Goal: Task Accomplishment & Management: Use online tool/utility

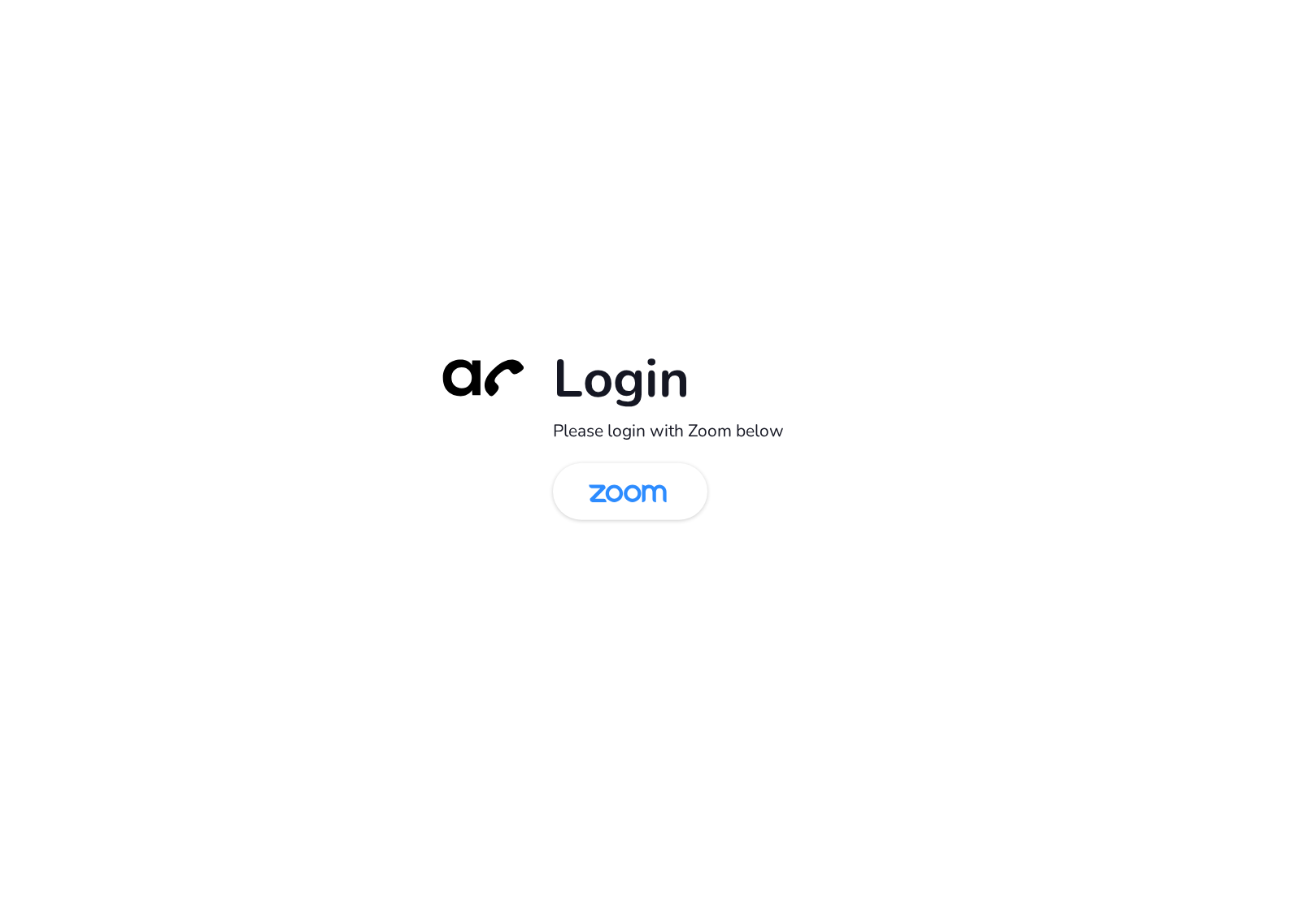
click at [642, 521] on div "Login Please login with Zoom below" at bounding box center [650, 462] width 455 height 233
click at [650, 512] on img at bounding box center [627, 492] width 112 height 53
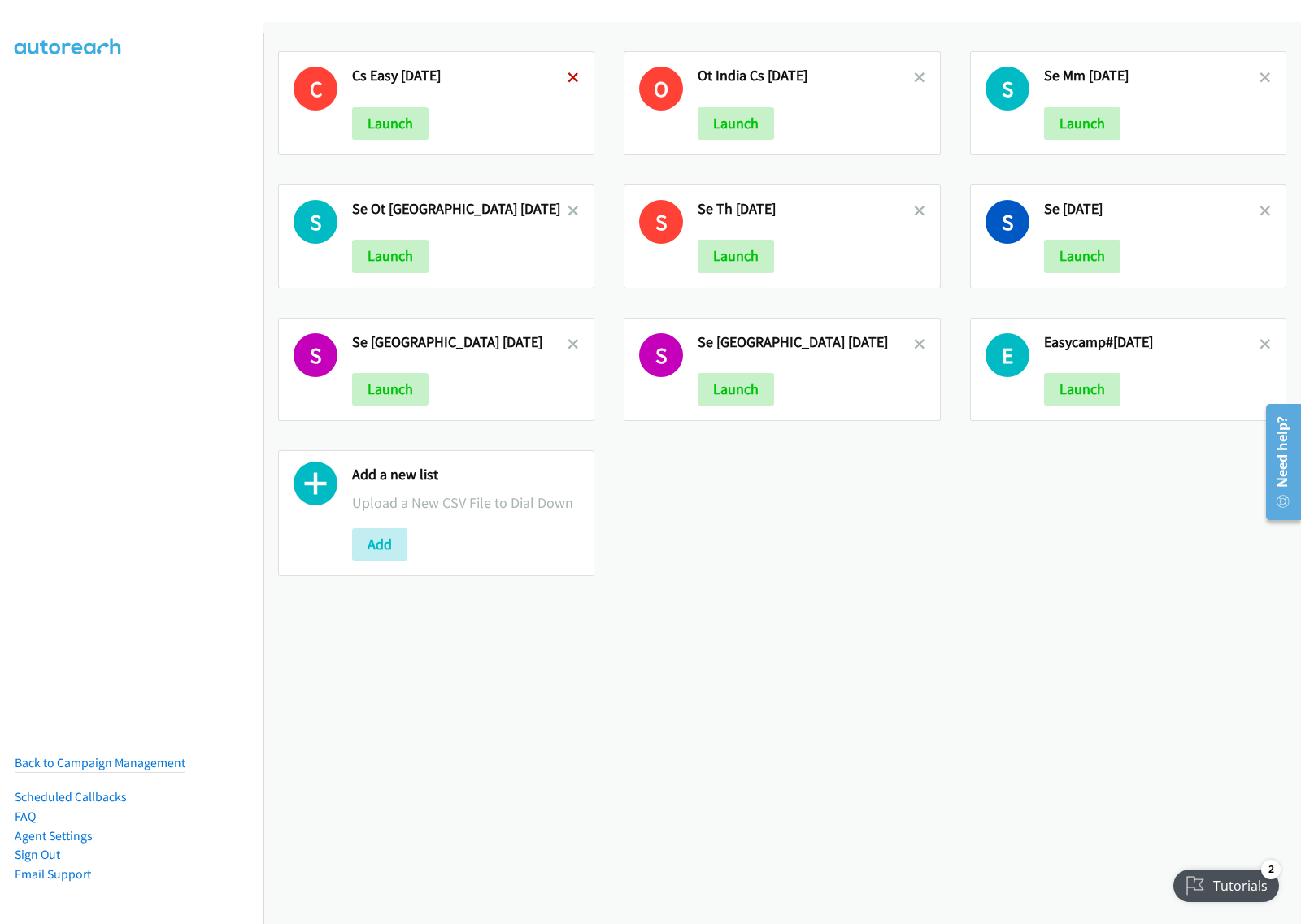
click at [568, 74] on icon at bounding box center [573, 79] width 12 height 12
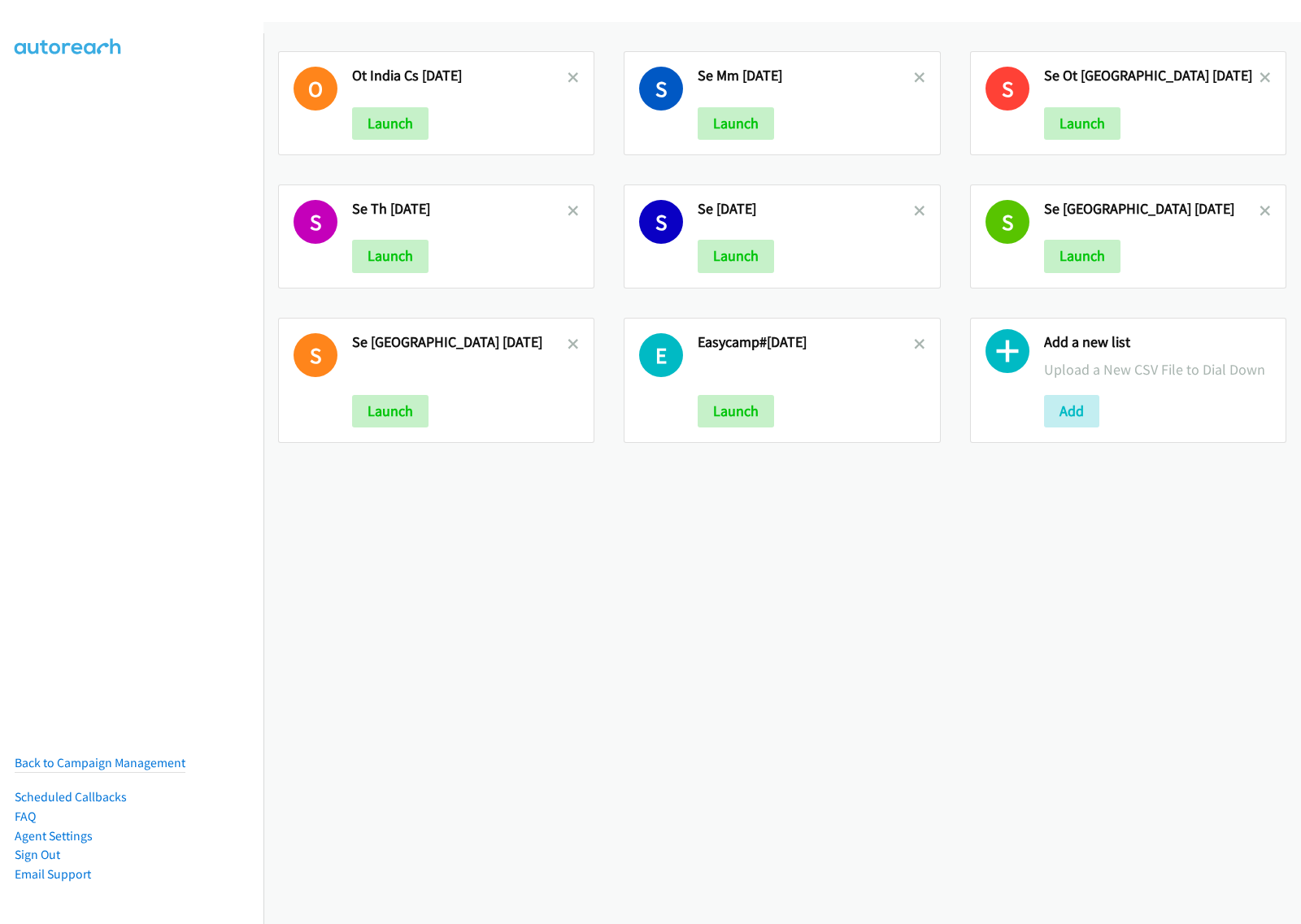
click at [568, 77] on icon at bounding box center [573, 79] width 12 height 12
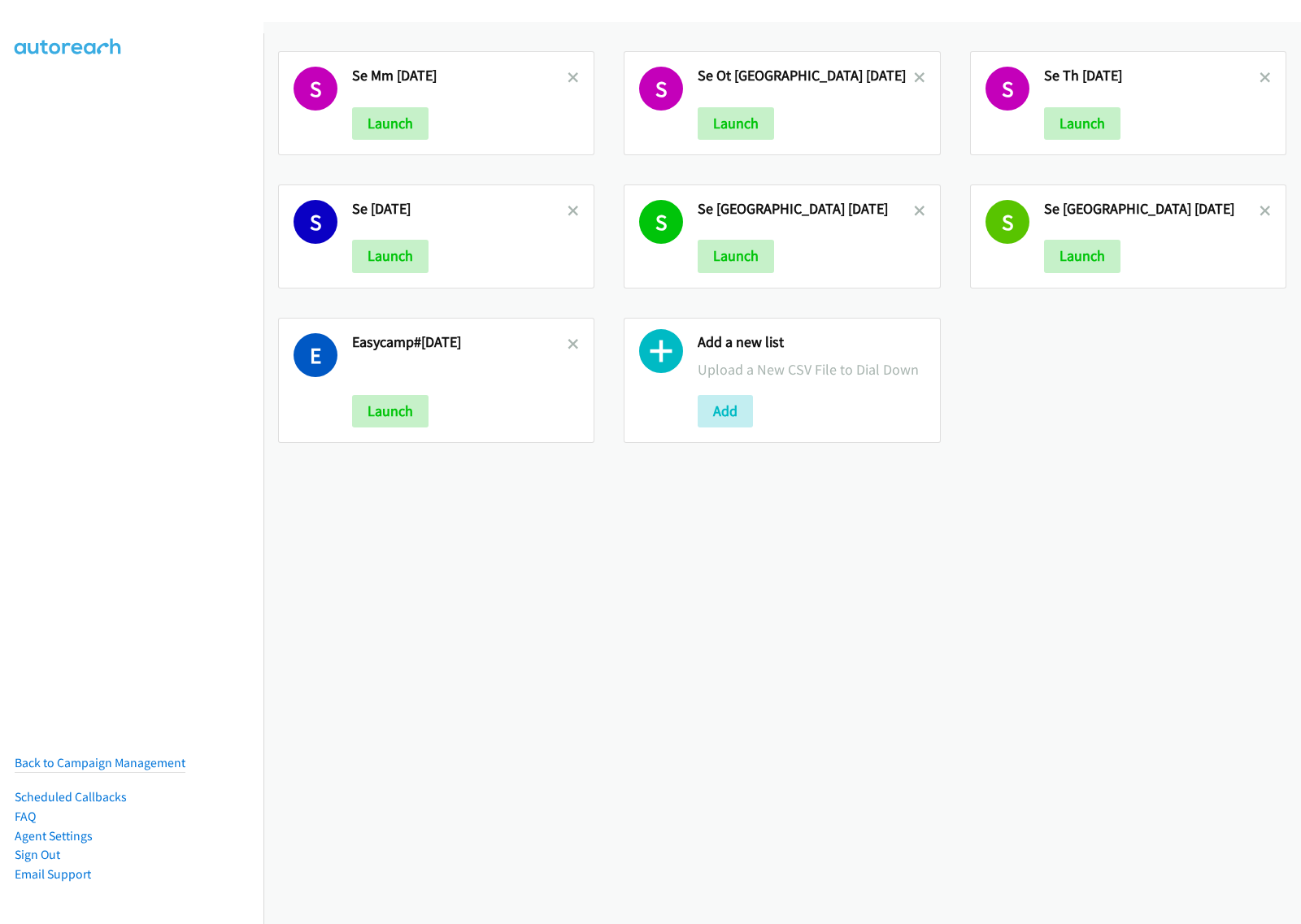
click at [568, 77] on icon at bounding box center [573, 79] width 12 height 12
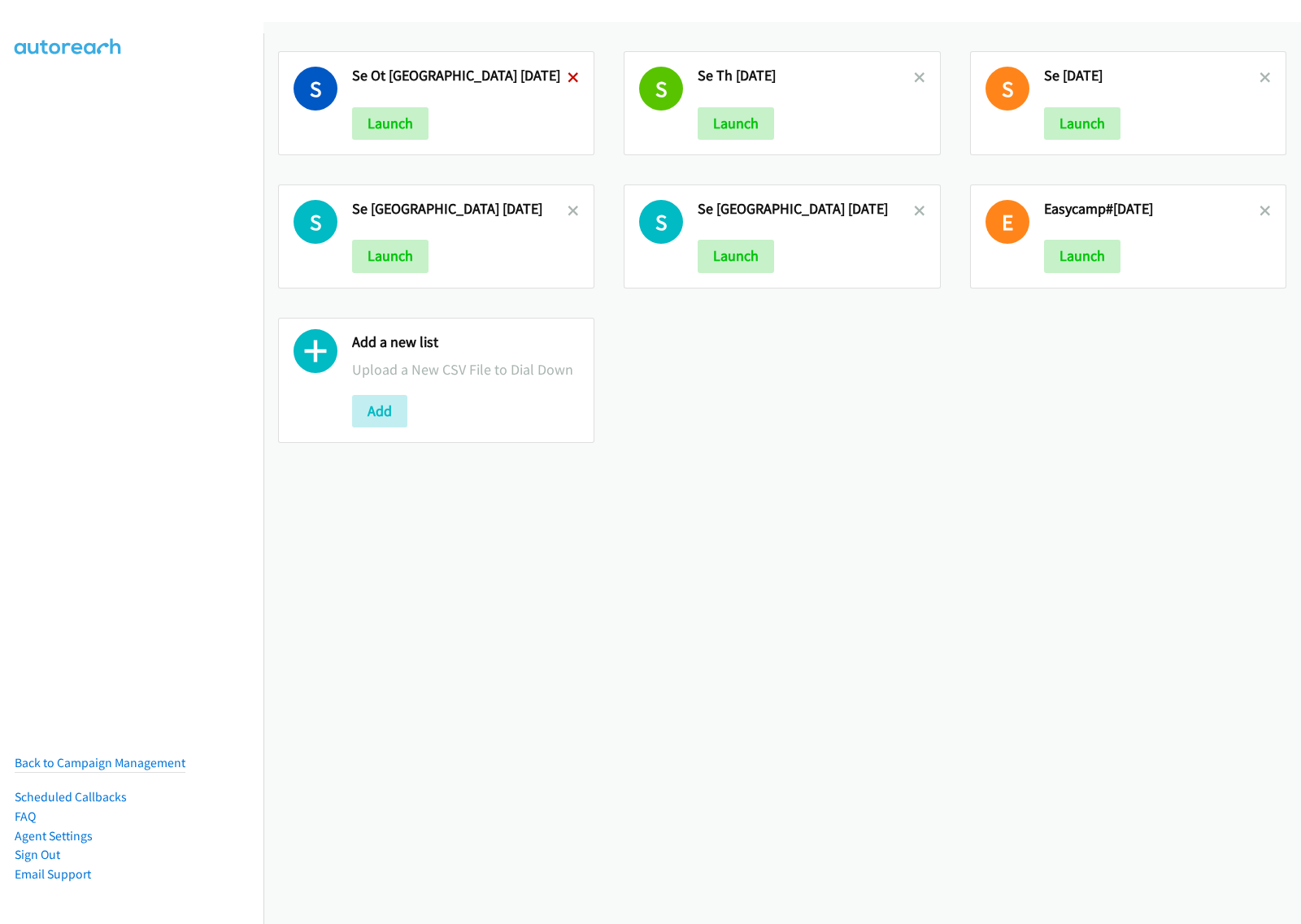
click at [568, 75] on icon at bounding box center [573, 79] width 12 height 12
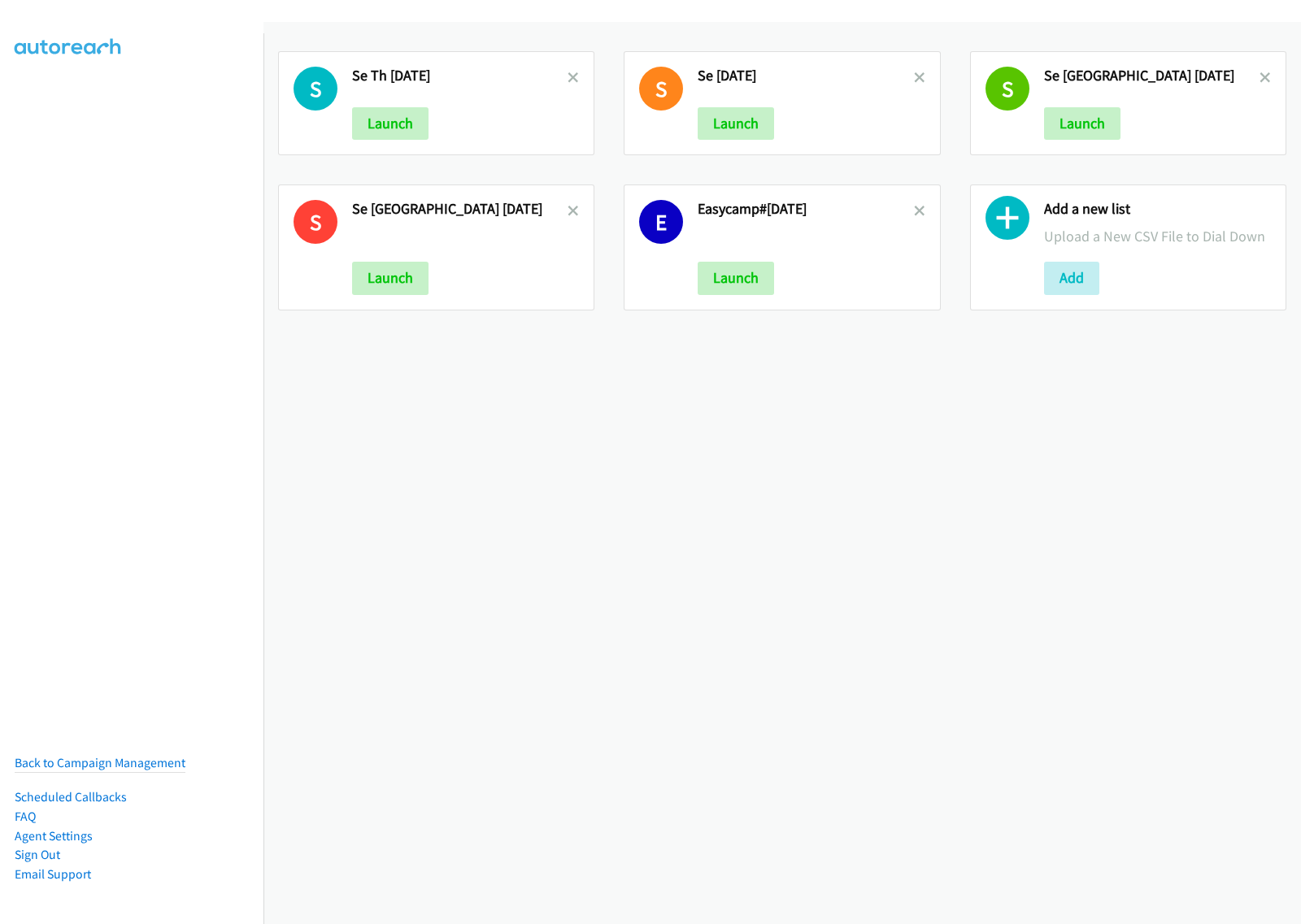
click at [568, 75] on icon at bounding box center [573, 79] width 12 height 12
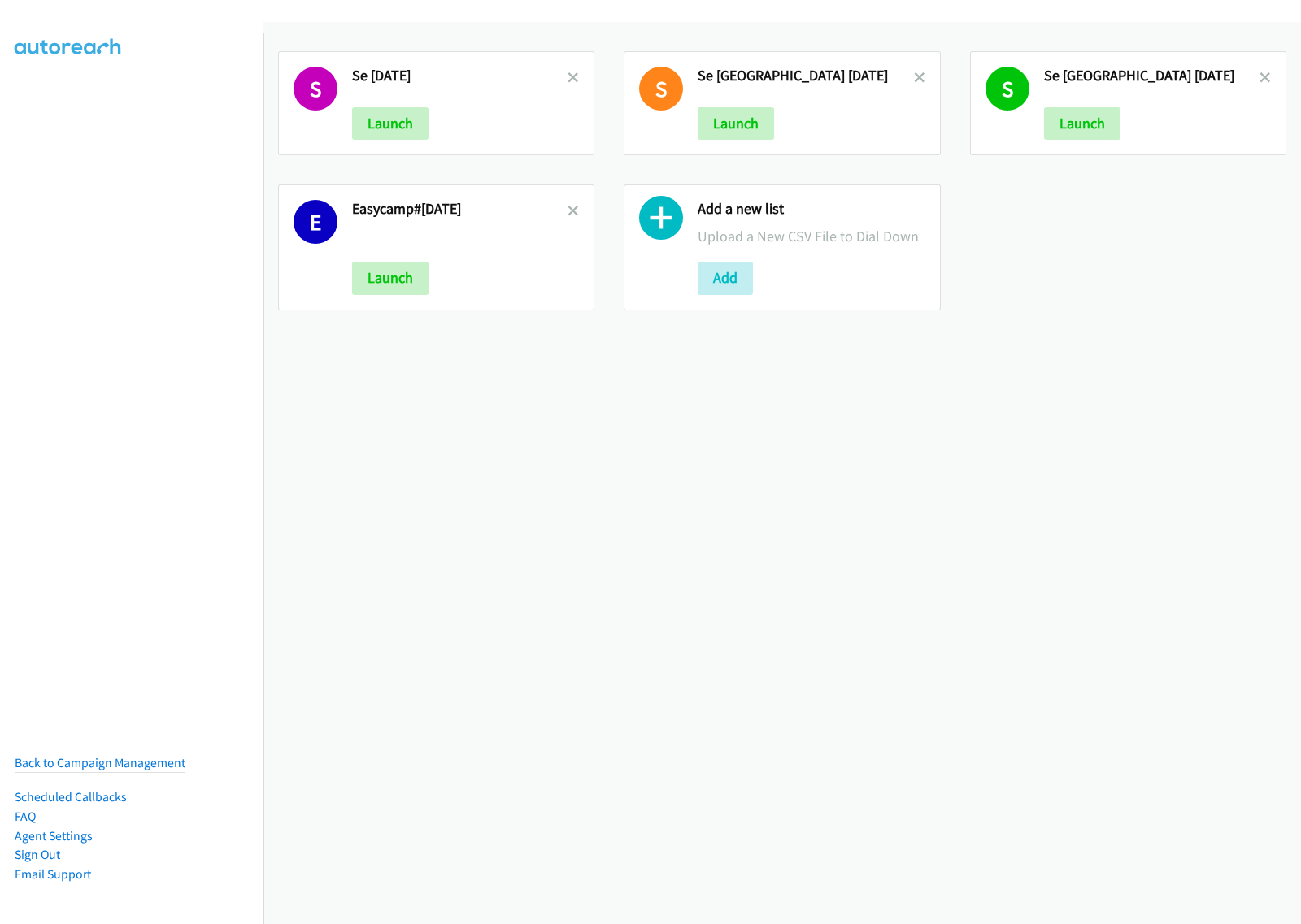
click at [568, 77] on icon at bounding box center [573, 79] width 12 height 12
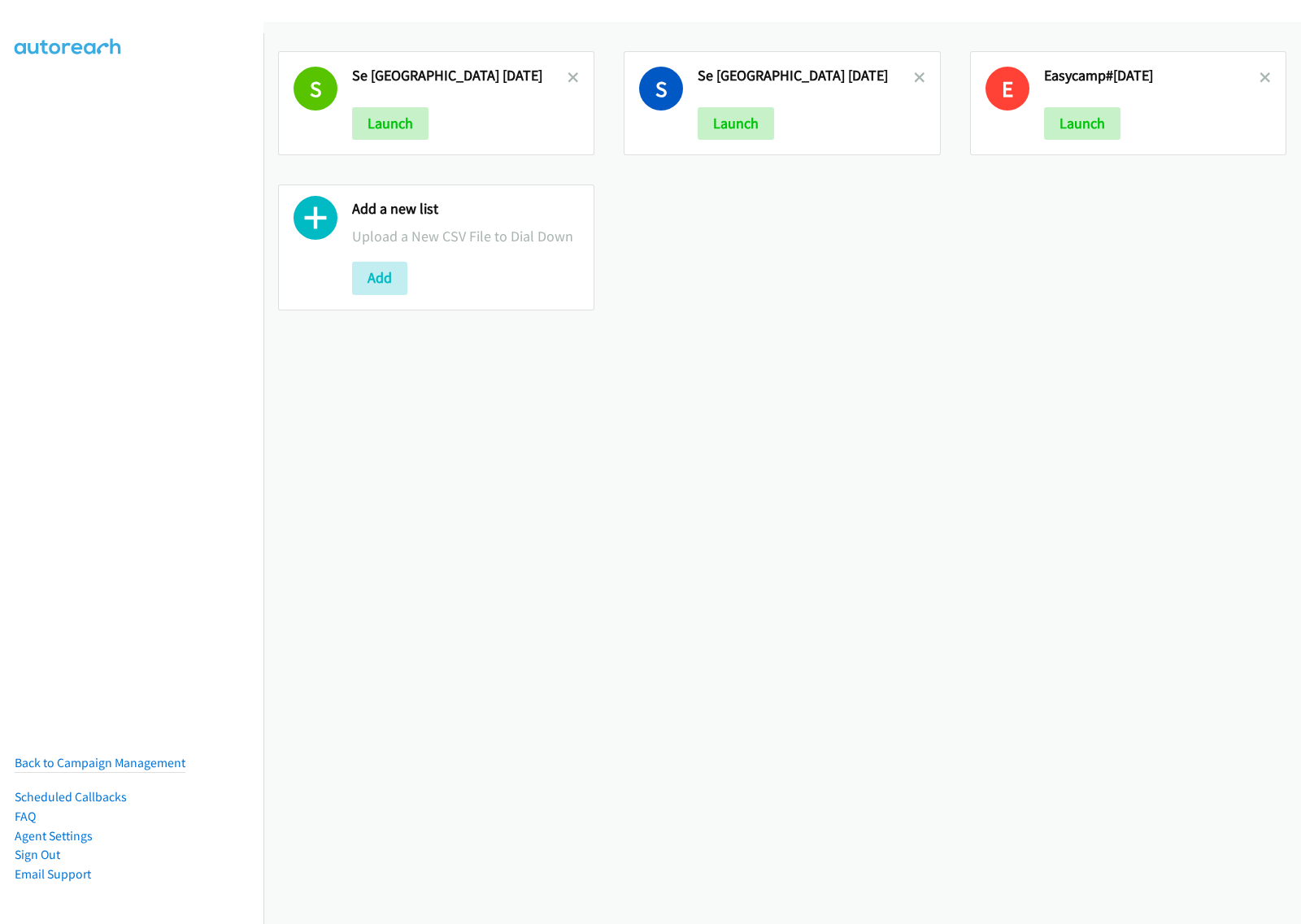
click at [568, 77] on icon at bounding box center [573, 79] width 12 height 12
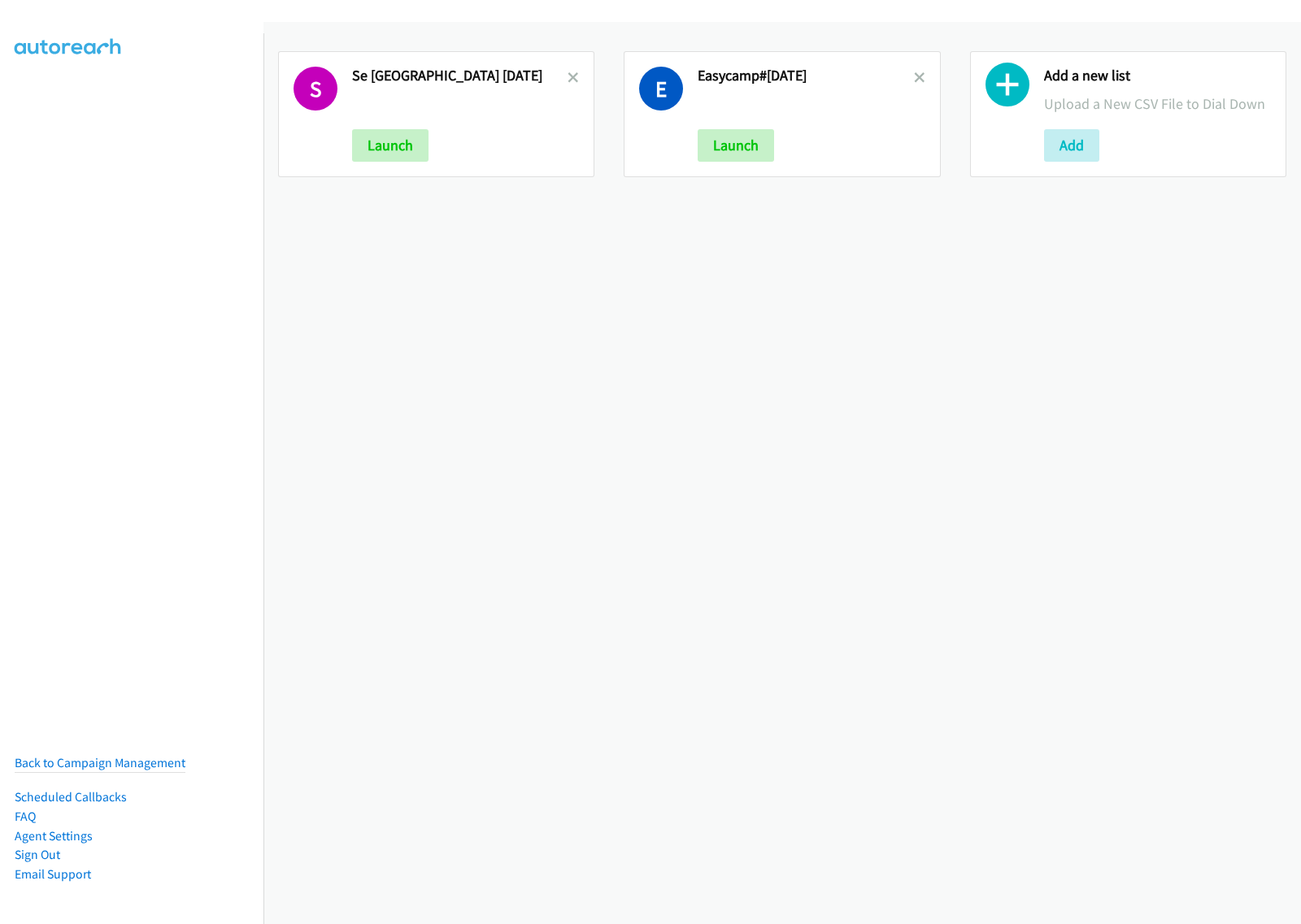
click at [568, 77] on icon at bounding box center [573, 79] width 12 height 12
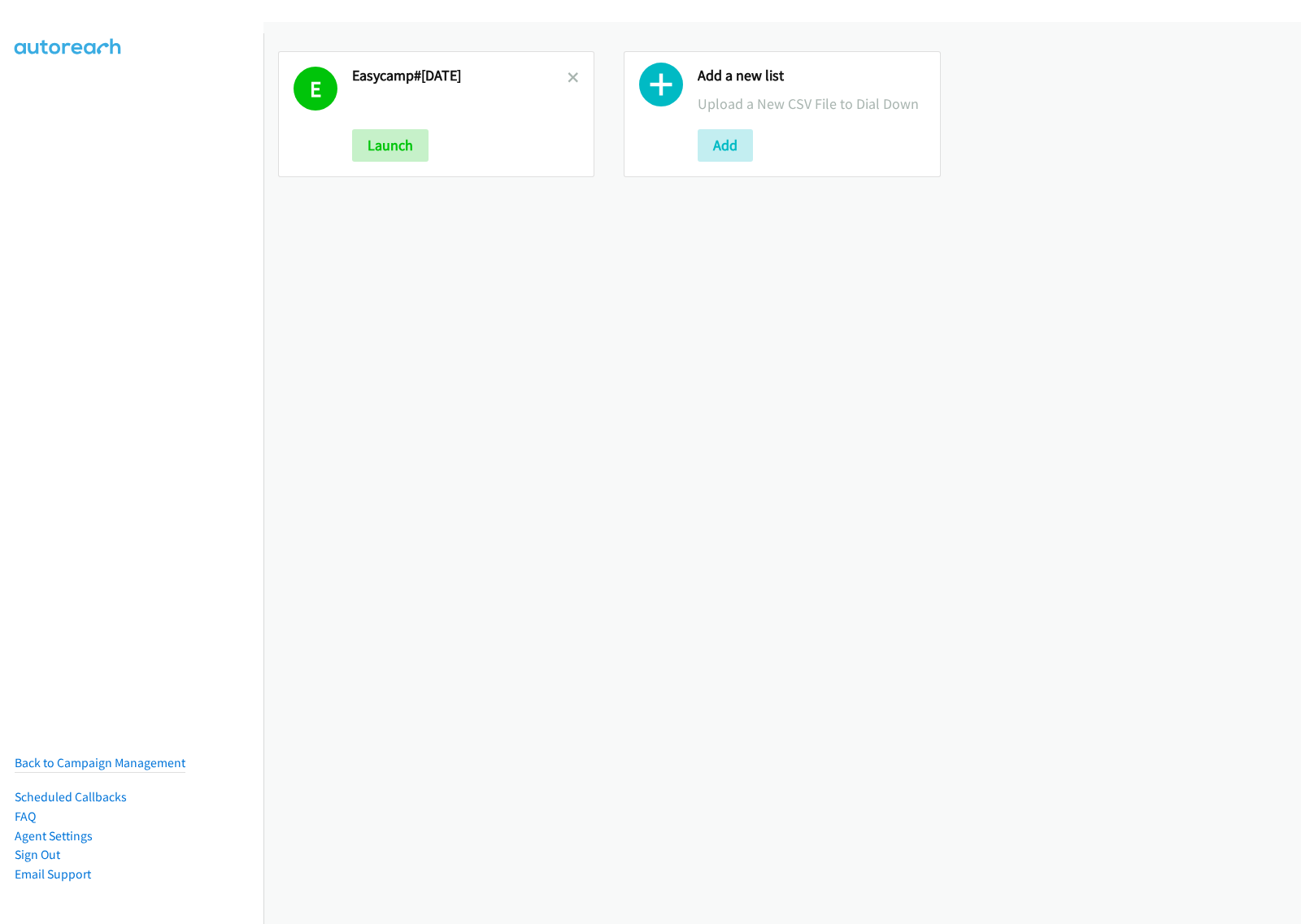
click at [568, 77] on icon at bounding box center [573, 79] width 12 height 12
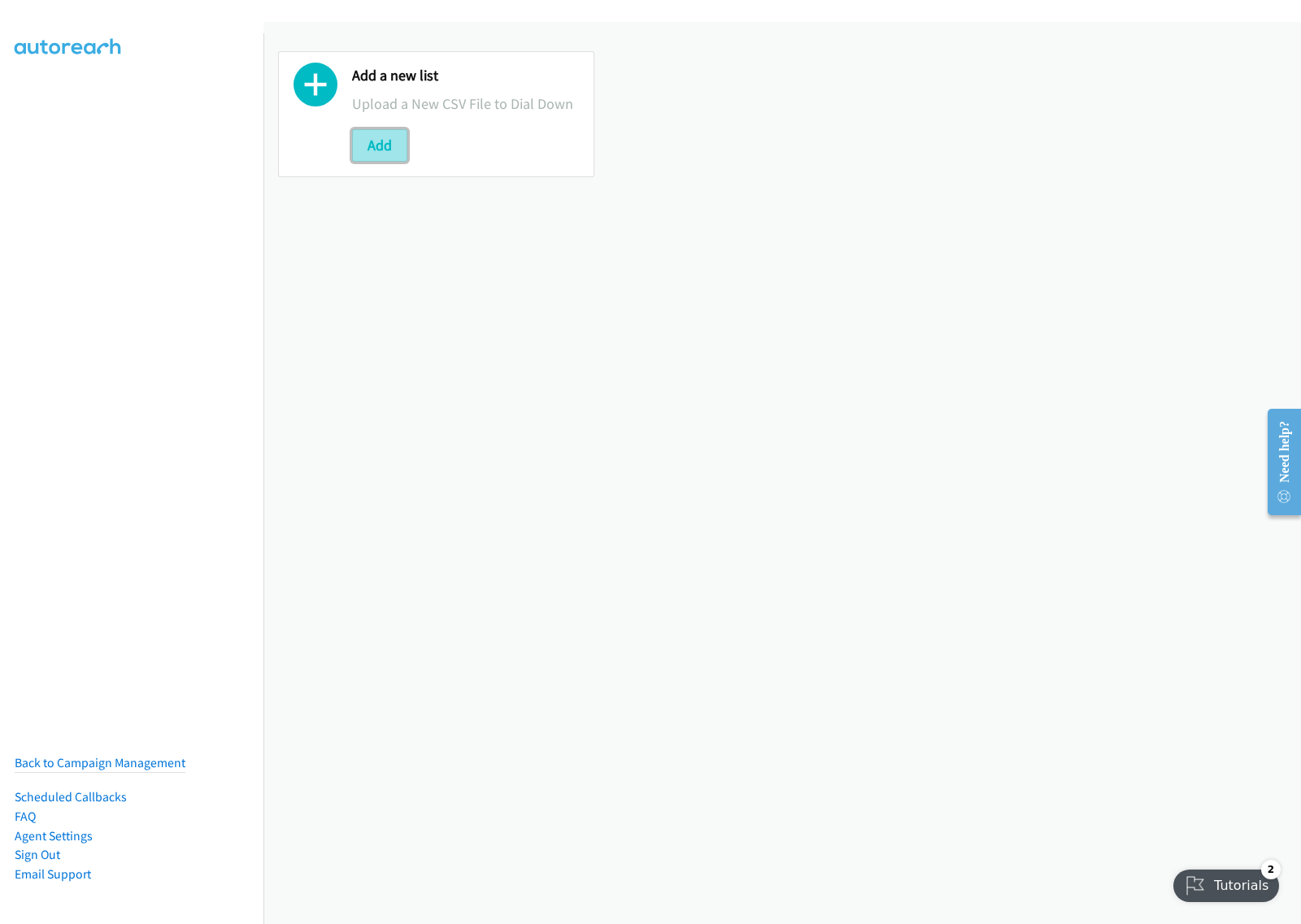
click at [377, 145] on button "Add" at bounding box center [379, 145] width 55 height 33
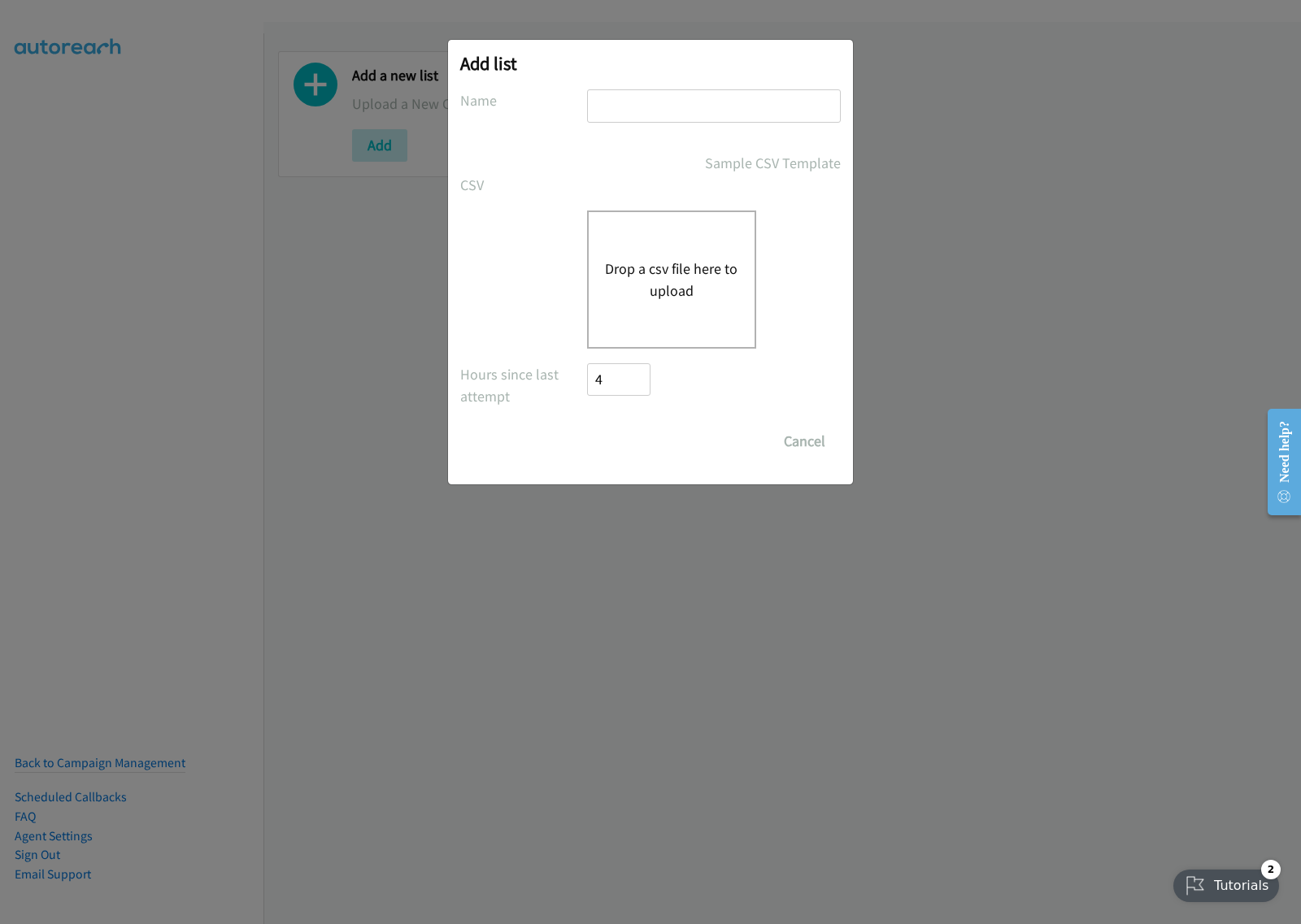
click at [678, 90] on div "Add list No phone fields were returned for that Report or List View Please uplo…" at bounding box center [650, 261] width 405 height 444
click at [677, 99] on input "text" at bounding box center [713, 106] width 253 height 34
type input "SE aug27"
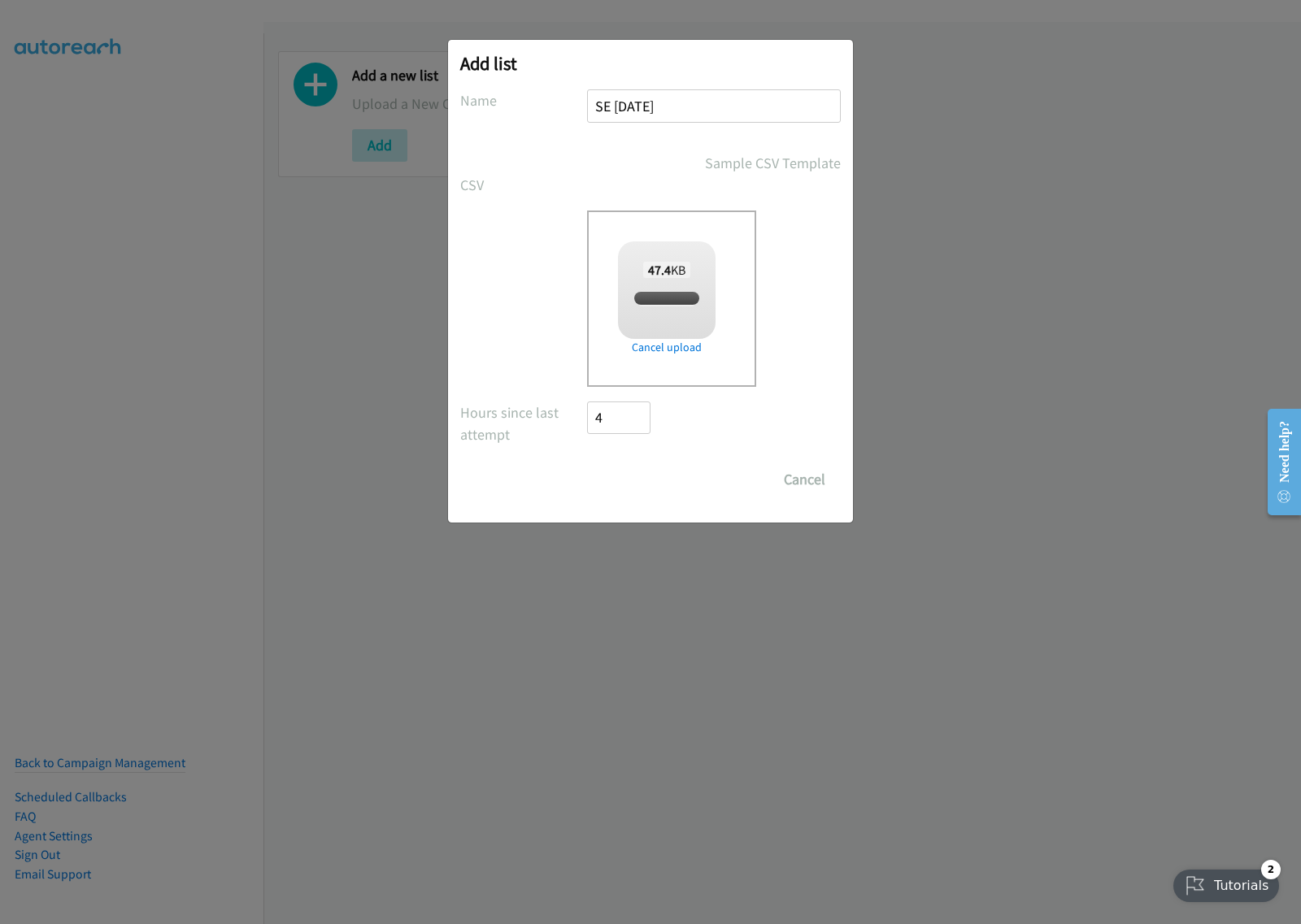
checkbox input "true"
click at [648, 482] on input "Save List" at bounding box center [629, 480] width 86 height 33
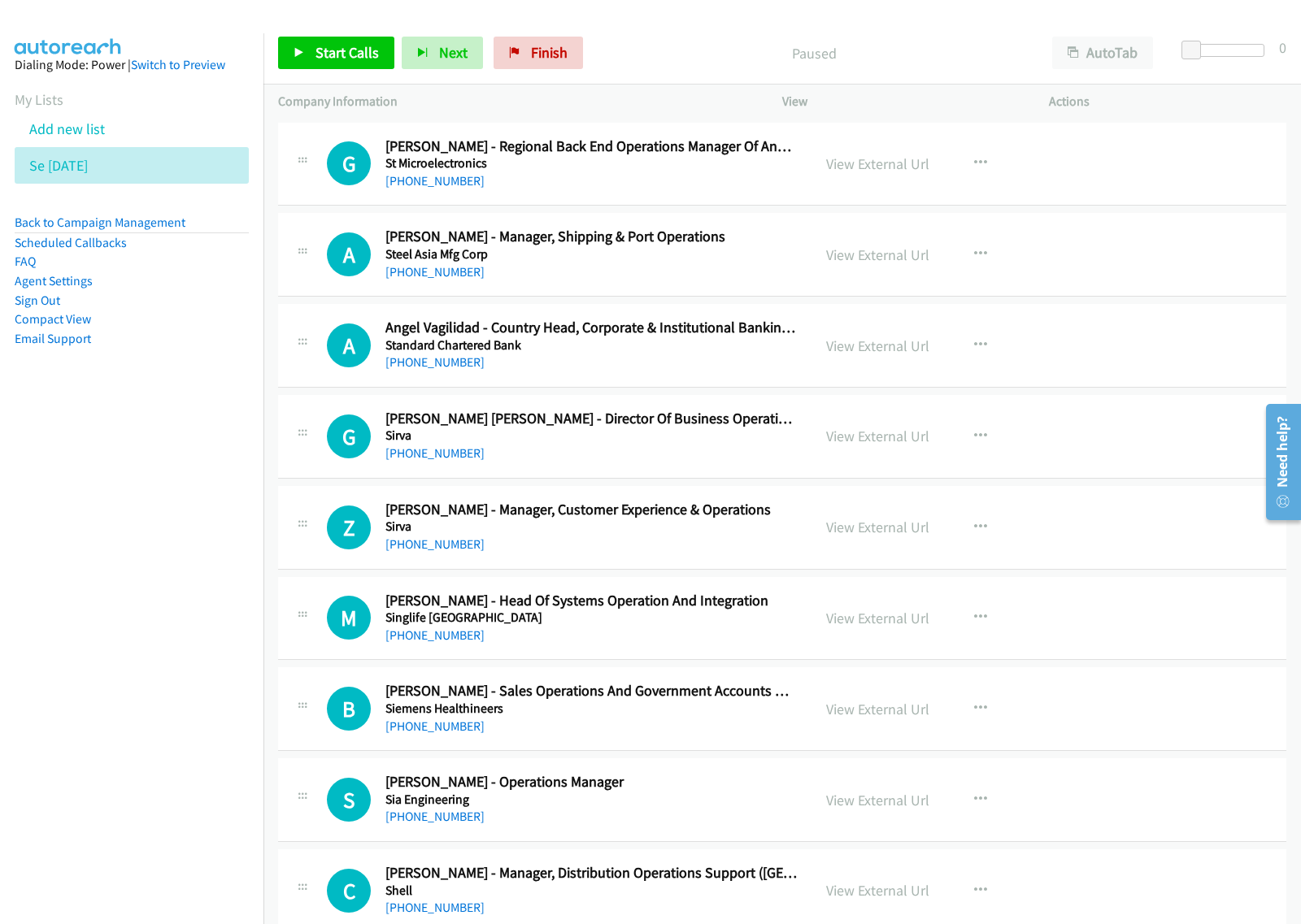
drag, startPoint x: 103, startPoint y: 720, endPoint x: 173, endPoint y: 665, distance: 89.0
click at [106, 714] on nav "Dialing Mode: Power | Switch to Preview My Lists Add new list Se Aug27 Back to …" at bounding box center [132, 495] width 264 height 924
click at [1069, 104] on p "Actions" at bounding box center [1167, 101] width 237 height 19
click at [1130, 55] on button "AutoTab" at bounding box center [1102, 53] width 101 height 33
click at [974, 164] on icon "button" at bounding box center [980, 163] width 13 height 13
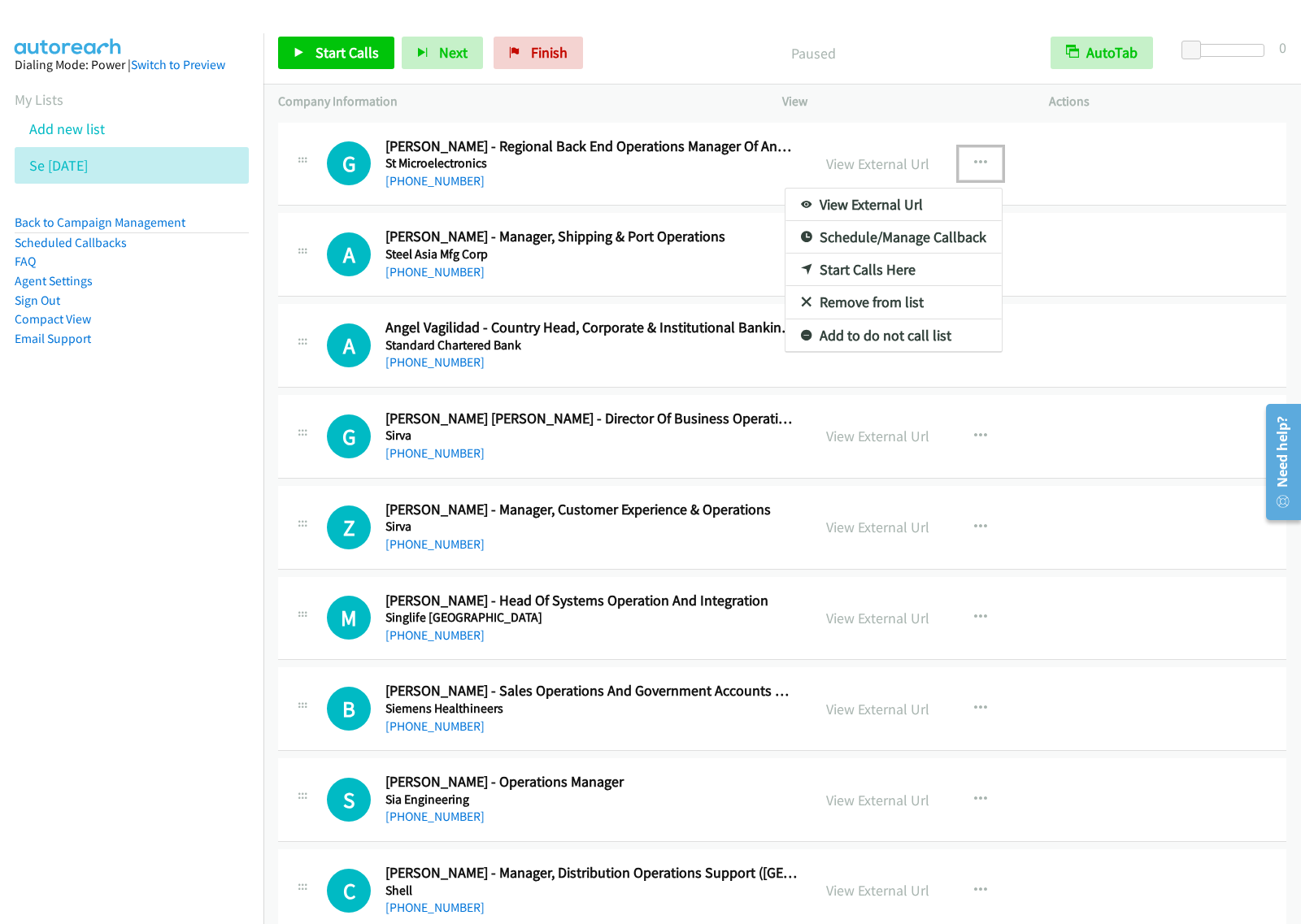
click at [927, 203] on link "View External Url" at bounding box center [893, 205] width 216 height 33
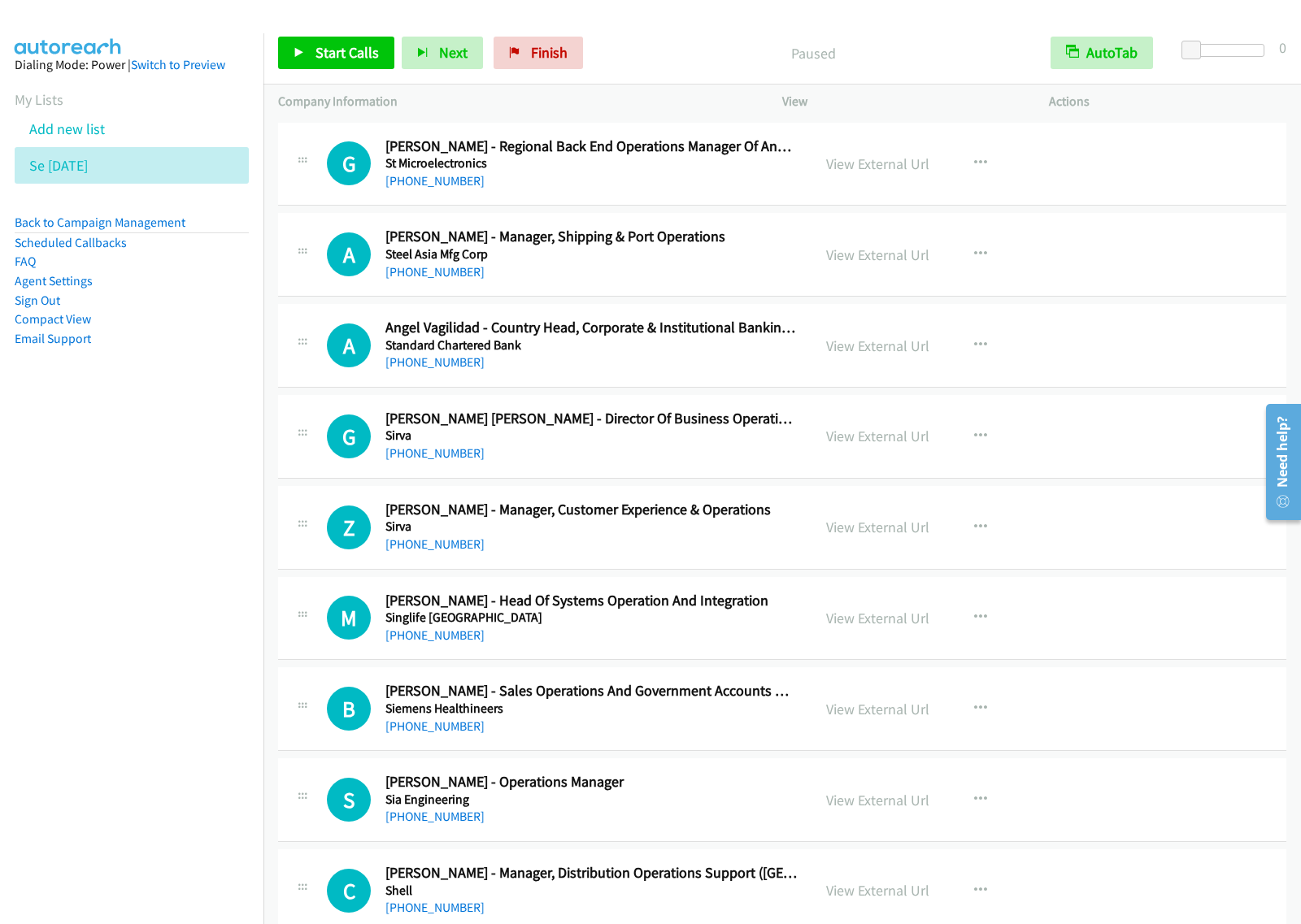
click at [75, 601] on nav "Dialing Mode: Power | Switch to Preview My Lists Add new list Se Aug27 Back to …" at bounding box center [132, 495] width 264 height 924
click at [642, 184] on div "+63 917 899 0960" at bounding box center [591, 181] width 412 height 19
click at [188, 534] on nav "Dialing Mode: Power | Switch to Preview My Lists Add new list Se Aug27 Back to …" at bounding box center [132, 495] width 264 height 924
click at [974, 163] on icon "button" at bounding box center [980, 163] width 13 height 13
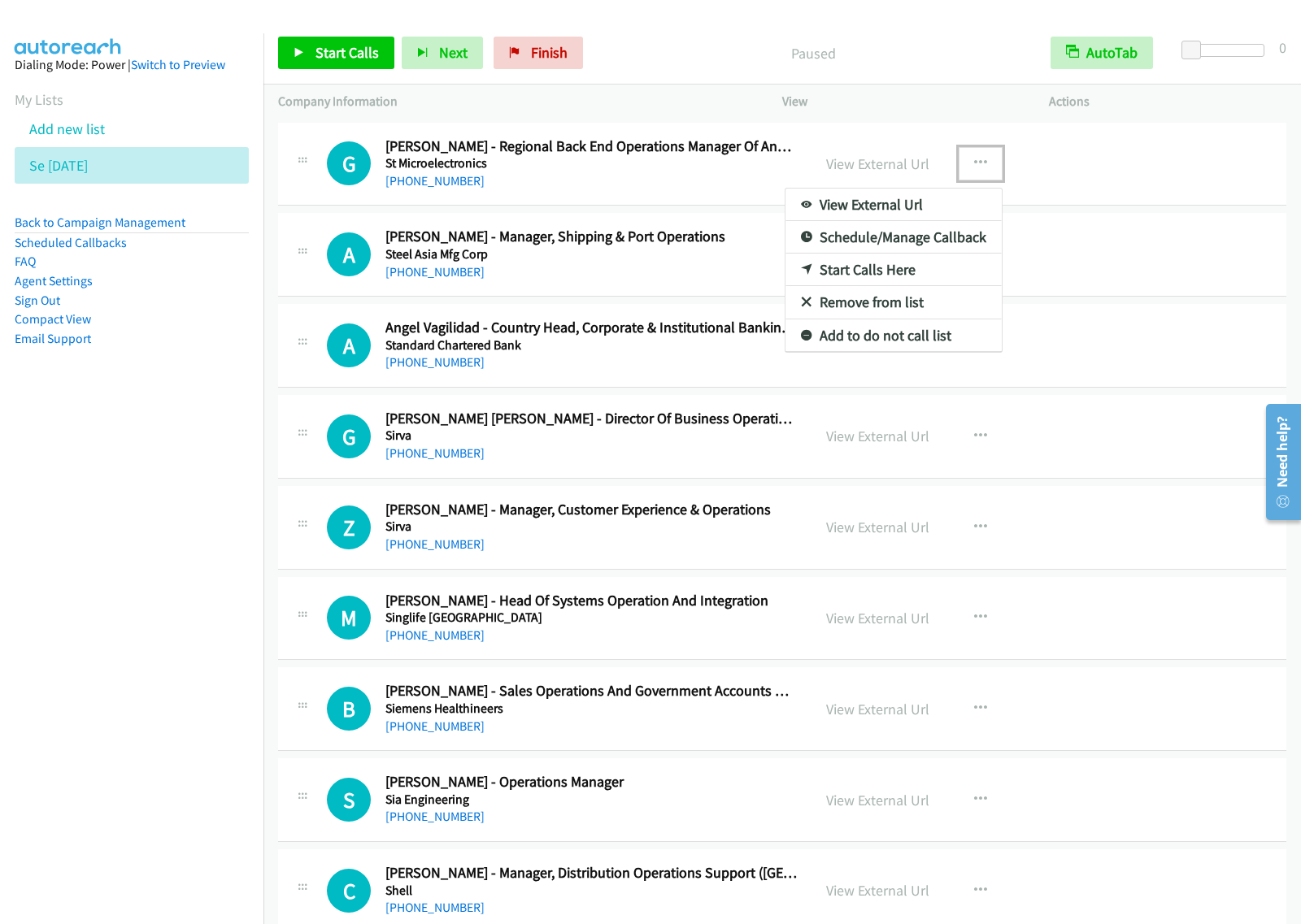
click at [927, 203] on link "View External Url" at bounding box center [893, 205] width 216 height 33
click at [992, 158] on button "button" at bounding box center [980, 164] width 44 height 33
click at [908, 205] on link "View External Url" at bounding box center [893, 205] width 216 height 33
click at [974, 161] on icon "button" at bounding box center [980, 163] width 13 height 13
click at [892, 265] on link "Start Calls Here" at bounding box center [893, 270] width 216 height 33
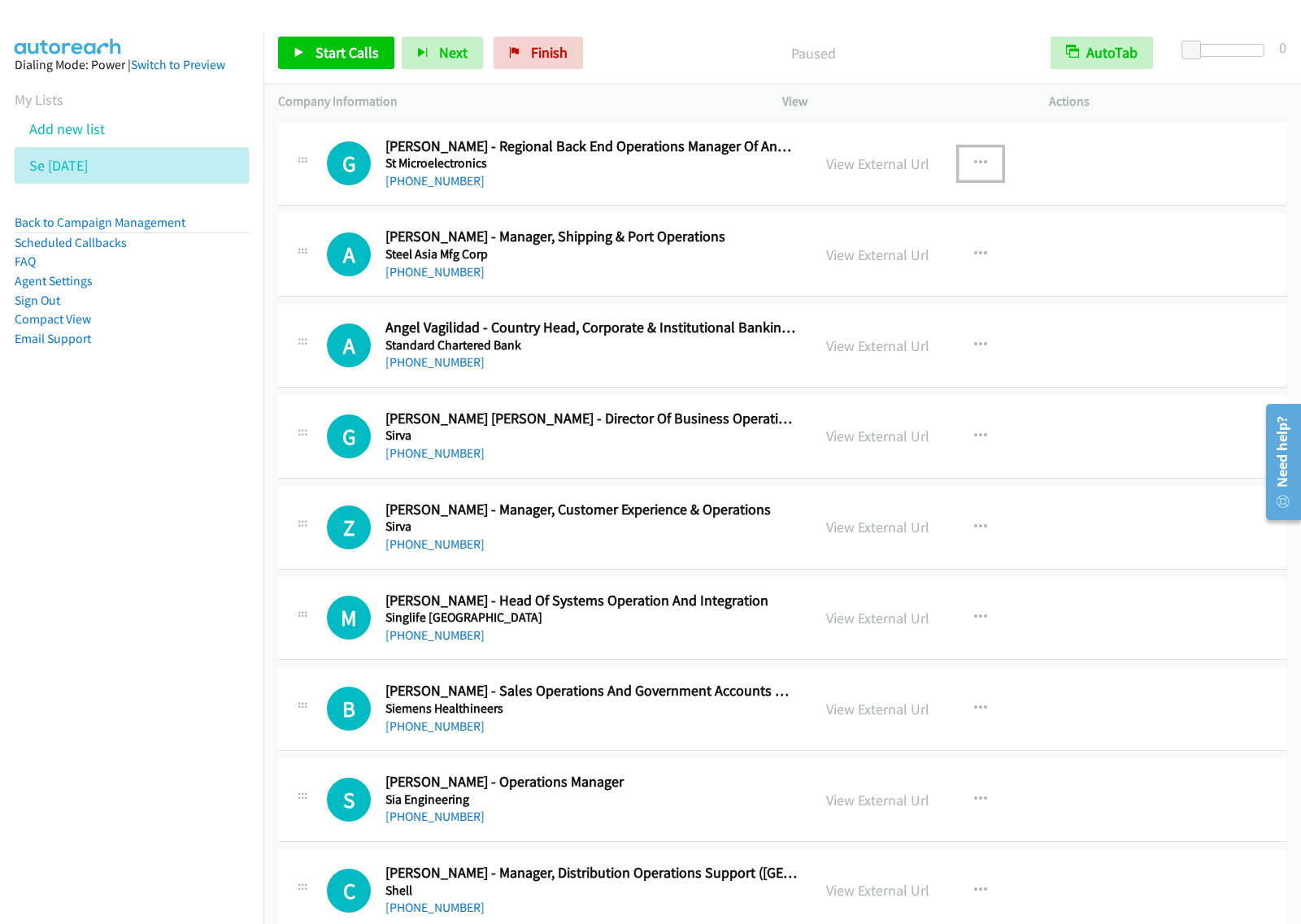
click at [979, 177] on button "button" at bounding box center [980, 164] width 44 height 33
click at [913, 267] on link "Start Calls Here" at bounding box center [893, 270] width 216 height 33
click at [344, 42] on link "Start Calls" at bounding box center [335, 53] width 117 height 33
click at [346, 63] on link "Pause" at bounding box center [322, 53] width 90 height 33
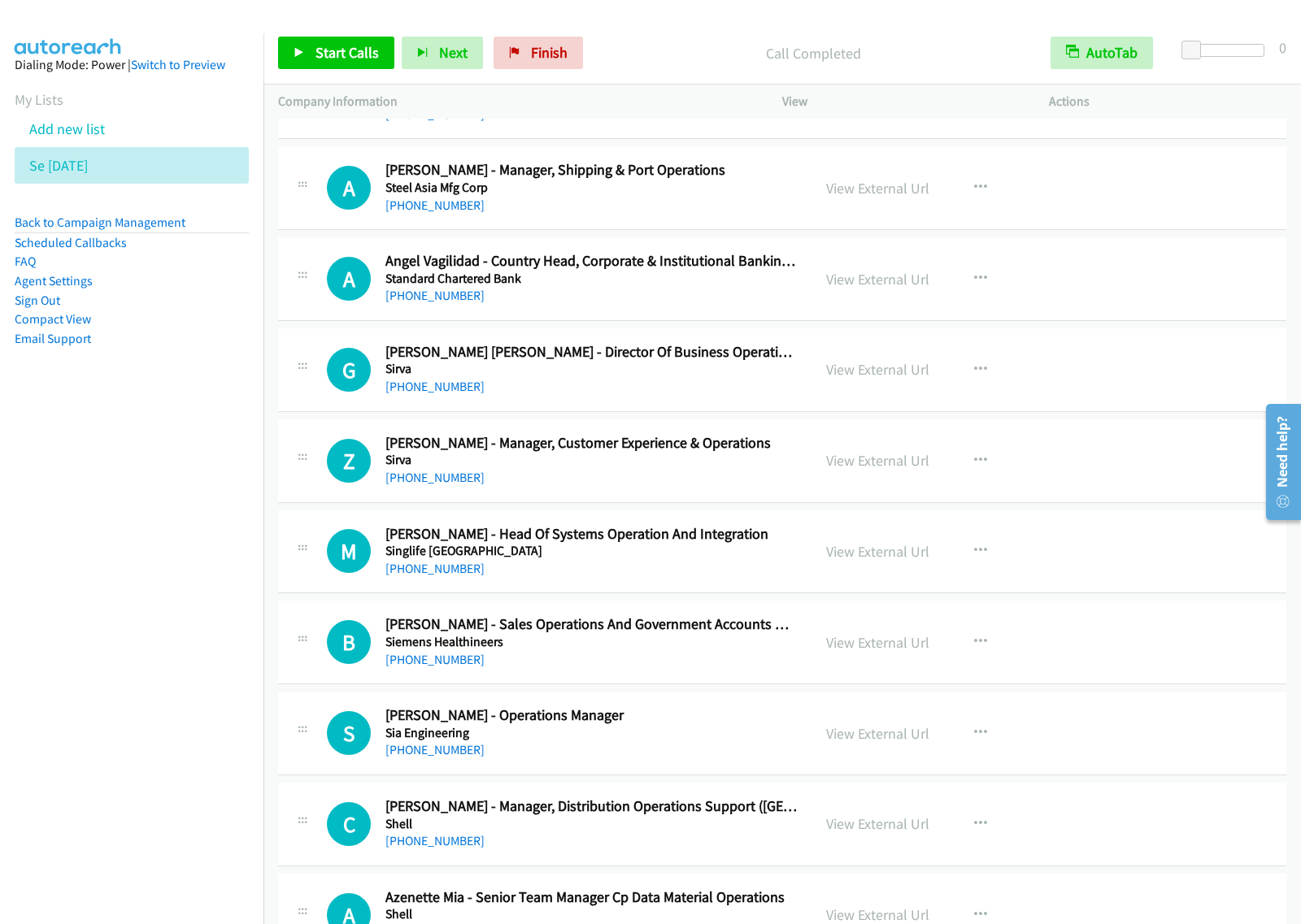
scroll to position [101, 0]
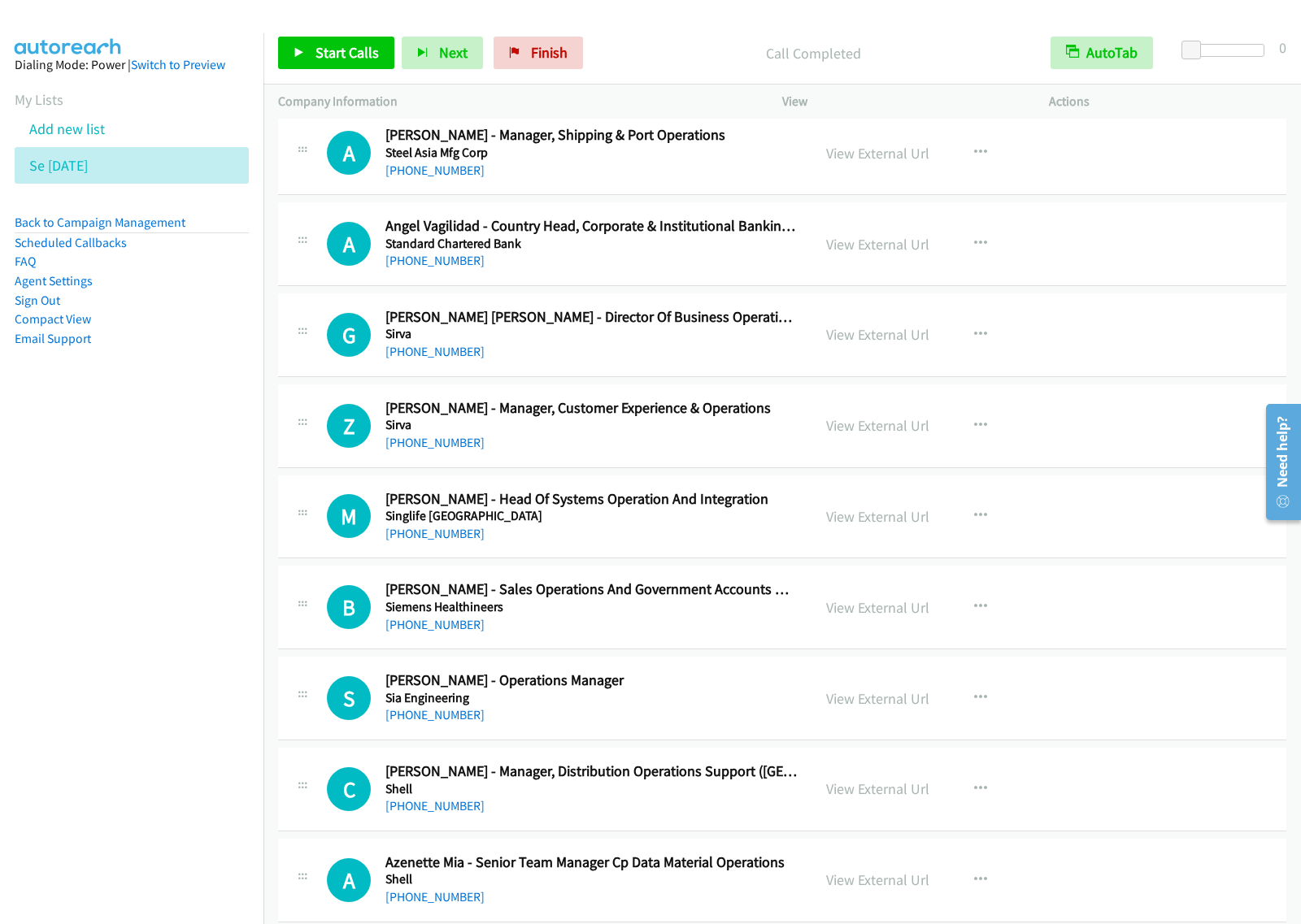
click at [651, 451] on div "+63 917 507 8158" at bounding box center [591, 443] width 412 height 19
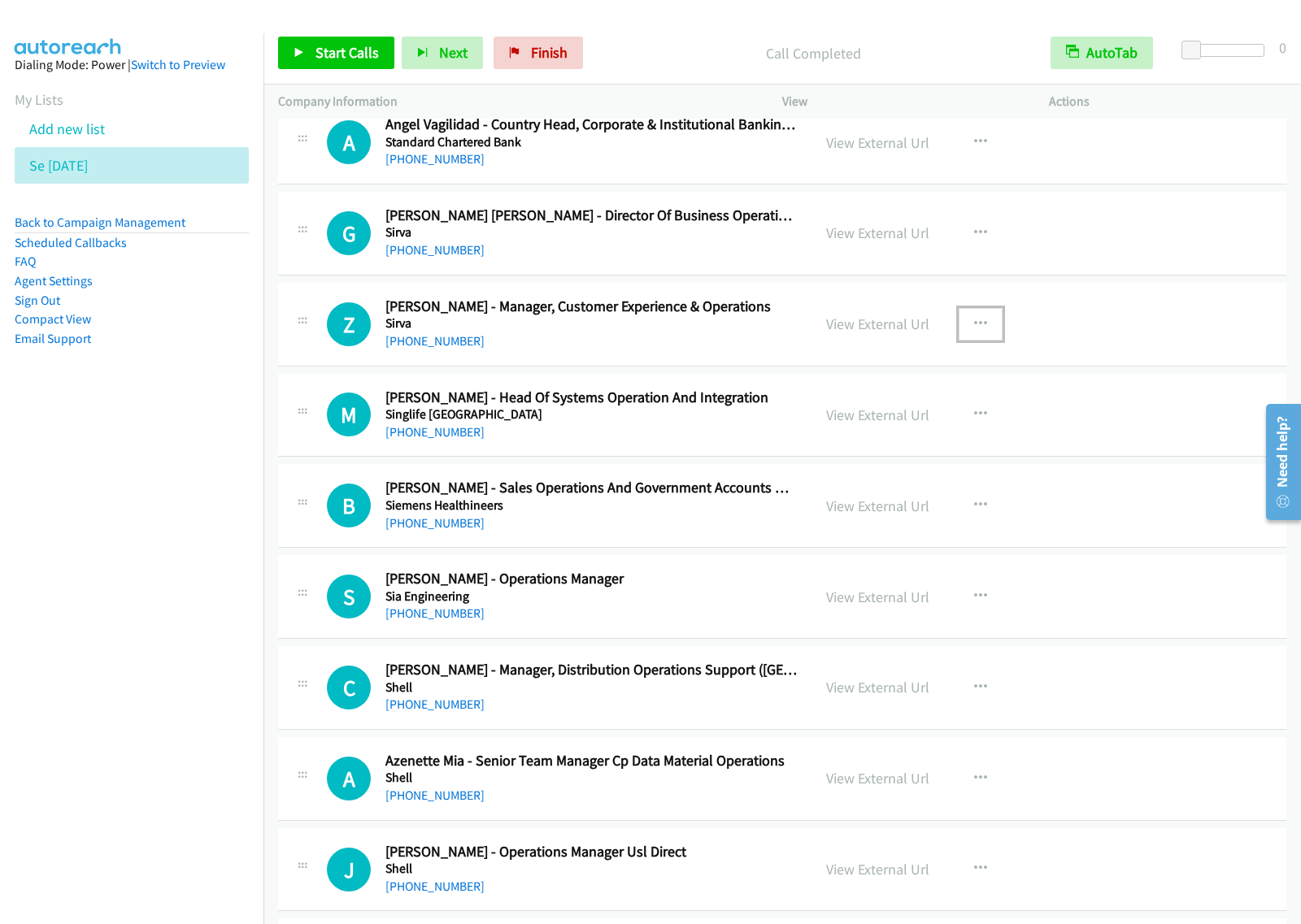
click at [974, 328] on icon "button" at bounding box center [980, 324] width 13 height 13
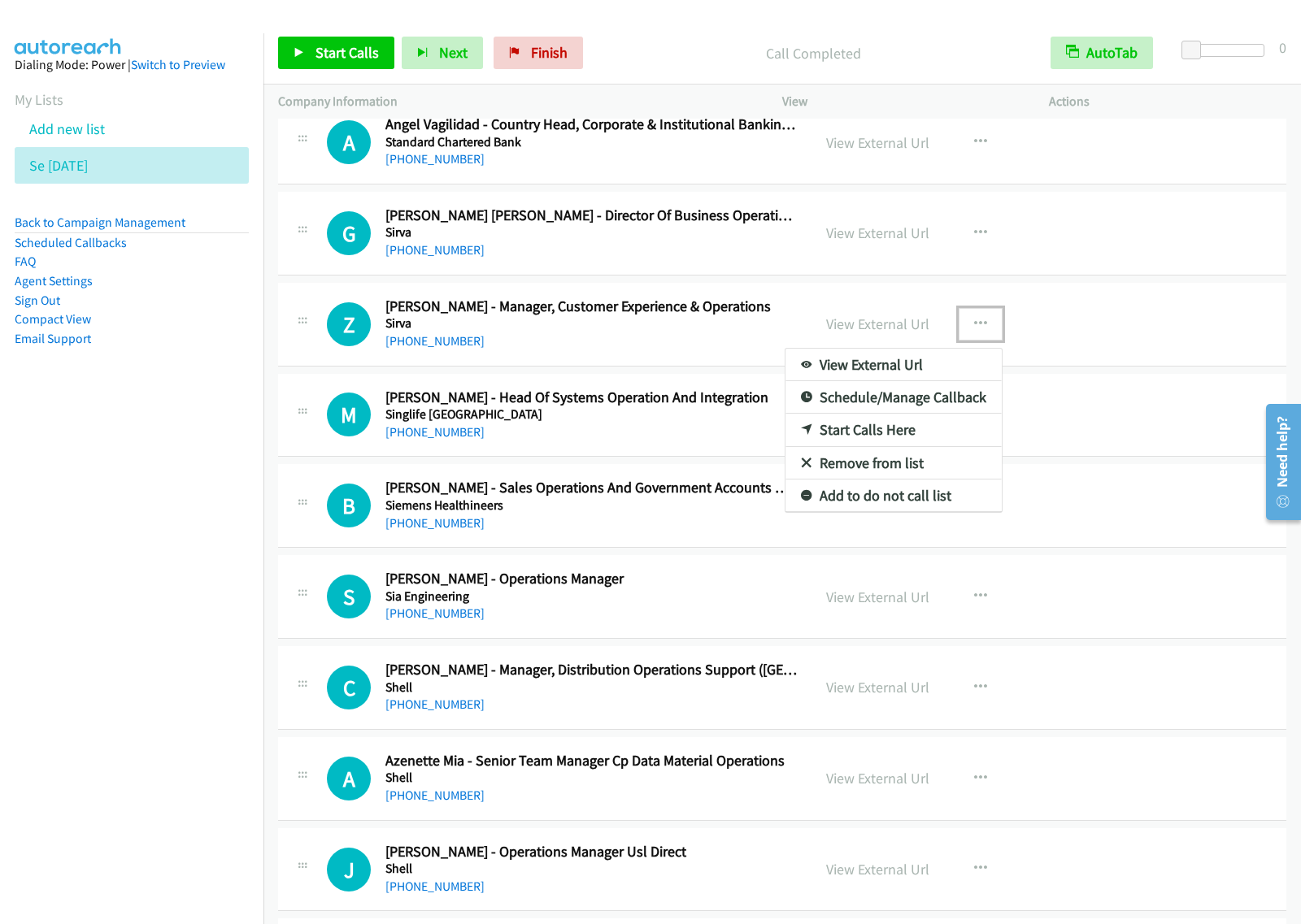
click at [886, 429] on link "Start Calls Here" at bounding box center [893, 430] width 216 height 33
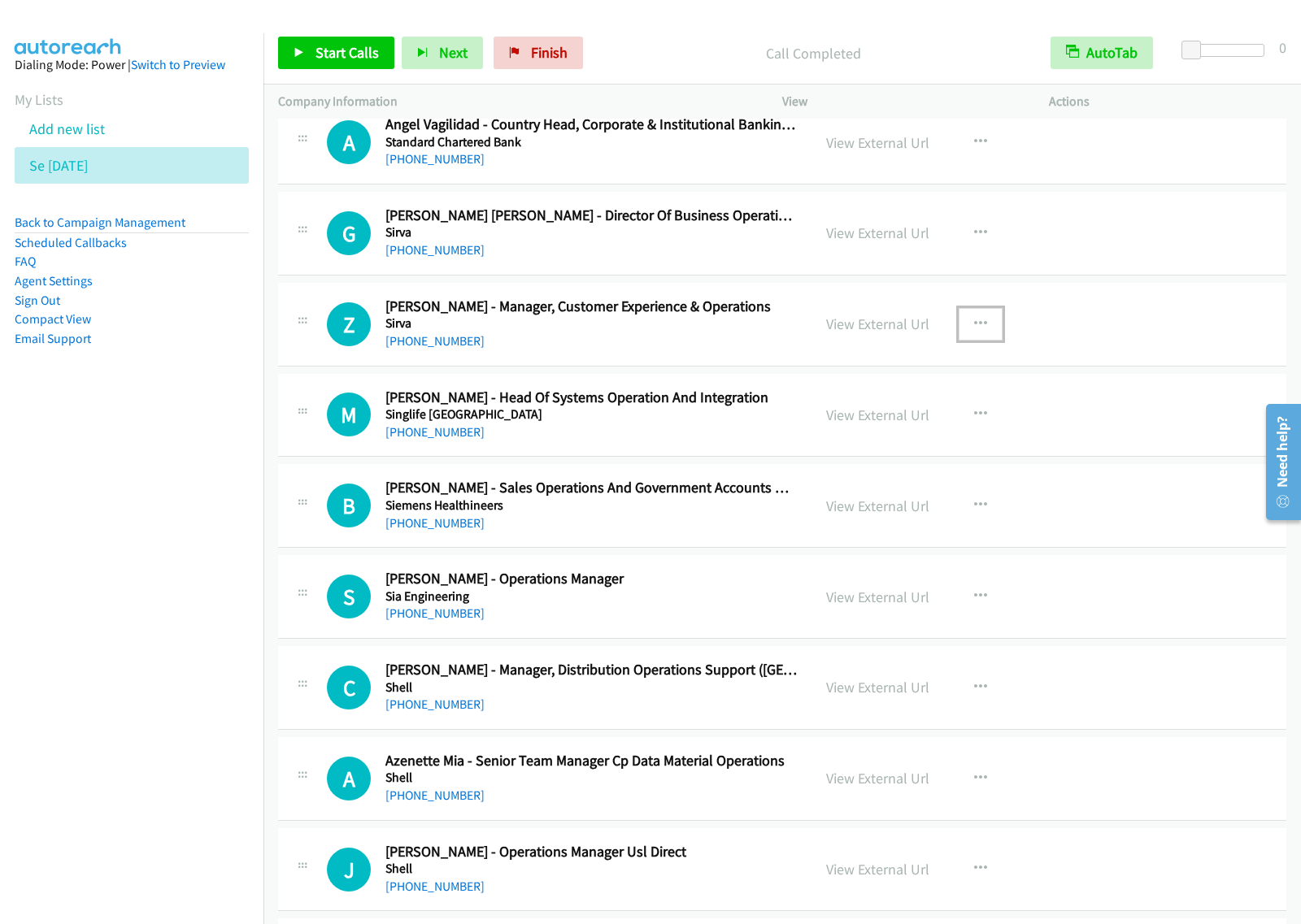
click at [981, 330] on button "button" at bounding box center [980, 325] width 44 height 33
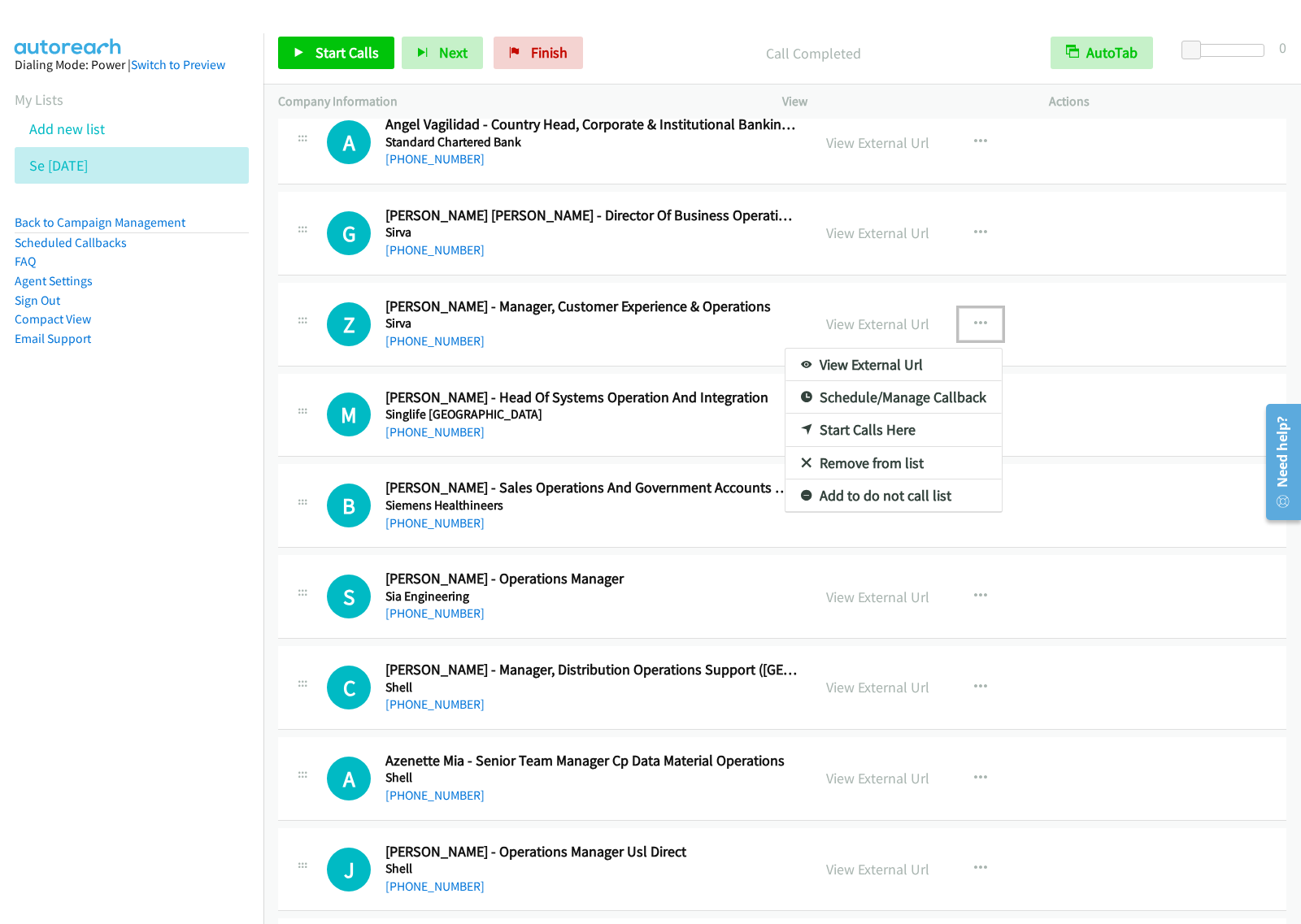
click at [933, 432] on link "Start Calls Here" at bounding box center [893, 430] width 216 height 33
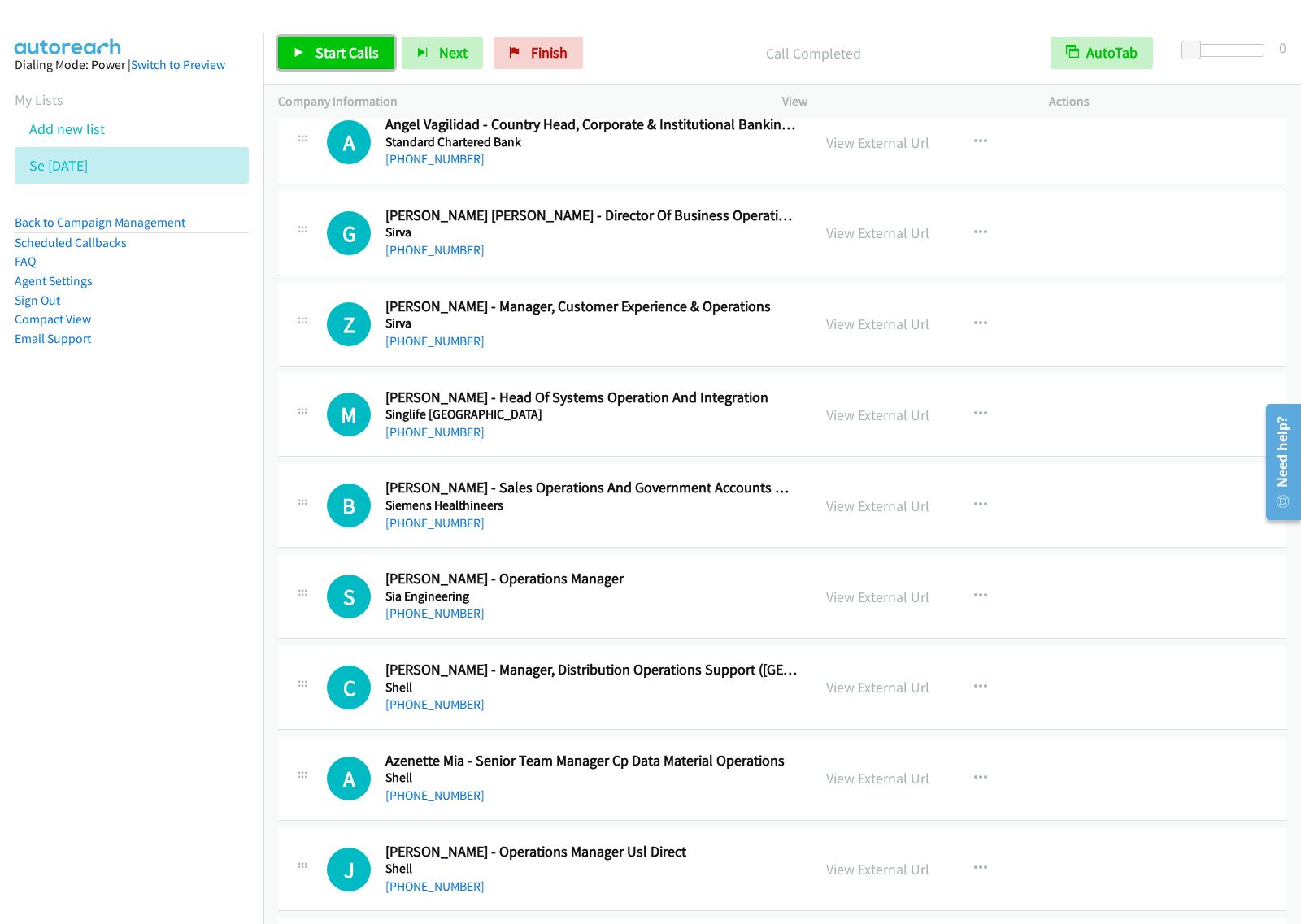
click at [381, 63] on link "Start Calls" at bounding box center [335, 53] width 117 height 33
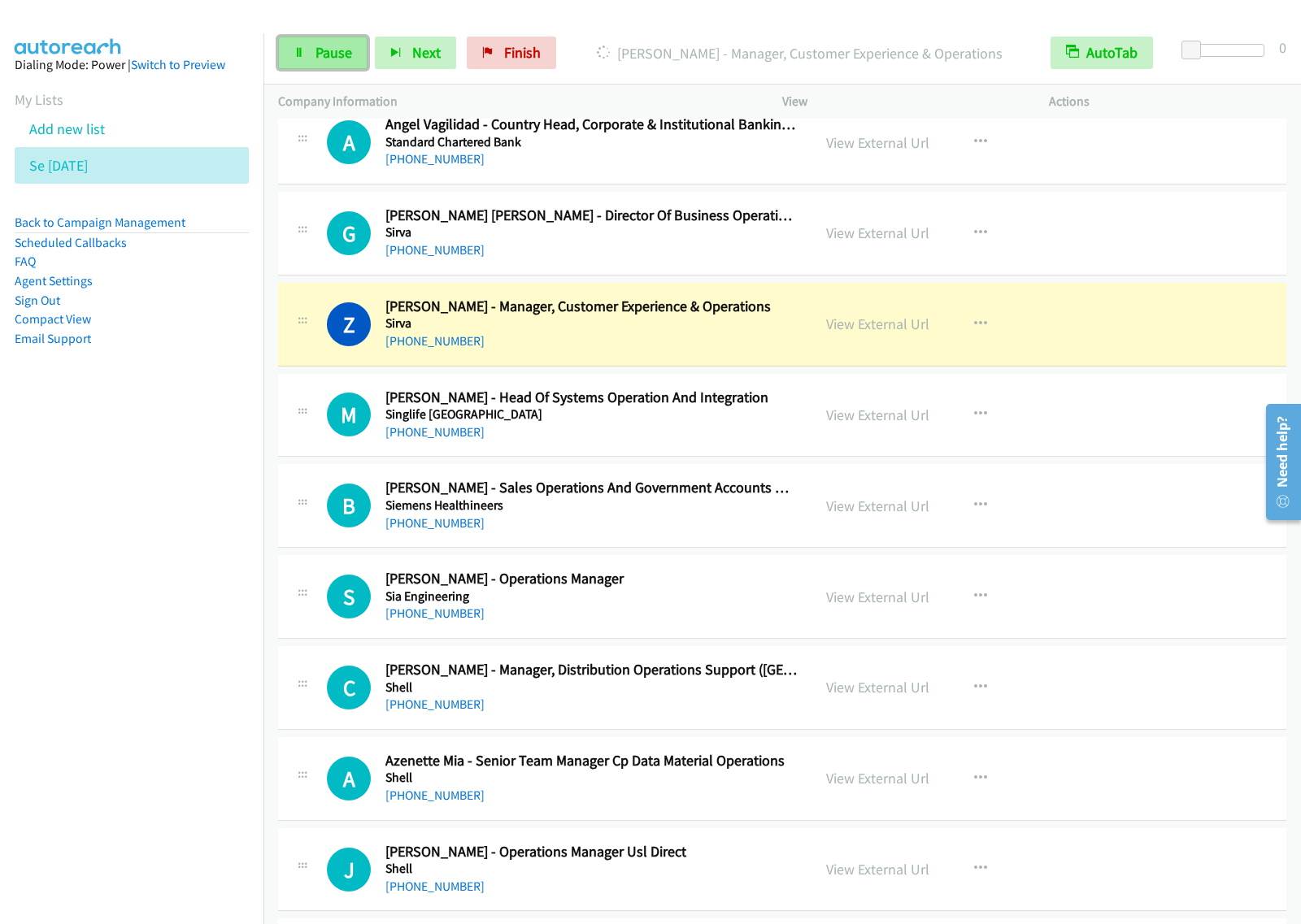
click at [341, 51] on span "Pause" at bounding box center [333, 52] width 37 height 18
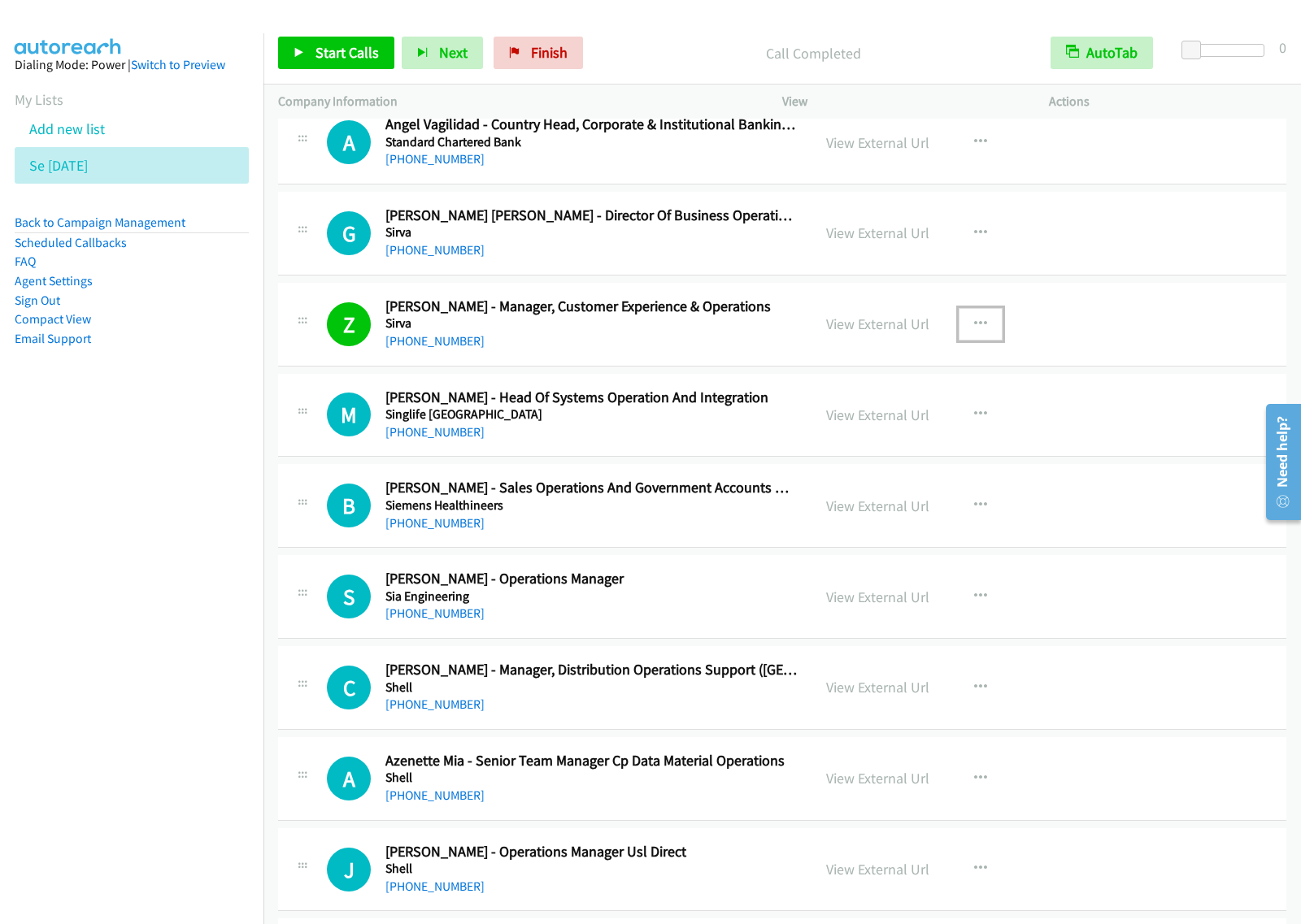
click at [961, 321] on button "button" at bounding box center [980, 325] width 44 height 33
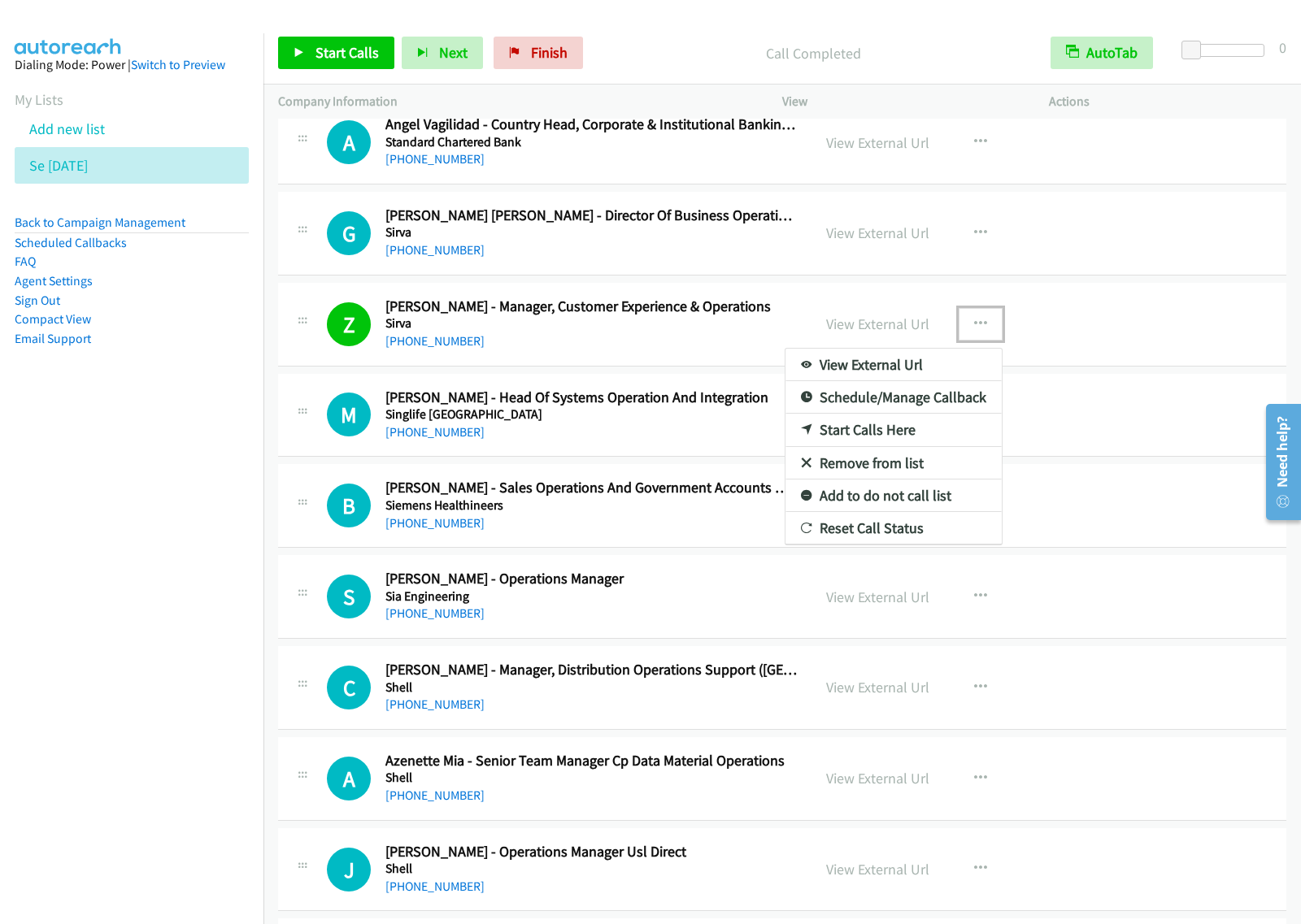
click at [916, 366] on link "View External Url" at bounding box center [893, 365] width 216 height 33
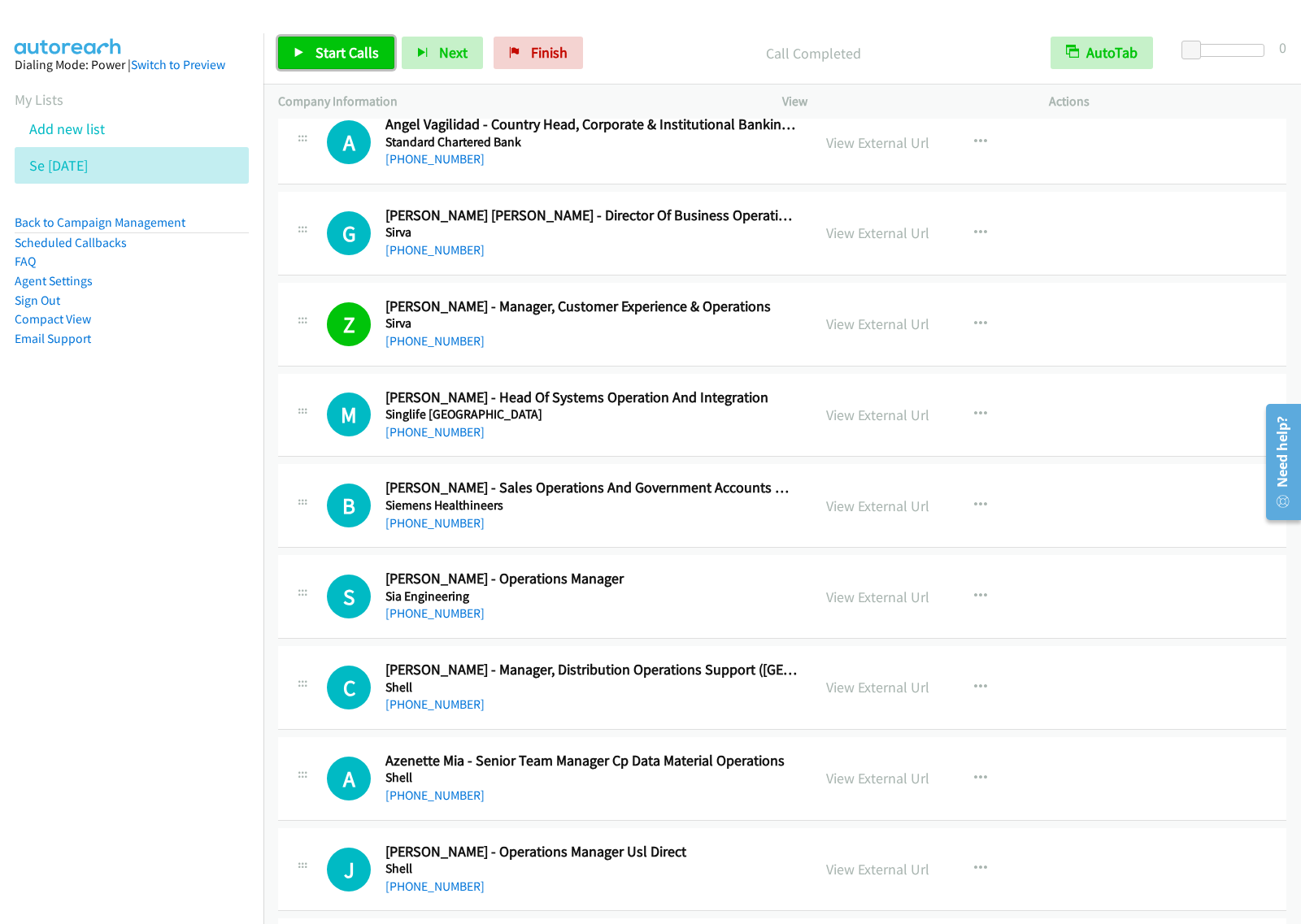
click at [337, 53] on span "Start Calls" at bounding box center [347, 52] width 64 height 18
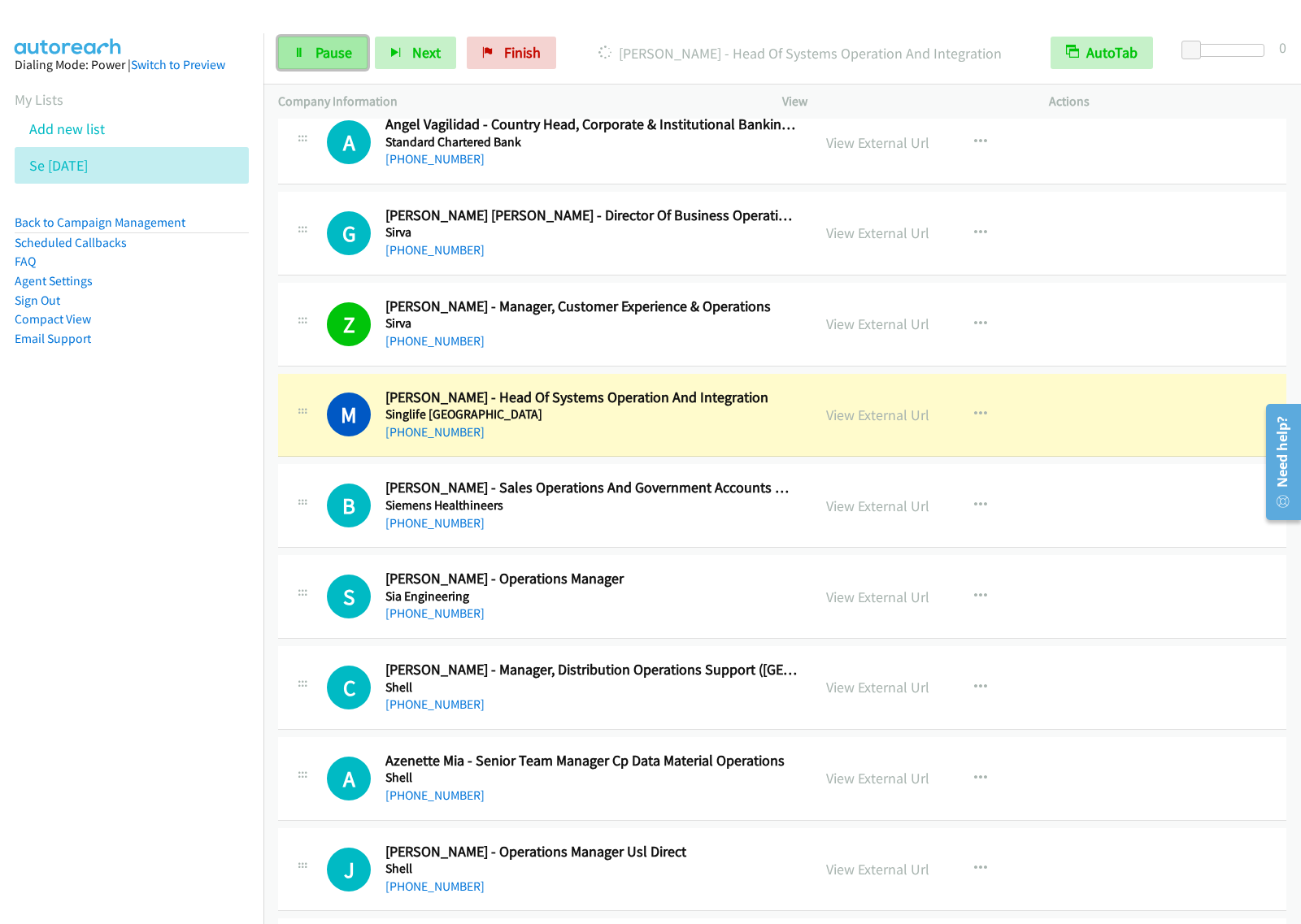
click at [337, 57] on span "Pause" at bounding box center [333, 52] width 37 height 18
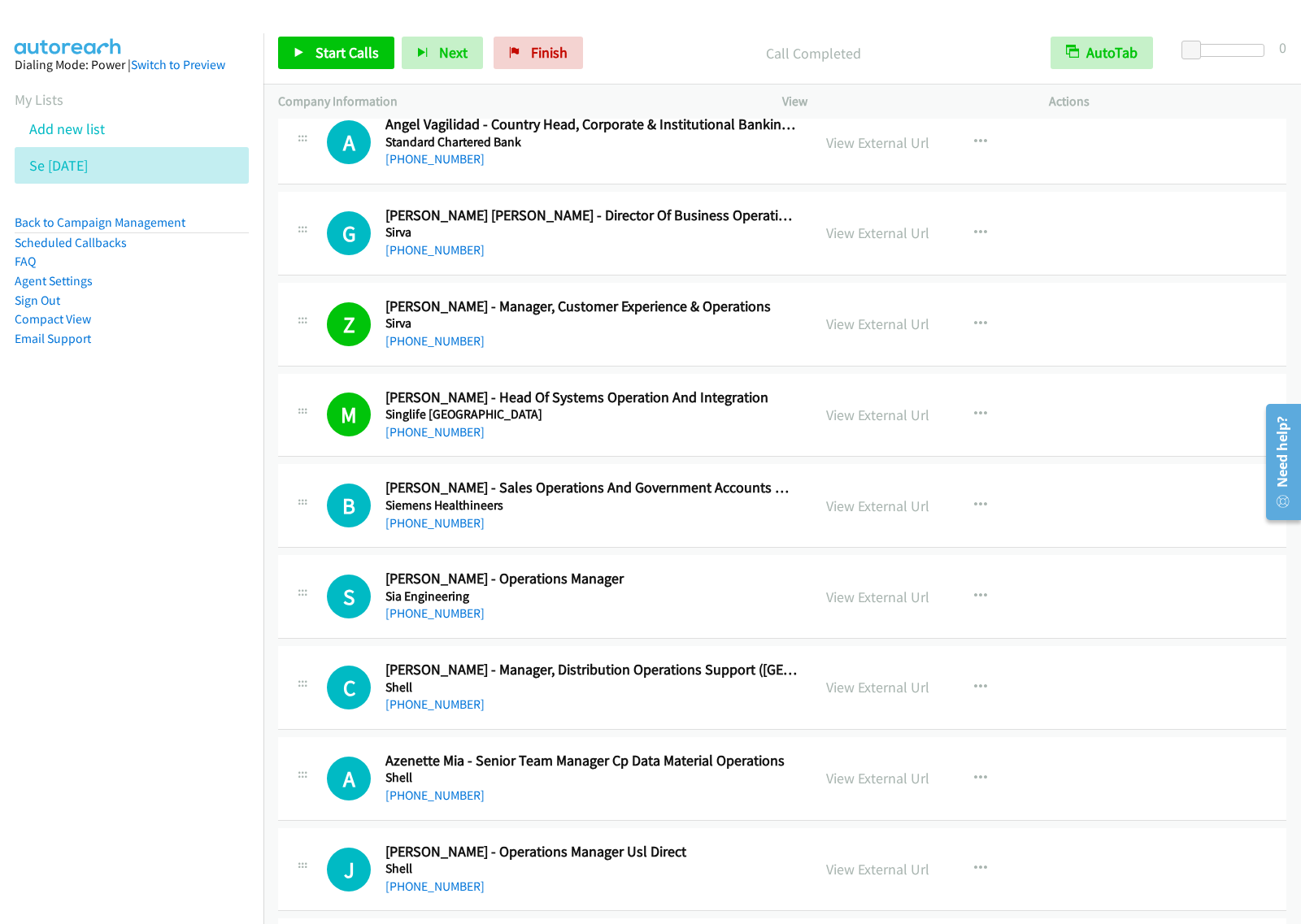
scroll to position [304, 0]
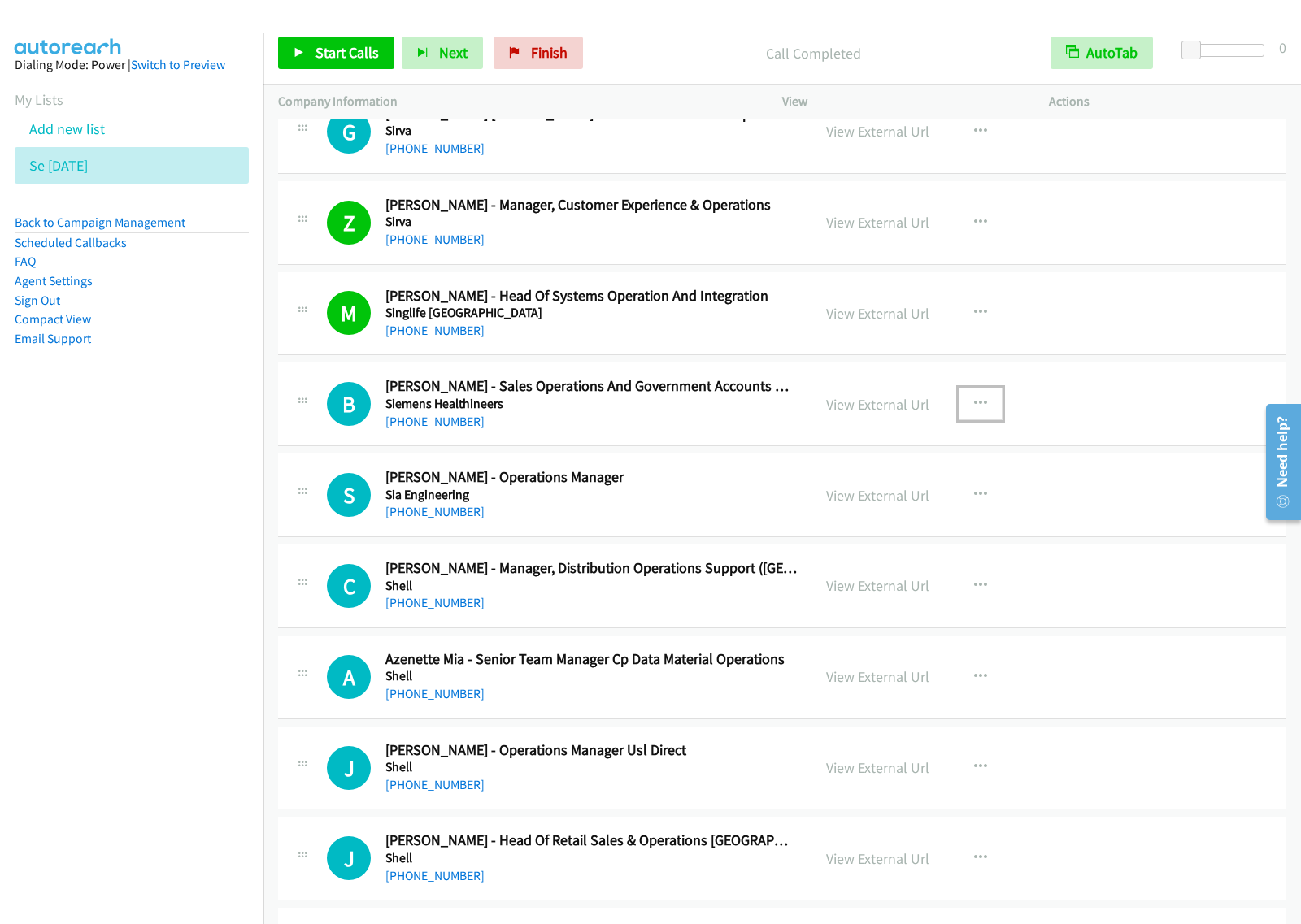
click at [974, 408] on icon "button" at bounding box center [980, 403] width 13 height 13
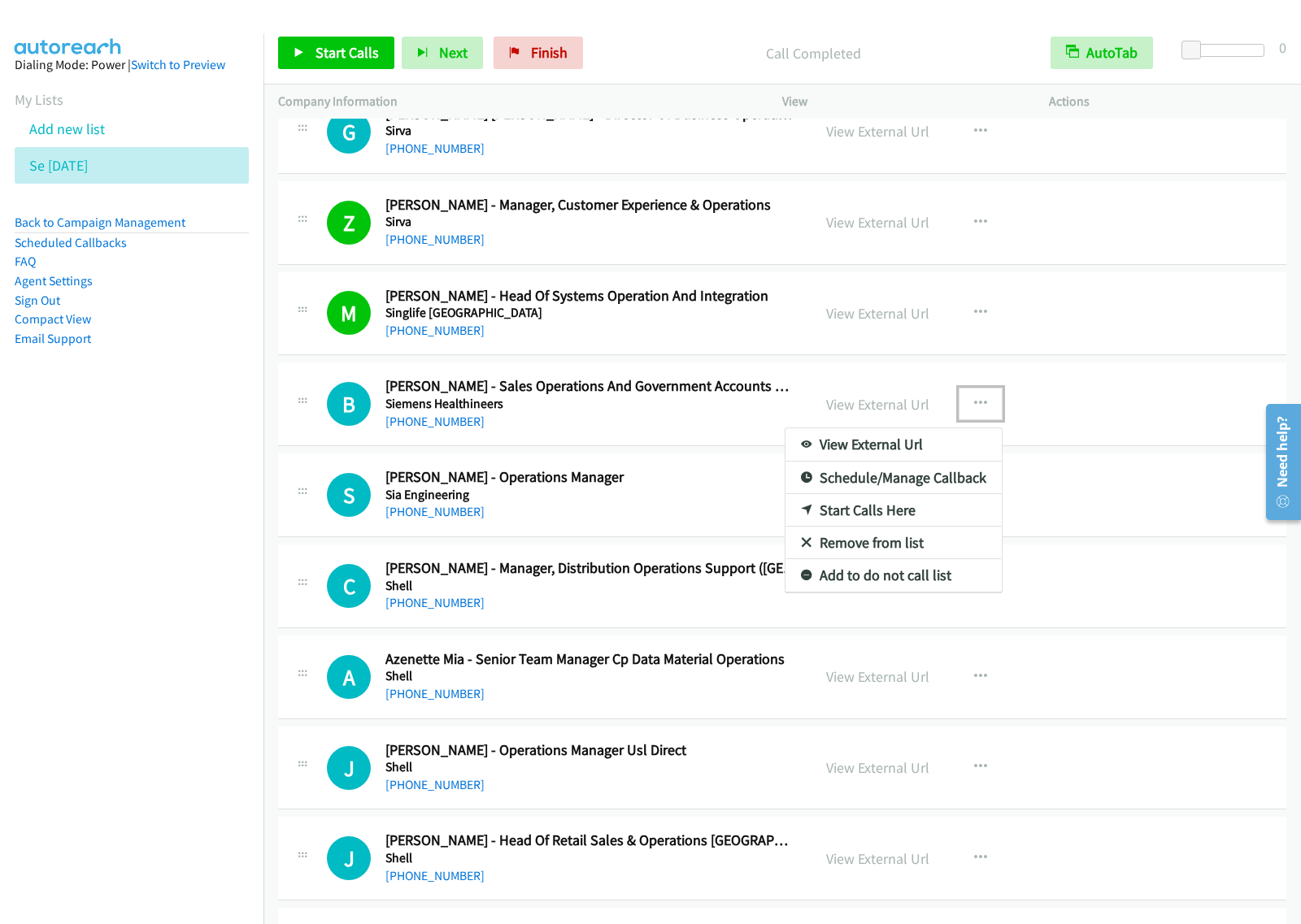
click at [907, 451] on link "View External Url" at bounding box center [893, 445] width 216 height 33
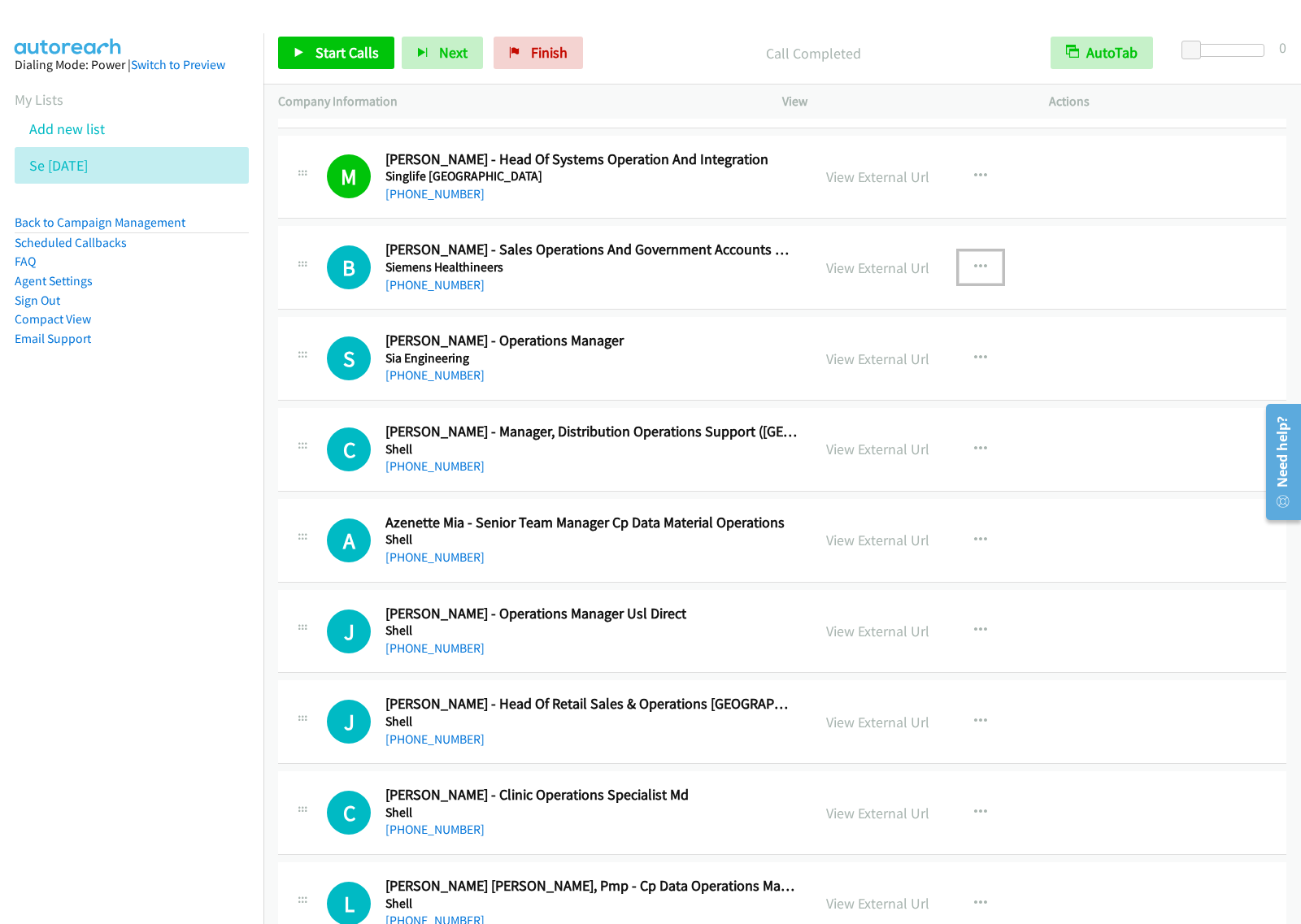
scroll to position [407, 0]
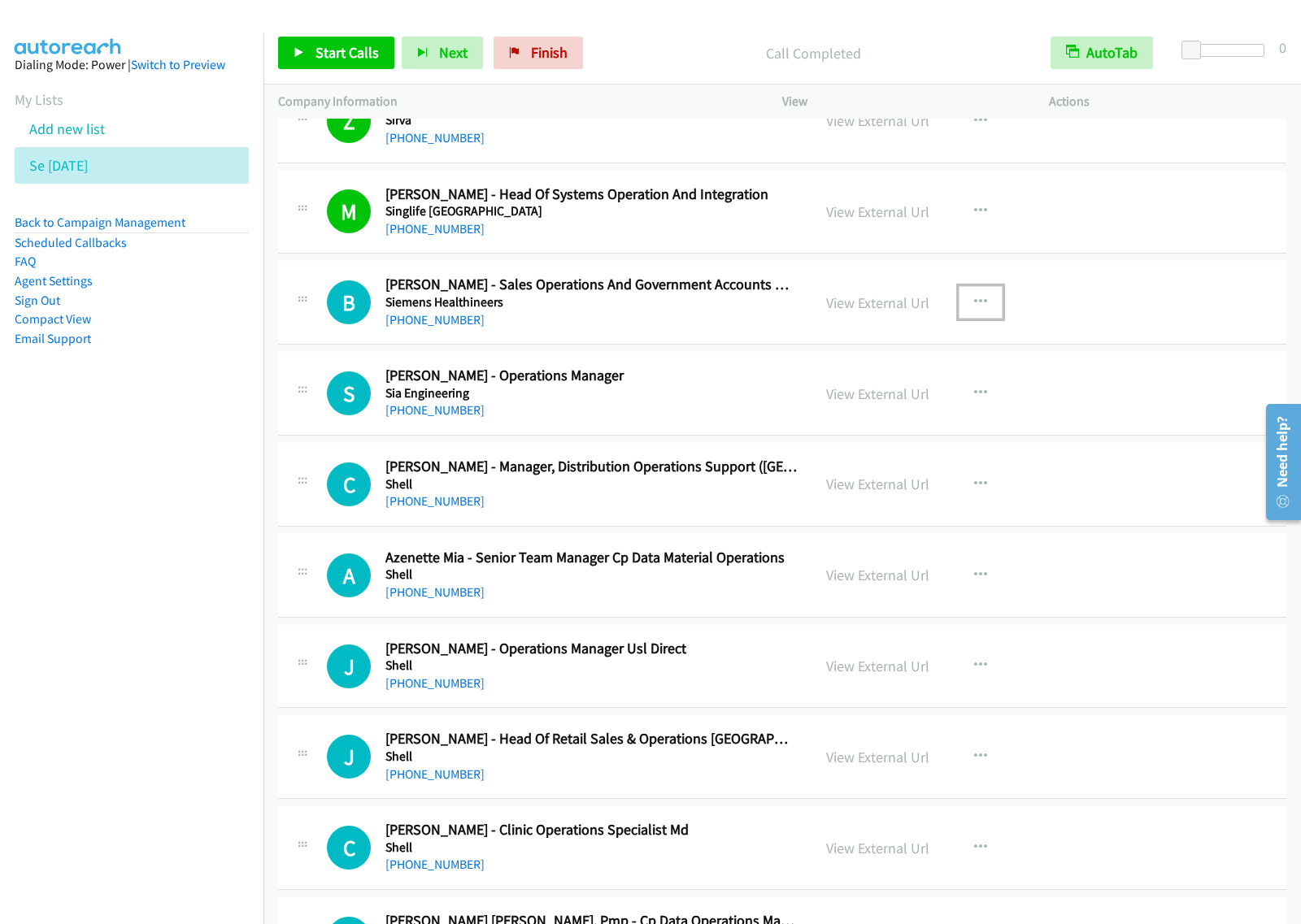
click at [655, 405] on div "+63 917 832 7540" at bounding box center [591, 410] width 412 height 19
click at [982, 395] on button "button" at bounding box center [980, 393] width 44 height 33
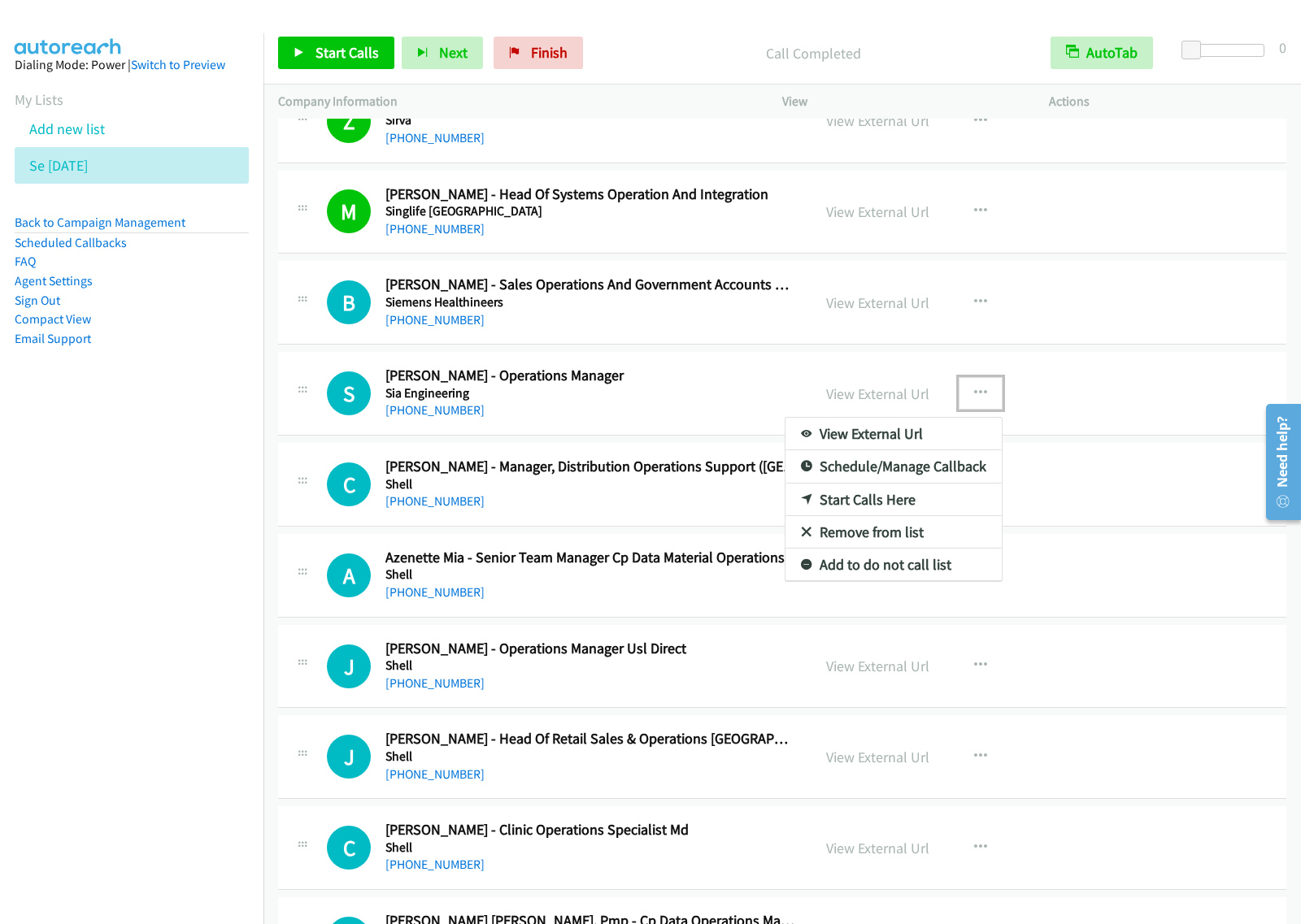
click at [899, 496] on link "Start Calls Here" at bounding box center [893, 500] width 216 height 33
click at [975, 387] on icon "button" at bounding box center [980, 393] width 13 height 13
click at [919, 502] on link "Start Calls Here" at bounding box center [893, 500] width 216 height 33
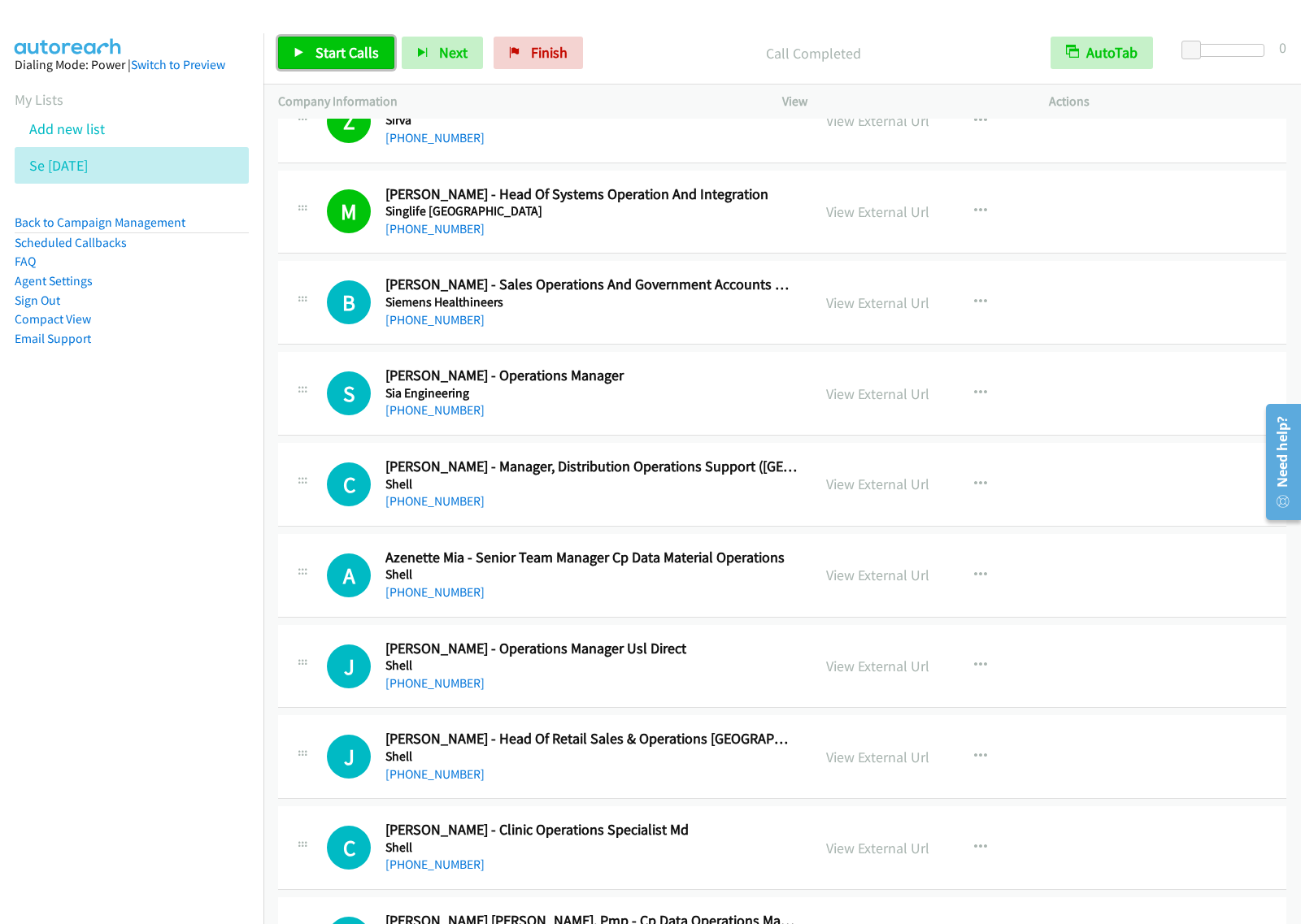
click at [356, 58] on span "Start Calls" at bounding box center [347, 52] width 64 height 18
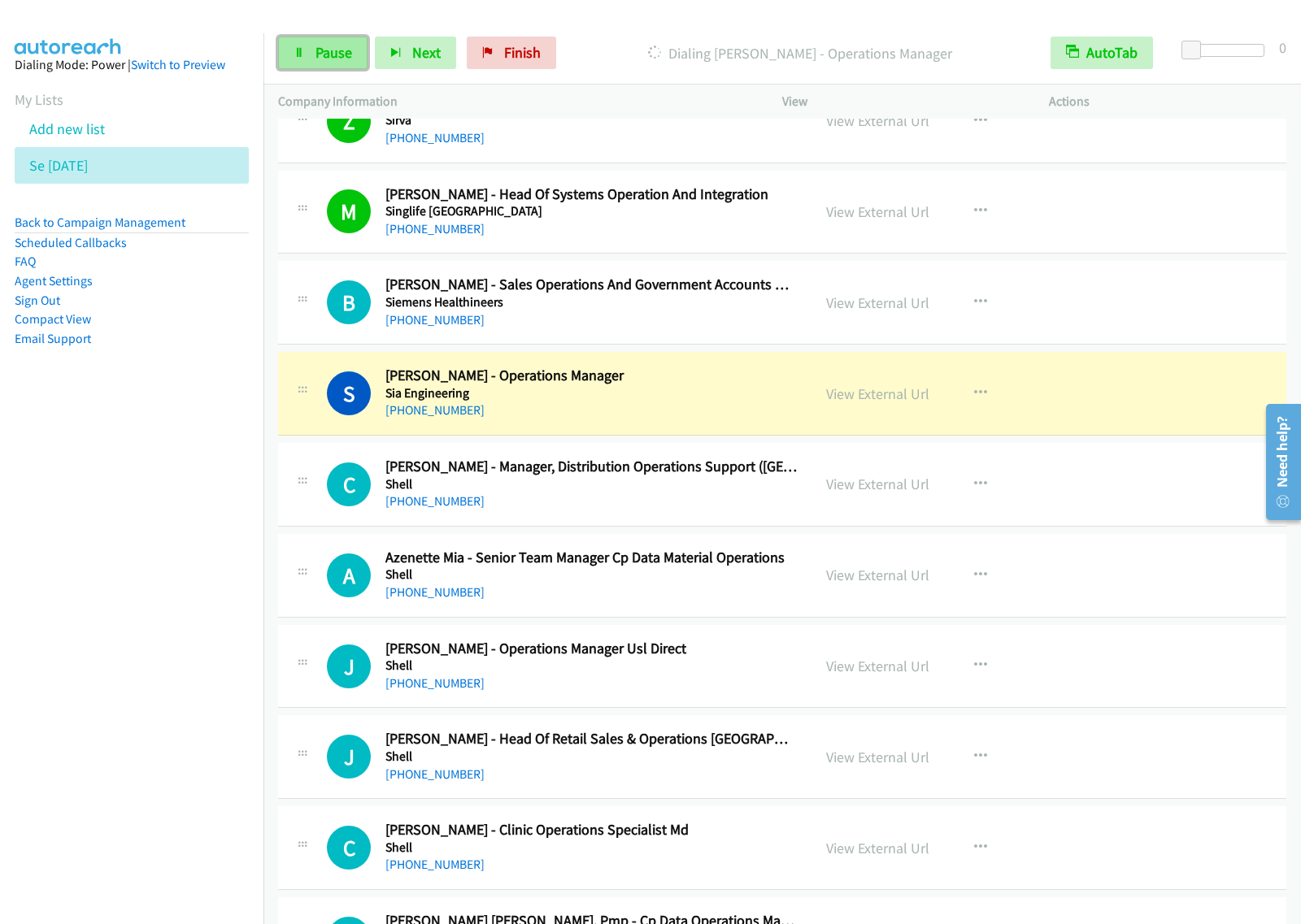
click at [317, 53] on span "Pause" at bounding box center [333, 52] width 37 height 18
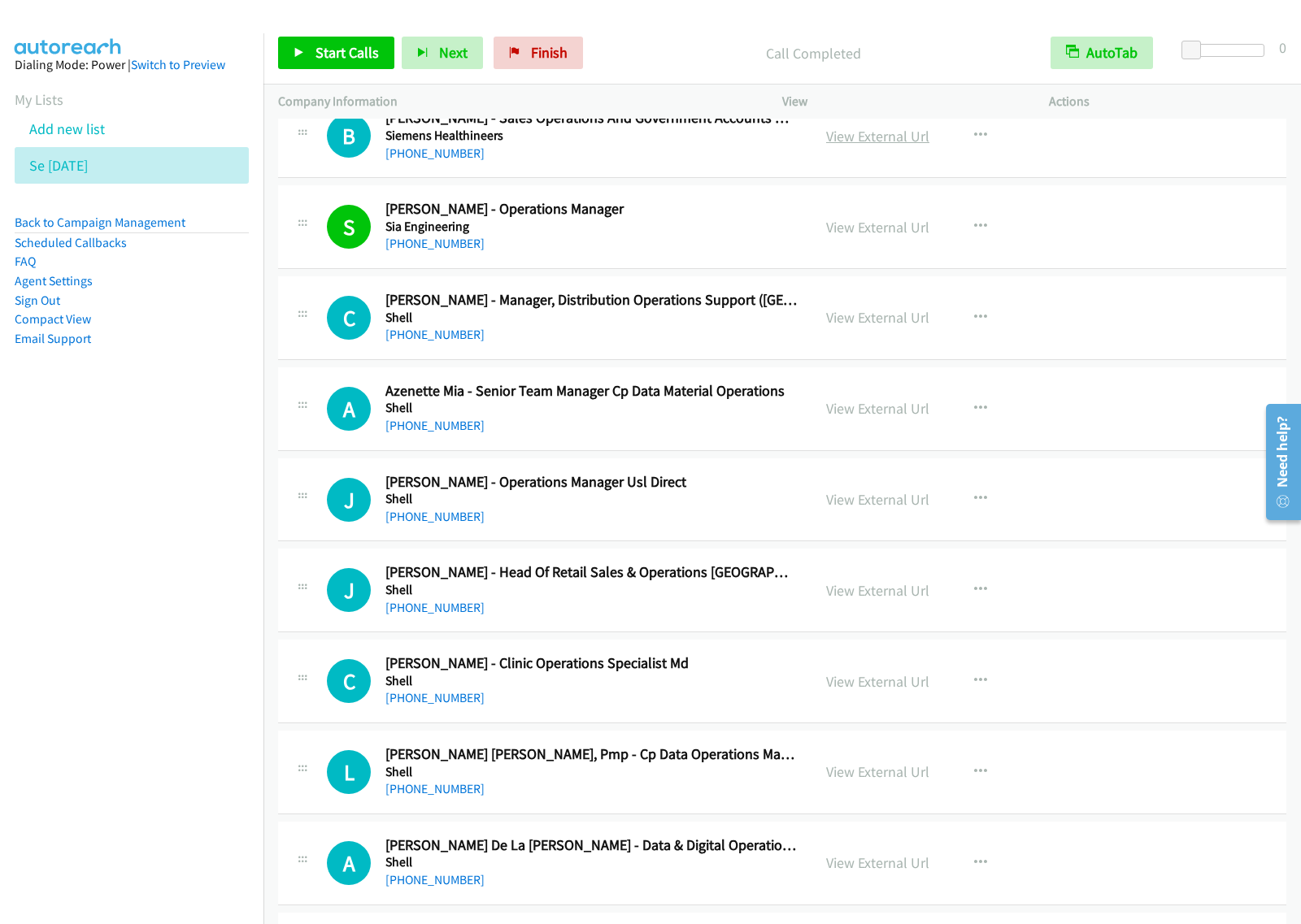
scroll to position [610, 0]
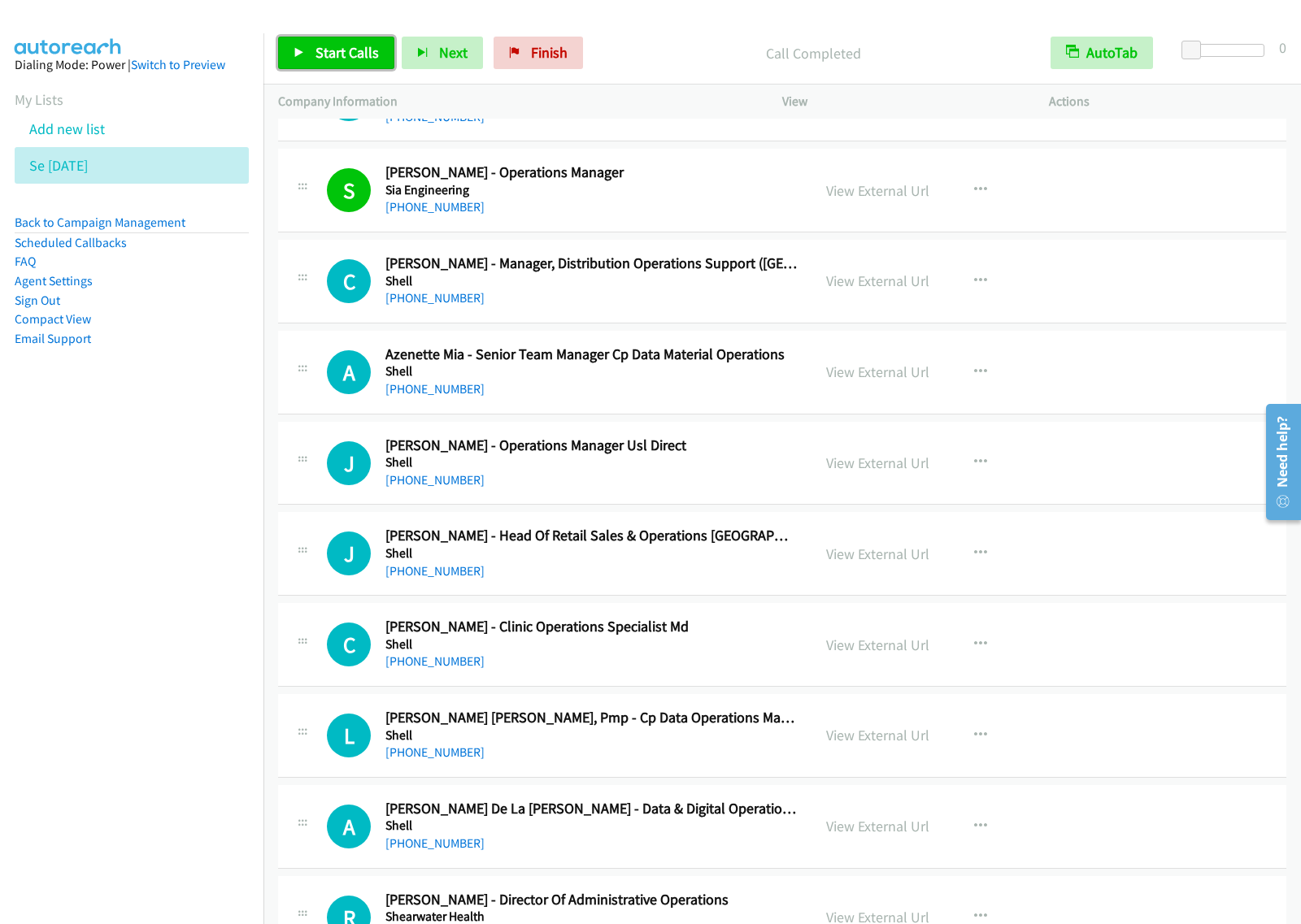
click at [344, 53] on span "Start Calls" at bounding box center [347, 52] width 64 height 18
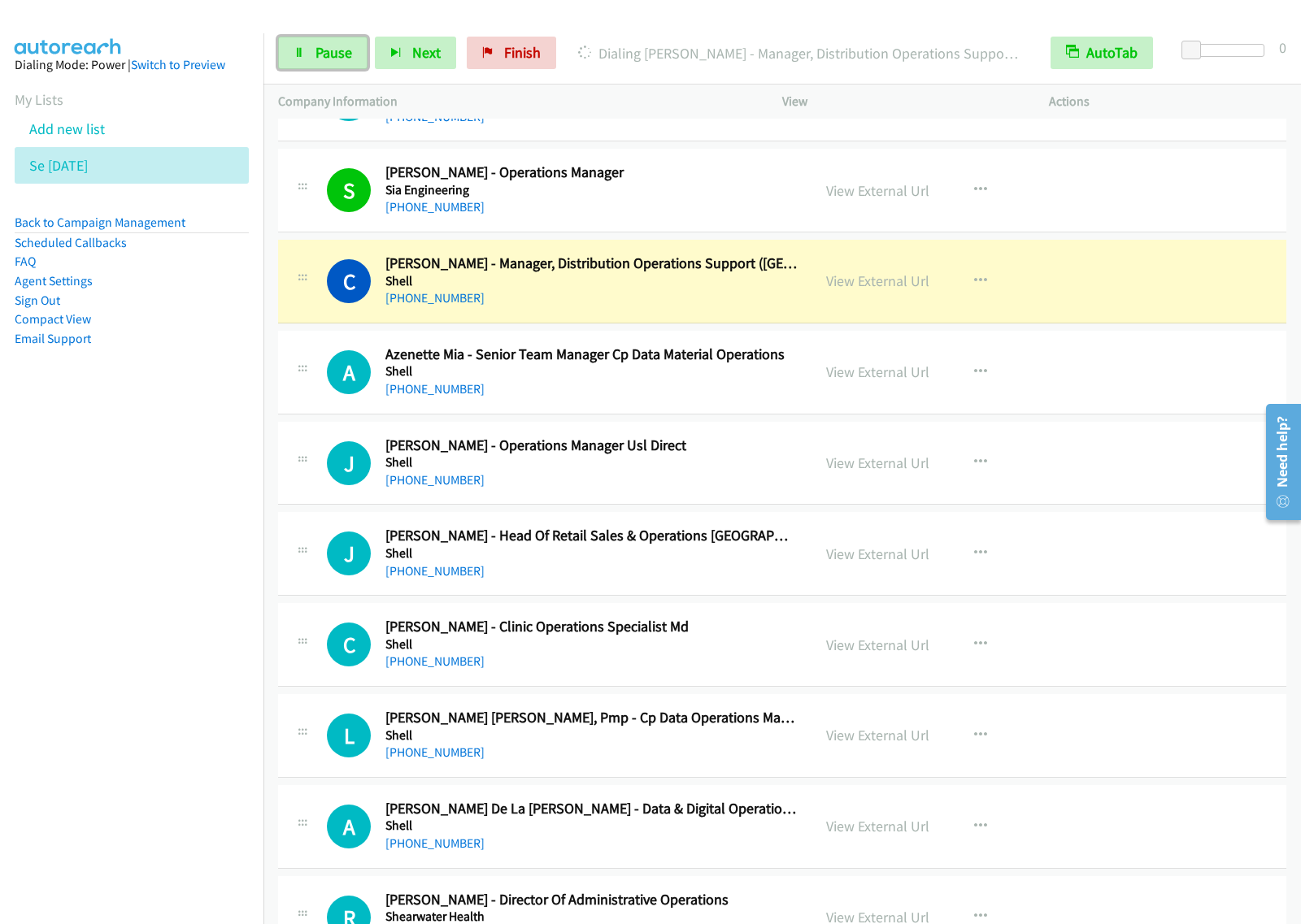
click at [344, 54] on span "Pause" at bounding box center [333, 52] width 37 height 18
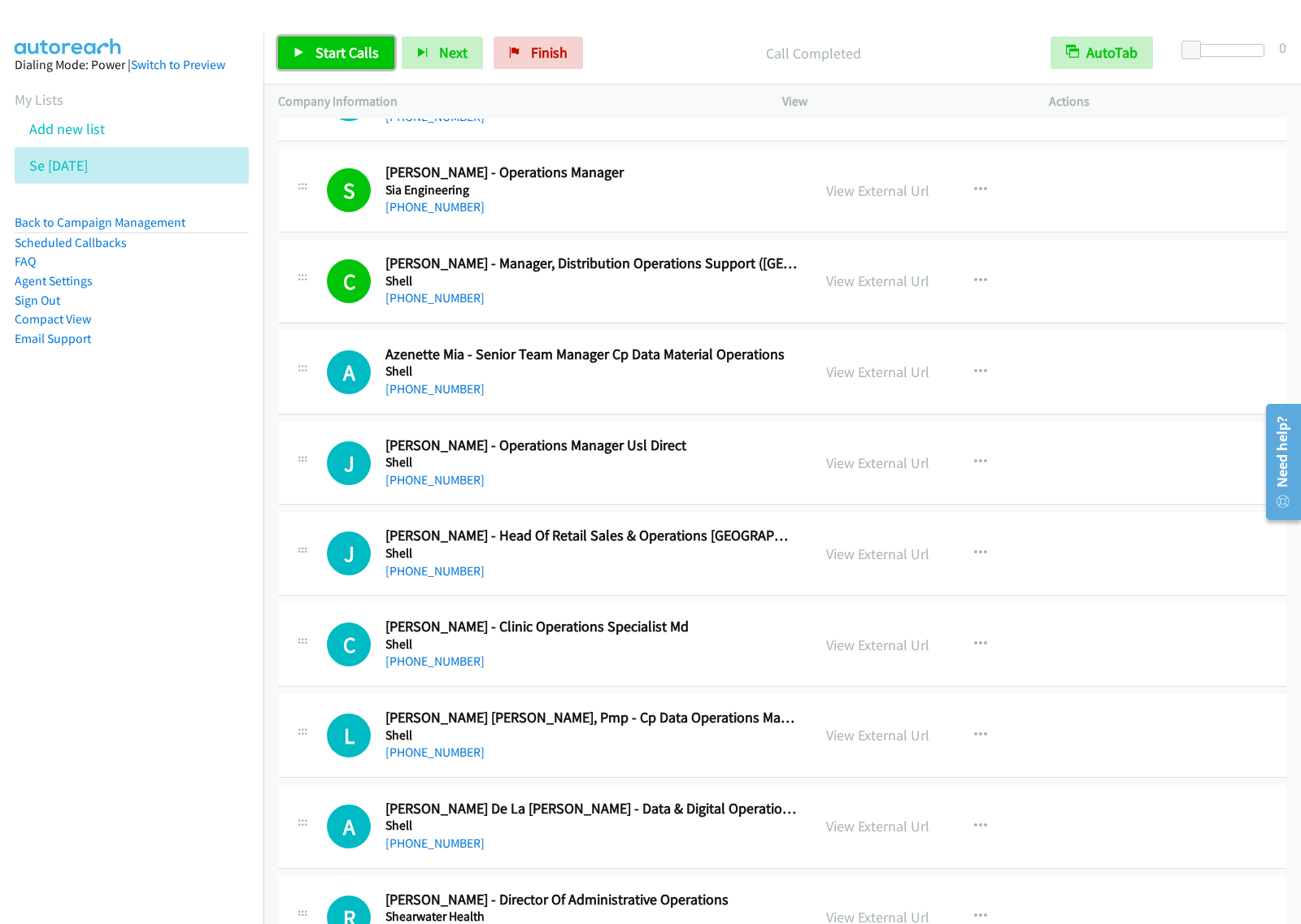
click at [354, 45] on span "Start Calls" at bounding box center [347, 52] width 64 height 18
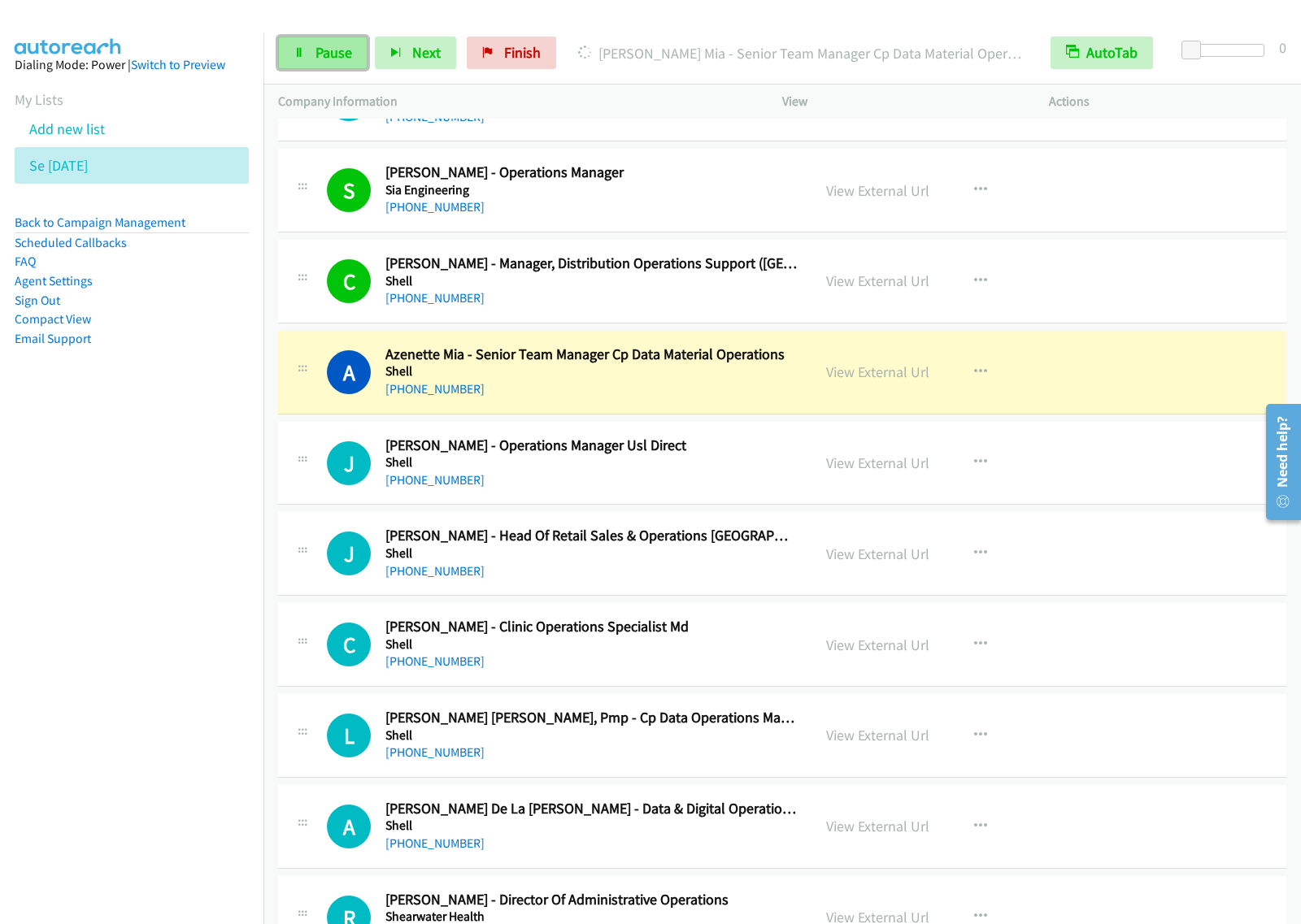
click at [348, 47] on span "Pause" at bounding box center [333, 52] width 37 height 18
click at [226, 567] on nav "Dialing Mode: Power | Switch to Preview My Lists Add new list Se Aug27 Back to …" at bounding box center [132, 495] width 264 height 924
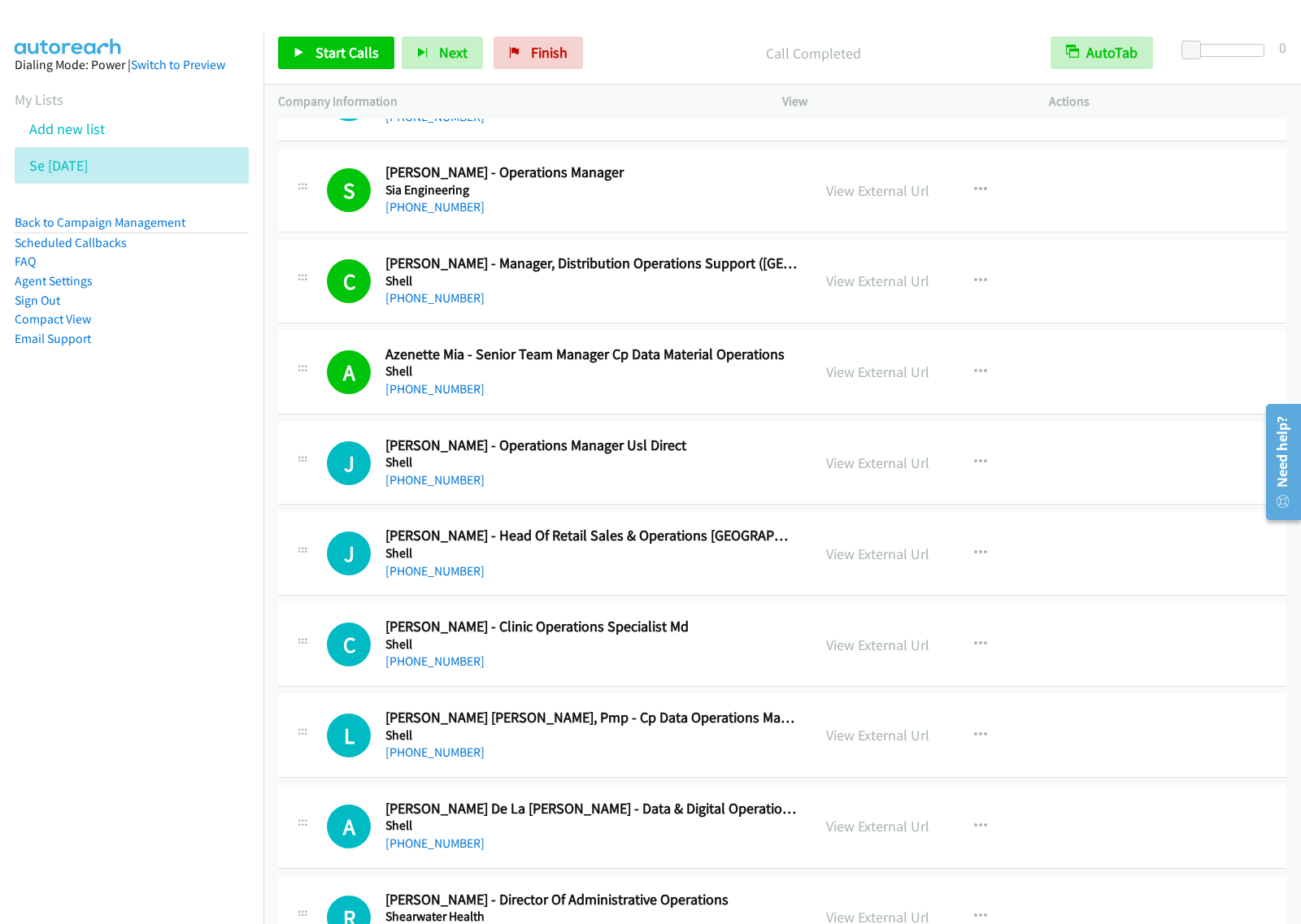
scroll to position [711, 0]
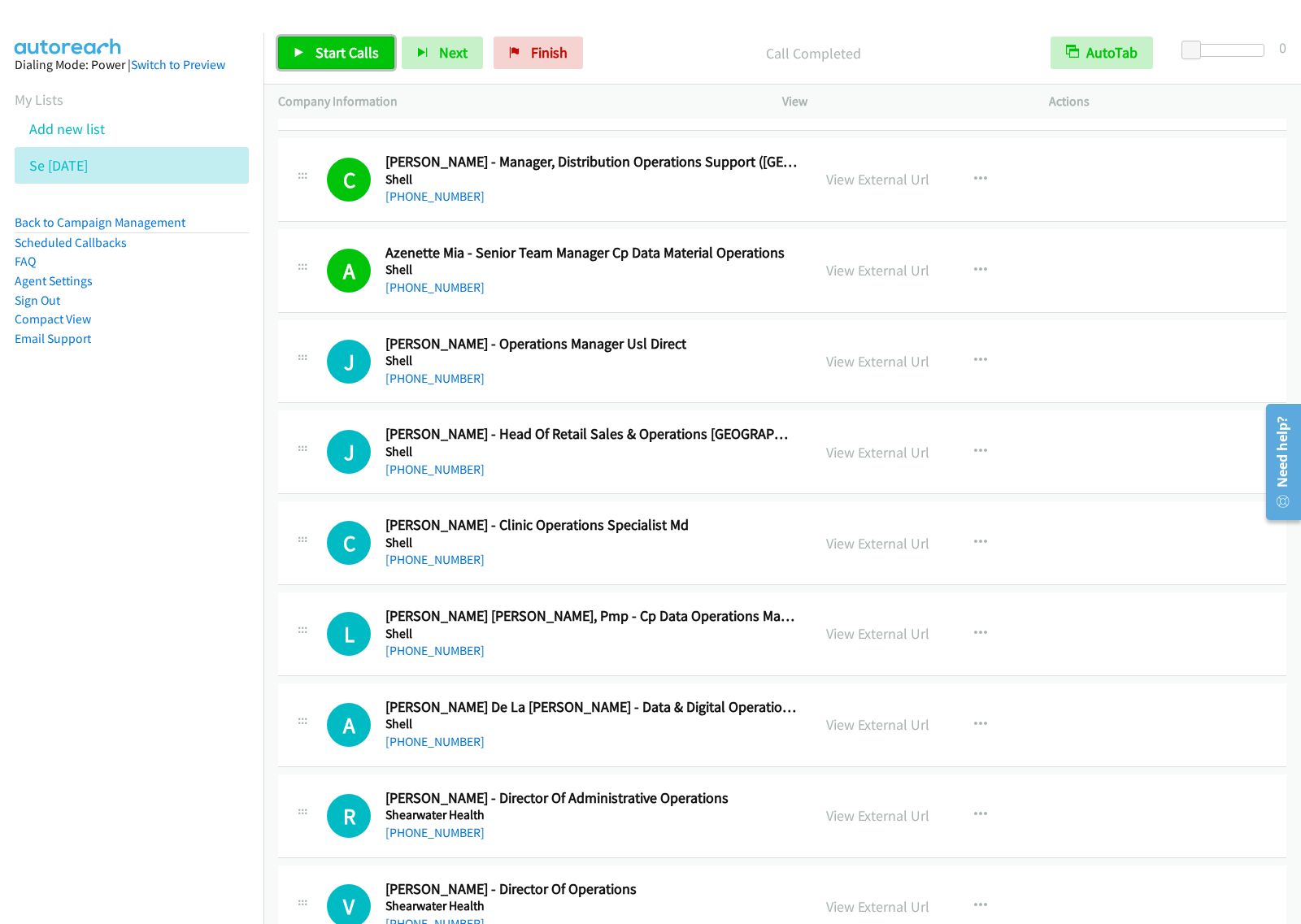
click at [321, 64] on link "Start Calls" at bounding box center [335, 53] width 117 height 33
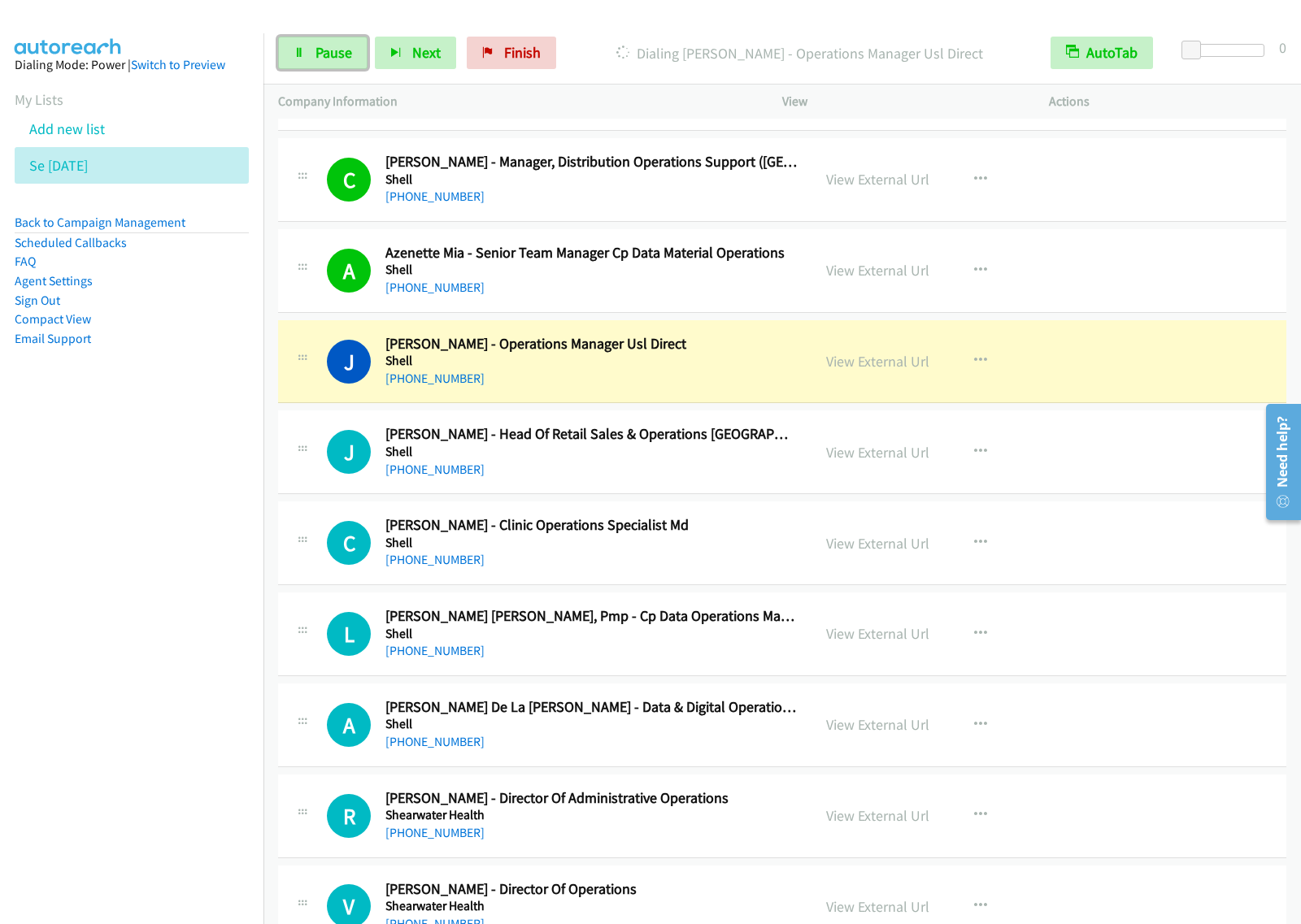
drag, startPoint x: 346, startPoint y: 59, endPoint x: 368, endPoint y: 59, distance: 22.0
click at [346, 59] on span "Pause" at bounding box center [333, 52] width 37 height 18
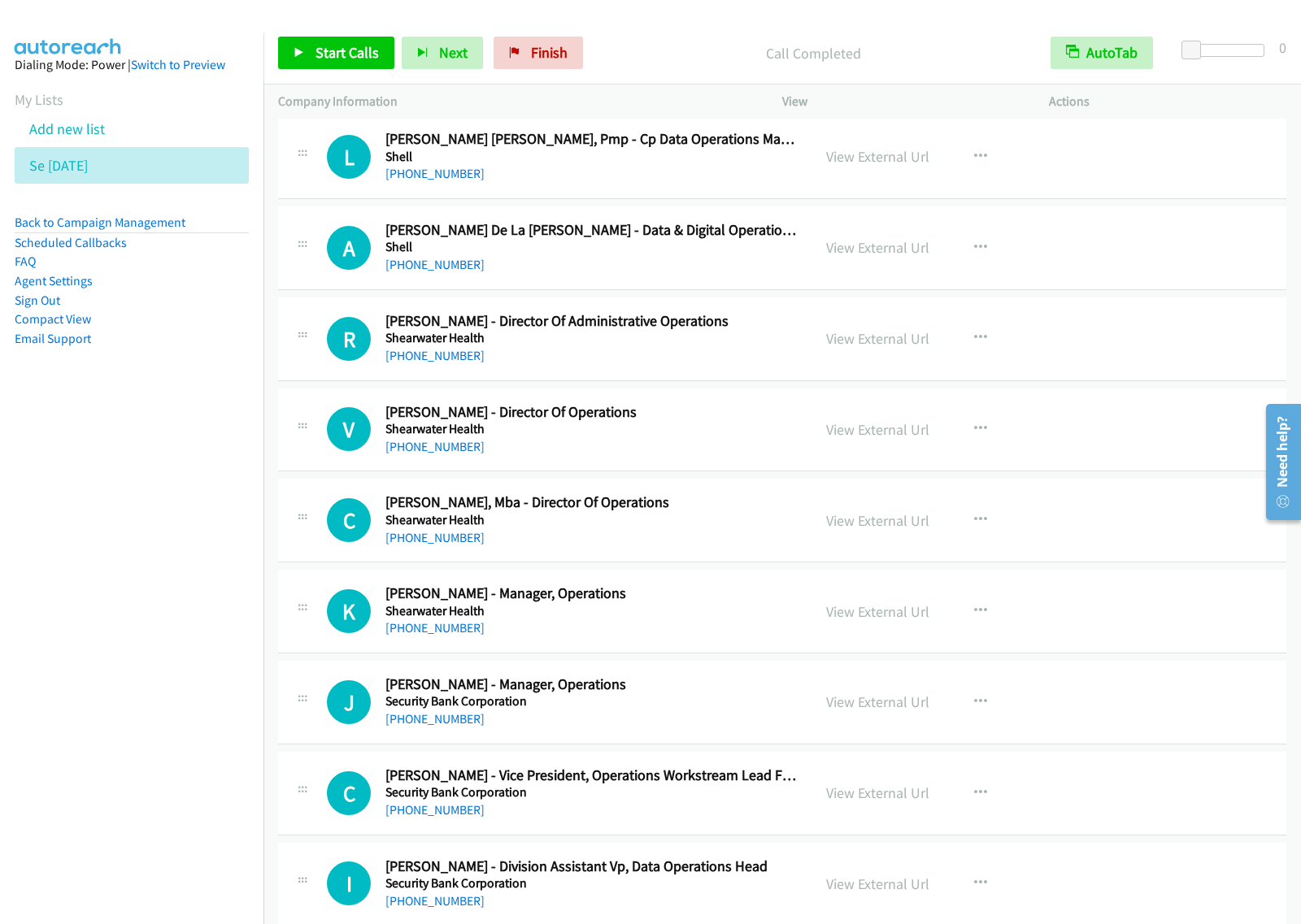
scroll to position [1219, 0]
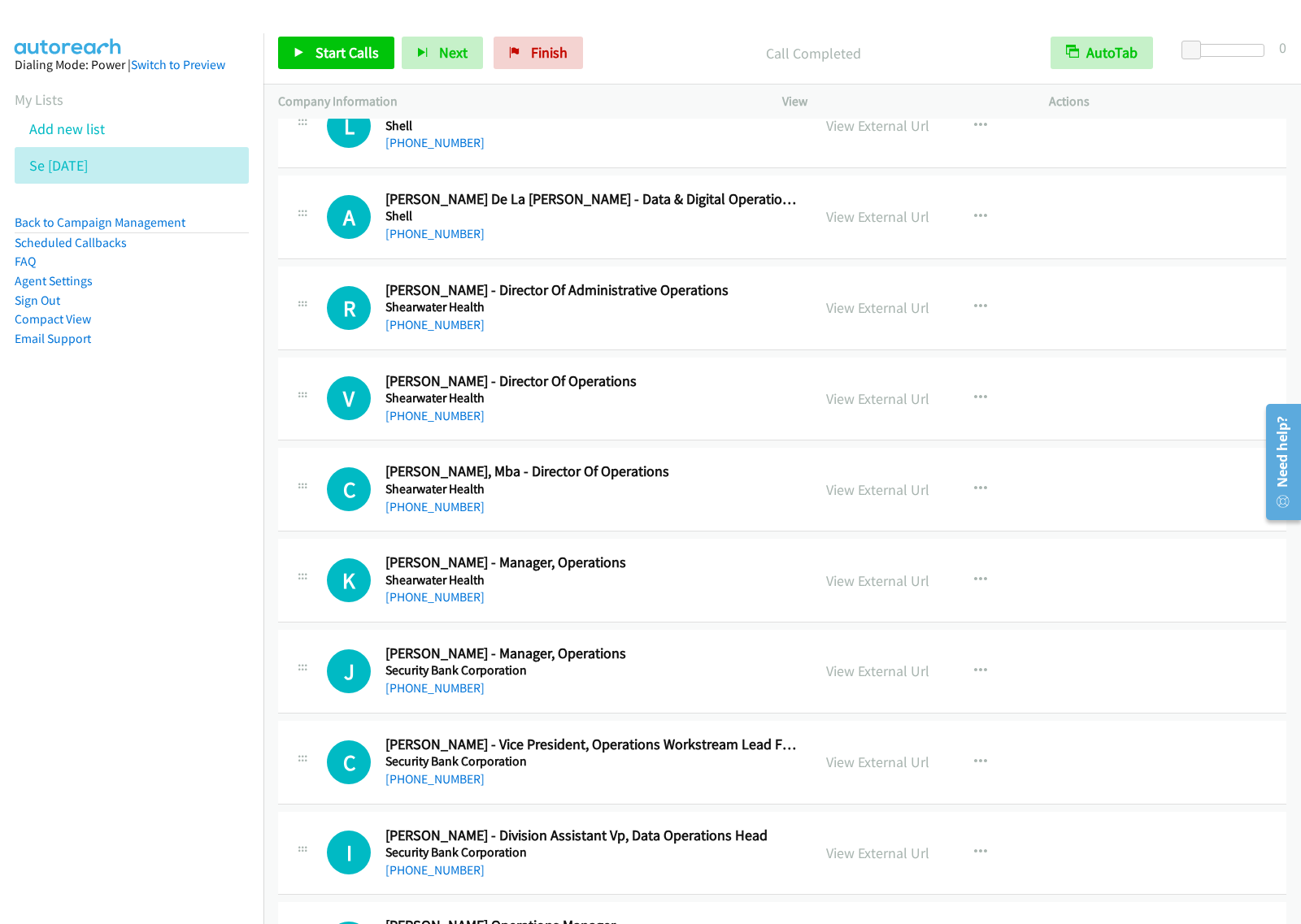
click at [722, 390] on h2 "Vackie Jonn Licudan - Director Of Operations" at bounding box center [591, 381] width 412 height 18
click at [974, 401] on icon "button" at bounding box center [980, 398] width 13 height 13
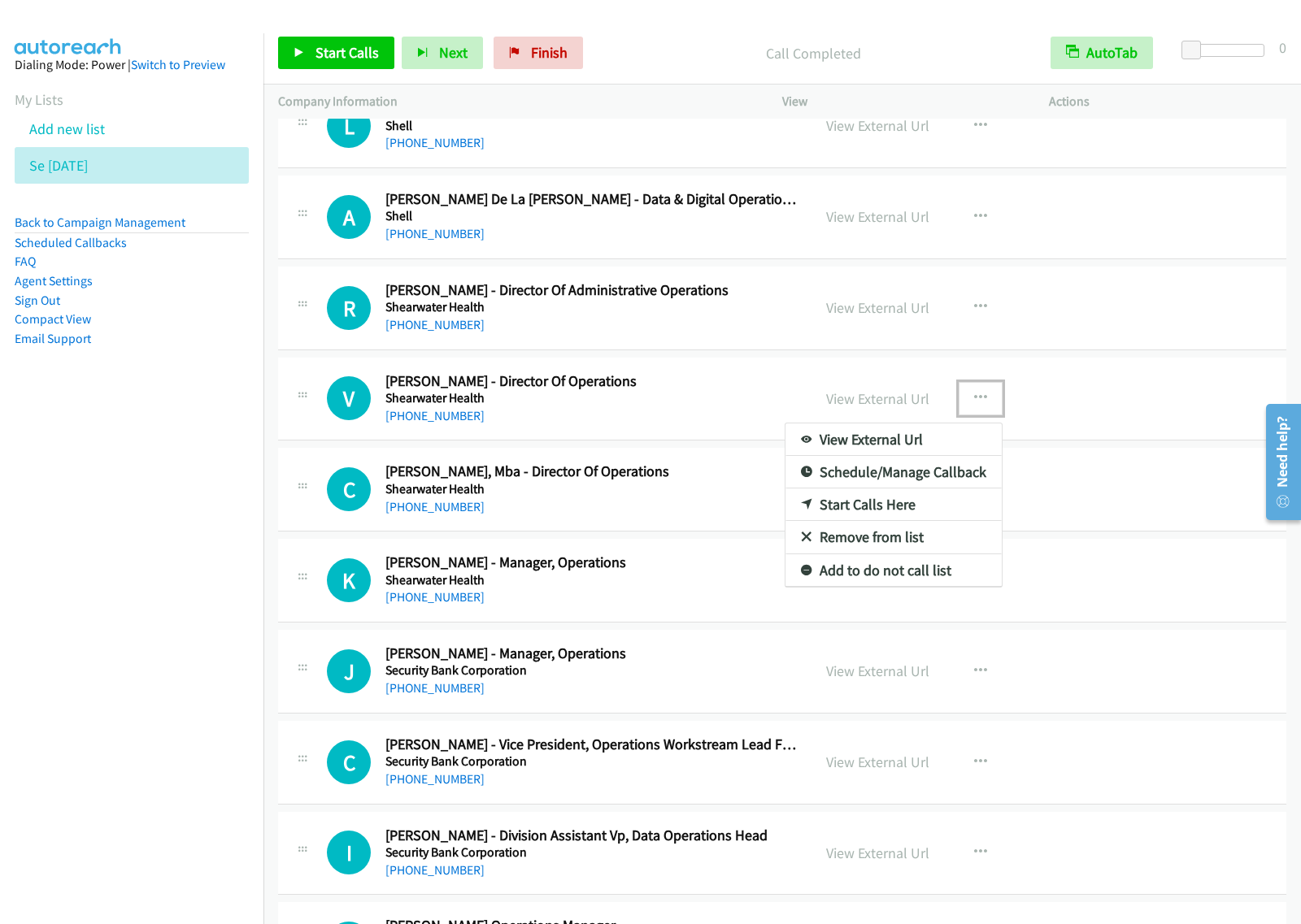
click at [908, 508] on link "Start Calls Here" at bounding box center [893, 505] width 216 height 33
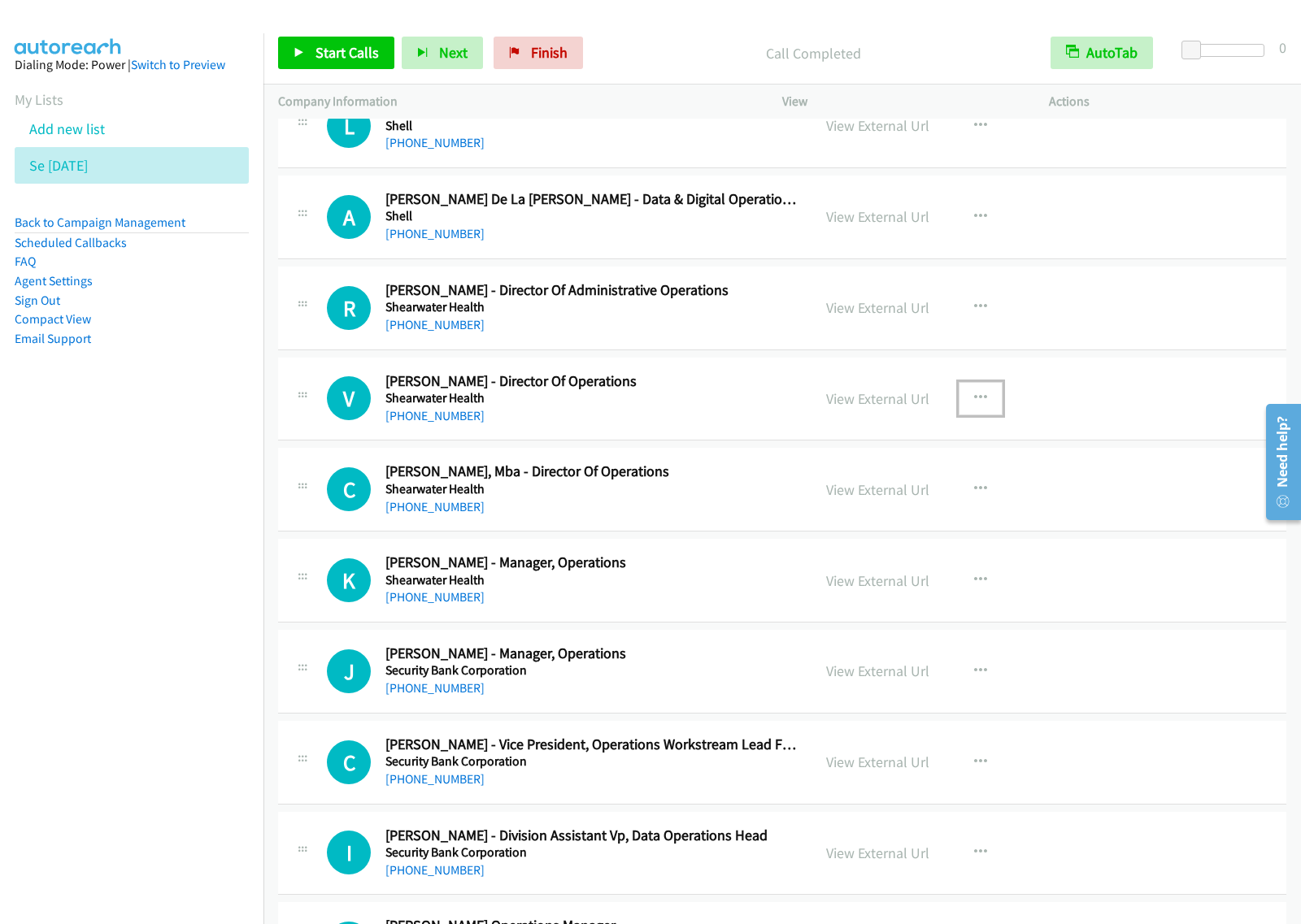
click at [976, 403] on icon "button" at bounding box center [980, 398] width 13 height 13
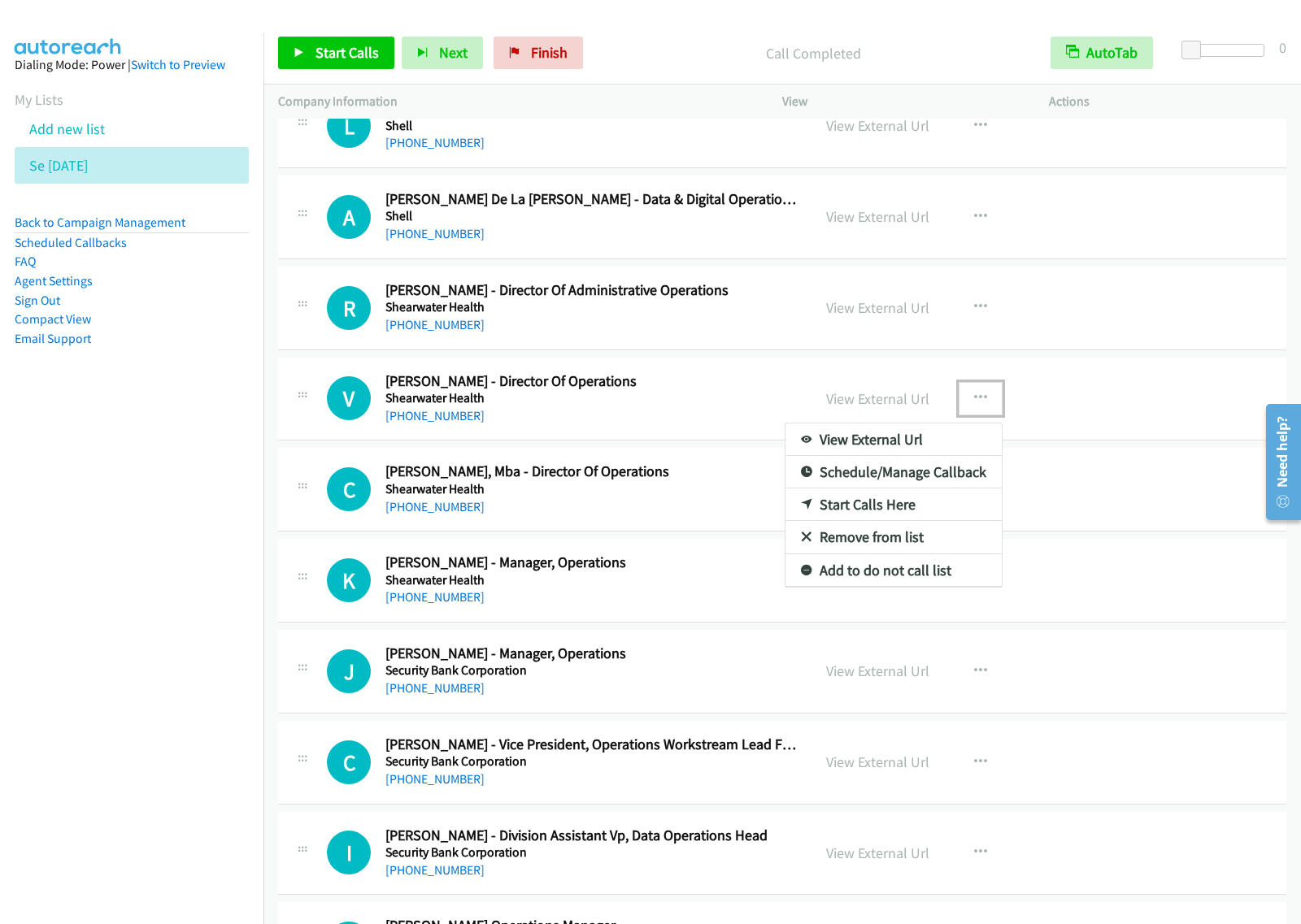
click at [895, 510] on link "Start Calls Here" at bounding box center [893, 505] width 216 height 33
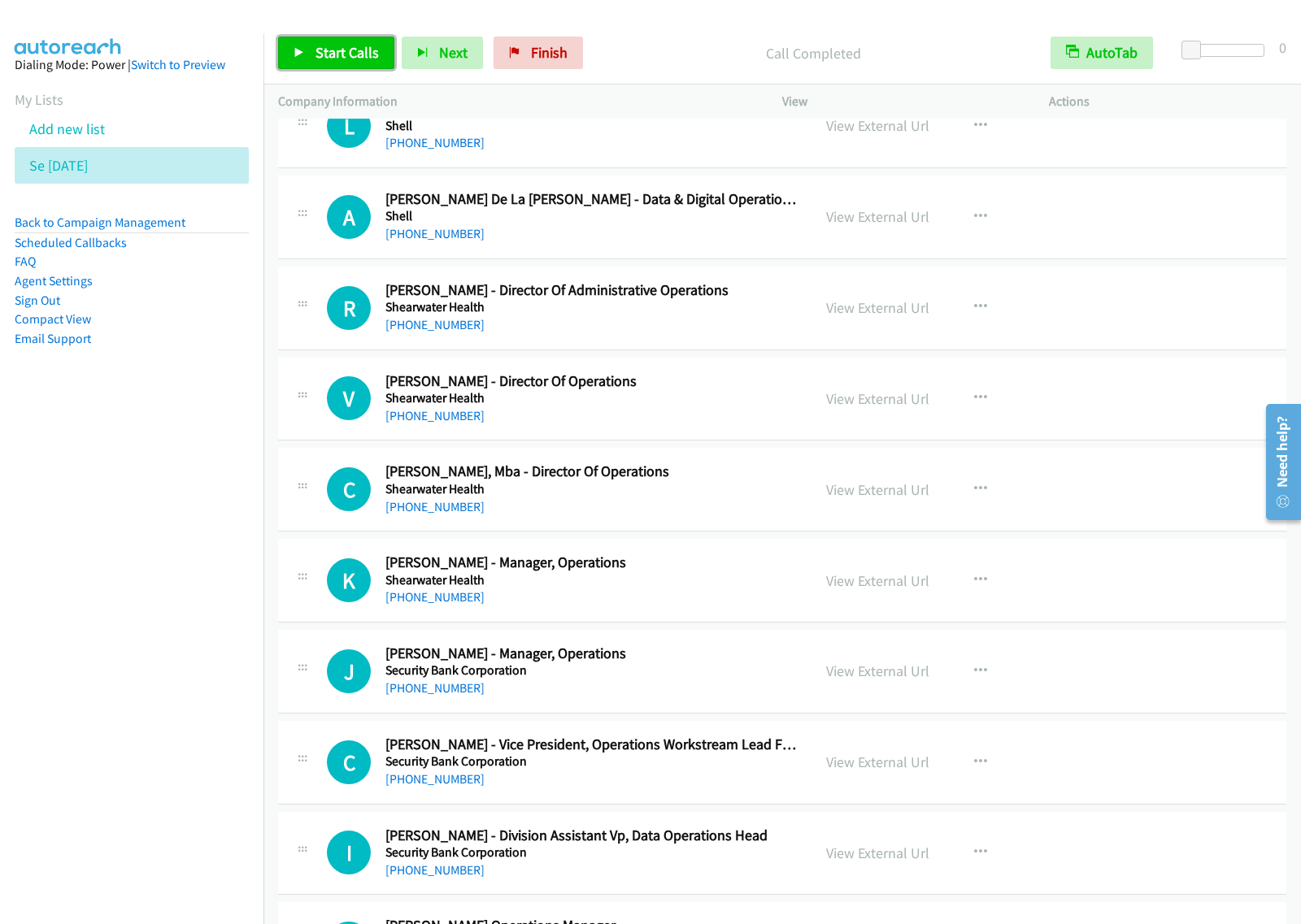
click at [342, 47] on span "Start Calls" at bounding box center [347, 52] width 64 height 18
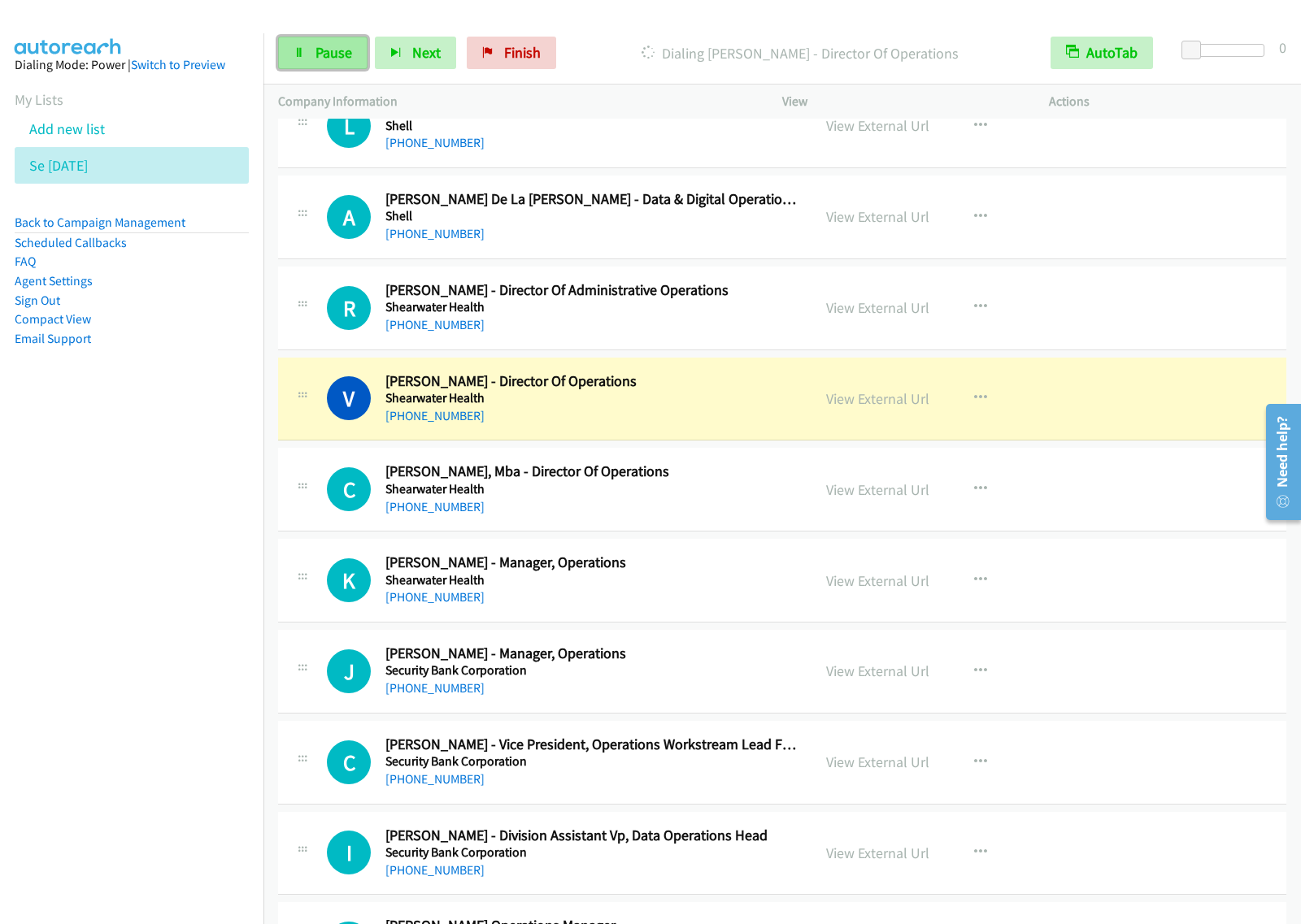
drag, startPoint x: 347, startPoint y: 50, endPoint x: 366, endPoint y: 39, distance: 22.0
click at [347, 50] on span "Pause" at bounding box center [333, 52] width 37 height 18
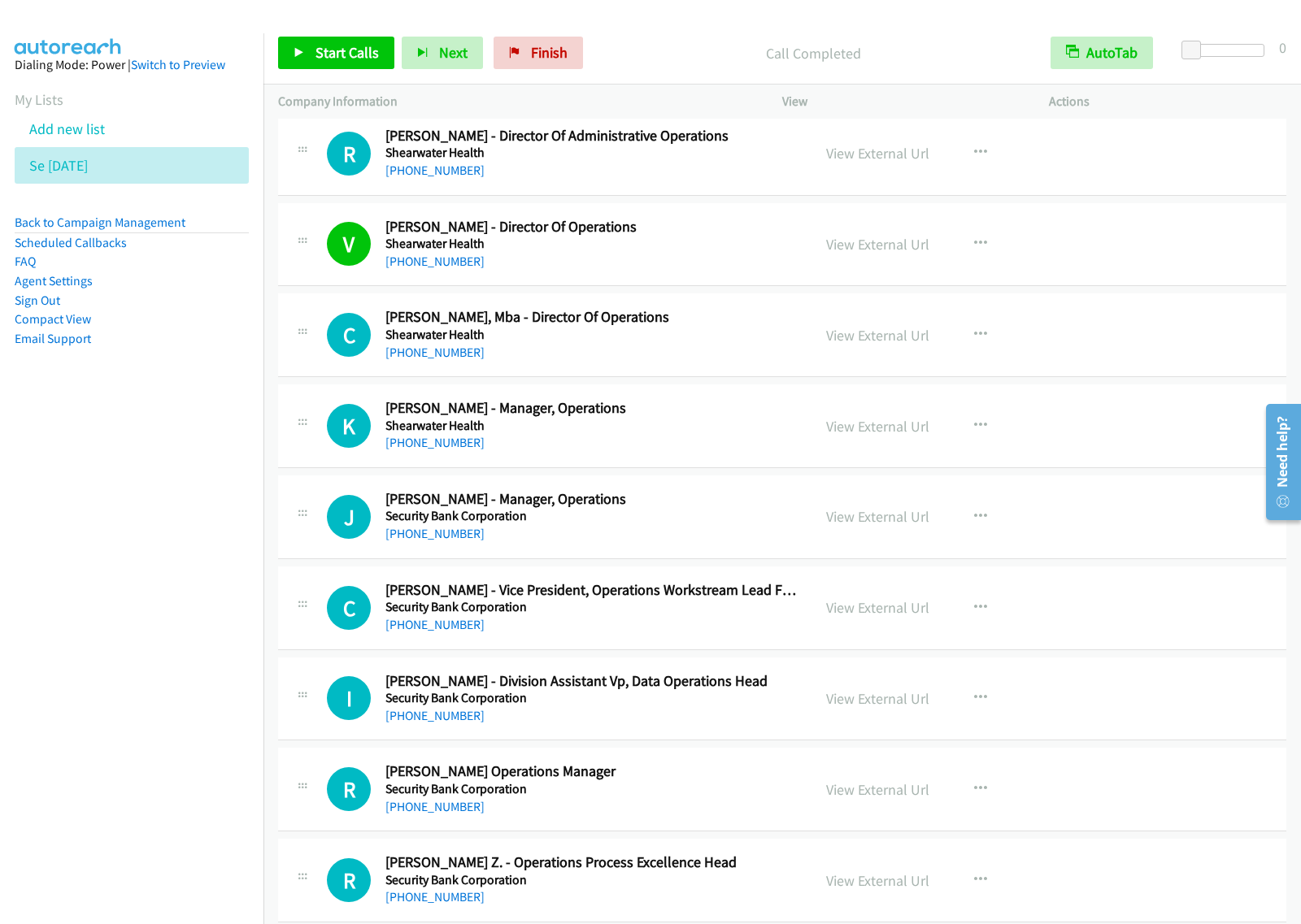
scroll to position [1422, 0]
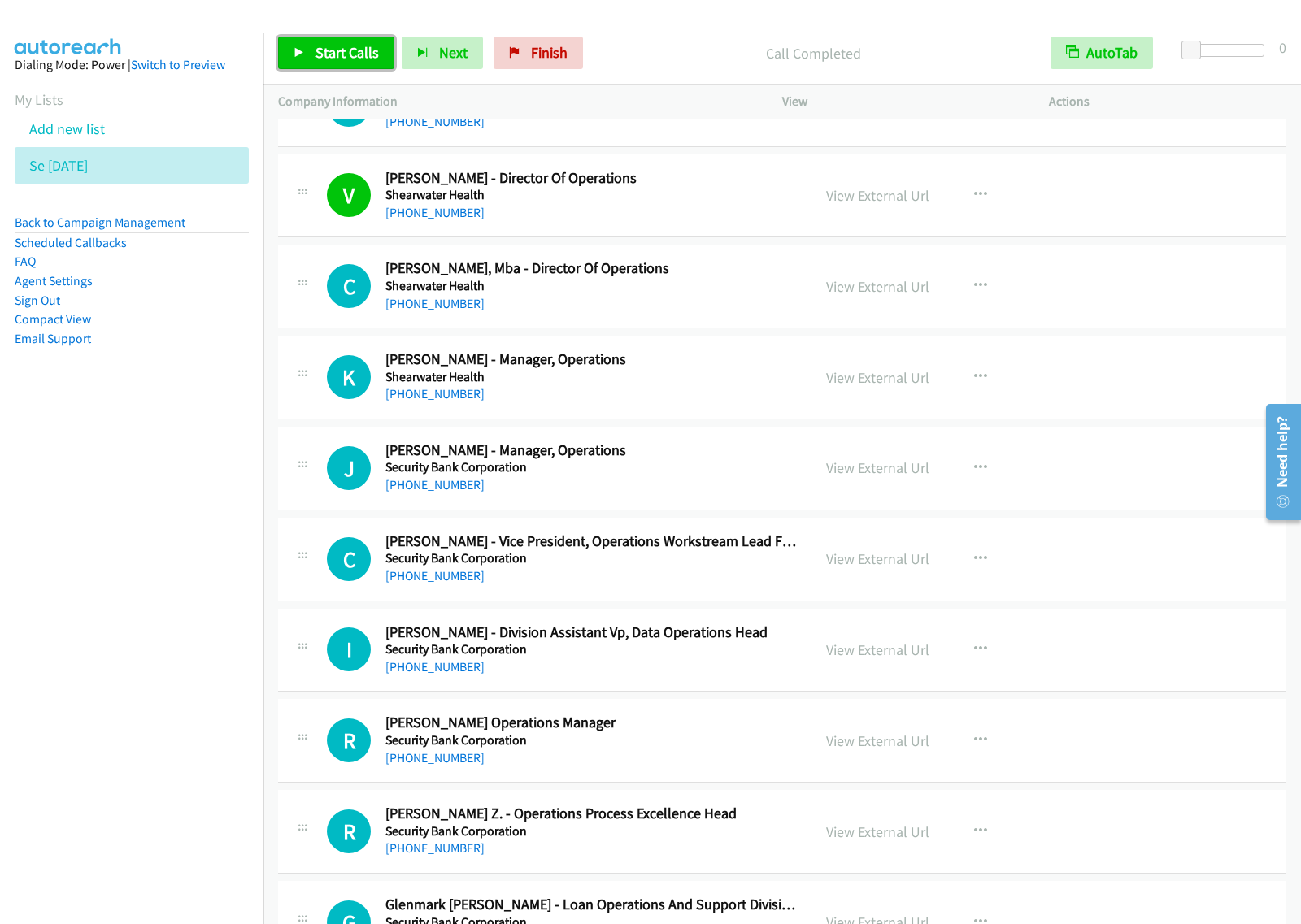
click at [340, 51] on span "Start Calls" at bounding box center [347, 52] width 64 height 18
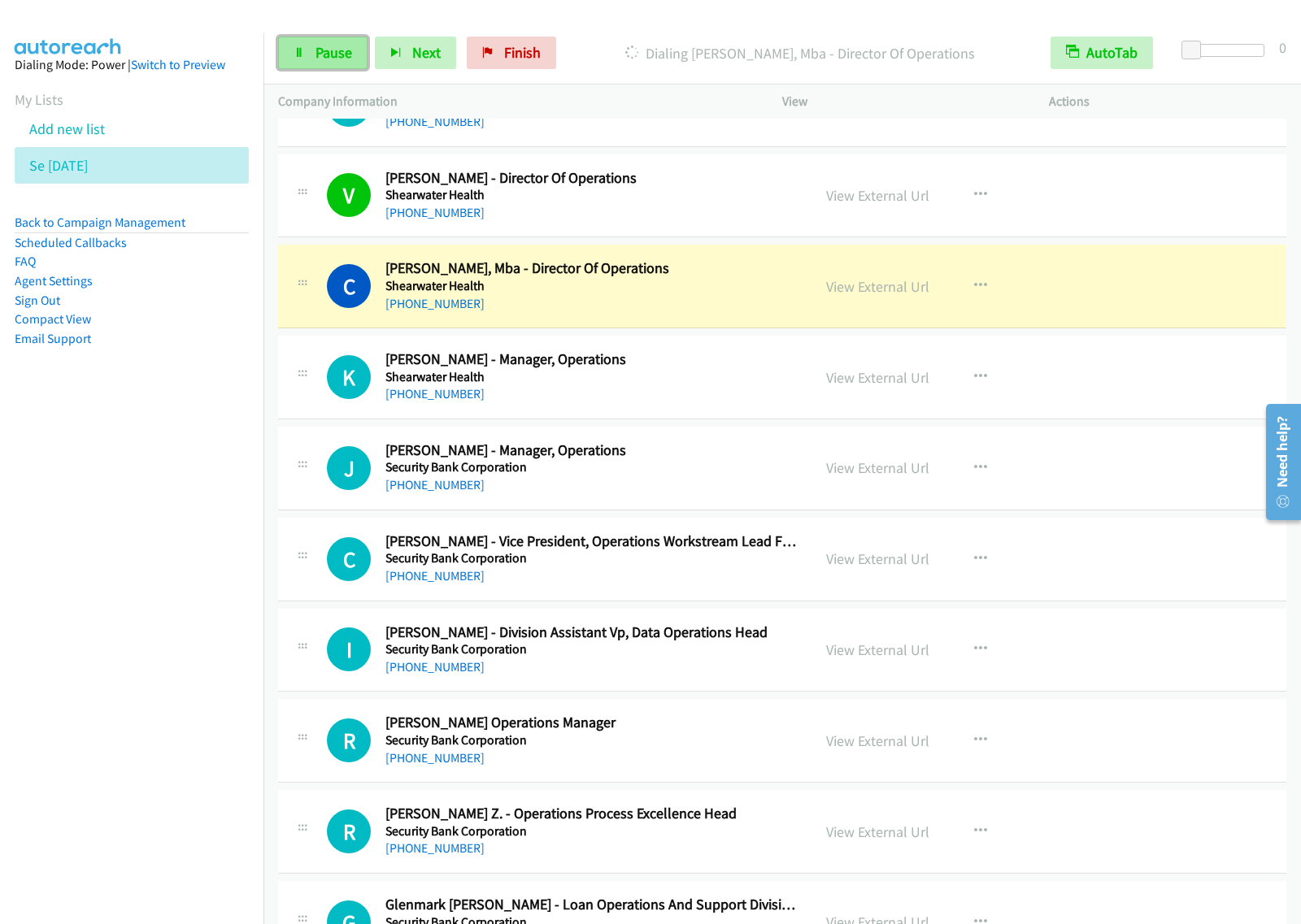
click at [333, 49] on span "Pause" at bounding box center [333, 52] width 37 height 18
click at [980, 286] on button "button" at bounding box center [980, 286] width 44 height 33
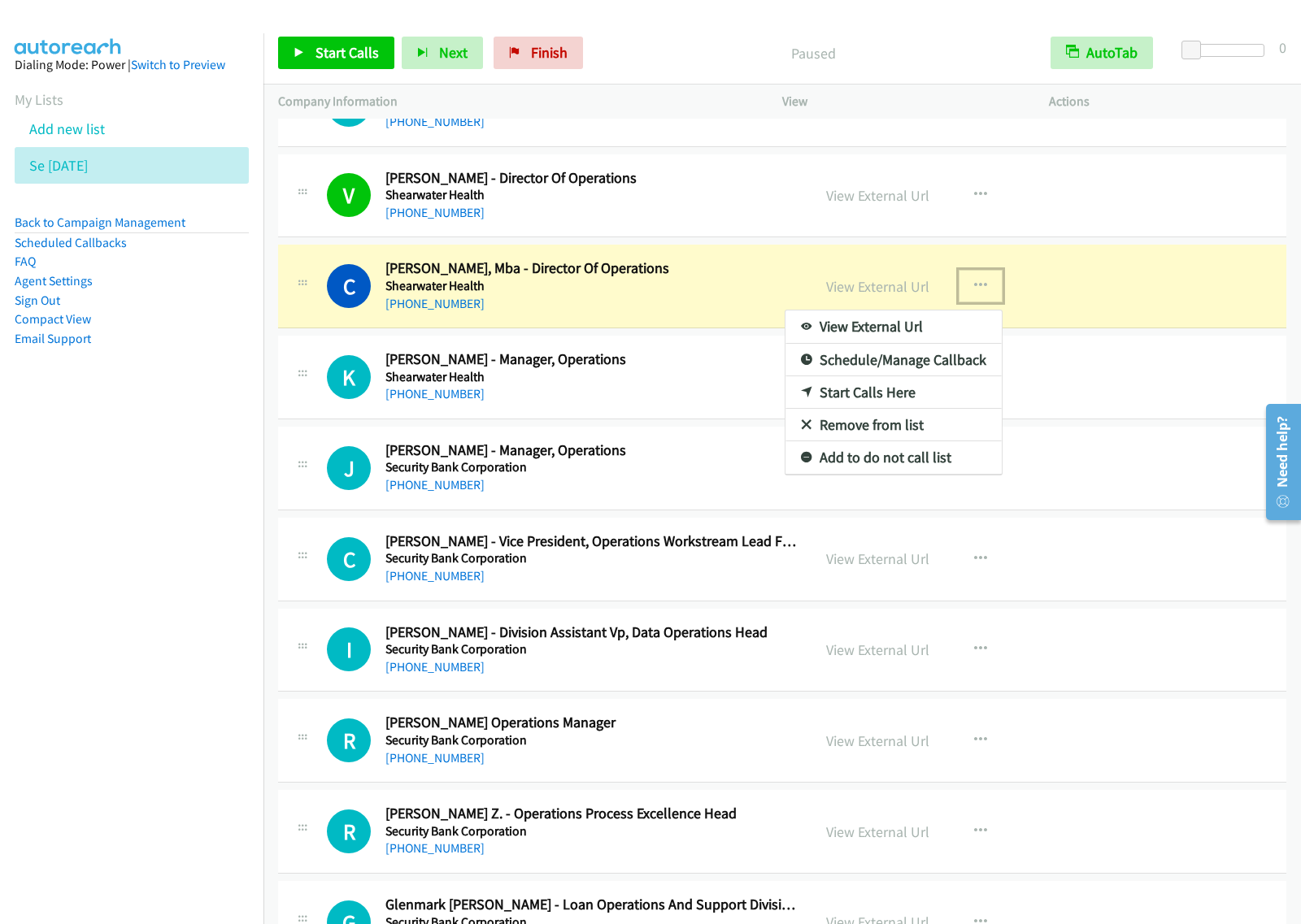
click at [915, 330] on link "View External Url" at bounding box center [893, 327] width 216 height 33
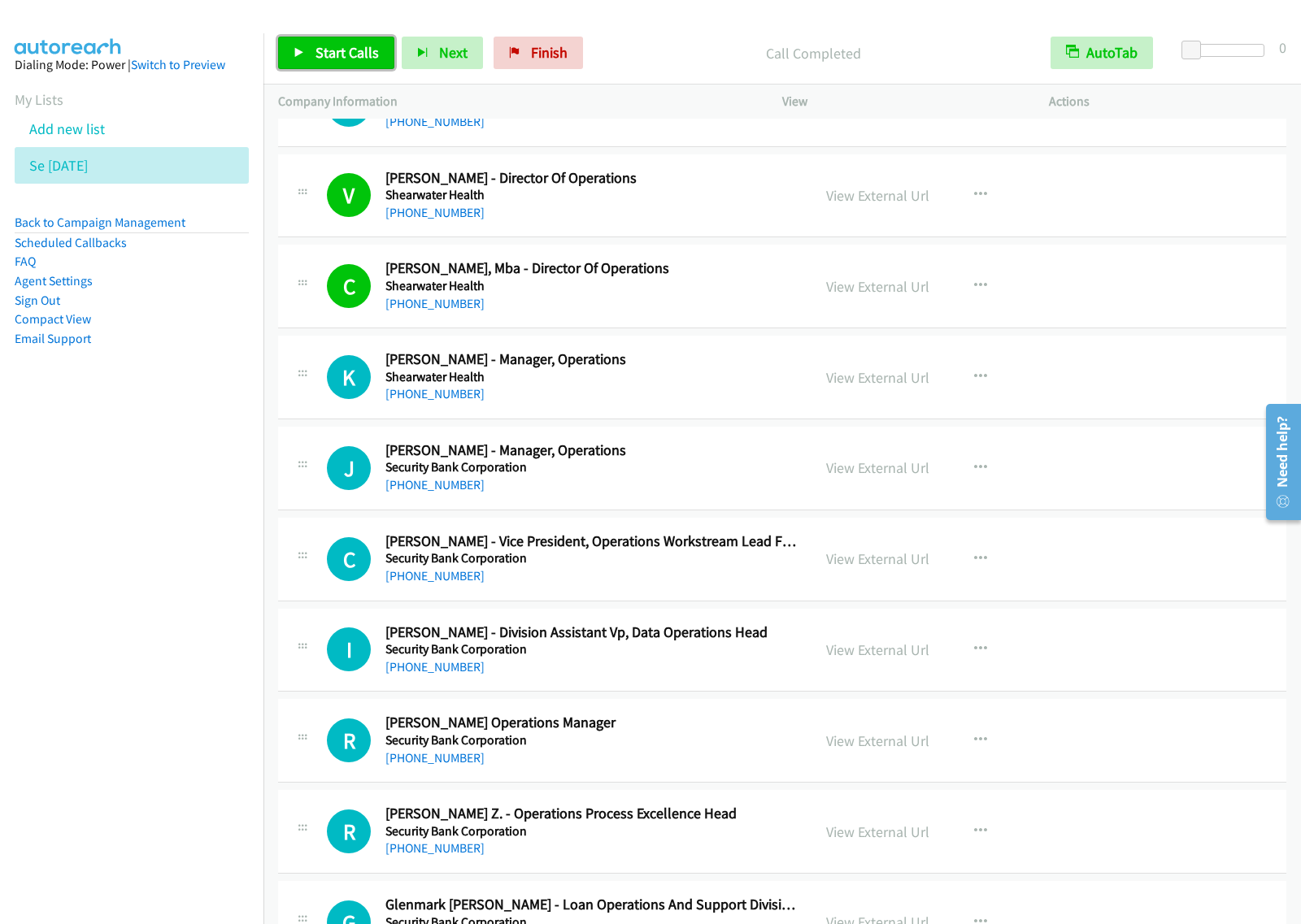
click at [366, 50] on span "Start Calls" at bounding box center [347, 52] width 64 height 18
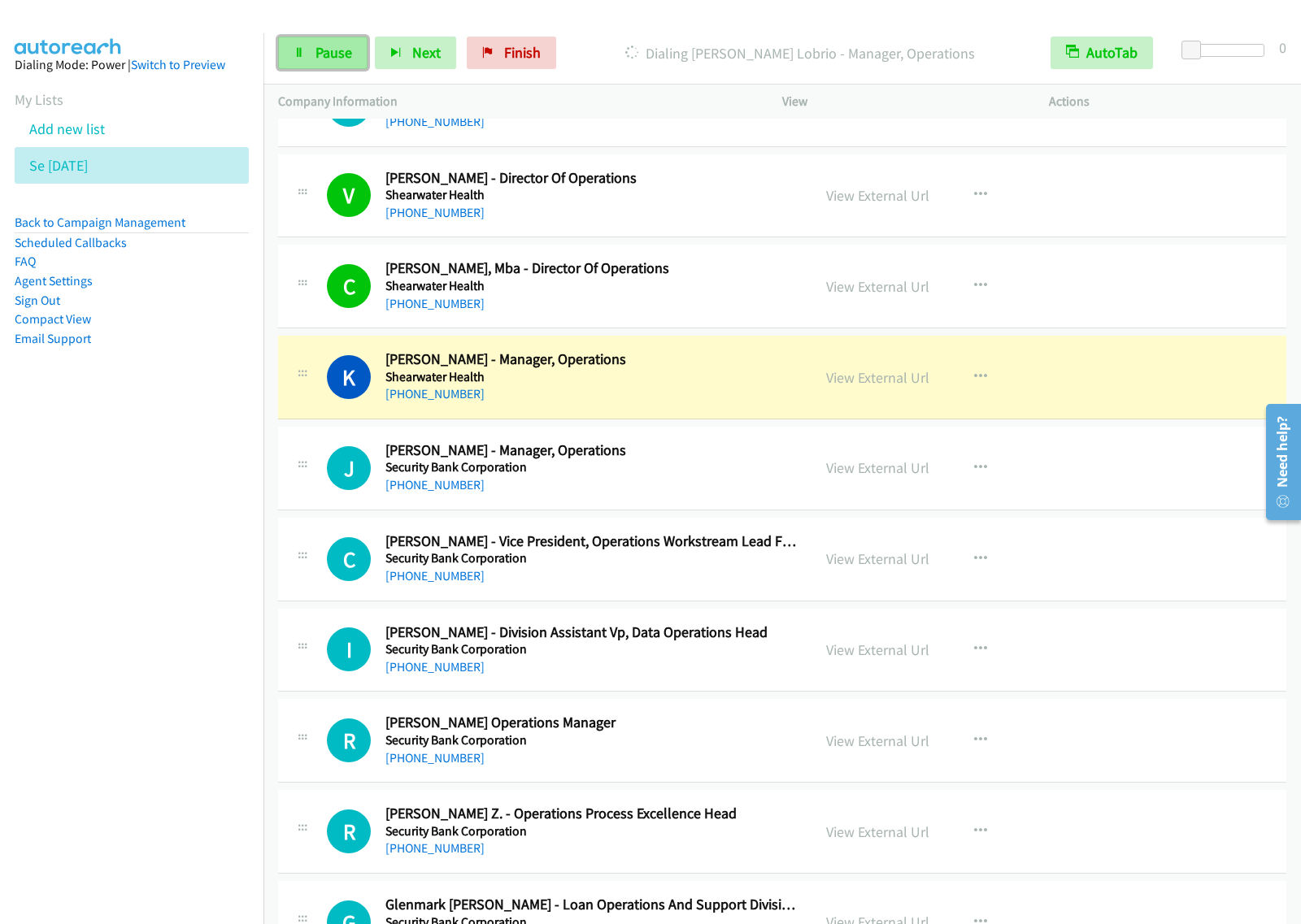
click at [310, 53] on link "Pause" at bounding box center [322, 53] width 90 height 33
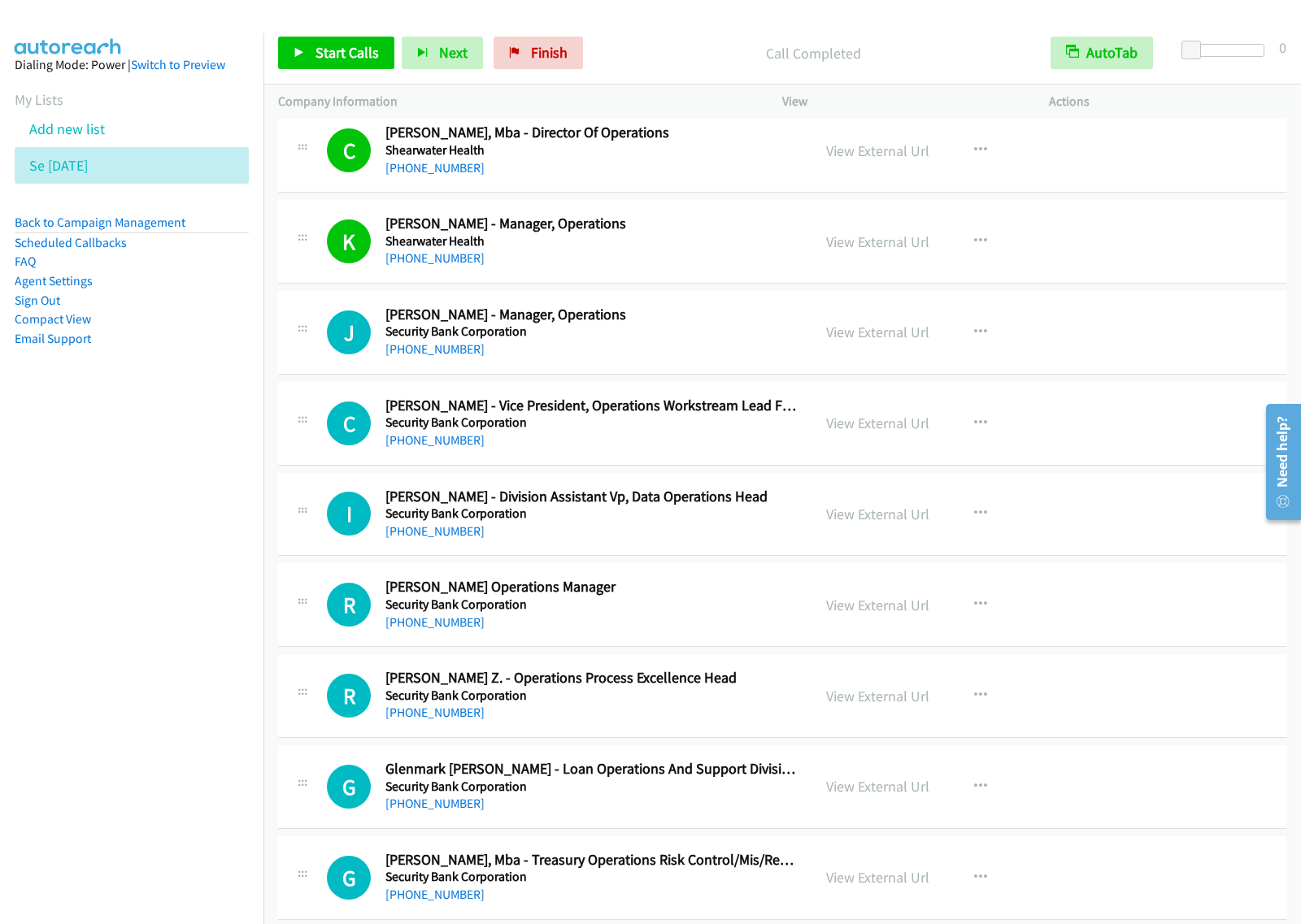
scroll to position [1625, 0]
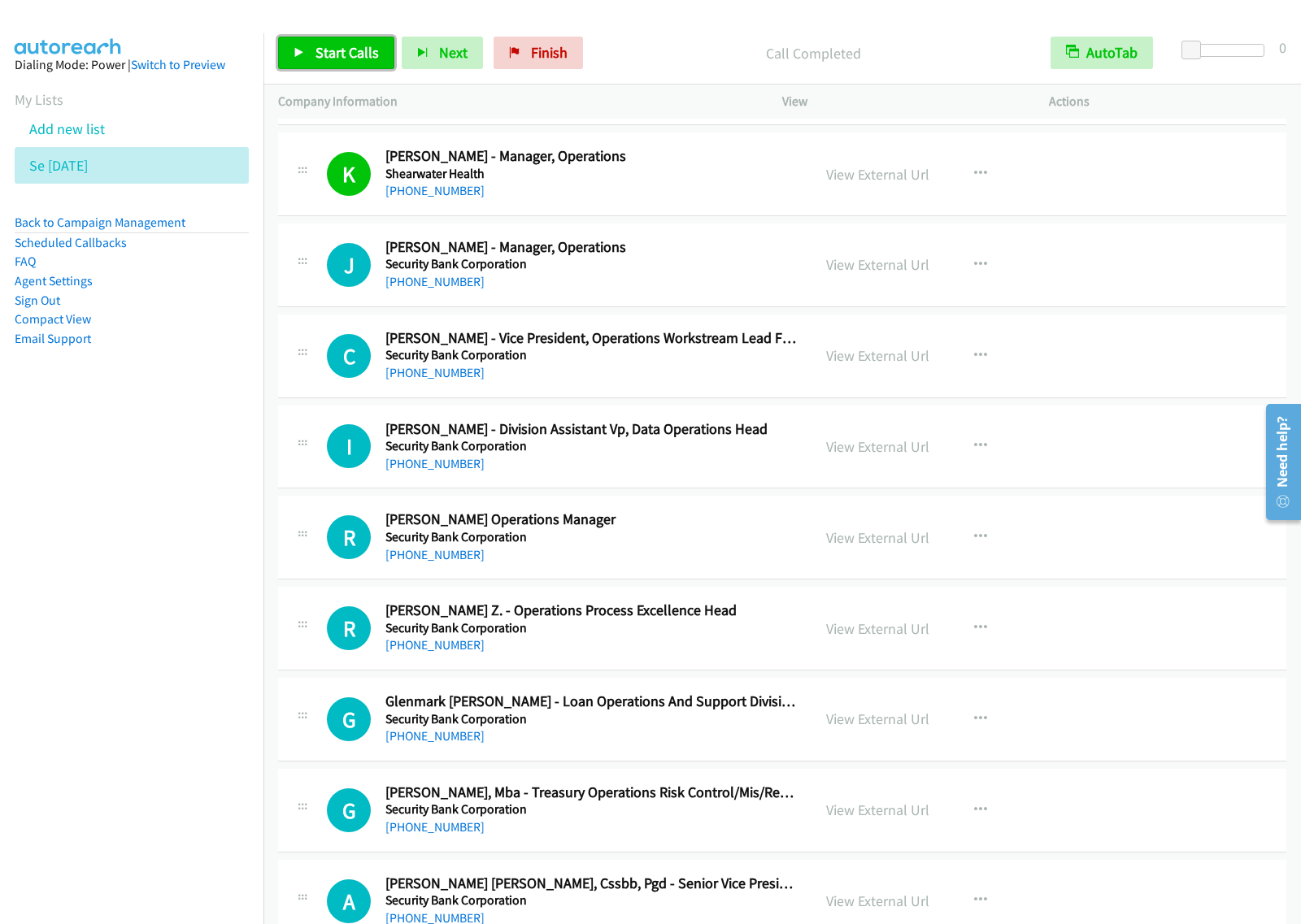
click at [368, 58] on span "Start Calls" at bounding box center [347, 52] width 64 height 18
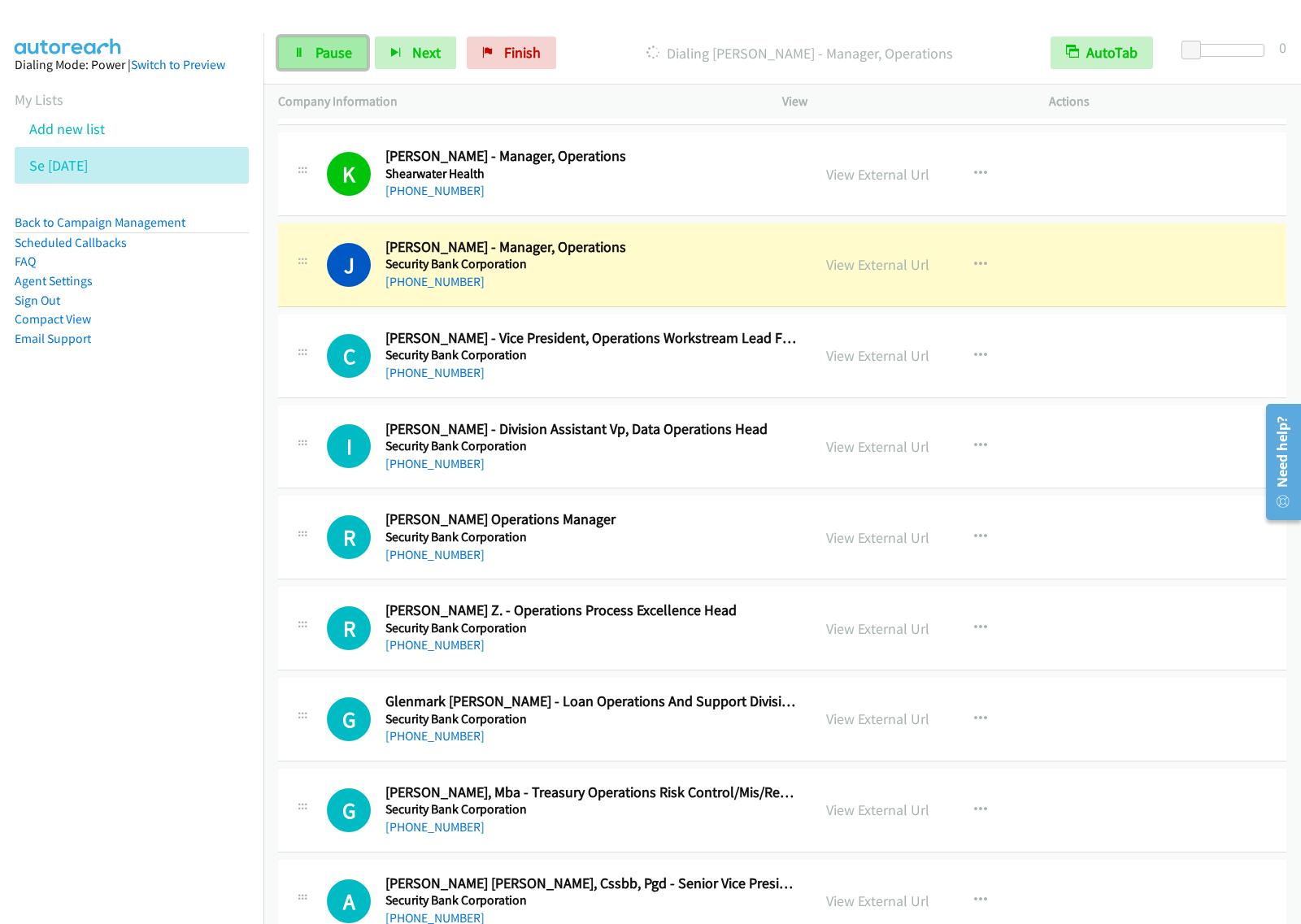
click at [337, 62] on span "Pause" at bounding box center [333, 52] width 37 height 18
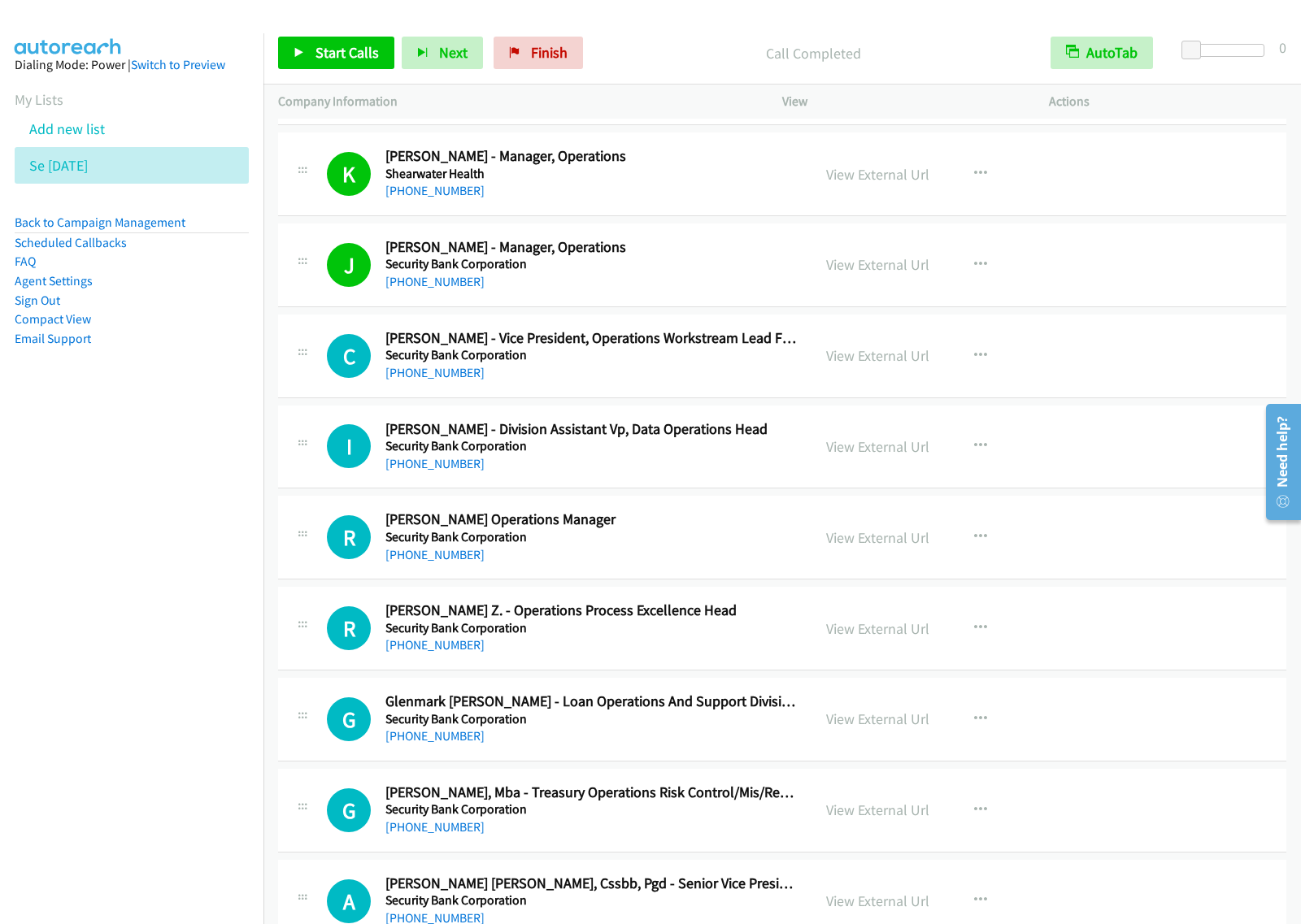
drag, startPoint x: 146, startPoint y: 688, endPoint x: 171, endPoint y: 665, distance: 34.0
click at [146, 688] on nav "Dialing Mode: Power | Switch to Preview My Lists Add new list Se Aug27 Back to …" at bounding box center [132, 495] width 264 height 924
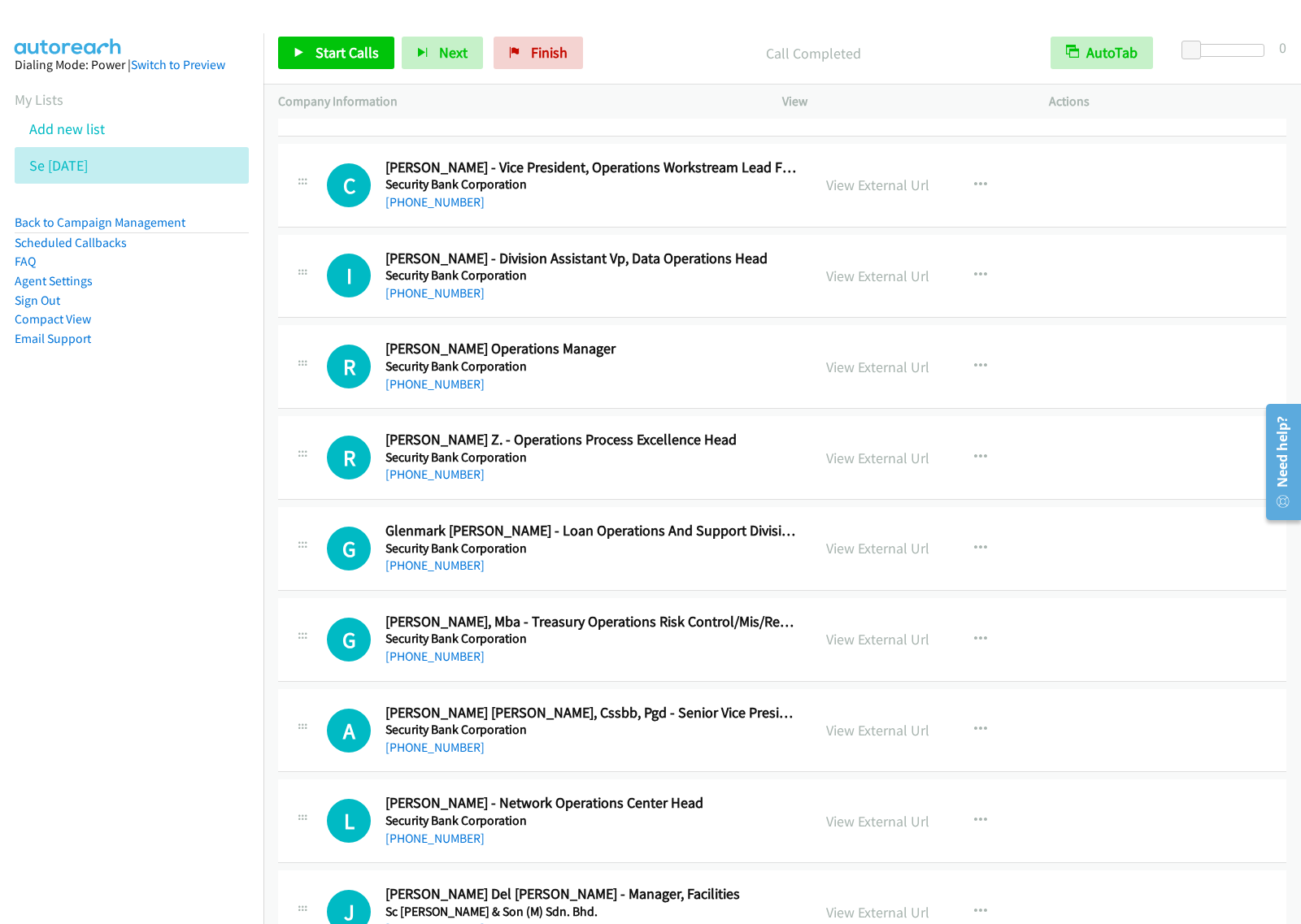
scroll to position [1930, 0]
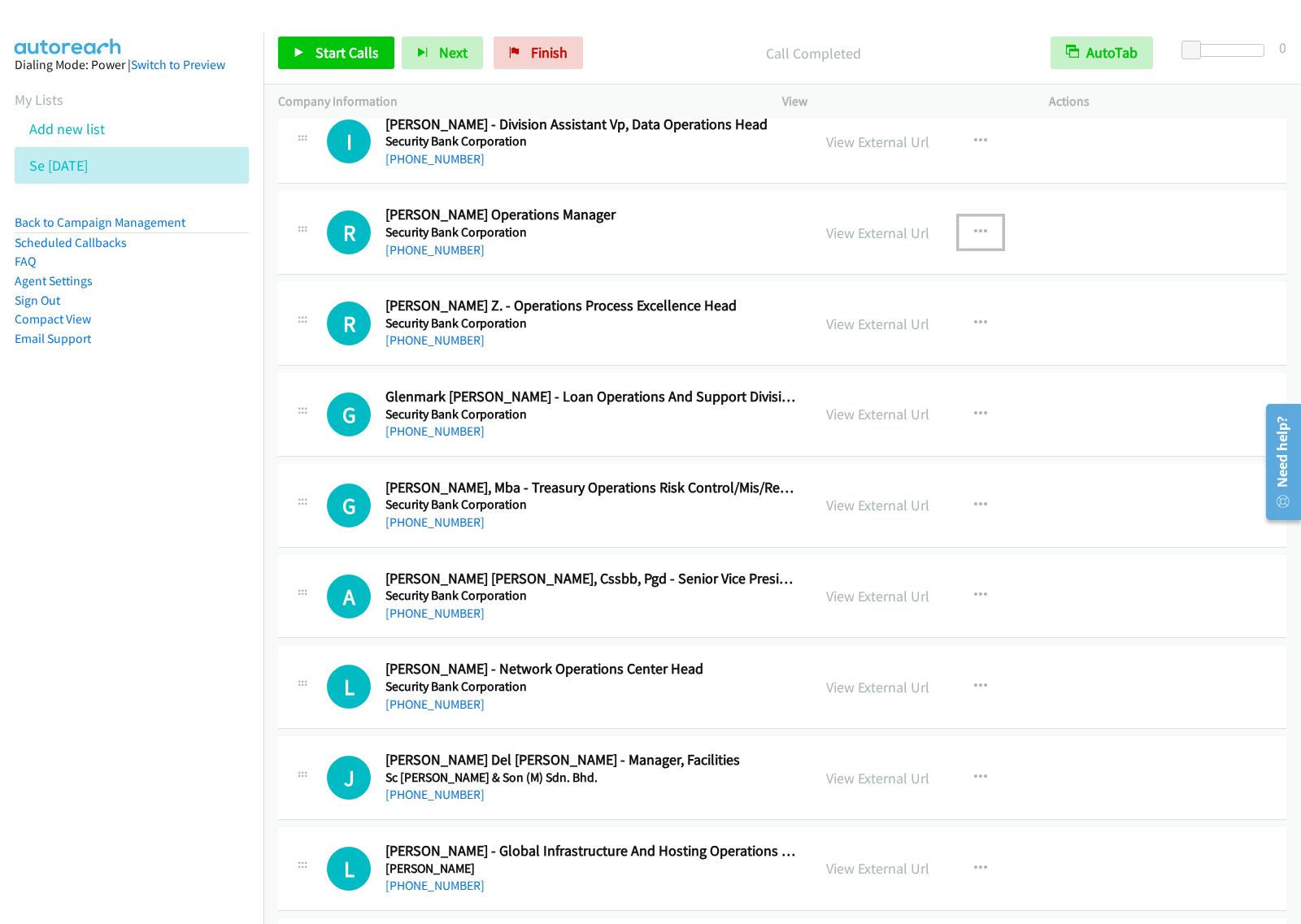
click at [974, 233] on icon "button" at bounding box center [980, 231] width 13 height 13
click at [907, 345] on link "Start Calls Here" at bounding box center [893, 339] width 216 height 33
click at [975, 238] on icon "button" at bounding box center [980, 231] width 13 height 13
click at [938, 351] on link "Start Calls Here" at bounding box center [893, 339] width 216 height 33
click at [350, 39] on link "Start Calls" at bounding box center [335, 53] width 117 height 33
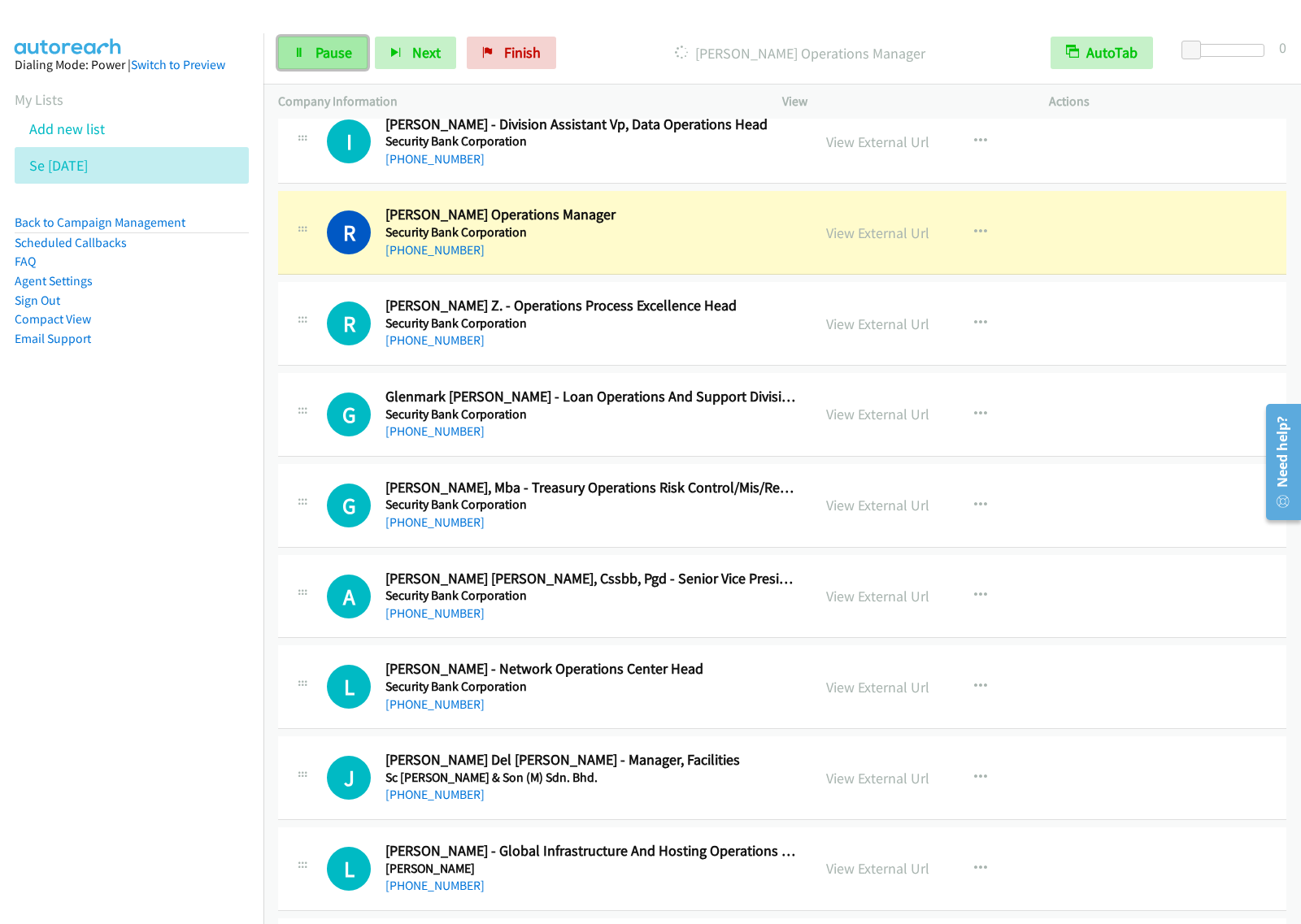
click at [315, 54] on span "Pause" at bounding box center [333, 52] width 37 height 18
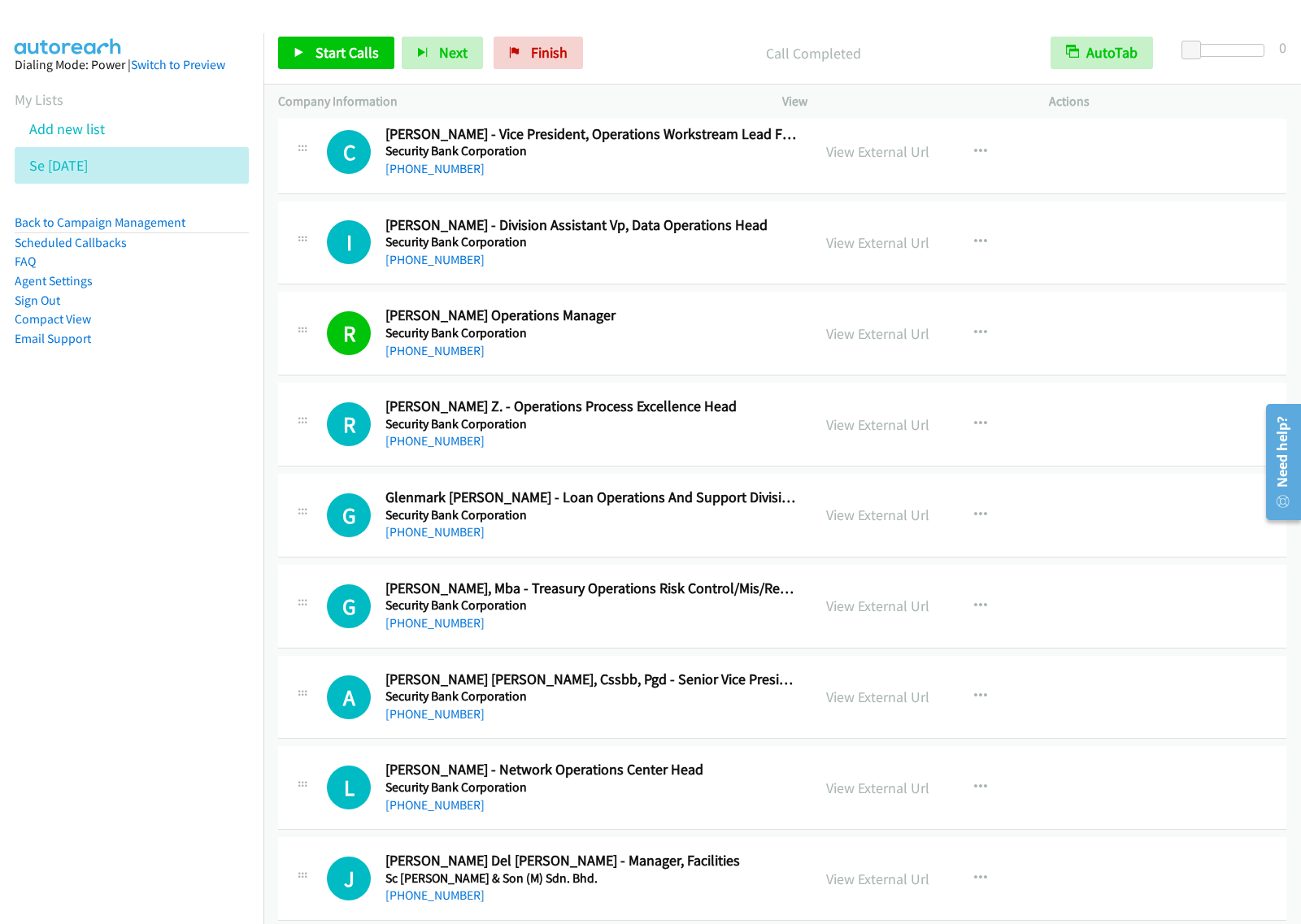
scroll to position [1829, 0]
drag, startPoint x: 163, startPoint y: 607, endPoint x: 242, endPoint y: 545, distance: 100.4
click at [163, 607] on nav "Dialing Mode: Power | Switch to Preview My Lists Add new list Se Aug27 Back to …" at bounding box center [132, 495] width 264 height 924
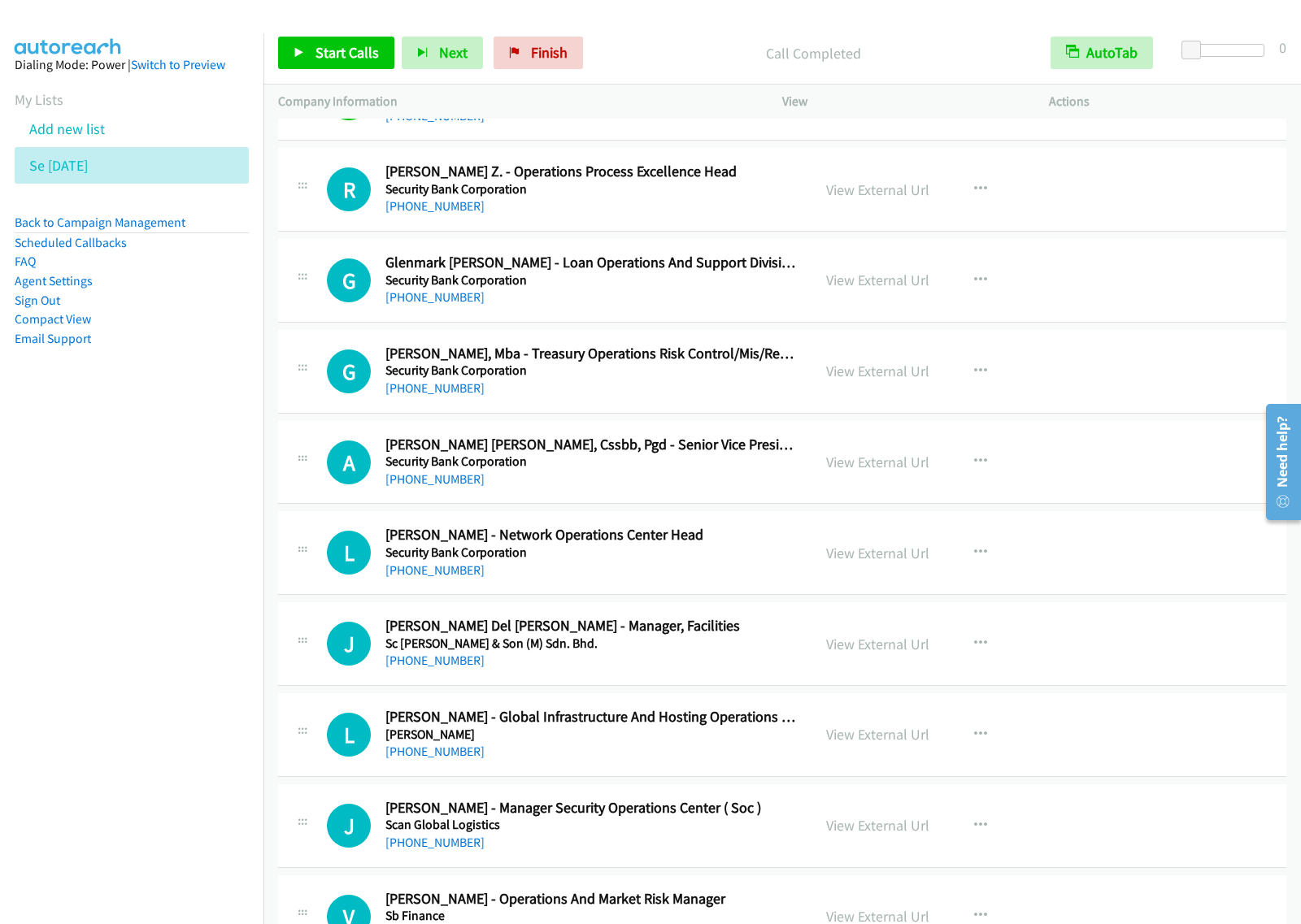
scroll to position [2133, 0]
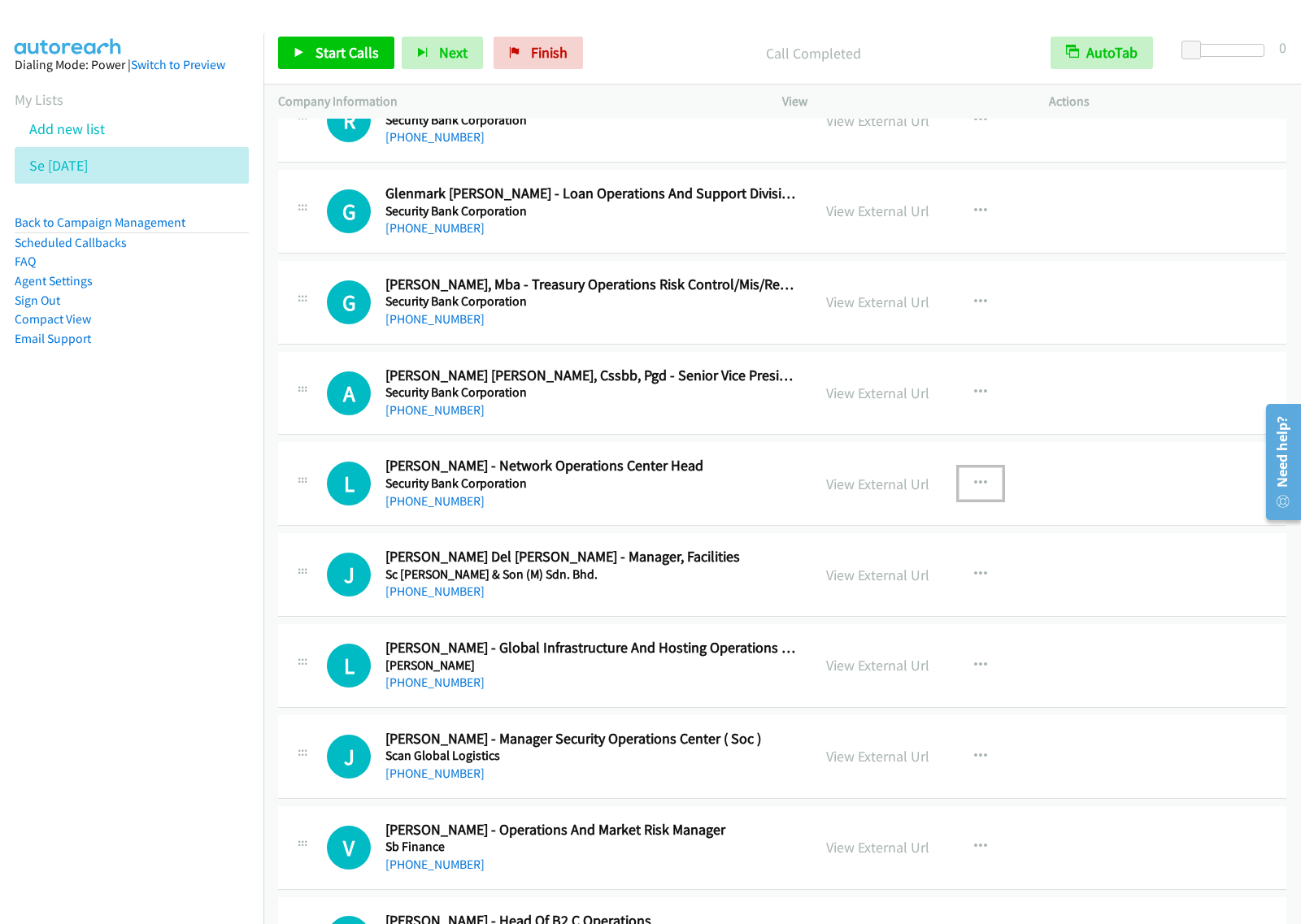
click at [974, 484] on icon "button" at bounding box center [980, 483] width 13 height 13
click at [907, 599] on link "Start Calls Here" at bounding box center [893, 591] width 216 height 33
click at [974, 480] on icon "button" at bounding box center [980, 483] width 13 height 13
click at [912, 602] on link "Start Calls Here" at bounding box center [893, 591] width 216 height 33
click at [335, 42] on link "Start Calls" at bounding box center [335, 53] width 117 height 33
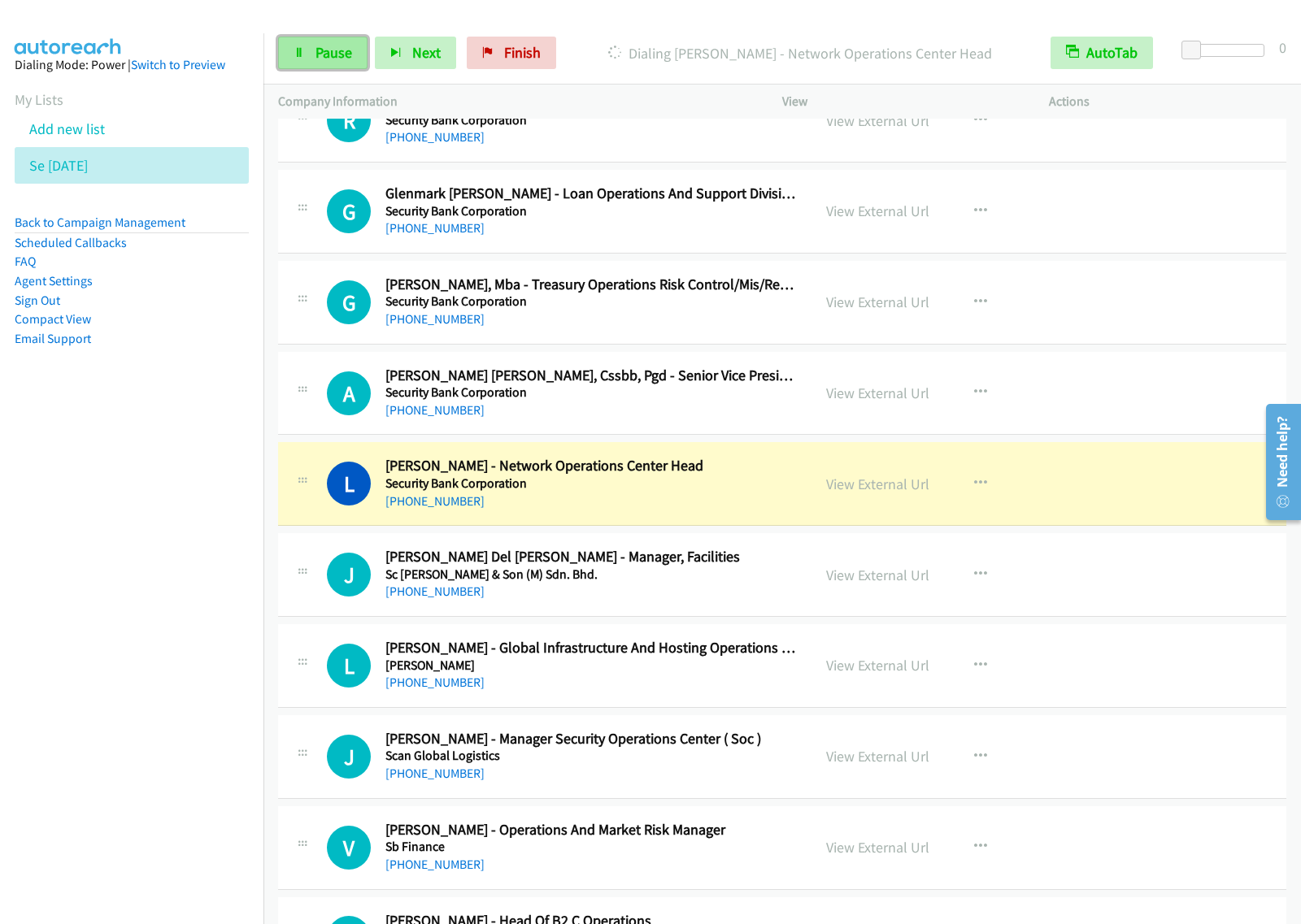
click at [307, 45] on link "Pause" at bounding box center [322, 53] width 90 height 33
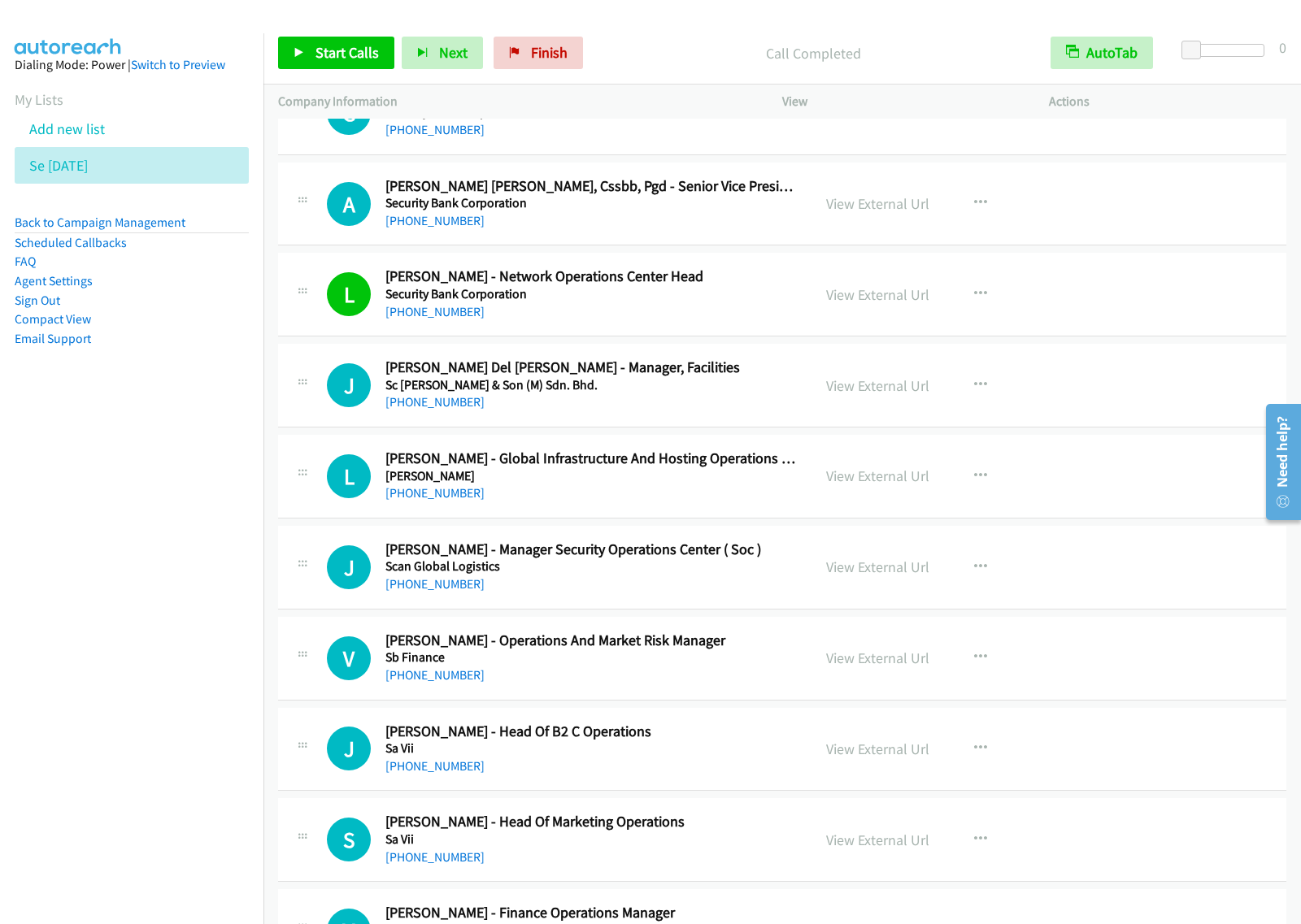
scroll to position [2336, 0]
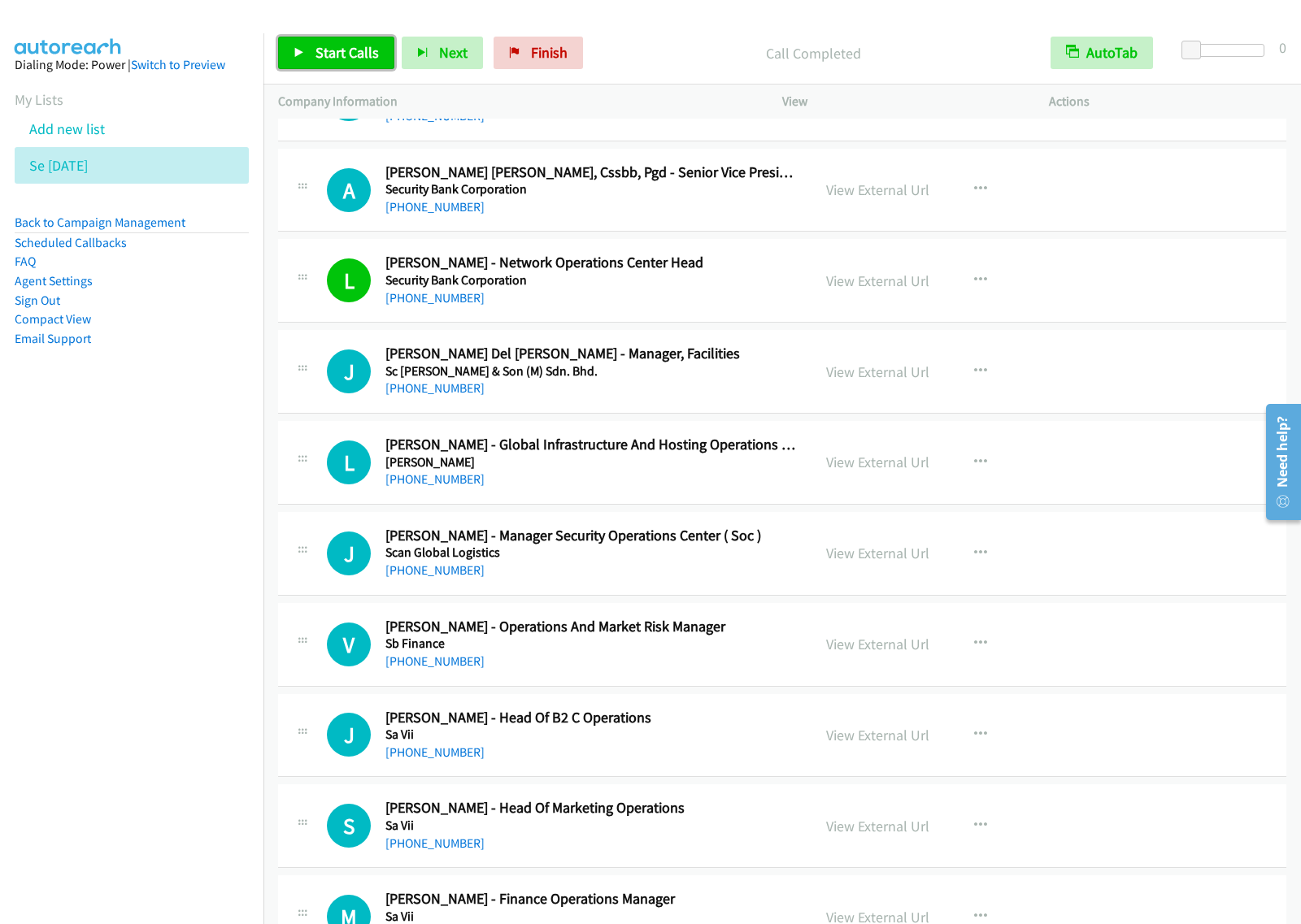
click at [338, 49] on span "Start Calls" at bounding box center [347, 52] width 64 height 18
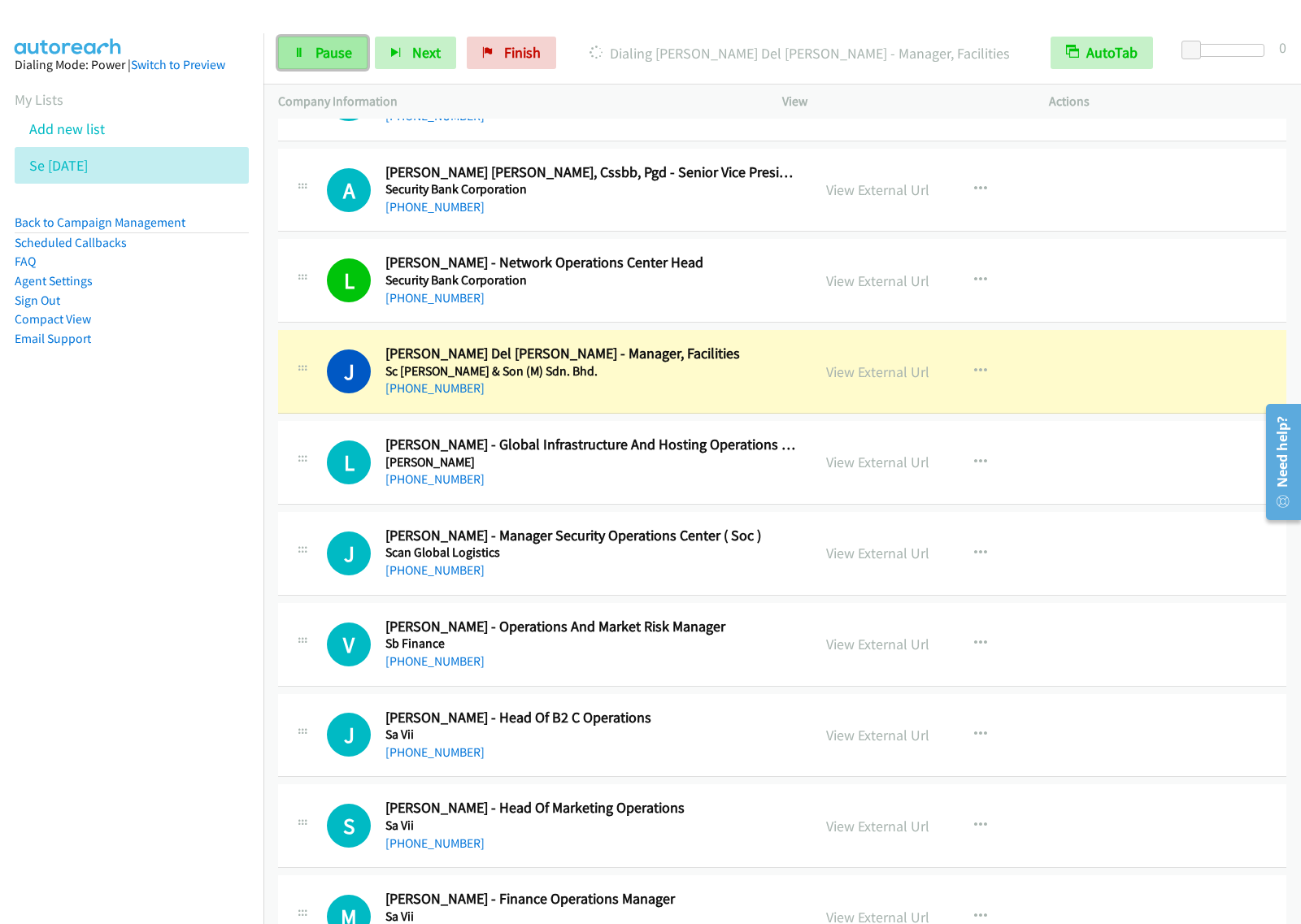
click at [321, 39] on link "Pause" at bounding box center [322, 53] width 90 height 33
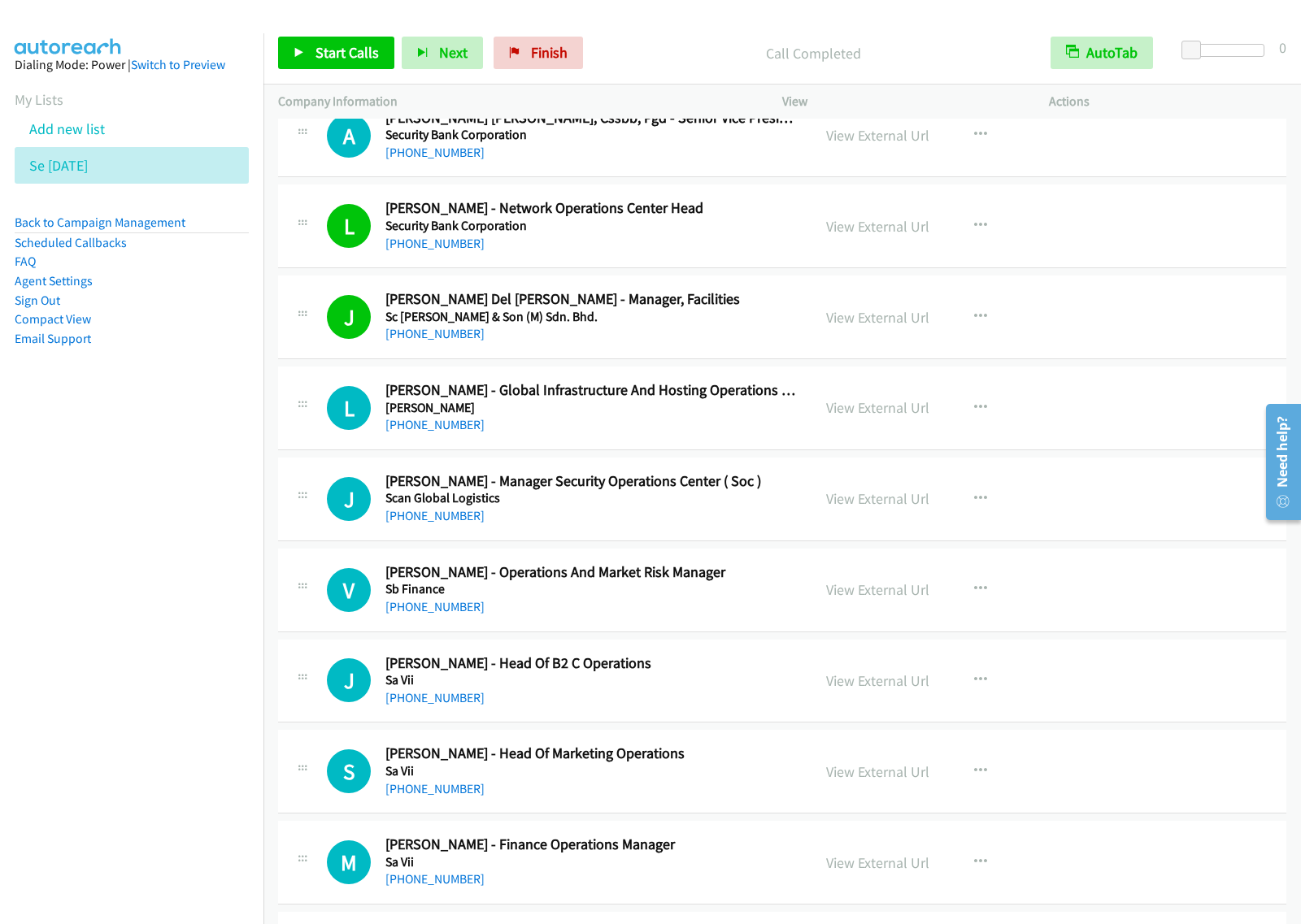
scroll to position [2439, 0]
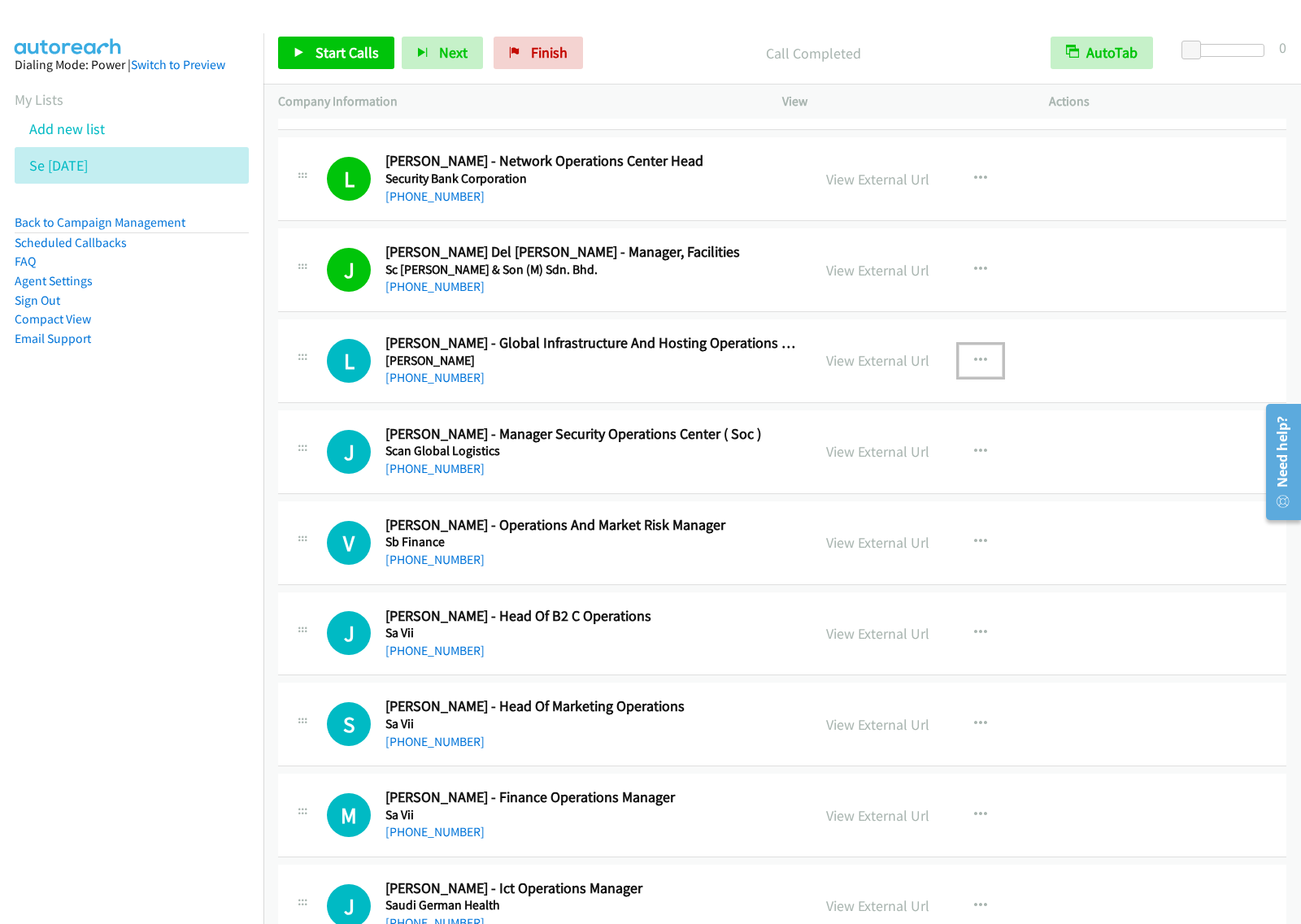
click at [977, 364] on icon "button" at bounding box center [980, 360] width 13 height 13
click at [908, 405] on link "View External Url" at bounding box center [893, 402] width 216 height 33
click at [979, 366] on button "button" at bounding box center [980, 361] width 44 height 33
click at [890, 474] on link "Start Calls Here" at bounding box center [893, 467] width 216 height 33
click at [977, 367] on icon "button" at bounding box center [980, 360] width 13 height 13
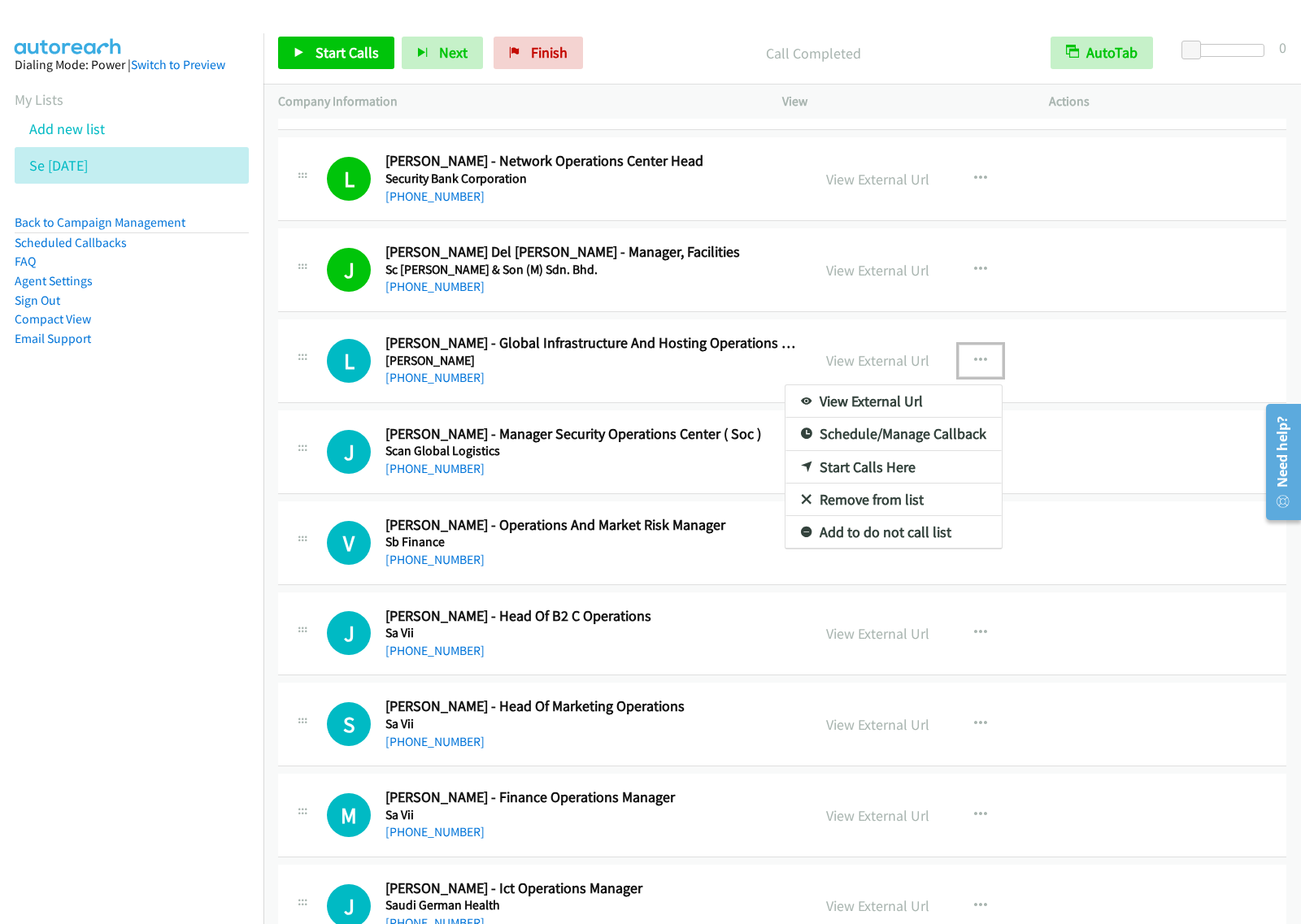
drag, startPoint x: 777, startPoint y: 285, endPoint x: 815, endPoint y: 285, distance: 38.0
click at [777, 285] on div at bounding box center [650, 462] width 1301 height 924
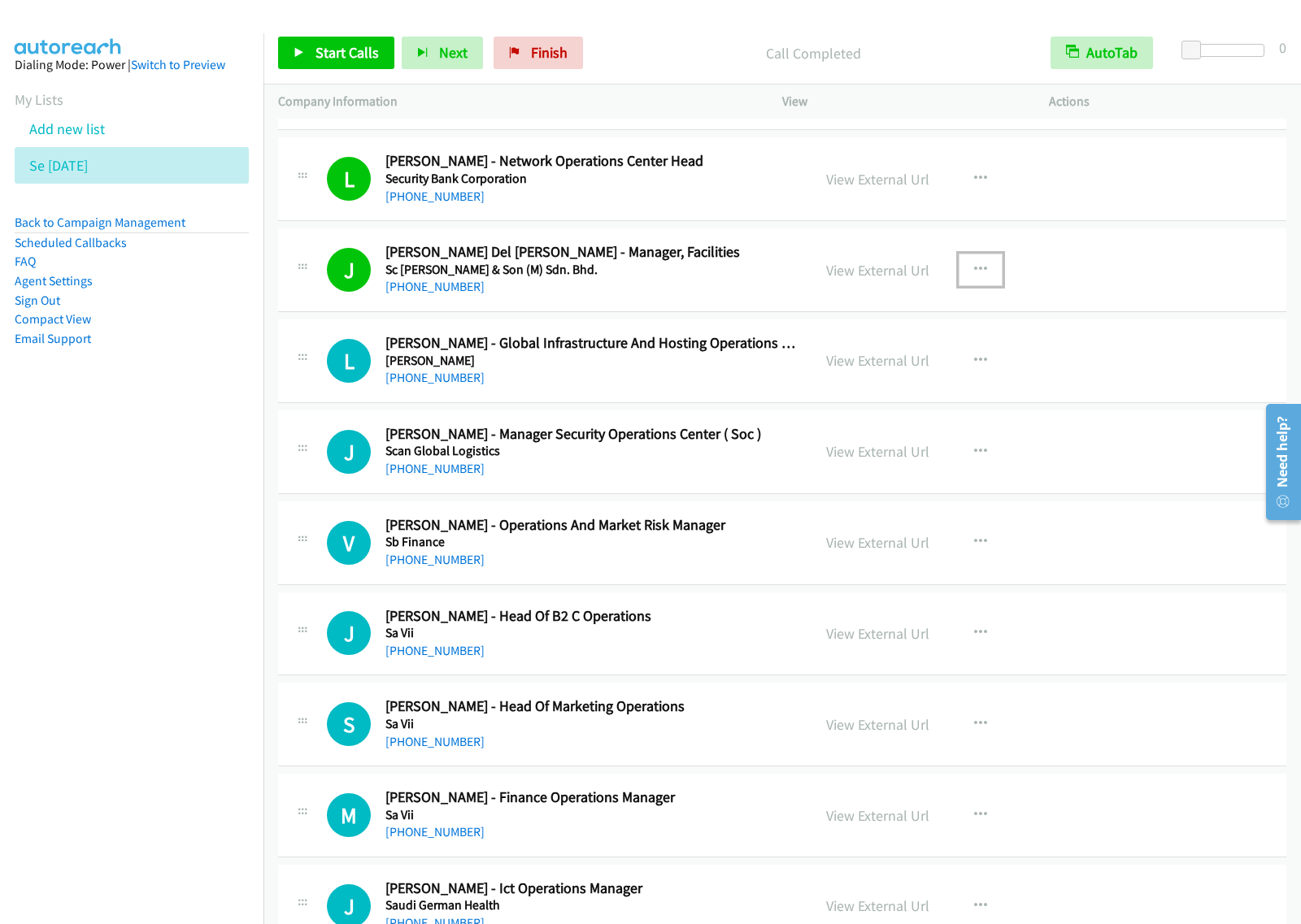
click at [974, 270] on icon "button" at bounding box center [980, 269] width 13 height 13
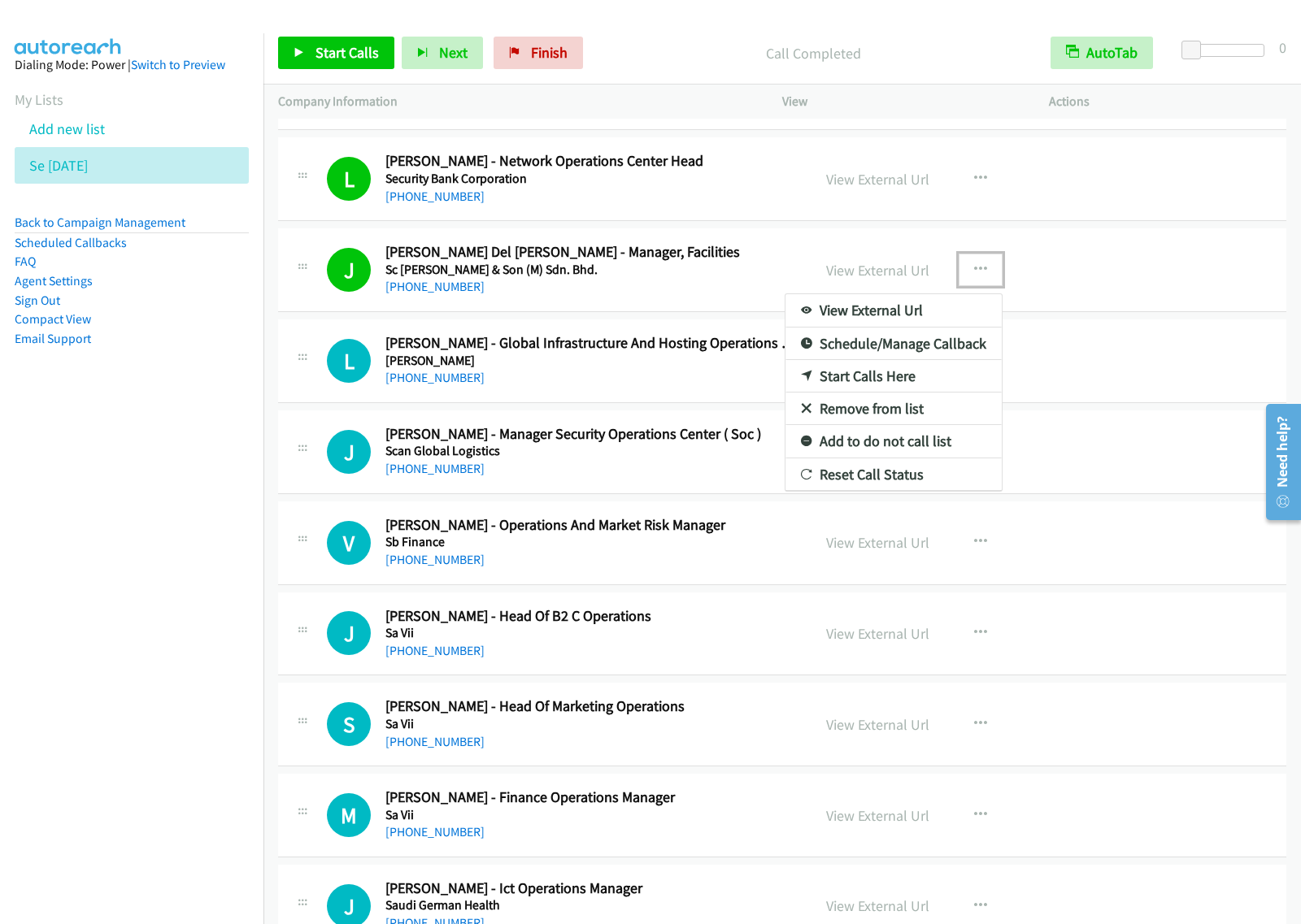
click at [903, 309] on link "View External Url" at bounding box center [893, 310] width 216 height 33
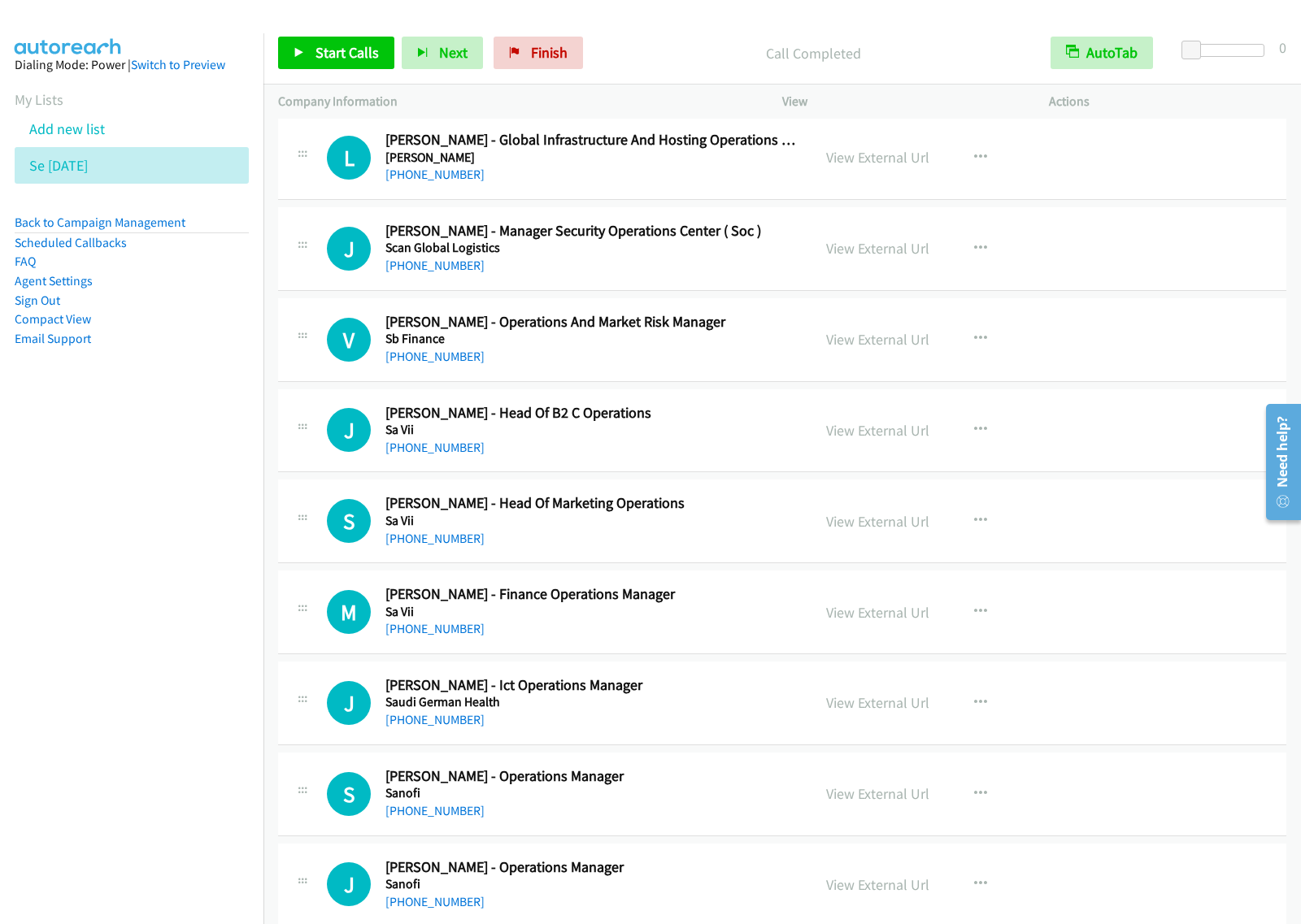
scroll to position [2540, 0]
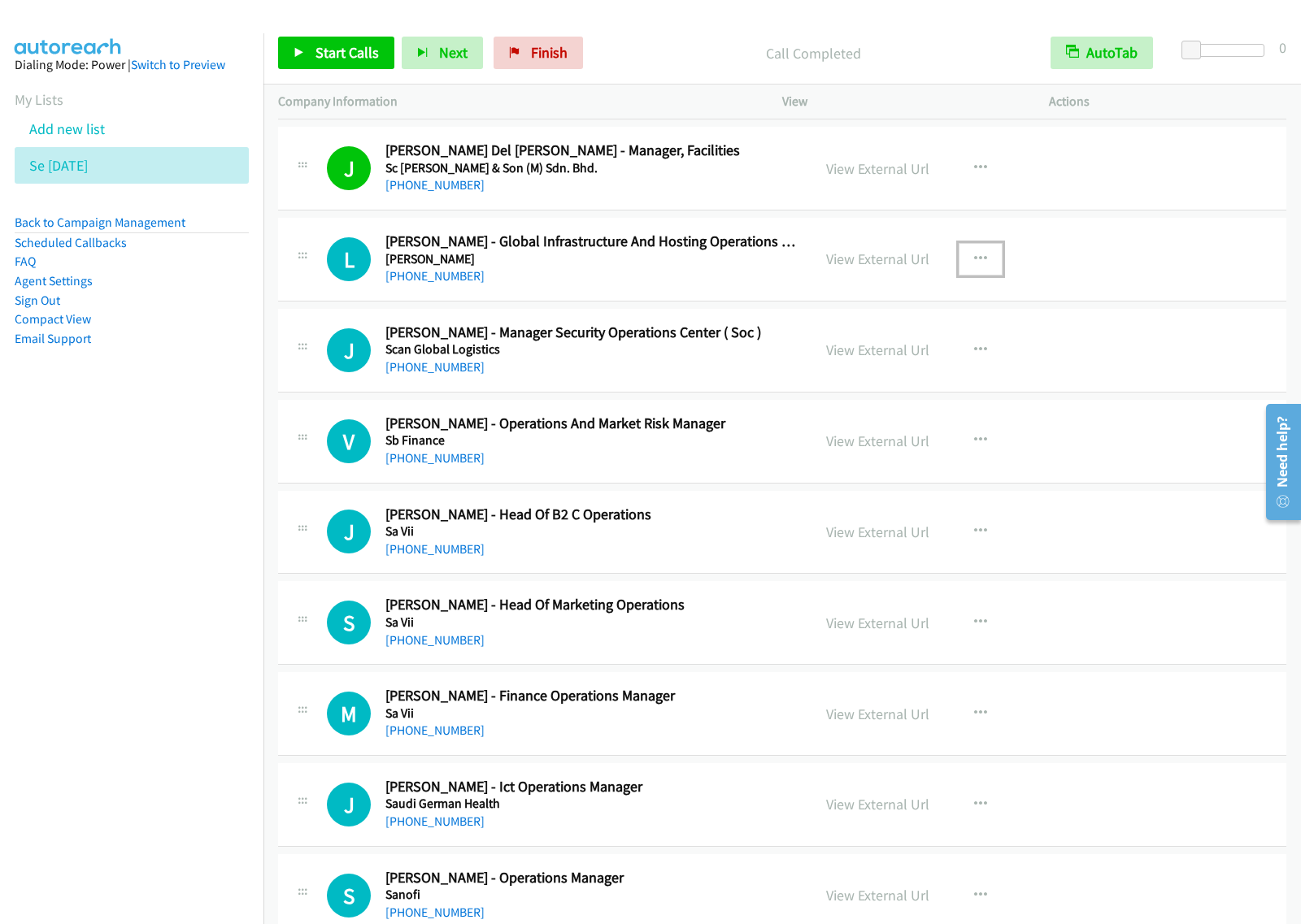
click at [974, 254] on icon "button" at bounding box center [980, 258] width 13 height 13
click at [890, 374] on link "Start Calls Here" at bounding box center [893, 366] width 216 height 33
click at [974, 265] on icon "button" at bounding box center [980, 258] width 13 height 13
click at [927, 366] on link "Start Calls Here" at bounding box center [893, 366] width 216 height 33
click at [315, 59] on span "Start Calls" at bounding box center [347, 52] width 64 height 18
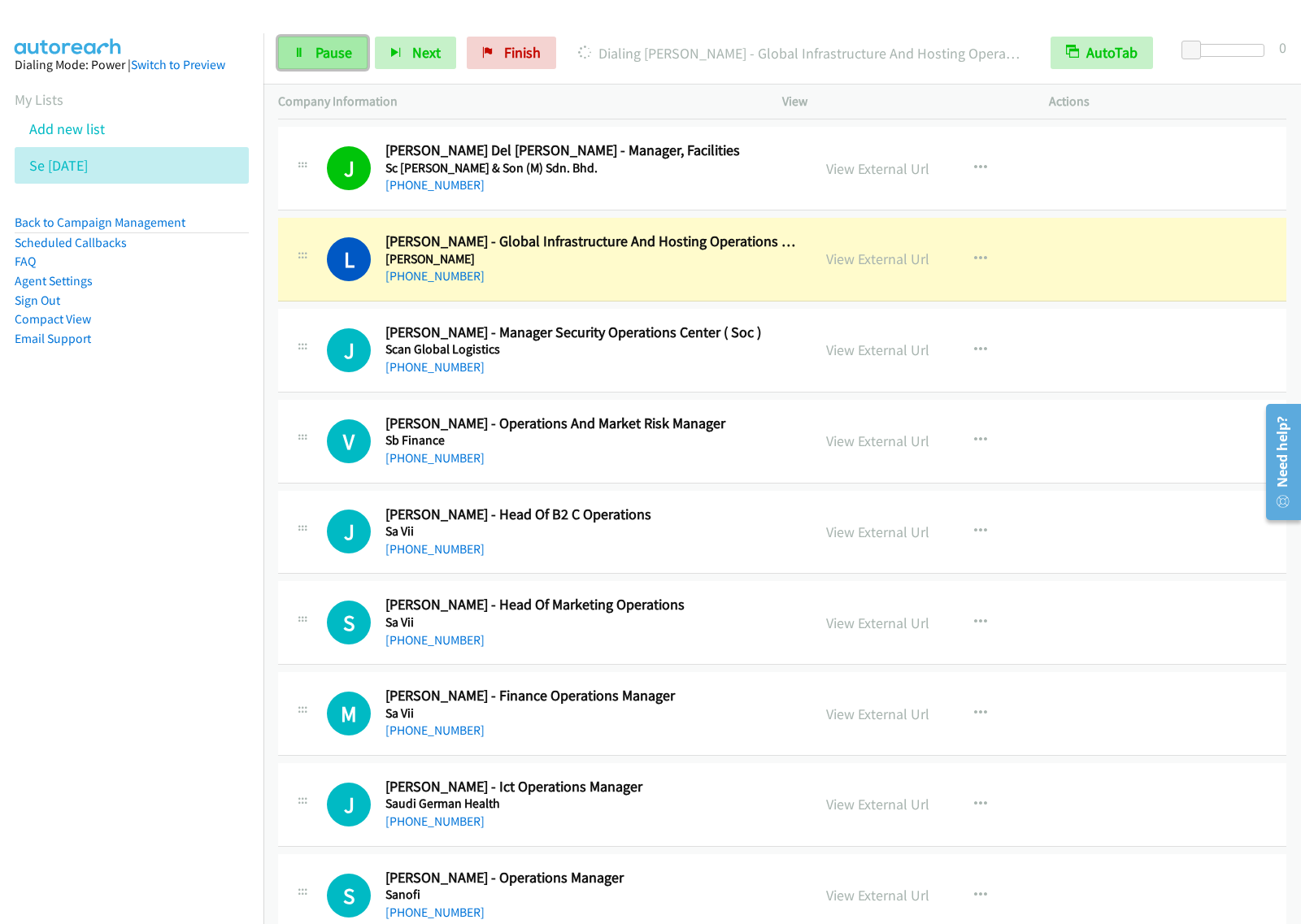
click at [310, 51] on link "Pause" at bounding box center [322, 53] width 90 height 33
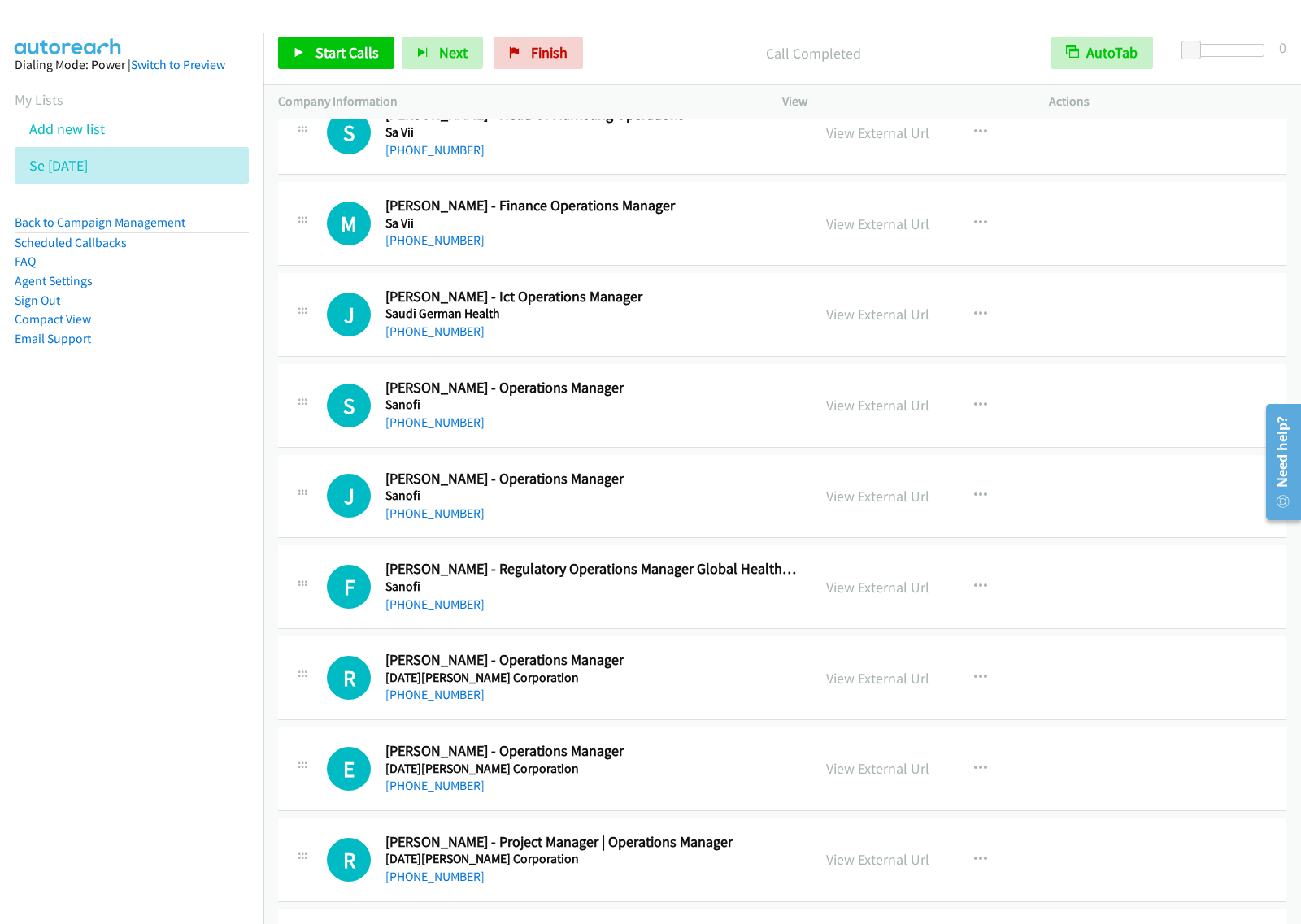
scroll to position [3048, 0]
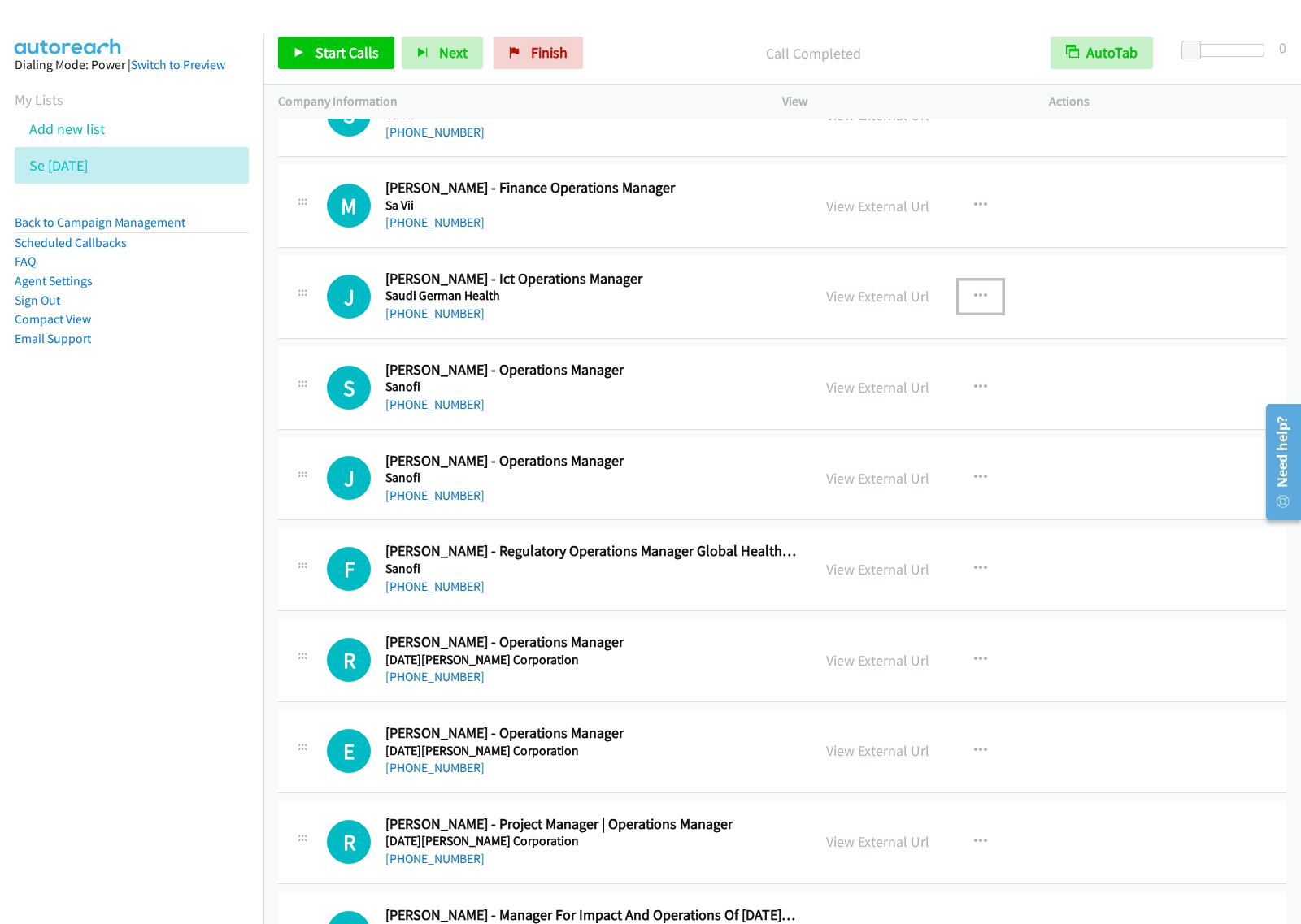
click at [985, 298] on button "button" at bounding box center [980, 297] width 44 height 33
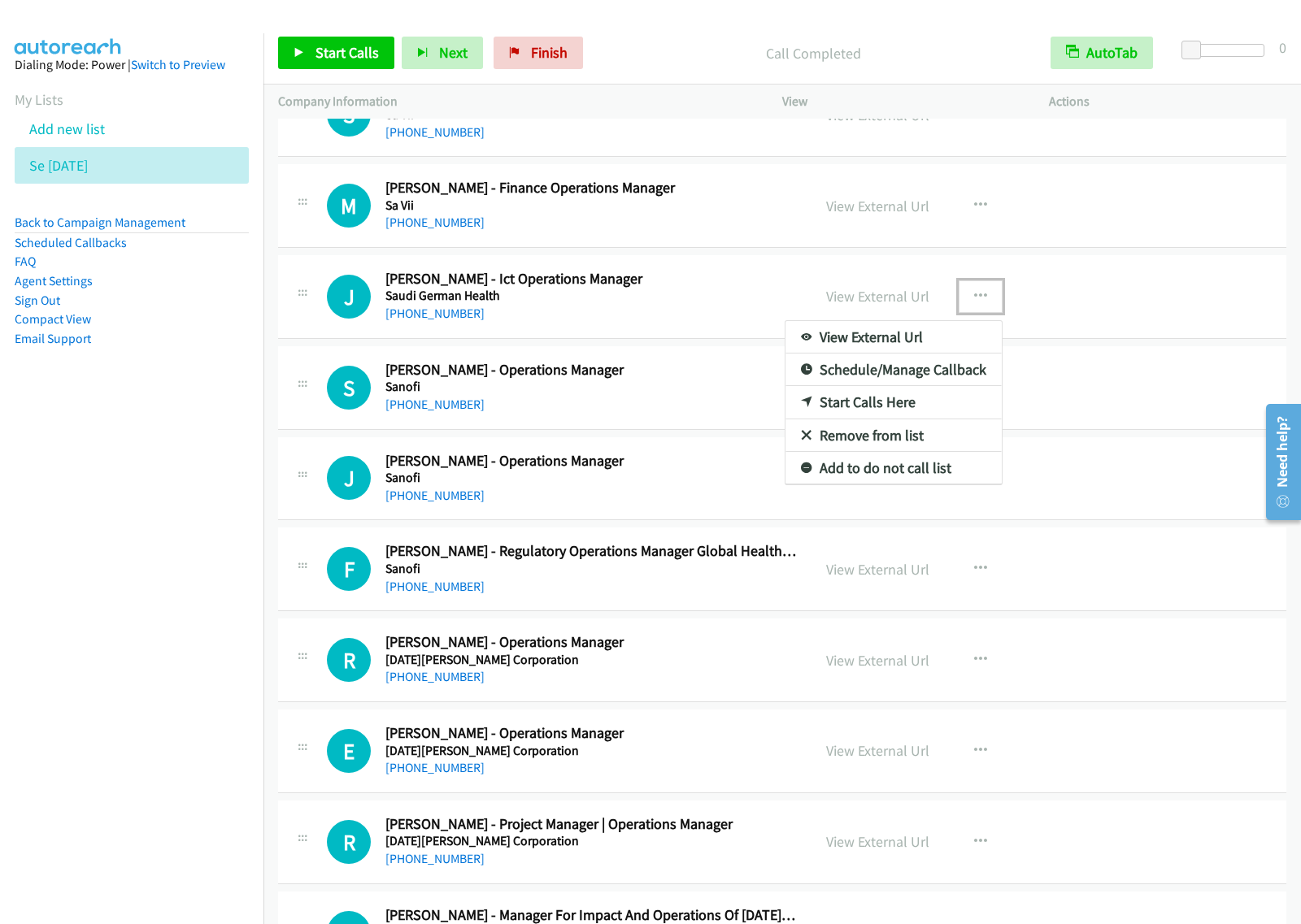
click at [870, 408] on link "Start Calls Here" at bounding box center [893, 403] width 216 height 33
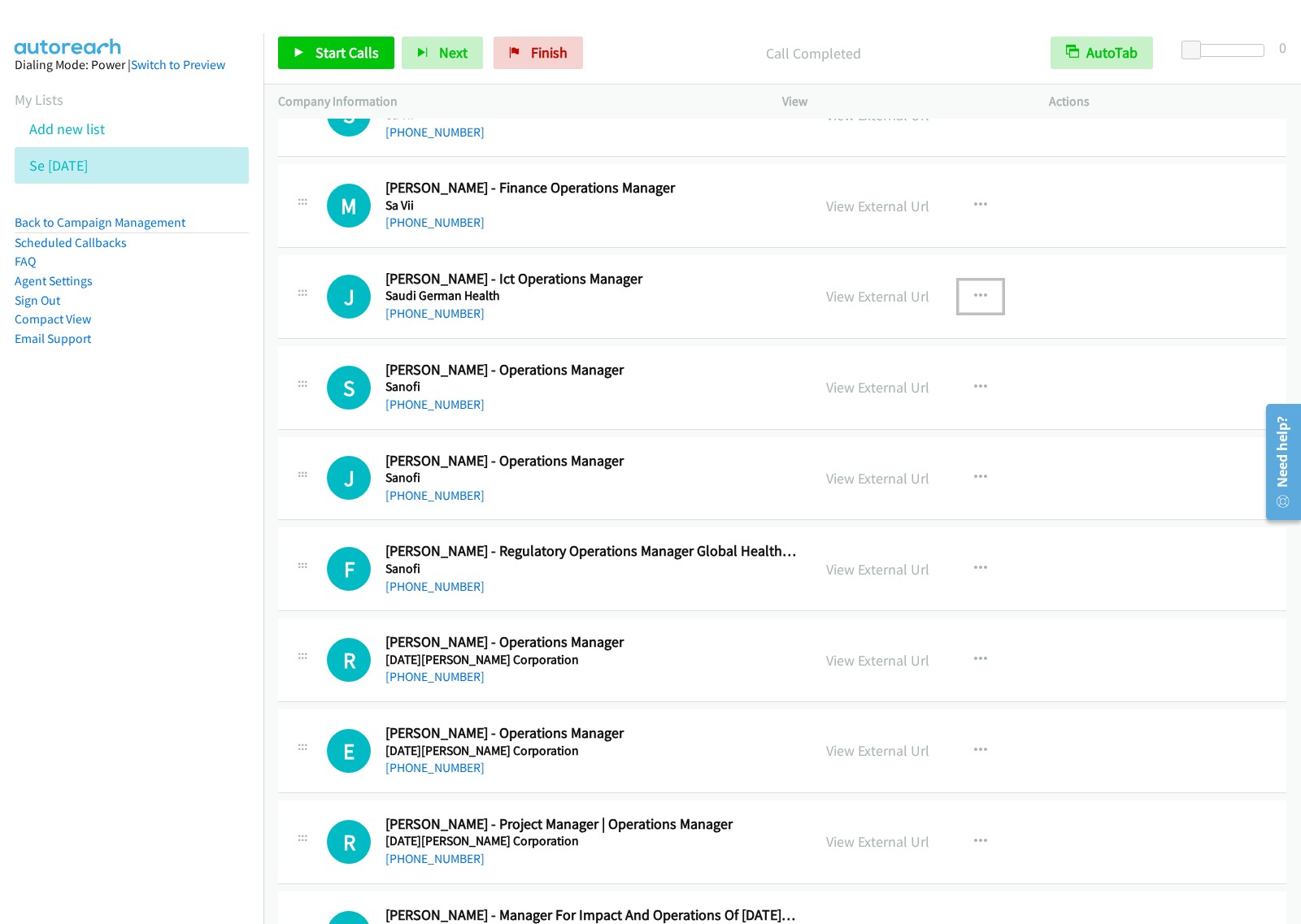
click at [972, 313] on button "button" at bounding box center [980, 297] width 44 height 33
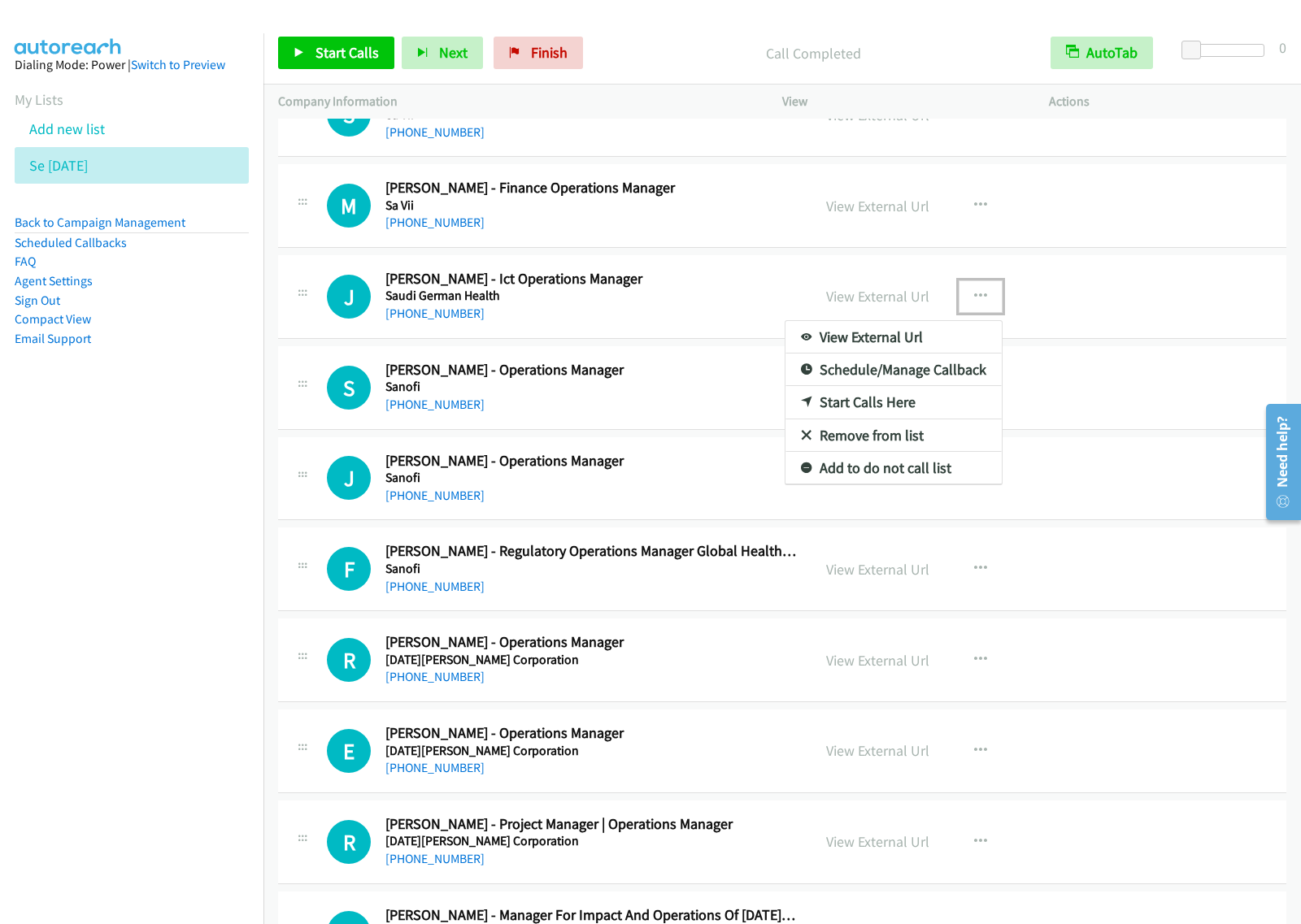
click at [920, 410] on link "Start Calls Here" at bounding box center [893, 403] width 216 height 33
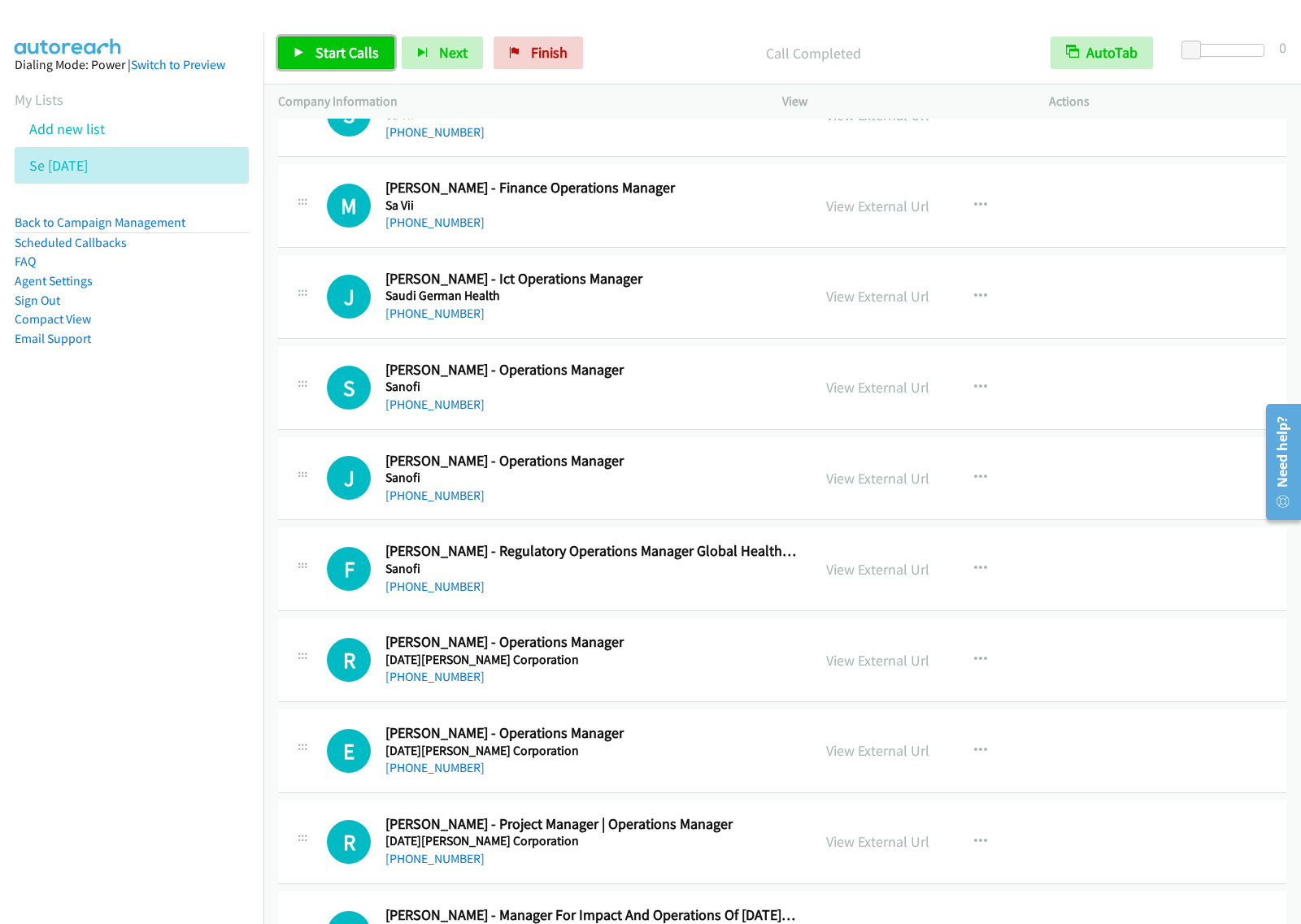
click at [356, 51] on span "Start Calls" at bounding box center [347, 52] width 64 height 18
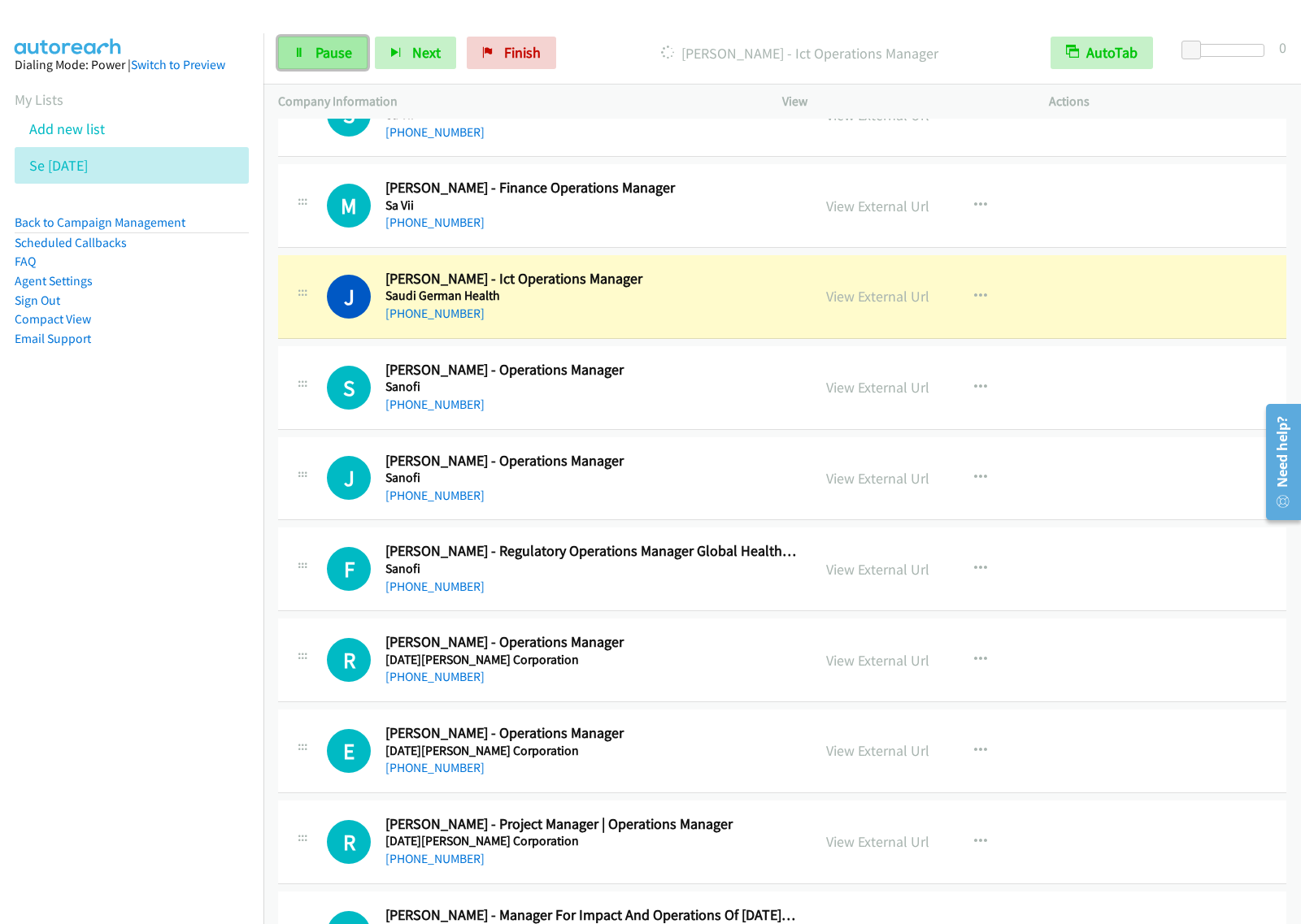
click at [350, 54] on span "Pause" at bounding box center [333, 52] width 37 height 18
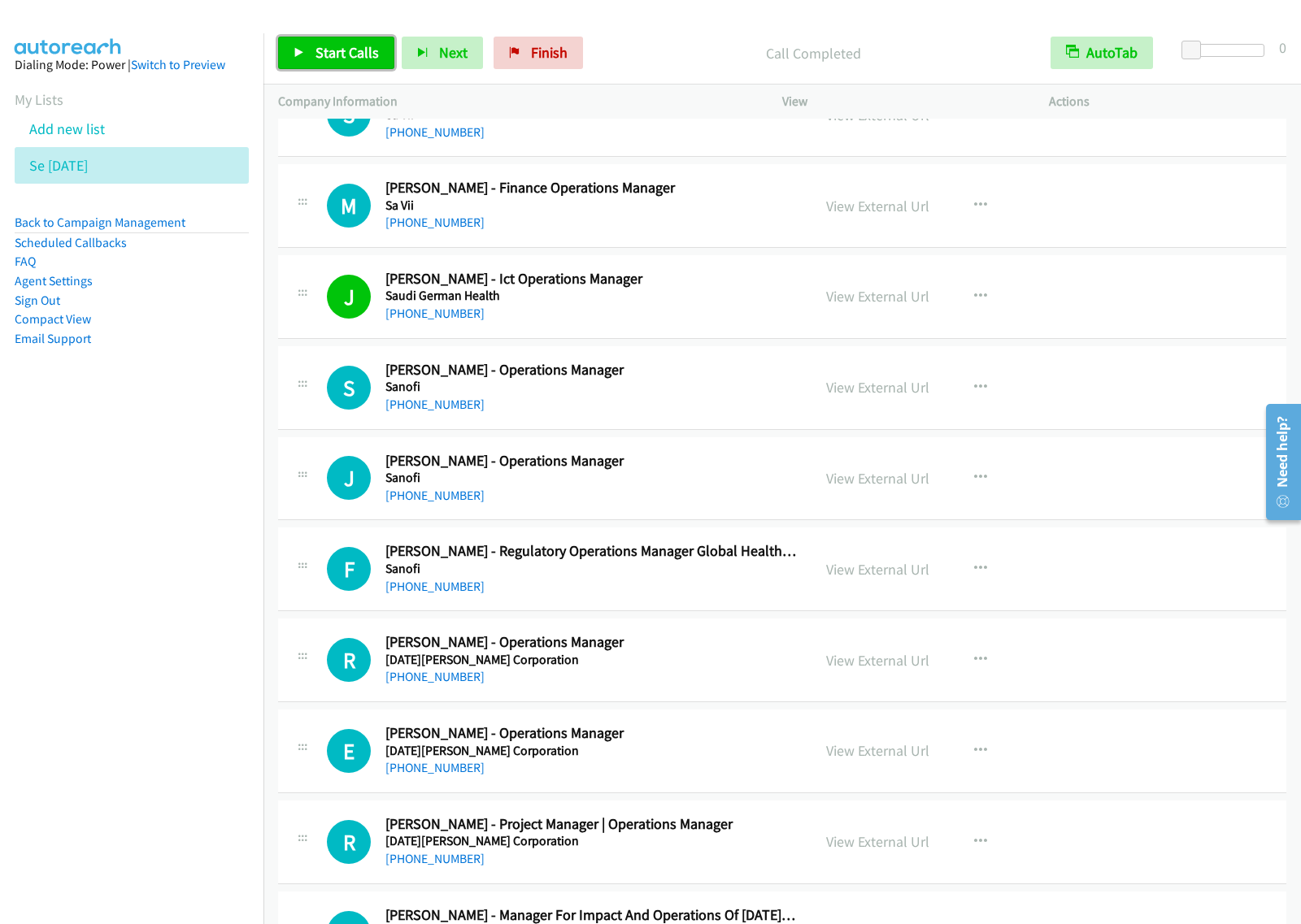
click at [359, 46] on span "Start Calls" at bounding box center [347, 52] width 64 height 18
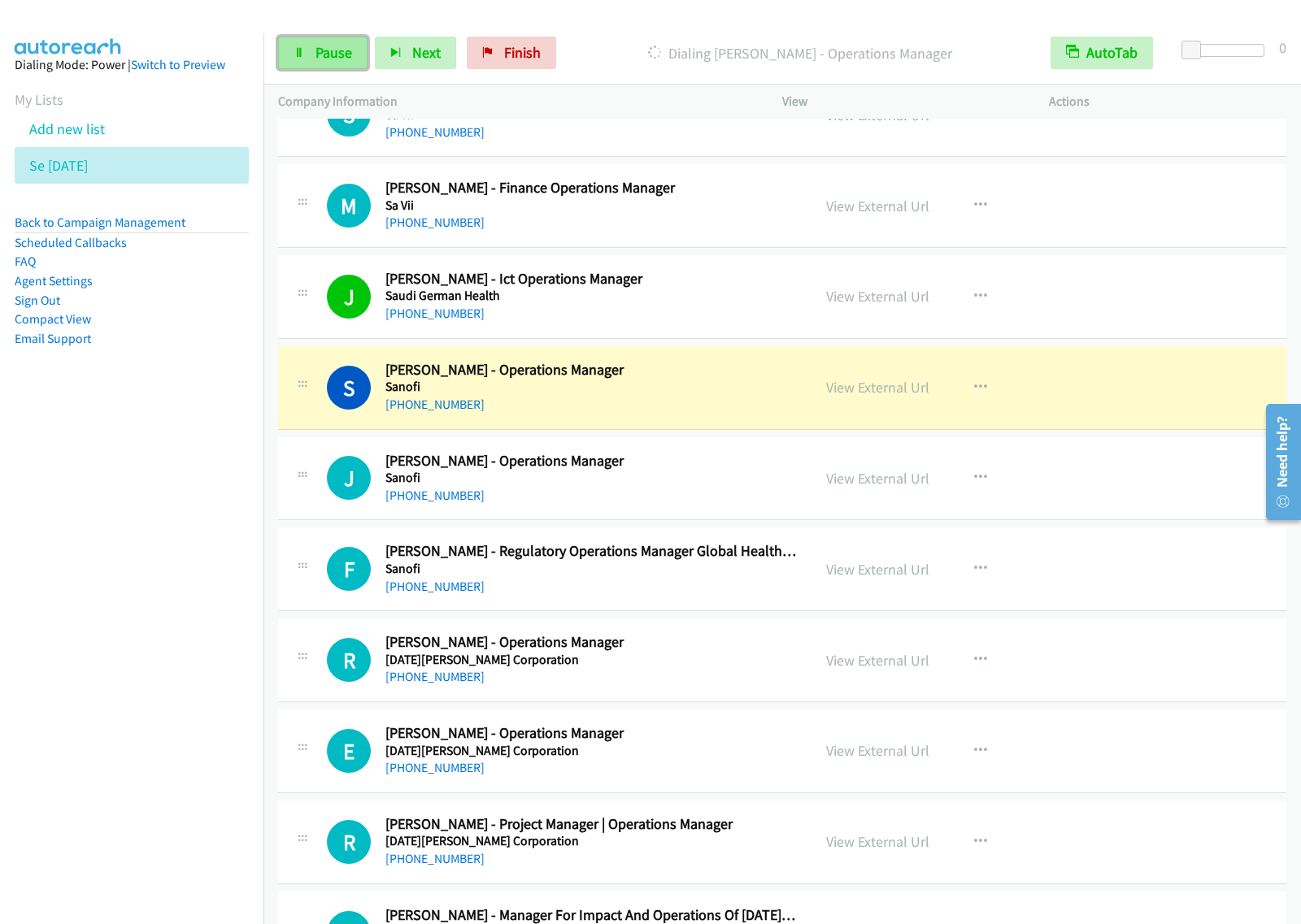
click at [341, 55] on span "Pause" at bounding box center [333, 52] width 37 height 18
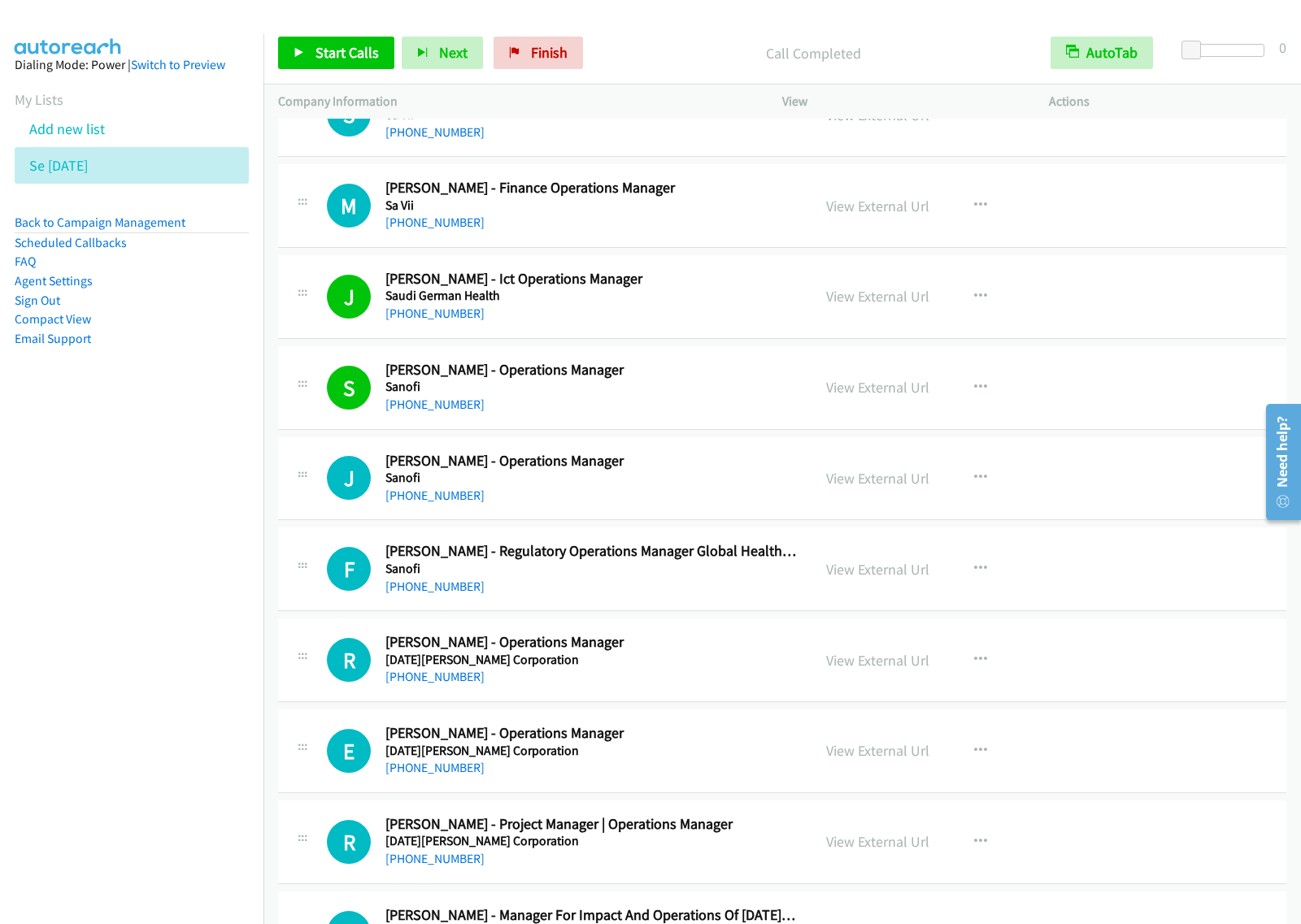
scroll to position [3150, 0]
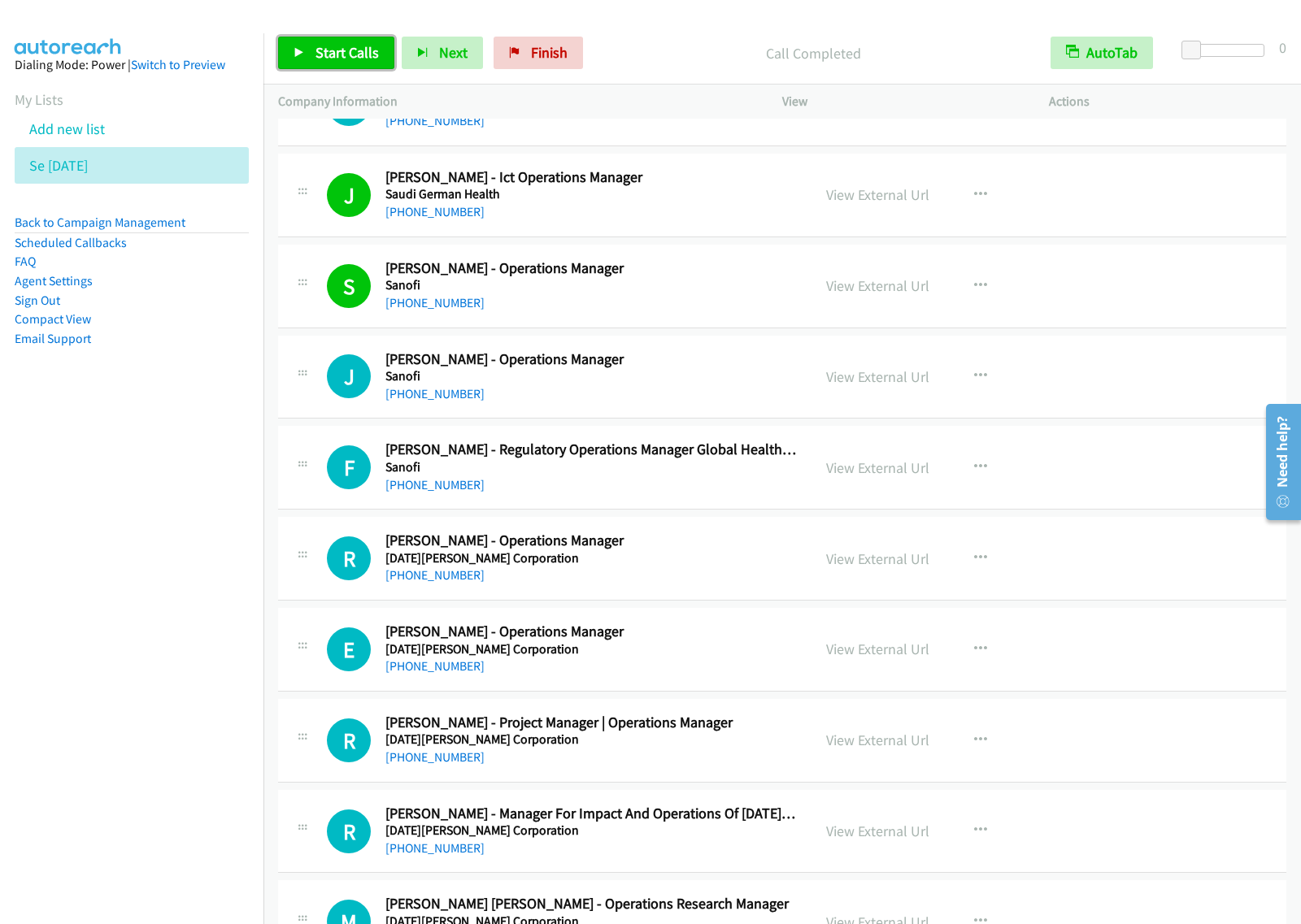
click at [348, 44] on span "Start Calls" at bounding box center [347, 52] width 64 height 18
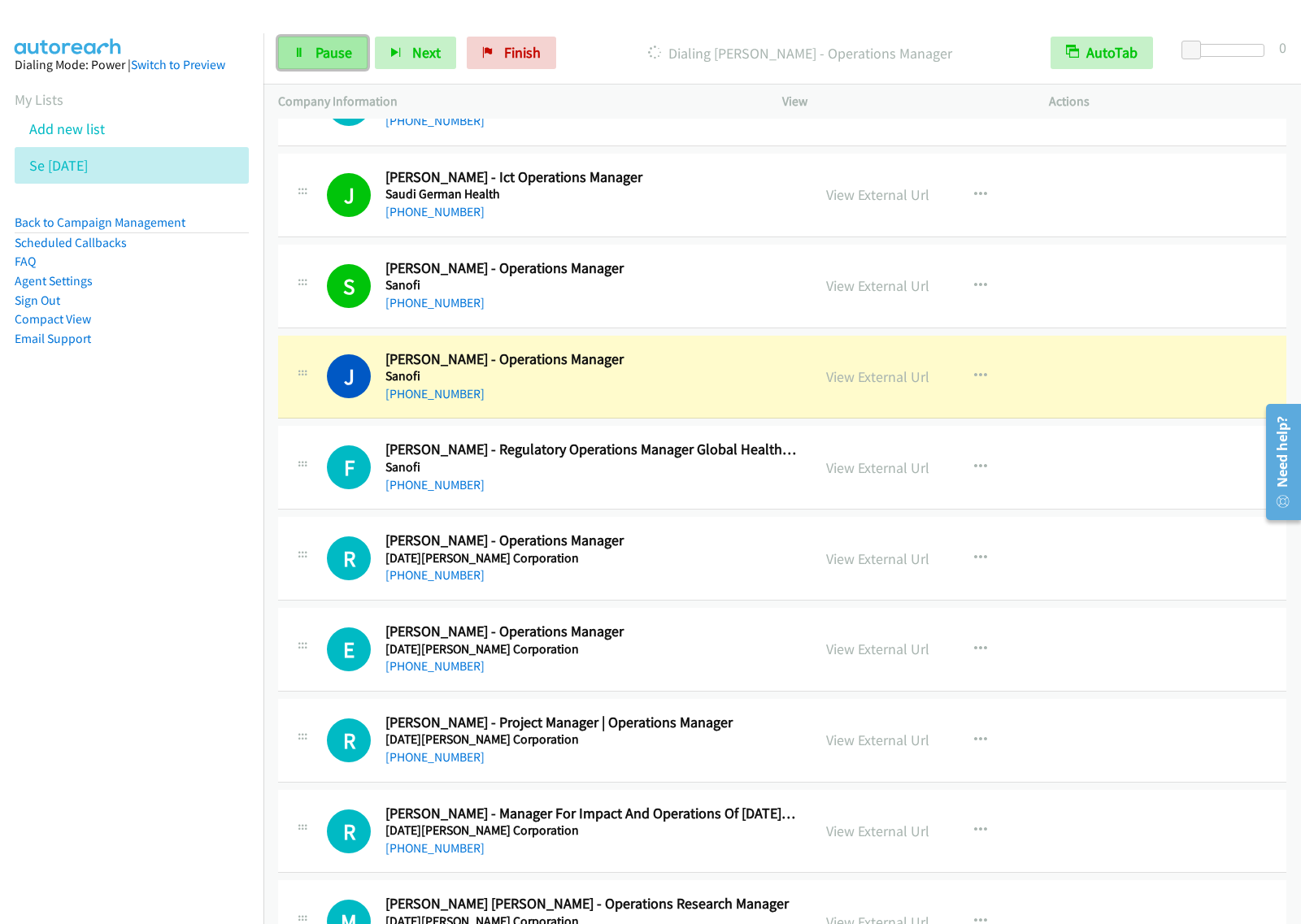
drag, startPoint x: 332, startPoint y: 63, endPoint x: 360, endPoint y: 62, distance: 28.0
click at [332, 63] on link "Pause" at bounding box center [322, 53] width 90 height 33
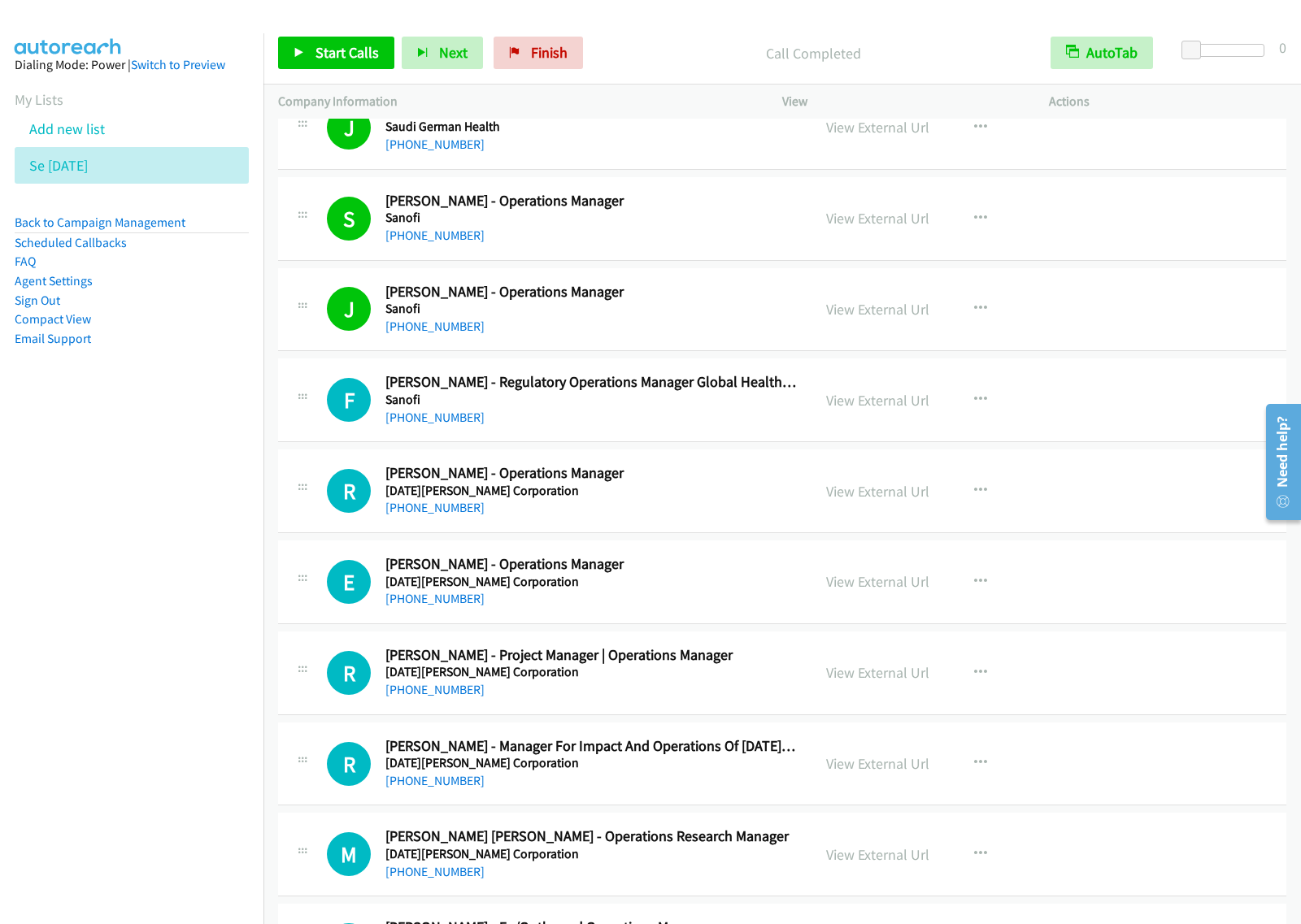
scroll to position [3352, 0]
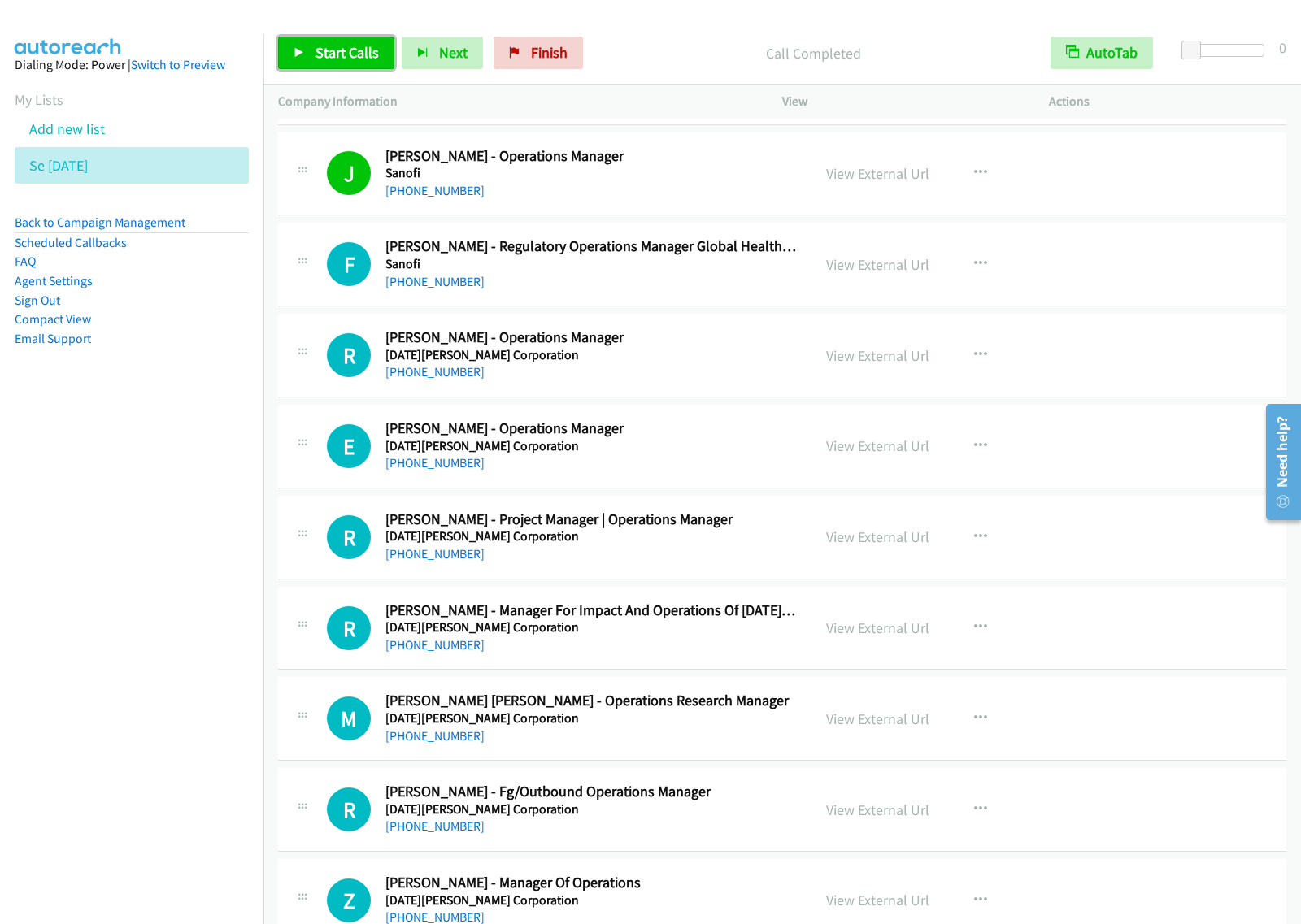
click at [378, 53] on link "Start Calls" at bounding box center [335, 53] width 117 height 33
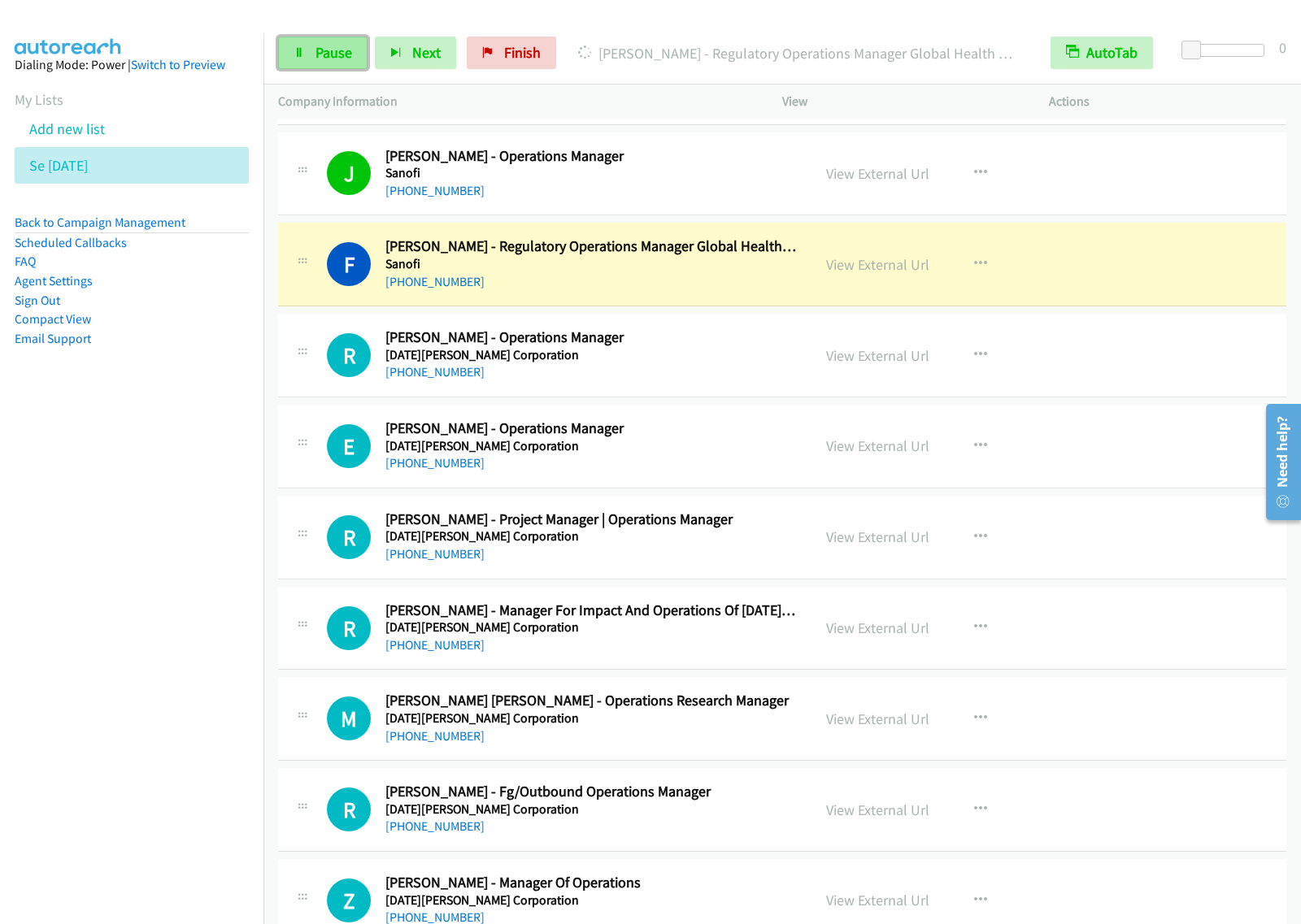
click at [345, 60] on span "Pause" at bounding box center [333, 52] width 37 height 18
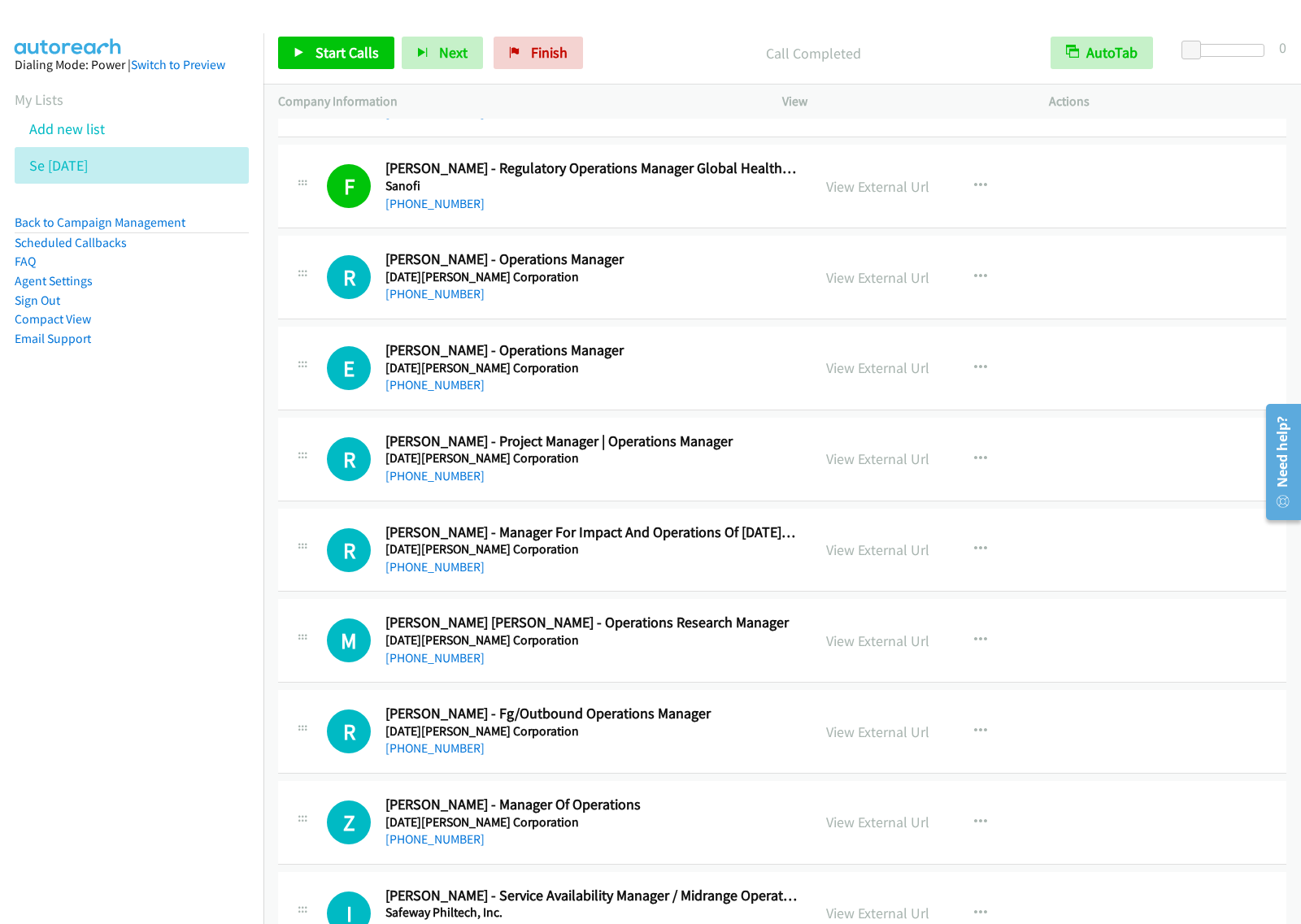
scroll to position [3657, 0]
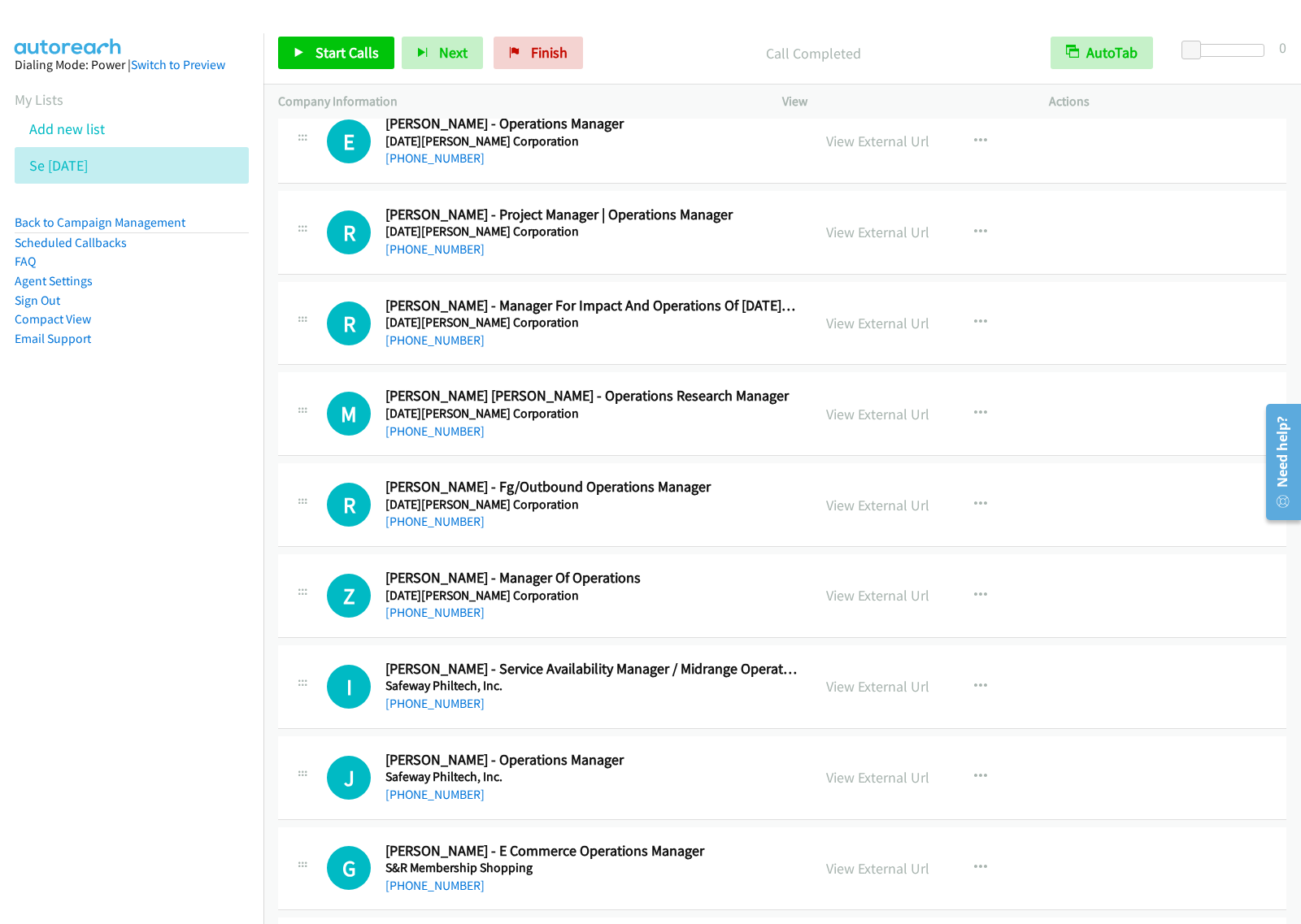
drag, startPoint x: 167, startPoint y: 605, endPoint x: 171, endPoint y: 594, distance: 11.7
click at [167, 601] on nav "Dialing Mode: Power | Switch to Preview My Lists Add new list Se Aug27 Back to …" at bounding box center [132, 495] width 264 height 924
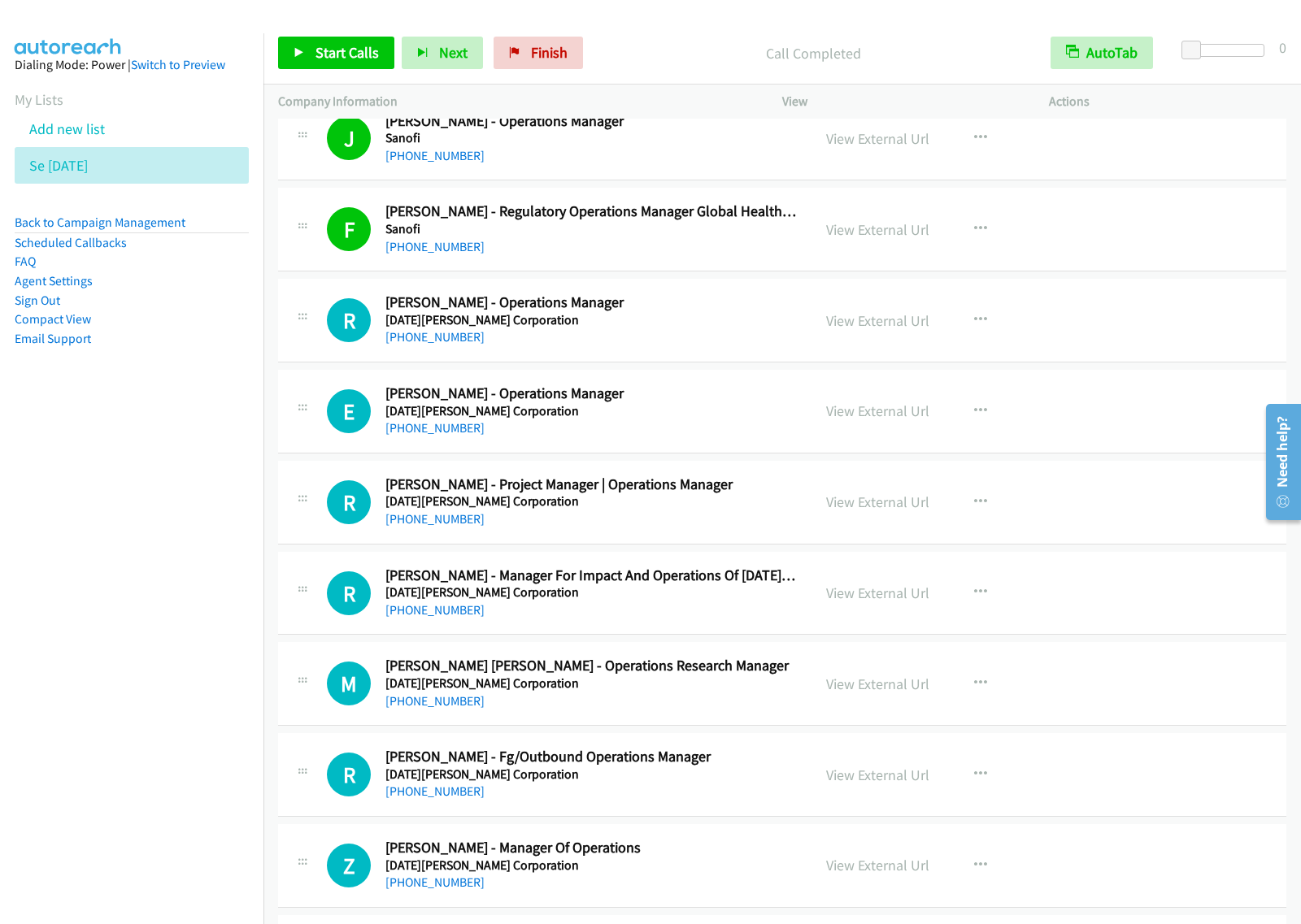
scroll to position [3352, 0]
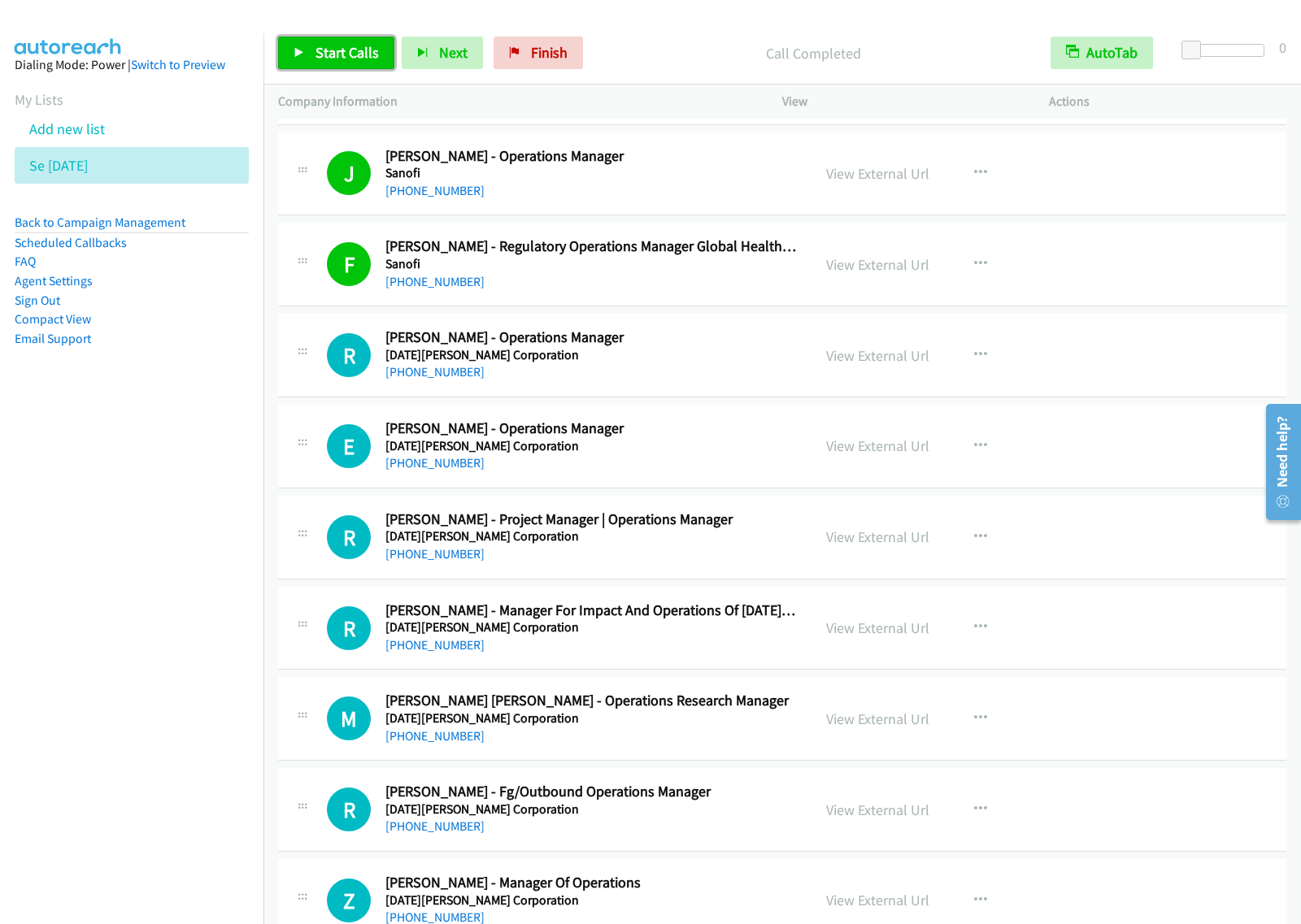
click at [366, 53] on span "Start Calls" at bounding box center [347, 52] width 64 height 18
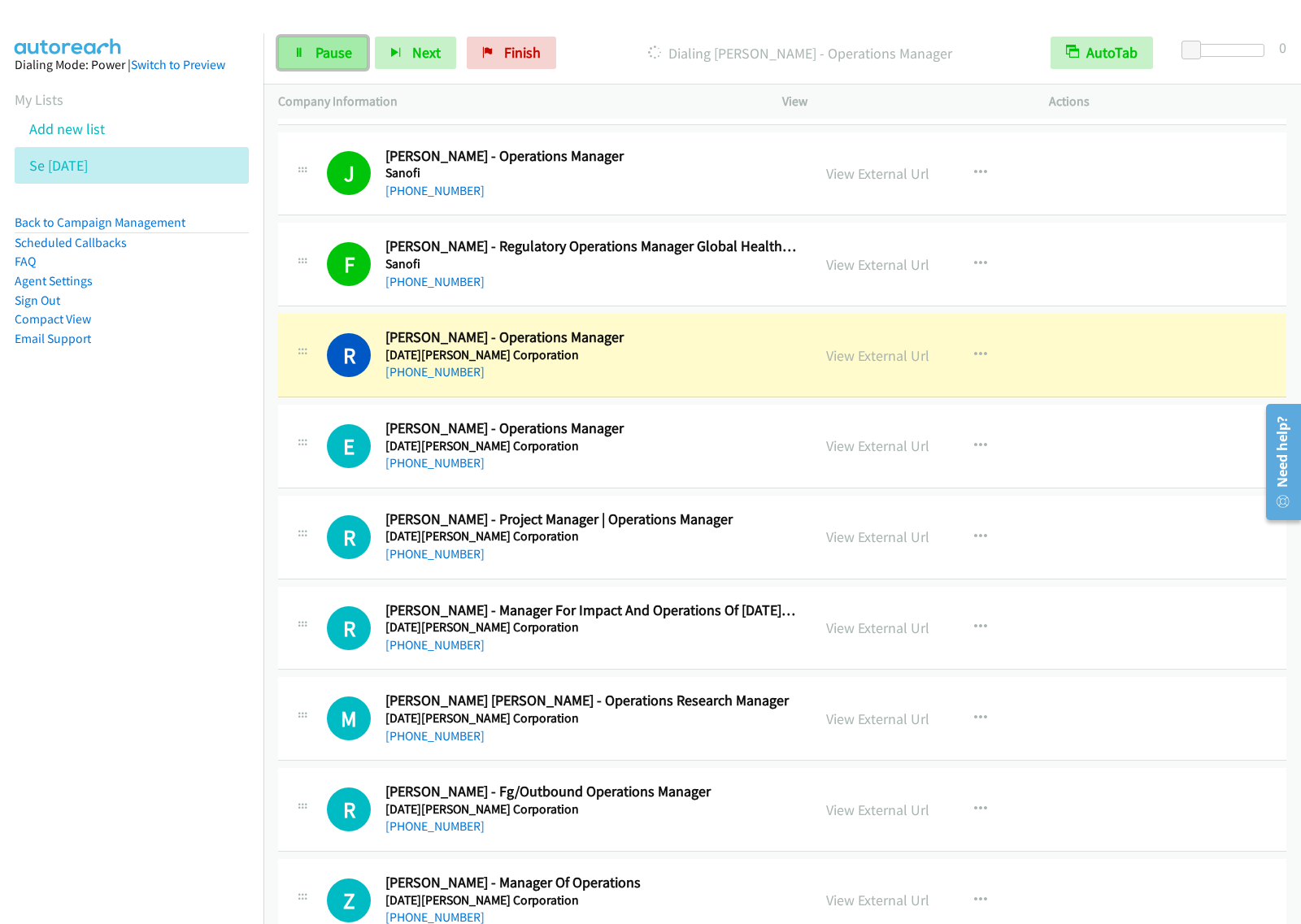
click at [337, 58] on span "Pause" at bounding box center [333, 52] width 37 height 18
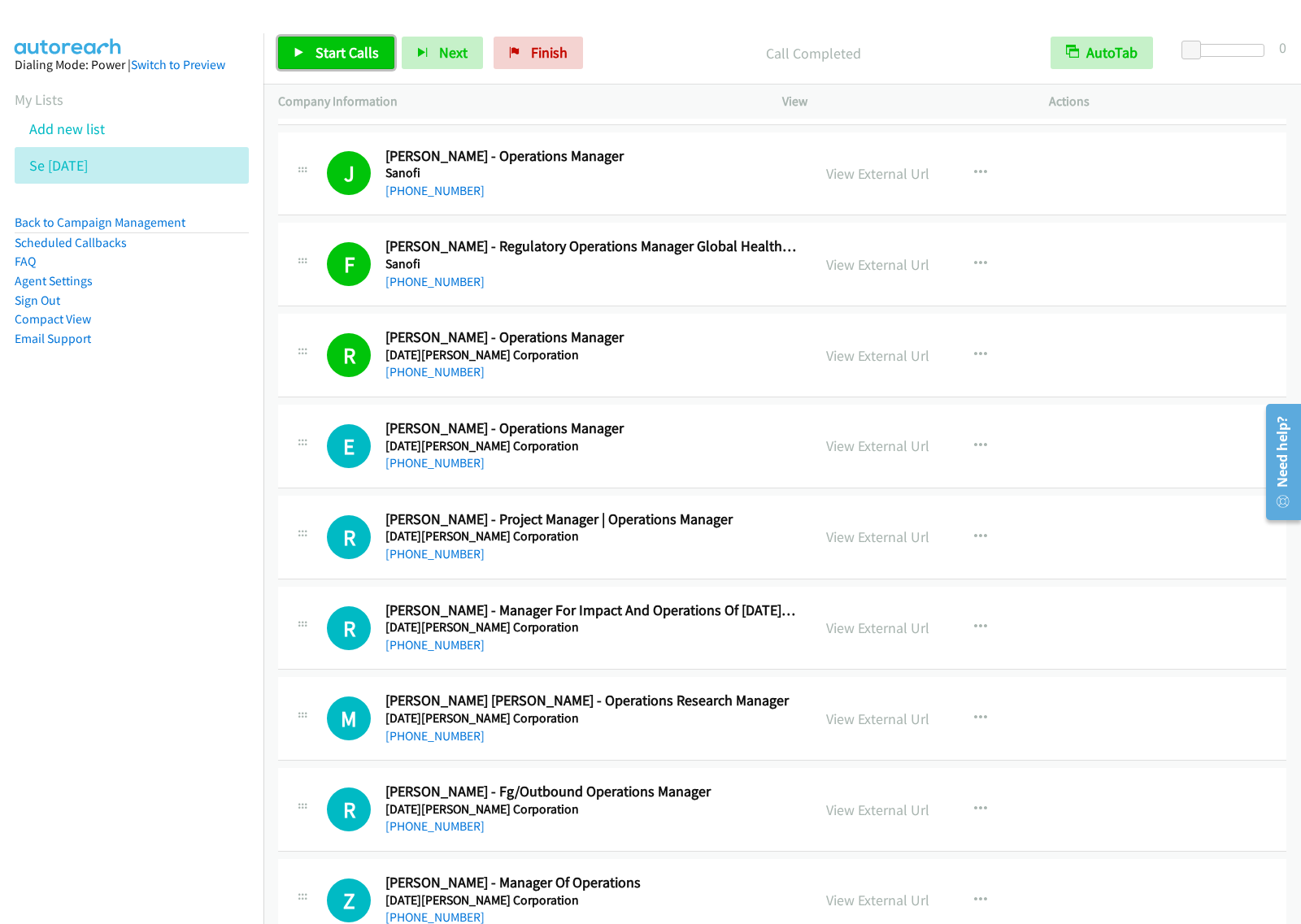
click at [366, 60] on span "Start Calls" at bounding box center [347, 52] width 64 height 18
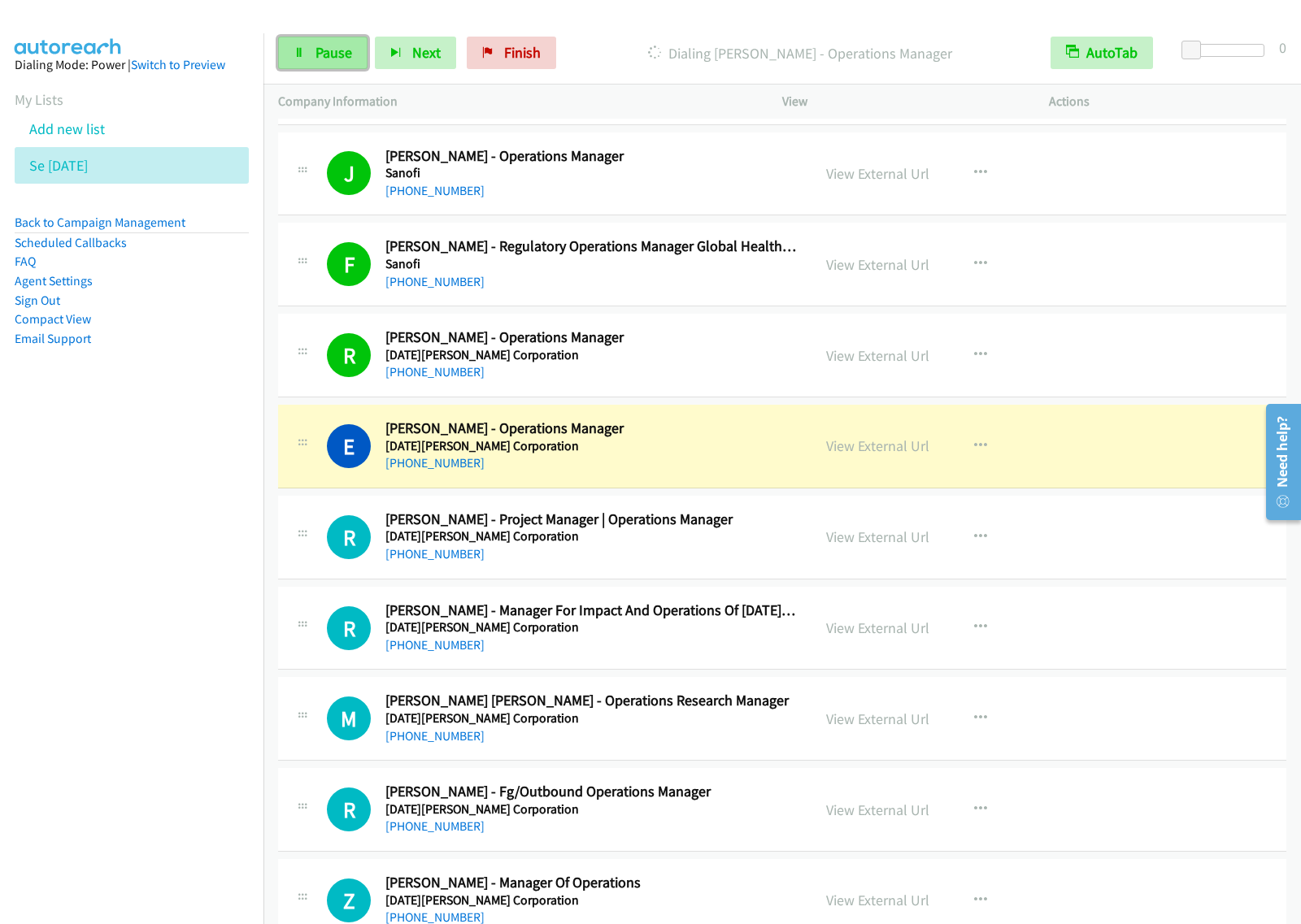
click at [338, 61] on span "Pause" at bounding box center [333, 52] width 37 height 18
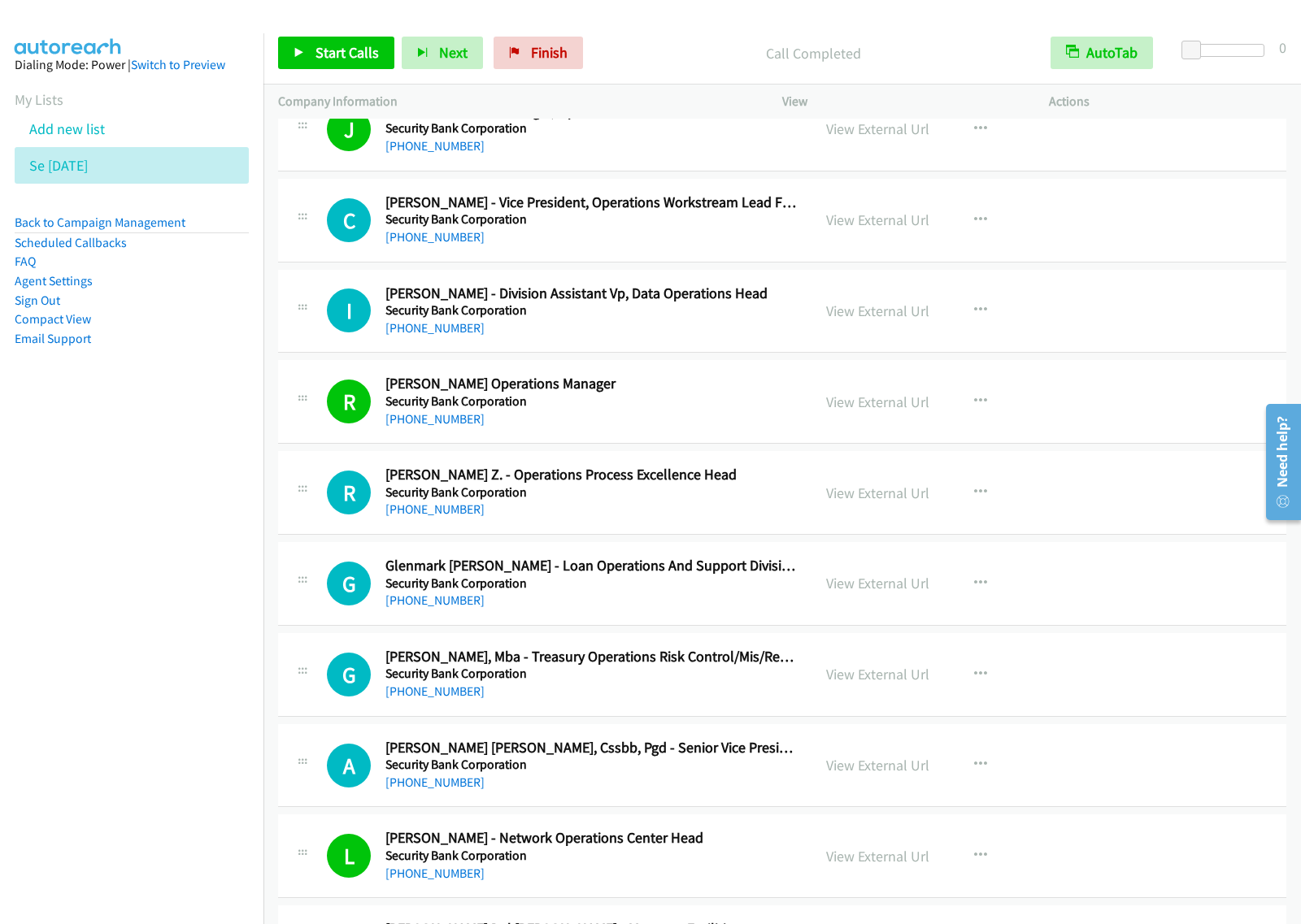
scroll to position [1727, 0]
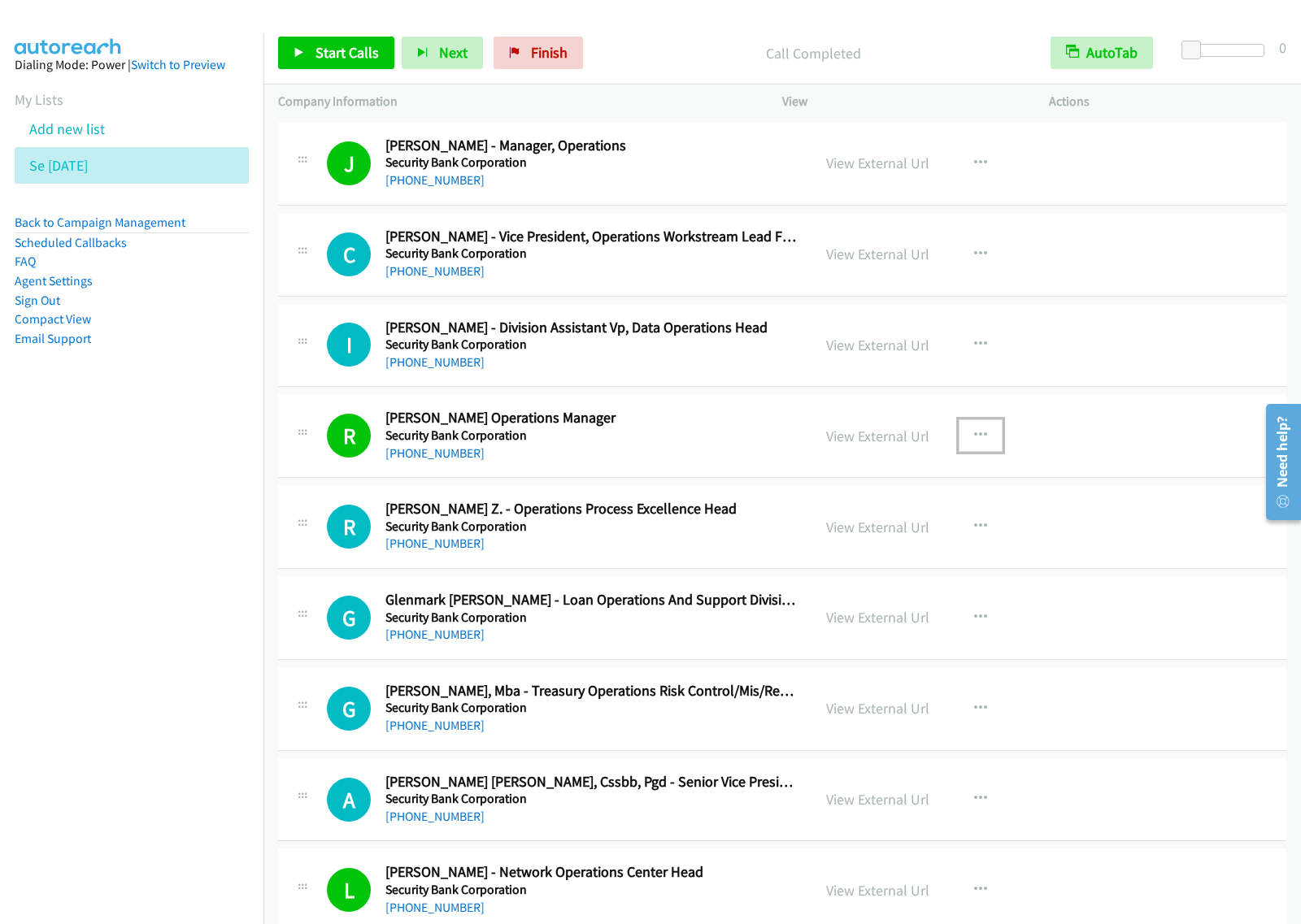
click at [974, 439] on icon "button" at bounding box center [980, 435] width 13 height 13
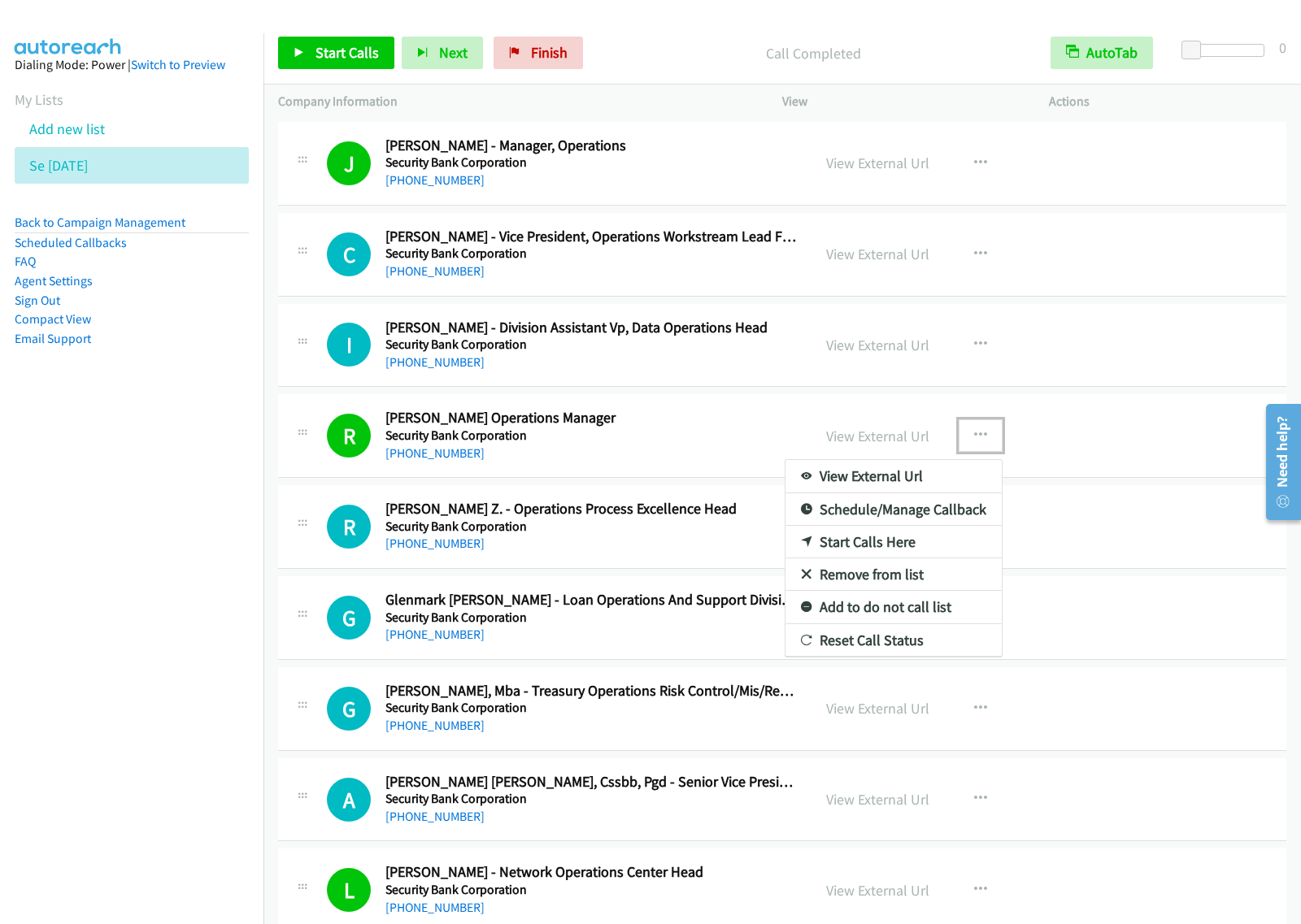
click at [921, 480] on link "View External Url" at bounding box center [893, 476] width 216 height 33
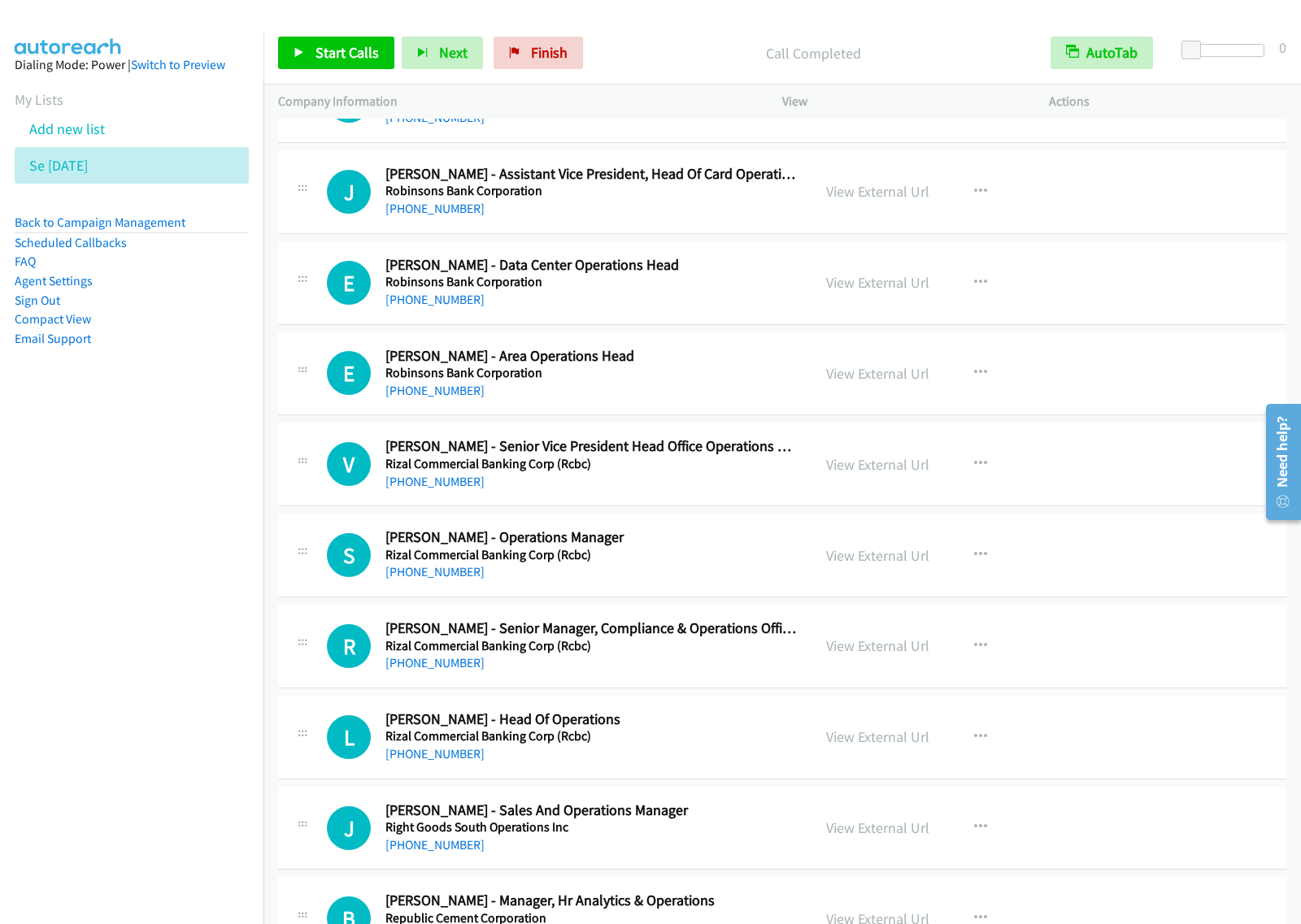
scroll to position [4572, 0]
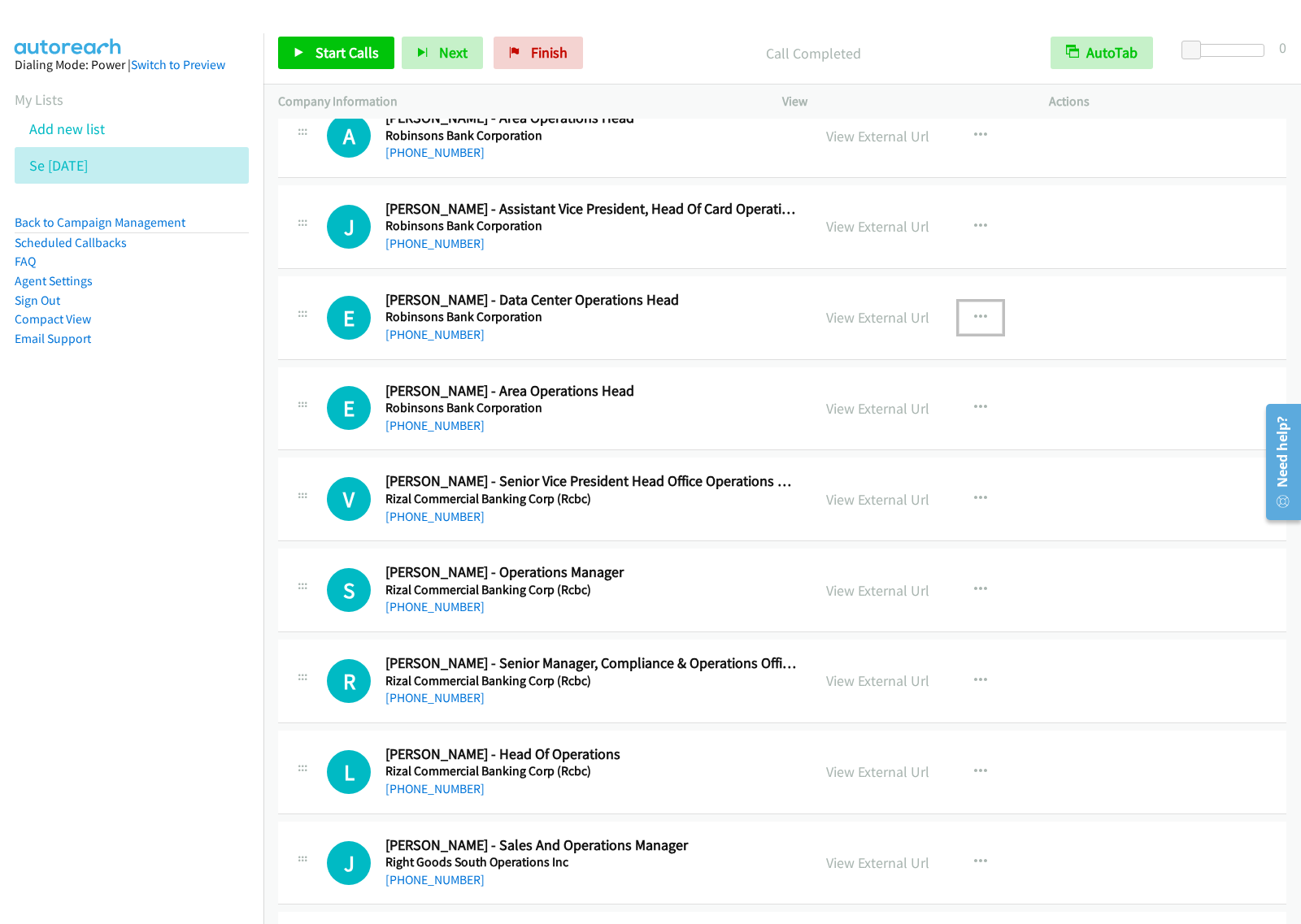
click at [975, 321] on icon "button" at bounding box center [980, 317] width 13 height 13
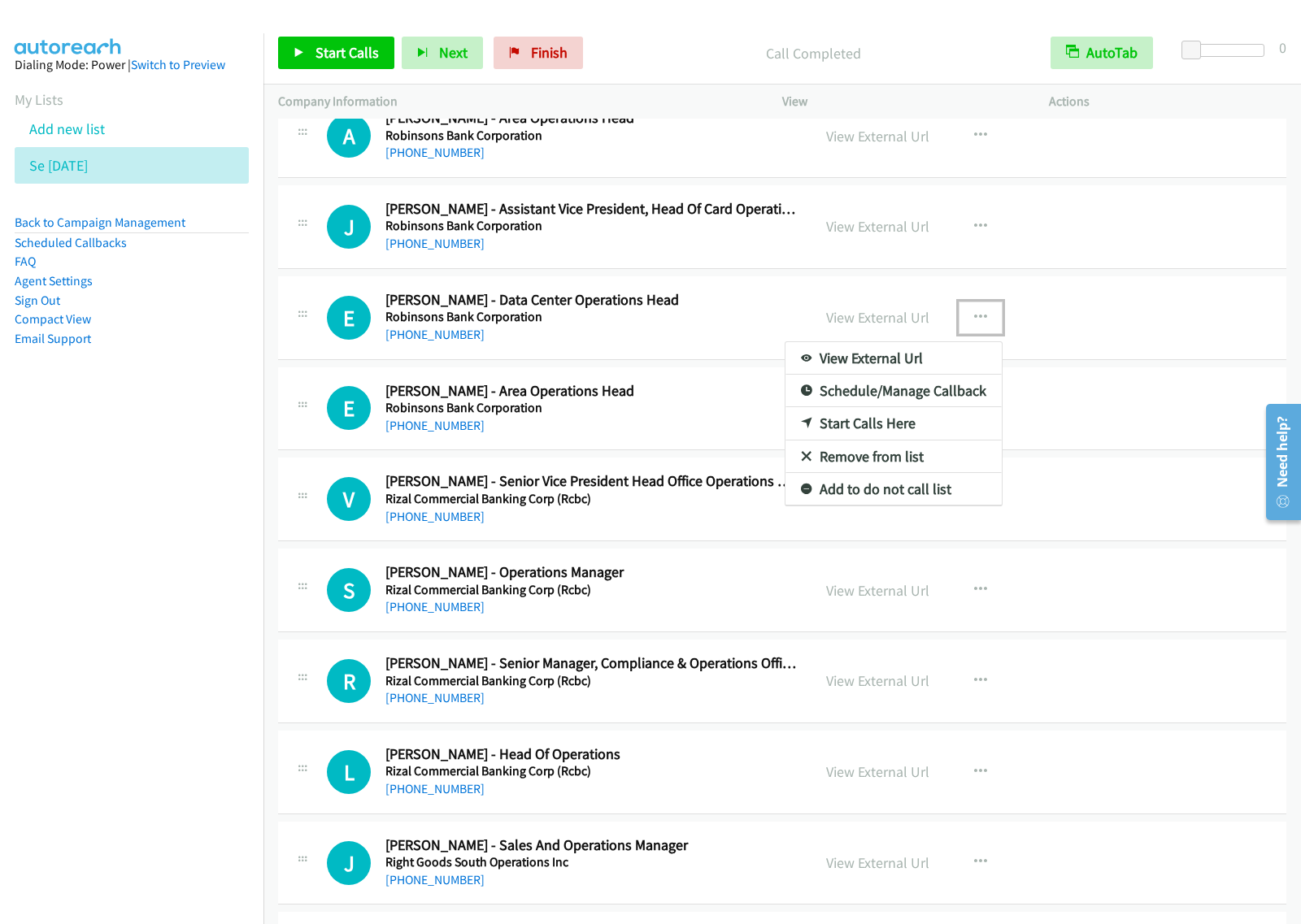
click at [920, 429] on link "Start Calls Here" at bounding box center [893, 424] width 216 height 33
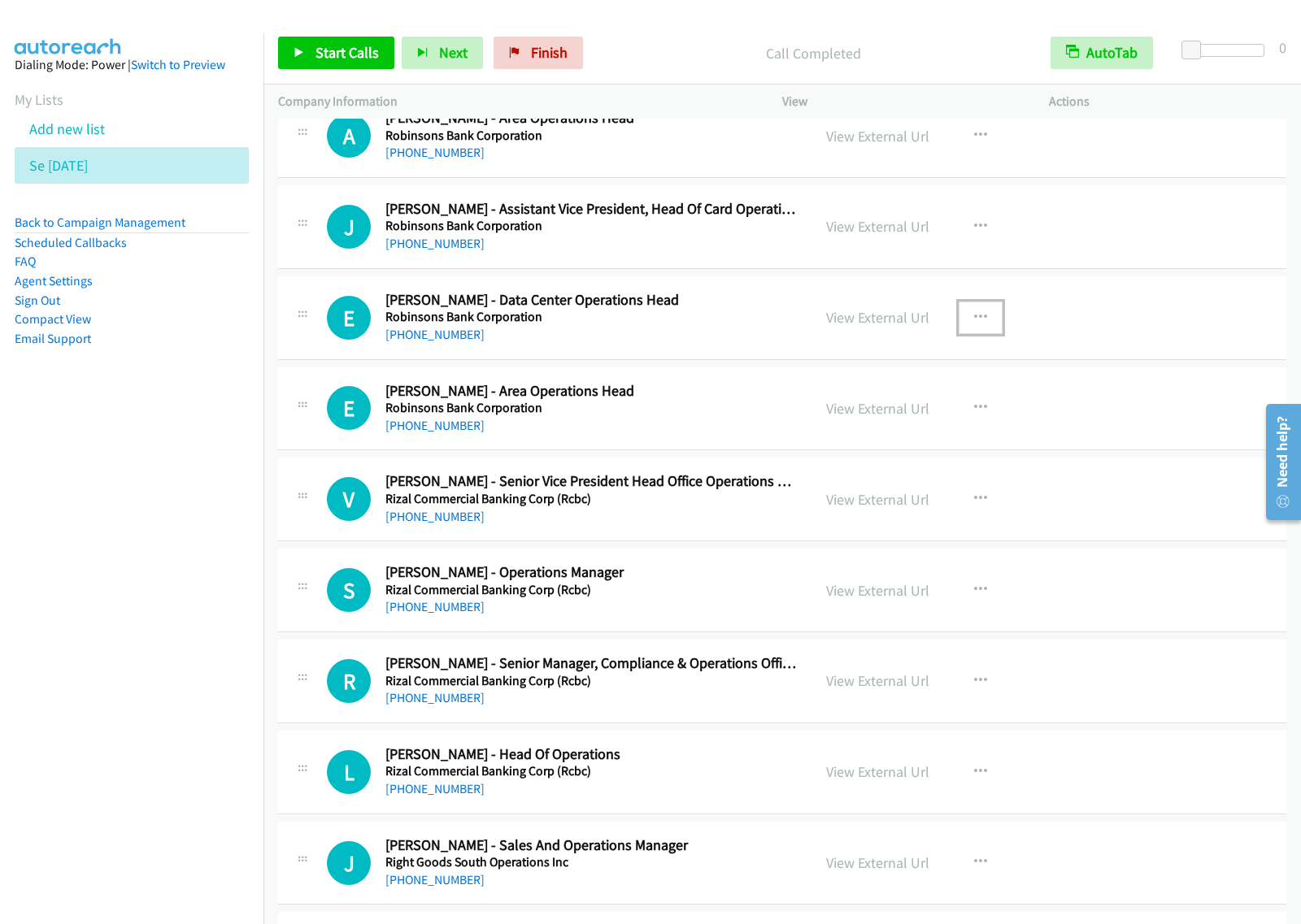
click at [969, 334] on button "button" at bounding box center [980, 318] width 44 height 33
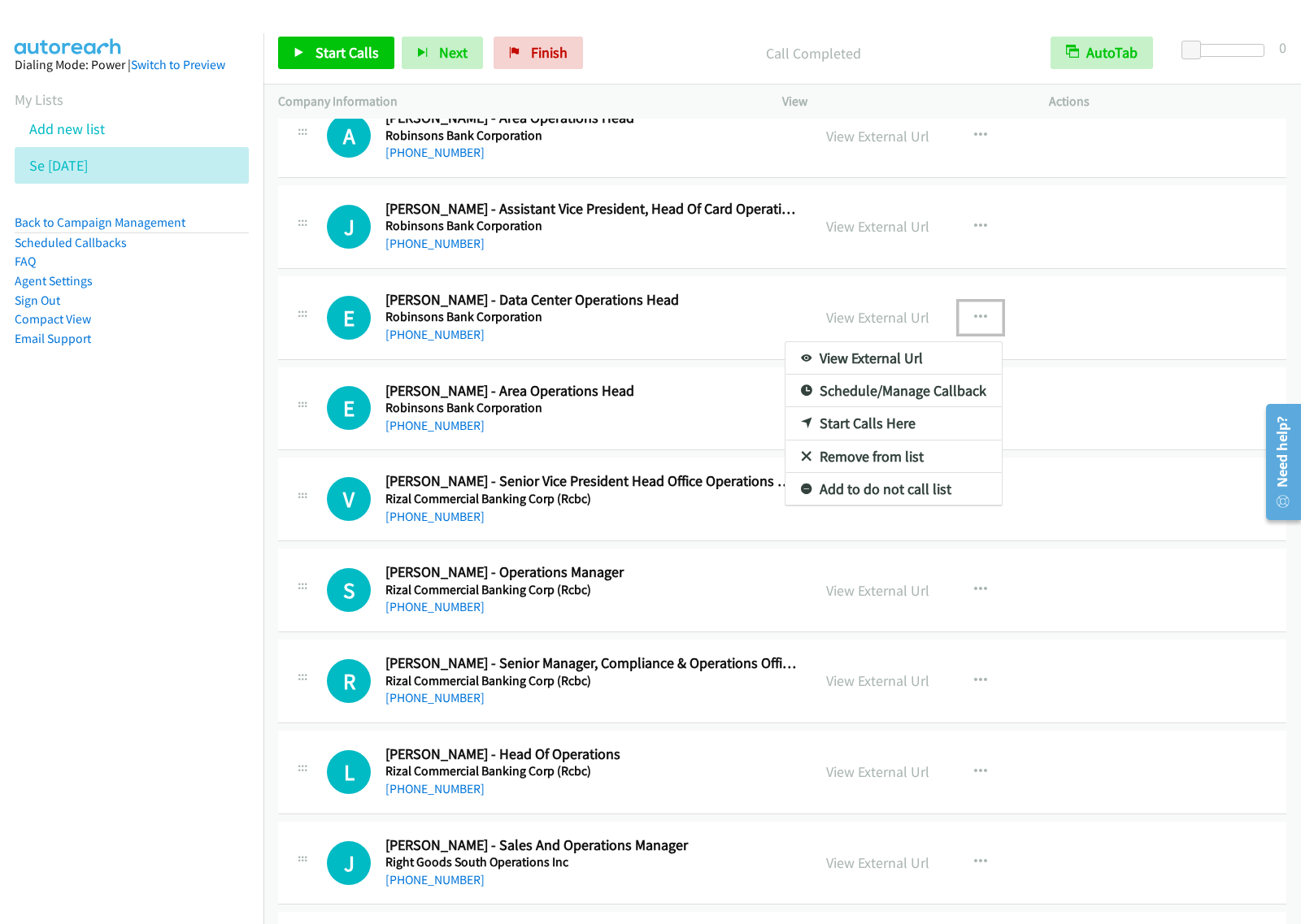
click at [916, 434] on link "Start Calls Here" at bounding box center [893, 424] width 216 height 33
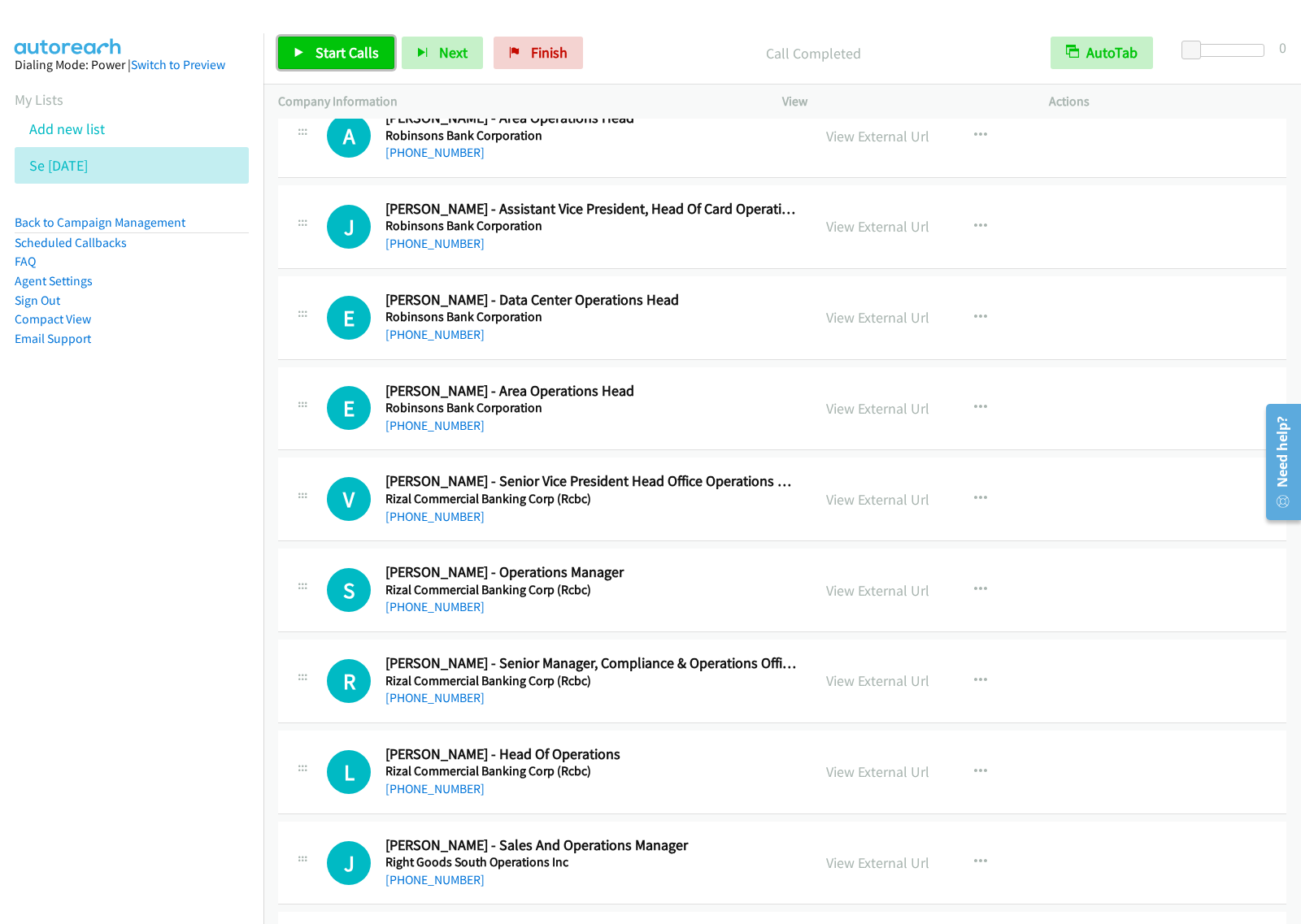
click at [339, 51] on span "Start Calls" at bounding box center [347, 52] width 64 height 18
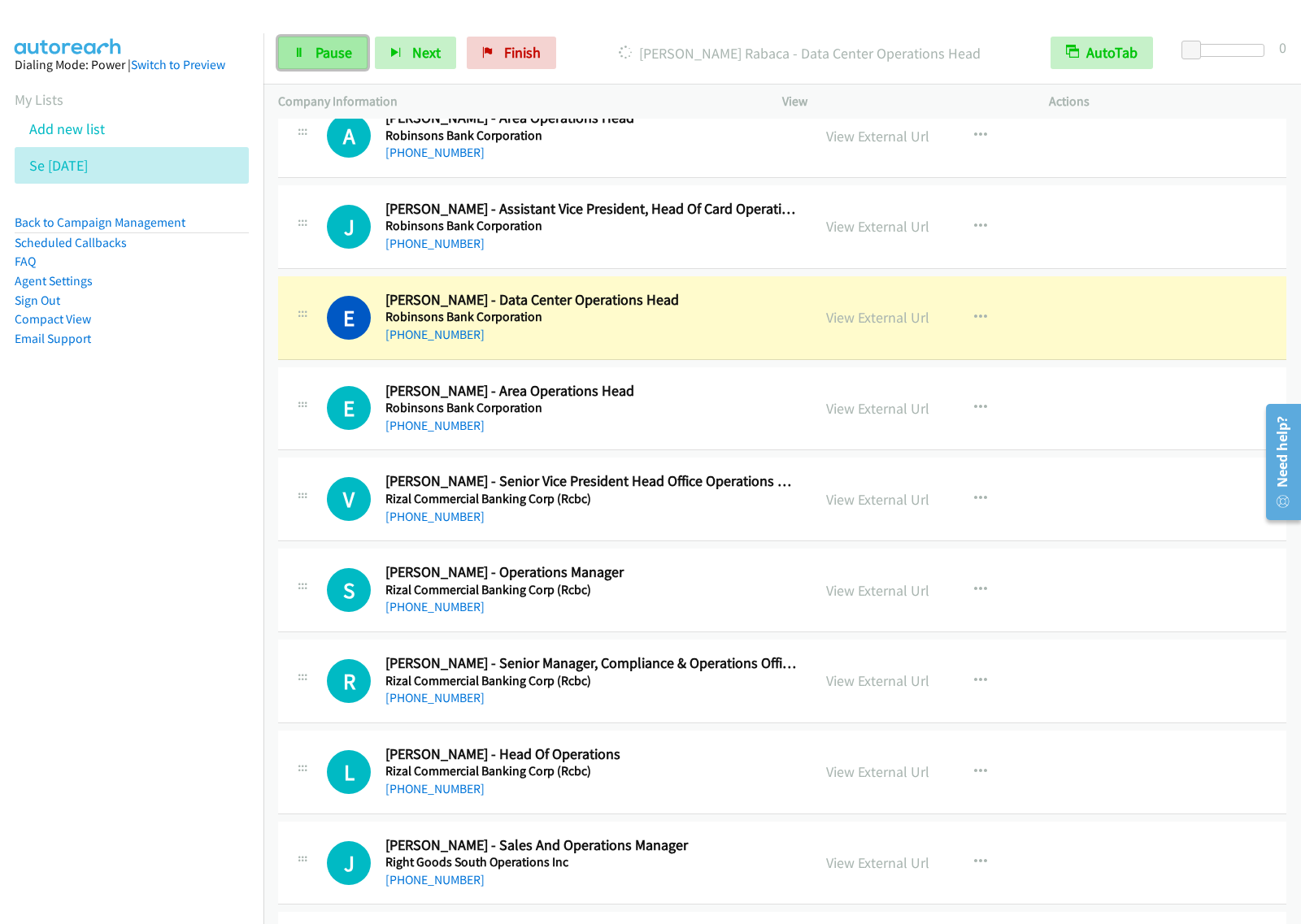
click at [311, 63] on link "Pause" at bounding box center [322, 53] width 90 height 33
click at [210, 534] on nav "Dialing Mode: Power | Switch to Preview My Lists Add new list Se Aug27 Back to …" at bounding box center [132, 495] width 264 height 924
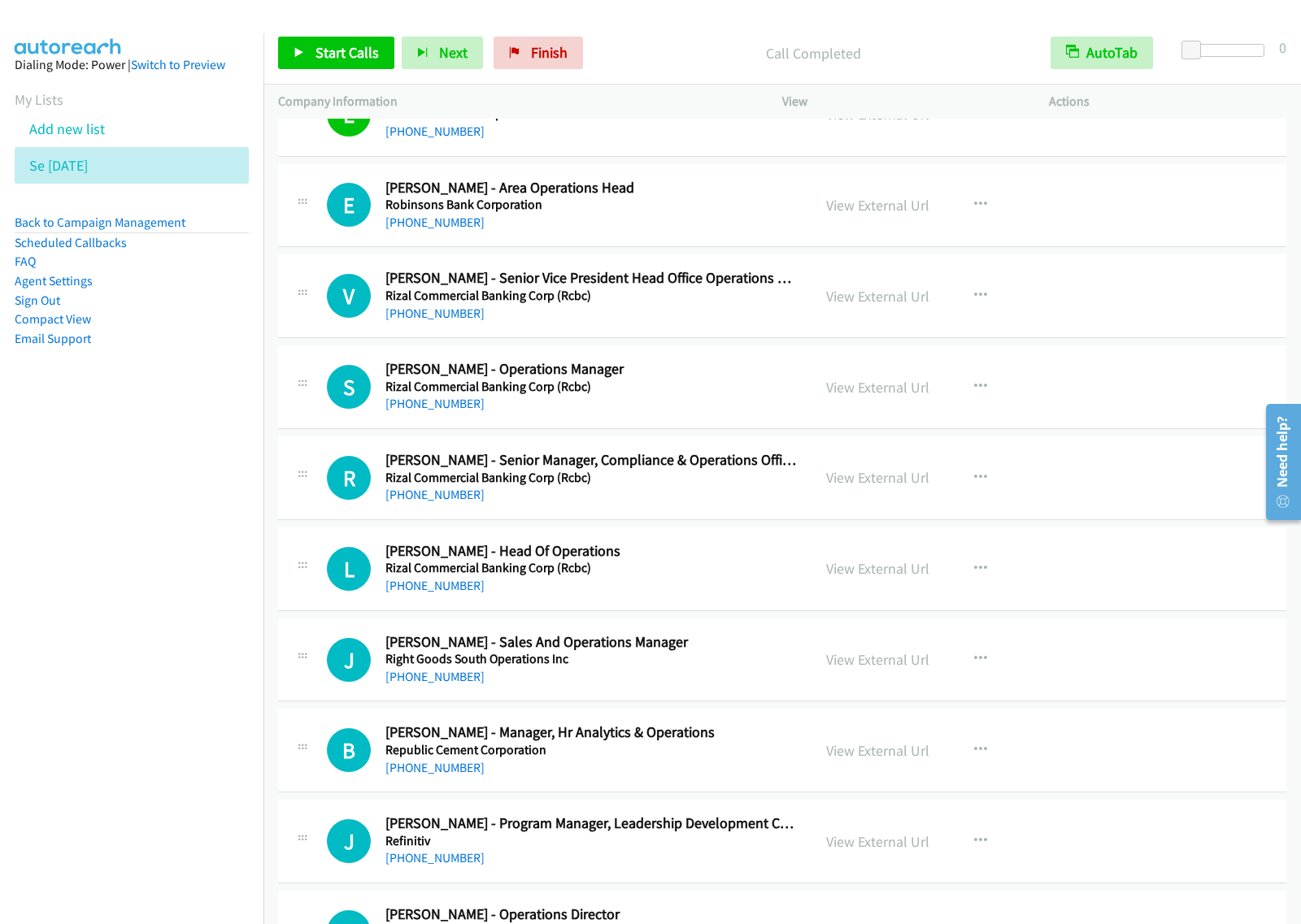
scroll to position [4876, 0]
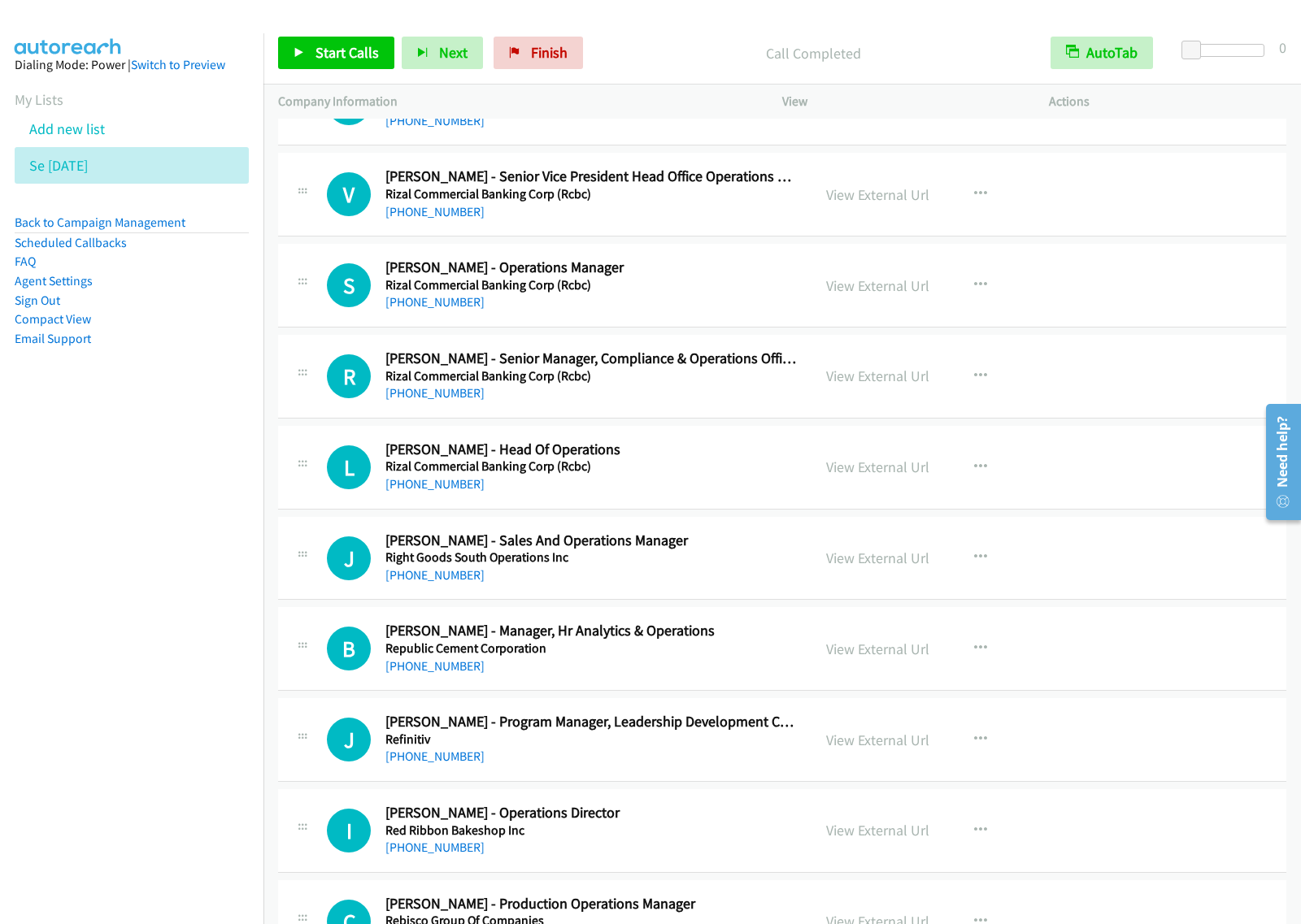
click at [728, 287] on h5 "Rizal Commercial Banking Corp (Rcbc)" at bounding box center [591, 285] width 412 height 16
click at [977, 292] on icon "button" at bounding box center [980, 284] width 13 height 13
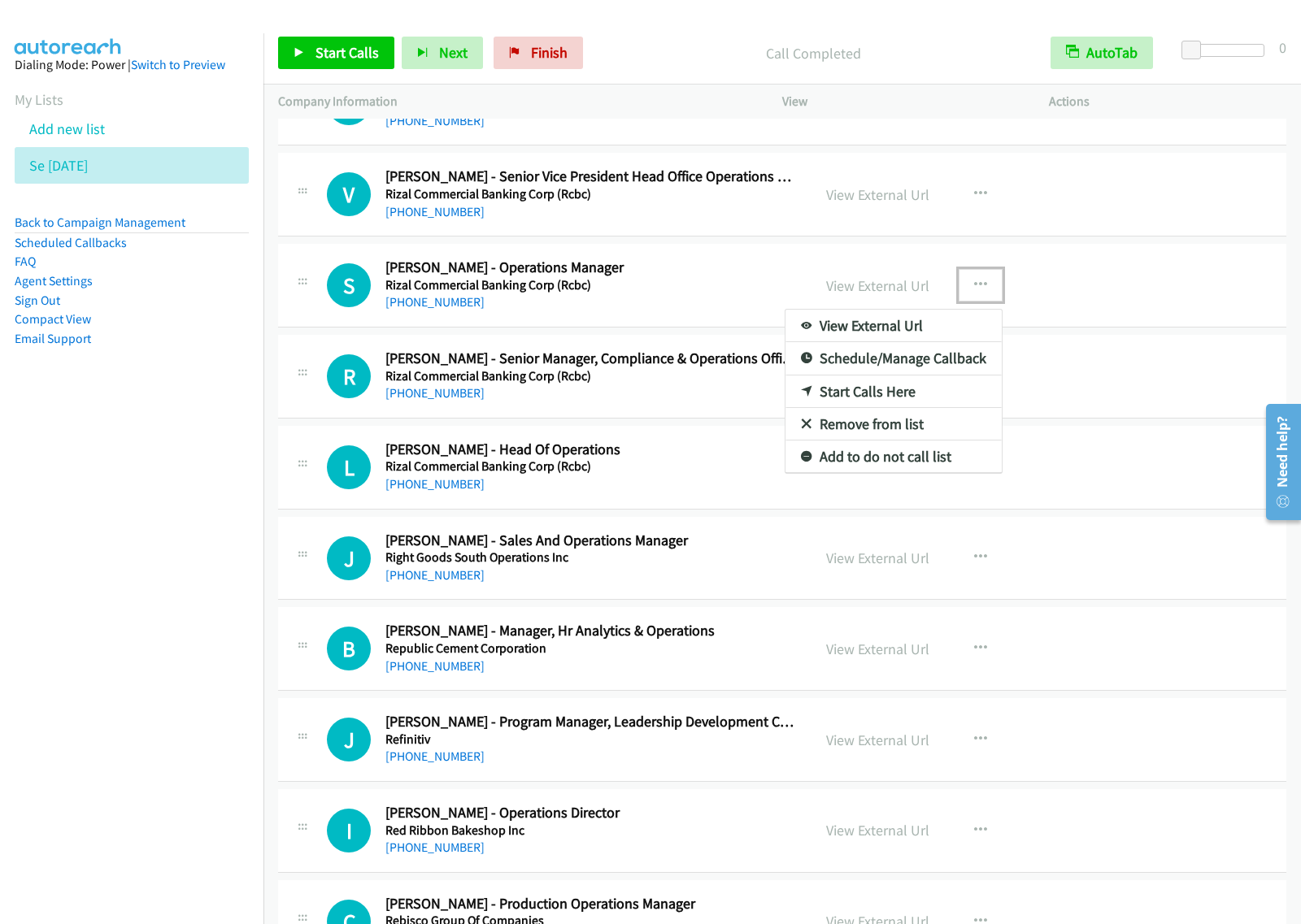
click at [919, 407] on link "Start Calls Here" at bounding box center [893, 392] width 216 height 33
click at [988, 299] on button "button" at bounding box center [980, 285] width 44 height 33
click at [928, 404] on link "Start Calls Here" at bounding box center [893, 392] width 216 height 33
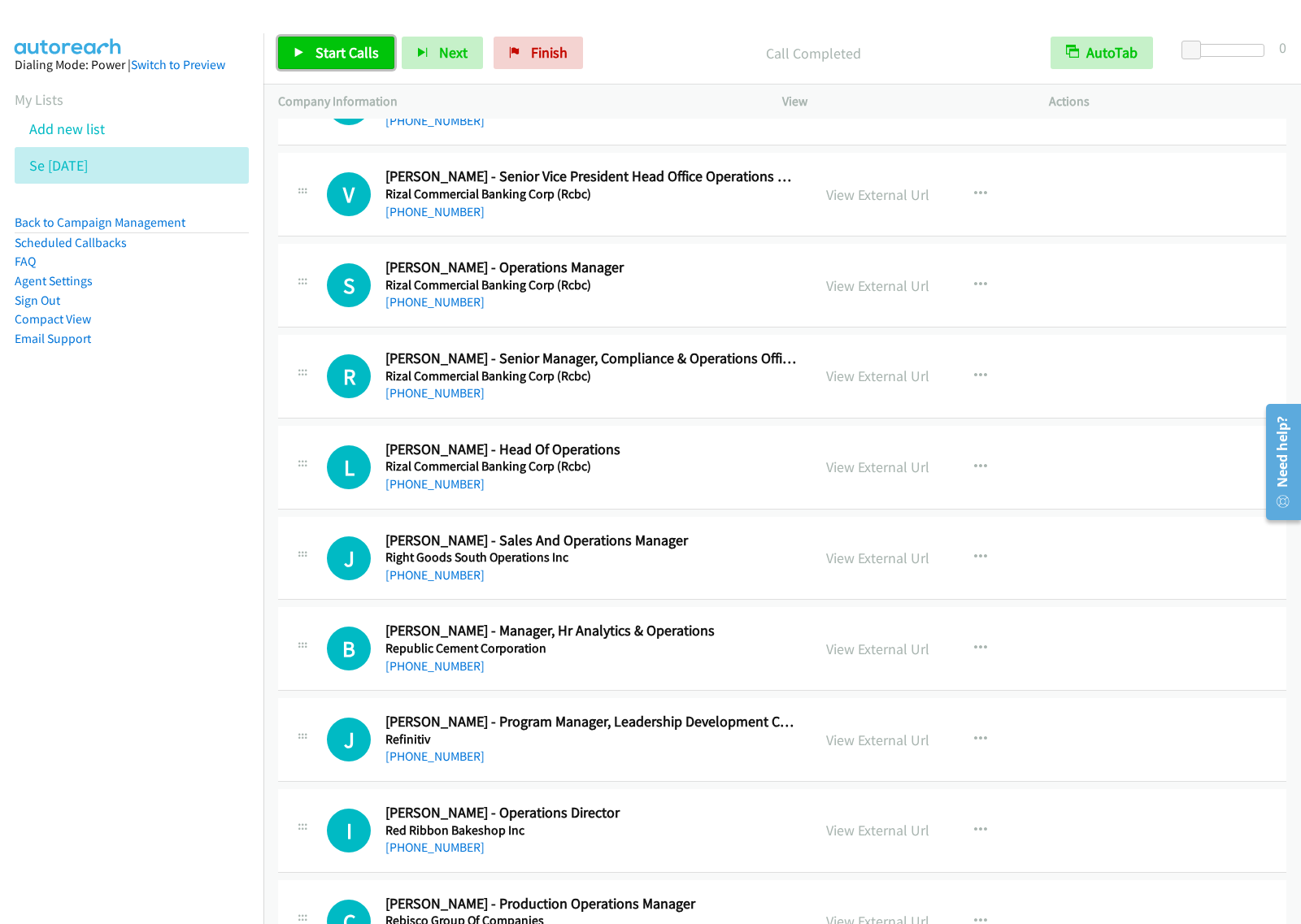
click at [358, 60] on span "Start Calls" at bounding box center [347, 52] width 64 height 18
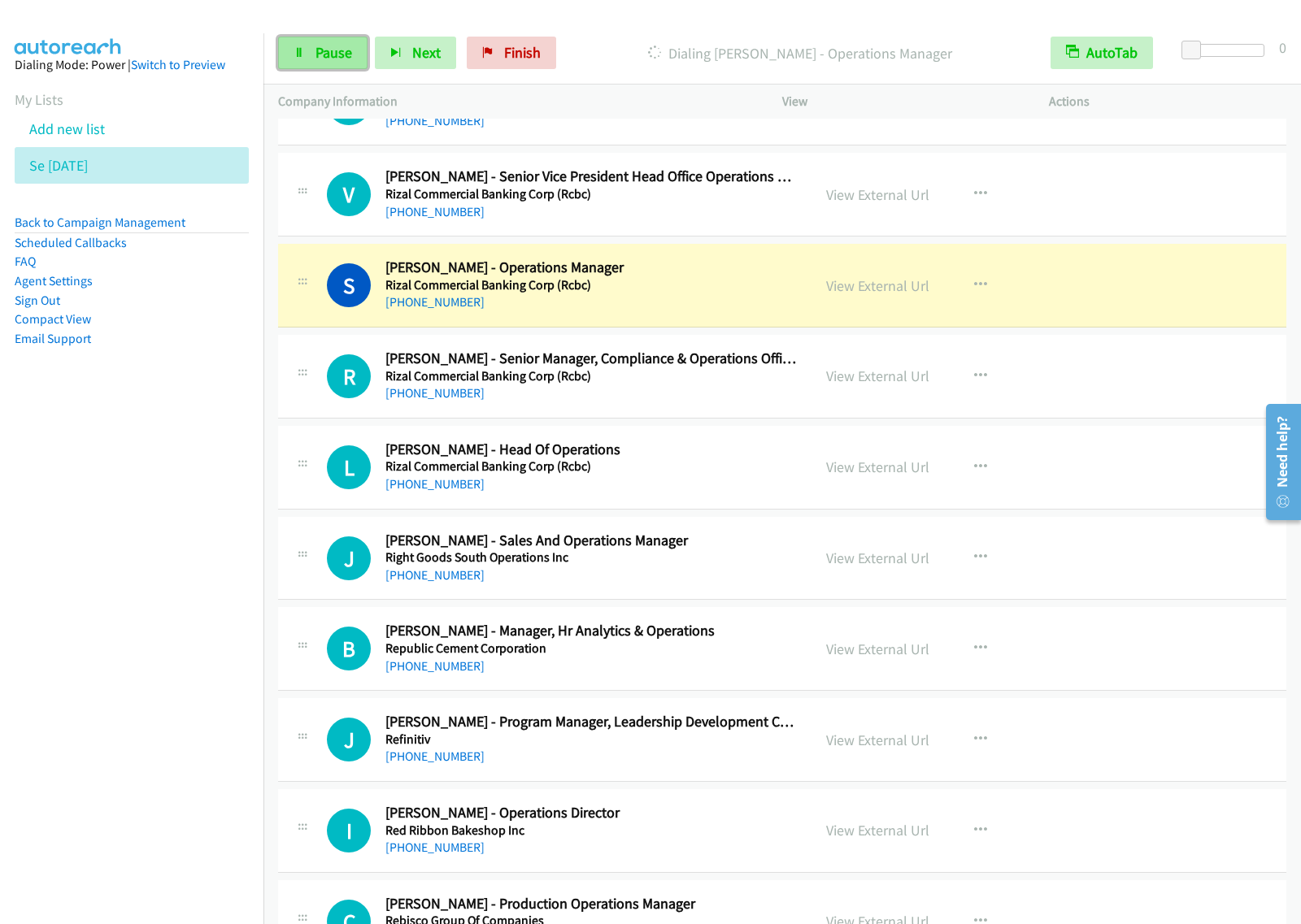
click at [346, 49] on span "Pause" at bounding box center [333, 52] width 37 height 18
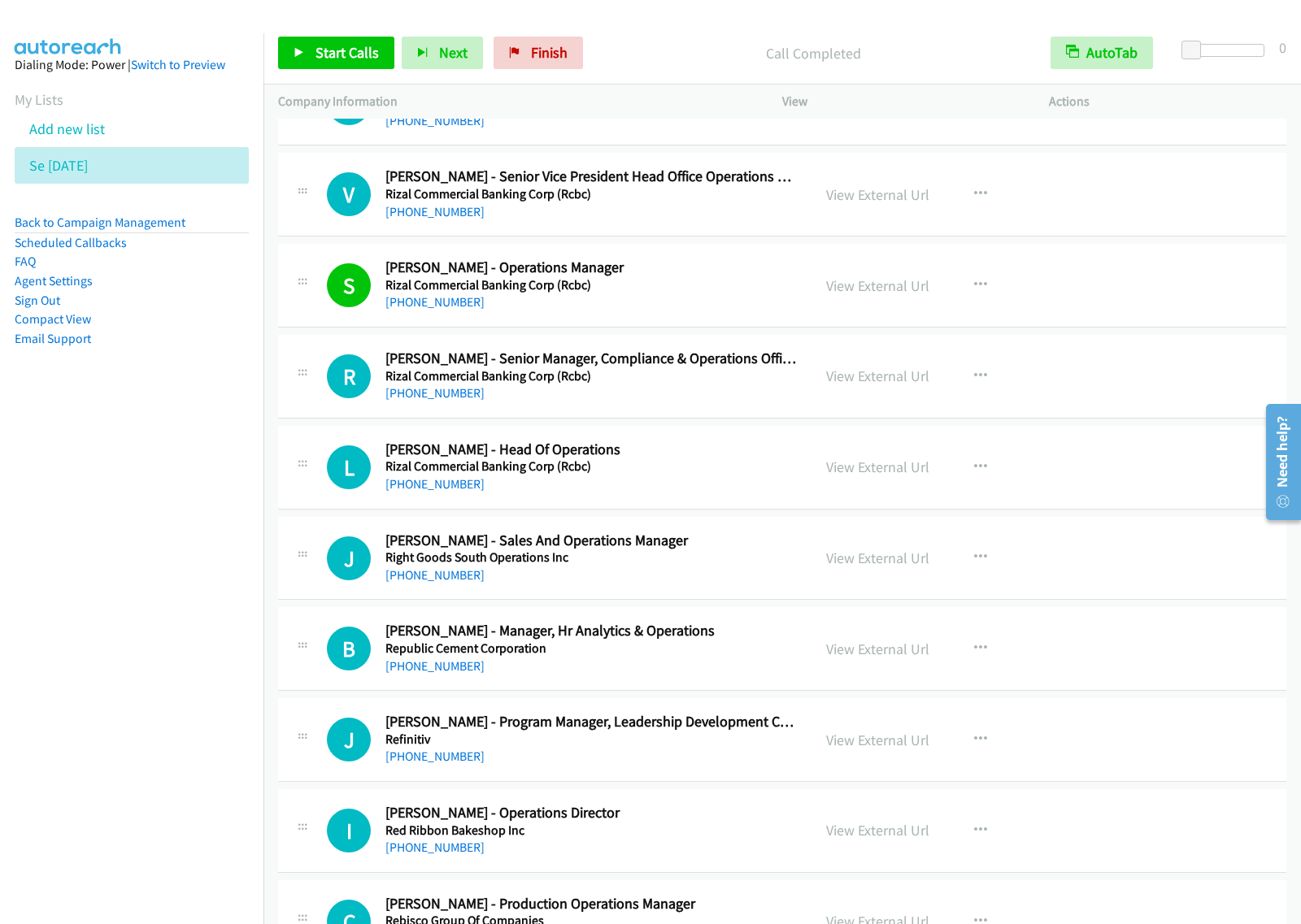
drag, startPoint x: 197, startPoint y: 504, endPoint x: 645, endPoint y: 334, distance: 479.2
click at [200, 502] on nav "Dialing Mode: Power | Switch to Preview My Lists Add new list Se Aug27 Back to …" at bounding box center [132, 495] width 264 height 924
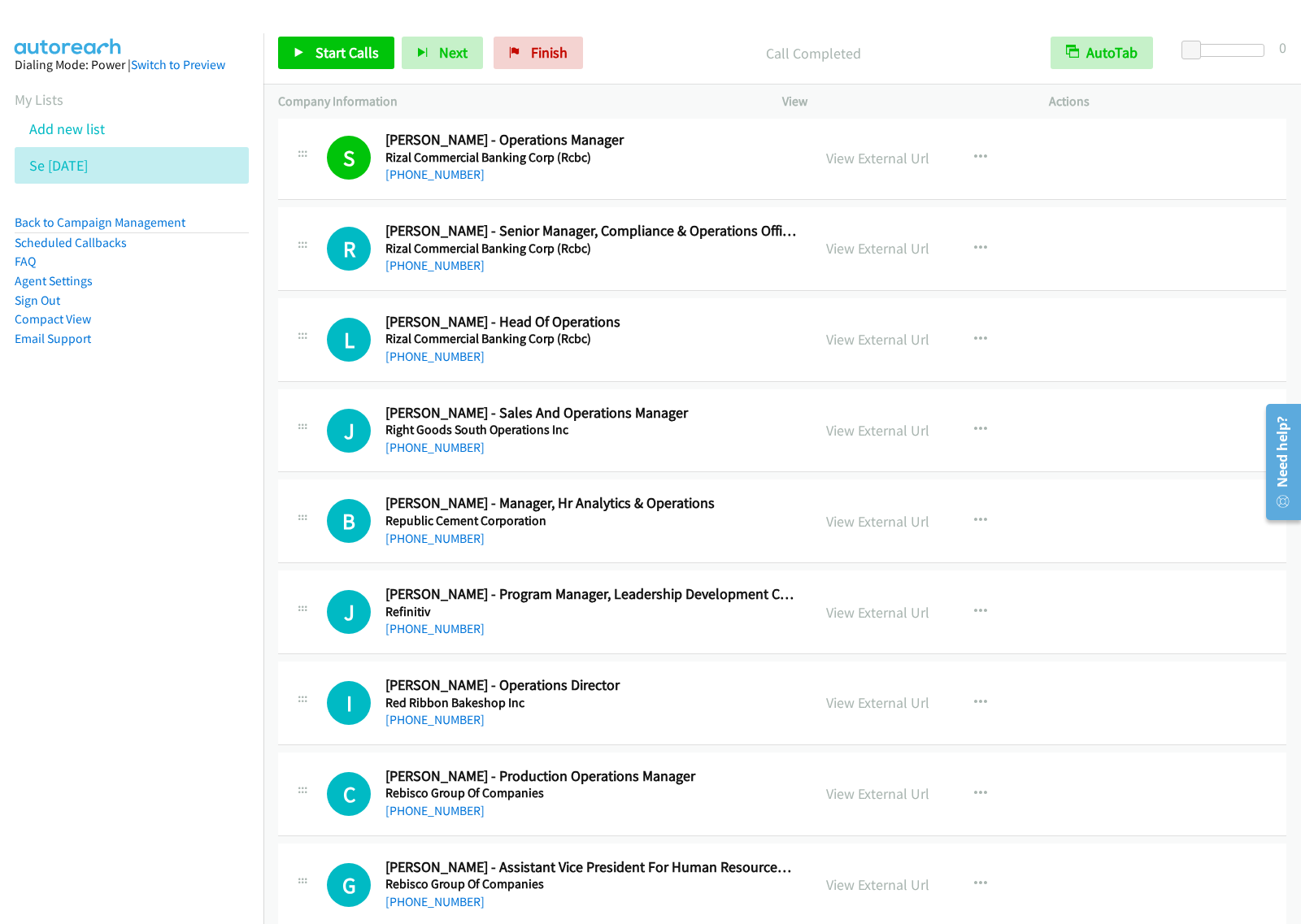
scroll to position [5080, 0]
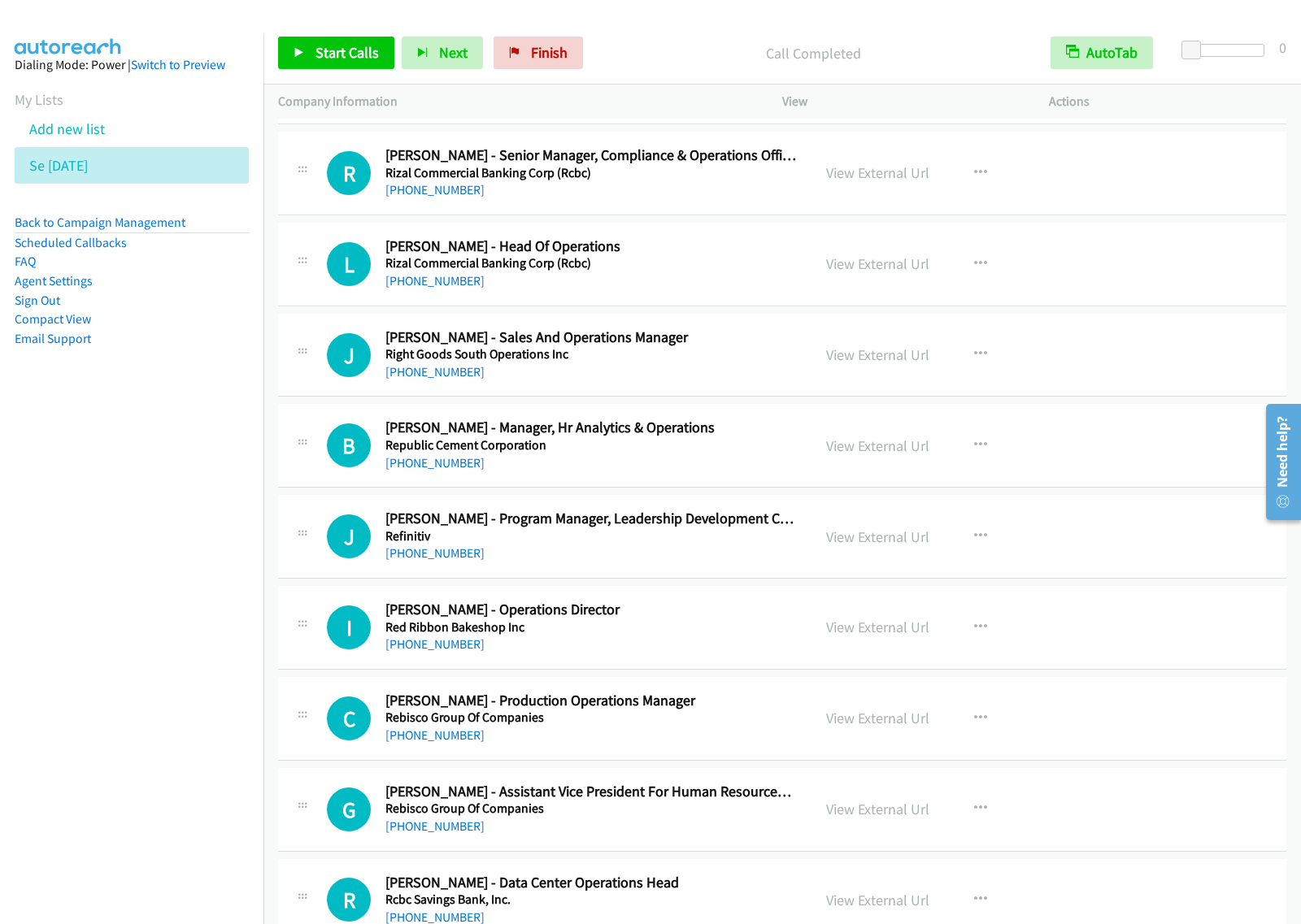
click at [180, 691] on nav "Dialing Mode: Power | Switch to Preview My Lists Add new list Se Aug27 Back to …" at bounding box center [132, 495] width 264 height 924
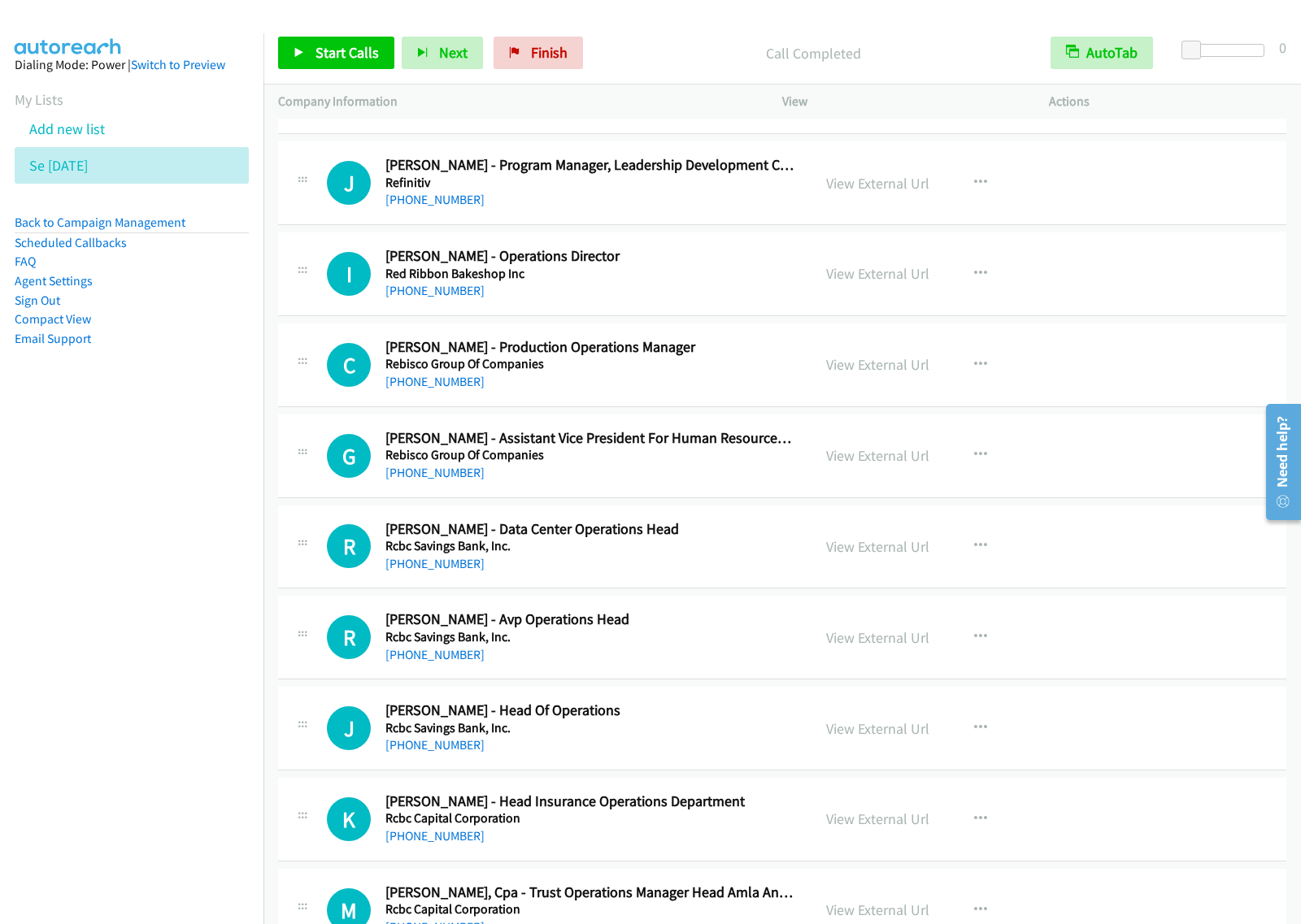
scroll to position [5486, 0]
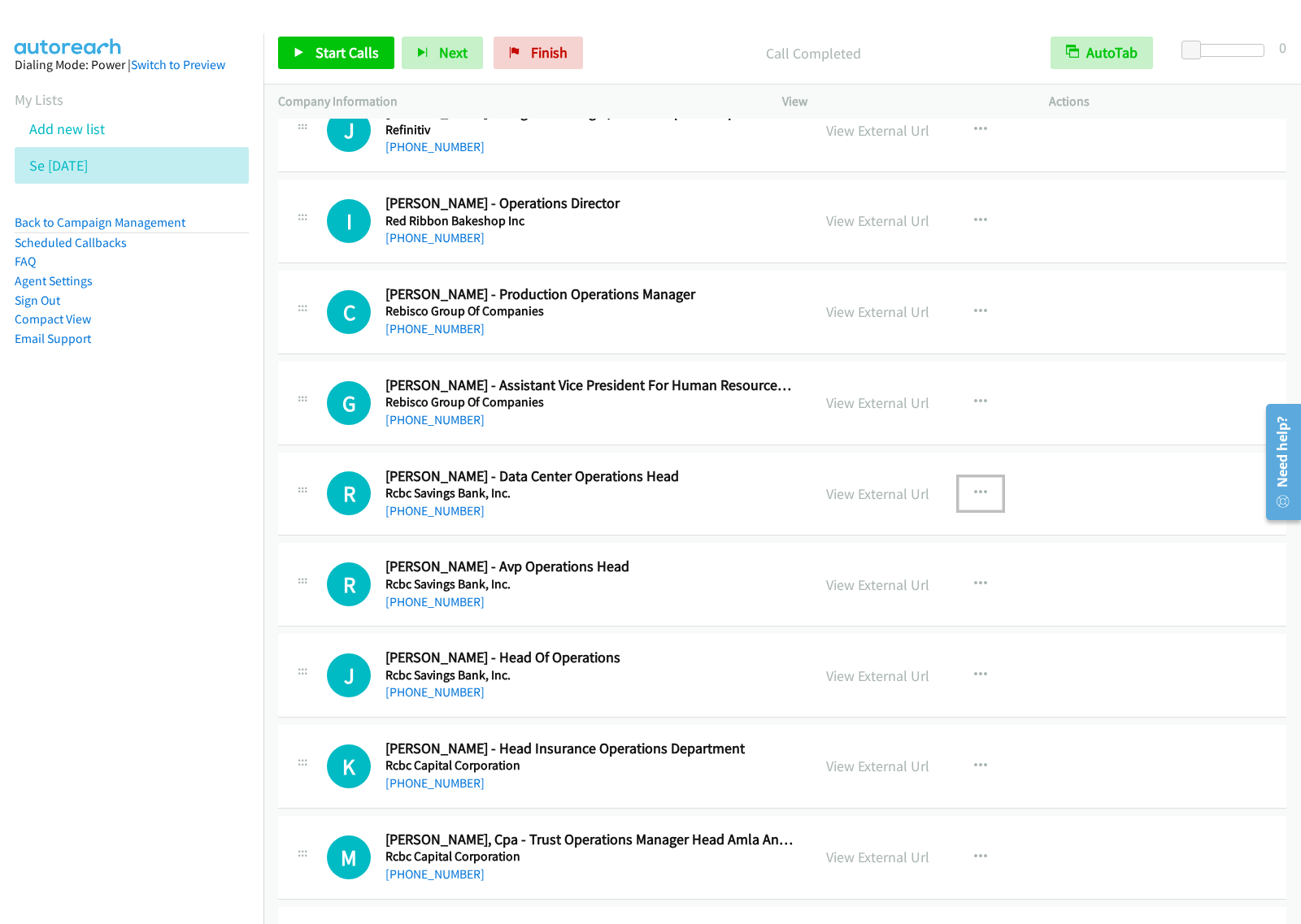
click at [974, 500] on icon "button" at bounding box center [980, 492] width 13 height 13
click at [891, 614] on link "Start Calls Here" at bounding box center [893, 600] width 216 height 33
click at [974, 498] on icon "button" at bounding box center [980, 492] width 13 height 13
click at [907, 603] on link "Start Calls Here" at bounding box center [893, 600] width 216 height 33
click at [341, 45] on span "Start Calls" at bounding box center [347, 52] width 64 height 18
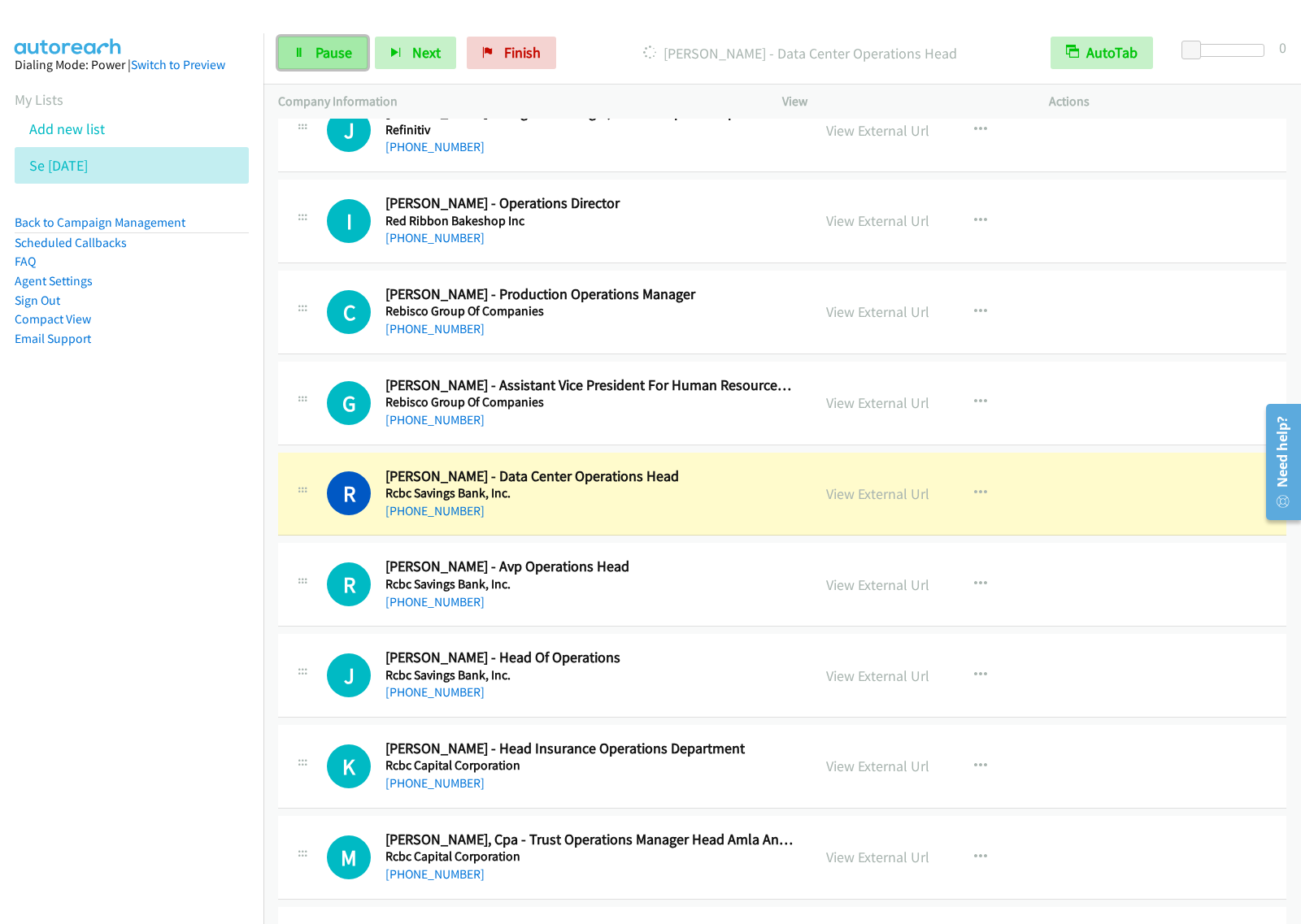
click at [331, 42] on link "Pause" at bounding box center [322, 53] width 90 height 33
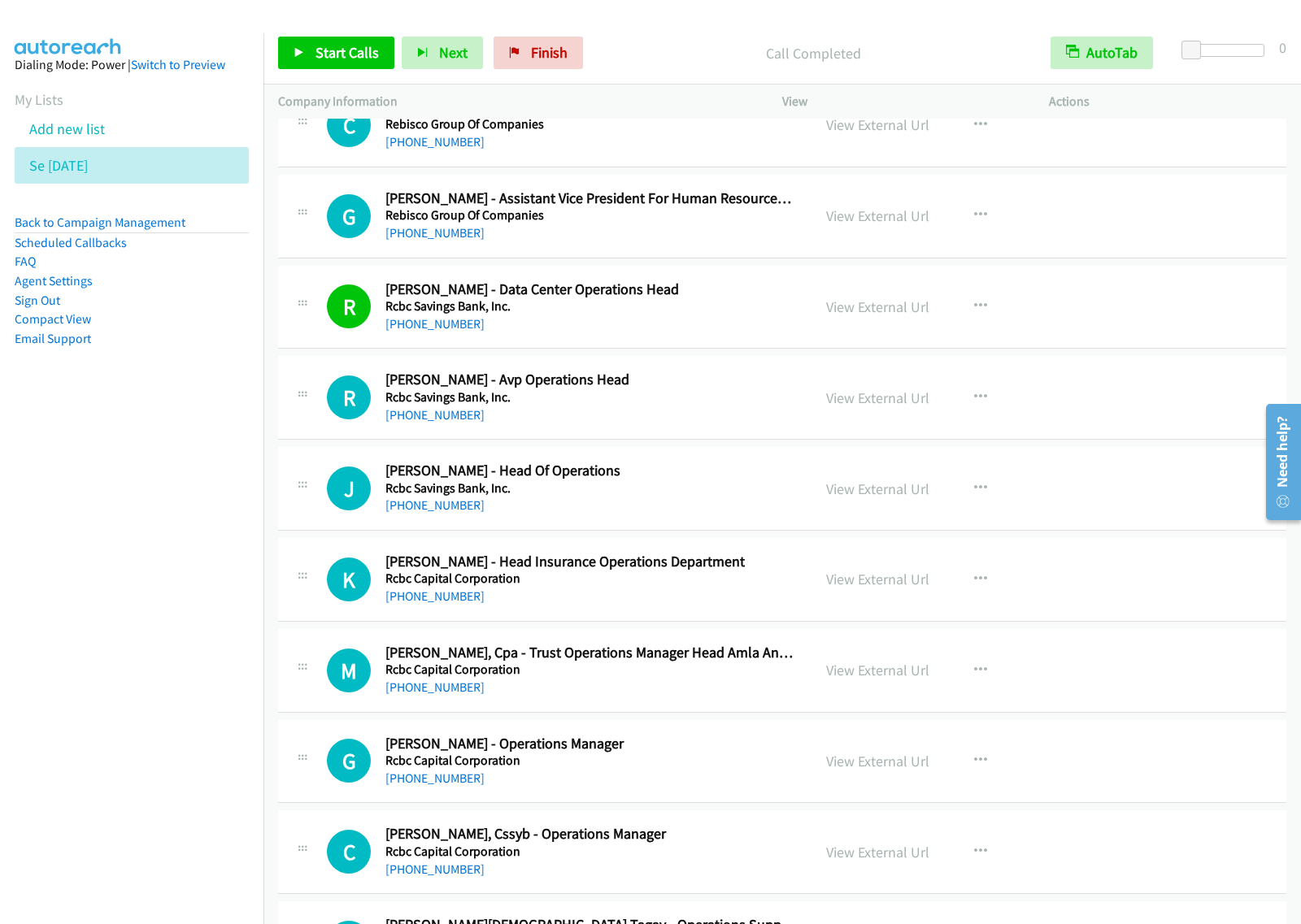
scroll to position [5689, 0]
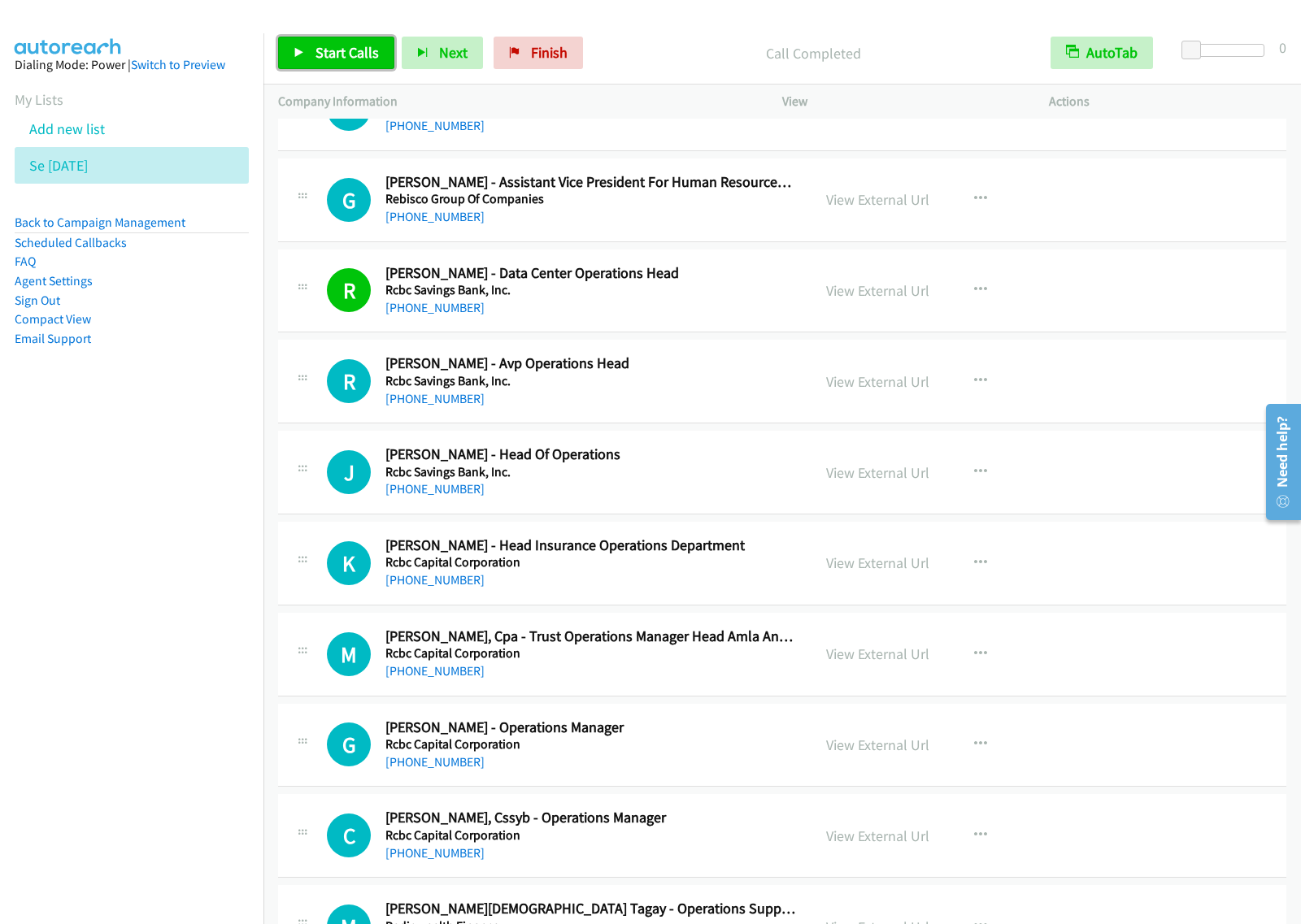
click at [345, 54] on span "Start Calls" at bounding box center [347, 52] width 64 height 18
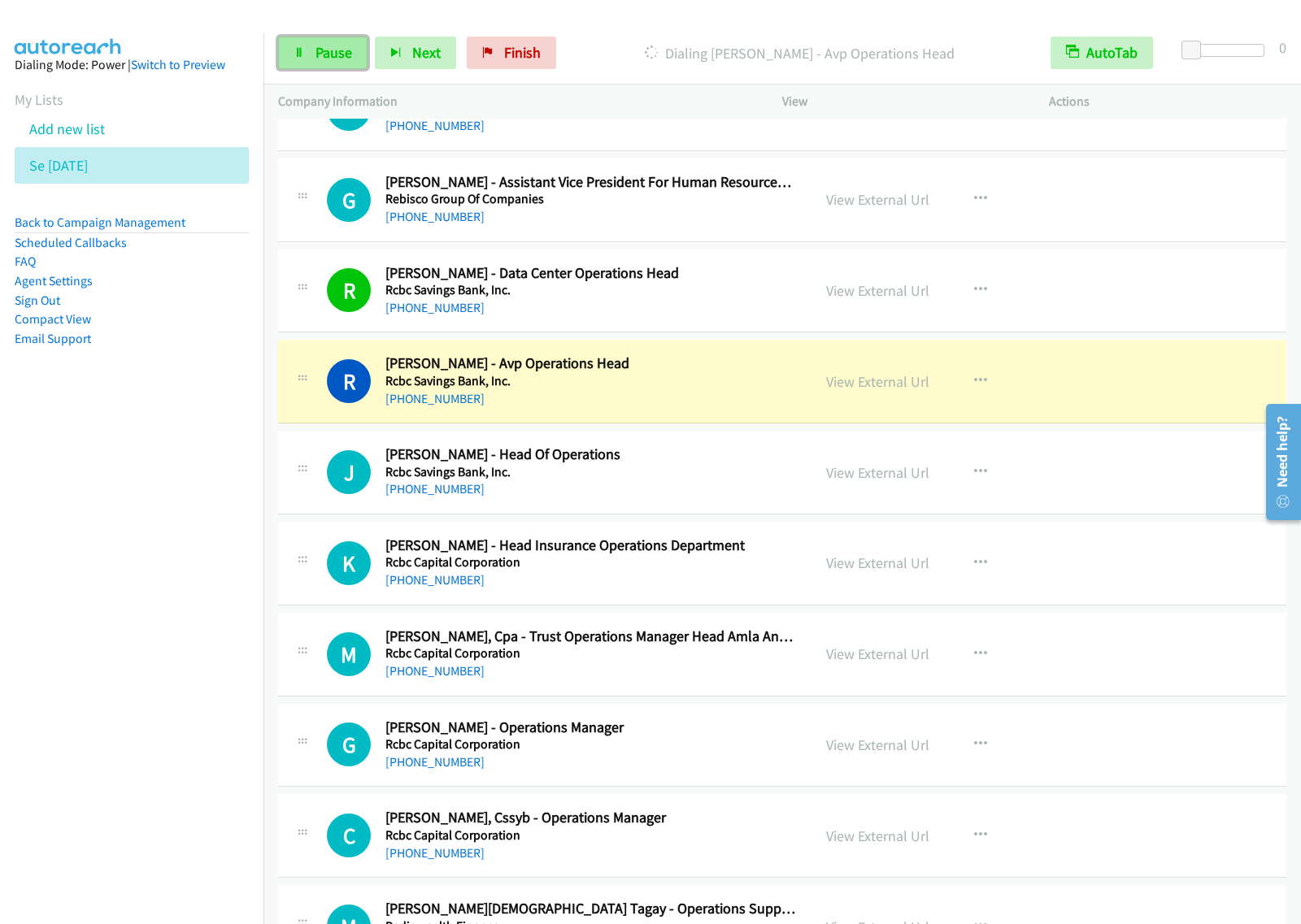
click at [299, 60] on link "Pause" at bounding box center [322, 53] width 90 height 33
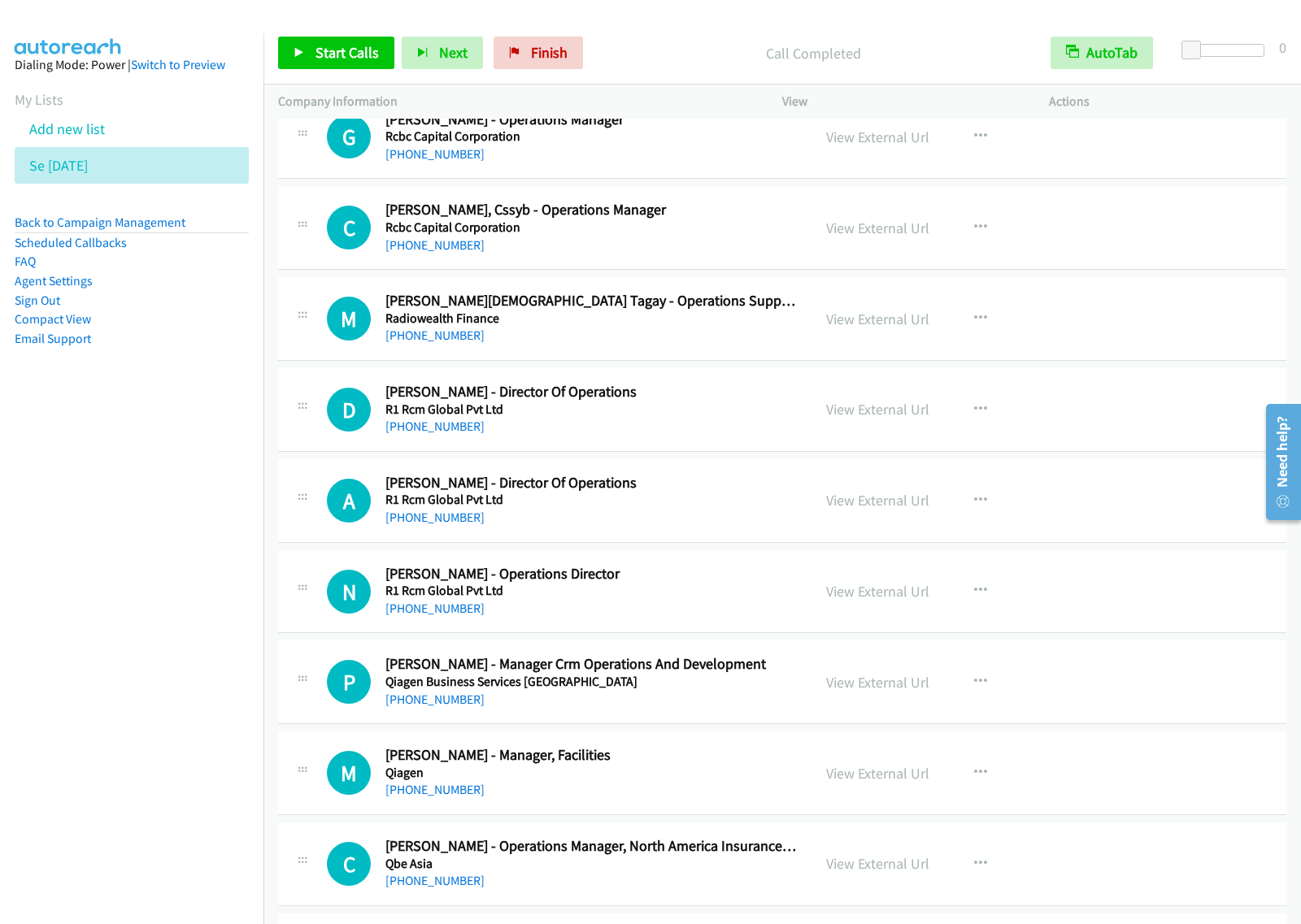
scroll to position [6197, 0]
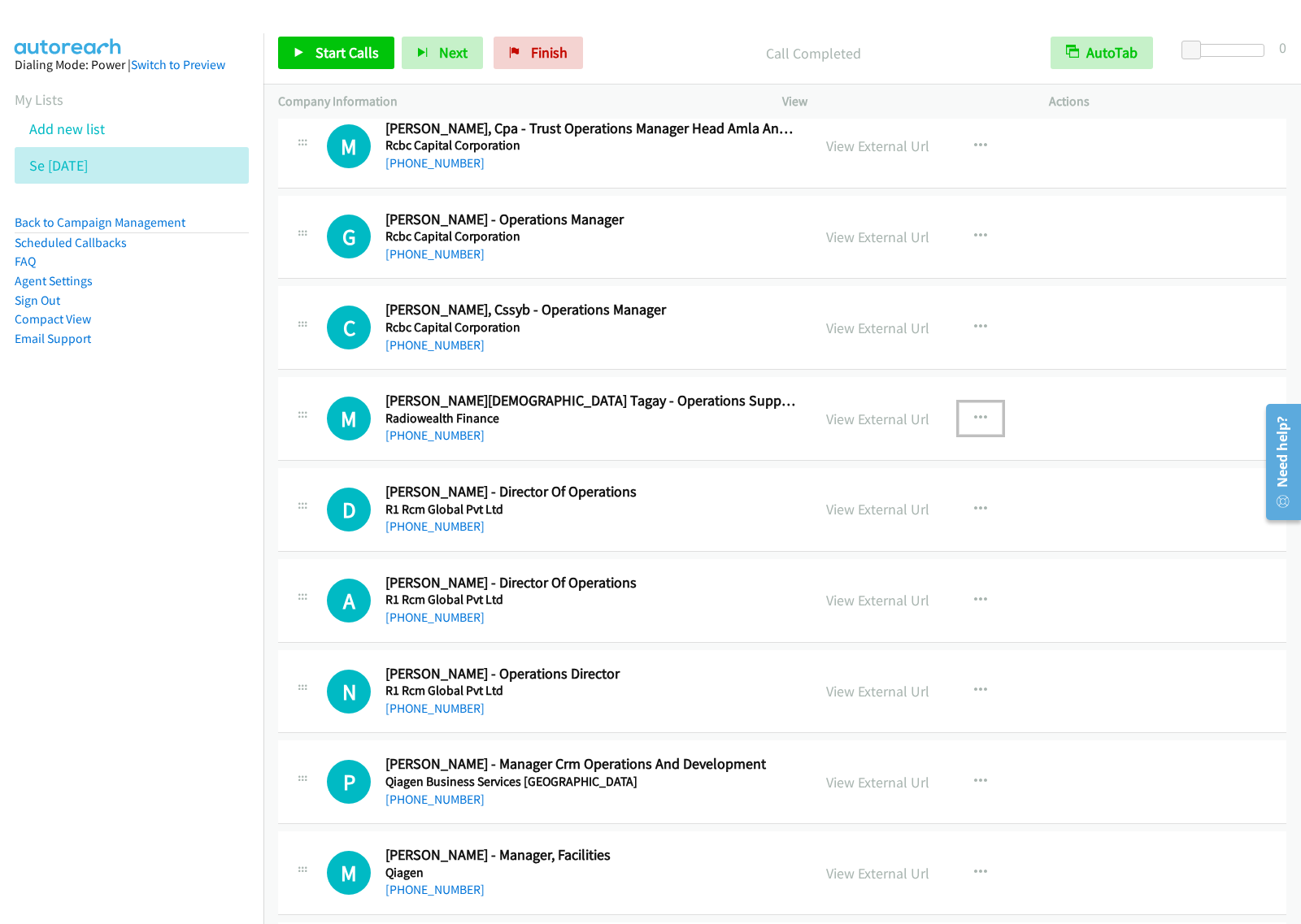
click at [978, 425] on icon "button" at bounding box center [980, 418] width 13 height 13
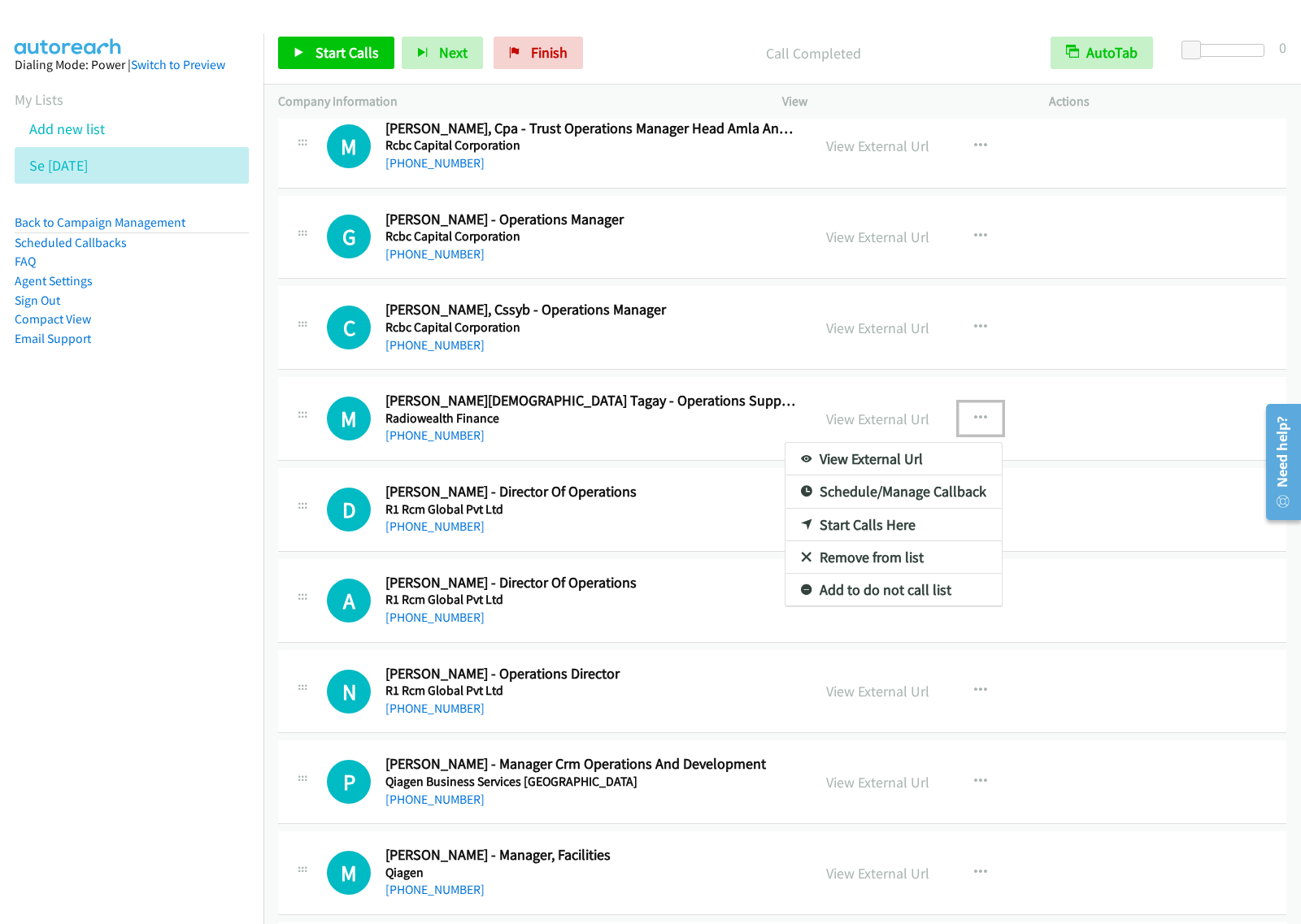
click at [882, 534] on link "Start Calls Here" at bounding box center [893, 525] width 216 height 33
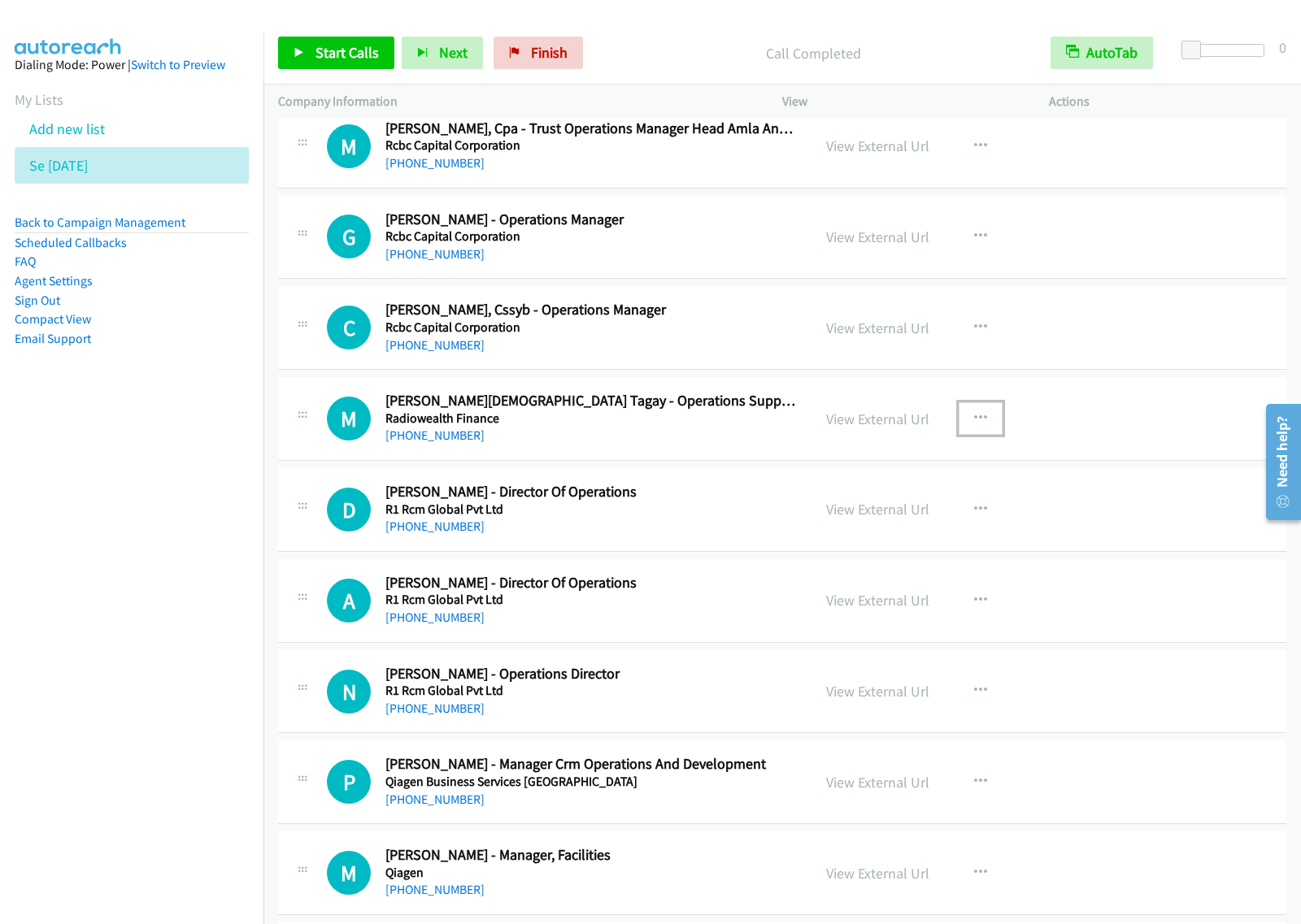
click at [974, 425] on icon "button" at bounding box center [980, 418] width 13 height 13
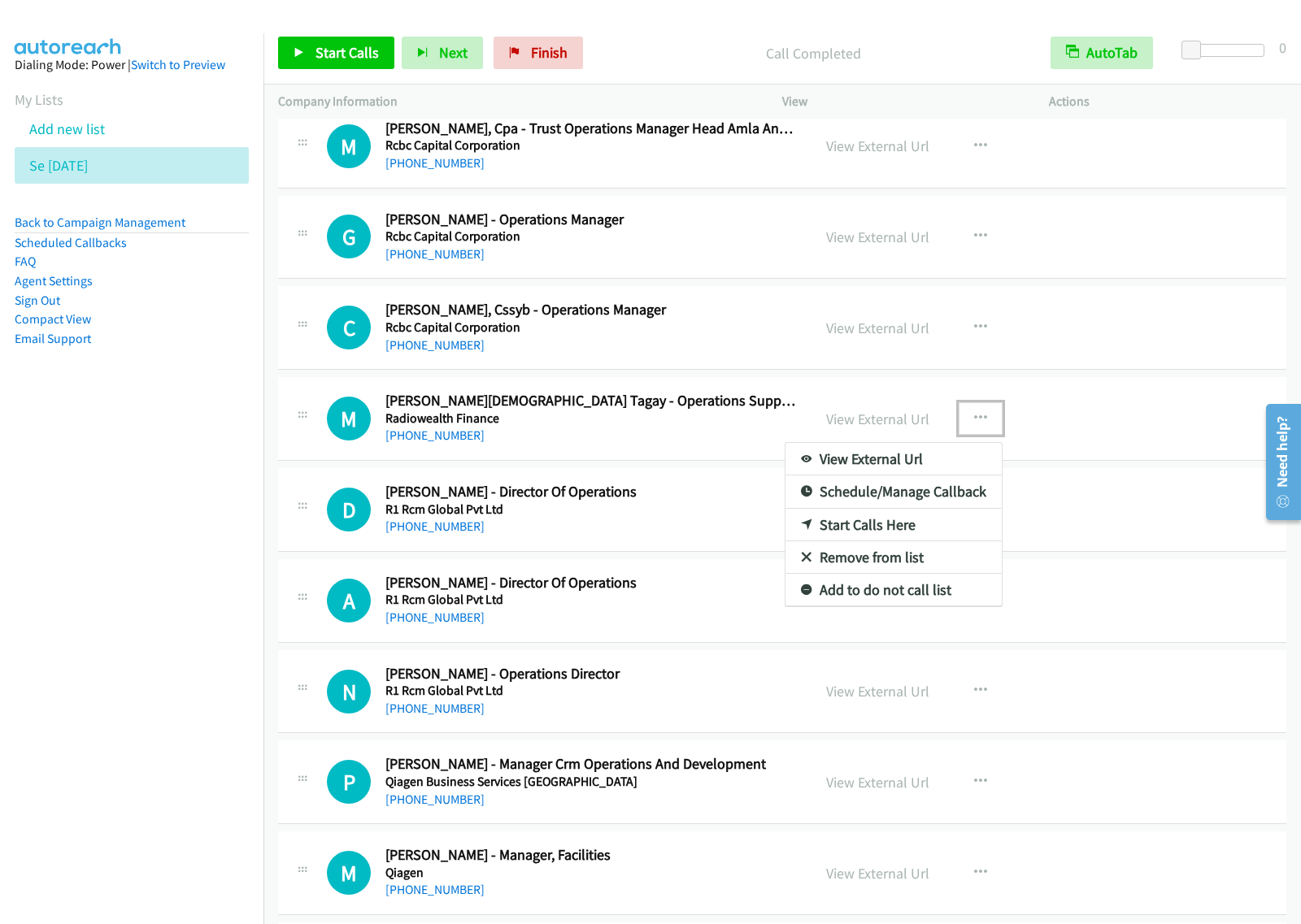
click at [889, 531] on link "Start Calls Here" at bounding box center [893, 525] width 216 height 33
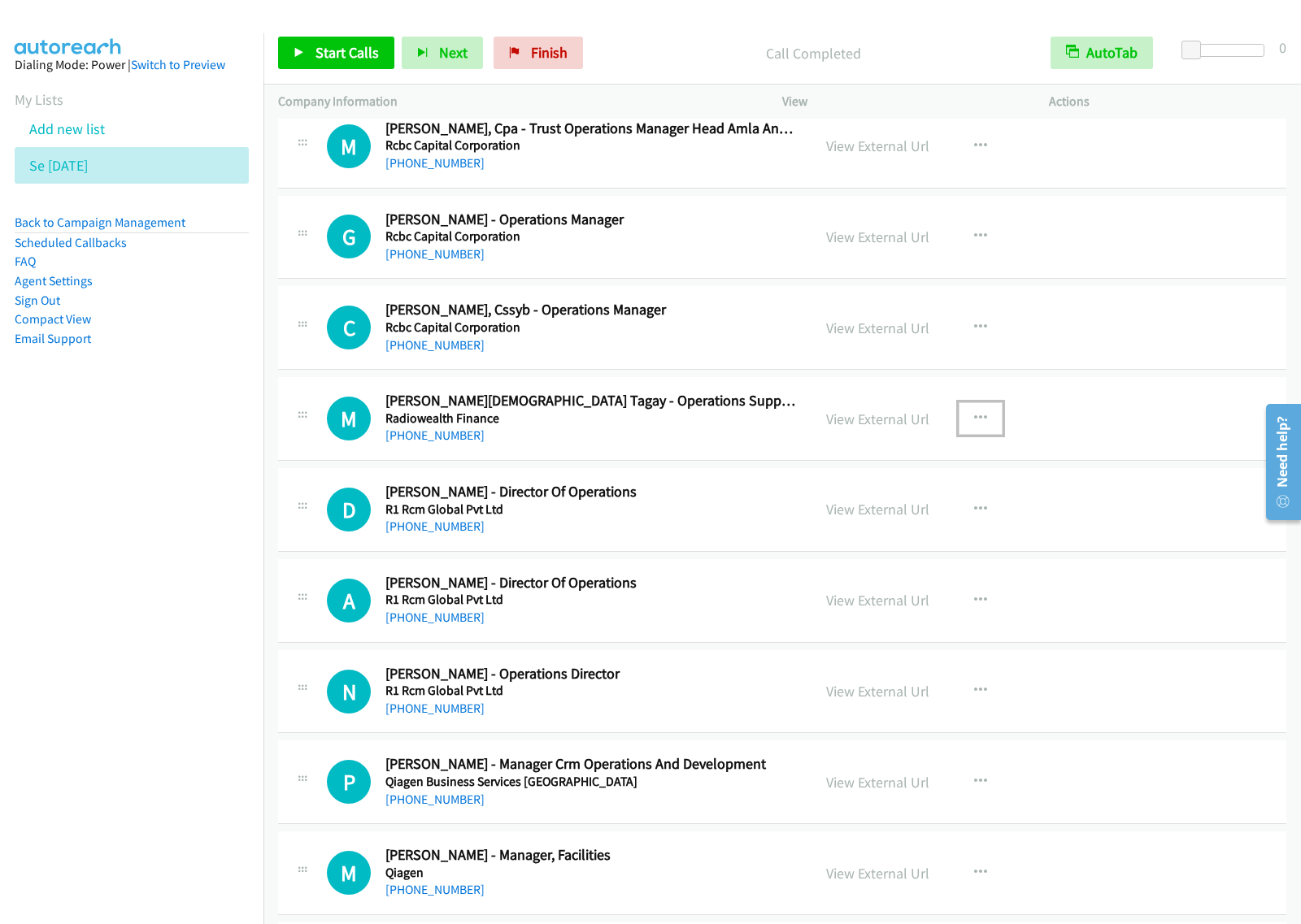
click at [974, 424] on icon "button" at bounding box center [980, 418] width 13 height 13
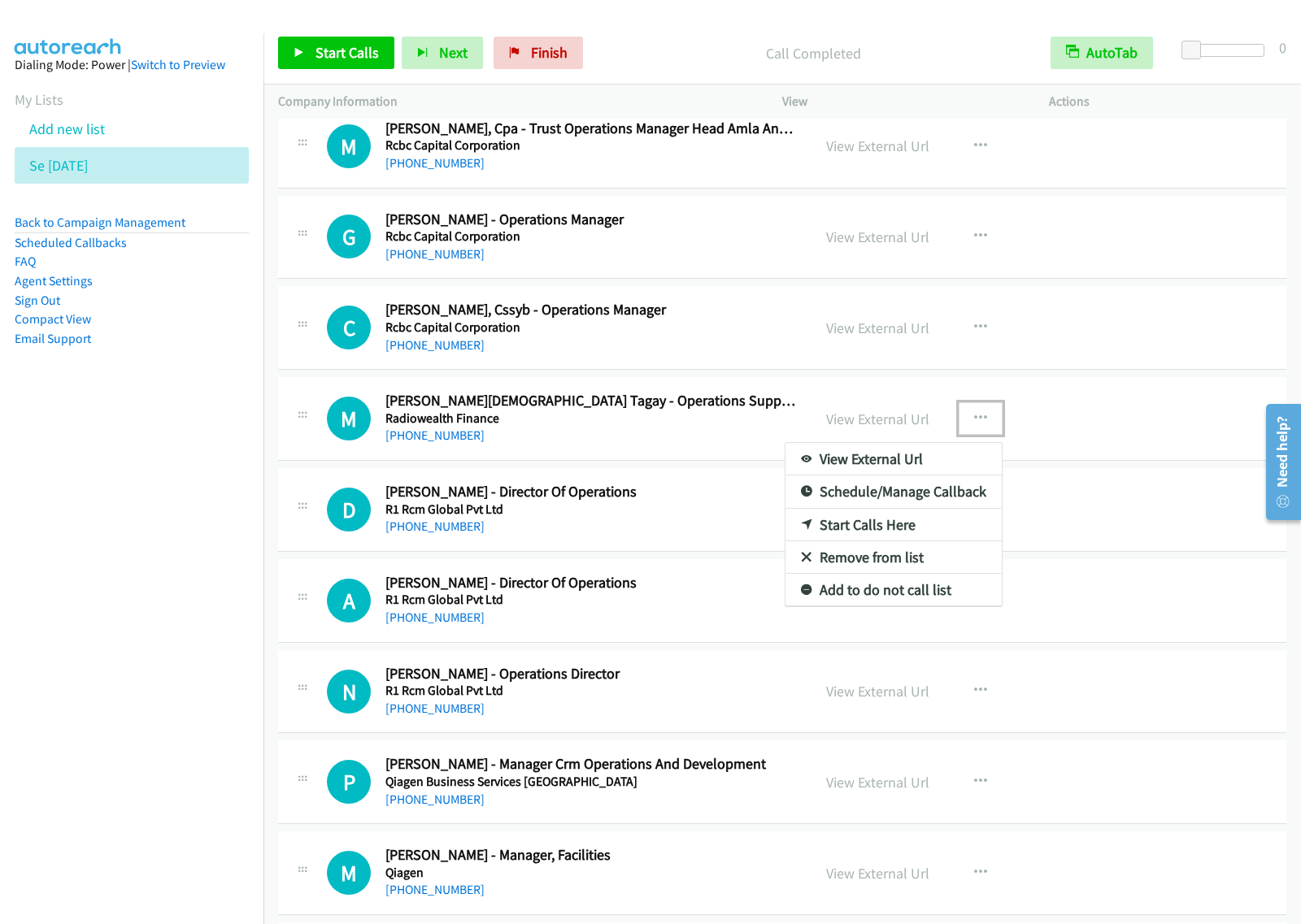
click at [902, 531] on link "Start Calls Here" at bounding box center [893, 525] width 216 height 33
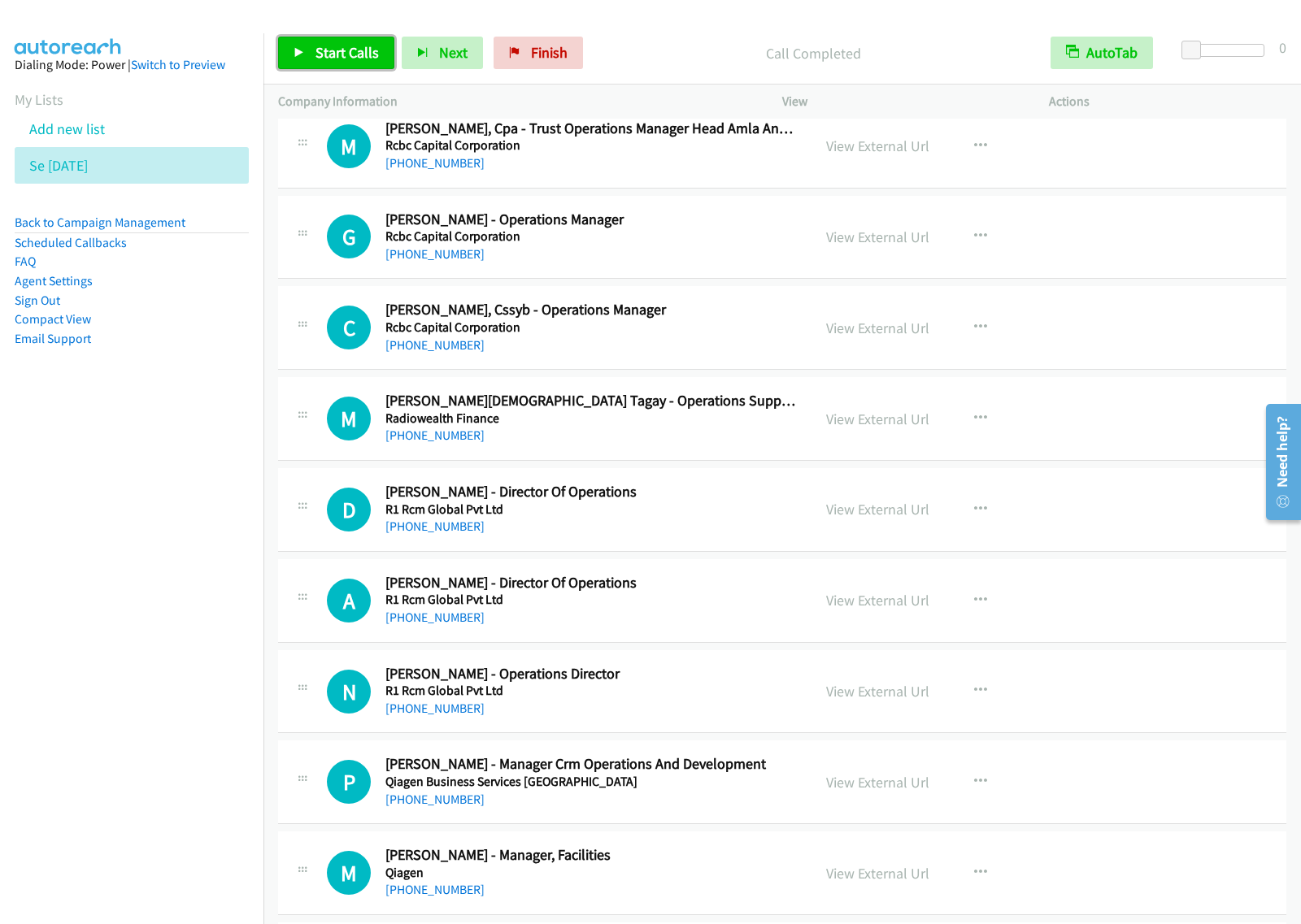
click at [342, 55] on span "Start Calls" at bounding box center [347, 52] width 64 height 18
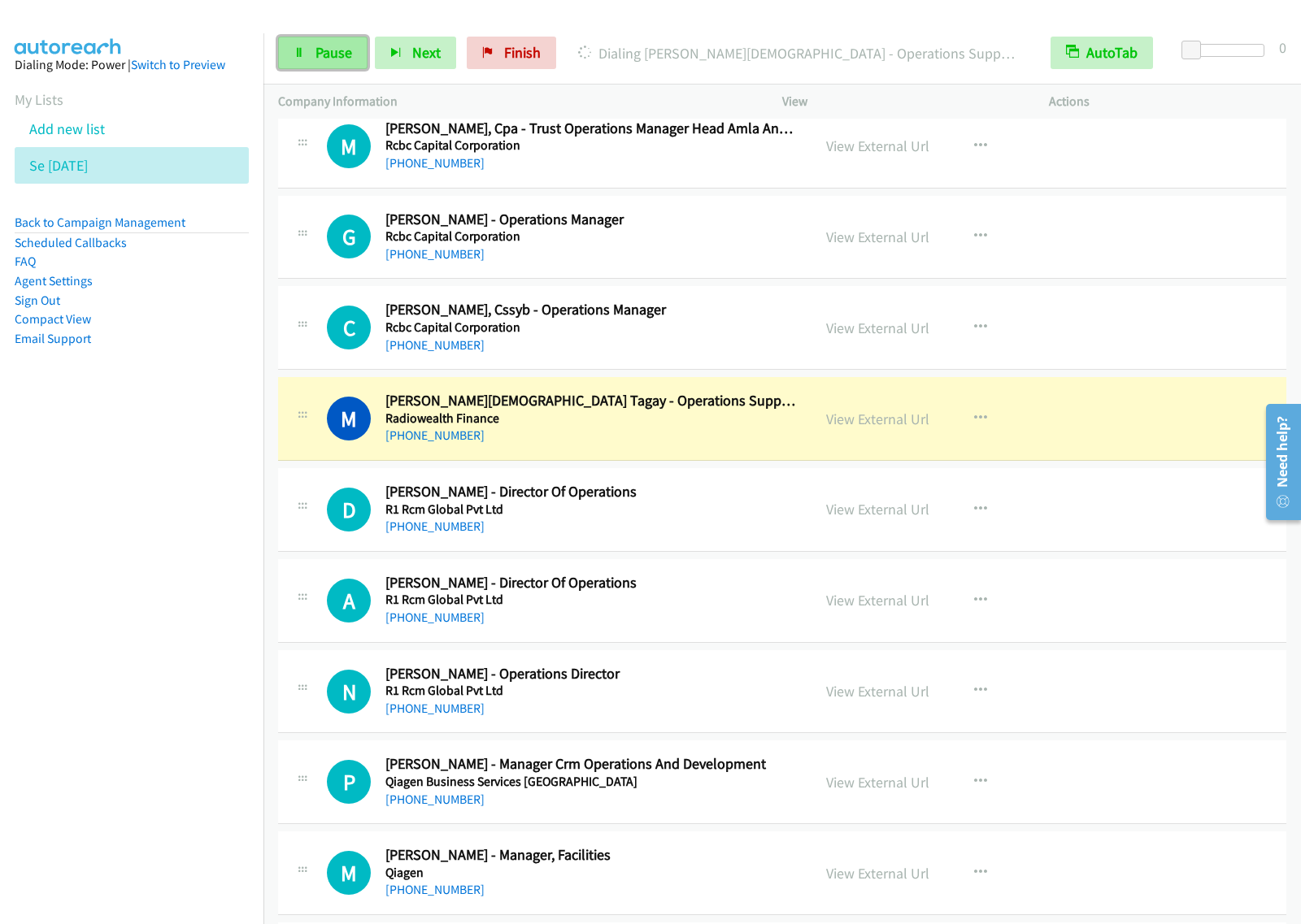
click at [330, 59] on span "Pause" at bounding box center [333, 52] width 37 height 18
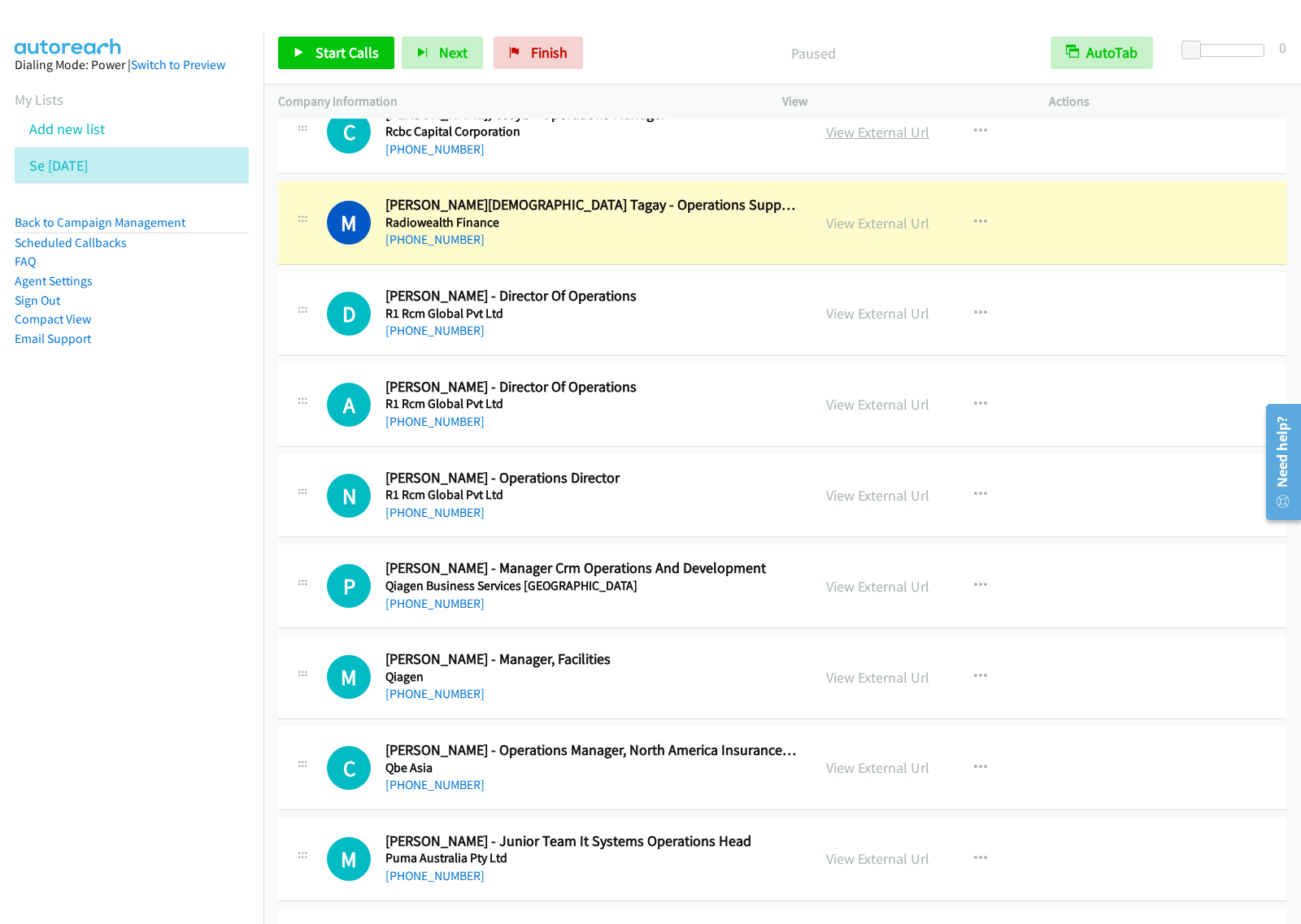
scroll to position [6401, 0]
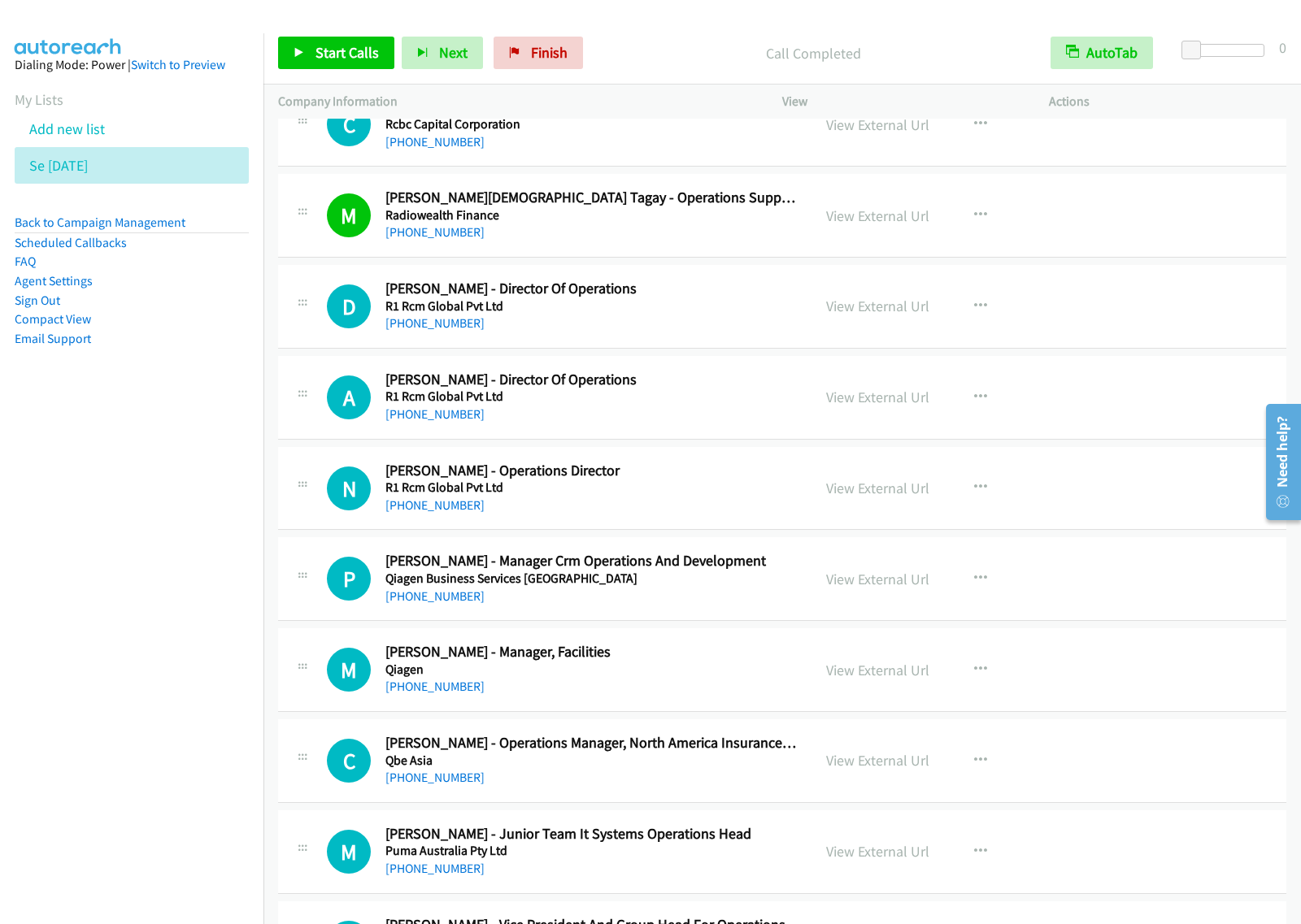
click at [160, 608] on nav "Dialing Mode: Power | Switch to Preview My Lists Add new list Se Aug27 Back to …" at bounding box center [132, 495] width 264 height 924
click at [317, 63] on link "Start Calls" at bounding box center [335, 53] width 117 height 33
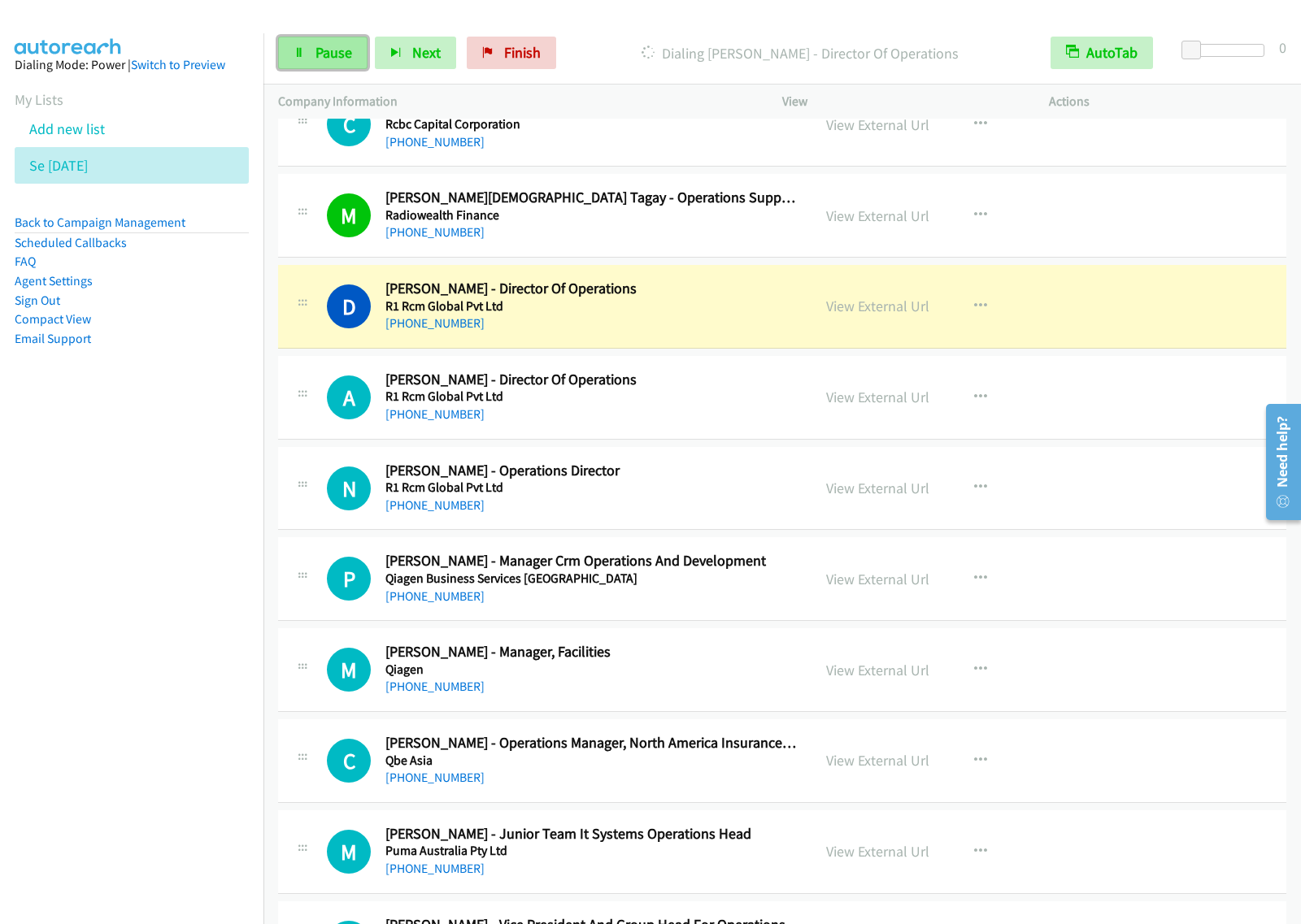
click at [334, 65] on link "Pause" at bounding box center [322, 53] width 90 height 33
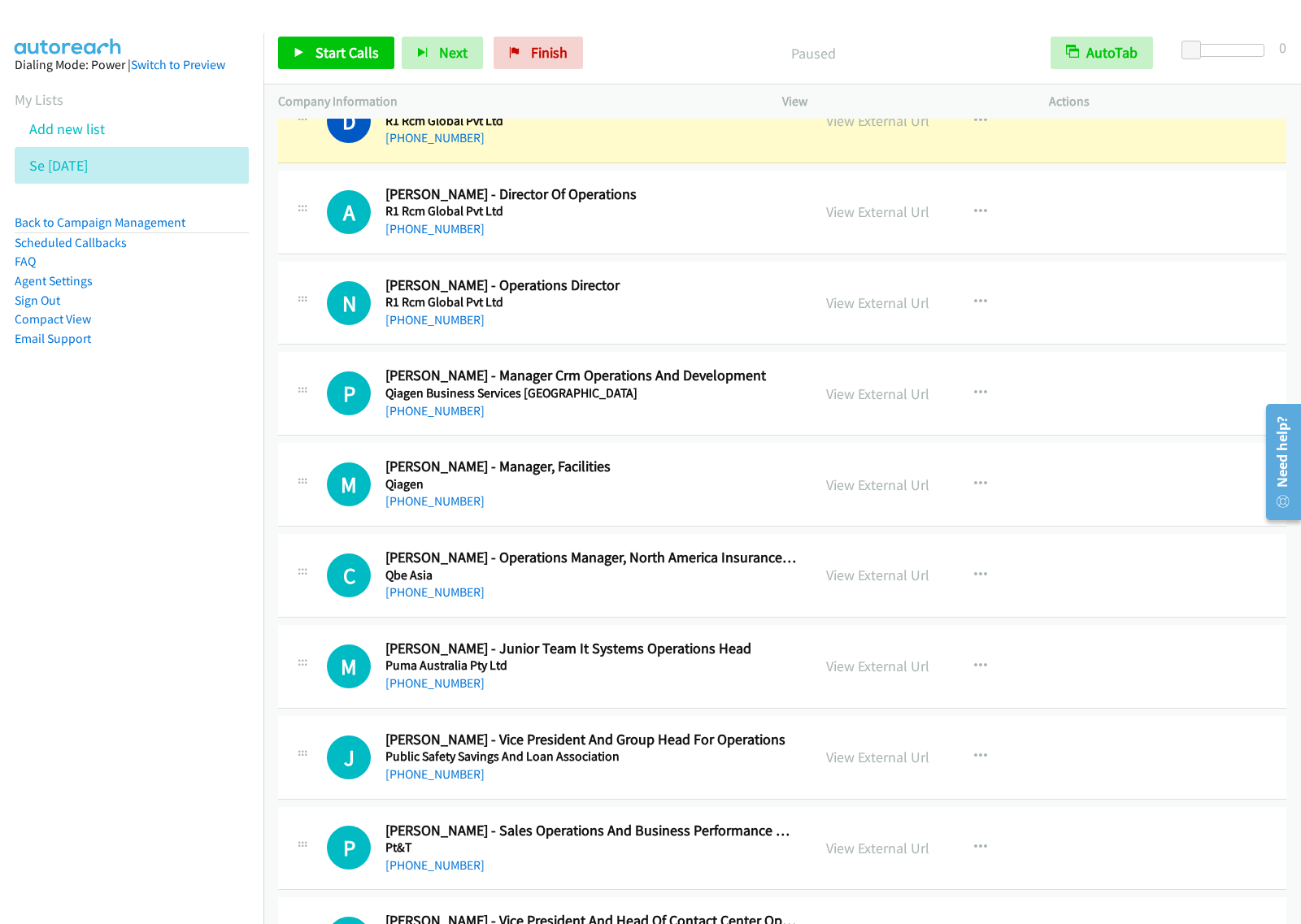
scroll to position [6603, 0]
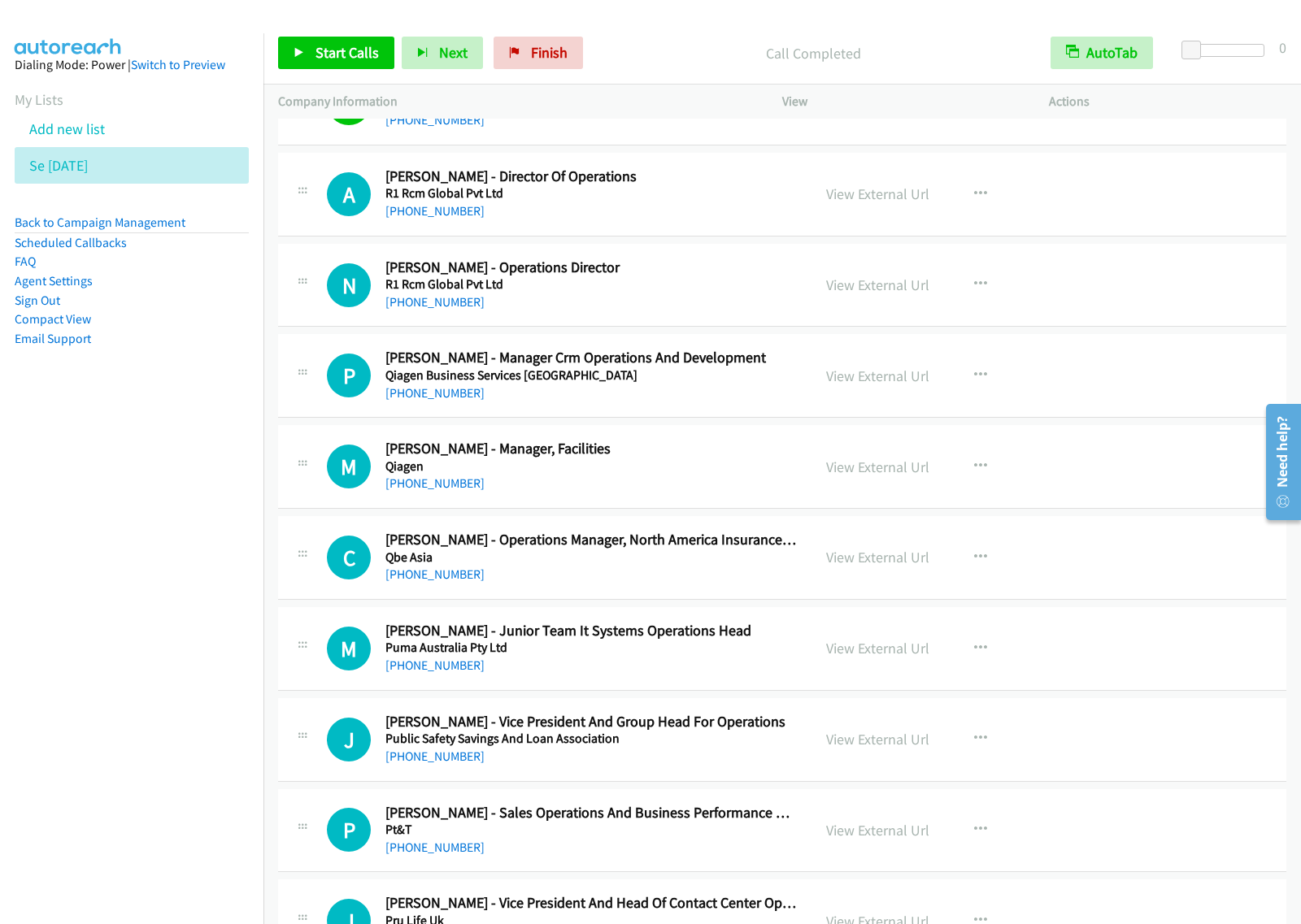
click at [144, 630] on nav "Dialing Mode: Power | Switch to Preview My Lists Add new list Se Aug27 Back to …" at bounding box center [132, 495] width 264 height 924
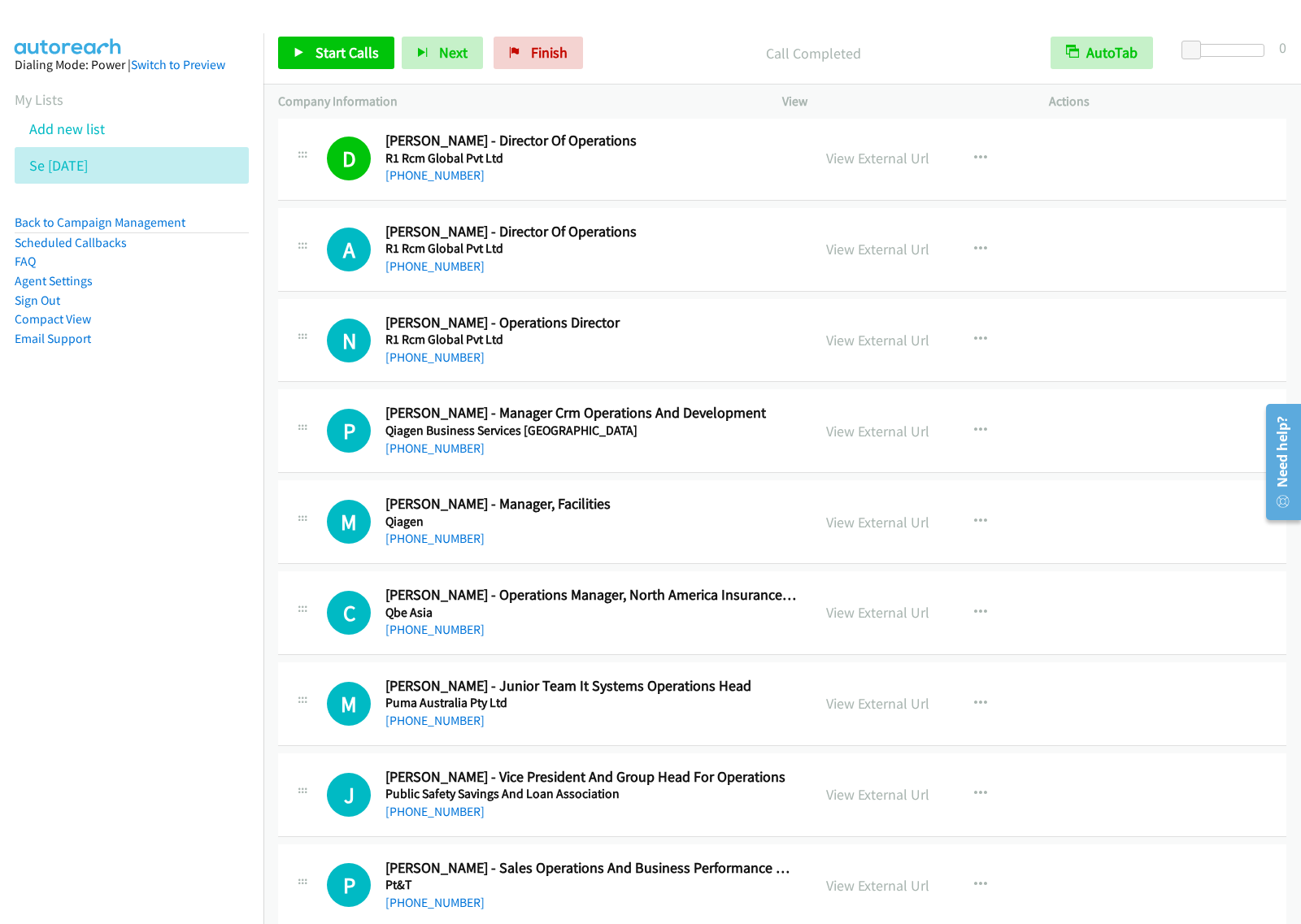
scroll to position [6502, 0]
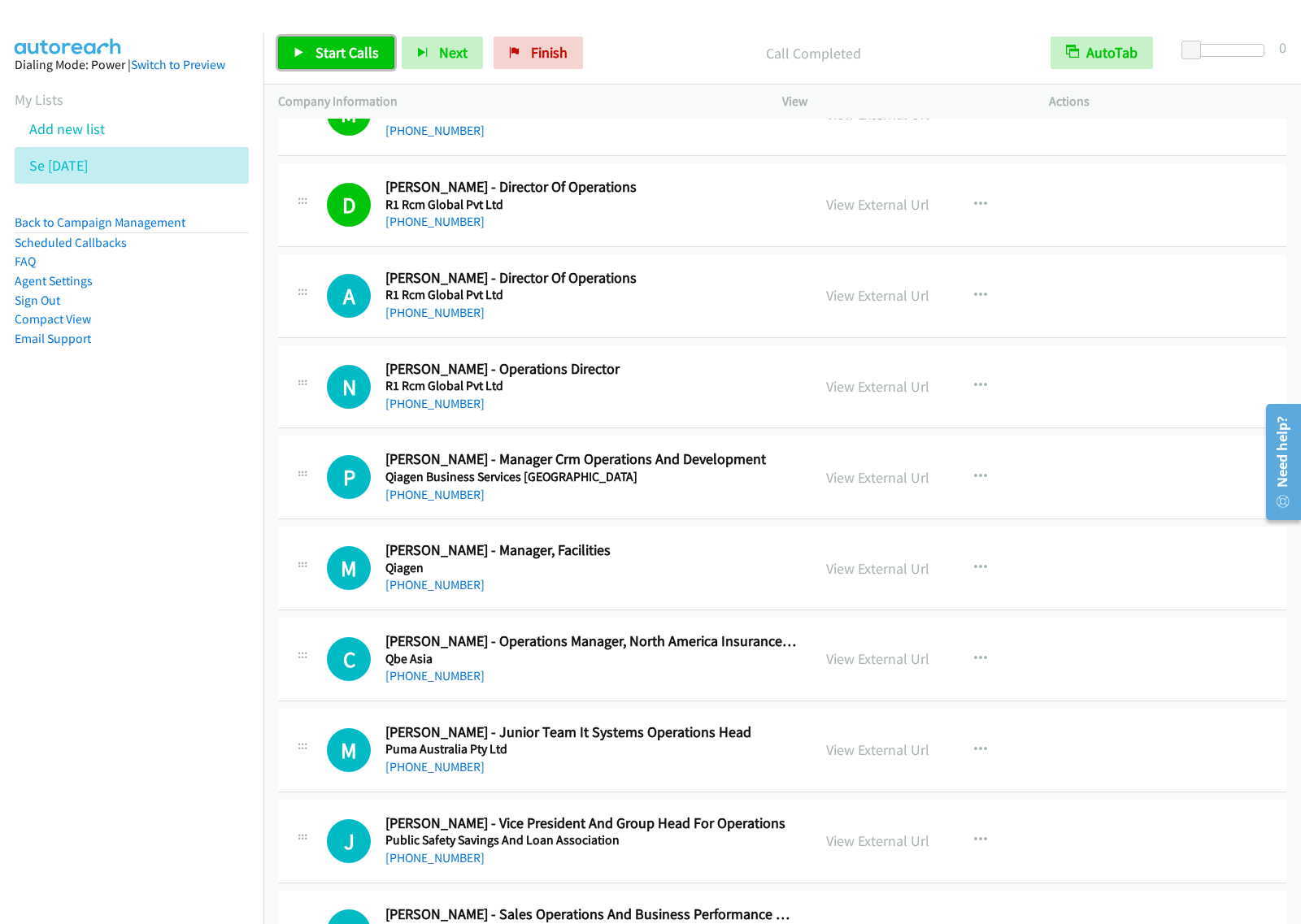
click at [351, 62] on span "Start Calls" at bounding box center [347, 52] width 64 height 18
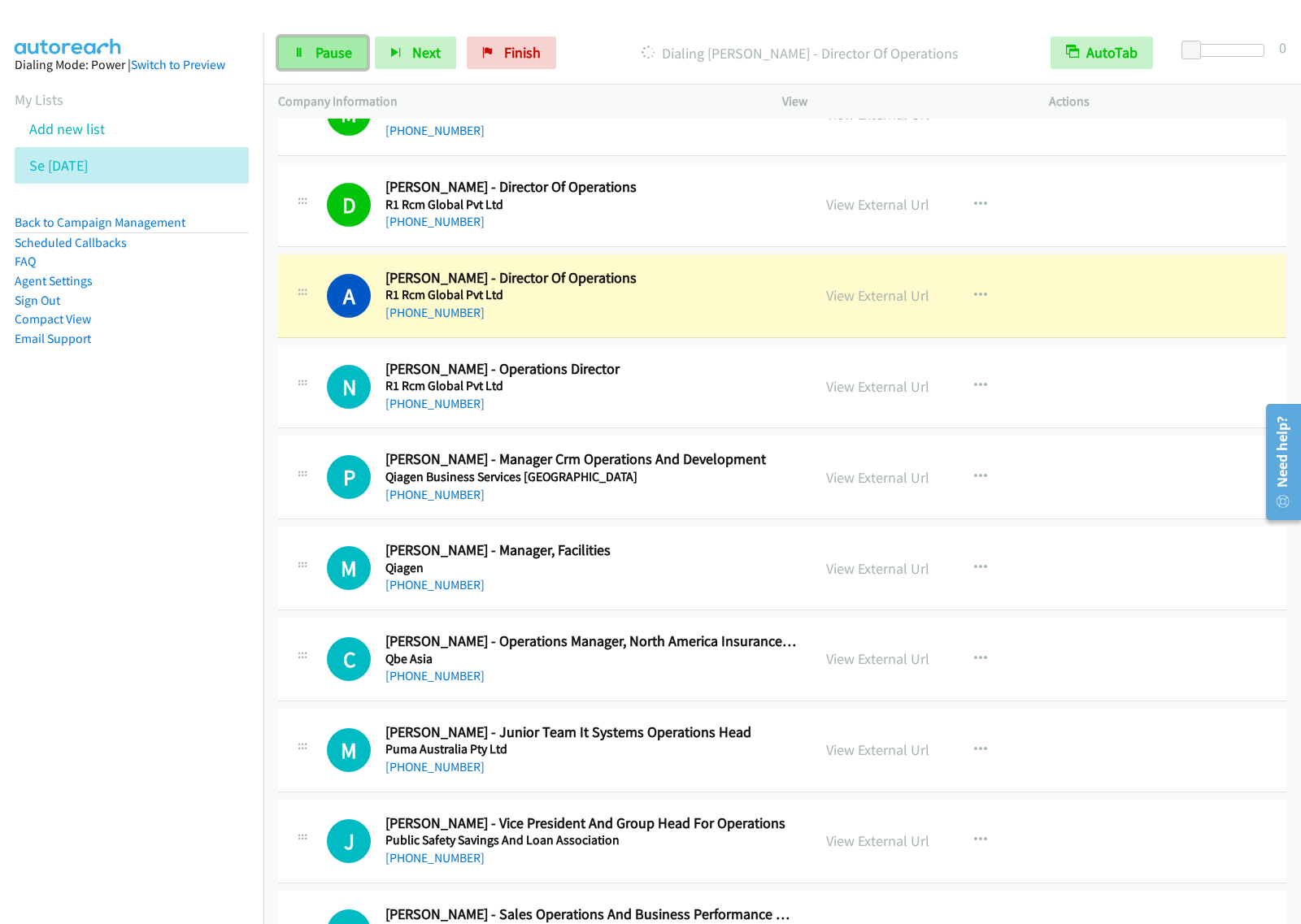
click at [334, 55] on span "Pause" at bounding box center [333, 52] width 37 height 18
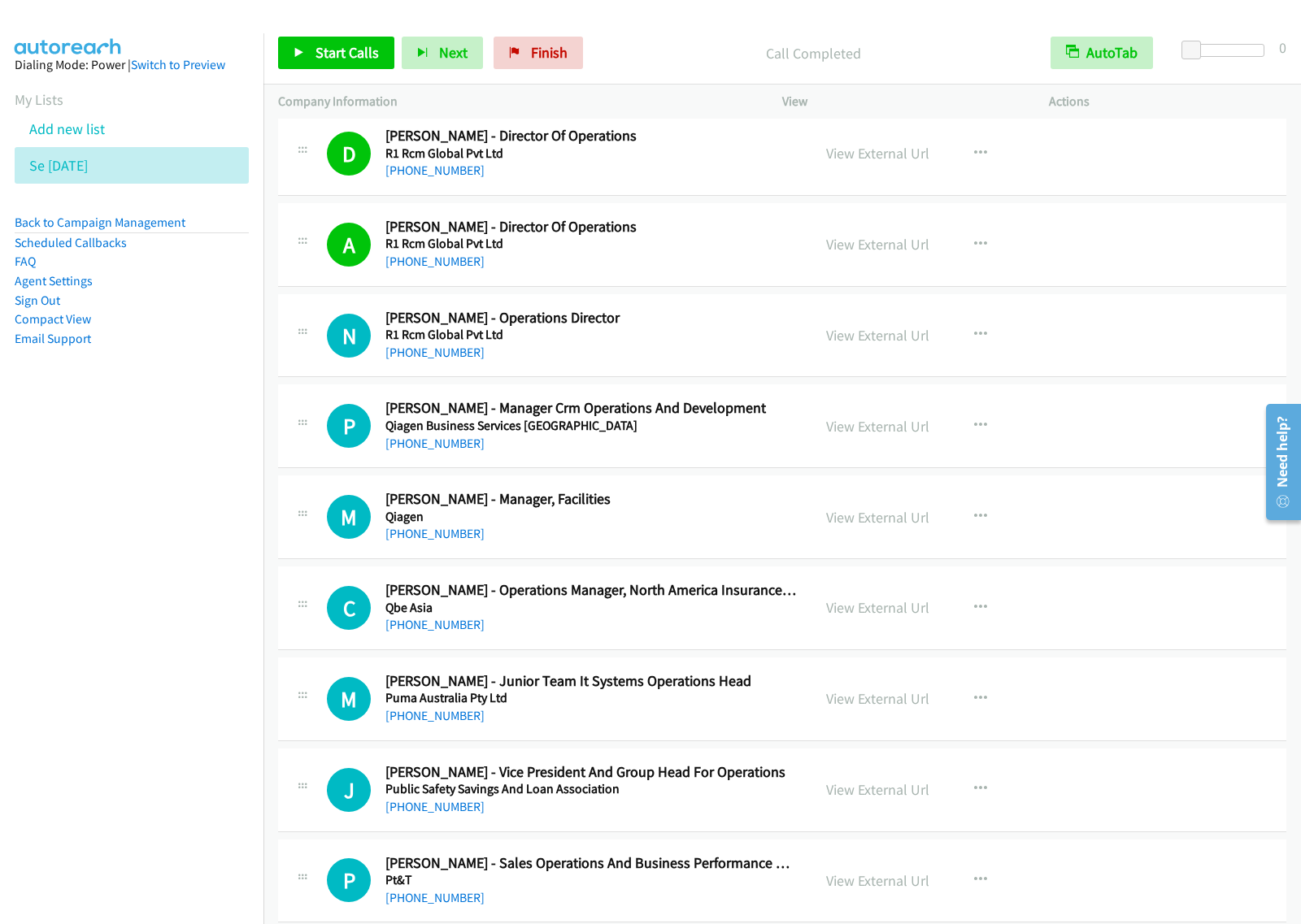
scroll to position [6603, 0]
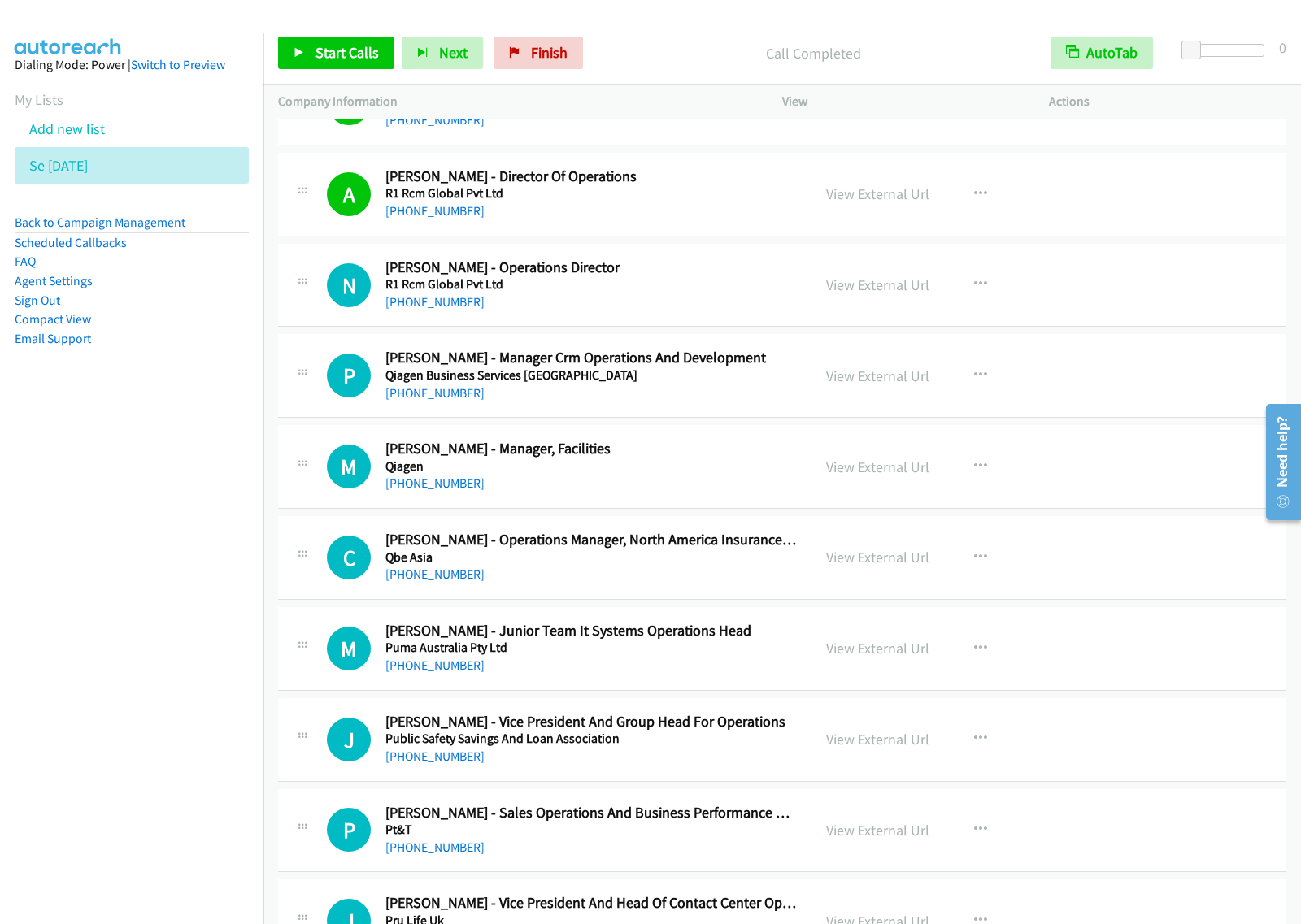
click at [327, 70] on div "Start Calls Pause Next Finish Call Completed AutoTab AutoTab 0" at bounding box center [782, 53] width 1037 height 63
click at [343, 60] on span "Start Calls" at bounding box center [347, 52] width 64 height 18
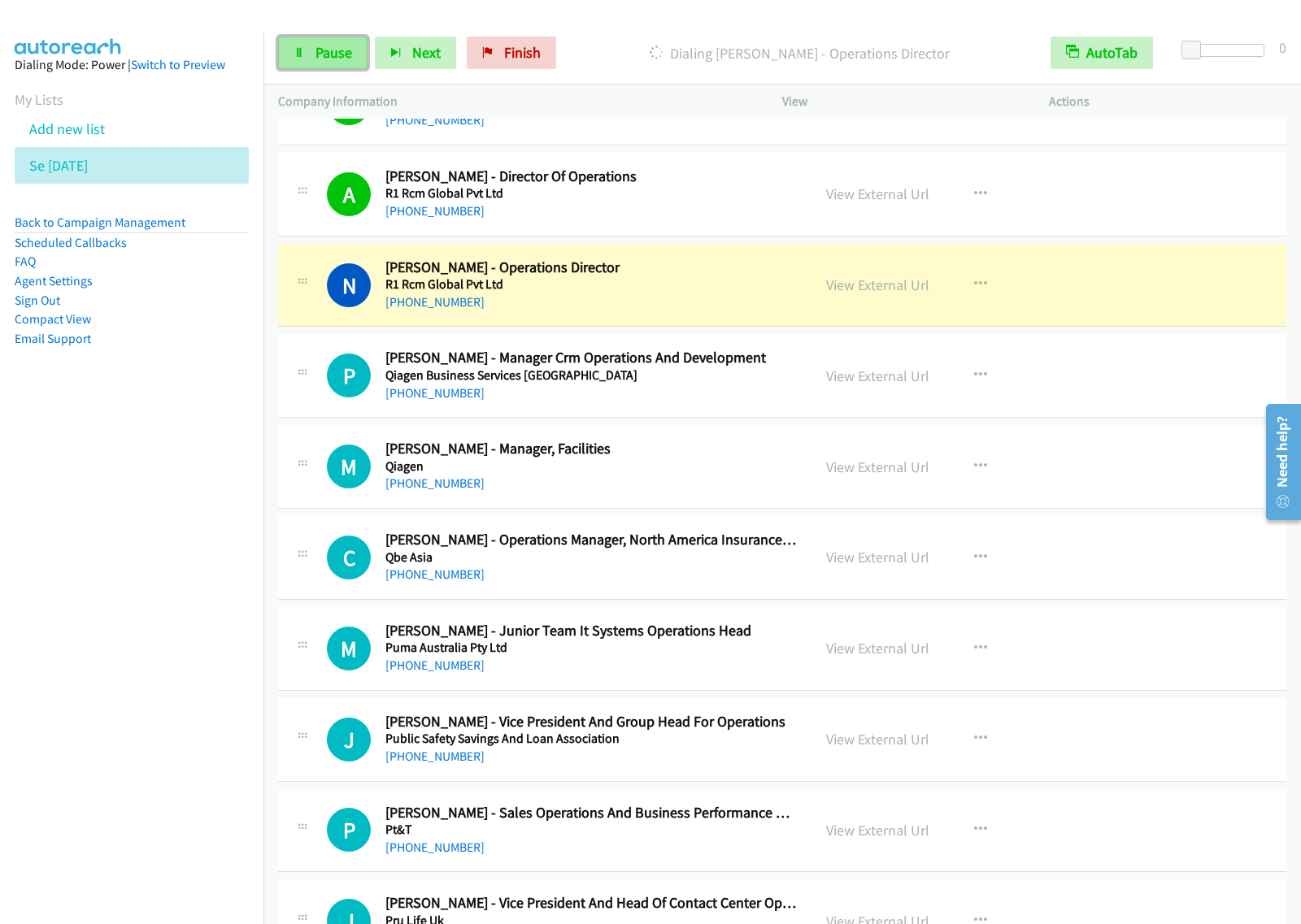
click at [321, 50] on span "Pause" at bounding box center [333, 52] width 37 height 18
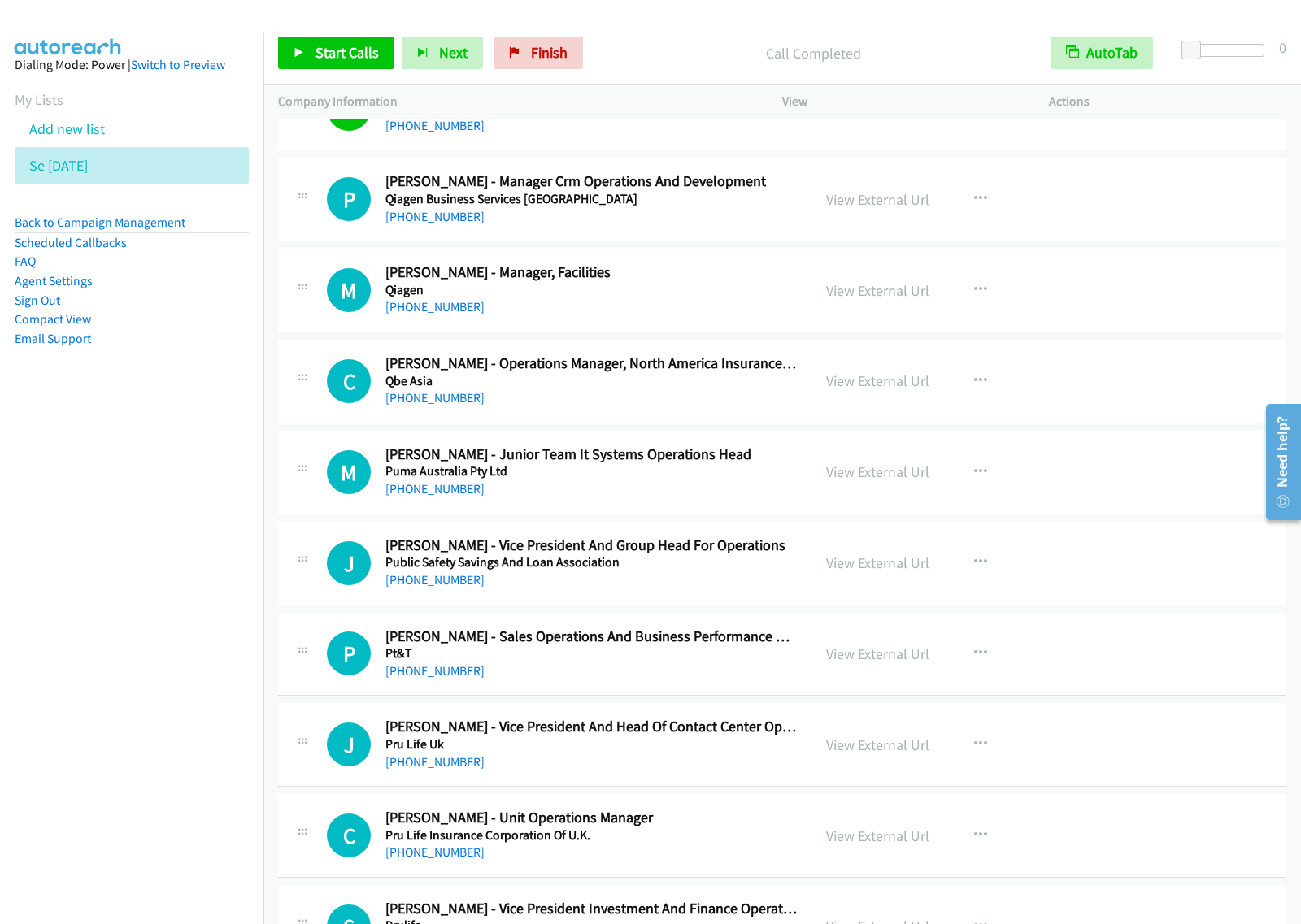
scroll to position [6806, 0]
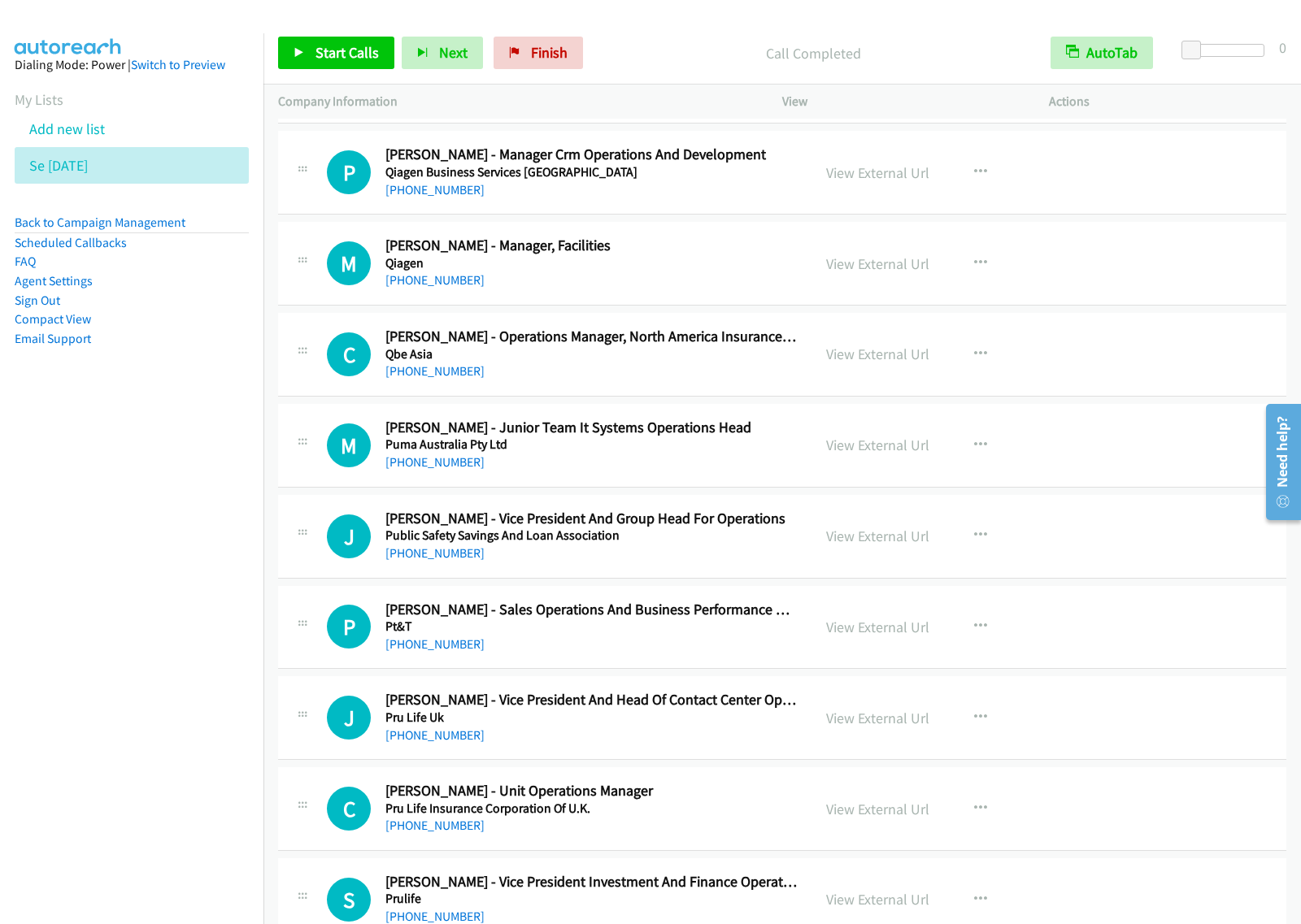
click at [701, 272] on h5 "Qiagen" at bounding box center [591, 263] width 412 height 16
click at [975, 268] on icon "button" at bounding box center [980, 263] width 13 height 13
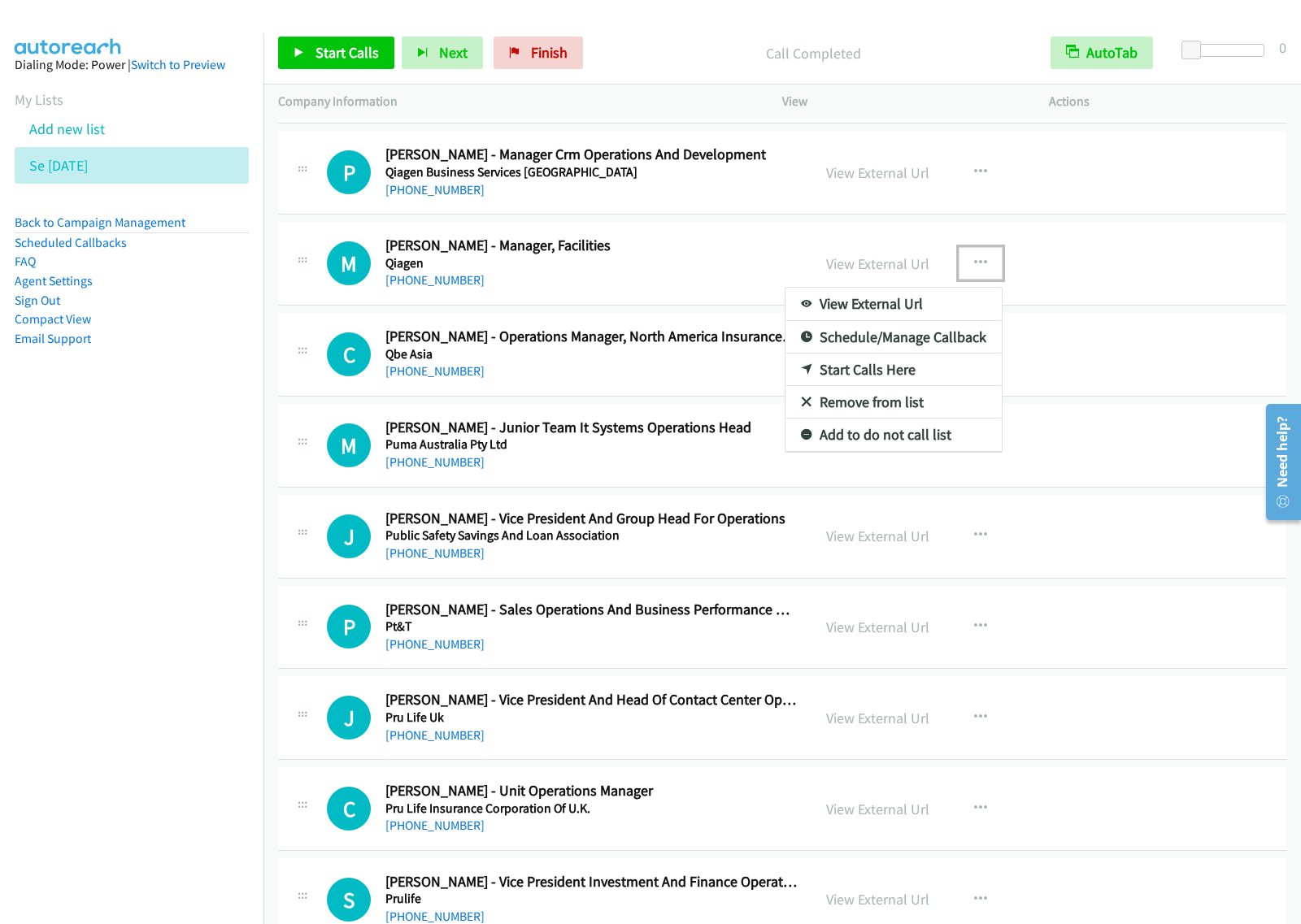
click at [620, 298] on div at bounding box center [650, 462] width 1301 height 924
click at [974, 270] on icon "button" at bounding box center [980, 263] width 13 height 13
click at [876, 381] on link "Start Calls Here" at bounding box center [893, 370] width 216 height 33
click at [974, 267] on icon "button" at bounding box center [980, 263] width 13 height 13
click at [915, 380] on link "Start Calls Here" at bounding box center [893, 370] width 216 height 33
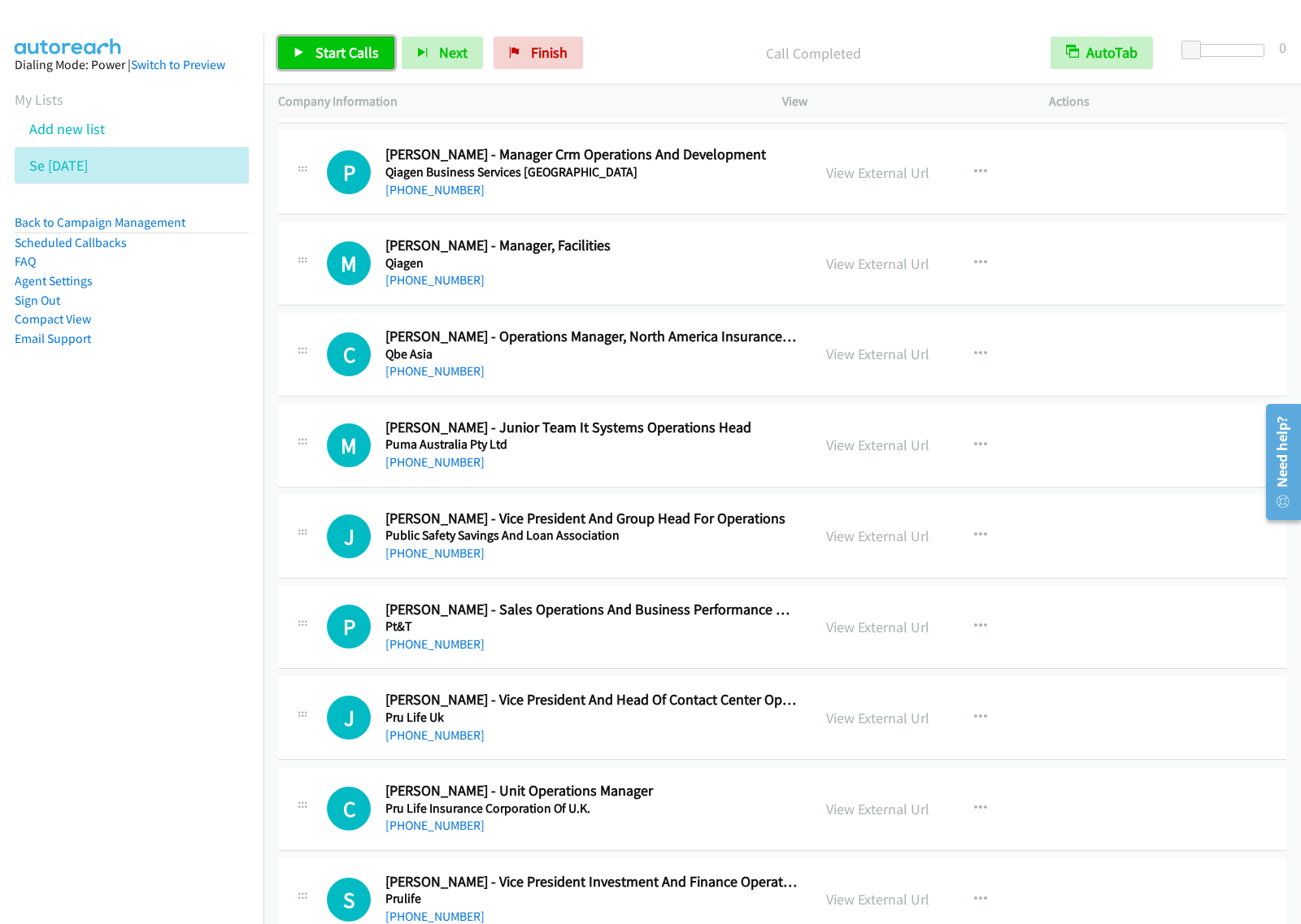
click at [356, 49] on span "Start Calls" at bounding box center [347, 52] width 64 height 18
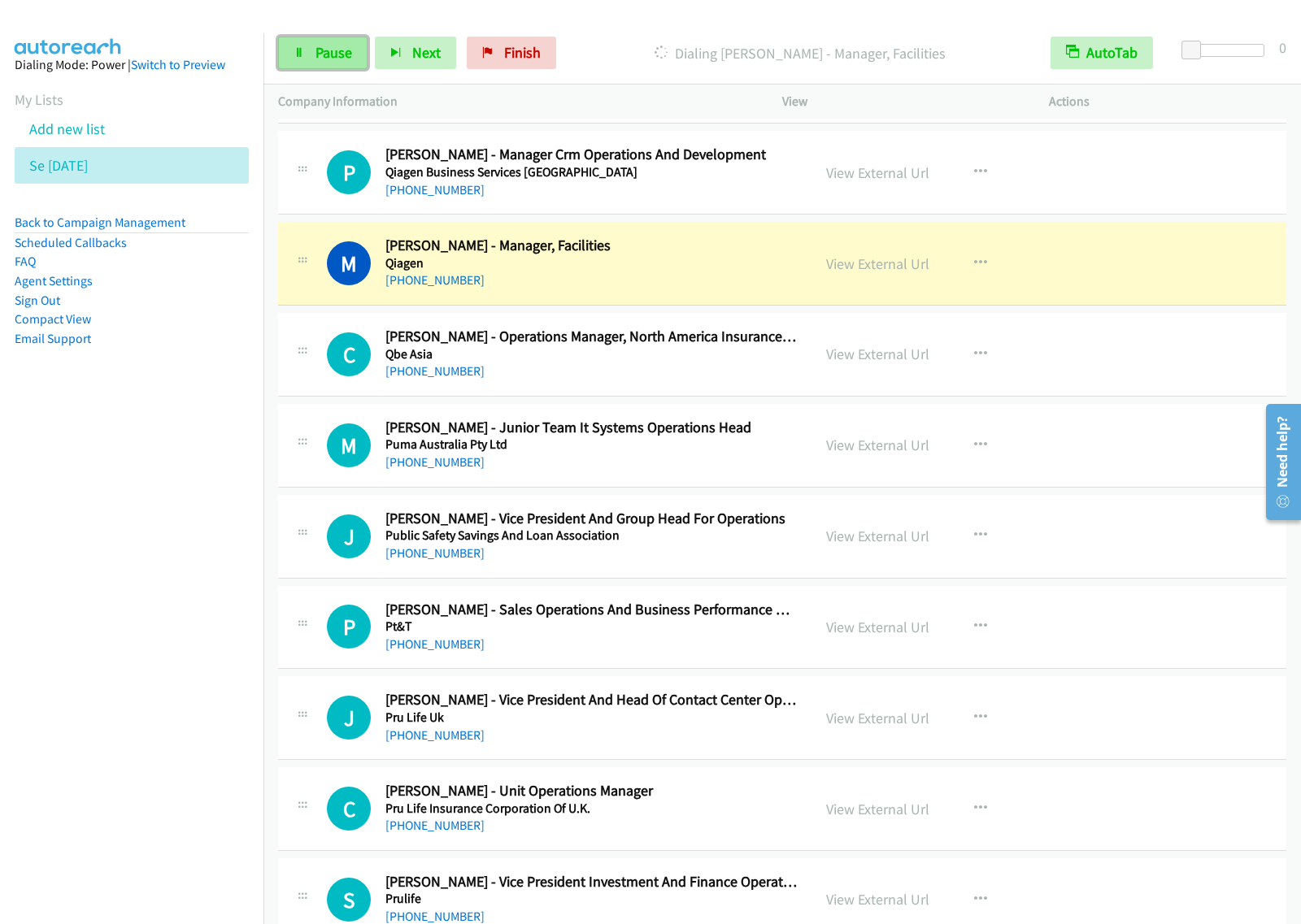
click at [338, 57] on span "Pause" at bounding box center [333, 52] width 37 height 18
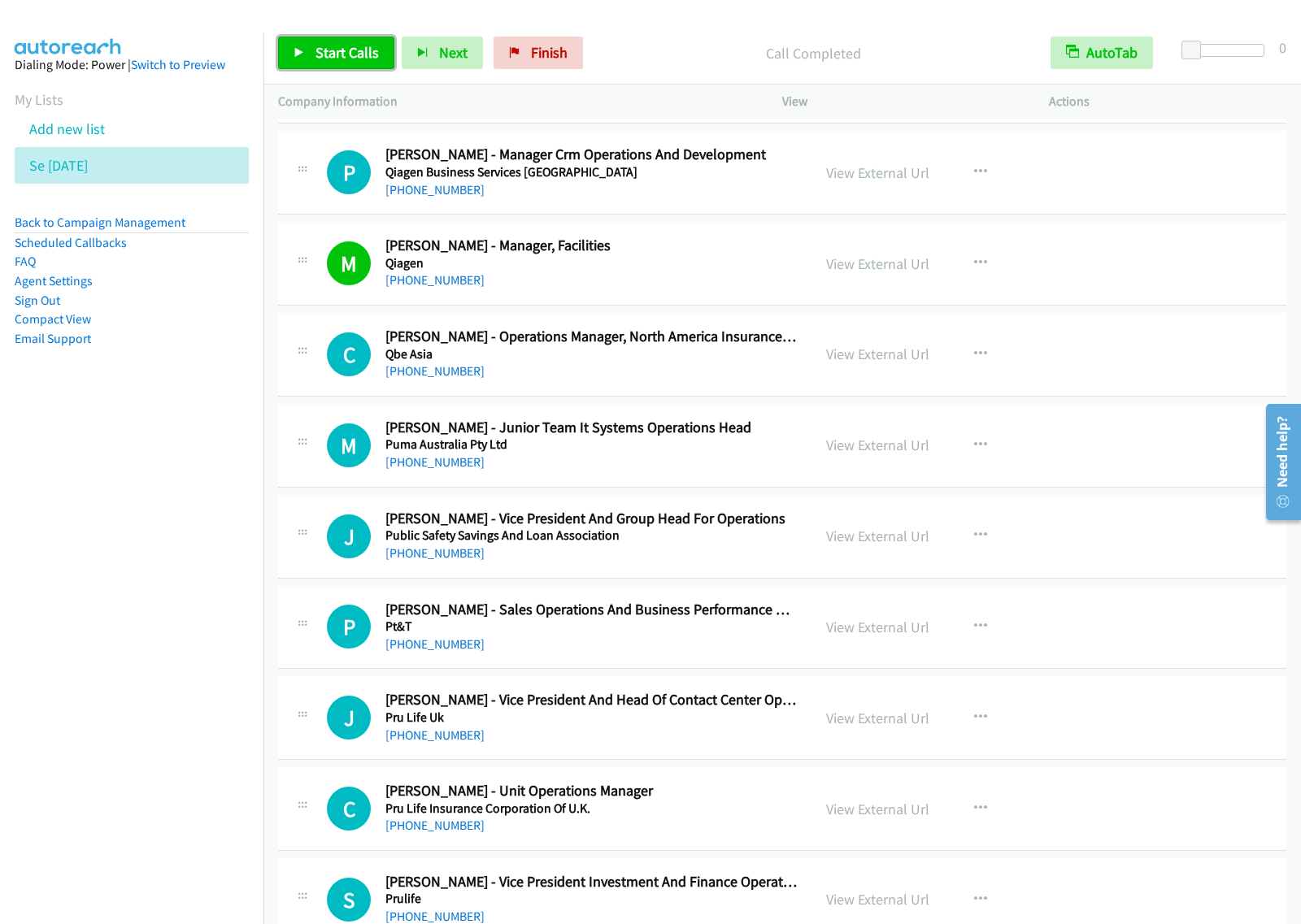
click at [345, 42] on link "Start Calls" at bounding box center [335, 53] width 117 height 33
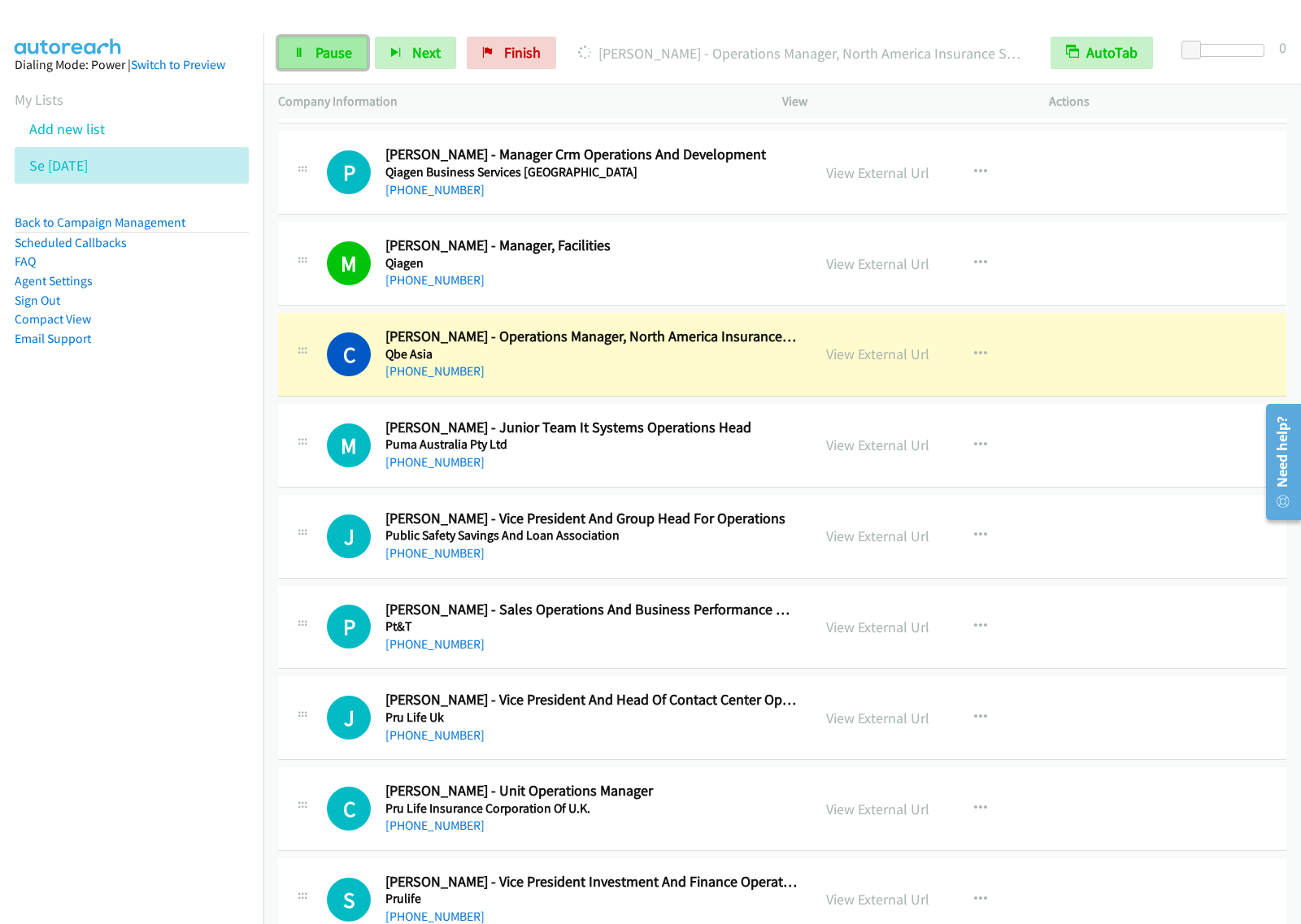
click at [319, 50] on span "Pause" at bounding box center [333, 52] width 37 height 18
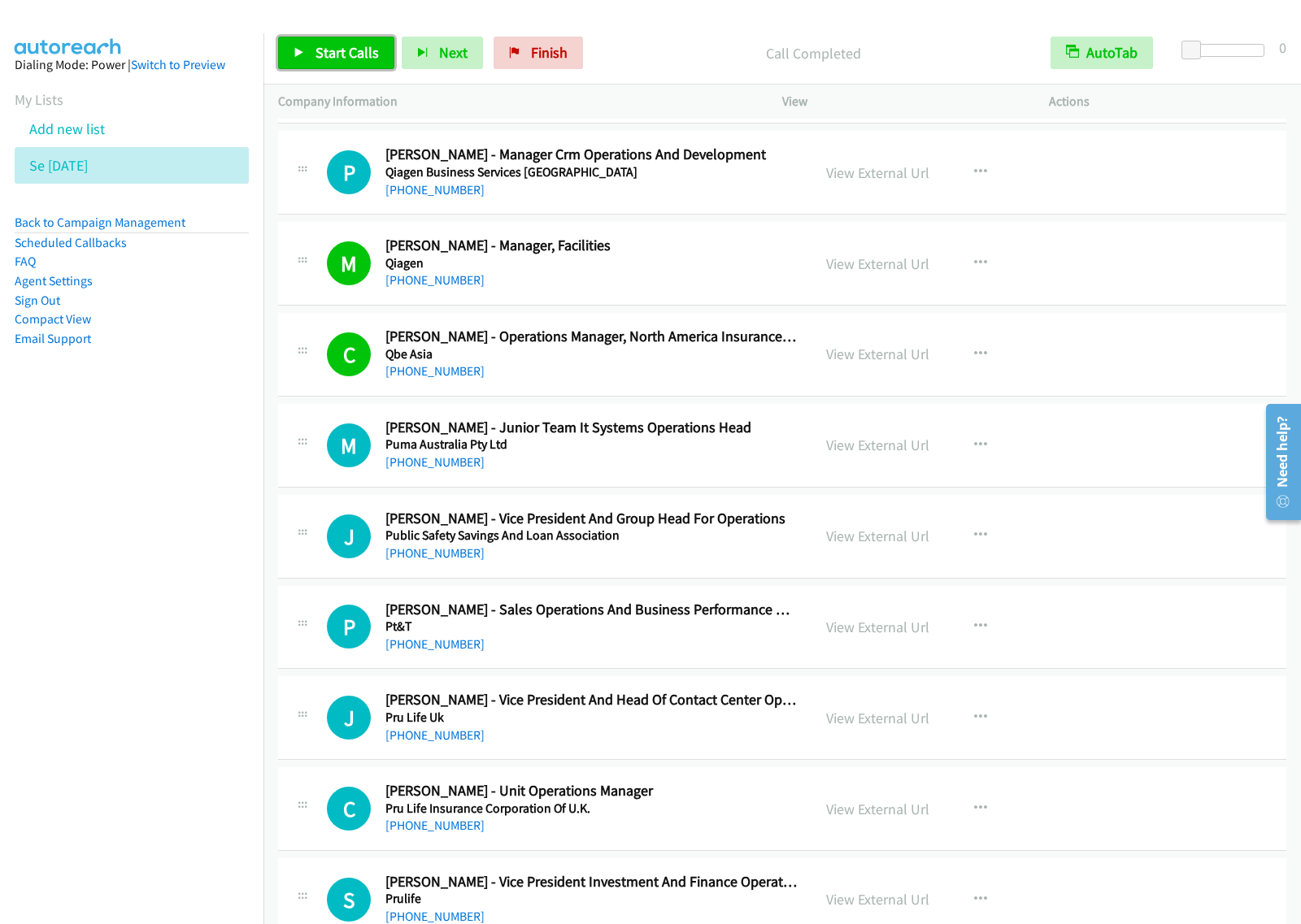
click at [335, 41] on link "Start Calls" at bounding box center [335, 53] width 117 height 33
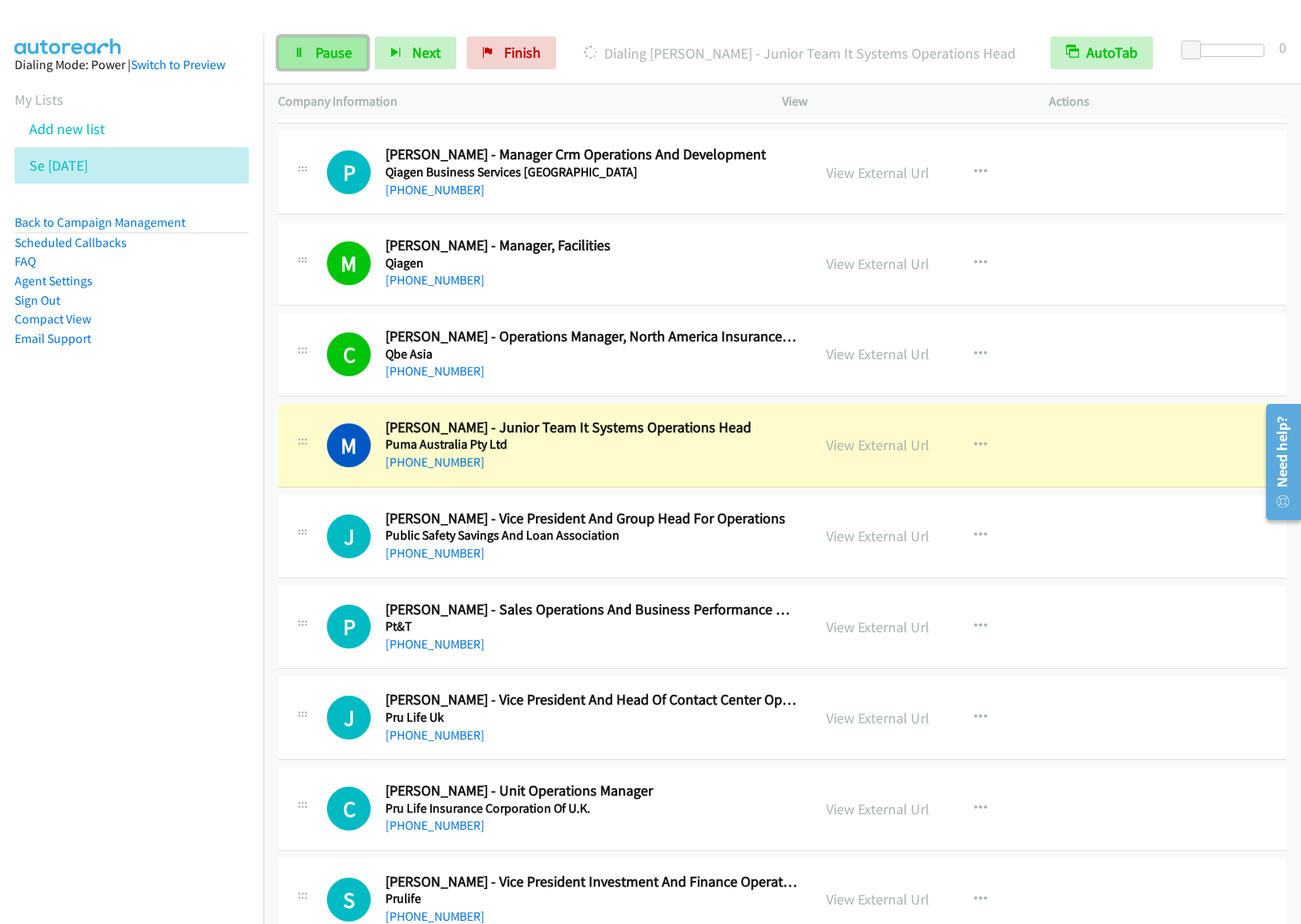
click at [337, 53] on span "Pause" at bounding box center [333, 52] width 37 height 18
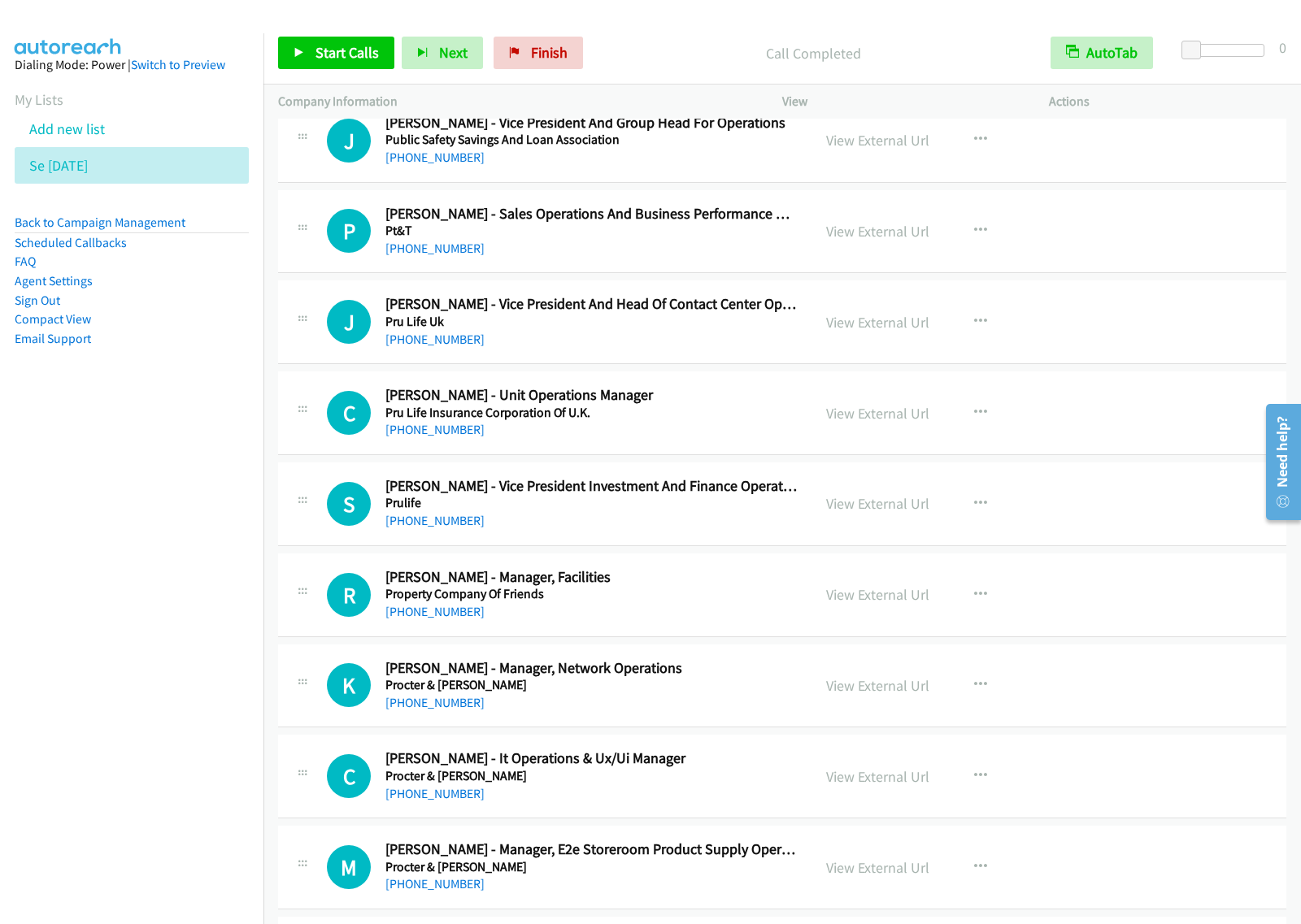
scroll to position [7213, 0]
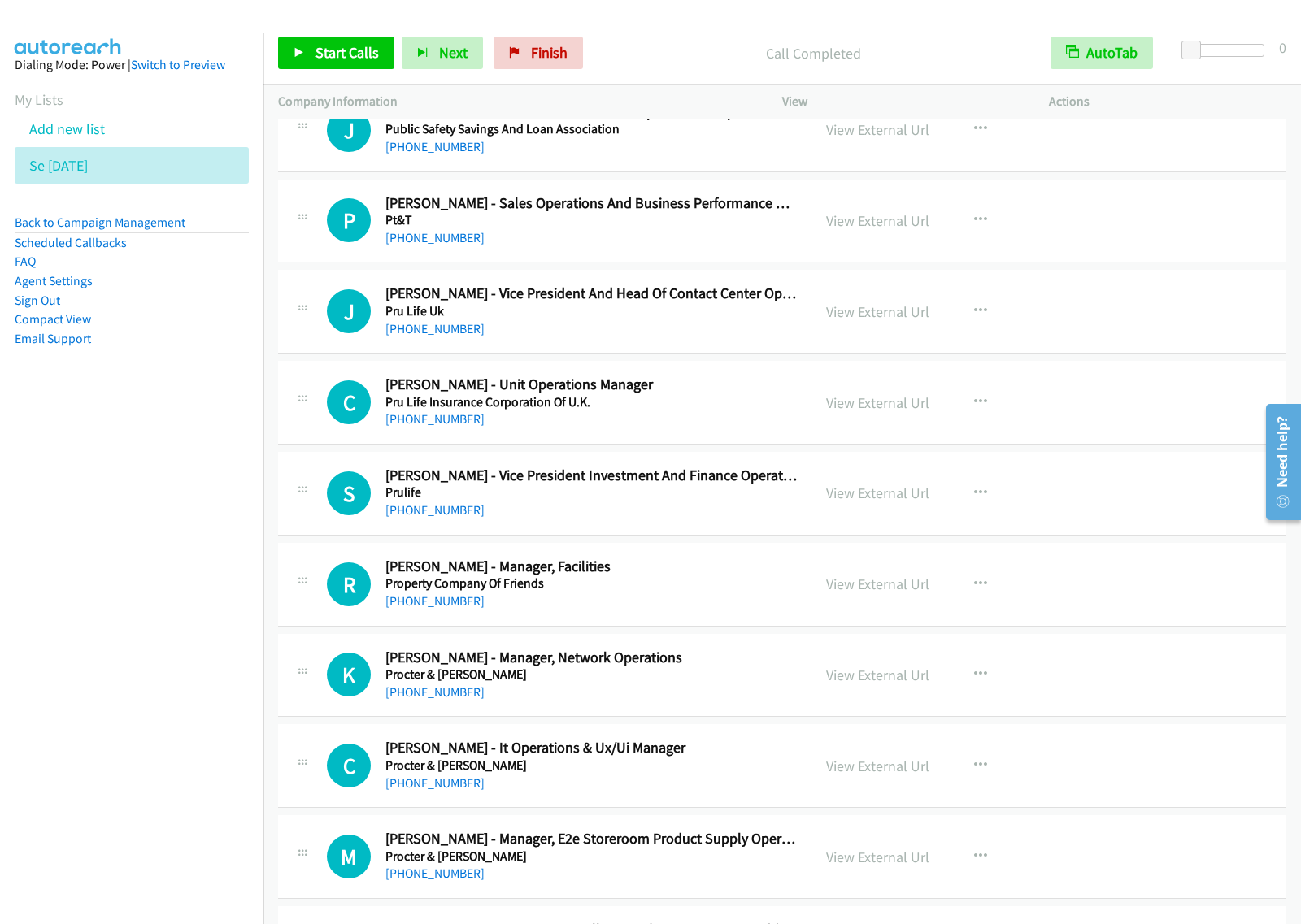
click at [676, 429] on div "+63 917 110 2293" at bounding box center [591, 419] width 412 height 19
click at [976, 409] on icon "button" at bounding box center [980, 402] width 13 height 13
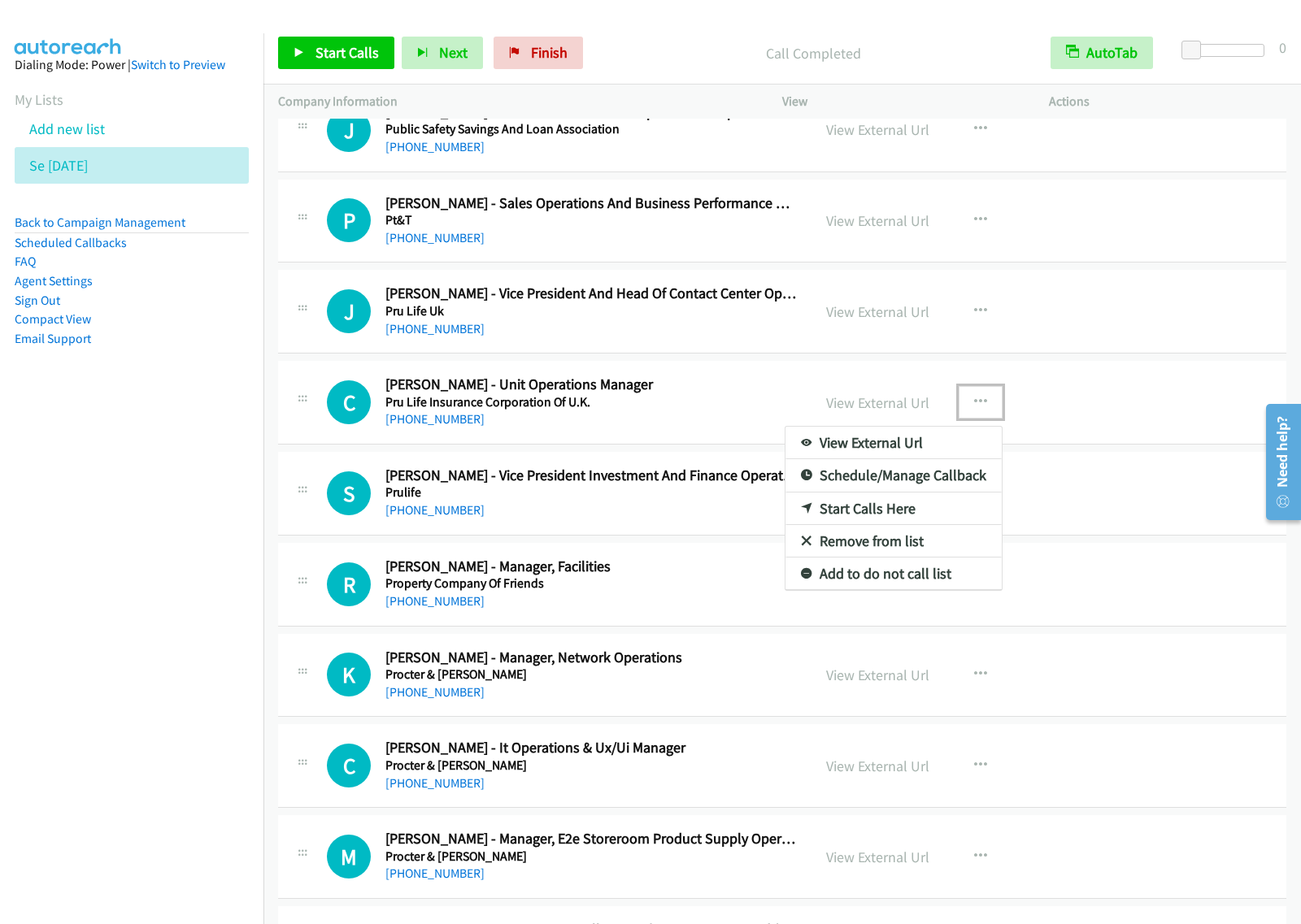
click at [916, 518] on link "Start Calls Here" at bounding box center [893, 509] width 216 height 33
click at [985, 398] on button "button" at bounding box center [980, 403] width 44 height 33
click at [878, 525] on link "Start Calls Here" at bounding box center [893, 509] width 216 height 33
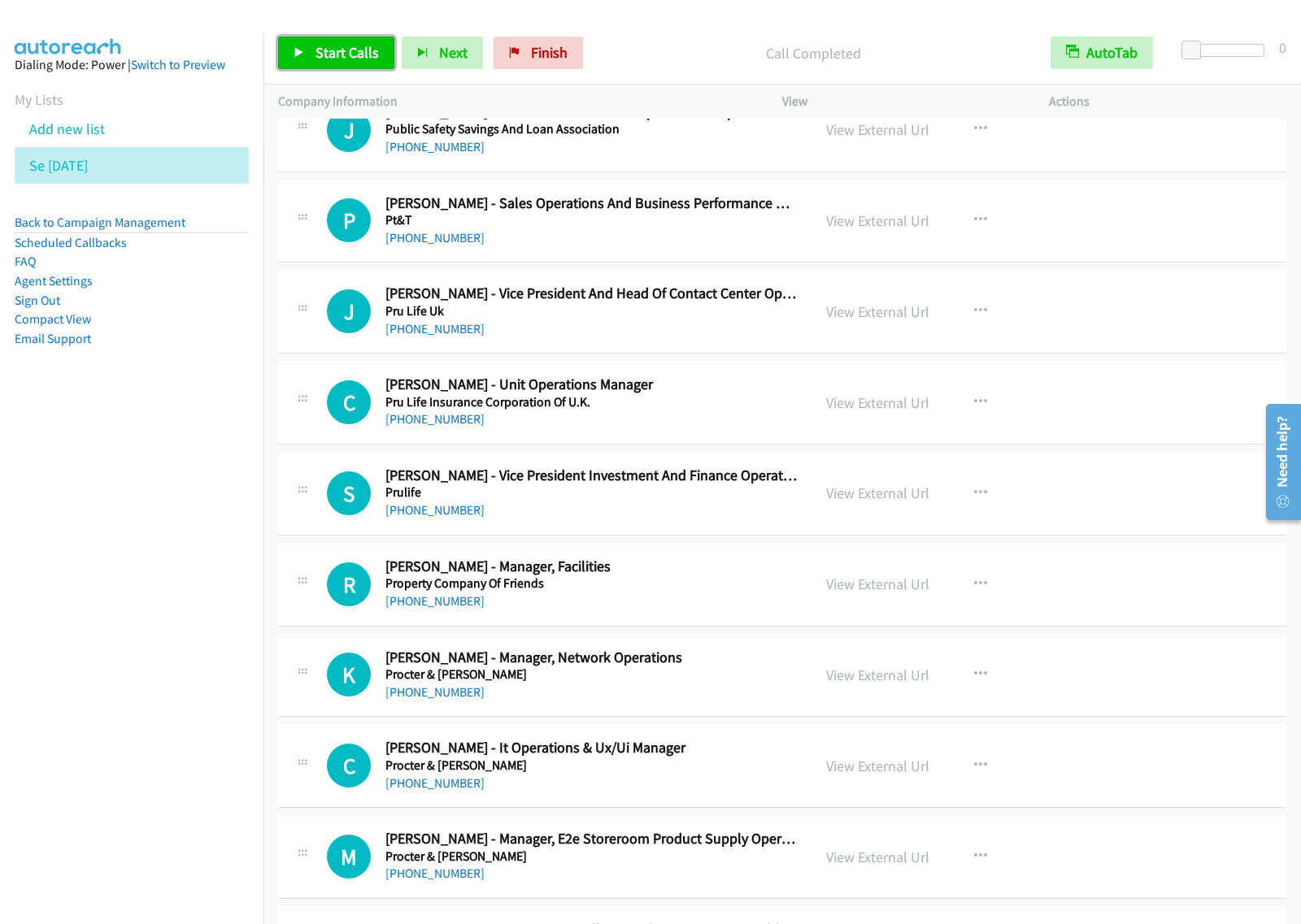
click at [366, 49] on span "Start Calls" at bounding box center [347, 52] width 64 height 18
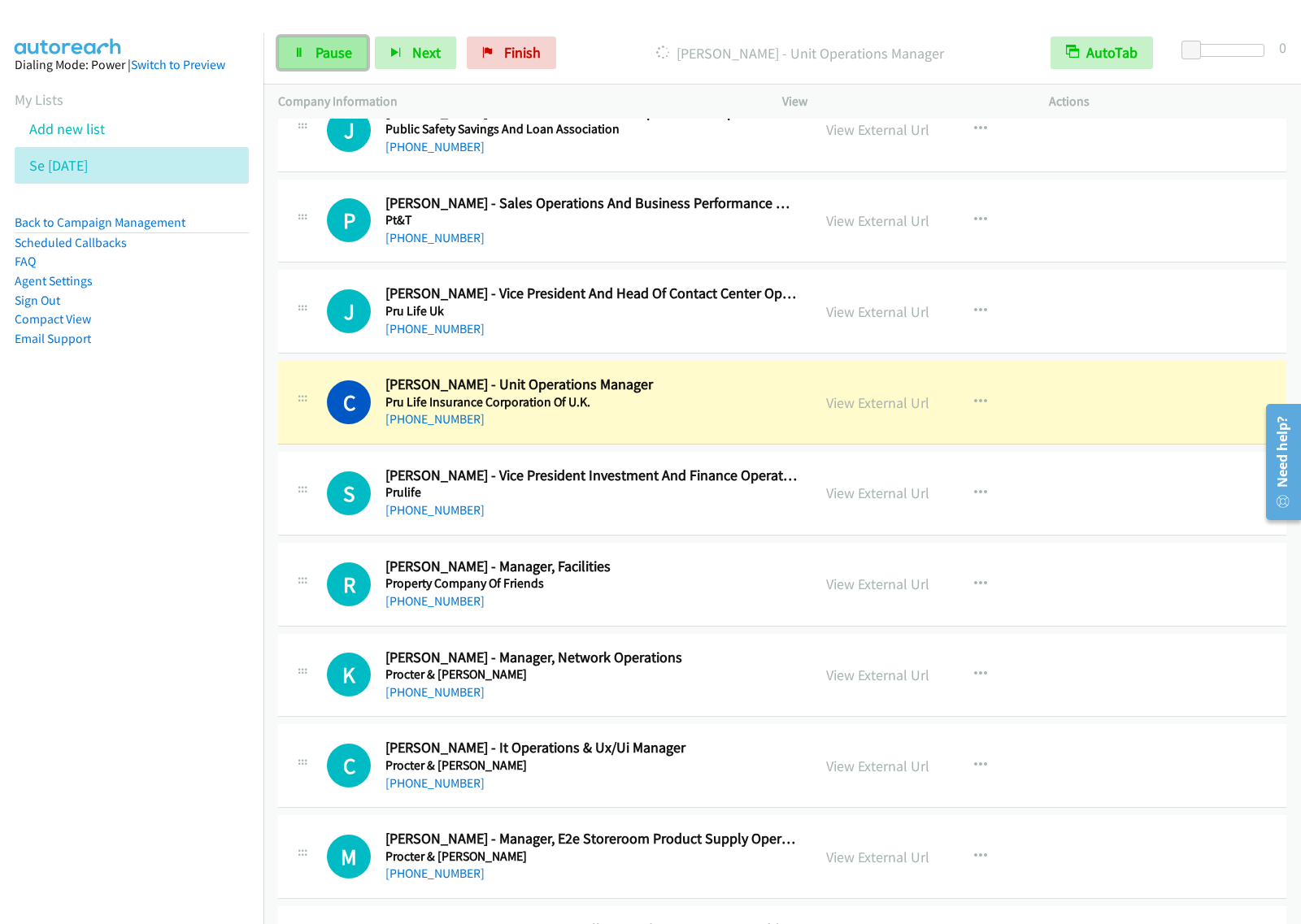
click at [307, 58] on link "Pause" at bounding box center [322, 53] width 90 height 33
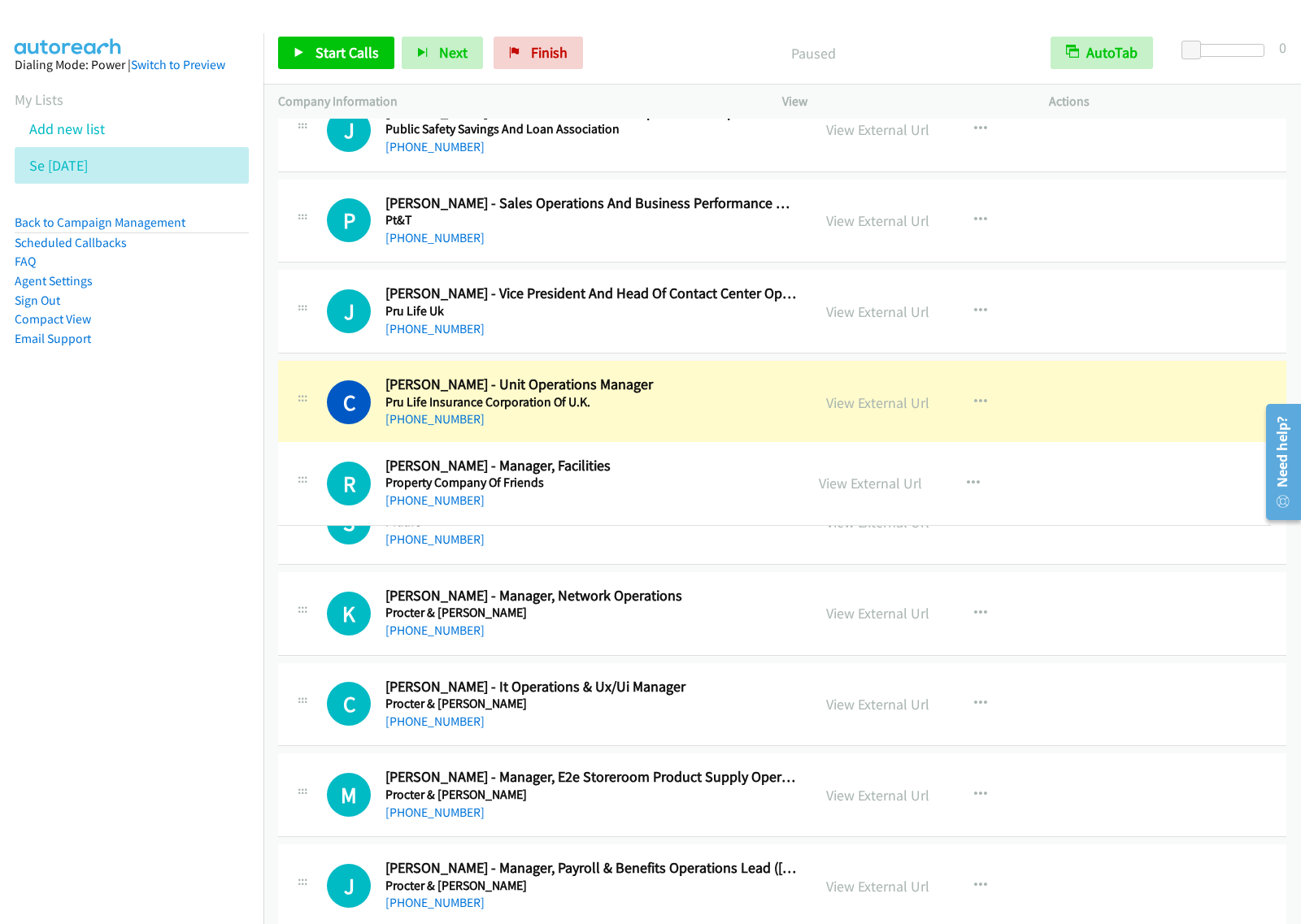
drag, startPoint x: 702, startPoint y: 601, endPoint x: 730, endPoint y: 488, distance: 116.4
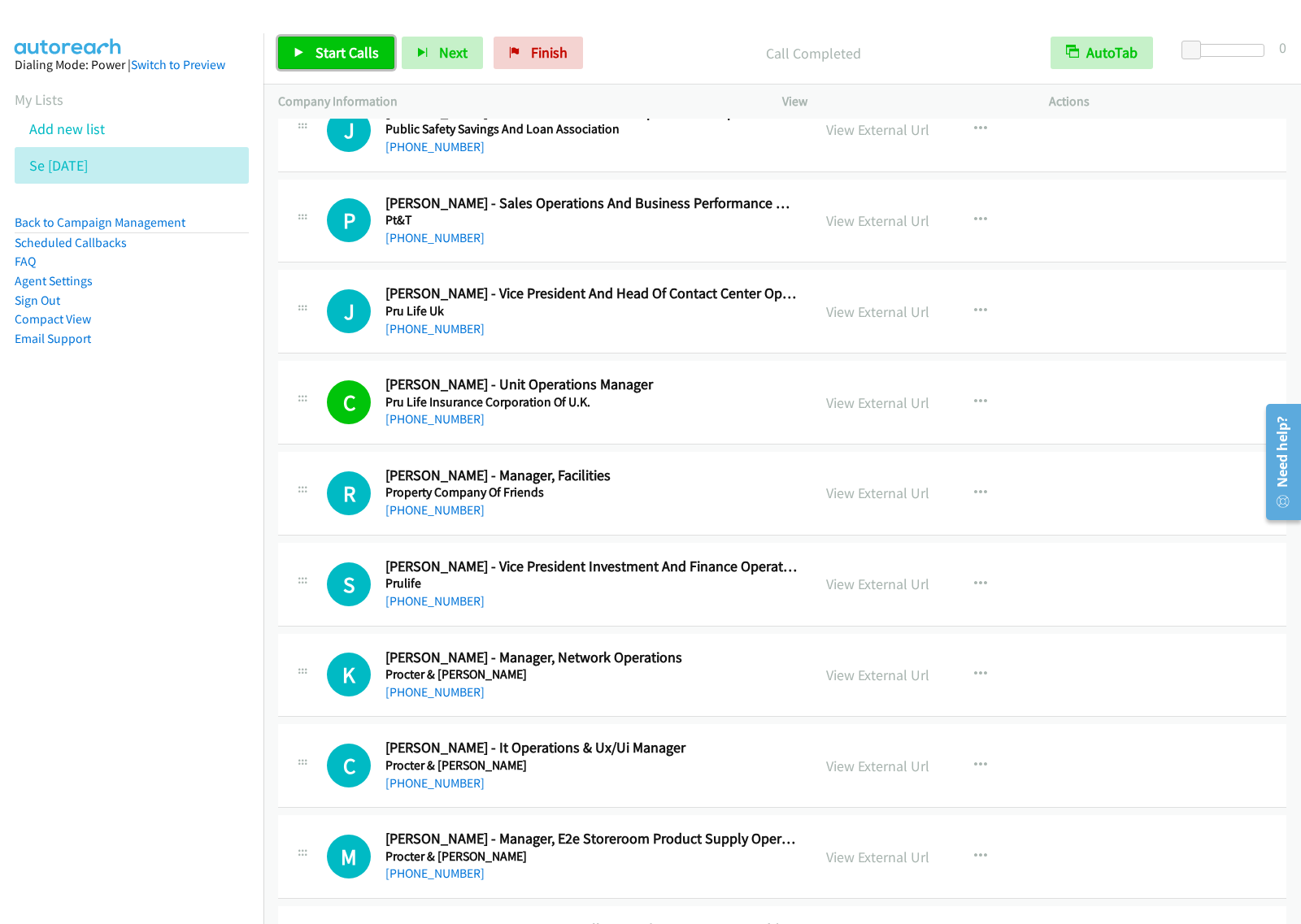
click at [356, 65] on link "Start Calls" at bounding box center [335, 53] width 117 height 33
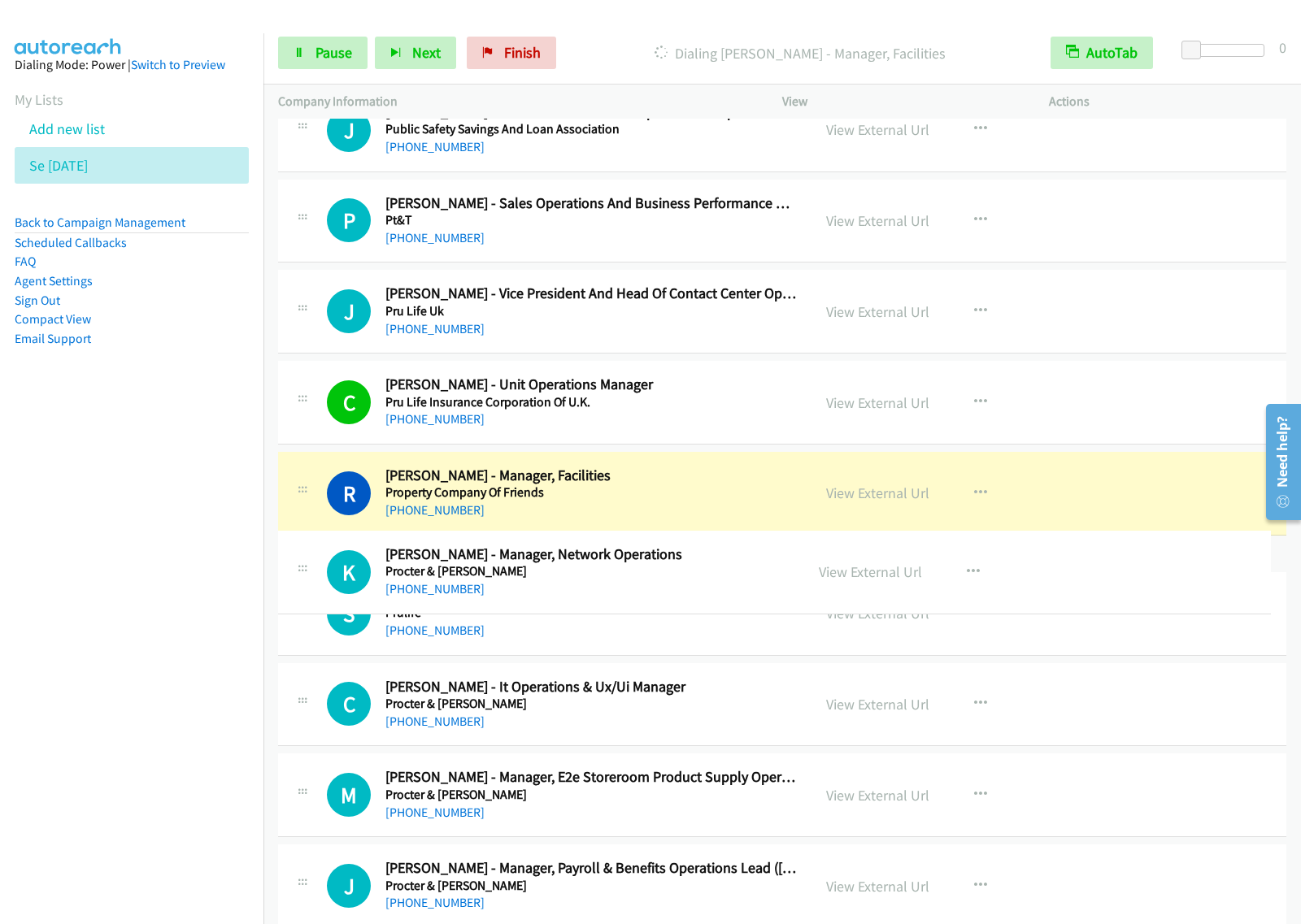
drag, startPoint x: 648, startPoint y: 689, endPoint x: 672, endPoint y: 574, distance: 117.5
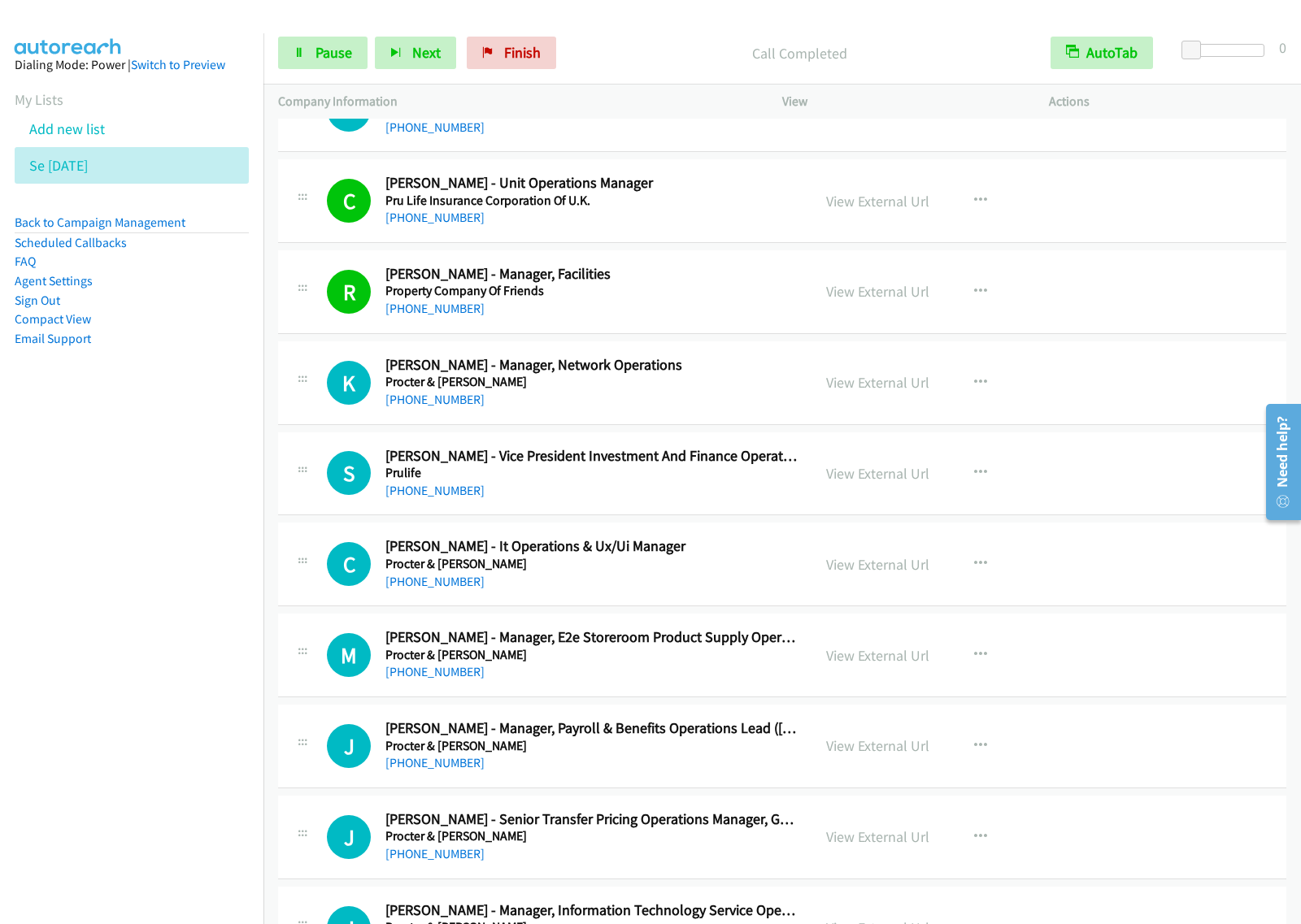
scroll to position [7416, 0]
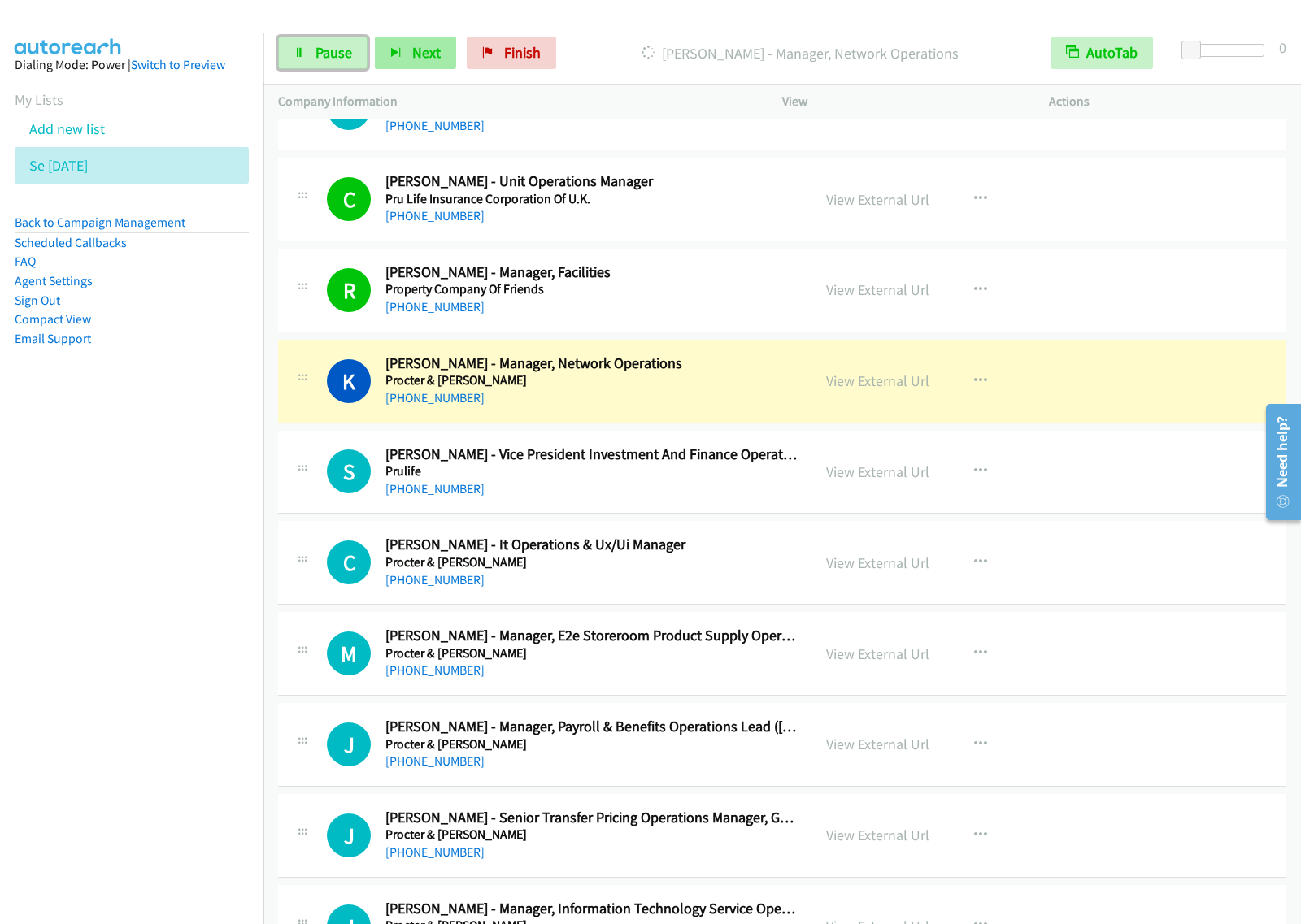
drag, startPoint x: 335, startPoint y: 54, endPoint x: 421, endPoint y: 39, distance: 87.3
click at [335, 54] on span "Pause" at bounding box center [333, 52] width 37 height 18
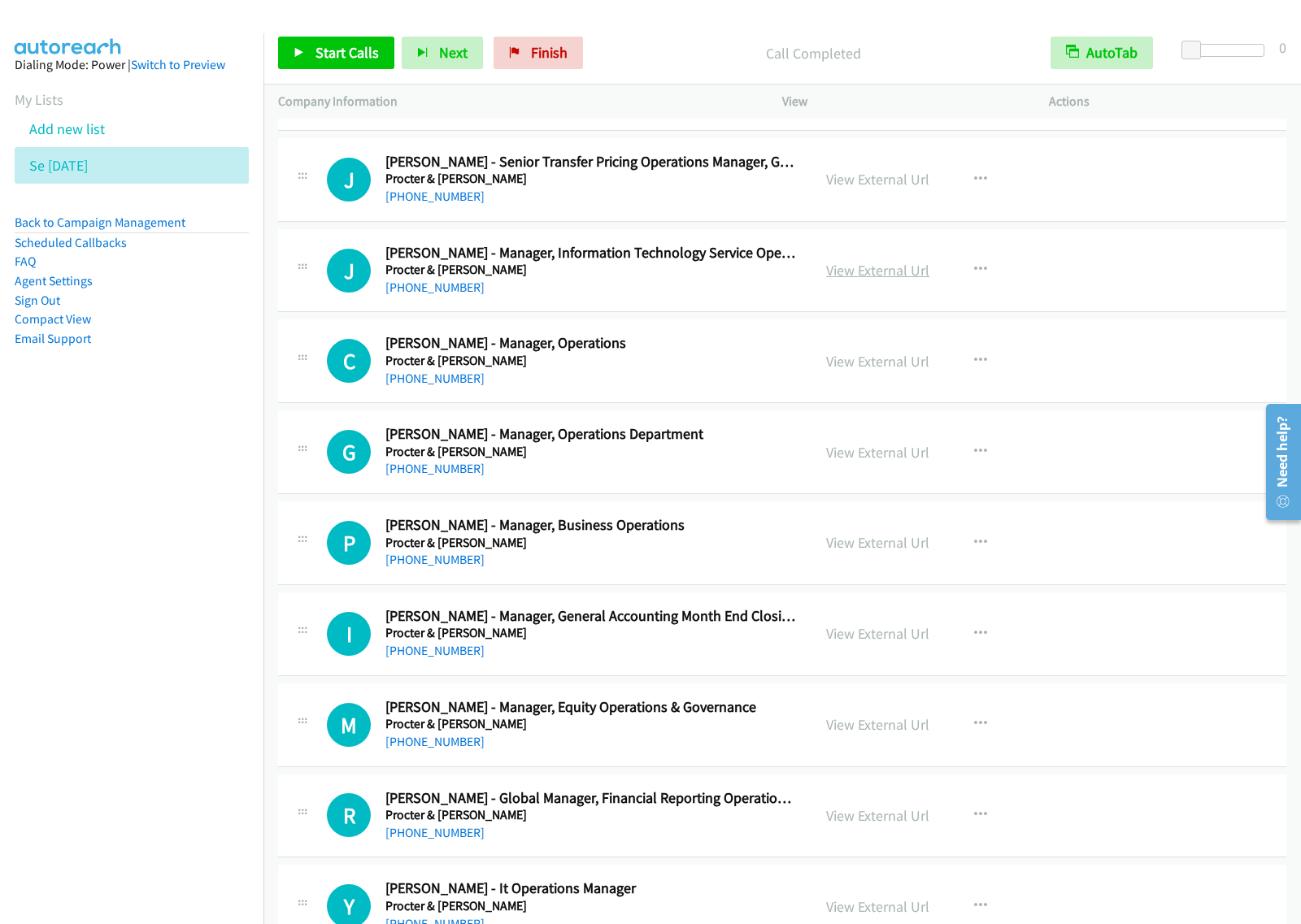
scroll to position [8026, 0]
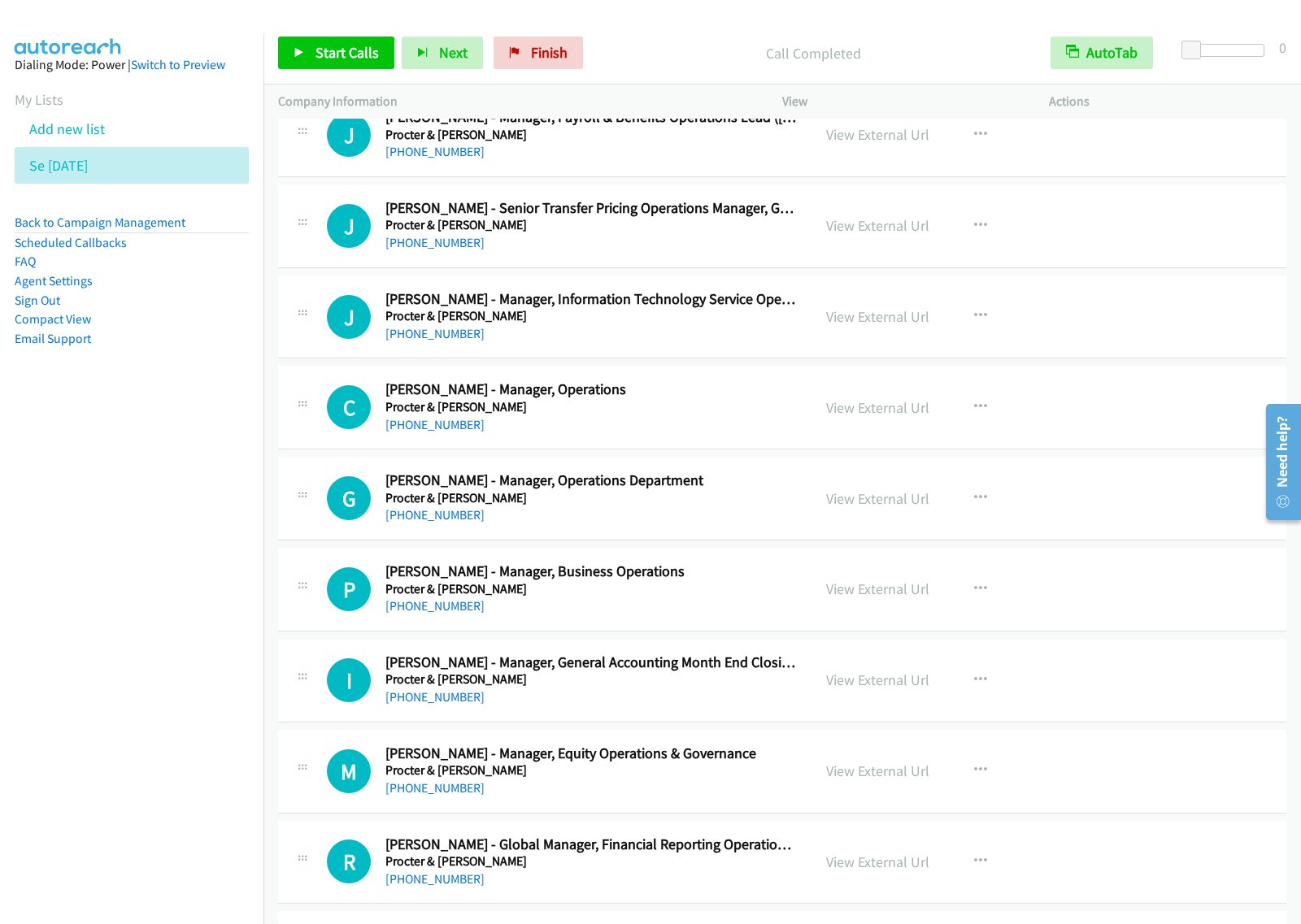
drag, startPoint x: 725, startPoint y: 400, endPoint x: 769, endPoint y: 395, distance: 44.3
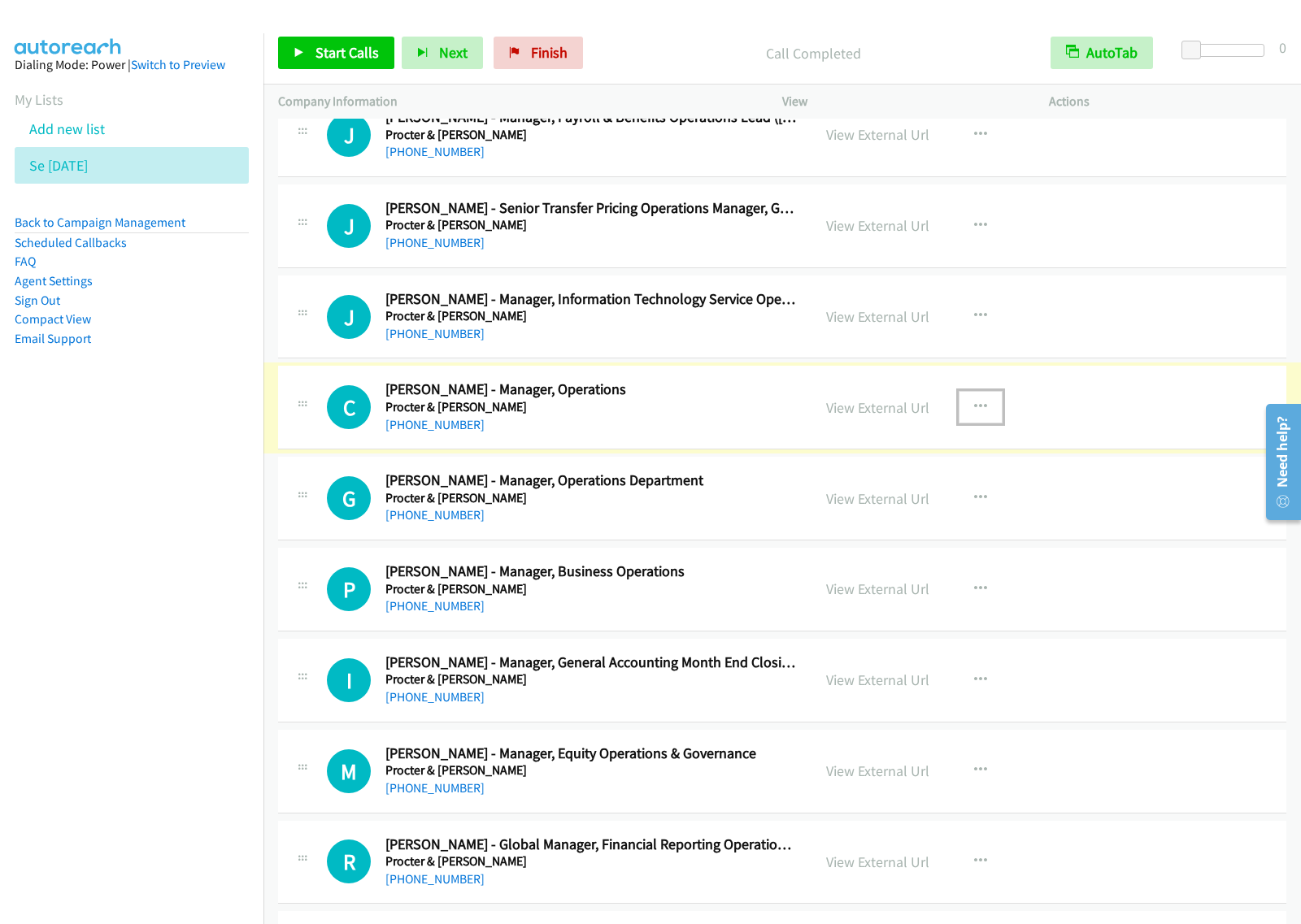
click at [992, 412] on button "button" at bounding box center [980, 408] width 44 height 33
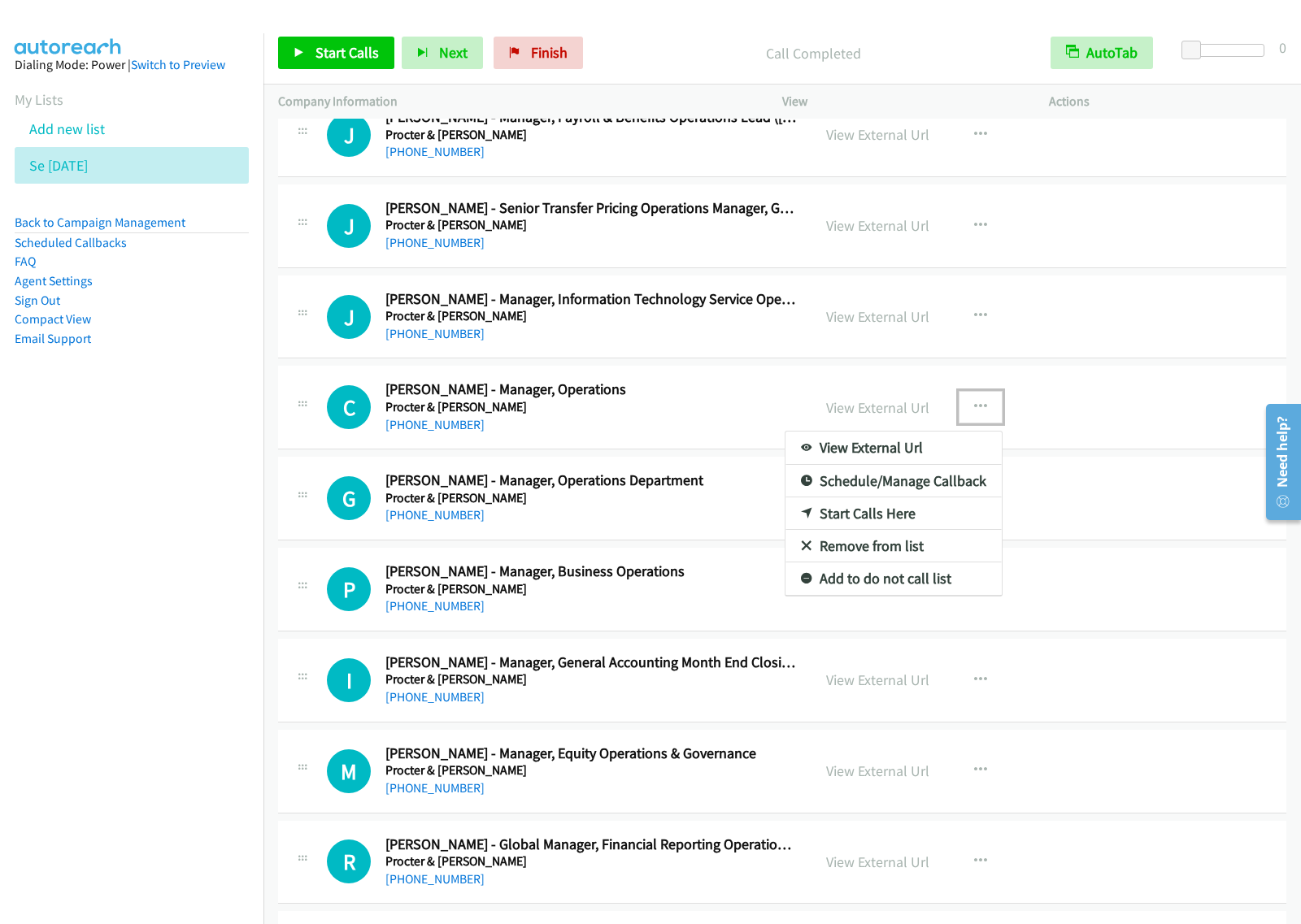
click at [875, 526] on link "Start Calls Here" at bounding box center [893, 514] width 216 height 33
click at [975, 413] on icon "button" at bounding box center [980, 407] width 13 height 13
click at [905, 529] on link "Start Calls Here" at bounding box center [893, 514] width 216 height 33
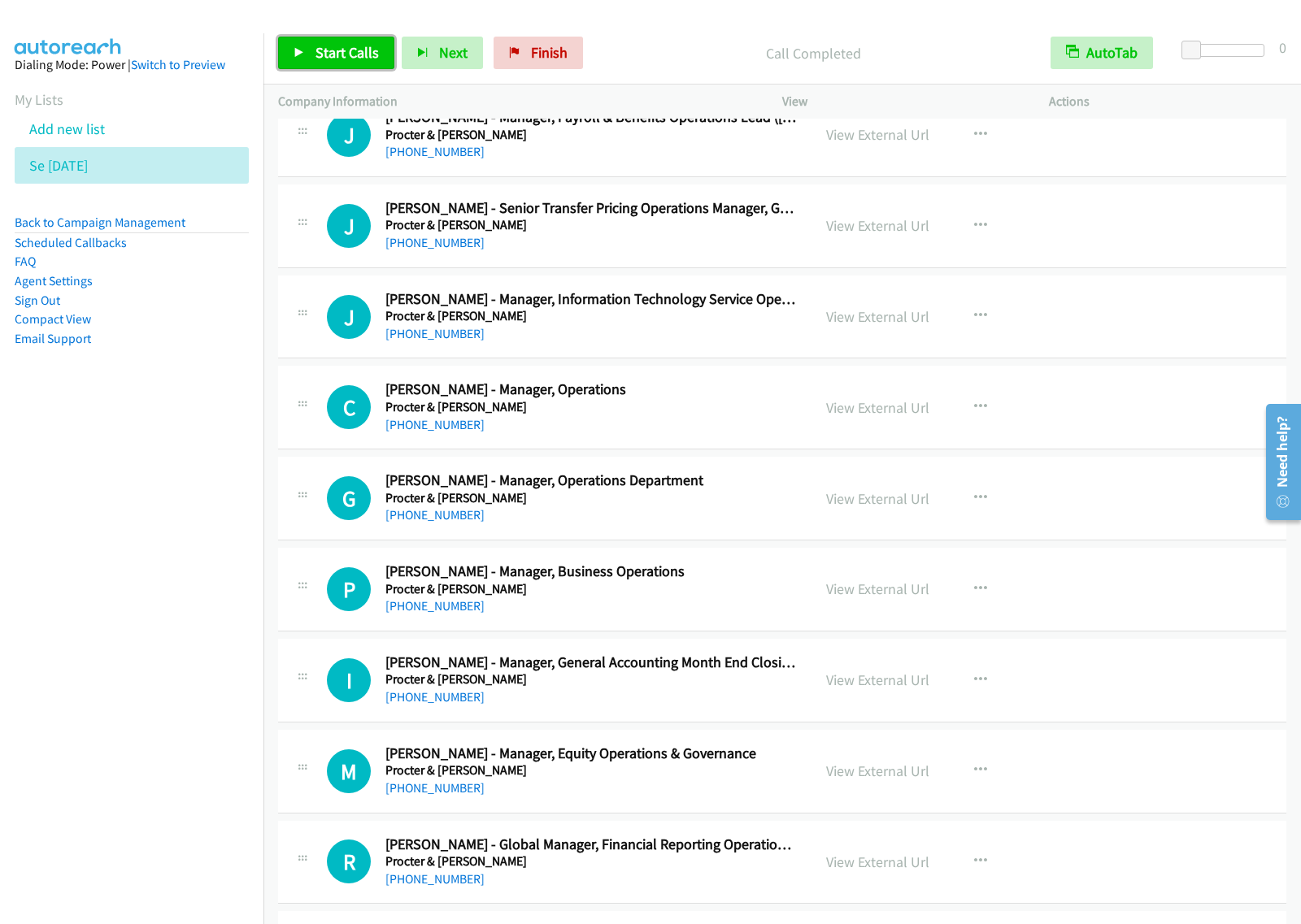
click at [351, 49] on span "Start Calls" at bounding box center [347, 52] width 64 height 18
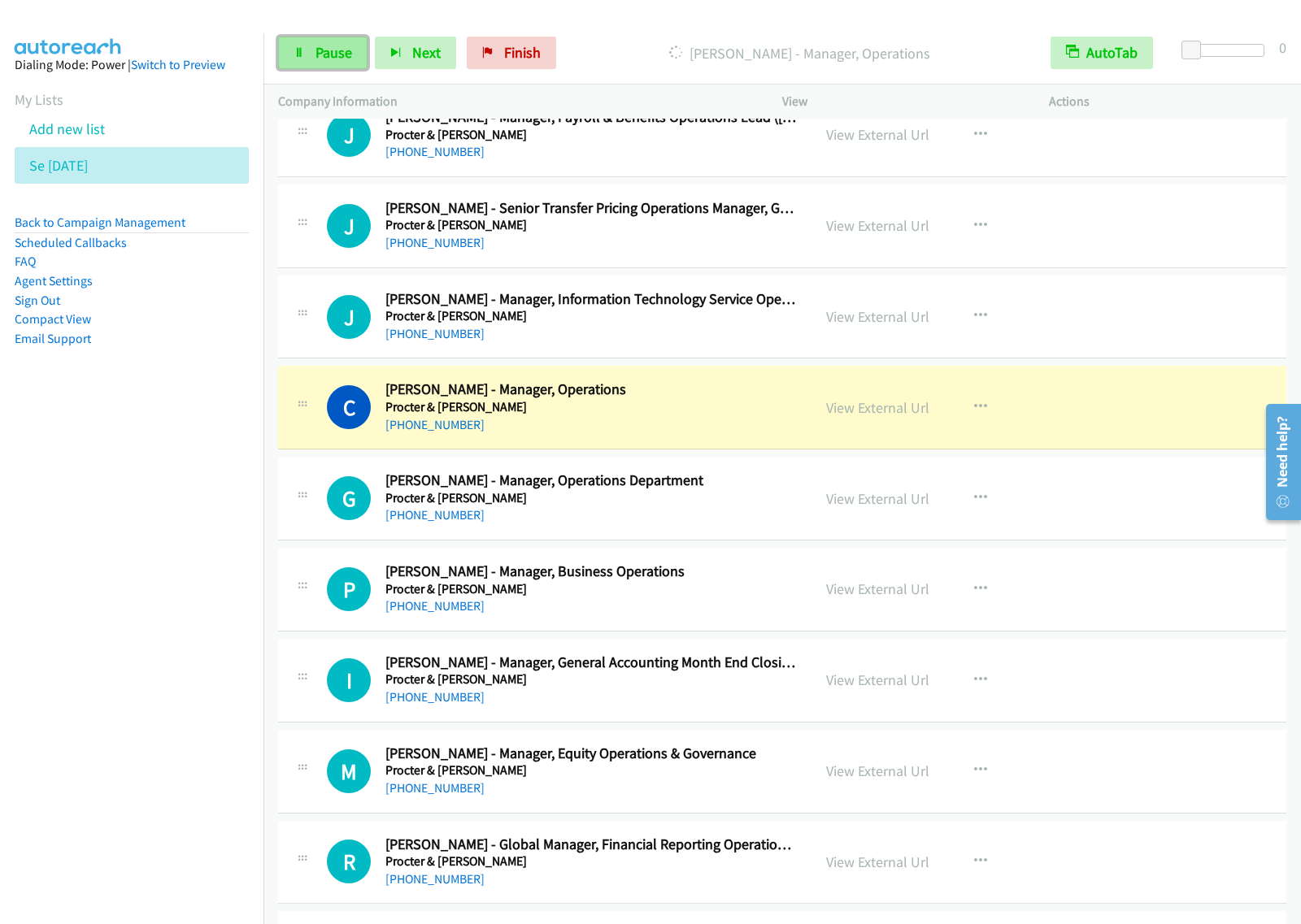
click at [311, 51] on link "Pause" at bounding box center [322, 53] width 90 height 33
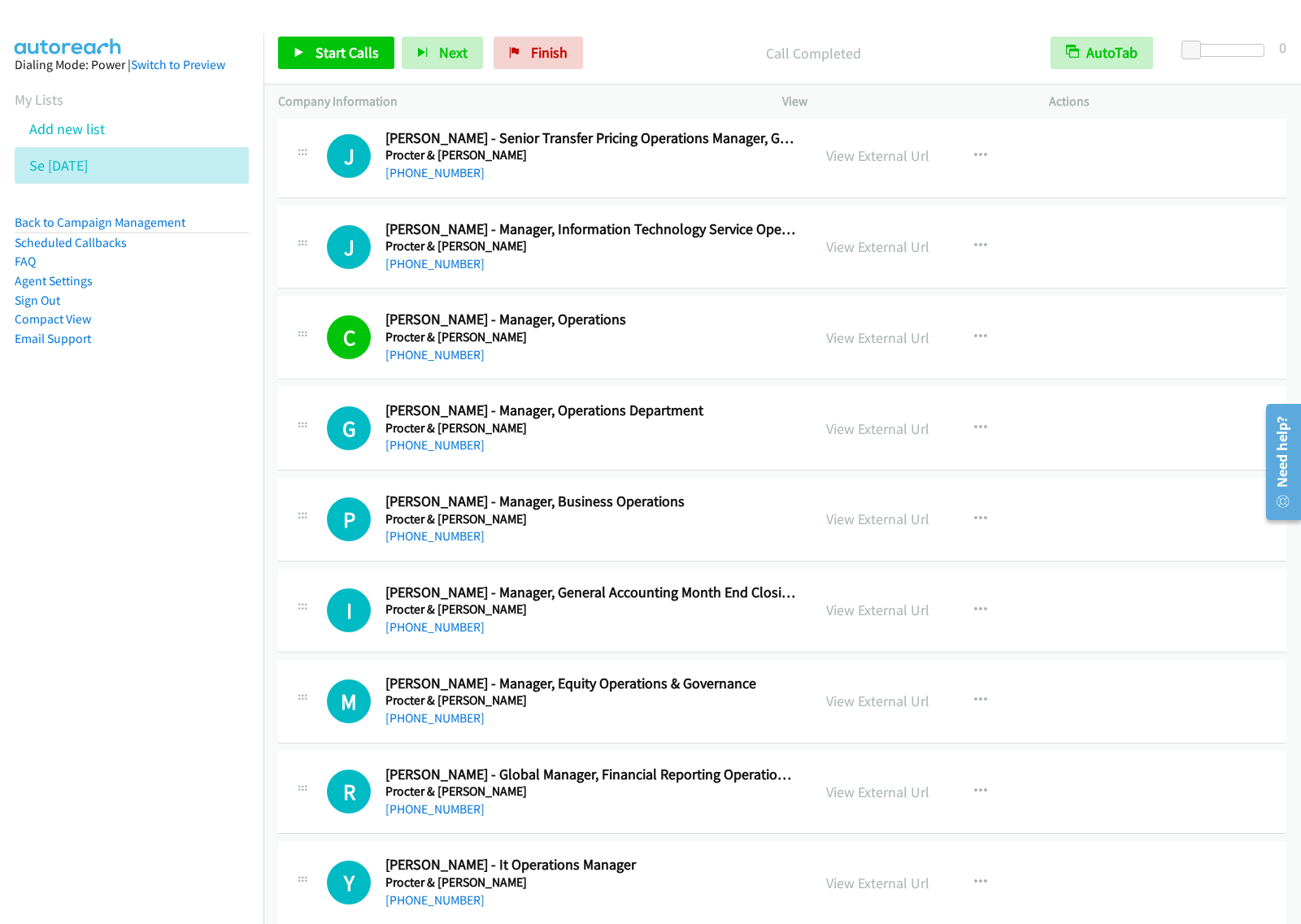
scroll to position [8127, 0]
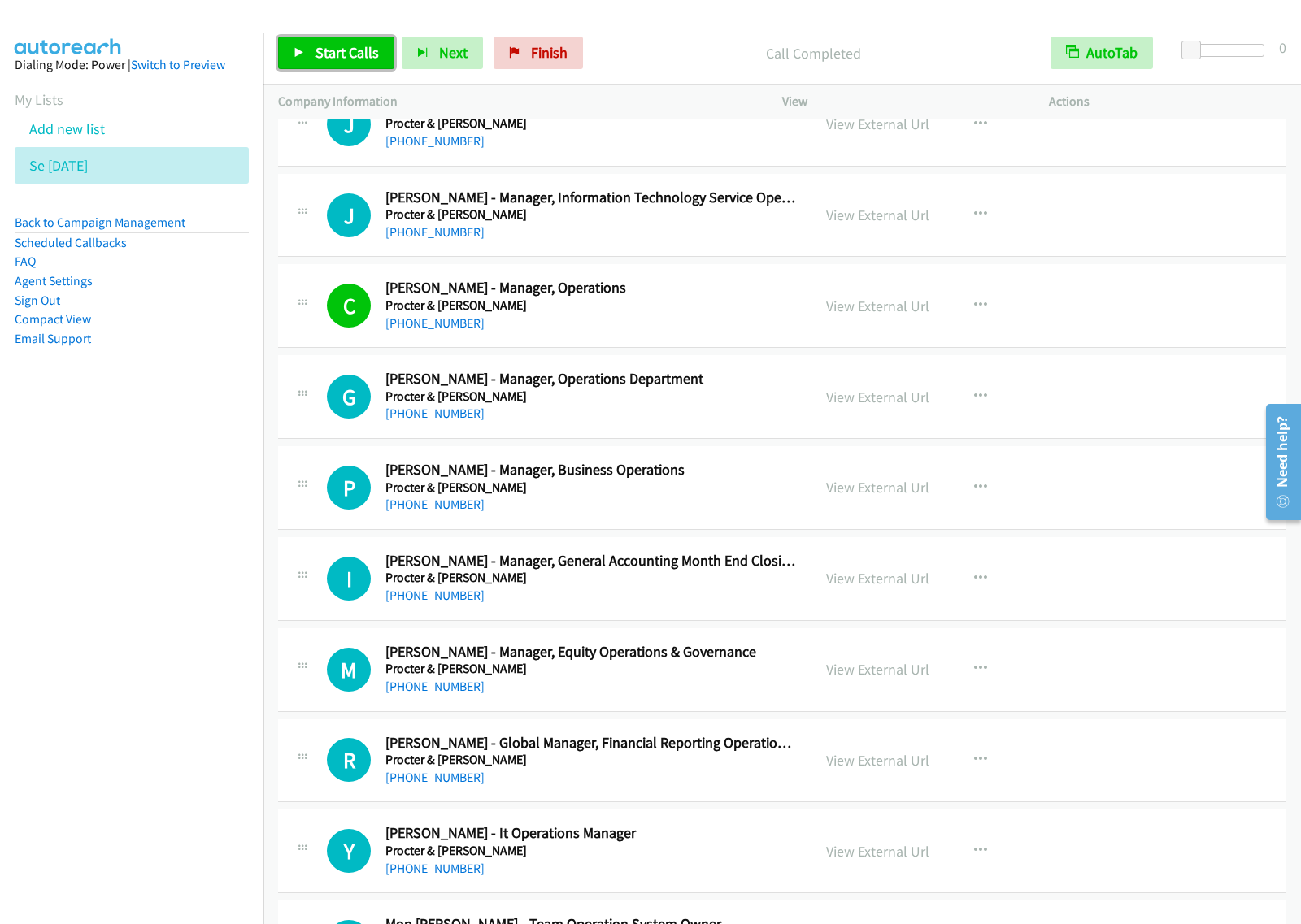
click at [347, 61] on span "Start Calls" at bounding box center [347, 52] width 64 height 18
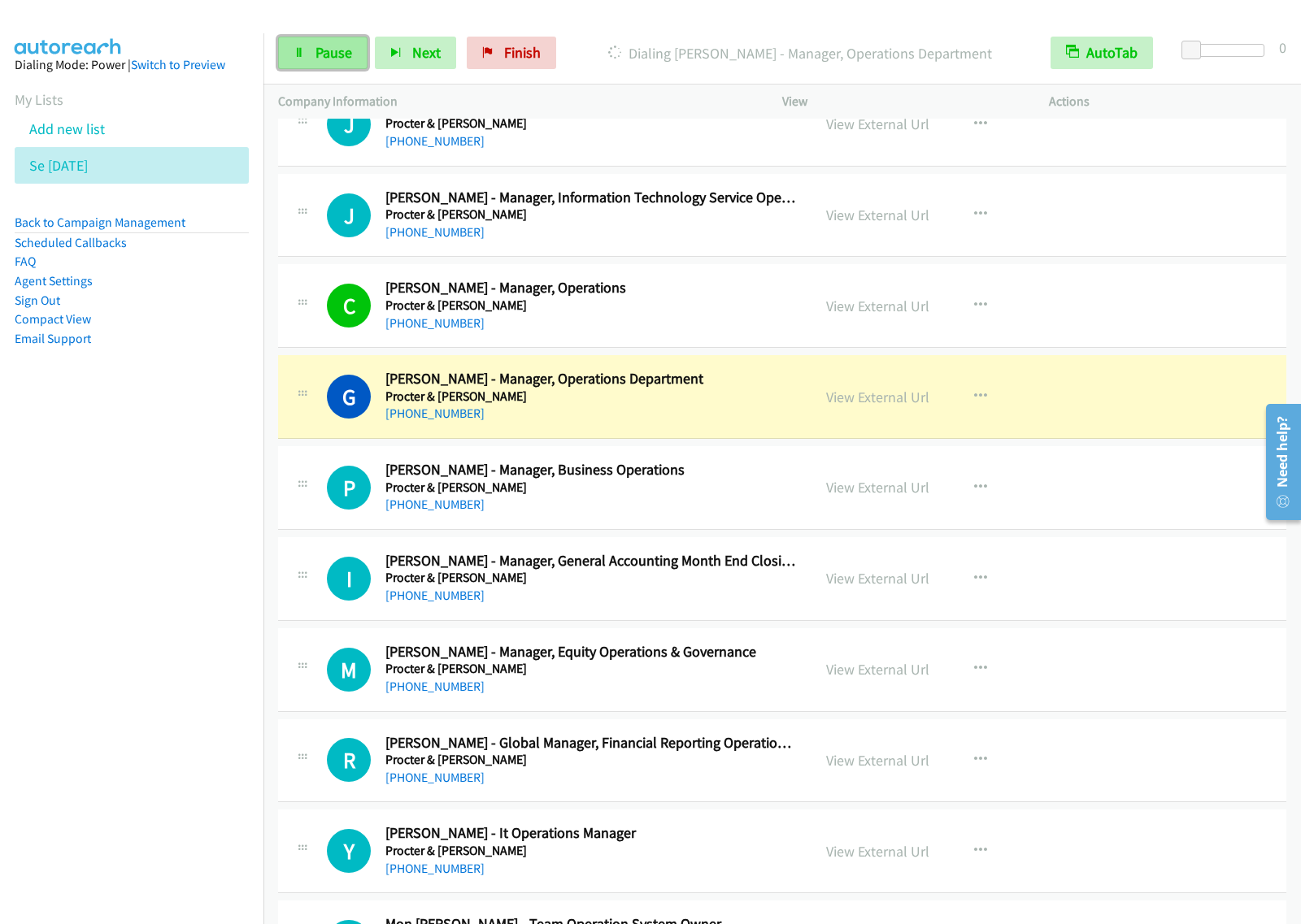
click at [309, 46] on link "Pause" at bounding box center [322, 53] width 90 height 33
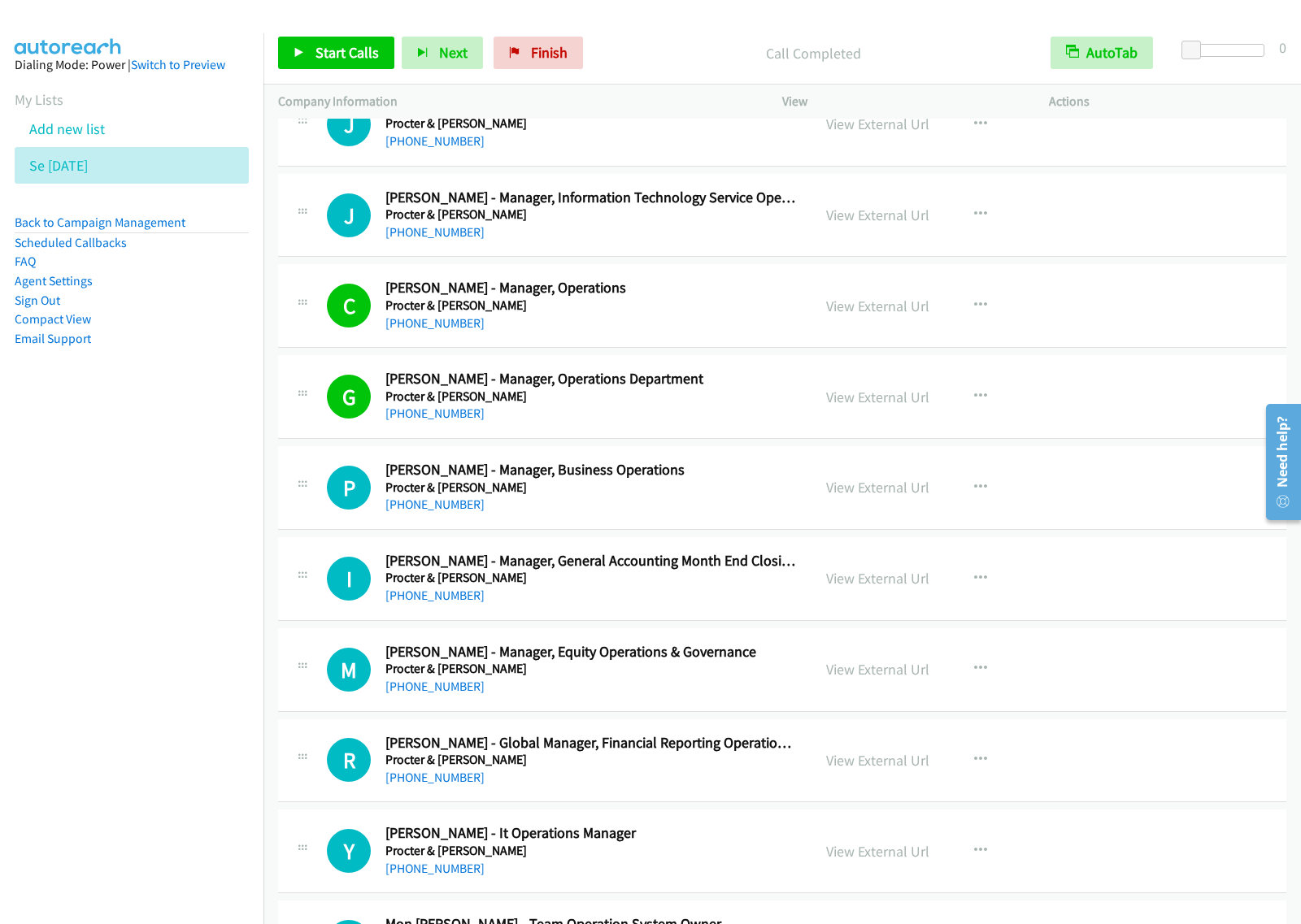
click at [181, 688] on nav "Dialing Mode: Power | Switch to Preview My Lists Add new list Se Aug27 Back to …" at bounding box center [132, 495] width 264 height 924
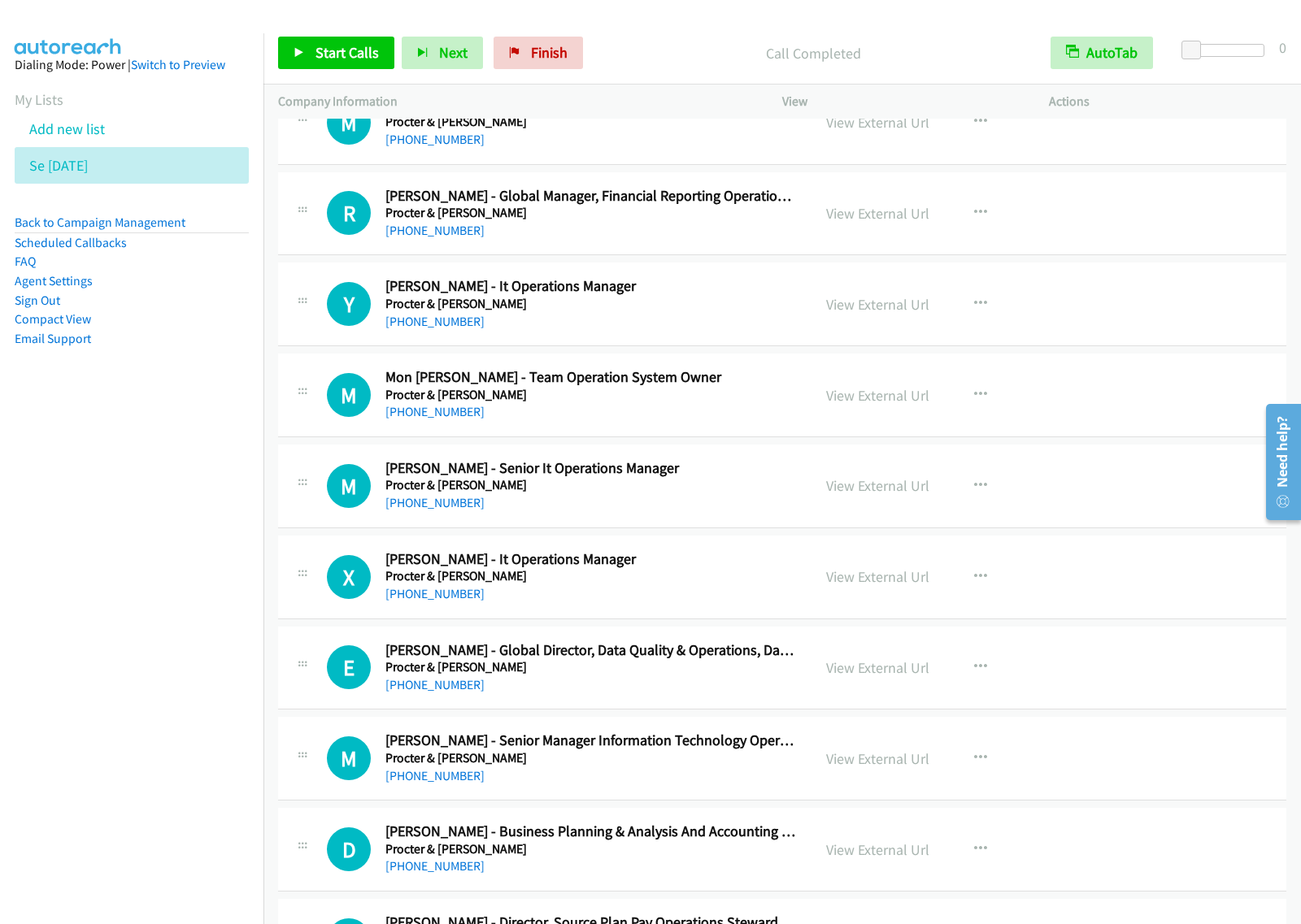
scroll to position [8737, 0]
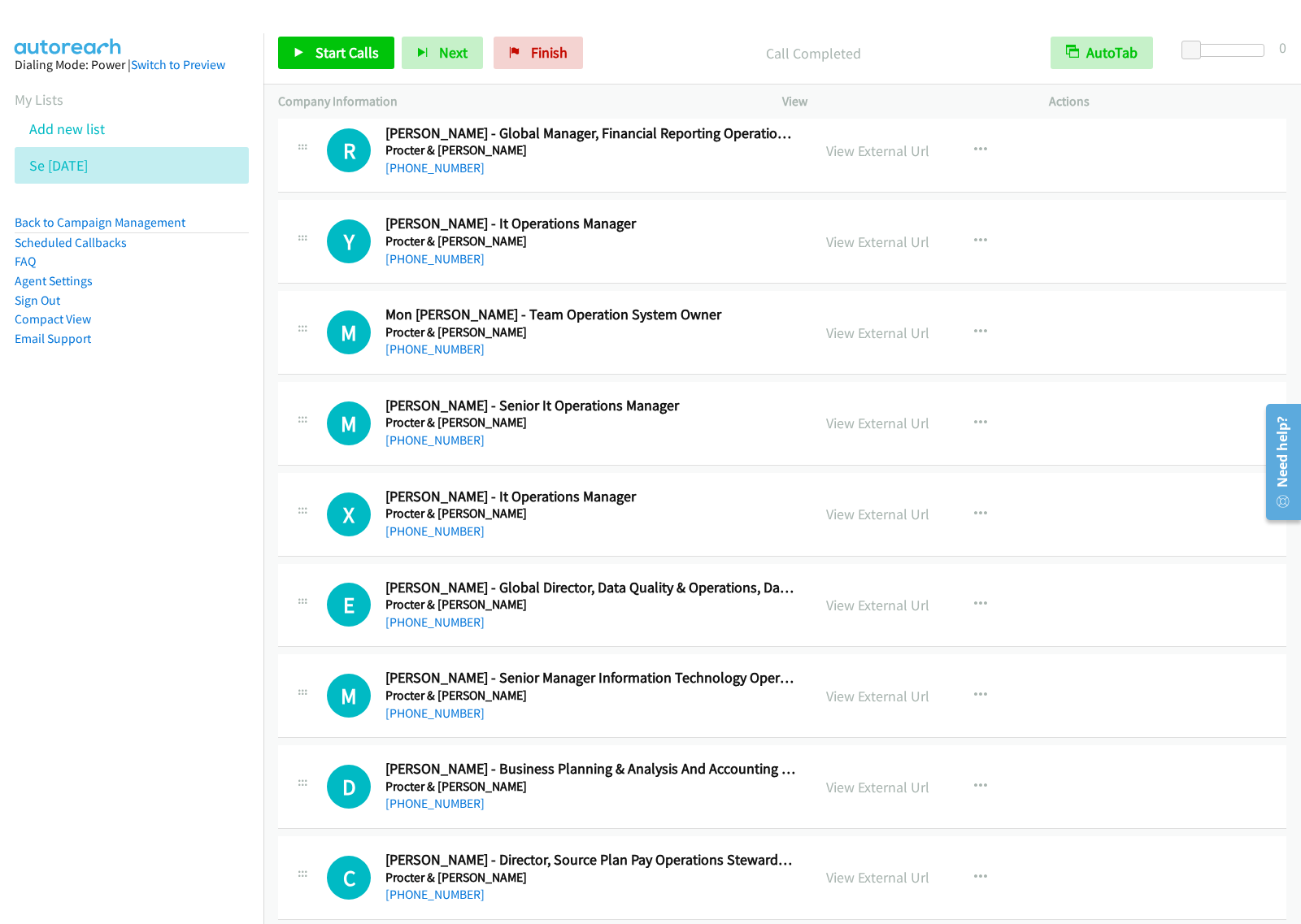
click at [602, 450] on div "+63 917 461 3805" at bounding box center [591, 440] width 412 height 19
click at [986, 432] on button "button" at bounding box center [980, 424] width 44 height 33
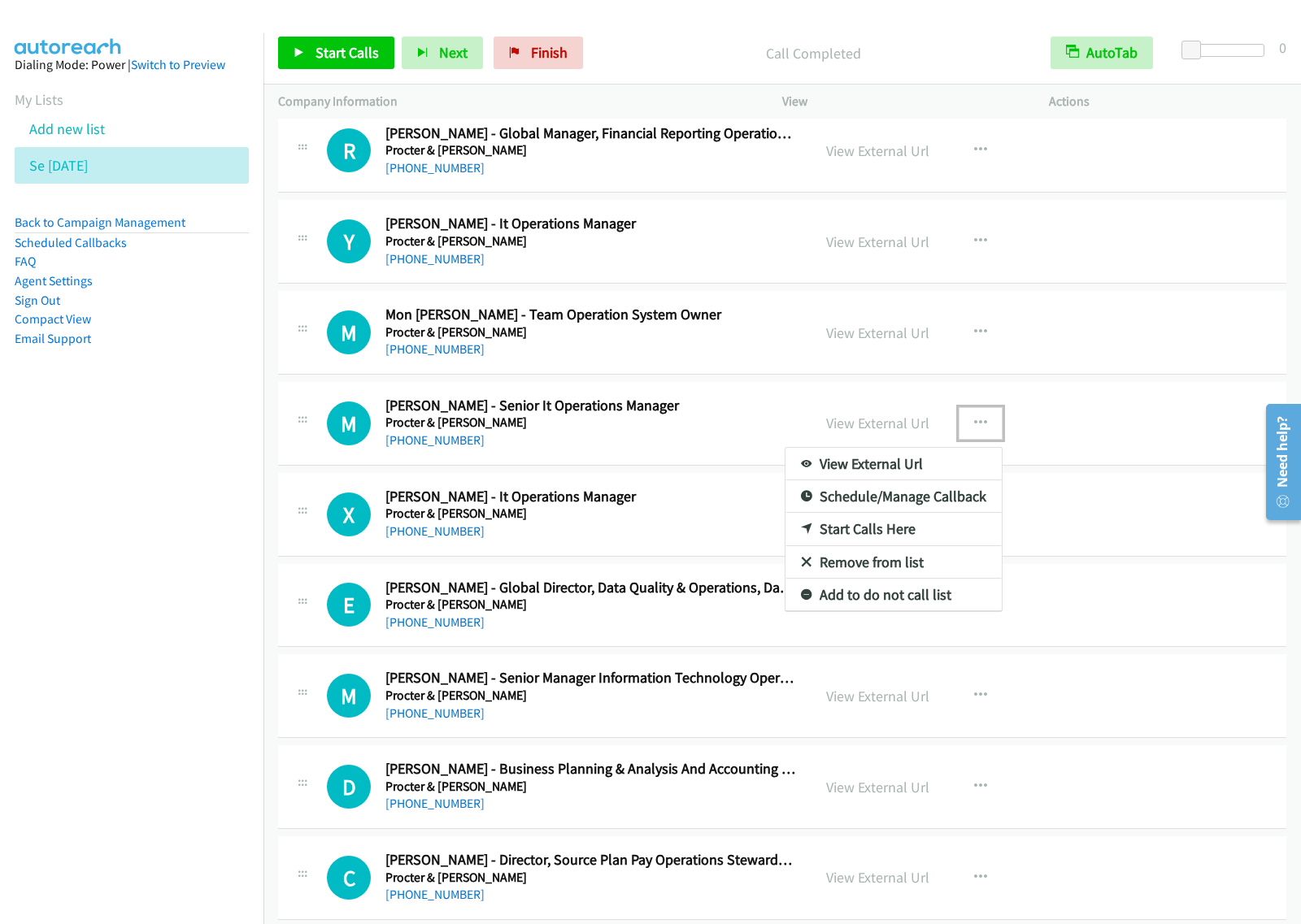
click at [916, 545] on link "Start Calls Here" at bounding box center [893, 529] width 216 height 33
click at [971, 439] on button "button" at bounding box center [980, 424] width 44 height 33
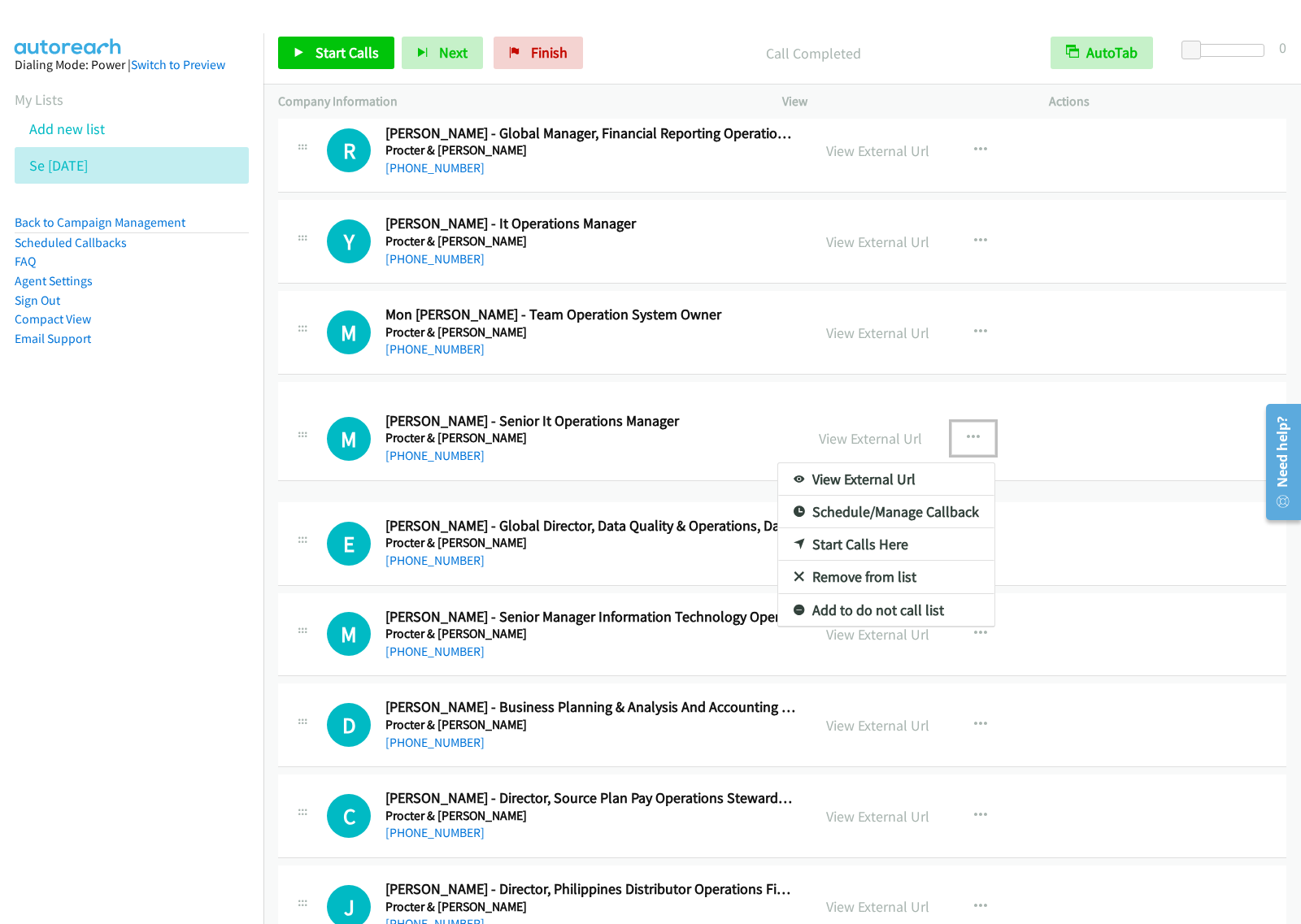
drag, startPoint x: 871, startPoint y: 547, endPoint x: 890, endPoint y: 542, distance: 19.6
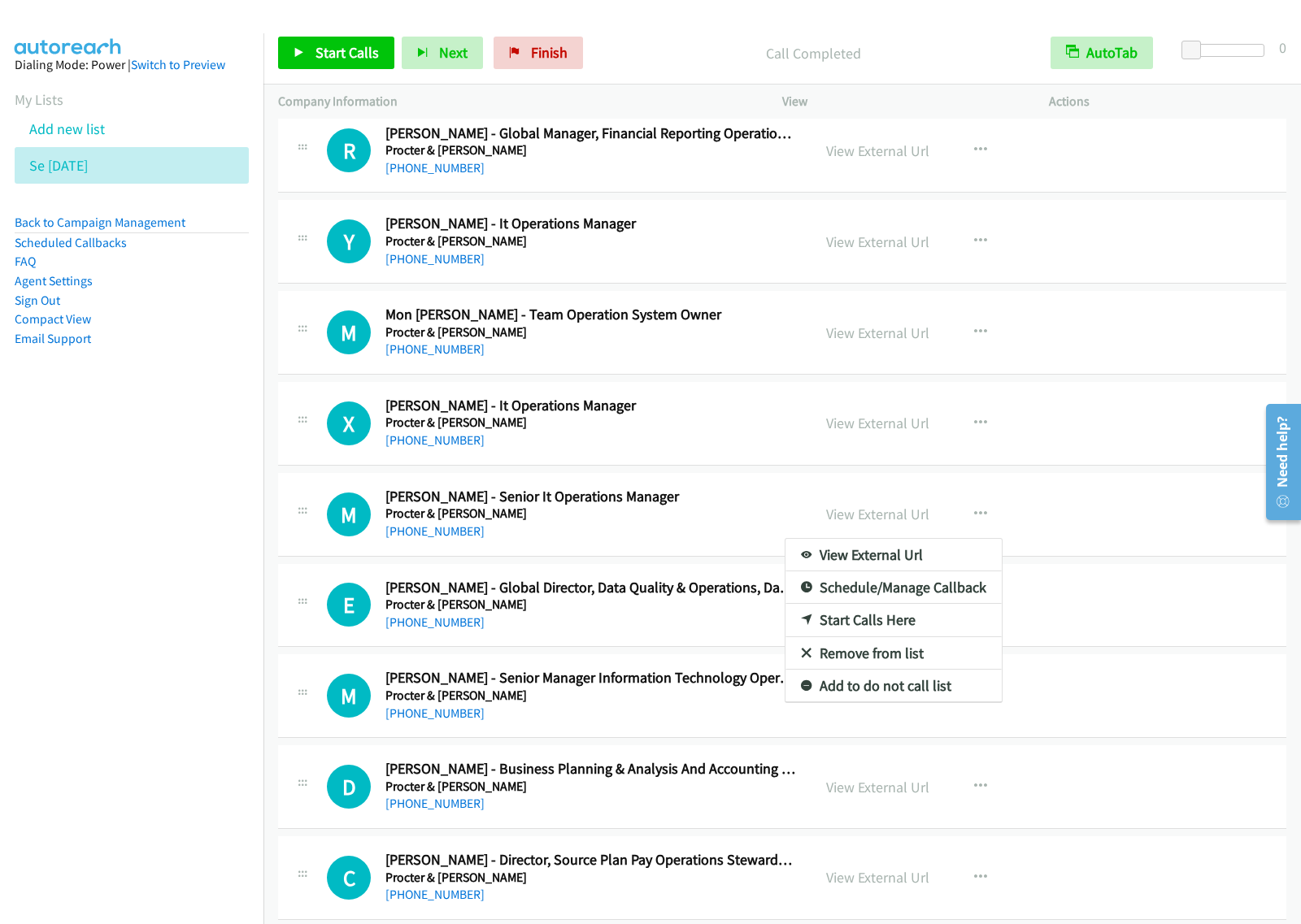
click at [677, 541] on div at bounding box center [650, 462] width 1301 height 924
click at [693, 431] on h5 "Procter & Gamble" at bounding box center [591, 422] width 412 height 16
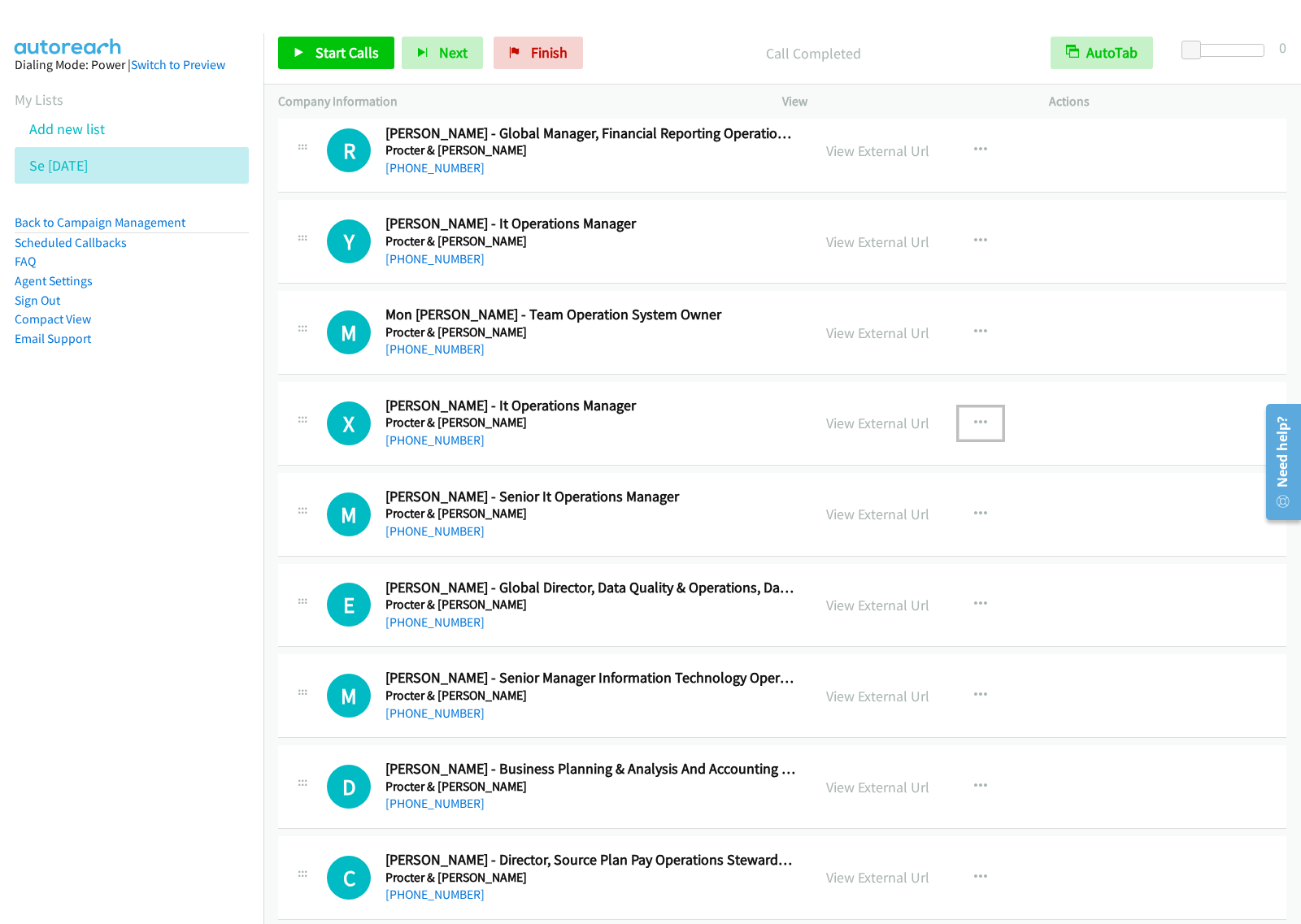
click at [980, 437] on button "button" at bounding box center [980, 424] width 44 height 33
click at [919, 545] on link "Start Calls Here" at bounding box center [893, 529] width 216 height 33
click at [974, 430] on icon "button" at bounding box center [980, 423] width 13 height 13
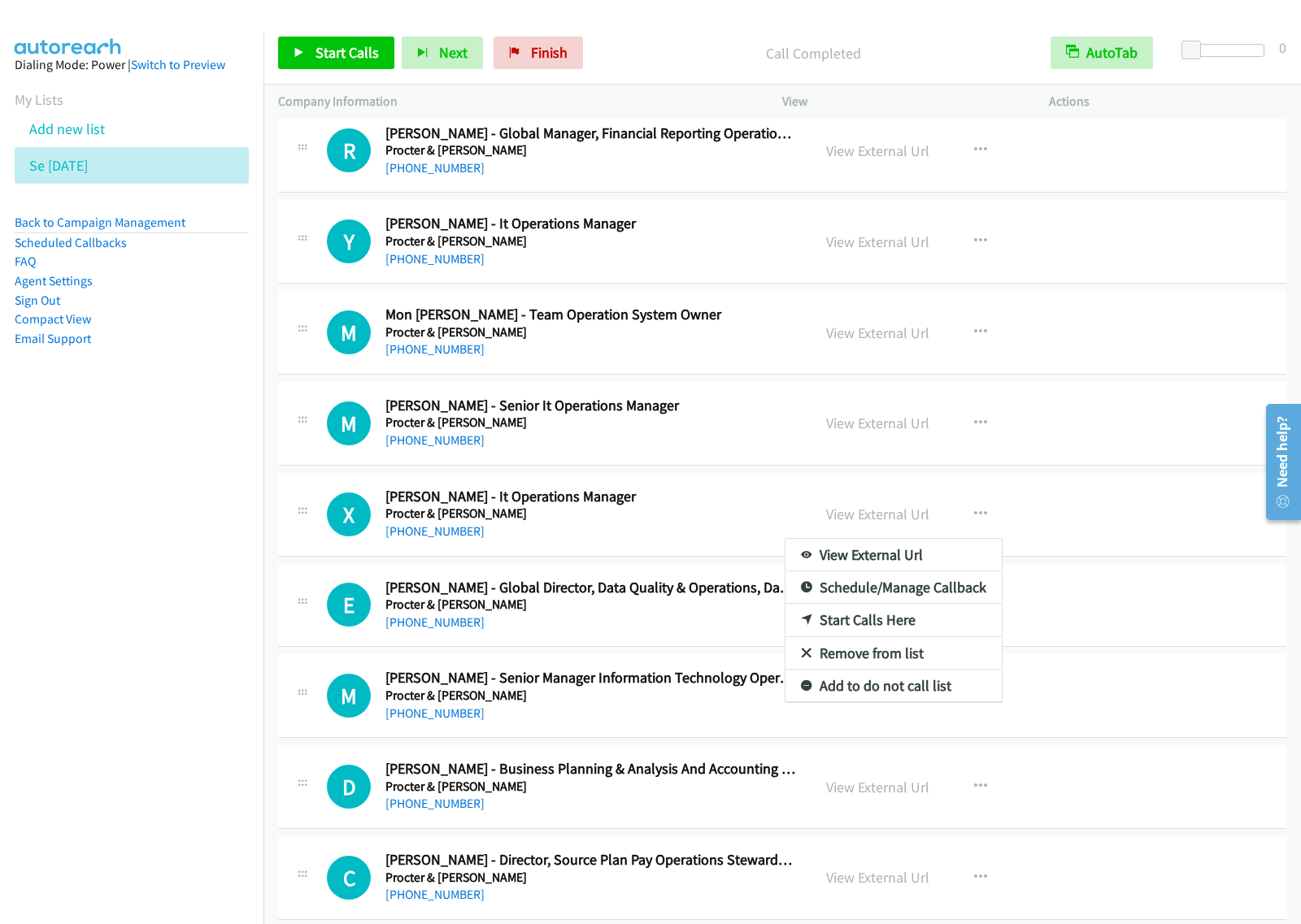
drag, startPoint x: 716, startPoint y: 454, endPoint x: 729, endPoint y: 451, distance: 13.3
click at [980, 435] on div at bounding box center [650, 462] width 1301 height 924
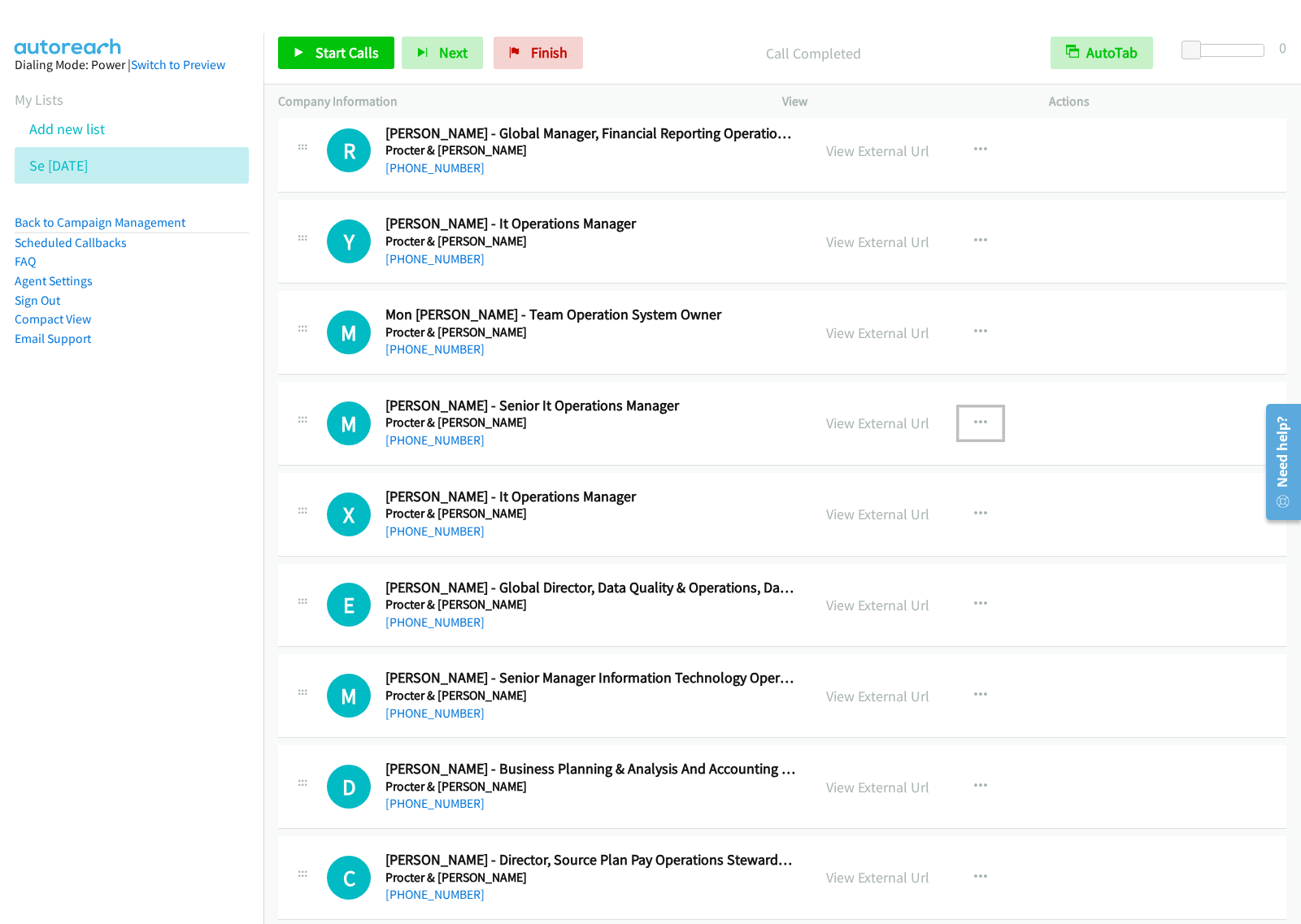
click at [974, 430] on icon "button" at bounding box center [980, 423] width 13 height 13
click at [907, 545] on link "Start Calls Here" at bounding box center [893, 529] width 216 height 33
click at [346, 65] on link "Start Calls" at bounding box center [335, 53] width 117 height 33
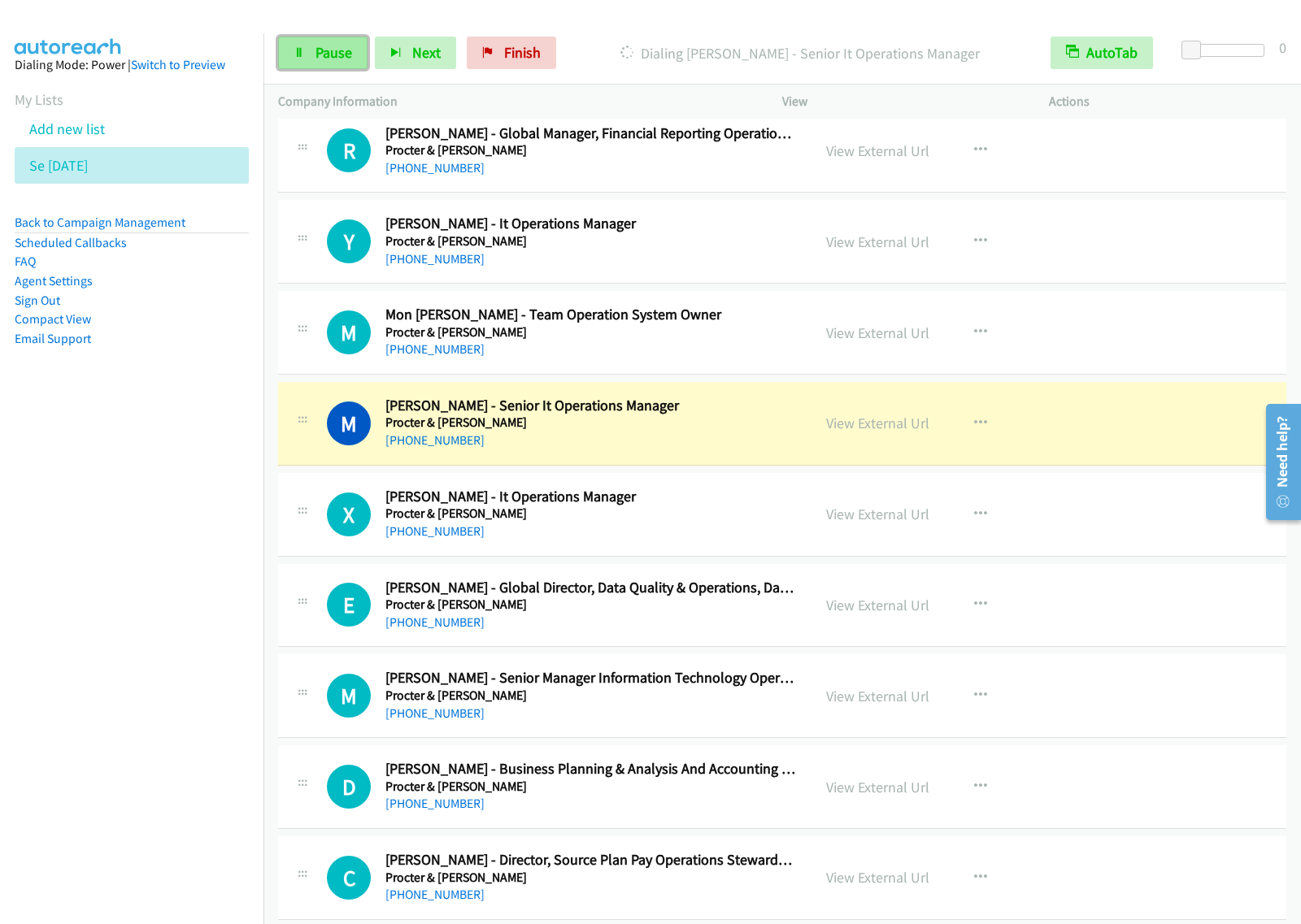
click at [315, 54] on span "Pause" at bounding box center [333, 52] width 37 height 18
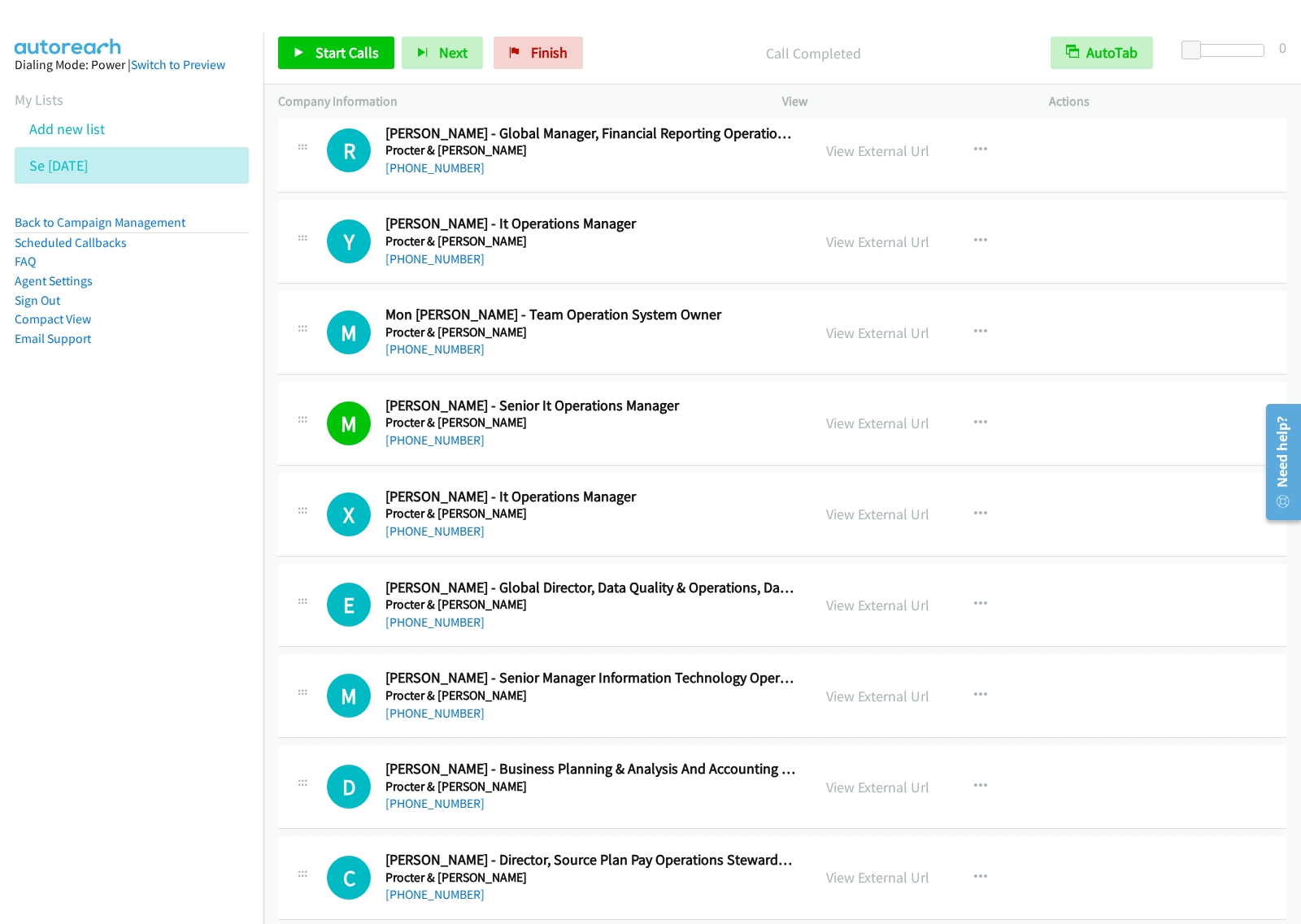
click at [216, 521] on nav "Dialing Mode: Power | Switch to Preview My Lists Add new list Se Aug27 Back to …" at bounding box center [132, 495] width 264 height 924
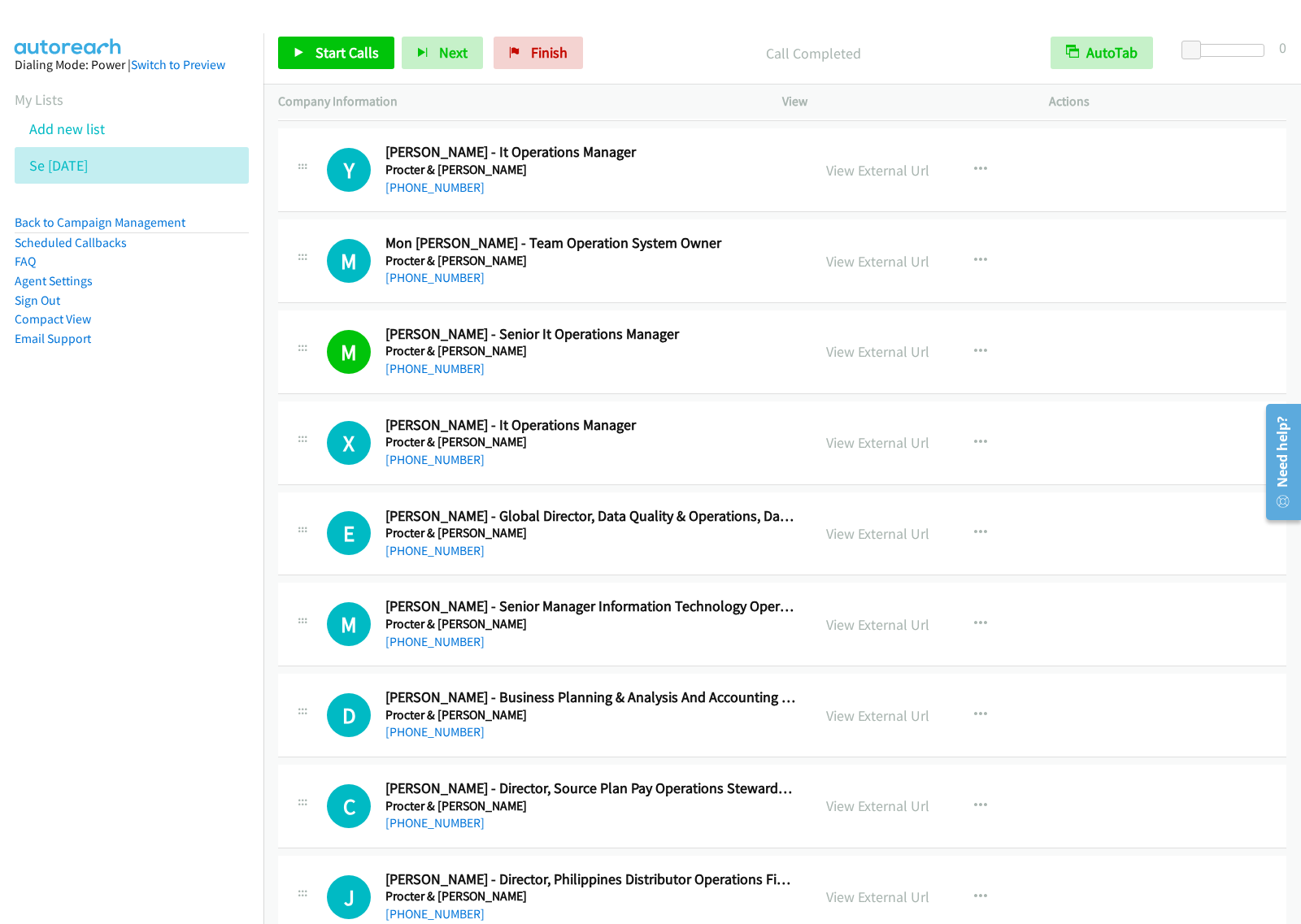
scroll to position [8940, 0]
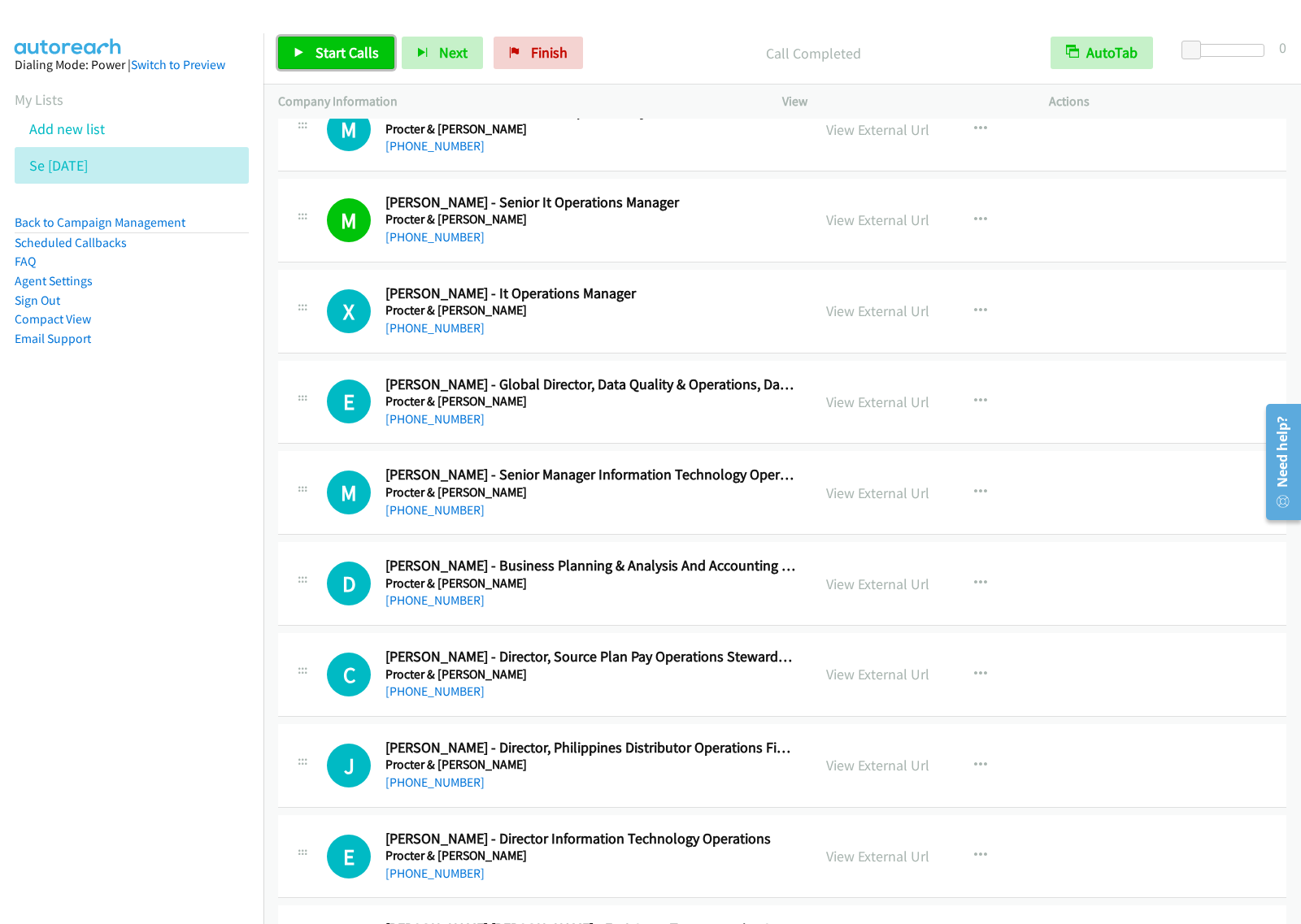
click at [370, 65] on link "Start Calls" at bounding box center [335, 53] width 117 height 33
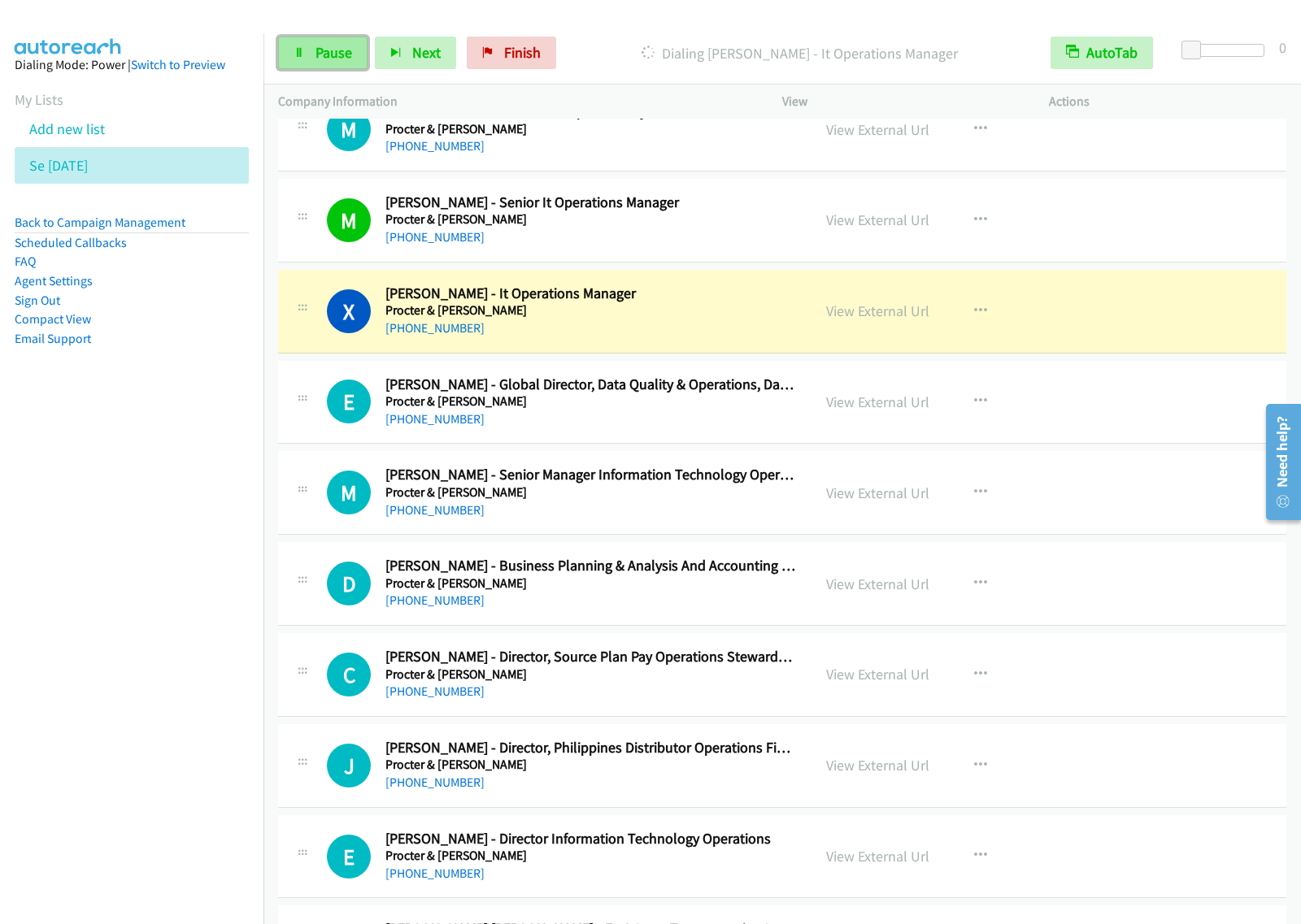
click at [340, 55] on span "Pause" at bounding box center [333, 52] width 37 height 18
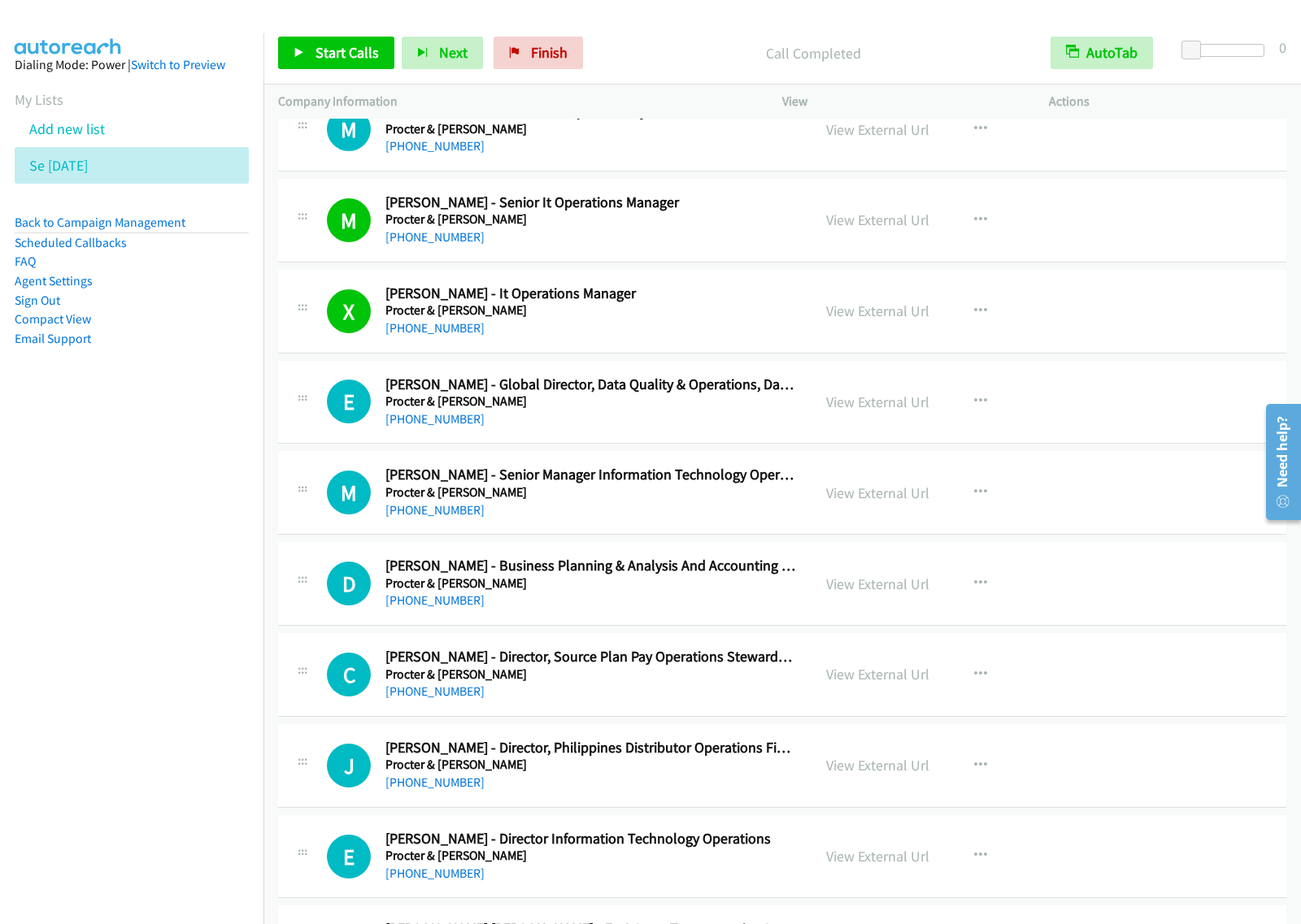
click at [197, 645] on nav "Dialing Mode: Power | Switch to Preview My Lists Add new list Se Aug27 Back to …" at bounding box center [132, 495] width 264 height 924
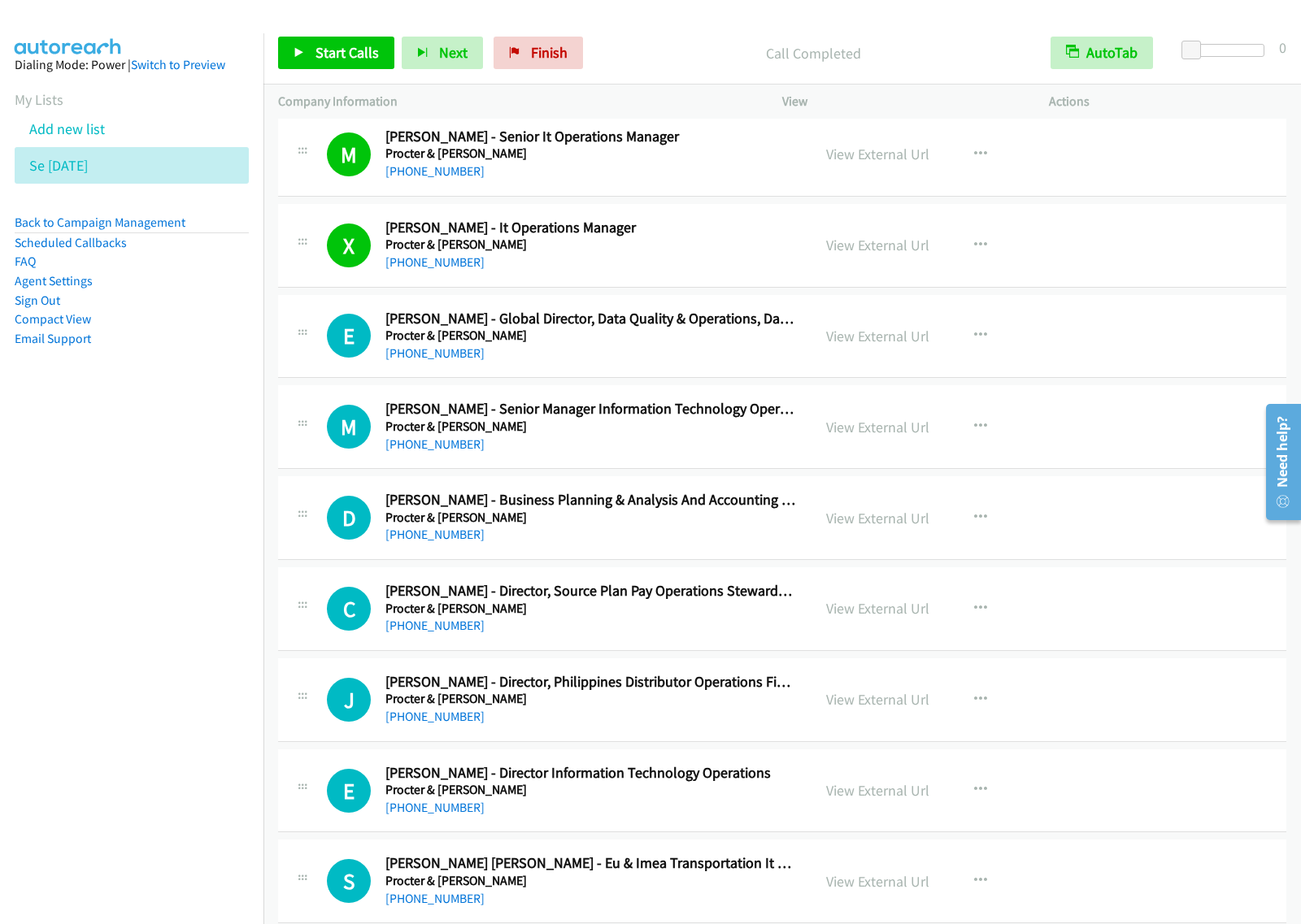
scroll to position [9042, 0]
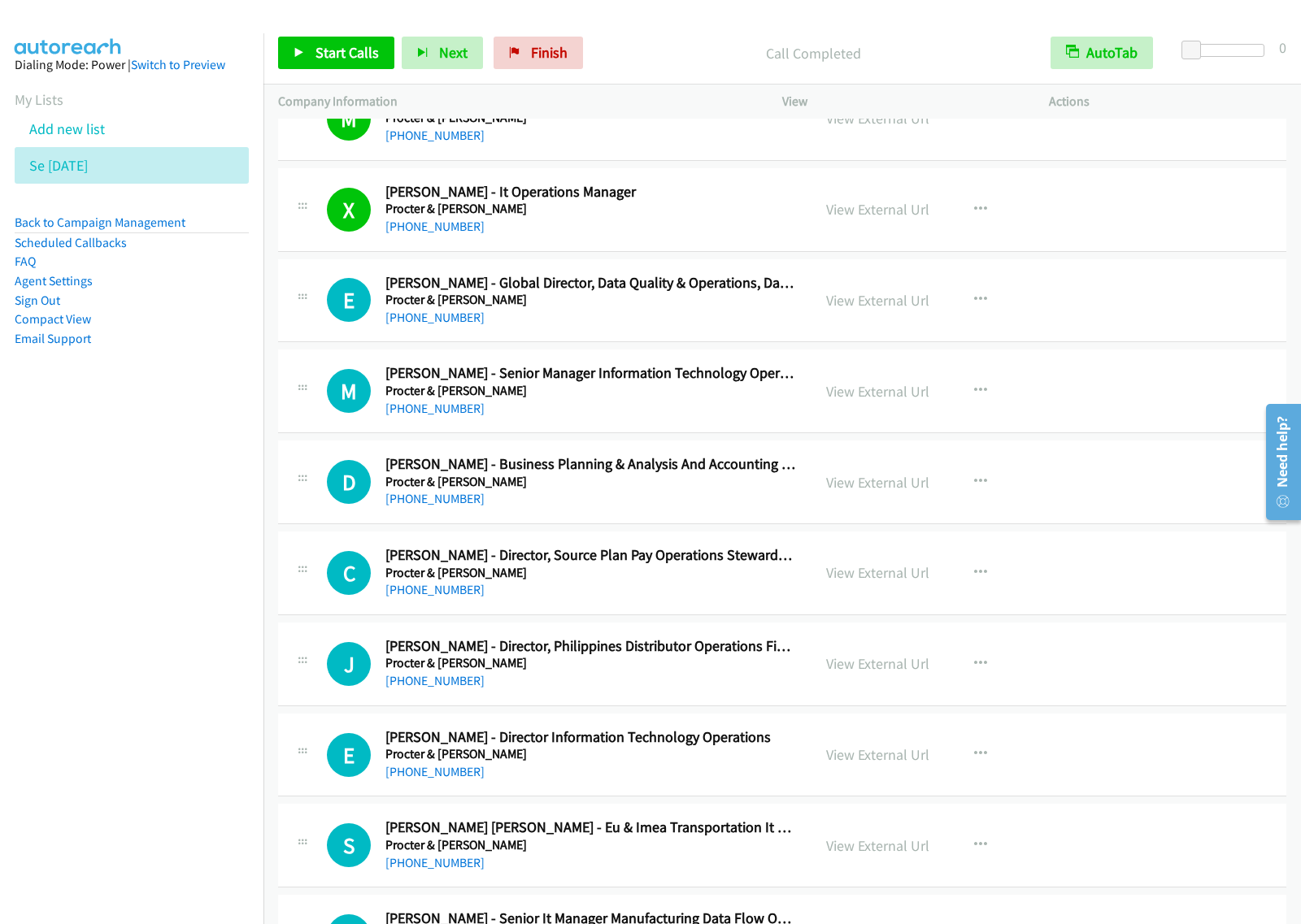
click at [937, 407] on div "View External Url View External Url Schedule/Manage Callback Start Calls Here R…" at bounding box center [952, 391] width 281 height 54
click at [958, 403] on button "button" at bounding box center [980, 391] width 44 height 33
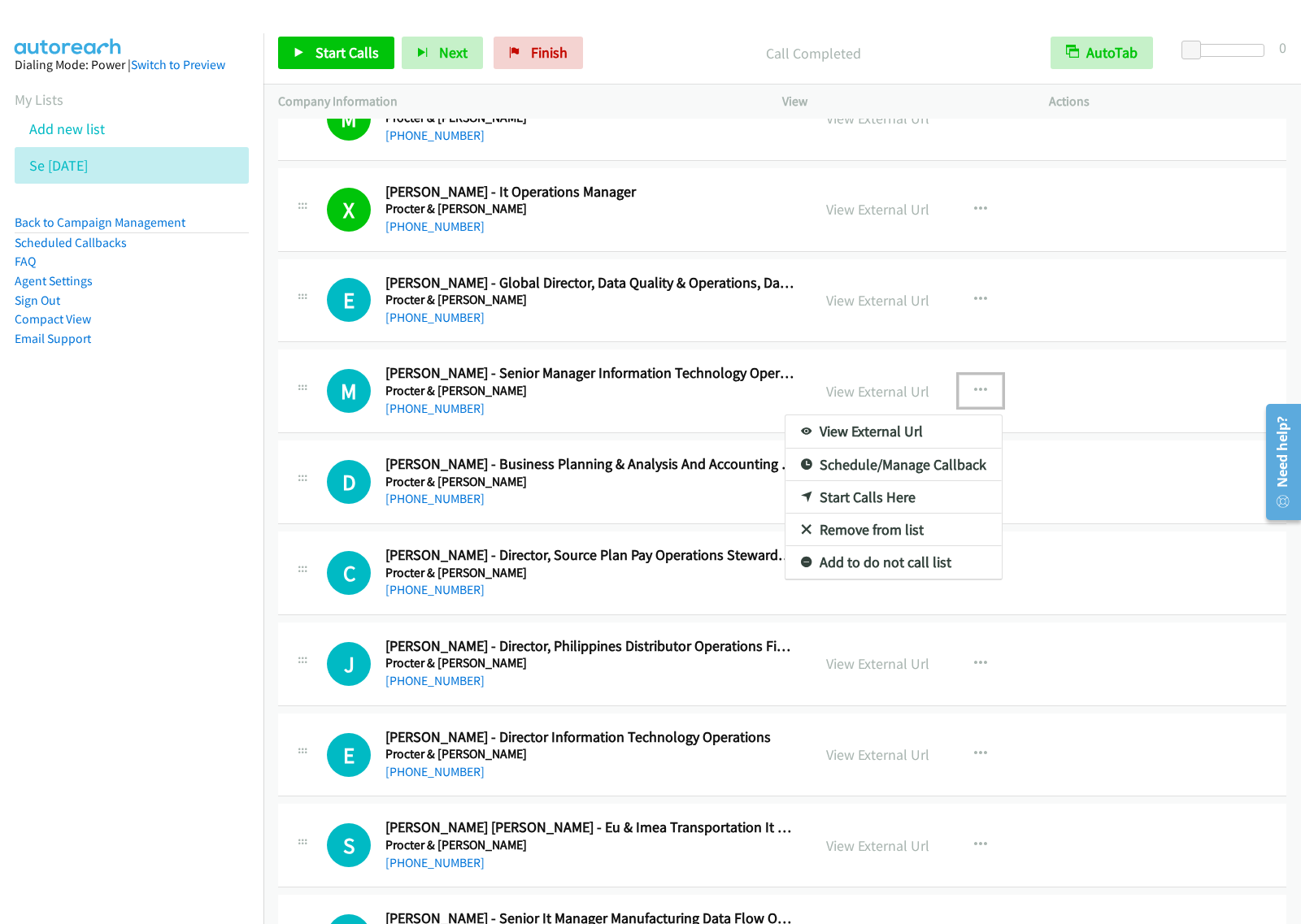
click at [905, 513] on link "Start Calls Here" at bounding box center [893, 497] width 216 height 33
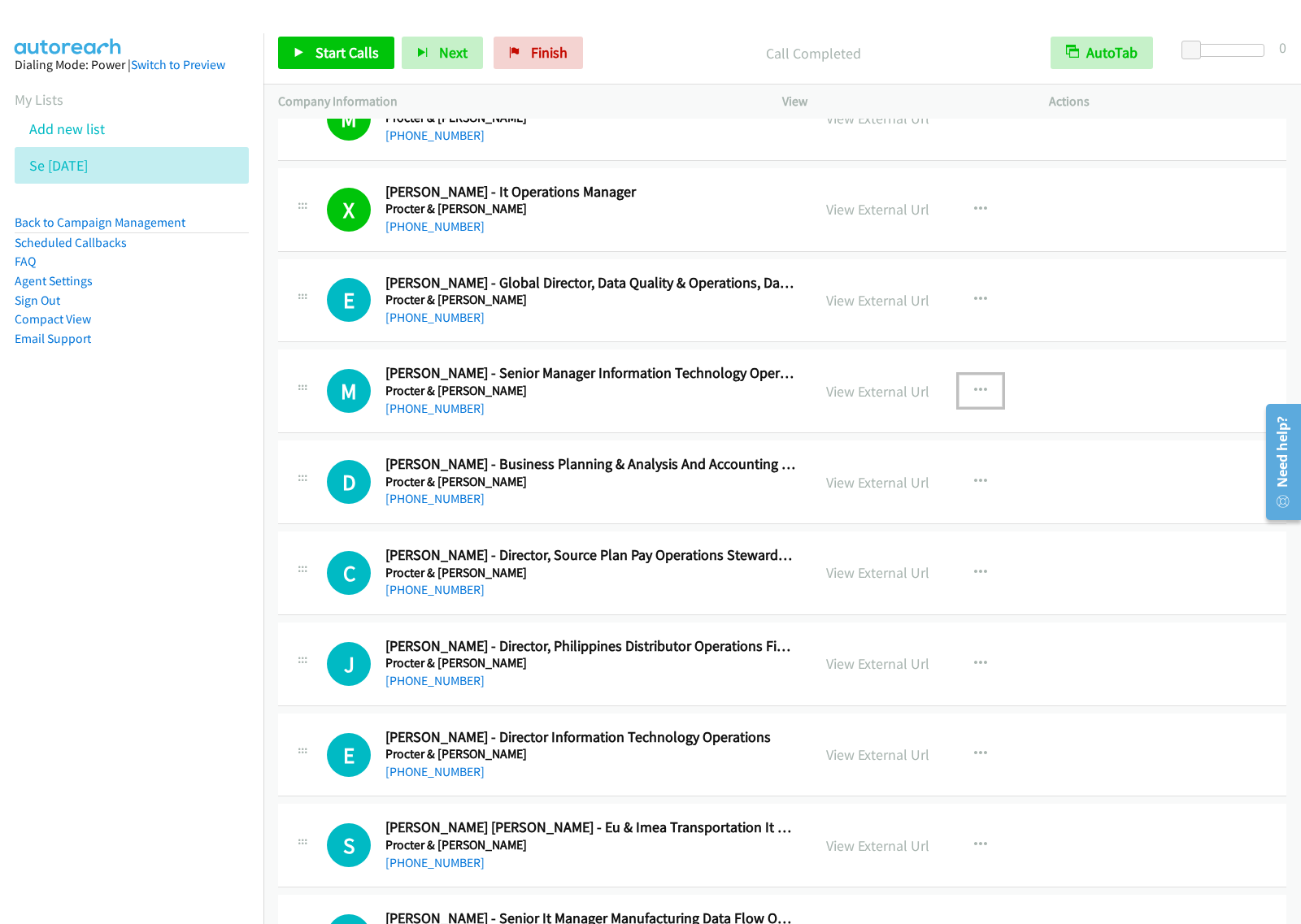
click at [981, 408] on button "button" at bounding box center [980, 391] width 44 height 33
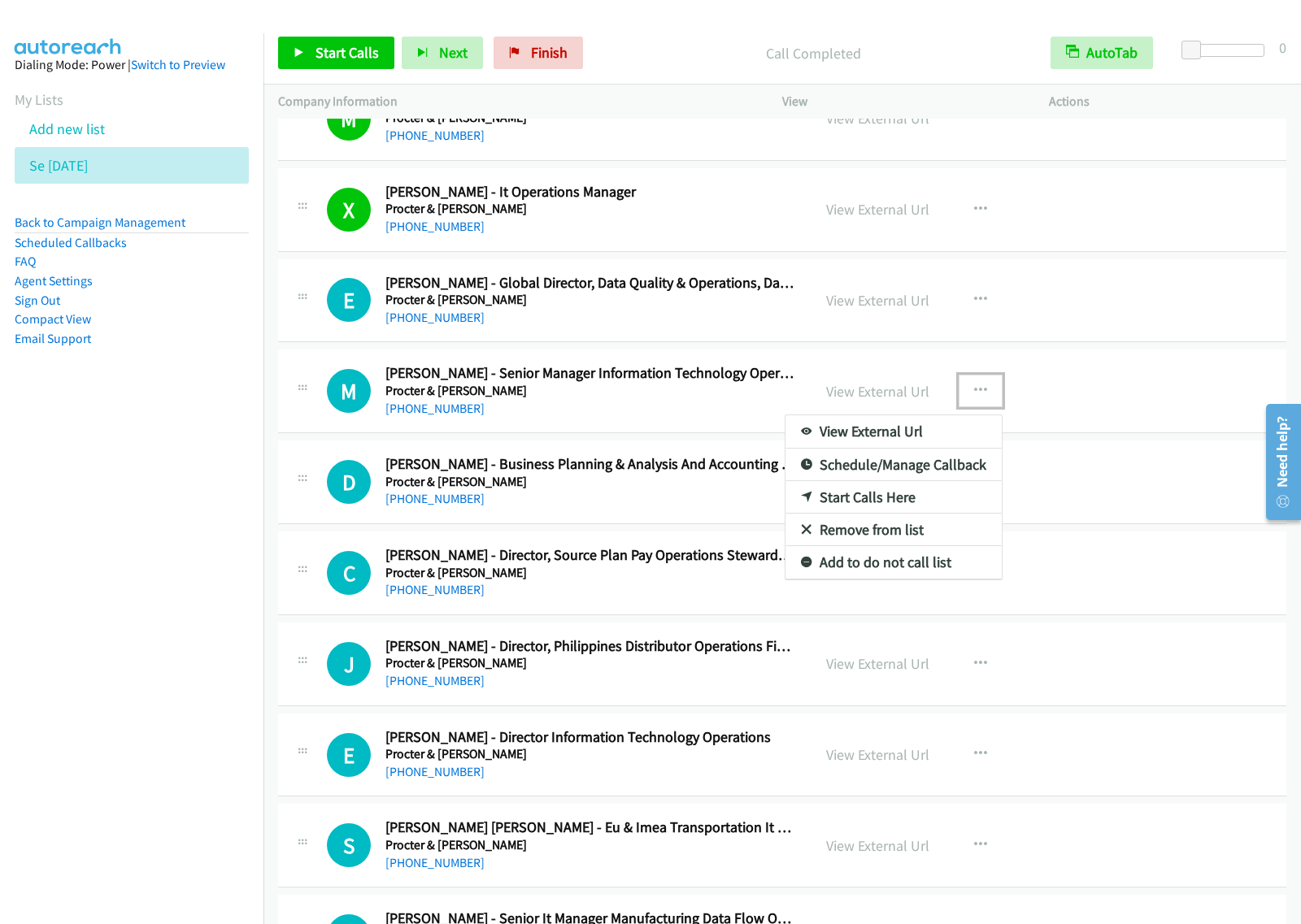
click at [912, 514] on link "Start Calls Here" at bounding box center [893, 497] width 216 height 33
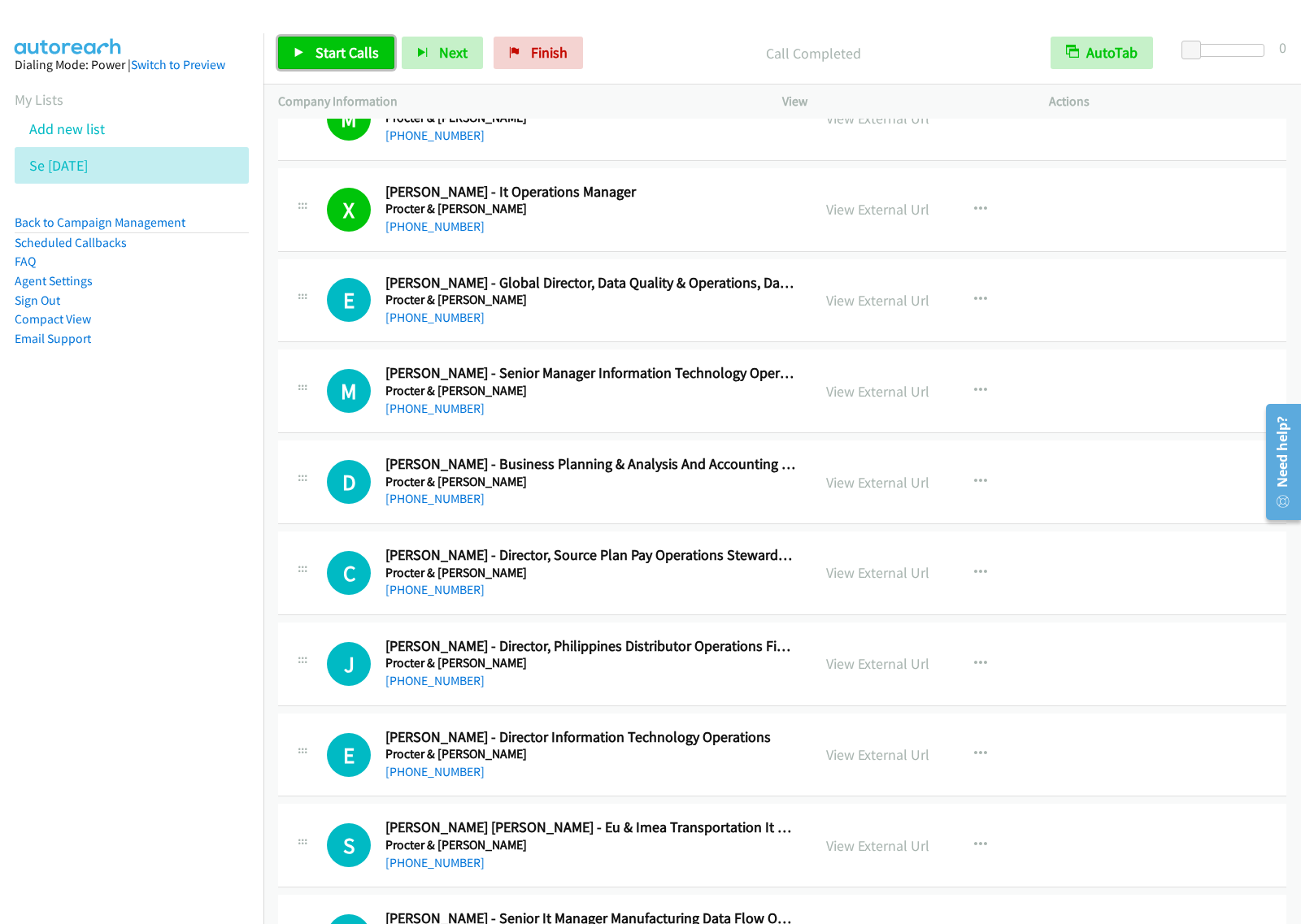
click at [319, 45] on span "Start Calls" at bounding box center [347, 52] width 64 height 18
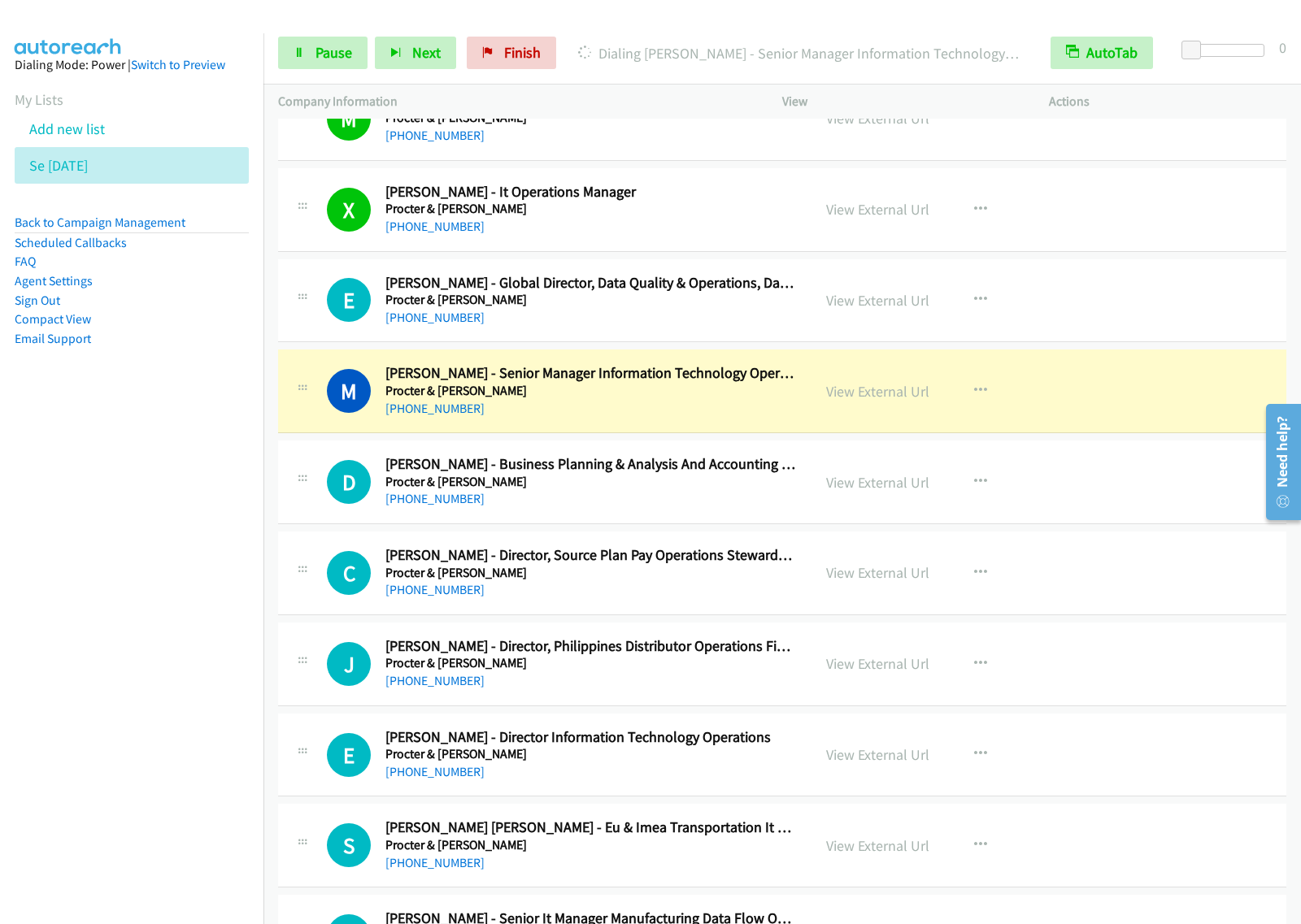
click at [120, 534] on nav "Dialing Mode: Power | Switch to Preview My Lists Add new list Se Aug27 Back to …" at bounding box center [132, 495] width 264 height 924
click at [344, 66] on link "Pause" at bounding box center [322, 53] width 90 height 33
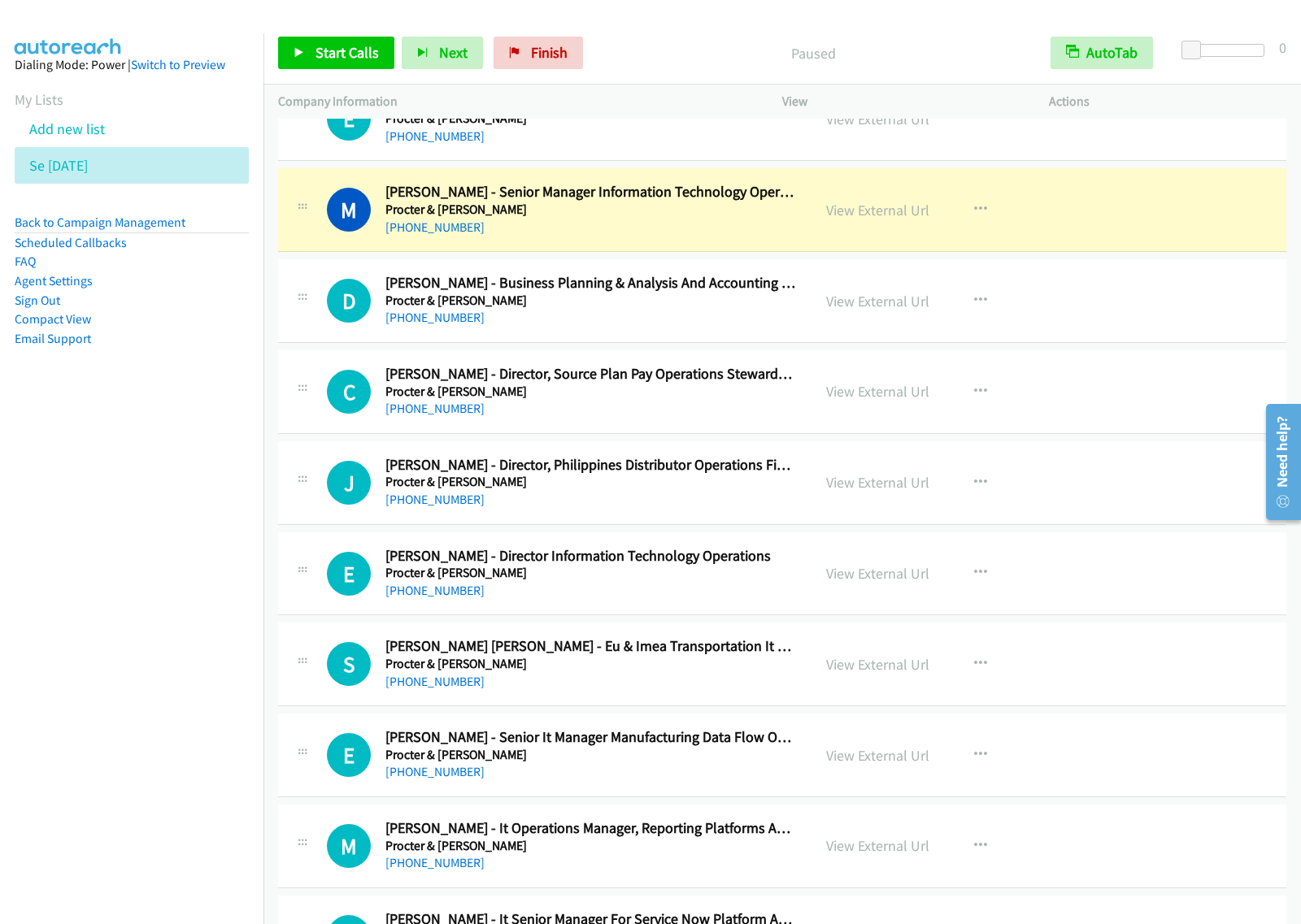
scroll to position [9245, 0]
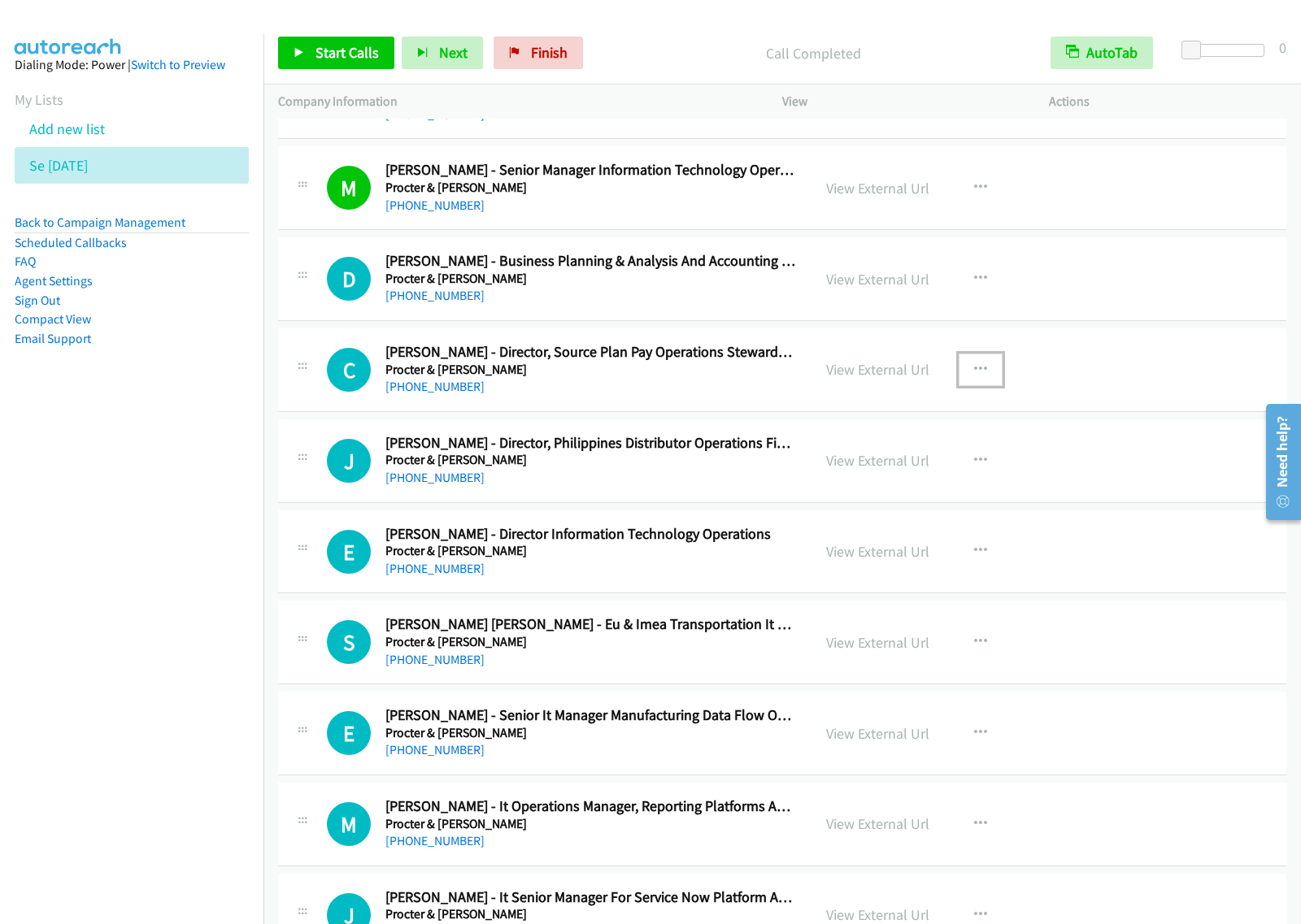
click at [974, 377] on icon "button" at bounding box center [980, 369] width 13 height 13
click at [884, 518] on link "Remove from list" at bounding box center [893, 509] width 216 height 33
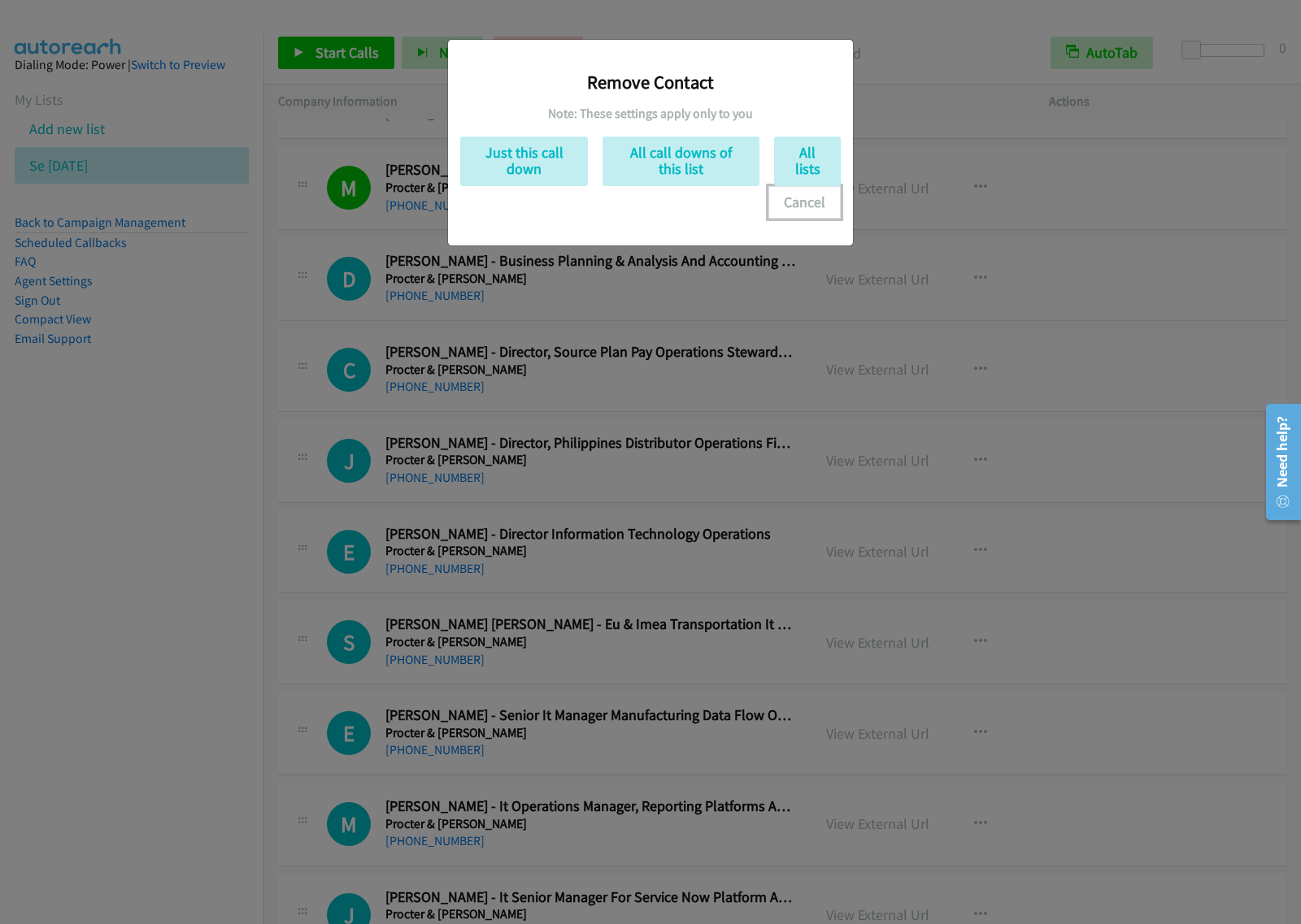
click at [802, 208] on button "Cancel" at bounding box center [804, 202] width 72 height 33
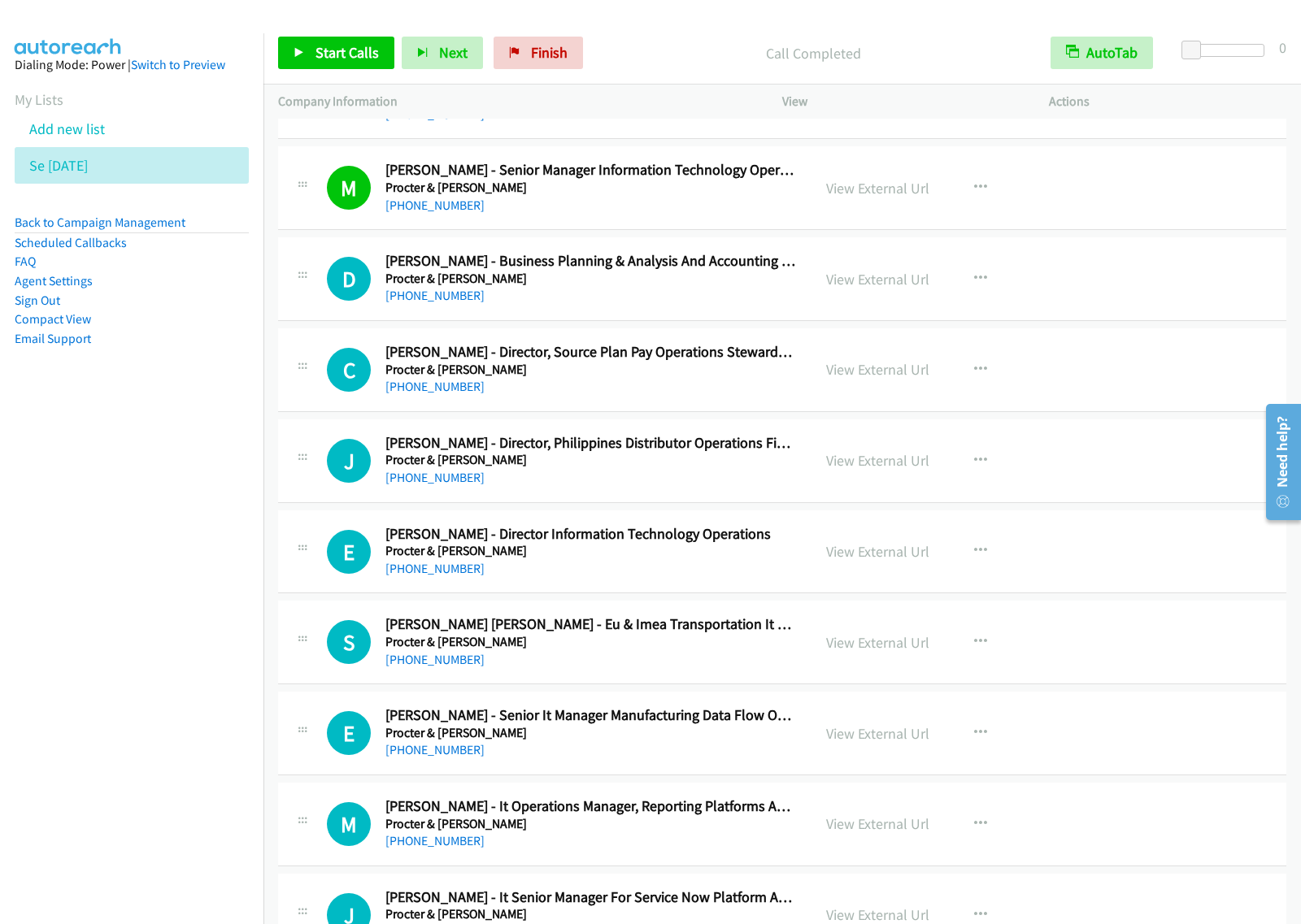
click at [624, 412] on div "C Callback Scheduled Carlos Ben Ignacio - Director, Source Plan Pay Operations …" at bounding box center [782, 370] width 1008 height 84
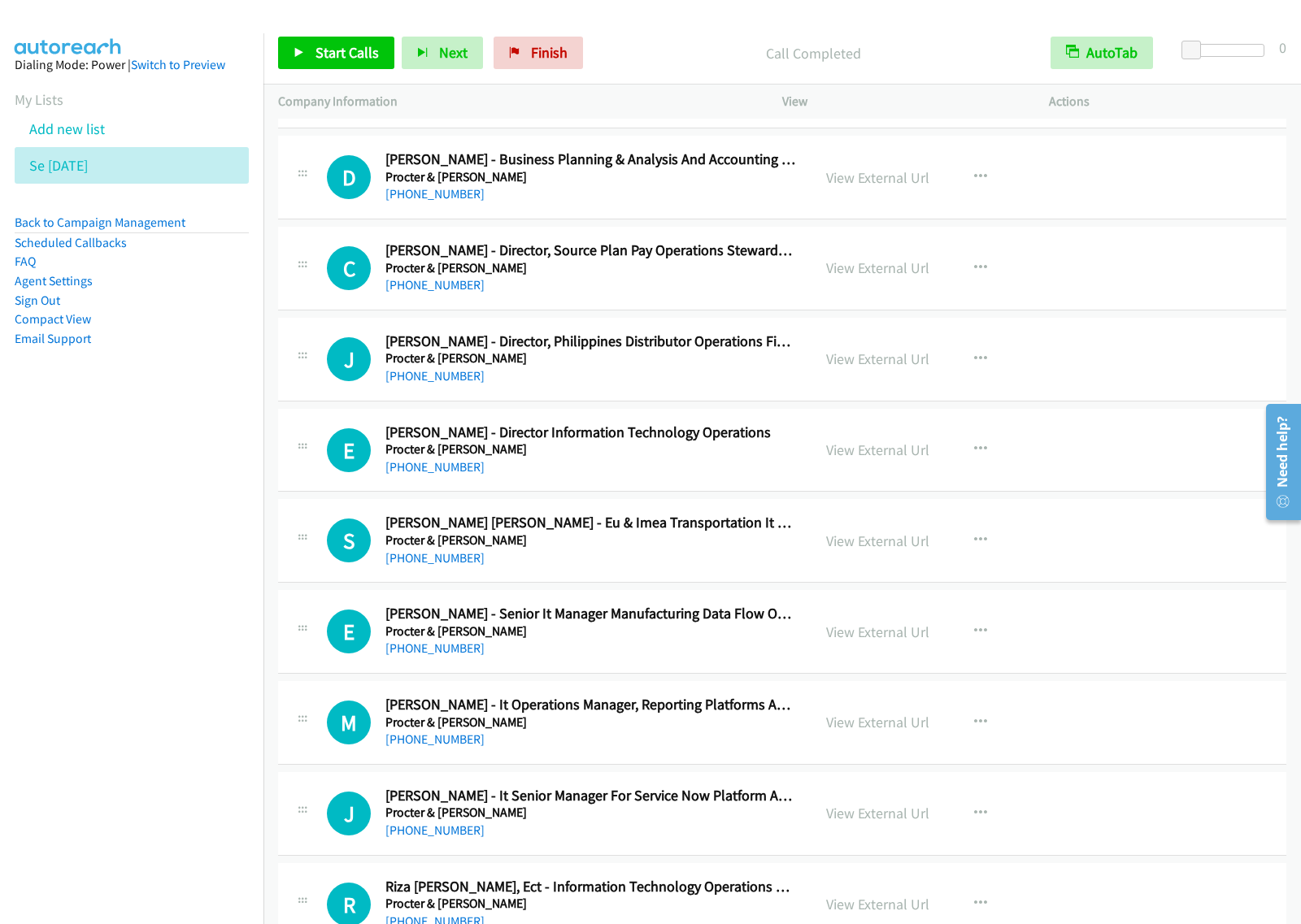
scroll to position [9448, 0]
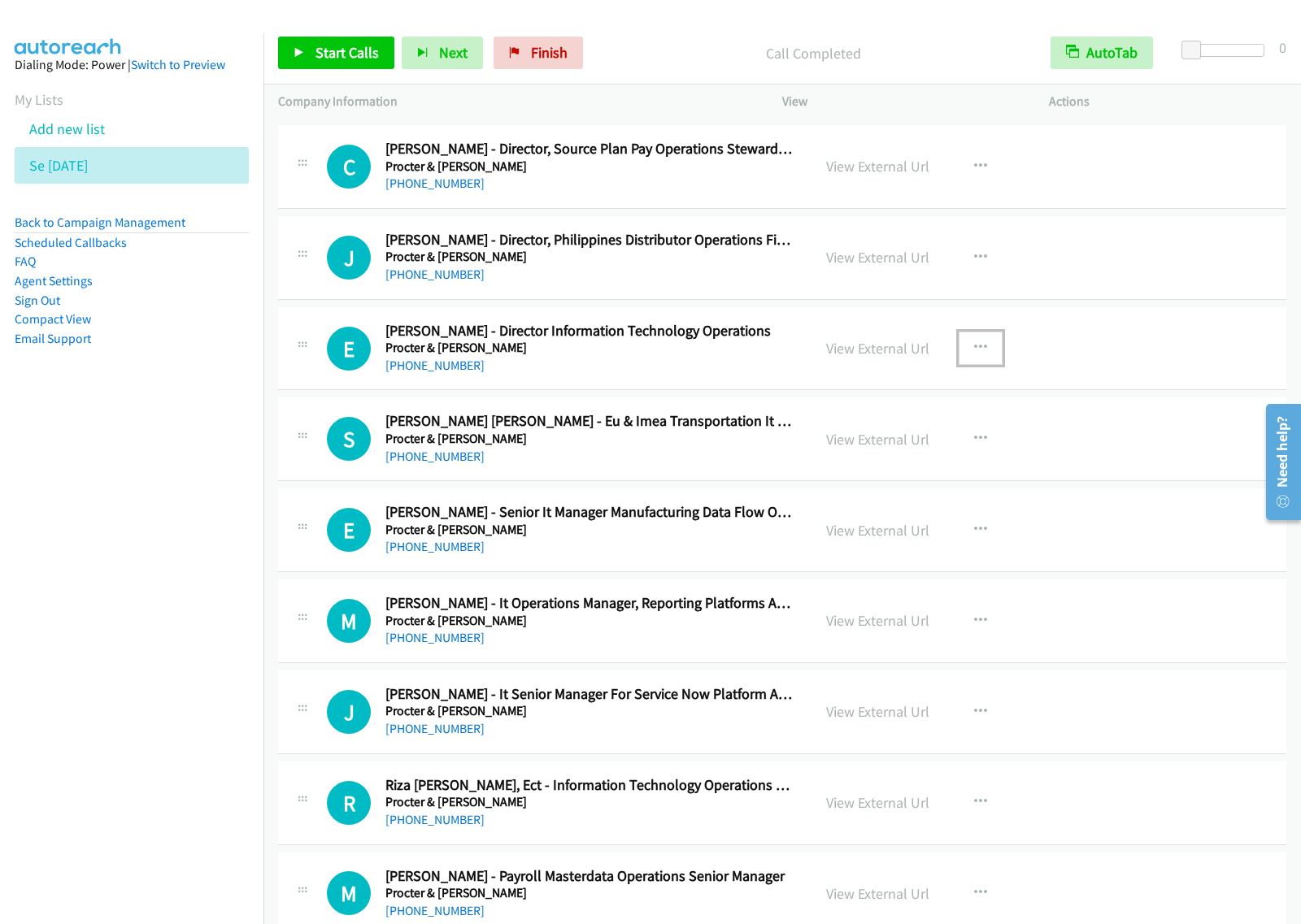
click at [974, 355] on icon "button" at bounding box center [980, 347] width 13 height 13
click at [921, 470] on link "Start Calls Here" at bounding box center [893, 455] width 216 height 33
click at [979, 364] on button "button" at bounding box center [980, 348] width 44 height 33
click at [924, 470] on link "Start Calls Here" at bounding box center [893, 455] width 216 height 33
click at [351, 53] on span "Start Calls" at bounding box center [347, 52] width 64 height 18
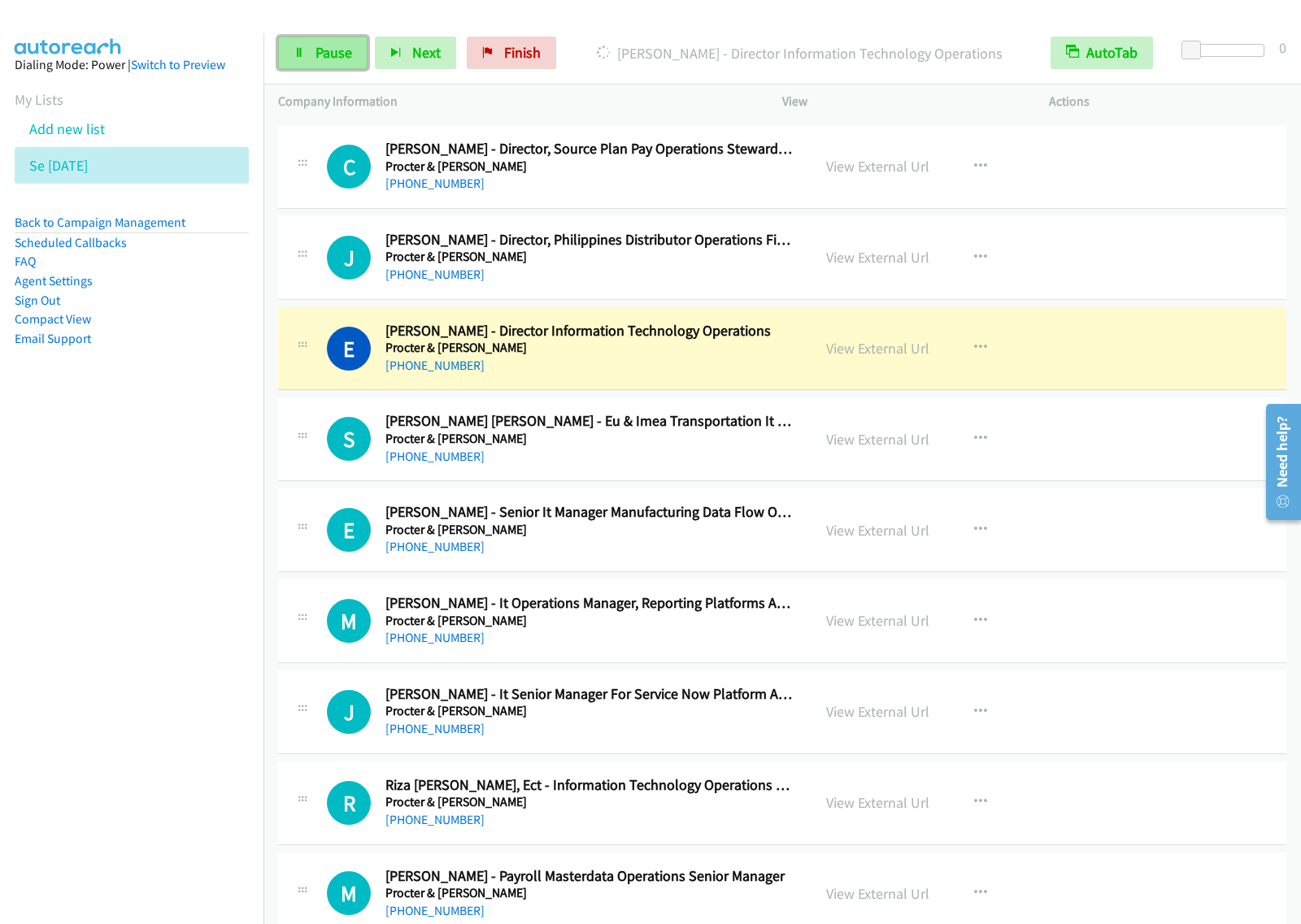
click at [319, 59] on span "Pause" at bounding box center [333, 52] width 37 height 18
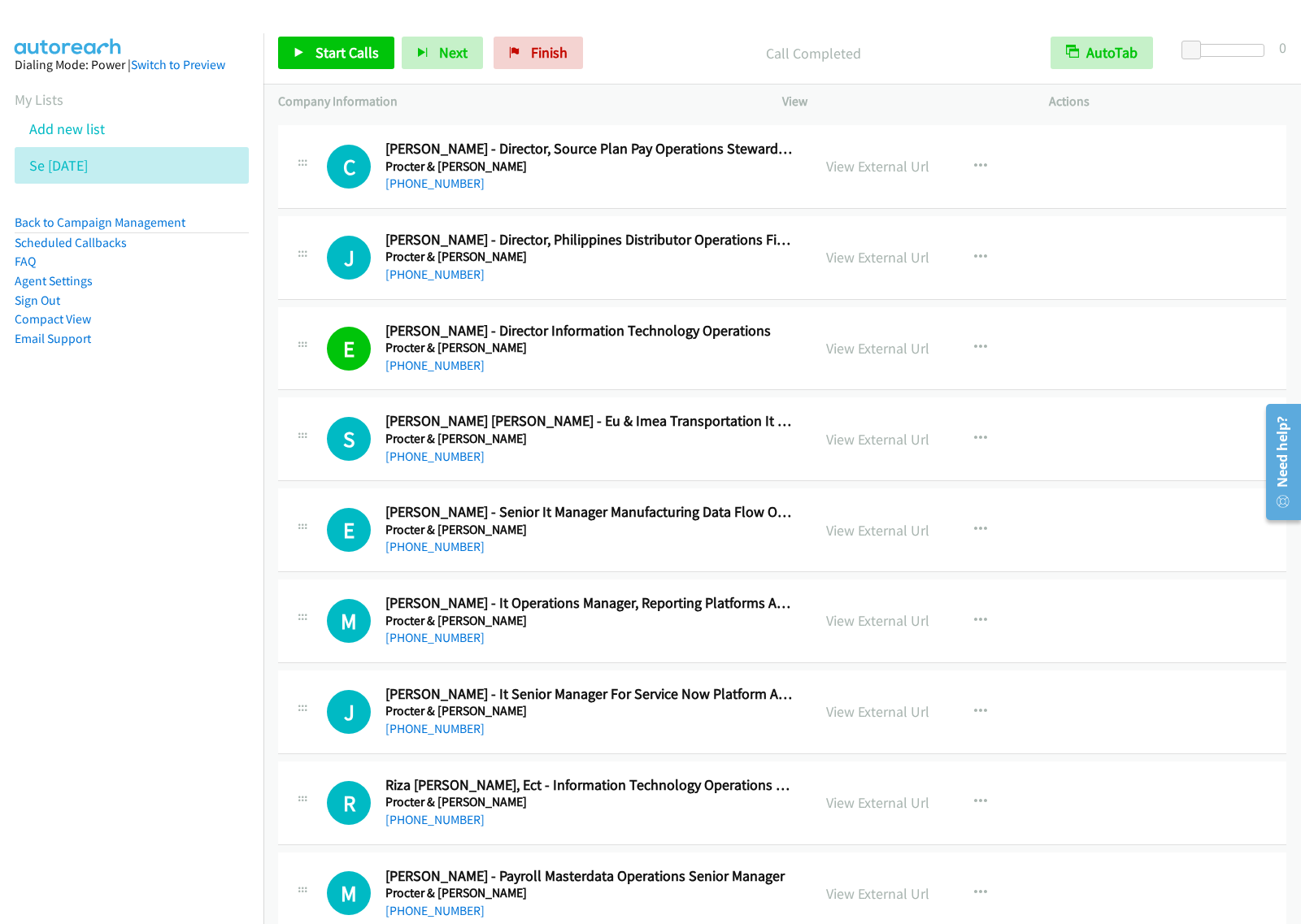
scroll to position [9549, 0]
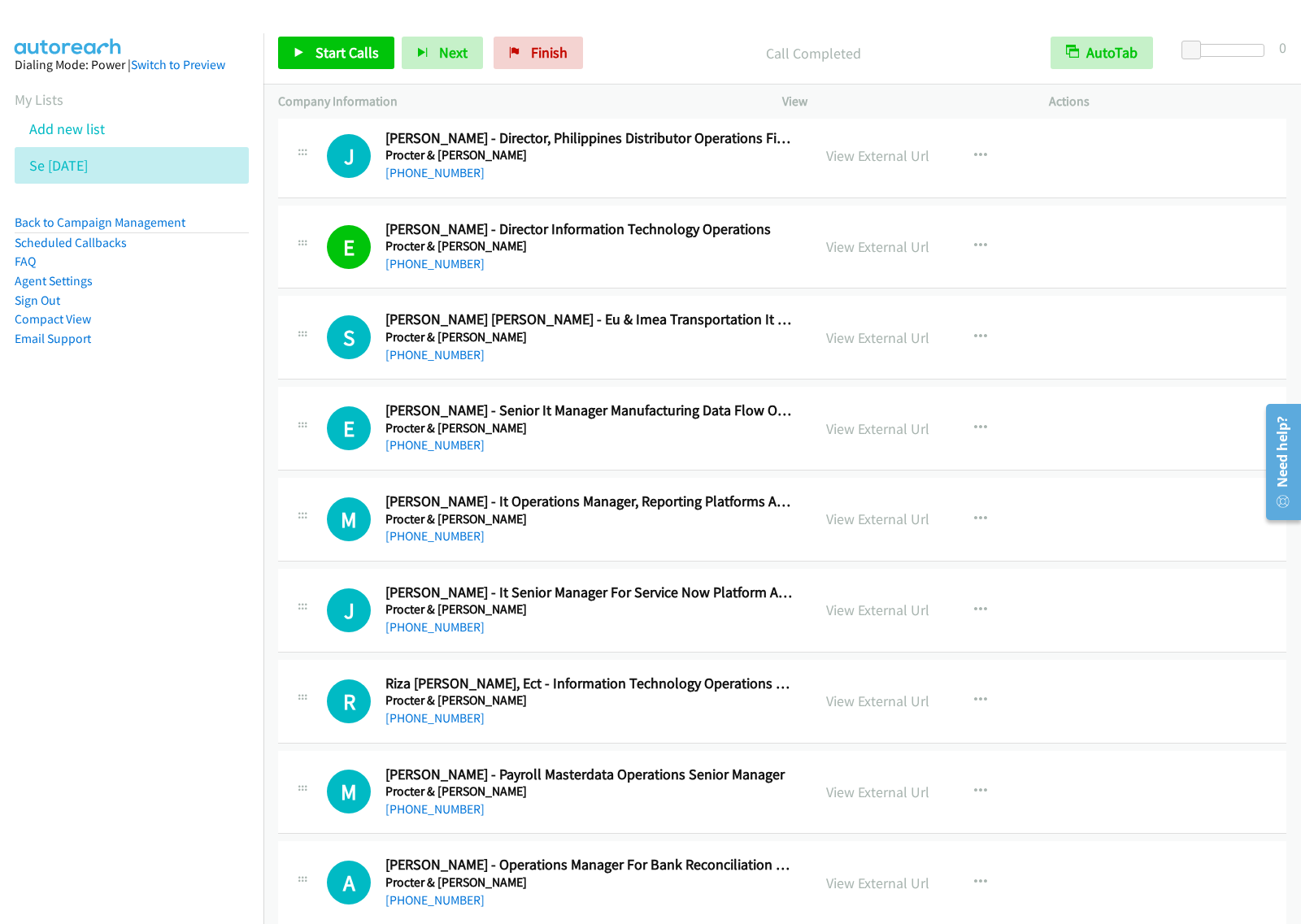
click at [204, 513] on nav "Dialing Mode: Power | Switch to Preview My Lists Add new list Se Aug27 Back to …" at bounding box center [132, 495] width 264 height 924
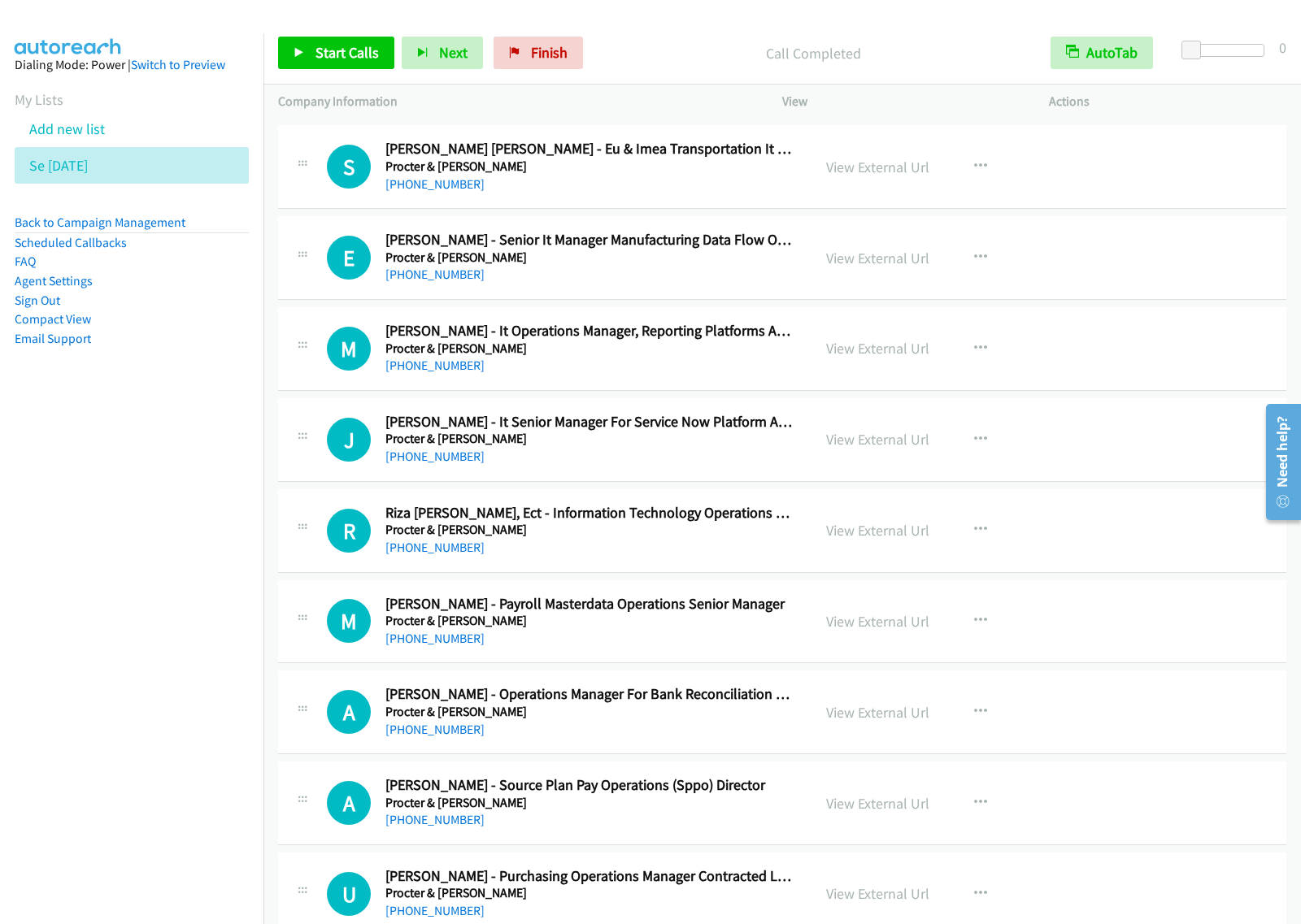
scroll to position [9753, 0]
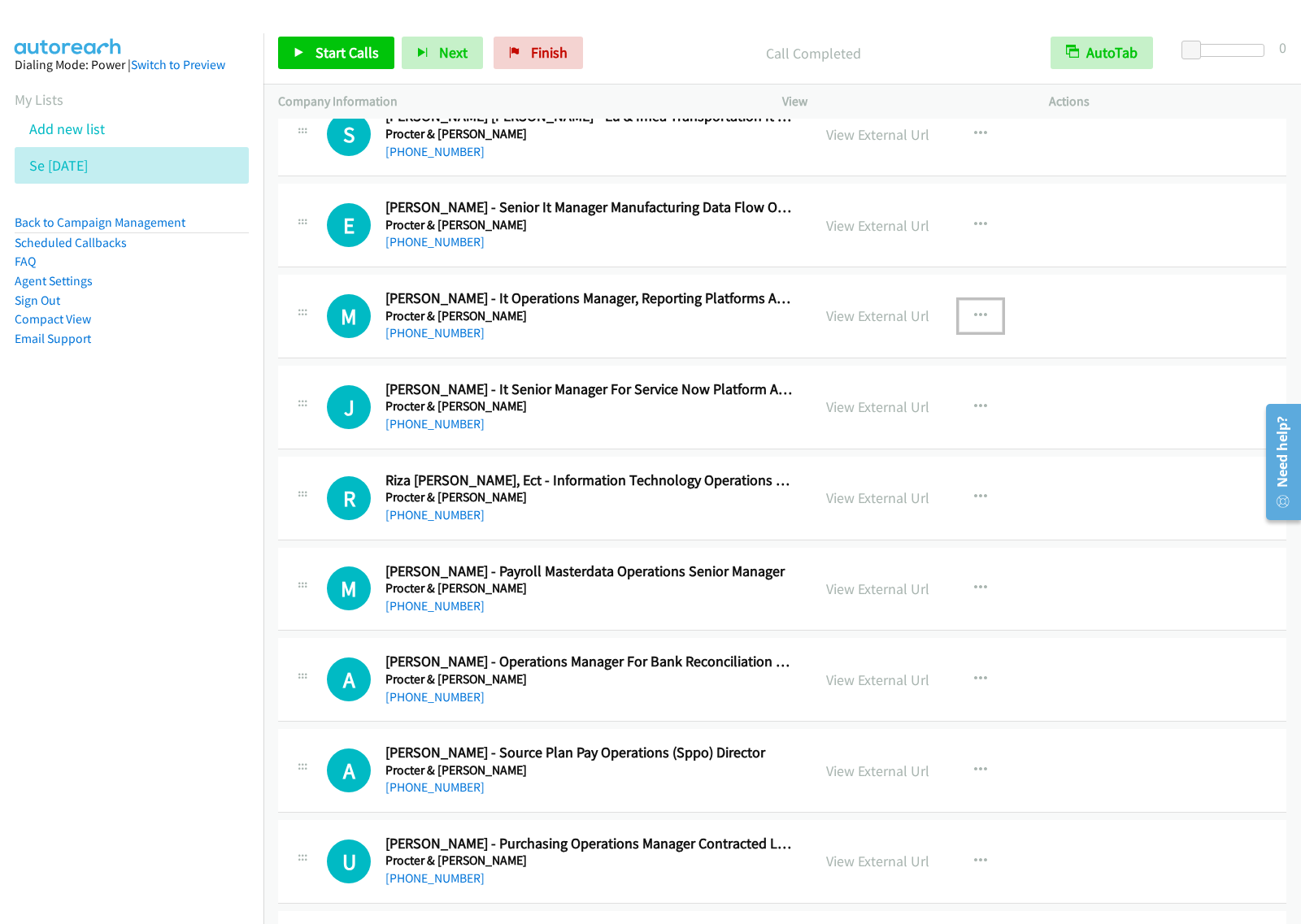
click at [984, 330] on button "button" at bounding box center [980, 316] width 44 height 33
click at [900, 438] on link "Start Calls Here" at bounding box center [893, 423] width 216 height 33
click at [974, 323] on icon "button" at bounding box center [980, 315] width 13 height 13
click at [896, 438] on link "Start Calls Here" at bounding box center [893, 423] width 216 height 33
click at [366, 53] on span "Start Calls" at bounding box center [347, 52] width 64 height 18
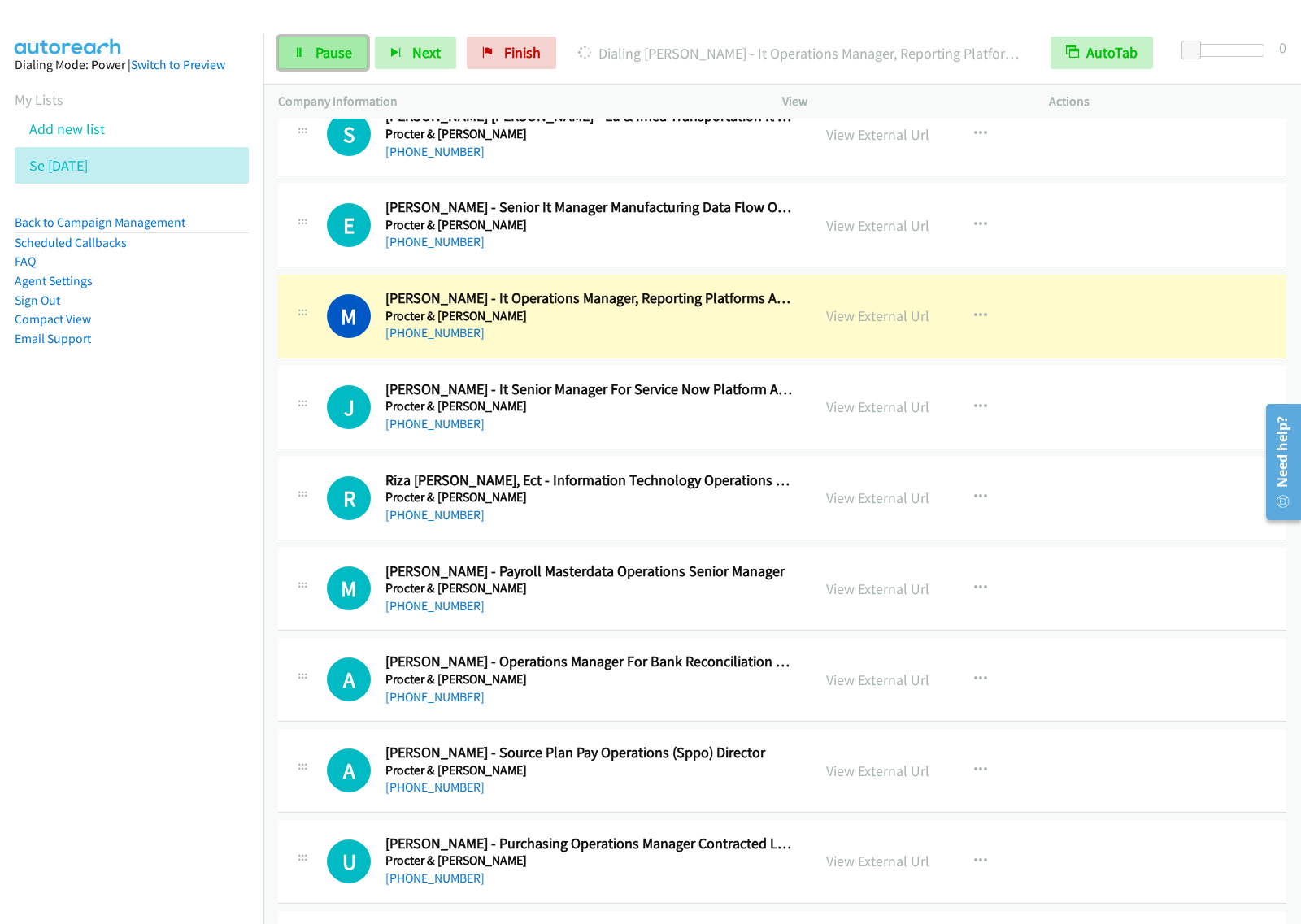
click at [309, 49] on link "Pause" at bounding box center [322, 53] width 90 height 33
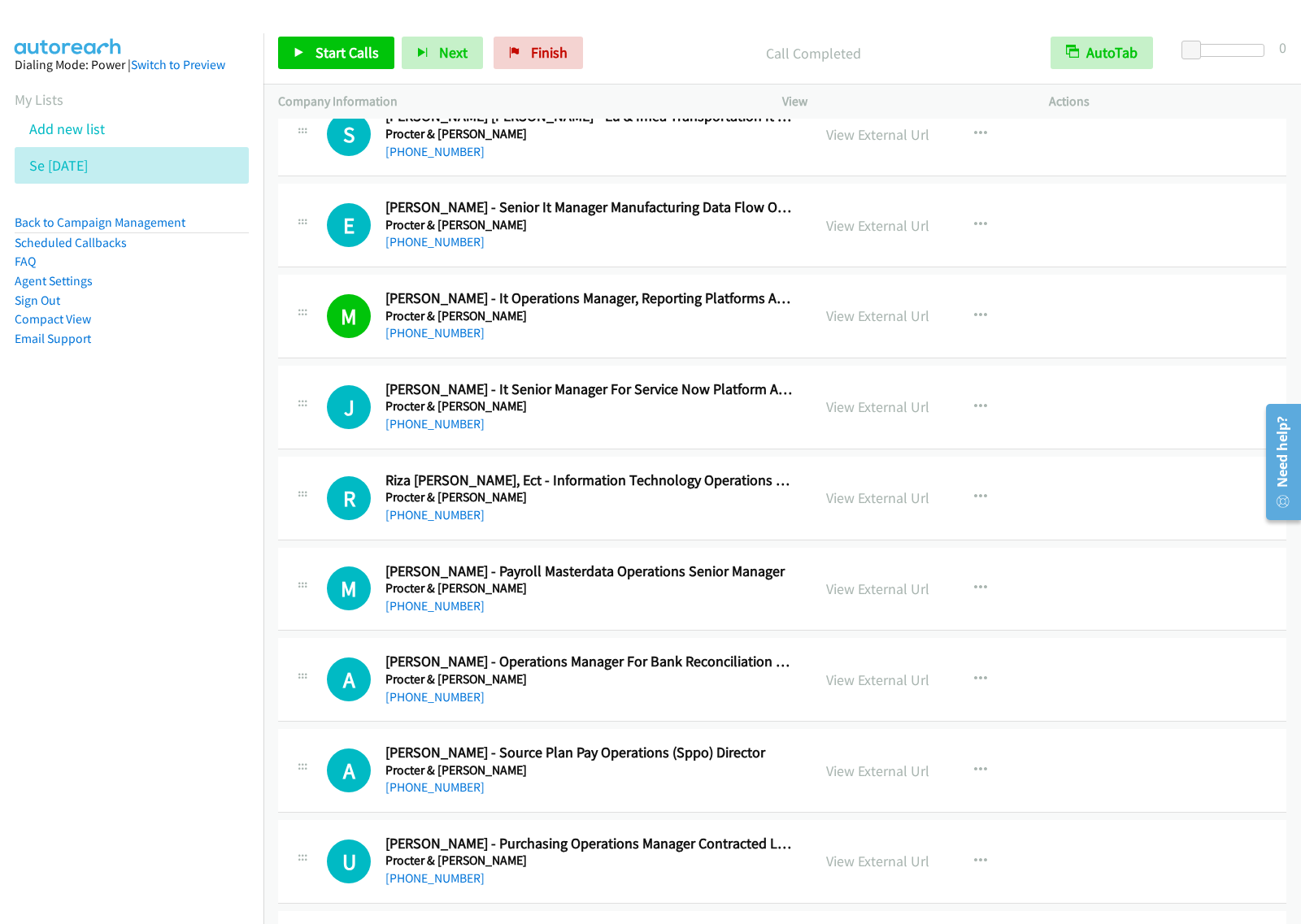
scroll to position [9854, 0]
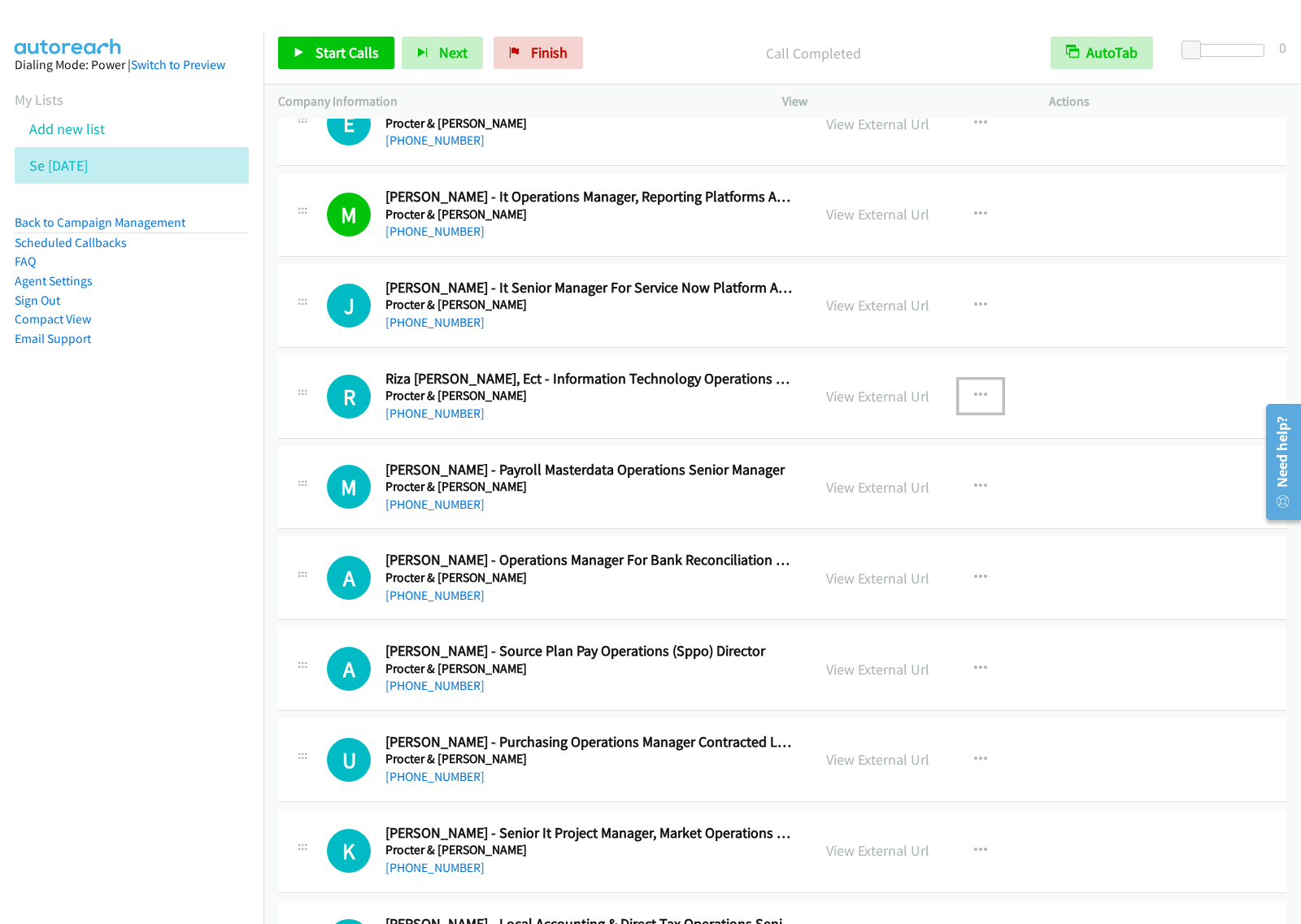
click at [966, 403] on button "button" at bounding box center [980, 396] width 44 height 33
click at [863, 518] on link "Start Calls Here" at bounding box center [893, 502] width 216 height 33
click at [978, 403] on icon "button" at bounding box center [980, 395] width 13 height 13
click at [901, 518] on link "Start Calls Here" at bounding box center [893, 502] width 216 height 33
click at [341, 49] on span "Start Calls" at bounding box center [347, 52] width 64 height 18
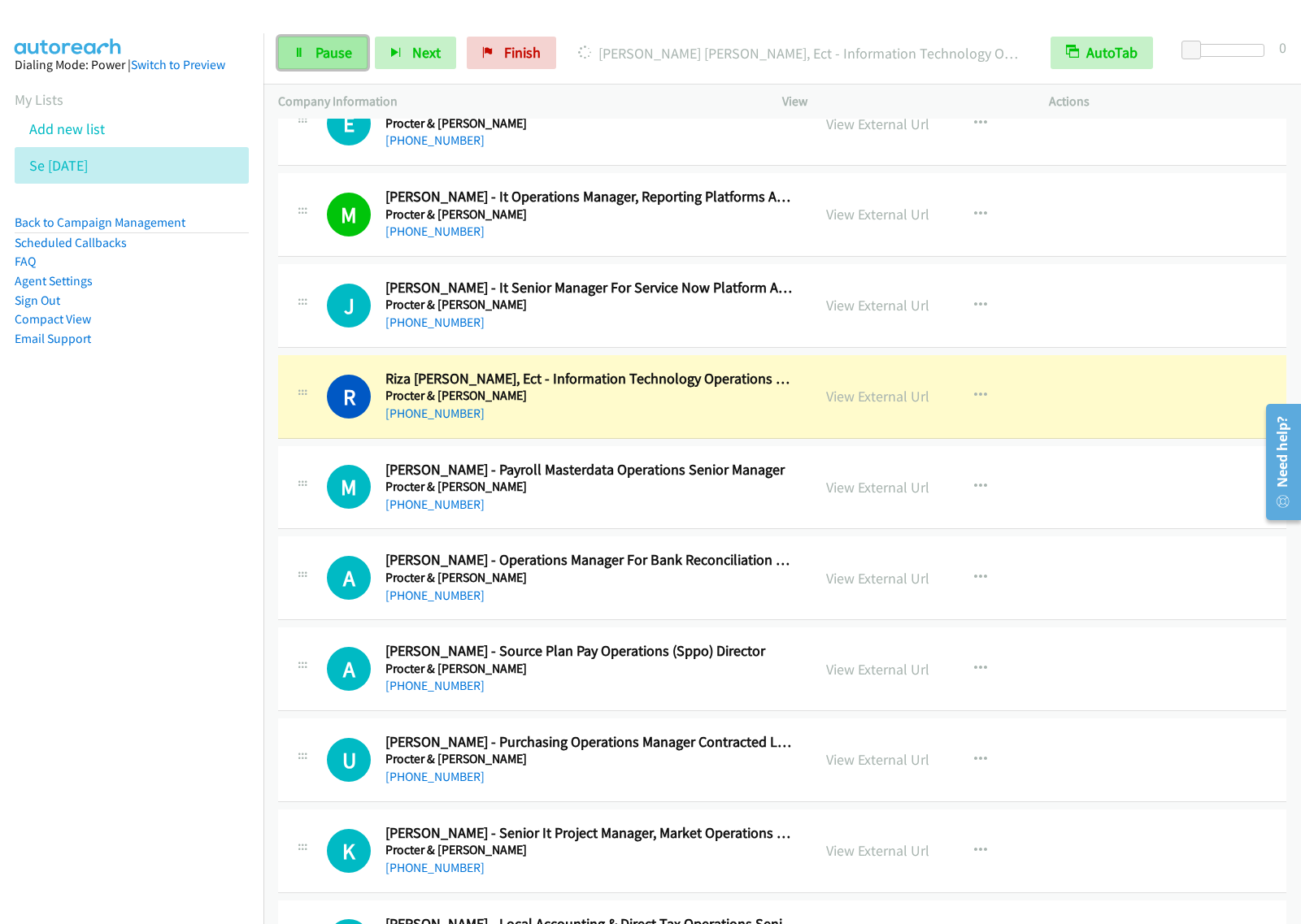
click at [341, 49] on span "Pause" at bounding box center [333, 52] width 37 height 18
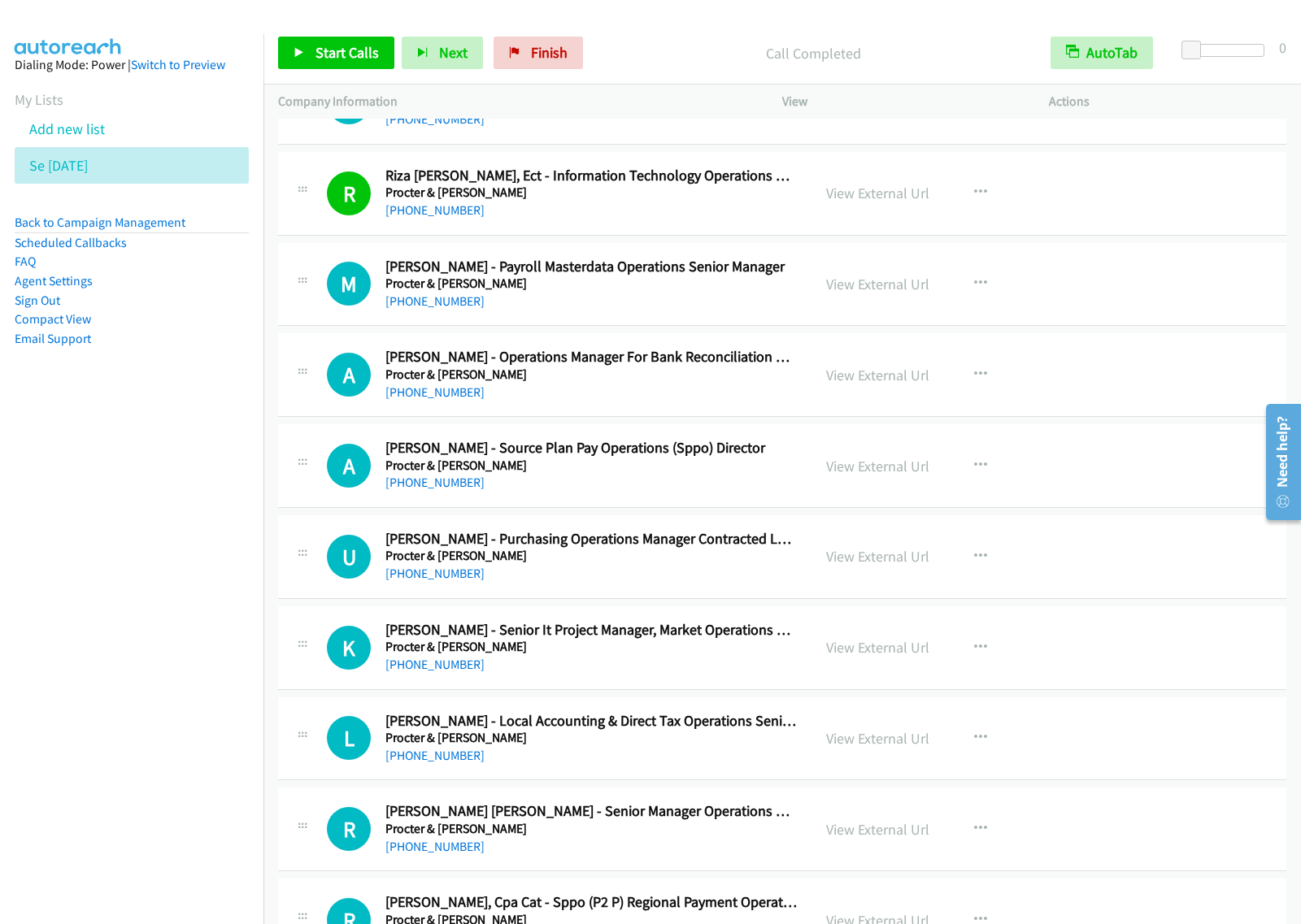
scroll to position [10159, 0]
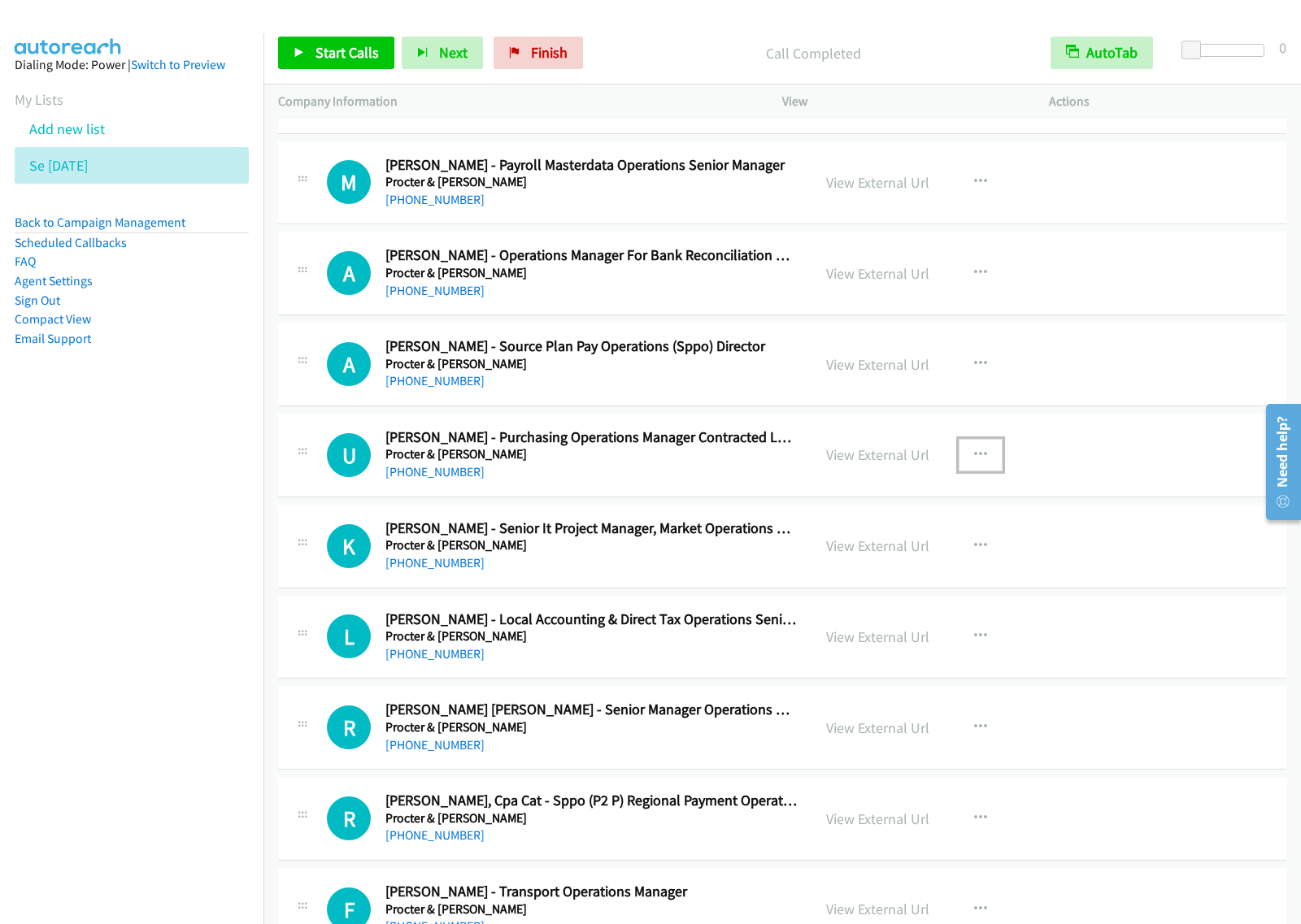
click at [974, 462] on icon "button" at bounding box center [980, 455] width 13 height 13
click at [888, 577] on link "Start Calls Here" at bounding box center [893, 561] width 216 height 33
click at [975, 461] on button "button" at bounding box center [980, 455] width 44 height 33
click at [918, 571] on link "Start Calls Here" at bounding box center [893, 561] width 216 height 33
click at [311, 54] on link "Start Calls" at bounding box center [335, 53] width 117 height 33
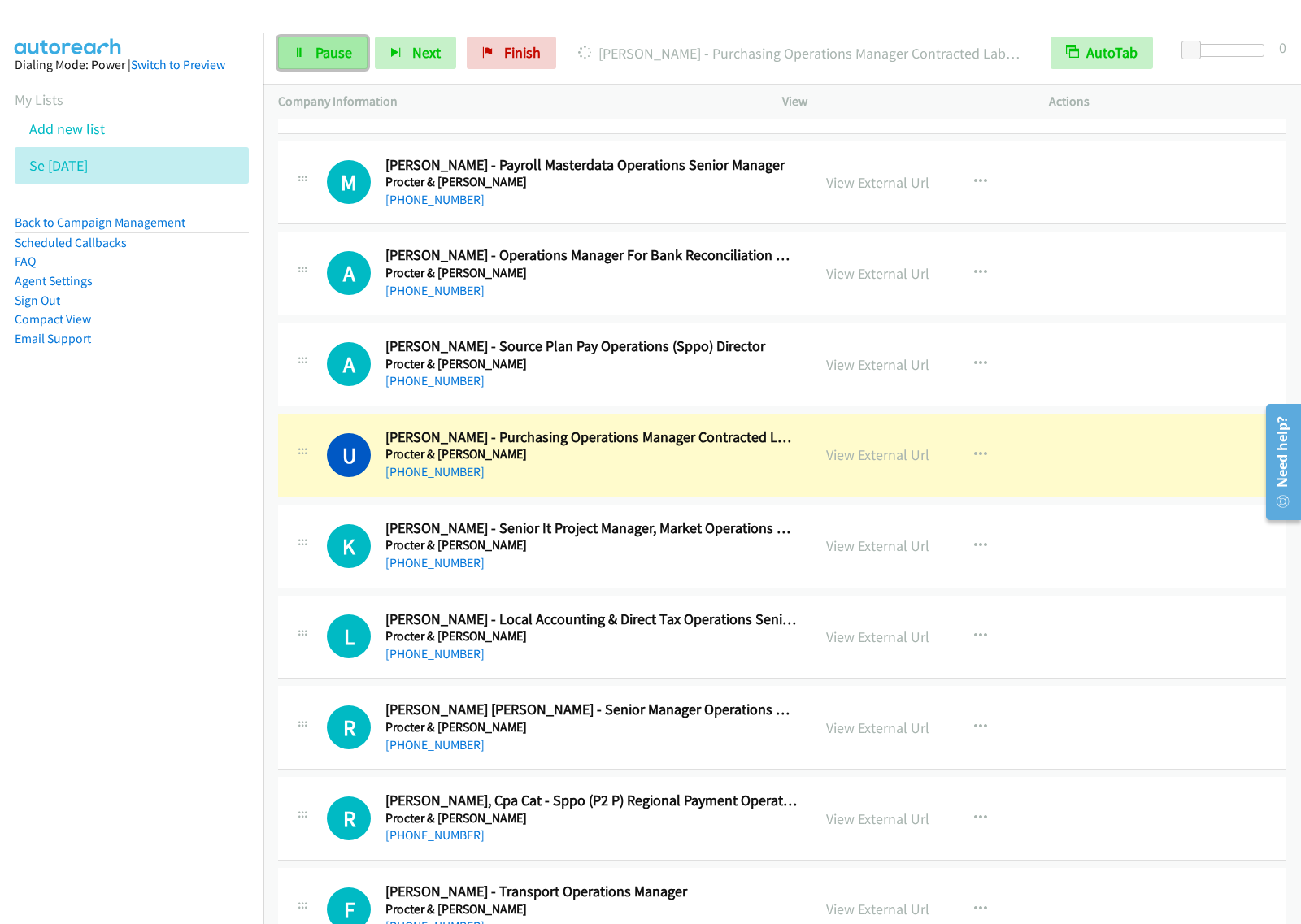
click at [342, 53] on span "Pause" at bounding box center [333, 52] width 37 height 18
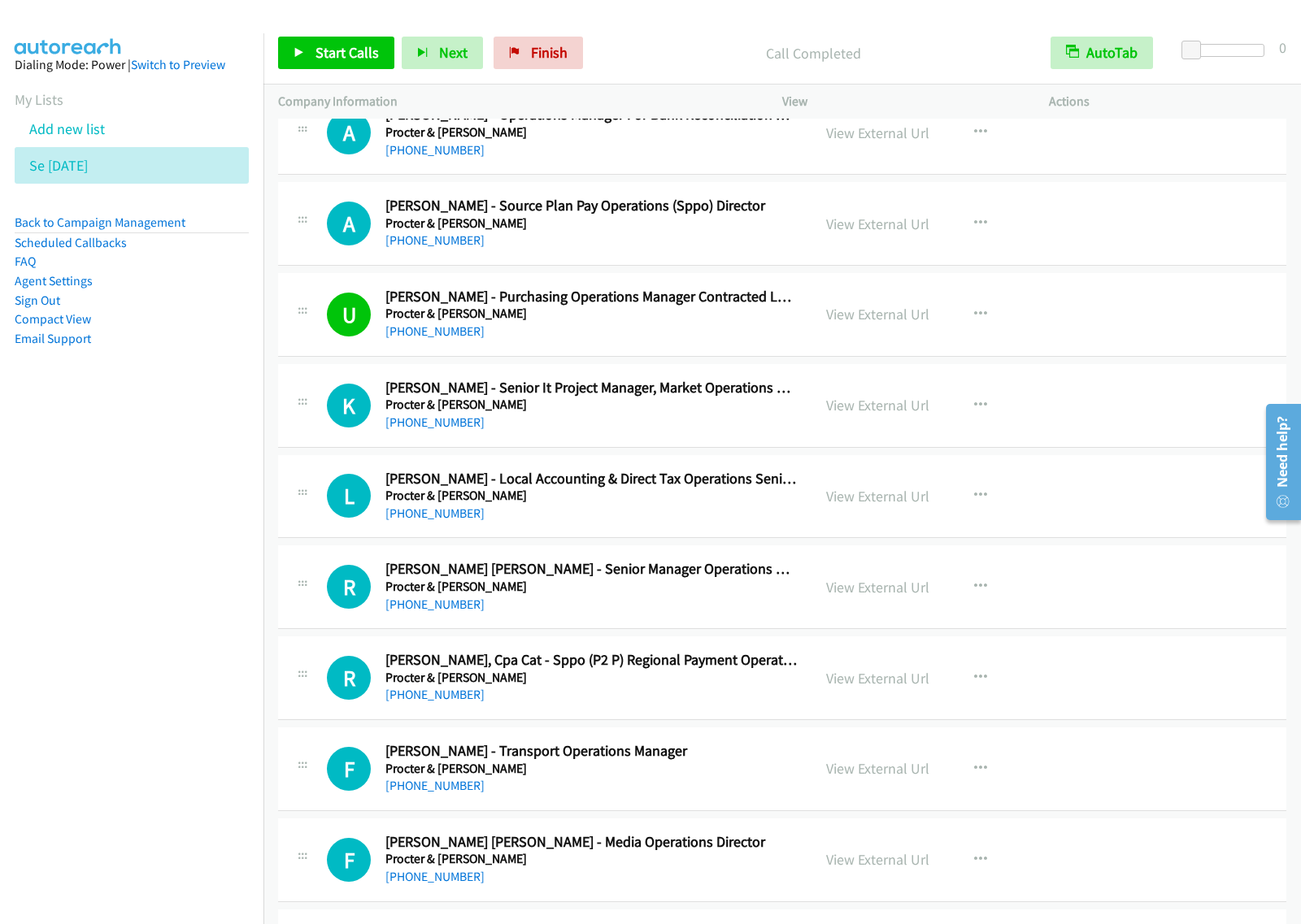
scroll to position [10362, 0]
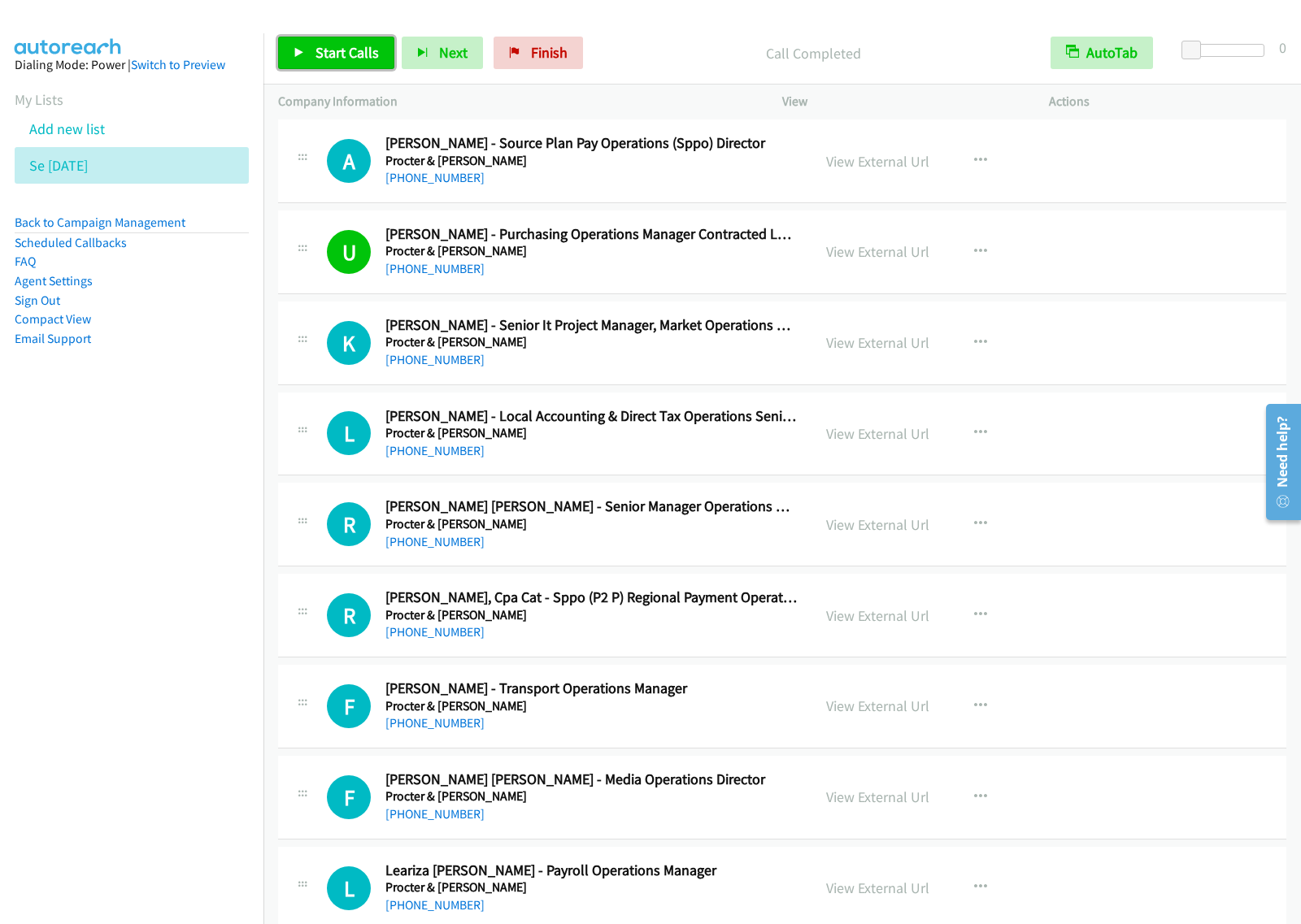
click at [343, 51] on span "Start Calls" at bounding box center [347, 52] width 64 height 18
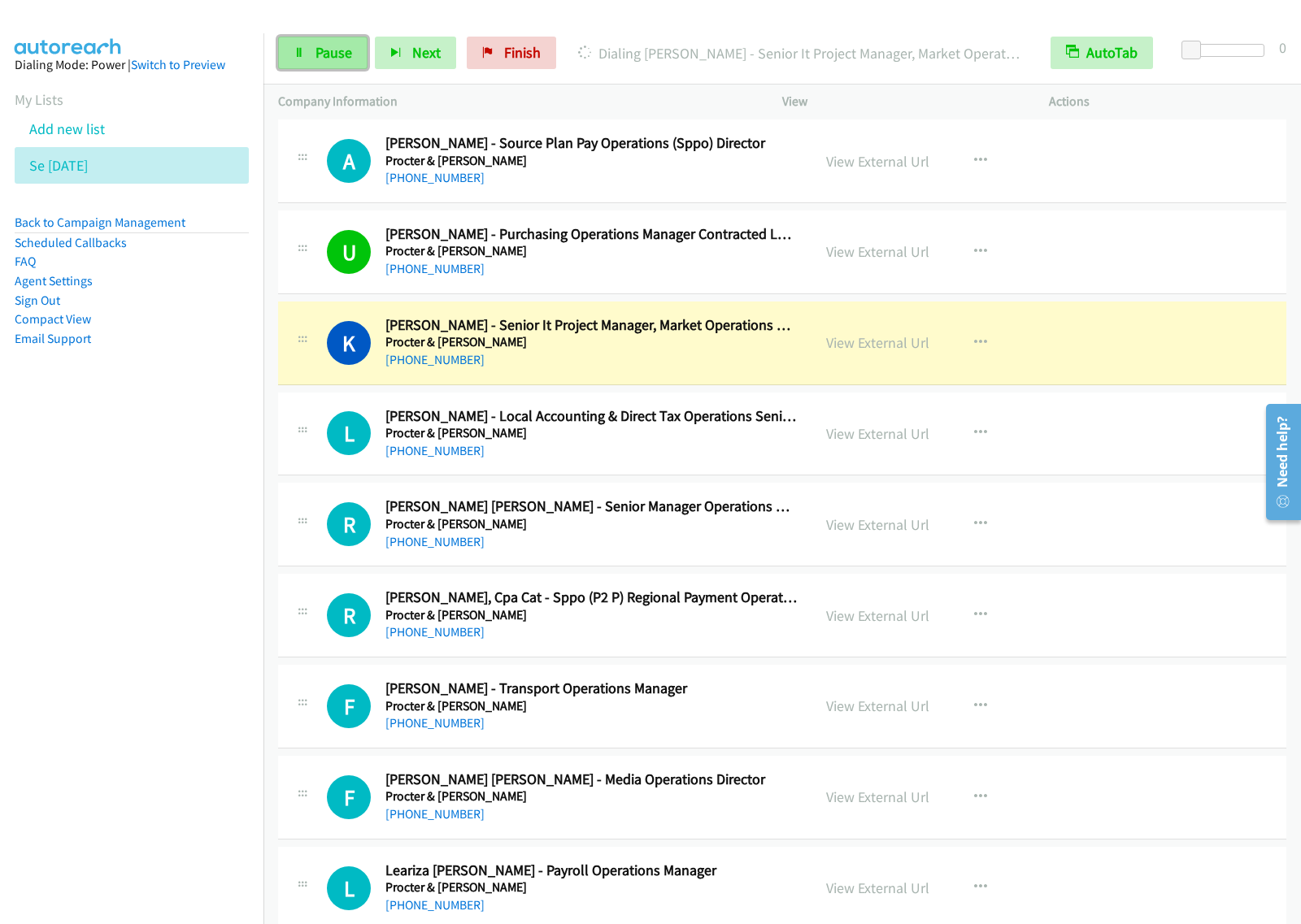
click at [335, 40] on link "Pause" at bounding box center [322, 53] width 90 height 33
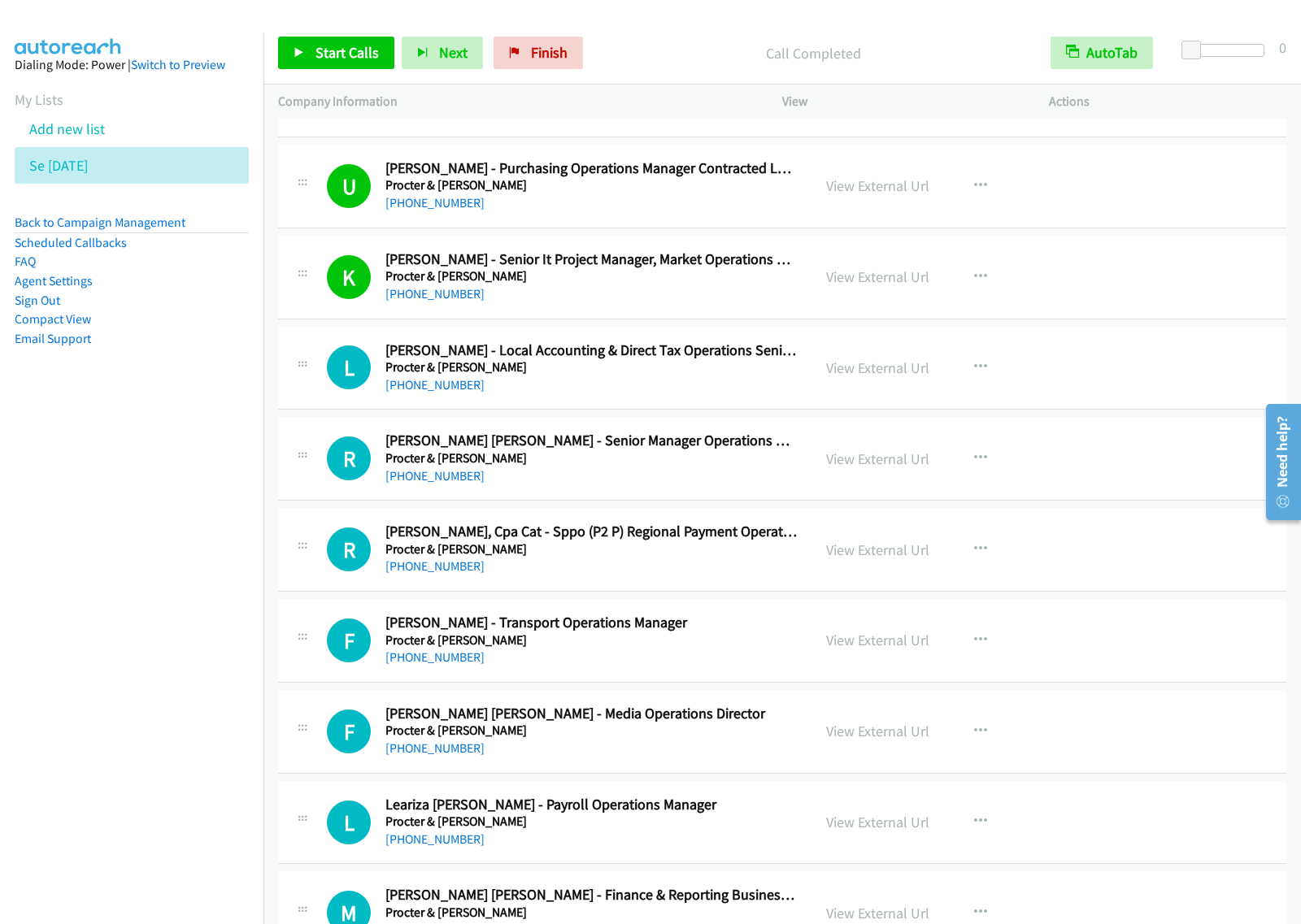
scroll to position [10464, 0]
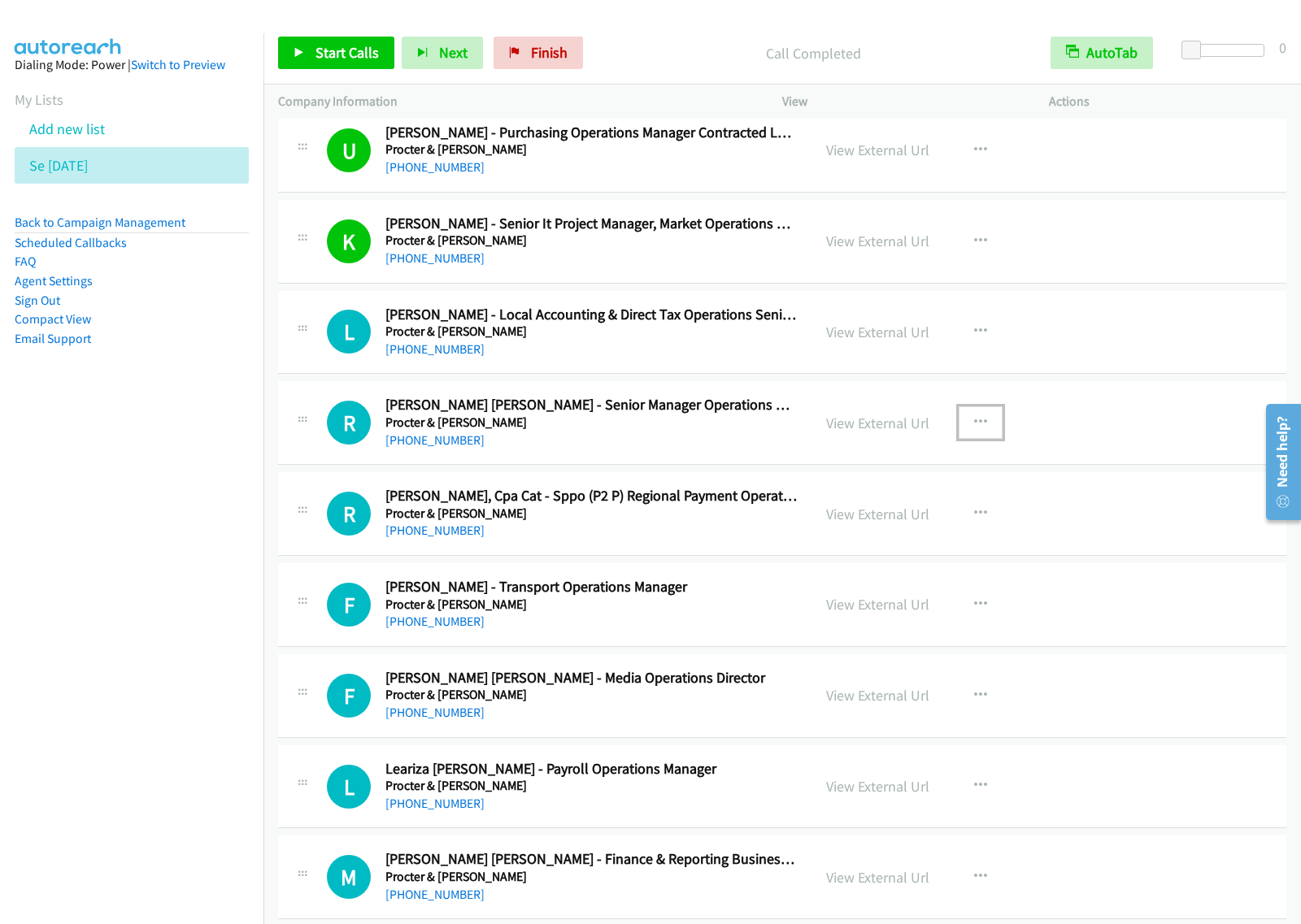
click at [974, 429] on icon "button" at bounding box center [980, 422] width 13 height 13
click at [919, 545] on link "Start Calls Here" at bounding box center [893, 529] width 216 height 33
click at [974, 429] on icon "button" at bounding box center [980, 422] width 13 height 13
click at [908, 545] on link "Start Calls Here" at bounding box center [893, 529] width 216 height 33
click at [359, 54] on span "Start Calls" at bounding box center [347, 52] width 64 height 18
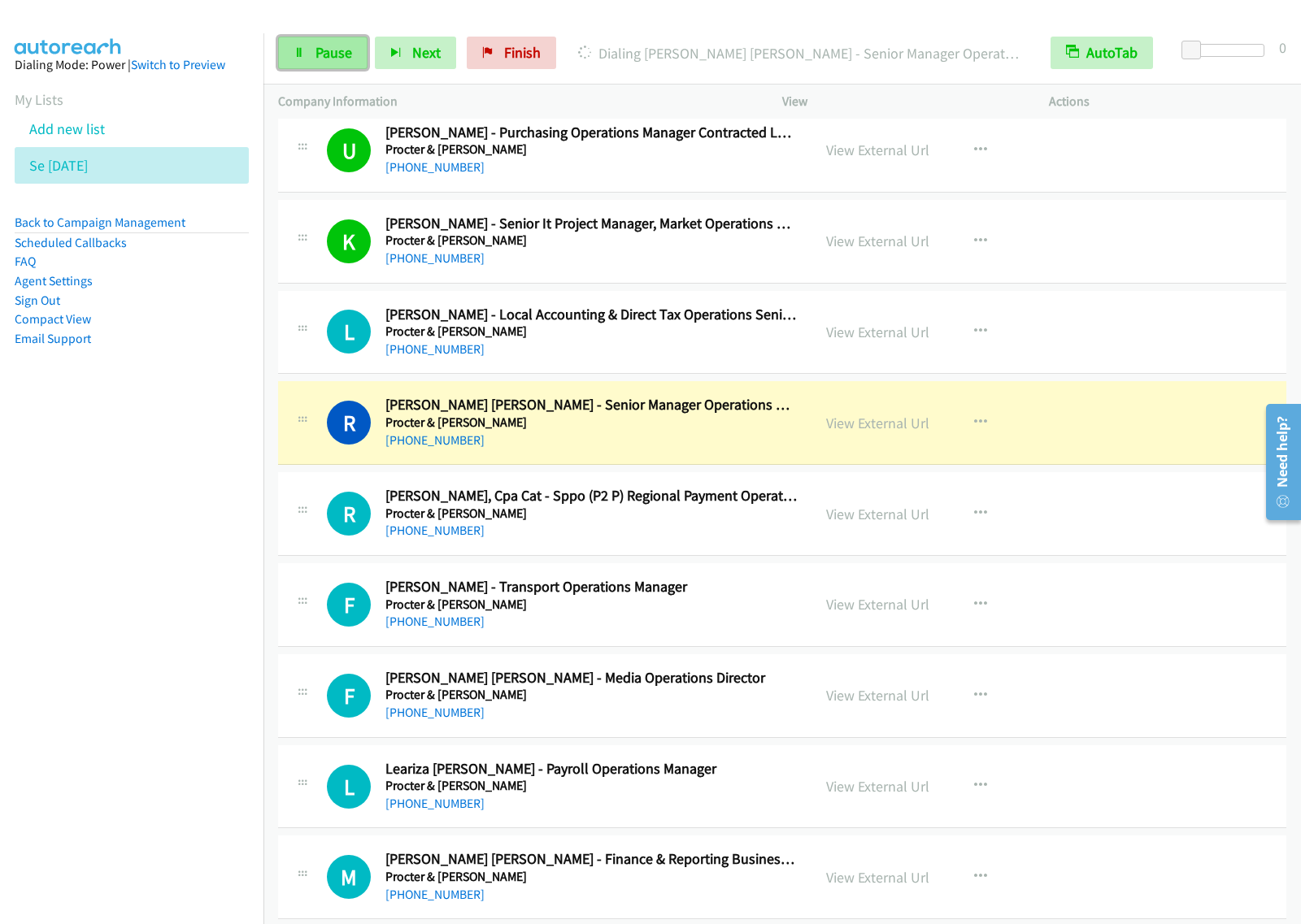
click at [318, 51] on span "Pause" at bounding box center [333, 52] width 37 height 18
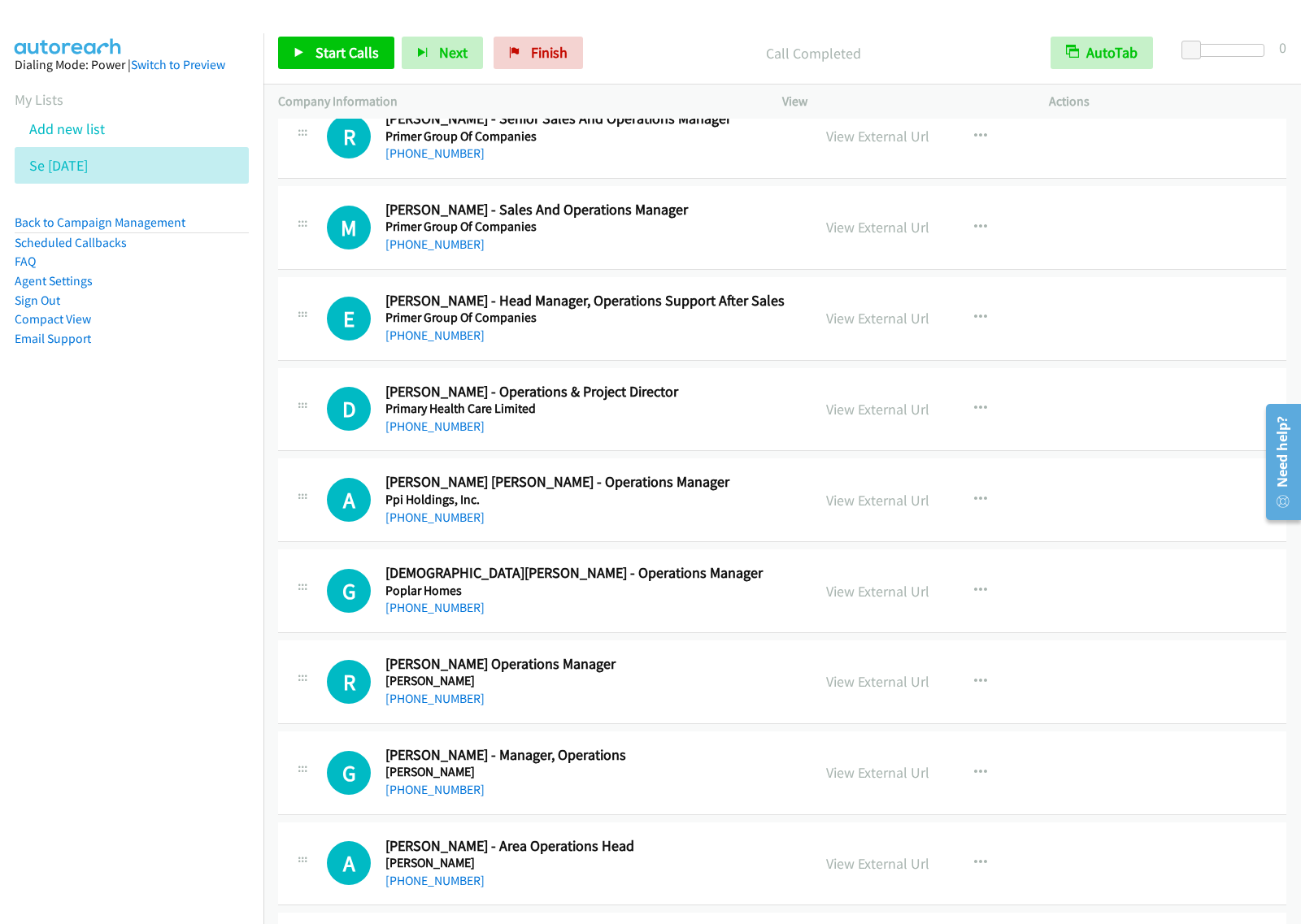
scroll to position [11479, 0]
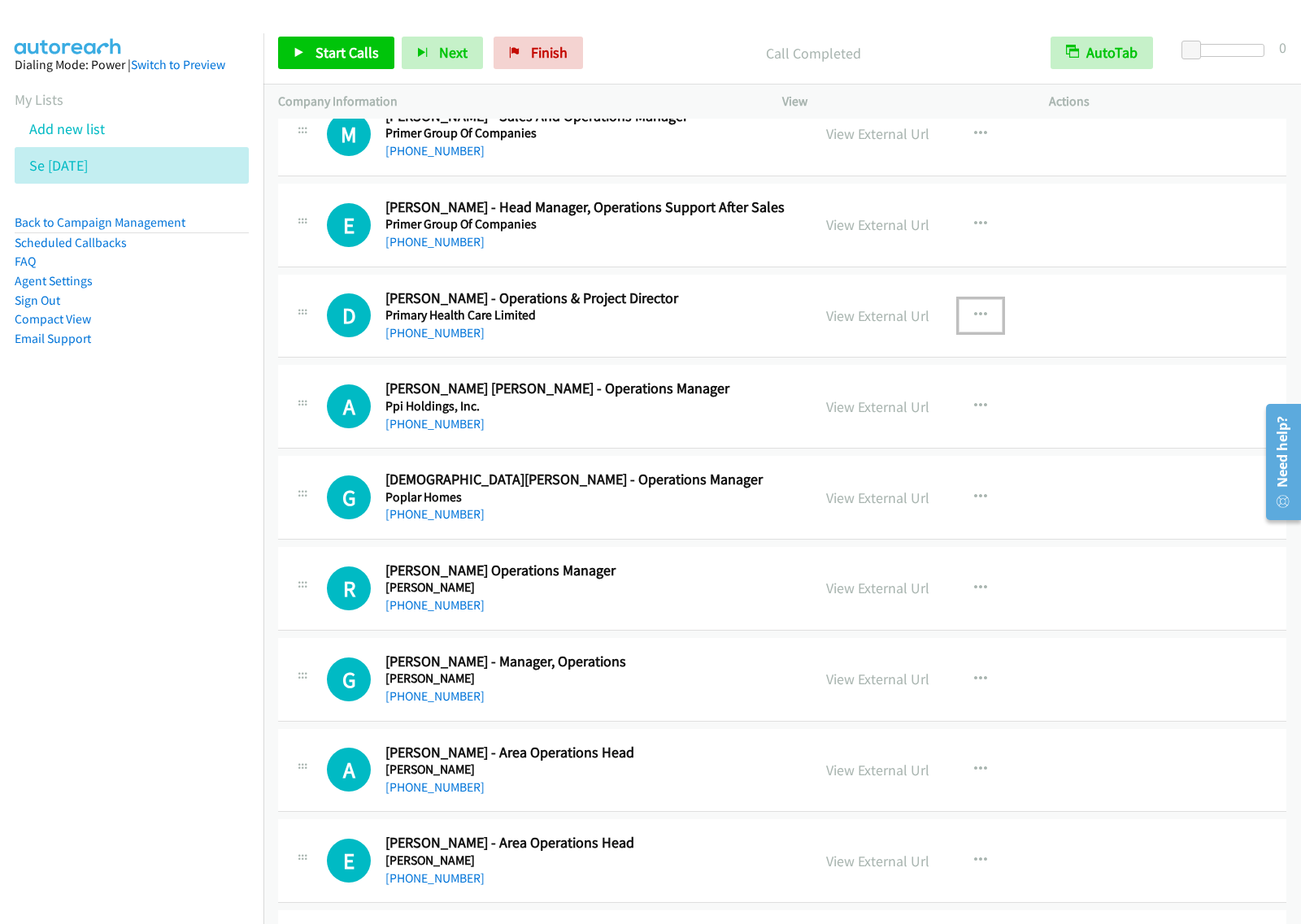
click at [978, 322] on icon "button" at bounding box center [980, 315] width 13 height 13
click at [895, 438] on link "Start Calls Here" at bounding box center [893, 422] width 216 height 33
click at [974, 322] on icon "button" at bounding box center [980, 315] width 13 height 13
click at [927, 438] on link "Start Calls Here" at bounding box center [893, 422] width 216 height 33
click at [371, 55] on span "Start Calls" at bounding box center [347, 52] width 64 height 18
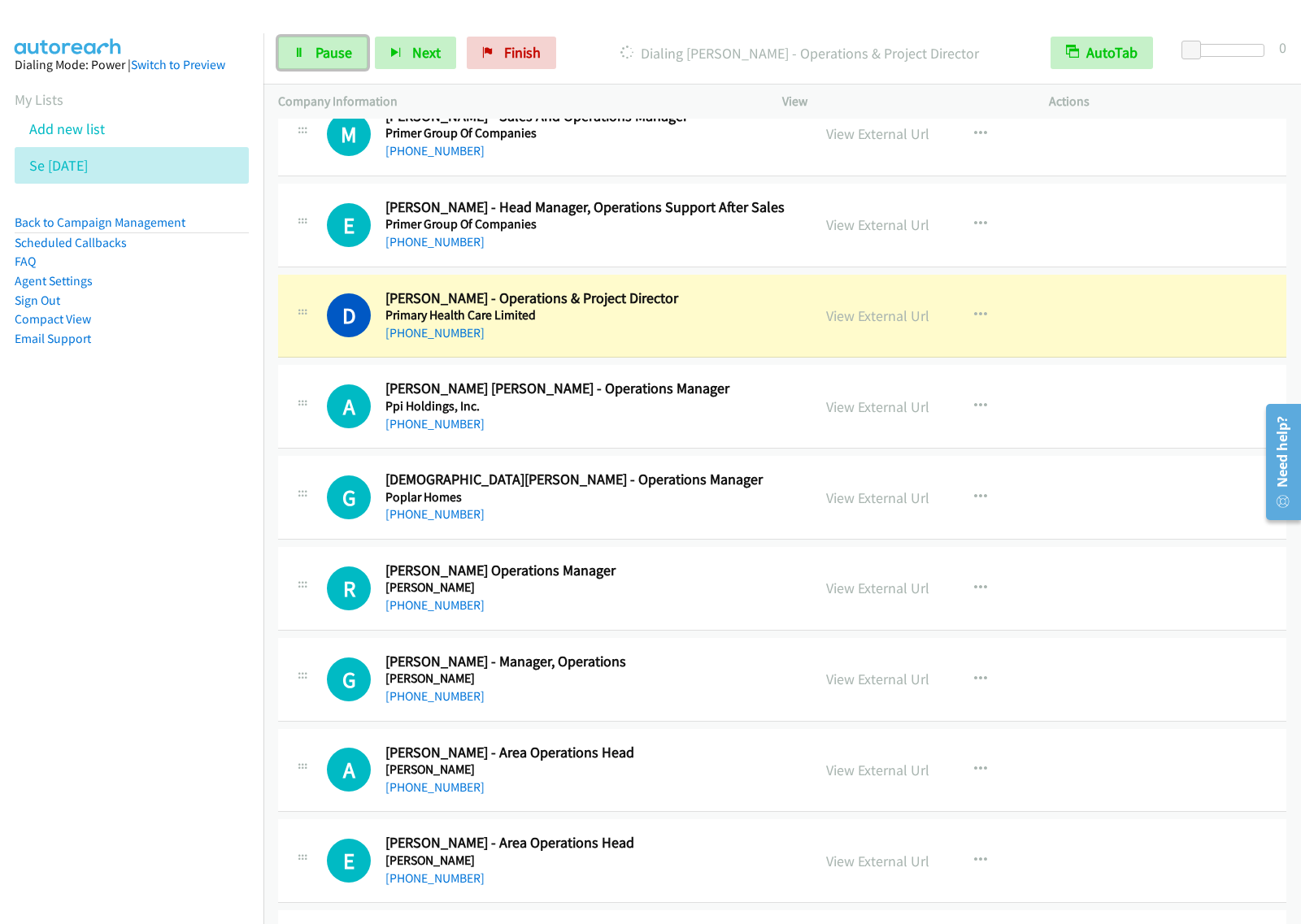
drag, startPoint x: 325, startPoint y: 61, endPoint x: 358, endPoint y: 78, distance: 37.1
click at [325, 61] on span "Pause" at bounding box center [333, 52] width 37 height 18
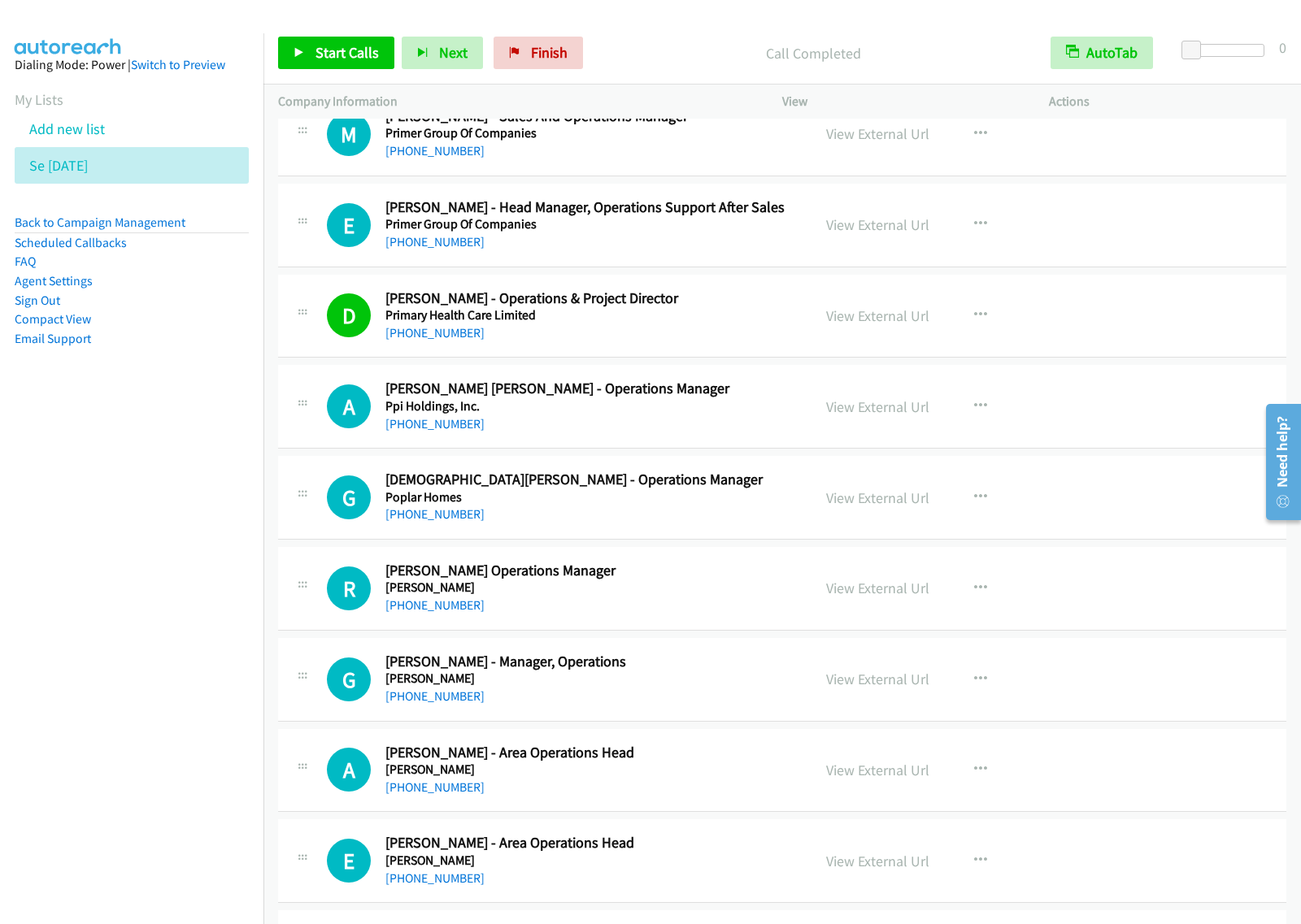
drag, startPoint x: 123, startPoint y: 542, endPoint x: 299, endPoint y: 486, distance: 184.7
click at [123, 542] on nav "Dialing Mode: Power | Switch to Preview My Lists Add new list Se Aug27 Back to …" at bounding box center [132, 495] width 264 height 924
click at [348, 57] on span "Start Calls" at bounding box center [347, 52] width 64 height 18
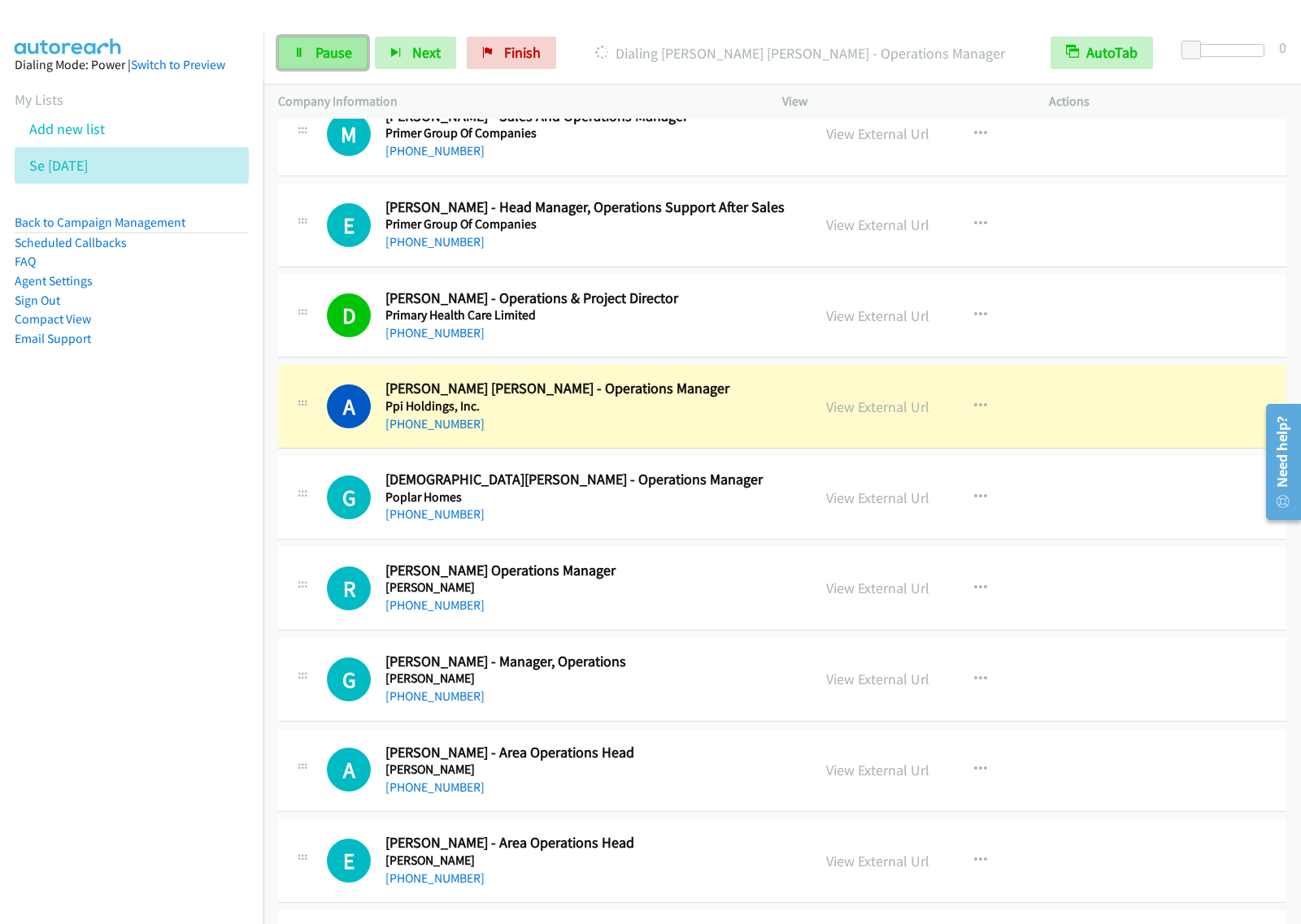
click at [348, 66] on link "Pause" at bounding box center [322, 53] width 90 height 33
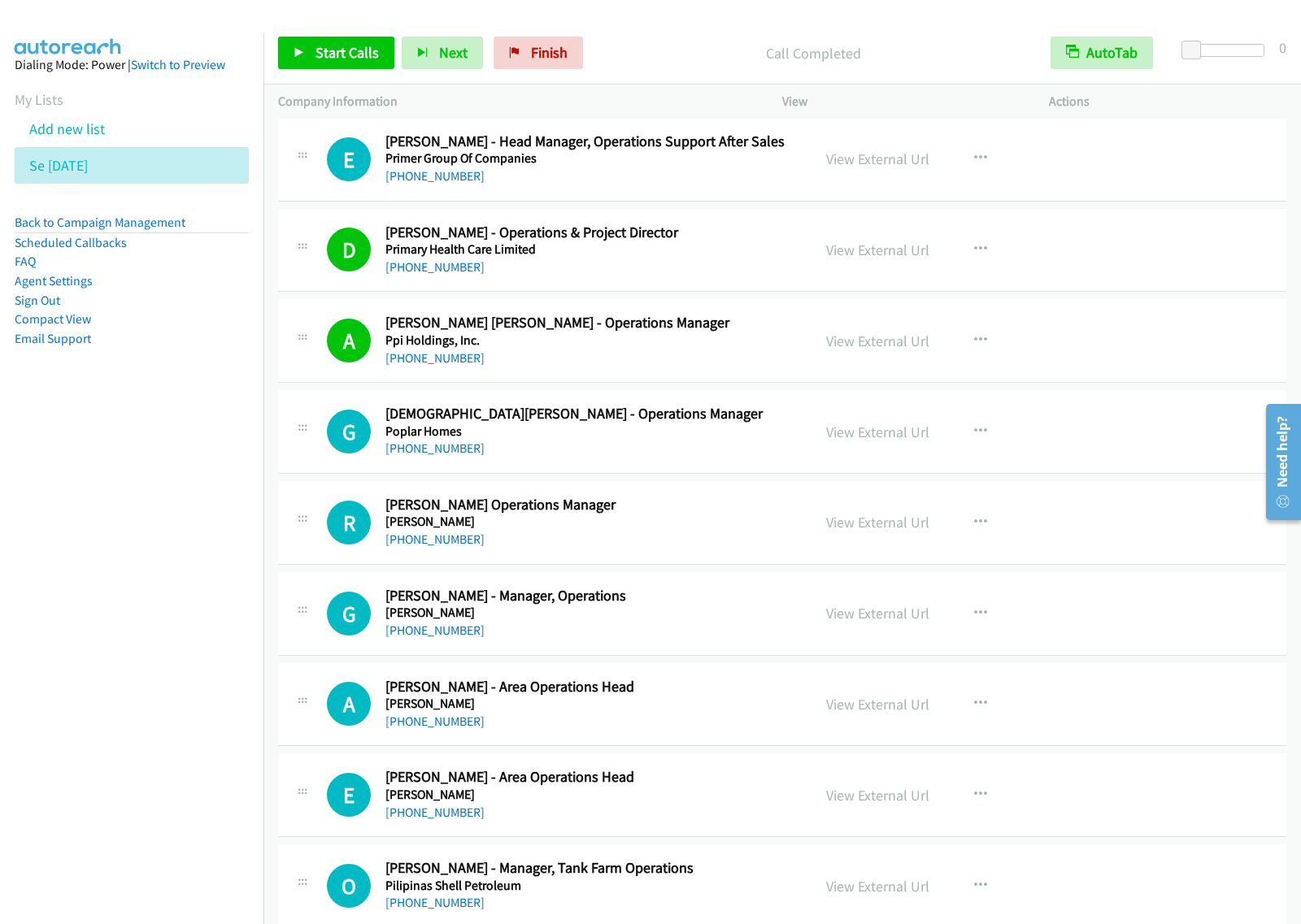
scroll to position [11581, 0]
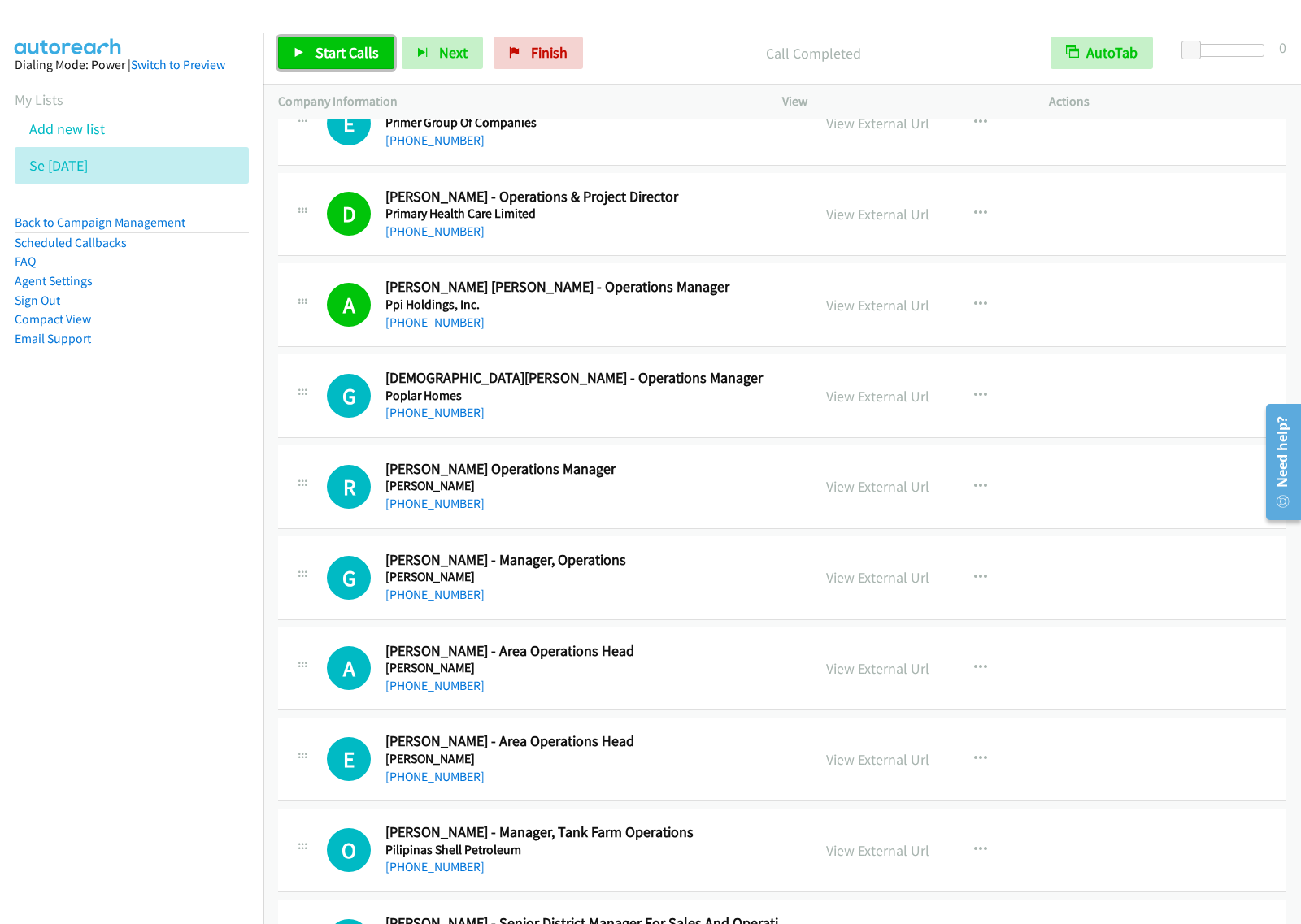
click at [354, 55] on span "Start Calls" at bounding box center [347, 52] width 64 height 18
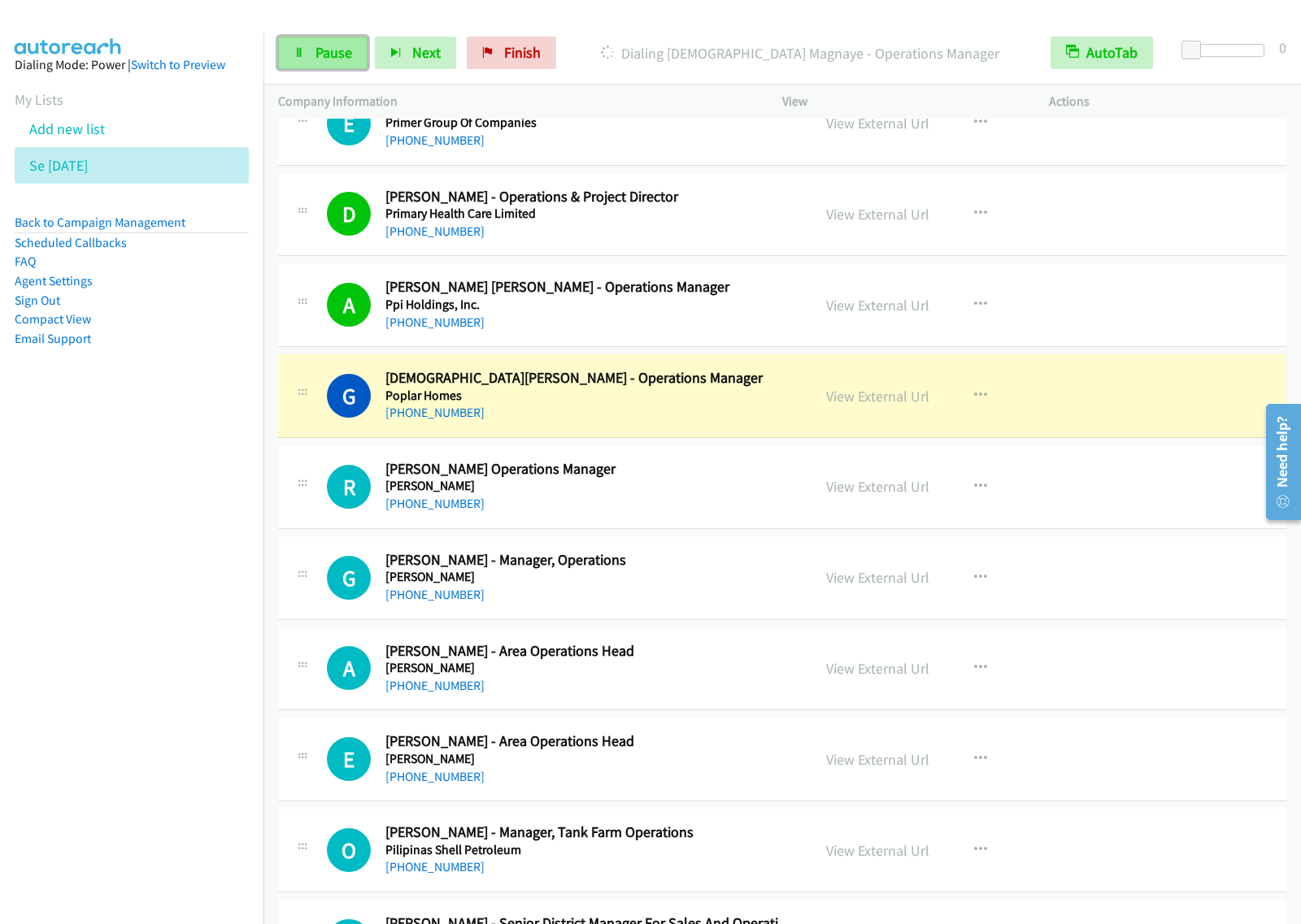
click at [335, 55] on span "Pause" at bounding box center [333, 52] width 37 height 18
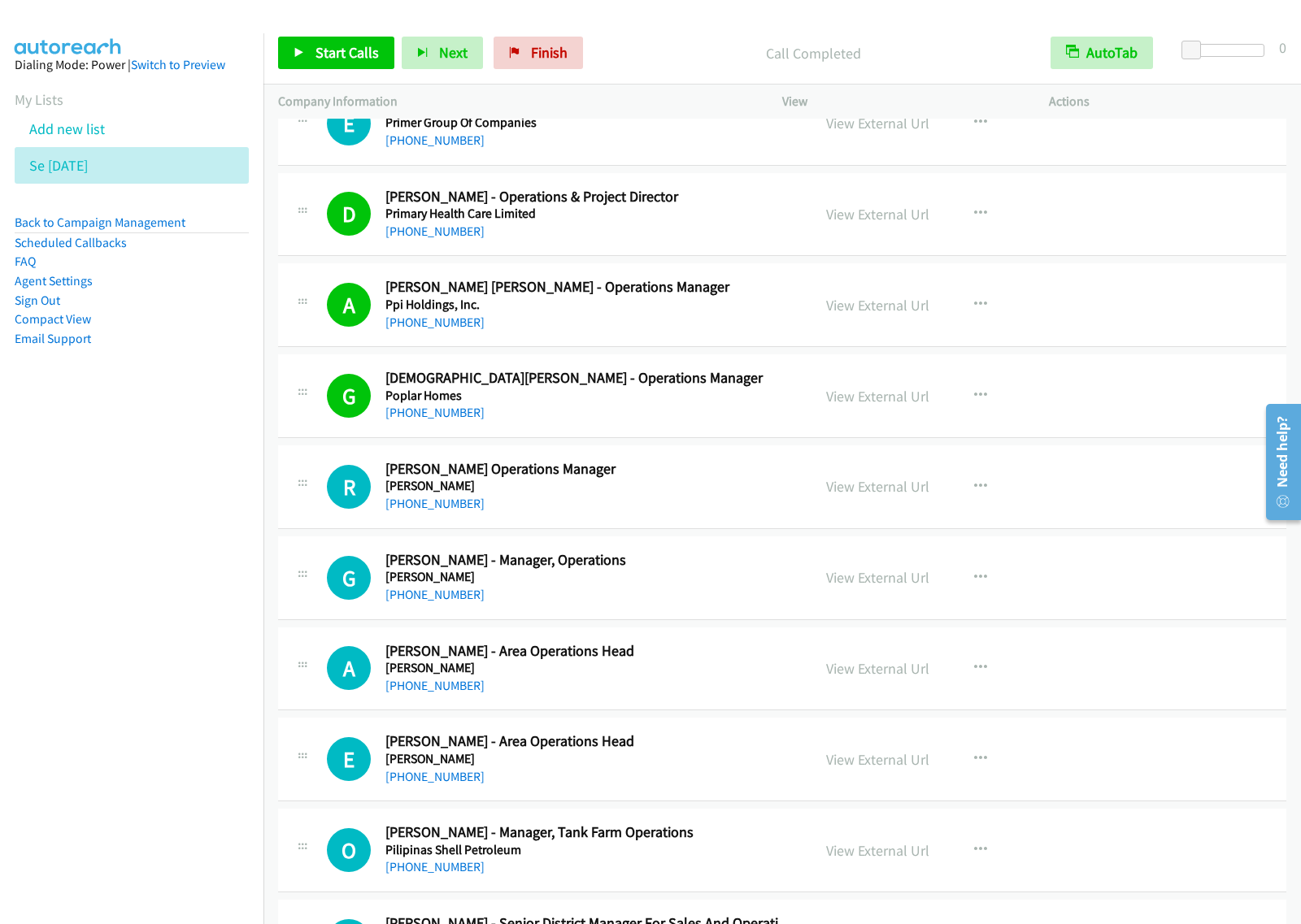
click at [183, 620] on nav "Dialing Mode: Power | Switch to Preview My Lists Add new list Se Aug27 Back to …" at bounding box center [132, 495] width 264 height 924
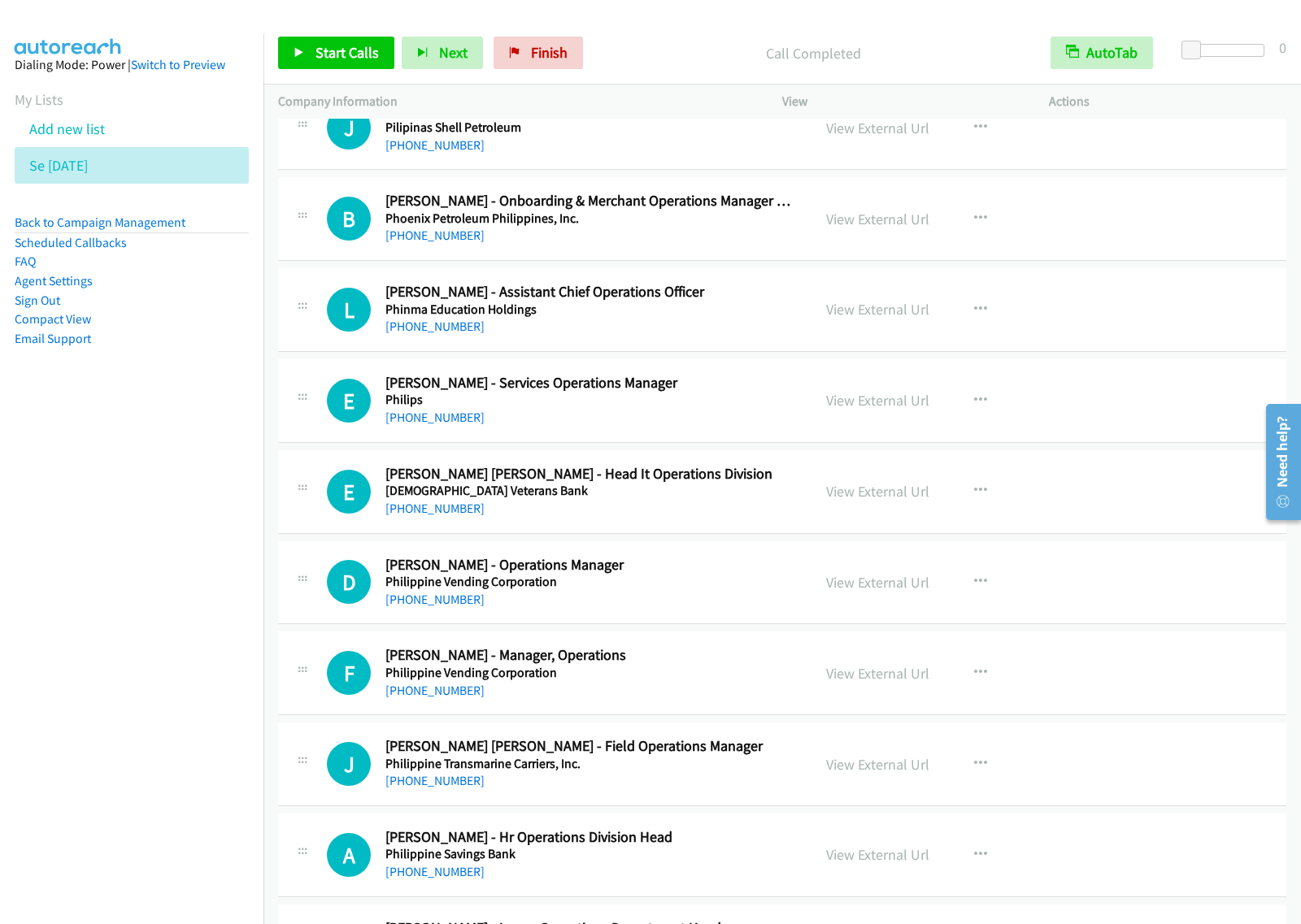
scroll to position [12699, 0]
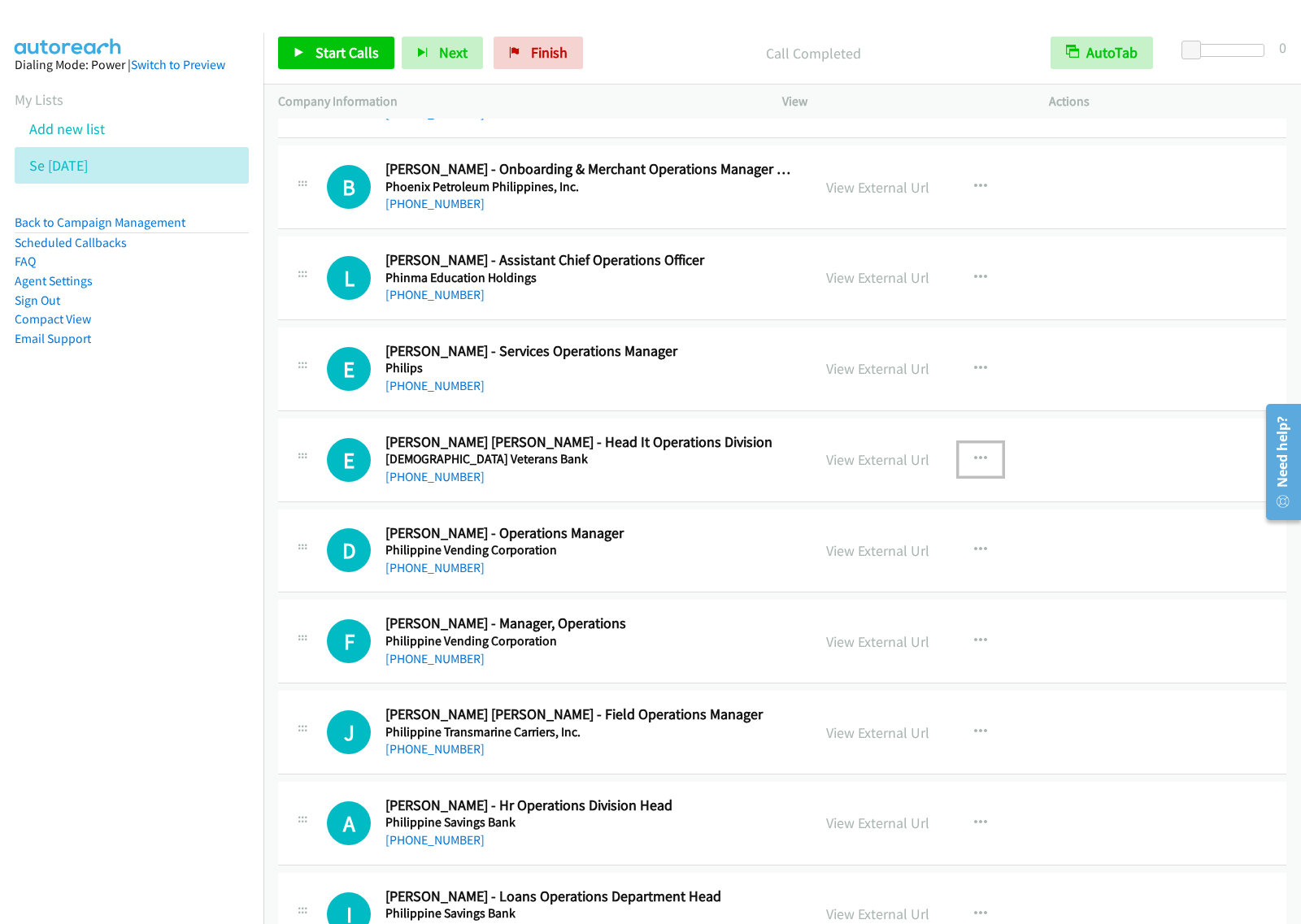
click at [974, 465] on icon "button" at bounding box center [980, 459] width 13 height 13
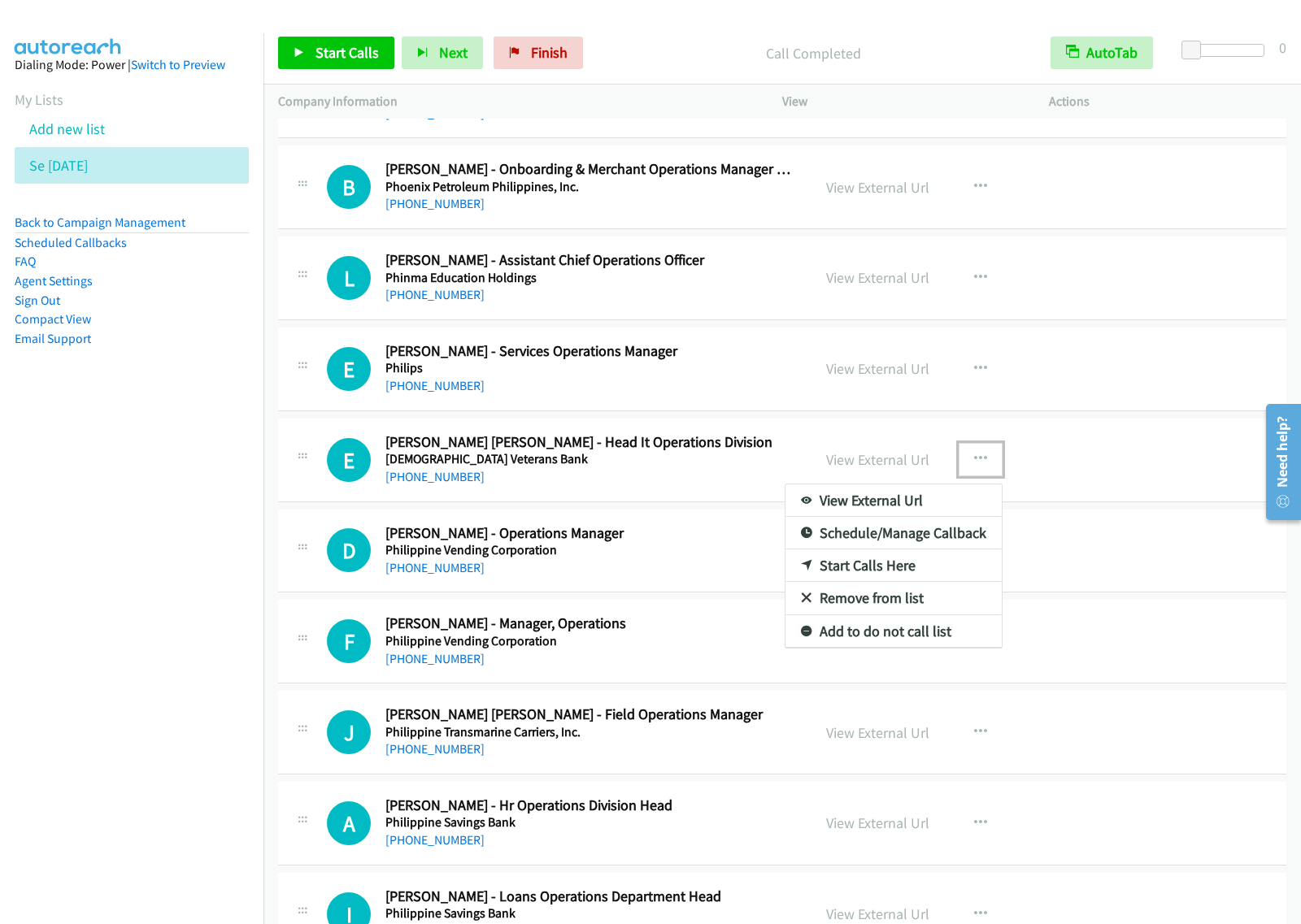
click at [942, 582] on link "Start Calls Here" at bounding box center [893, 566] width 216 height 33
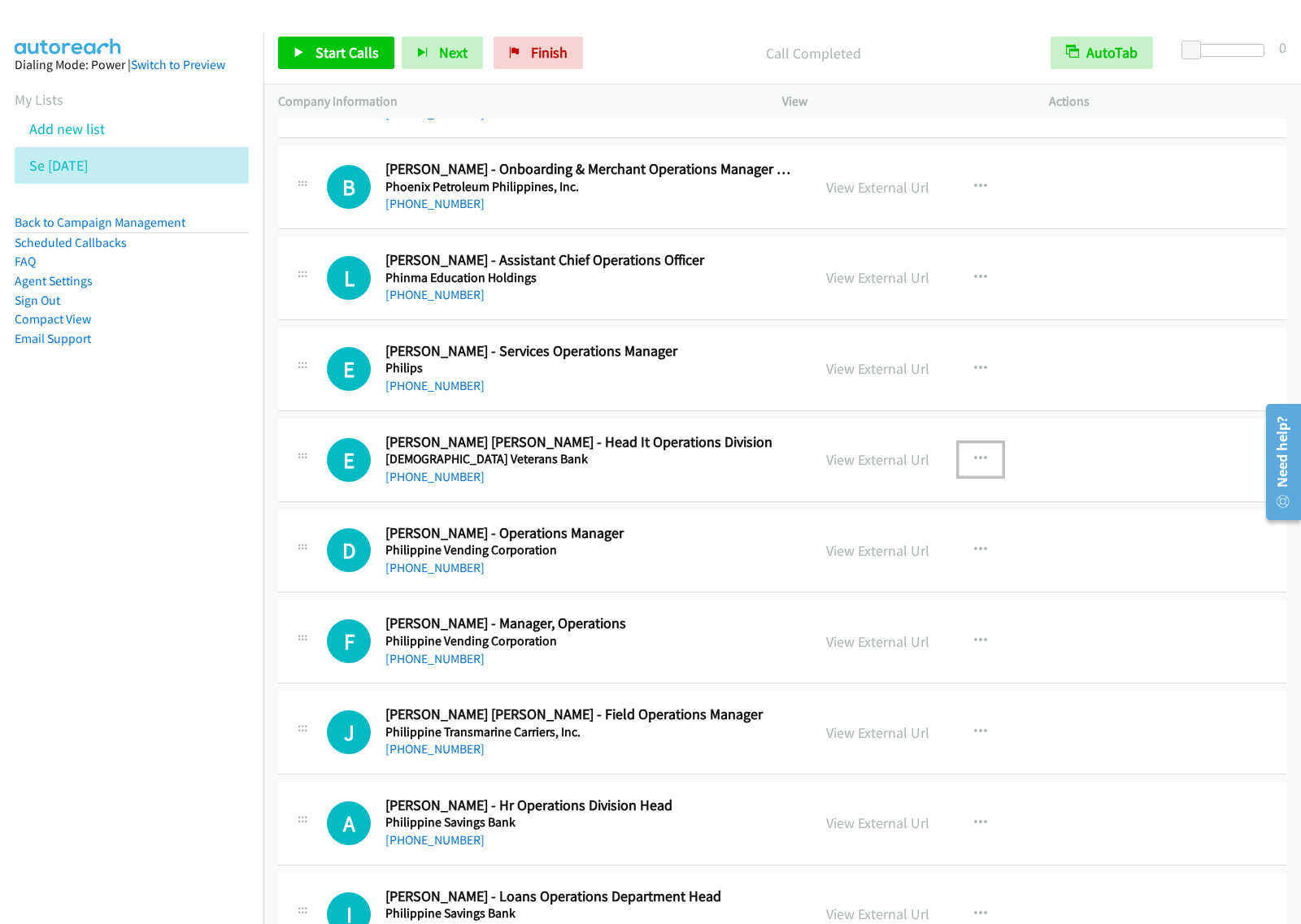
click at [989, 475] on button "button" at bounding box center [980, 460] width 44 height 33
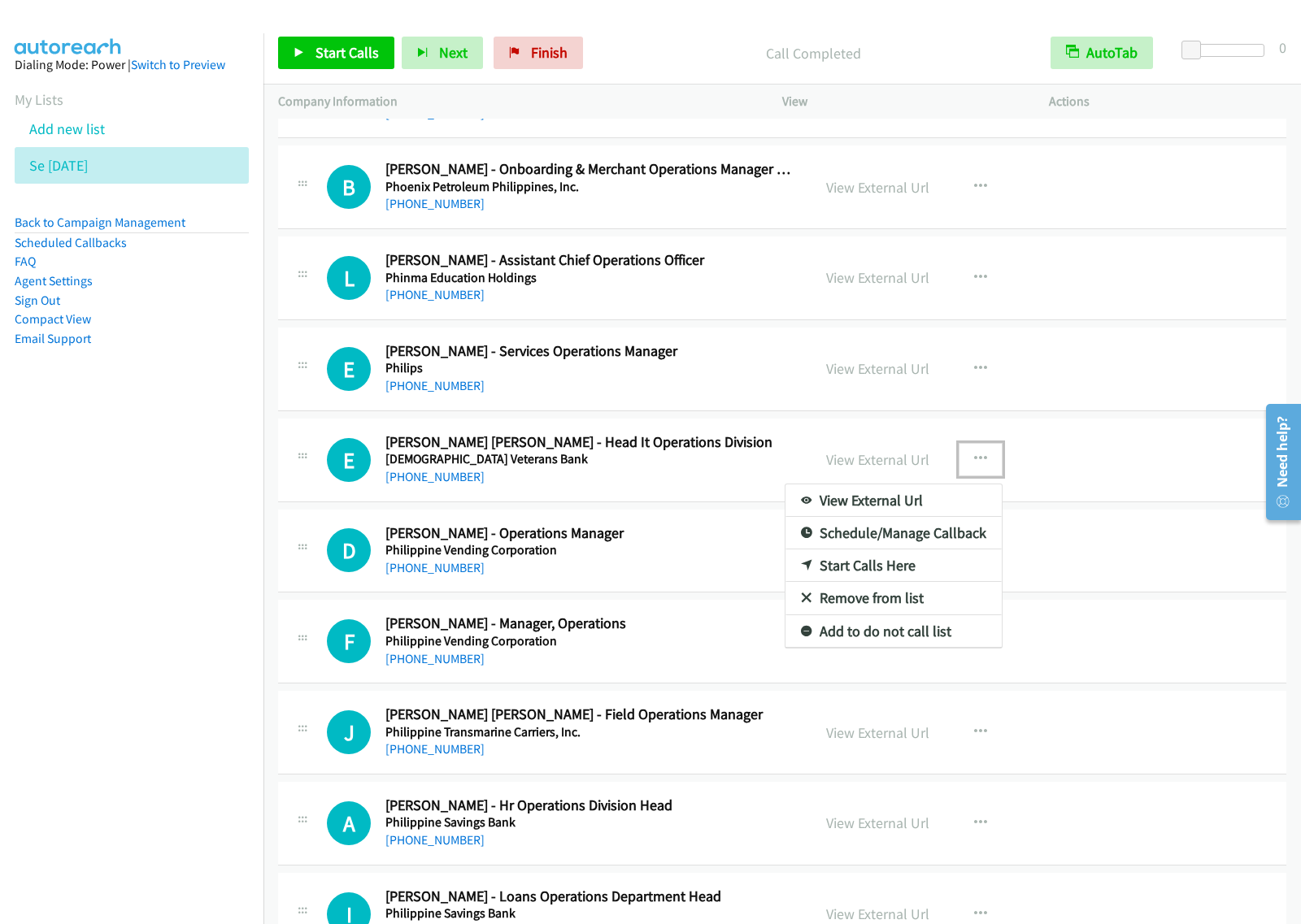
click at [925, 582] on link "Start Calls Here" at bounding box center [893, 566] width 216 height 33
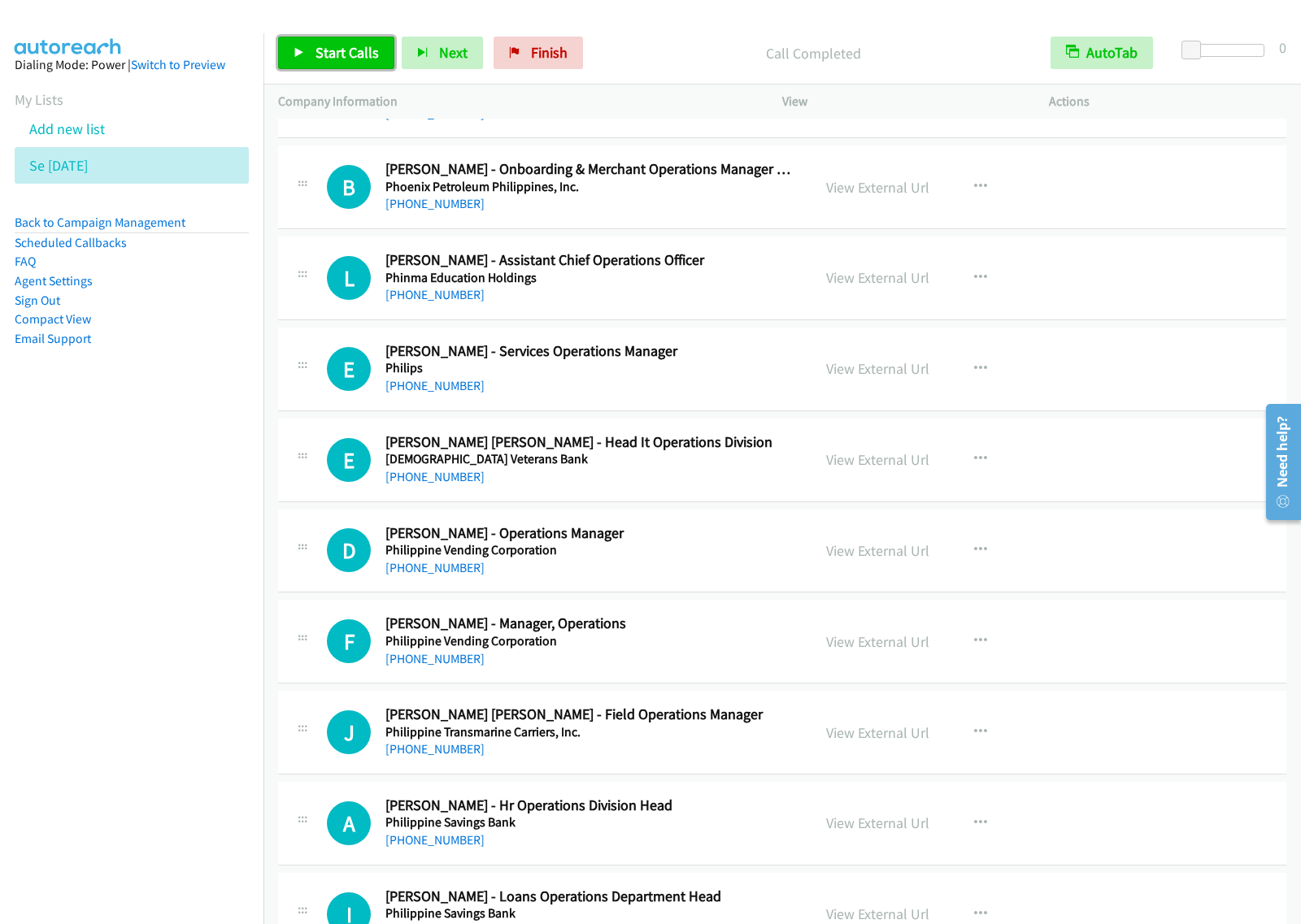
click at [346, 45] on span "Start Calls" at bounding box center [347, 52] width 64 height 18
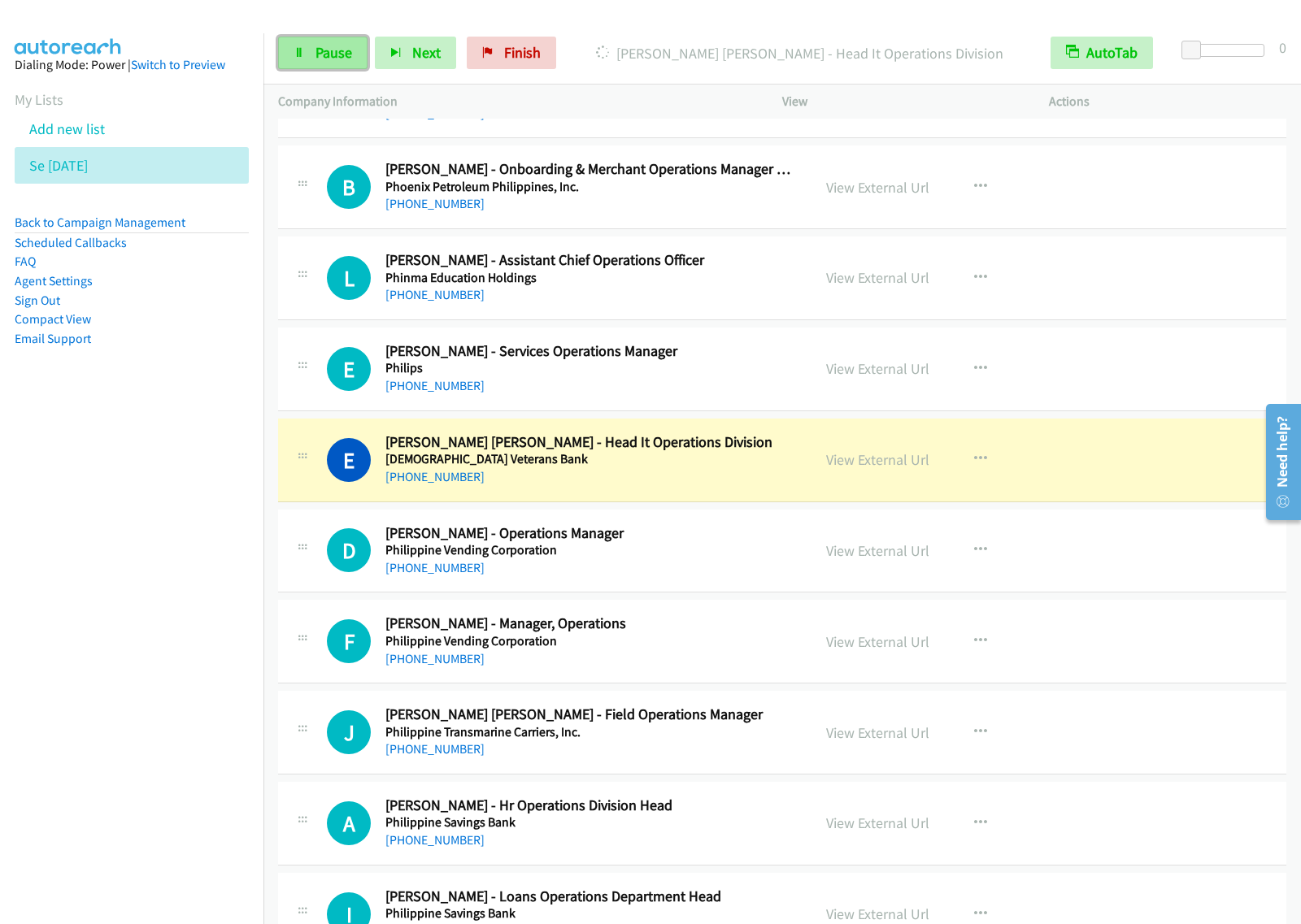
click at [328, 50] on span "Pause" at bounding box center [333, 52] width 37 height 18
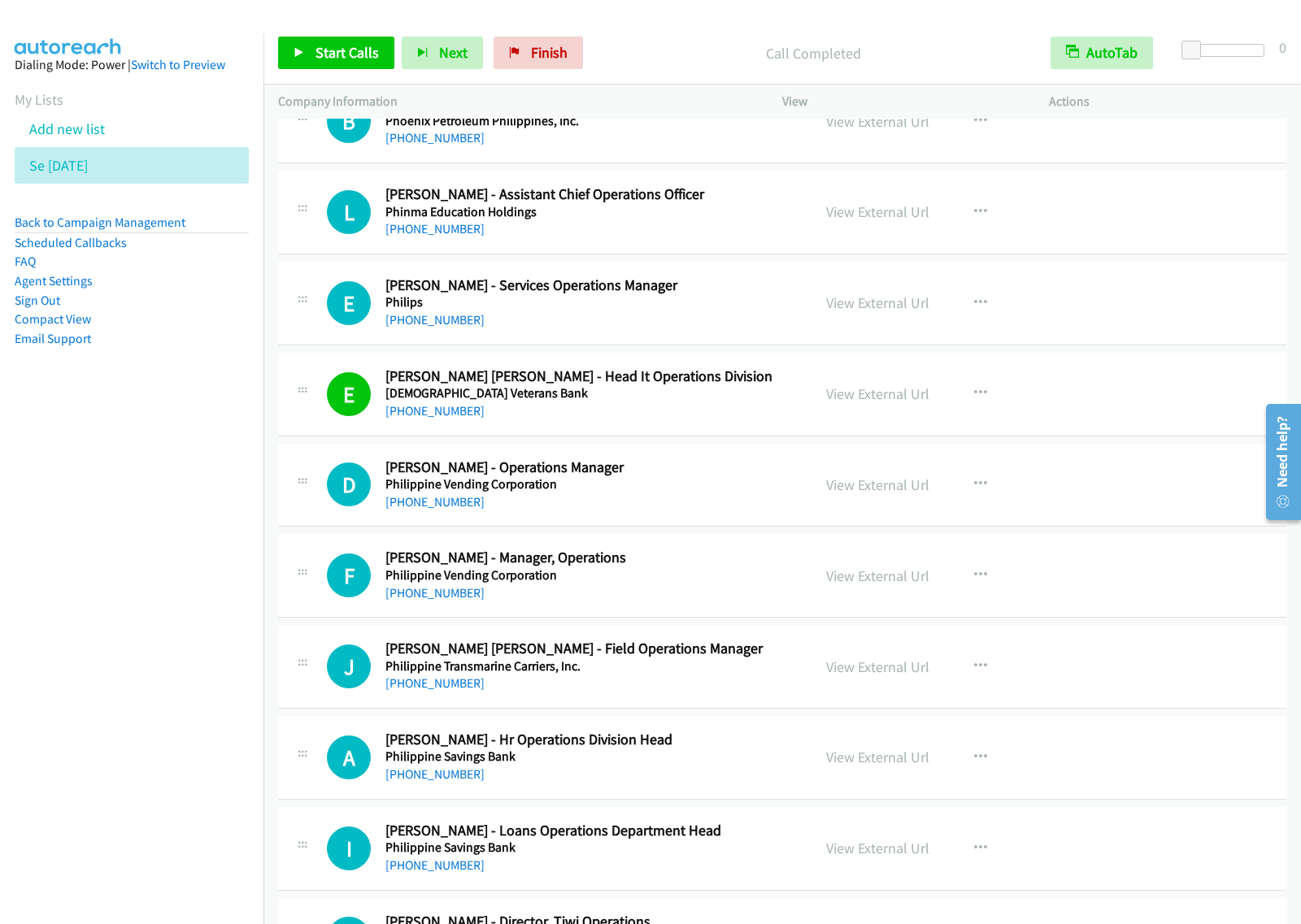
scroll to position [12800, 0]
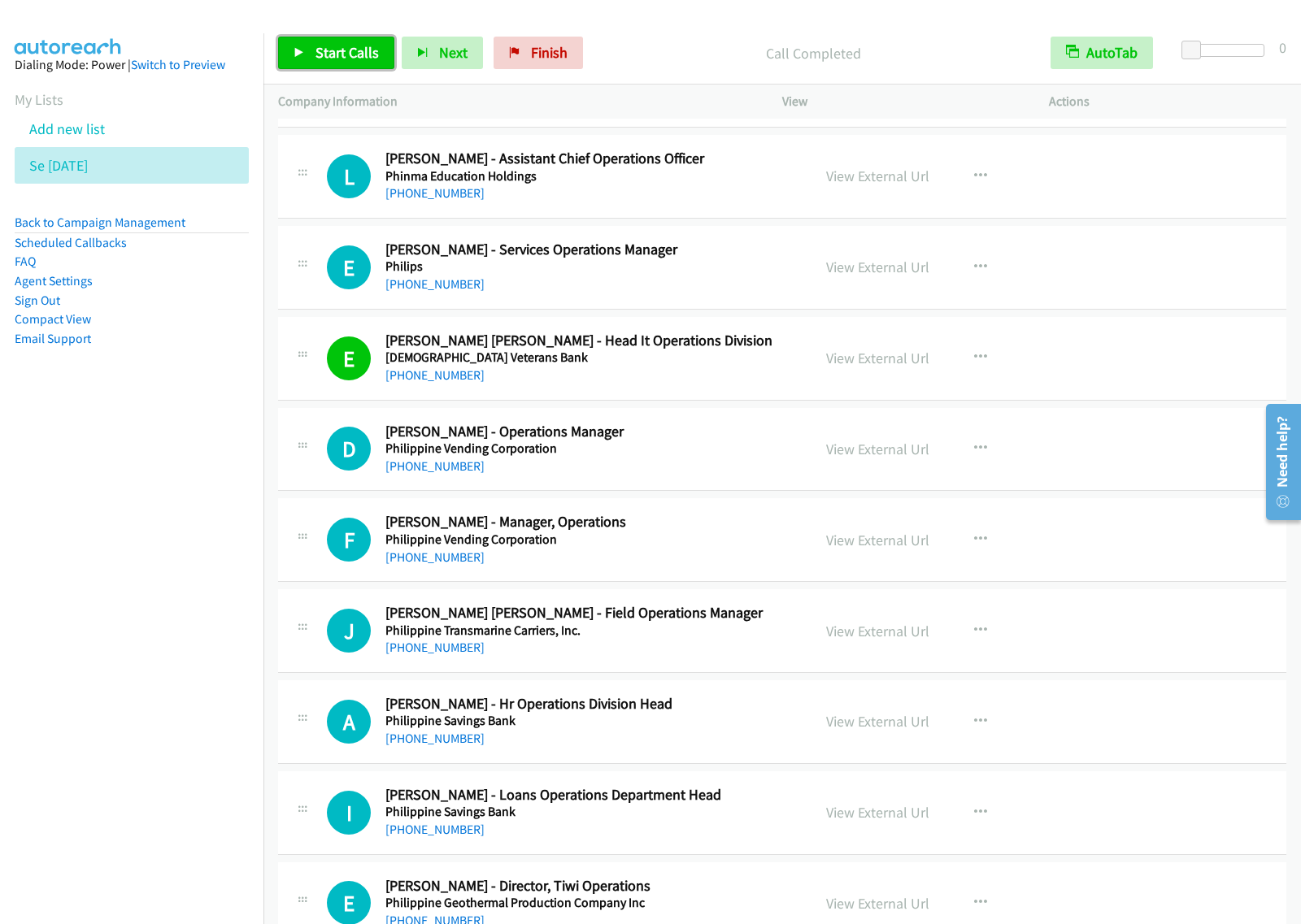
click at [347, 51] on span "Start Calls" at bounding box center [347, 52] width 64 height 18
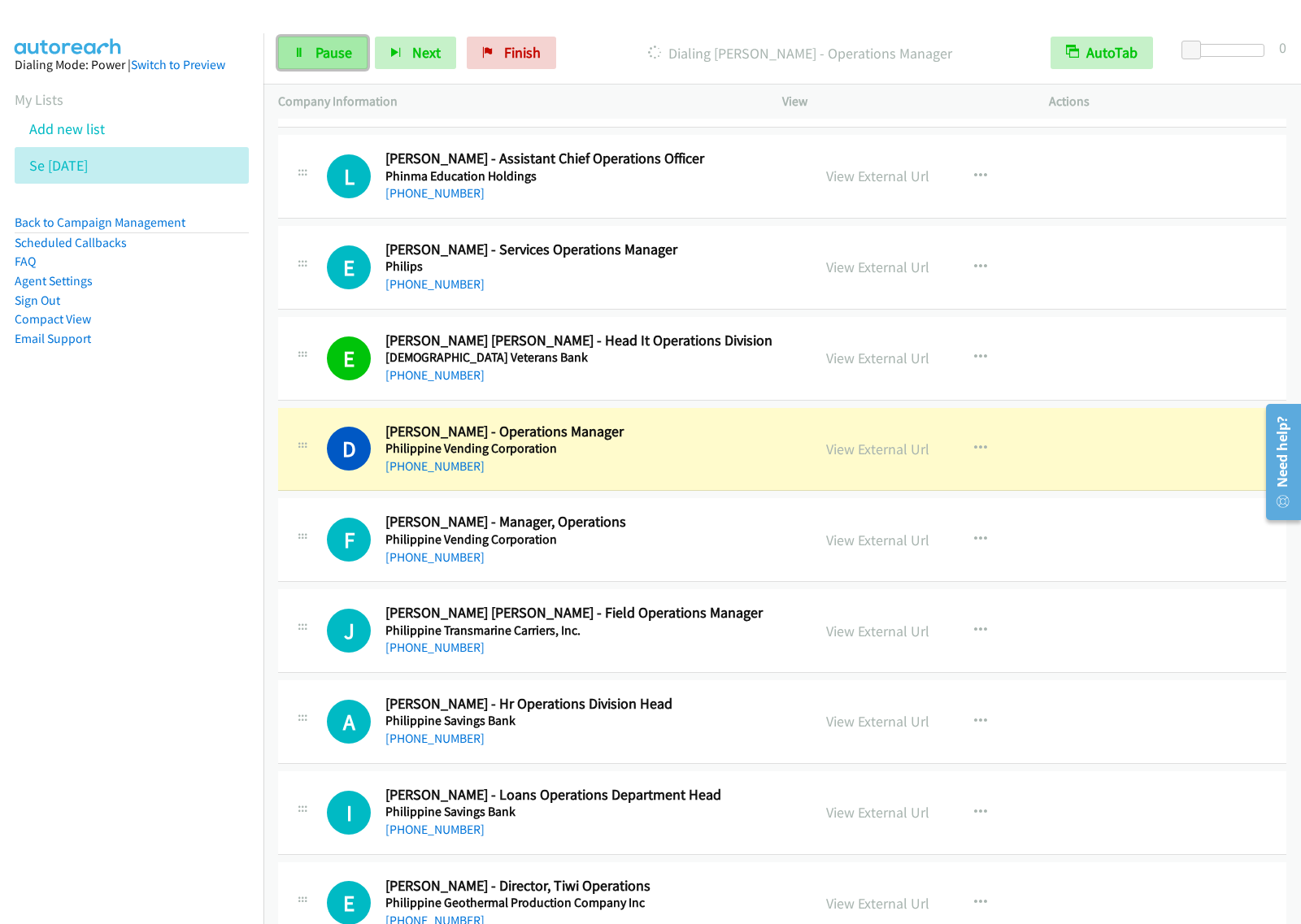
click at [345, 50] on span "Pause" at bounding box center [333, 52] width 37 height 18
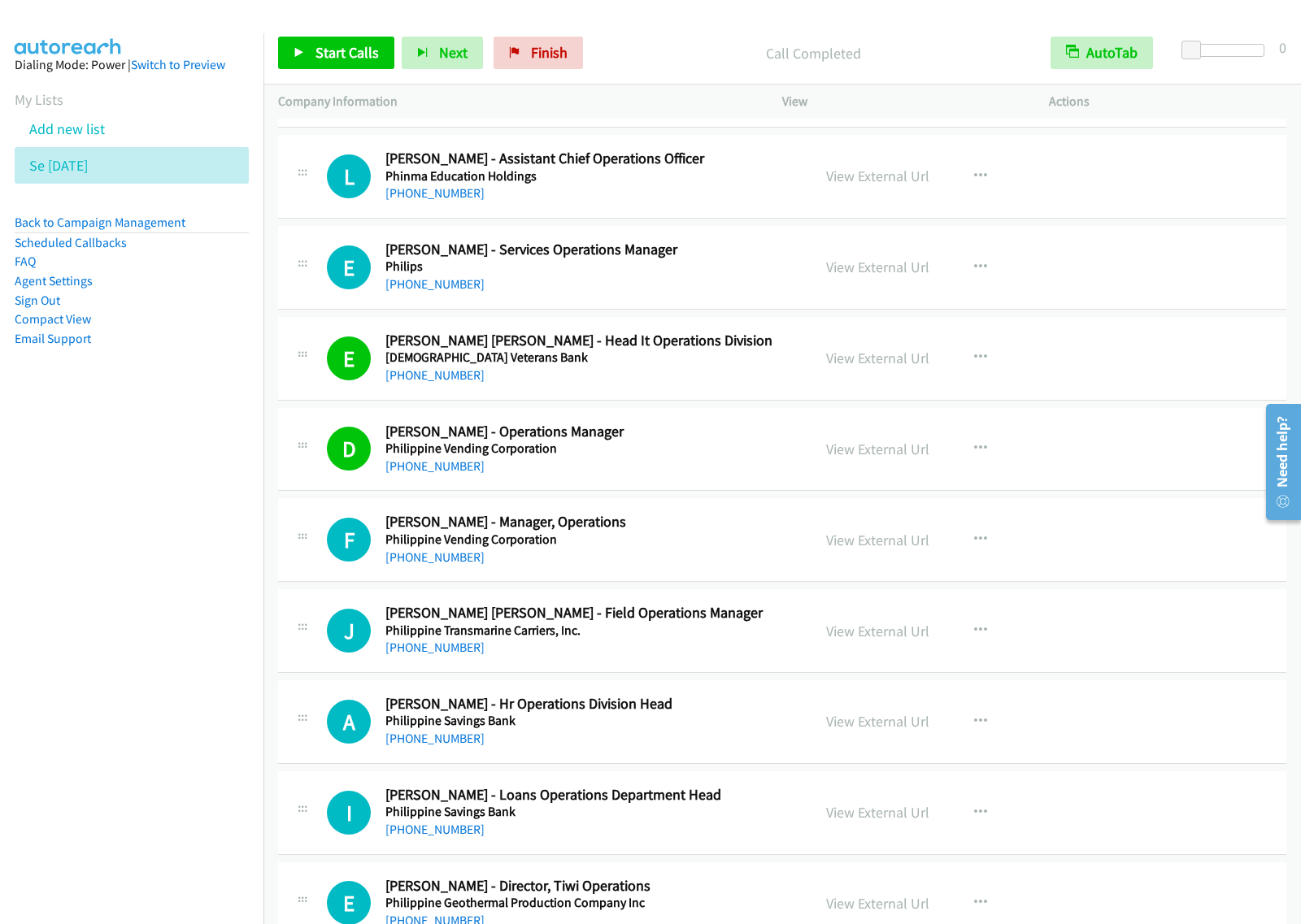
scroll to position [12902, 0]
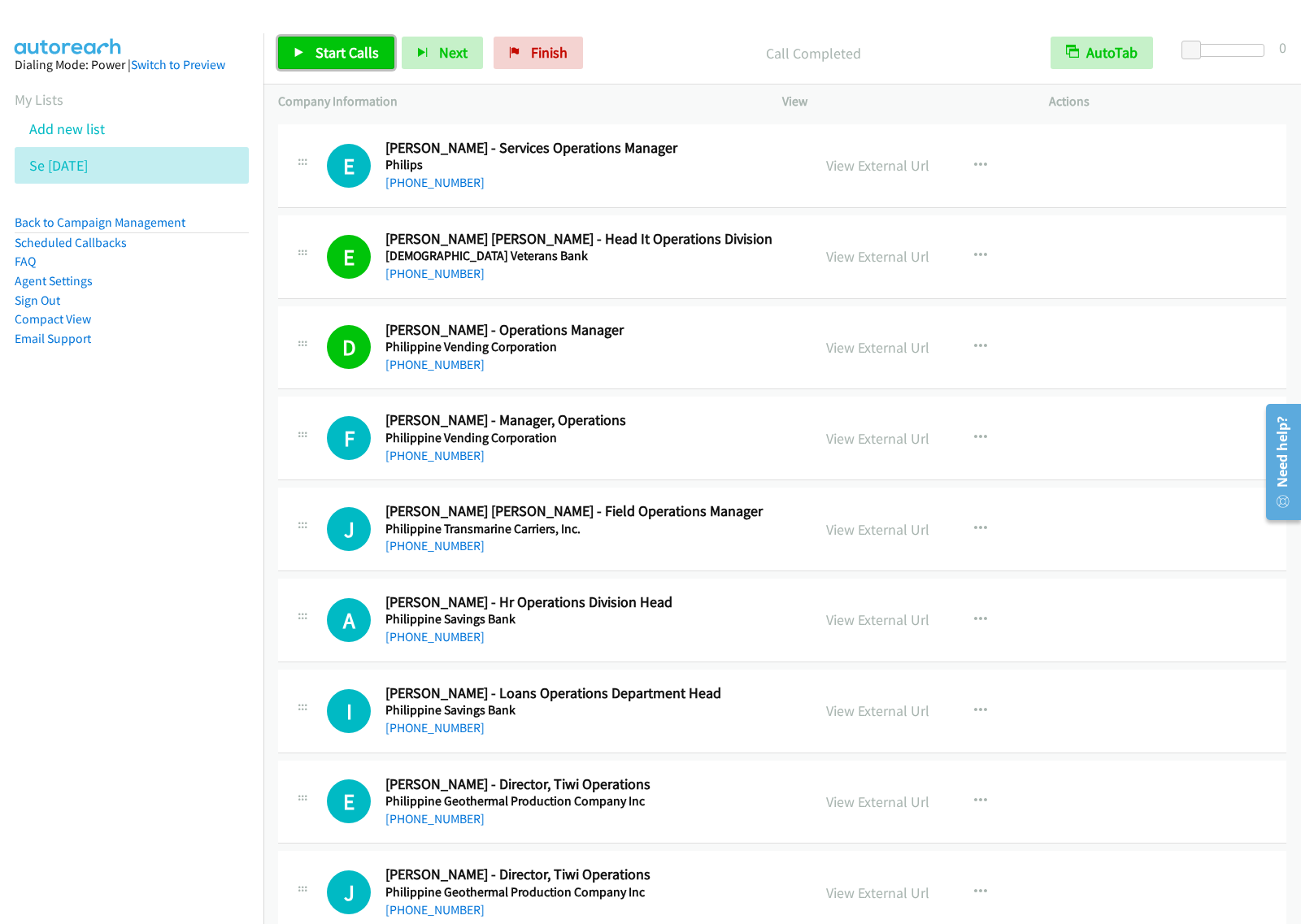
click at [362, 51] on span "Start Calls" at bounding box center [347, 52] width 64 height 18
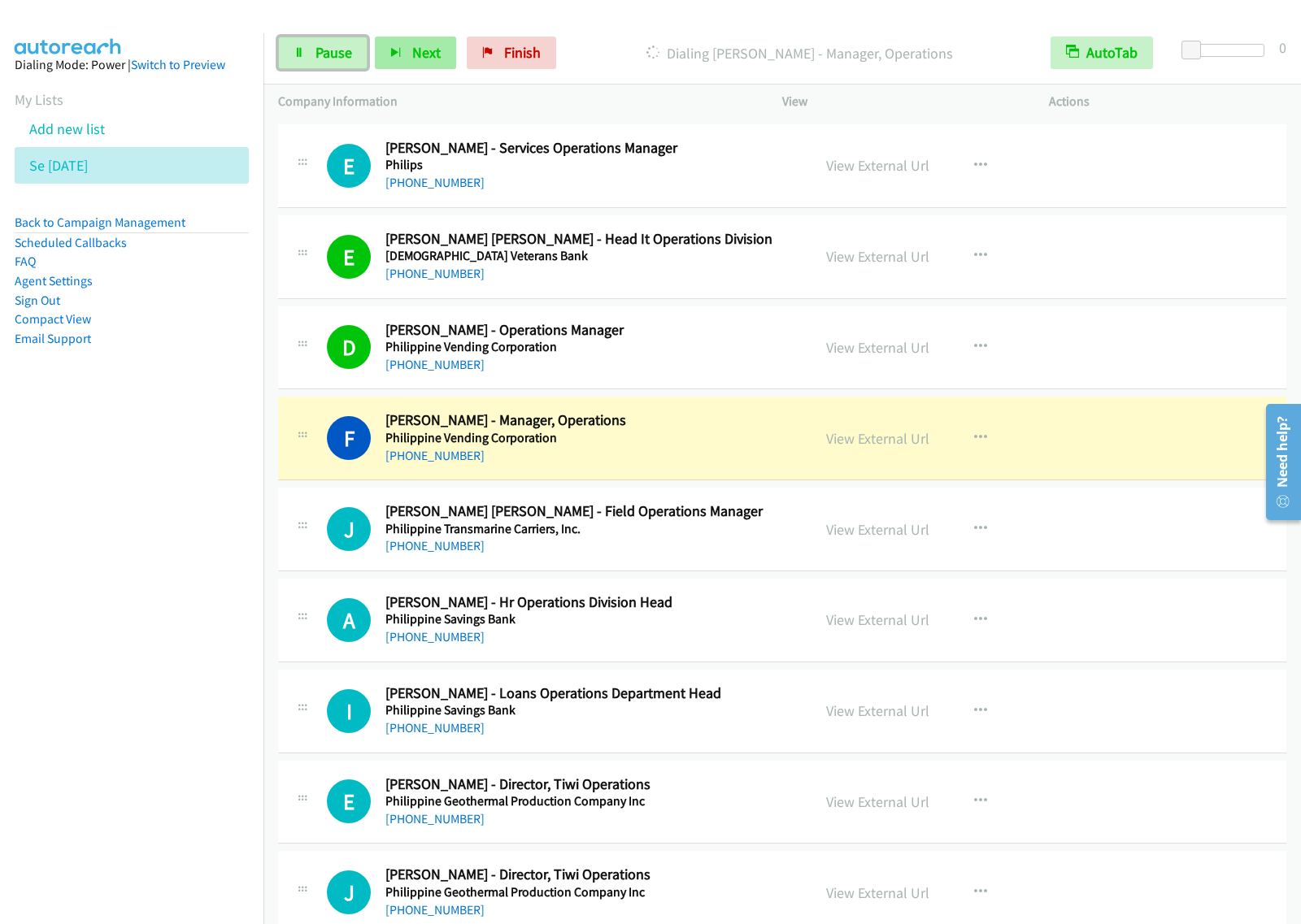
drag, startPoint x: 340, startPoint y: 55, endPoint x: 386, endPoint y: 38, distance: 49.0
click at [340, 55] on span "Pause" at bounding box center [333, 52] width 37 height 18
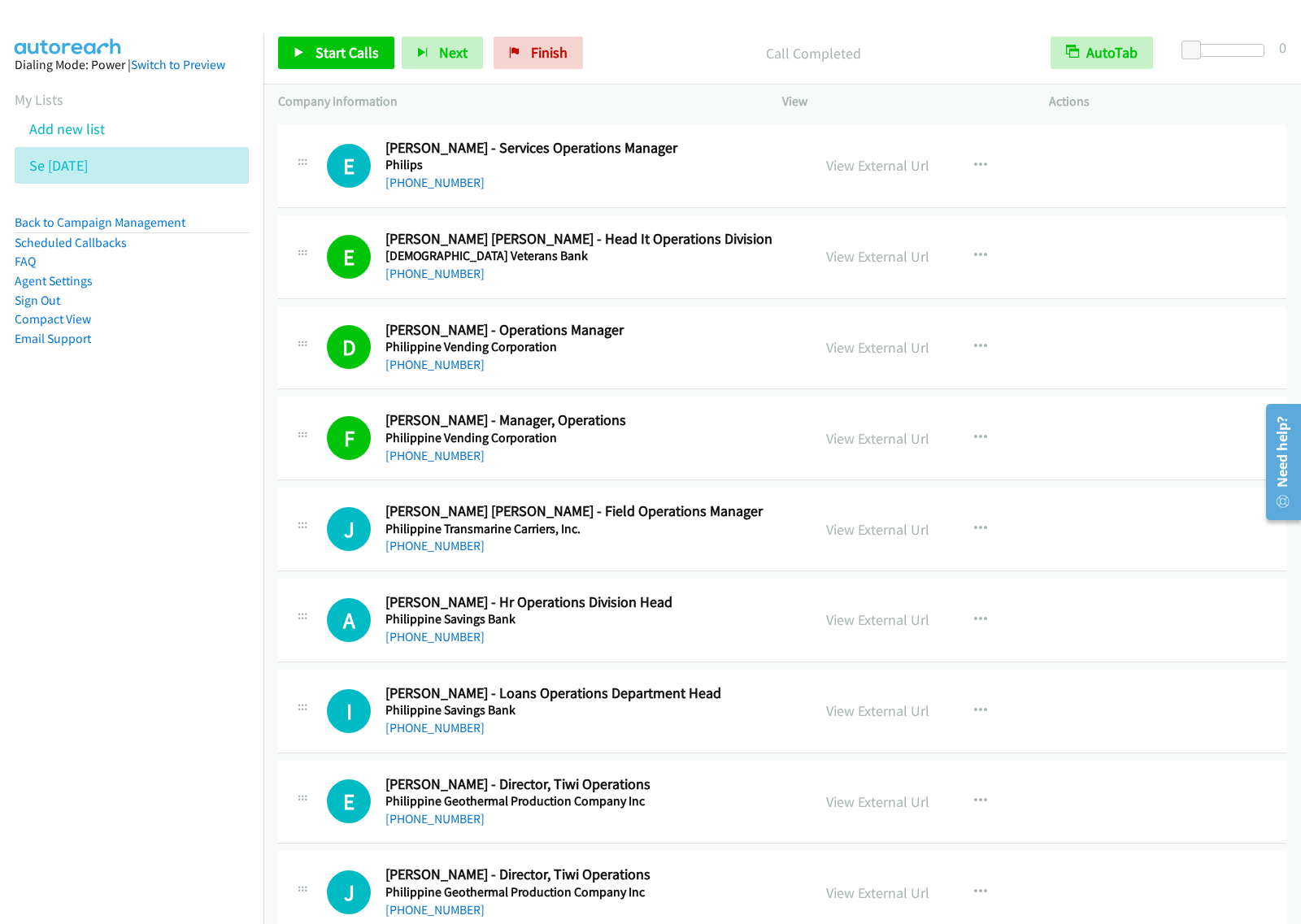
scroll to position [13003, 0]
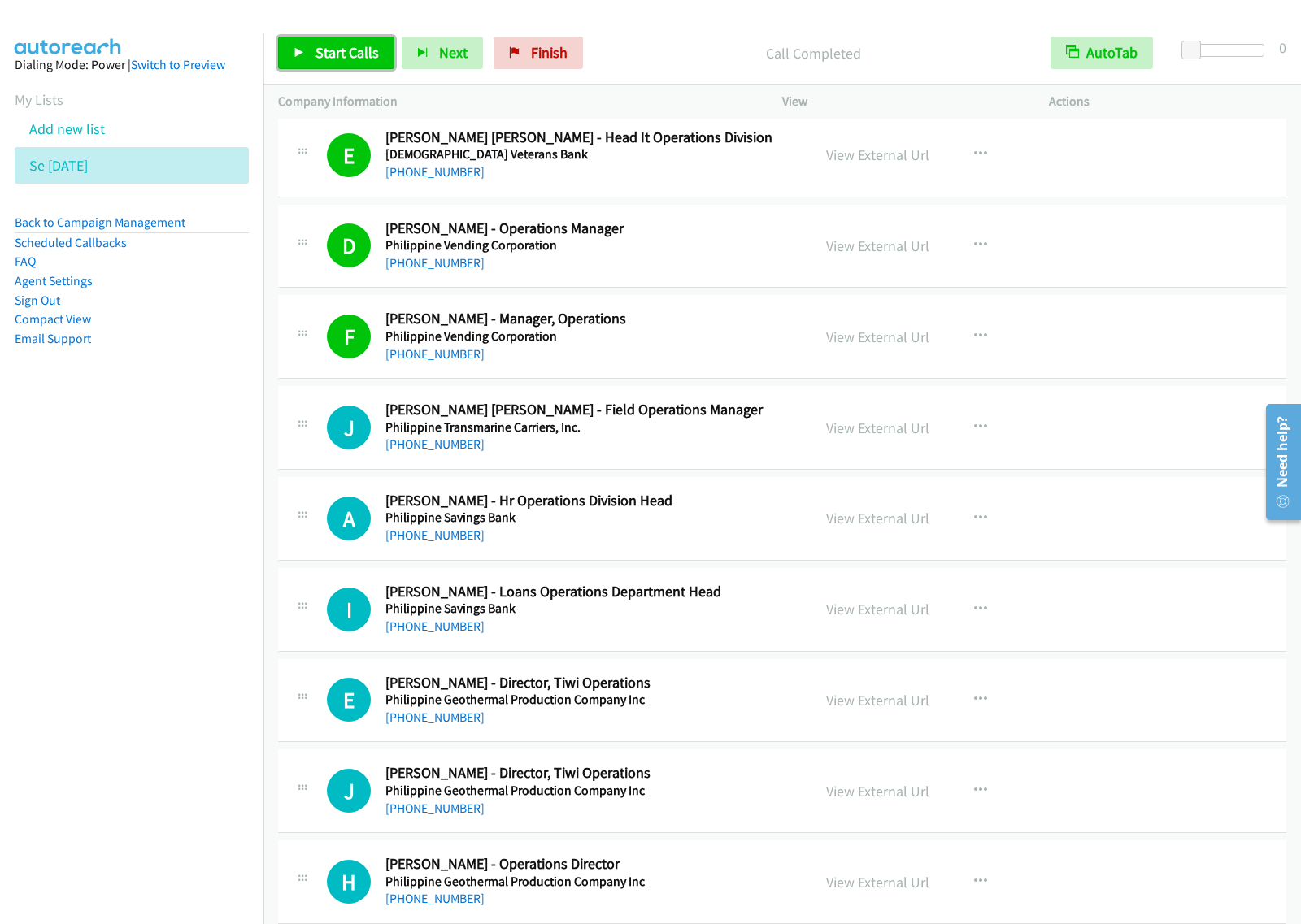
click at [326, 45] on span "Start Calls" at bounding box center [347, 52] width 64 height 18
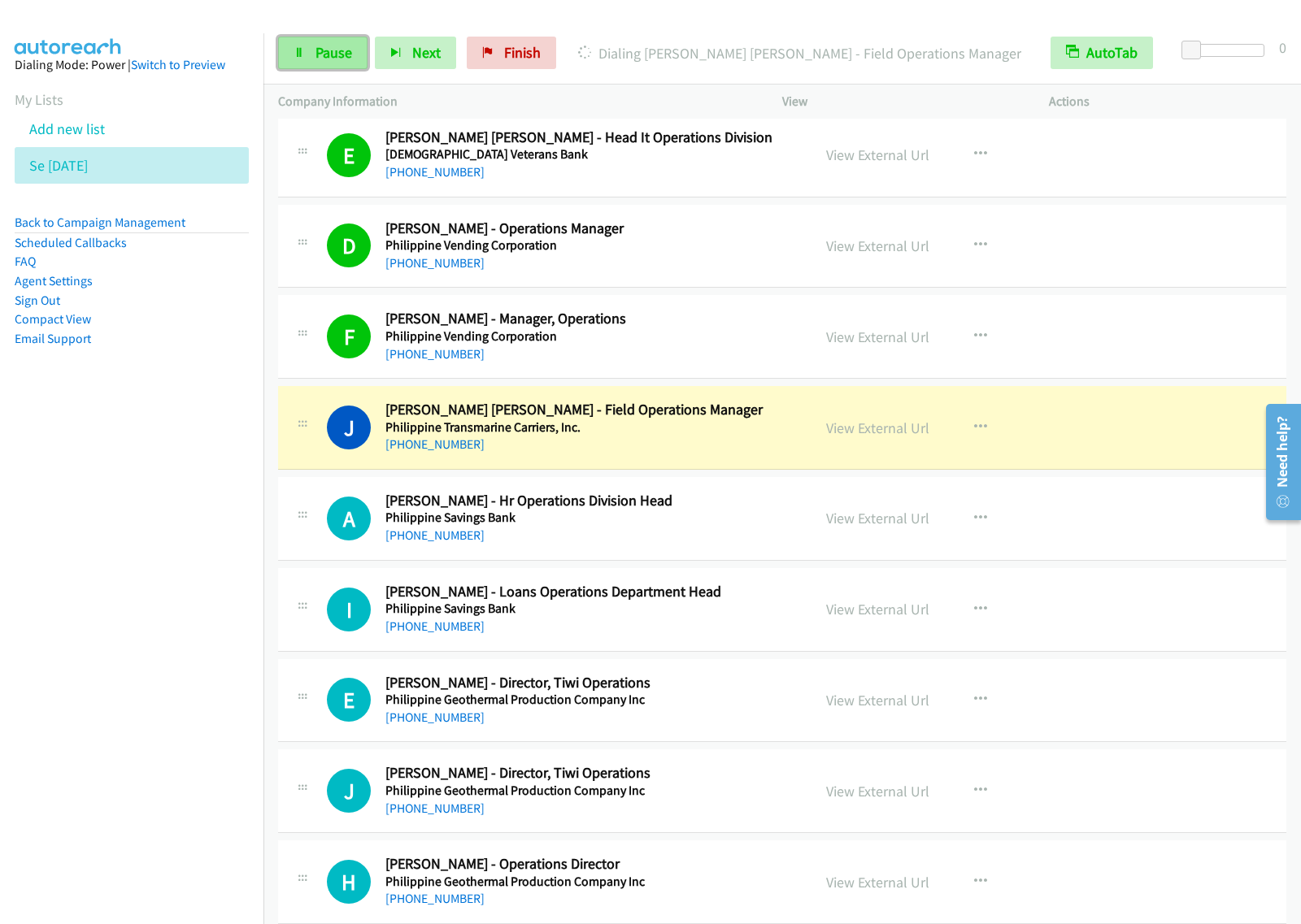
drag, startPoint x: 341, startPoint y: 66, endPoint x: 358, endPoint y: 63, distance: 17.3
click at [339, 66] on link "Pause" at bounding box center [322, 53] width 90 height 33
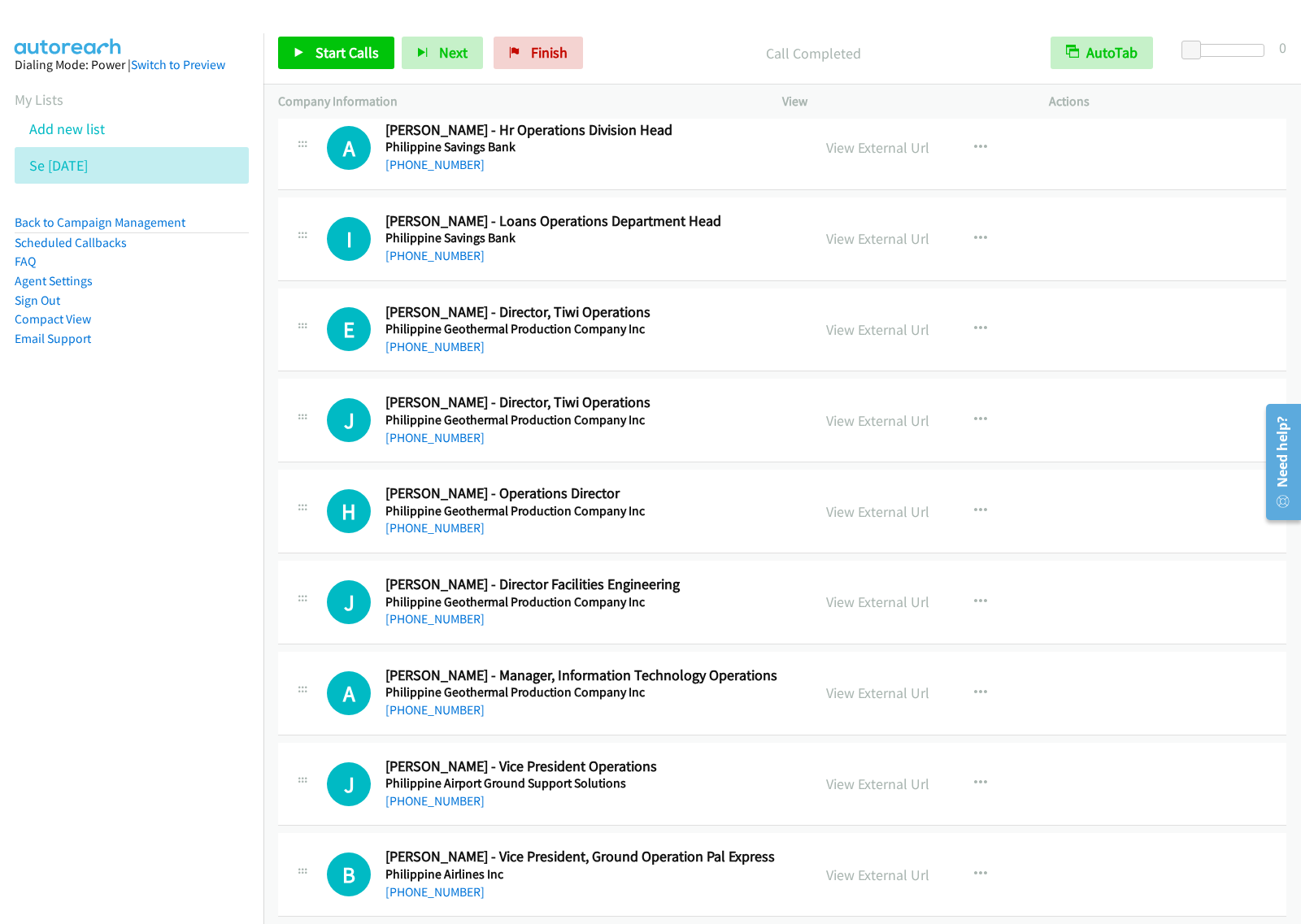
scroll to position [13410, 0]
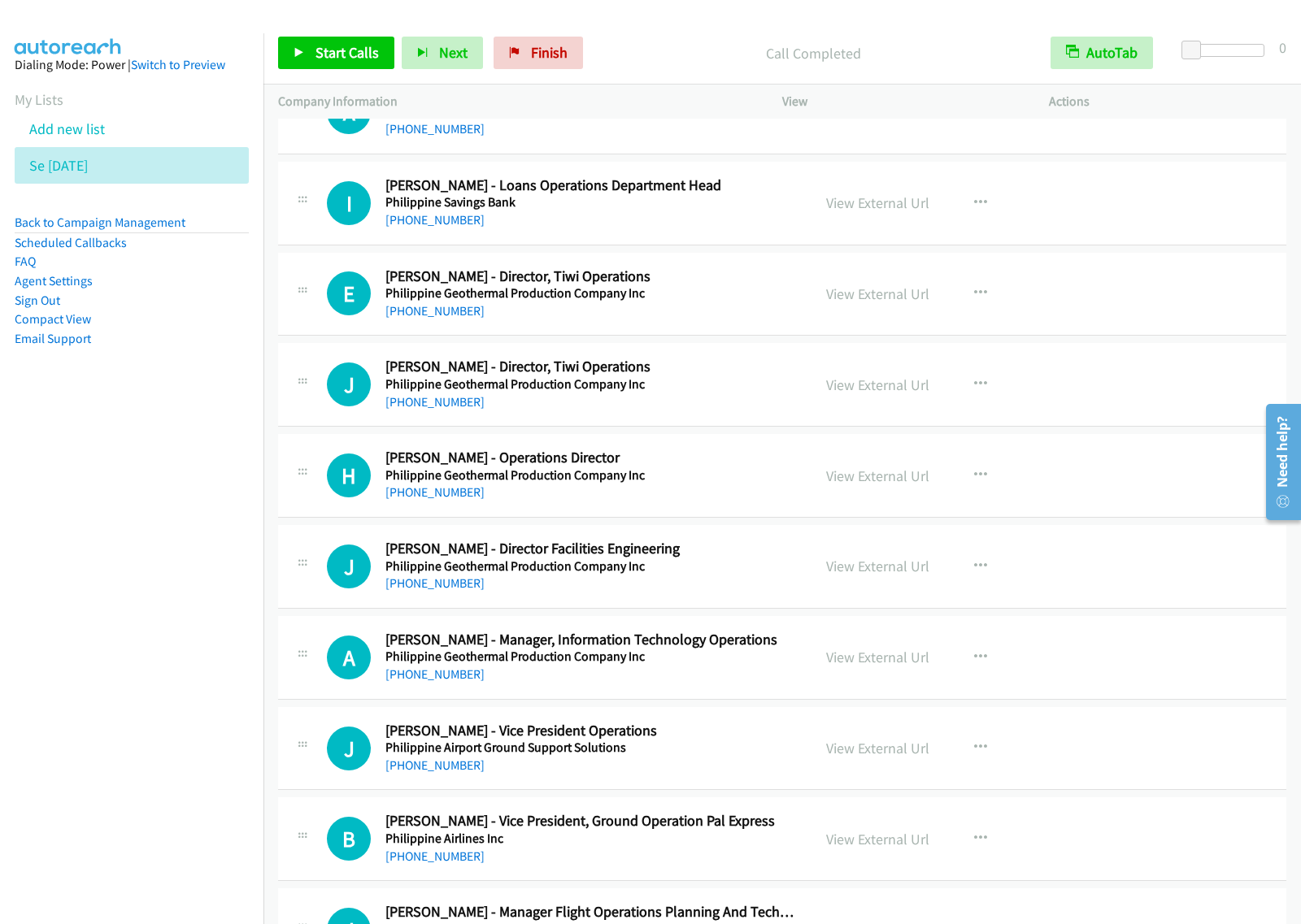
click at [720, 484] on h5 "Philippine Geothermal Production Company Inc" at bounding box center [591, 475] width 412 height 16
click at [975, 482] on icon "button" at bounding box center [980, 475] width 13 height 13
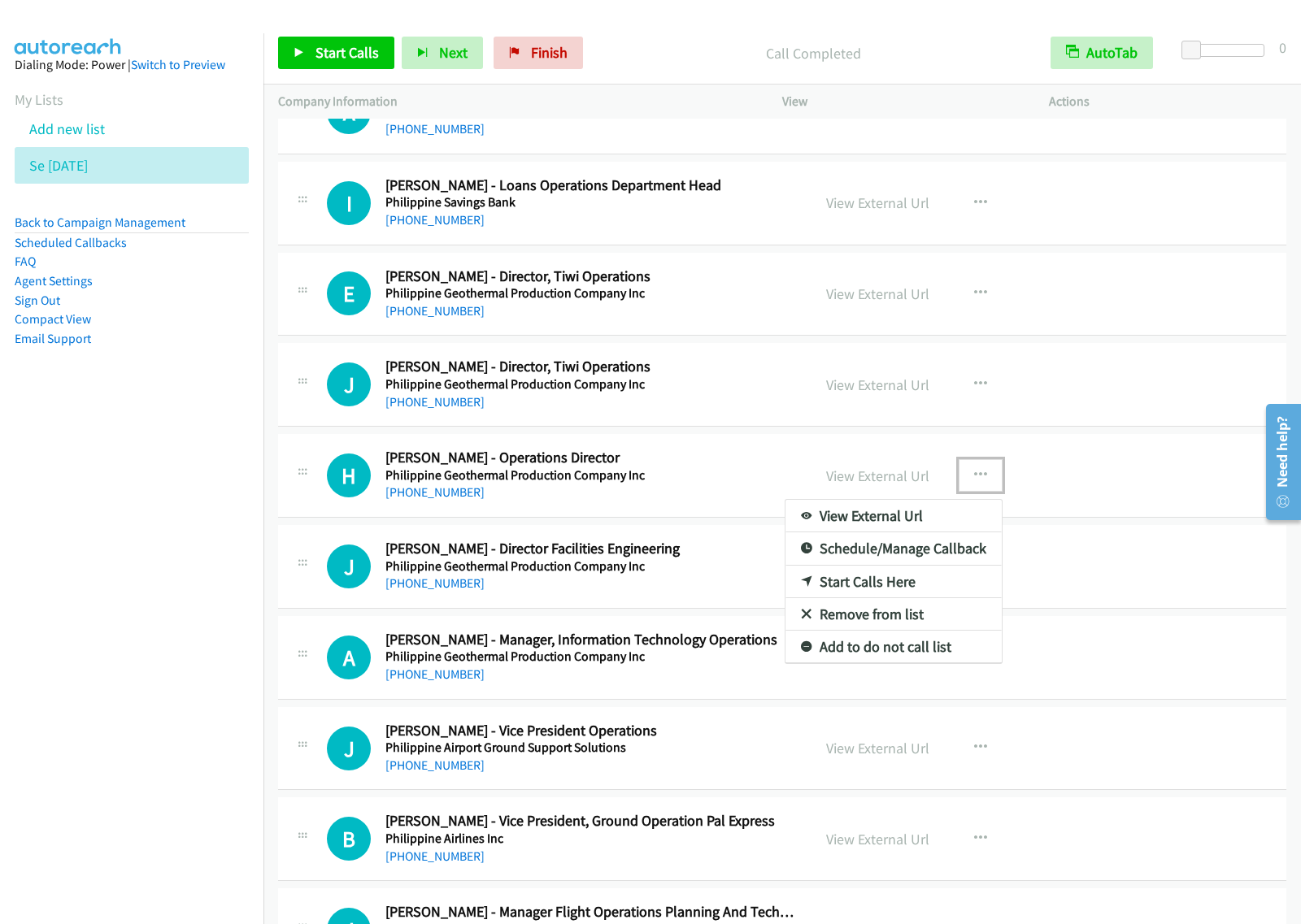
click at [900, 598] on link "Start Calls Here" at bounding box center [893, 582] width 216 height 33
click at [975, 482] on icon "button" at bounding box center [980, 475] width 13 height 13
click at [900, 598] on link "Start Calls Here" at bounding box center [893, 582] width 216 height 33
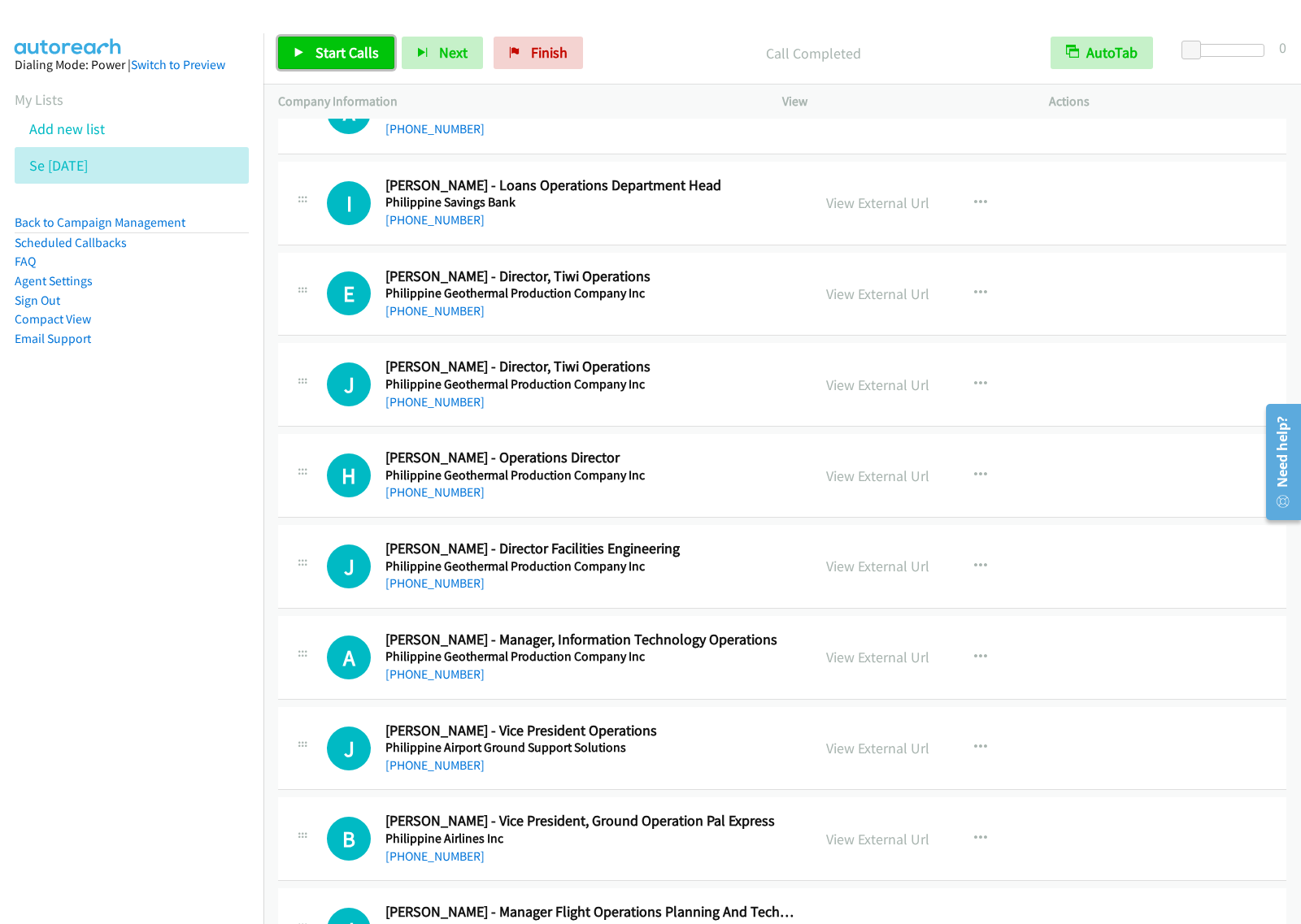
click at [366, 55] on span "Start Calls" at bounding box center [347, 52] width 64 height 18
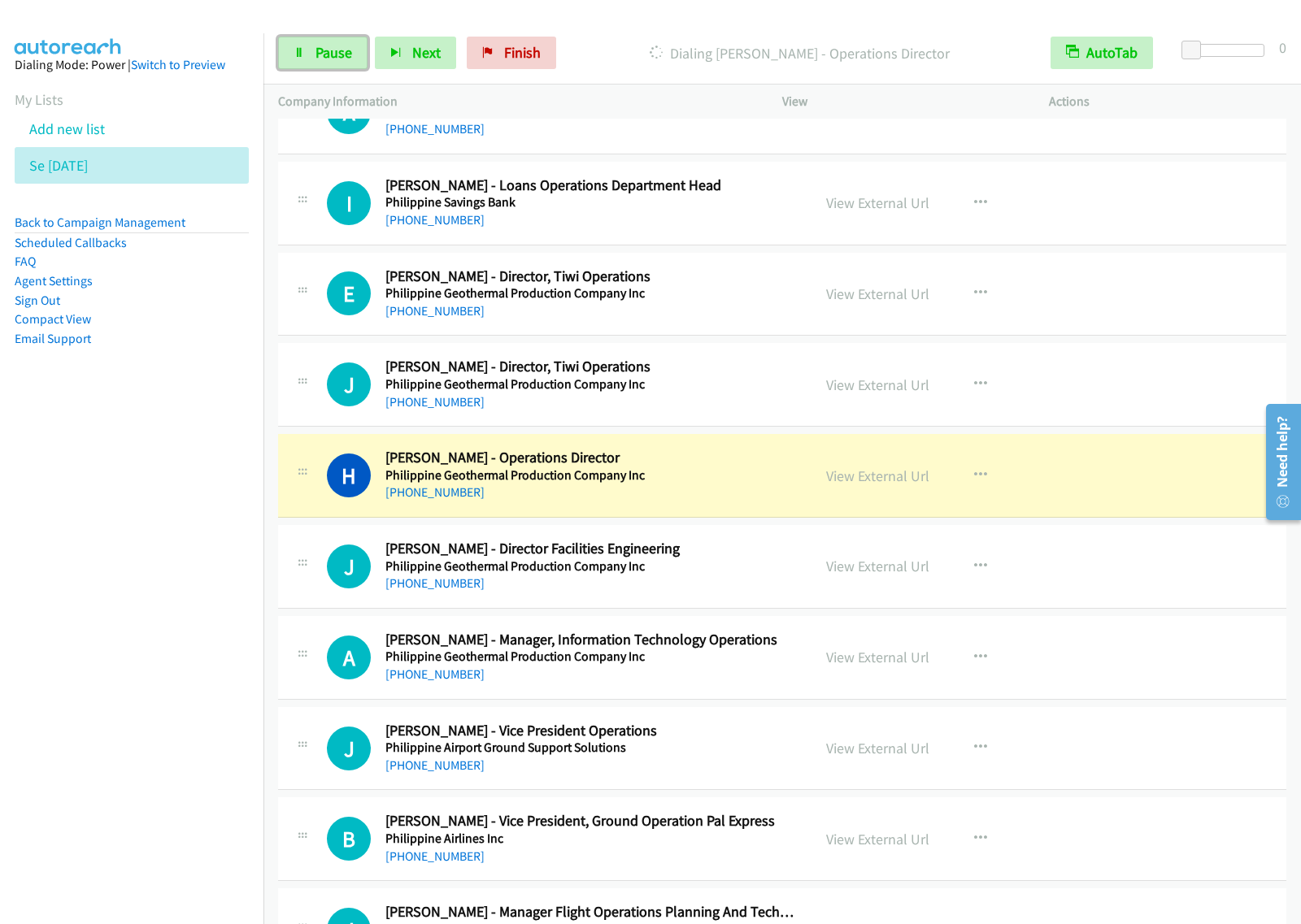
drag, startPoint x: 340, startPoint y: 47, endPoint x: 482, endPoint y: 106, distance: 153.8
click at [340, 47] on span "Pause" at bounding box center [333, 52] width 37 height 18
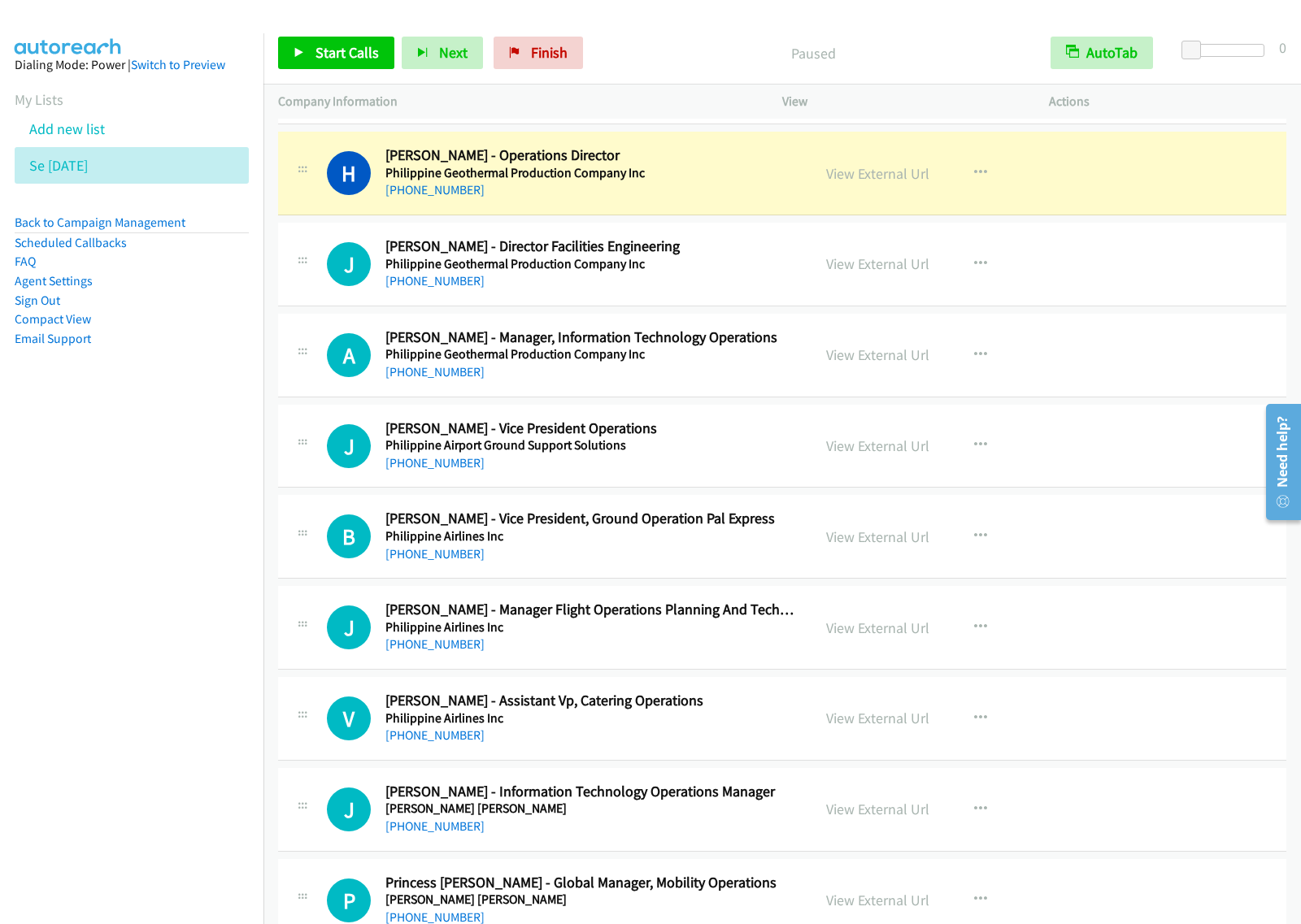
scroll to position [13715, 0]
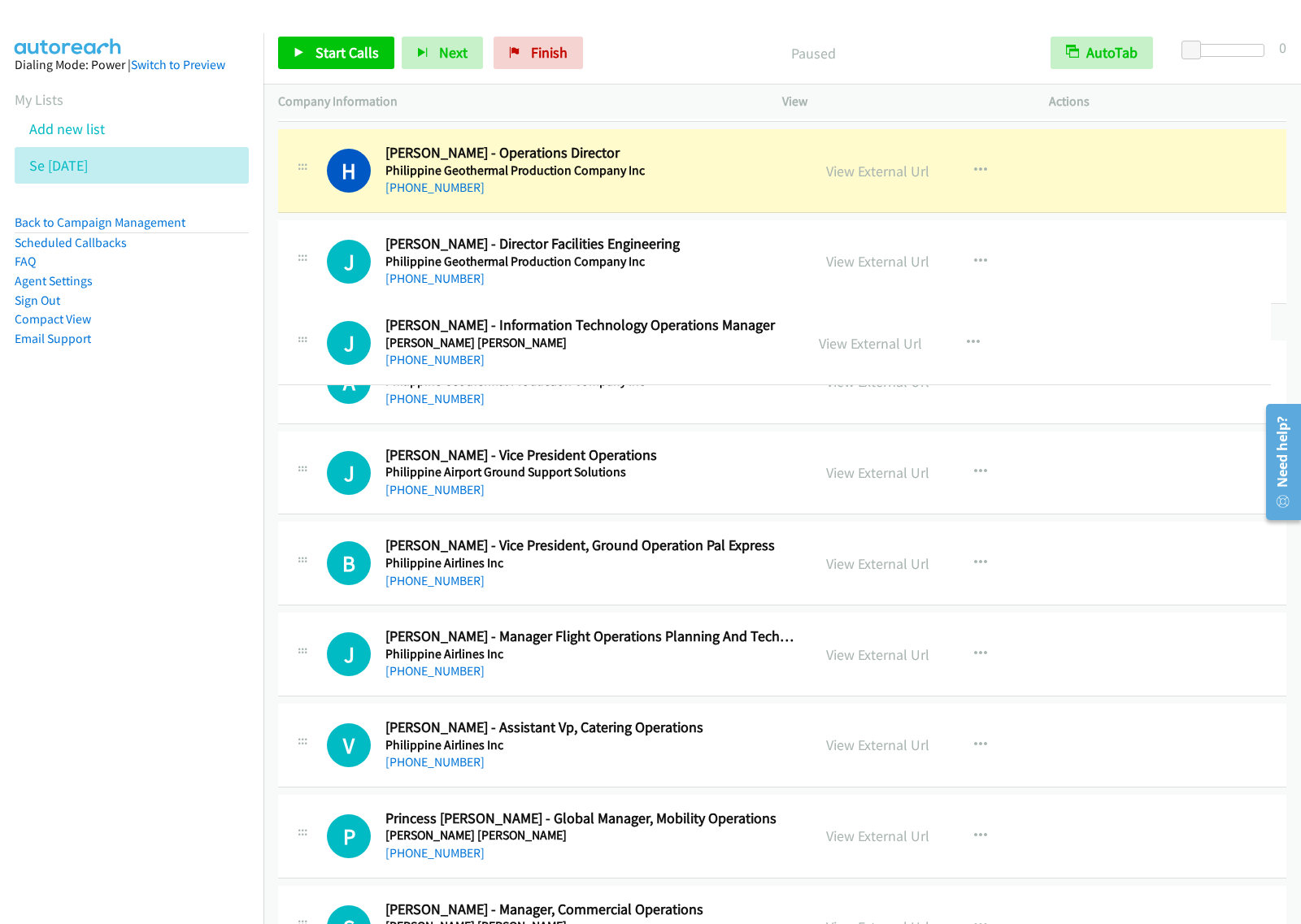
drag, startPoint x: 702, startPoint y: 818, endPoint x: 752, endPoint y: 330, distance: 490.6
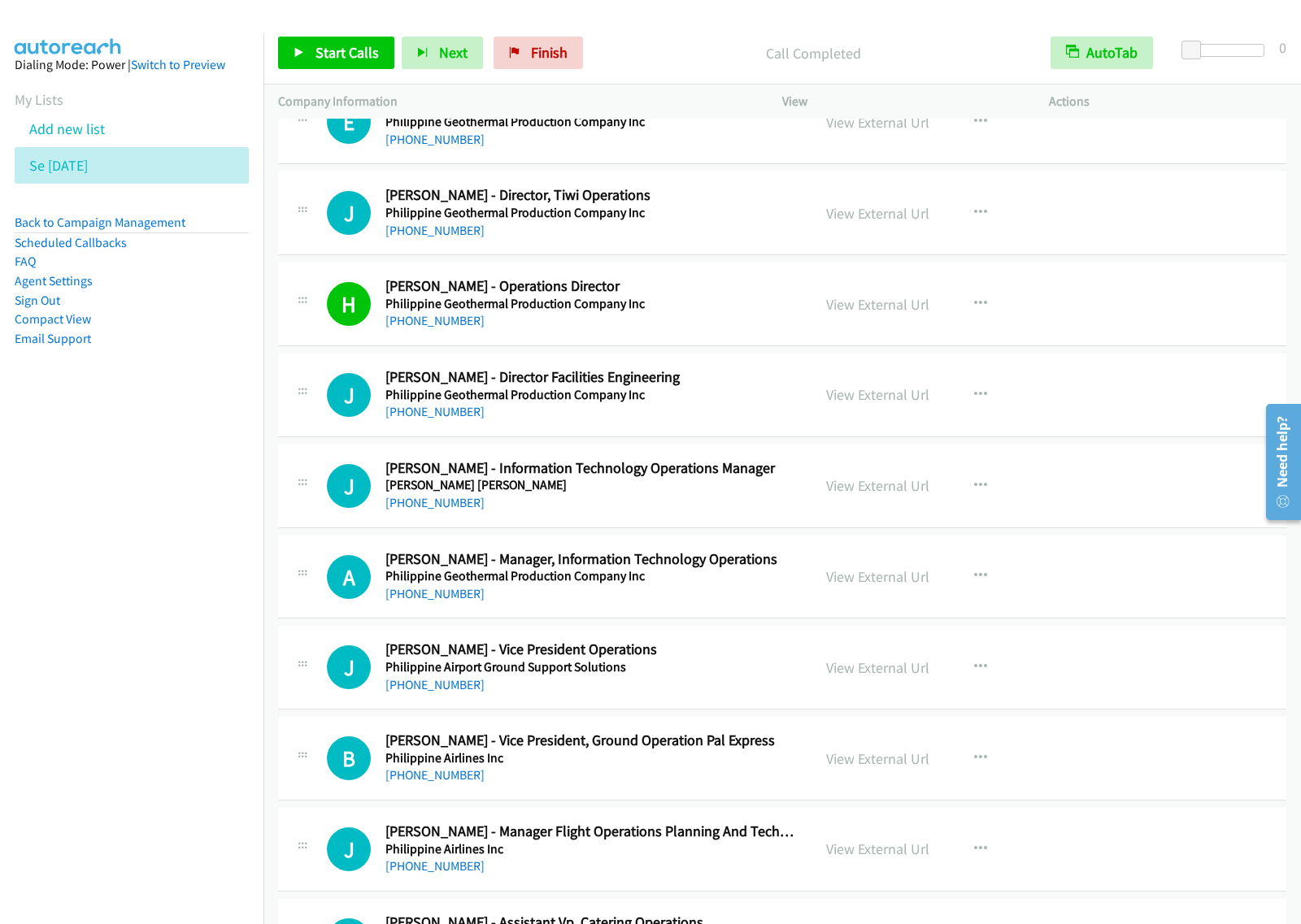
scroll to position [13613, 0]
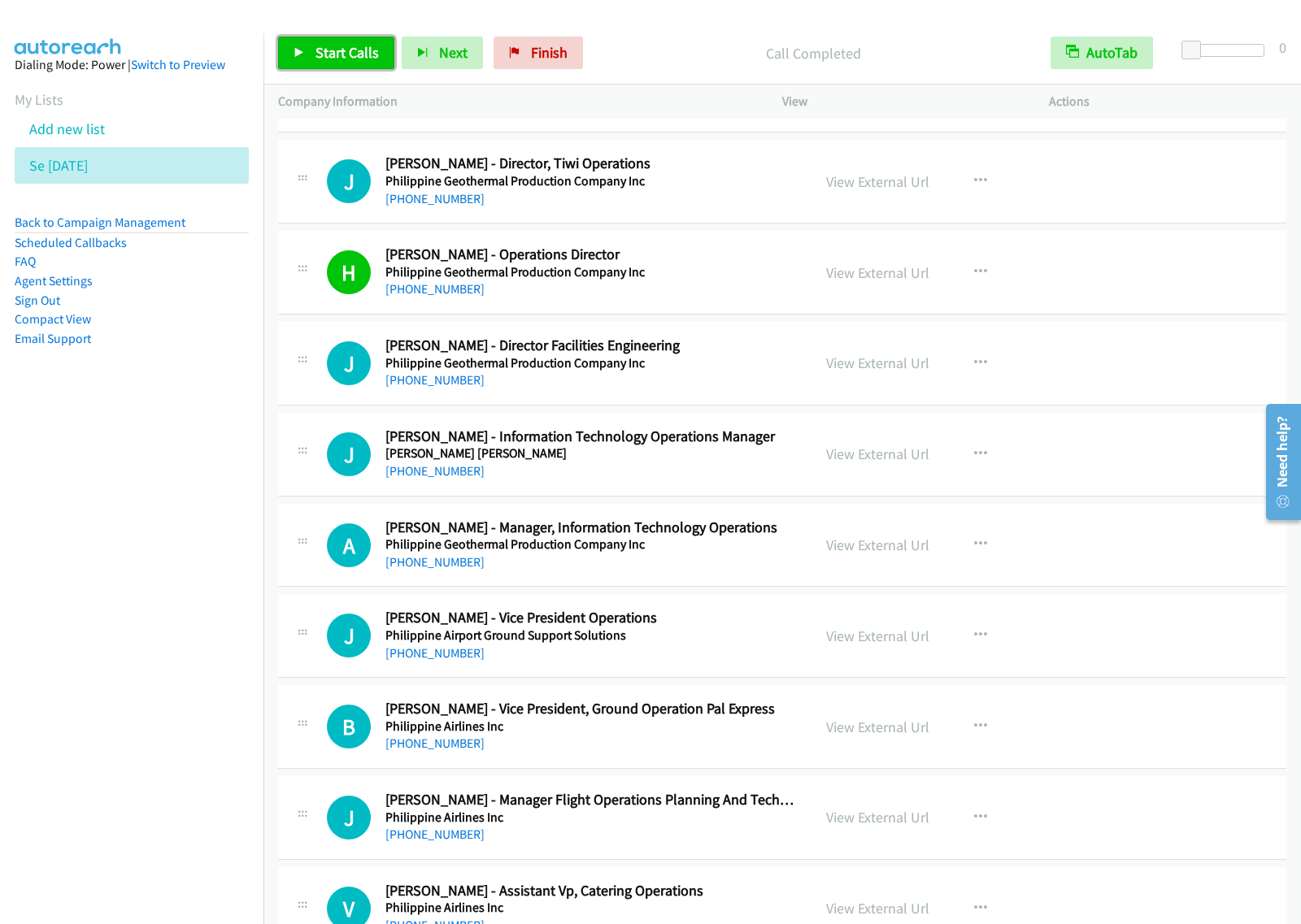
click at [309, 44] on link "Start Calls" at bounding box center [335, 53] width 117 height 33
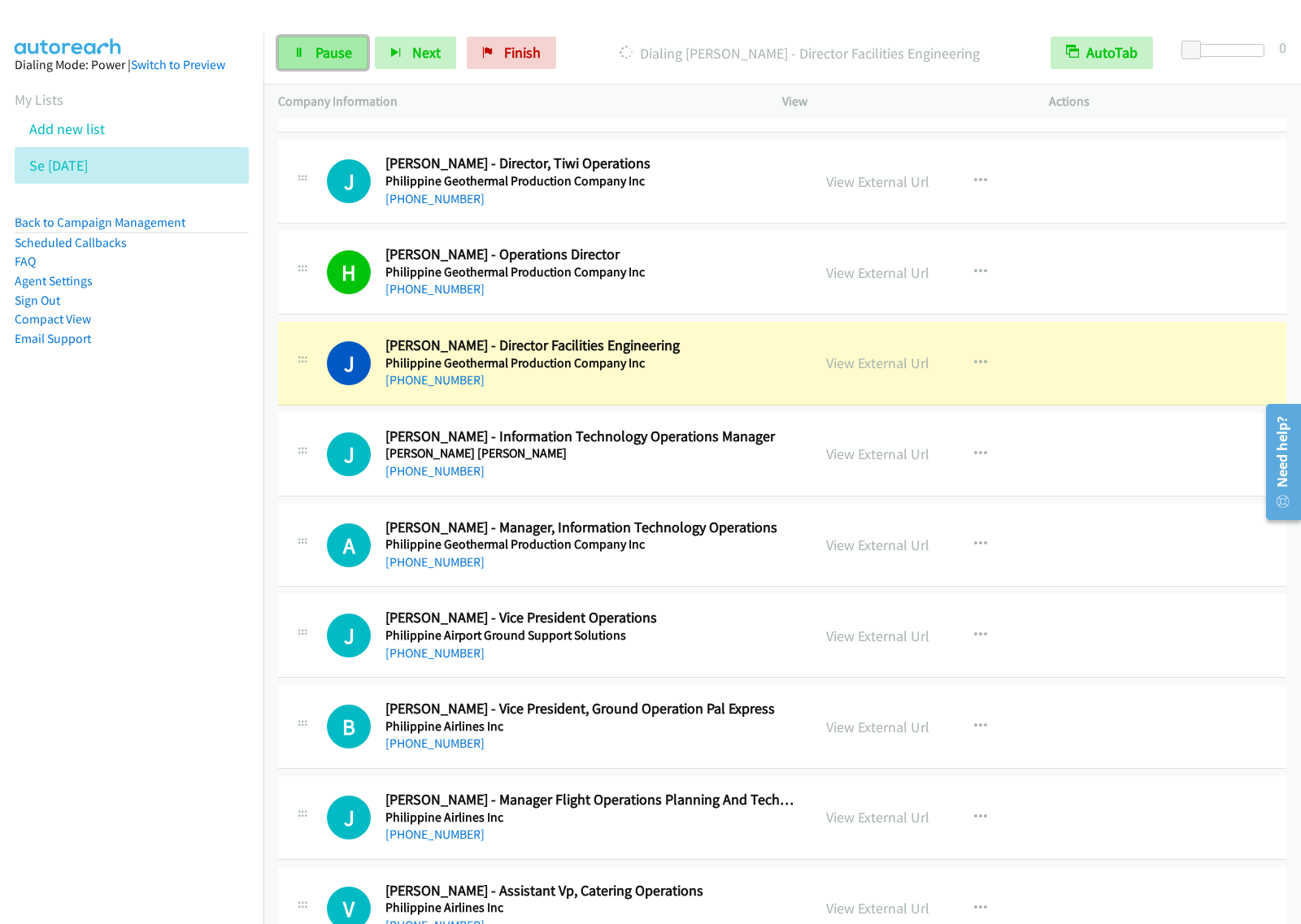
drag, startPoint x: 313, startPoint y: 45, endPoint x: 347, endPoint y: 39, distance: 34.5
click at [313, 47] on link "Pause" at bounding box center [322, 53] width 90 height 33
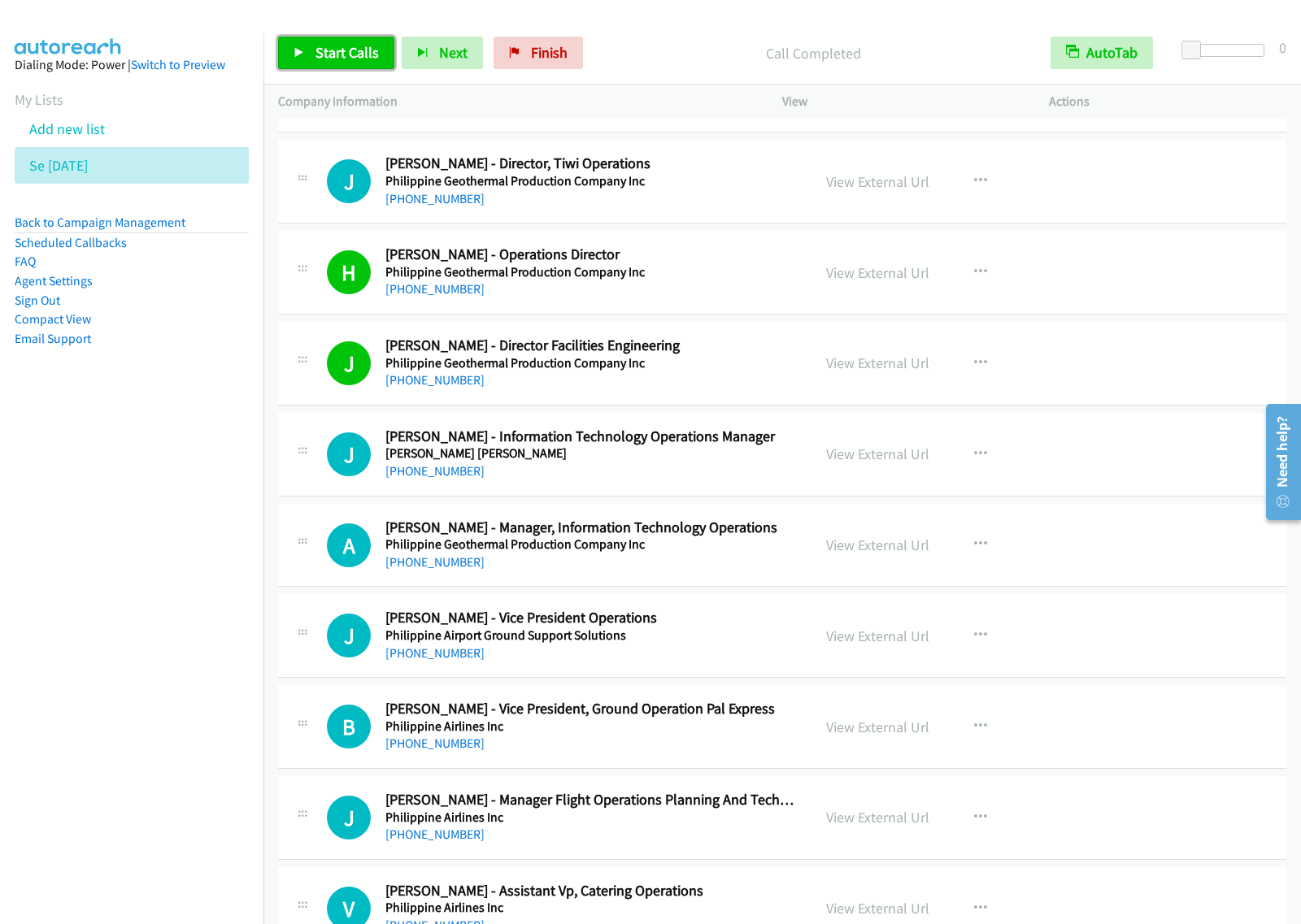
click at [347, 45] on span "Start Calls" at bounding box center [347, 52] width 64 height 18
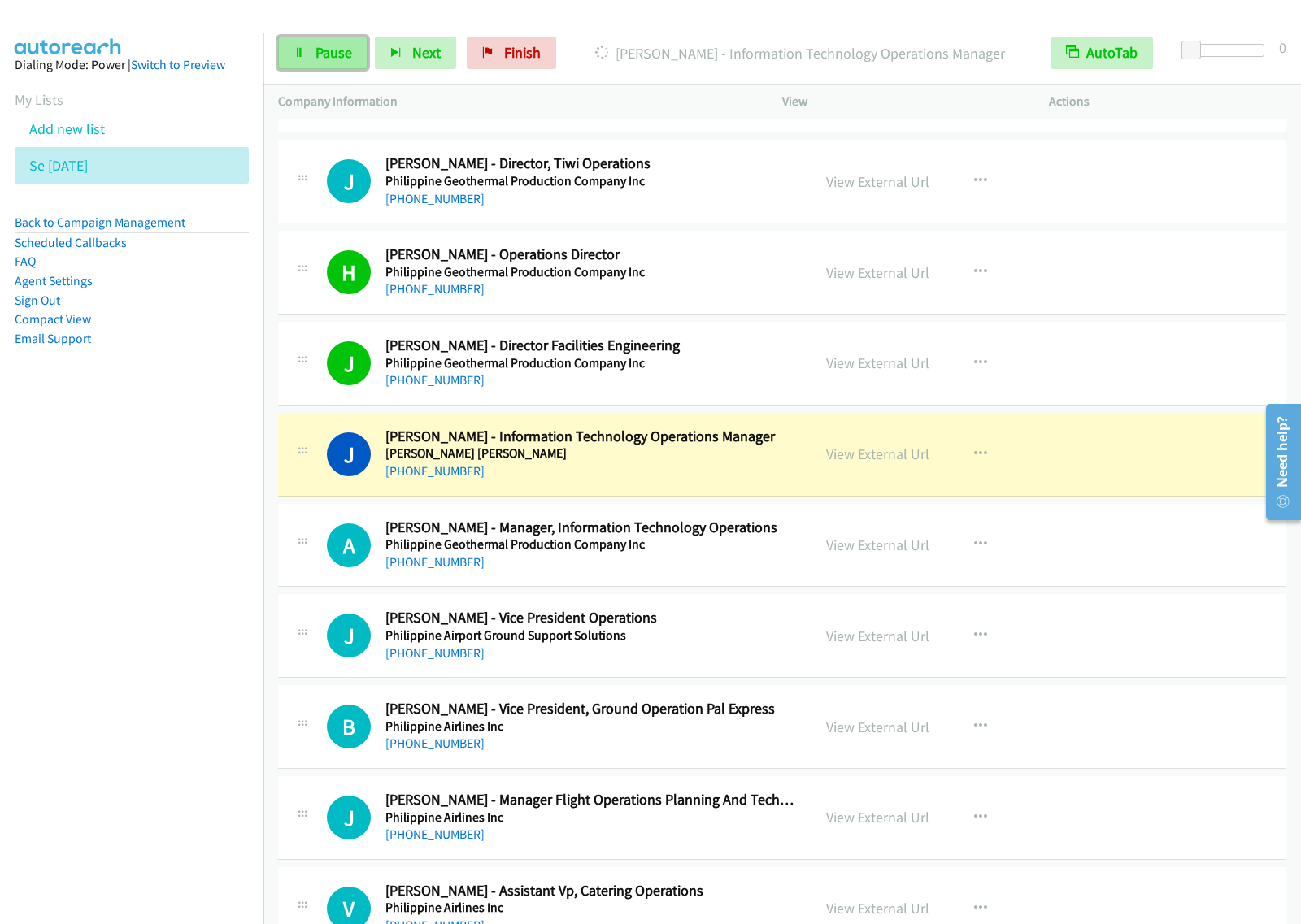
drag, startPoint x: 351, startPoint y: 51, endPoint x: 360, endPoint y: 50, distance: 9.1
click at [351, 51] on span "Pause" at bounding box center [333, 52] width 37 height 18
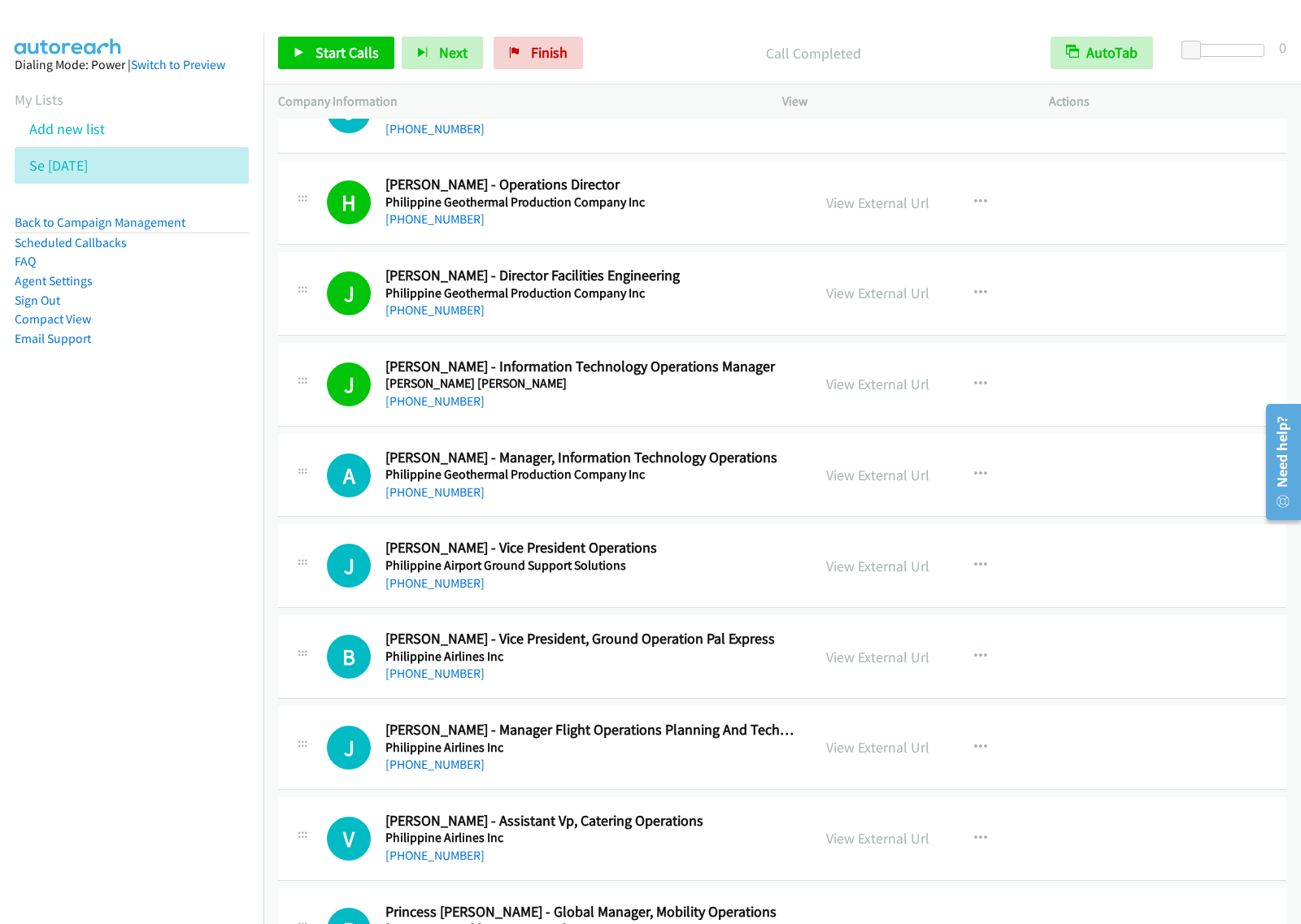
scroll to position [13715, 0]
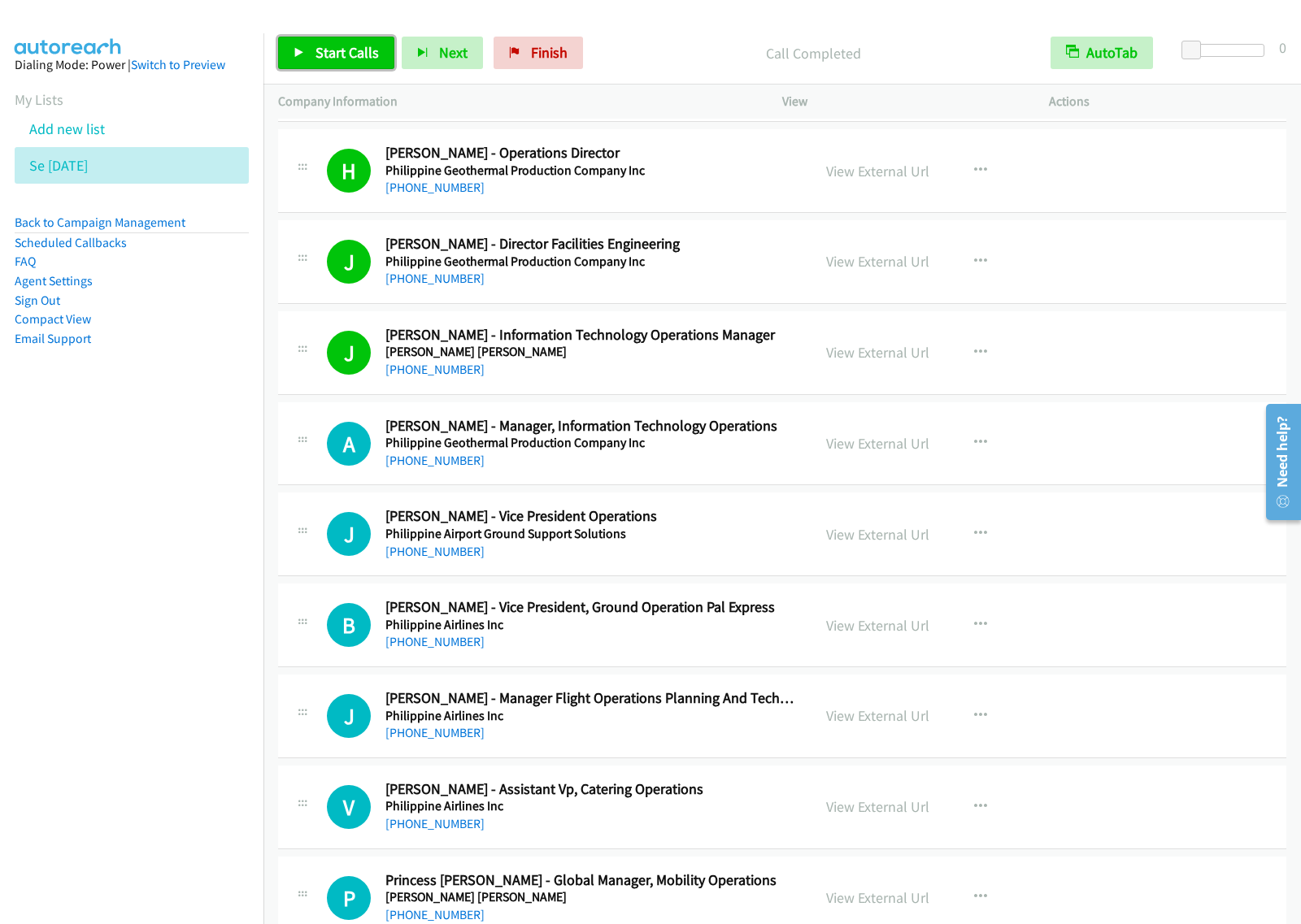
click at [358, 45] on span "Start Calls" at bounding box center [347, 52] width 64 height 18
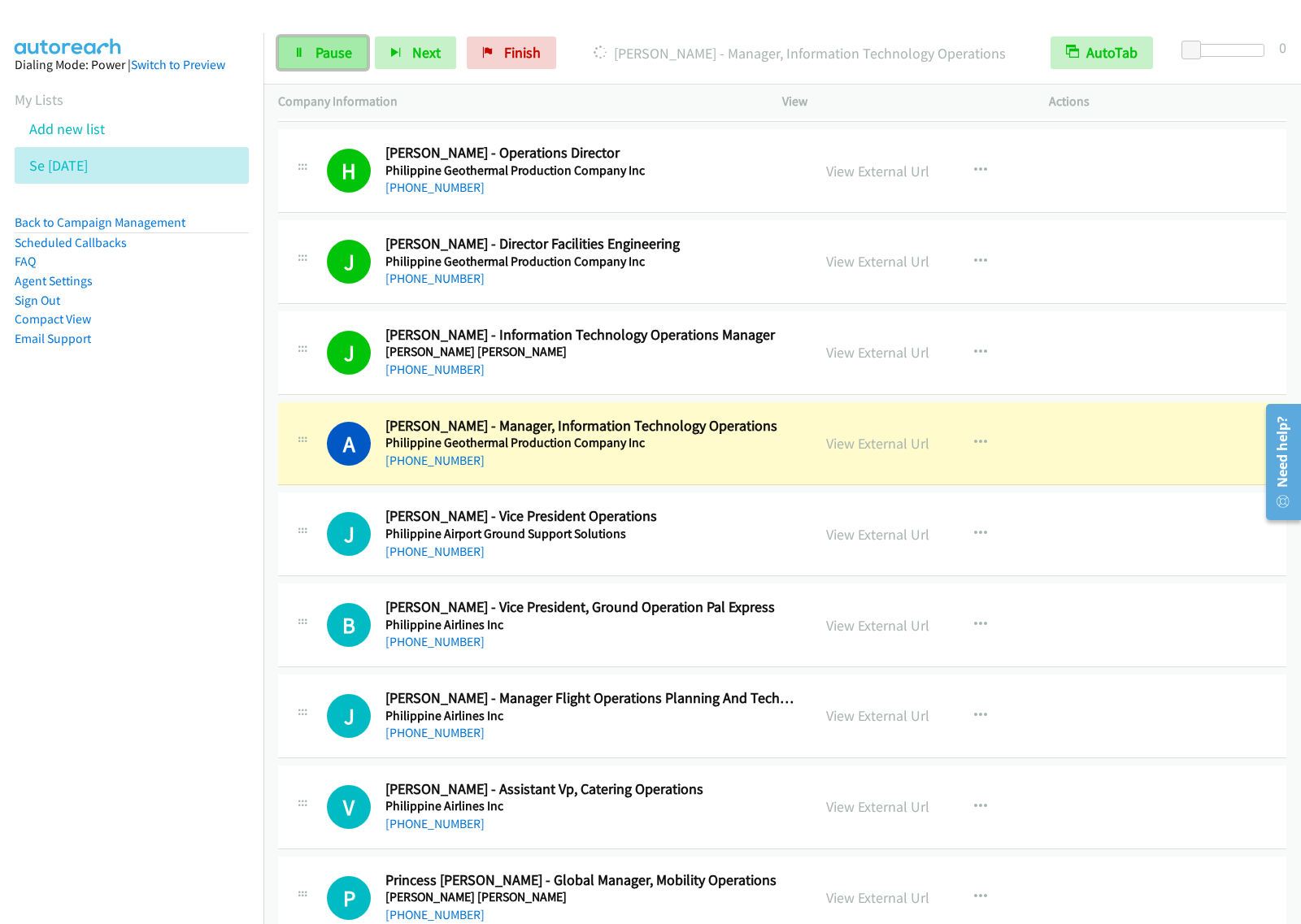
click at [335, 49] on span "Pause" at bounding box center [333, 52] width 37 height 18
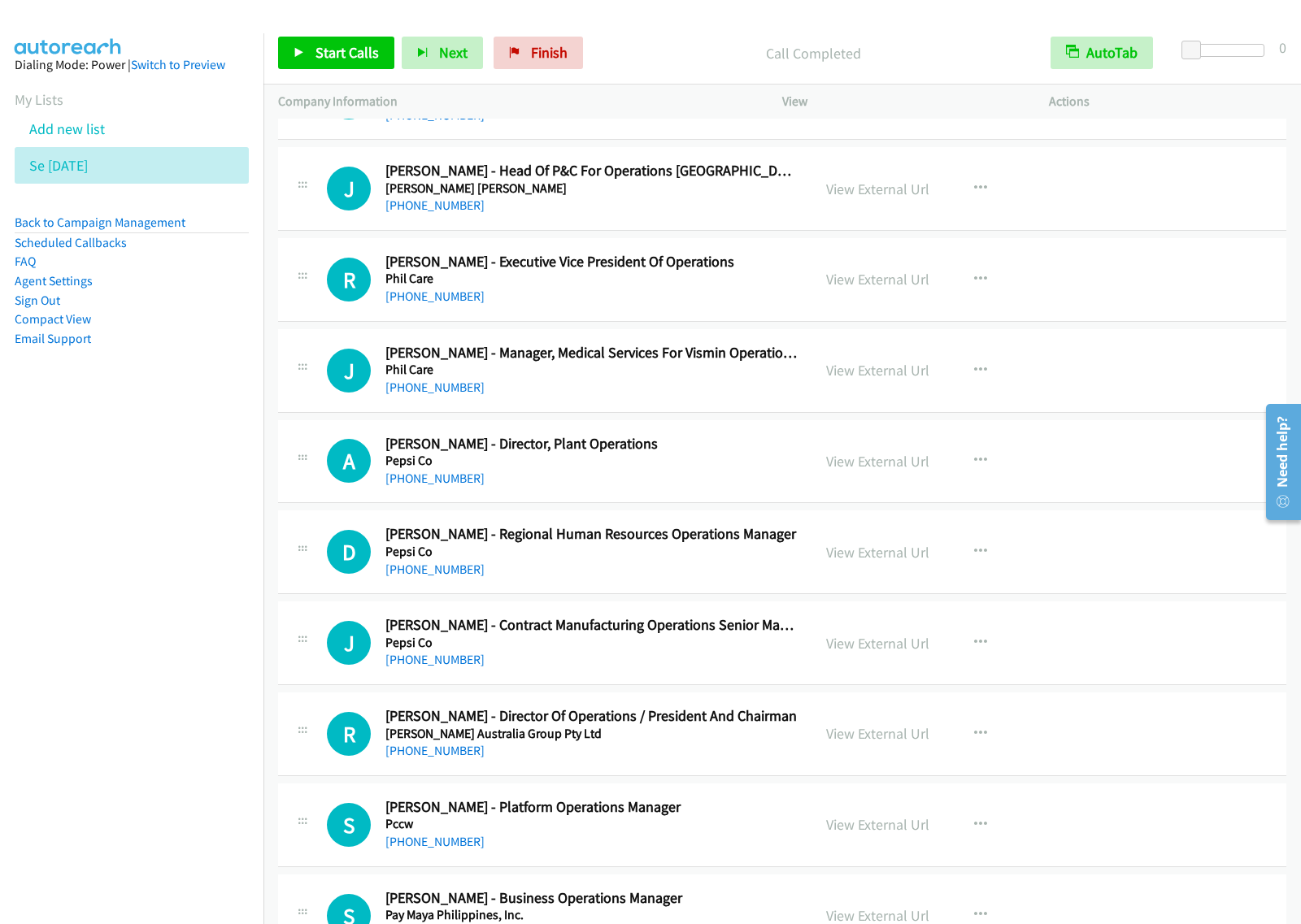
scroll to position [14730, 0]
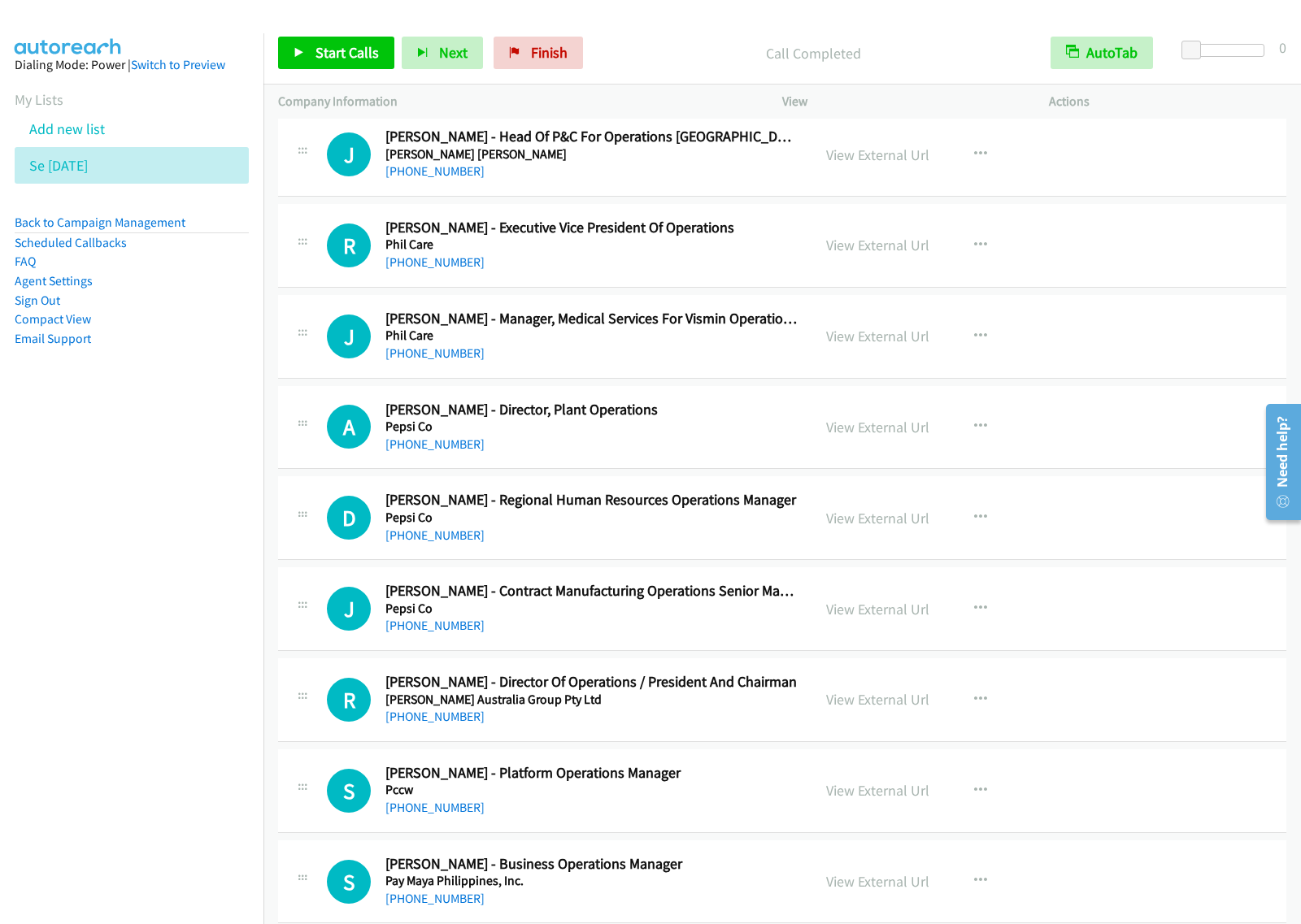
click at [745, 435] on h5 "Pepsi Co" at bounding box center [591, 426] width 412 height 16
click at [979, 443] on button "button" at bounding box center [980, 427] width 44 height 33
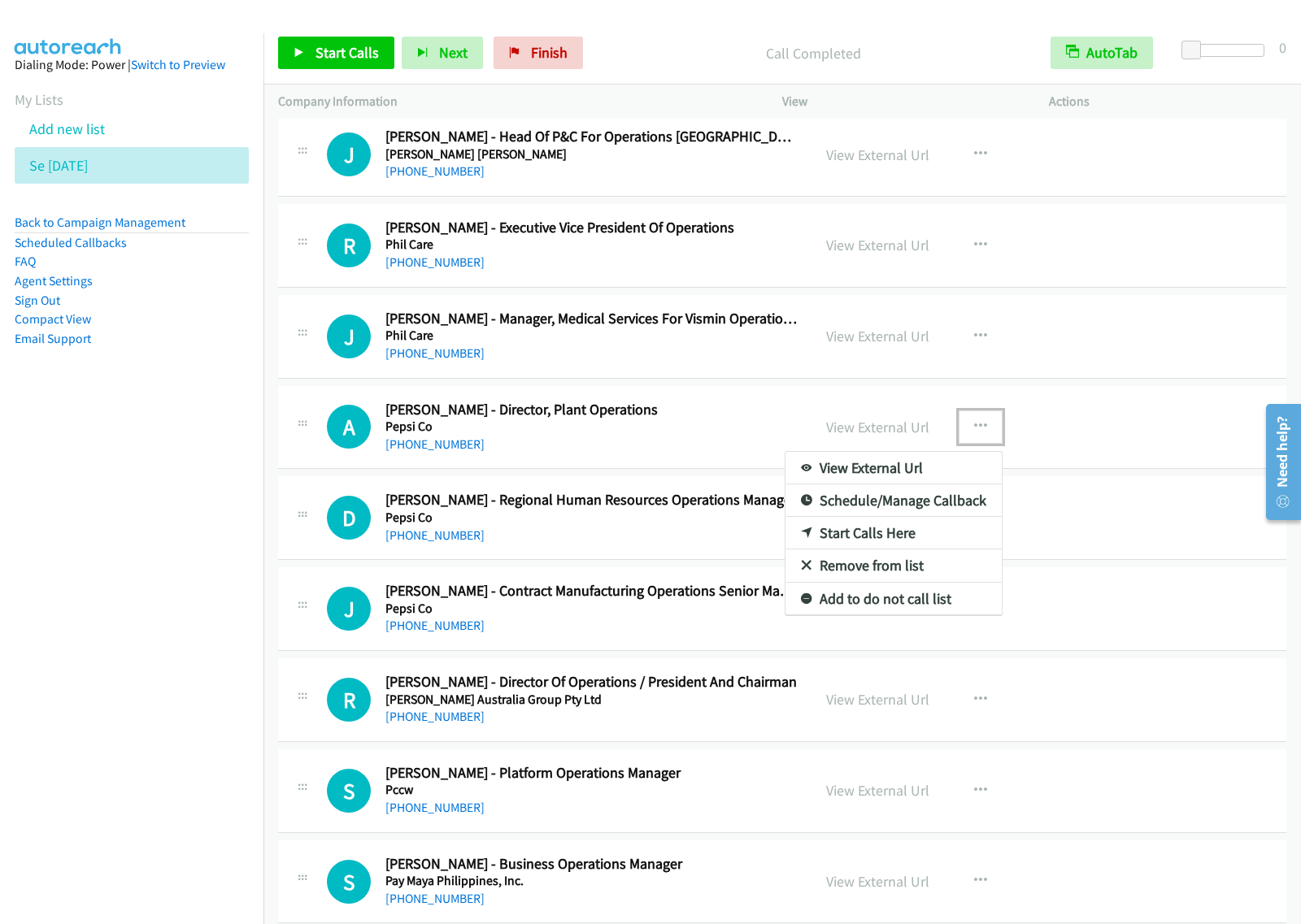
drag, startPoint x: 896, startPoint y: 553, endPoint x: 929, endPoint y: 548, distance: 33.4
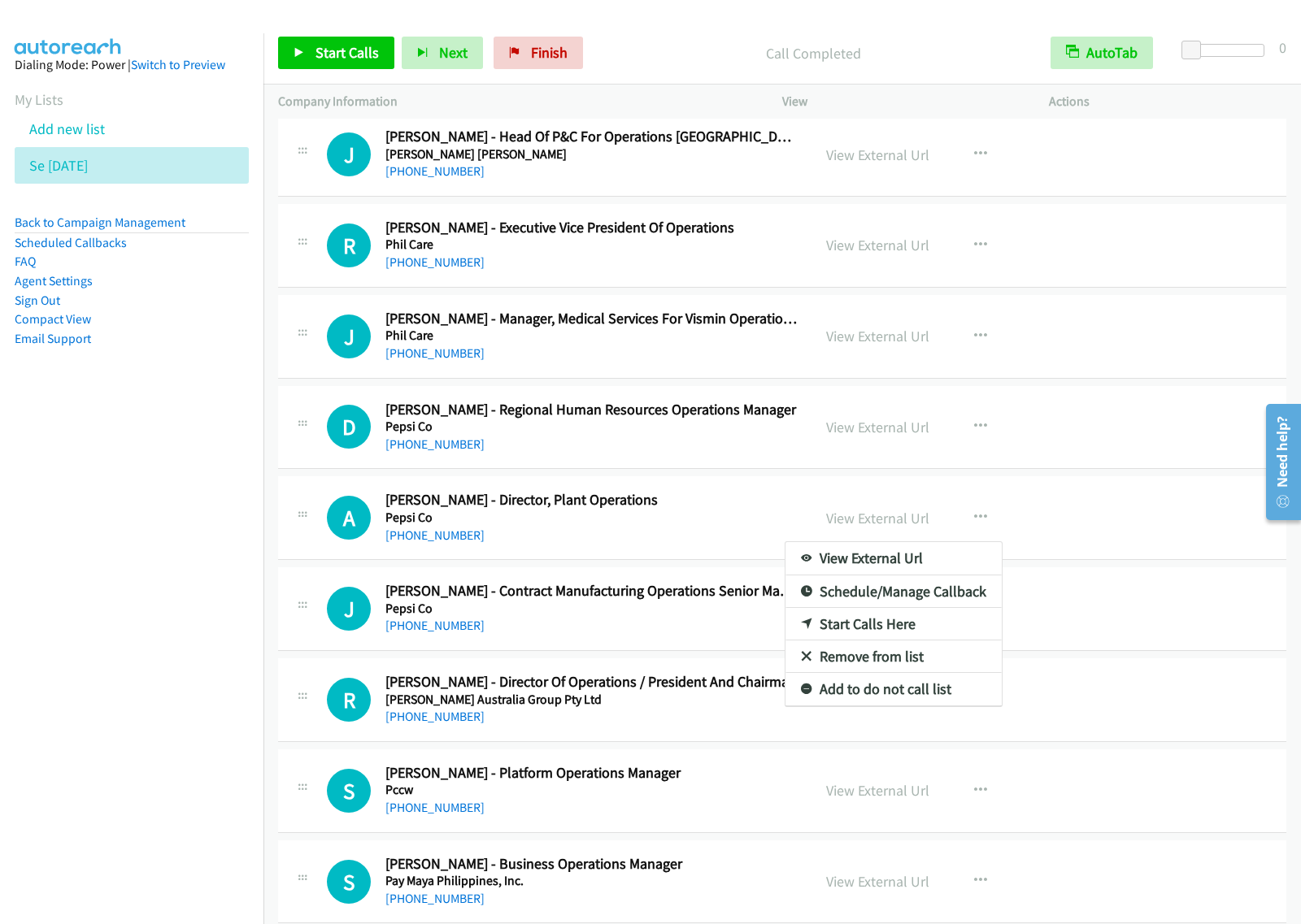
click at [735, 467] on div at bounding box center [650, 462] width 1301 height 924
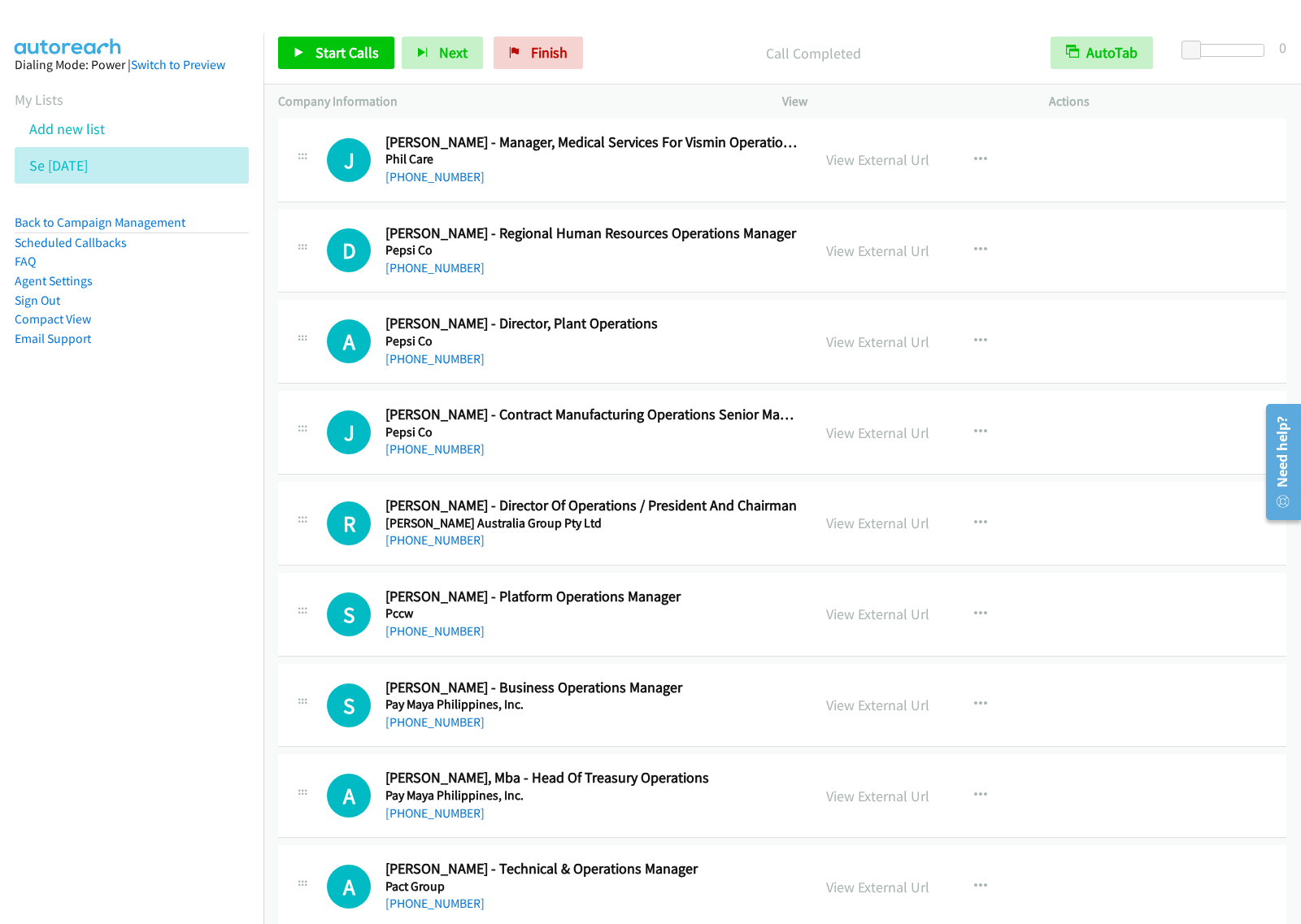
scroll to position [14933, 0]
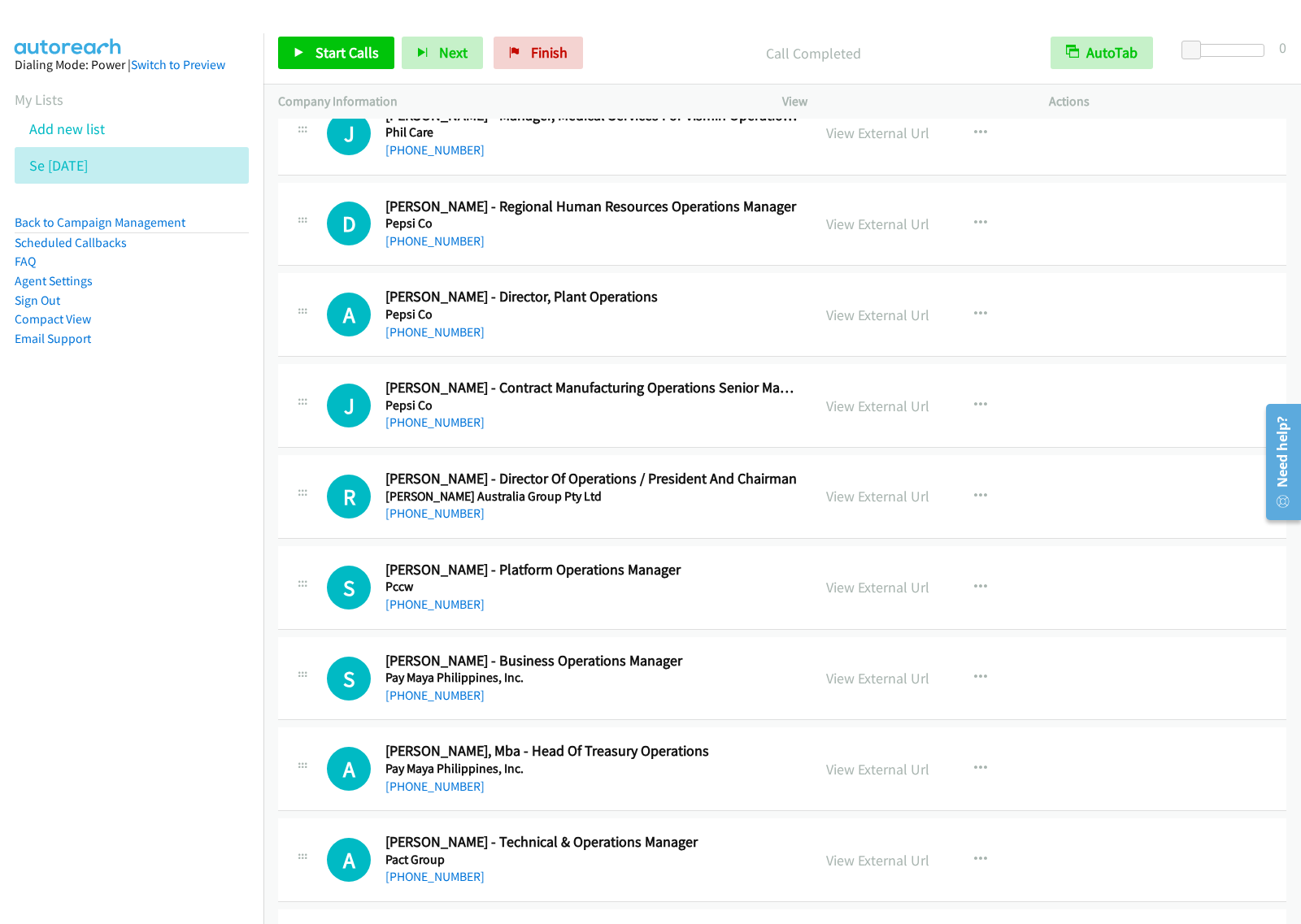
click at [698, 323] on h5 "Pepsi Co" at bounding box center [591, 314] width 412 height 16
click at [974, 321] on icon "button" at bounding box center [980, 314] width 13 height 13
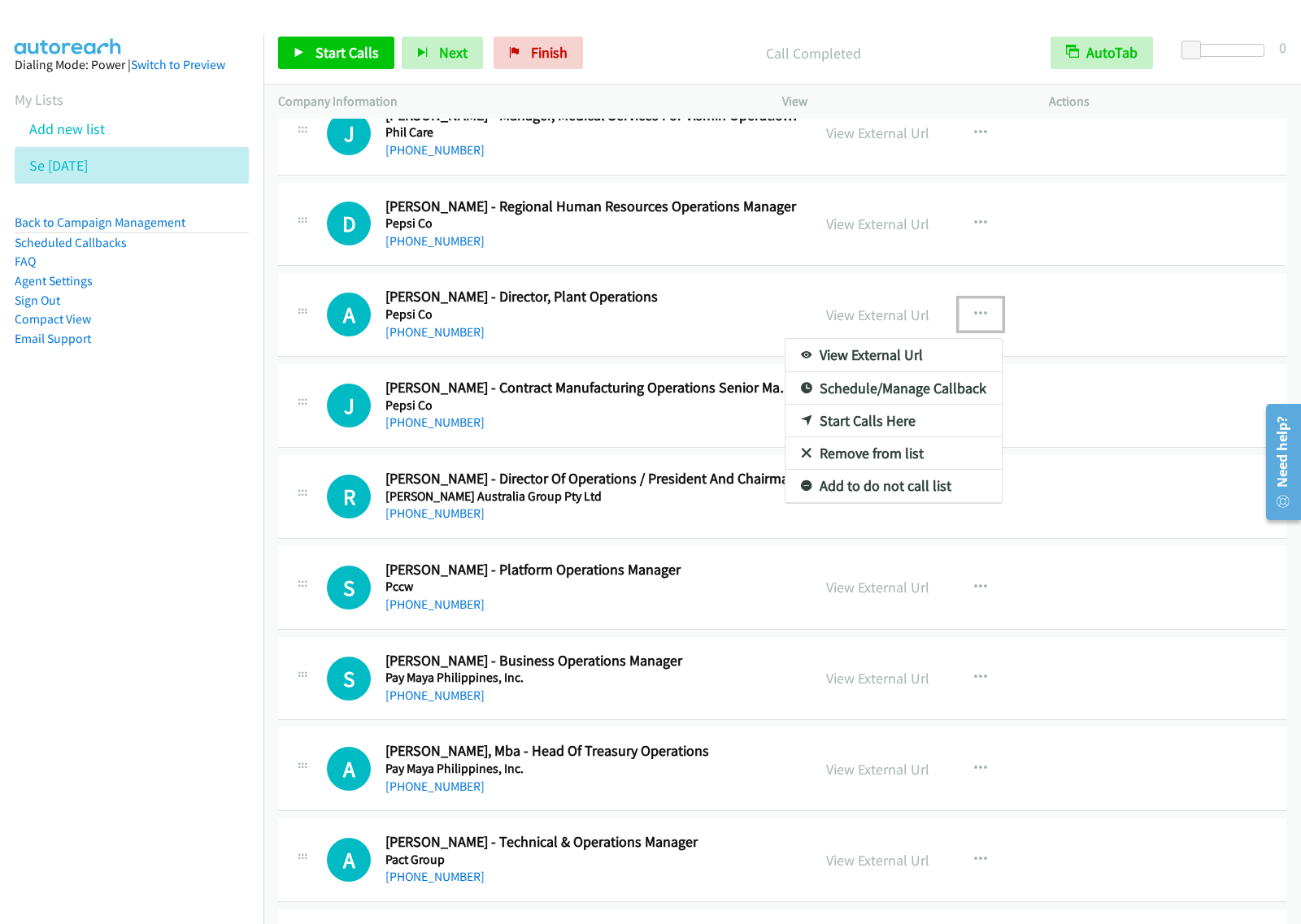
click at [887, 437] on link "Start Calls Here" at bounding box center [893, 421] width 216 height 33
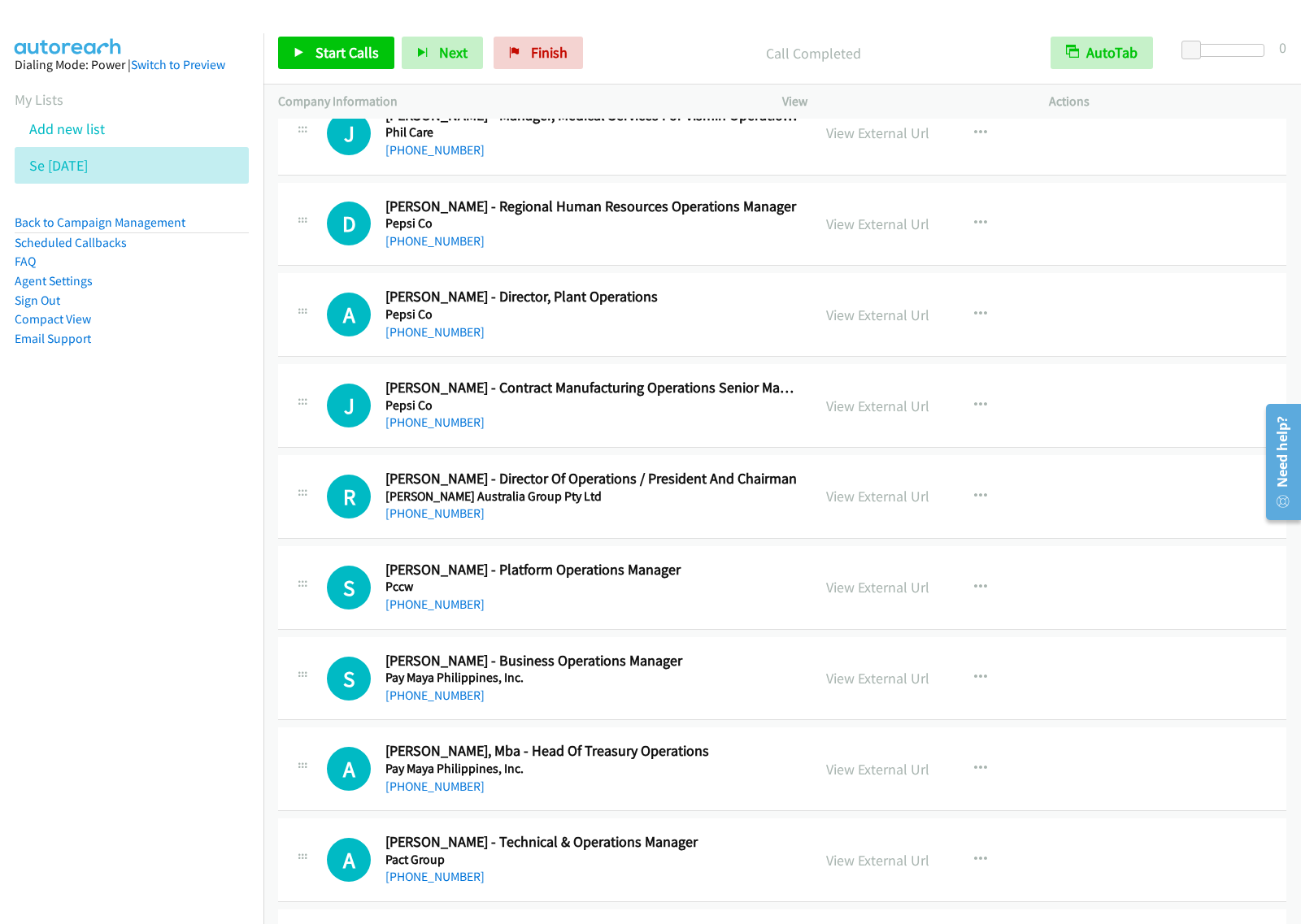
drag, startPoint x: 216, startPoint y: 538, endPoint x: 501, endPoint y: 384, distance: 323.9
click at [216, 535] on nav "Dialing Mode: Power | Switch to Preview My Lists Add new list Se Aug27 Back to …" at bounding box center [132, 495] width 264 height 924
drag, startPoint x: 136, startPoint y: 544, endPoint x: 216, endPoint y: 481, distance: 101.8
click at [141, 541] on nav "Dialing Mode: Power | Switch to Preview My Lists Add new list Se Aug27 Back to …" at bounding box center [132, 495] width 264 height 924
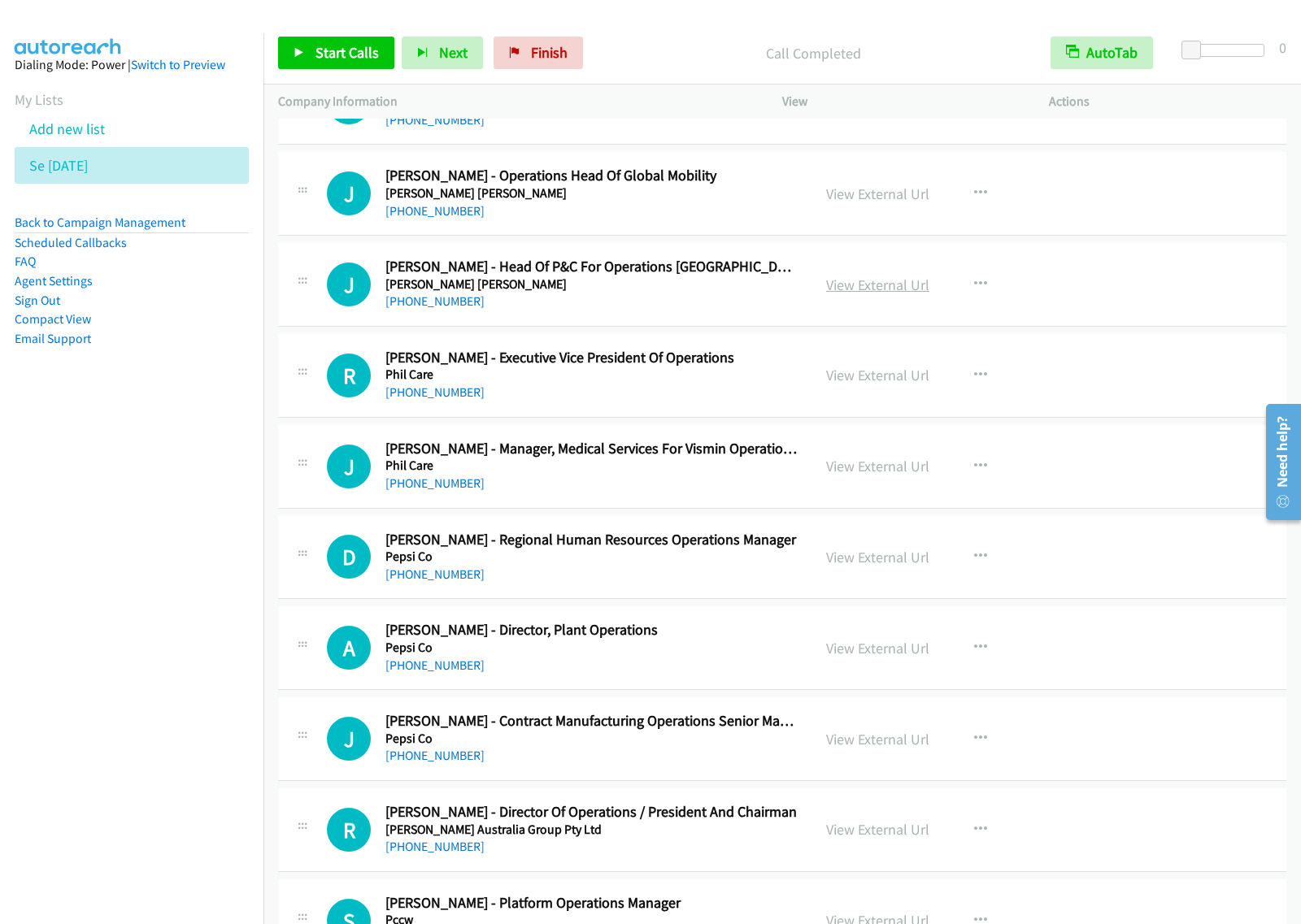
scroll to position [14832, 0]
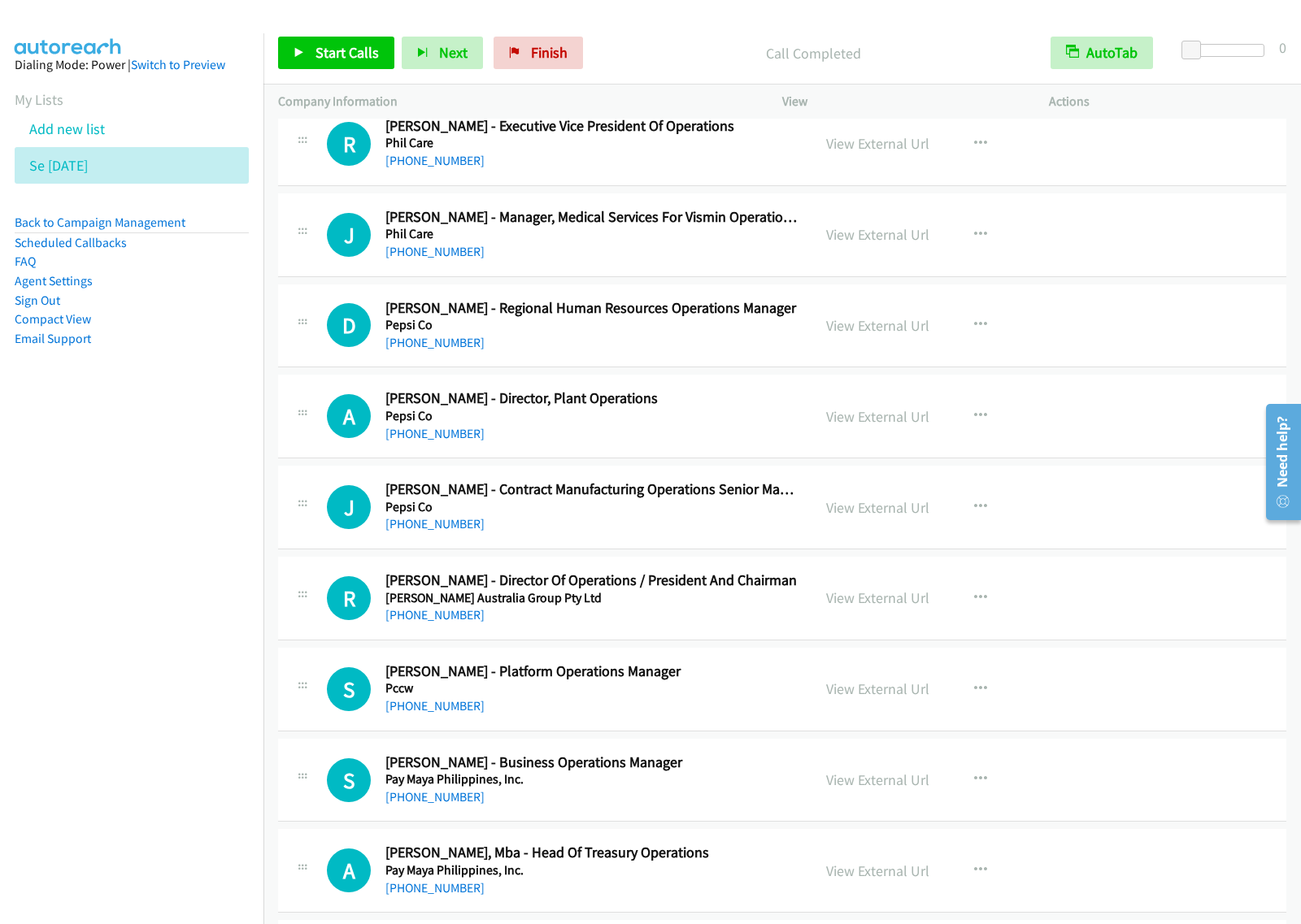
drag, startPoint x: 725, startPoint y: 457, endPoint x: 733, endPoint y: 455, distance: 8.2
click at [974, 423] on icon "button" at bounding box center [980, 415] width 13 height 13
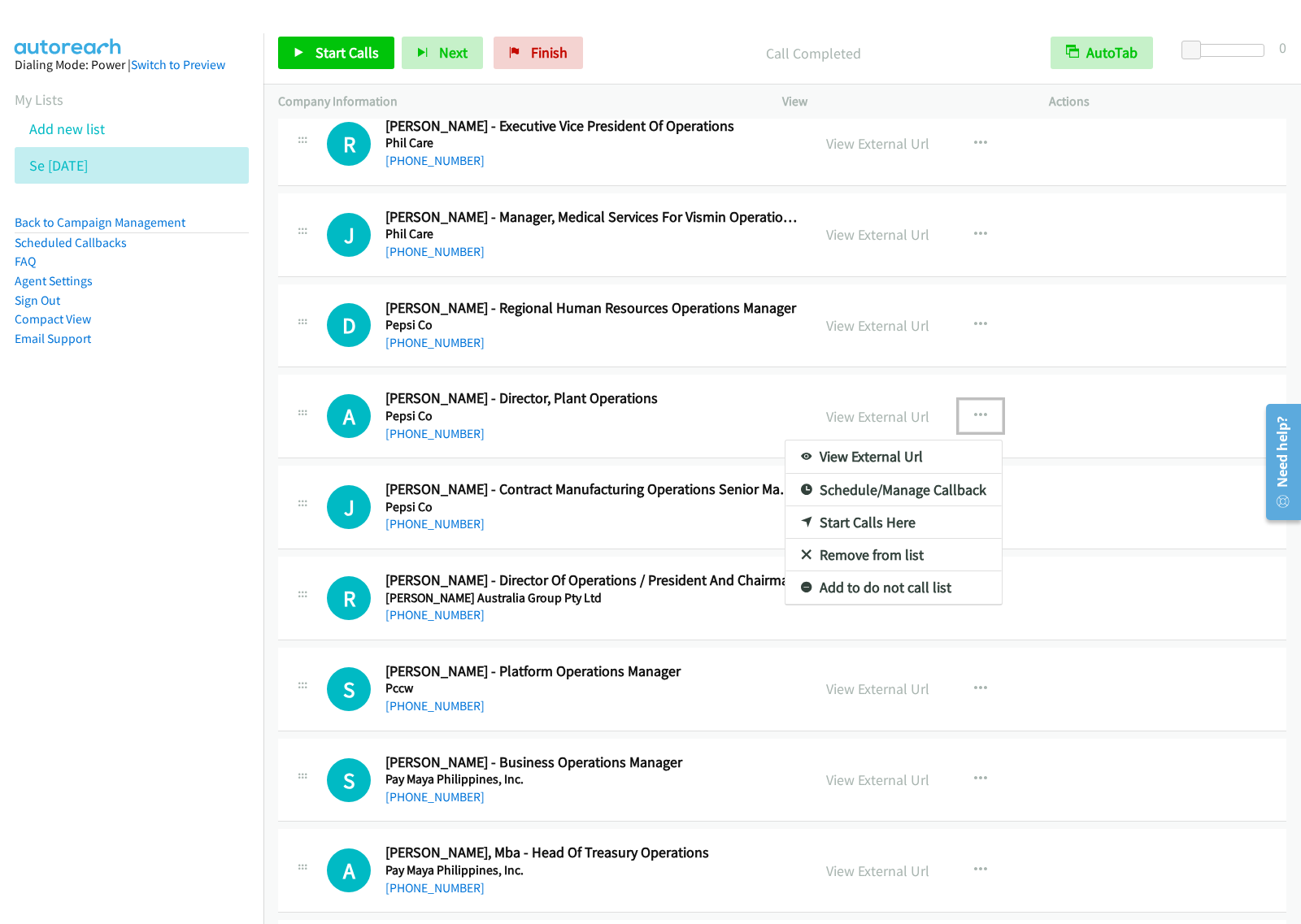
click at [904, 539] on link "Start Calls Here" at bounding box center [893, 523] width 216 height 33
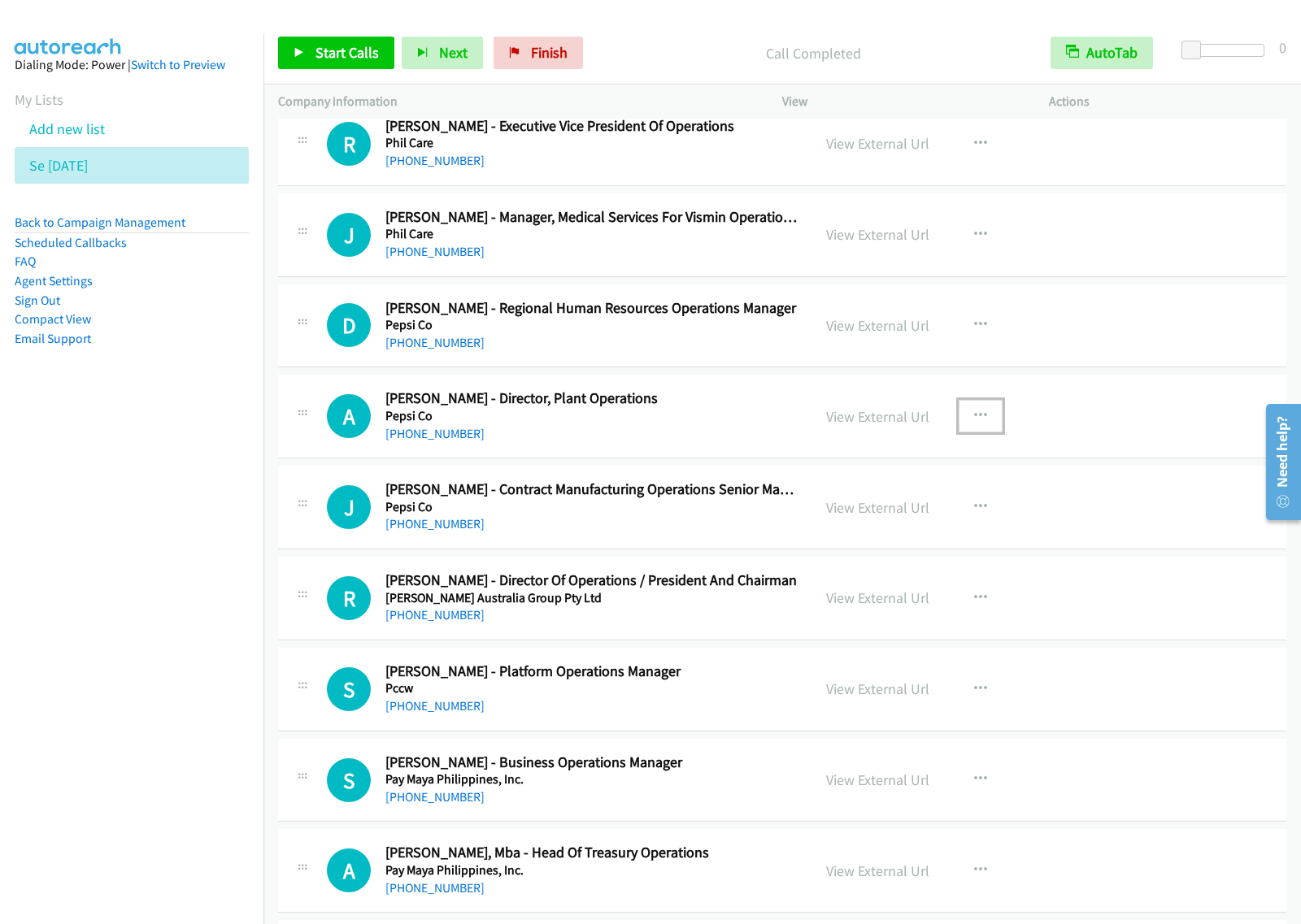
click at [980, 433] on button "button" at bounding box center [980, 416] width 44 height 33
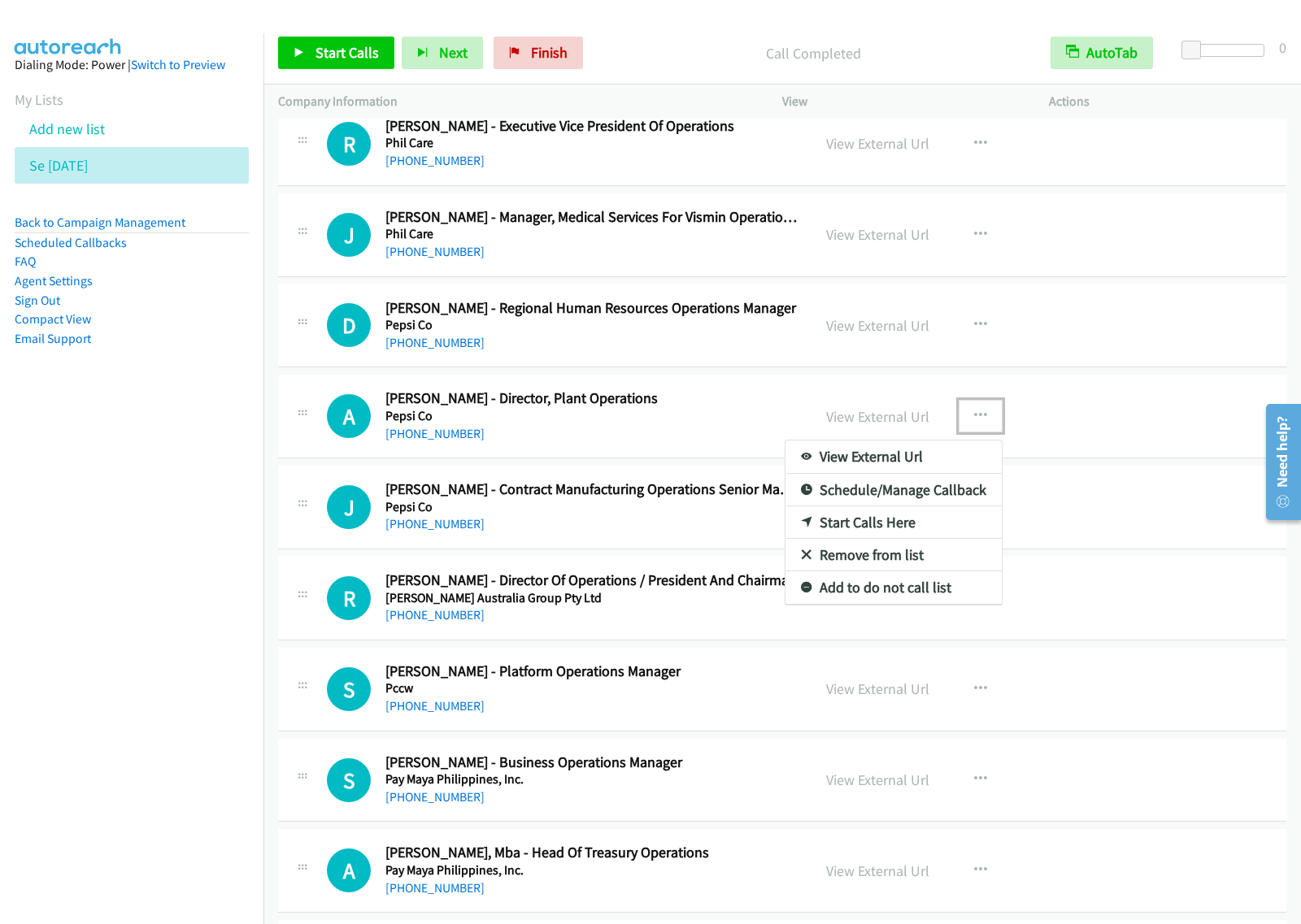
click at [924, 539] on link "Start Calls Here" at bounding box center [893, 523] width 216 height 33
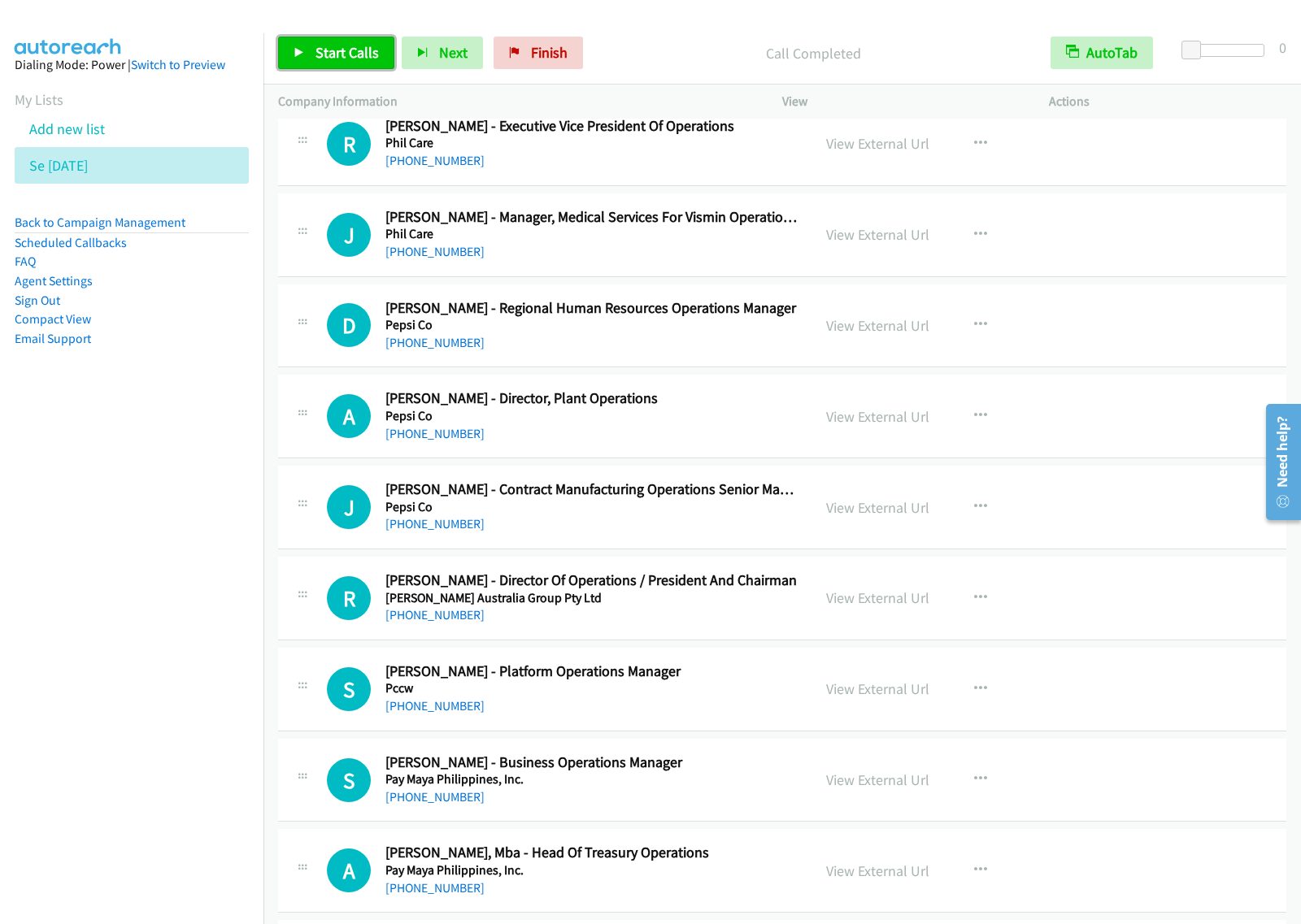
click at [324, 47] on span "Start Calls" at bounding box center [347, 52] width 64 height 18
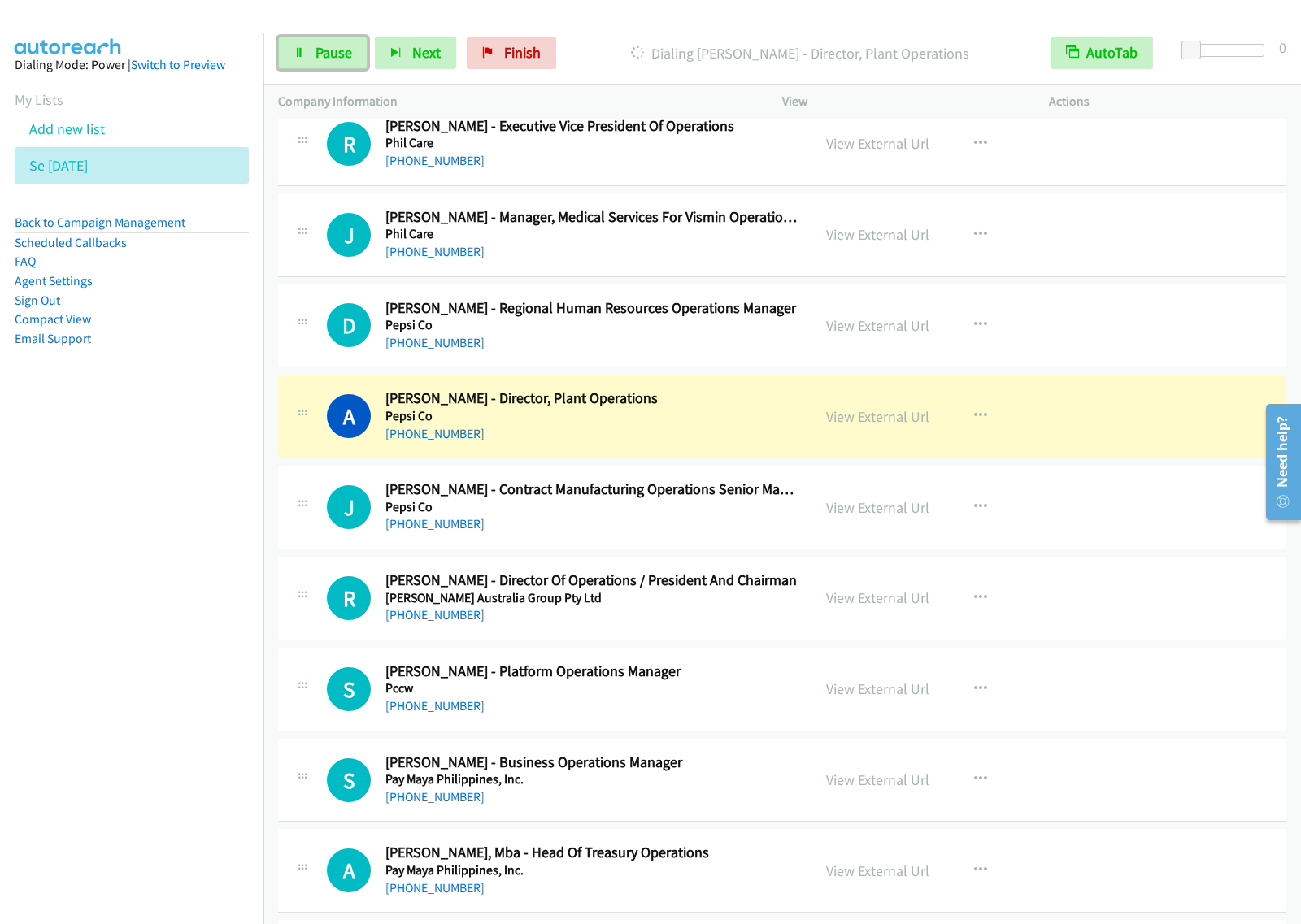
drag, startPoint x: 333, startPoint y: 53, endPoint x: 367, endPoint y: 40, distance: 36.4
click at [333, 53] on span "Pause" at bounding box center [333, 52] width 37 height 18
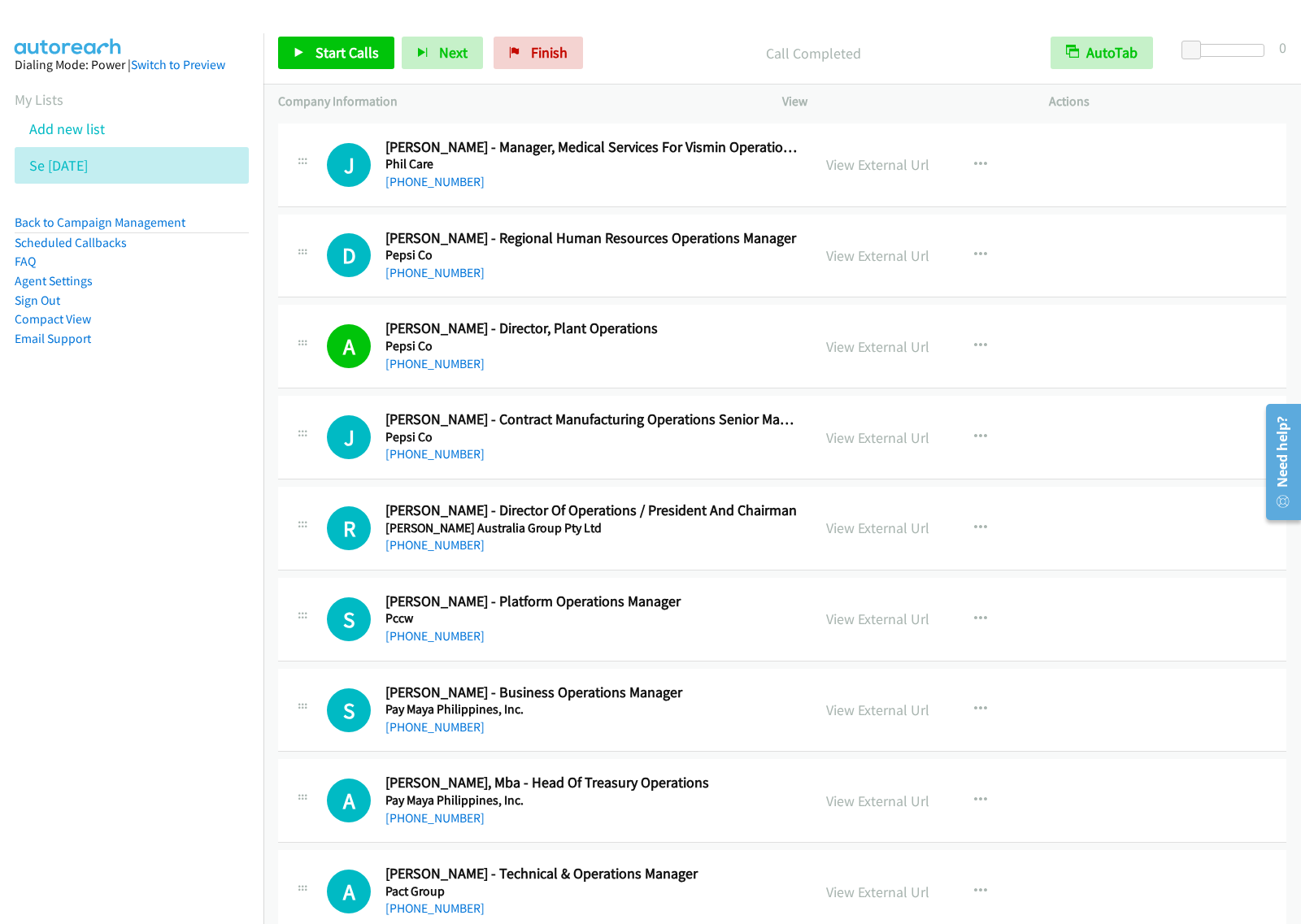
scroll to position [14933, 0]
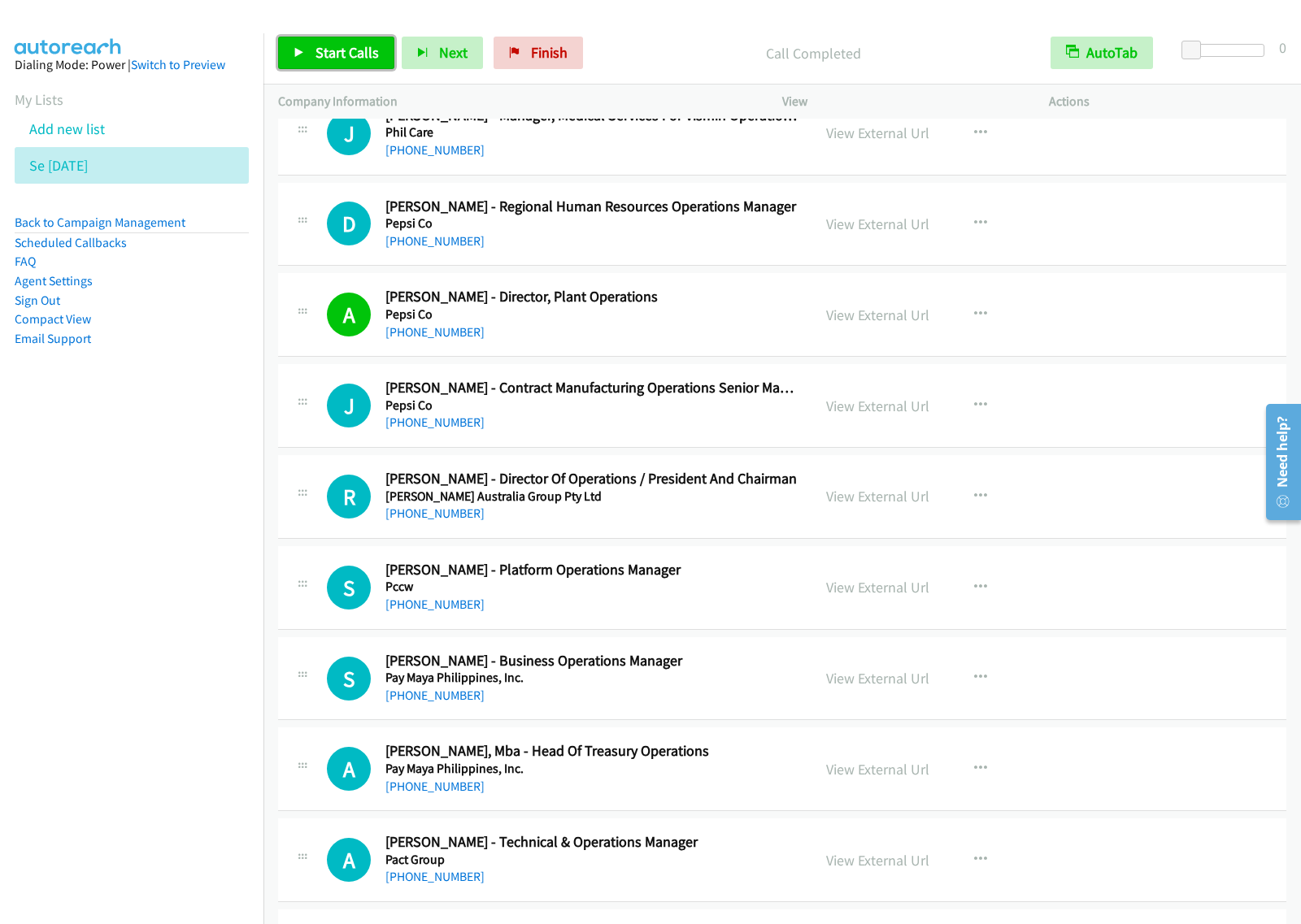
click at [356, 54] on span "Start Calls" at bounding box center [347, 52] width 64 height 18
click at [141, 553] on nav "Dialing Mode: Power | Switch to Preview My Lists Add new list Se Aug27 Back to …" at bounding box center [132, 495] width 264 height 924
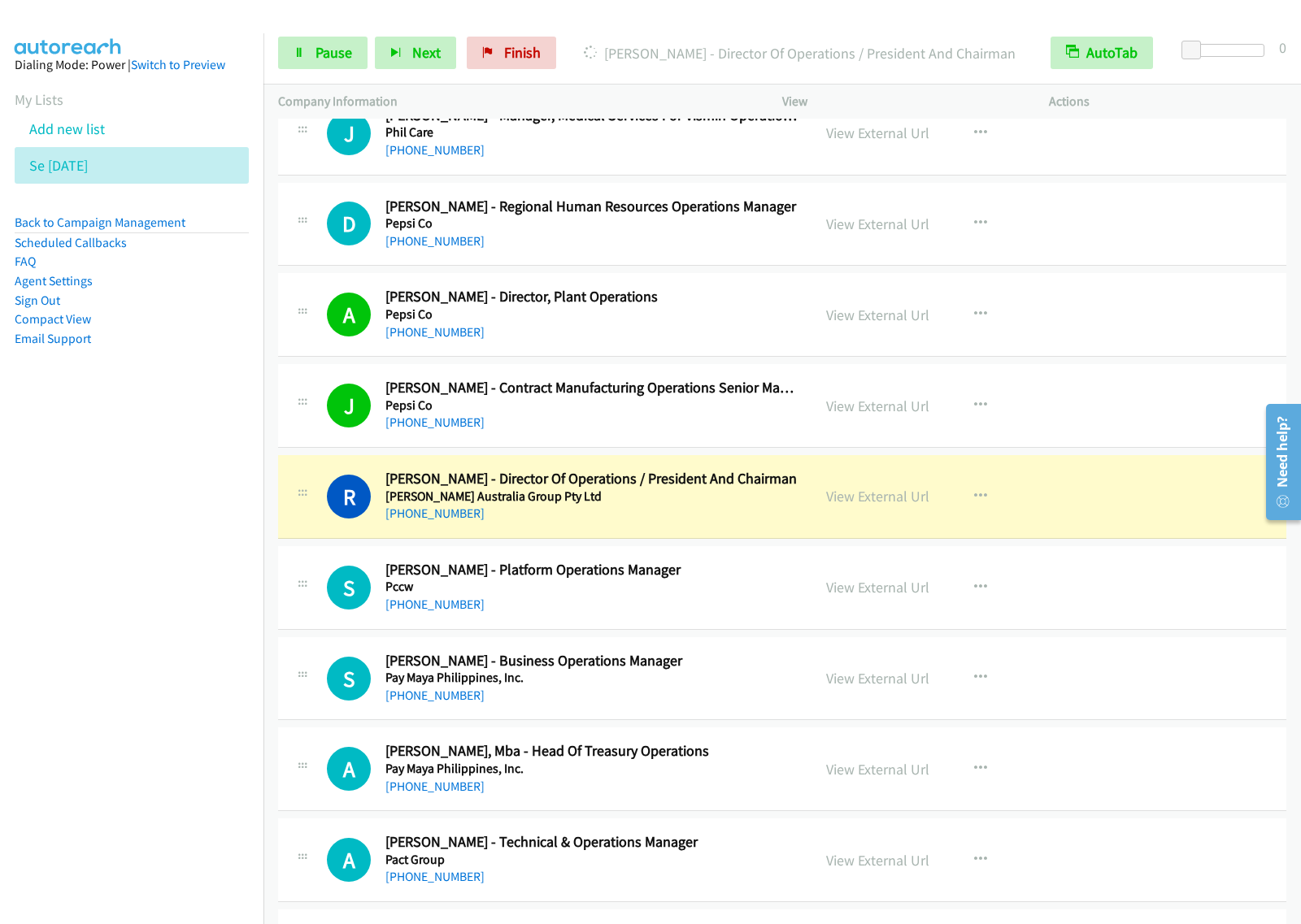
click at [230, 498] on nav "Dialing Mode: Power | Switch to Preview My Lists Add new list Se Aug27 Back to …" at bounding box center [132, 495] width 264 height 924
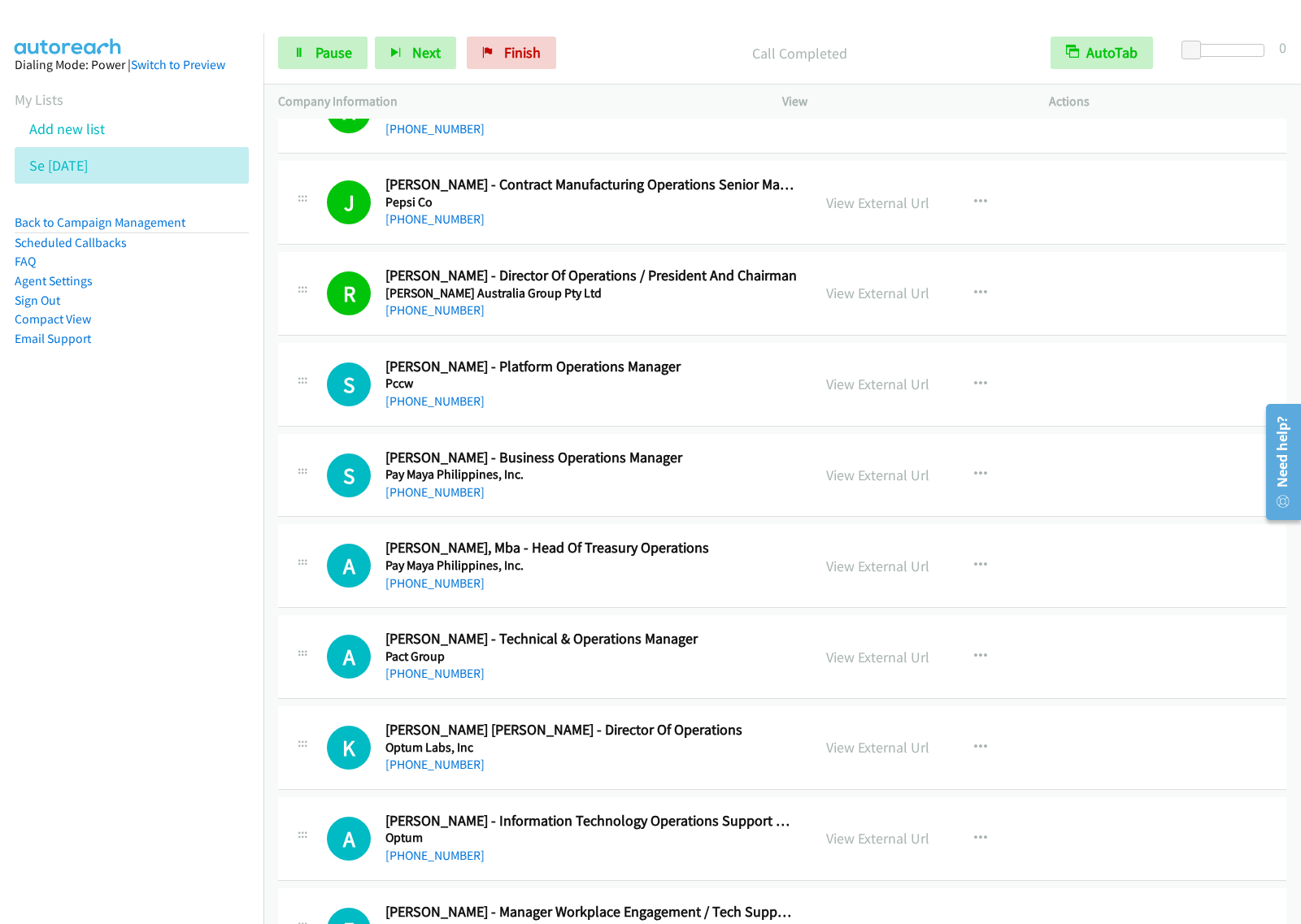
drag, startPoint x: 150, startPoint y: 584, endPoint x: 159, endPoint y: 581, distance: 9.5
click at [150, 584] on nav "Dialing Mode: Power | Switch to Preview My Lists Add new list Se Aug27 Back to …" at bounding box center [132, 495] width 264 height 924
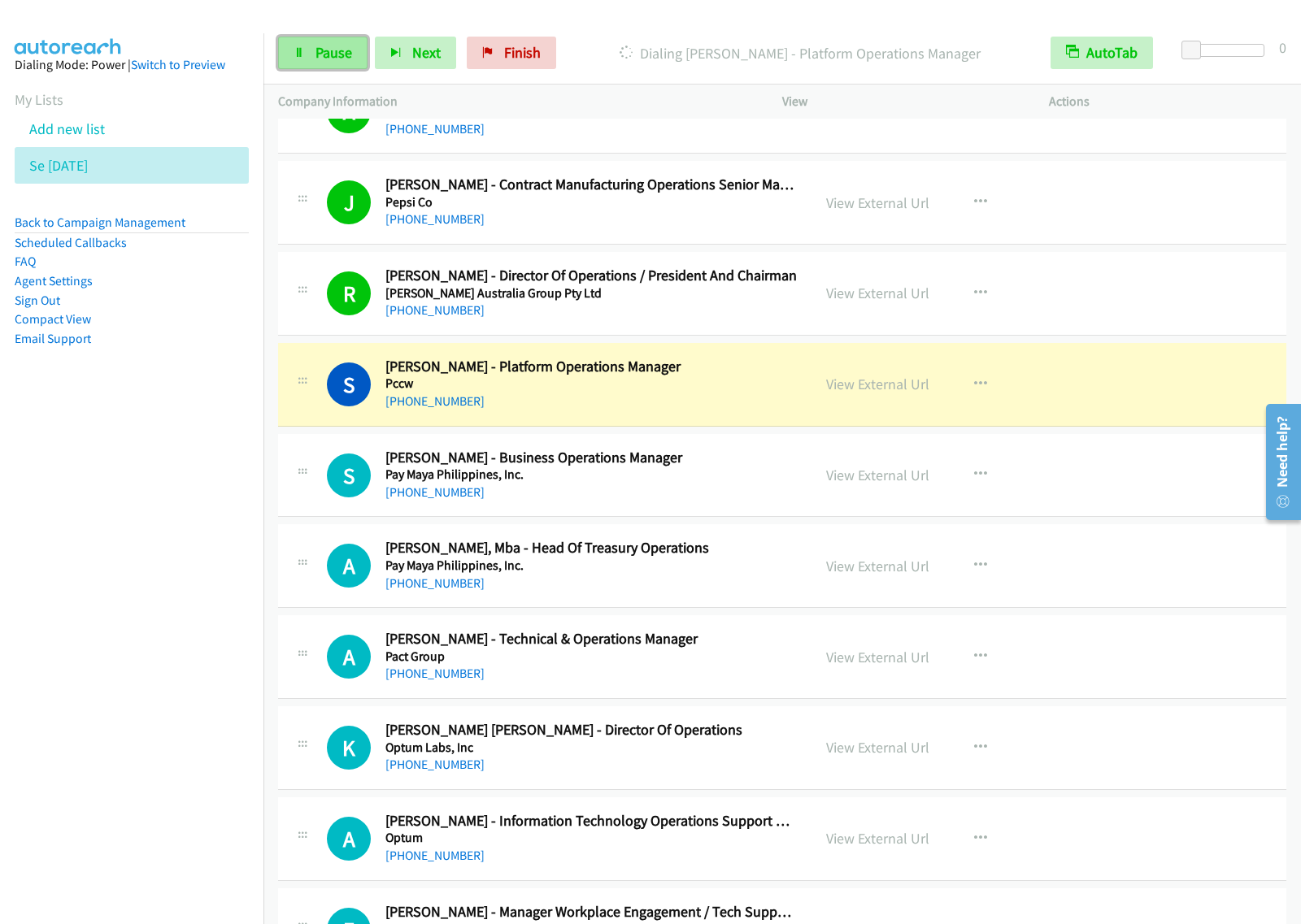
click at [339, 60] on span "Pause" at bounding box center [333, 52] width 37 height 18
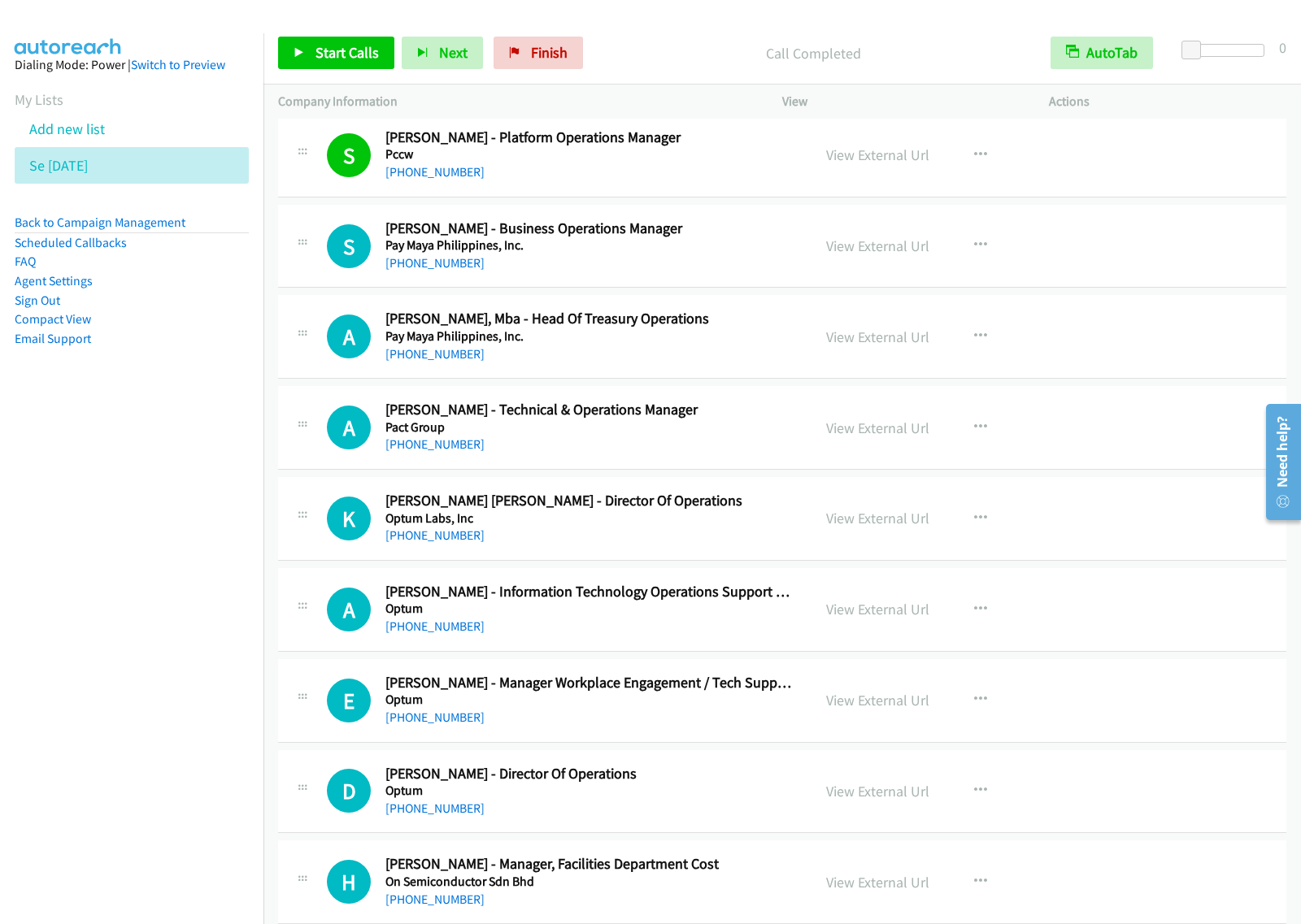
scroll to position [15442, 0]
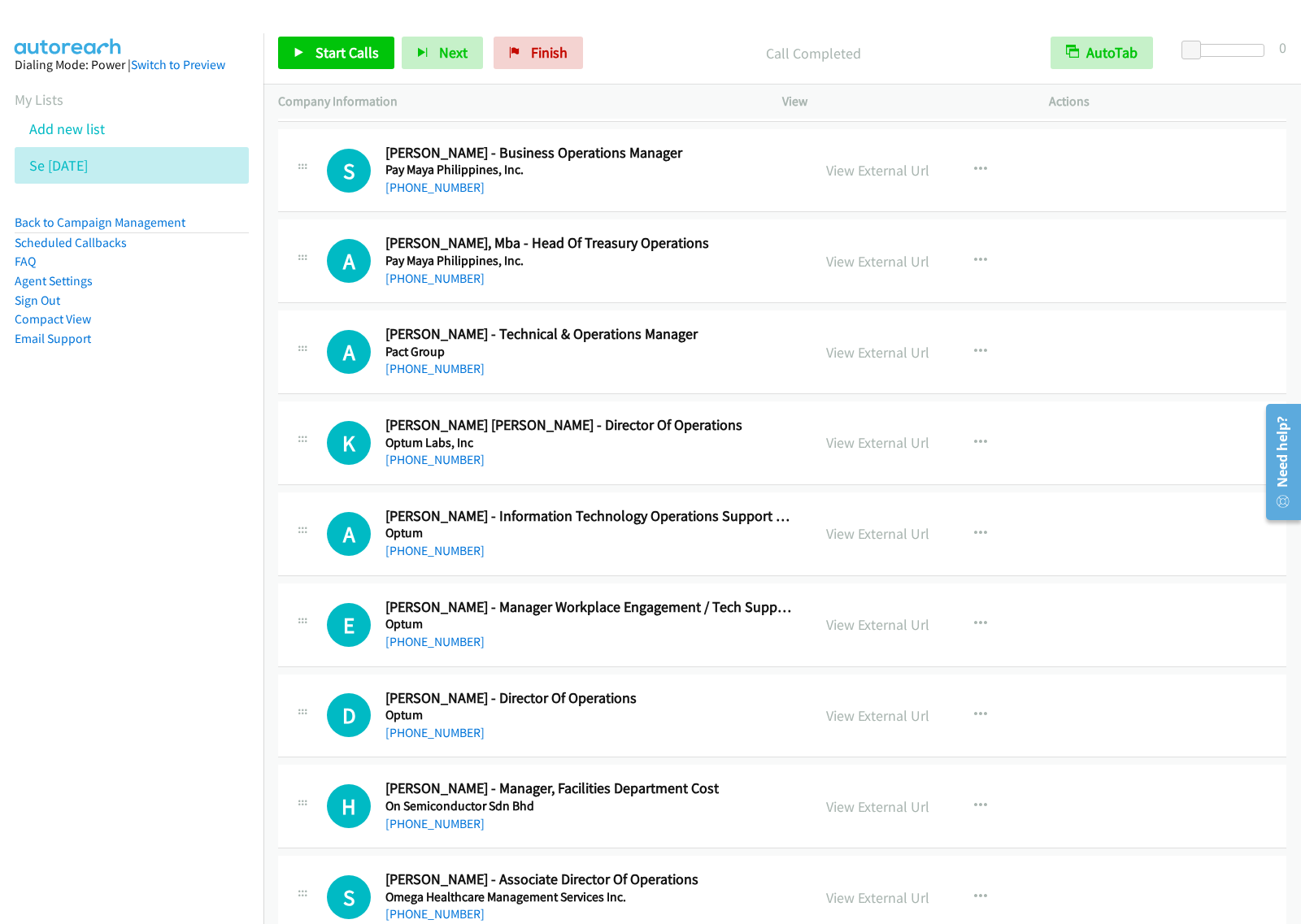
click at [707, 379] on div "+63 908 896 3180" at bounding box center [591, 369] width 412 height 19
click at [989, 367] on button "button" at bounding box center [980, 352] width 44 height 33
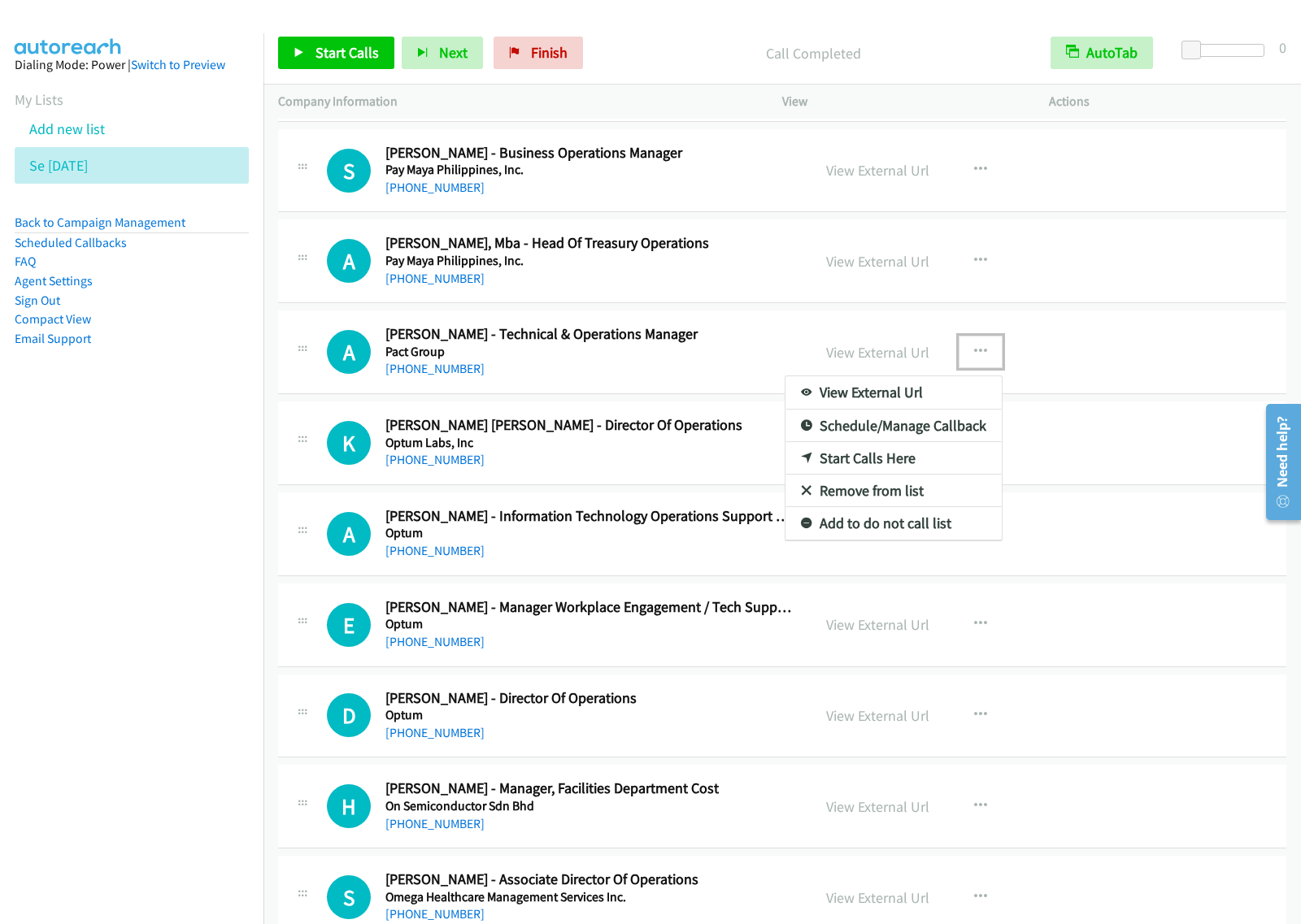
click at [880, 475] on link "Start Calls Here" at bounding box center [893, 459] width 216 height 33
click at [958, 368] on button "button" at bounding box center [980, 352] width 44 height 33
click at [905, 475] on link "Start Calls Here" at bounding box center [893, 459] width 216 height 33
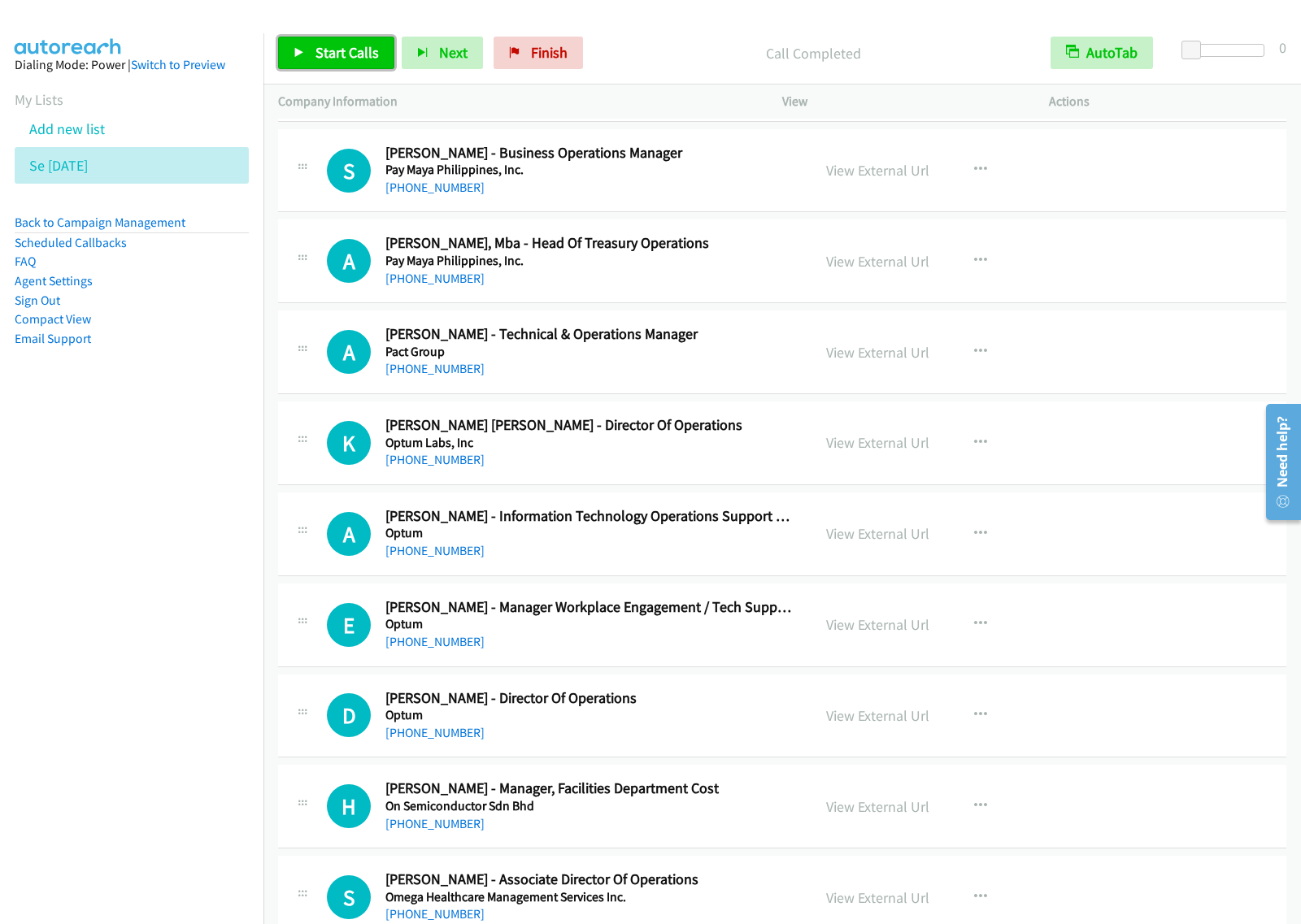
click at [360, 62] on span "Start Calls" at bounding box center [347, 52] width 64 height 18
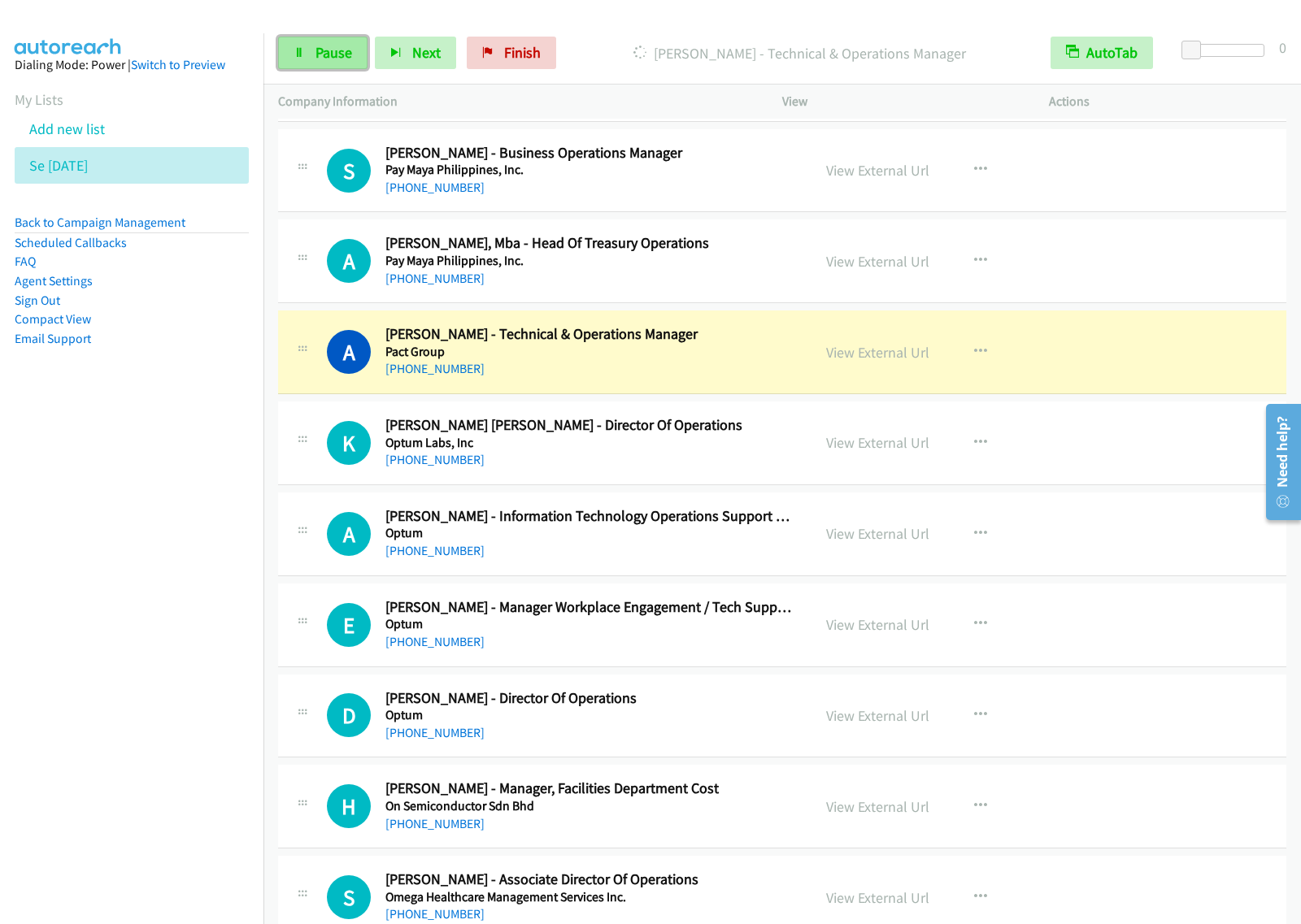
click at [315, 55] on span "Pause" at bounding box center [333, 52] width 37 height 18
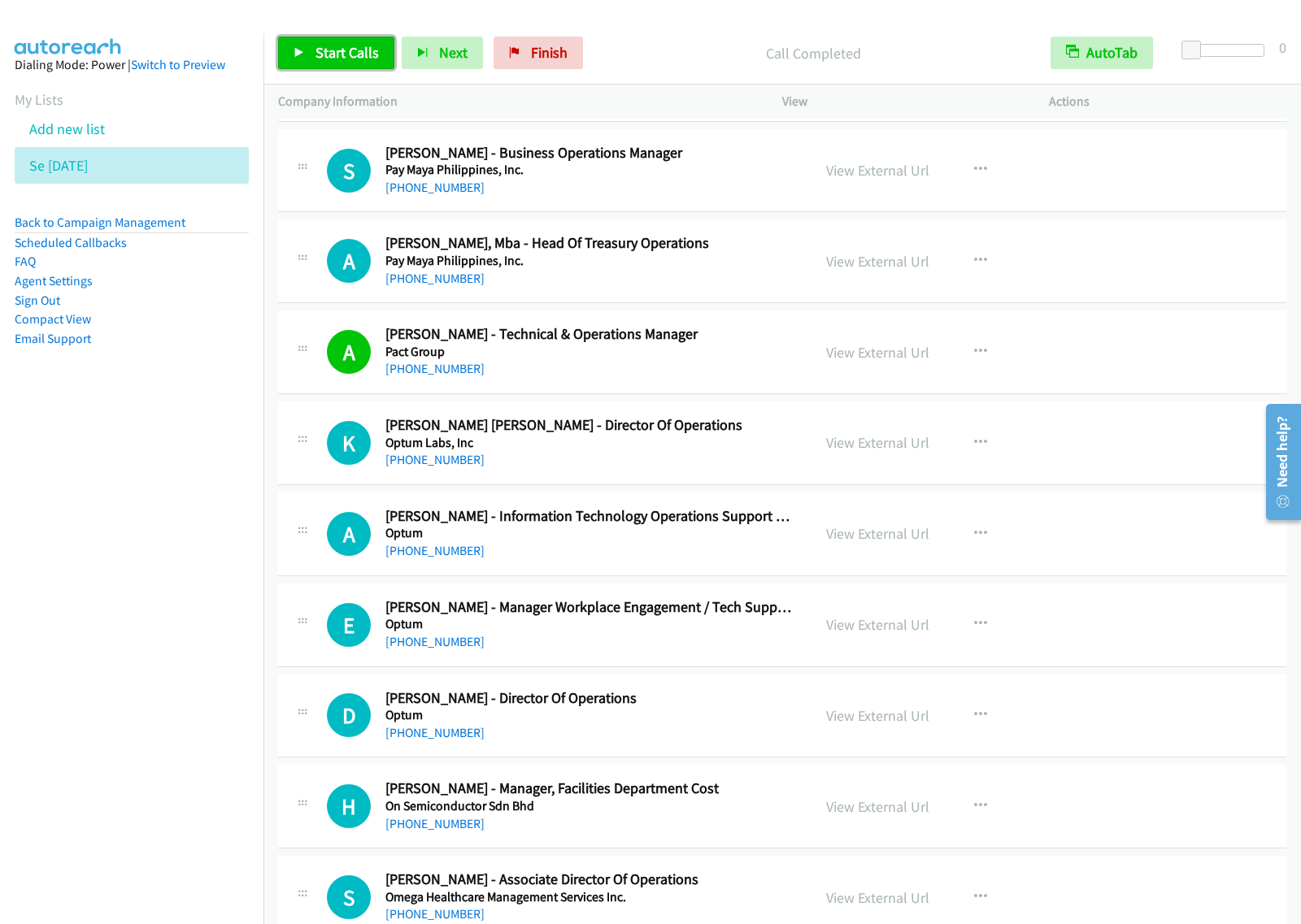
click at [351, 42] on link "Start Calls" at bounding box center [335, 53] width 117 height 33
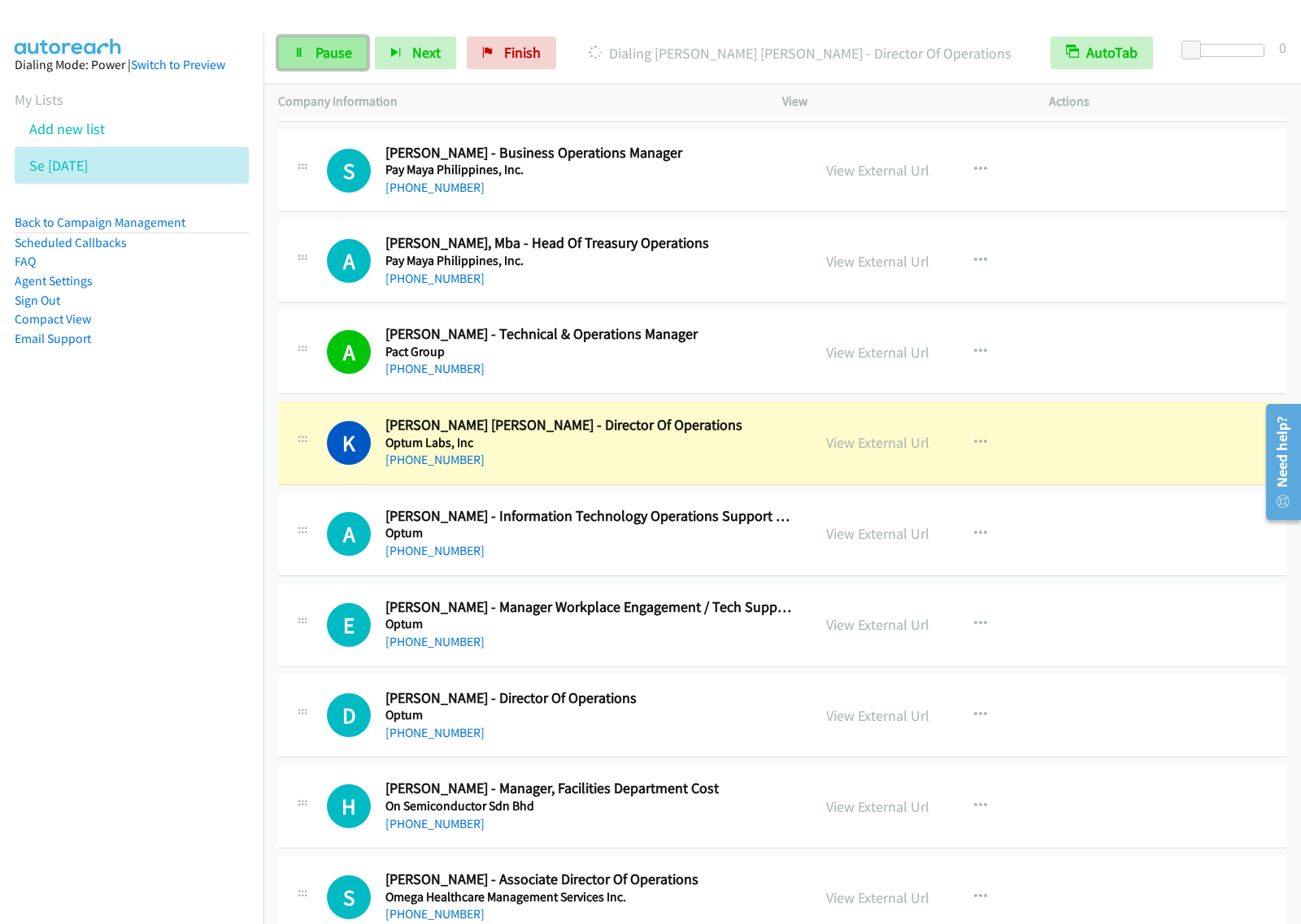
click at [341, 55] on span "Pause" at bounding box center [333, 52] width 37 height 18
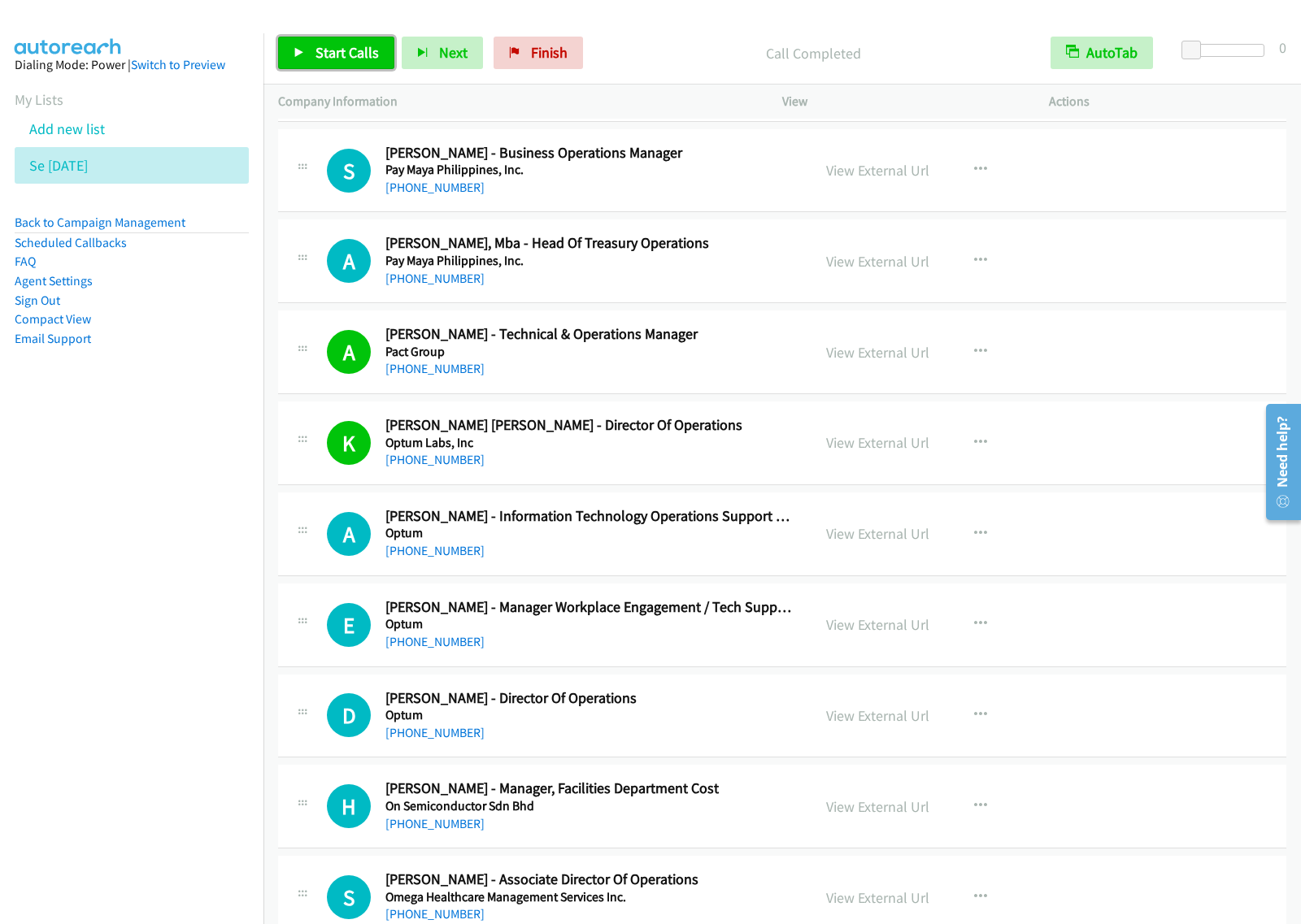
click at [351, 60] on span "Start Calls" at bounding box center [347, 52] width 64 height 18
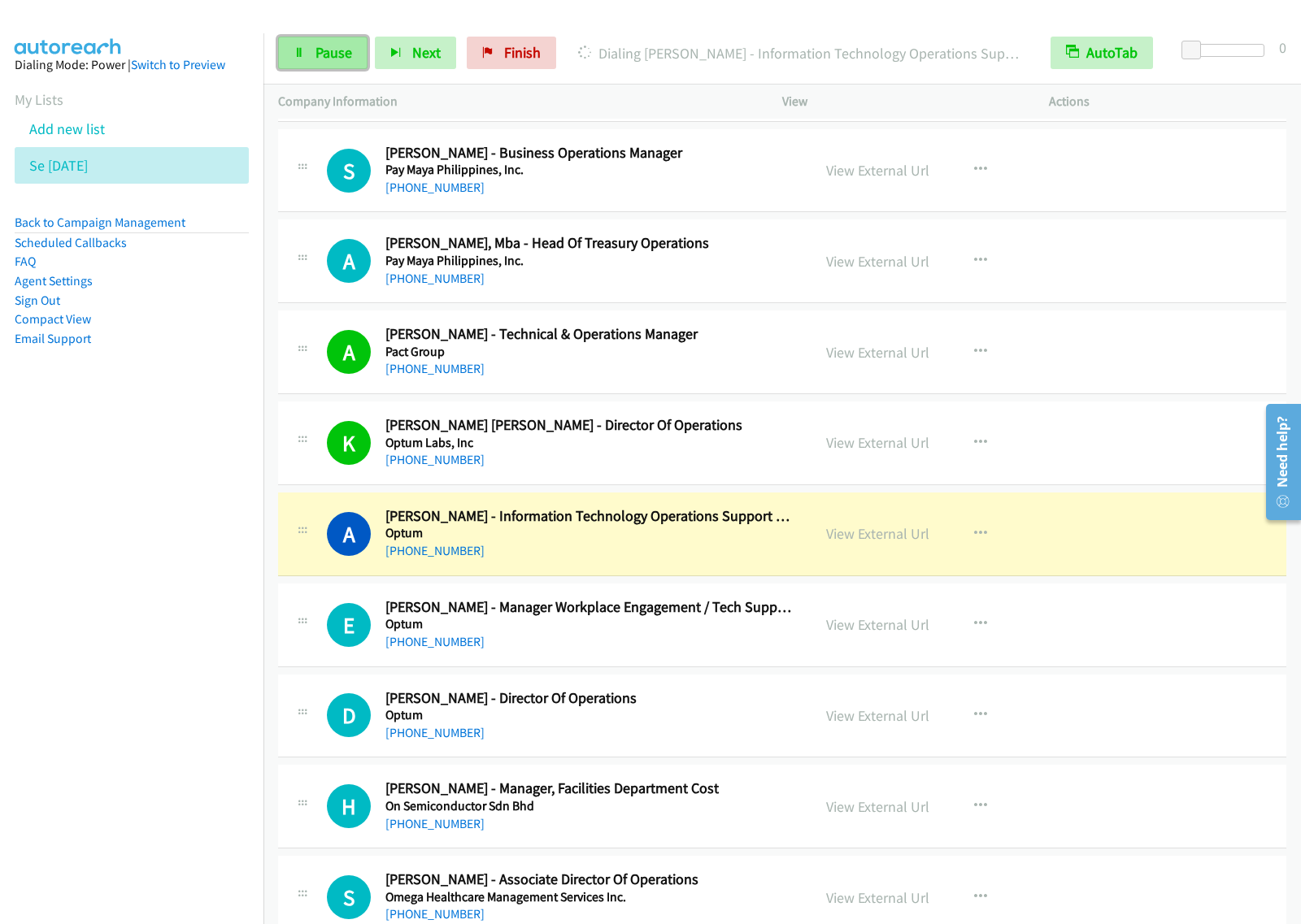
click at [319, 61] on span "Pause" at bounding box center [333, 52] width 37 height 18
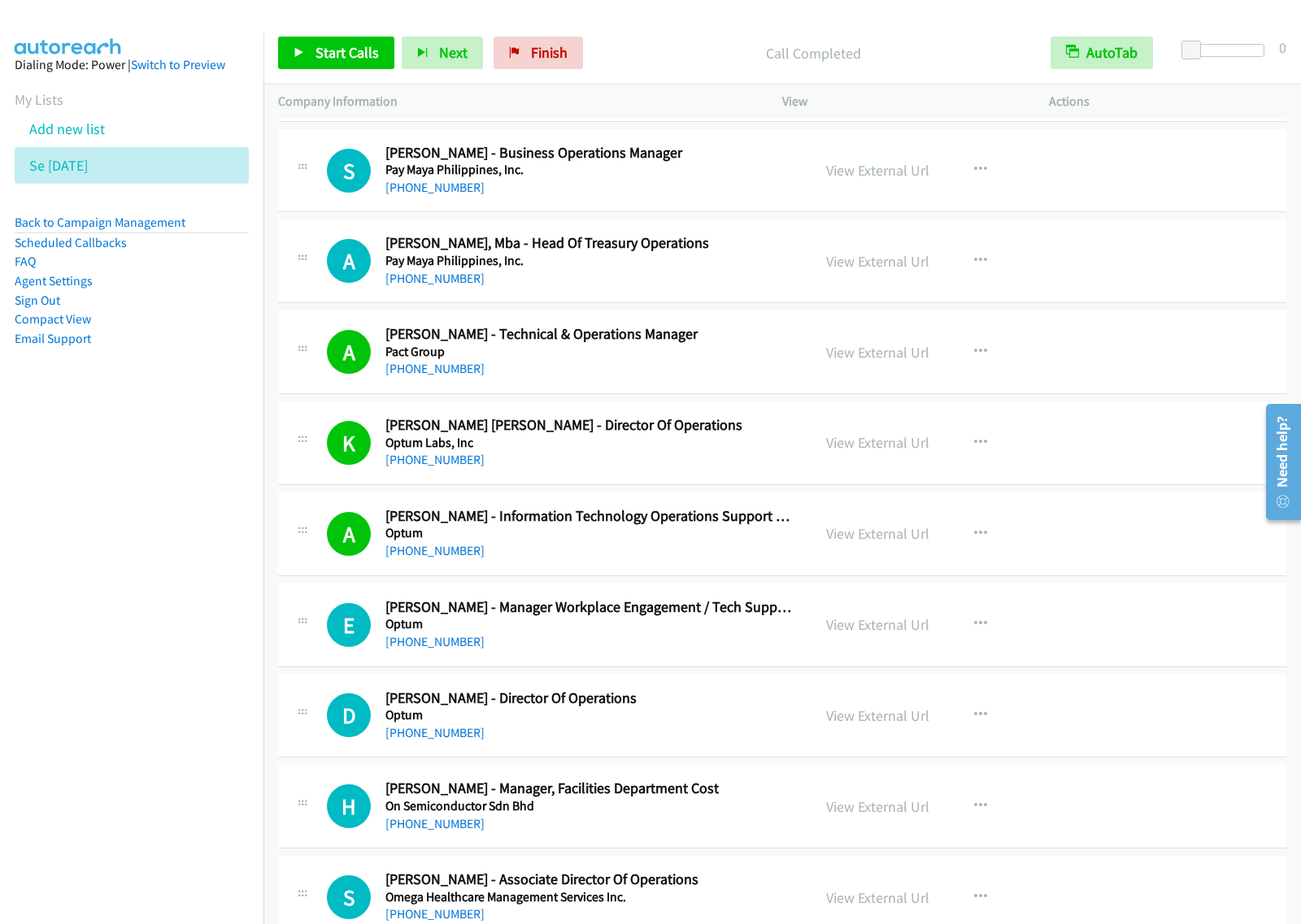
click at [221, 725] on nav "Dialing Mode: Power | Switch to Preview My Lists Add new list Se Aug27 Back to …" at bounding box center [132, 495] width 264 height 924
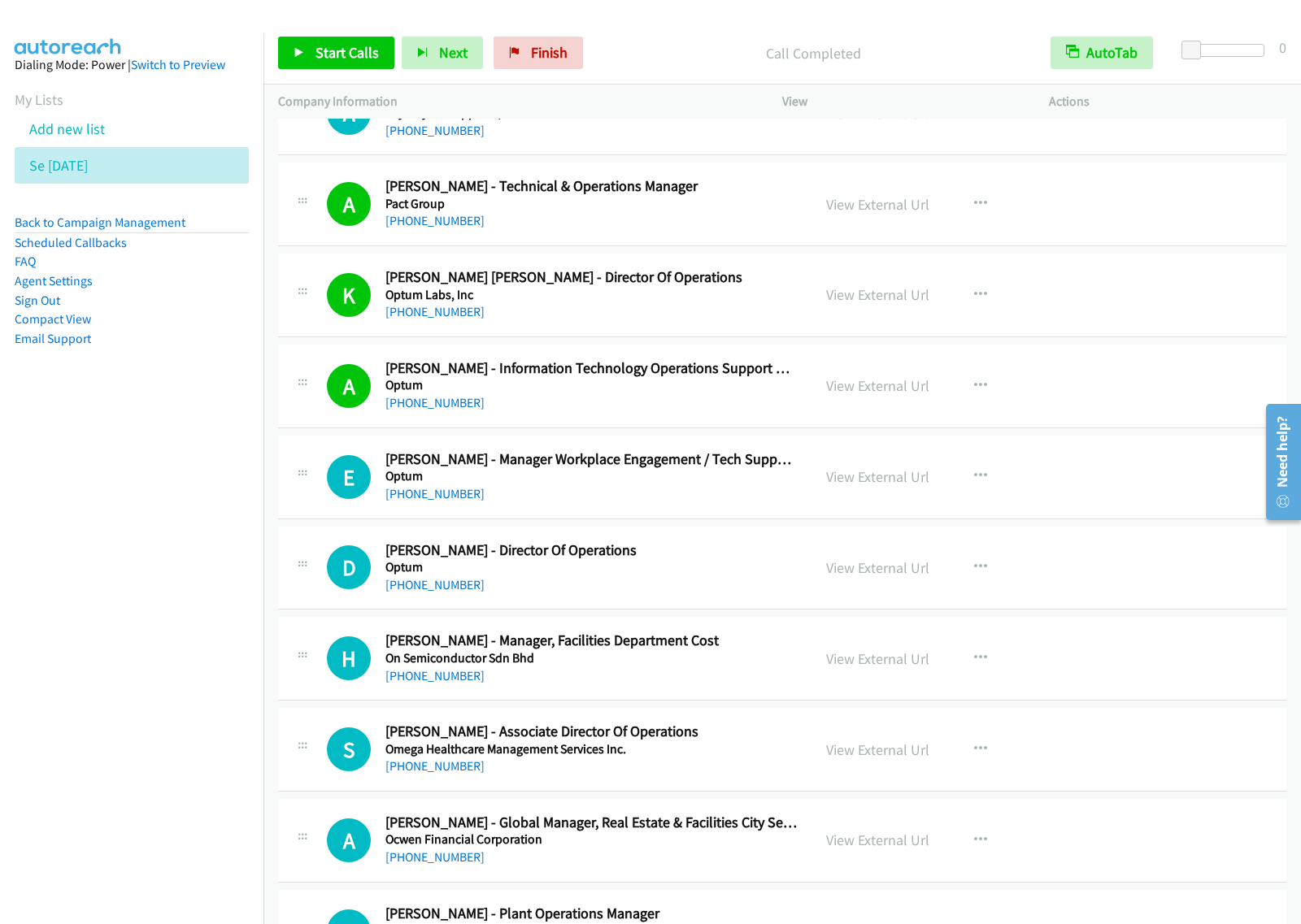
scroll to position [15644, 0]
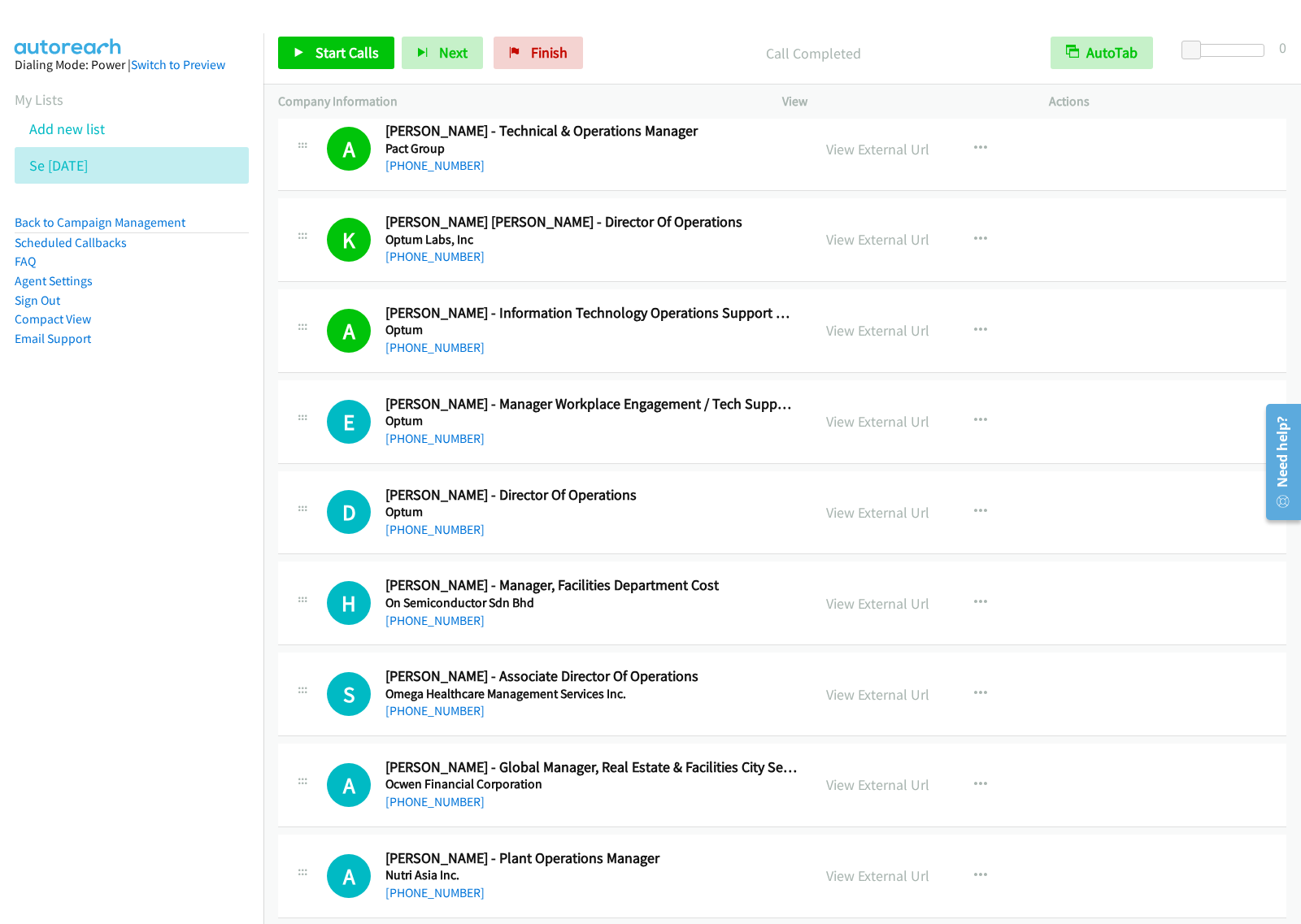
click at [705, 520] on h5 "Optum" at bounding box center [591, 512] width 412 height 16
click at [982, 528] on button "button" at bounding box center [980, 513] width 44 height 33
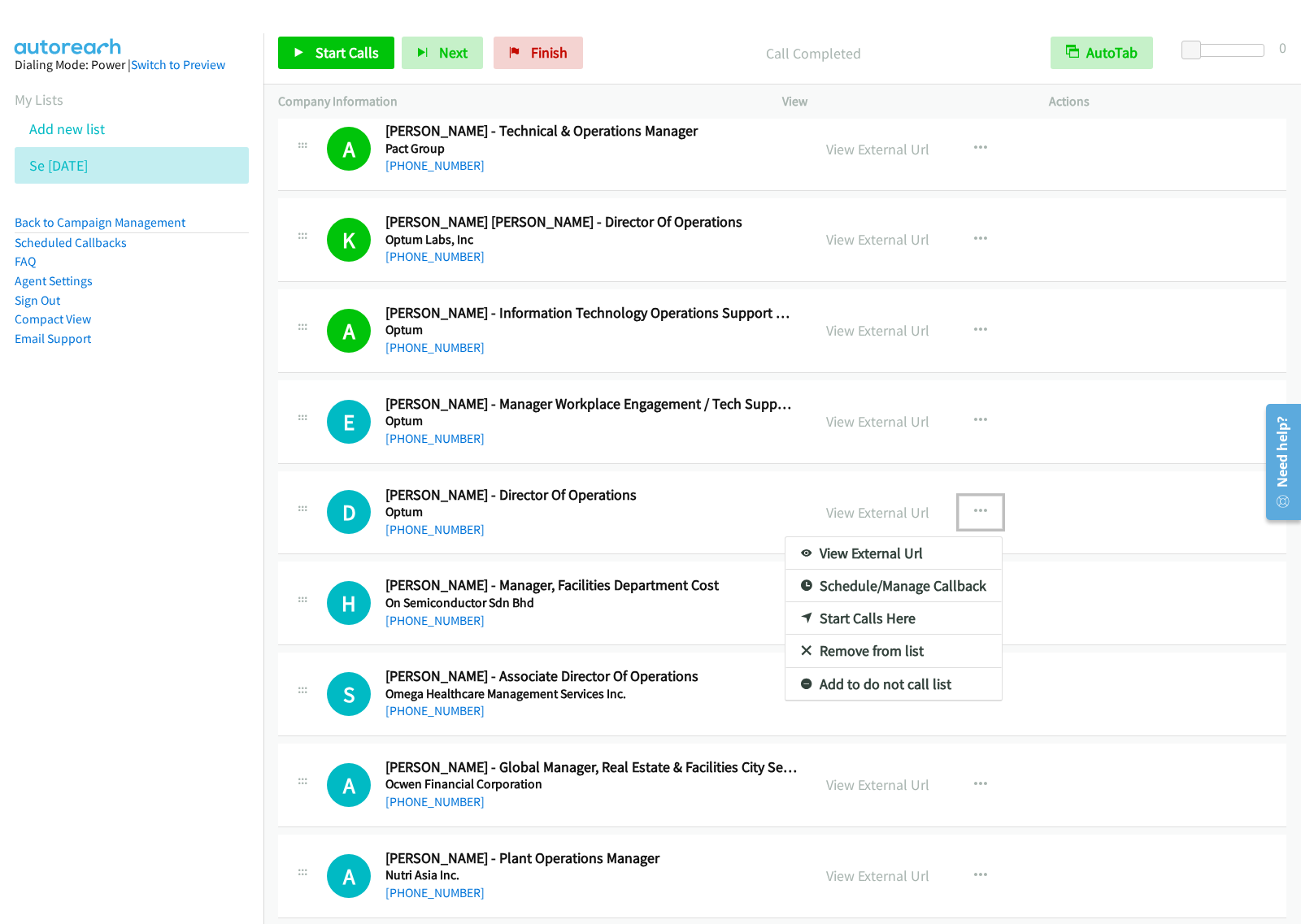
click at [889, 635] on link "Start Calls Here" at bounding box center [893, 619] width 216 height 33
click at [974, 518] on icon "button" at bounding box center [980, 512] width 13 height 13
click at [904, 635] on link "Start Calls Here" at bounding box center [893, 619] width 216 height 33
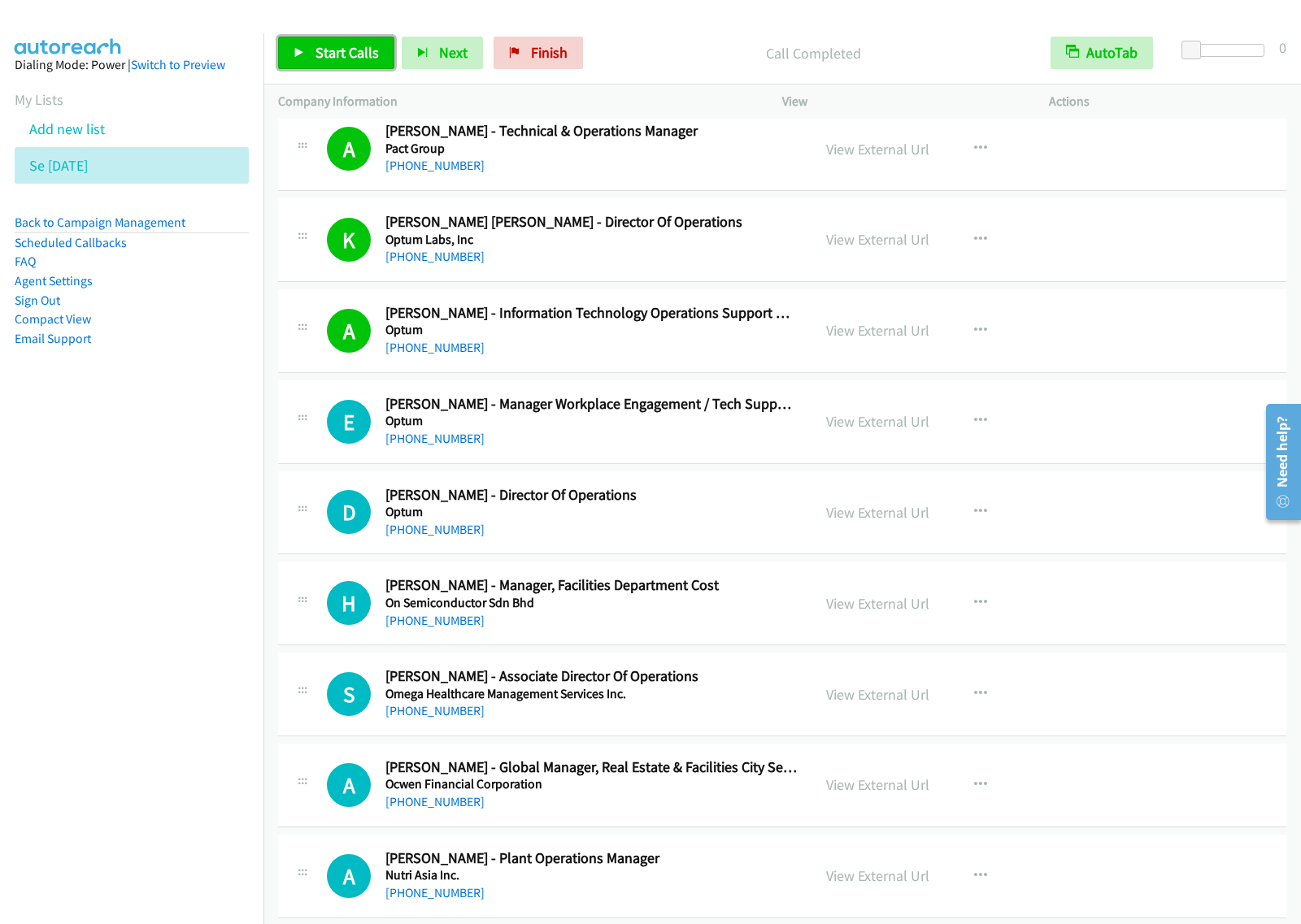
drag, startPoint x: 356, startPoint y: 50, endPoint x: 517, endPoint y: 218, distance: 232.7
click at [356, 51] on span "Start Calls" at bounding box center [347, 52] width 64 height 18
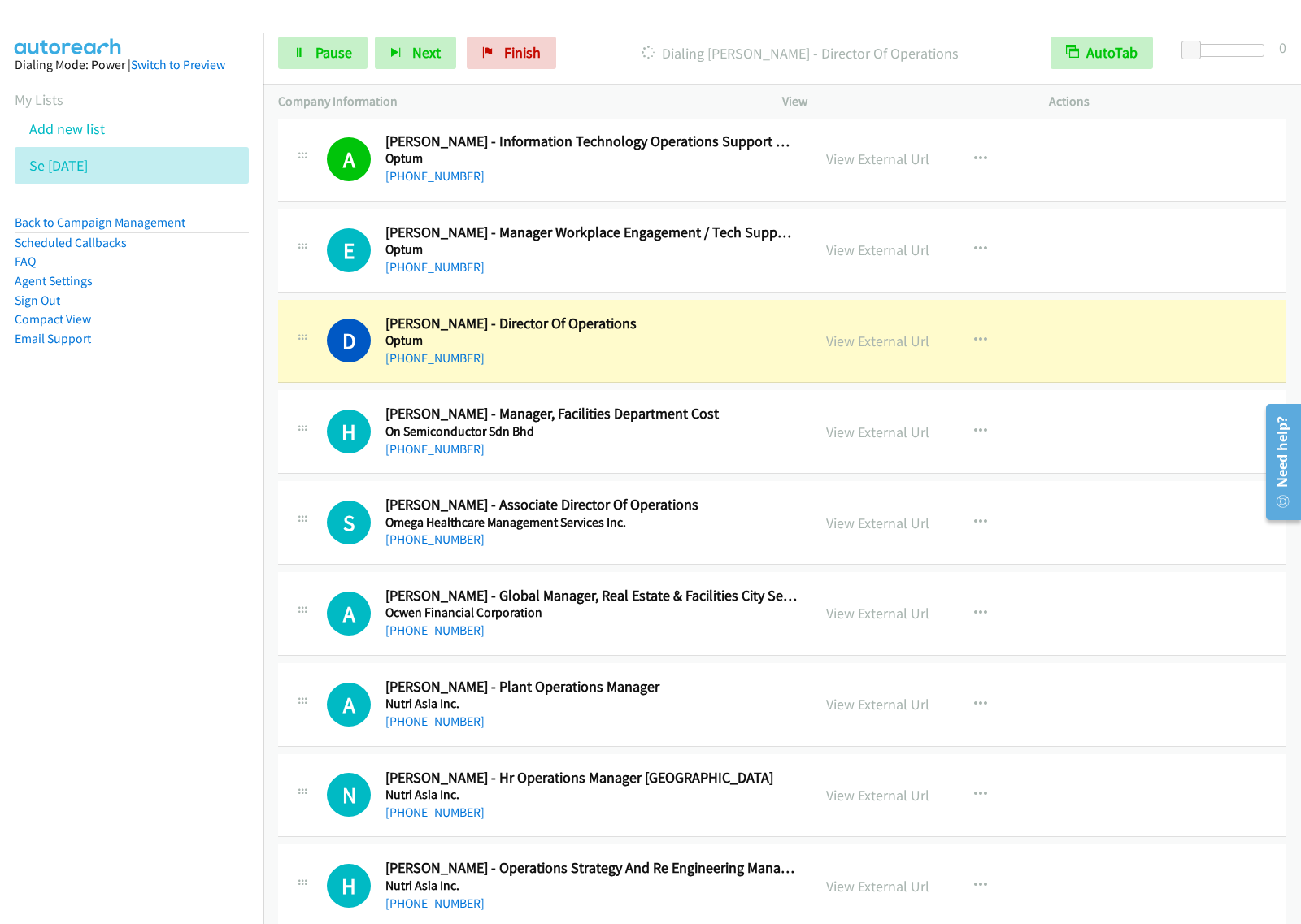
scroll to position [15848, 0]
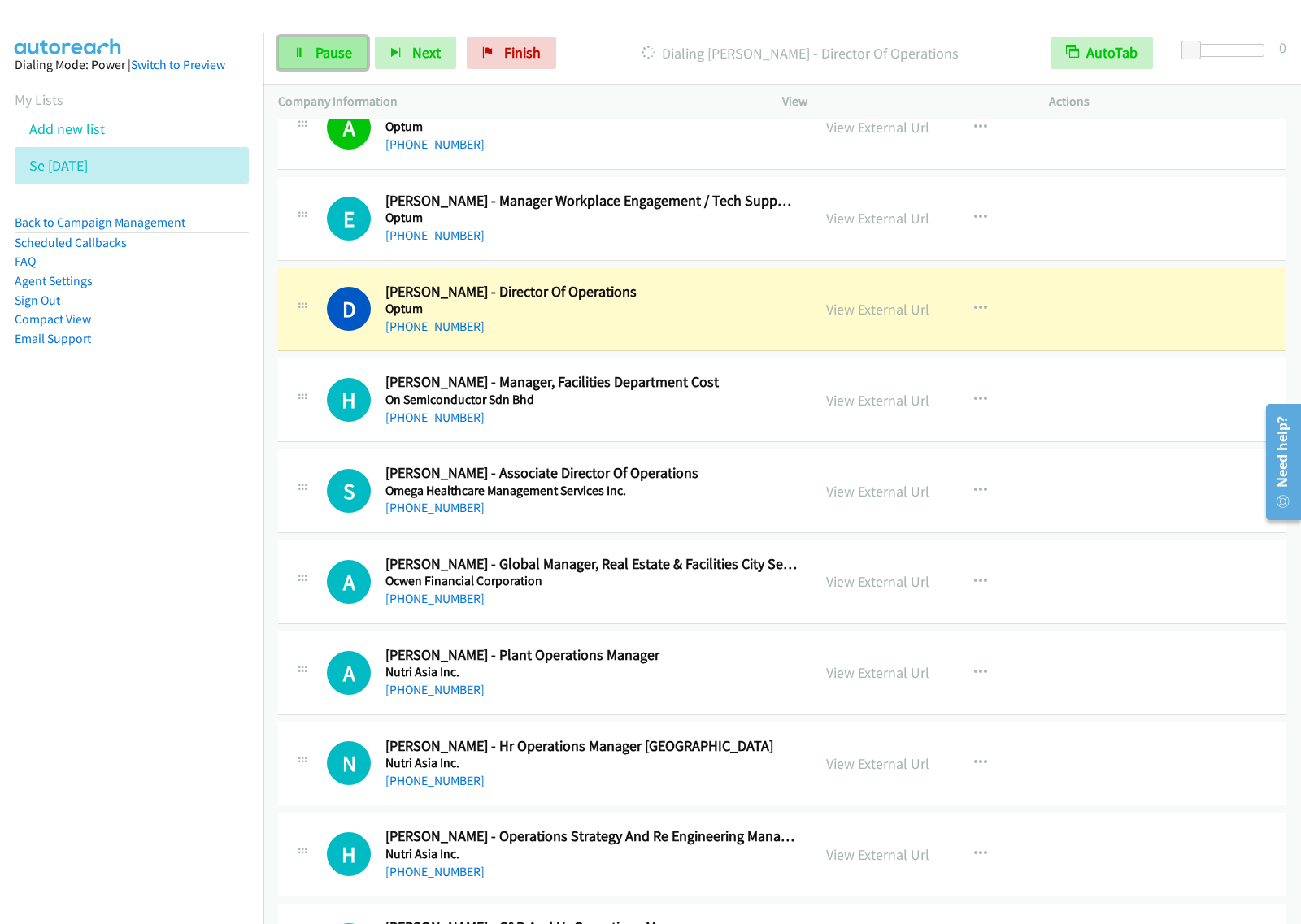
drag, startPoint x: 330, startPoint y: 66, endPoint x: 366, endPoint y: 54, distance: 37.9
click at [330, 66] on link "Pause" at bounding box center [322, 53] width 90 height 33
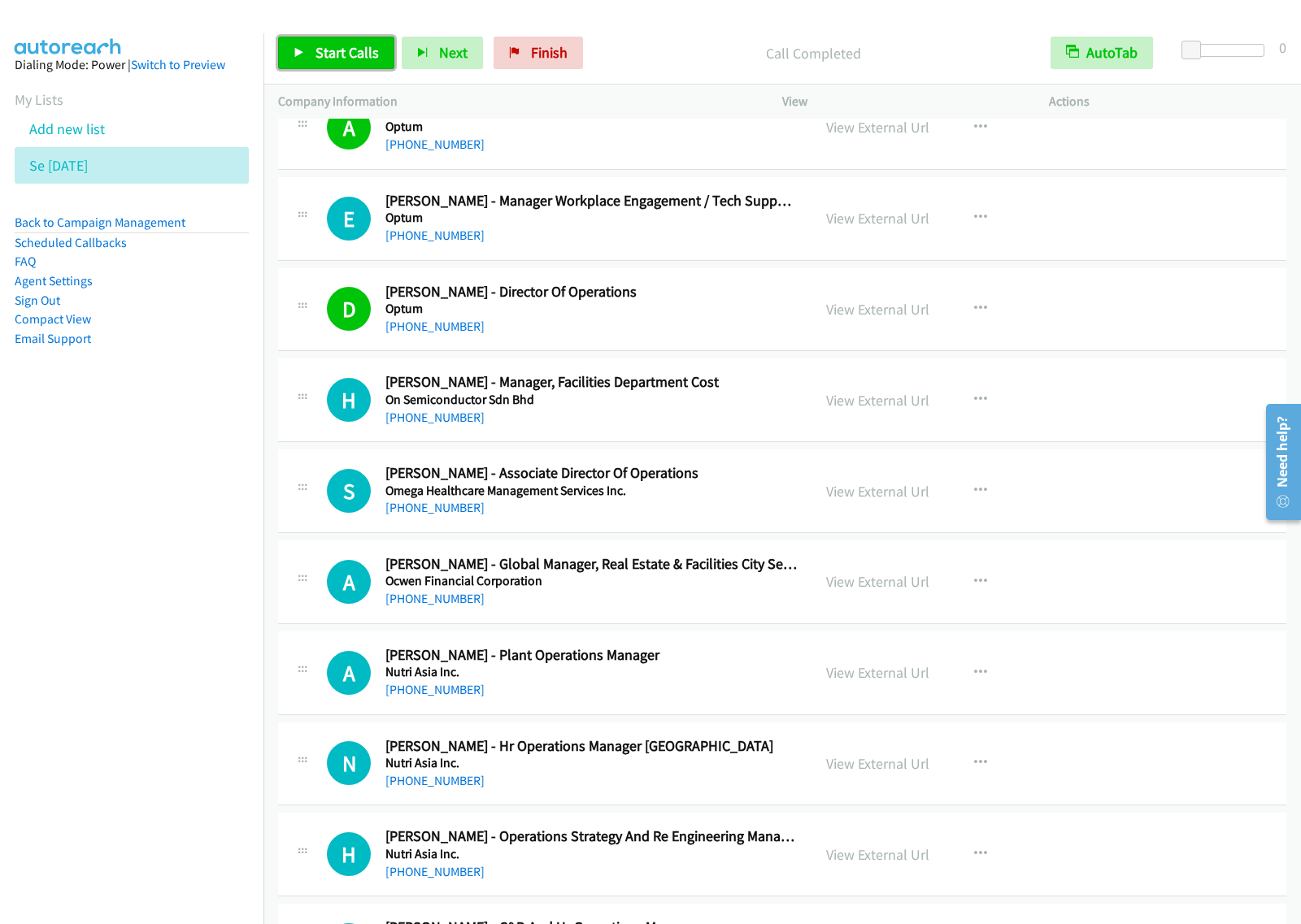
click at [339, 46] on span "Start Calls" at bounding box center [347, 52] width 64 height 18
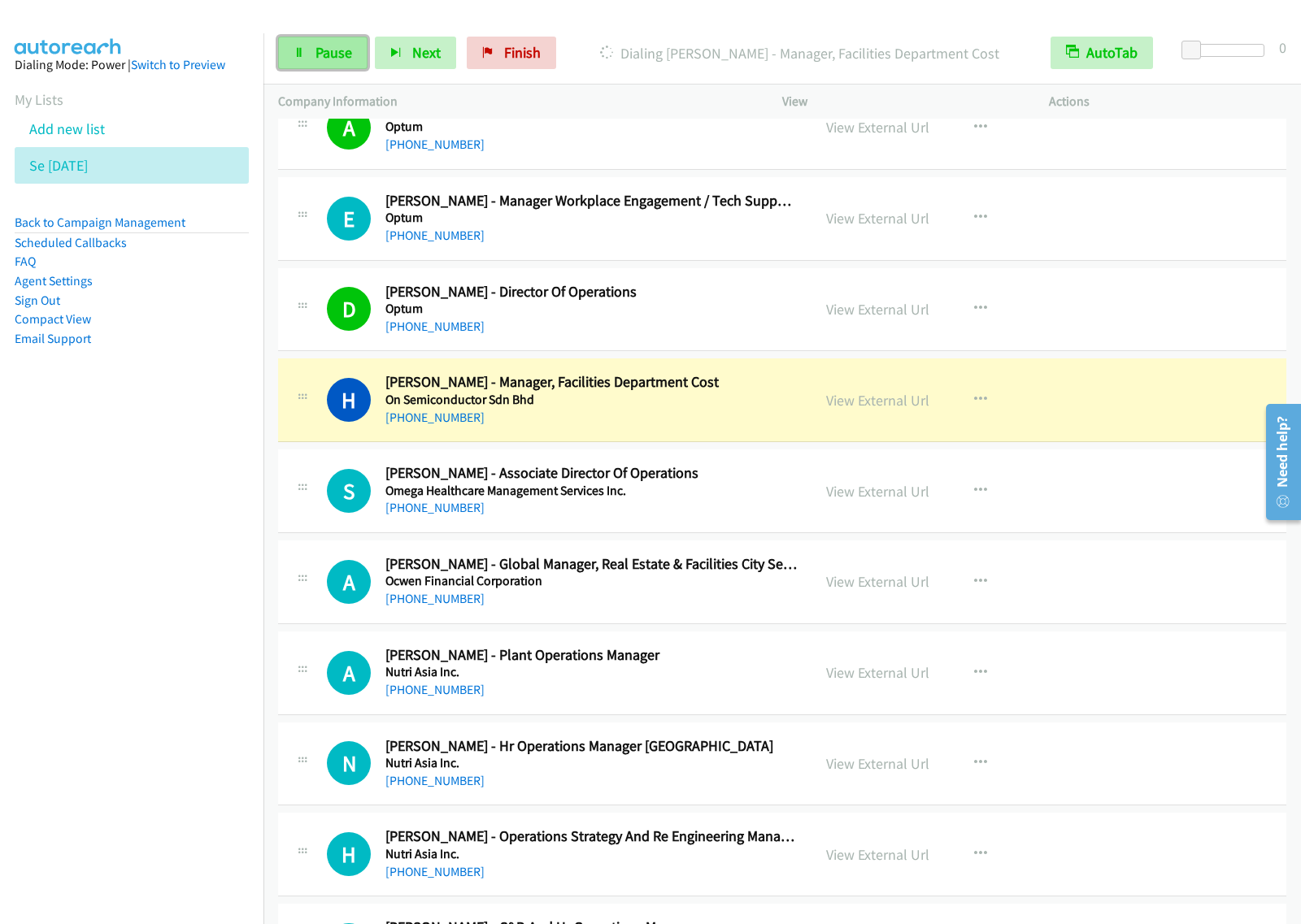
click at [334, 60] on span "Pause" at bounding box center [333, 52] width 37 height 18
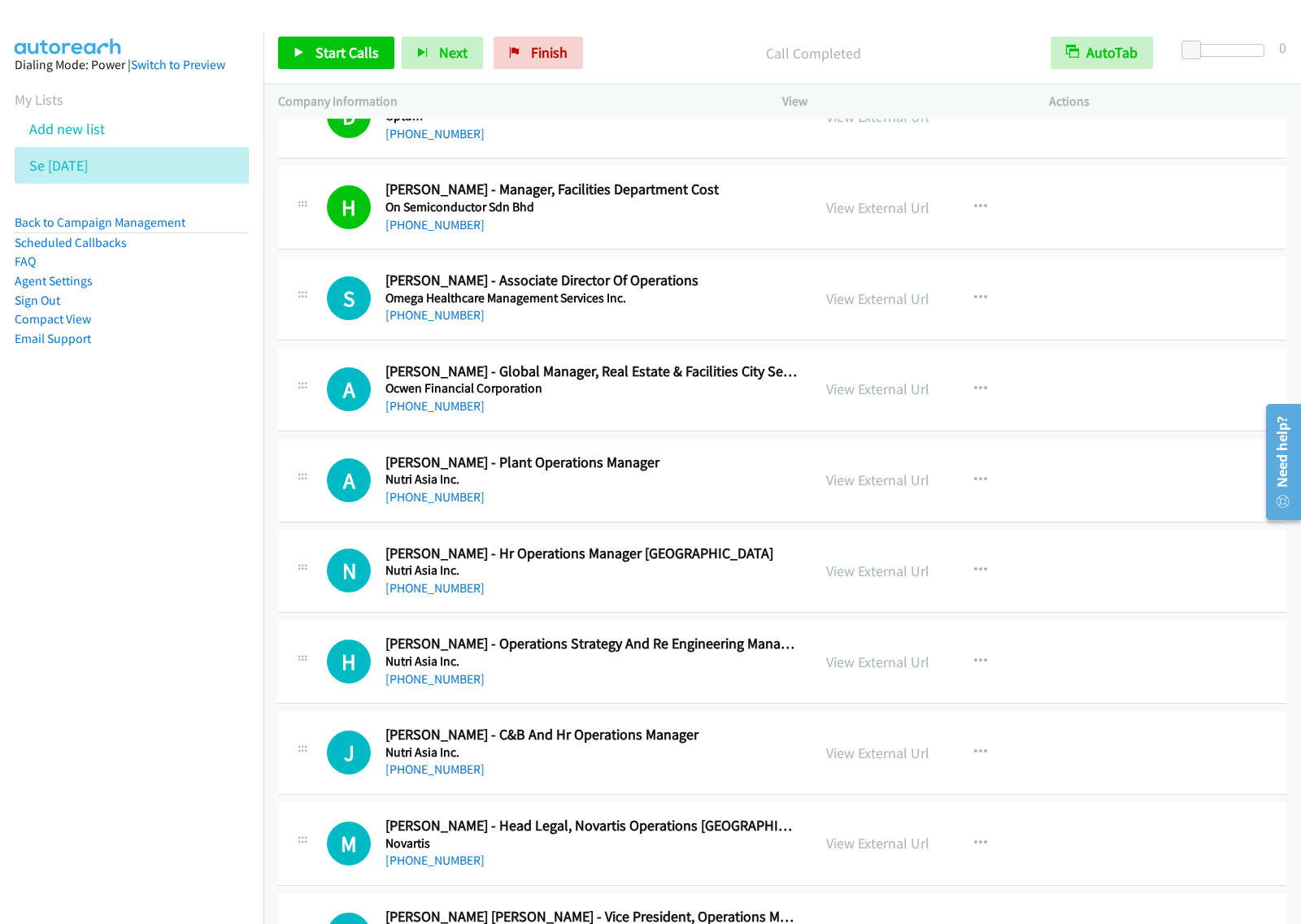
scroll to position [16051, 0]
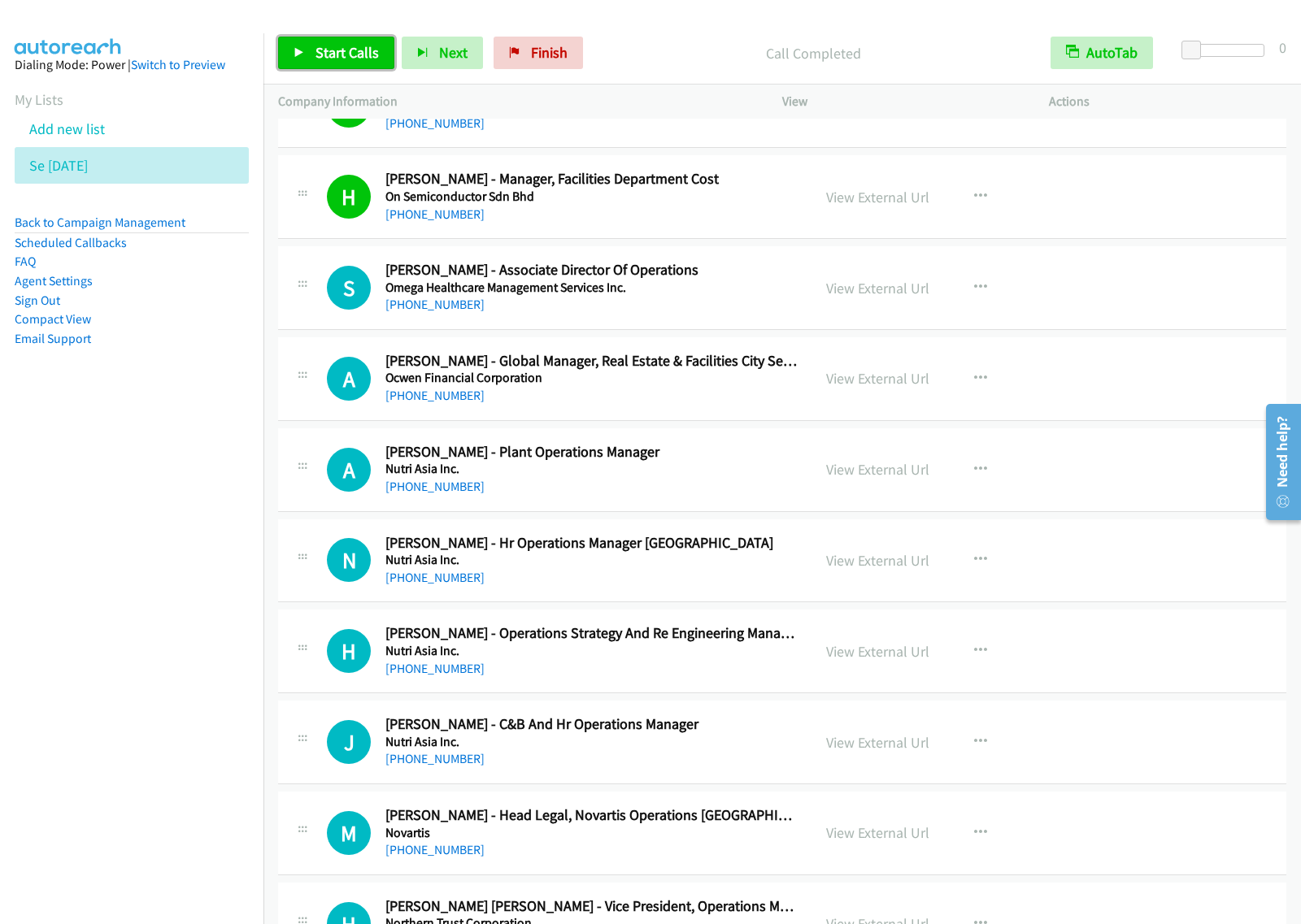
click at [367, 59] on span "Start Calls" at bounding box center [347, 52] width 64 height 18
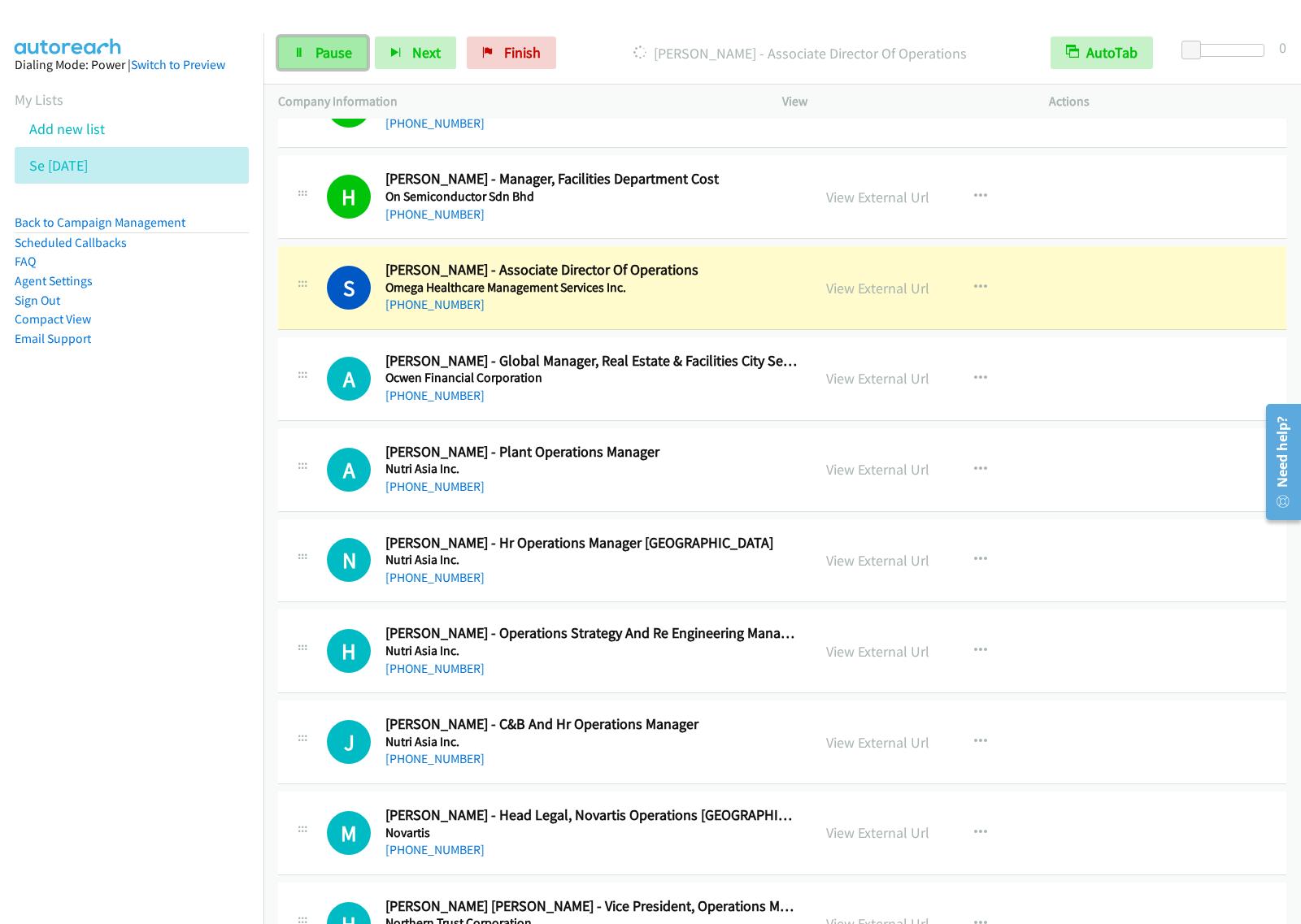
click at [309, 50] on link "Pause" at bounding box center [322, 53] width 90 height 33
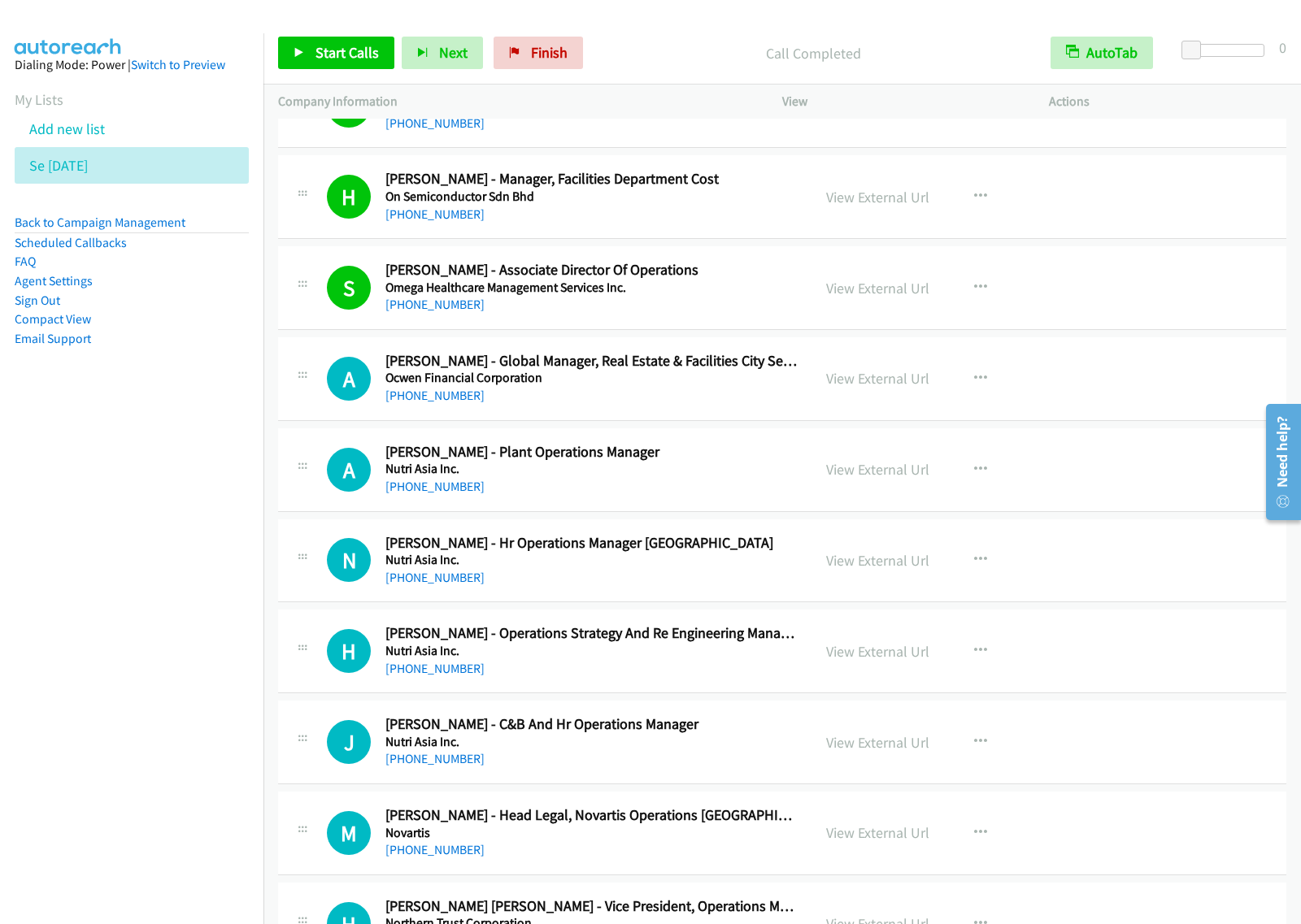
click at [737, 462] on h2 "Alex Manzano - Plant Operations Manager" at bounding box center [591, 452] width 412 height 18
click at [974, 476] on icon "button" at bounding box center [980, 469] width 13 height 13
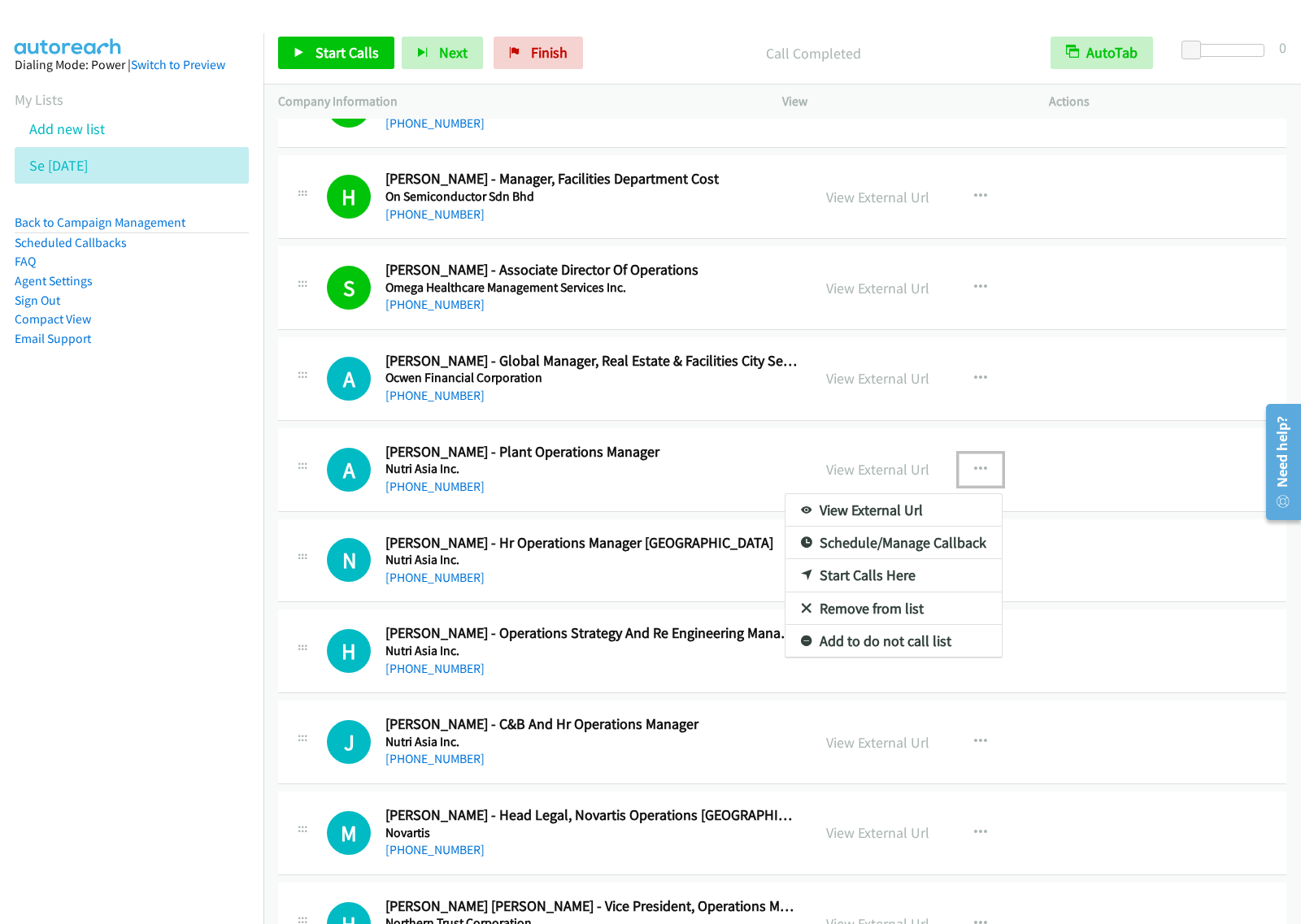
click at [915, 592] on link "Start Calls Here" at bounding box center [893, 575] width 216 height 33
click at [990, 486] on button "button" at bounding box center [980, 470] width 44 height 33
click at [927, 592] on link "Start Calls Here" at bounding box center [893, 575] width 216 height 33
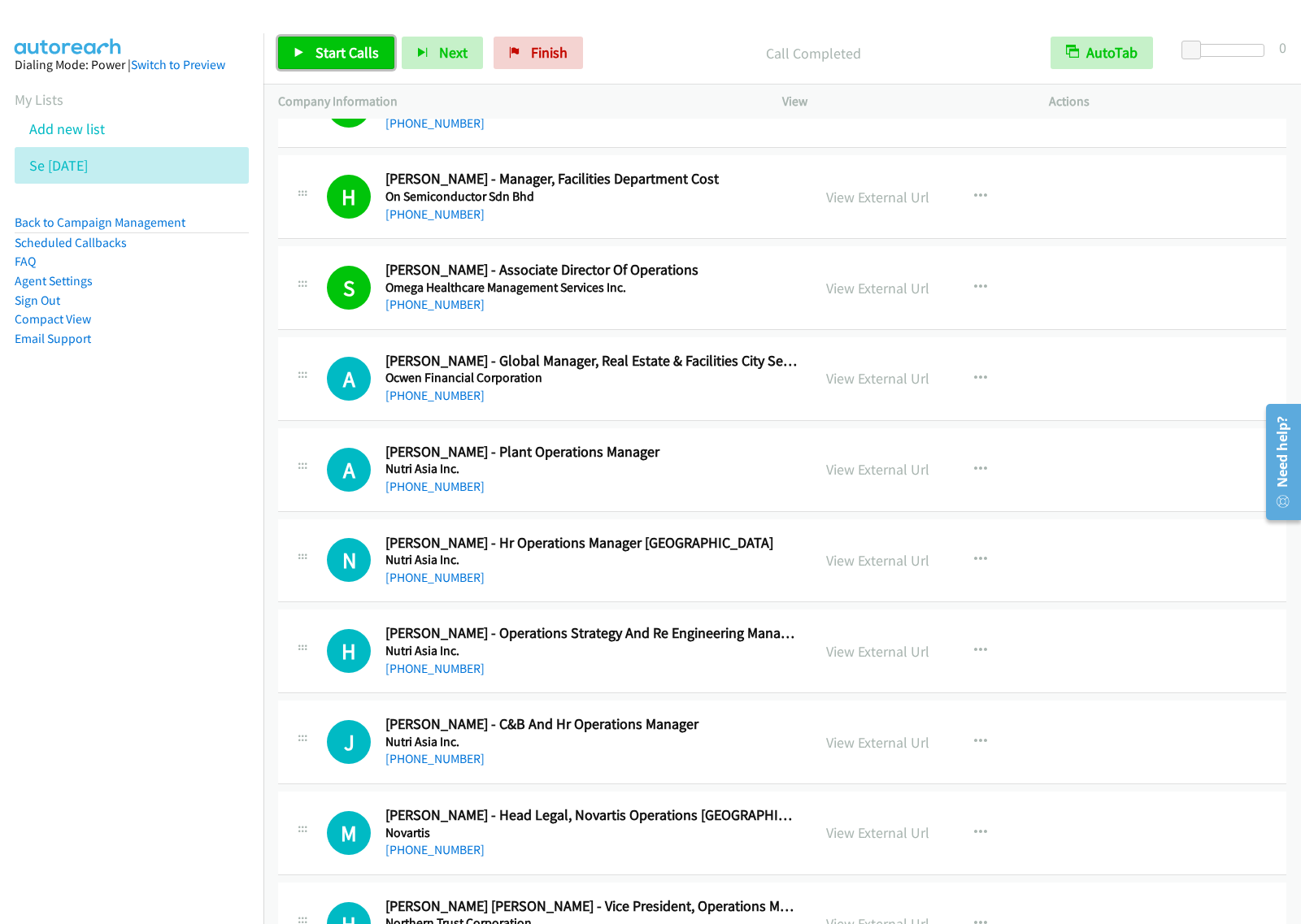
click at [363, 49] on span "Start Calls" at bounding box center [347, 52] width 64 height 18
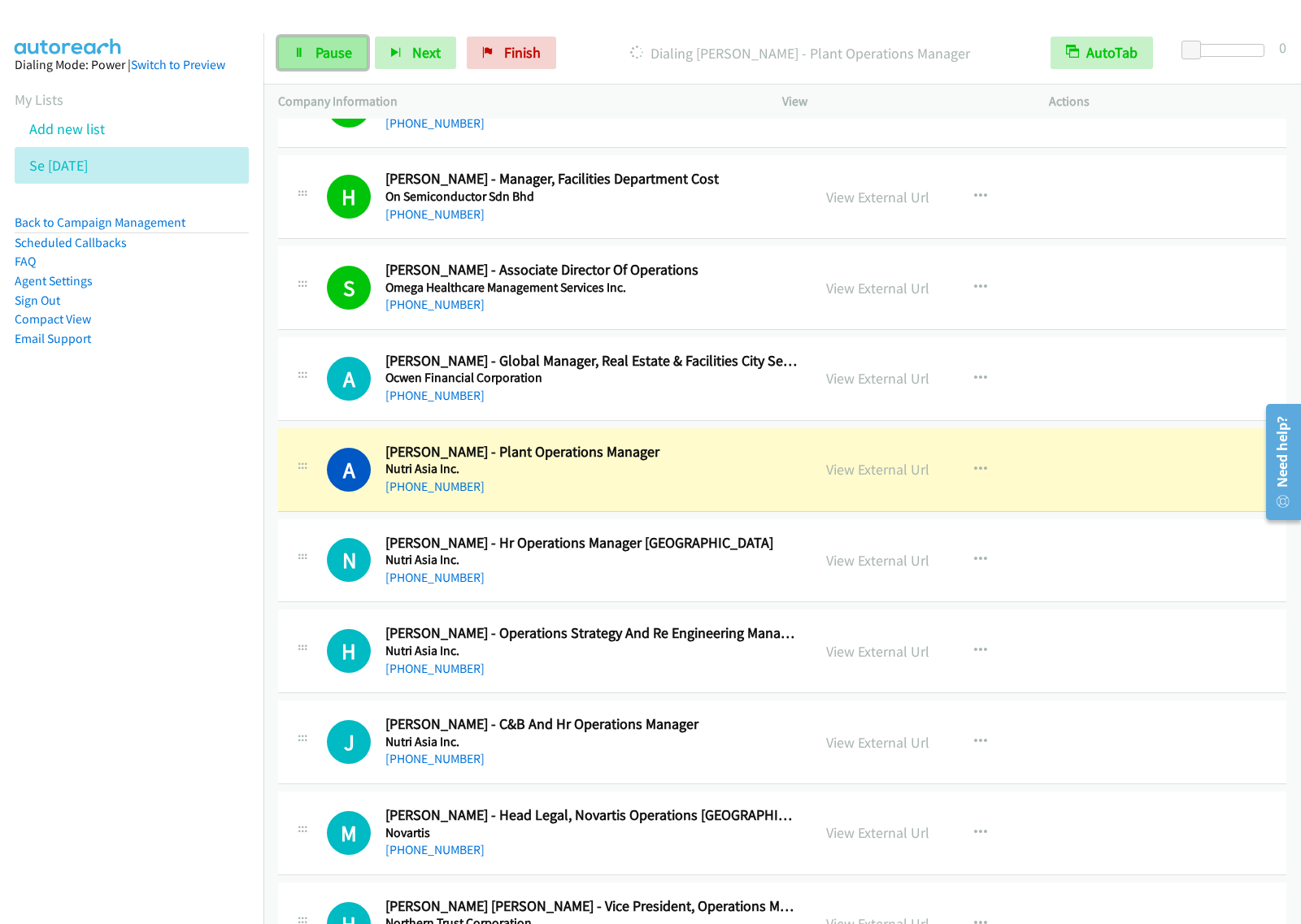
drag, startPoint x: 314, startPoint y: 42, endPoint x: 346, endPoint y: 38, distance: 32.2
click at [314, 42] on link "Pause" at bounding box center [322, 53] width 90 height 33
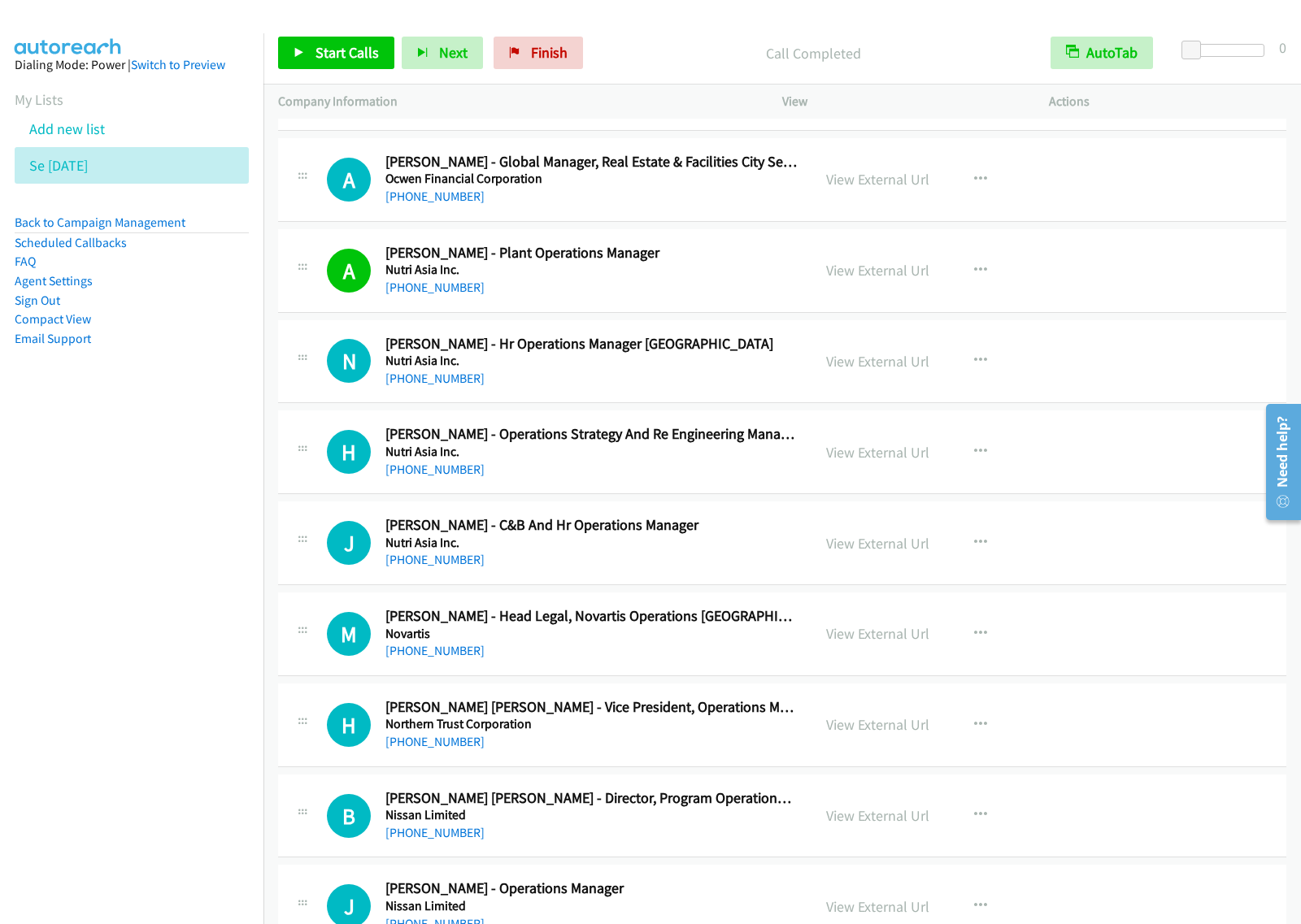
scroll to position [16254, 0]
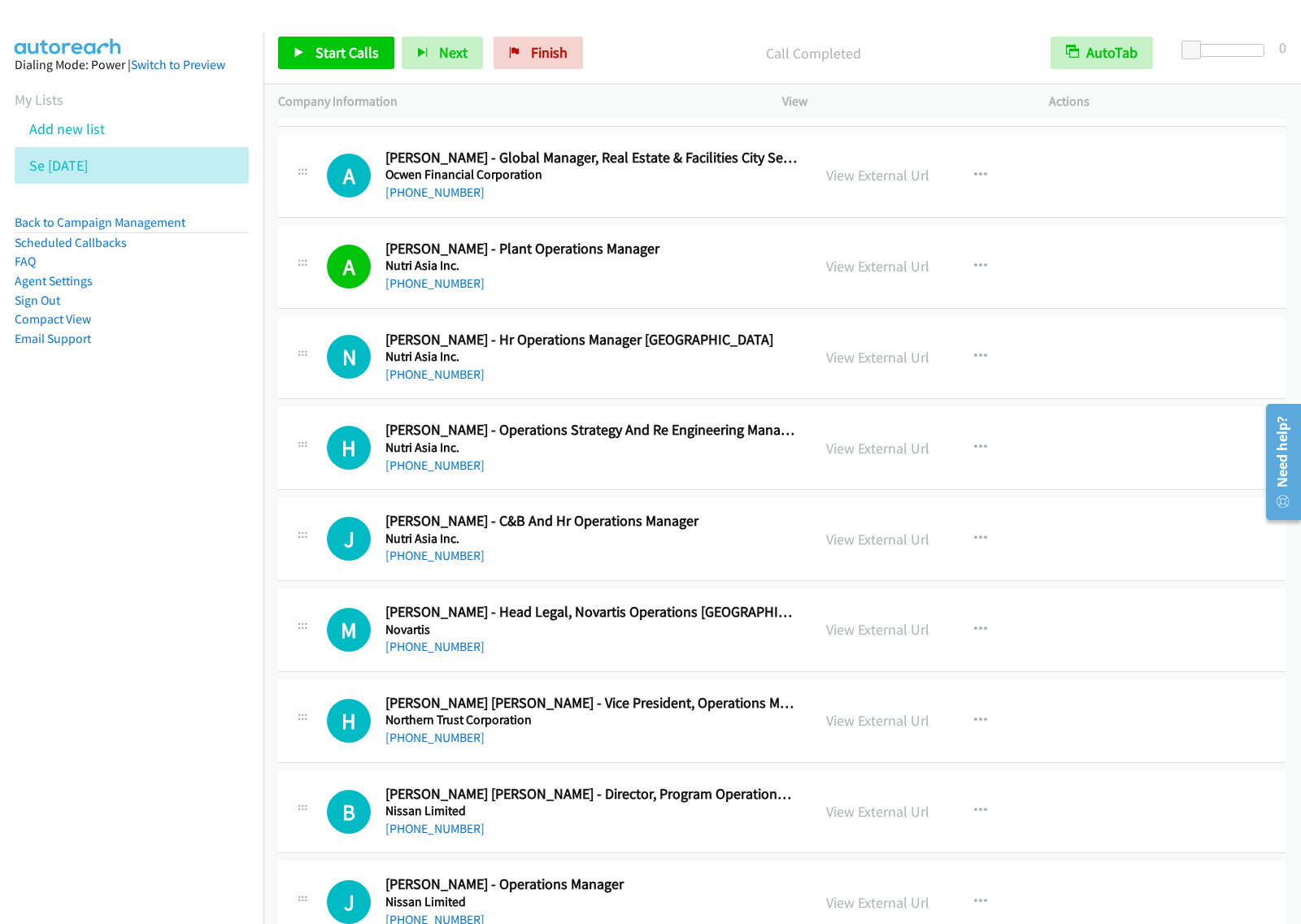
click at [658, 456] on h5 "Nutri Asia Inc." at bounding box center [591, 447] width 412 height 16
click at [725, 566] on div "+63 917 306 8388" at bounding box center [591, 556] width 412 height 19
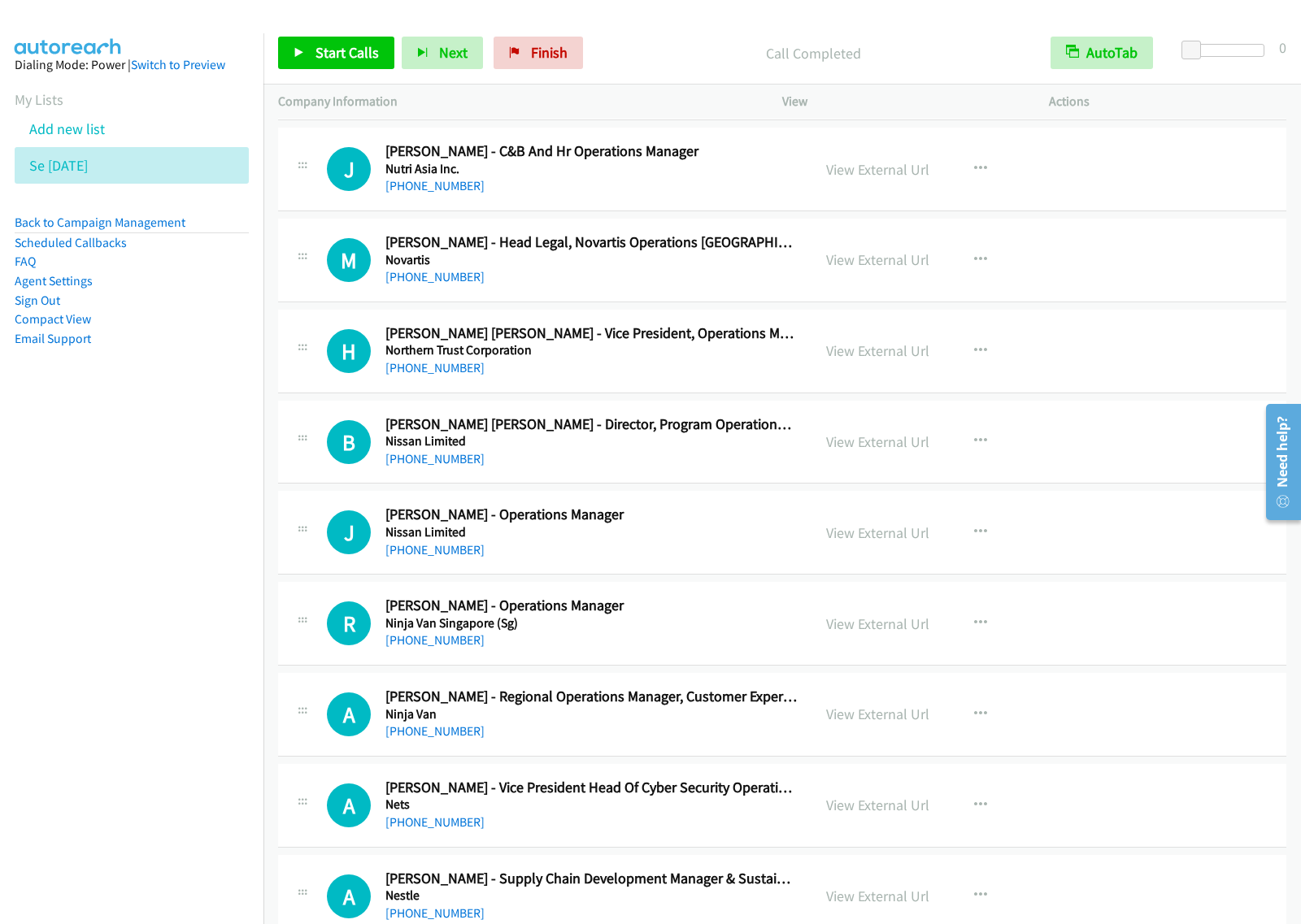
scroll to position [16661, 0]
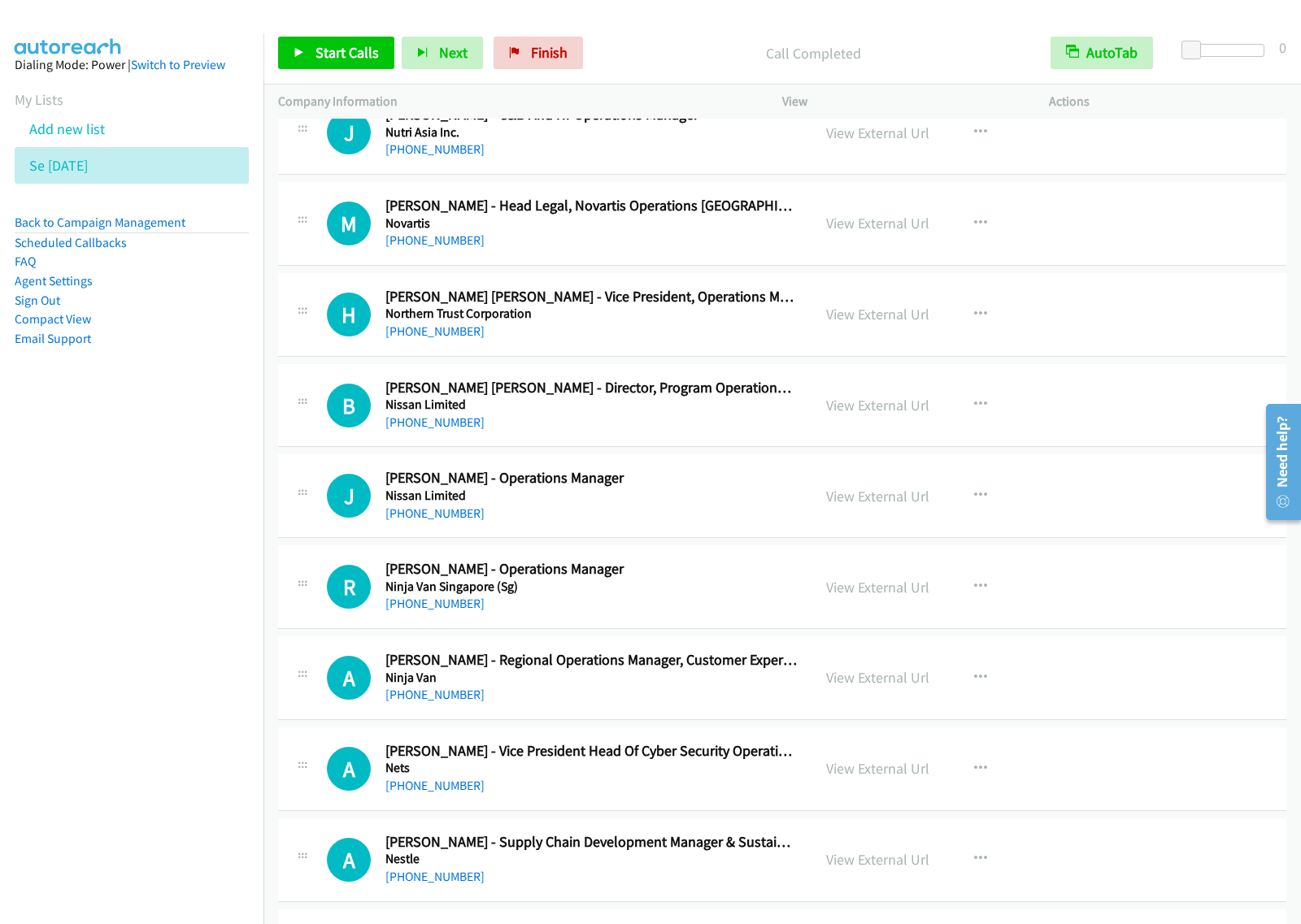
click at [683, 504] on h5 "Nissan Limited" at bounding box center [591, 495] width 412 height 16
click at [986, 512] on button "button" at bounding box center [980, 496] width 44 height 33
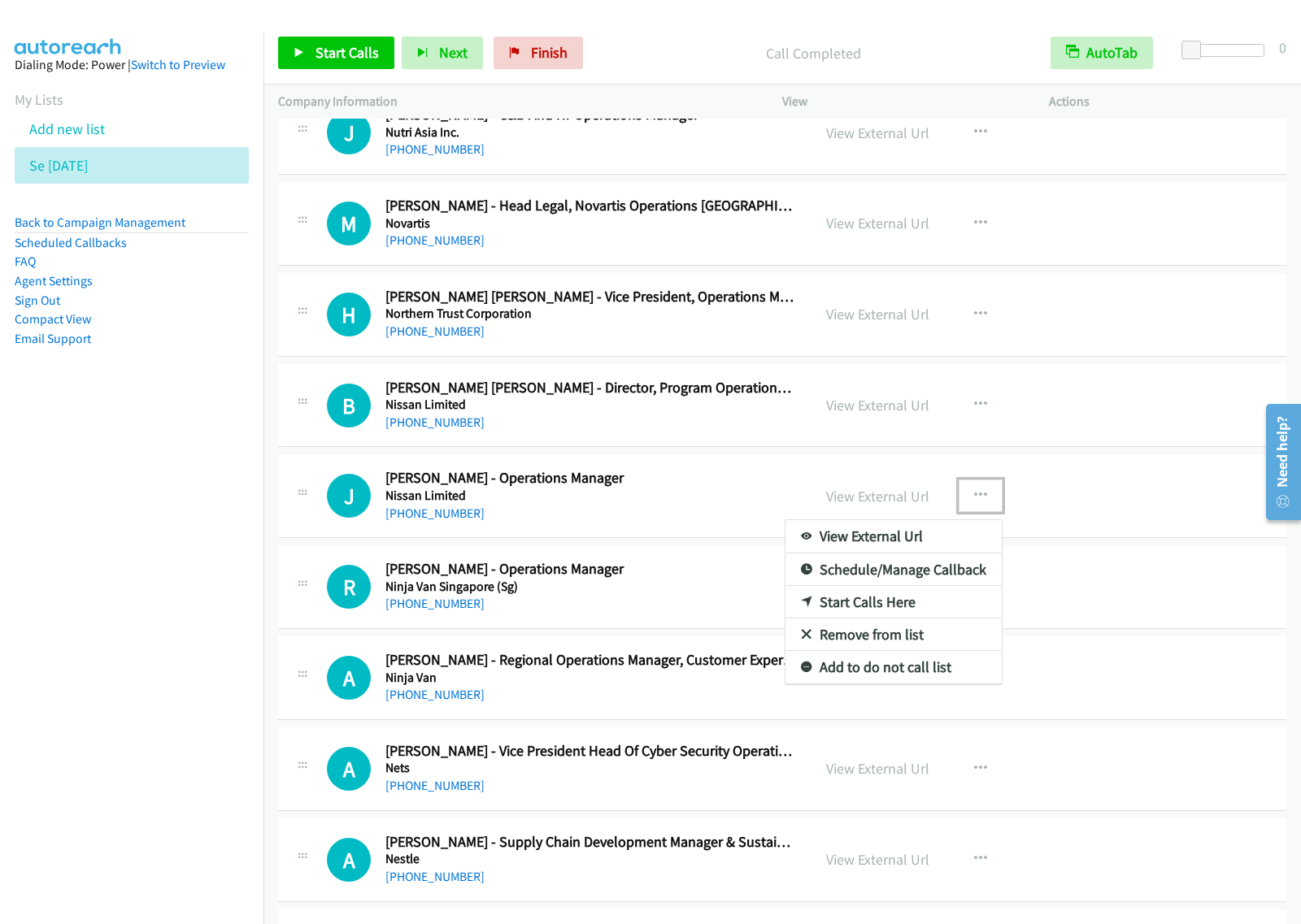
click at [909, 619] on link "Start Calls Here" at bounding box center [893, 602] width 216 height 33
click at [974, 502] on icon "button" at bounding box center [980, 495] width 13 height 13
click at [928, 619] on link "Start Calls Here" at bounding box center [893, 602] width 216 height 33
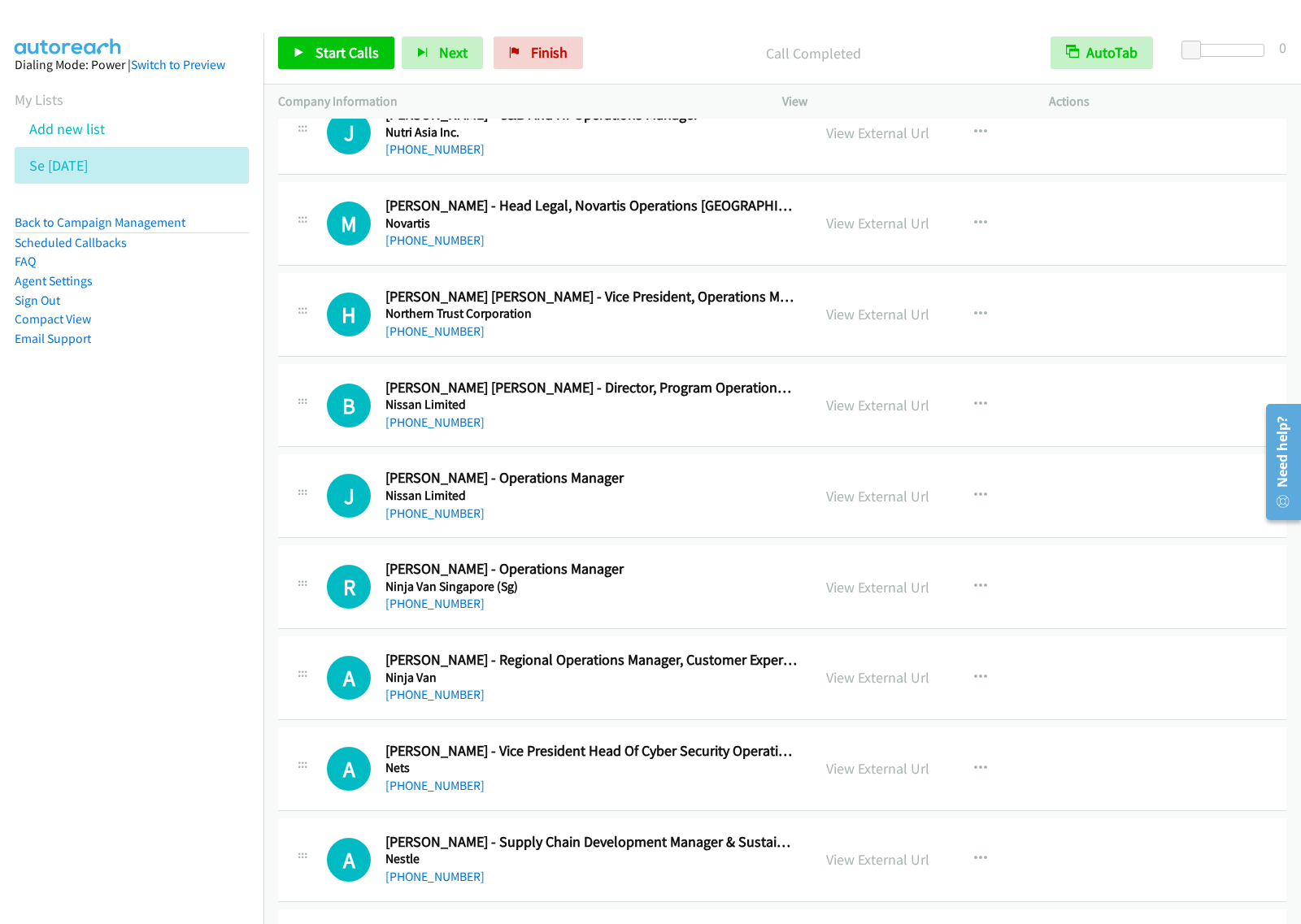
click at [358, 70] on div "Start Calls Pause Next Finish Call Completed AutoTab AutoTab 0" at bounding box center [782, 53] width 1037 height 63
click at [346, 50] on span "Start Calls" at bounding box center [347, 52] width 64 height 18
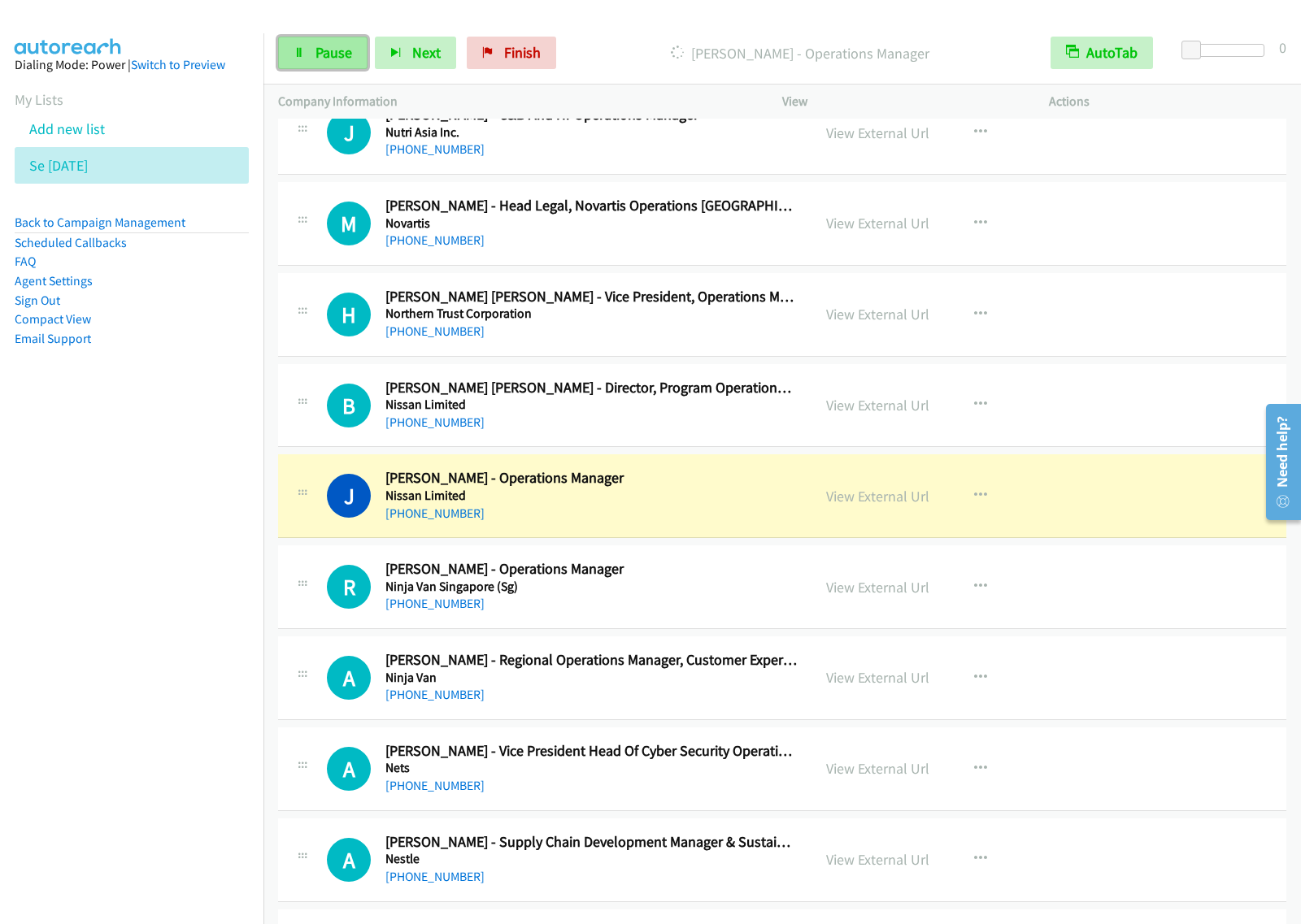
click at [332, 54] on span "Pause" at bounding box center [333, 52] width 37 height 18
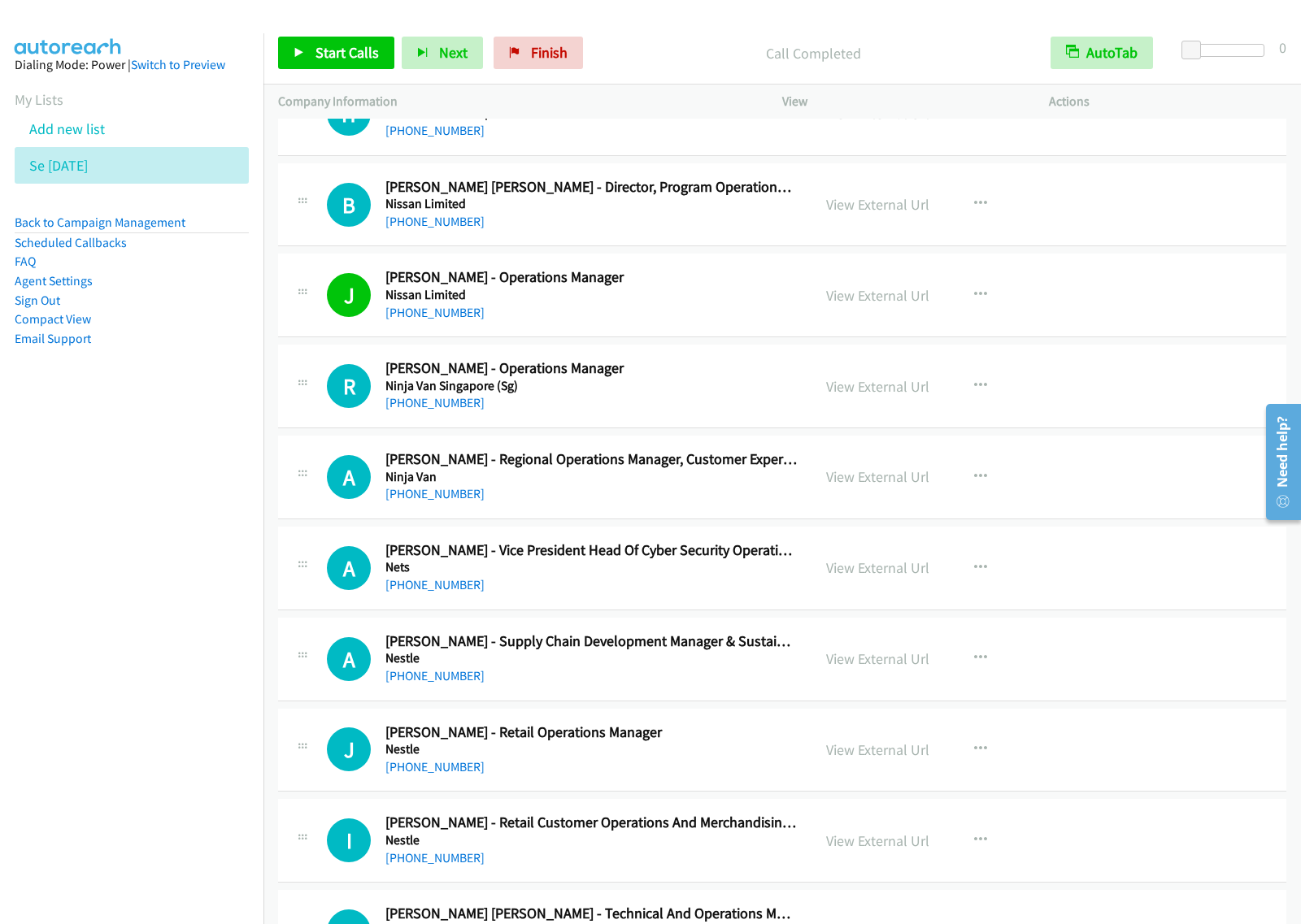
scroll to position [16864, 0]
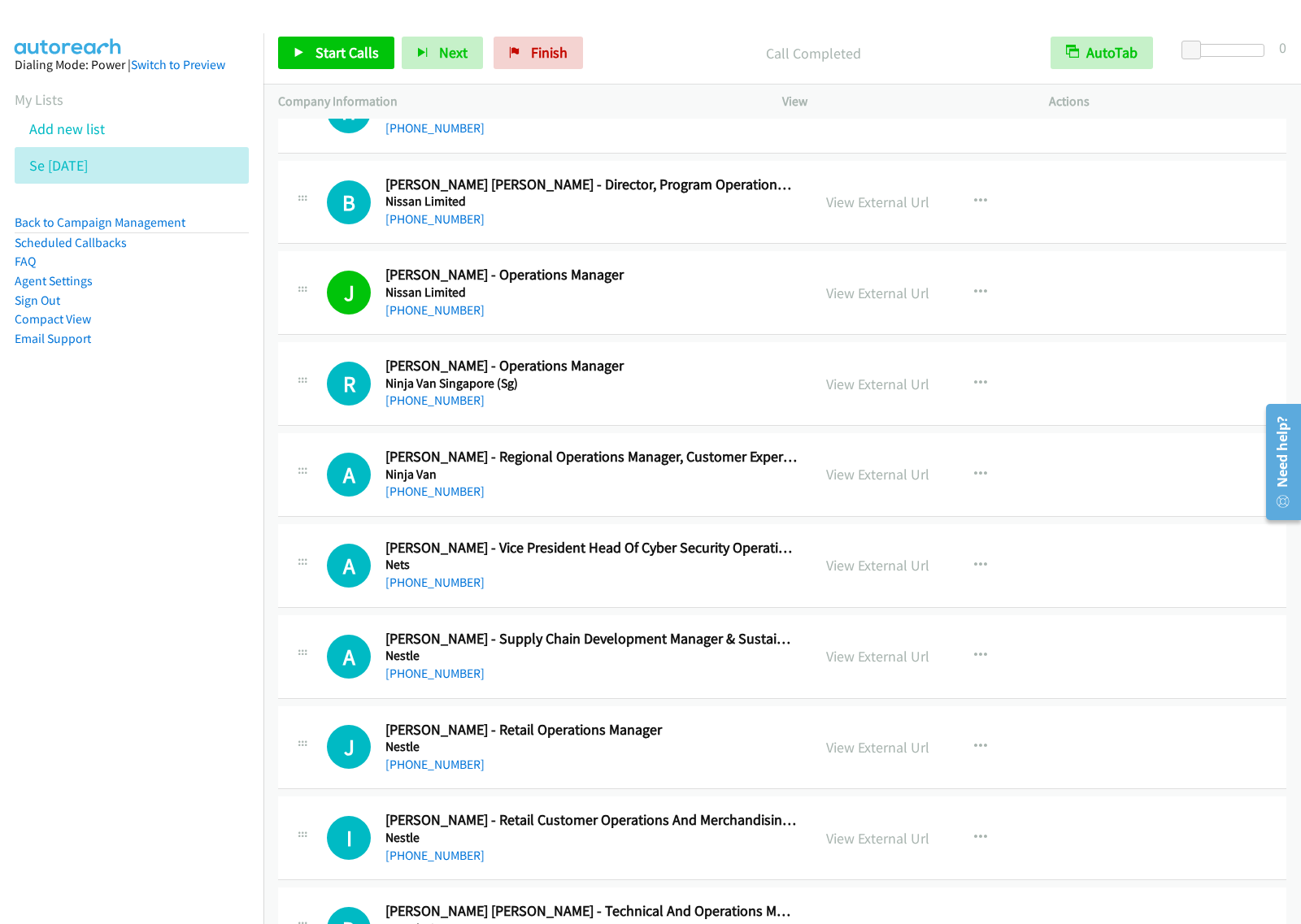
click at [729, 410] on div "+63 917 636 7443" at bounding box center [591, 401] width 412 height 19
click at [975, 390] on icon "button" at bounding box center [980, 383] width 13 height 13
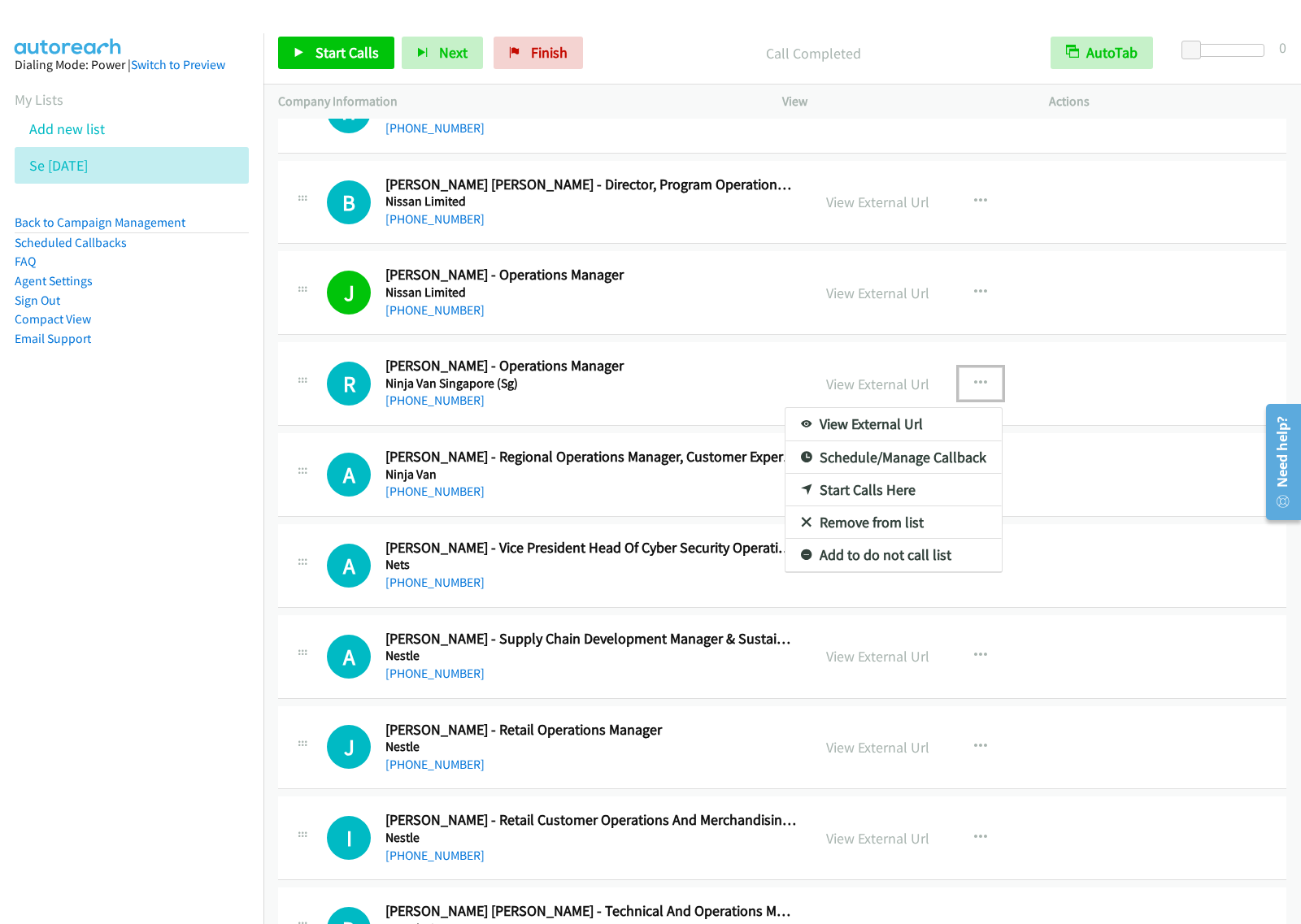
click at [891, 507] on link "Start Calls Here" at bounding box center [893, 490] width 216 height 33
click at [977, 390] on icon "button" at bounding box center [980, 383] width 13 height 13
click at [900, 507] on link "Start Calls Here" at bounding box center [893, 490] width 216 height 33
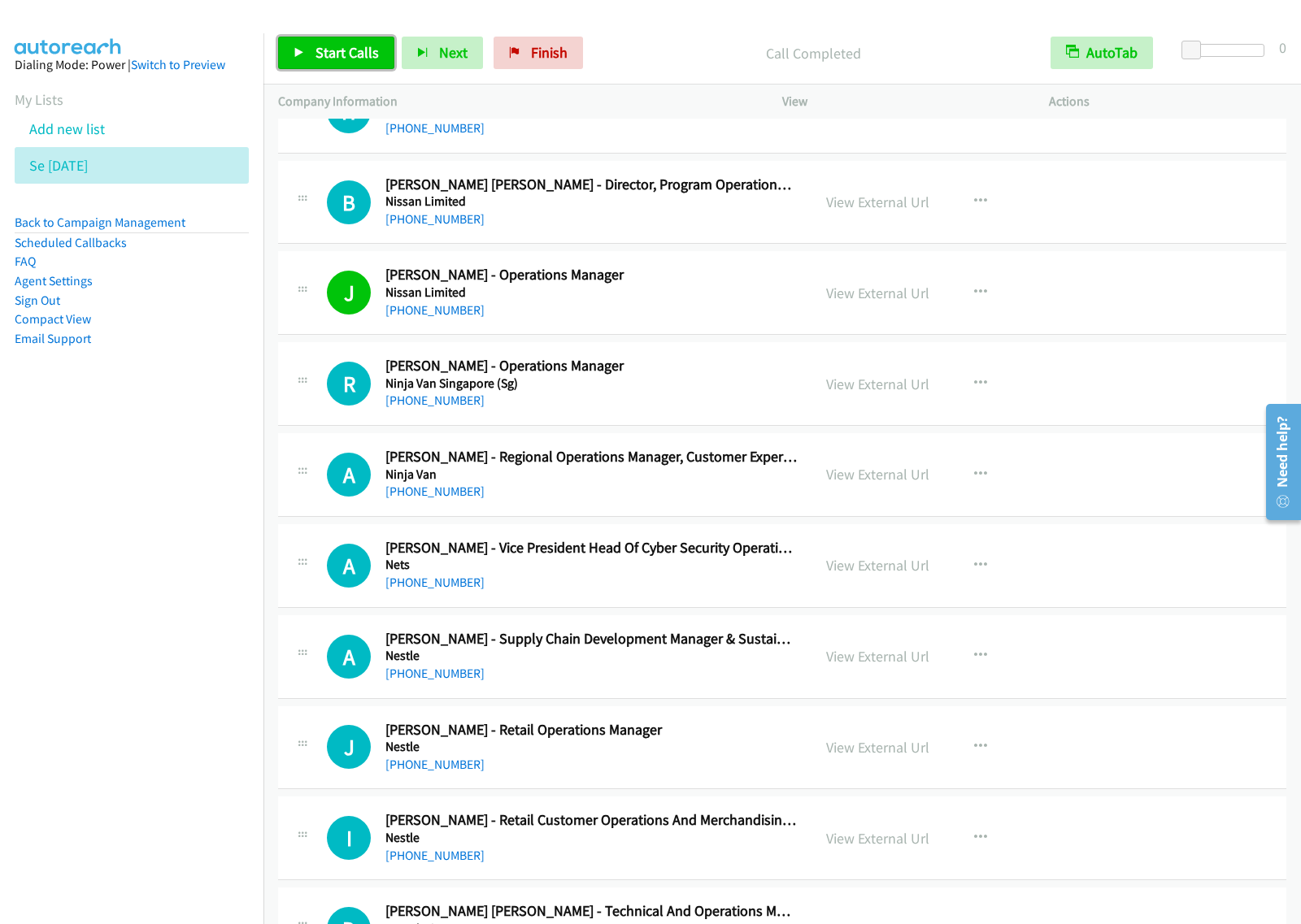
click at [330, 49] on span "Start Calls" at bounding box center [347, 52] width 64 height 18
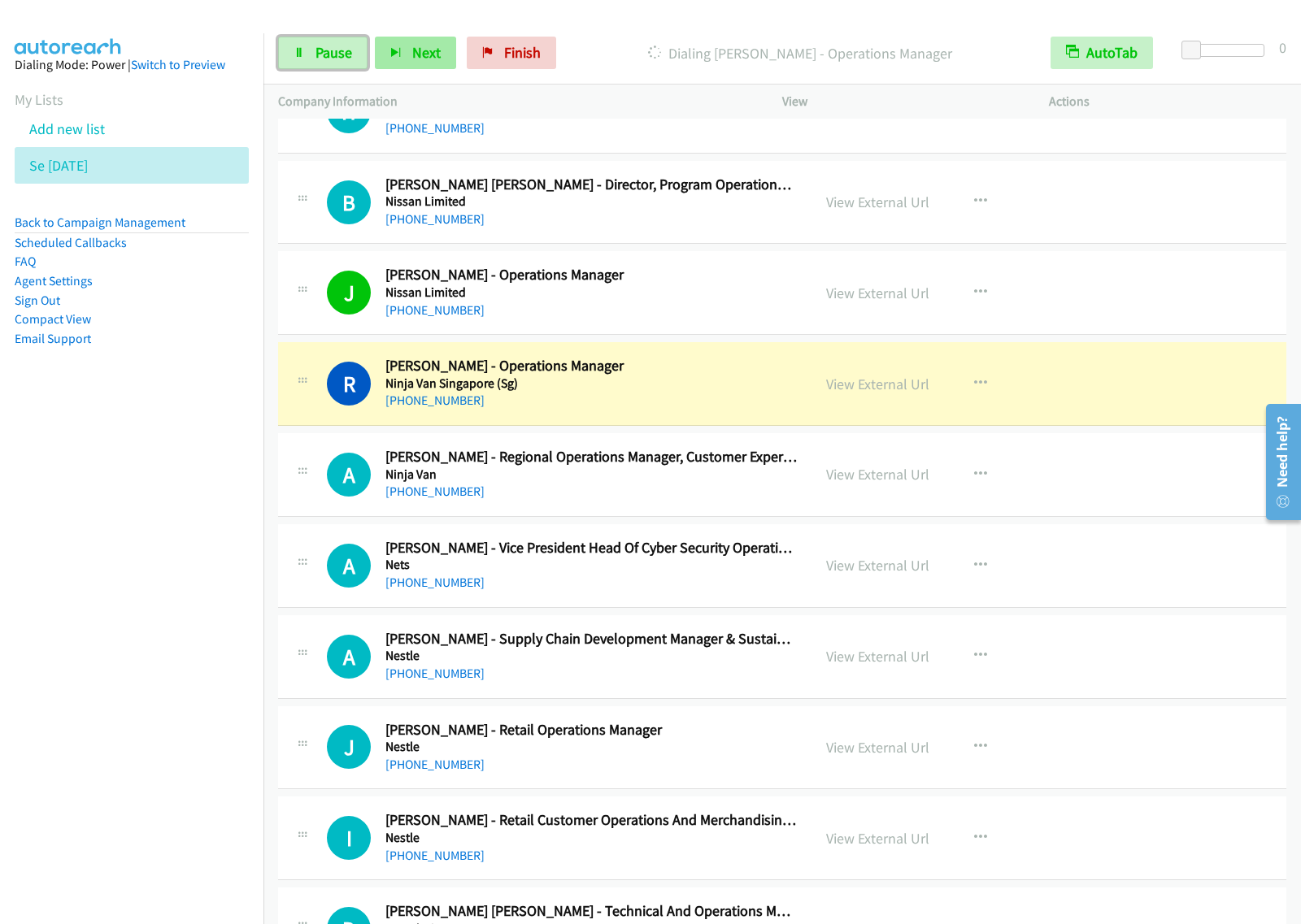
drag, startPoint x: 327, startPoint y: 63, endPoint x: 374, endPoint y: 57, distance: 47.4
click at [327, 63] on link "Pause" at bounding box center [322, 53] width 90 height 33
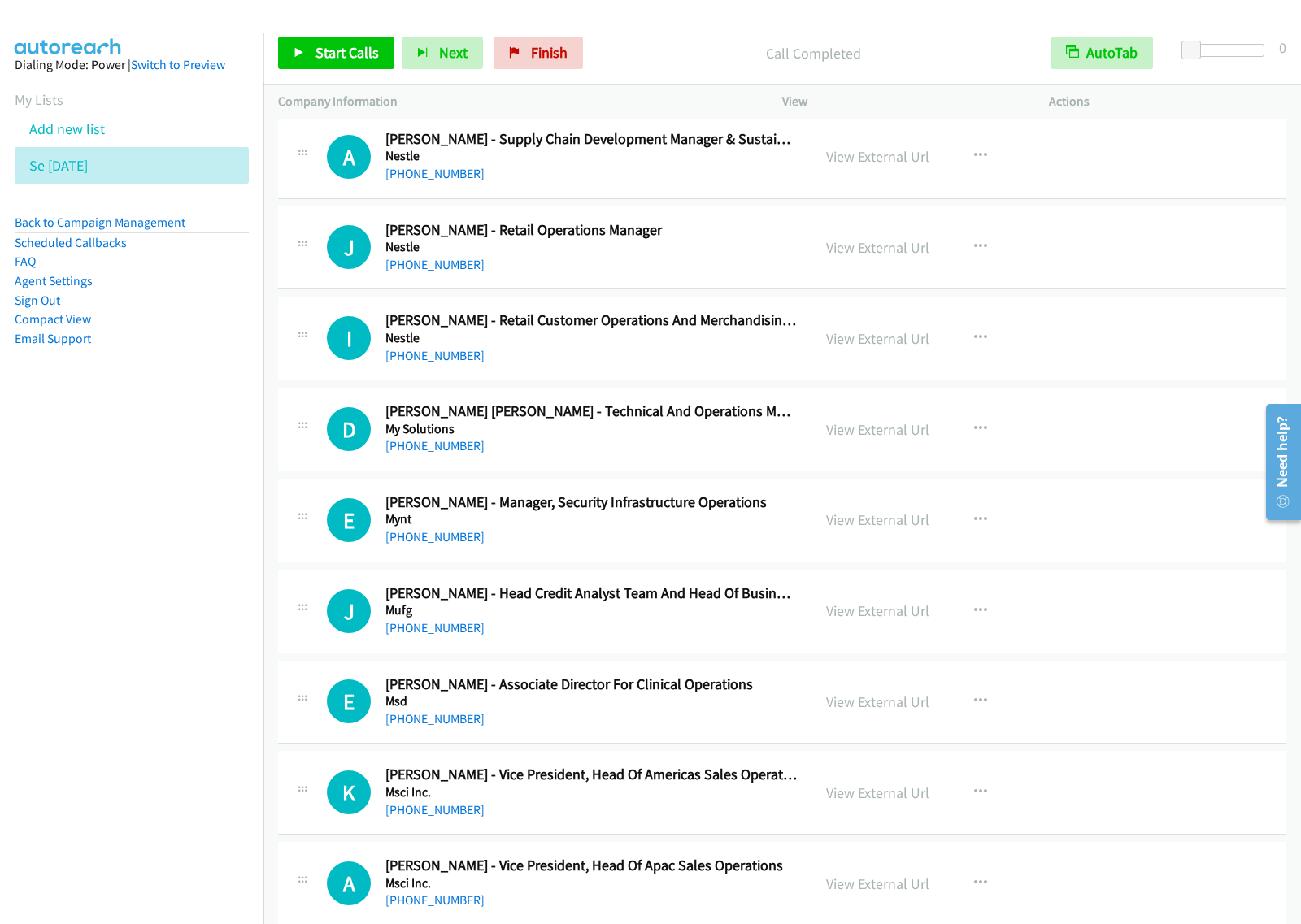
scroll to position [17372, 0]
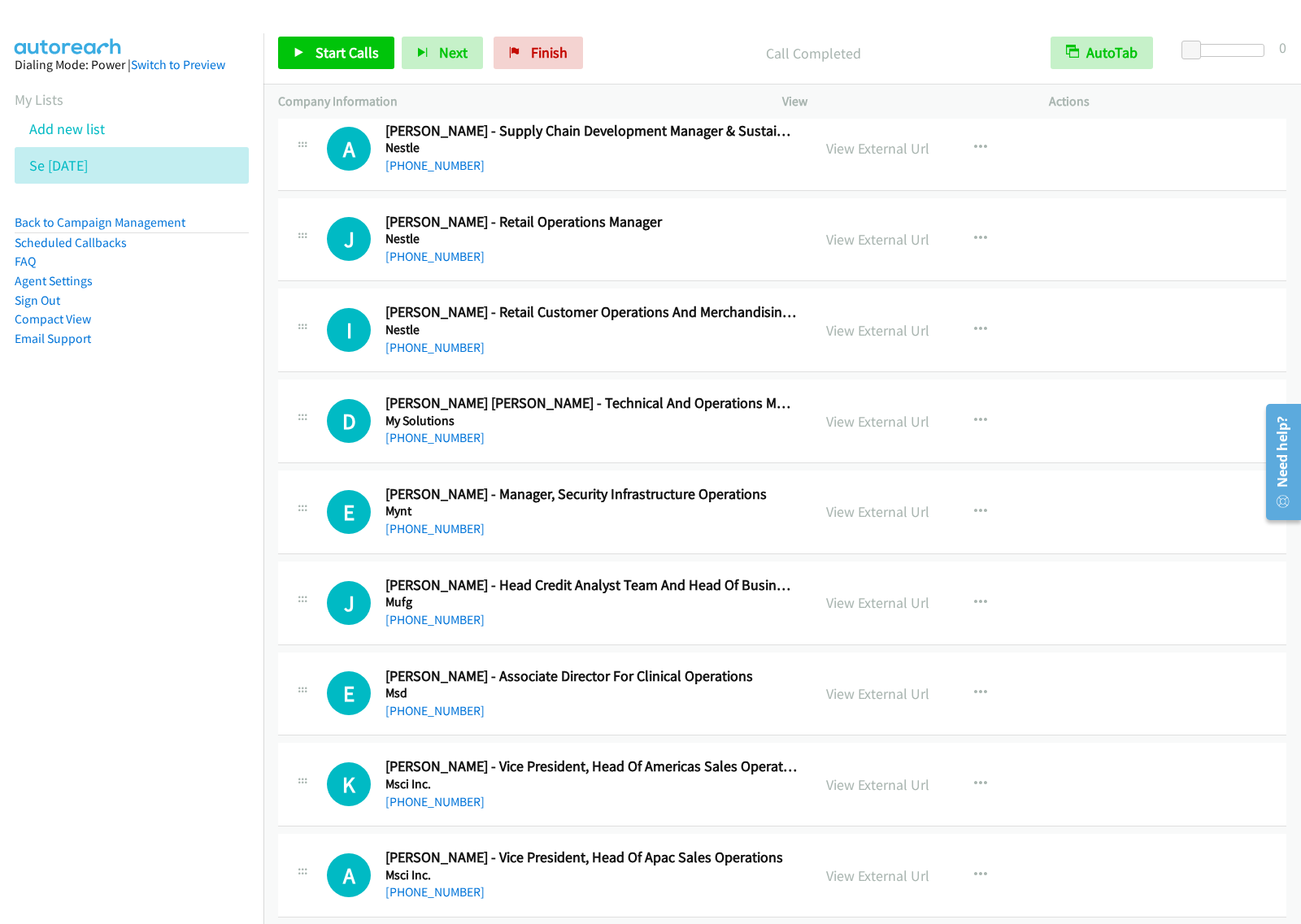
click at [557, 448] on div "+63 915 762 9487" at bounding box center [591, 438] width 412 height 19
click at [976, 428] on icon "button" at bounding box center [980, 420] width 13 height 13
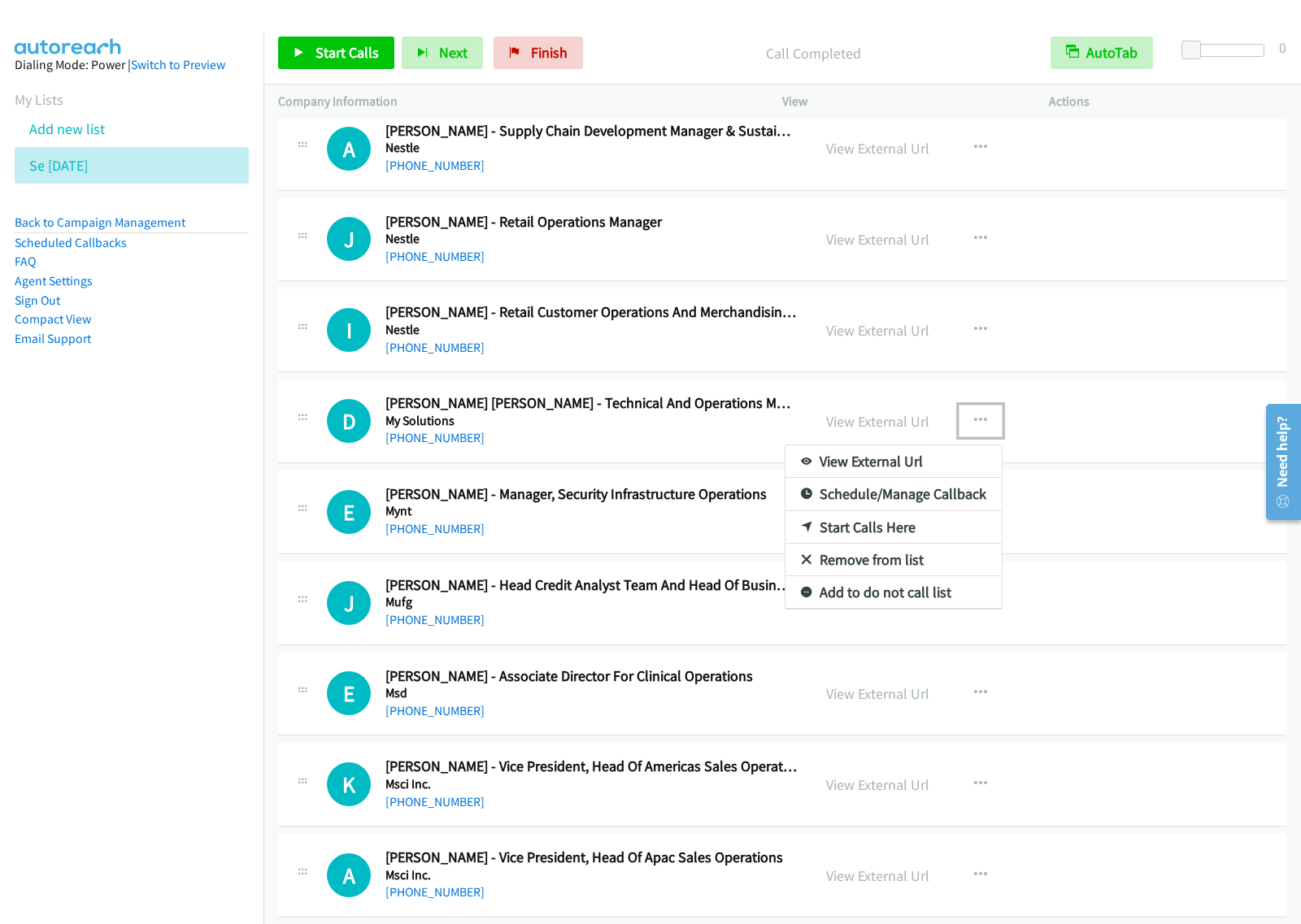
click at [871, 543] on link "Start Calls Here" at bounding box center [893, 528] width 216 height 33
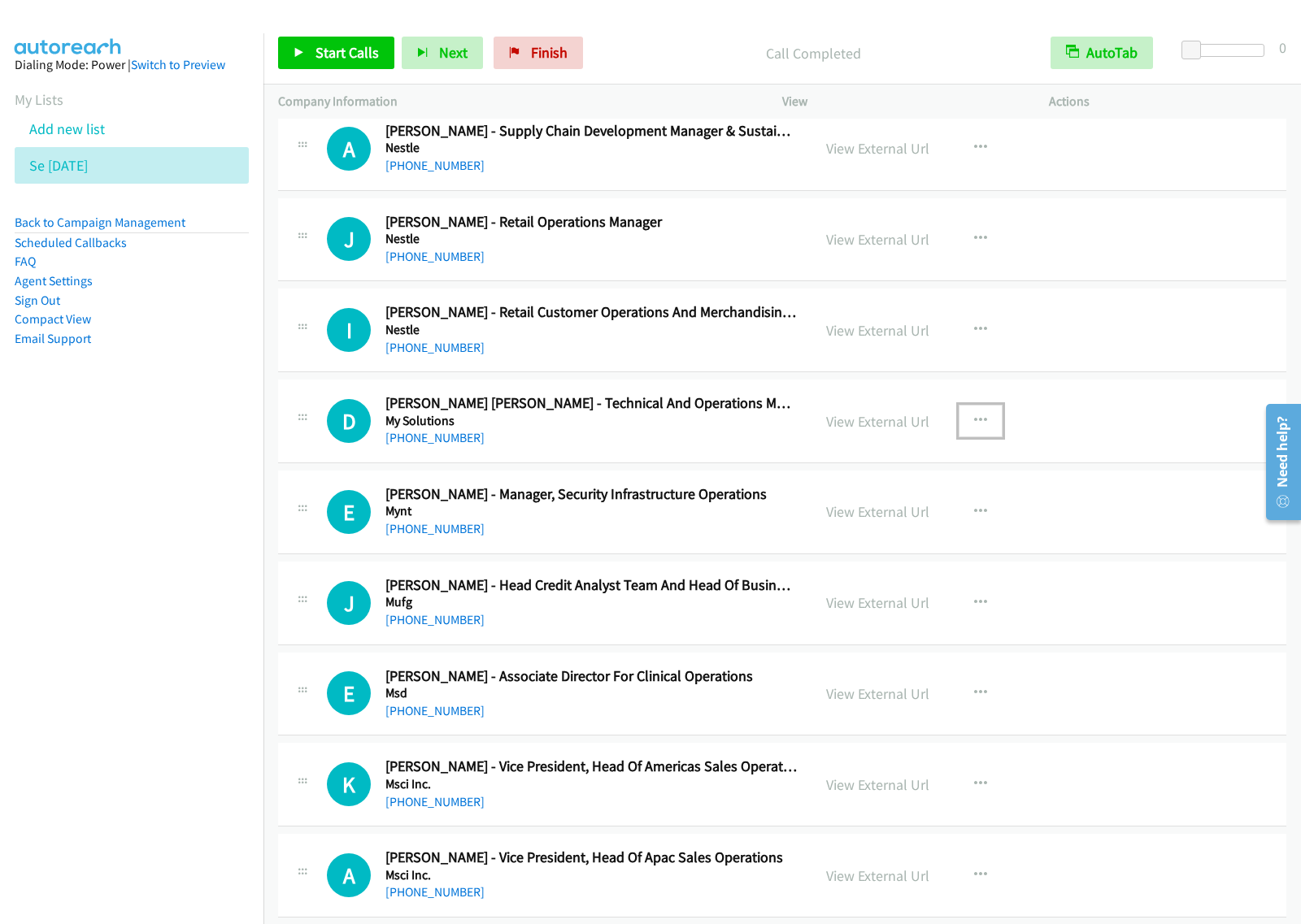
click at [976, 428] on icon "button" at bounding box center [980, 420] width 13 height 13
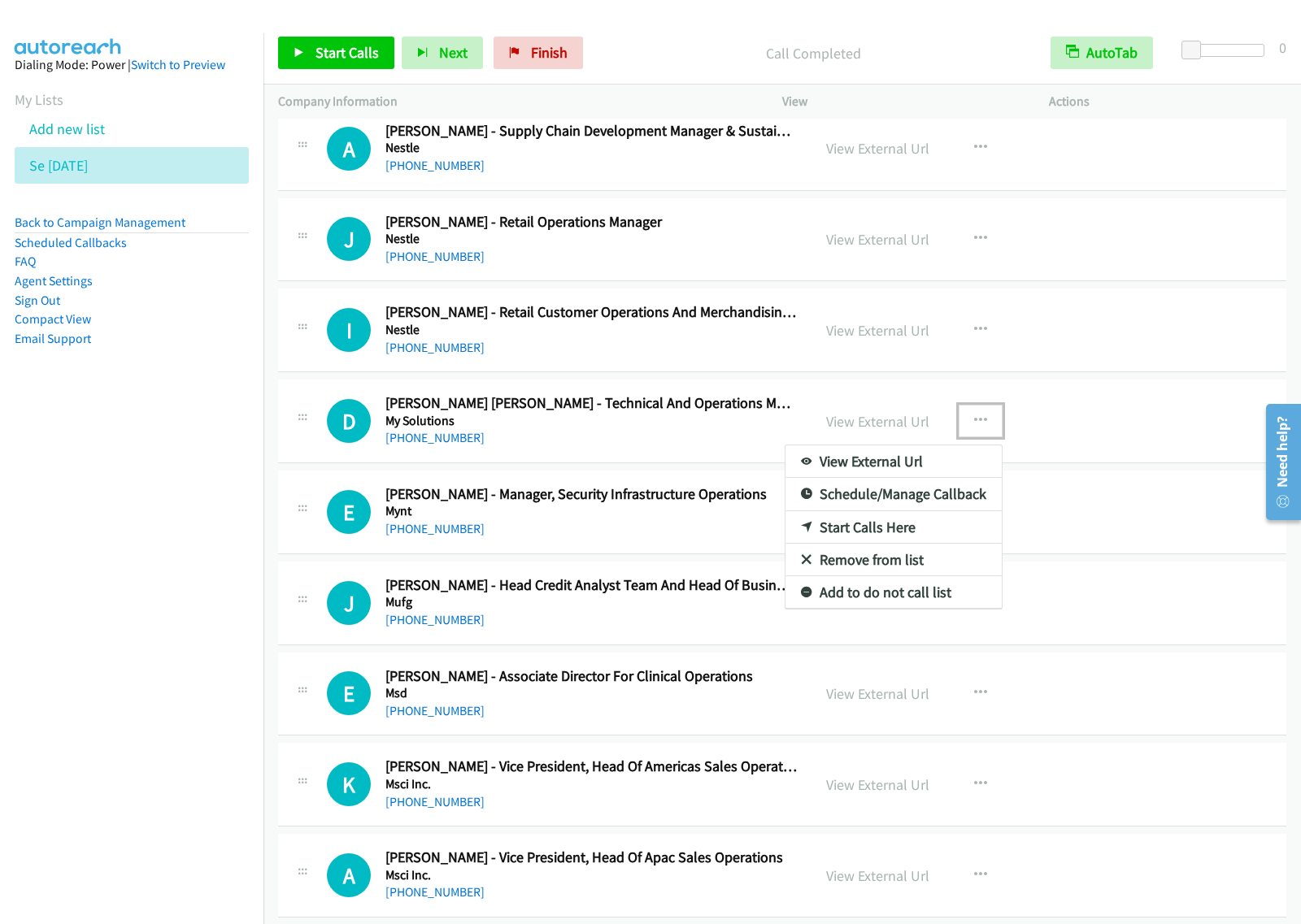
click at [896, 543] on link "Start Calls Here" at bounding box center [893, 528] width 216 height 33
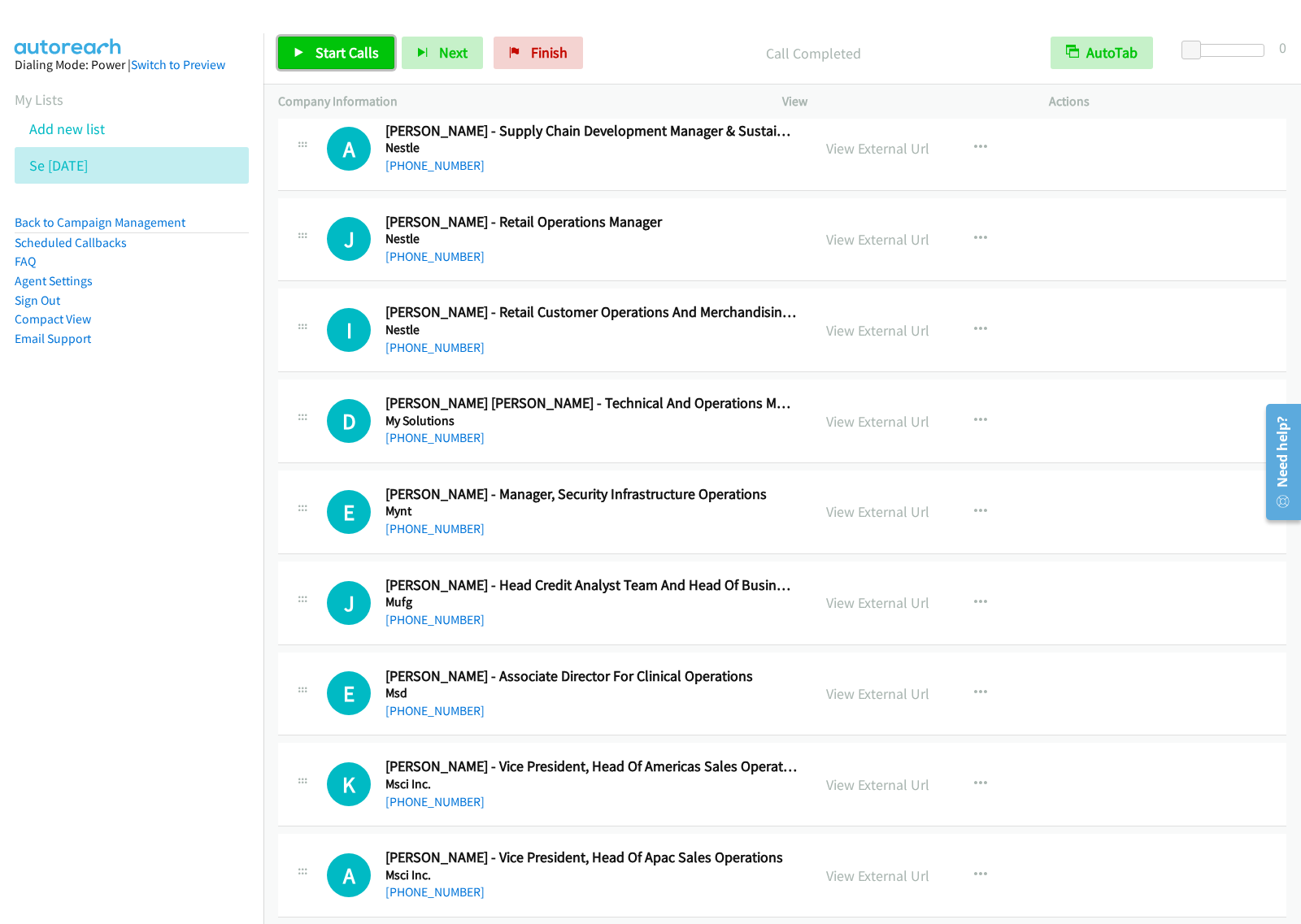
click at [318, 42] on link "Start Calls" at bounding box center [335, 53] width 117 height 33
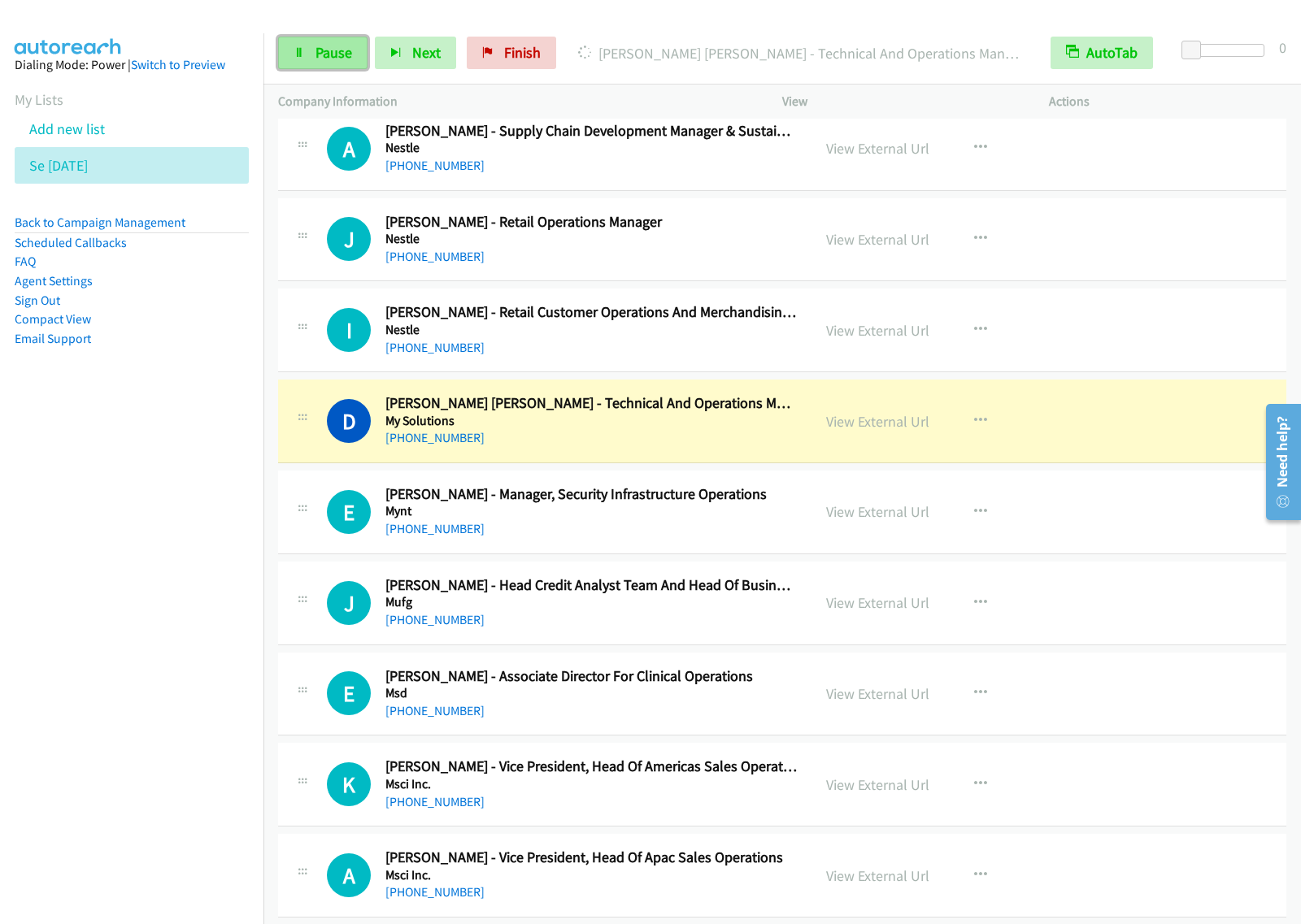
click at [332, 55] on span "Pause" at bounding box center [333, 52] width 37 height 18
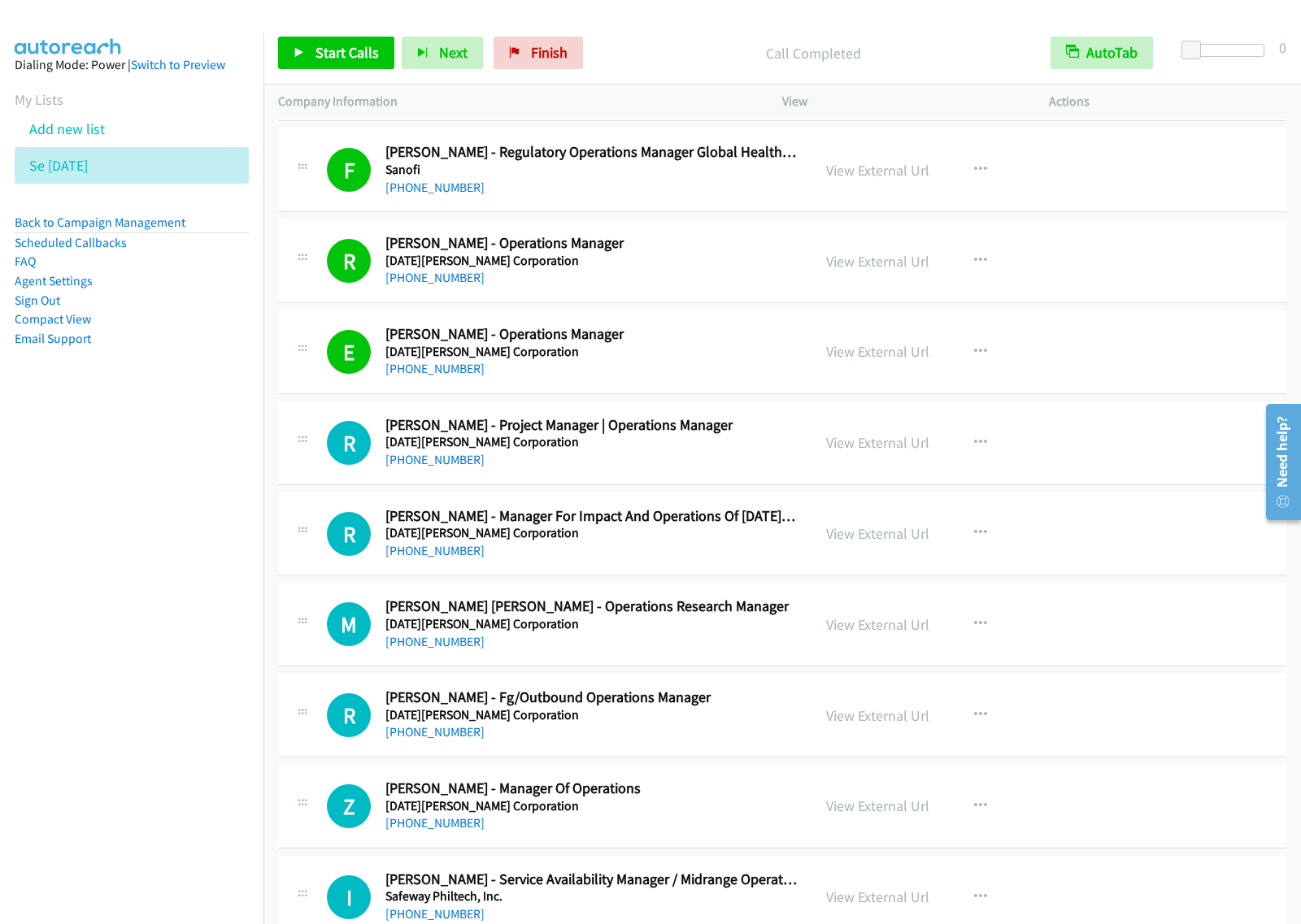
scroll to position [3454, 0]
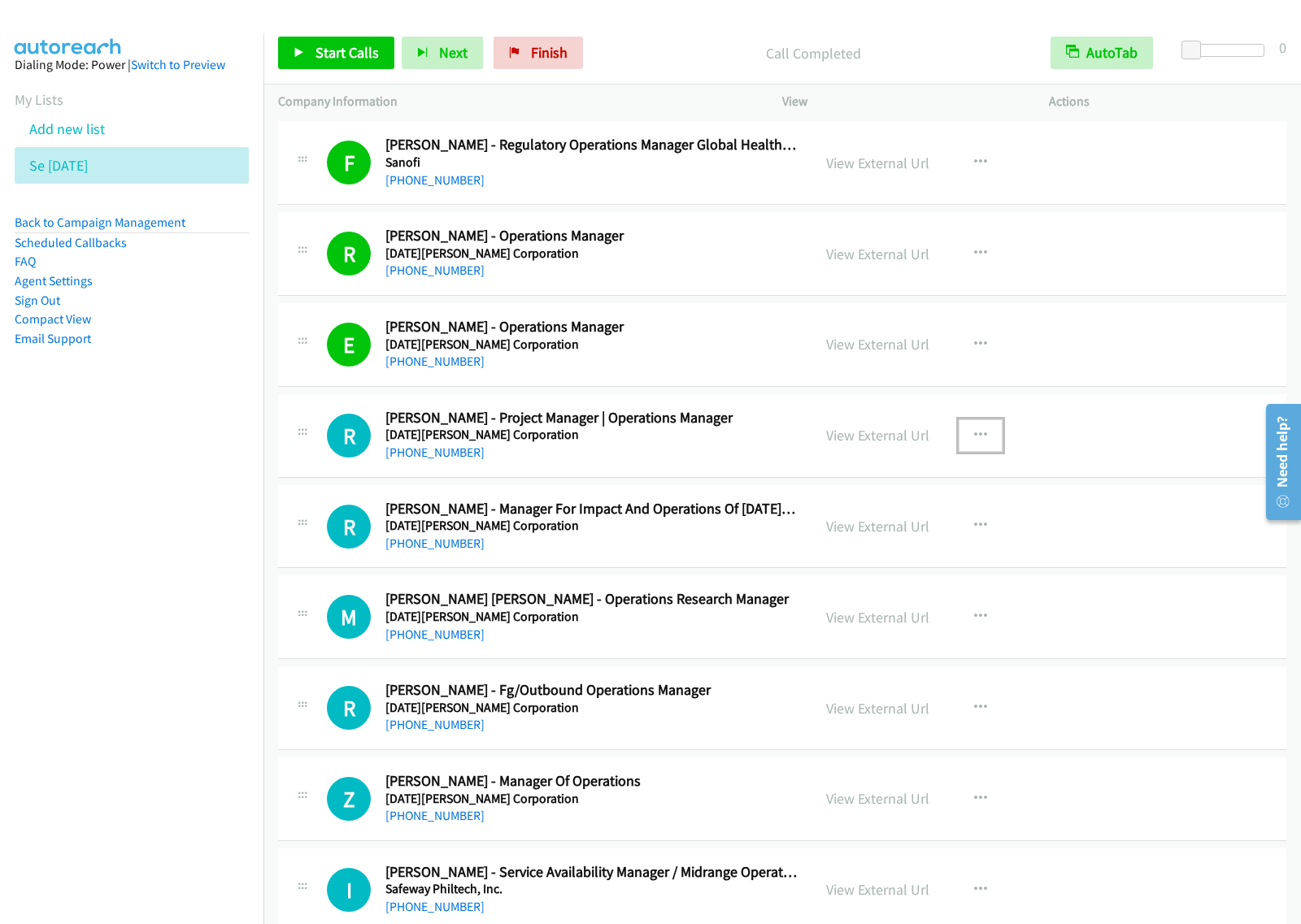
click at [977, 440] on icon "button" at bounding box center [980, 435] width 13 height 13
click at [888, 545] on link "Start Calls Here" at bounding box center [893, 541] width 216 height 33
click at [975, 440] on icon "button" at bounding box center [980, 435] width 13 height 13
click at [903, 553] on link "Start Calls Here" at bounding box center [893, 541] width 216 height 33
click at [351, 39] on link "Start Calls" at bounding box center [335, 53] width 117 height 33
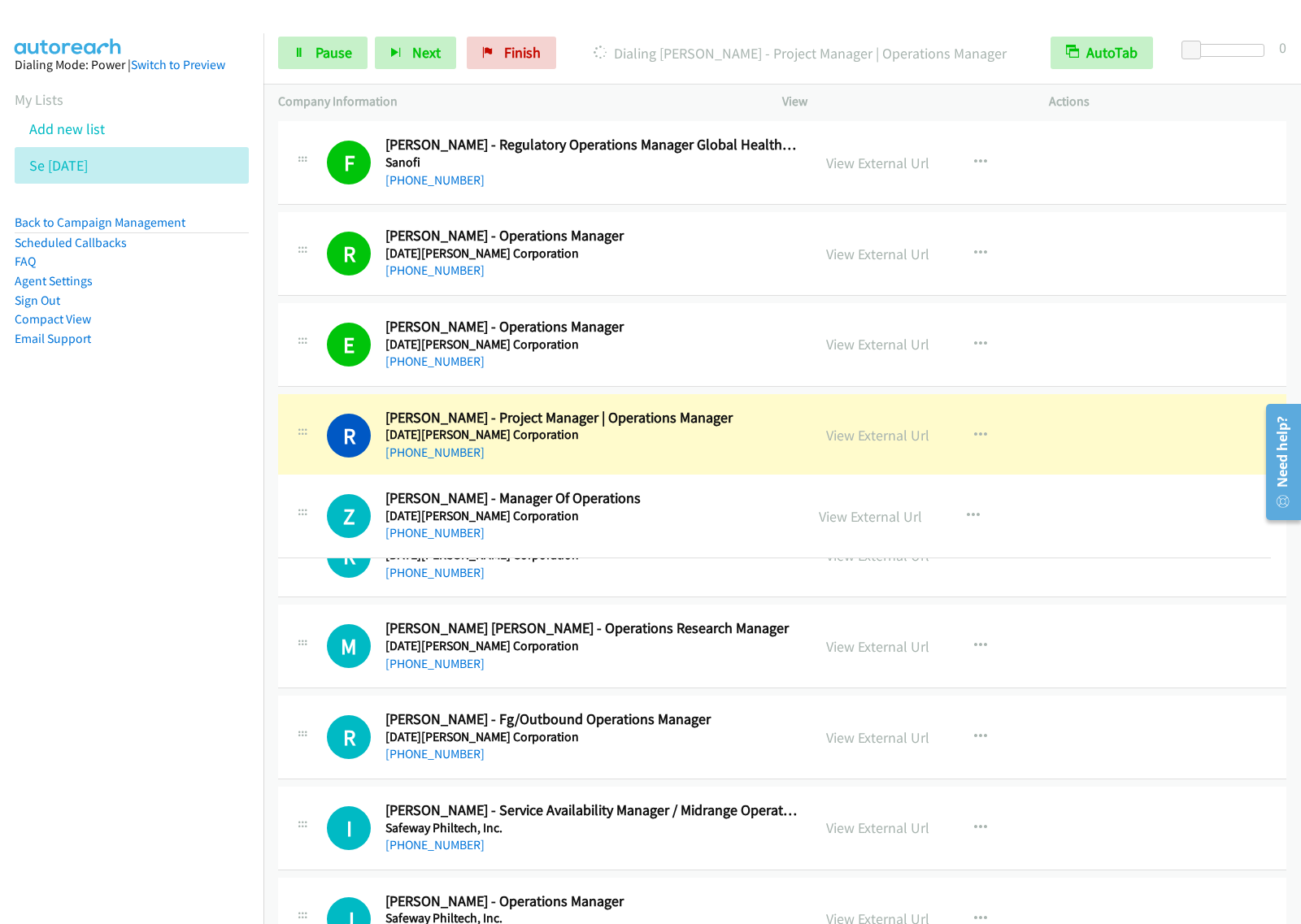
drag, startPoint x: 596, startPoint y: 807, endPoint x: 622, endPoint y: 517, distance: 291.2
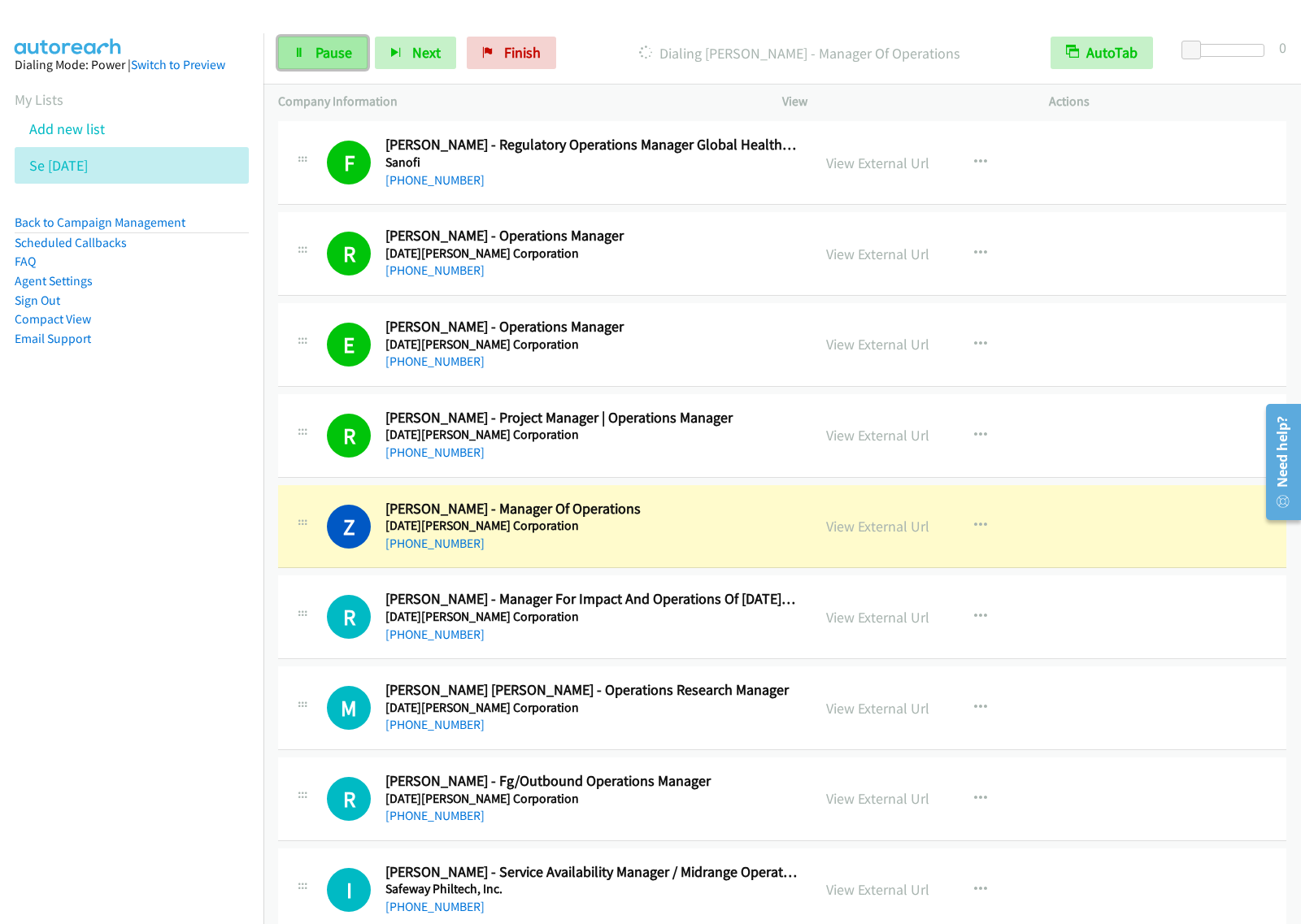
click at [309, 53] on link "Pause" at bounding box center [322, 53] width 90 height 33
click at [976, 449] on button "button" at bounding box center [980, 436] width 44 height 33
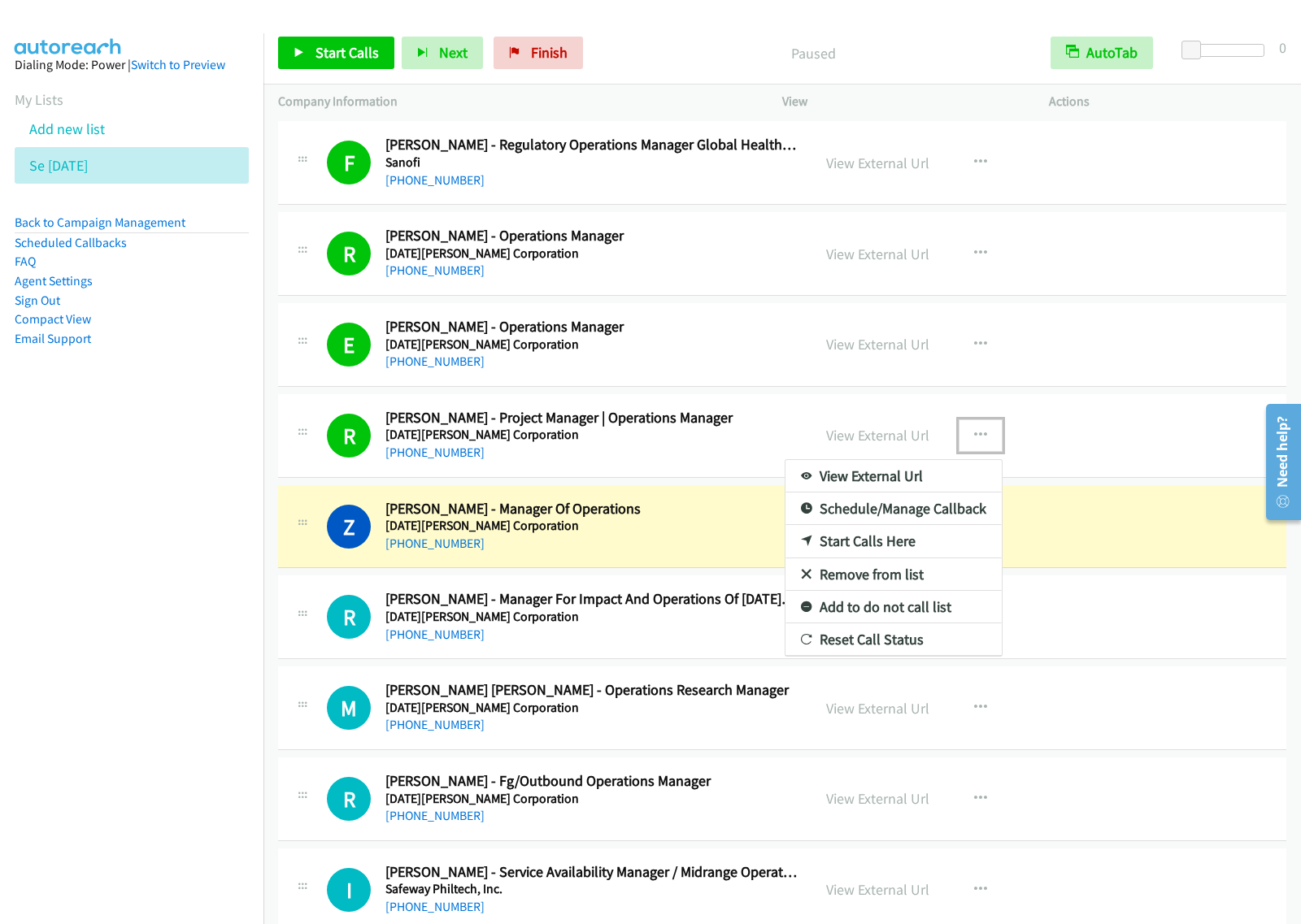
click at [899, 481] on link "View External Url" at bounding box center [893, 476] width 216 height 33
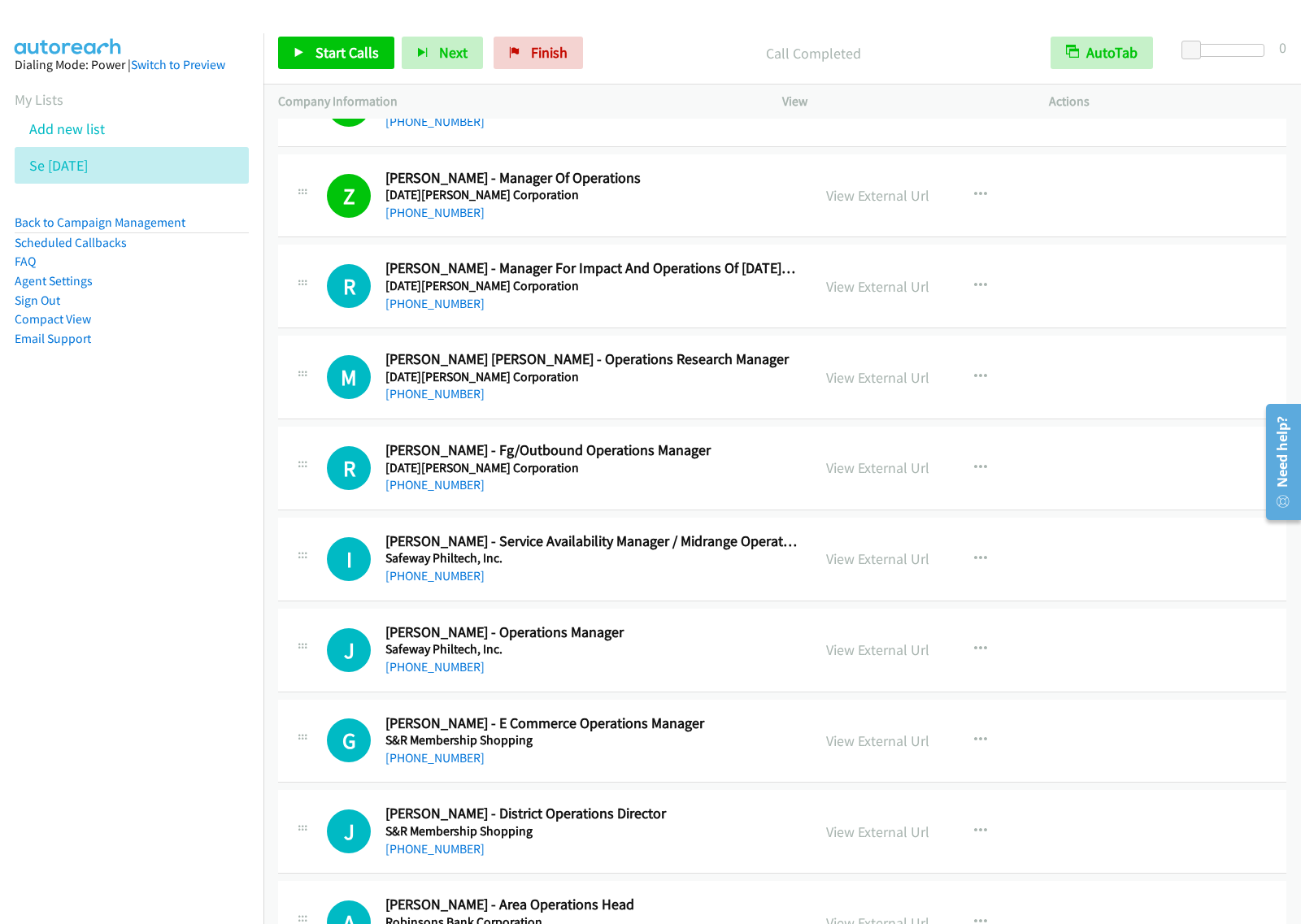
scroll to position [3657, 0]
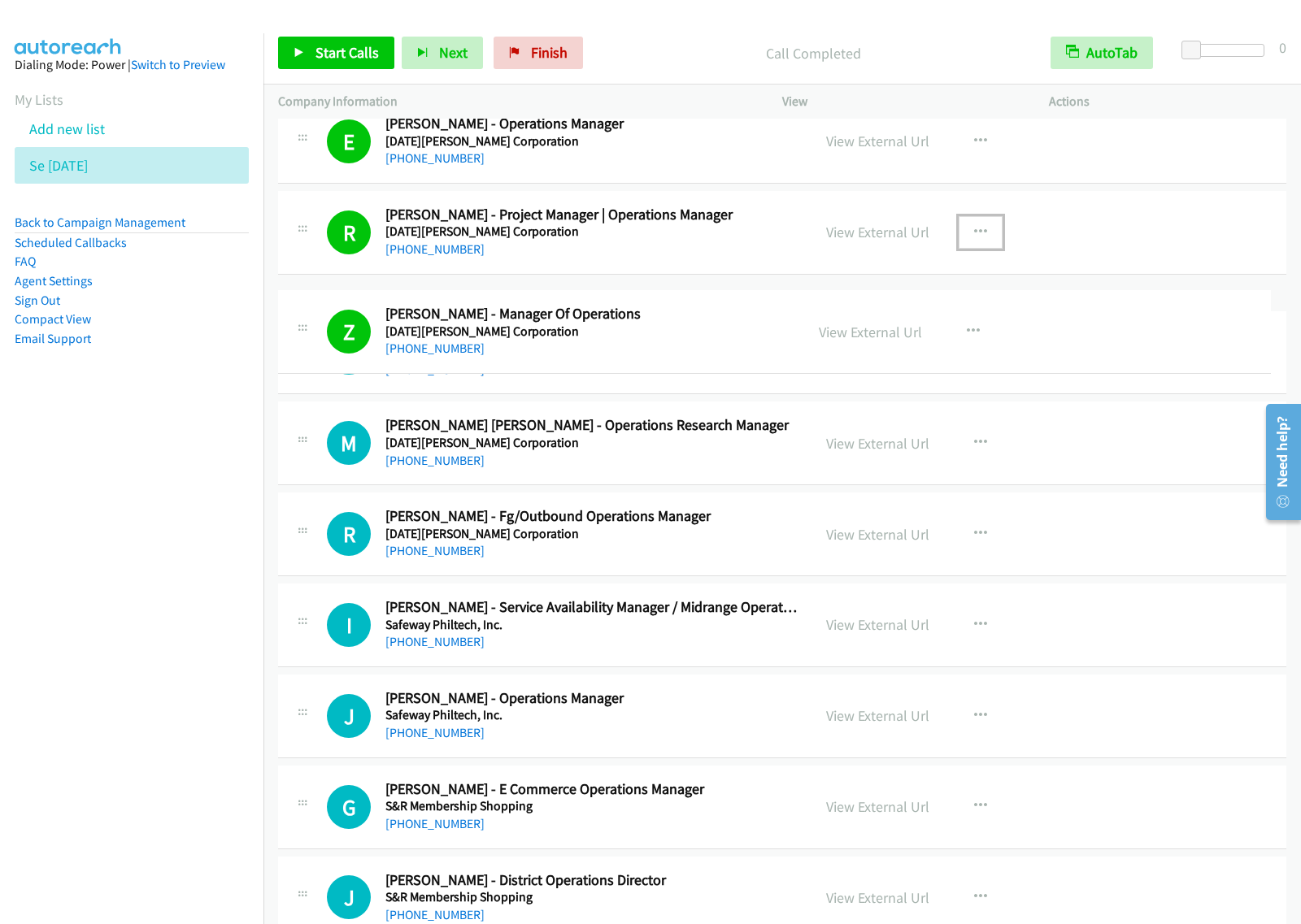
drag, startPoint x: 541, startPoint y: 310, endPoint x: 549, endPoint y: 323, distance: 15.3
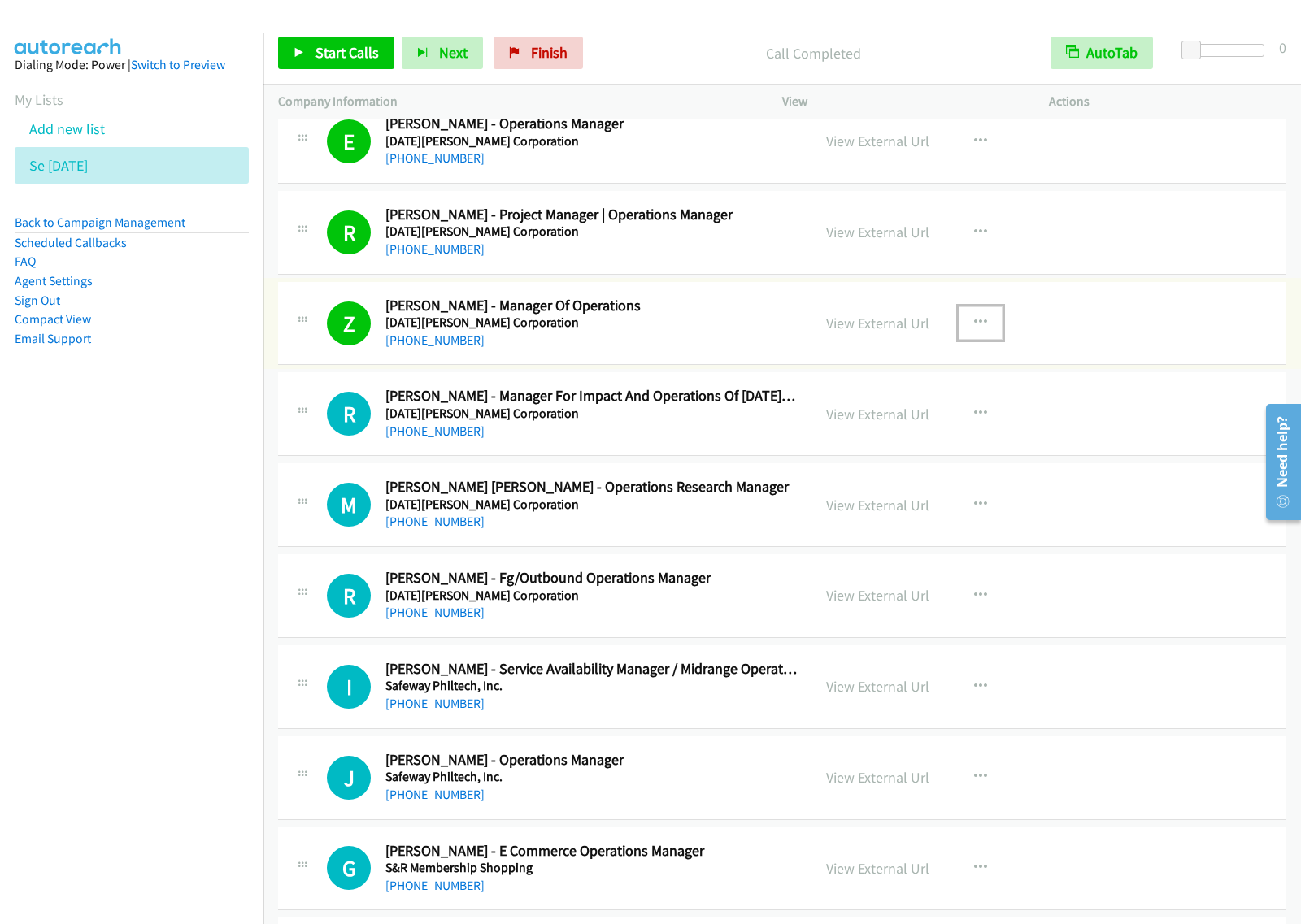
drag, startPoint x: 972, startPoint y: 326, endPoint x: 942, endPoint y: 345, distance: 35.5
click at [974, 328] on icon "button" at bounding box center [980, 322] width 13 height 13
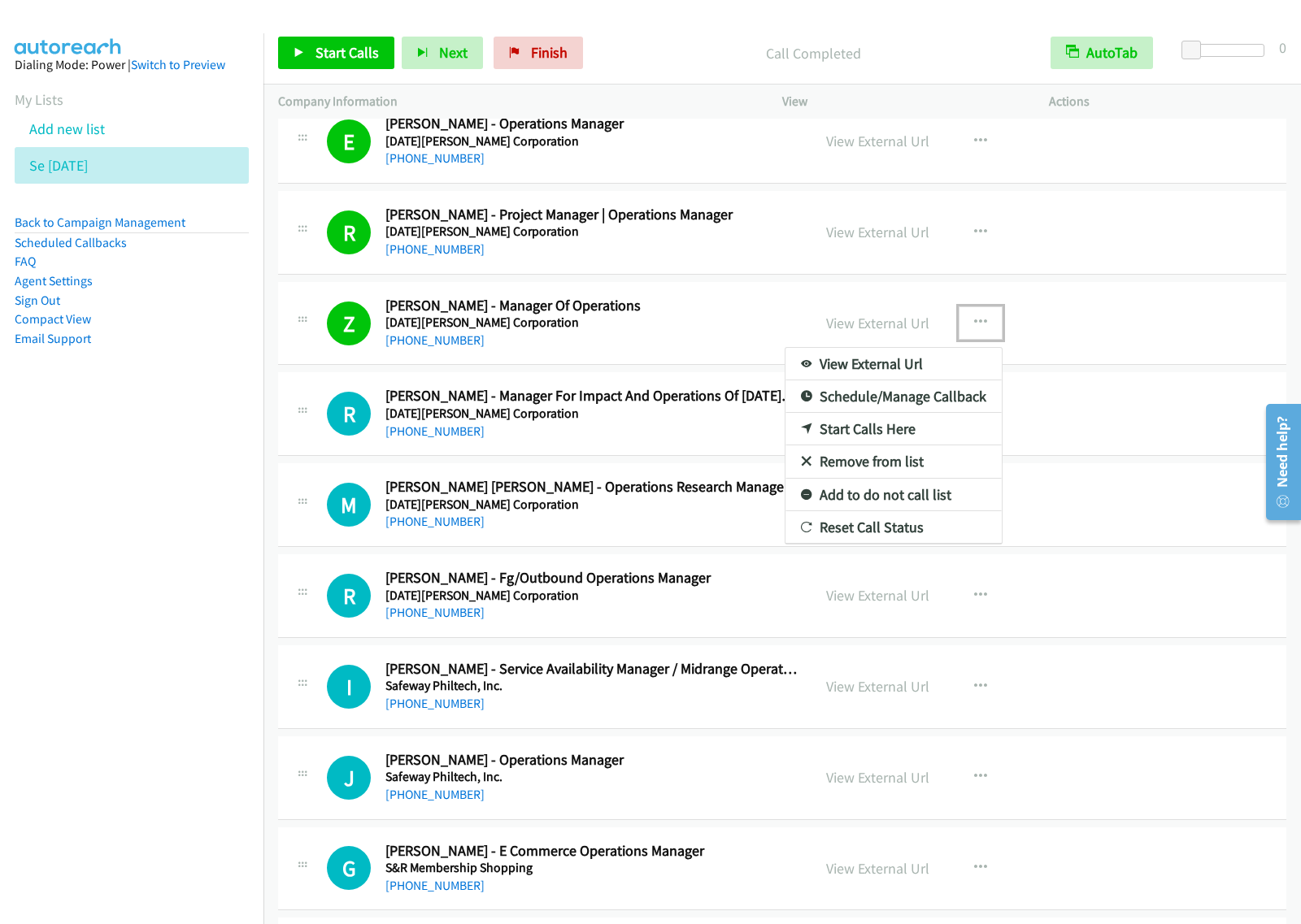
click at [894, 376] on link "View External Url" at bounding box center [893, 364] width 216 height 33
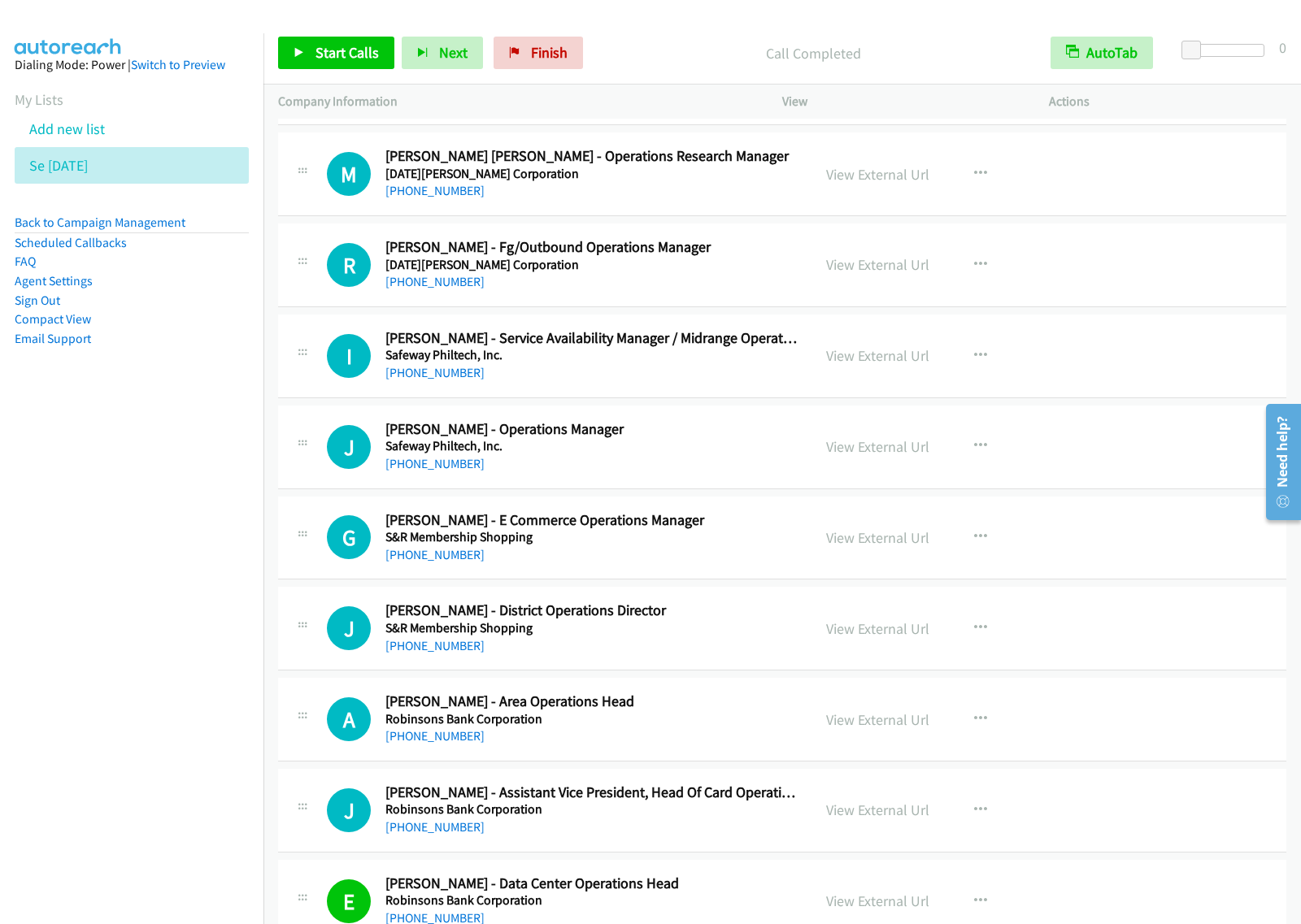
scroll to position [4064, 0]
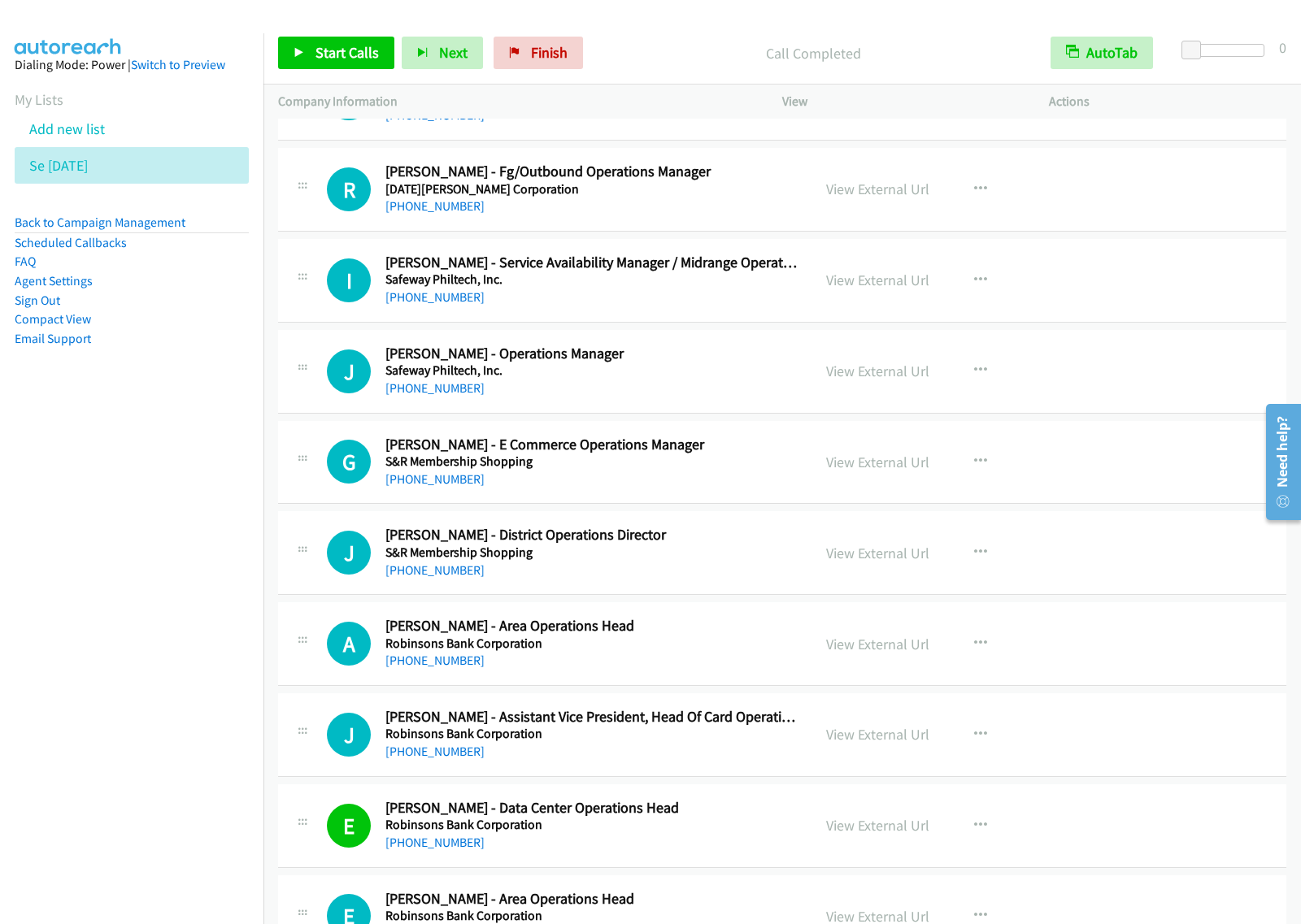
drag, startPoint x: 709, startPoint y: 381, endPoint x: 738, endPoint y: 376, distance: 29.4
click at [974, 376] on icon "button" at bounding box center [980, 370] width 13 height 13
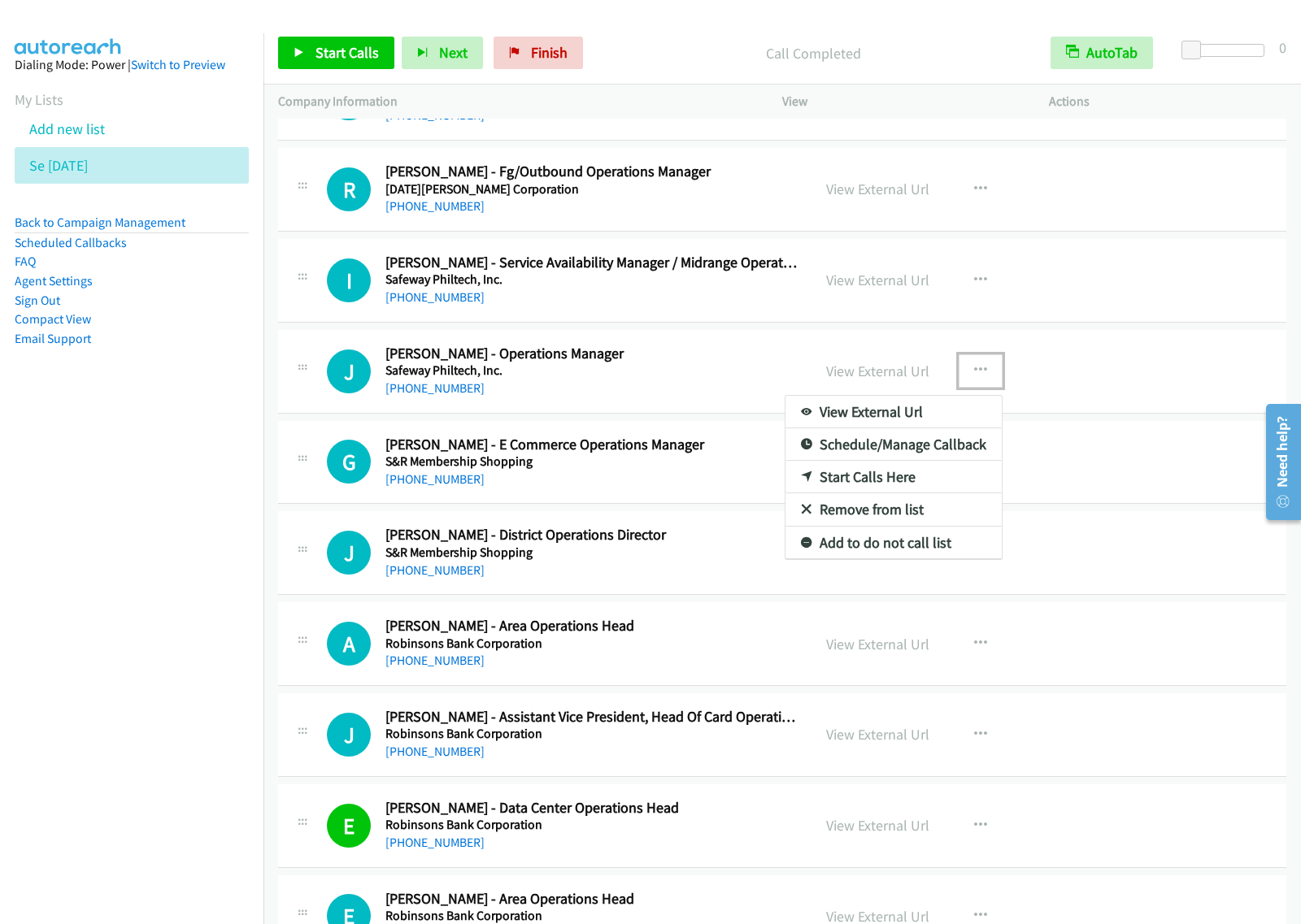
click at [912, 491] on link "Start Calls Here" at bounding box center [893, 477] width 216 height 33
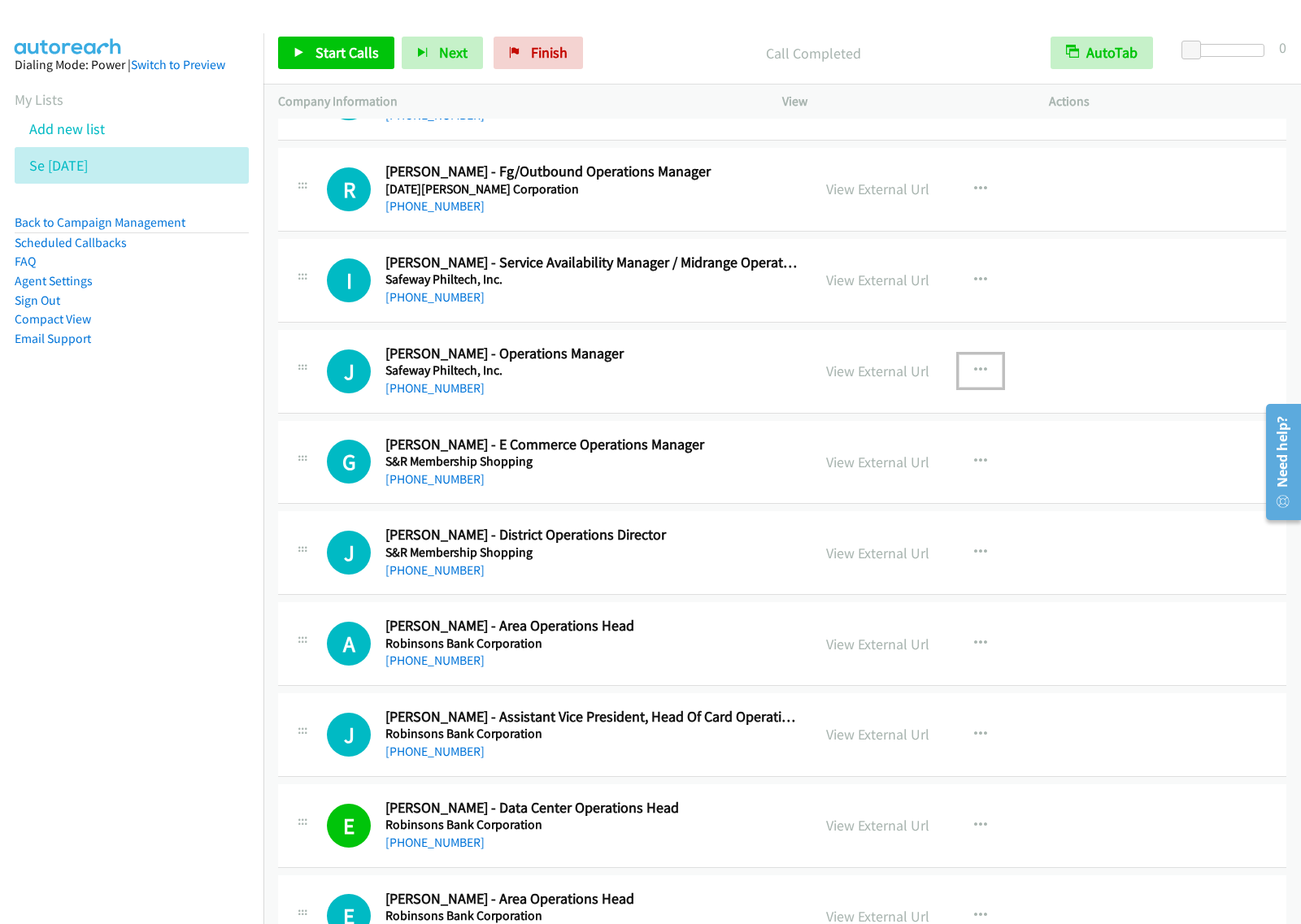
click at [976, 386] on button "button" at bounding box center [980, 371] width 44 height 33
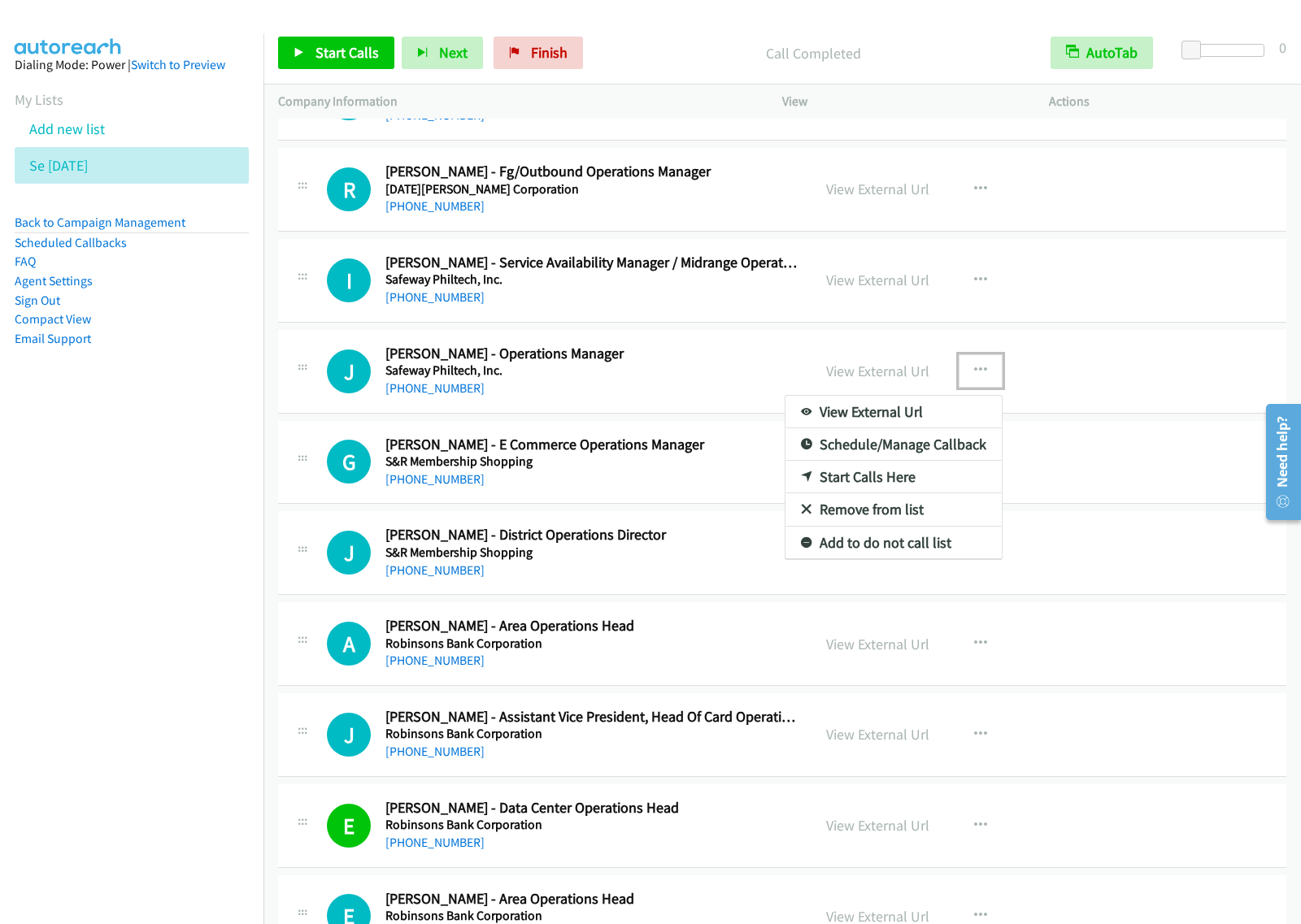
click at [922, 485] on link "Start Calls Here" at bounding box center [893, 477] width 216 height 33
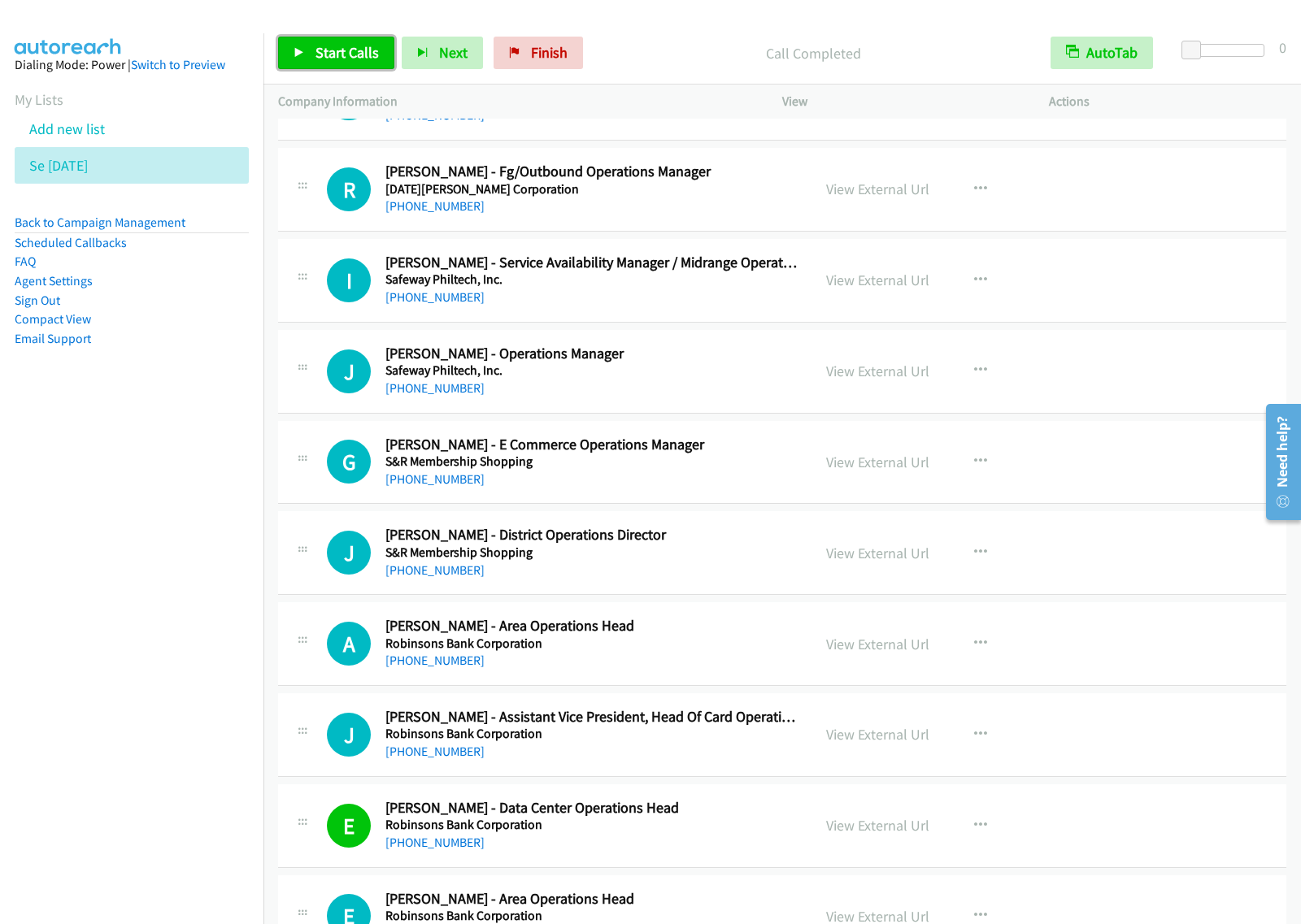
click at [345, 53] on span "Start Calls" at bounding box center [347, 52] width 64 height 18
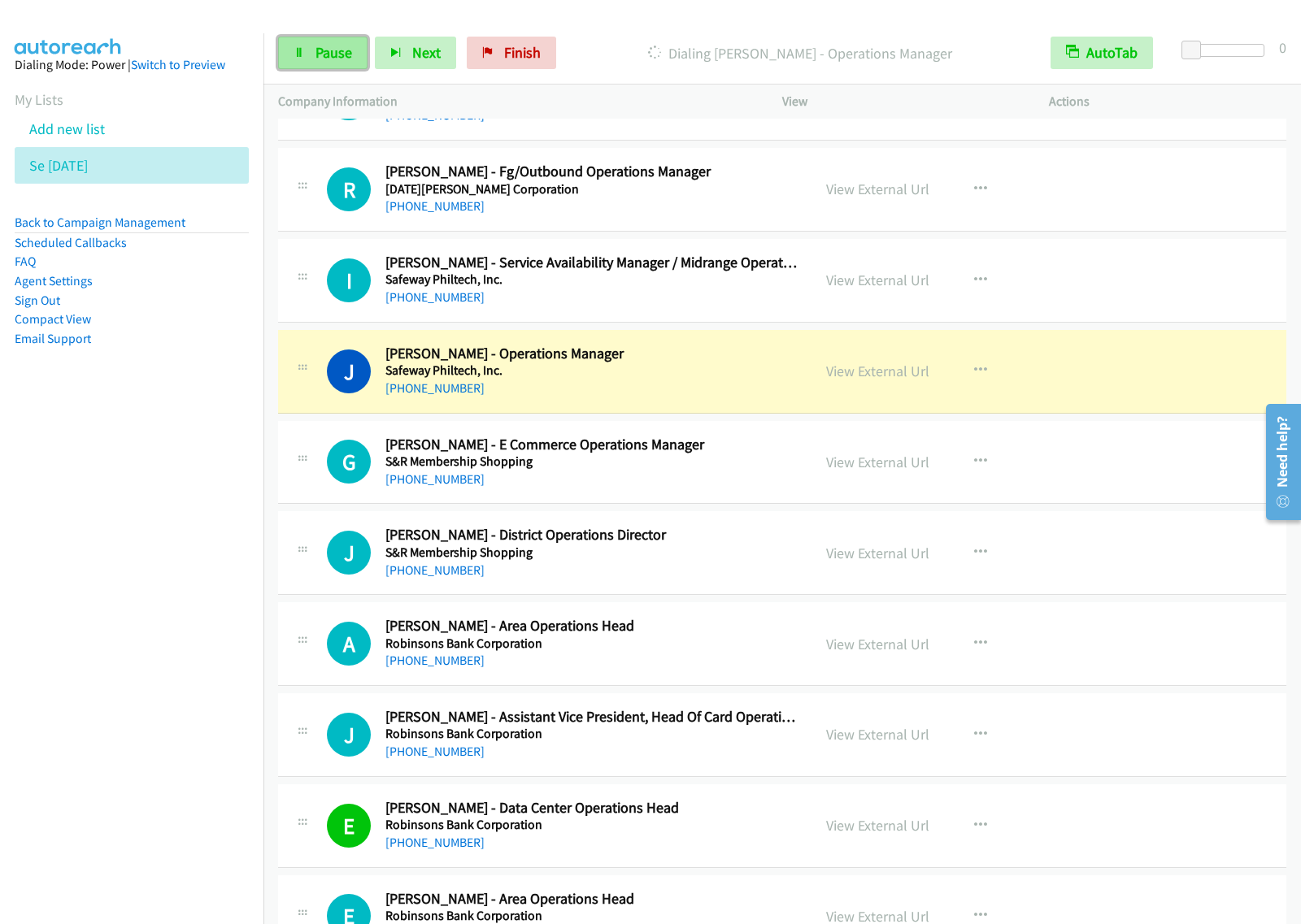
click at [303, 48] on icon at bounding box center [300, 54] width 12 height 12
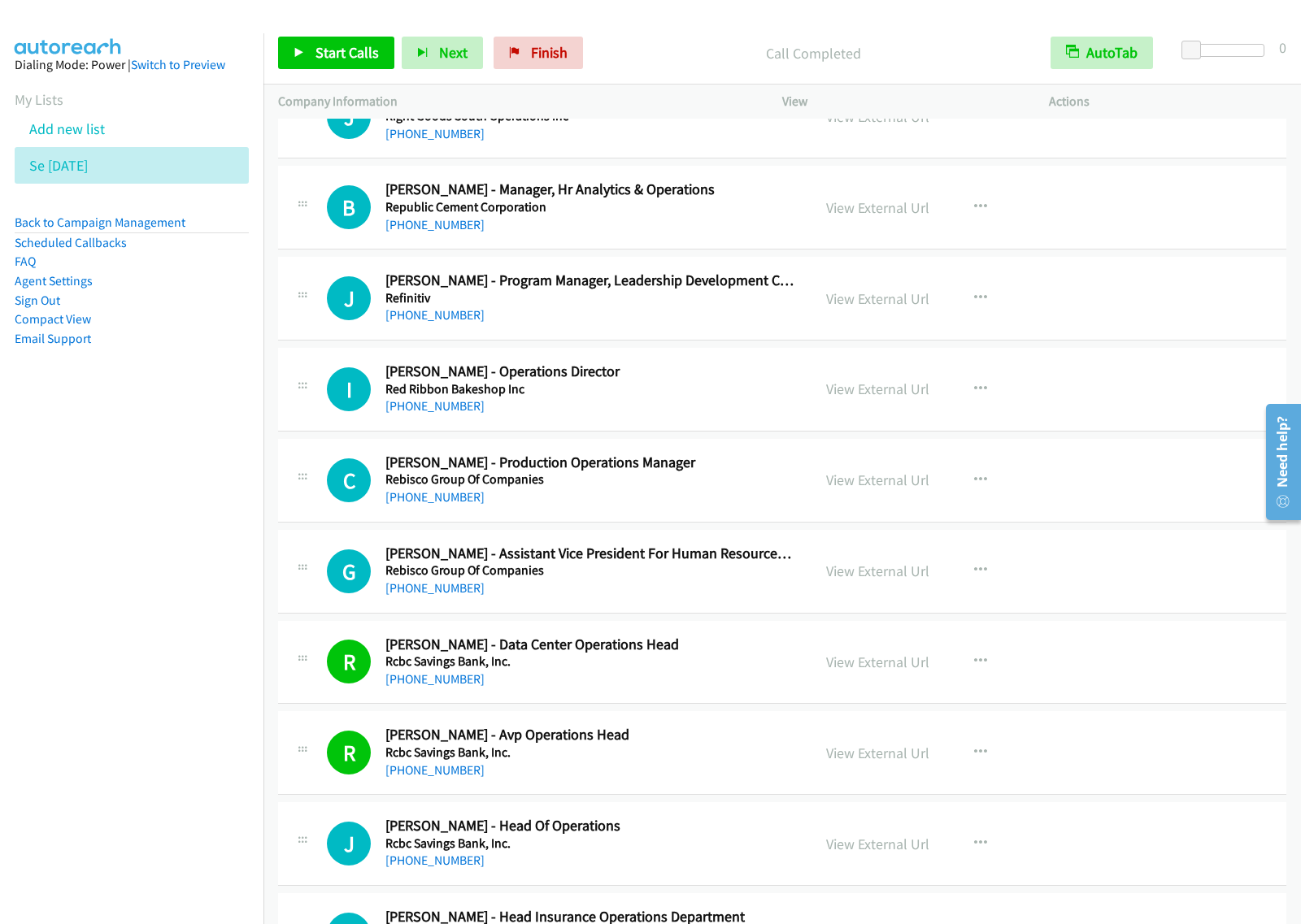
scroll to position [5283, 0]
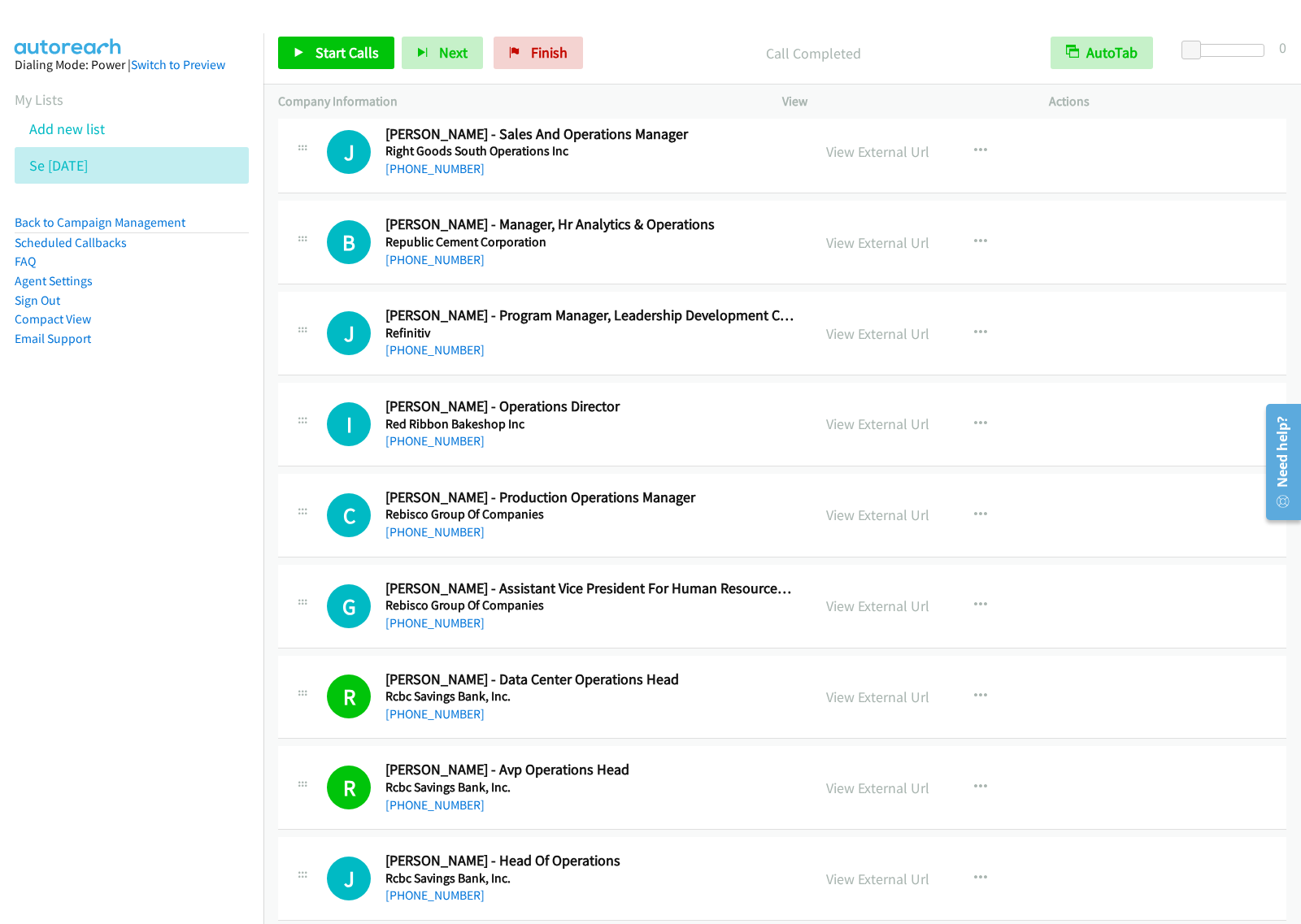
click at [718, 449] on div "+63 918 906 6583" at bounding box center [591, 441] width 412 height 19
click at [992, 438] on button "button" at bounding box center [980, 424] width 44 height 33
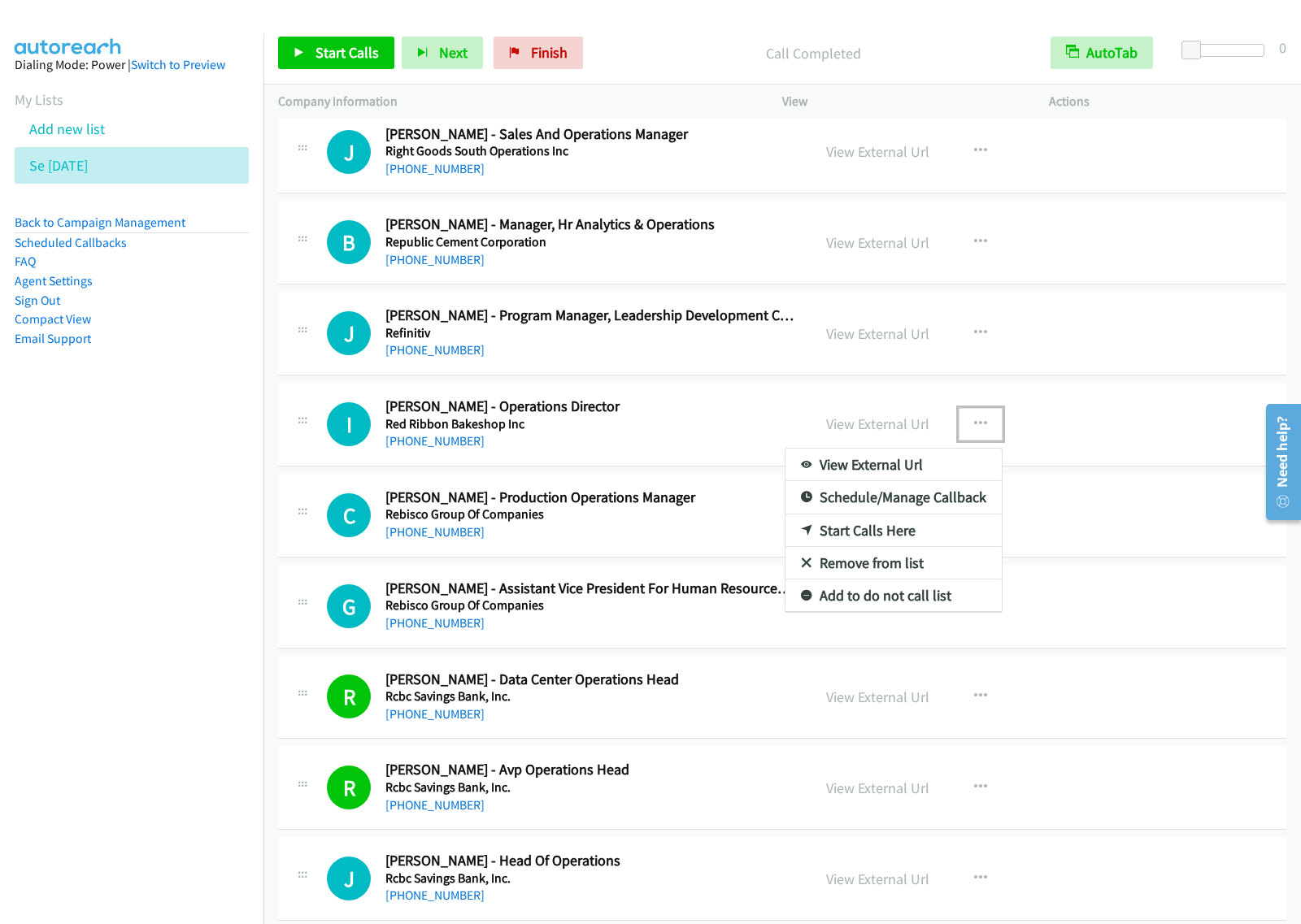
click at [875, 538] on link "Start Calls Here" at bounding box center [893, 531] width 216 height 33
click at [980, 438] on button "button" at bounding box center [980, 424] width 44 height 33
click at [912, 541] on link "Start Calls Here" at bounding box center [893, 531] width 216 height 33
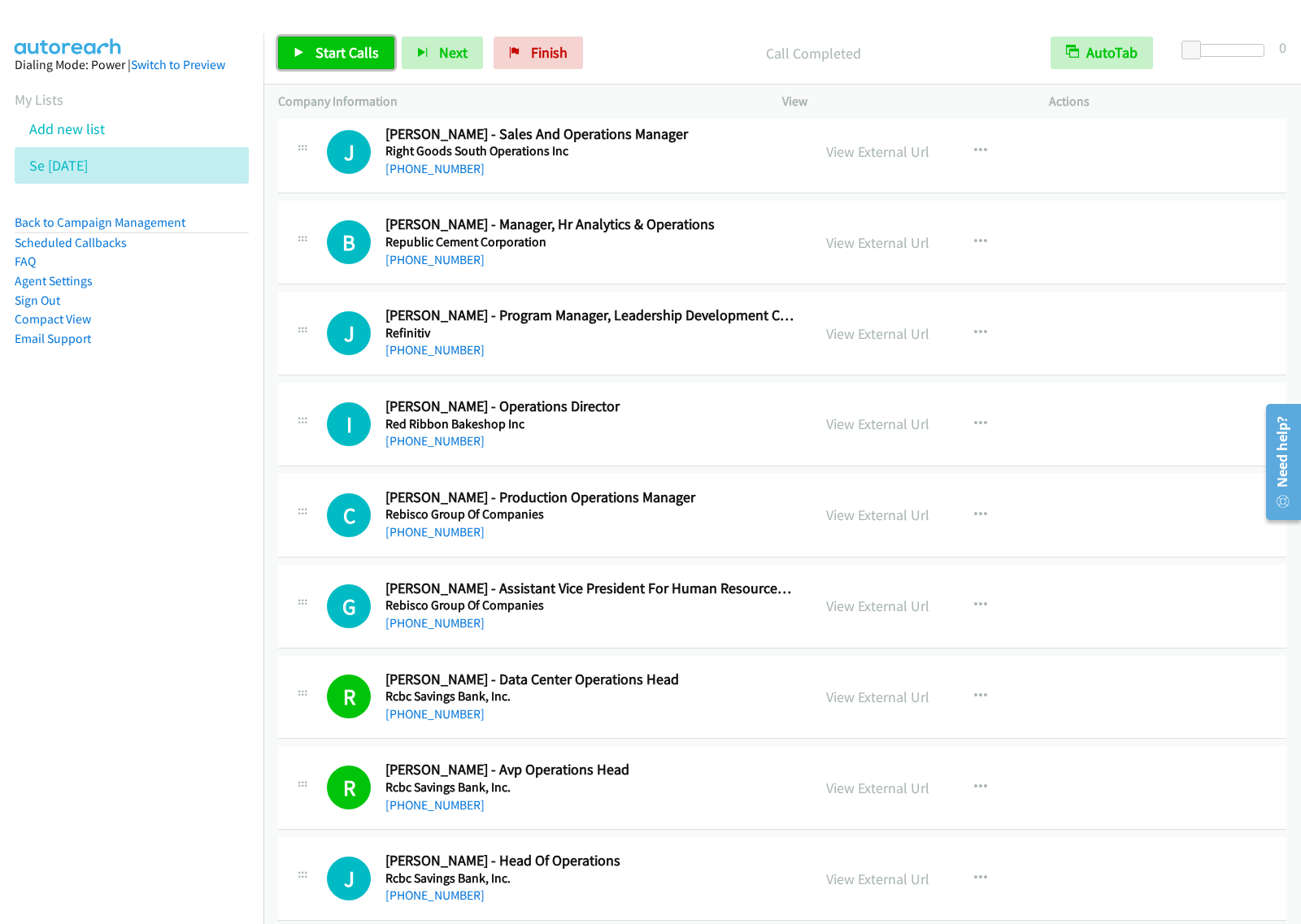
click at [356, 54] on span "Start Calls" at bounding box center [347, 52] width 64 height 18
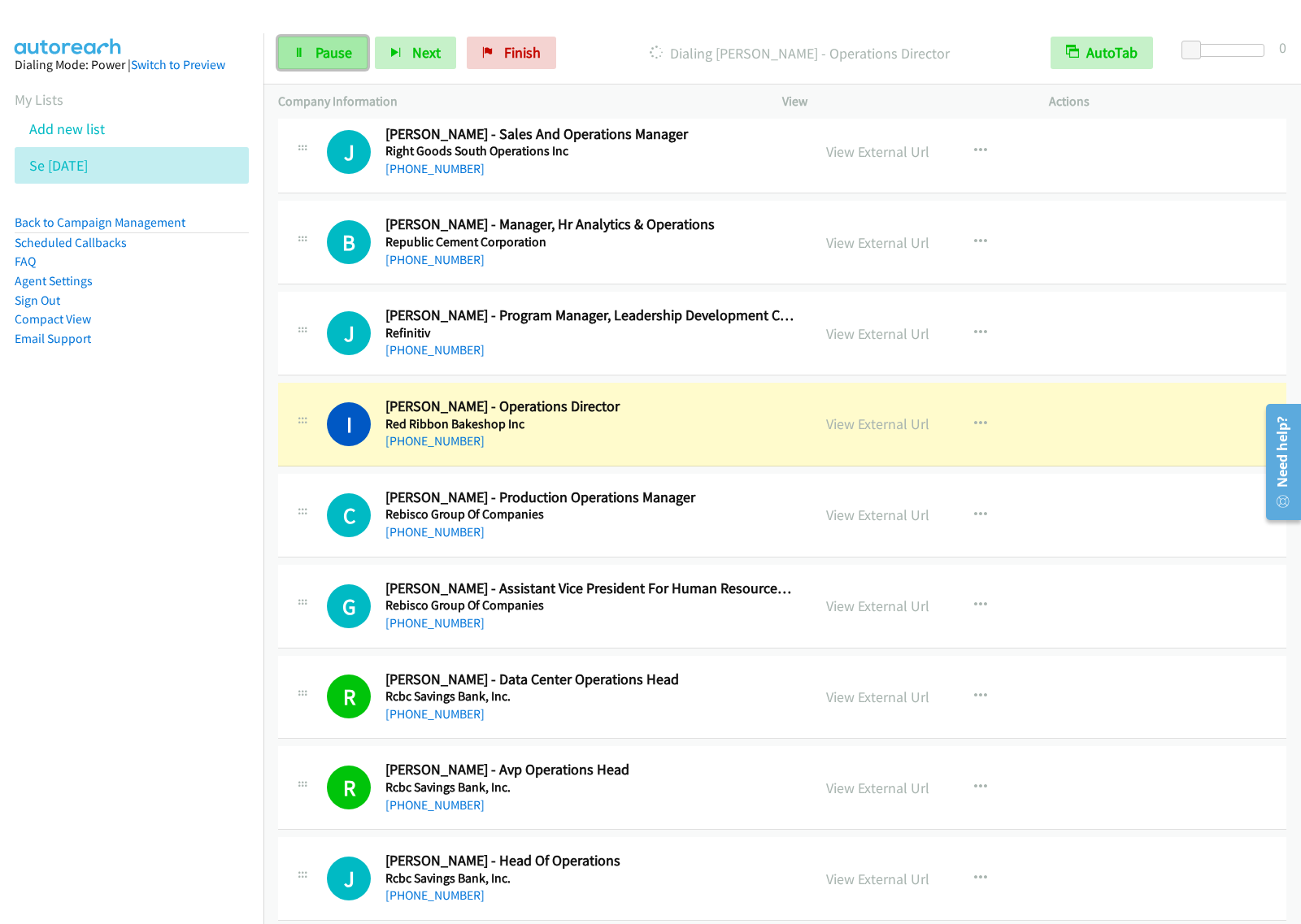
click at [348, 55] on span "Pause" at bounding box center [333, 52] width 37 height 18
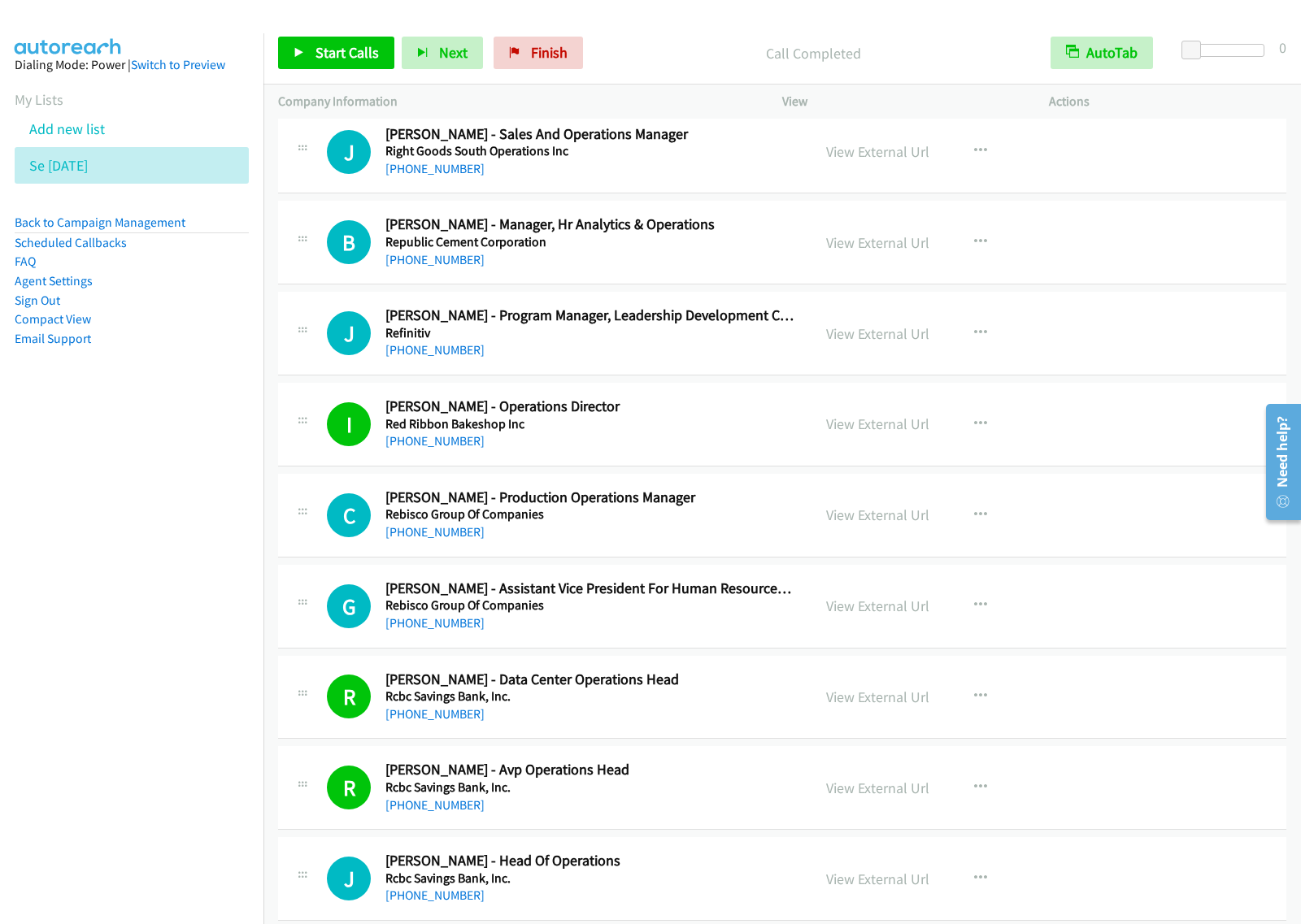
click at [187, 449] on nav "Dialing Mode: Power | Switch to Preview My Lists Add new list Se Aug27 Back to …" at bounding box center [132, 495] width 264 height 924
click at [77, 132] on link "Add new list" at bounding box center [66, 128] width 75 height 18
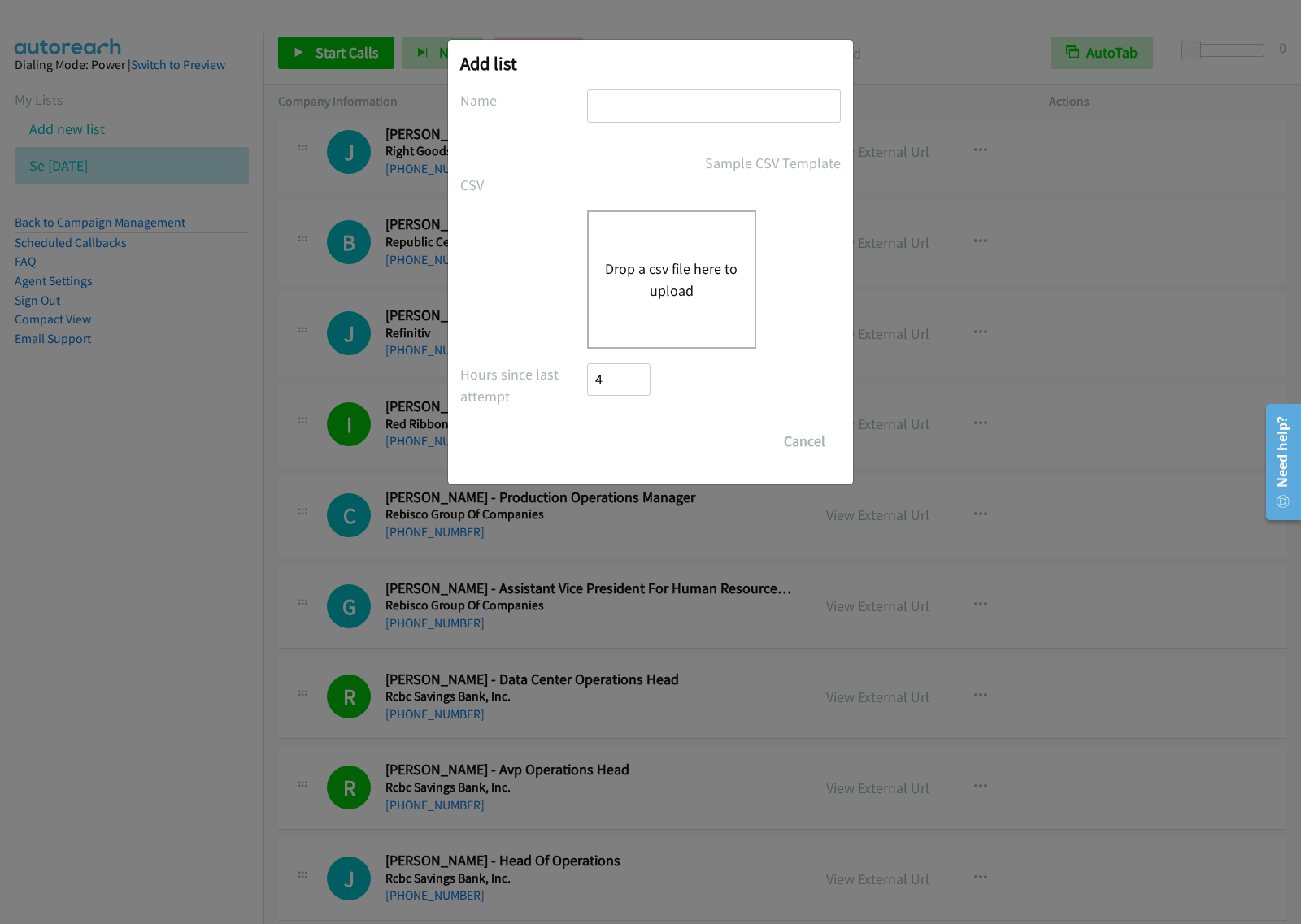
click at [664, 117] on input "text" at bounding box center [713, 106] width 253 height 34
type input "splunk aug27"
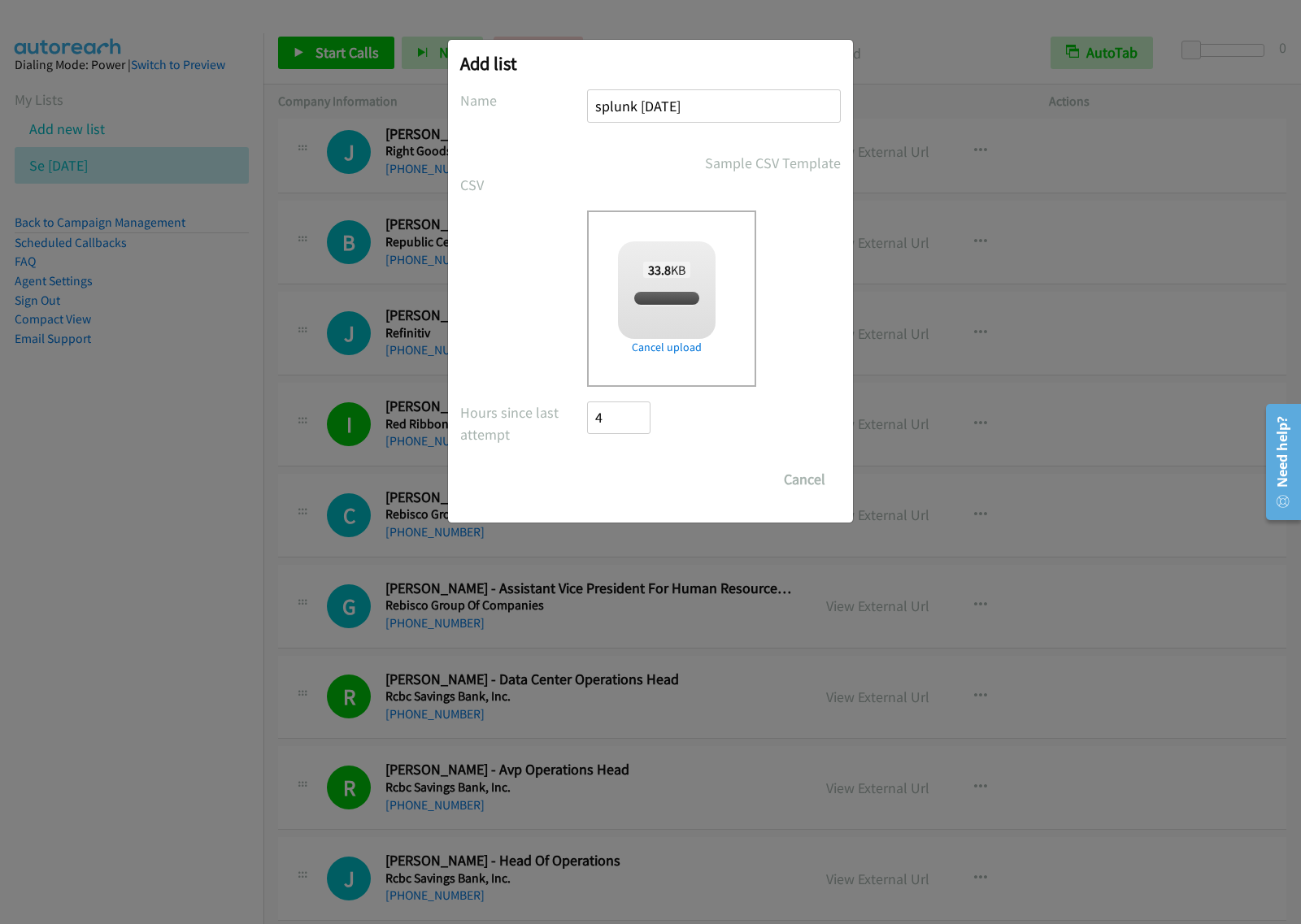
checkbox input "true"
click at [648, 478] on input "Save List" at bounding box center [629, 480] width 86 height 33
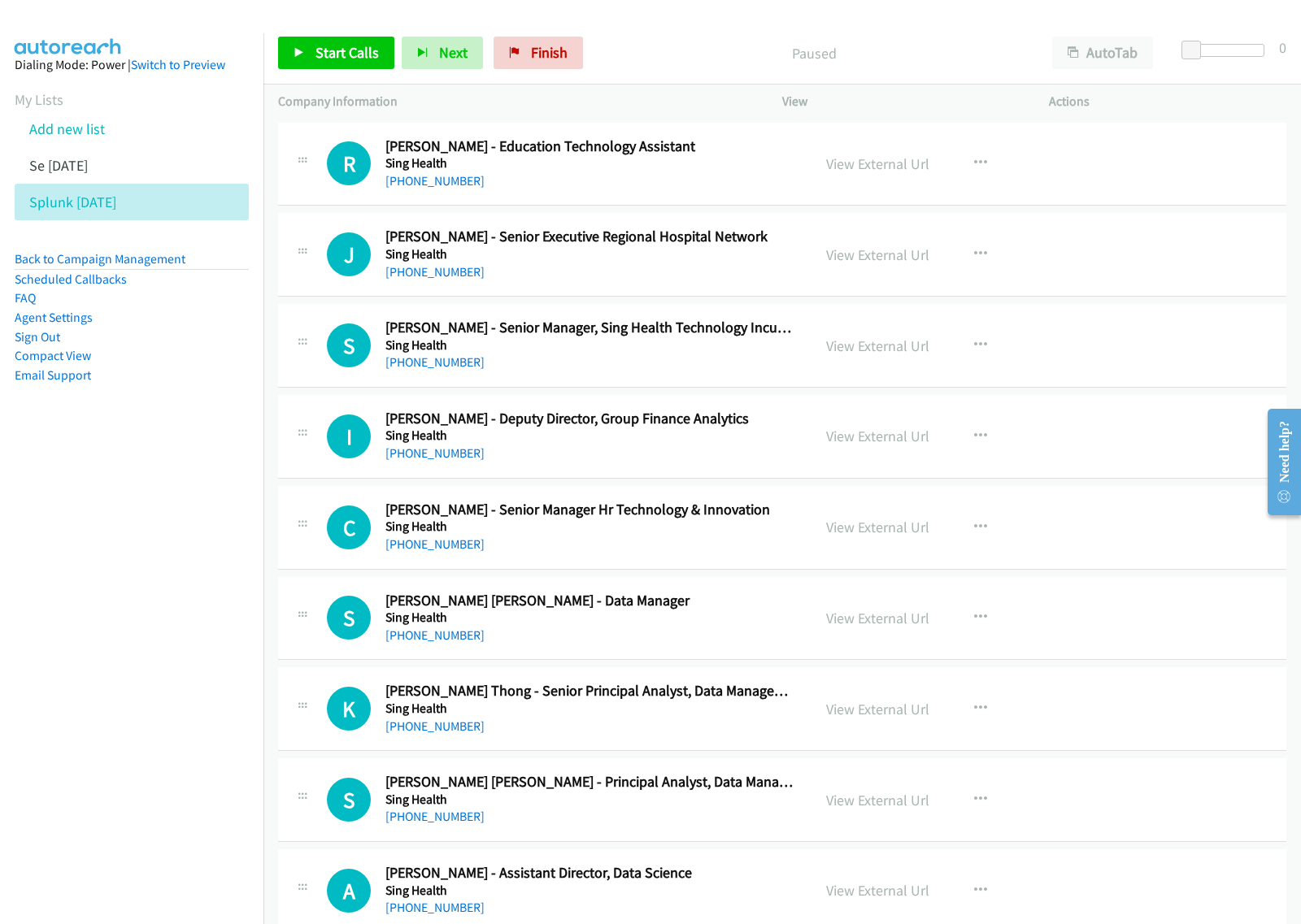
click at [115, 819] on nav "Dialing Mode: Power | Switch to Preview My Lists Add new list Se [DATE] Splunk …" at bounding box center [132, 495] width 264 height 924
click at [1119, 50] on button "AutoTab" at bounding box center [1102, 53] width 101 height 33
click at [974, 157] on icon "button" at bounding box center [980, 163] width 13 height 13
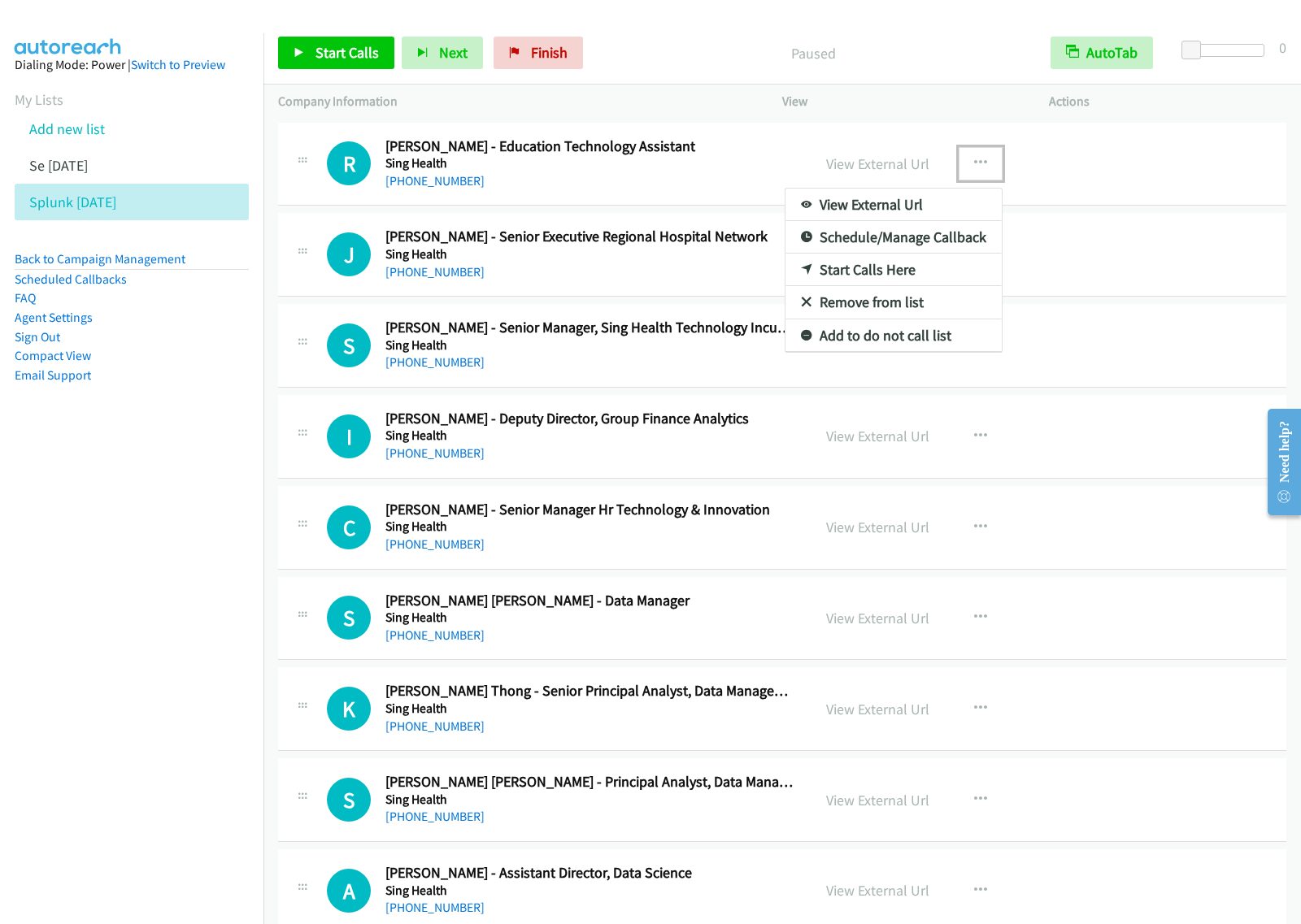
click at [892, 211] on link "View External Url" at bounding box center [893, 205] width 216 height 33
click at [975, 165] on icon "button" at bounding box center [980, 163] width 13 height 13
click at [899, 209] on link "View External Url" at bounding box center [893, 205] width 216 height 33
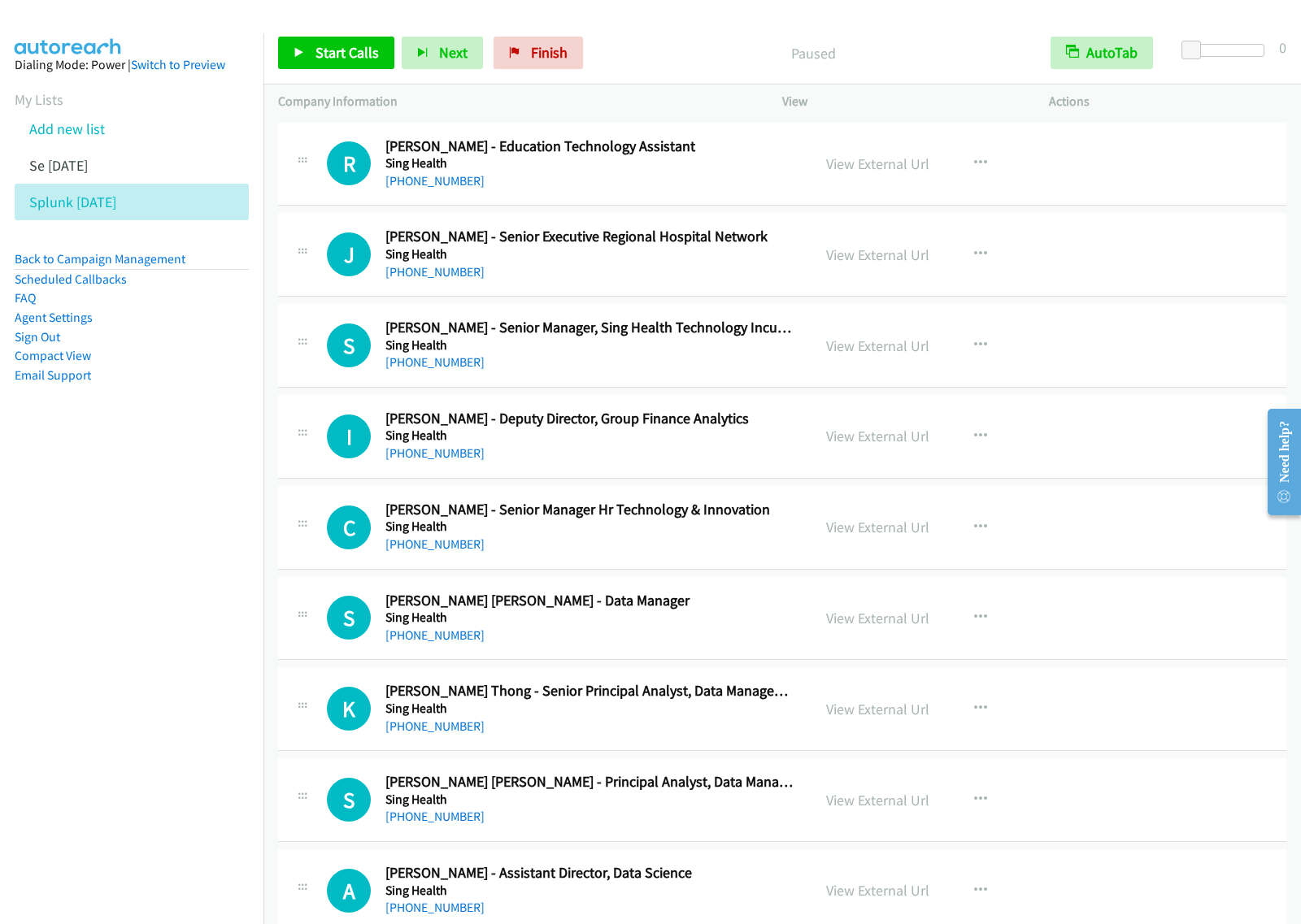
click at [79, 683] on nav "Dialing Mode: Power | Switch to Preview My Lists Add new list Se [DATE] Splunk …" at bounding box center [132, 495] width 264 height 924
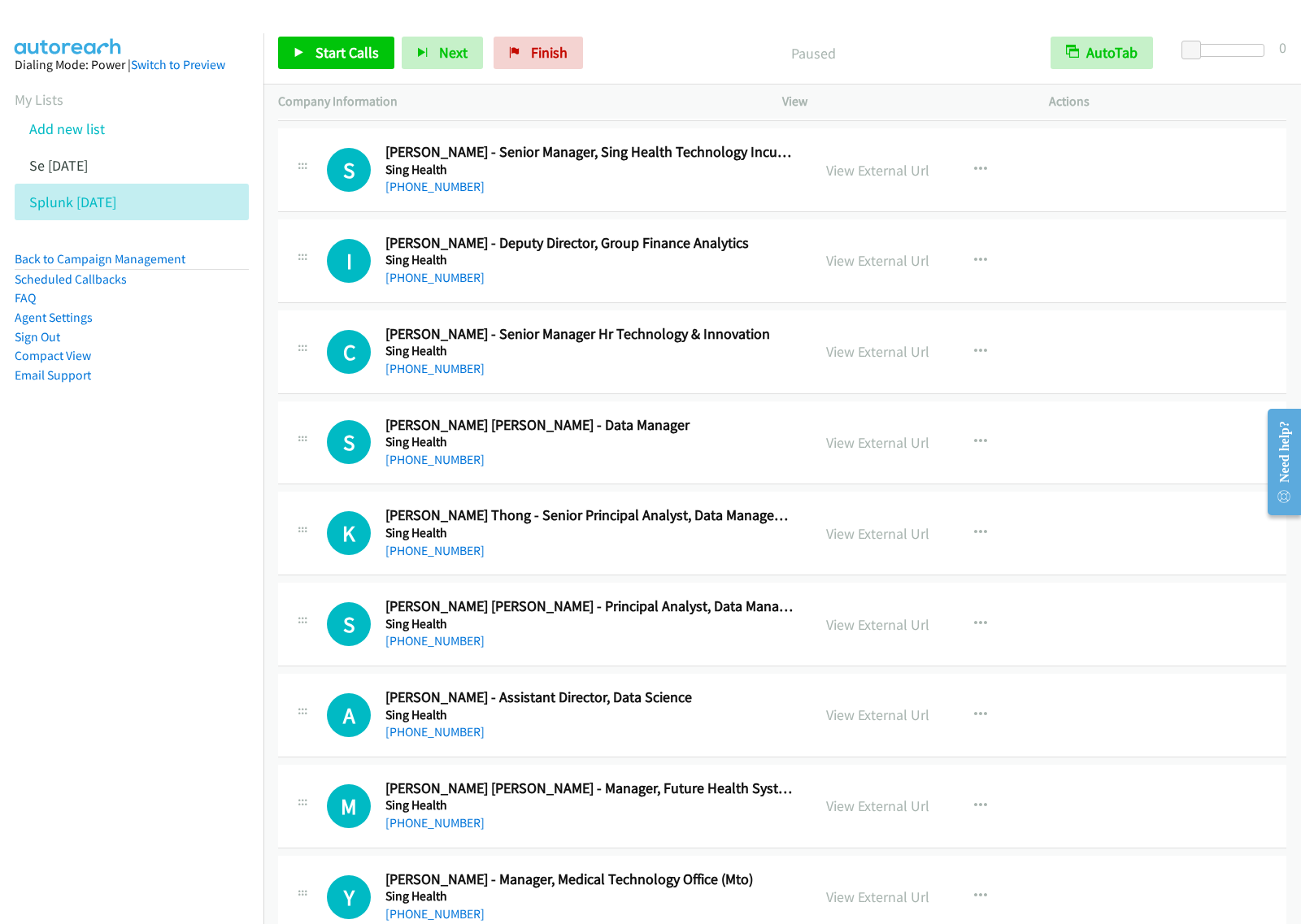
scroll to position [203, 0]
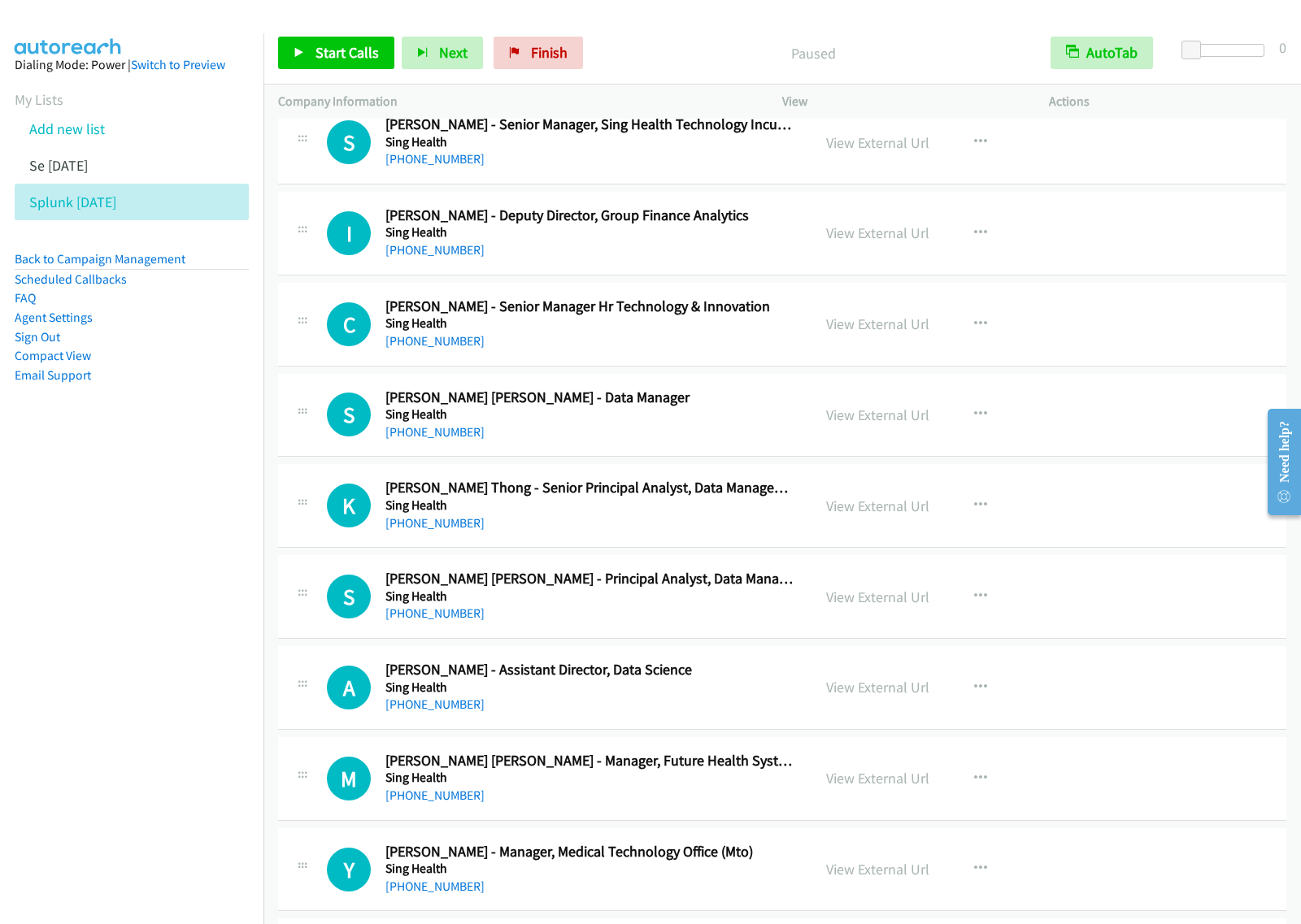
drag, startPoint x: 158, startPoint y: 655, endPoint x: 310, endPoint y: 611, distance: 158.2
click at [158, 655] on nav "Dialing Mode: Power | Switch to Preview My Lists Add new list Se [DATE] Splunk …" at bounding box center [132, 495] width 264 height 924
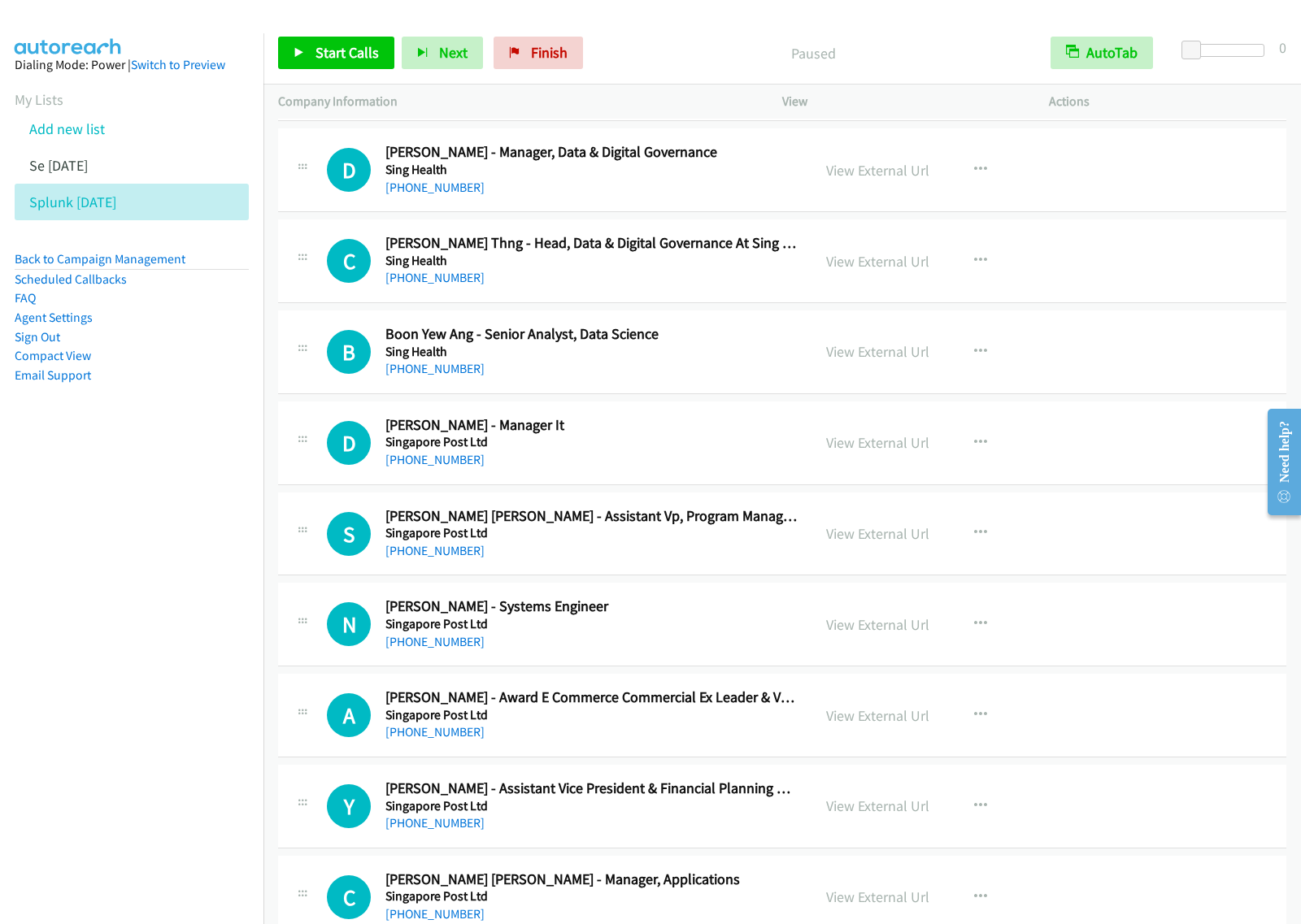
scroll to position [2032, 0]
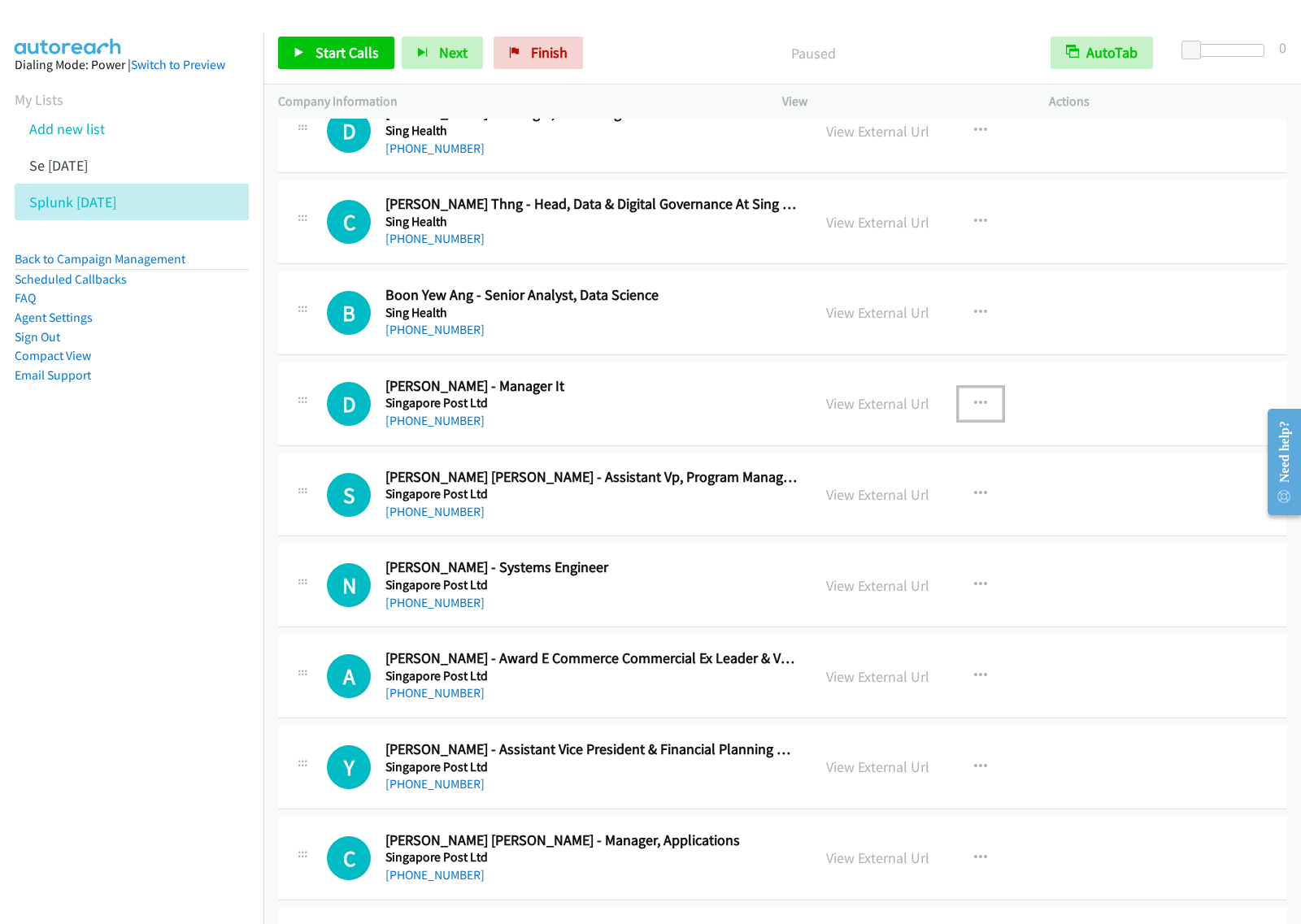
click at [984, 405] on button "button" at bounding box center [980, 404] width 44 height 33
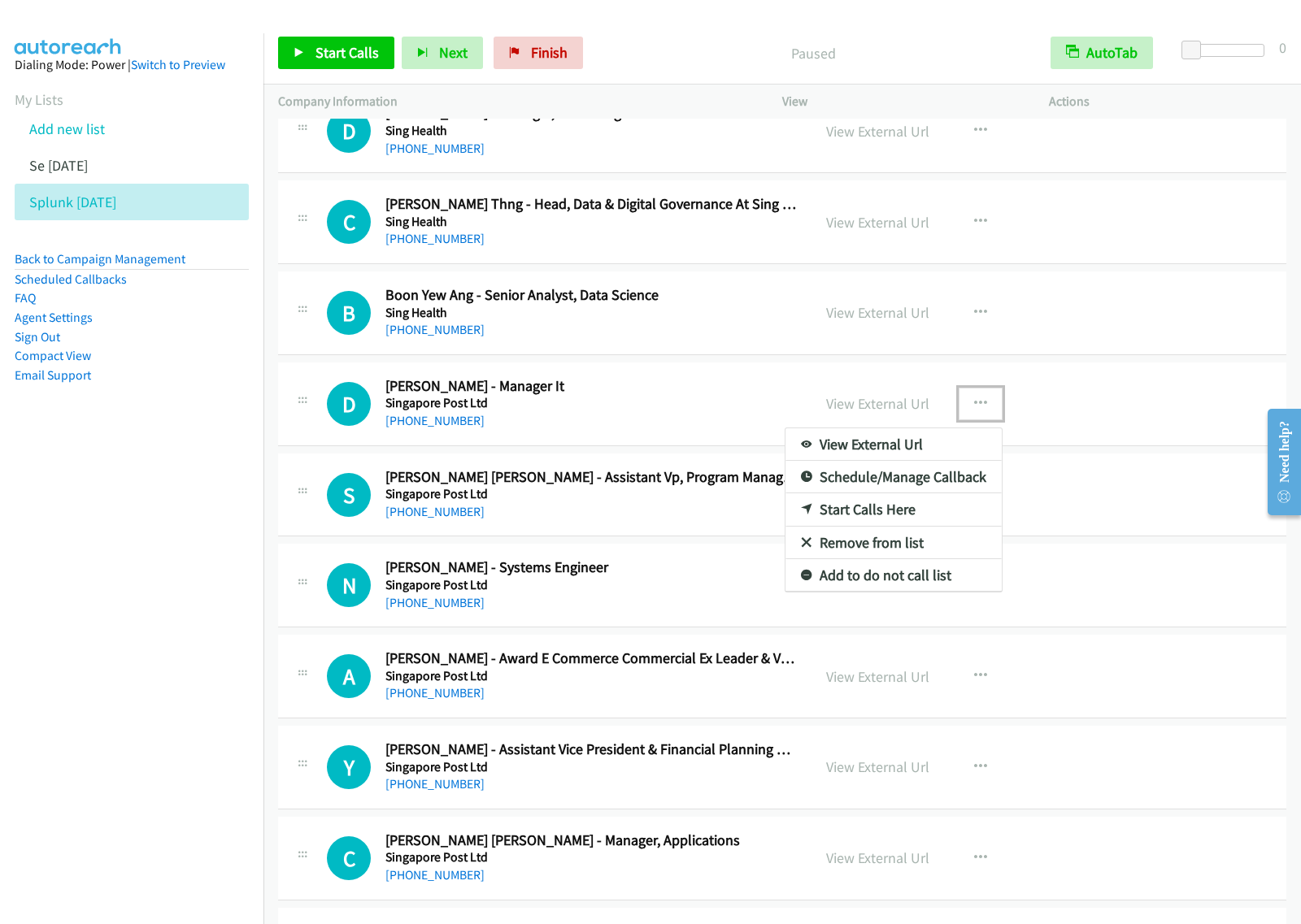
click at [905, 517] on link "Start Calls Here" at bounding box center [893, 510] width 216 height 33
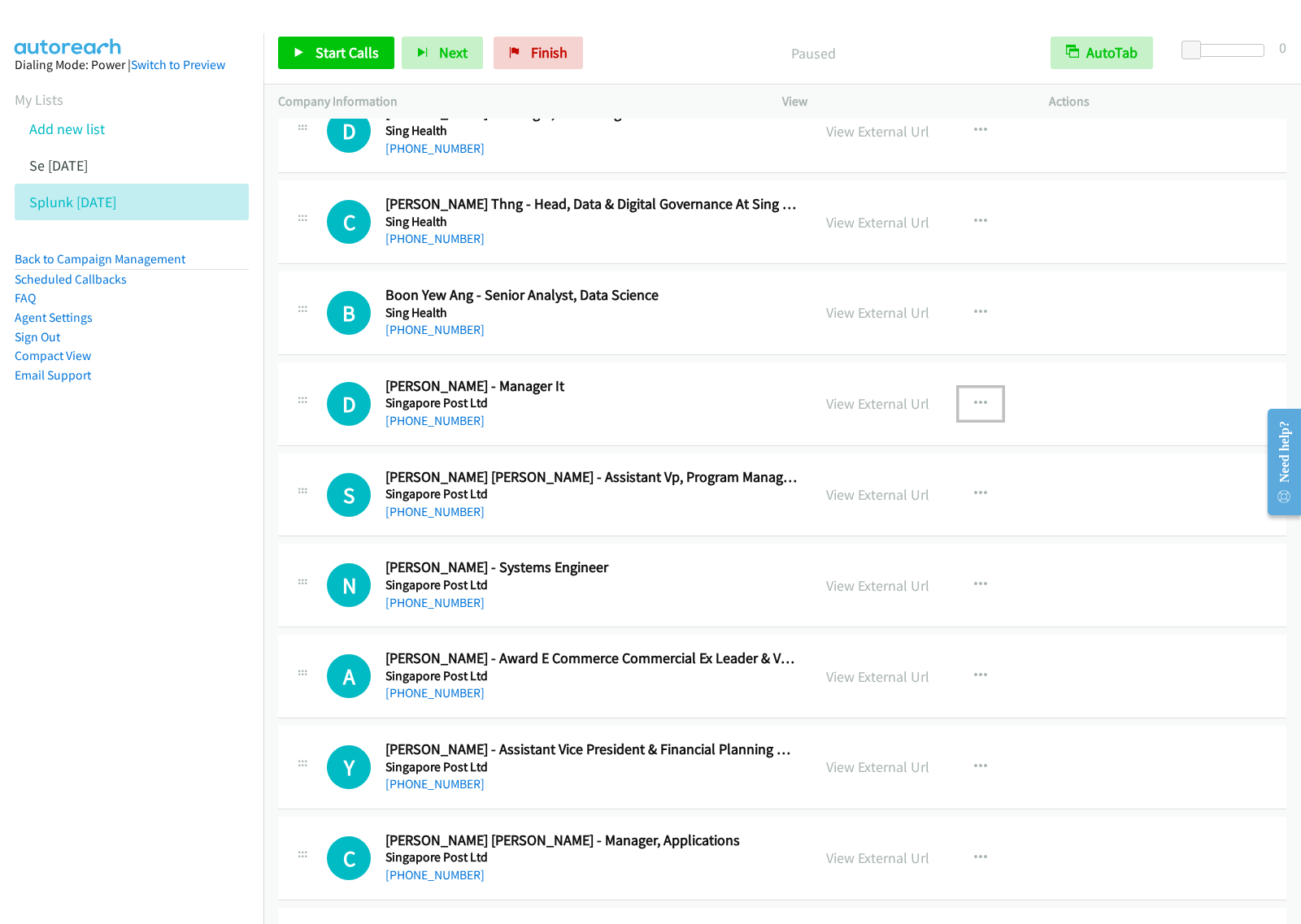
click at [977, 408] on icon "button" at bounding box center [980, 403] width 13 height 13
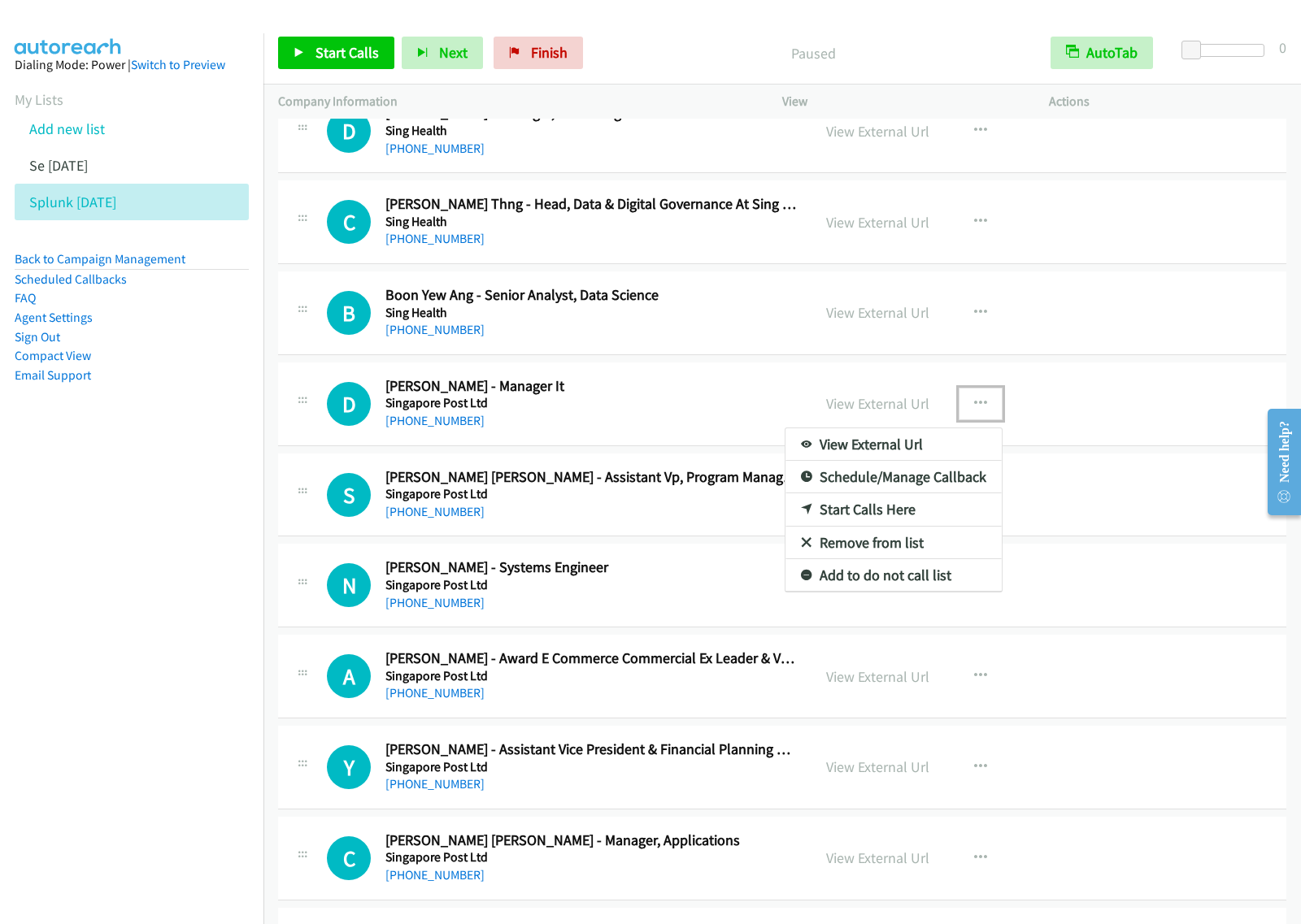
click at [932, 516] on link "Start Calls Here" at bounding box center [893, 510] width 216 height 33
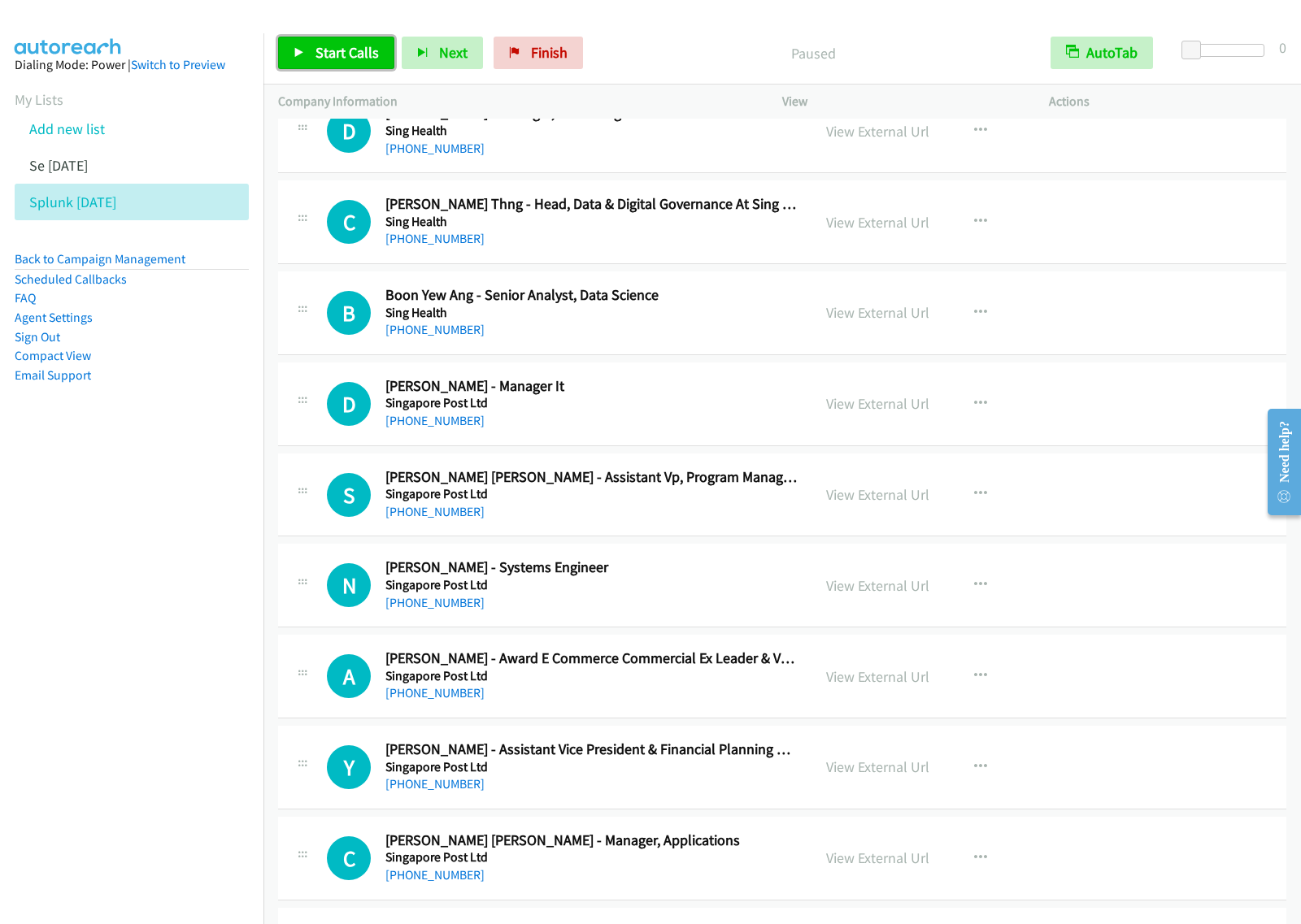
click at [319, 62] on span "Start Calls" at bounding box center [347, 52] width 64 height 18
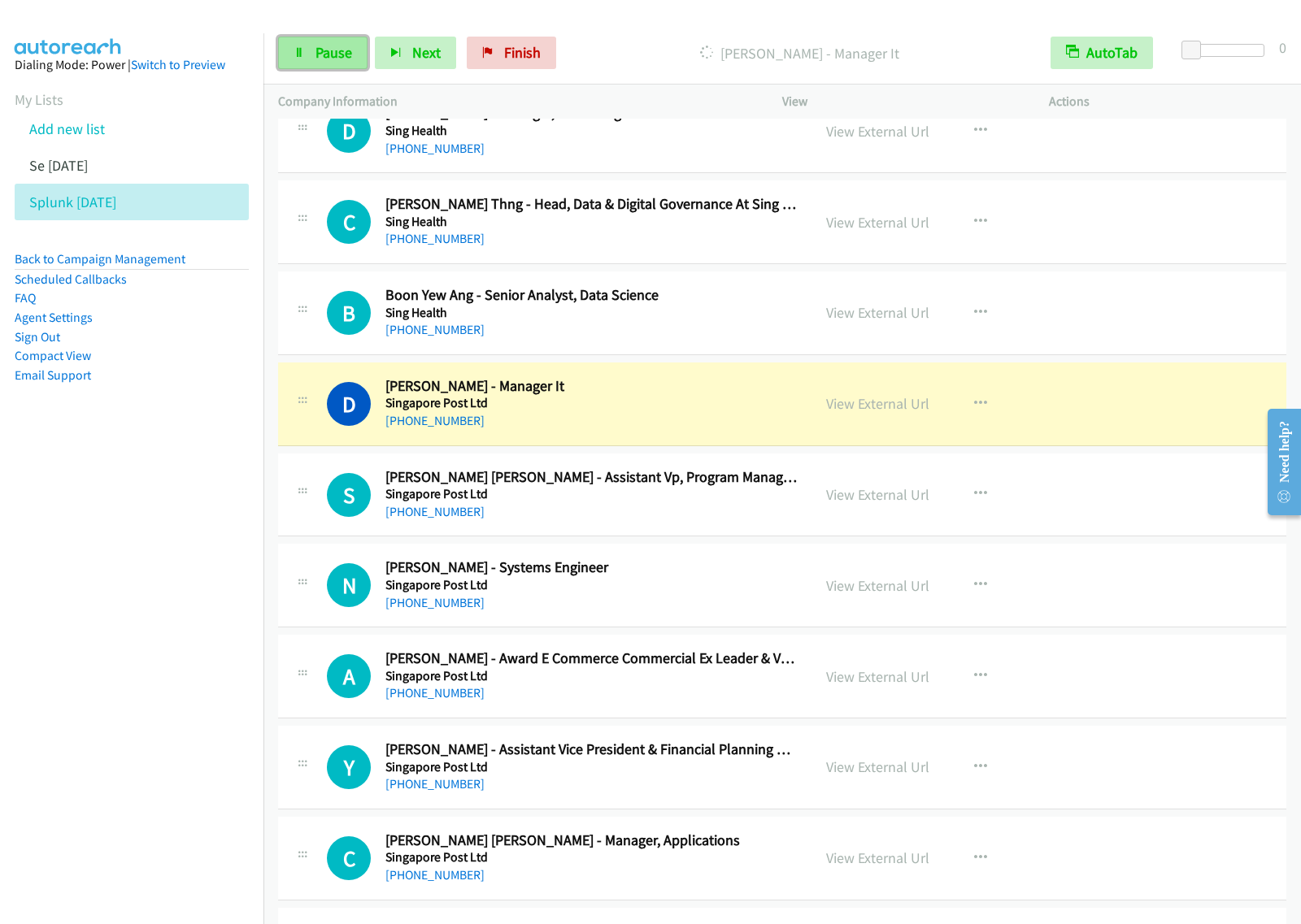
click at [321, 49] on span "Pause" at bounding box center [333, 52] width 37 height 18
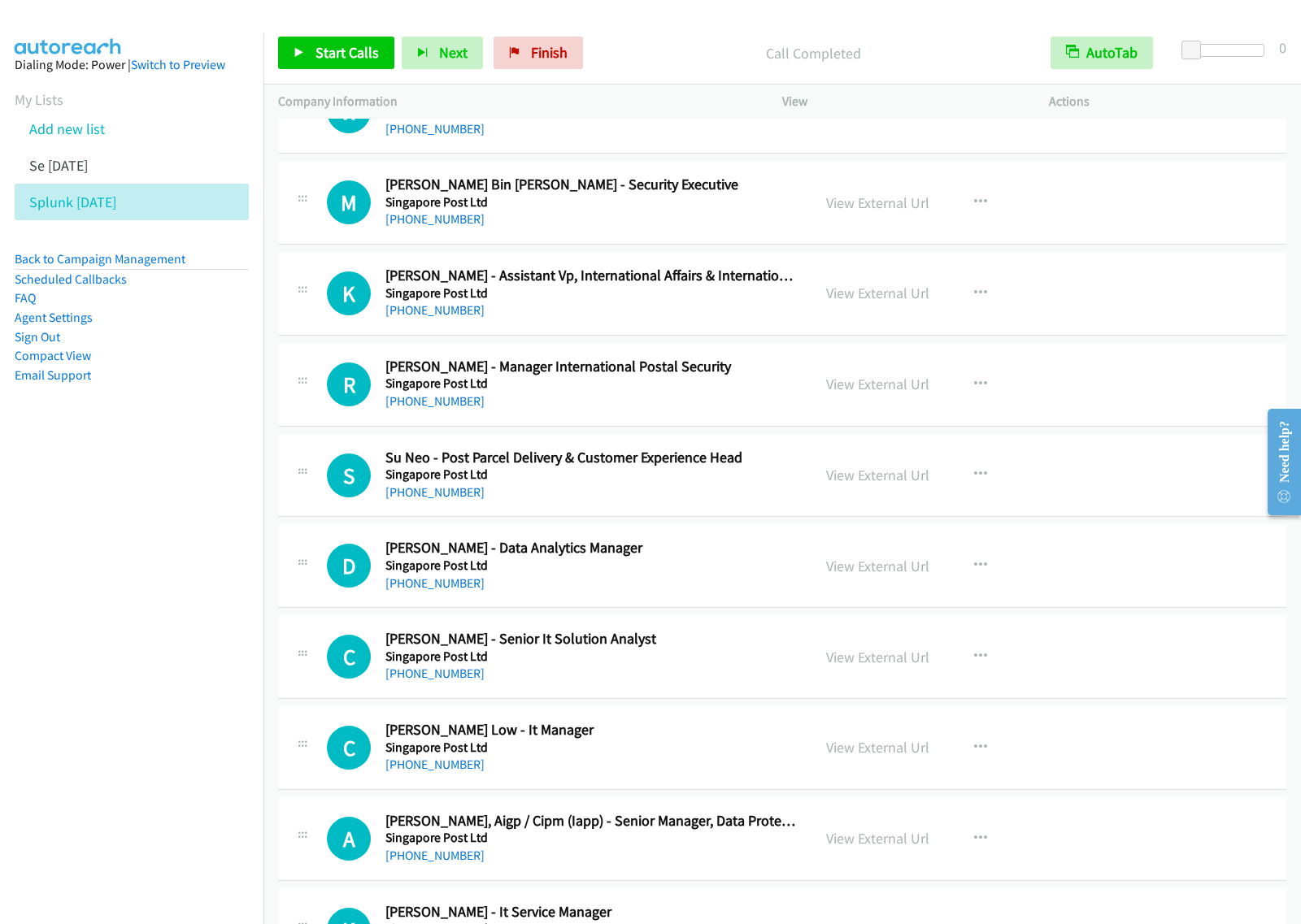
scroll to position [5080, 0]
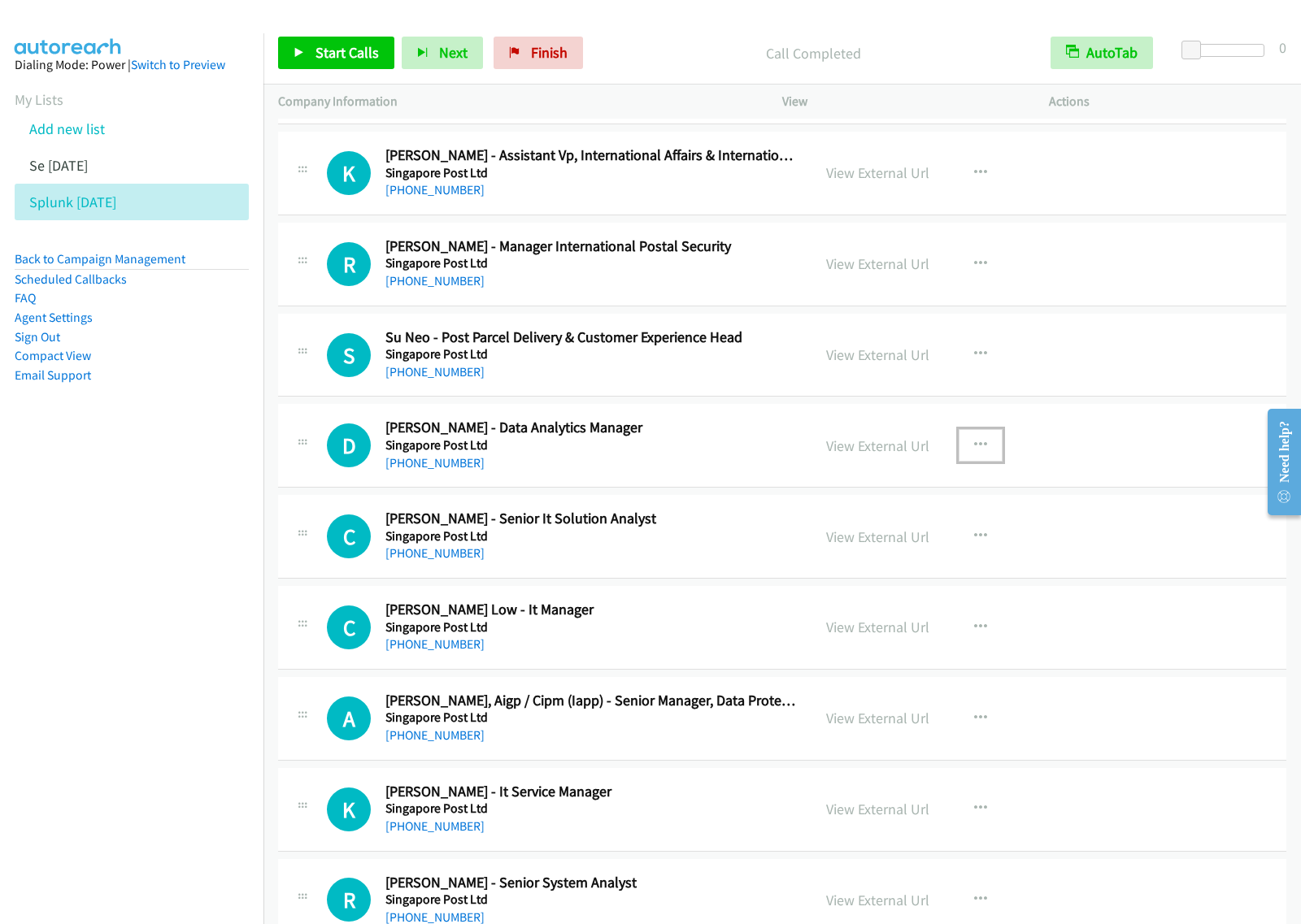
click at [974, 449] on icon "button" at bounding box center [980, 444] width 13 height 13
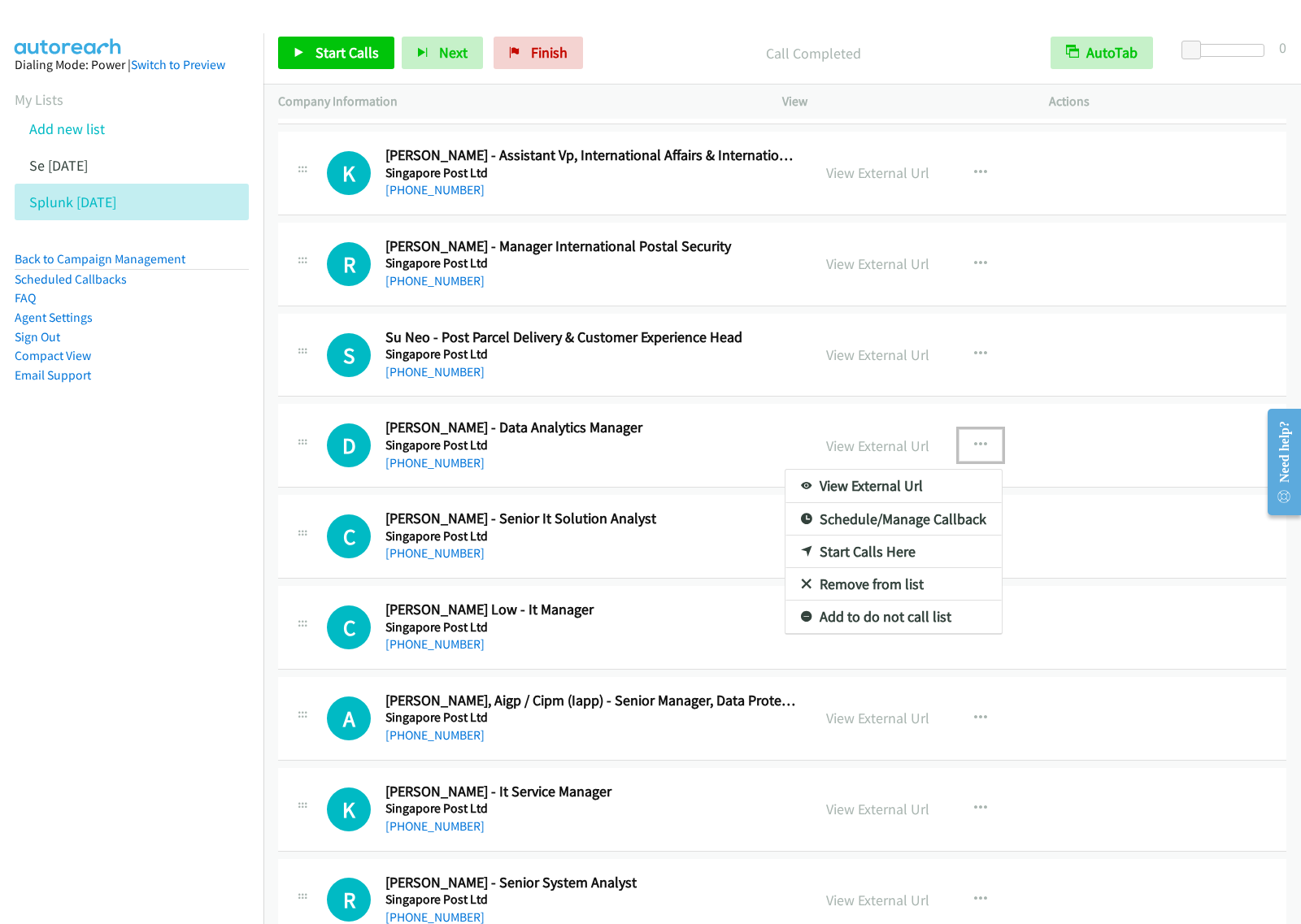
click at [860, 558] on link "Start Calls Here" at bounding box center [893, 552] width 216 height 33
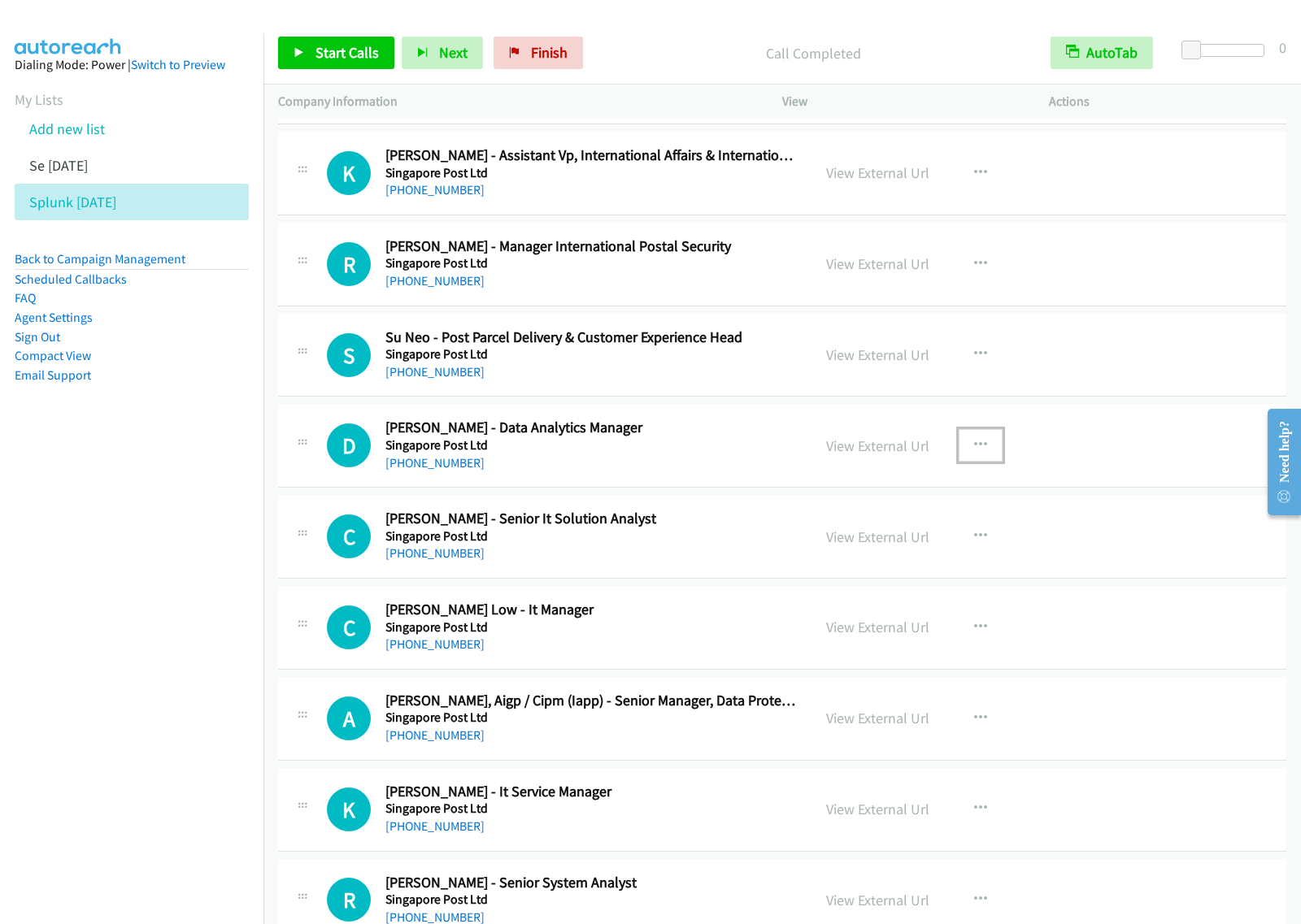
click at [974, 452] on icon "button" at bounding box center [980, 444] width 13 height 13
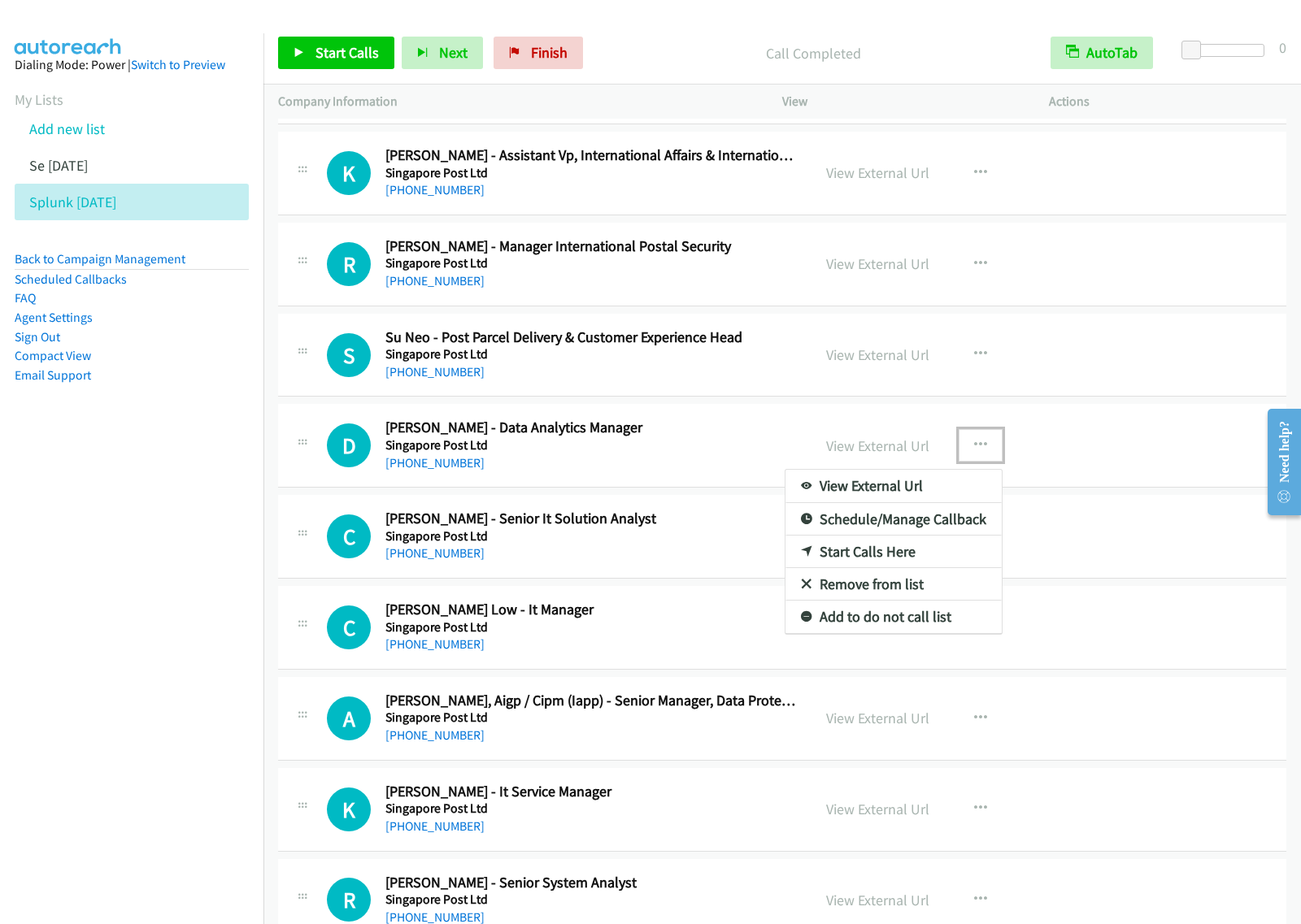
click at [902, 558] on link "Start Calls Here" at bounding box center [893, 552] width 216 height 33
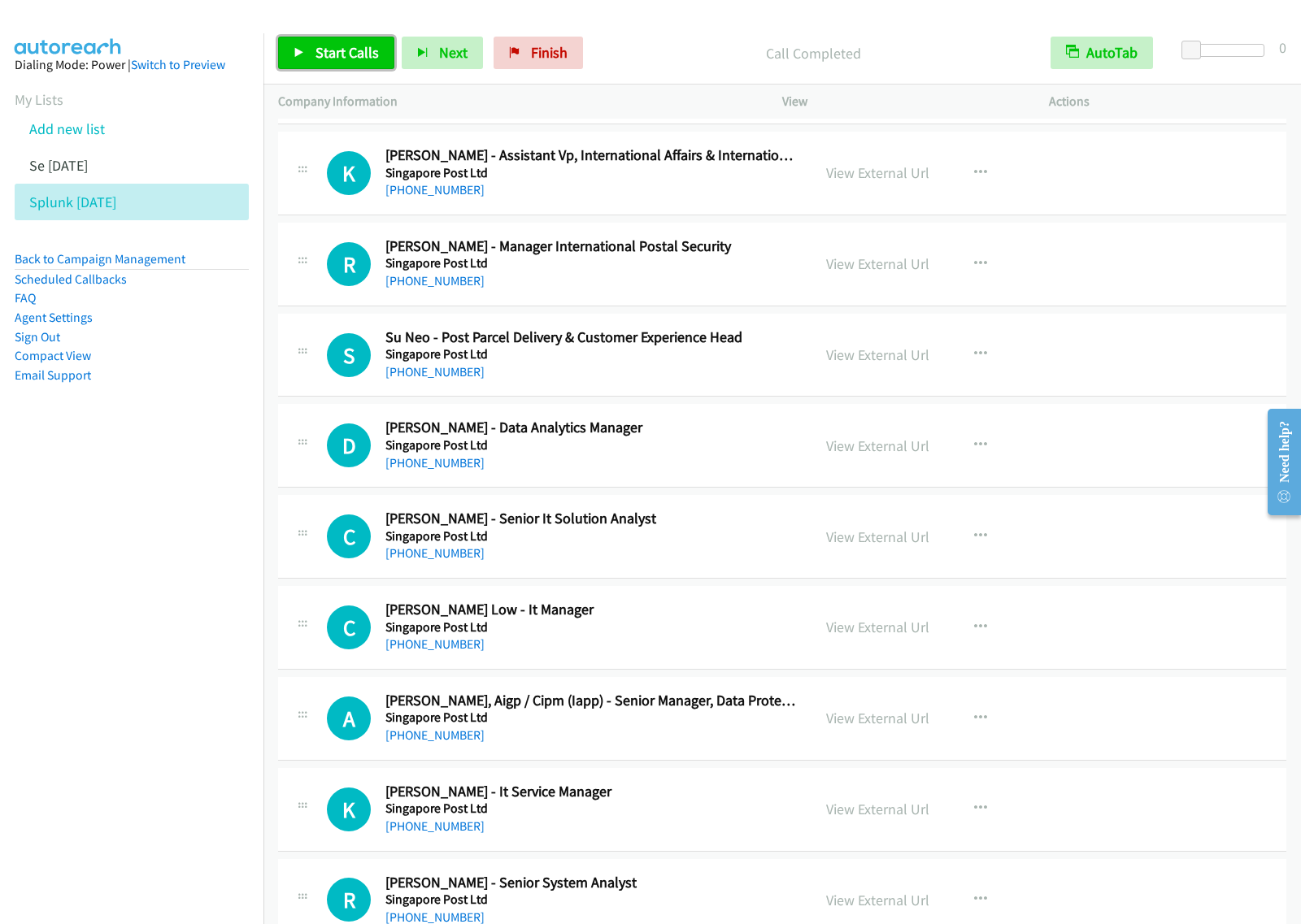
click at [350, 63] on link "Start Calls" at bounding box center [335, 53] width 117 height 33
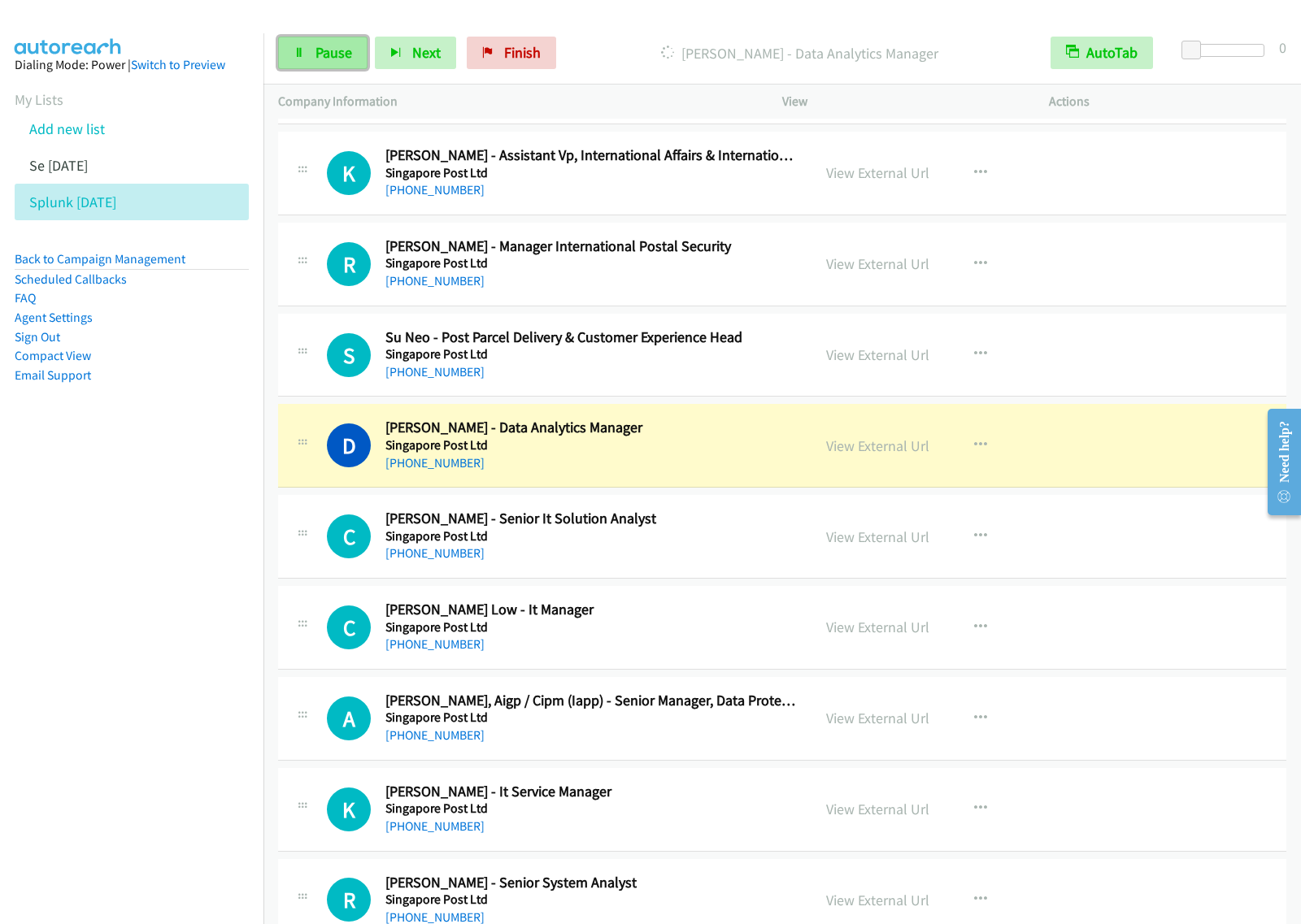
drag, startPoint x: 332, startPoint y: 63, endPoint x: 351, endPoint y: 54, distance: 21.0
click at [332, 63] on link "Pause" at bounding box center [322, 53] width 90 height 33
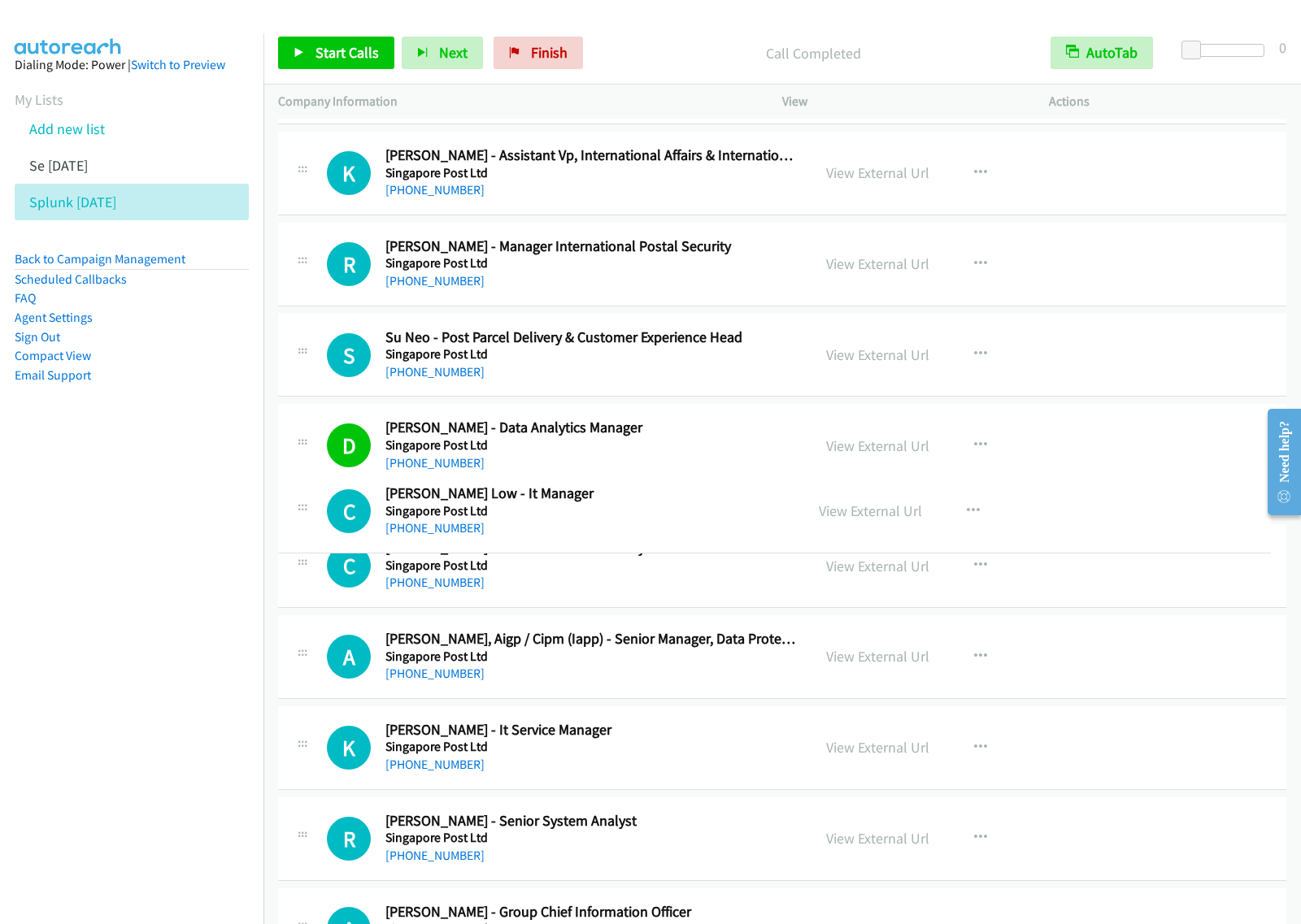
drag, startPoint x: 669, startPoint y: 643, endPoint x: 697, endPoint y: 517, distance: 129.1
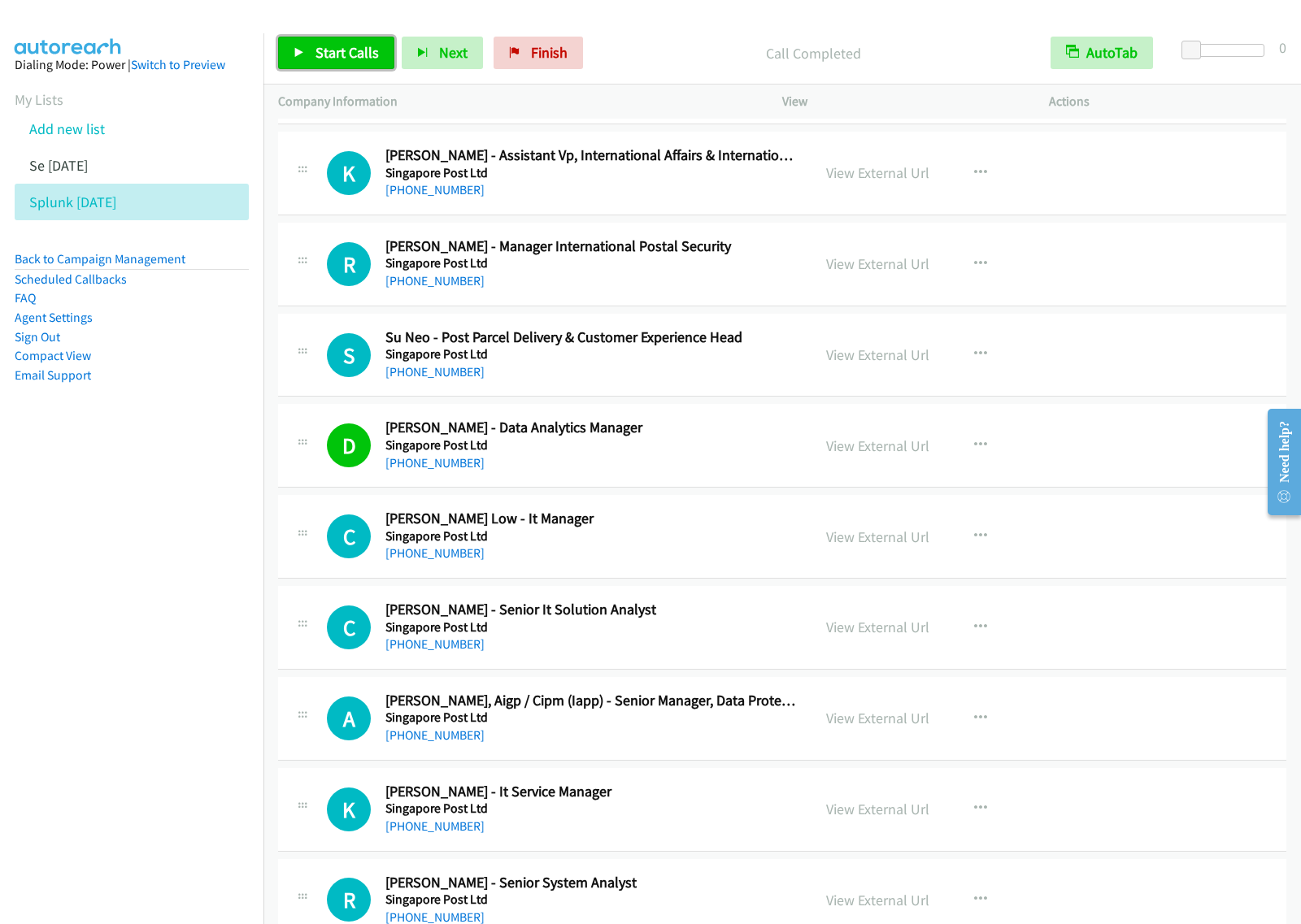
click at [326, 58] on span "Start Calls" at bounding box center [347, 52] width 64 height 18
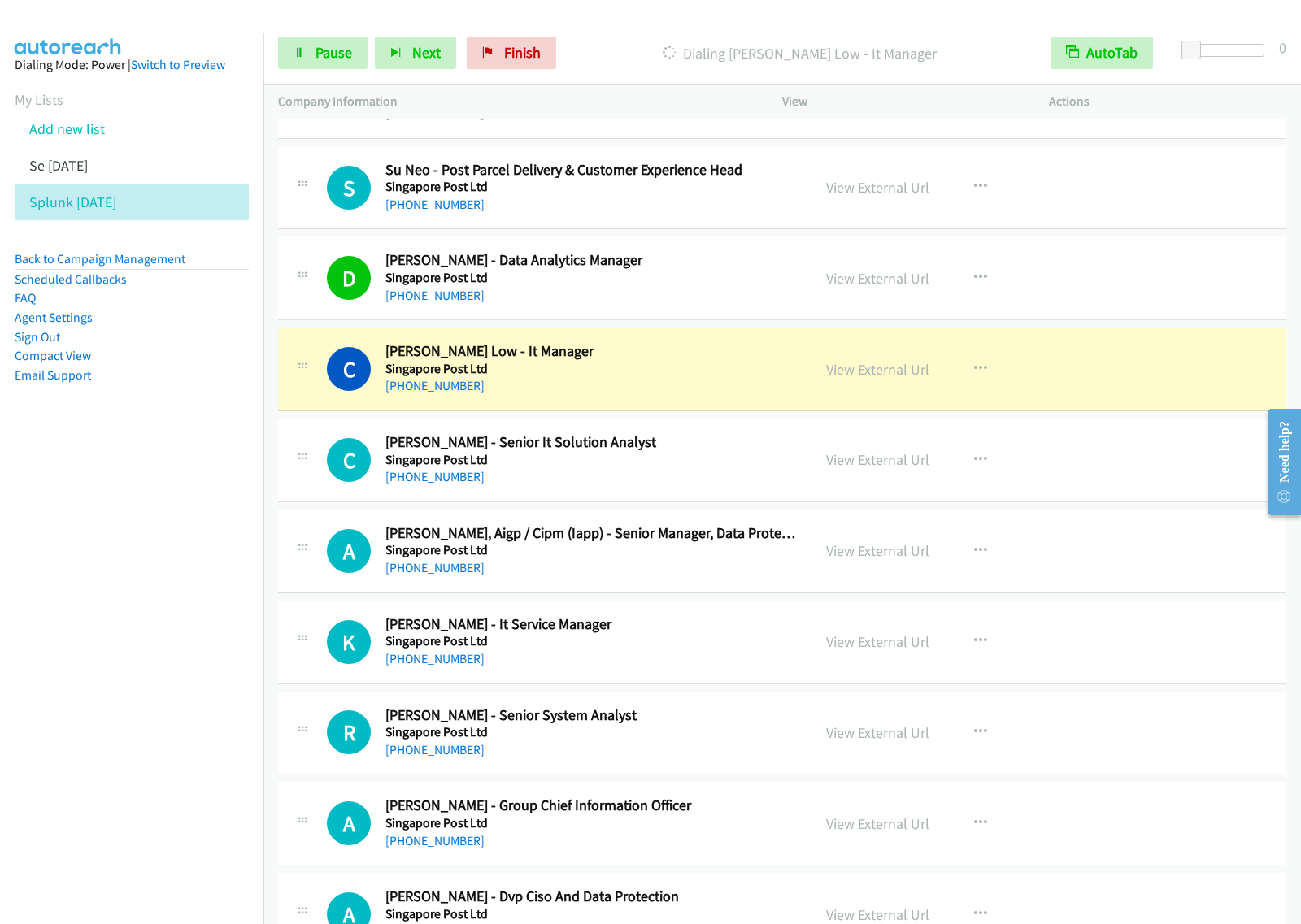
scroll to position [5283, 0]
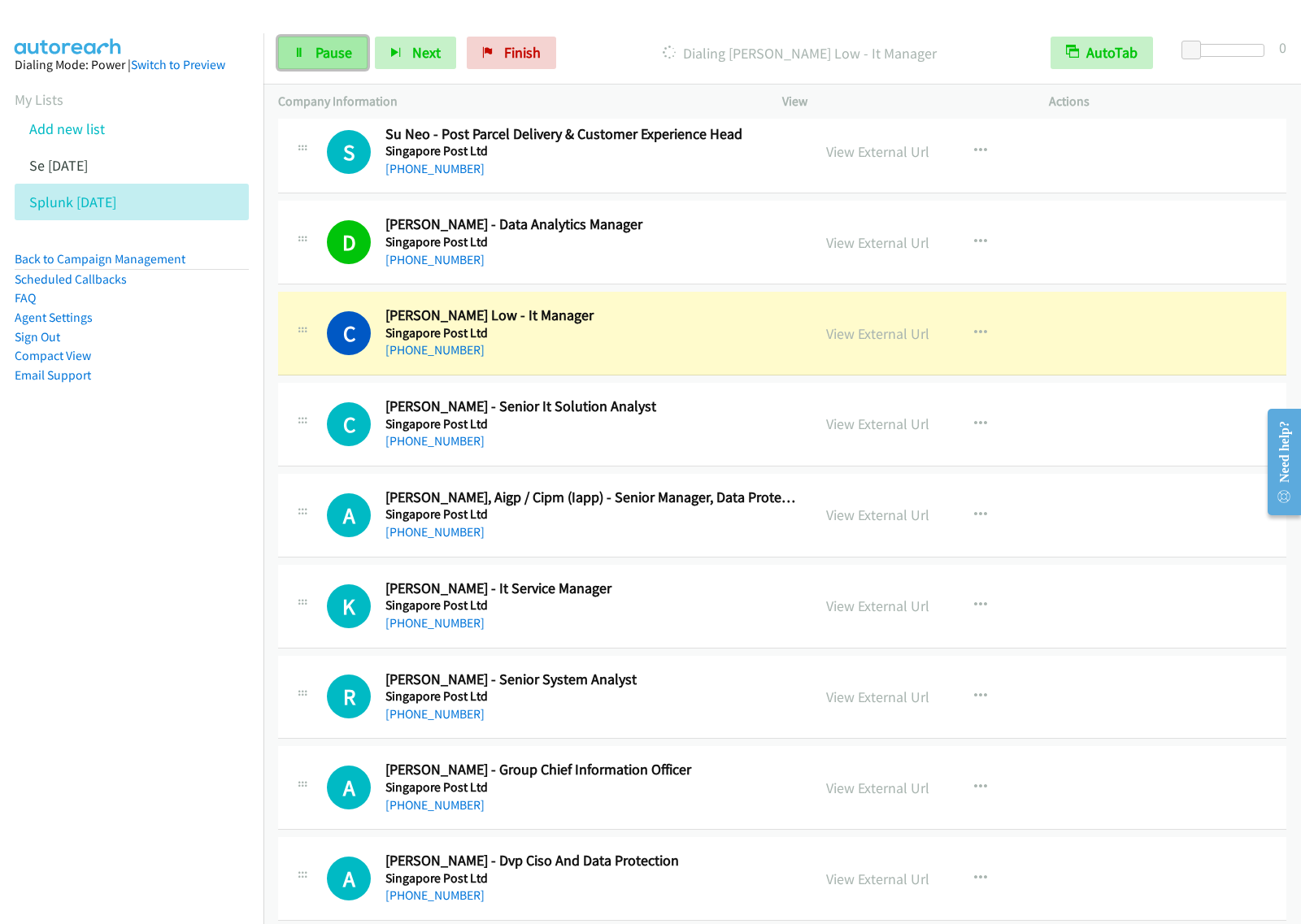
click at [318, 54] on span "Pause" at bounding box center [333, 52] width 37 height 18
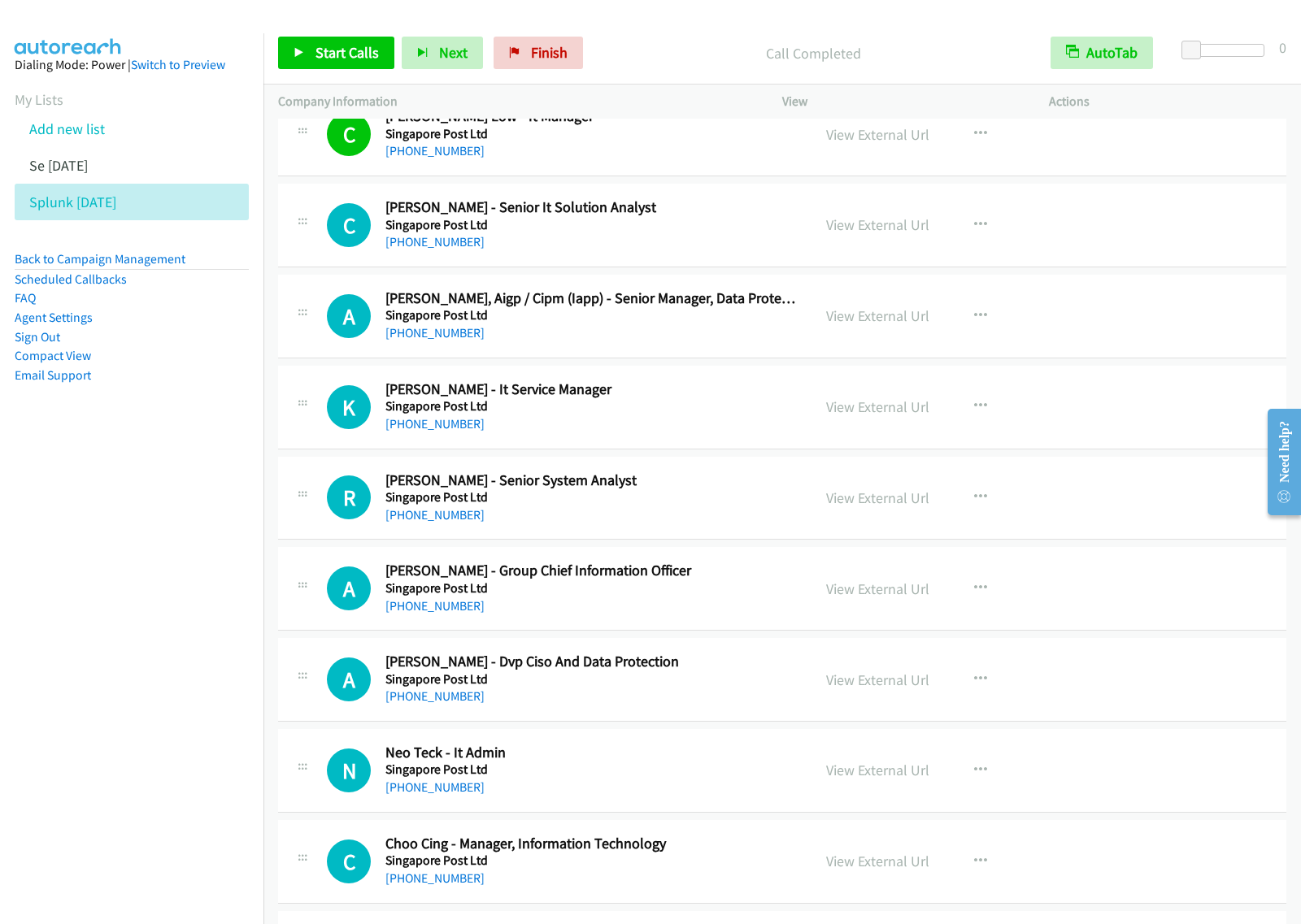
scroll to position [5486, 0]
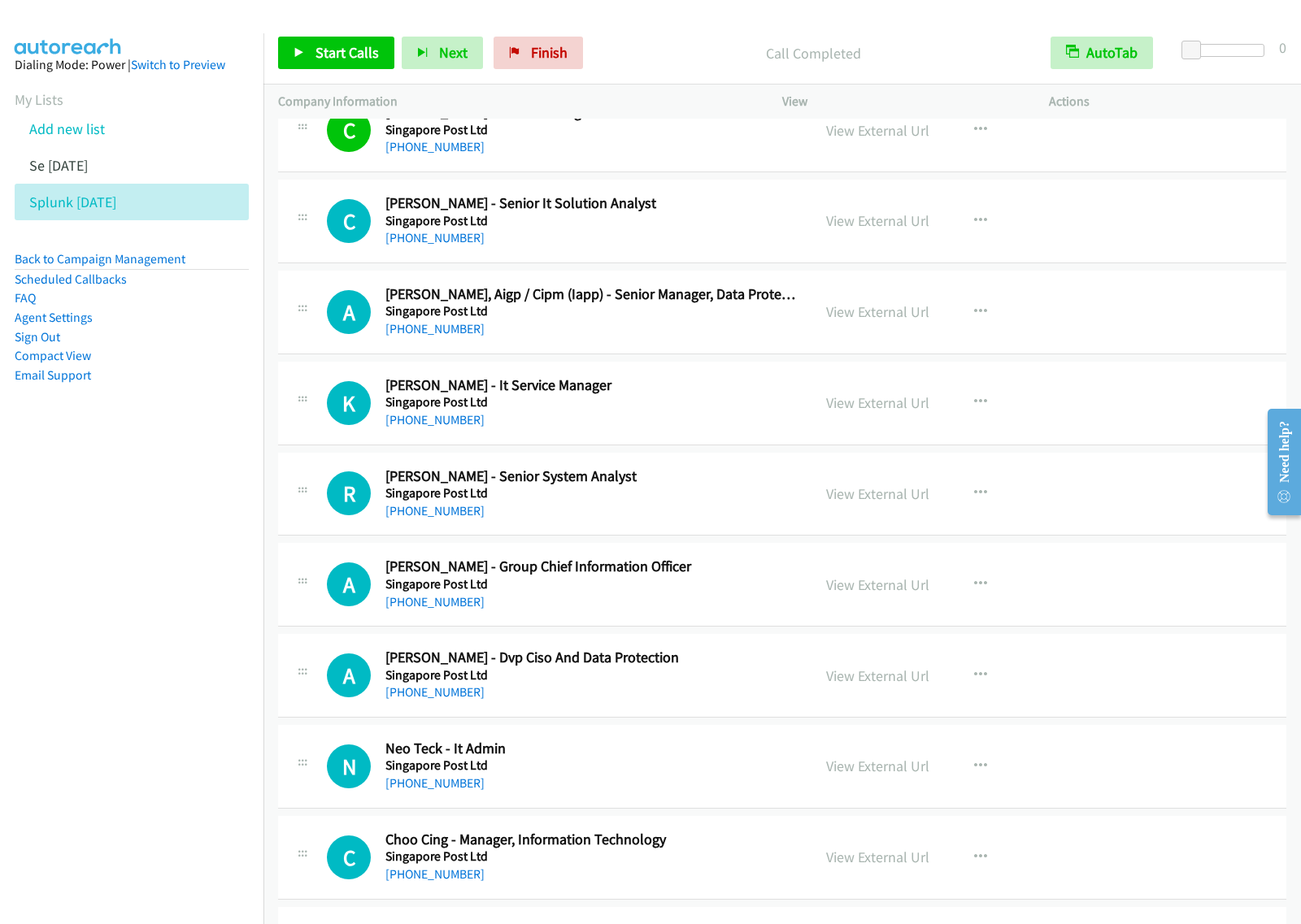
click at [704, 418] on div "[PHONE_NUMBER]" at bounding box center [591, 420] width 412 height 19
click at [978, 409] on icon "button" at bounding box center [980, 402] width 13 height 13
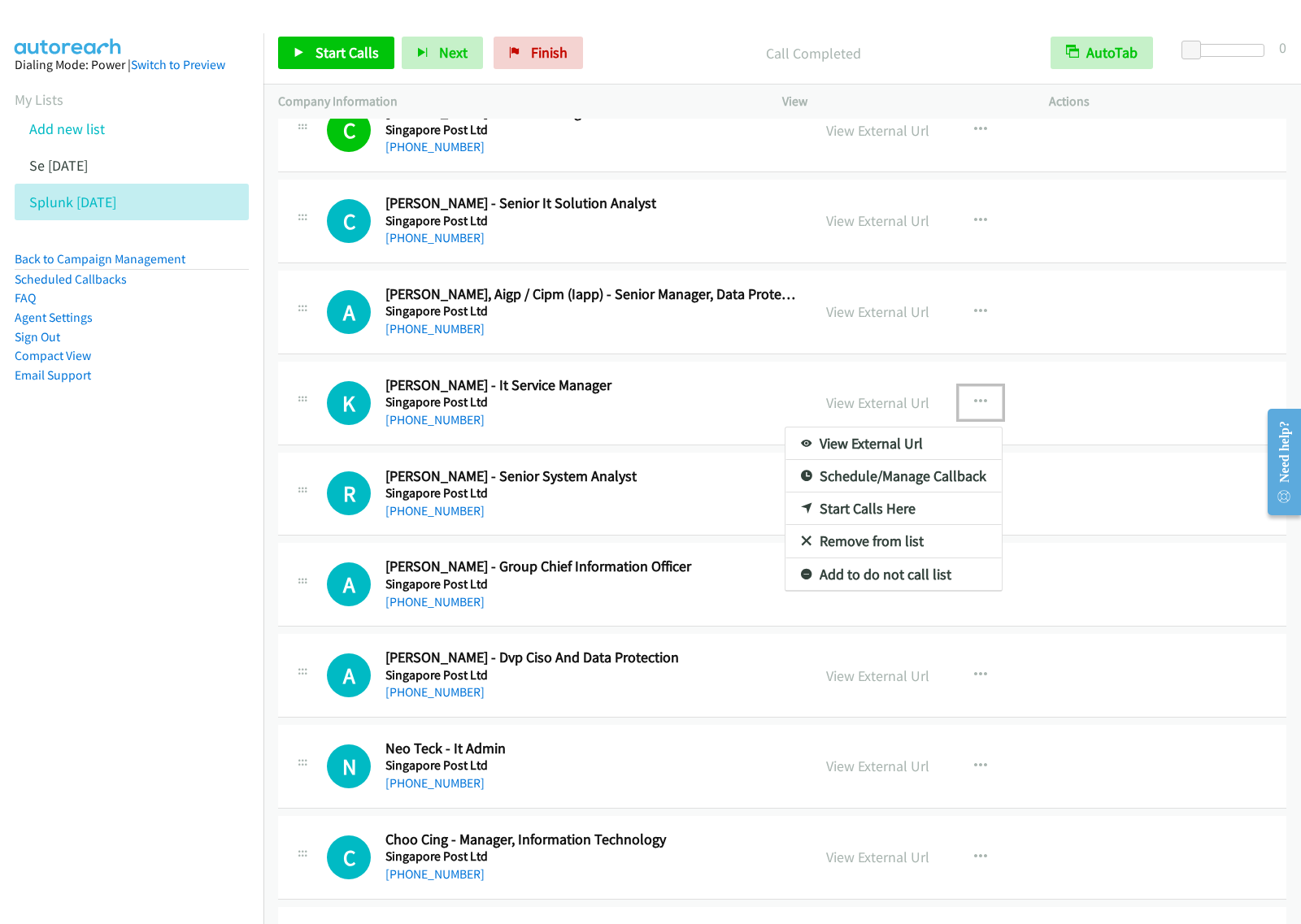
click at [901, 524] on link "Start Calls Here" at bounding box center [893, 509] width 216 height 33
click at [961, 417] on button "button" at bounding box center [980, 403] width 44 height 33
click at [912, 520] on link "Start Calls Here" at bounding box center [893, 509] width 216 height 33
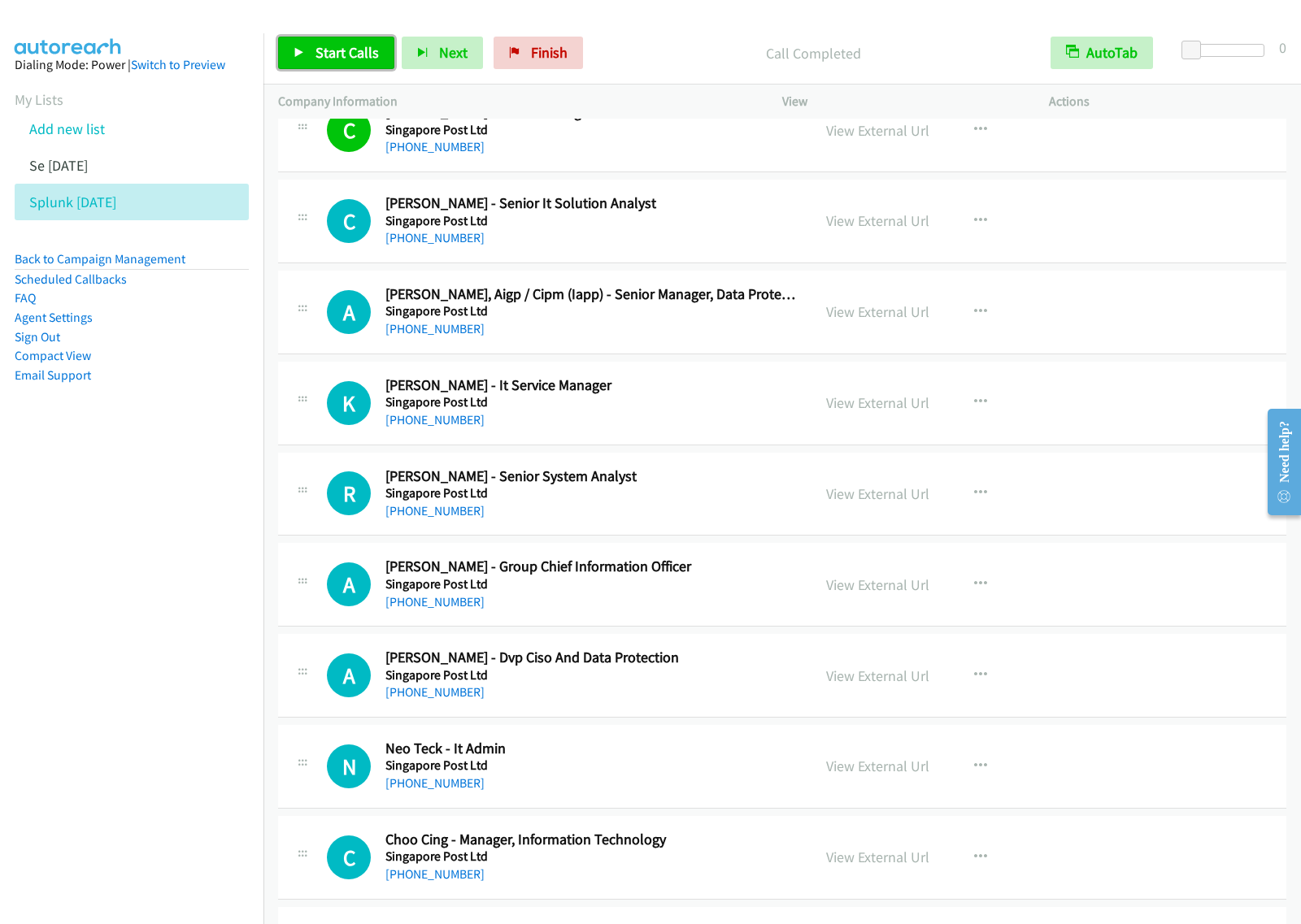
click at [351, 51] on span "Start Calls" at bounding box center [347, 52] width 64 height 18
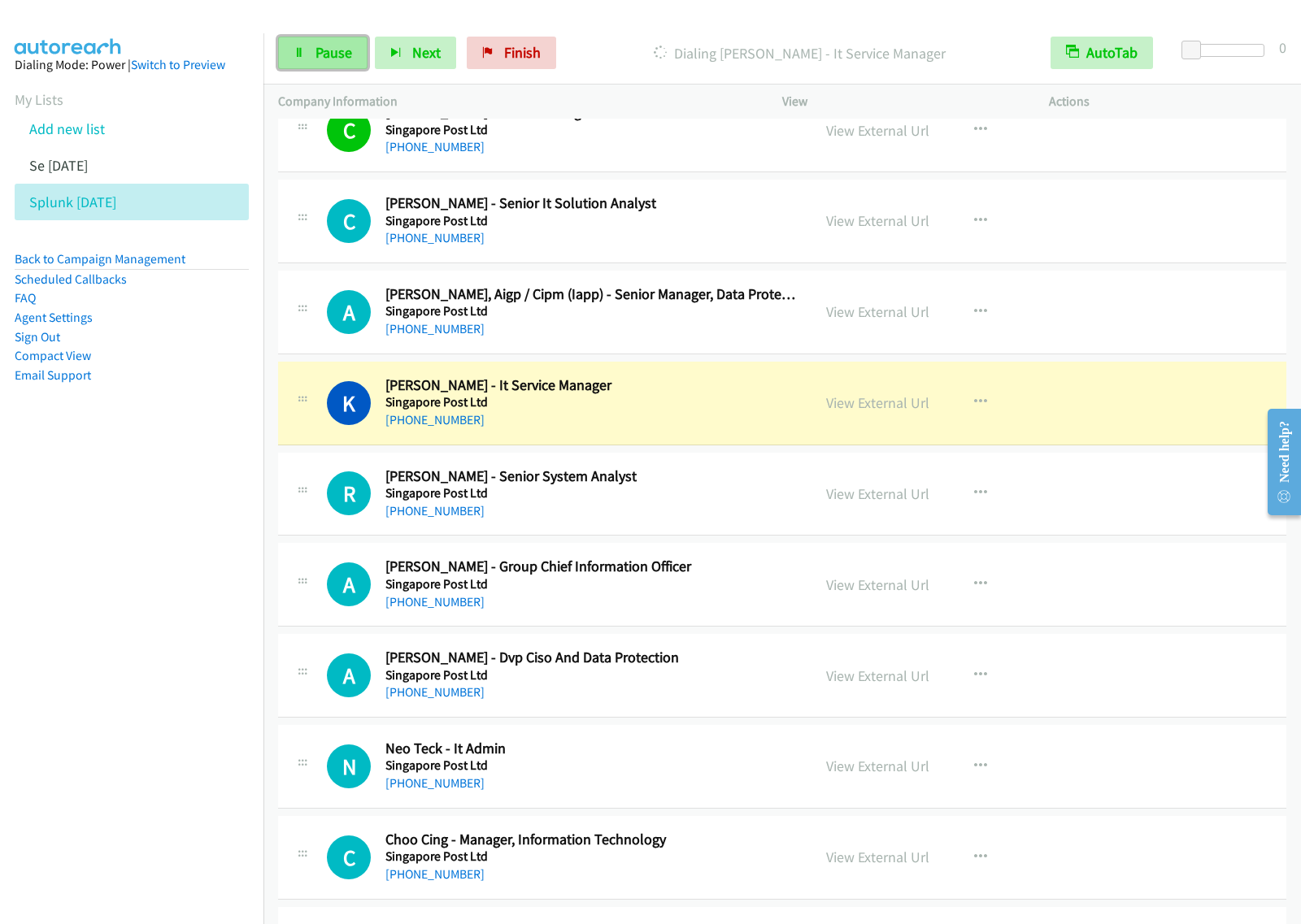
click at [309, 49] on link "Pause" at bounding box center [322, 53] width 90 height 33
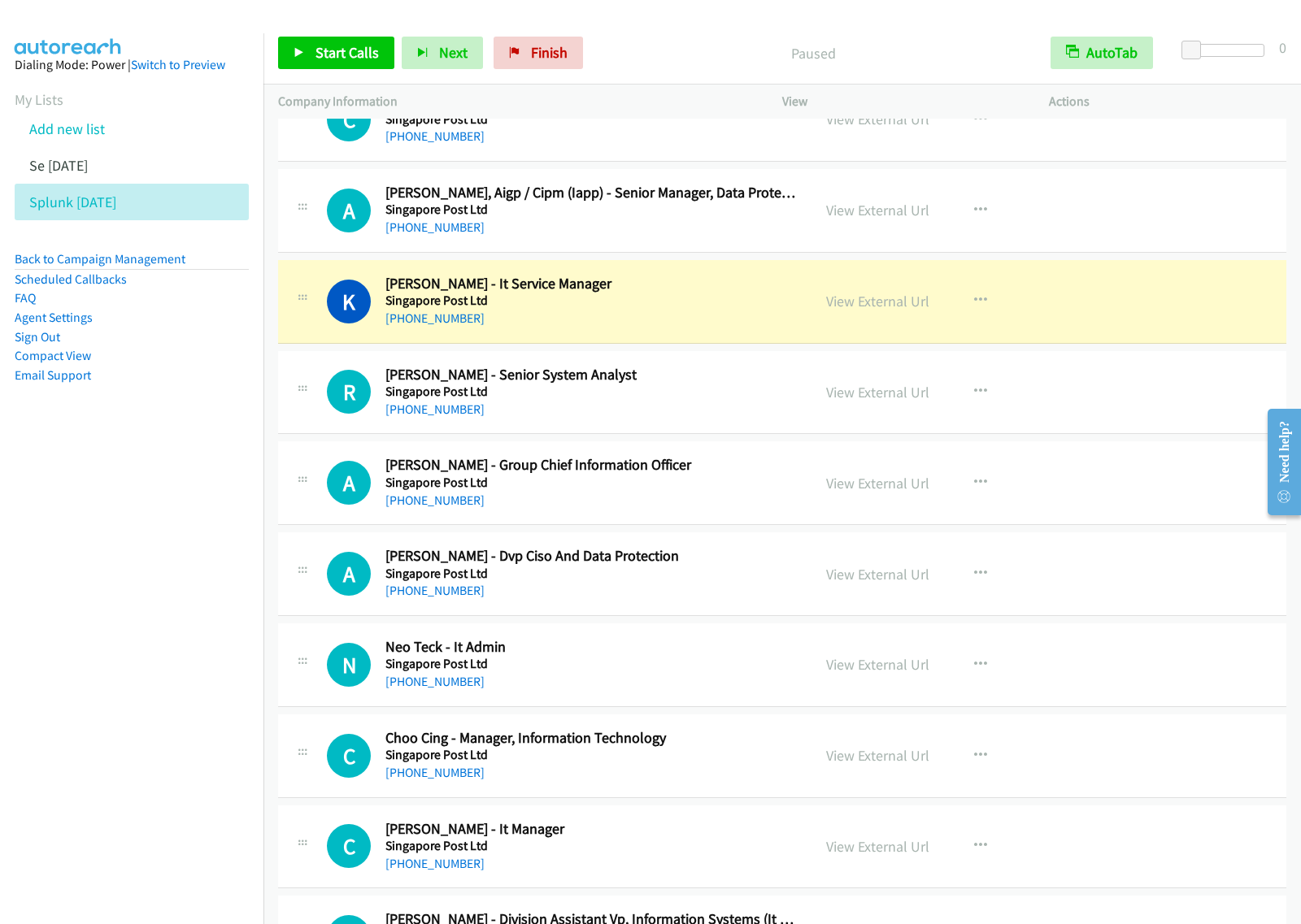
scroll to position [5689, 0]
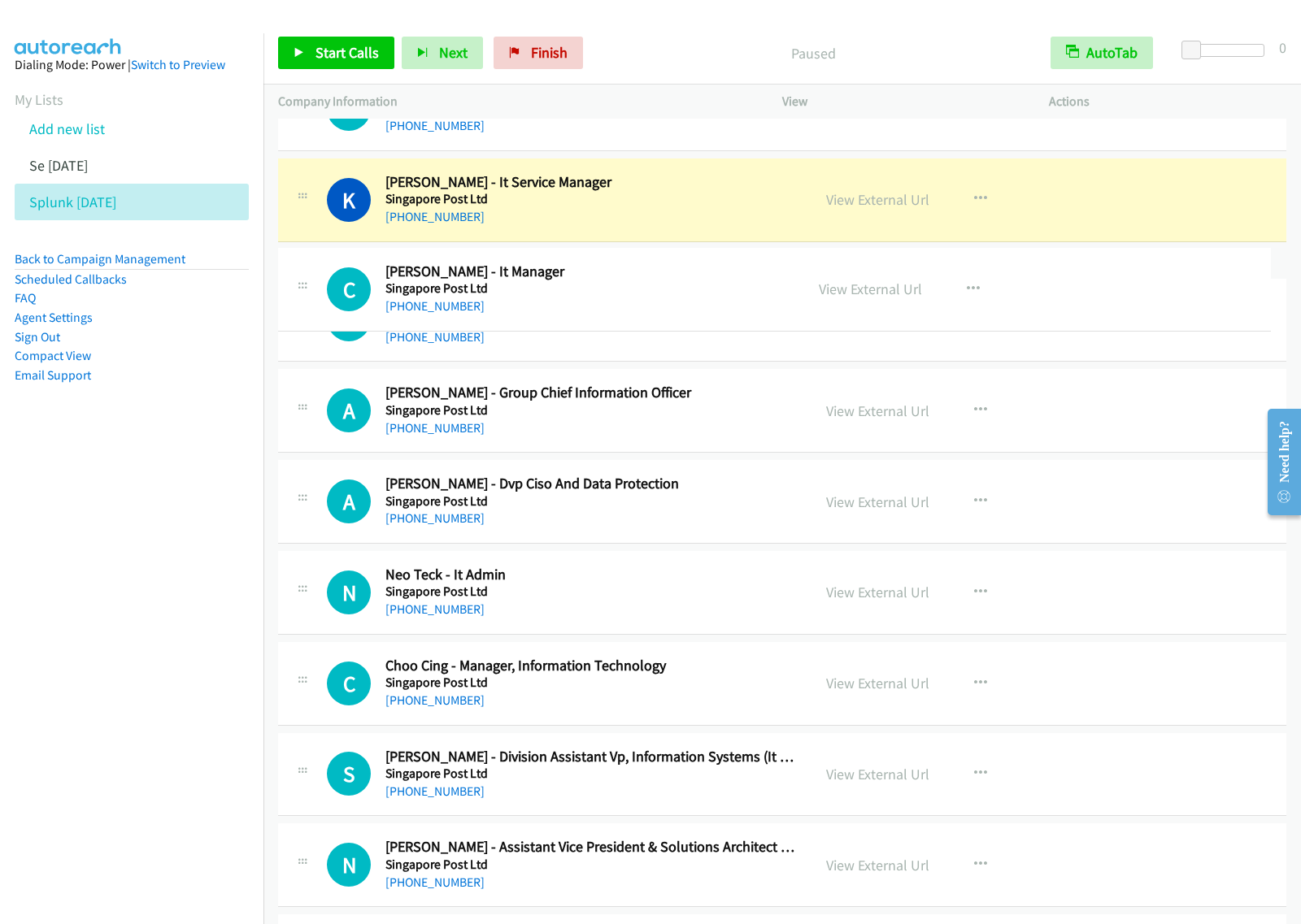
drag, startPoint x: 687, startPoint y: 752, endPoint x: 762, endPoint y: 286, distance: 472.0
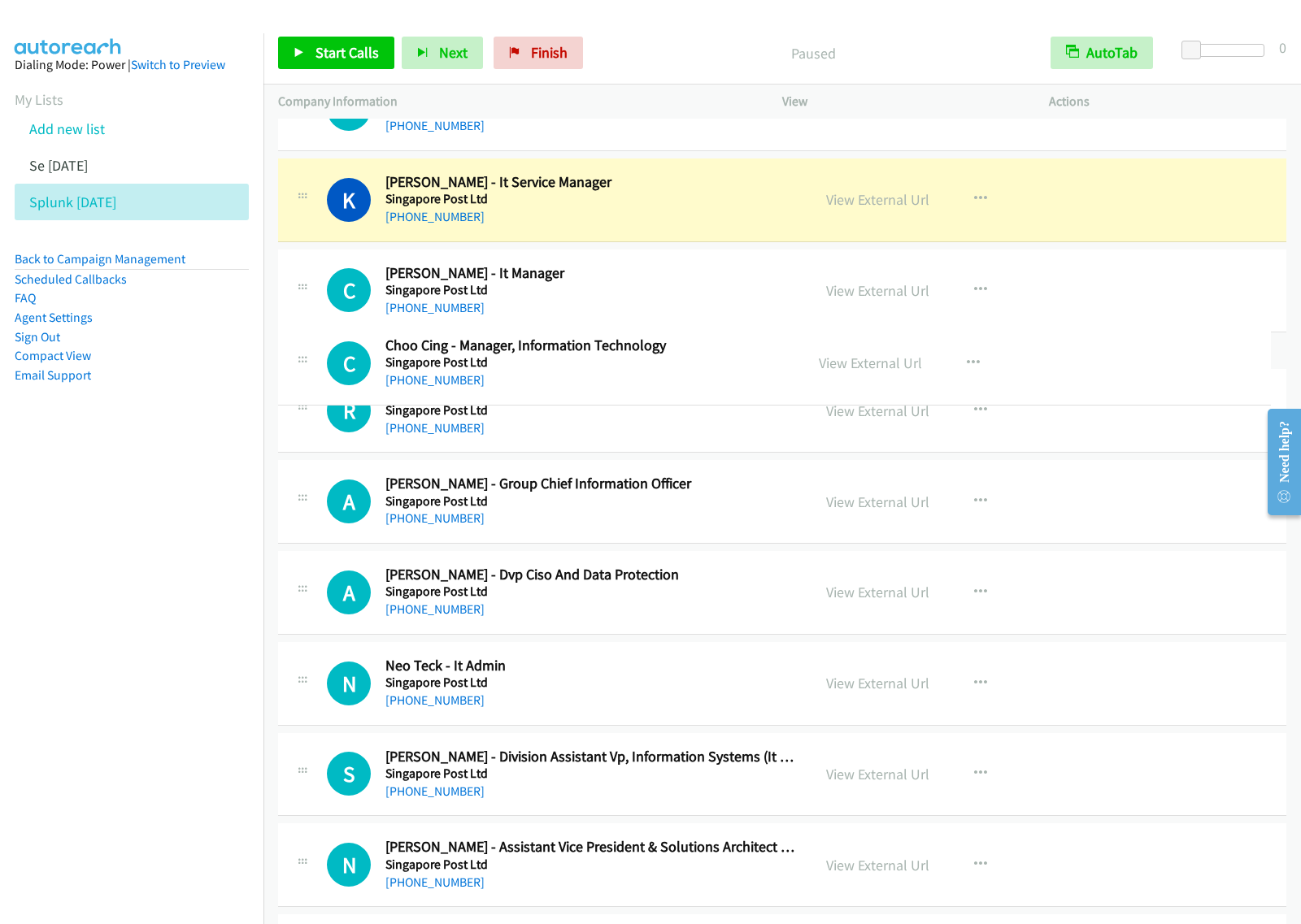
drag, startPoint x: 709, startPoint y: 755, endPoint x: 761, endPoint y: 363, distance: 395.4
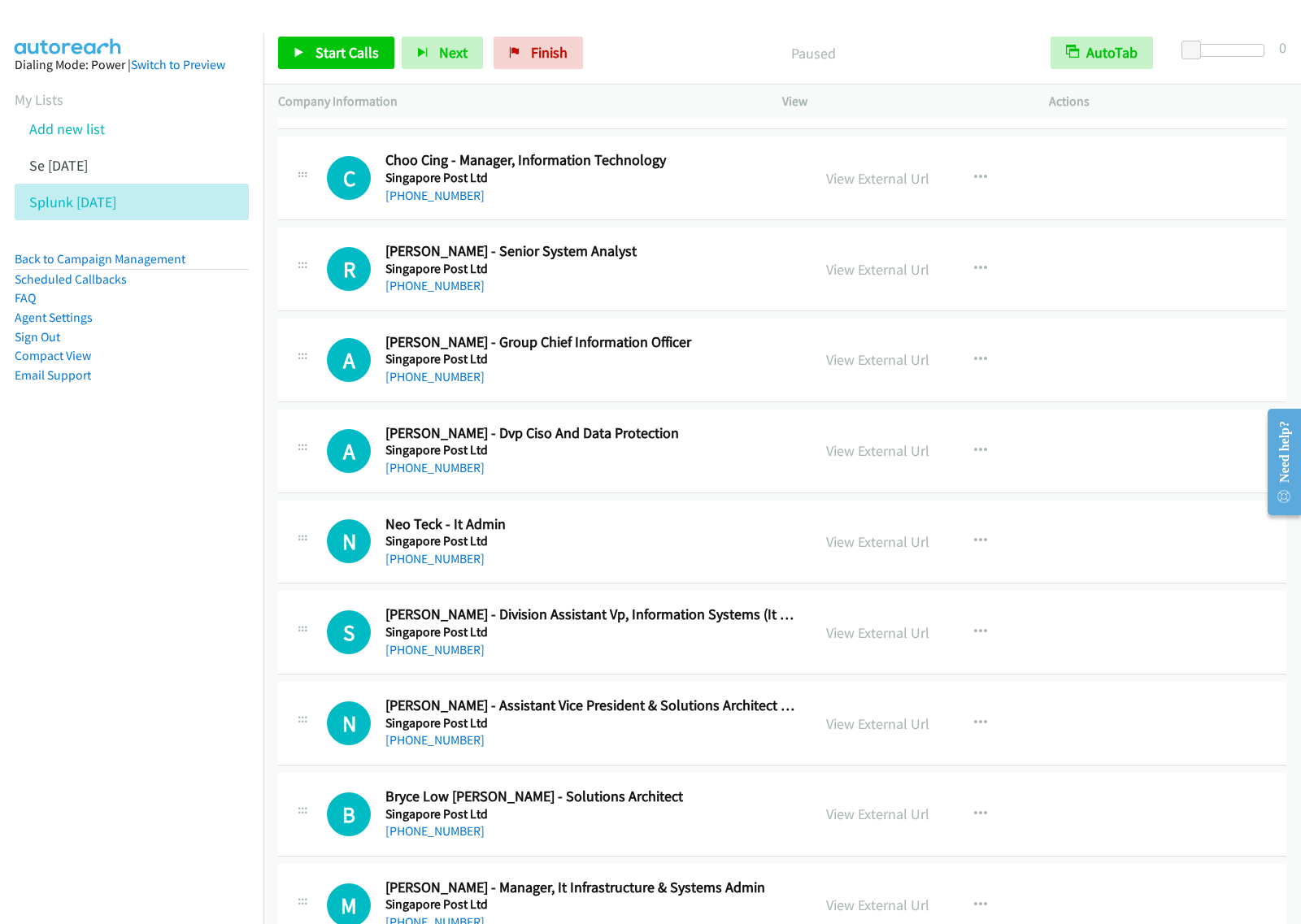
scroll to position [5994, 0]
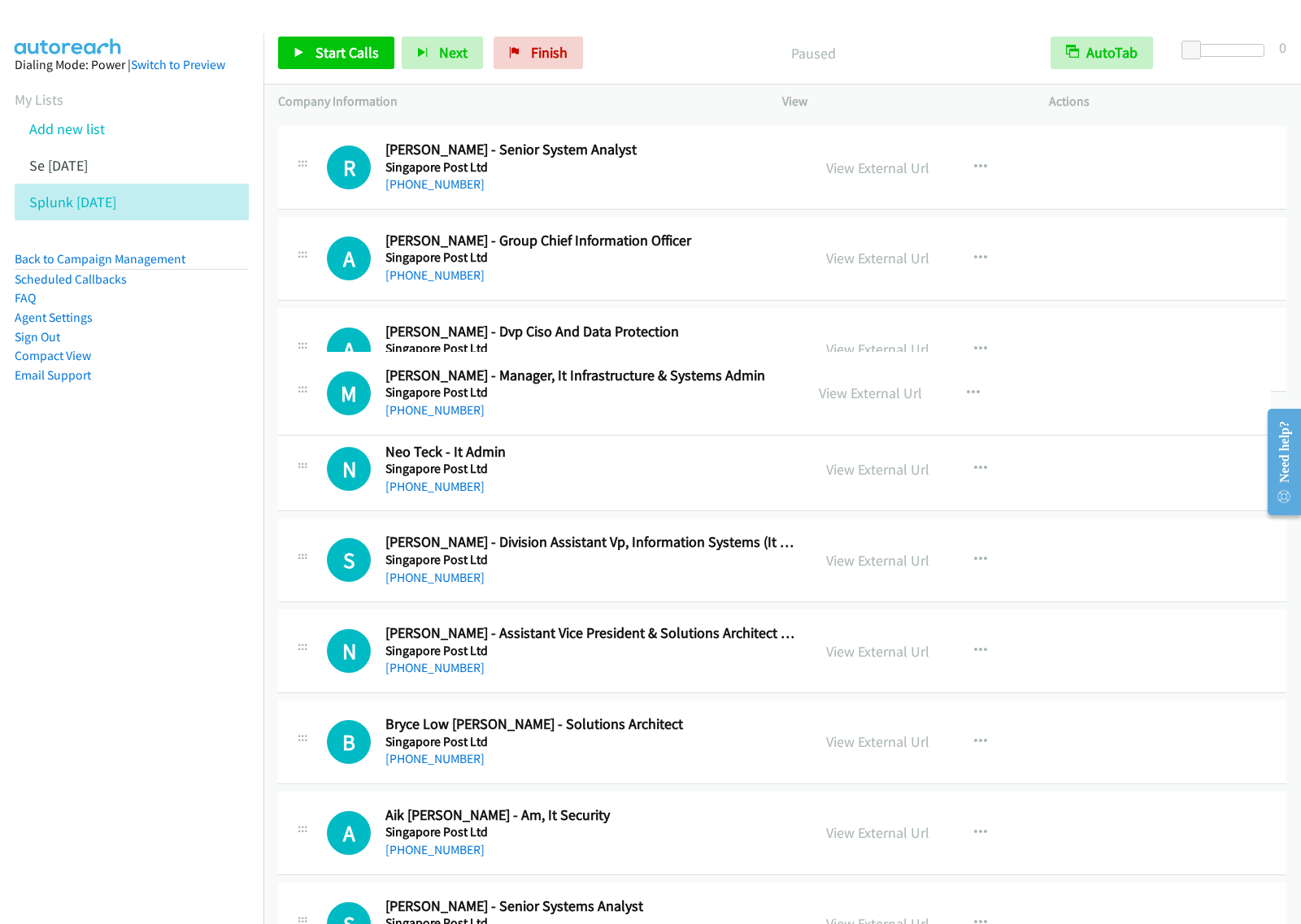
drag, startPoint x: 697, startPoint y: 752, endPoint x: 768, endPoint y: 392, distance: 366.9
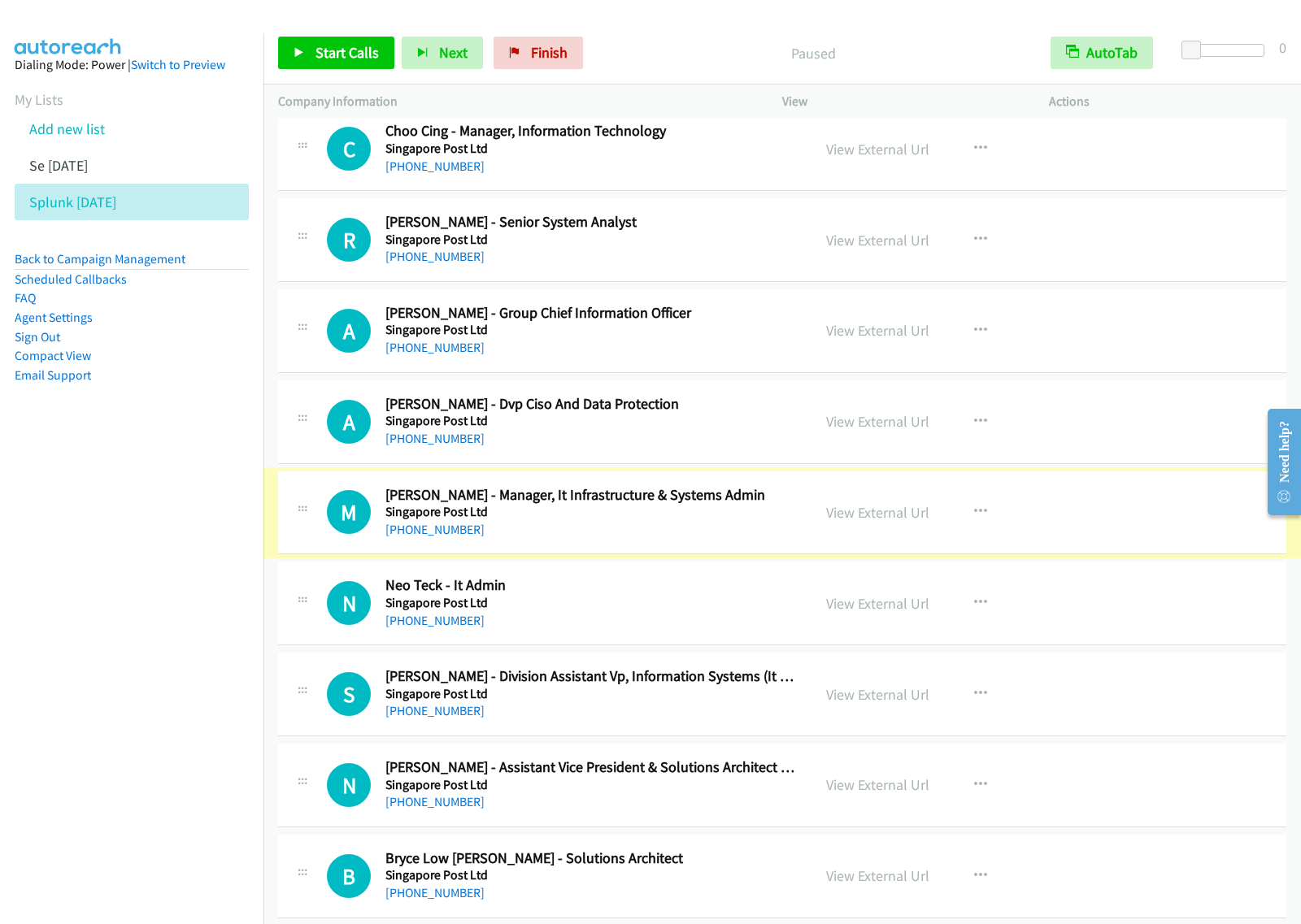
scroll to position [5791, 0]
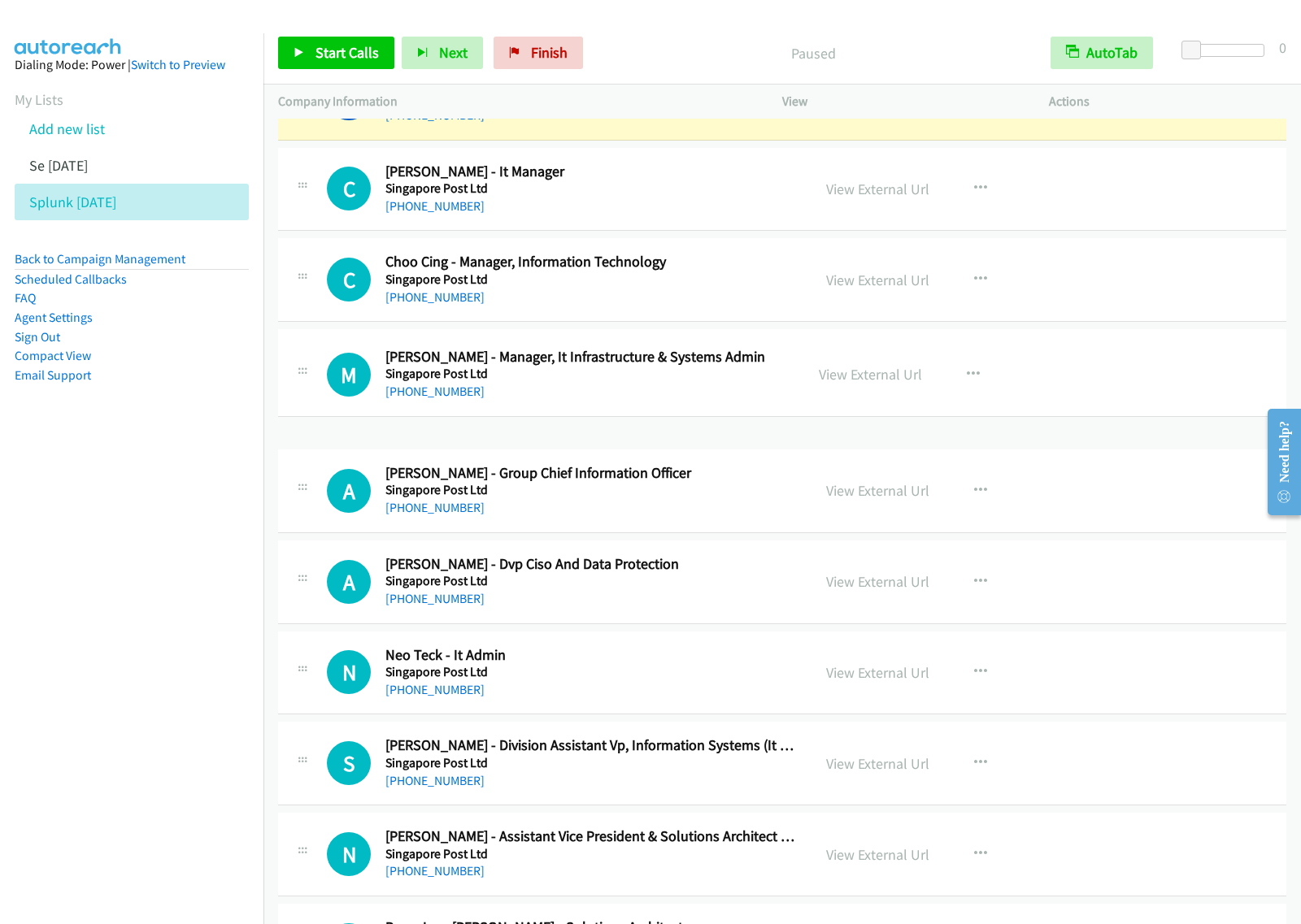
drag, startPoint x: 709, startPoint y: 622, endPoint x: 711, endPoint y: 380, distance: 242.0
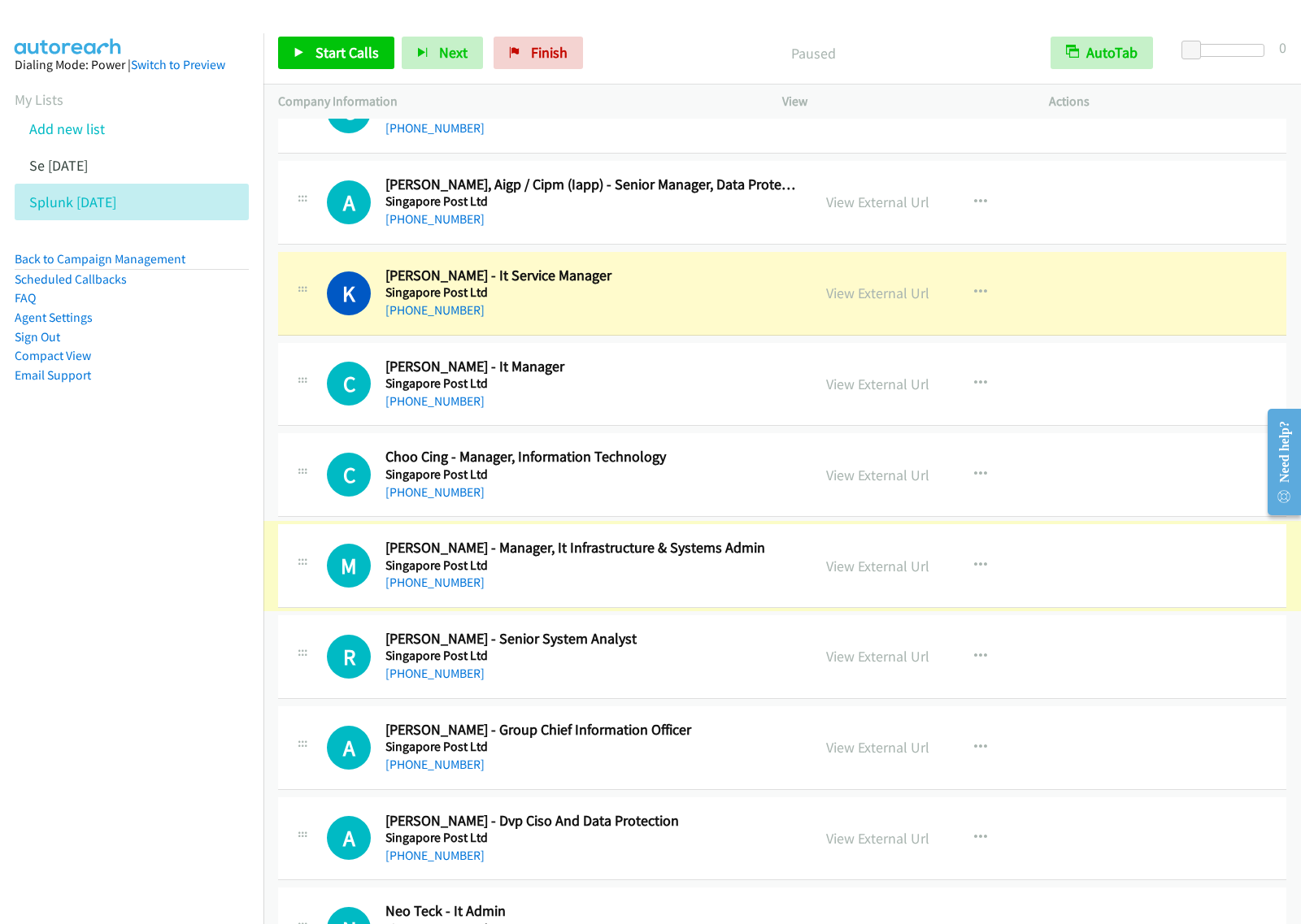
scroll to position [5587, 0]
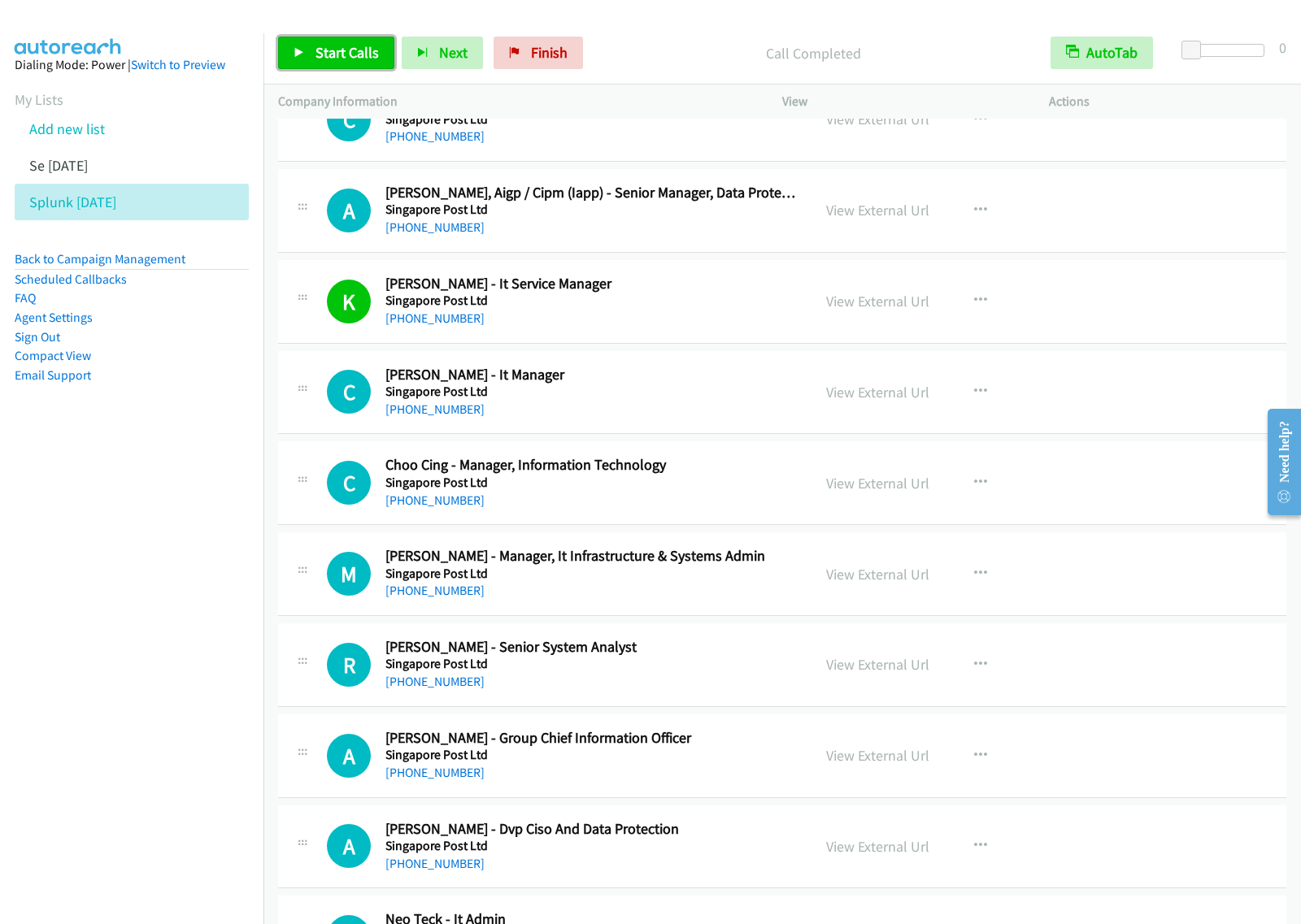
drag, startPoint x: 335, startPoint y: 50, endPoint x: 382, endPoint y: 65, distance: 49.3
click at [335, 50] on span "Start Calls" at bounding box center [347, 52] width 64 height 18
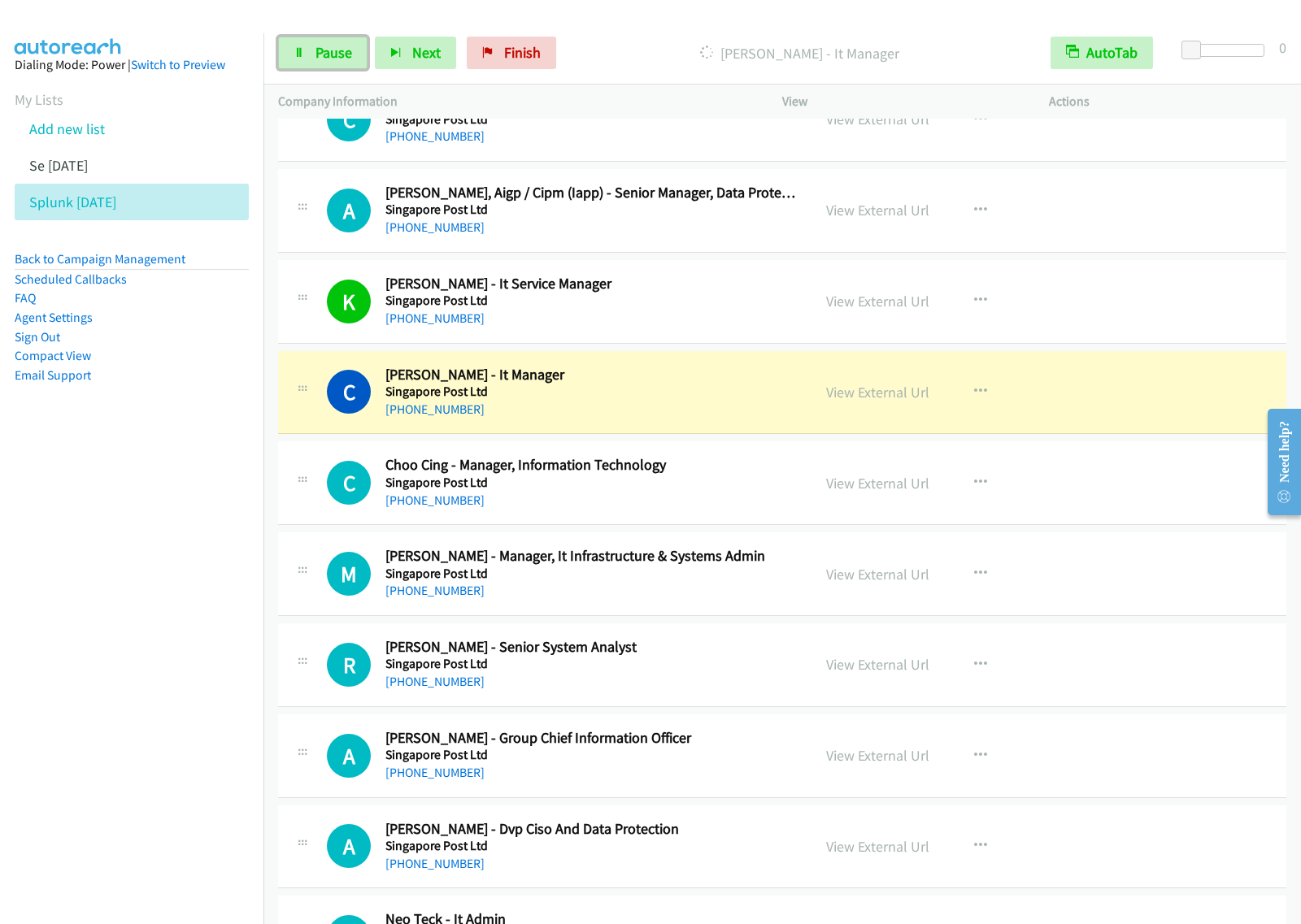
drag, startPoint x: 343, startPoint y: 46, endPoint x: 443, endPoint y: 3, distance: 108.9
click at [343, 46] on span "Pause" at bounding box center [333, 52] width 37 height 18
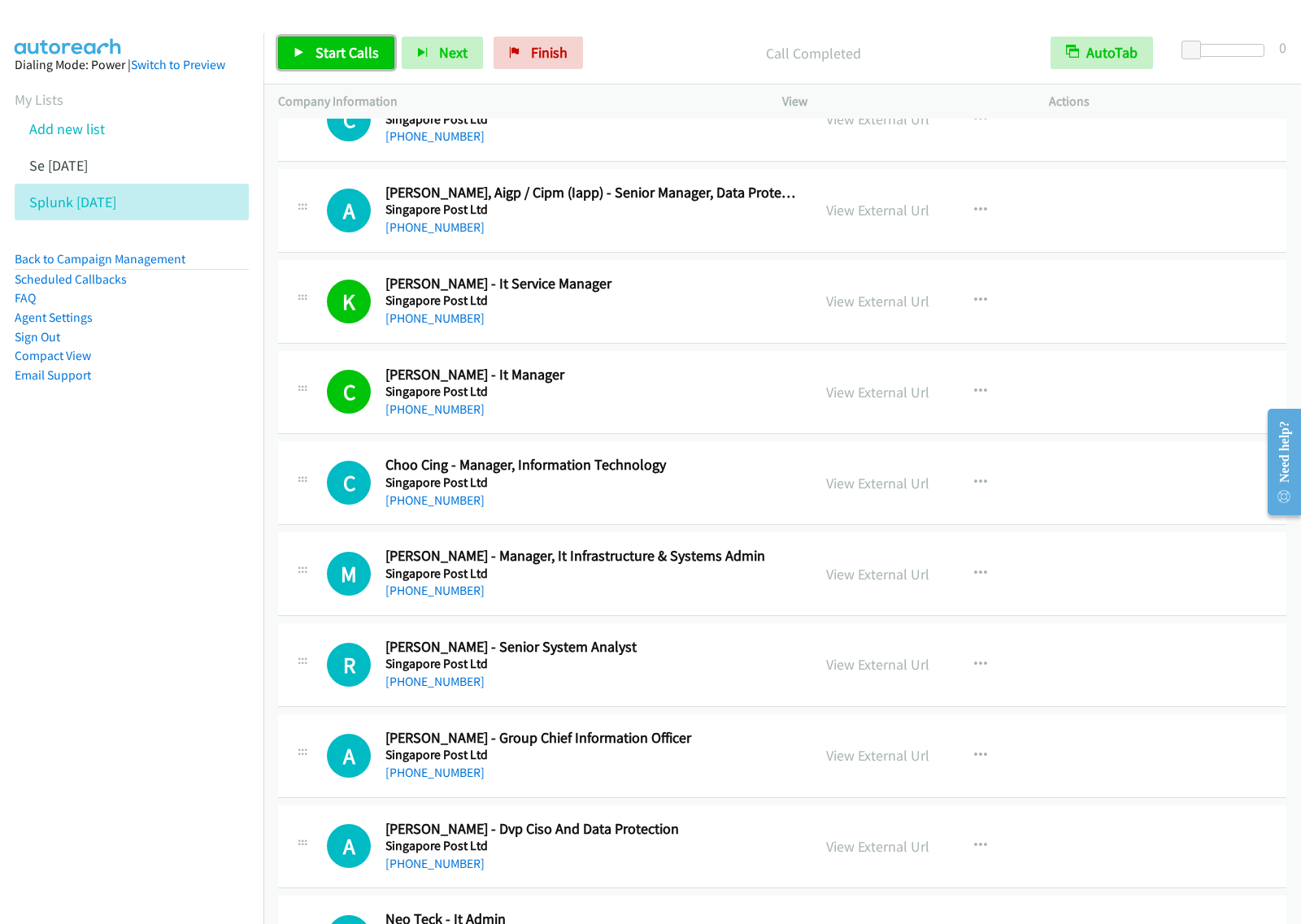
click at [380, 42] on link "Start Calls" at bounding box center [335, 53] width 117 height 33
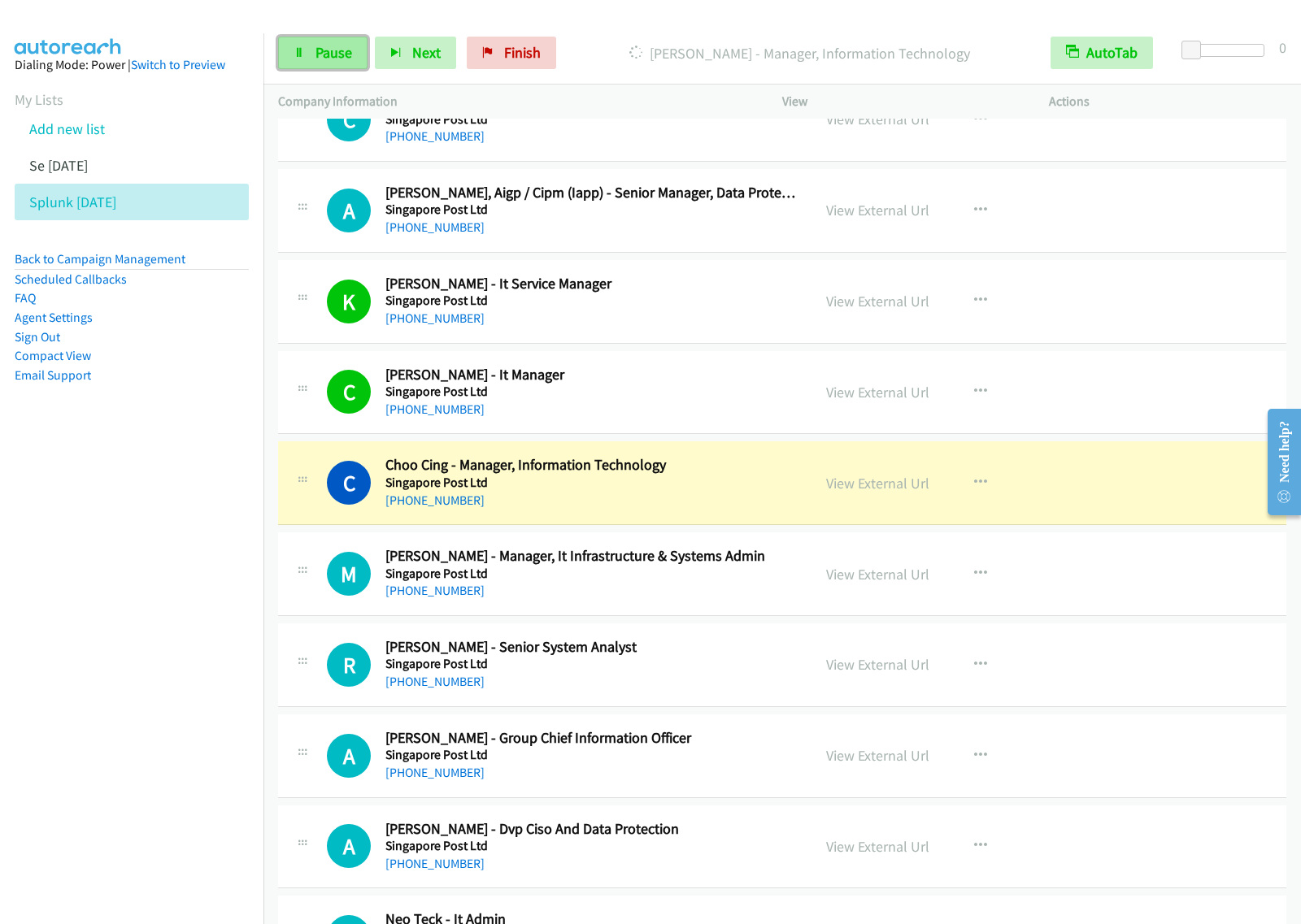
click at [341, 66] on link "Pause" at bounding box center [322, 53] width 90 height 33
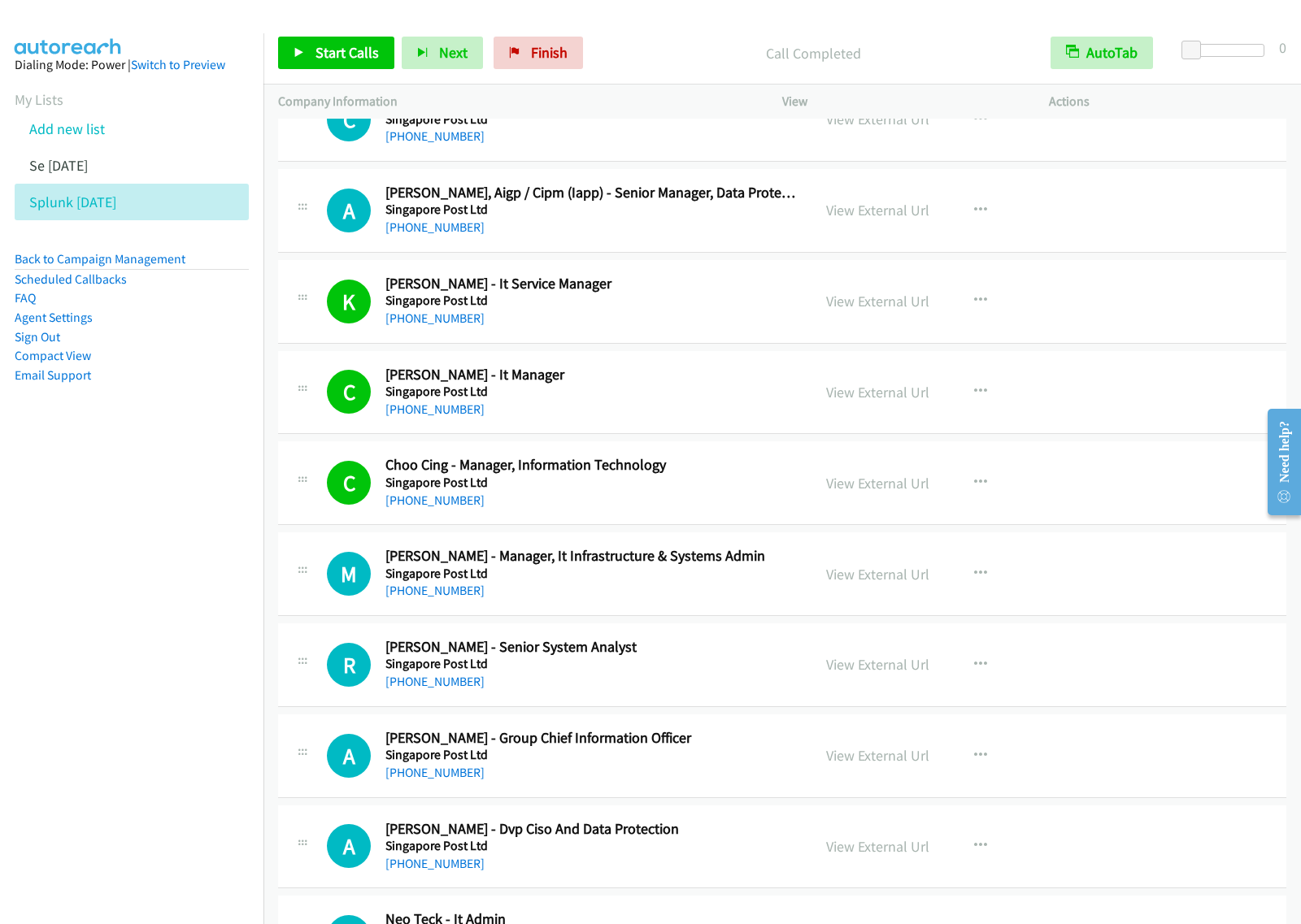
scroll to position [5689, 0]
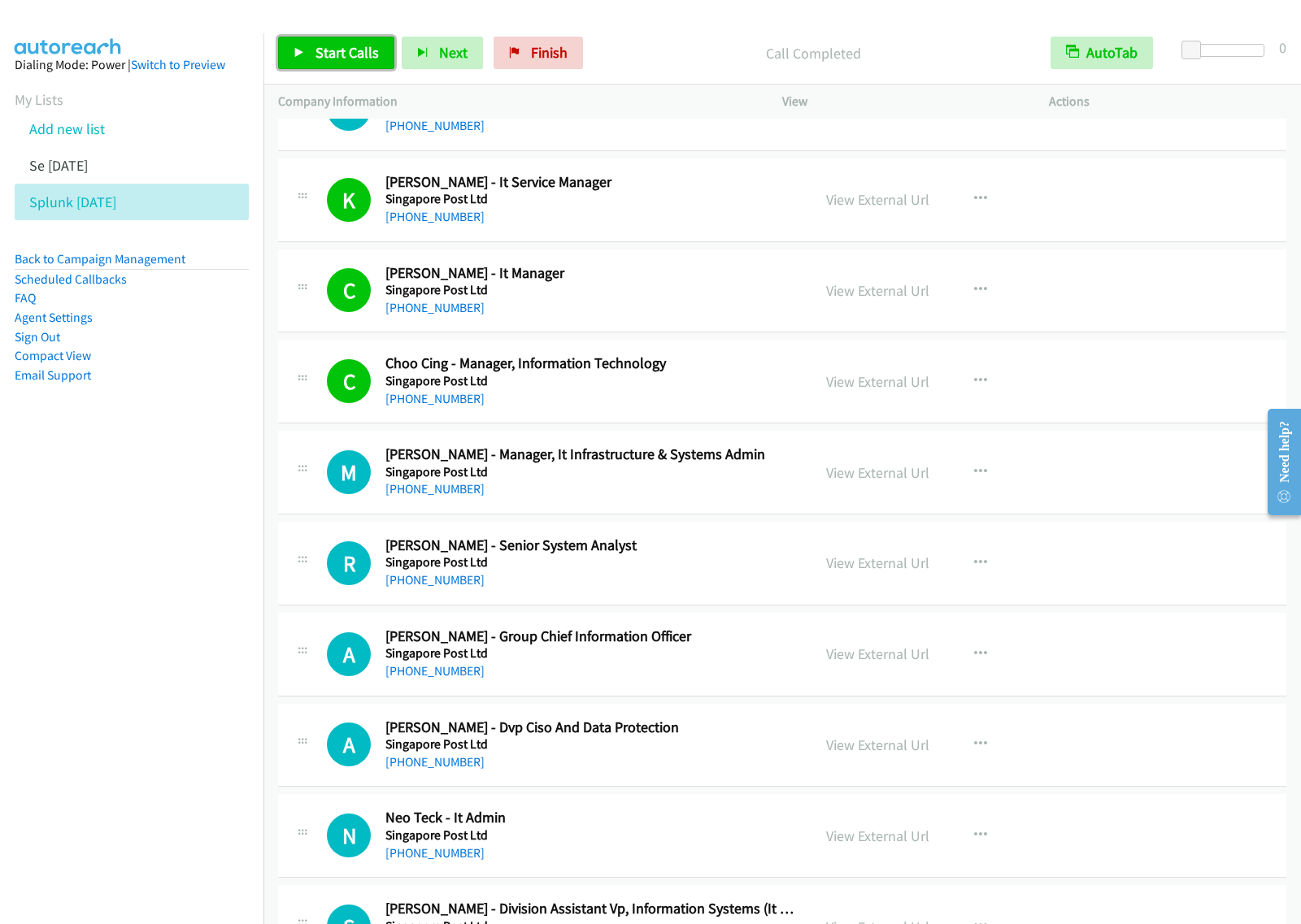
click at [345, 49] on span "Start Calls" at bounding box center [347, 52] width 64 height 18
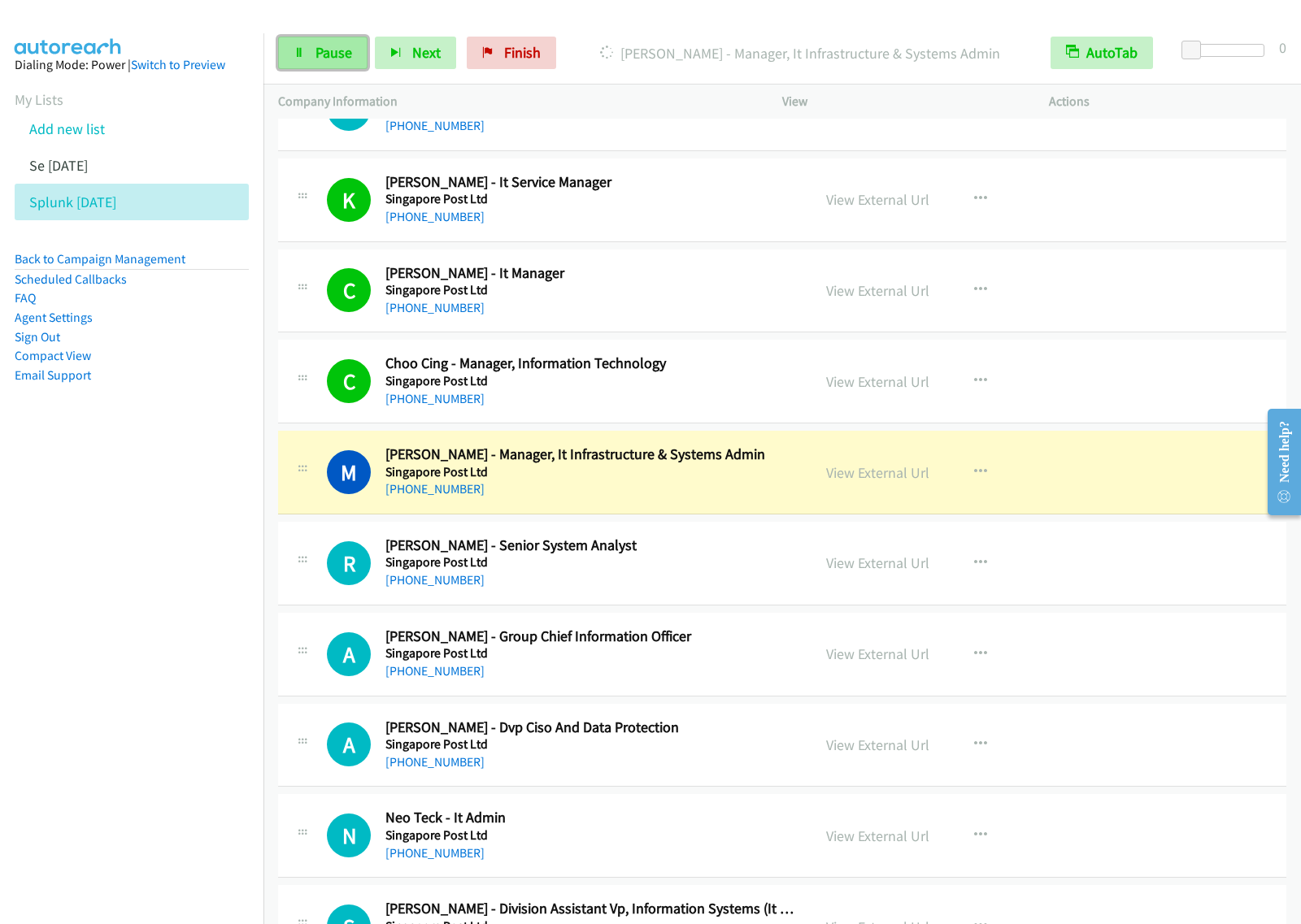
click at [343, 51] on span "Pause" at bounding box center [333, 52] width 37 height 18
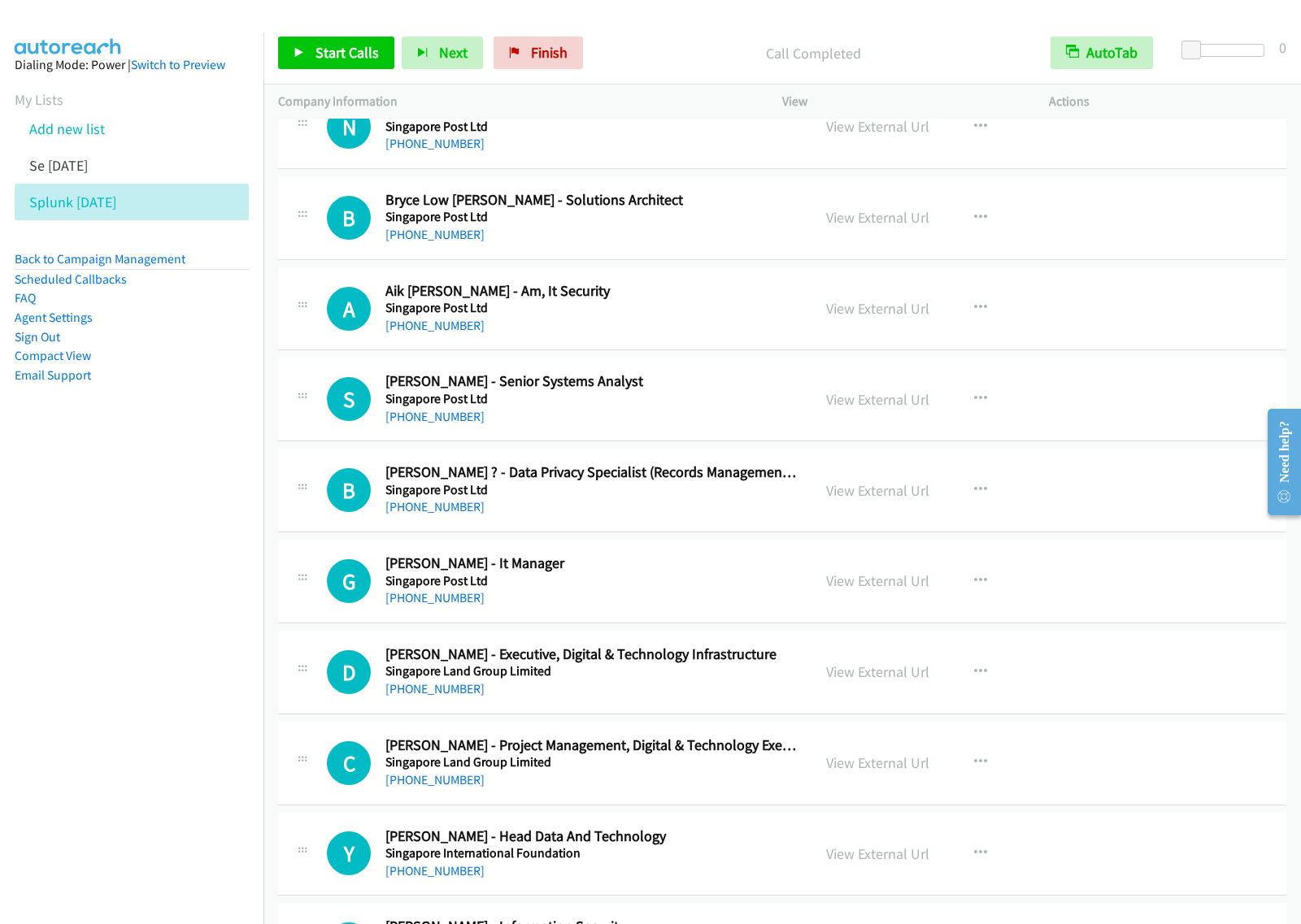
scroll to position [6705, 0]
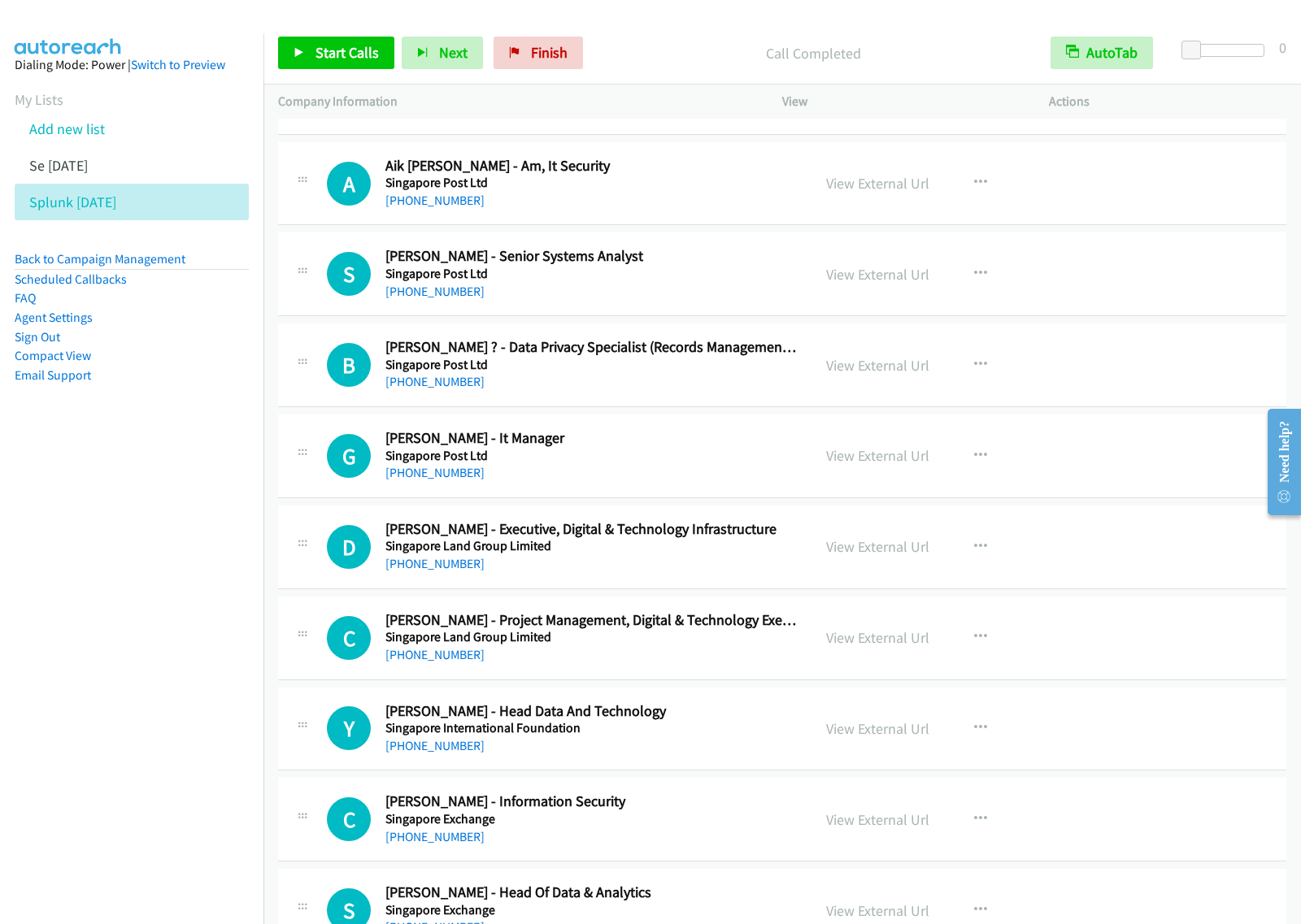
click at [651, 448] on h2 "[PERSON_NAME] - It Manager" at bounding box center [591, 437] width 412 height 18
click at [974, 462] on icon "button" at bounding box center [980, 455] width 13 height 13
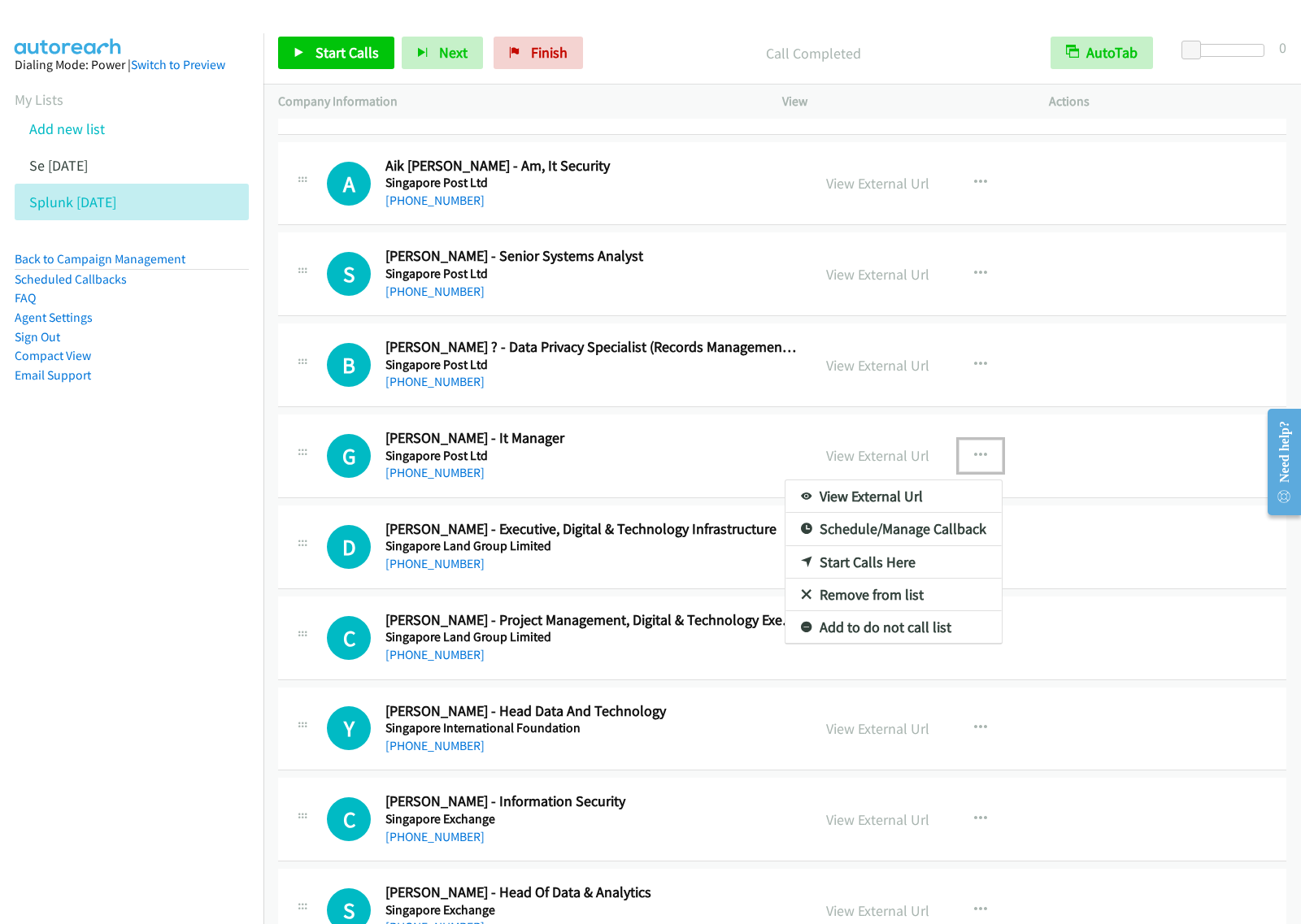
click at [886, 579] on link "Start Calls Here" at bounding box center [893, 563] width 216 height 33
click at [972, 472] on button "button" at bounding box center [980, 456] width 44 height 33
click at [894, 574] on link "Start Calls Here" at bounding box center [893, 563] width 216 height 33
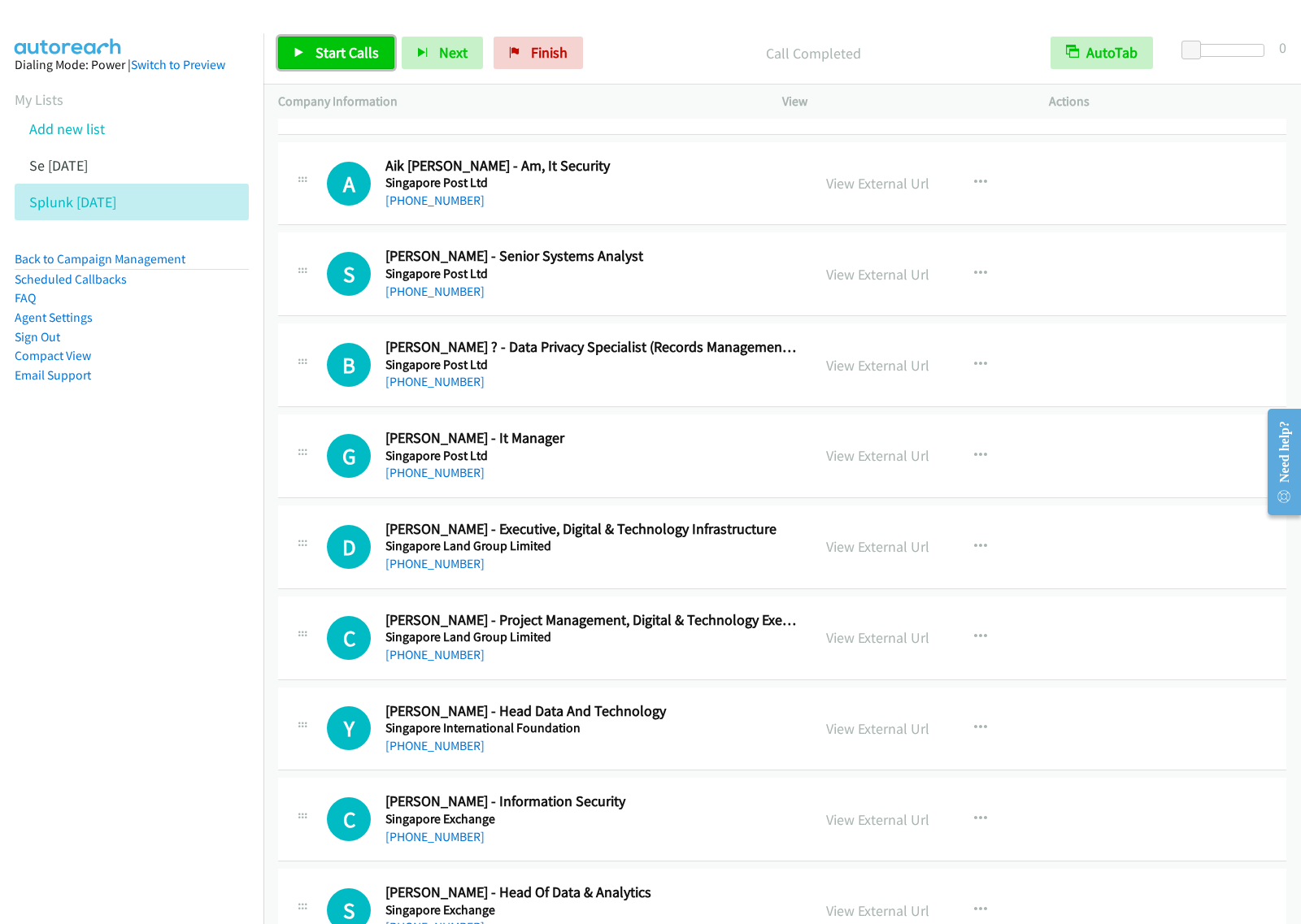
click at [356, 55] on span "Start Calls" at bounding box center [347, 52] width 64 height 18
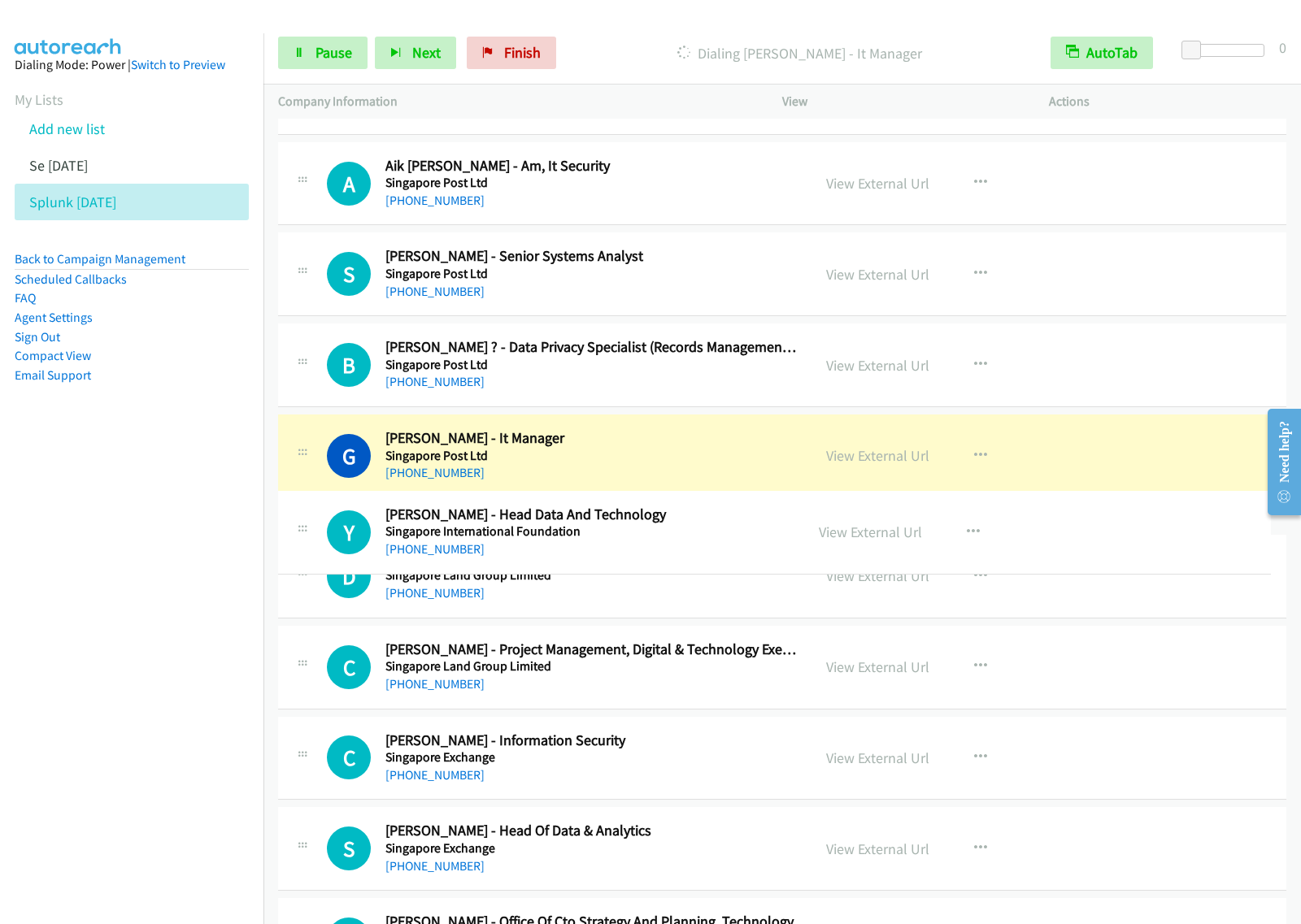
drag, startPoint x: 709, startPoint y: 742, endPoint x: 736, endPoint y: 534, distance: 209.7
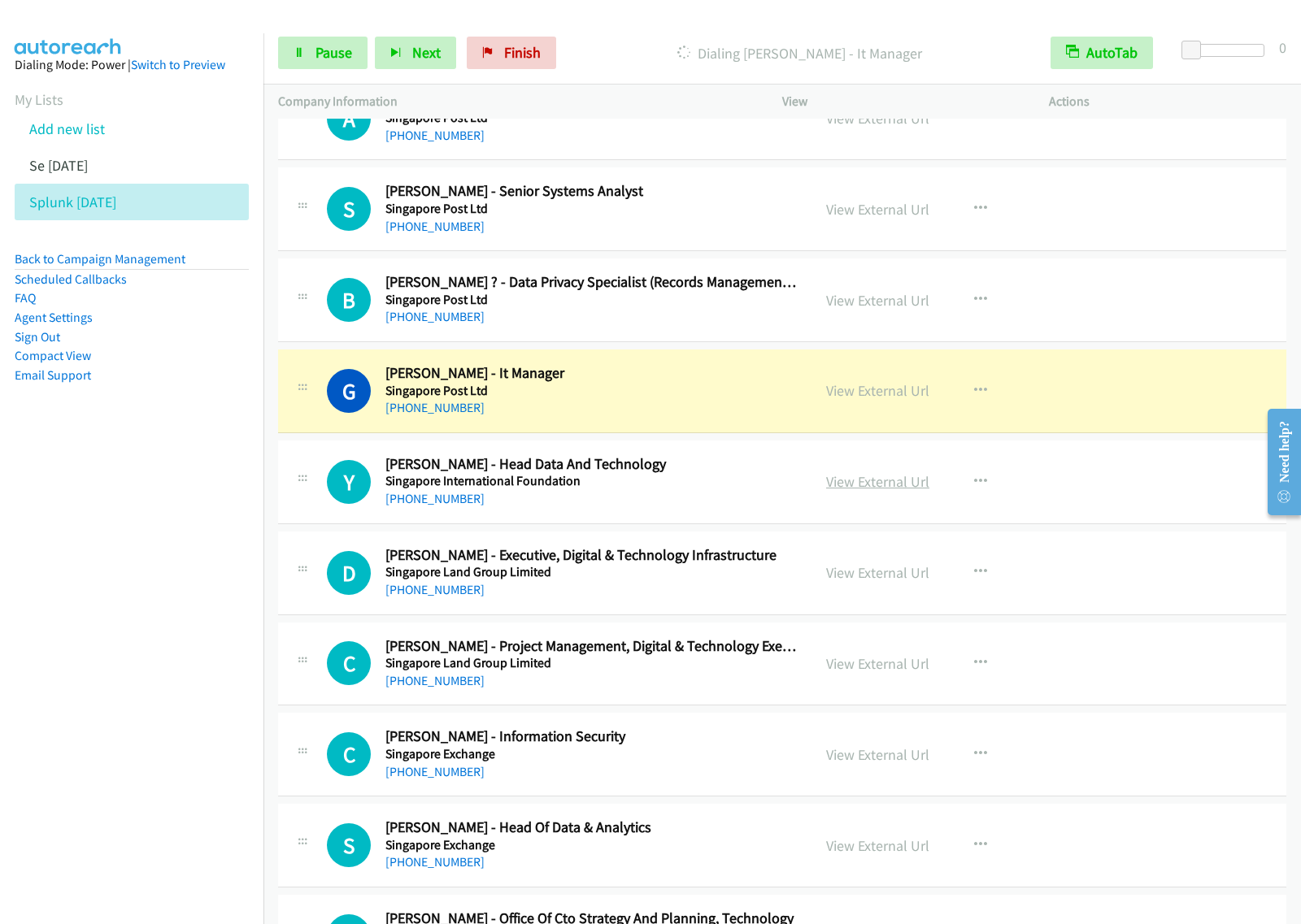
scroll to position [6806, 0]
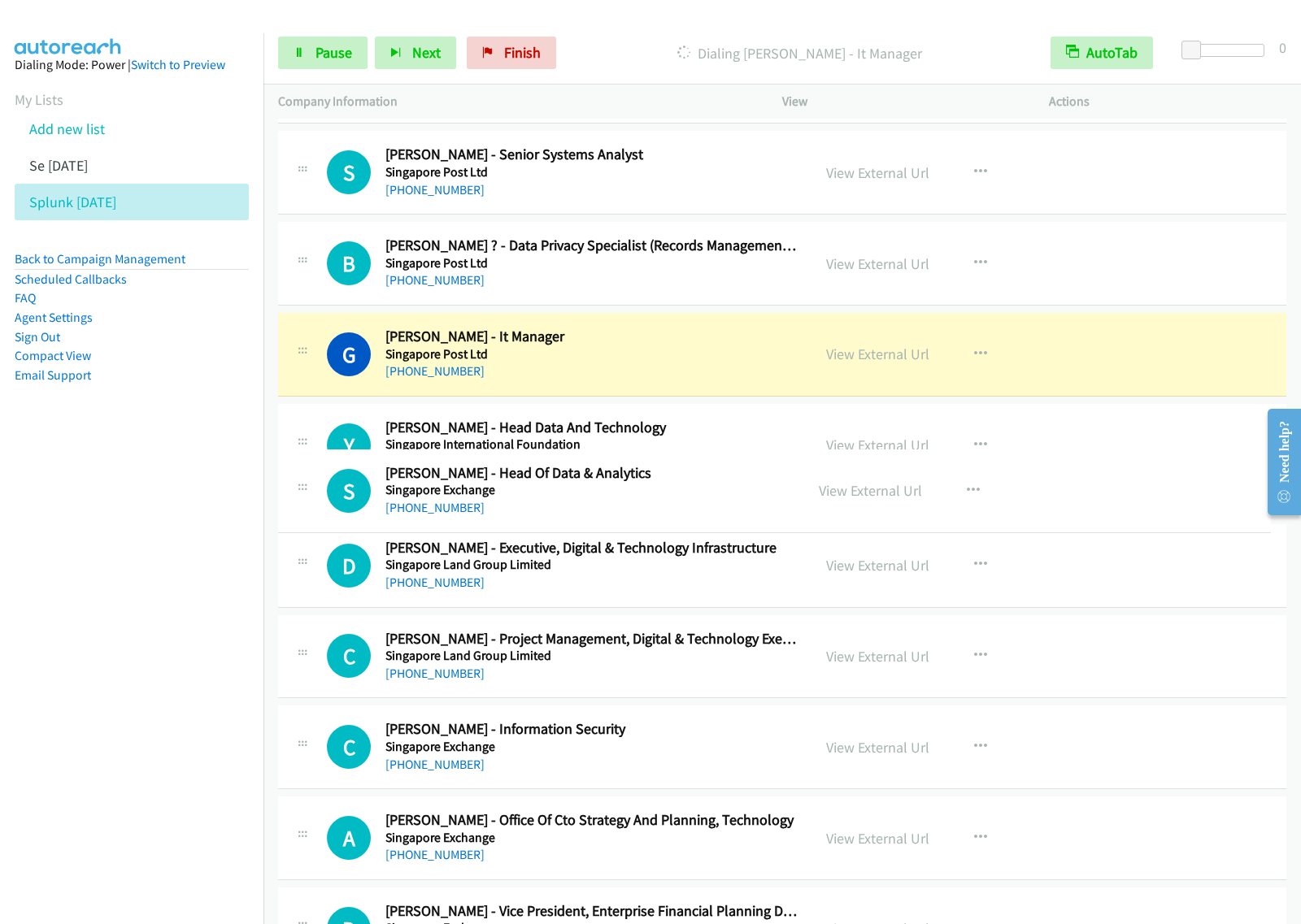
drag, startPoint x: 607, startPoint y: 813, endPoint x: 681, endPoint y: 484, distance: 337.2
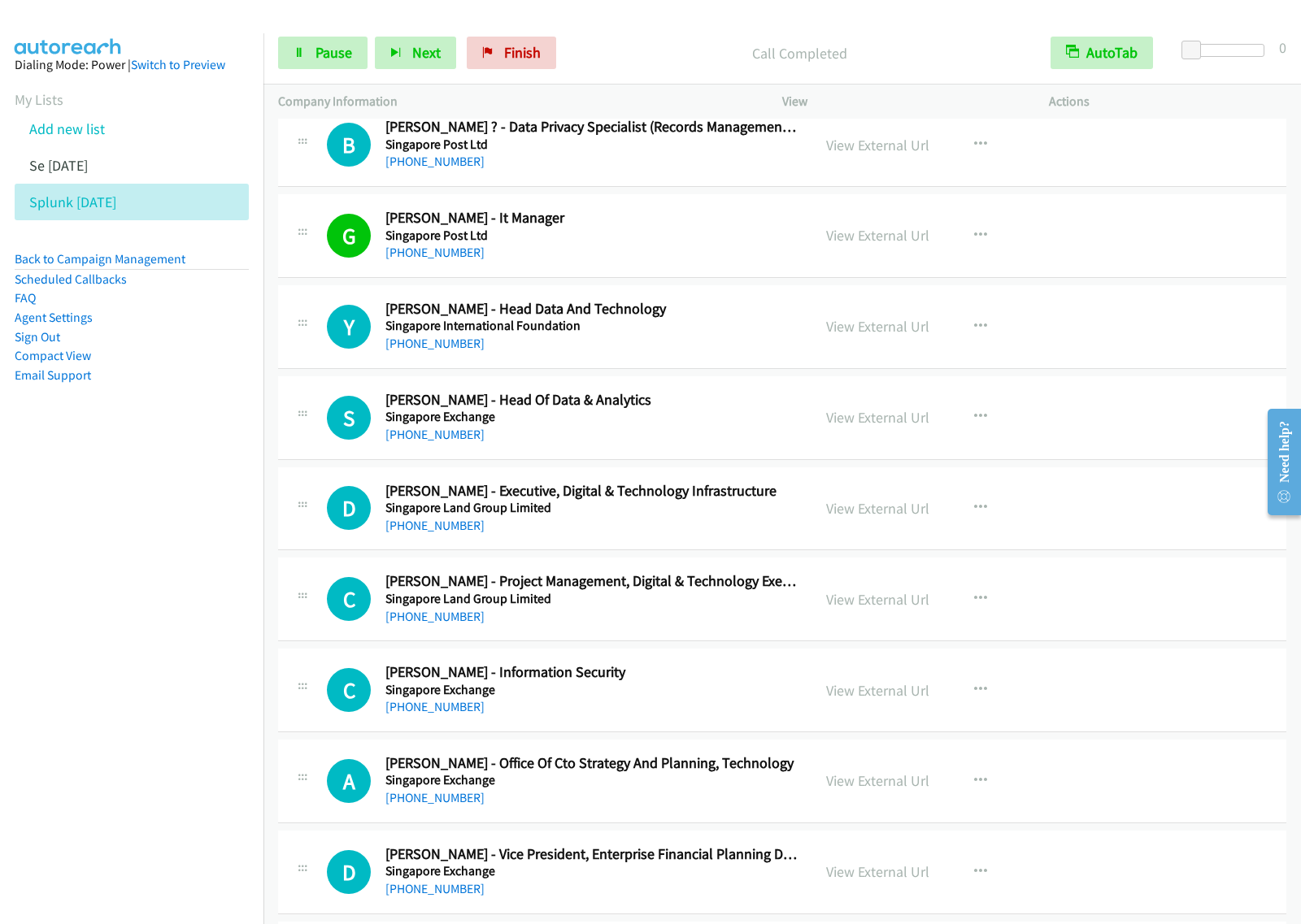
scroll to position [7009, 0]
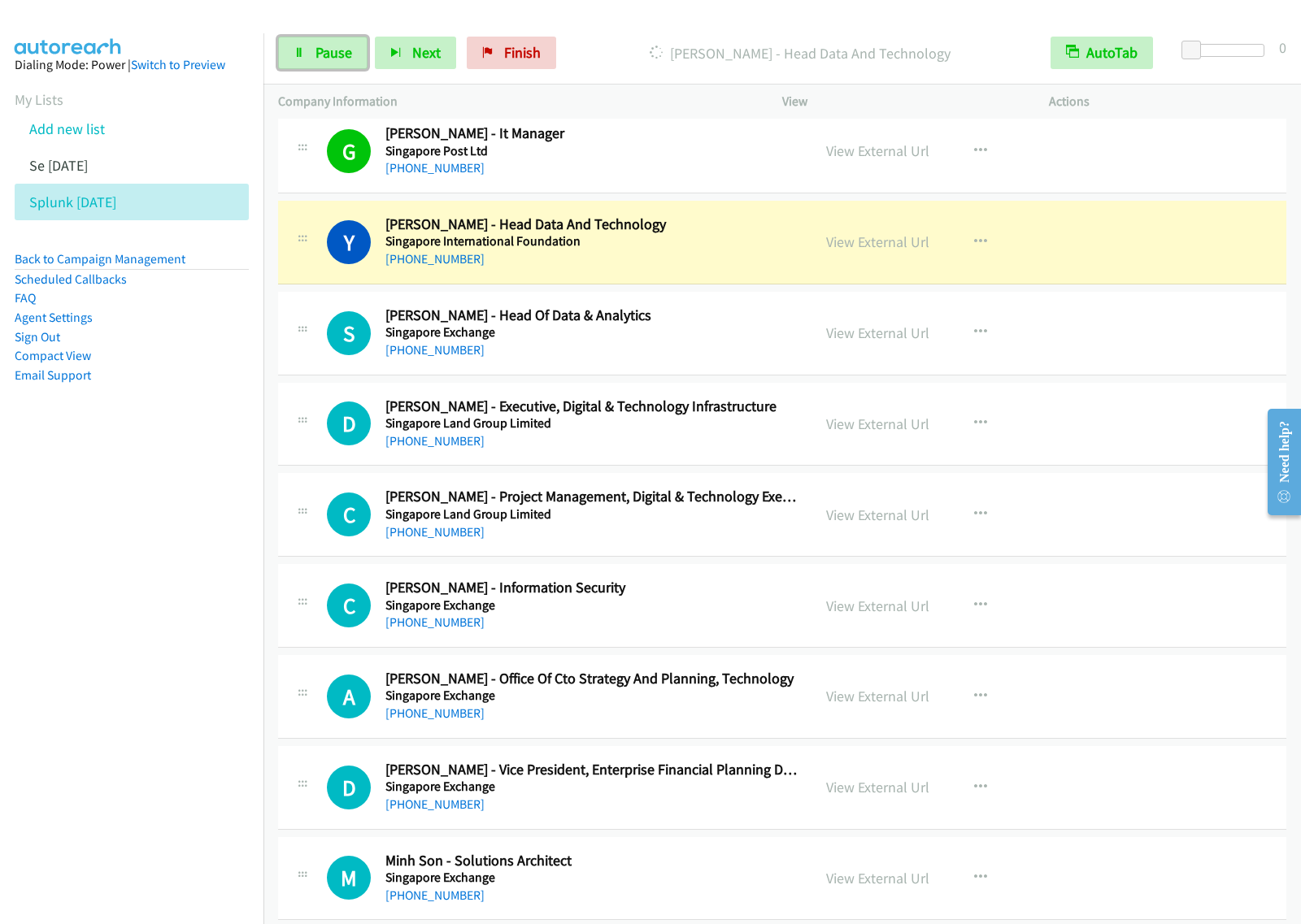
drag, startPoint x: 319, startPoint y: 54, endPoint x: 356, endPoint y: 78, distance: 44.1
click at [319, 54] on span "Pause" at bounding box center [333, 52] width 37 height 18
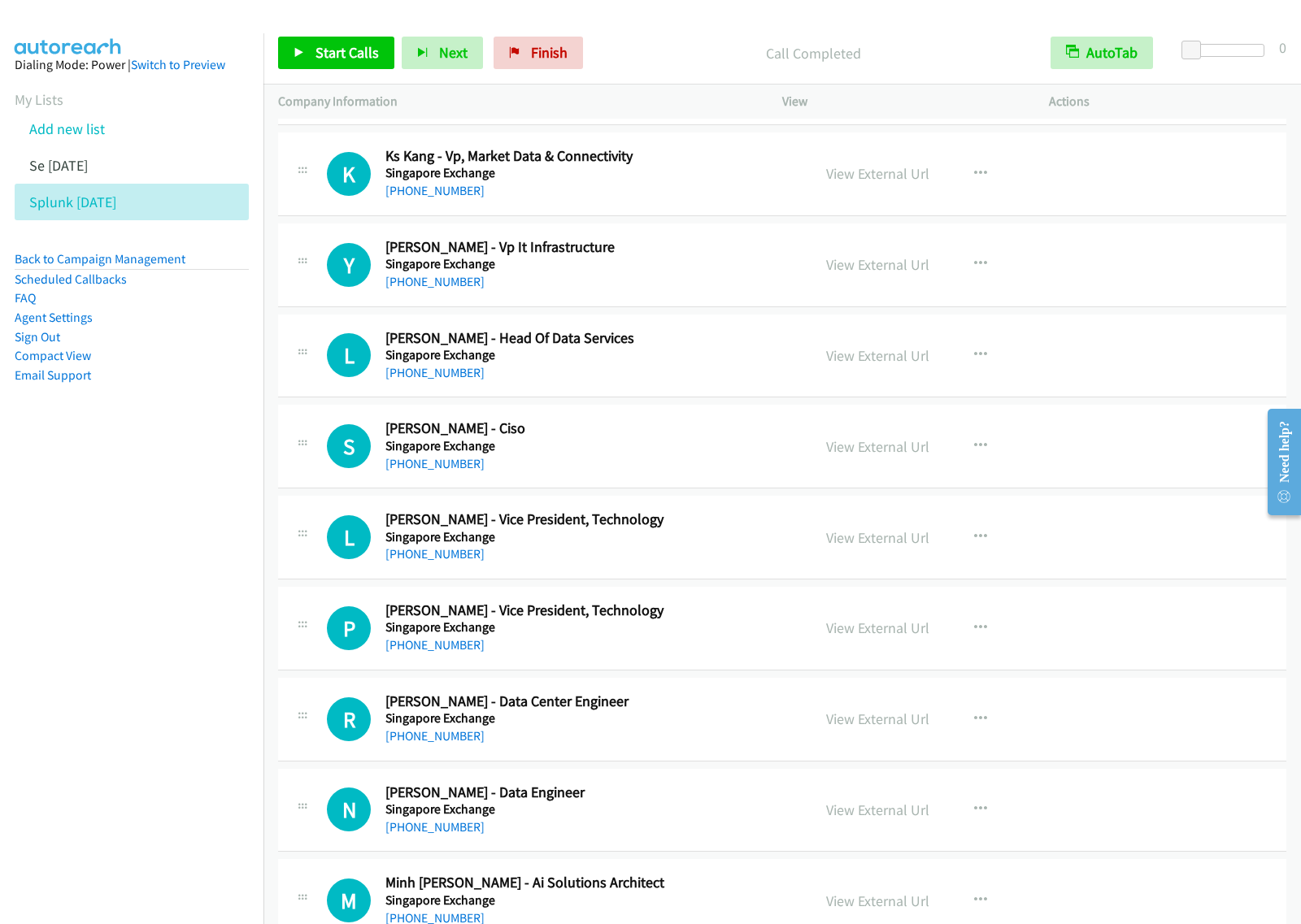
scroll to position [8534, 0]
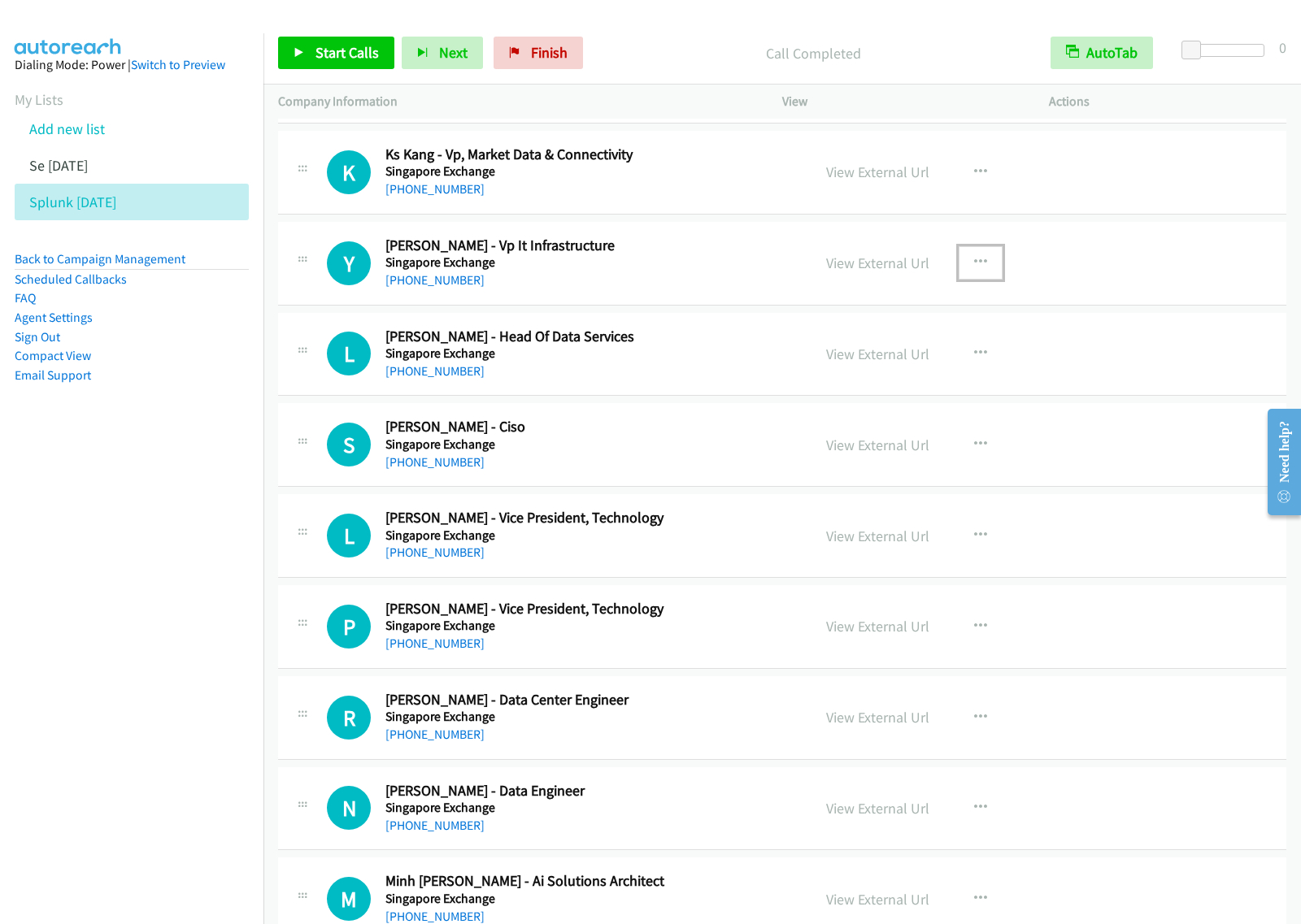
click at [975, 269] on icon "button" at bounding box center [980, 262] width 13 height 13
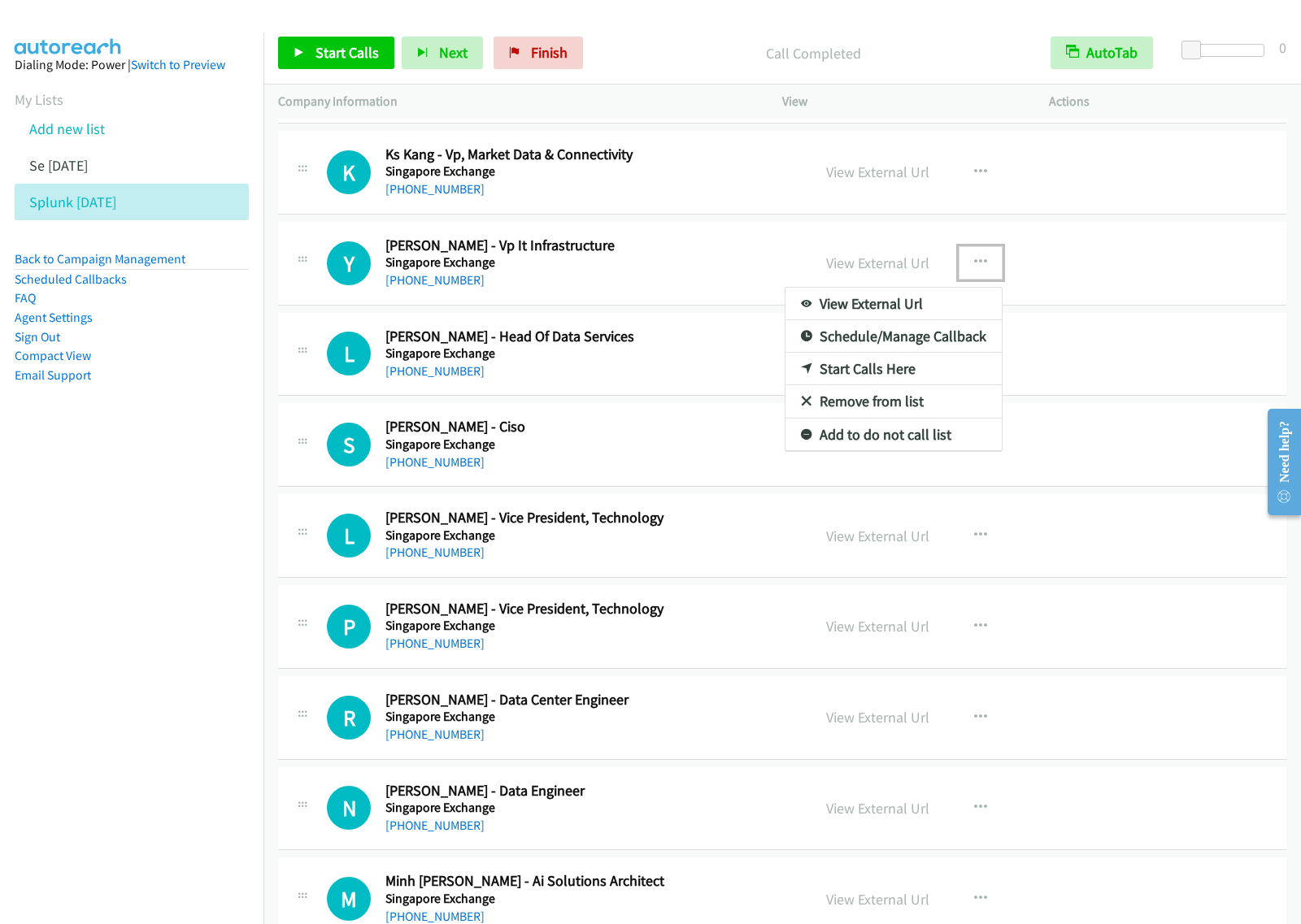
click at [896, 385] on link "Start Calls Here" at bounding box center [893, 369] width 216 height 33
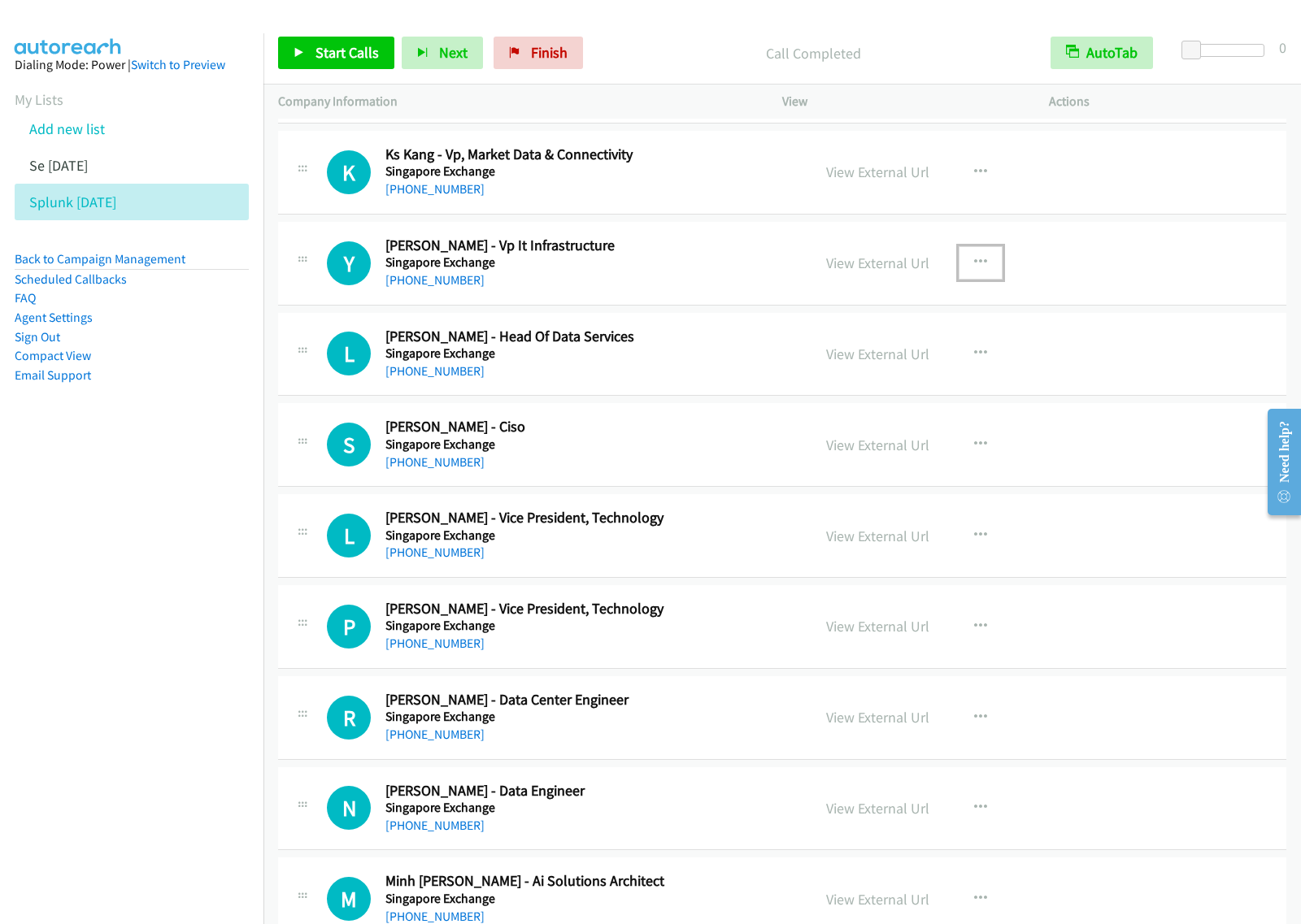
click at [973, 264] on button "button" at bounding box center [980, 263] width 44 height 33
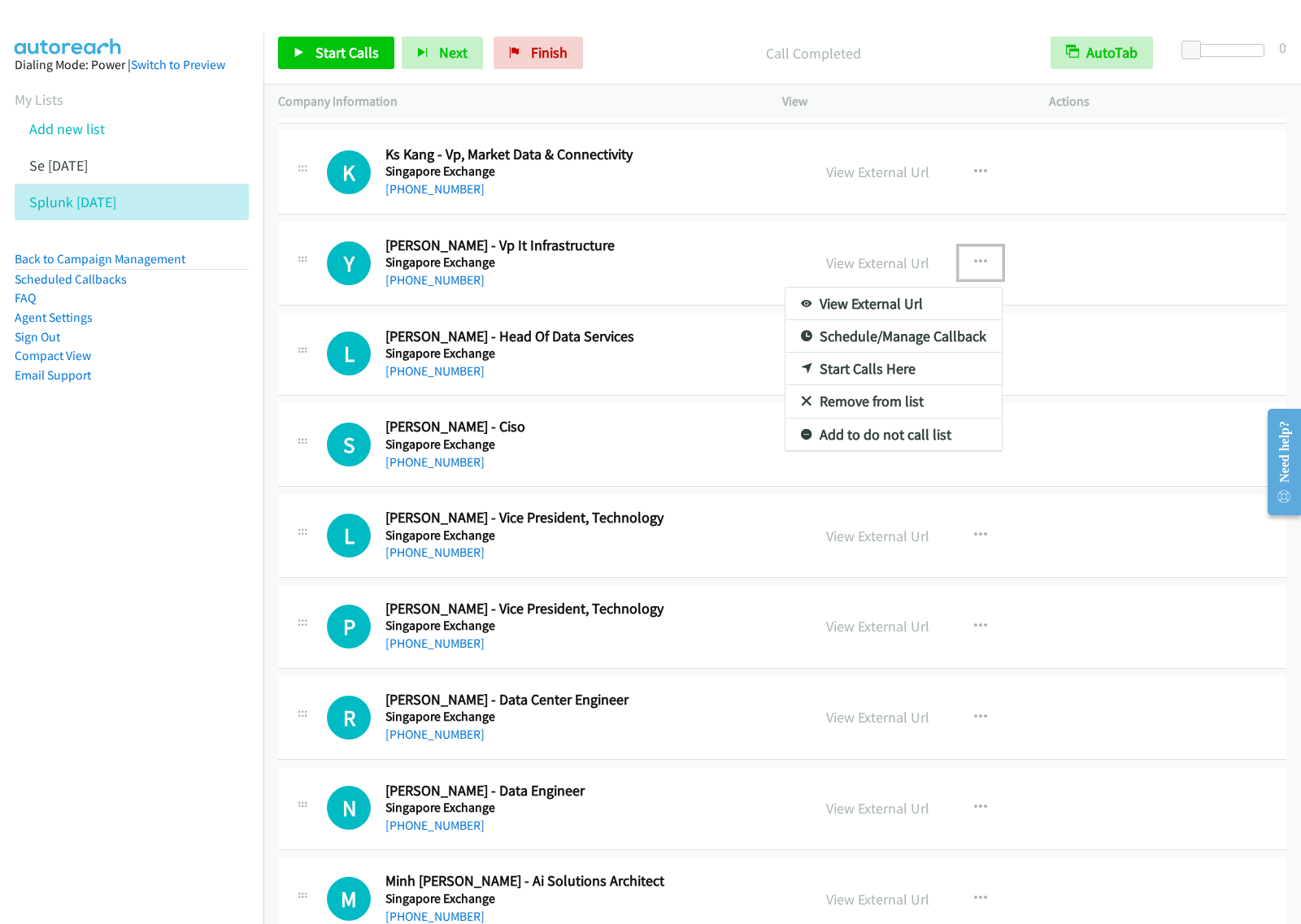
click at [908, 380] on link "Start Calls Here" at bounding box center [893, 369] width 216 height 33
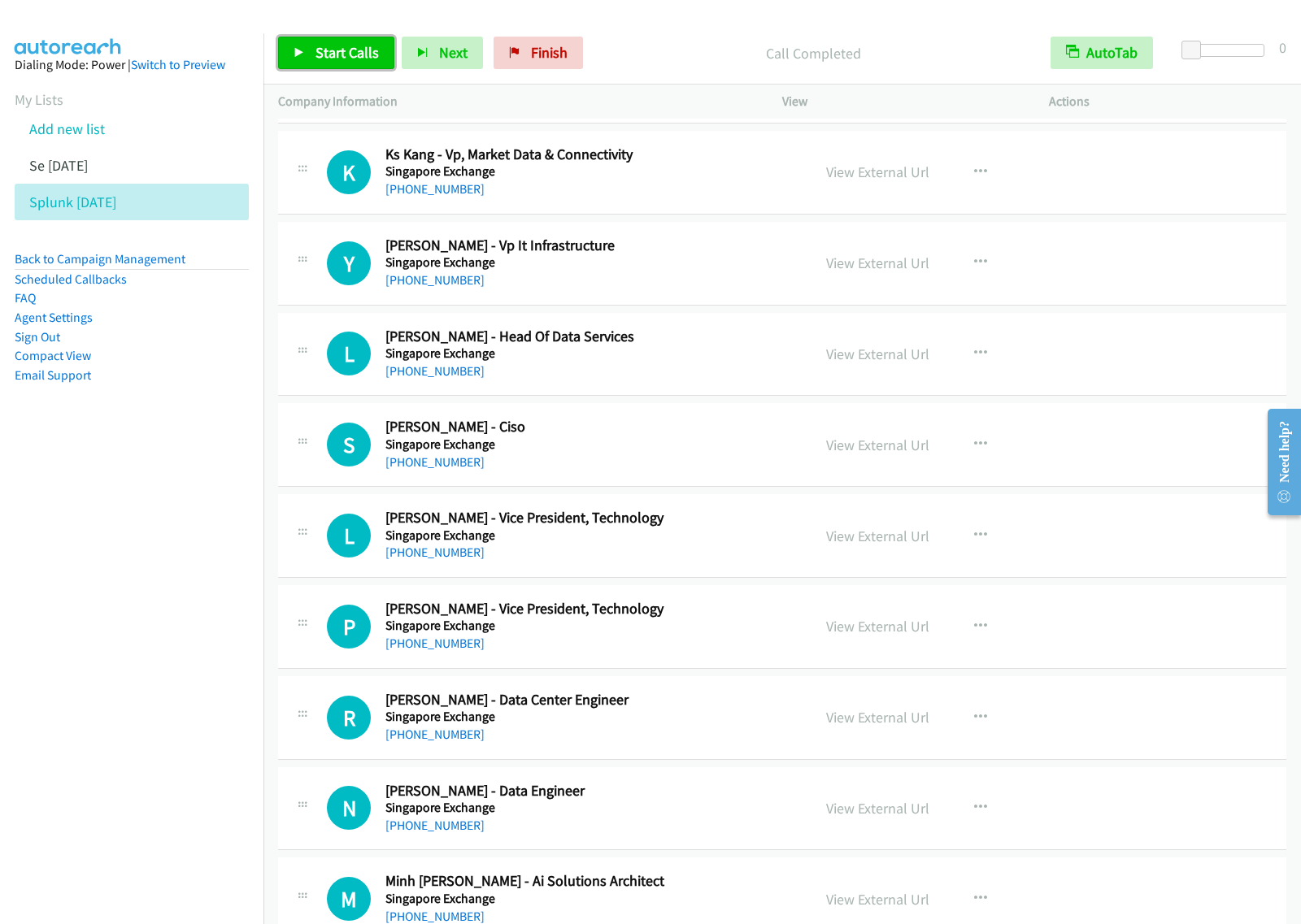
click at [371, 45] on span "Start Calls" at bounding box center [347, 52] width 64 height 18
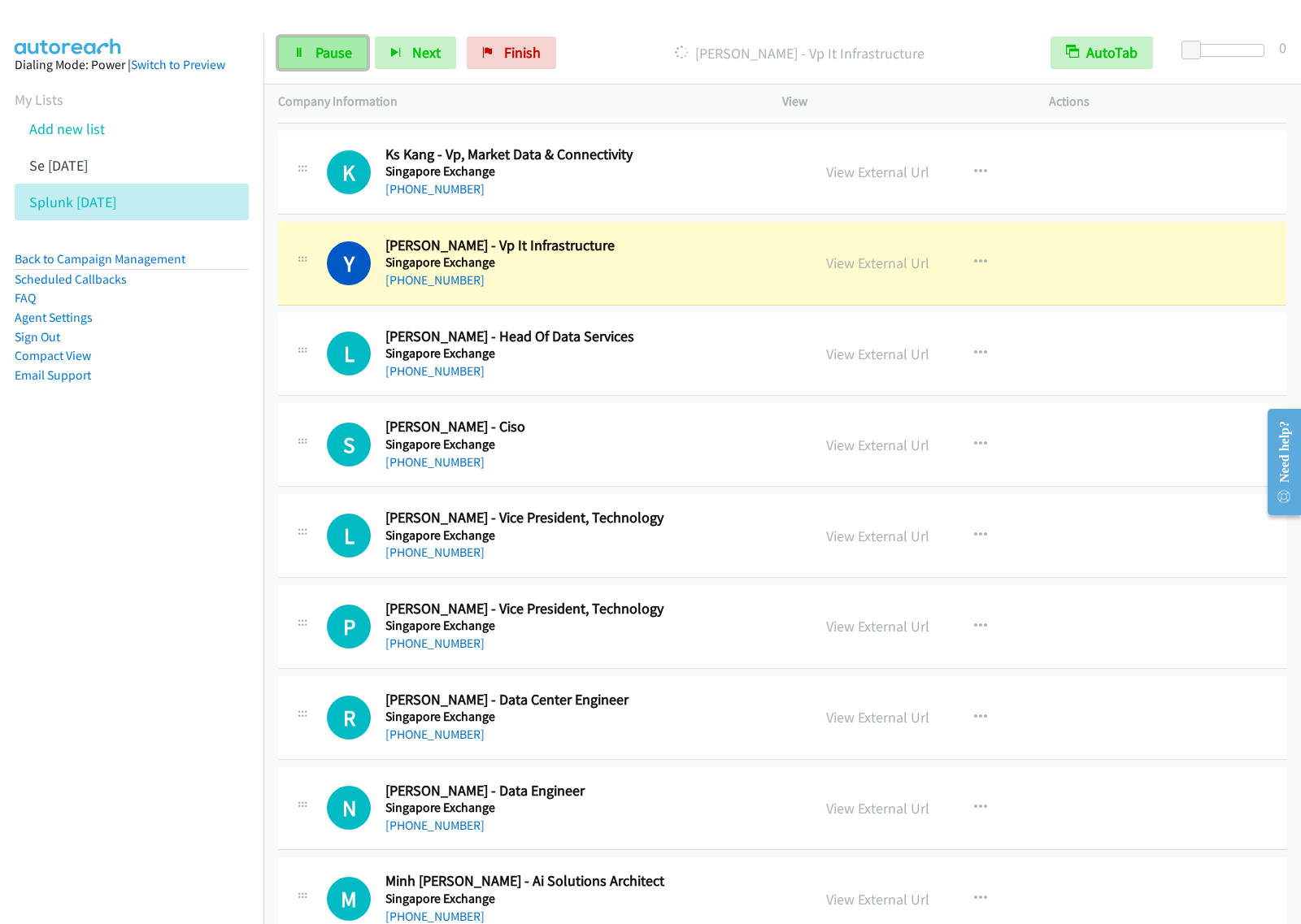
click at [319, 55] on span "Pause" at bounding box center [333, 52] width 37 height 18
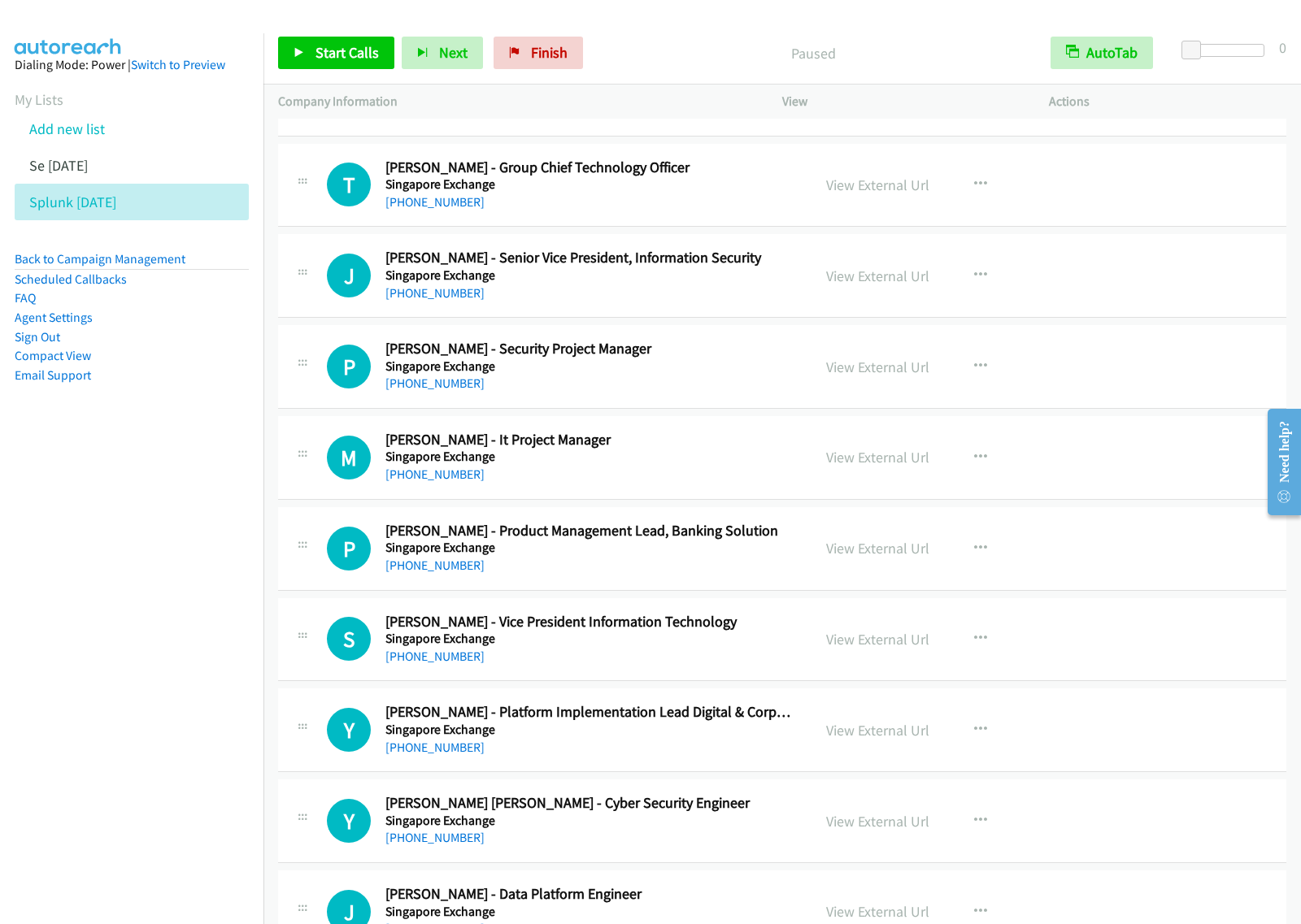
scroll to position [10159, 0]
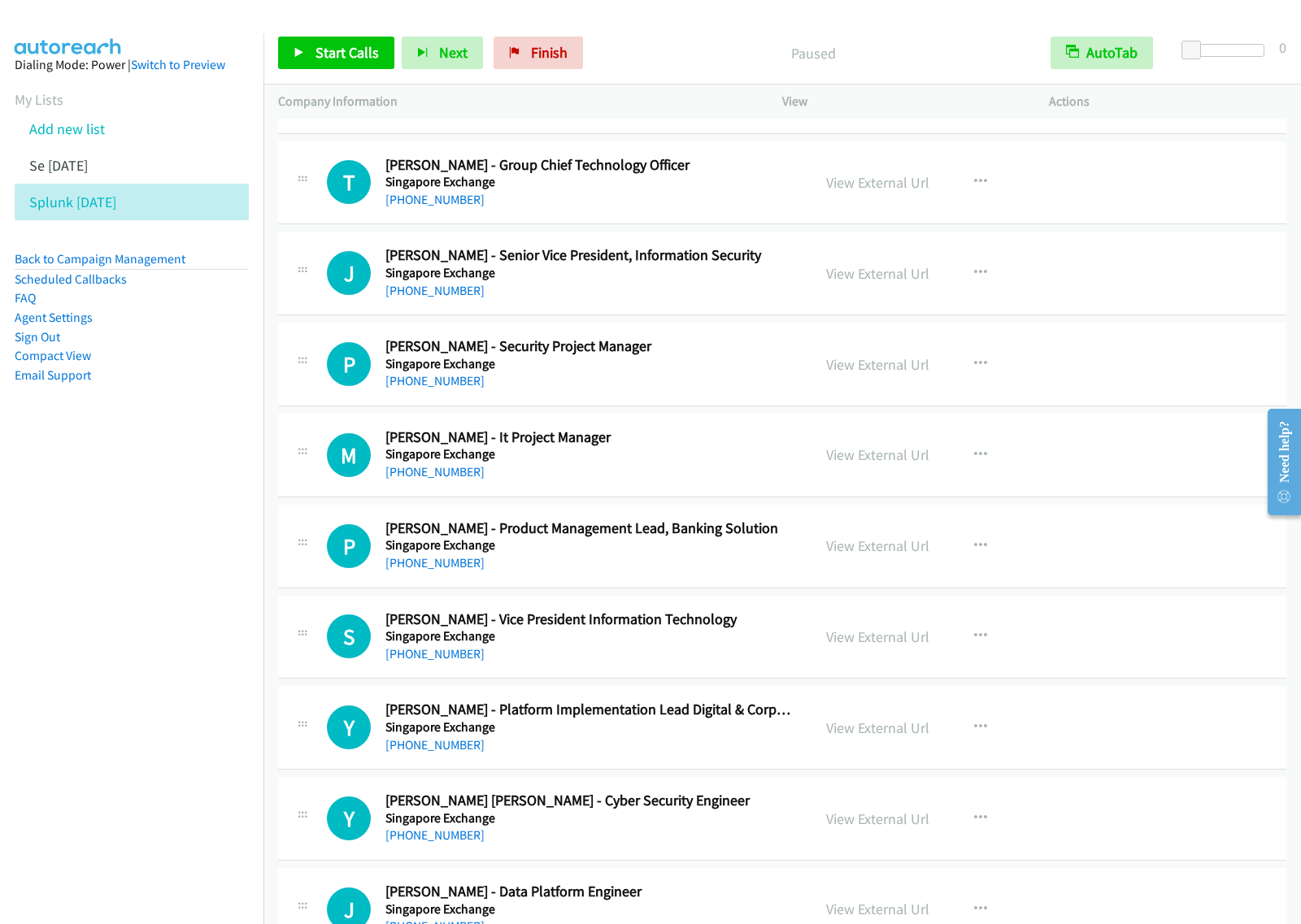
click at [664, 482] on div "[PHONE_NUMBER]" at bounding box center [591, 472] width 412 height 19
click at [974, 462] on icon "button" at bounding box center [980, 455] width 13 height 13
click at [959, 473] on div at bounding box center [650, 462] width 1301 height 924
click at [979, 471] on button "button" at bounding box center [980, 455] width 44 height 33
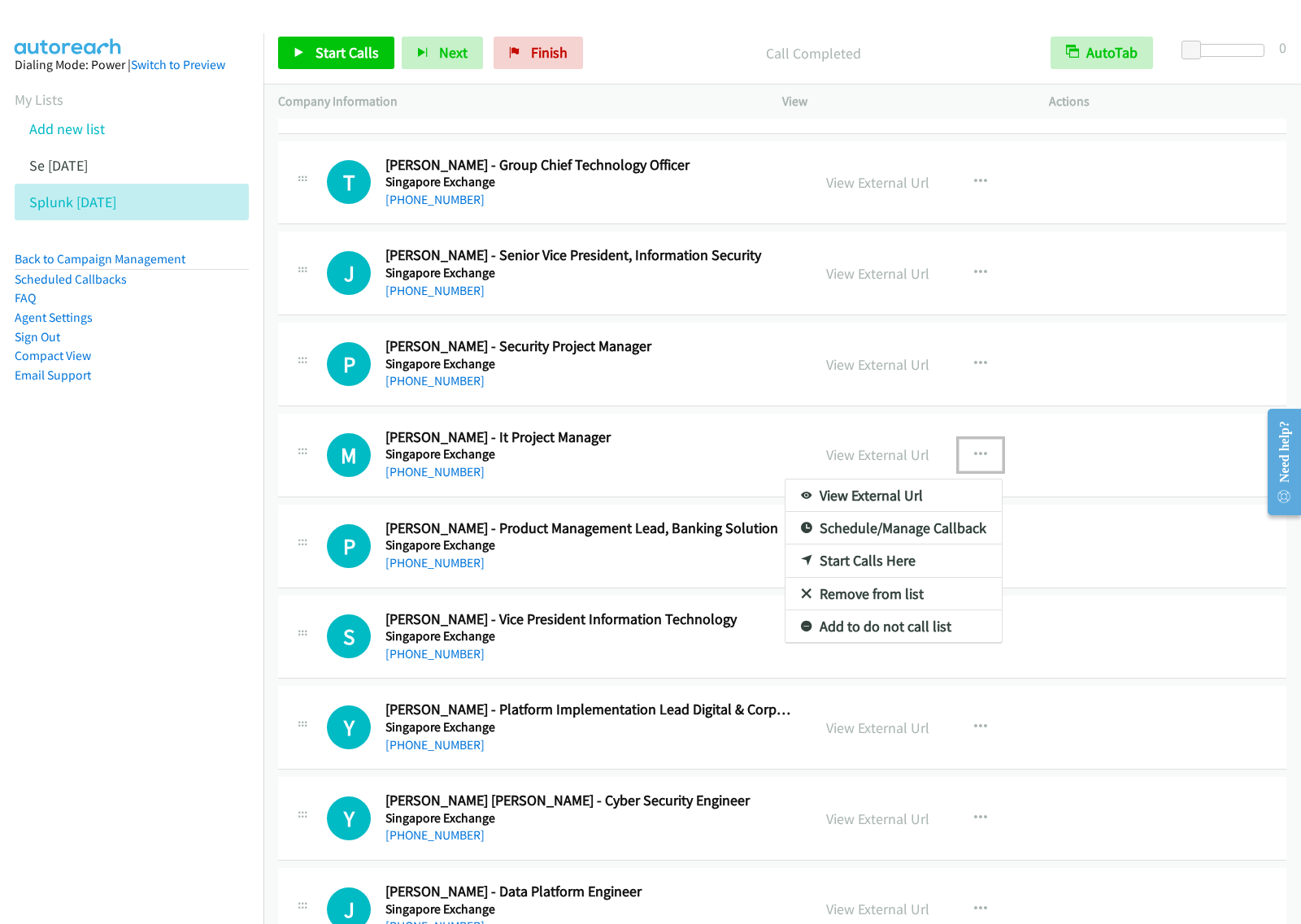
click at [894, 577] on link "Start Calls Here" at bounding box center [893, 561] width 216 height 33
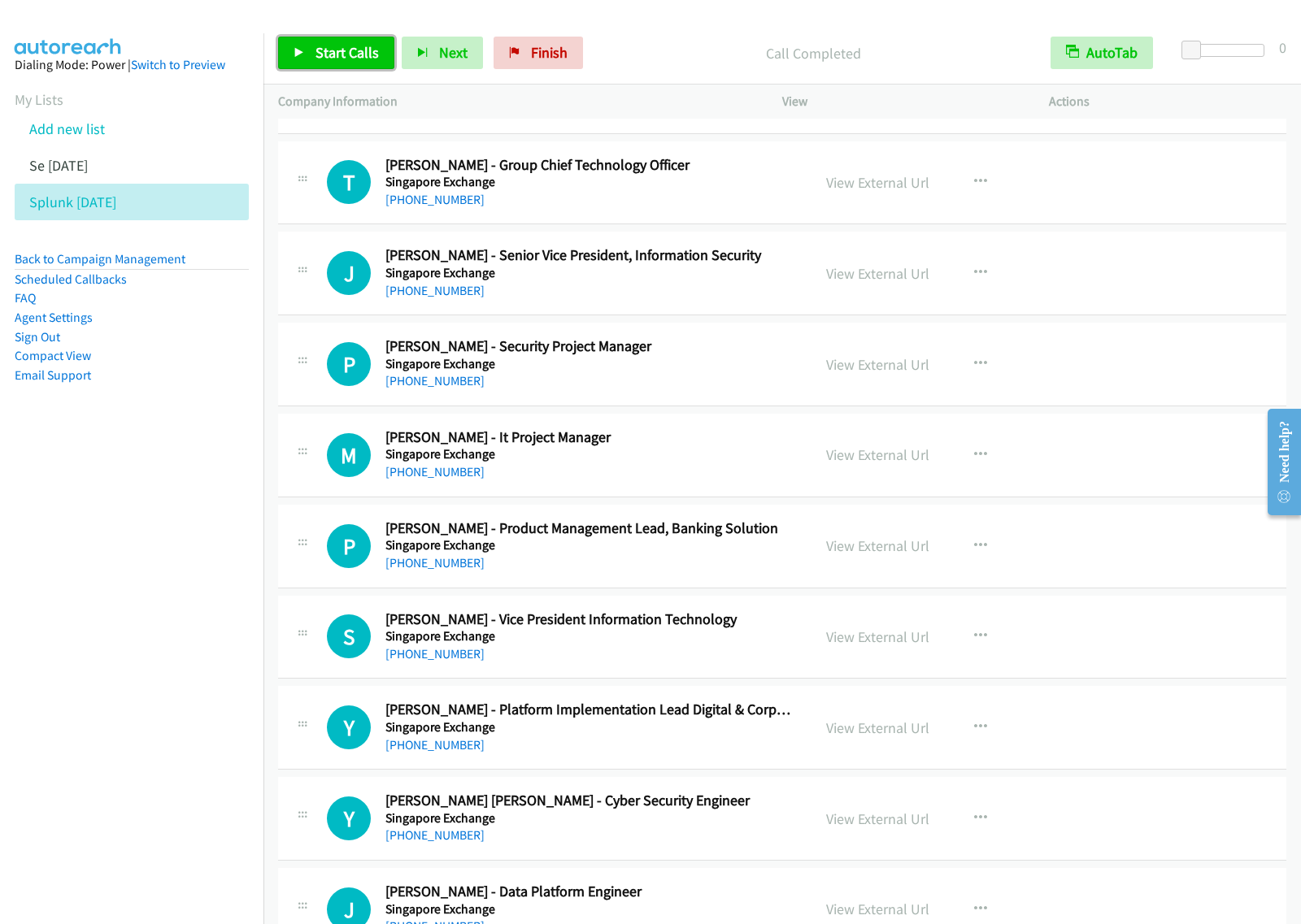
click at [341, 44] on span "Start Calls" at bounding box center [347, 52] width 64 height 18
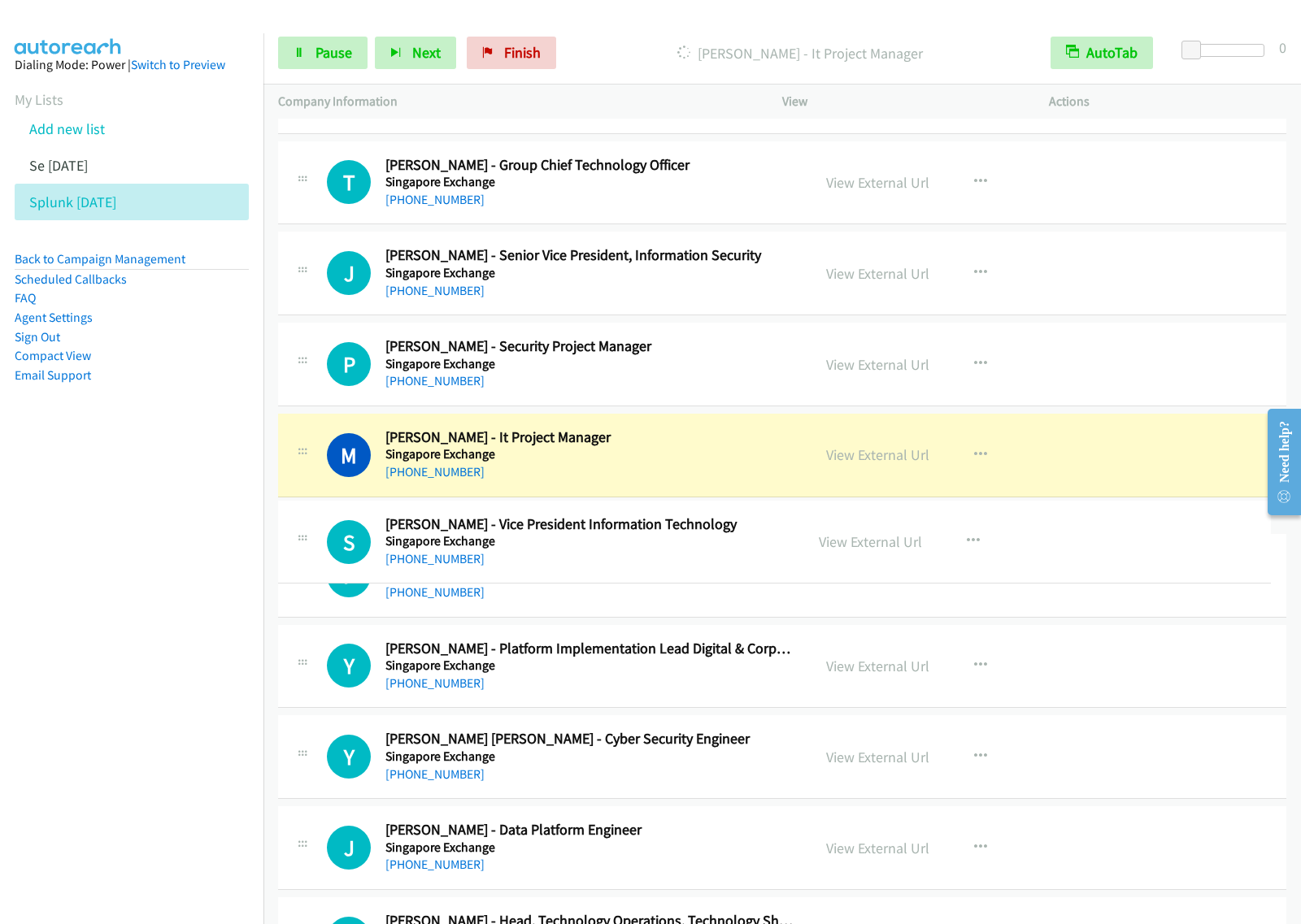
drag, startPoint x: 655, startPoint y: 654, endPoint x: 675, endPoint y: 553, distance: 103.0
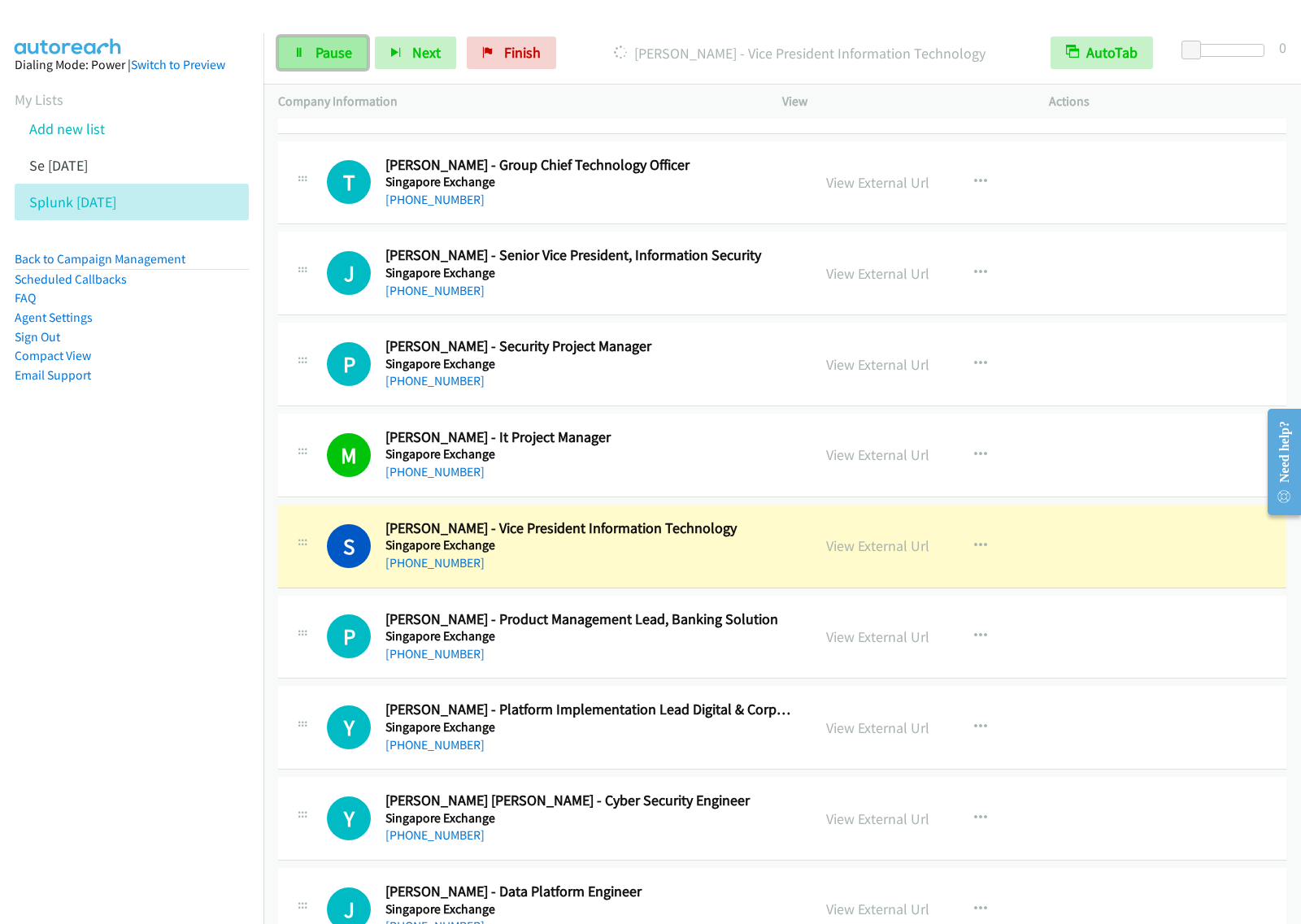
click at [333, 49] on span "Pause" at bounding box center [333, 52] width 37 height 18
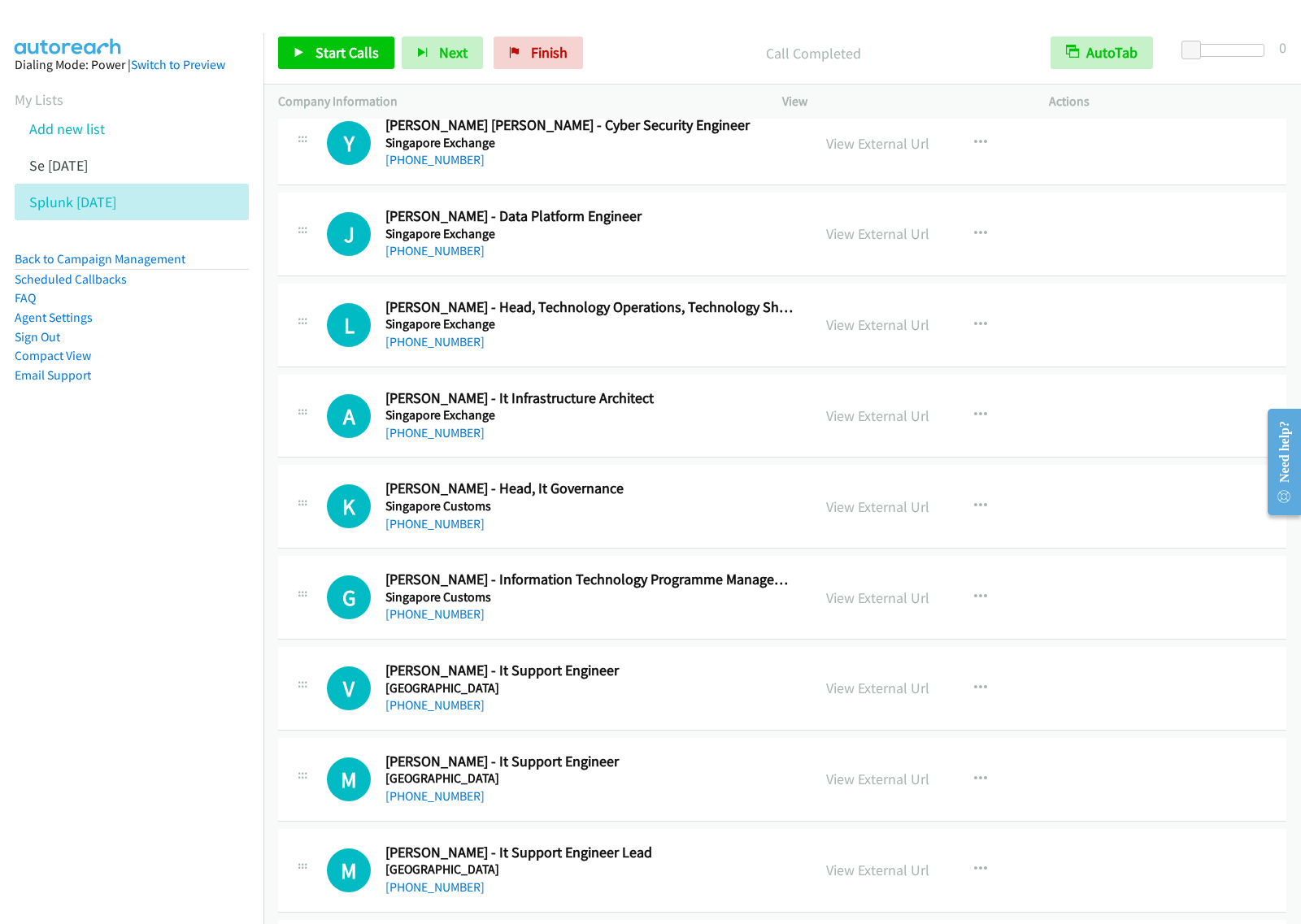
scroll to position [10870, 0]
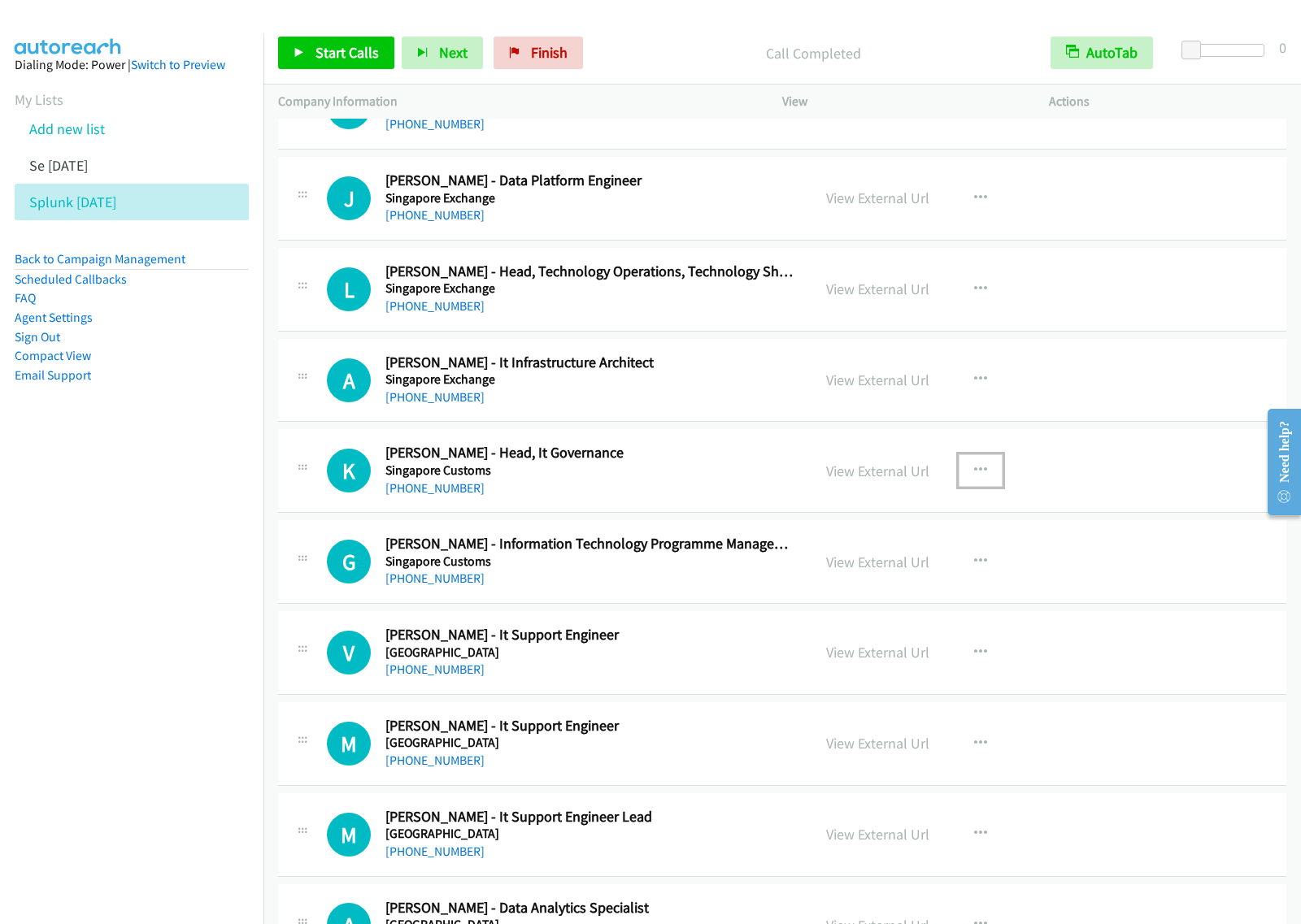
click at [978, 477] on icon "button" at bounding box center [980, 470] width 13 height 13
click at [896, 594] on link "Start Calls Here" at bounding box center [893, 577] width 216 height 33
click at [975, 477] on icon "button" at bounding box center [980, 470] width 13 height 13
click at [912, 594] on link "Start Calls Here" at bounding box center [893, 577] width 216 height 33
click at [355, 58] on span "Start Calls" at bounding box center [347, 52] width 64 height 18
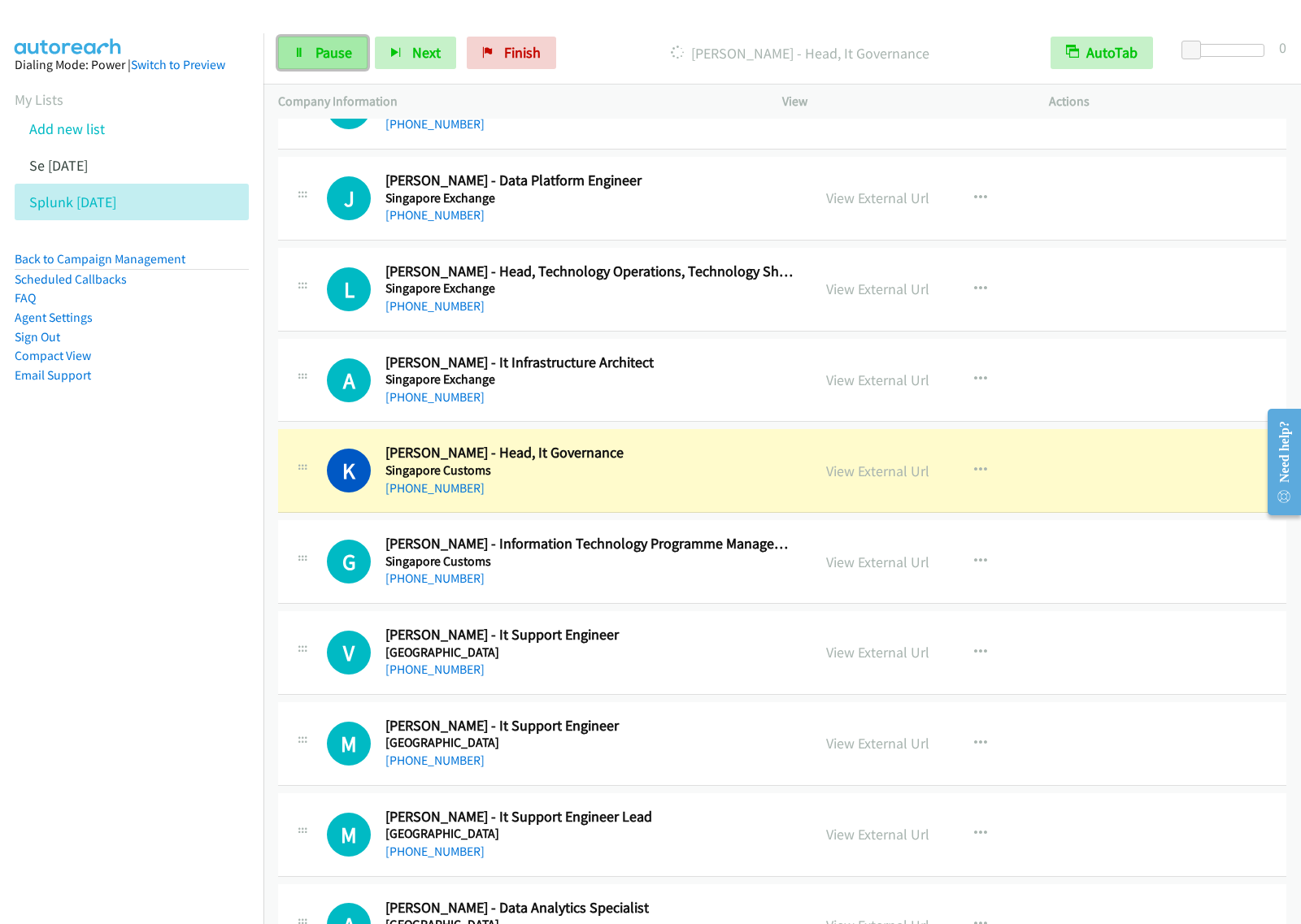
click at [324, 59] on span "Pause" at bounding box center [333, 52] width 37 height 18
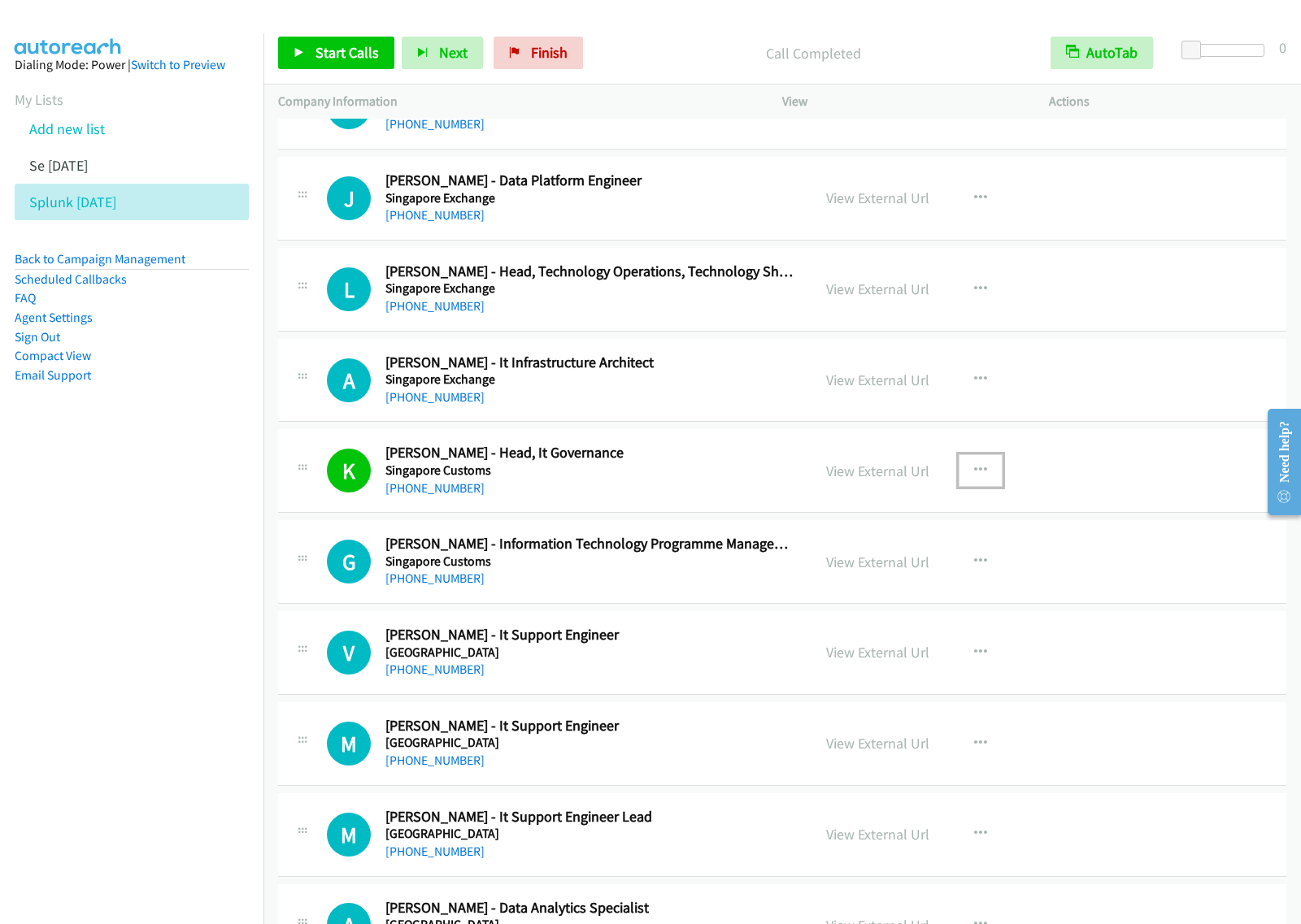
click at [974, 477] on icon "button" at bounding box center [980, 470] width 13 height 13
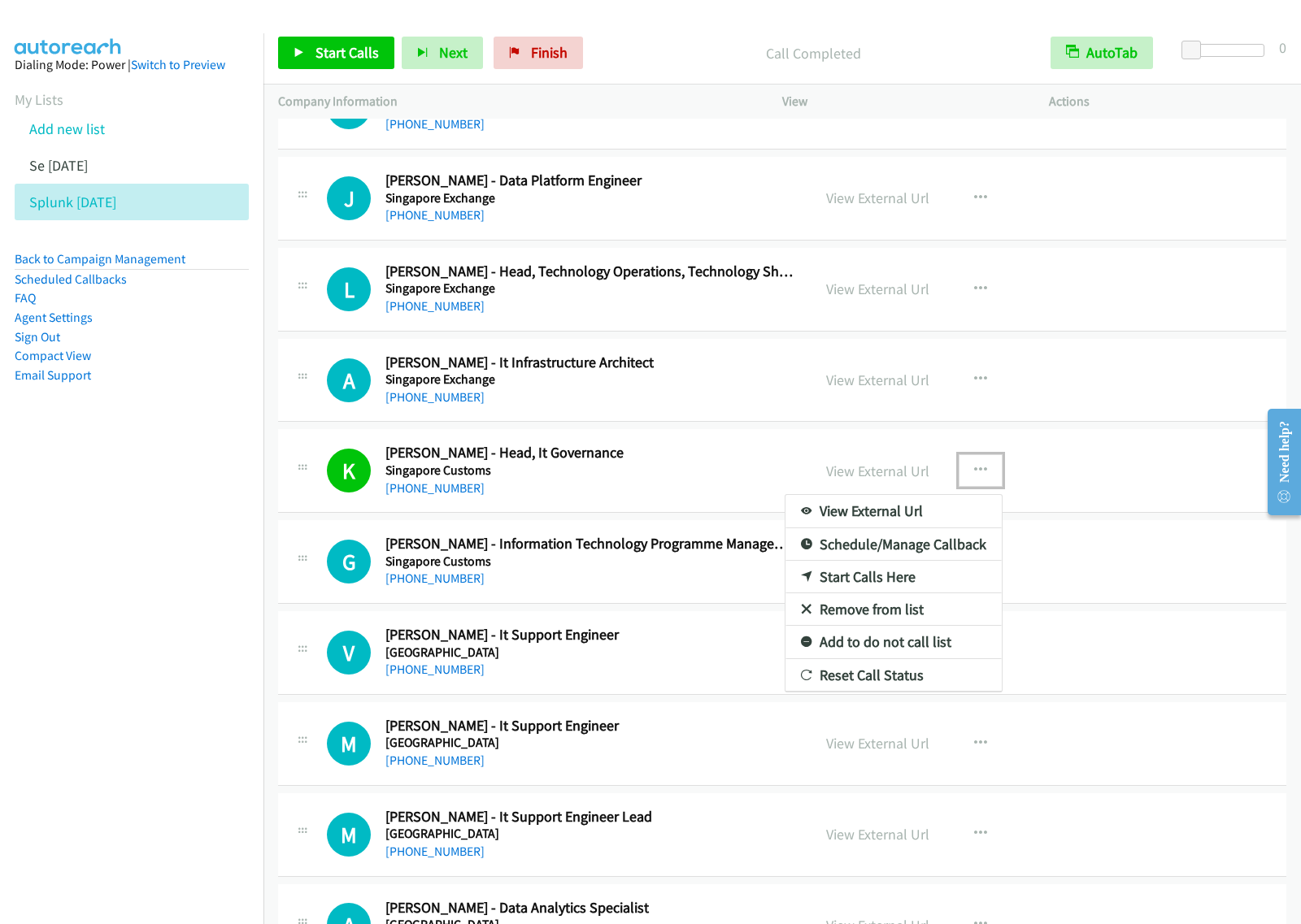
click at [904, 527] on link "View External Url" at bounding box center [893, 512] width 216 height 33
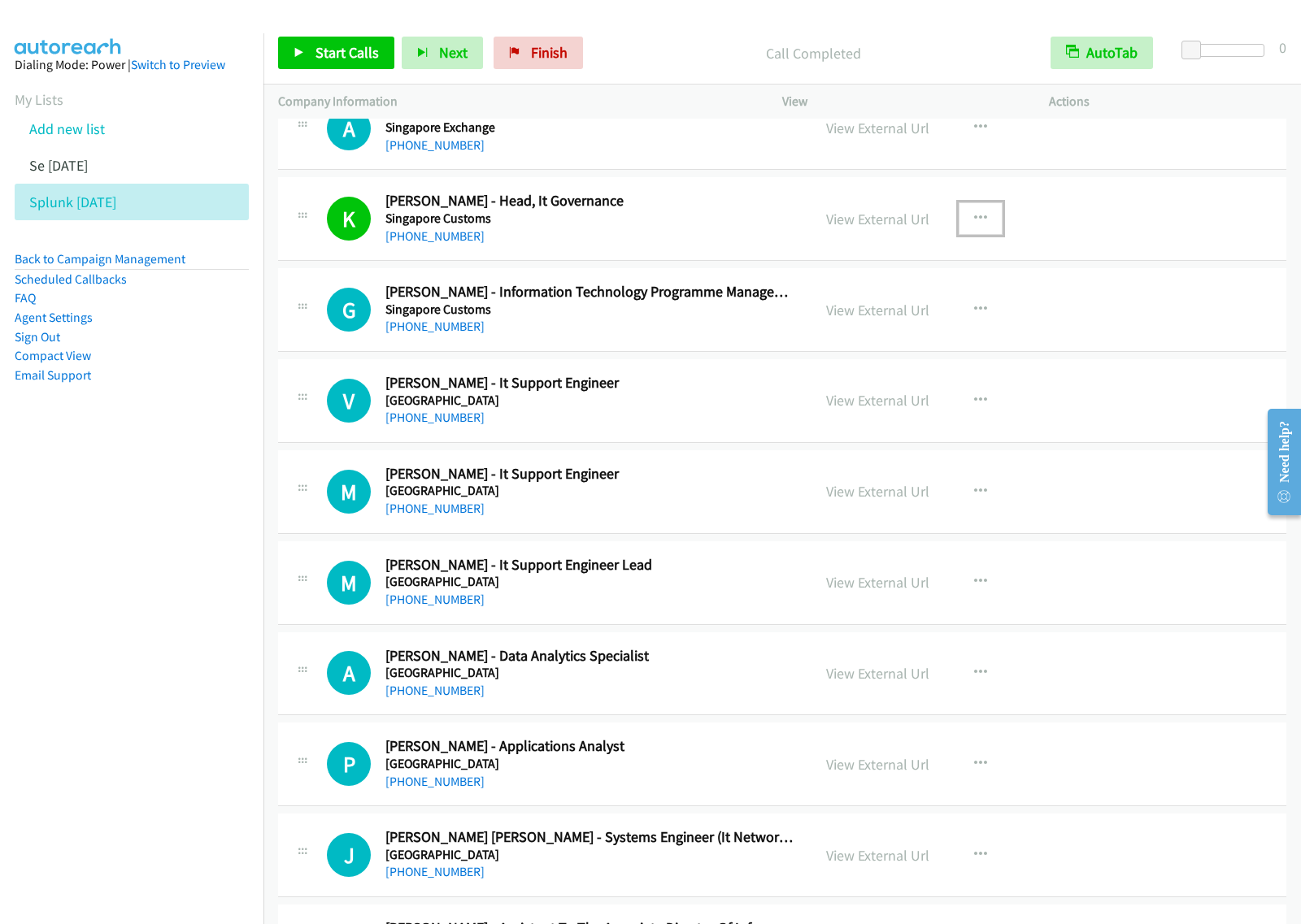
scroll to position [11175, 0]
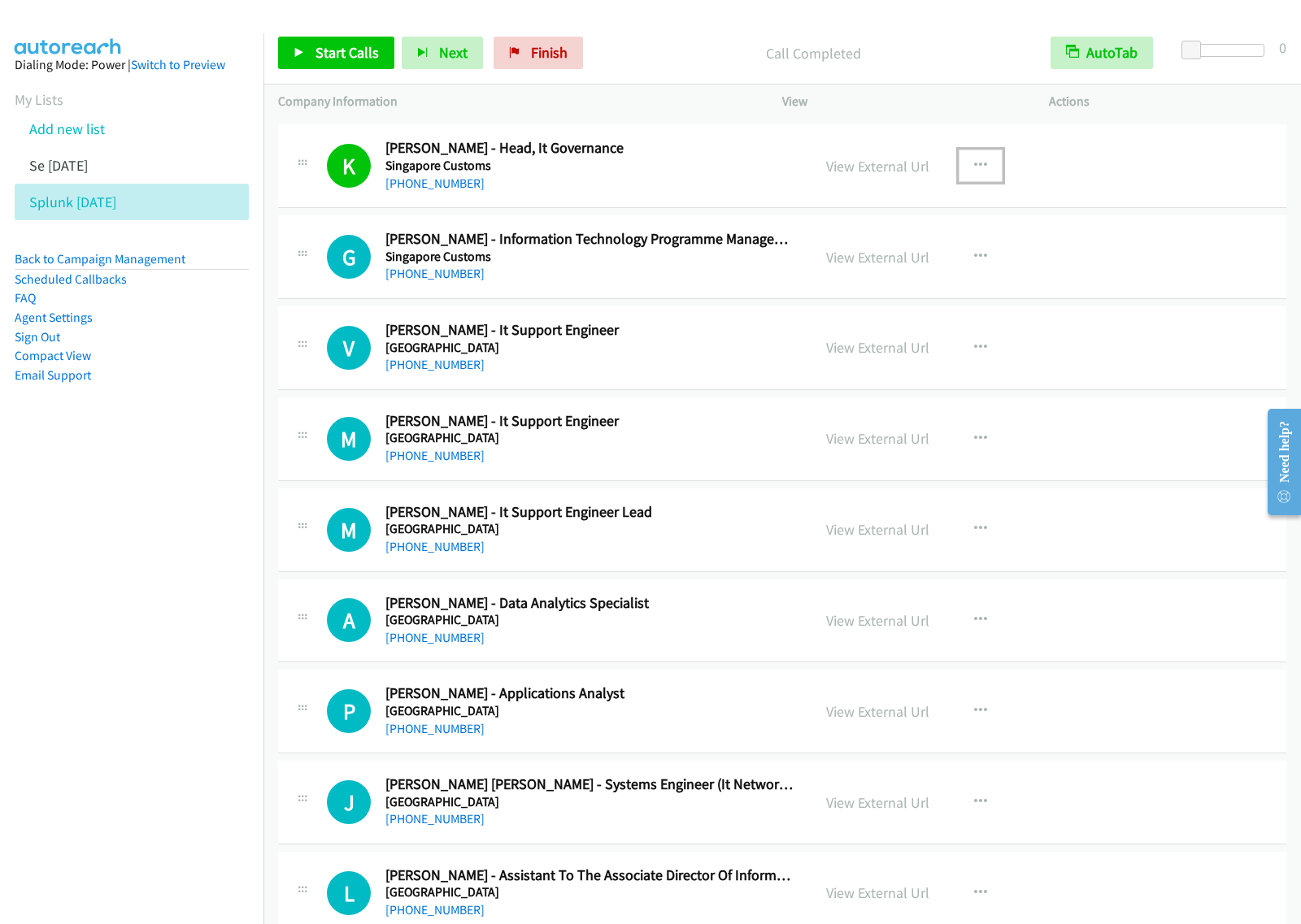
click at [603, 465] on div "[PHONE_NUMBER]" at bounding box center [591, 456] width 412 height 19
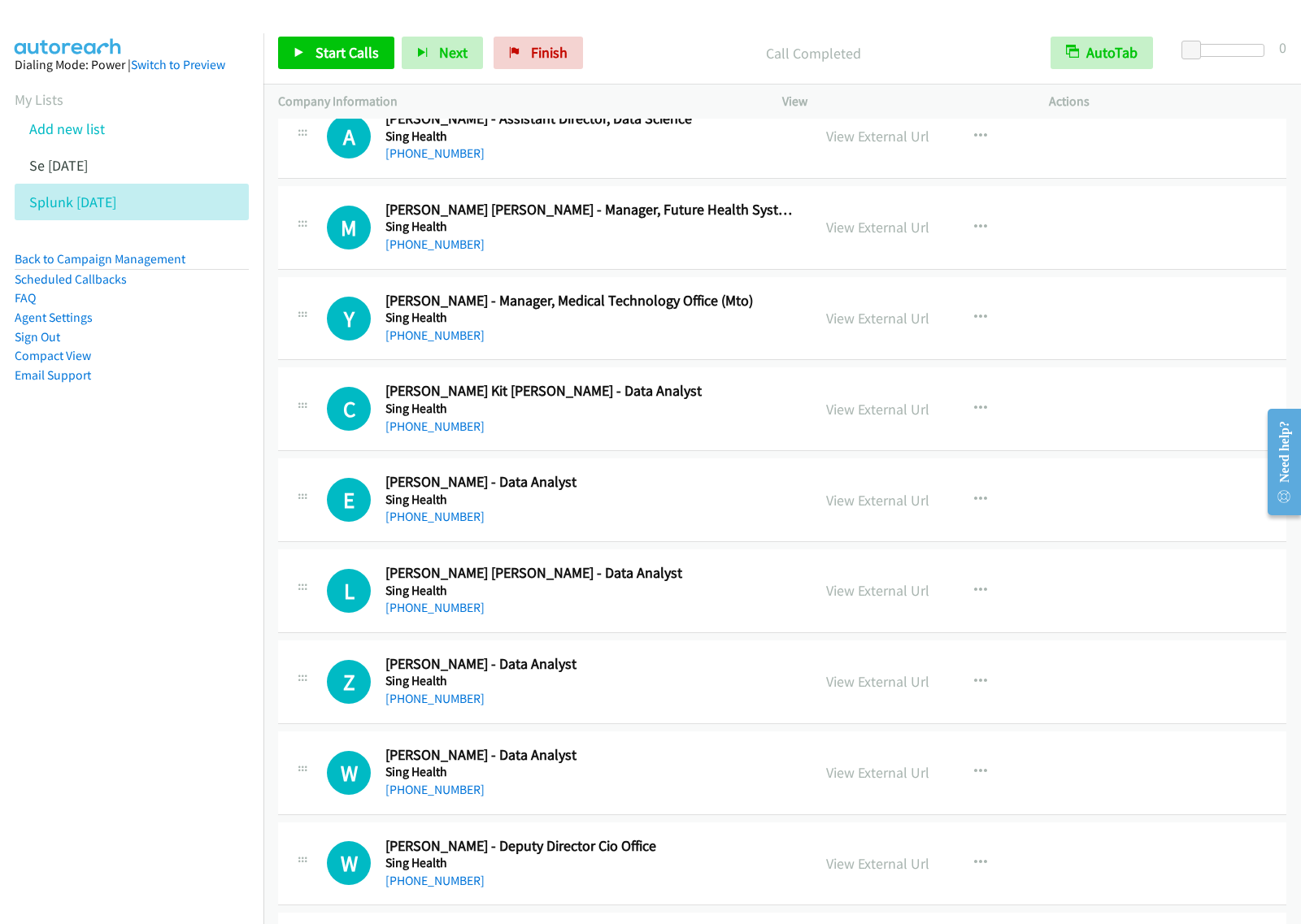
scroll to position [813, 0]
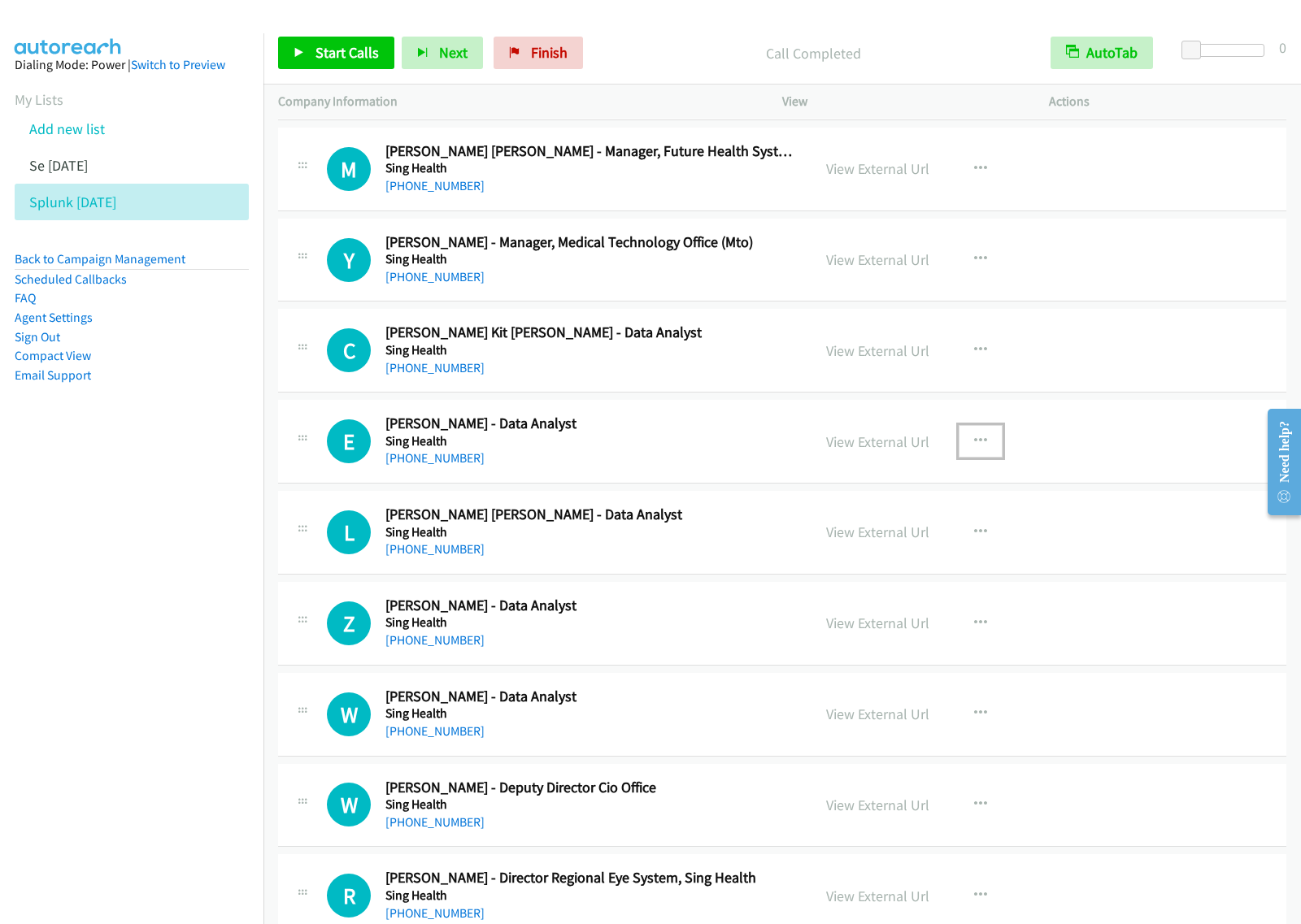
click at [974, 438] on icon "button" at bounding box center [980, 440] width 13 height 13
click at [905, 551] on link "Start Calls Here" at bounding box center [893, 548] width 216 height 33
click at [979, 444] on button "button" at bounding box center [980, 441] width 44 height 33
click at [915, 551] on link "Start Calls Here" at bounding box center [893, 548] width 216 height 33
click at [335, 59] on span "Start Calls" at bounding box center [347, 52] width 64 height 18
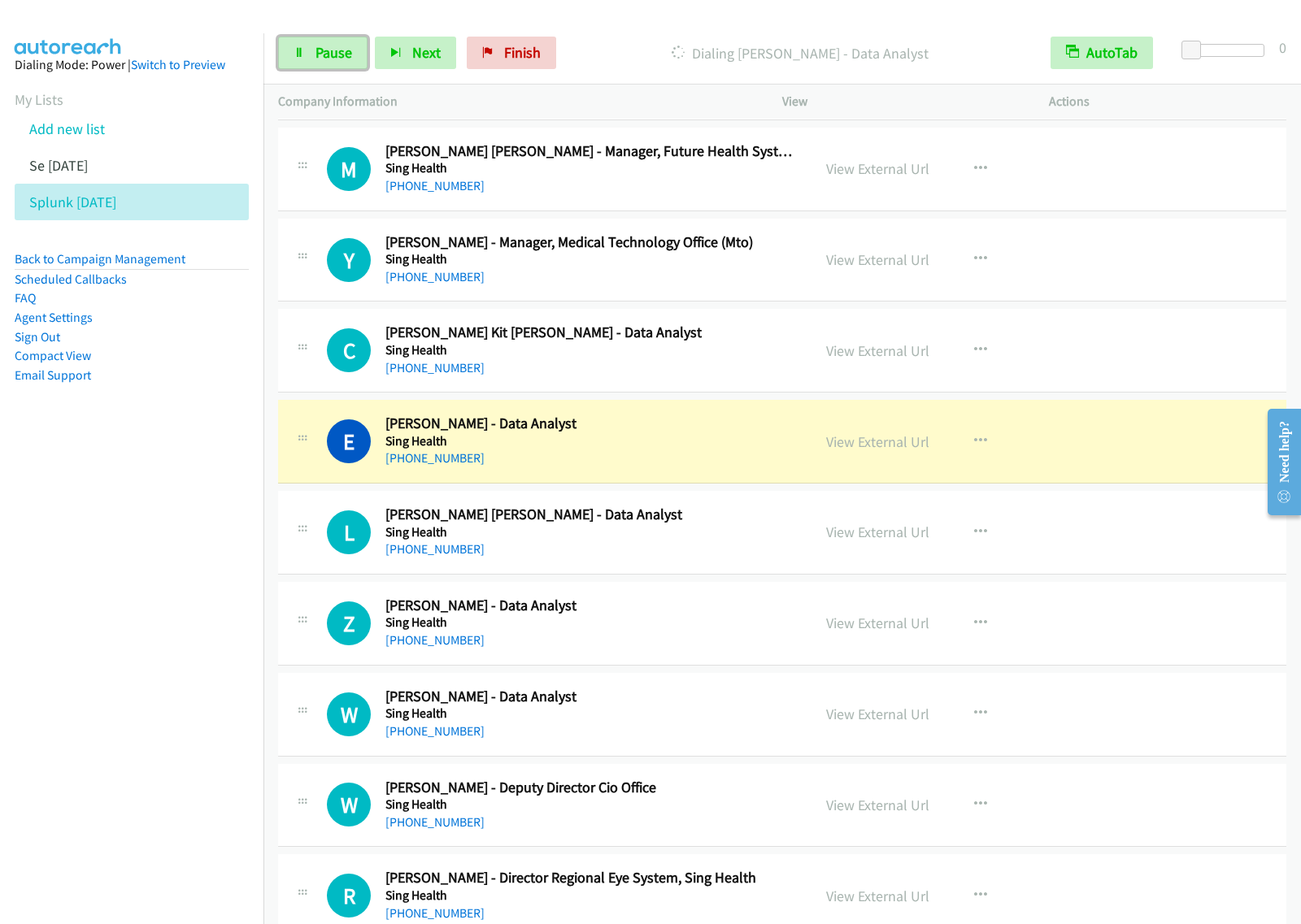
click at [333, 59] on span "Pause" at bounding box center [333, 52] width 37 height 18
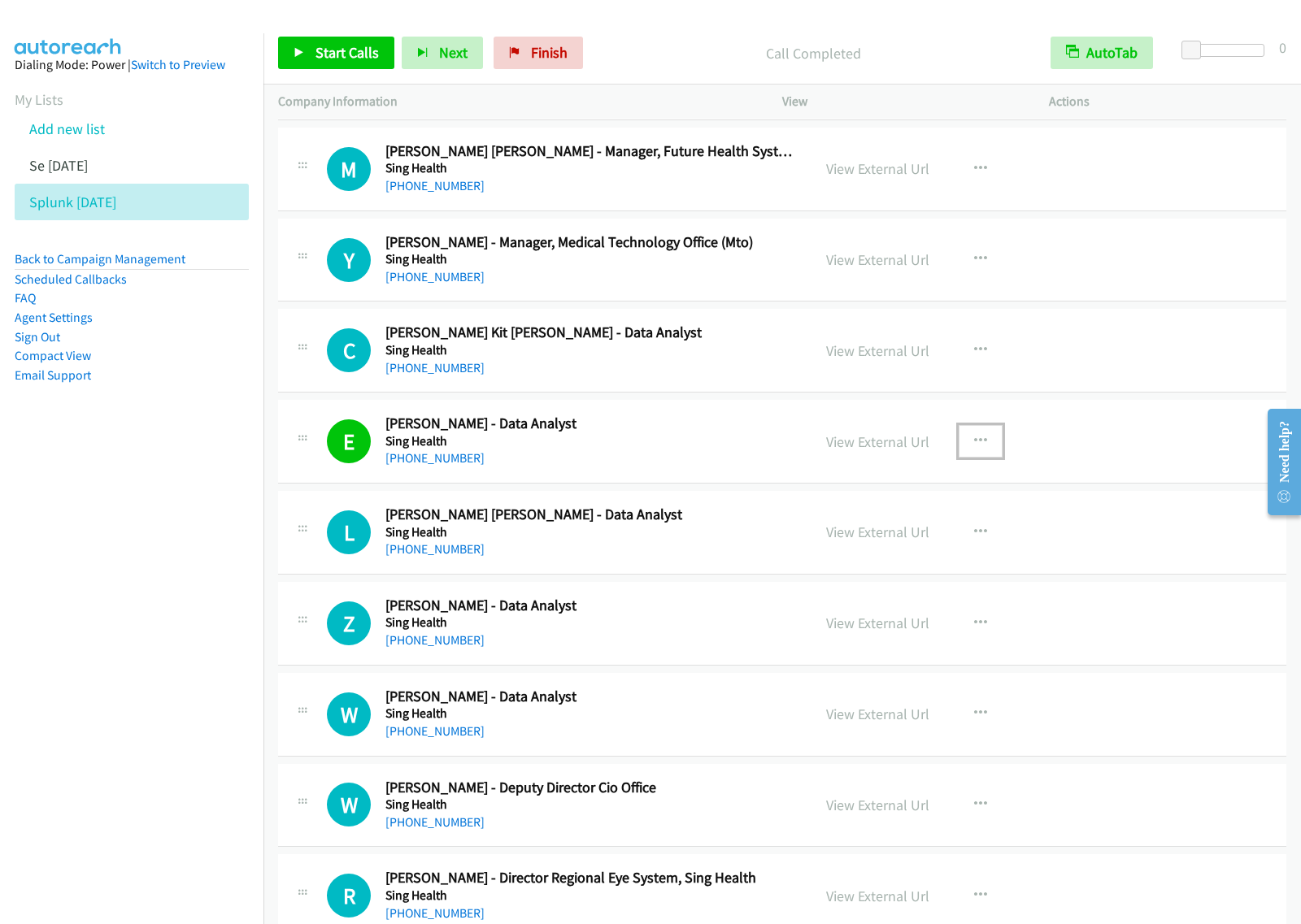
click at [974, 439] on icon "button" at bounding box center [980, 440] width 13 height 13
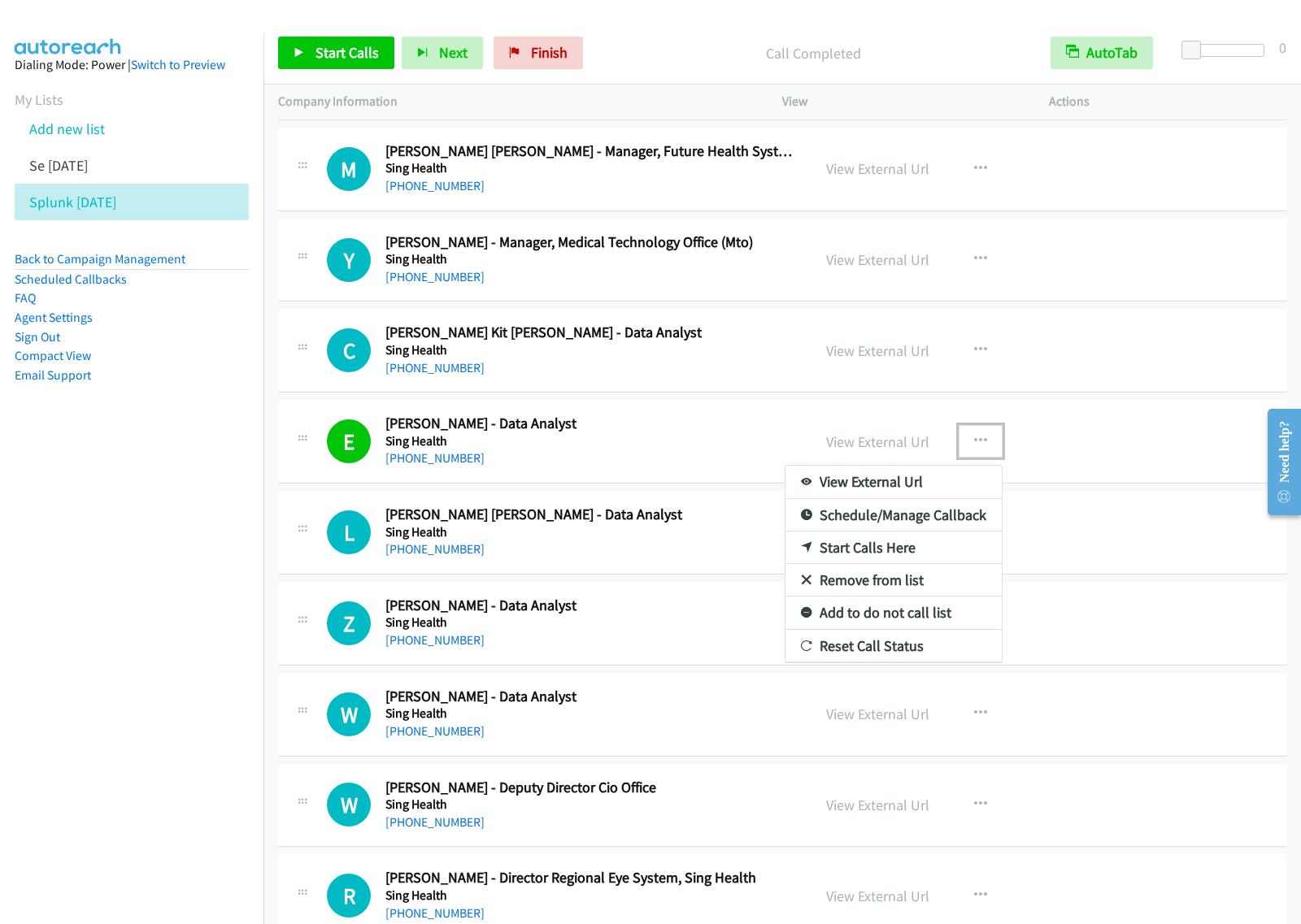
click at [915, 481] on link "View External Url" at bounding box center [893, 482] width 216 height 33
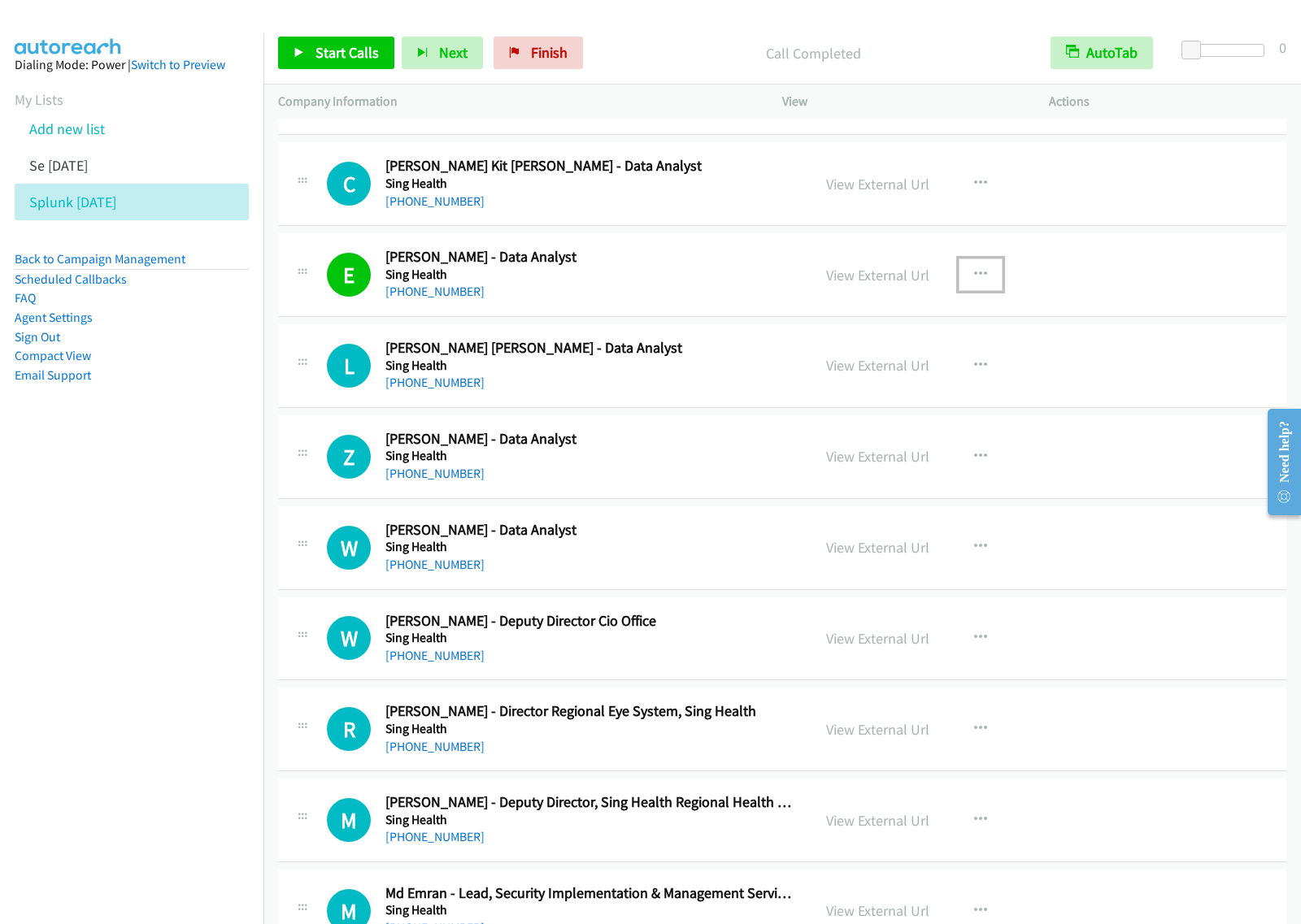
scroll to position [1016, 0]
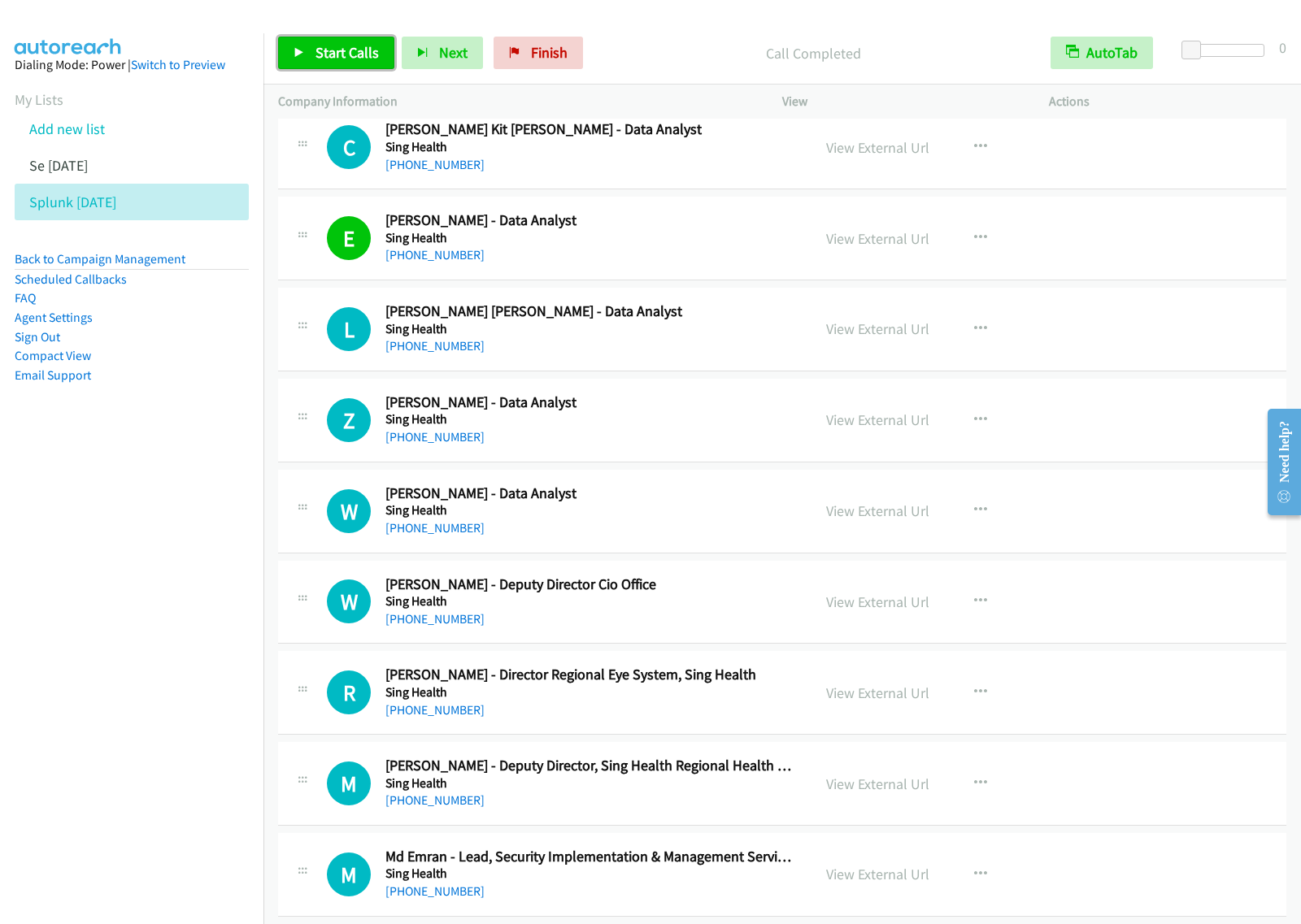
click at [317, 61] on span "Start Calls" at bounding box center [347, 52] width 64 height 18
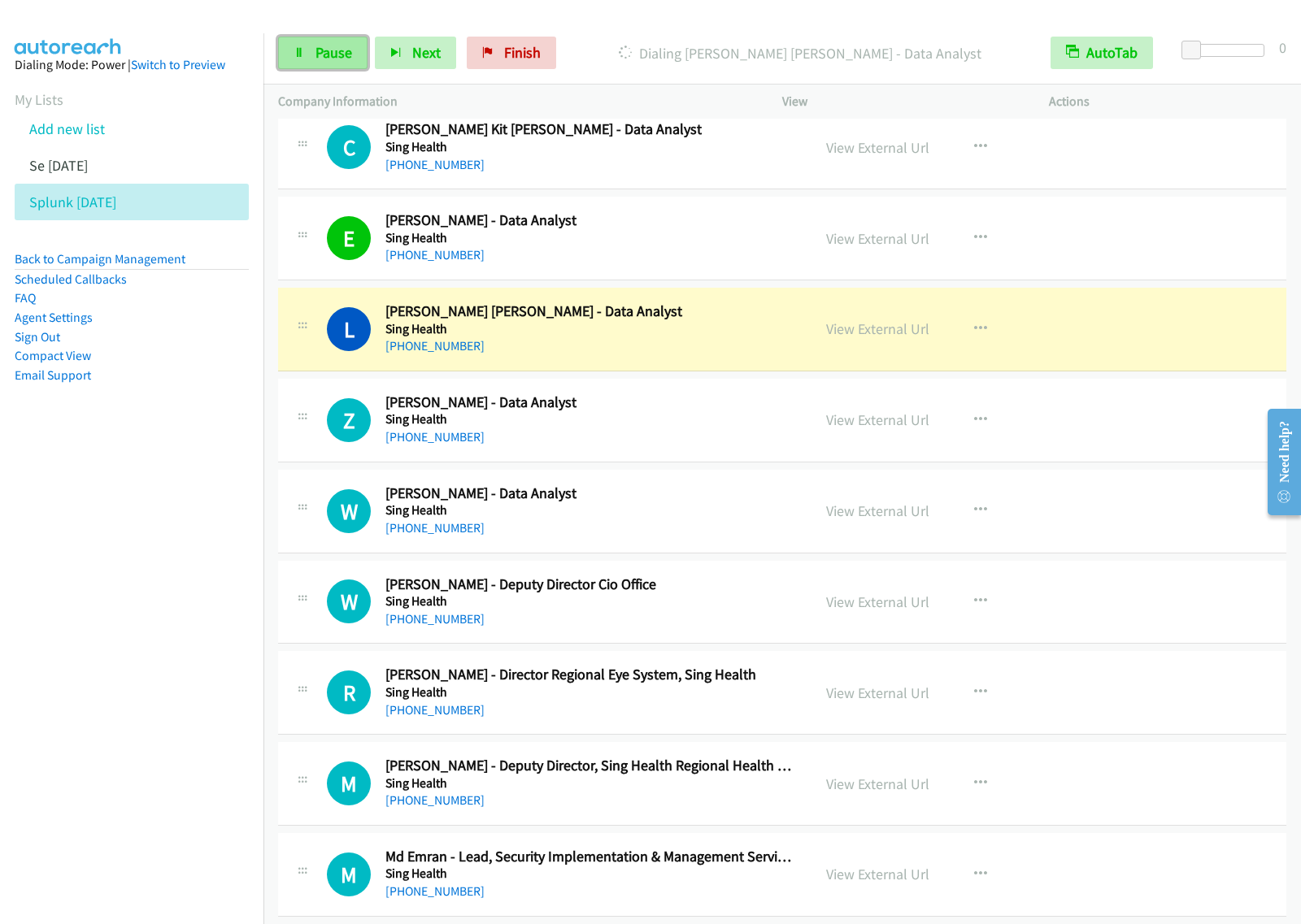
click at [339, 55] on span "Pause" at bounding box center [333, 52] width 37 height 18
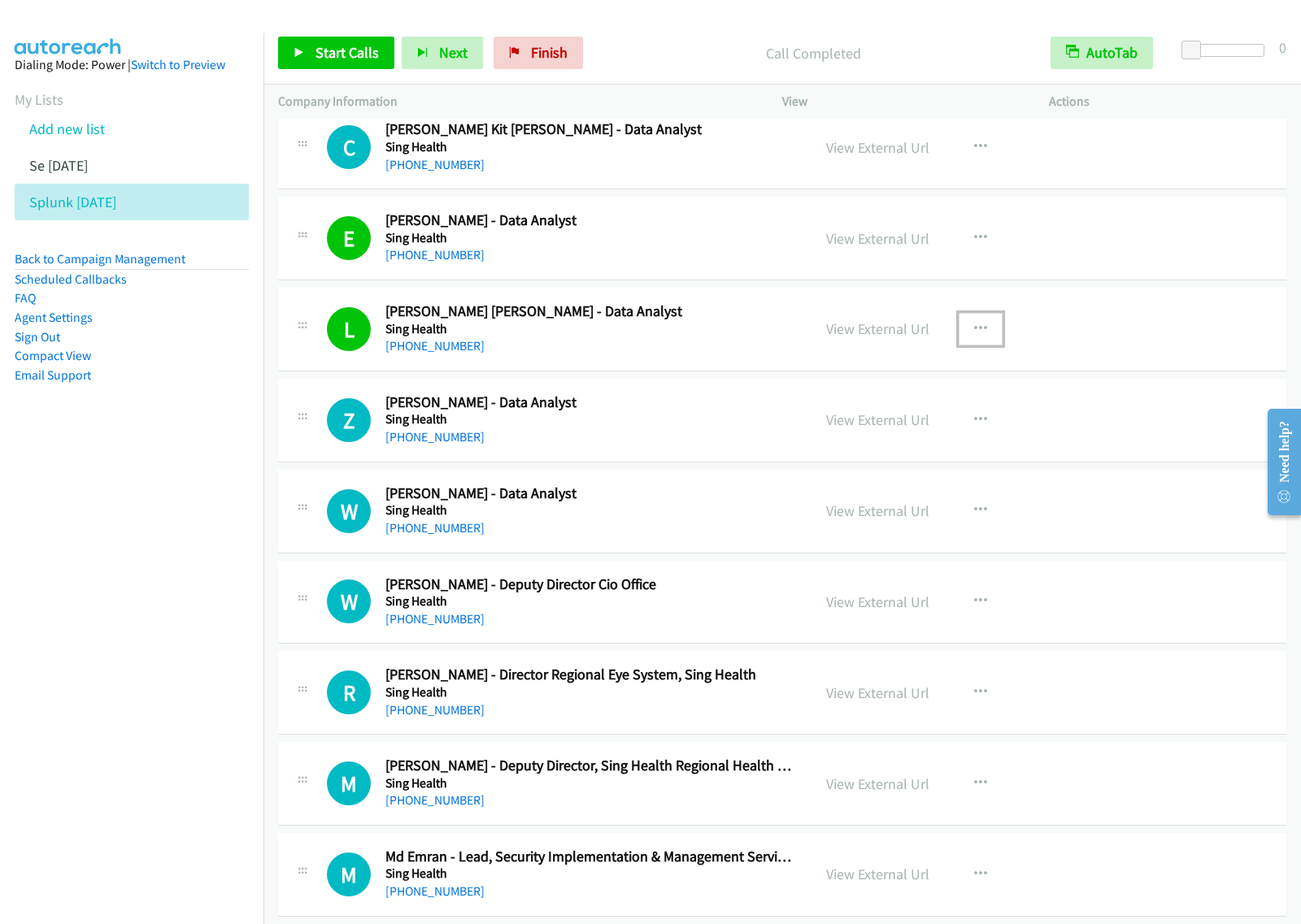
click at [978, 333] on icon "button" at bounding box center [980, 329] width 13 height 13
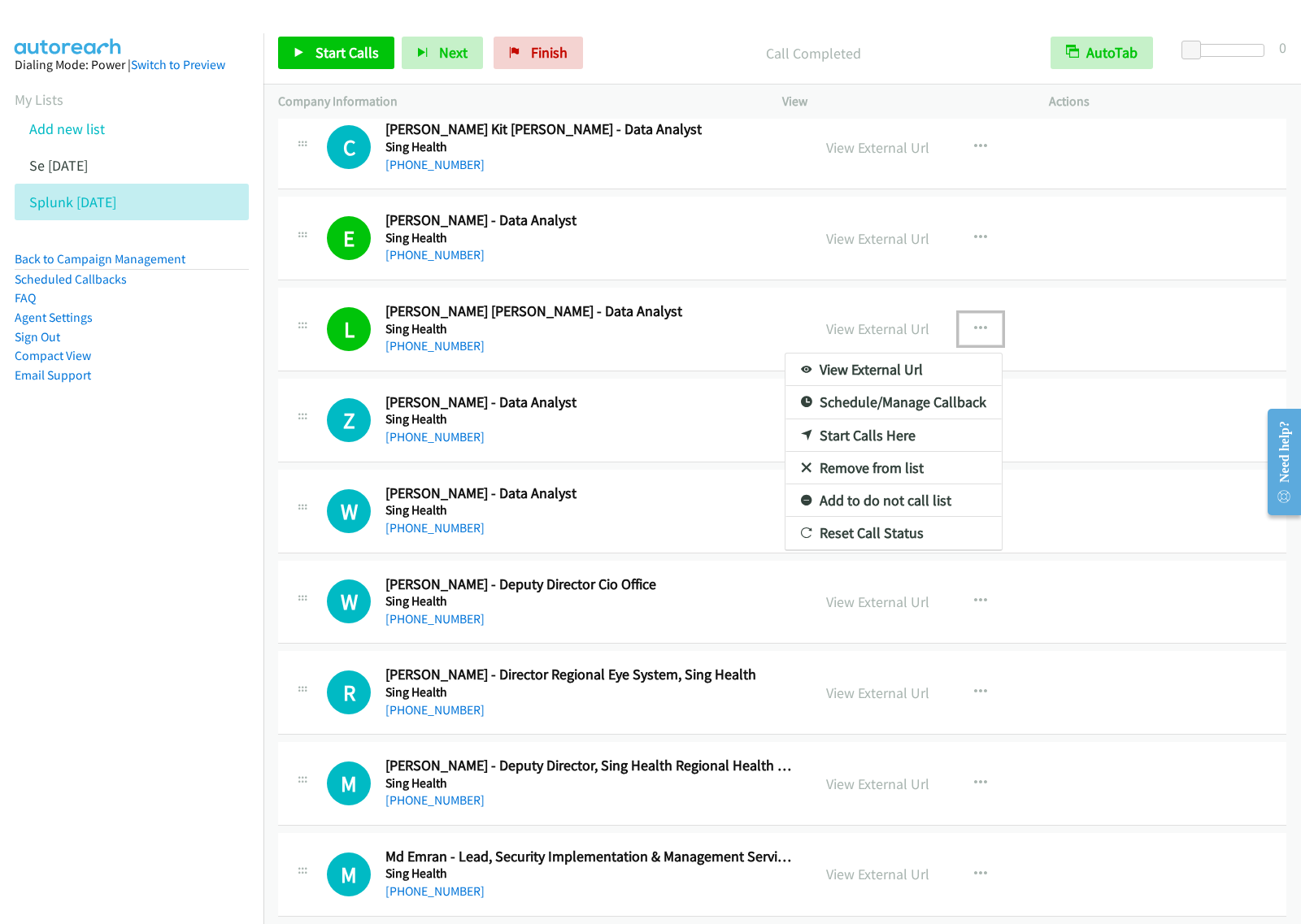
click at [939, 375] on link "View External Url" at bounding box center [893, 370] width 216 height 33
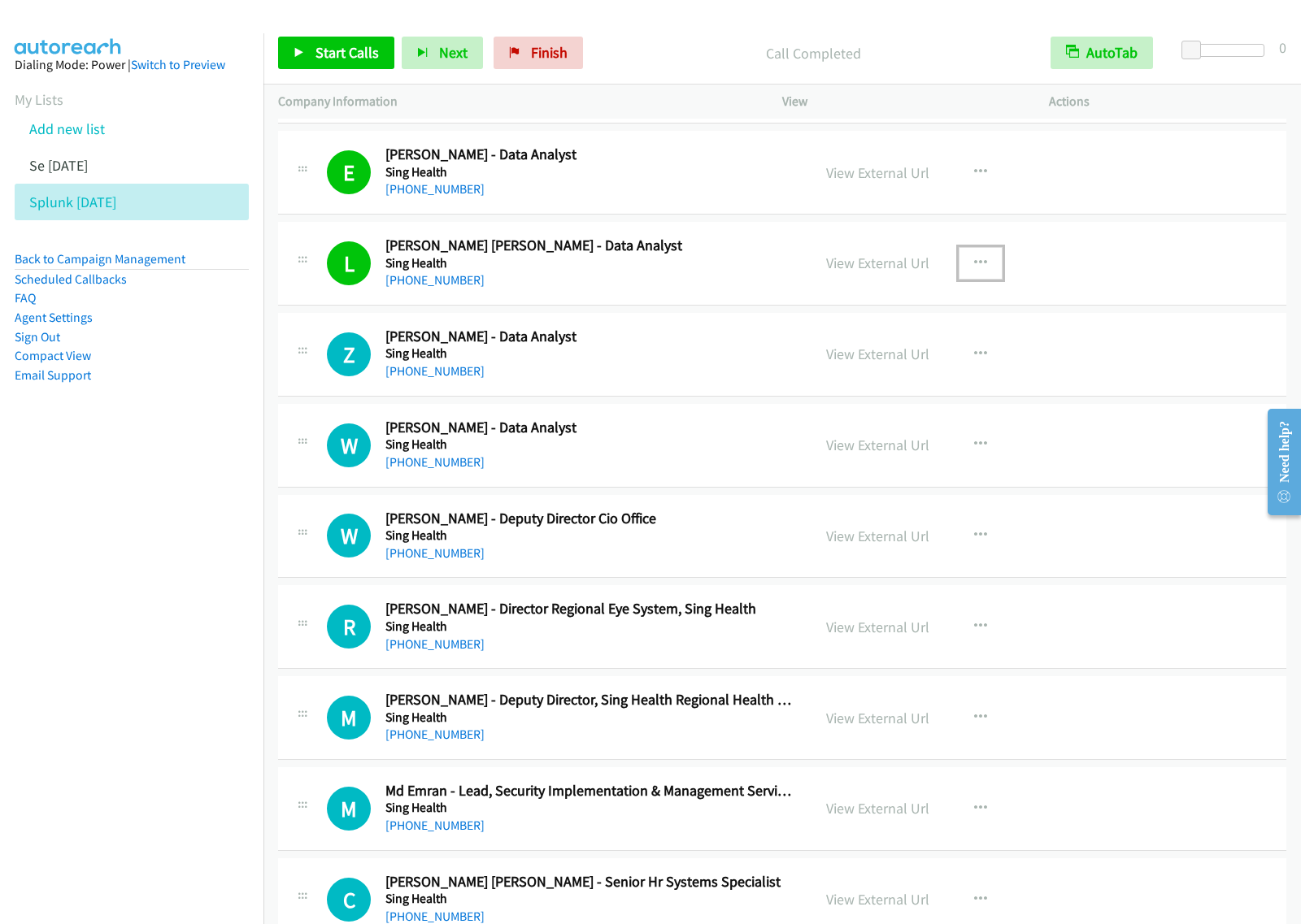
scroll to position [1118, 0]
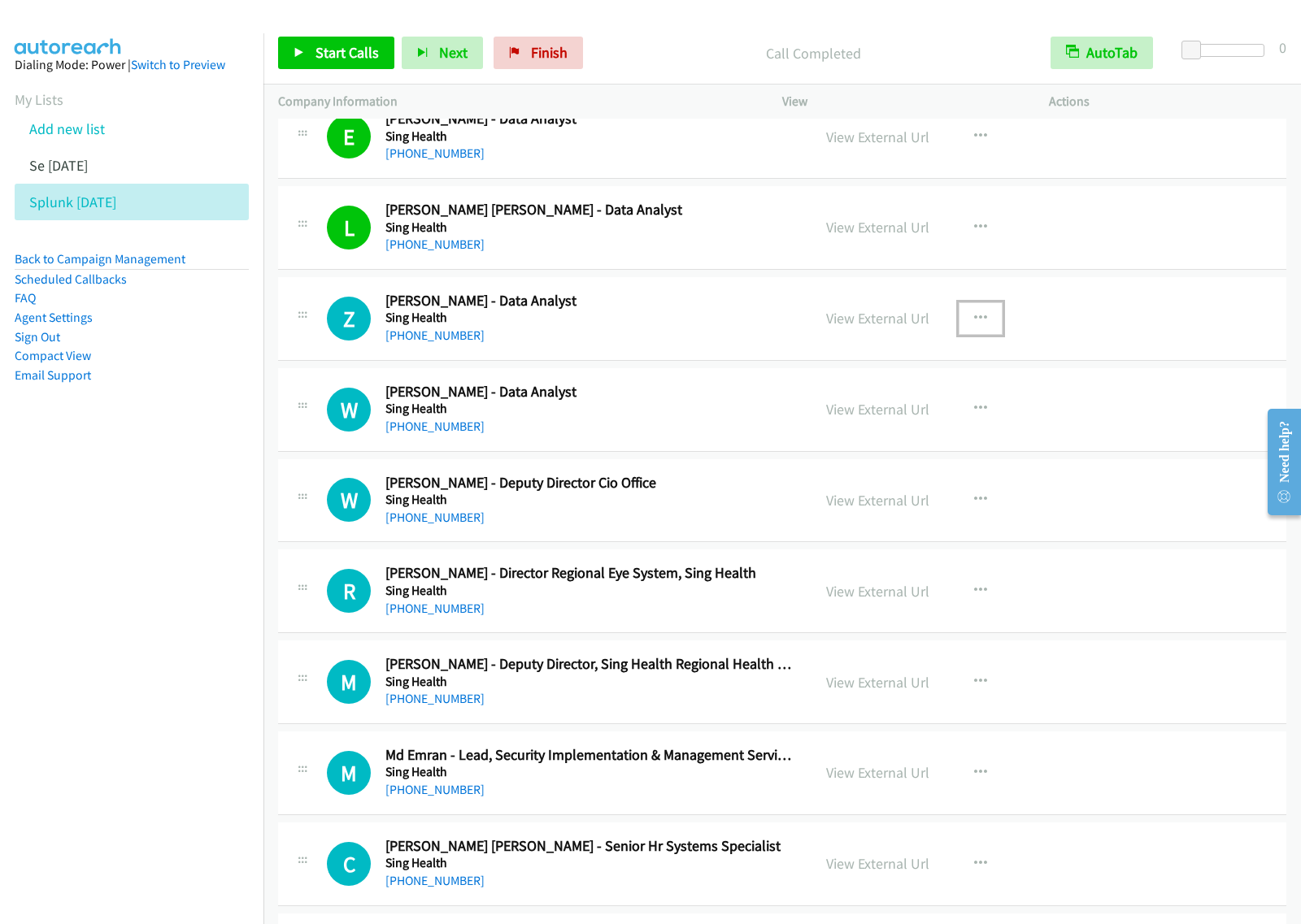
click at [975, 317] on icon "button" at bounding box center [980, 318] width 13 height 13
click at [916, 355] on link "View External Url" at bounding box center [893, 359] width 216 height 33
click at [962, 321] on button "button" at bounding box center [980, 319] width 44 height 33
click at [890, 433] on link "Start Calls Here" at bounding box center [893, 424] width 216 height 33
click at [969, 338] on div "View External Url View External Url Schedule/Manage Callback Start Calls Here R…" at bounding box center [952, 319] width 281 height 54
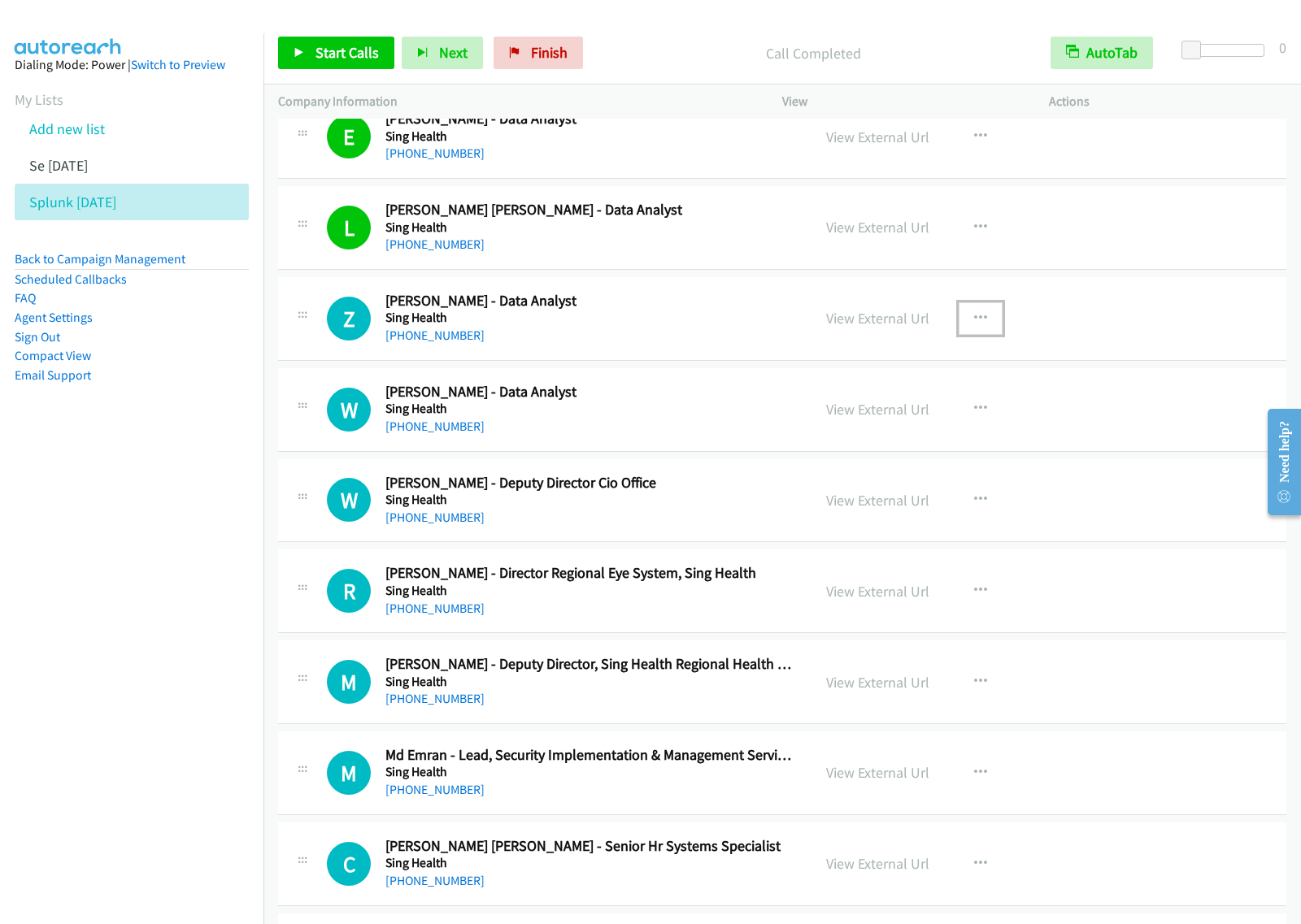
click at [976, 319] on icon "button" at bounding box center [980, 318] width 13 height 13
click at [915, 429] on link "Start Calls Here" at bounding box center [893, 424] width 216 height 33
click at [355, 55] on span "Start Calls" at bounding box center [347, 52] width 64 height 18
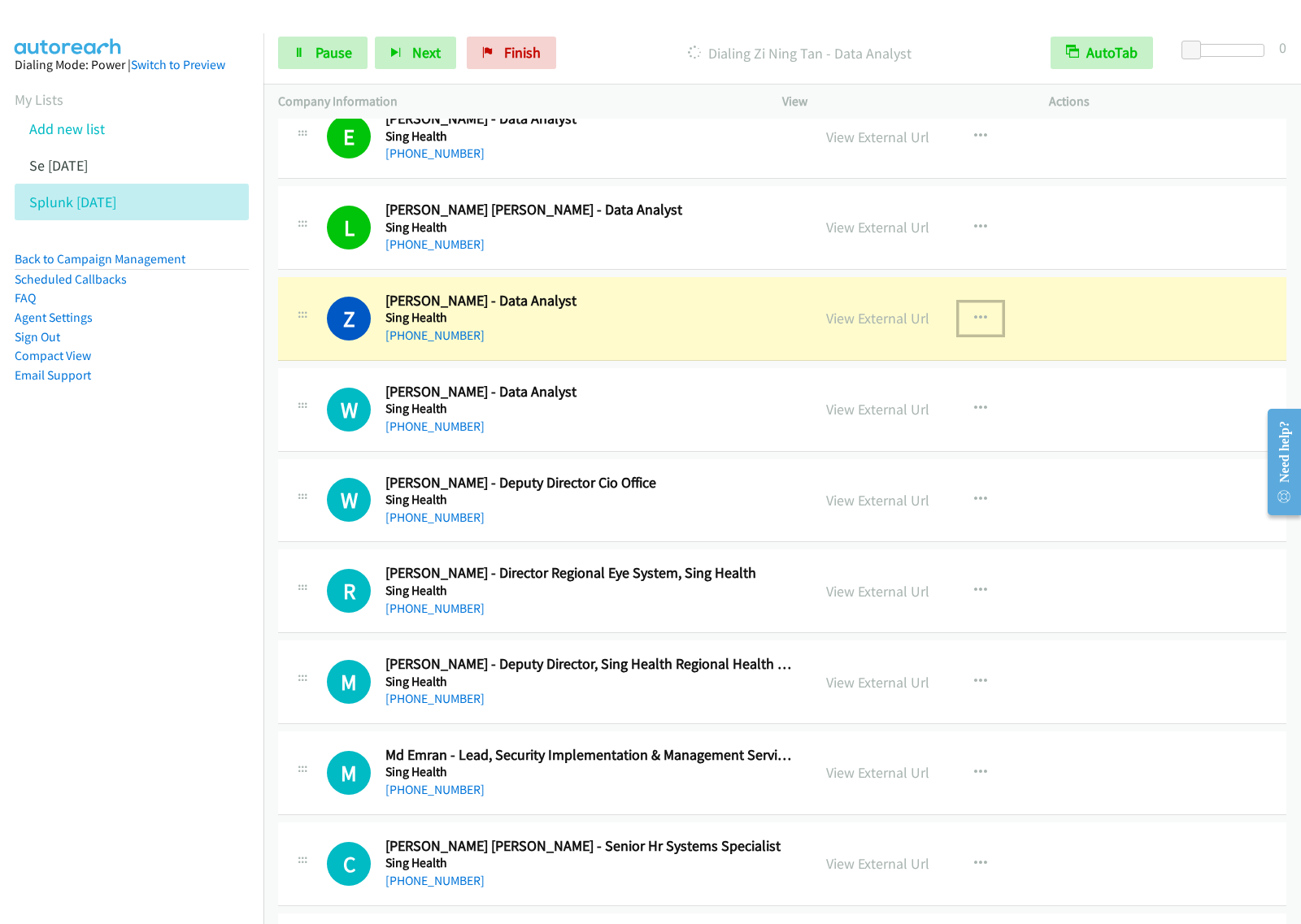
click at [974, 319] on icon "button" at bounding box center [980, 318] width 13 height 13
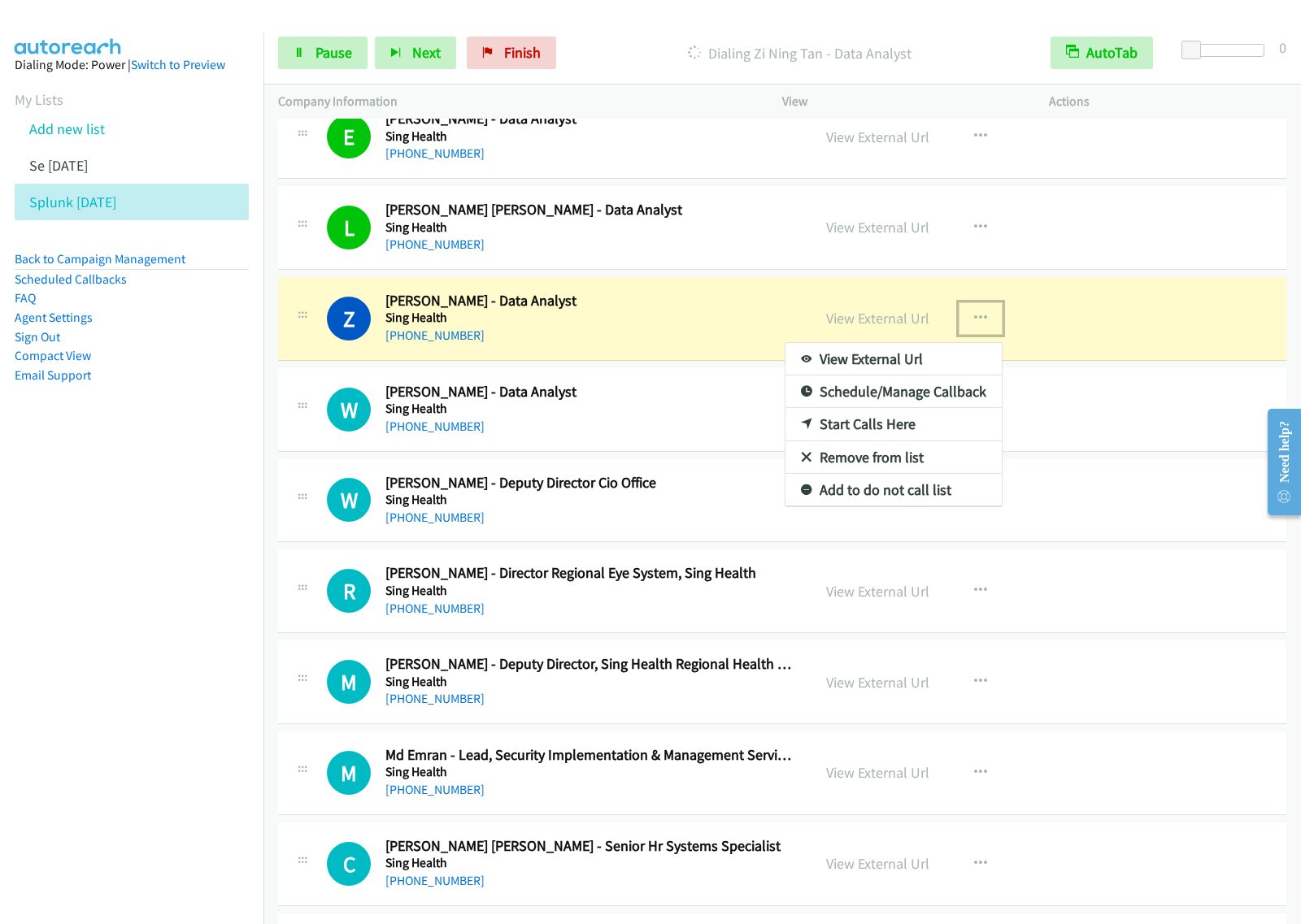
click at [912, 364] on link "View External Url" at bounding box center [893, 359] width 216 height 33
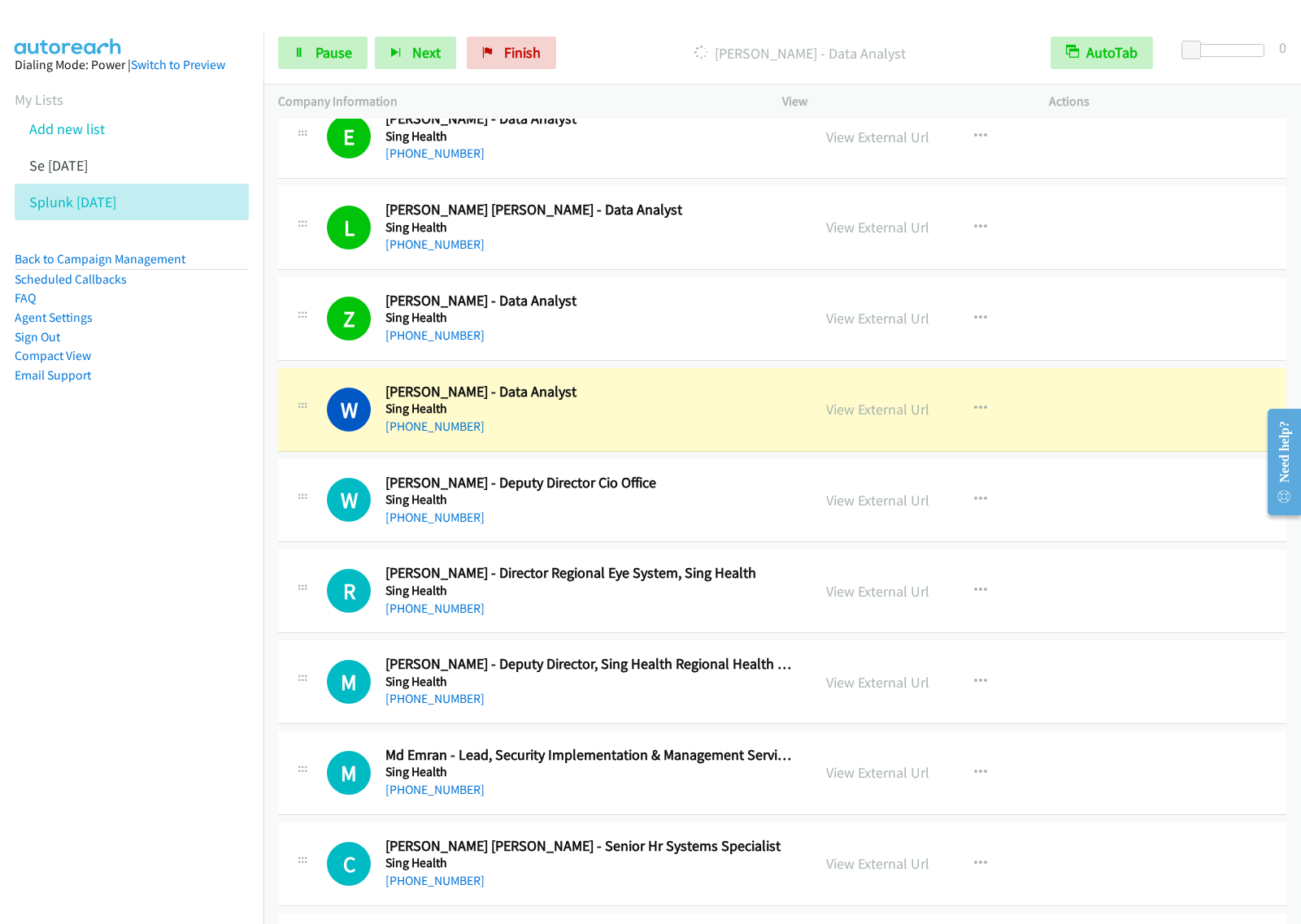
drag, startPoint x: 128, startPoint y: 511, endPoint x: 198, endPoint y: 485, distance: 74.7
click at [130, 511] on nav "Dialing Mode: Power | Switch to Preview My Lists Add new list Se [DATE] Splunk …" at bounding box center [132, 495] width 264 height 924
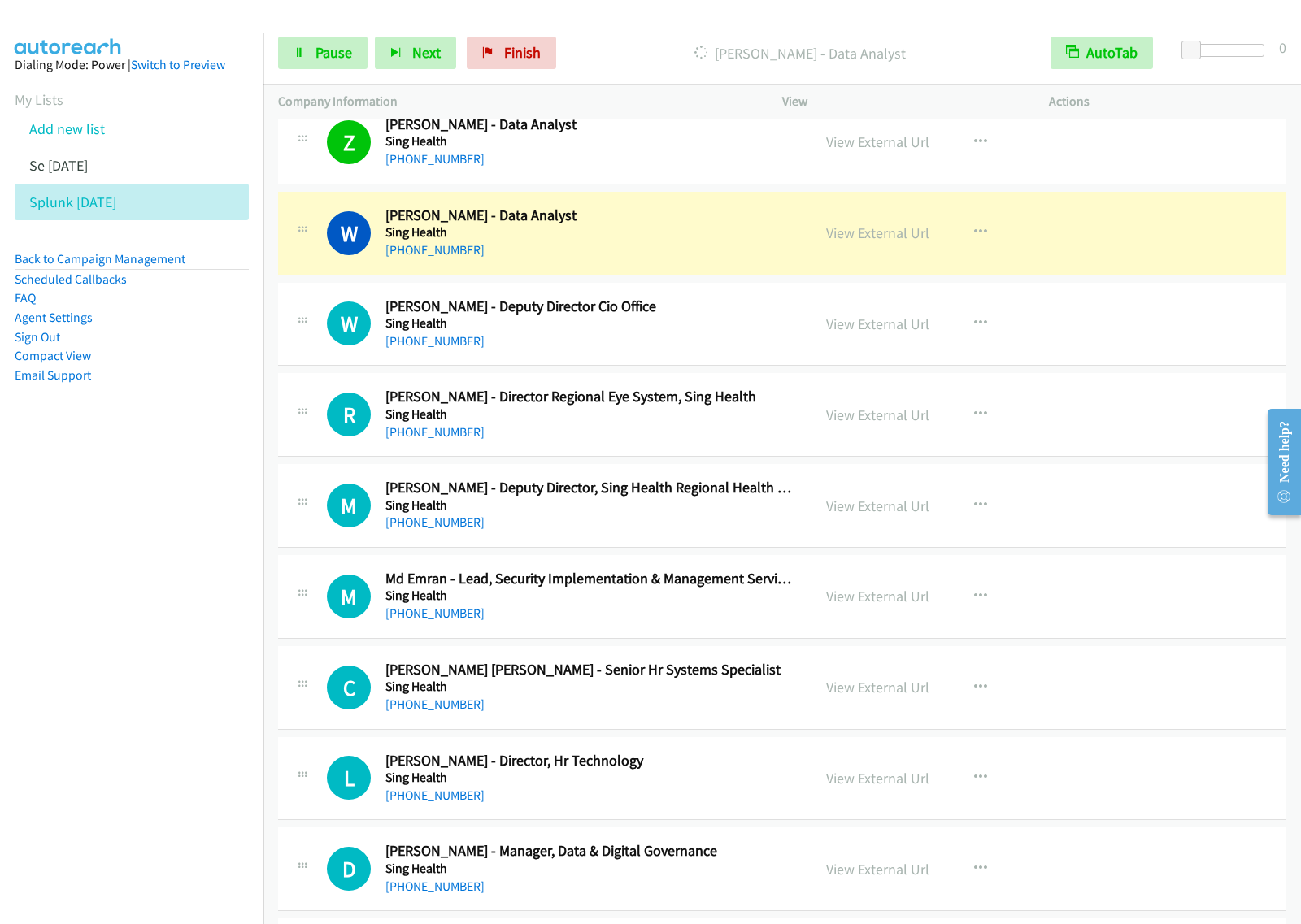
scroll to position [1321, 0]
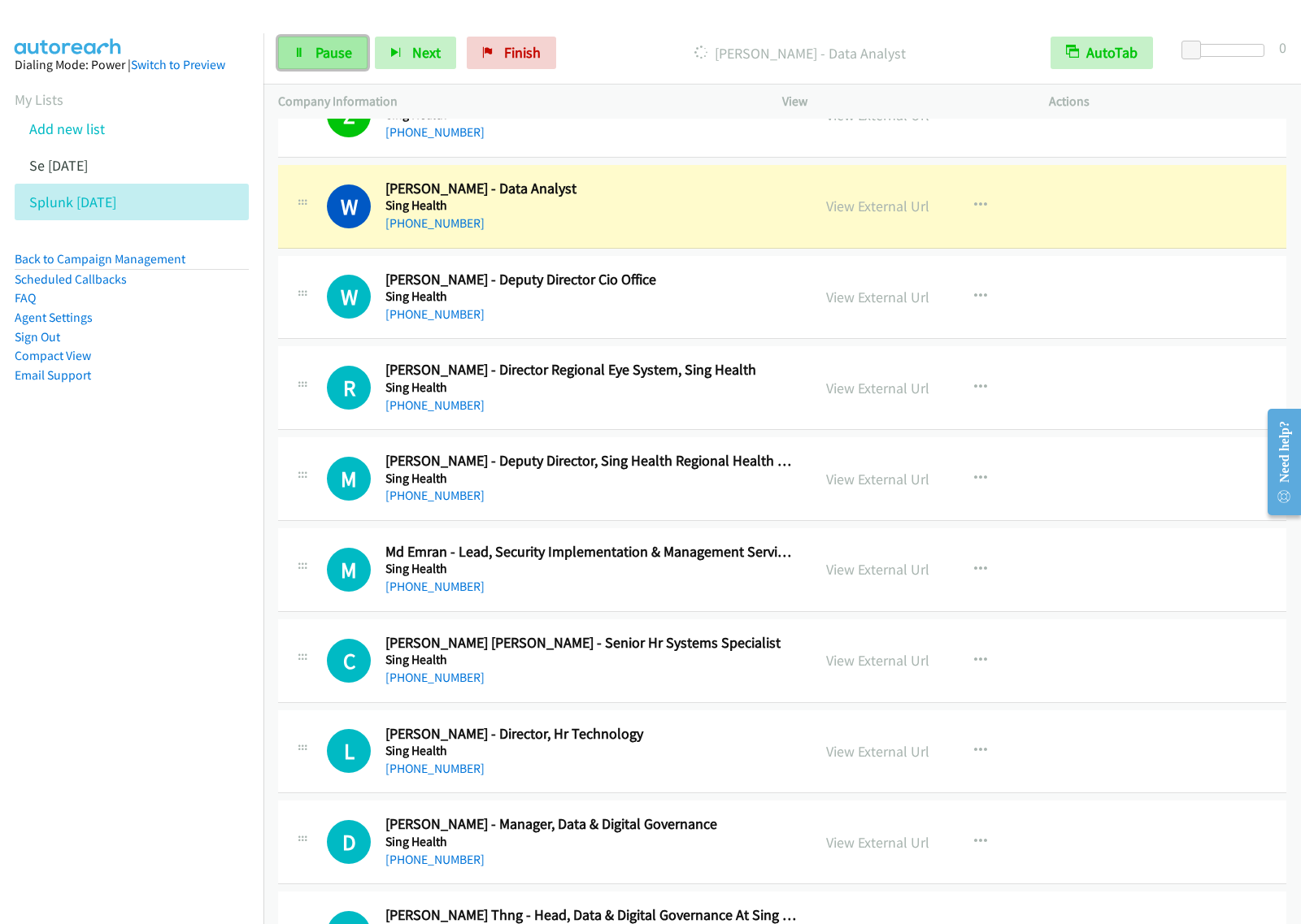
click at [331, 64] on link "Pause" at bounding box center [322, 53] width 90 height 33
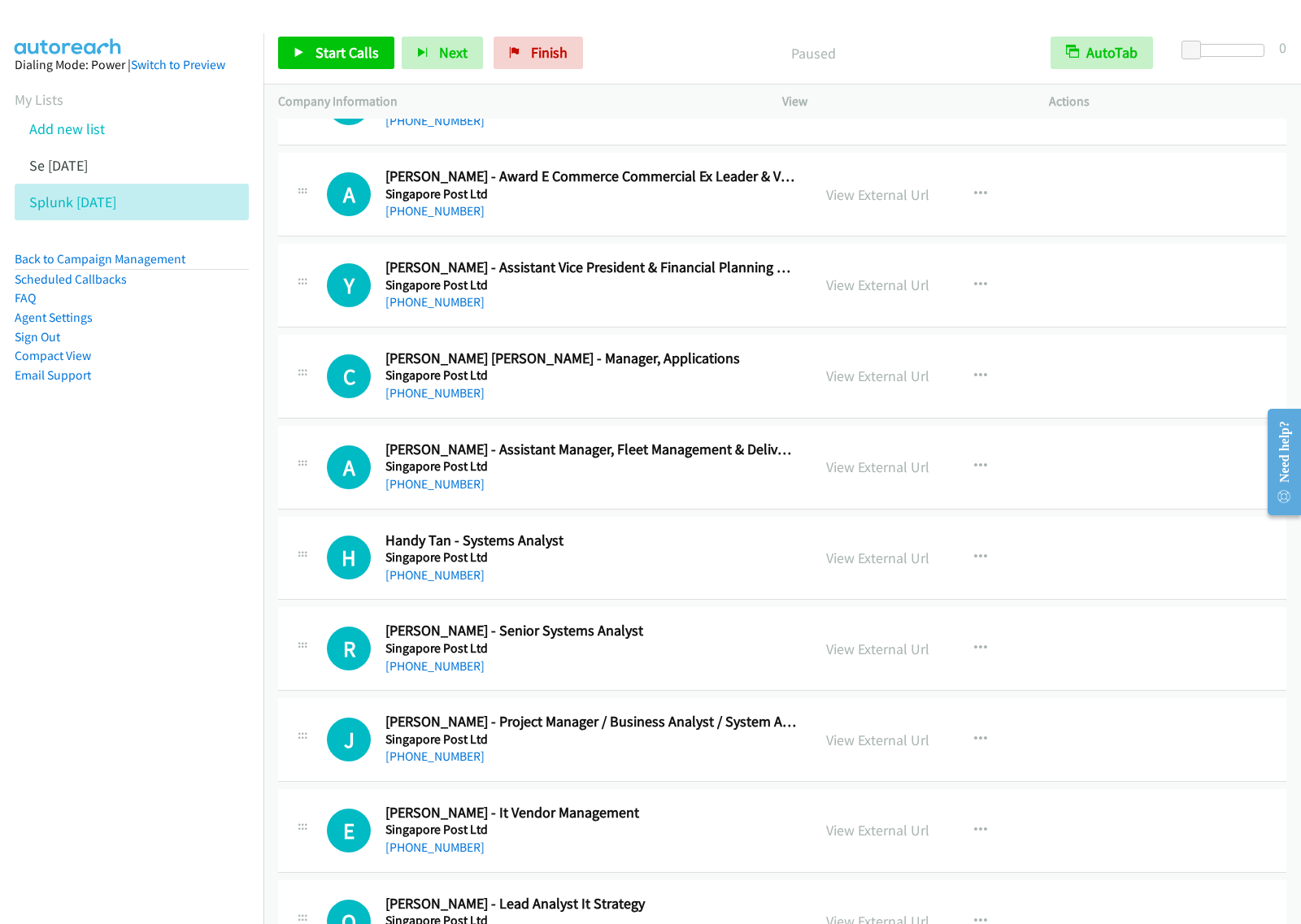
scroll to position [2540, 0]
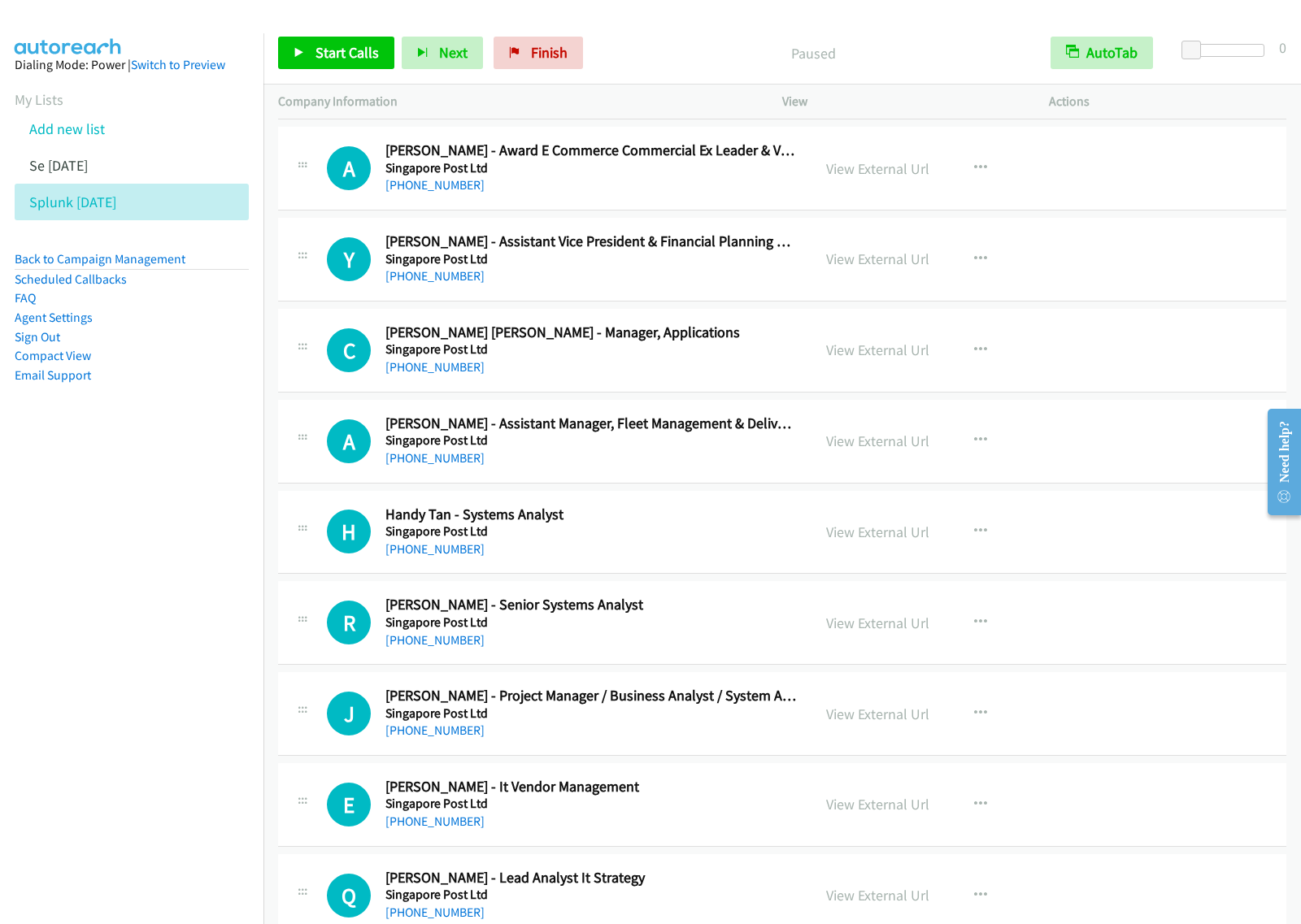
click at [699, 548] on div "[PHONE_NUMBER]" at bounding box center [591, 549] width 412 height 19
click at [959, 533] on button "button" at bounding box center [980, 532] width 44 height 33
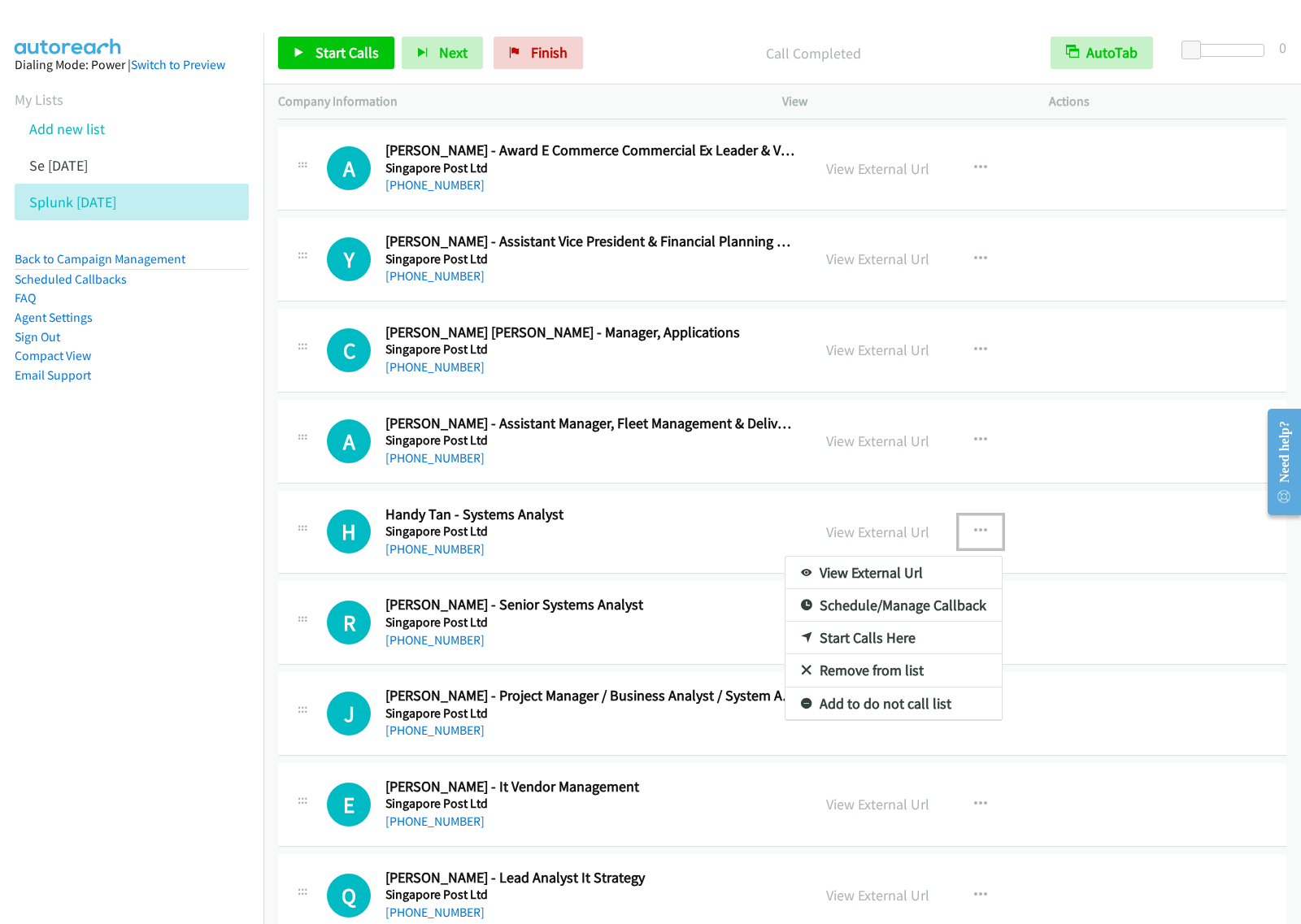
click at [900, 643] on link "Start Calls Here" at bounding box center [893, 638] width 216 height 33
click at [980, 541] on button "button" at bounding box center [980, 532] width 44 height 33
click at [911, 650] on link "Start Calls Here" at bounding box center [893, 638] width 216 height 33
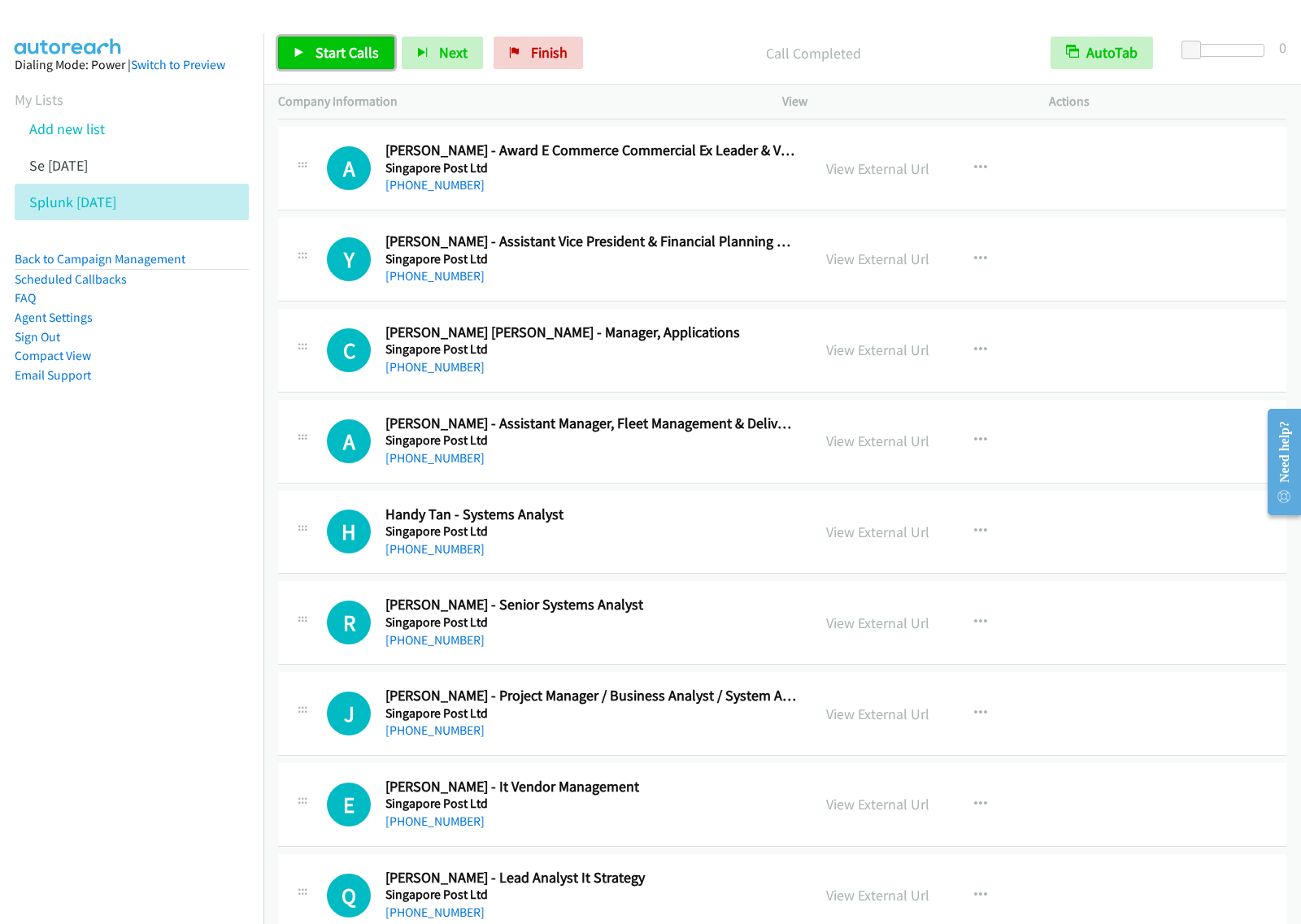
click at [368, 49] on span "Start Calls" at bounding box center [347, 52] width 64 height 18
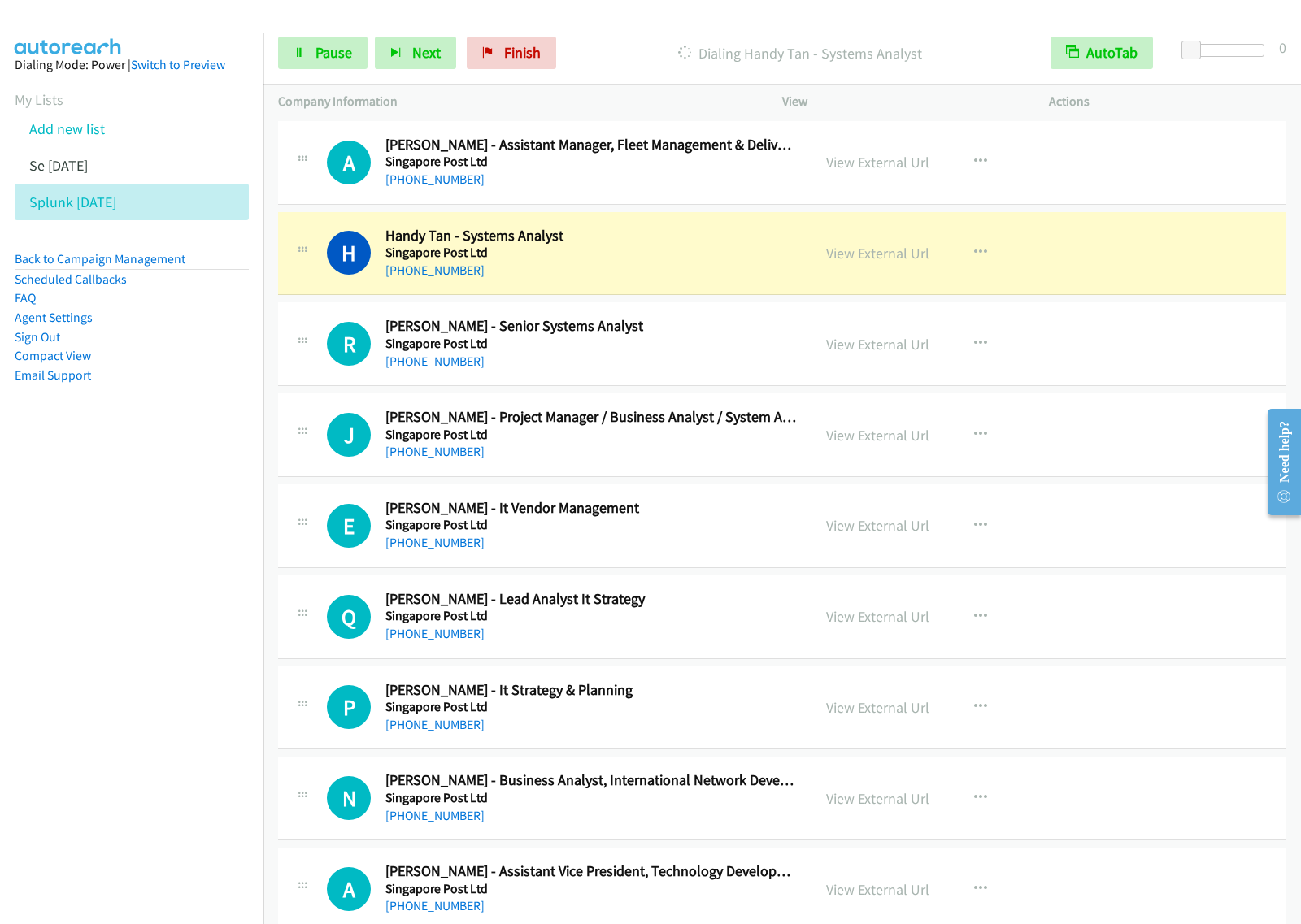
scroll to position [2844, 0]
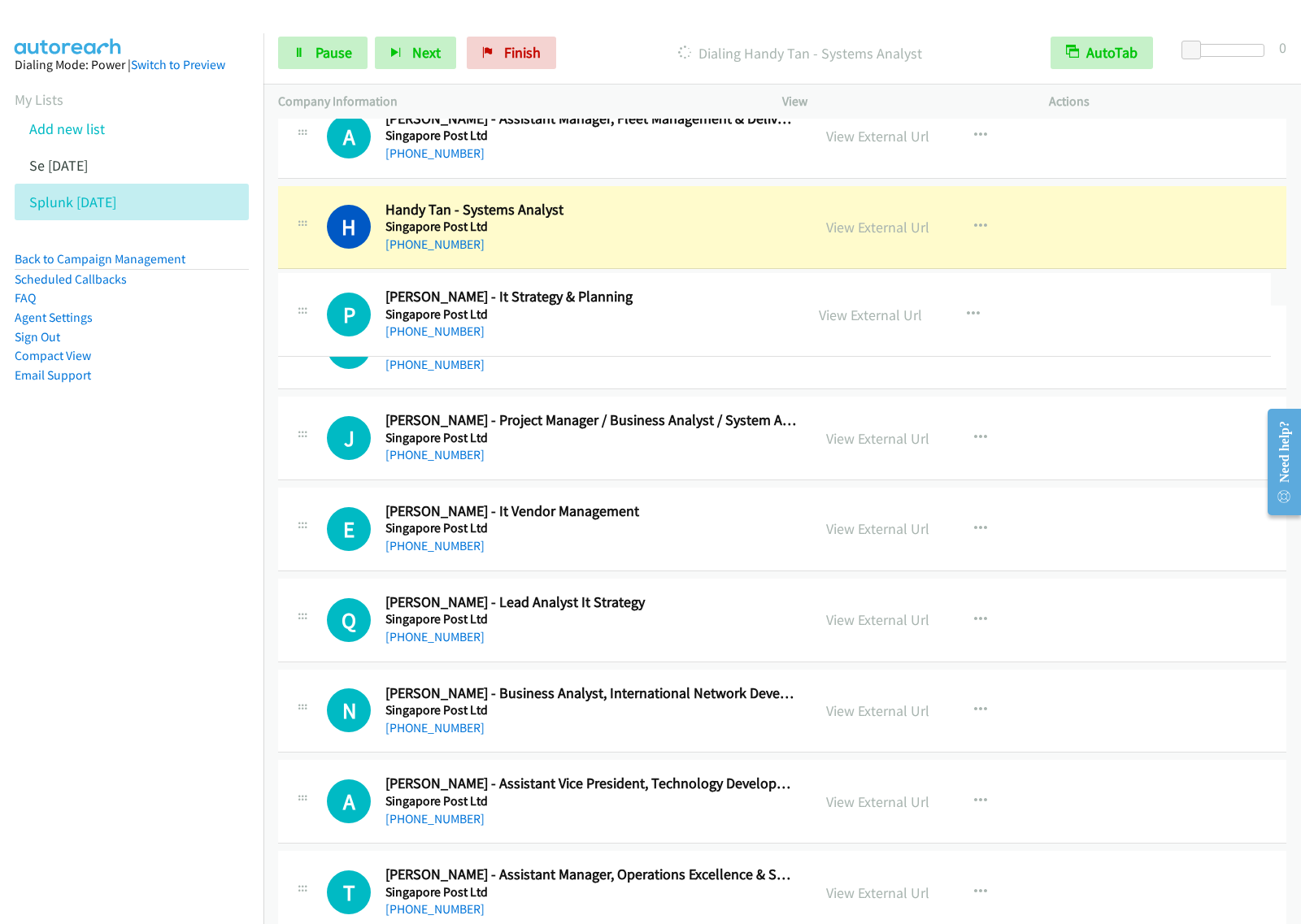
drag, startPoint x: 676, startPoint y: 671, endPoint x: 745, endPoint y: 299, distance: 378.3
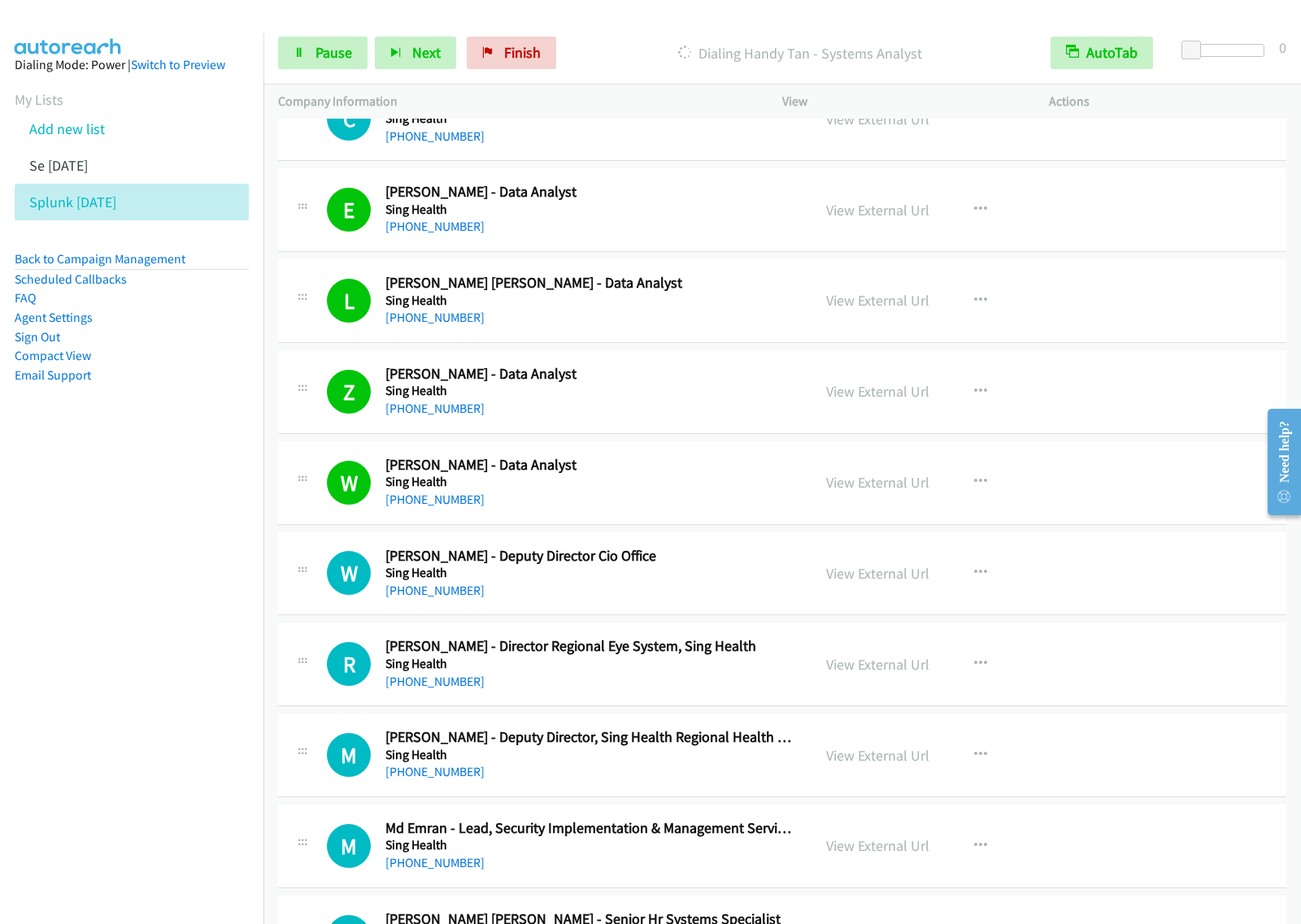
scroll to position [1118, 0]
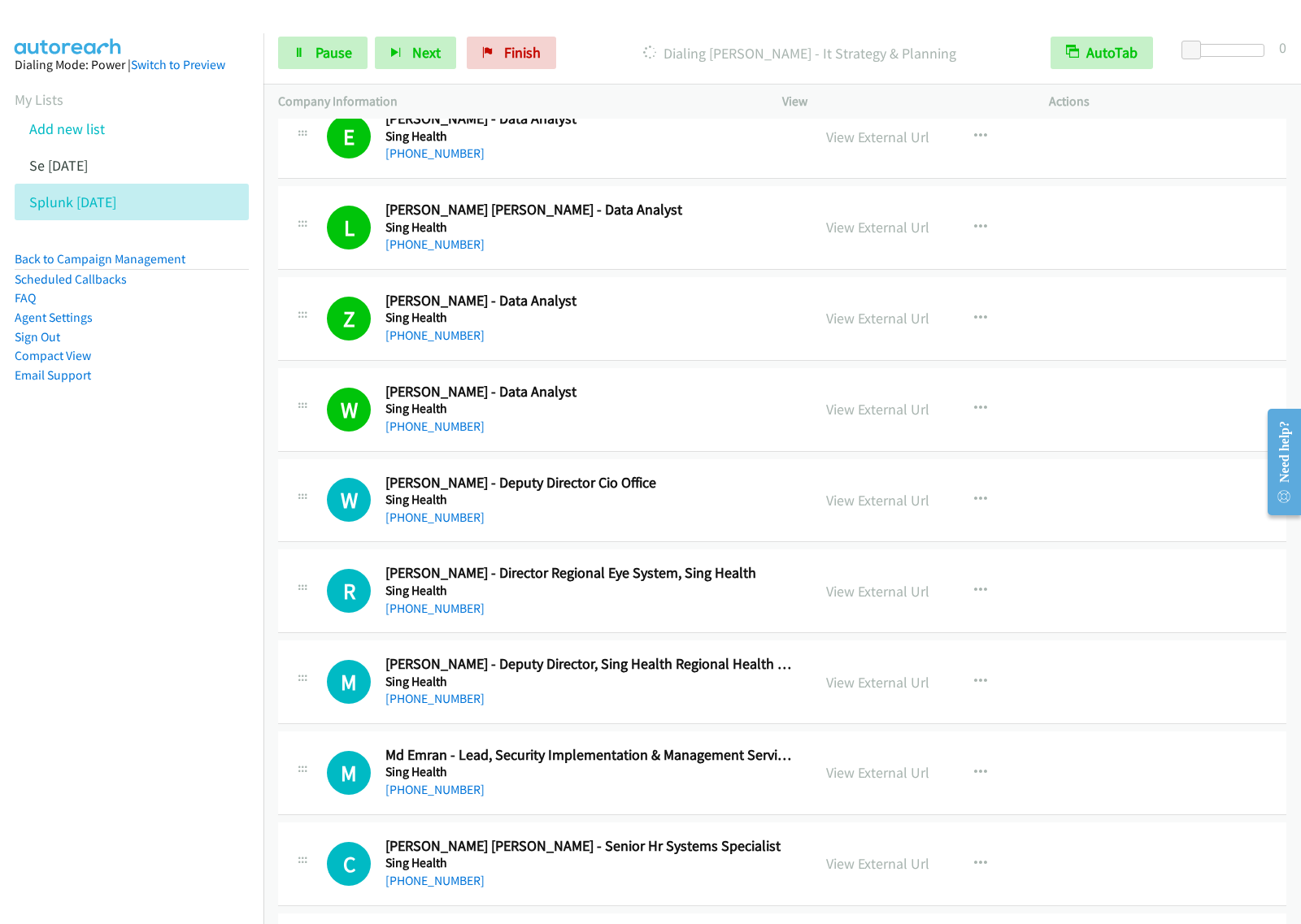
drag, startPoint x: 167, startPoint y: 582, endPoint x: 232, endPoint y: 554, distance: 70.8
click at [167, 582] on nav "Dialing Mode: Power | Switch to Preview My Lists Add new list Se [DATE] Splunk …" at bounding box center [132, 495] width 264 height 924
click at [335, 55] on span "Pause" at bounding box center [333, 52] width 37 height 18
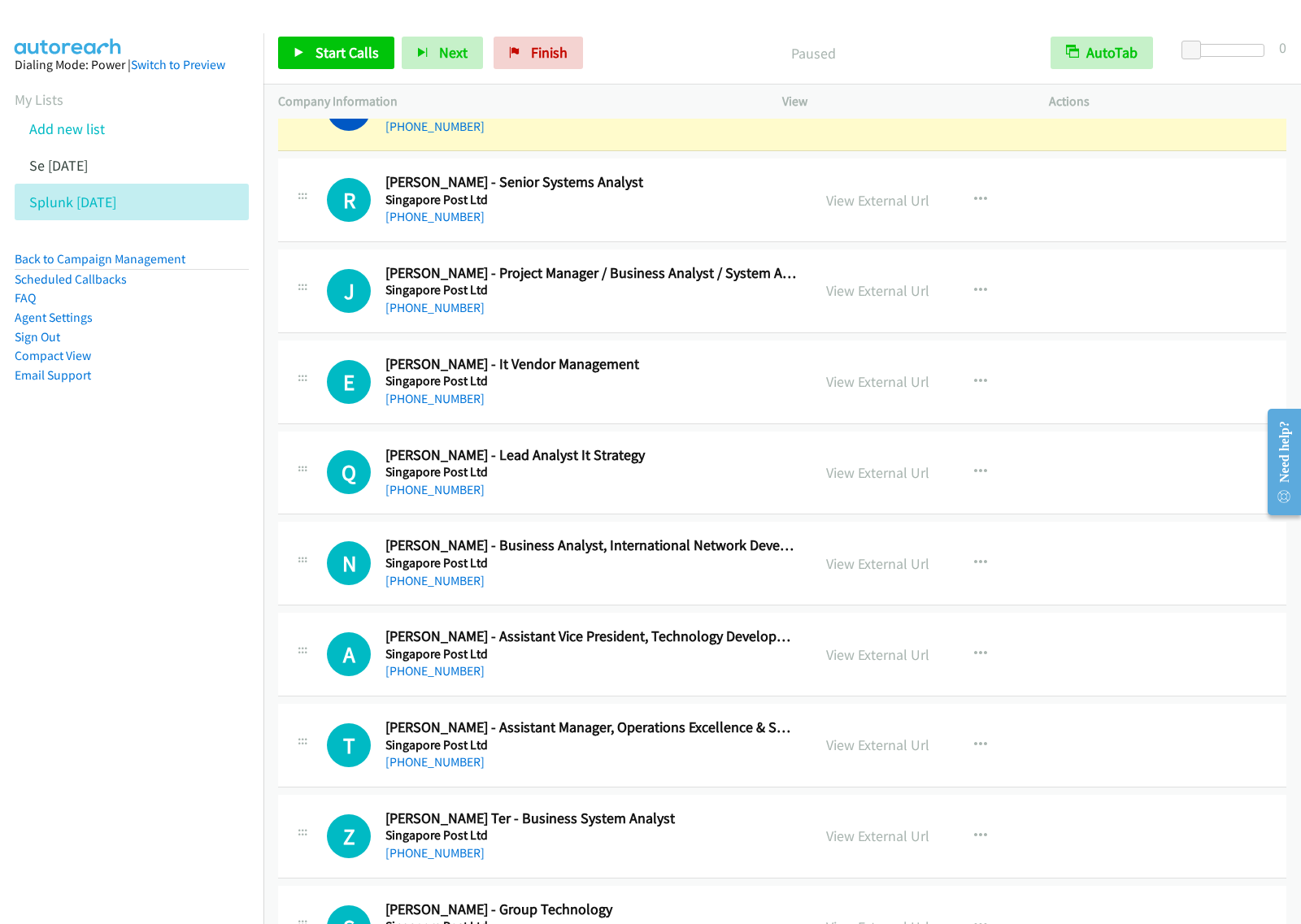
scroll to position [2844, 0]
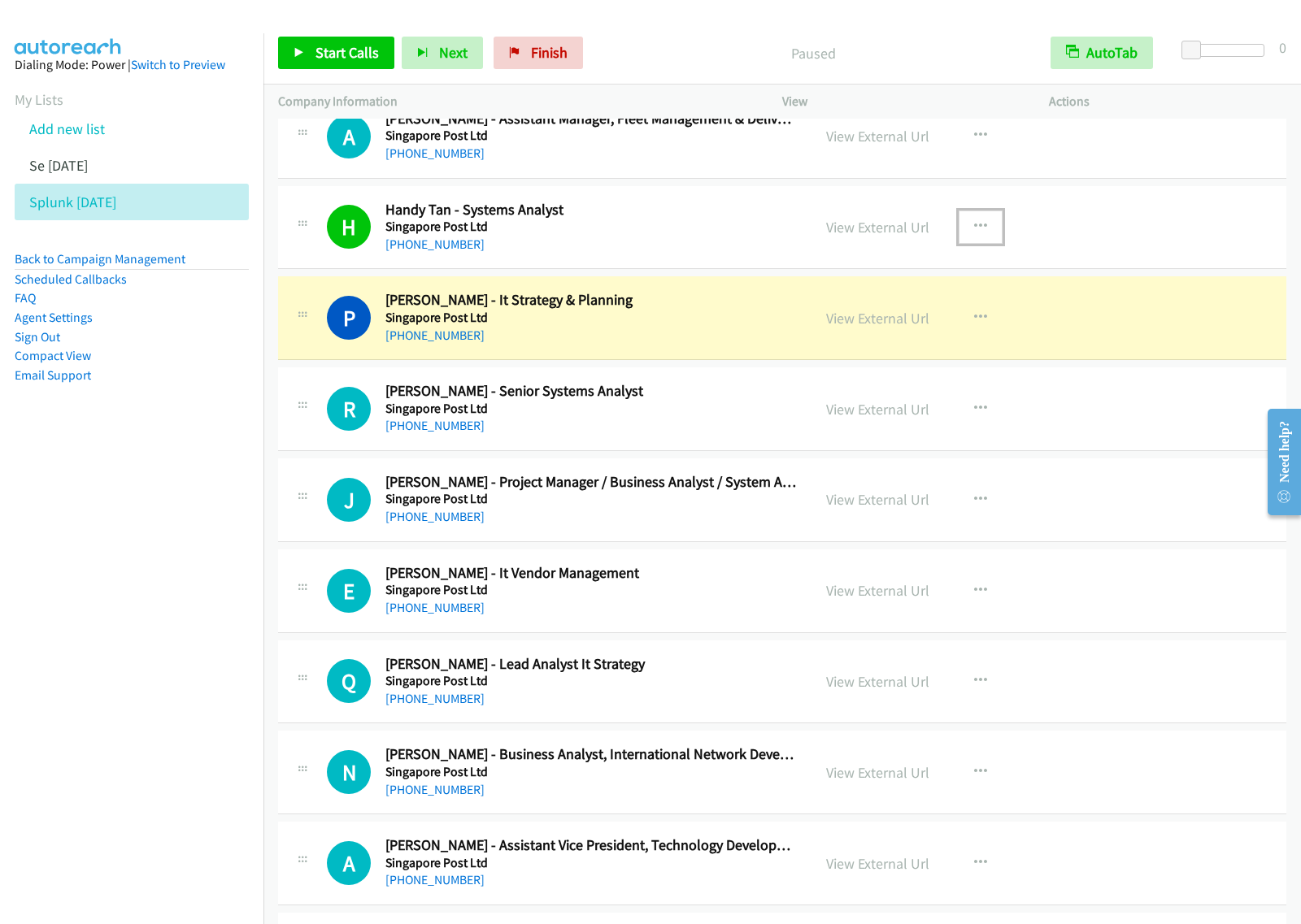
click at [974, 233] on icon "button" at bounding box center [980, 226] width 13 height 13
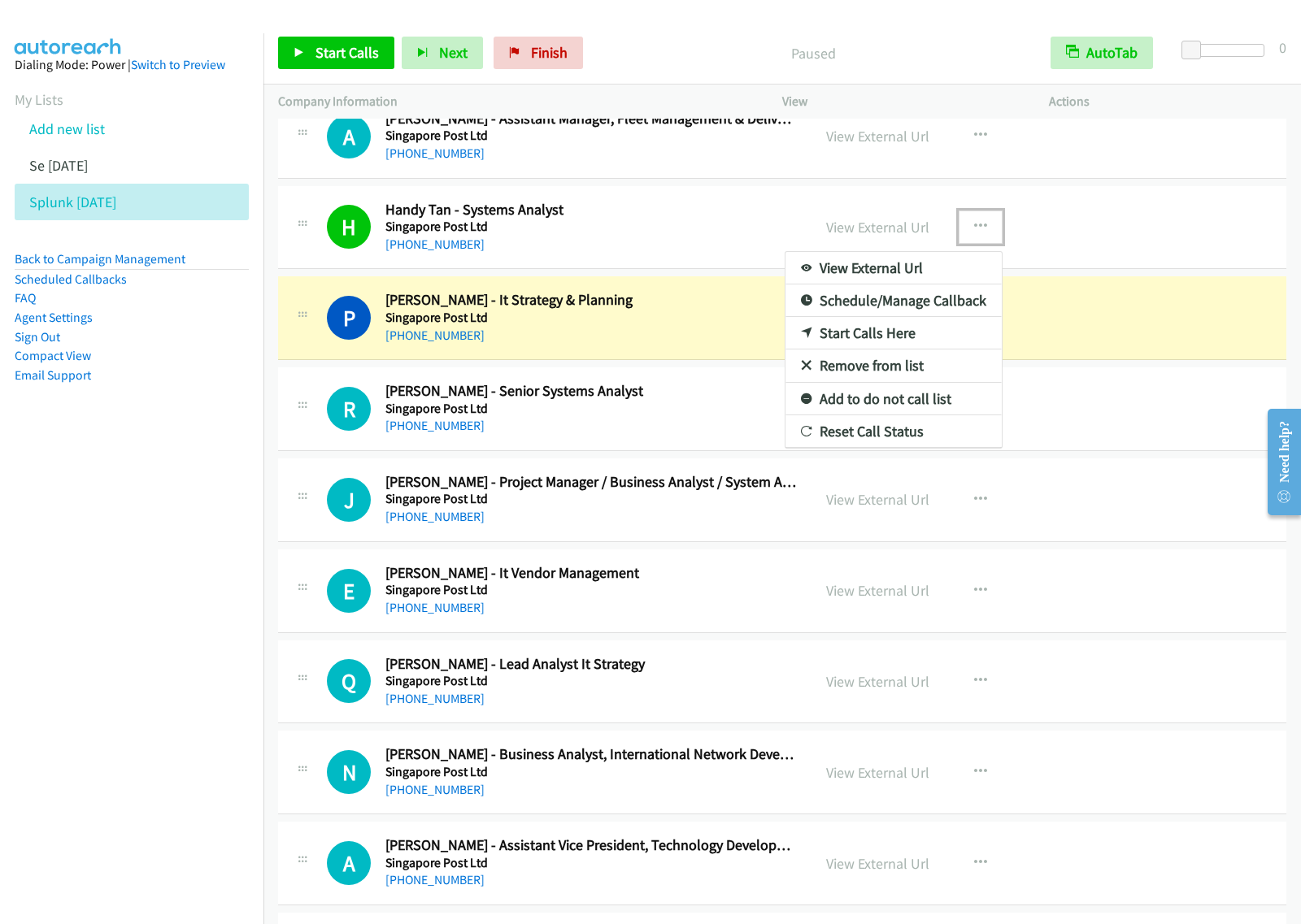
click at [898, 270] on link "View External Url" at bounding box center [893, 268] width 216 height 33
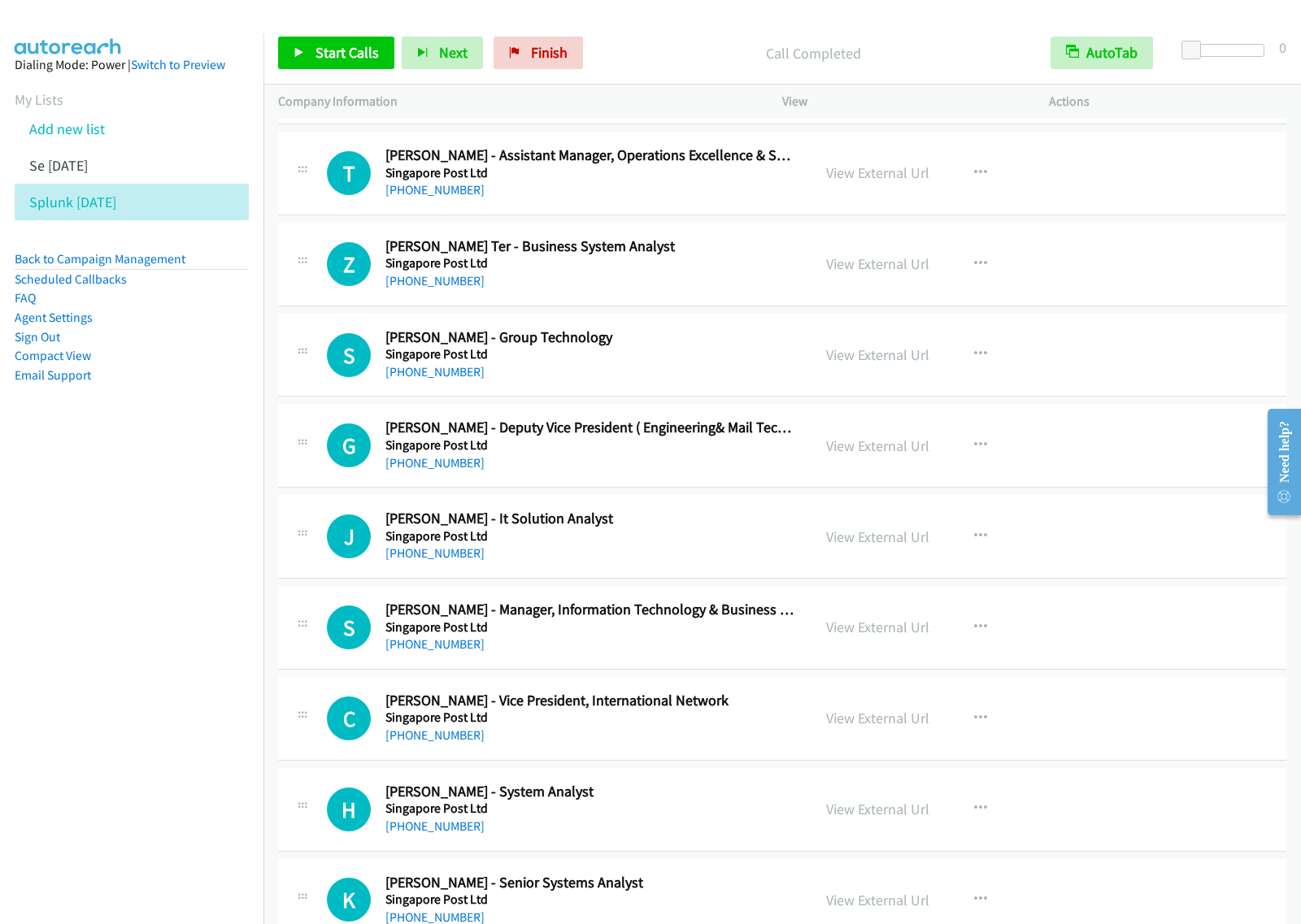
scroll to position [3657, 0]
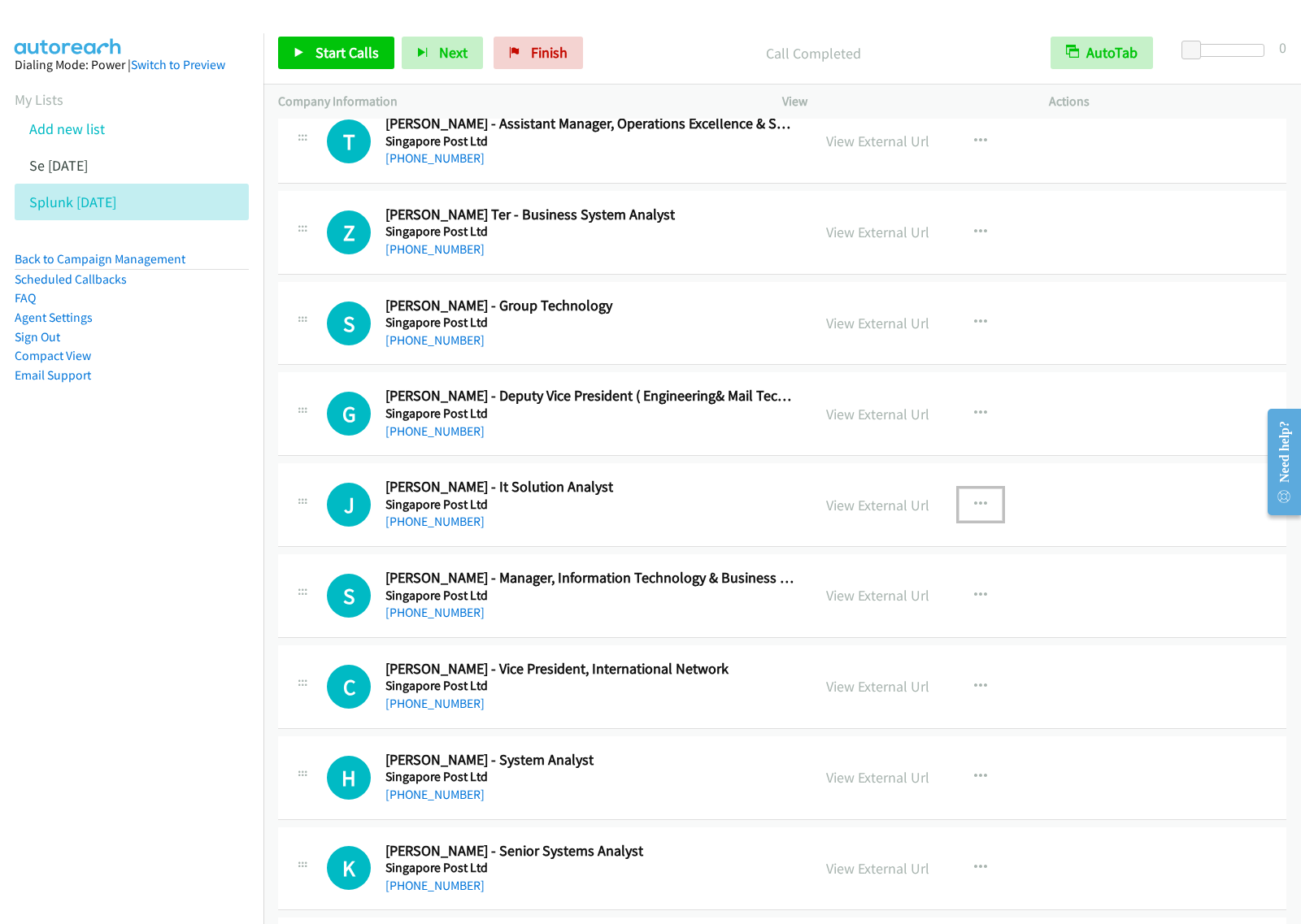
click at [979, 508] on button "button" at bounding box center [980, 505] width 44 height 33
click at [902, 616] on link "Start Calls Here" at bounding box center [893, 611] width 216 height 33
click at [975, 512] on icon "button" at bounding box center [980, 504] width 13 height 13
click at [907, 620] on link "Start Calls Here" at bounding box center [893, 611] width 216 height 33
click at [358, 54] on span "Start Calls" at bounding box center [347, 52] width 64 height 18
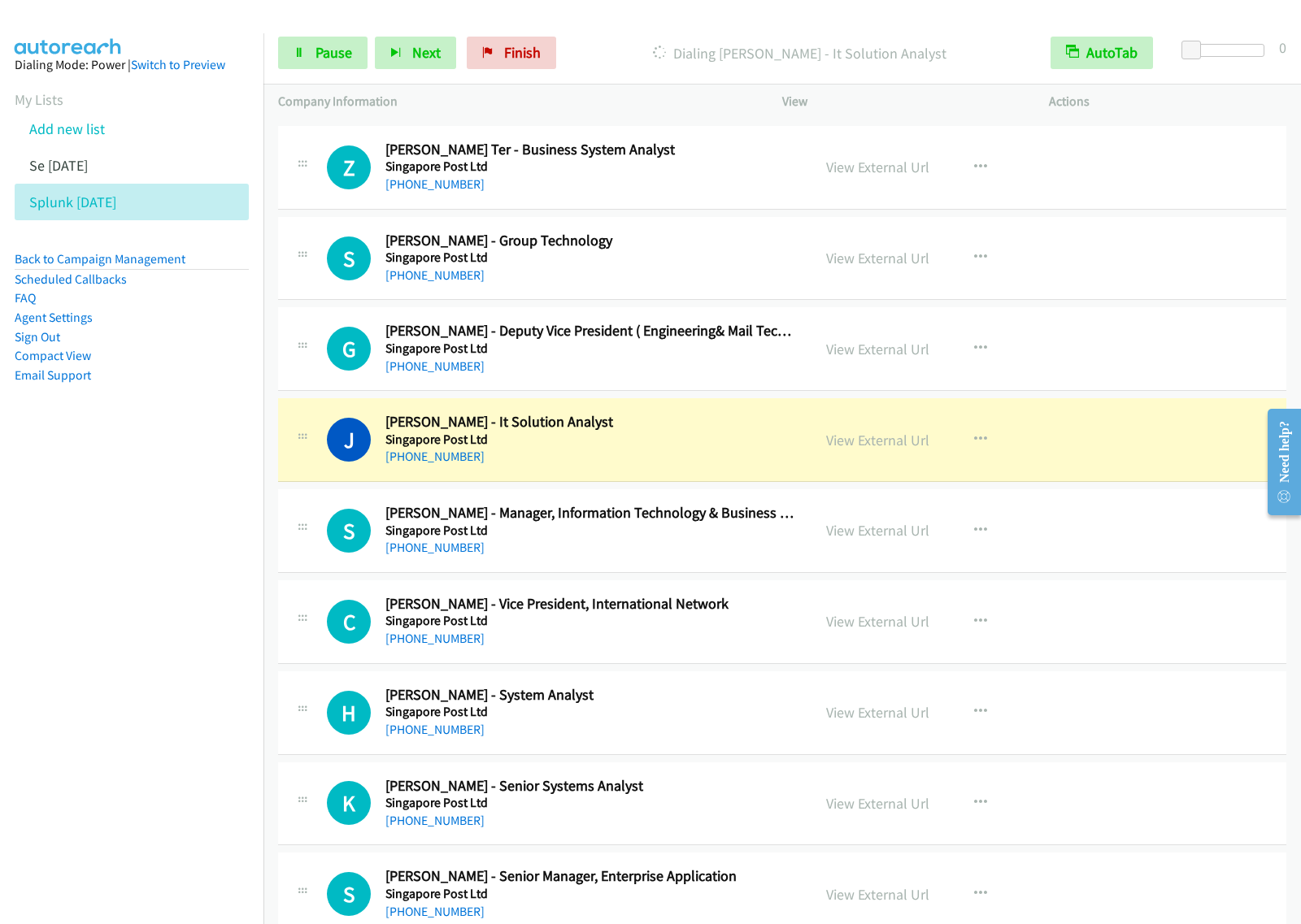
scroll to position [3759, 0]
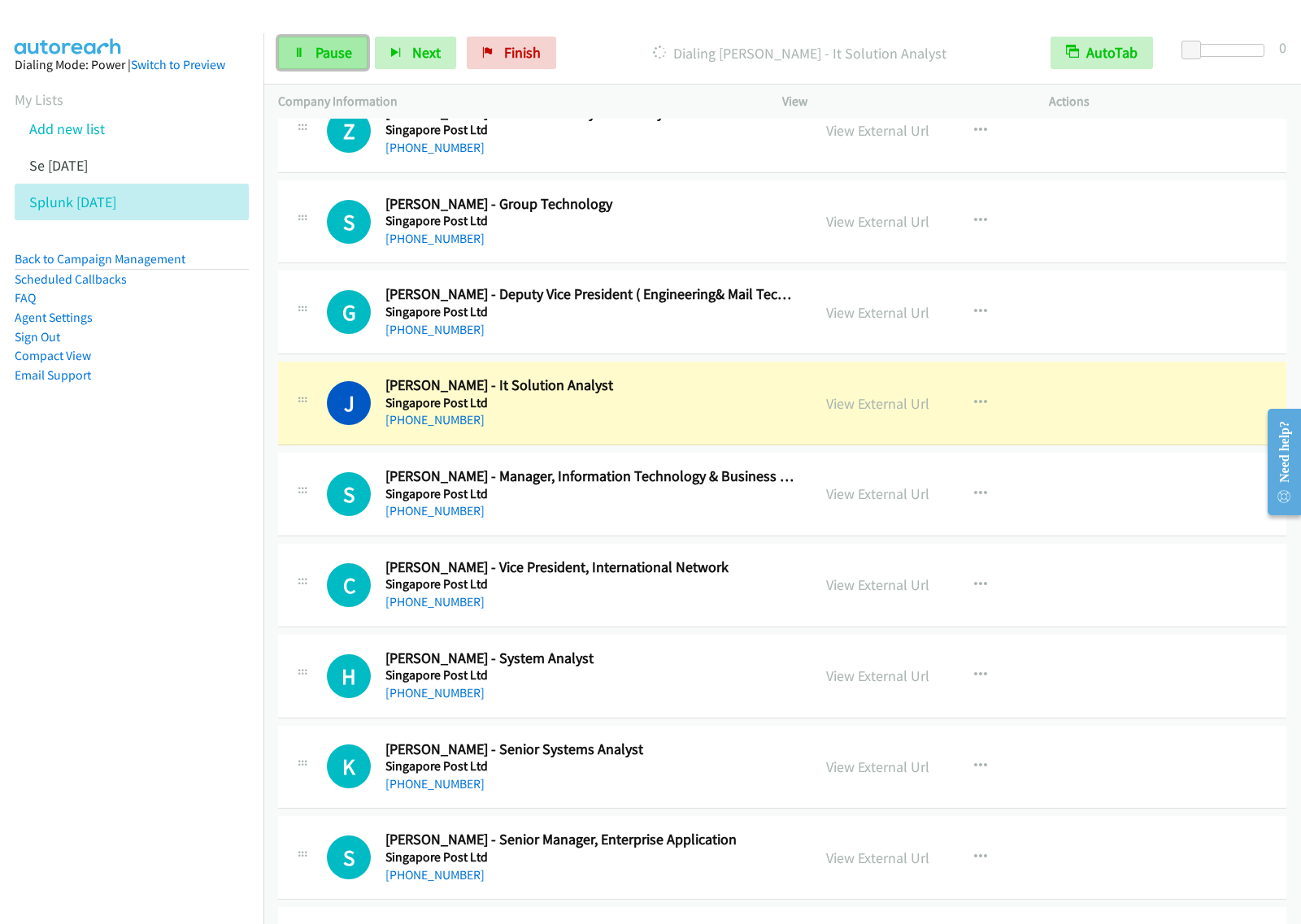
click at [323, 58] on span "Pause" at bounding box center [333, 52] width 37 height 18
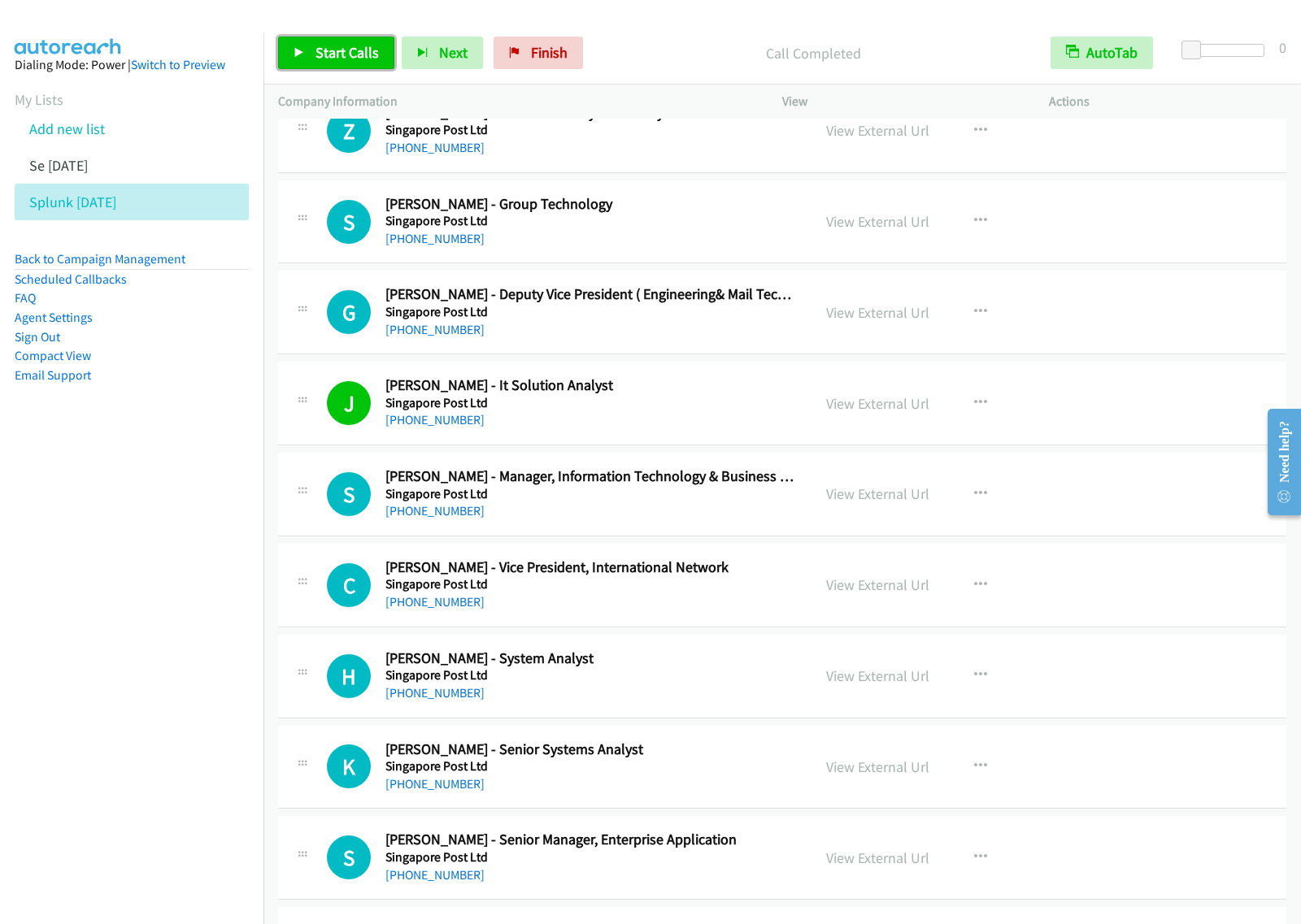
click at [364, 50] on span "Start Calls" at bounding box center [347, 52] width 64 height 18
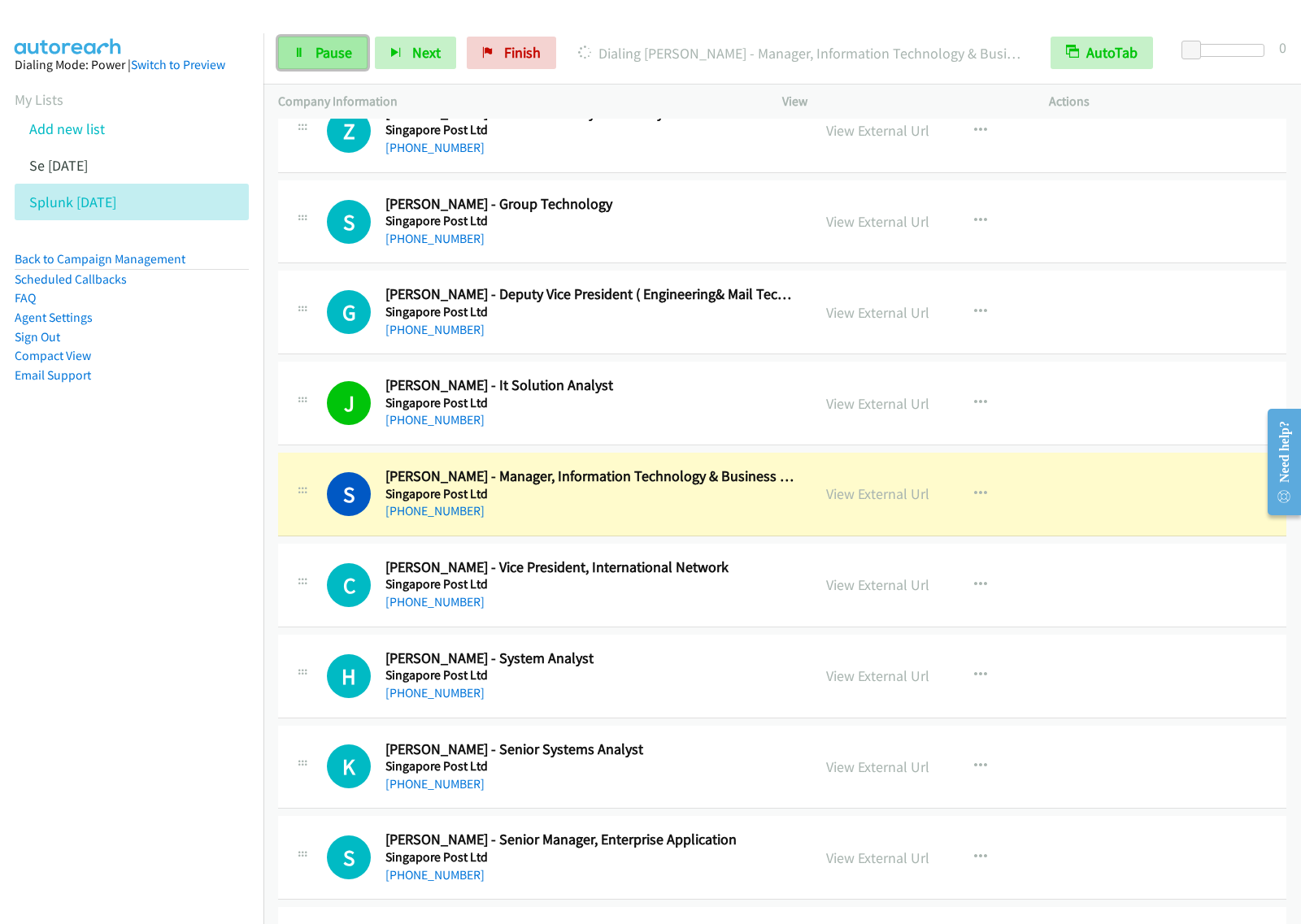
click at [335, 55] on span "Pause" at bounding box center [333, 52] width 37 height 18
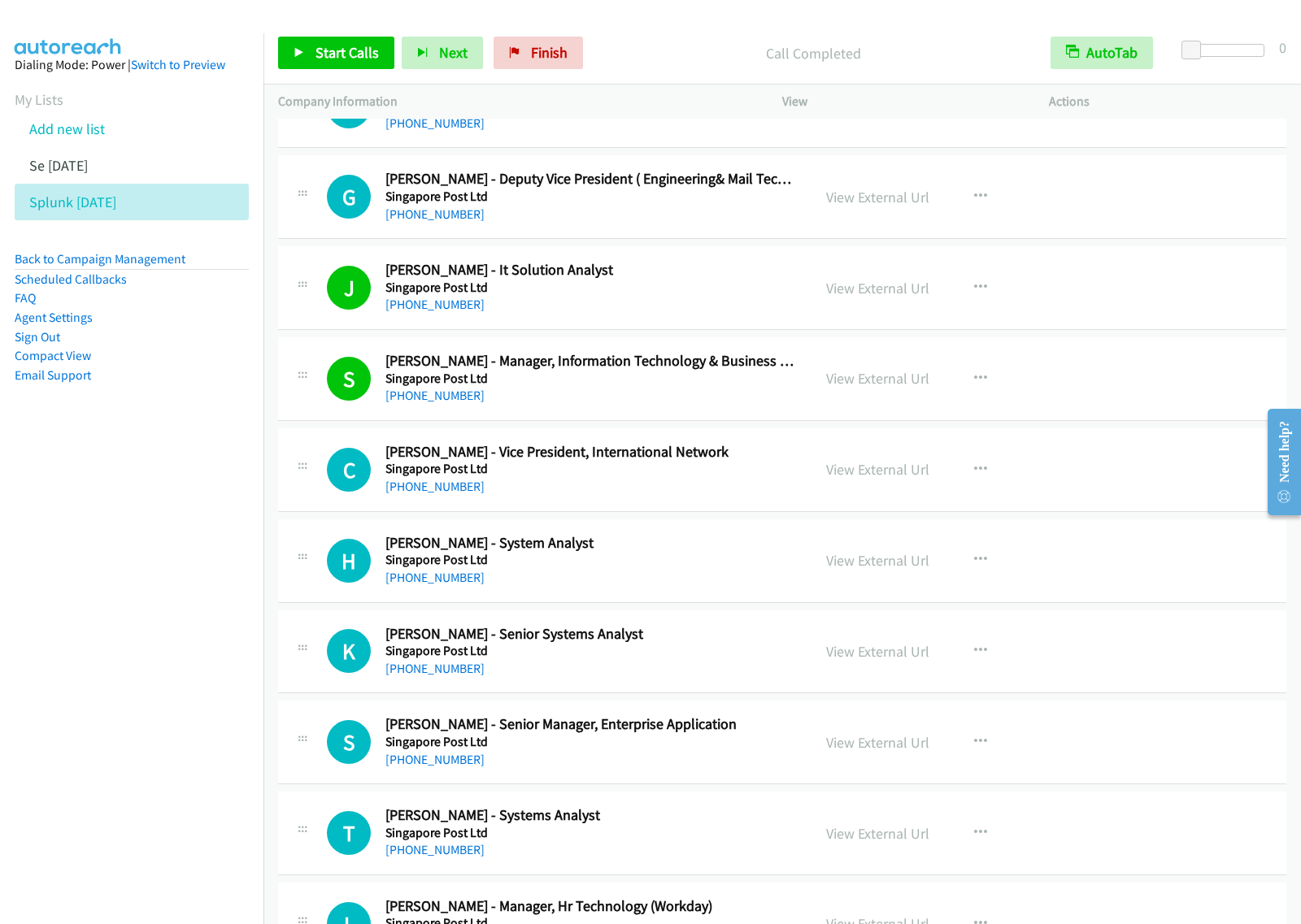
scroll to position [4064, 0]
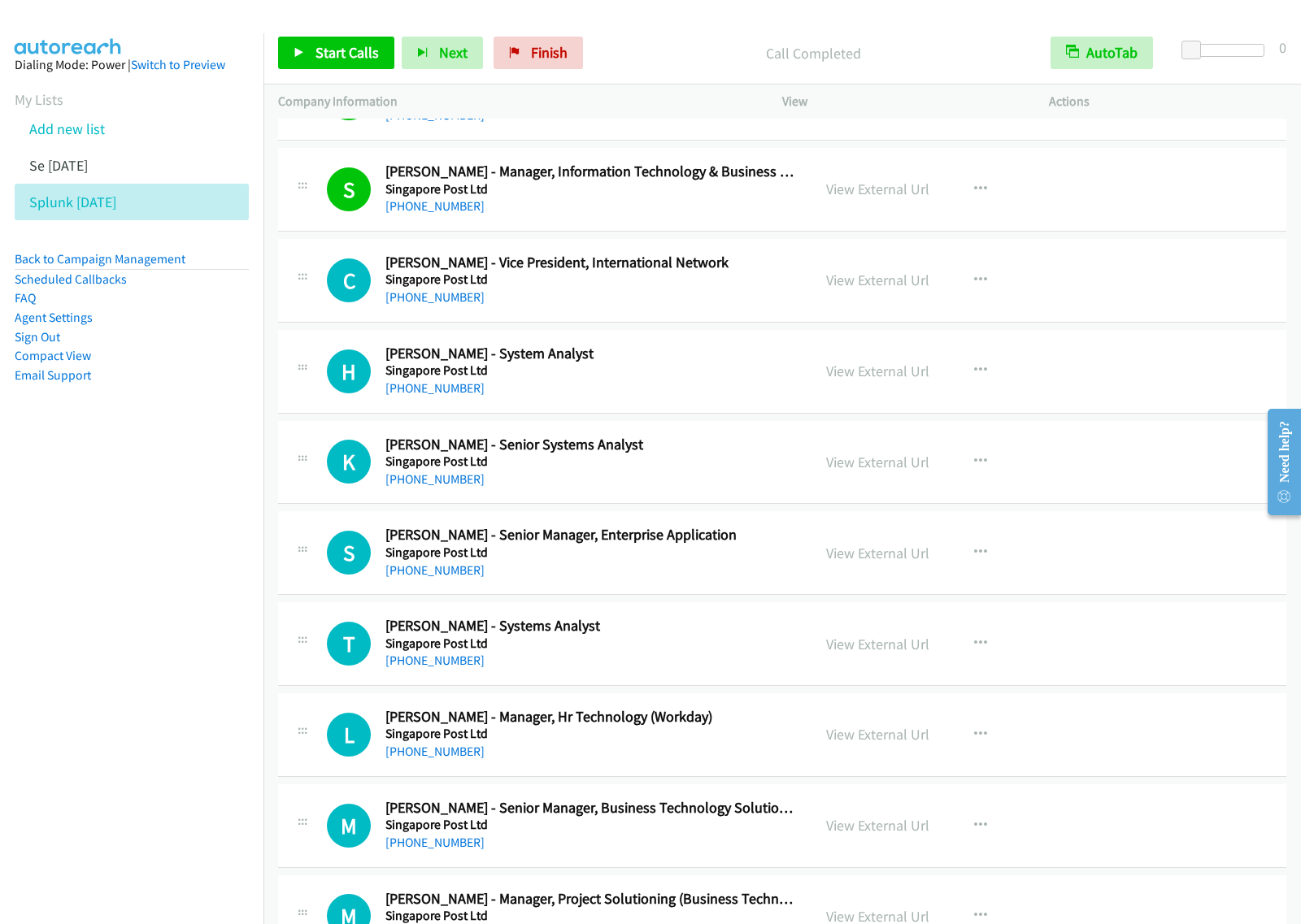
click at [696, 470] on h5 "Singapore Post Ltd" at bounding box center [591, 462] width 412 height 16
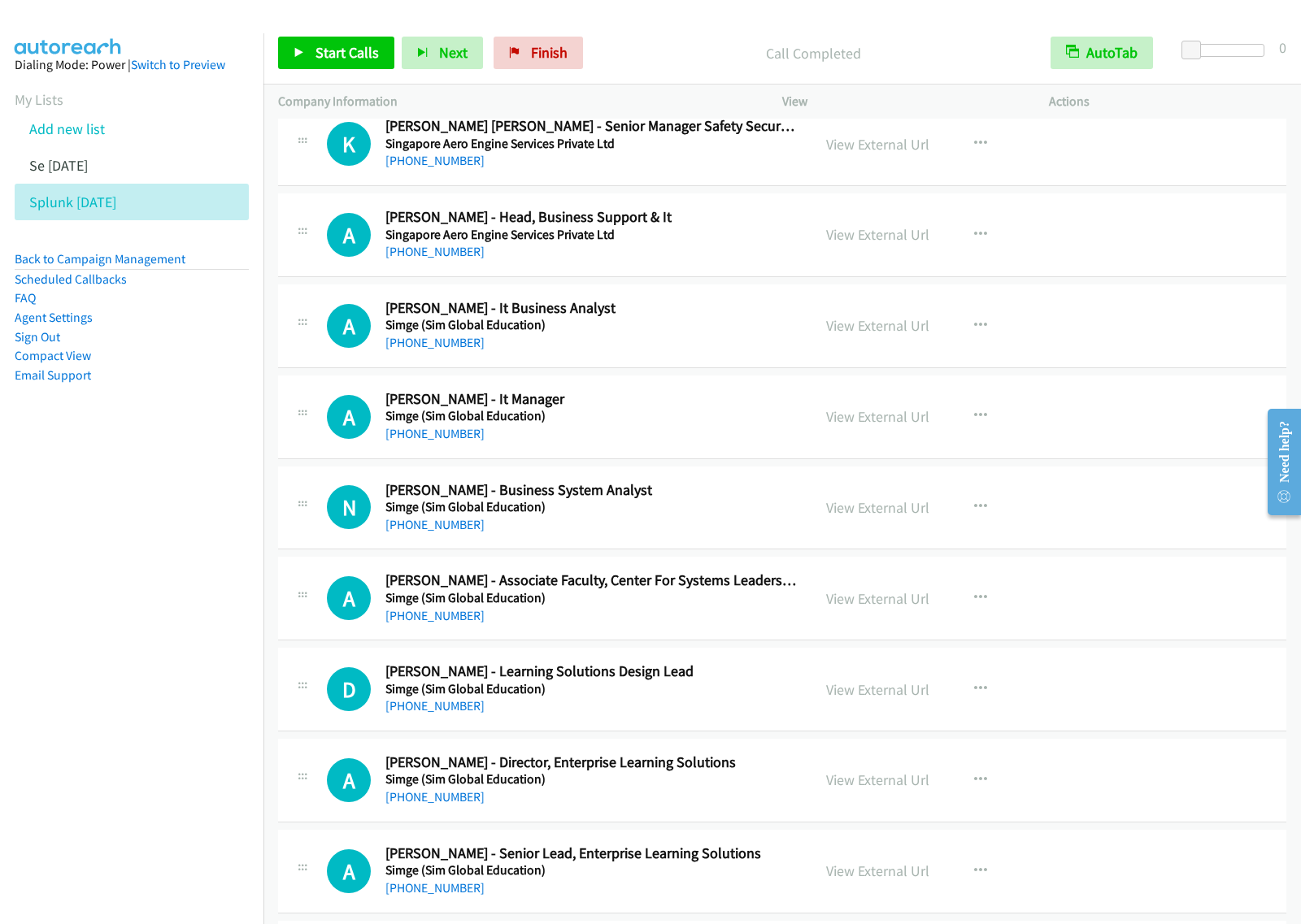
scroll to position [12720, 0]
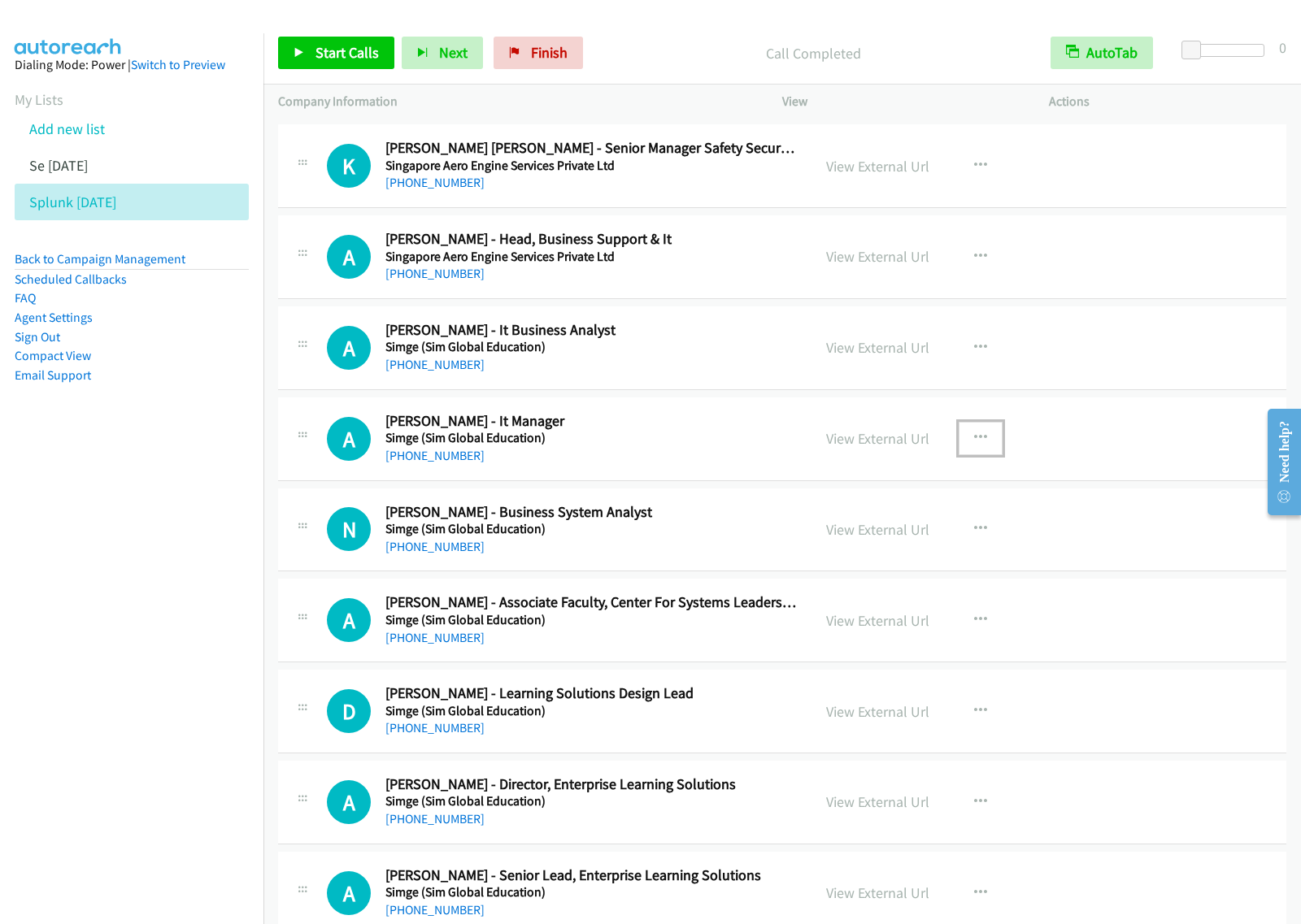
click at [974, 444] on icon "button" at bounding box center [980, 437] width 13 height 13
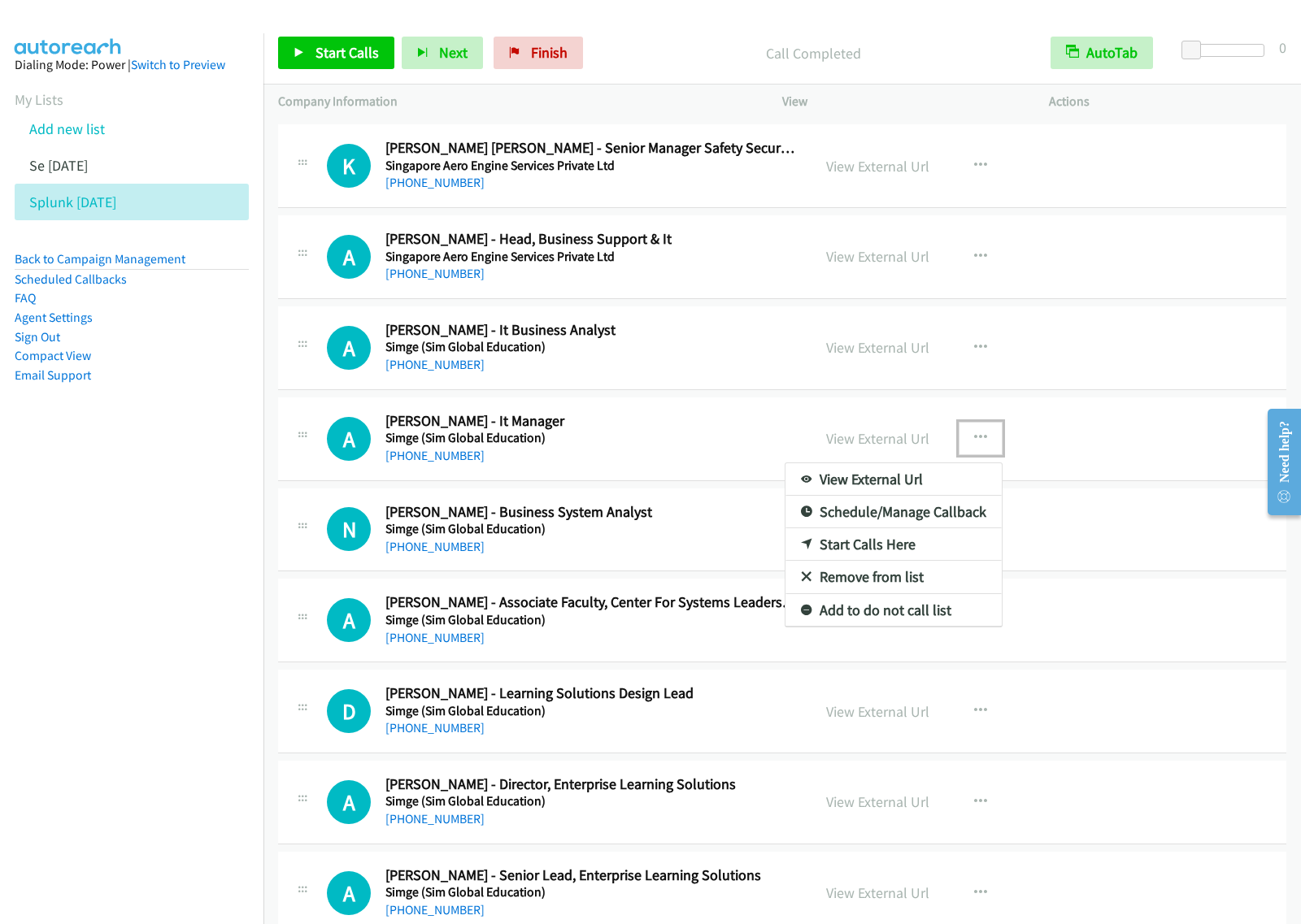
drag, startPoint x: 898, startPoint y: 568, endPoint x: 949, endPoint y: 514, distance: 74.3
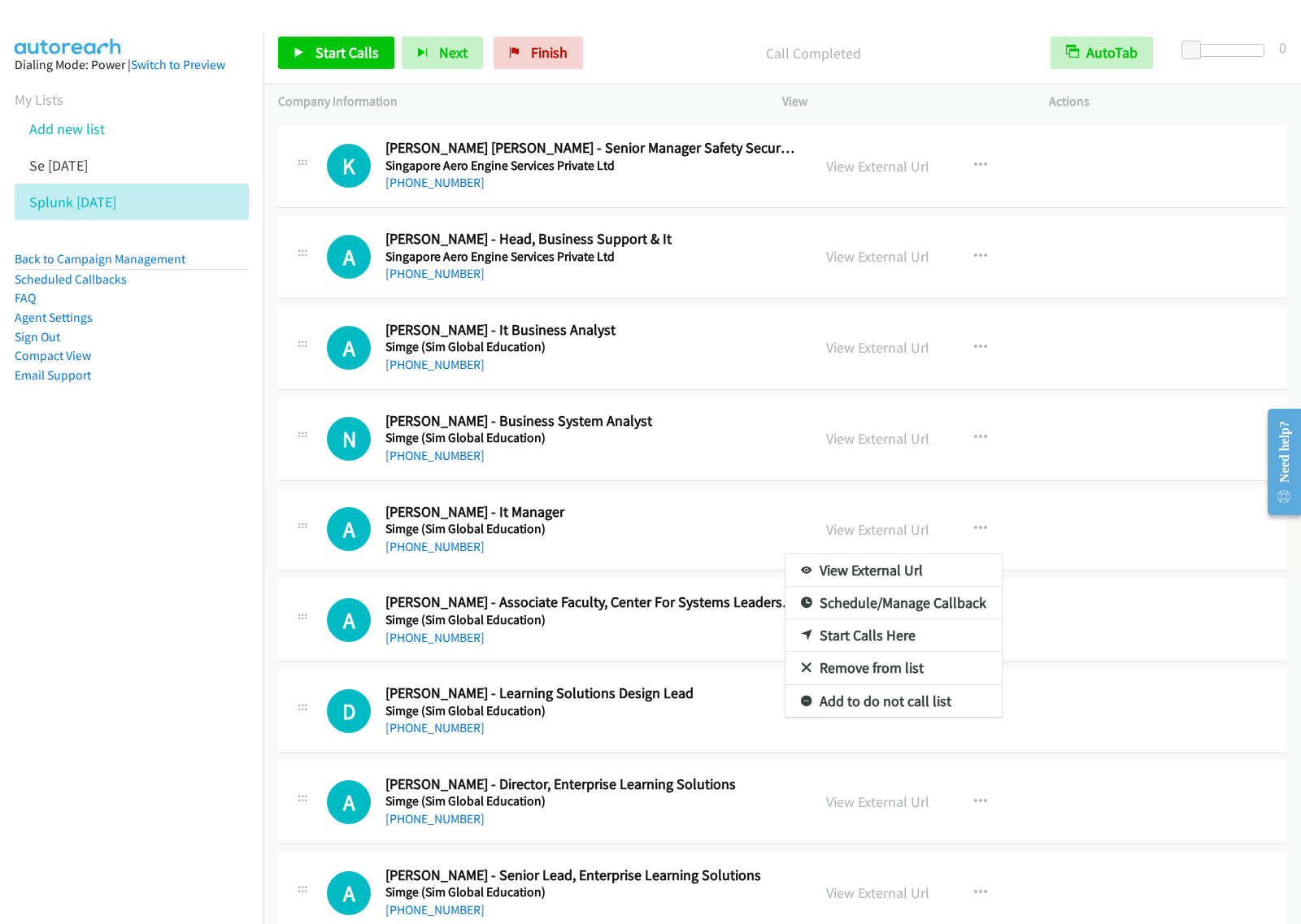
click at [711, 568] on div at bounding box center [650, 462] width 1301 height 924
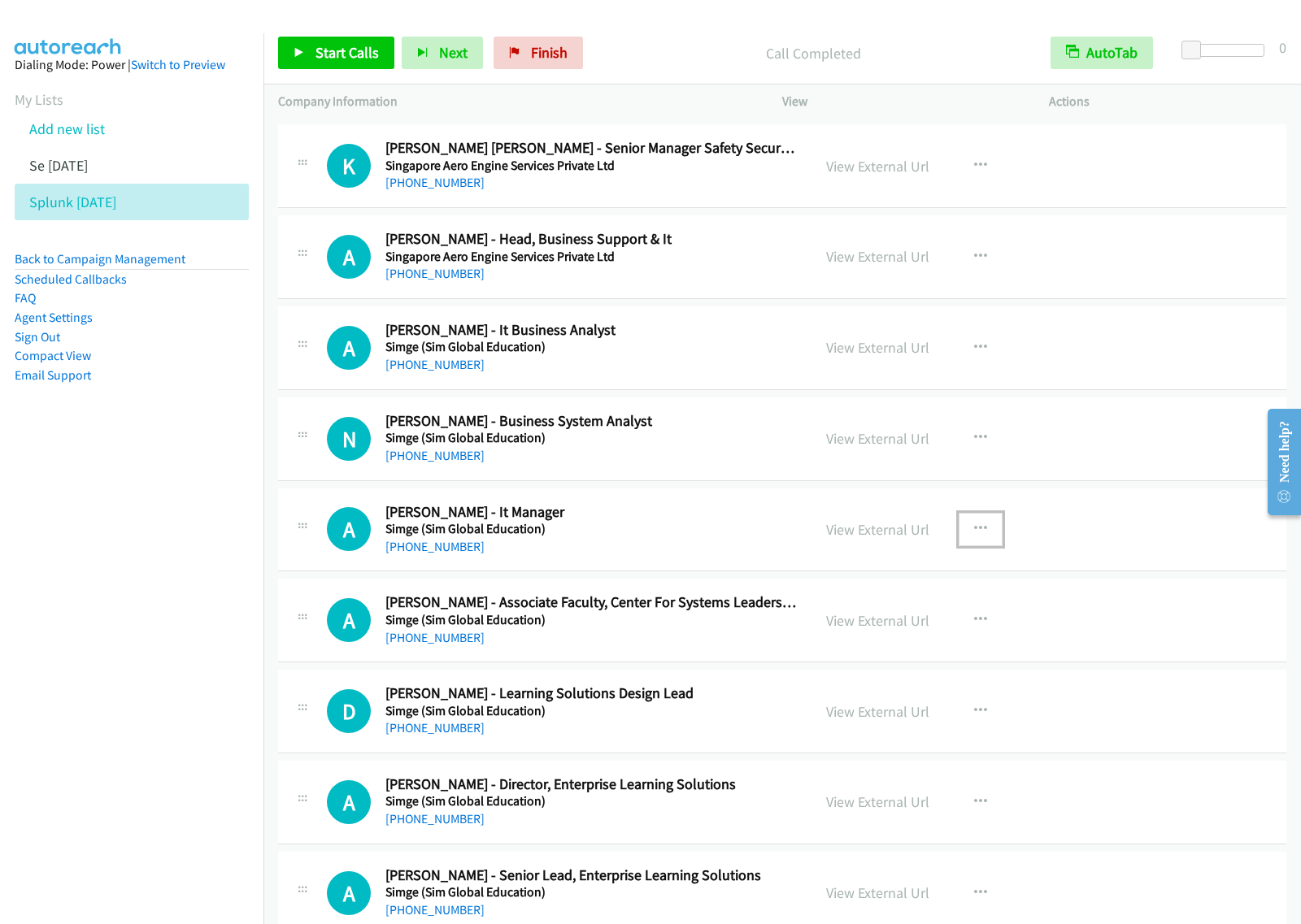
click at [976, 536] on icon "button" at bounding box center [980, 528] width 13 height 13
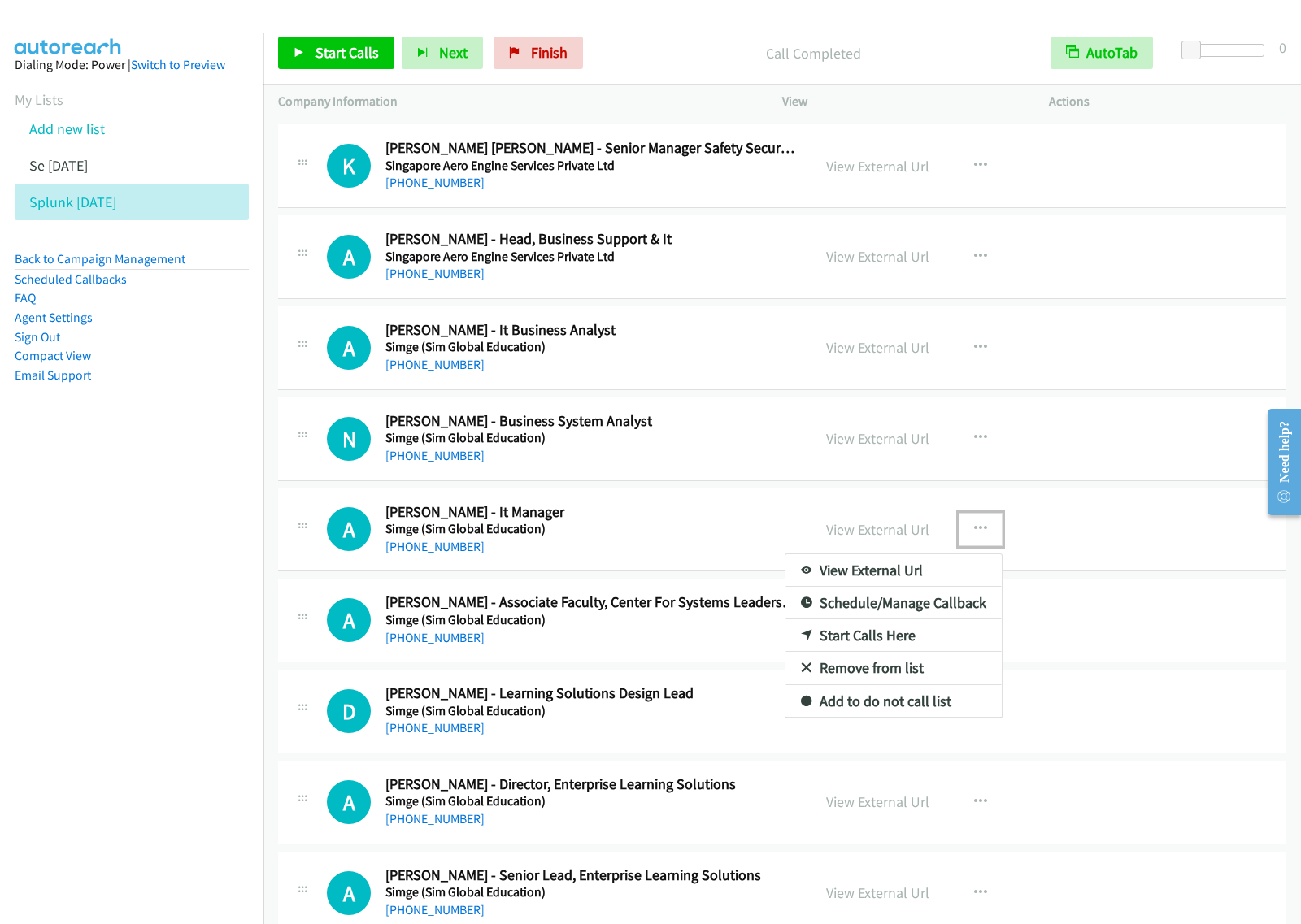
click at [904, 644] on link "Start Calls Here" at bounding box center [893, 636] width 216 height 33
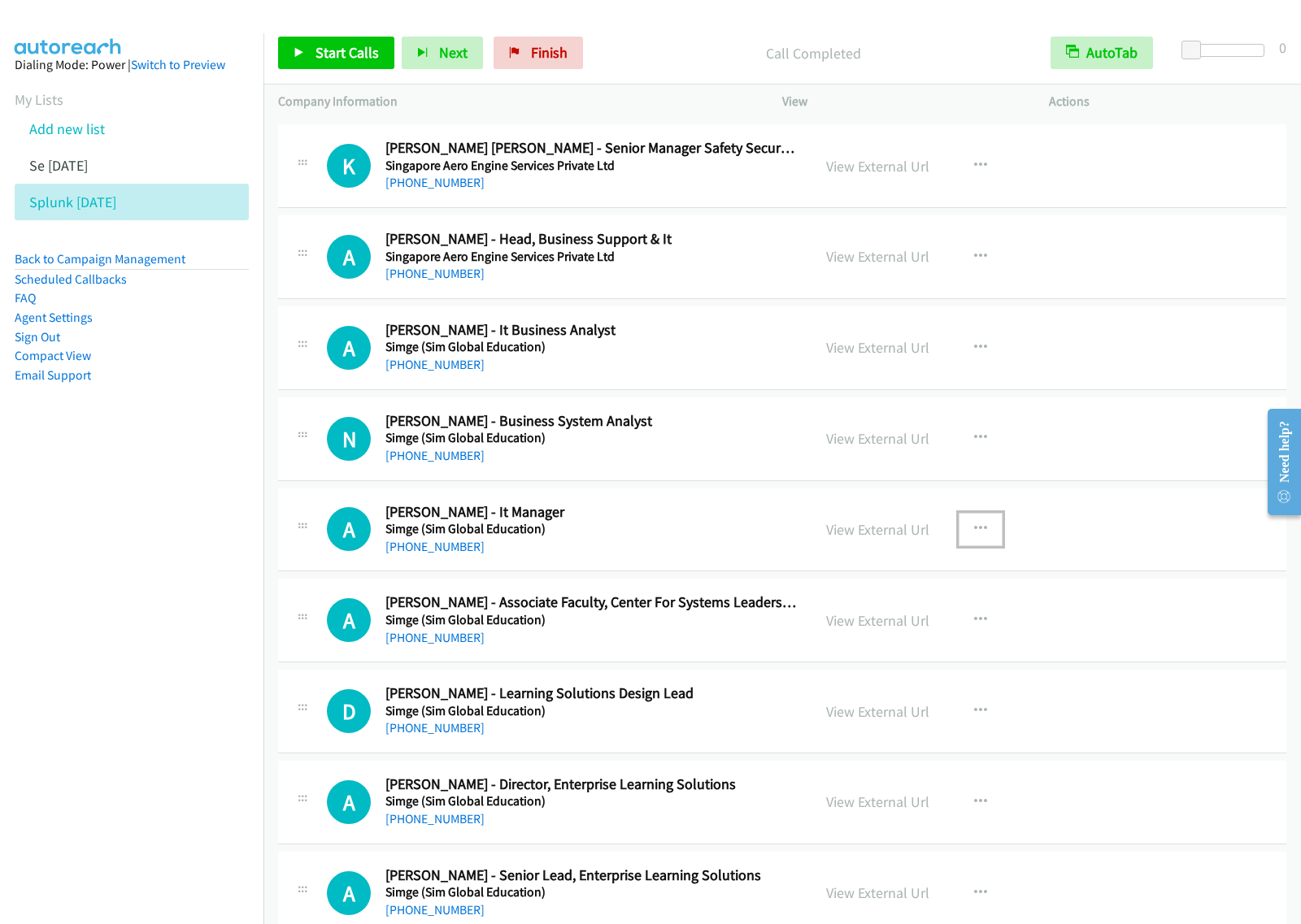
click at [978, 536] on icon "button" at bounding box center [980, 528] width 13 height 13
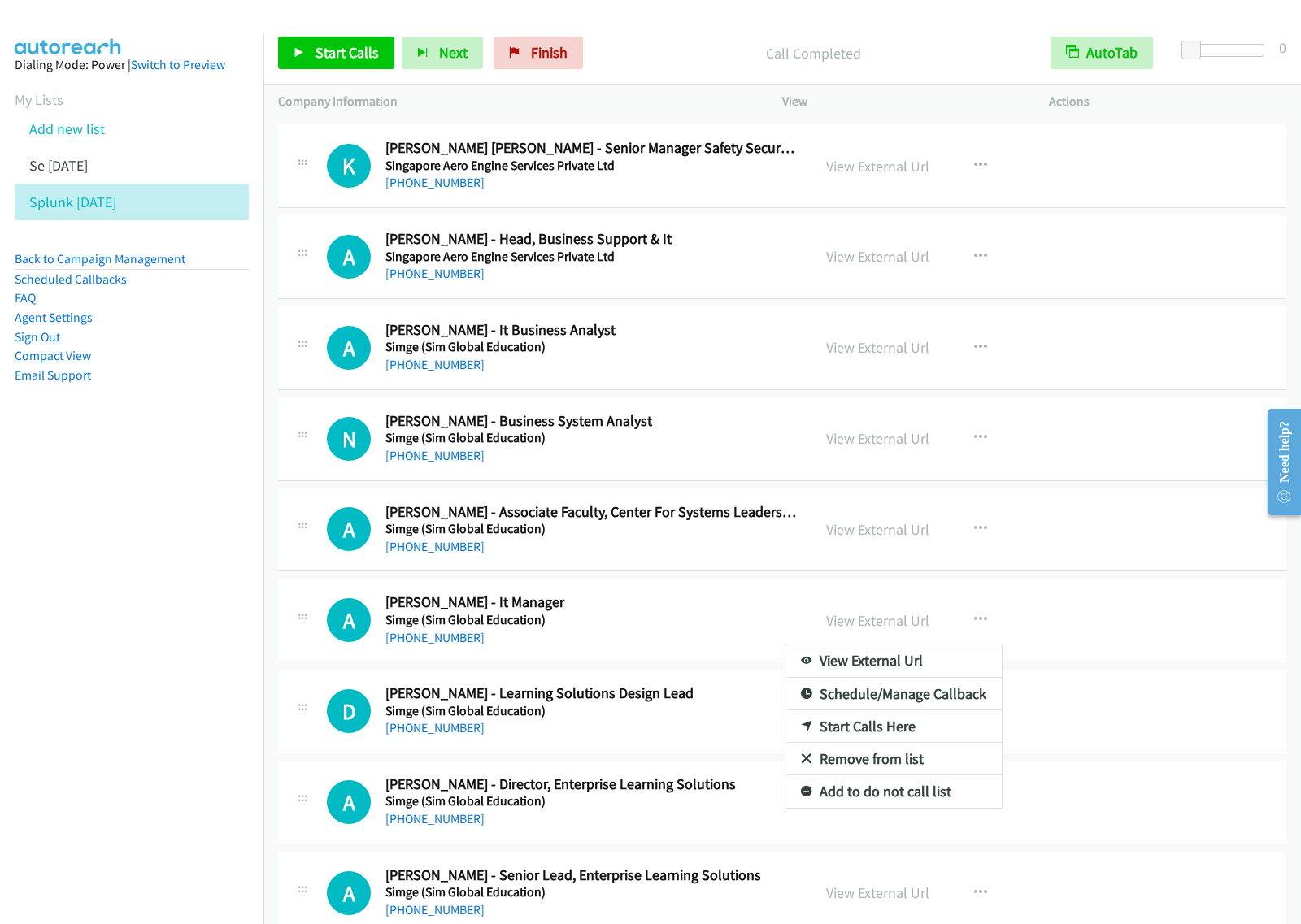
click at [345, 46] on div at bounding box center [650, 462] width 1301 height 924
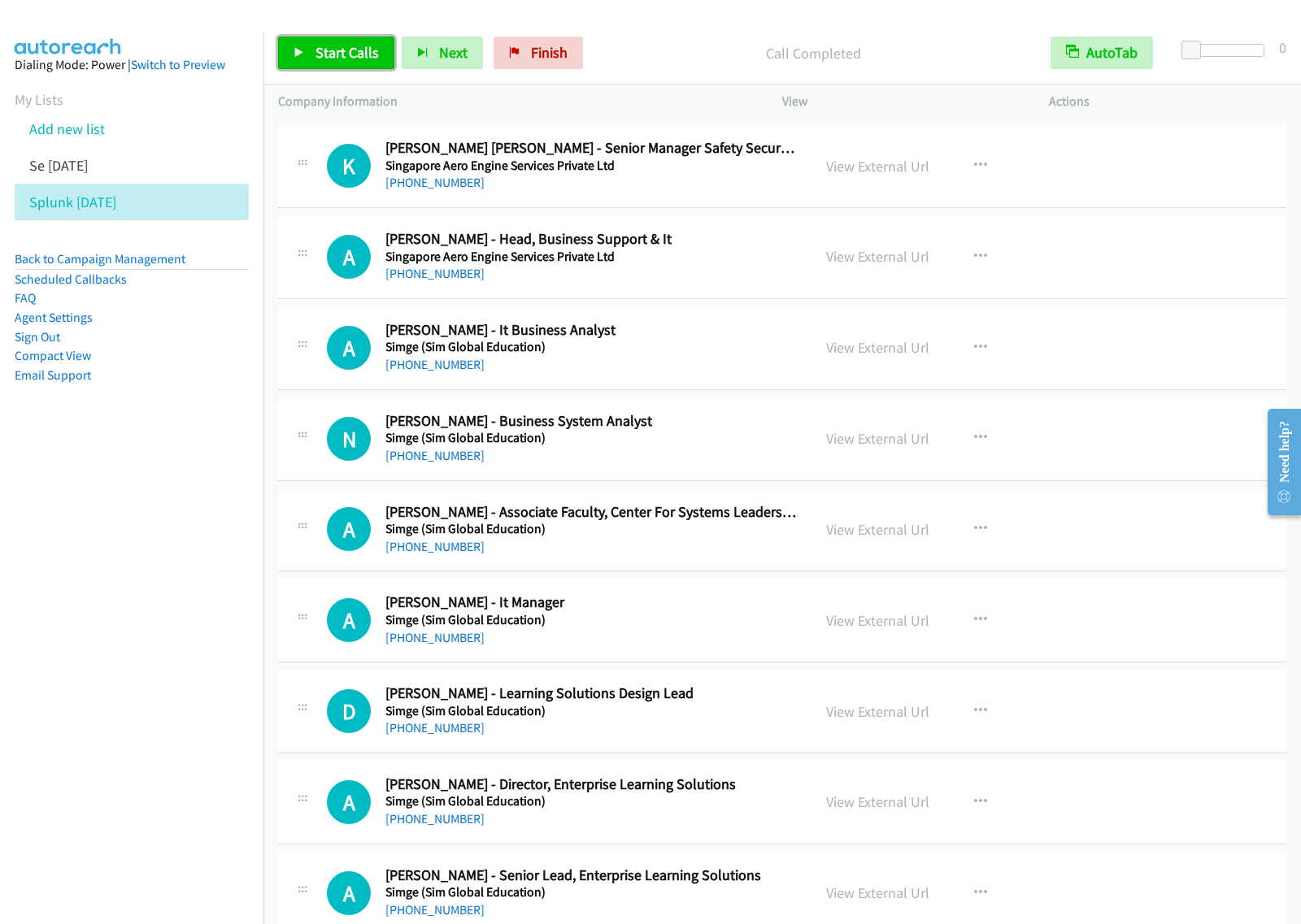
click at [355, 62] on span "Start Calls" at bounding box center [347, 52] width 64 height 18
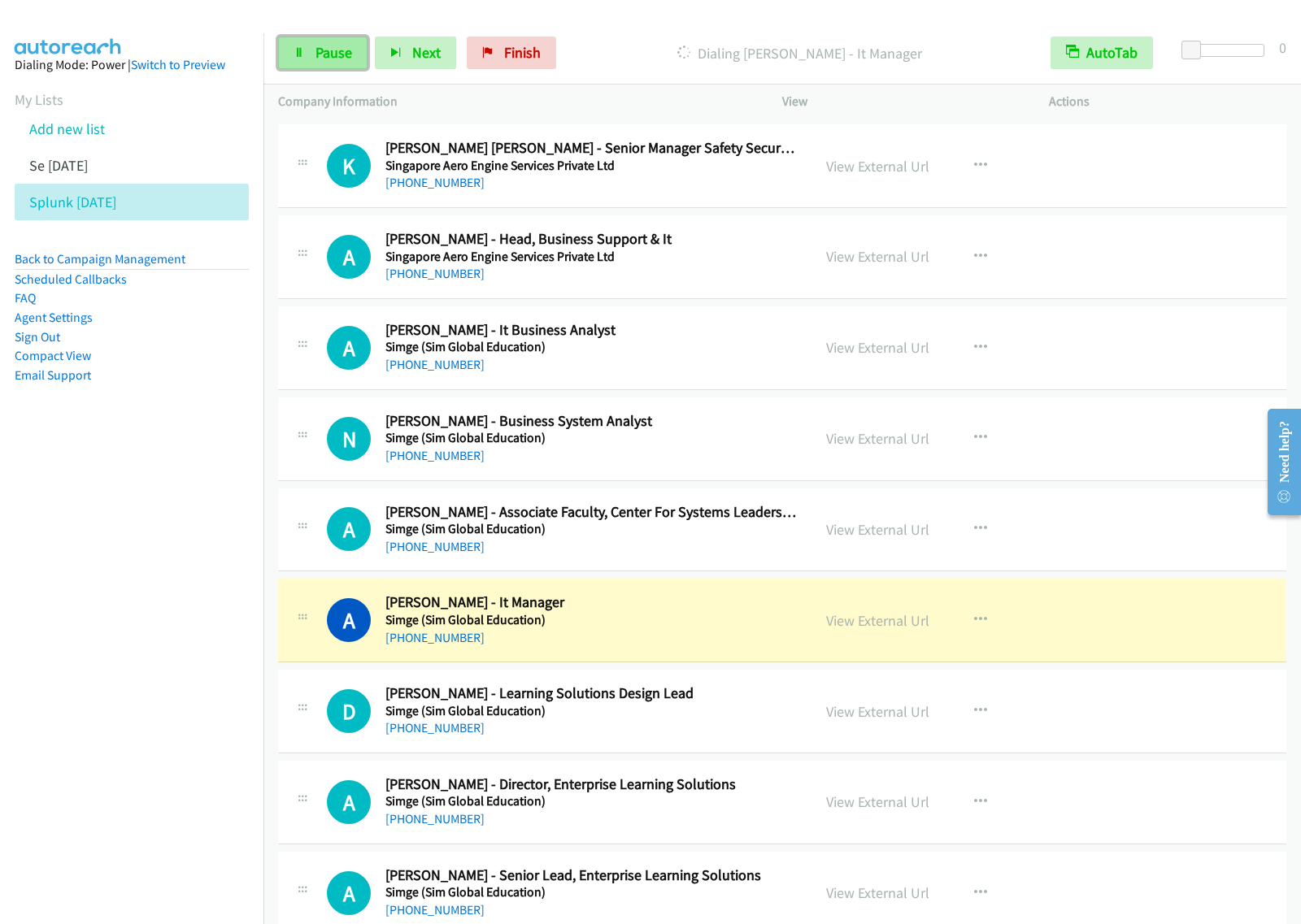
click at [333, 58] on span "Pause" at bounding box center [333, 52] width 37 height 18
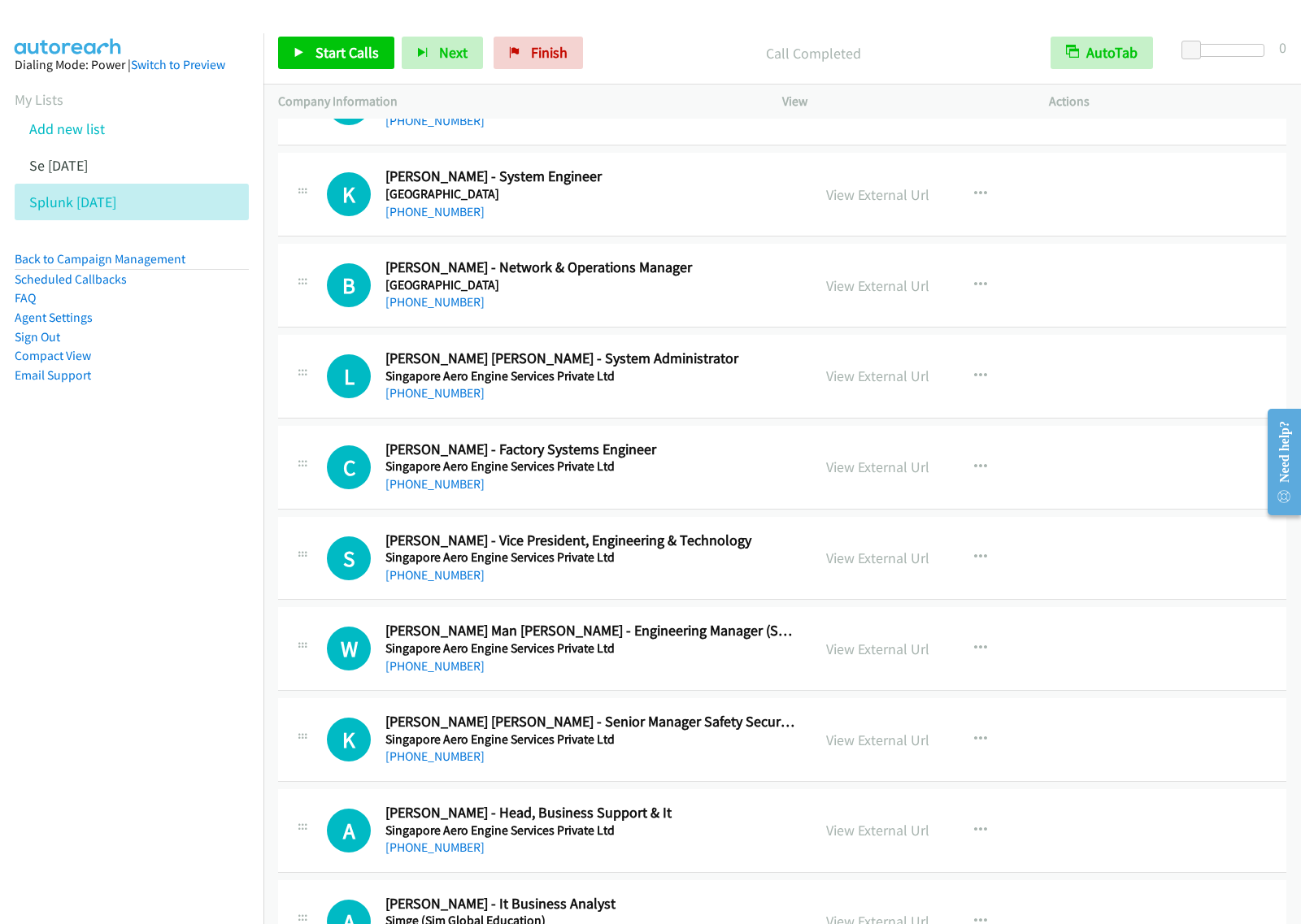
scroll to position [12110, 0]
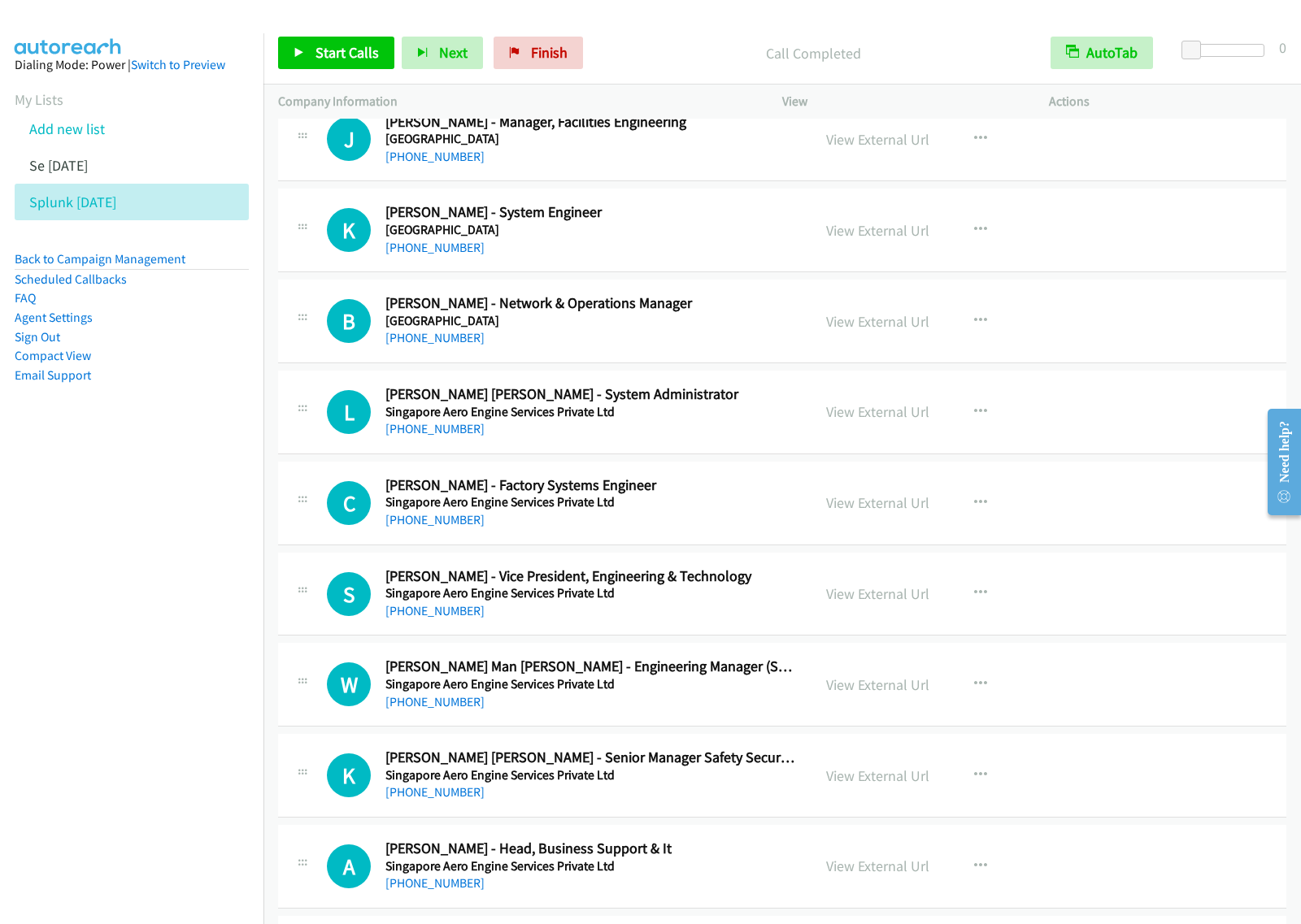
click at [694, 420] on h5 "Singapore Aero Engine Services Private Ltd" at bounding box center [591, 411] width 412 height 16
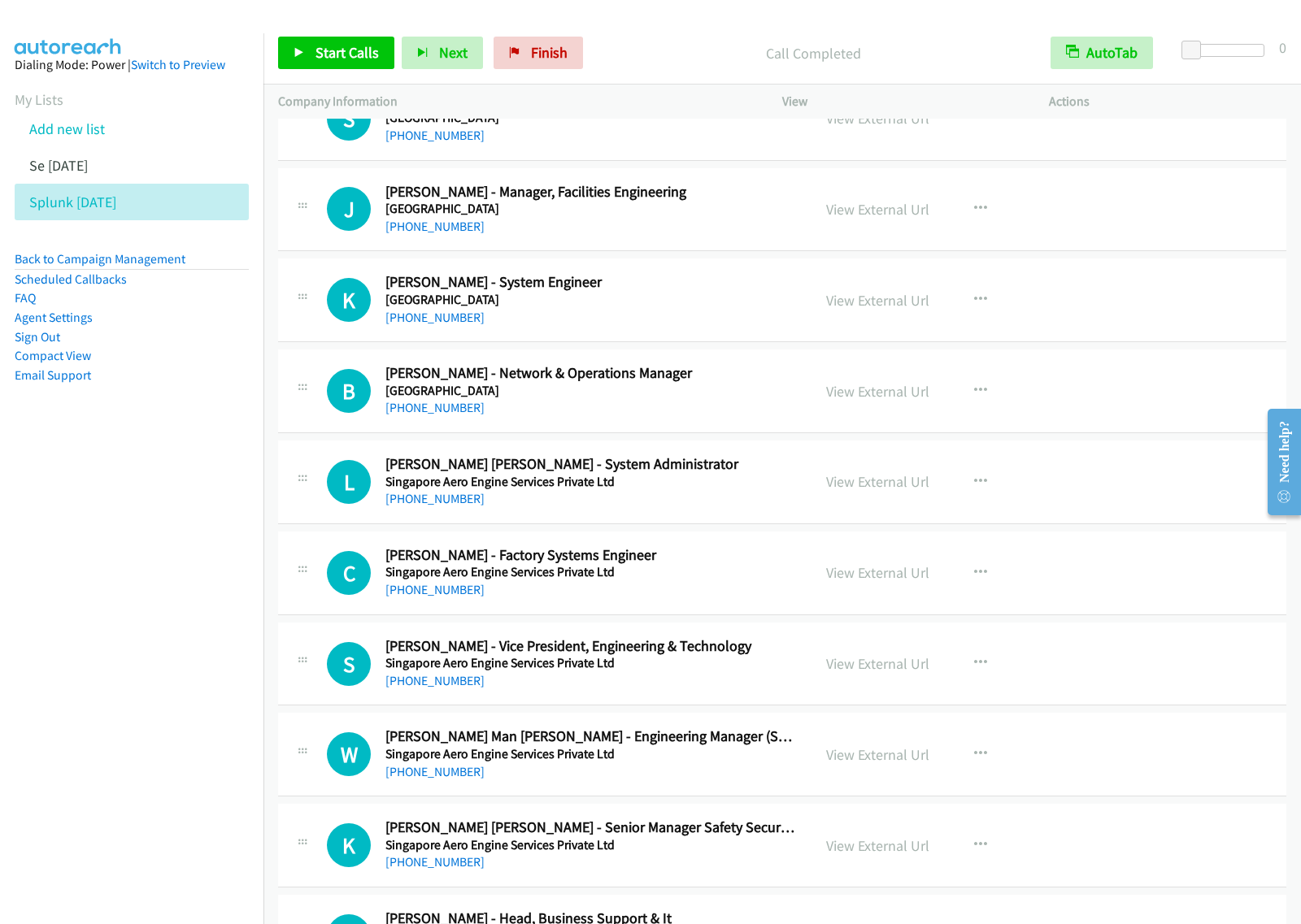
scroll to position [12009, 0]
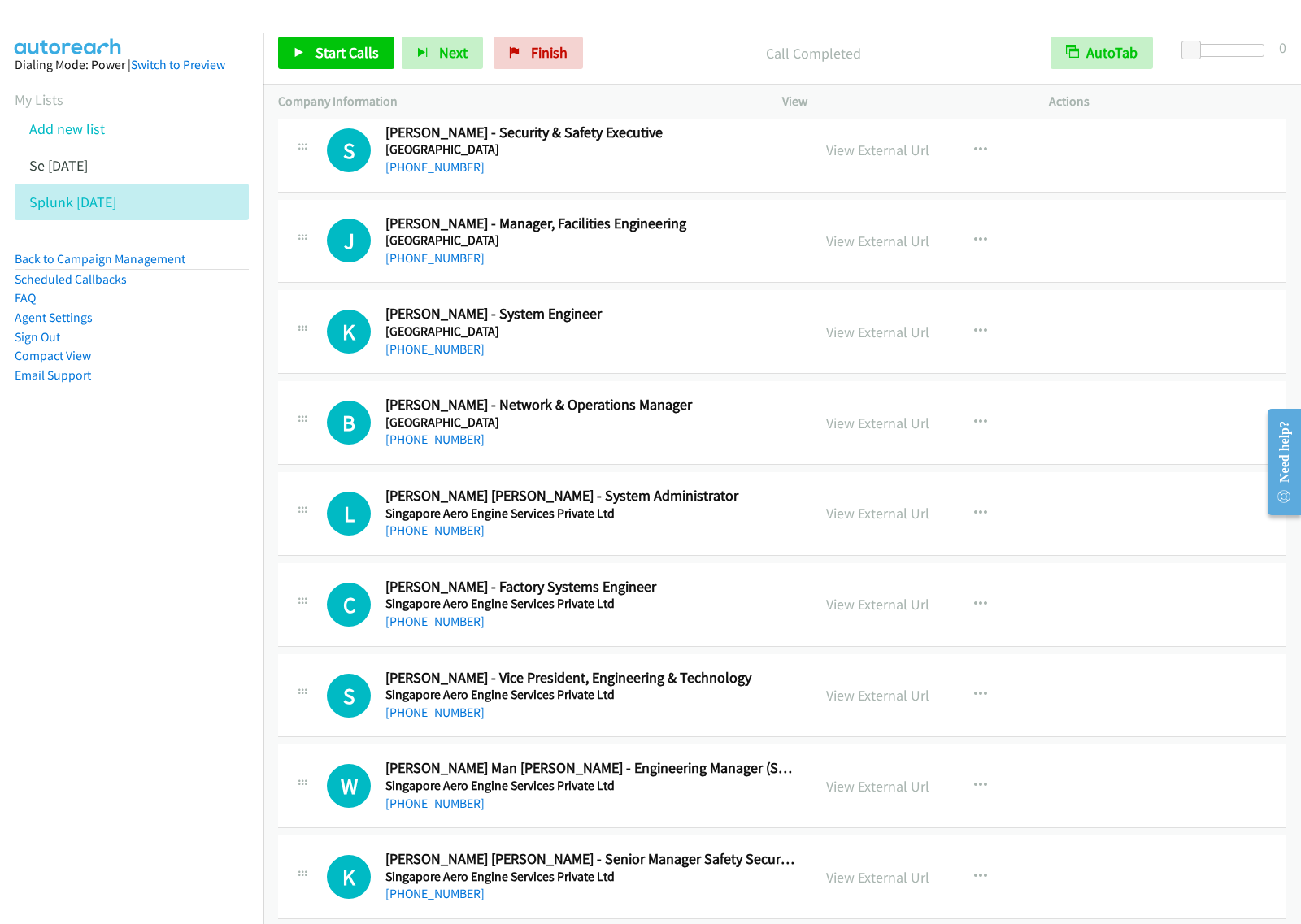
click at [708, 522] on h5 "Singapore Aero Engine Services Private Ltd" at bounding box center [591, 514] width 412 height 16
click at [961, 530] on button "button" at bounding box center [980, 514] width 44 height 33
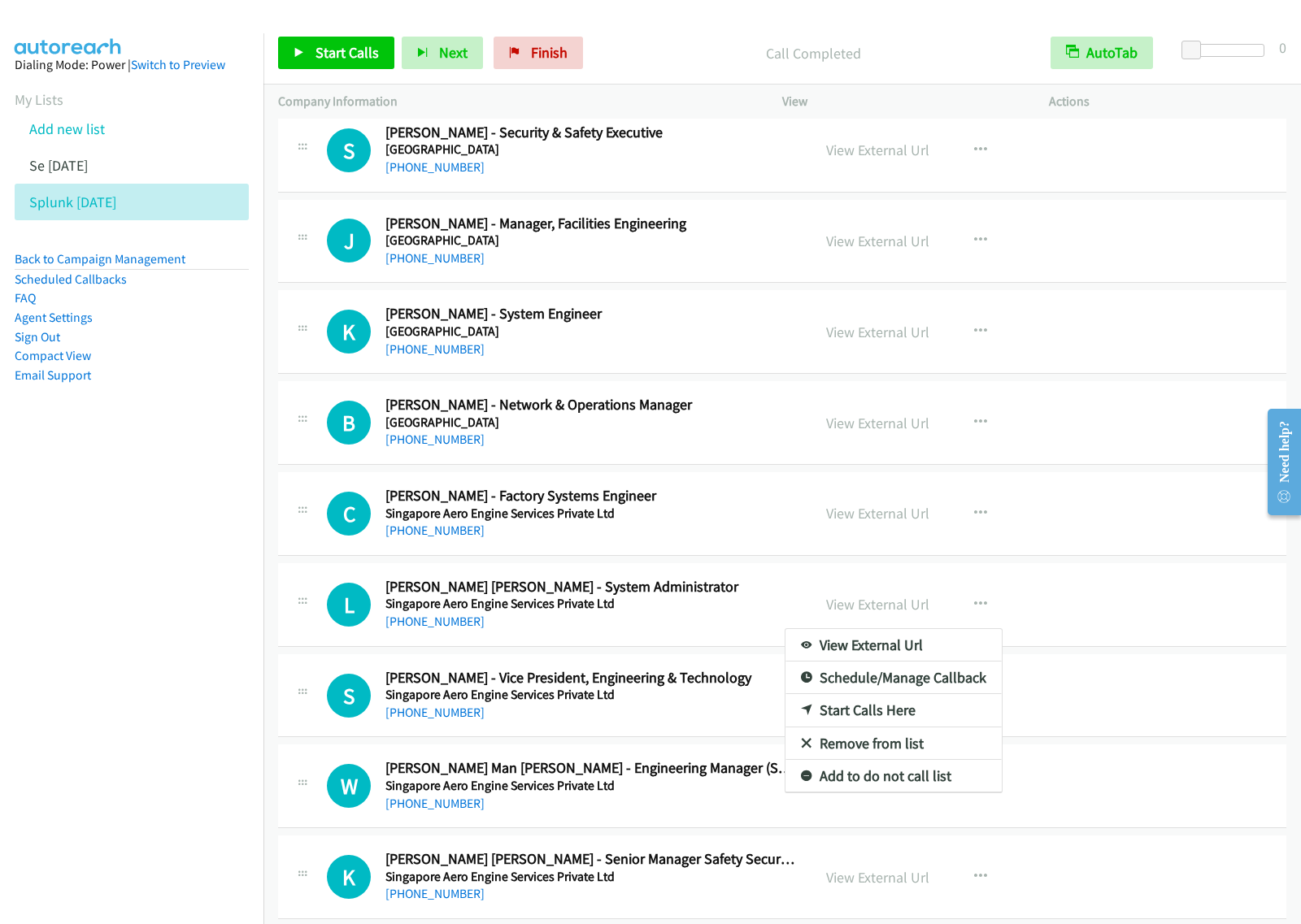
click at [964, 621] on div at bounding box center [650, 462] width 1301 height 924
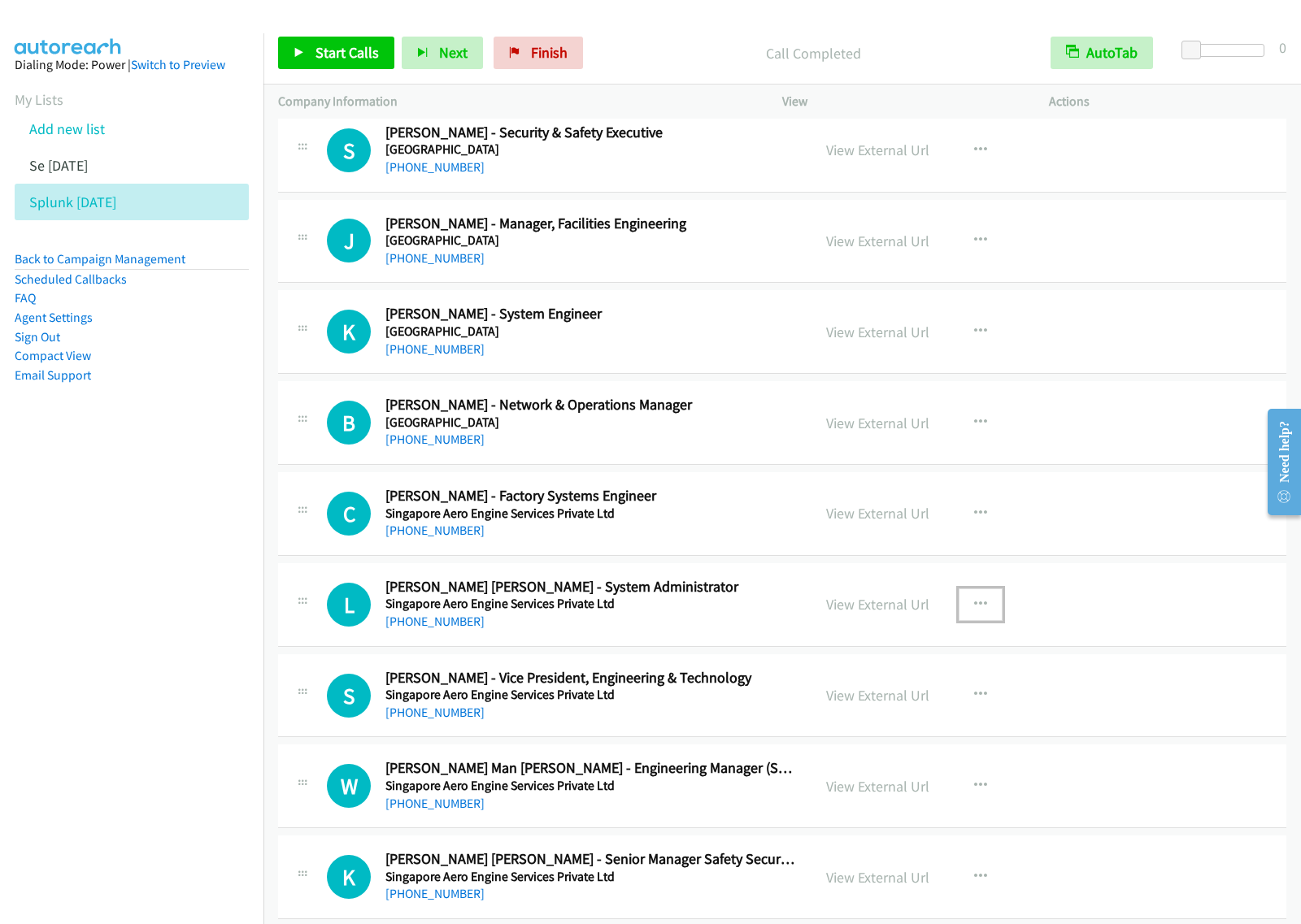
click at [974, 611] on icon "button" at bounding box center [980, 604] width 13 height 13
click at [913, 726] on link "Start Calls Here" at bounding box center [893, 710] width 216 height 33
click at [366, 57] on span "Start Calls" at bounding box center [347, 52] width 64 height 18
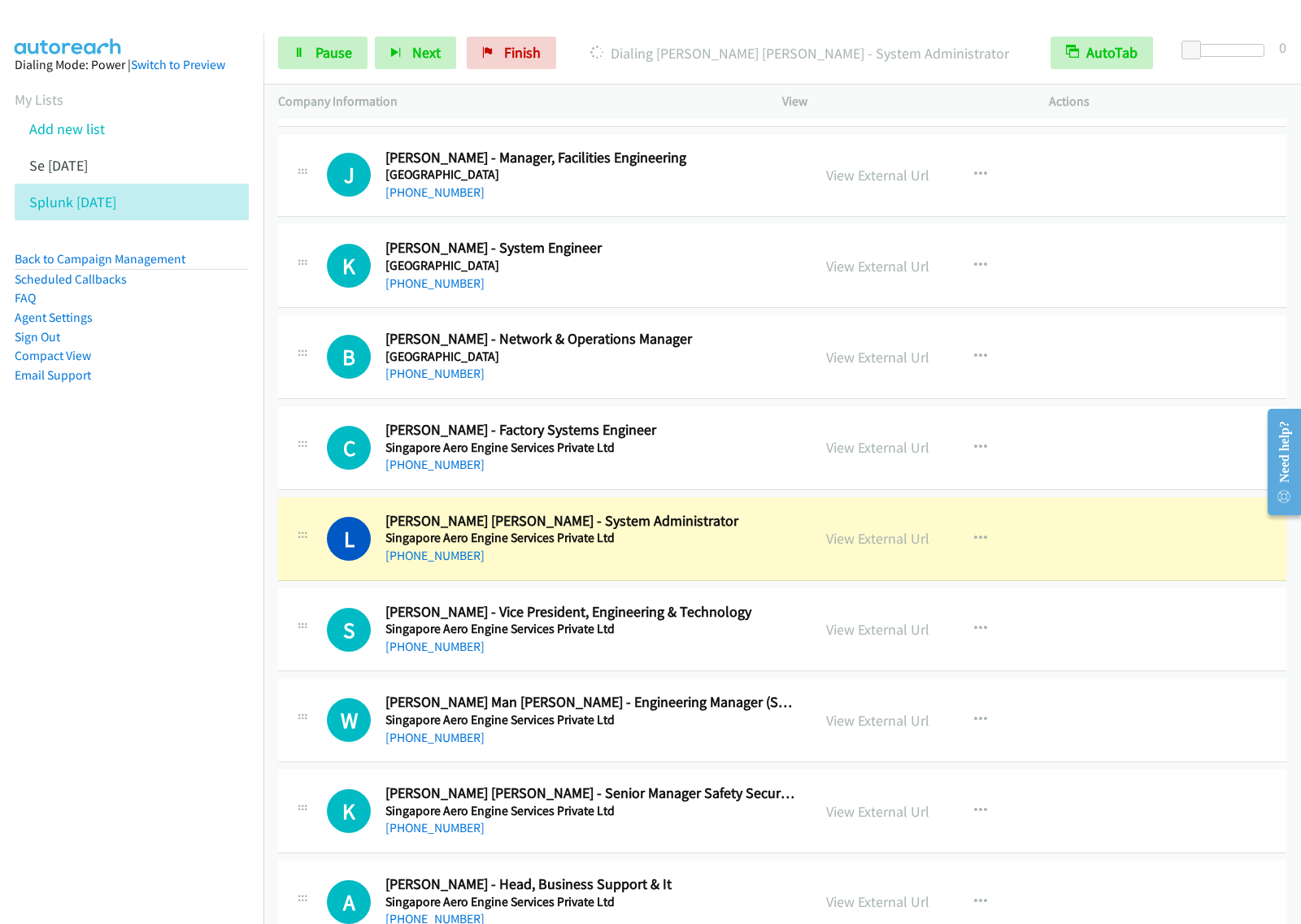
scroll to position [12211, 0]
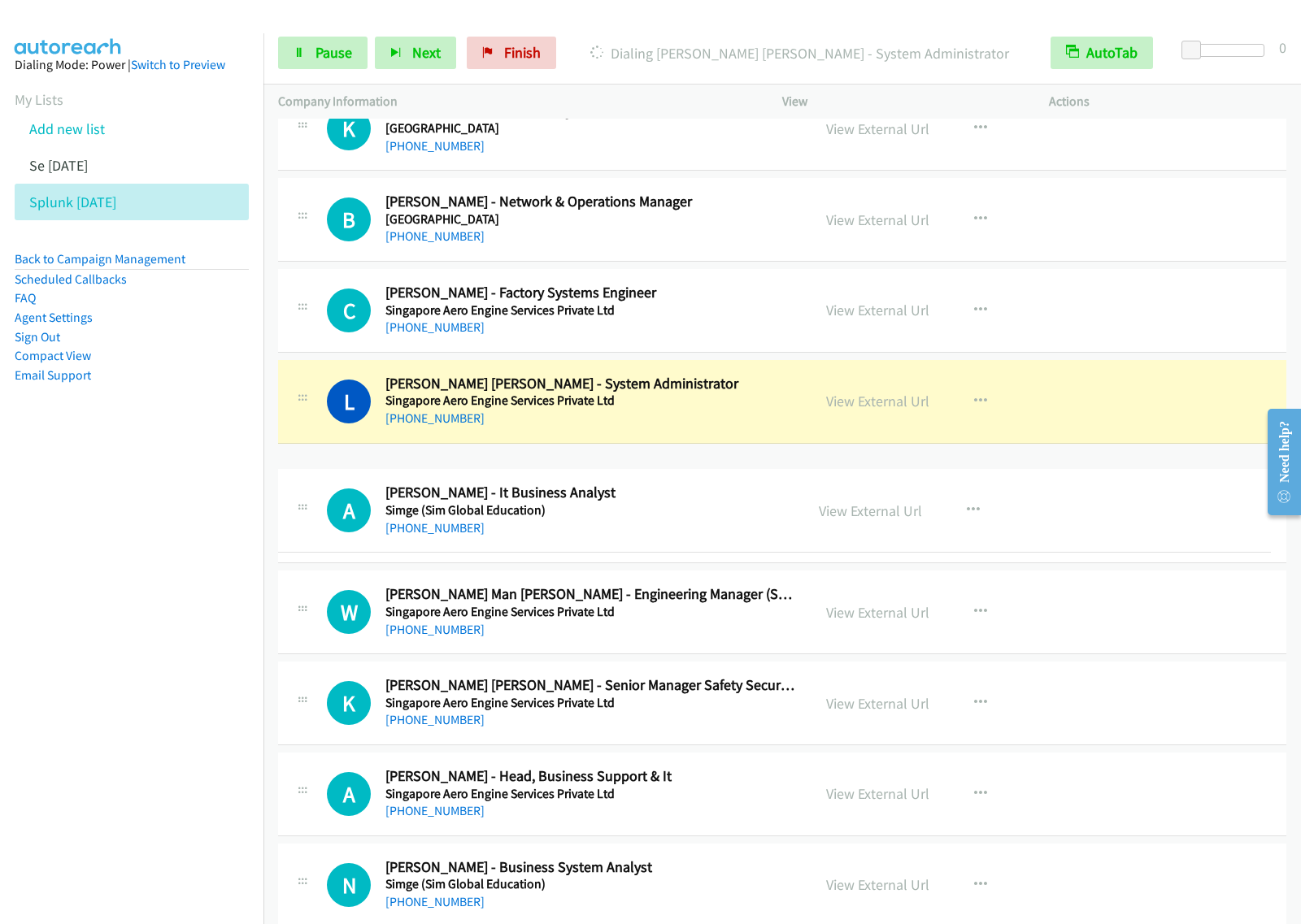
drag, startPoint x: 650, startPoint y: 867, endPoint x: 720, endPoint y: 501, distance: 372.6
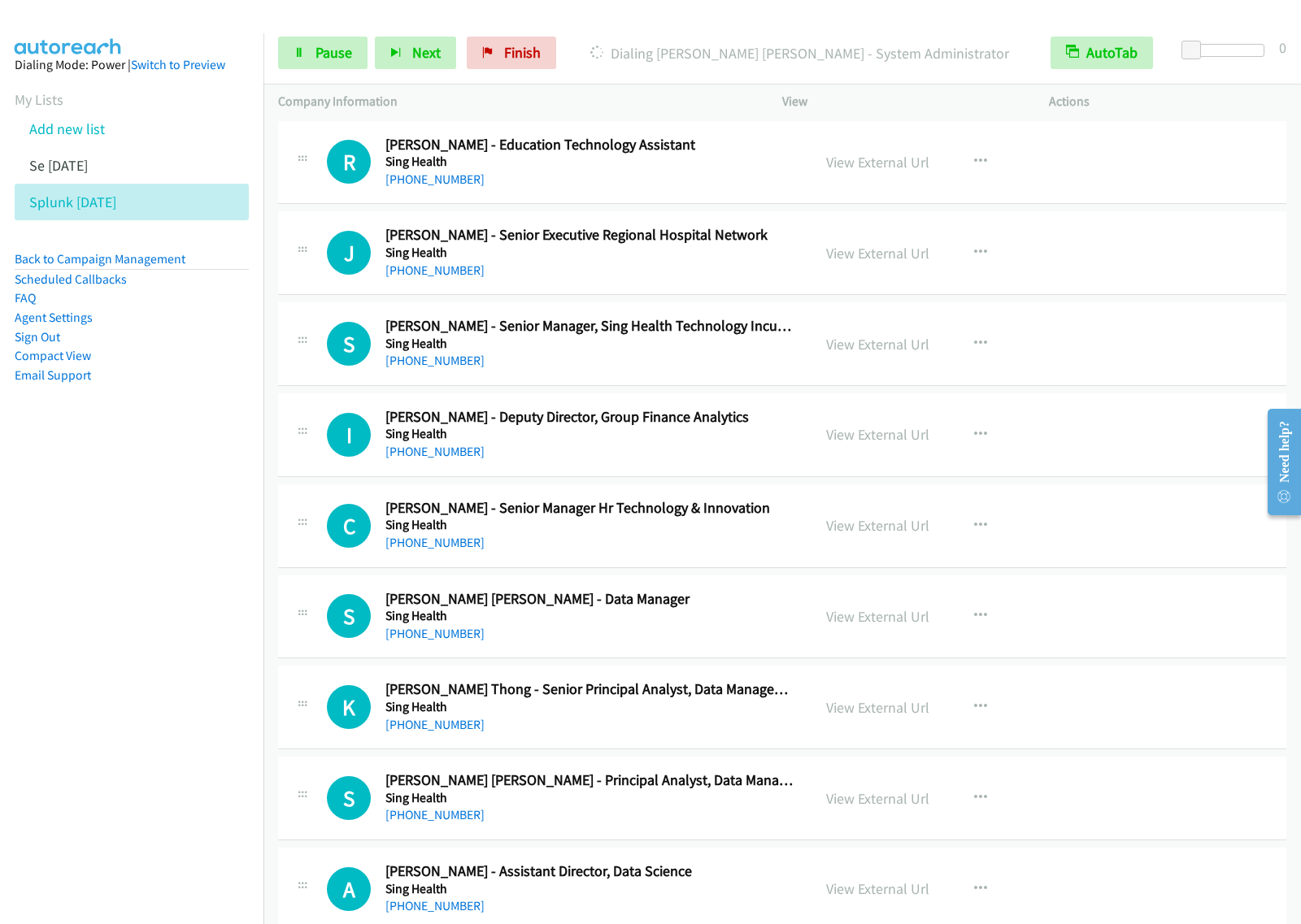
scroll to position [0, 0]
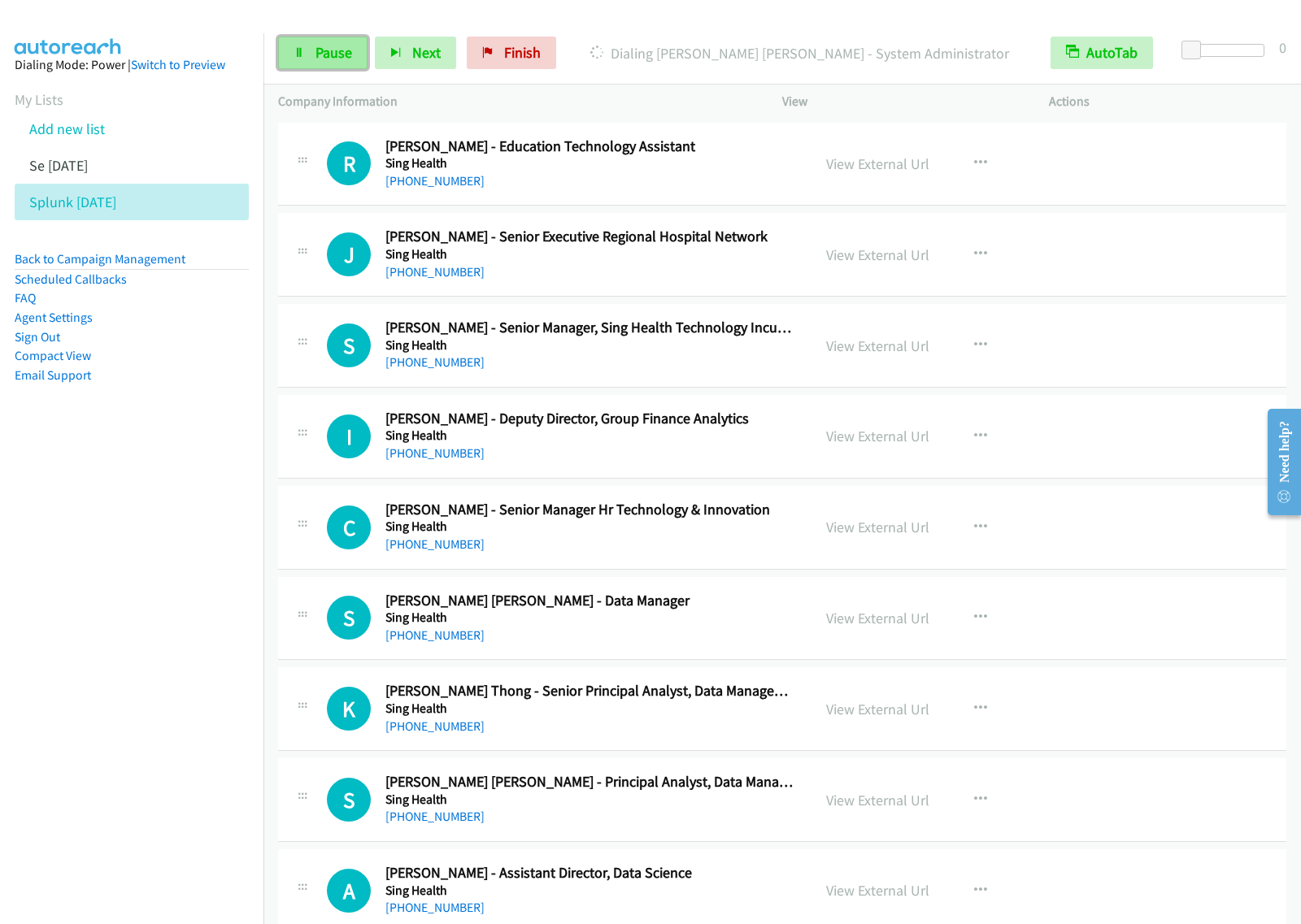
click at [330, 51] on span "Pause" at bounding box center [333, 52] width 37 height 18
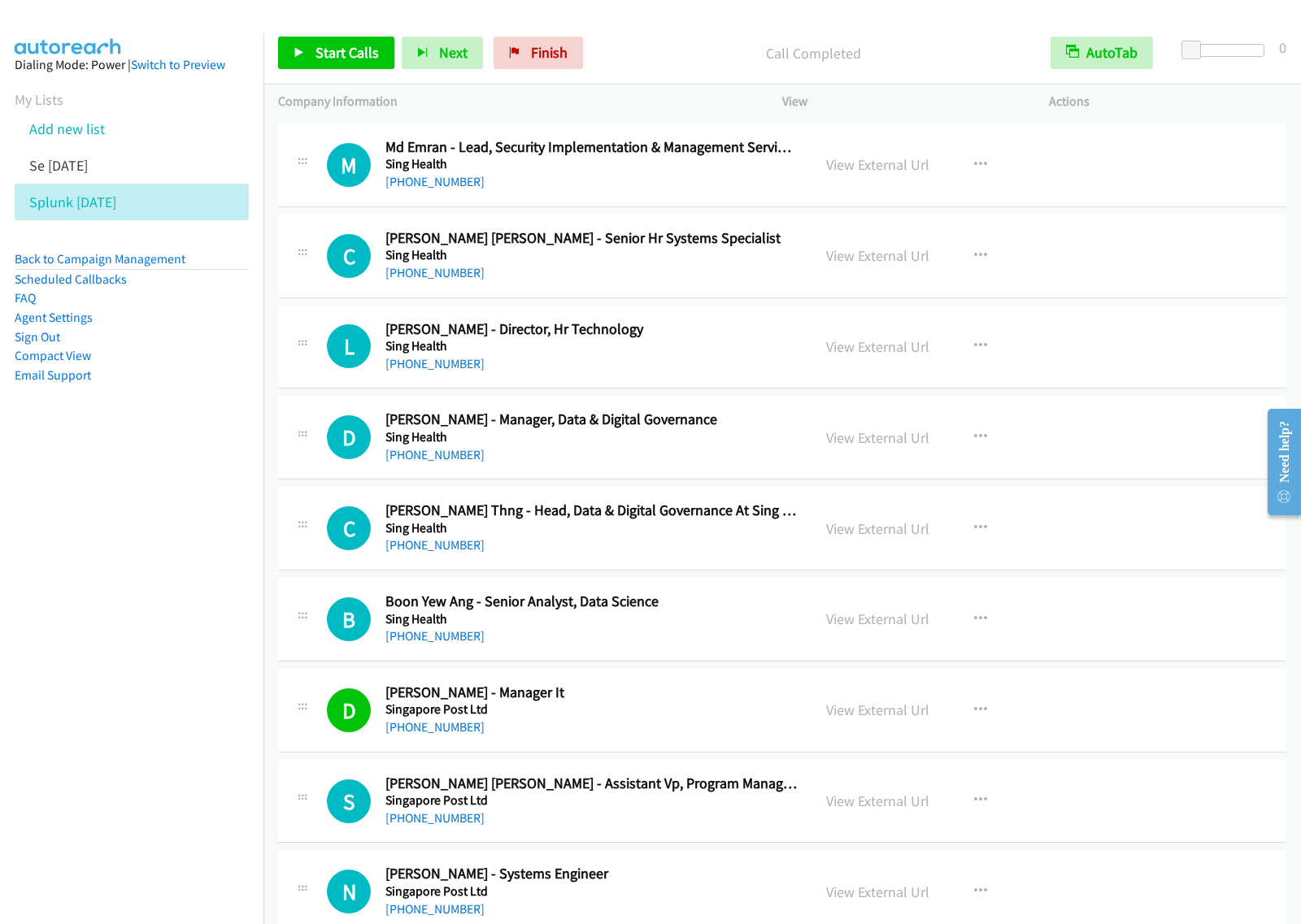
scroll to position [1727, 0]
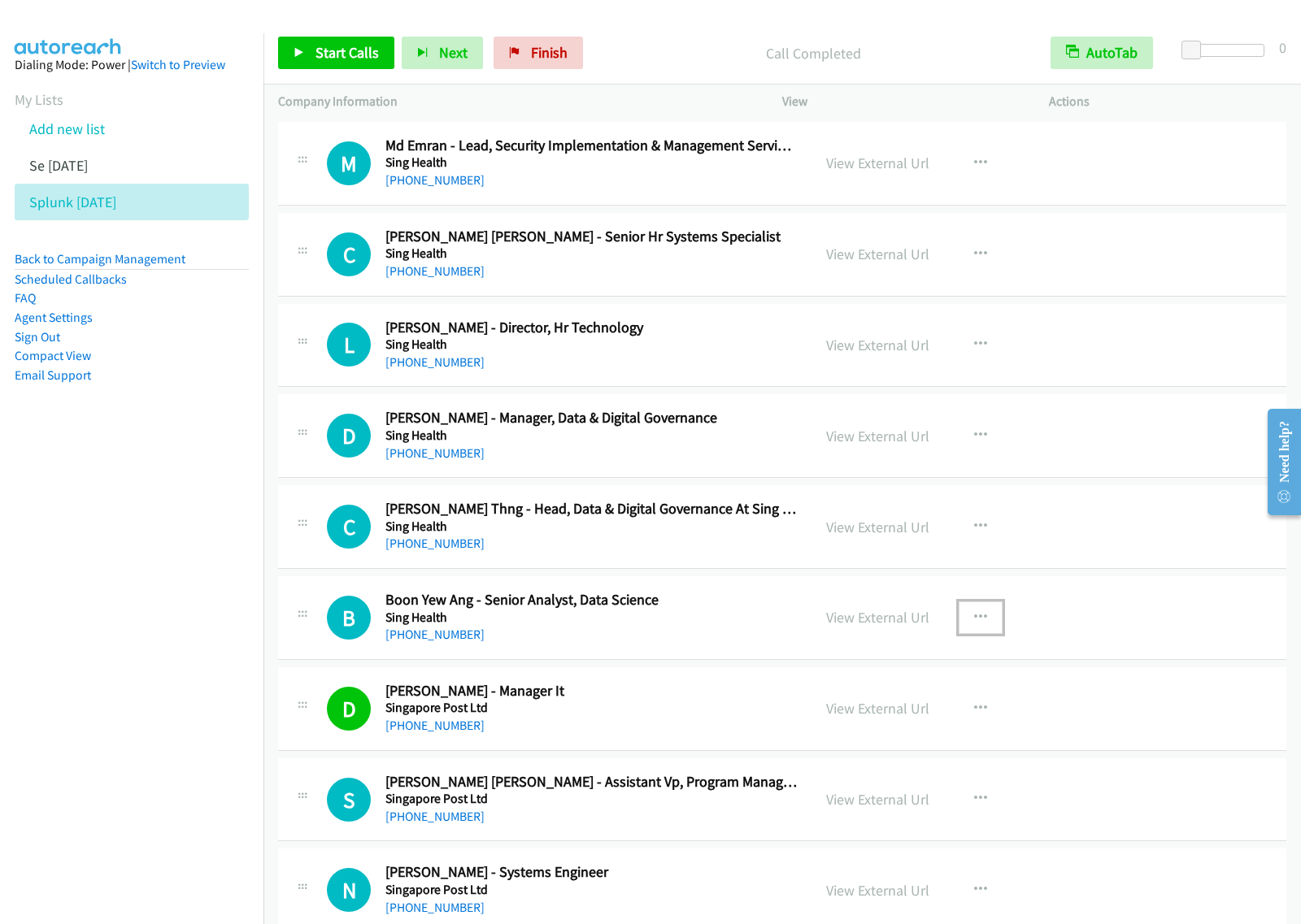
click at [974, 619] on icon "button" at bounding box center [980, 617] width 13 height 13
click at [918, 729] on link "Start Calls Here" at bounding box center [893, 725] width 216 height 33
click at [977, 626] on button "button" at bounding box center [980, 618] width 44 height 33
click at [929, 728] on link "Start Calls Here" at bounding box center [893, 725] width 216 height 33
click at [358, 53] on span "Start Calls" at bounding box center [347, 52] width 64 height 18
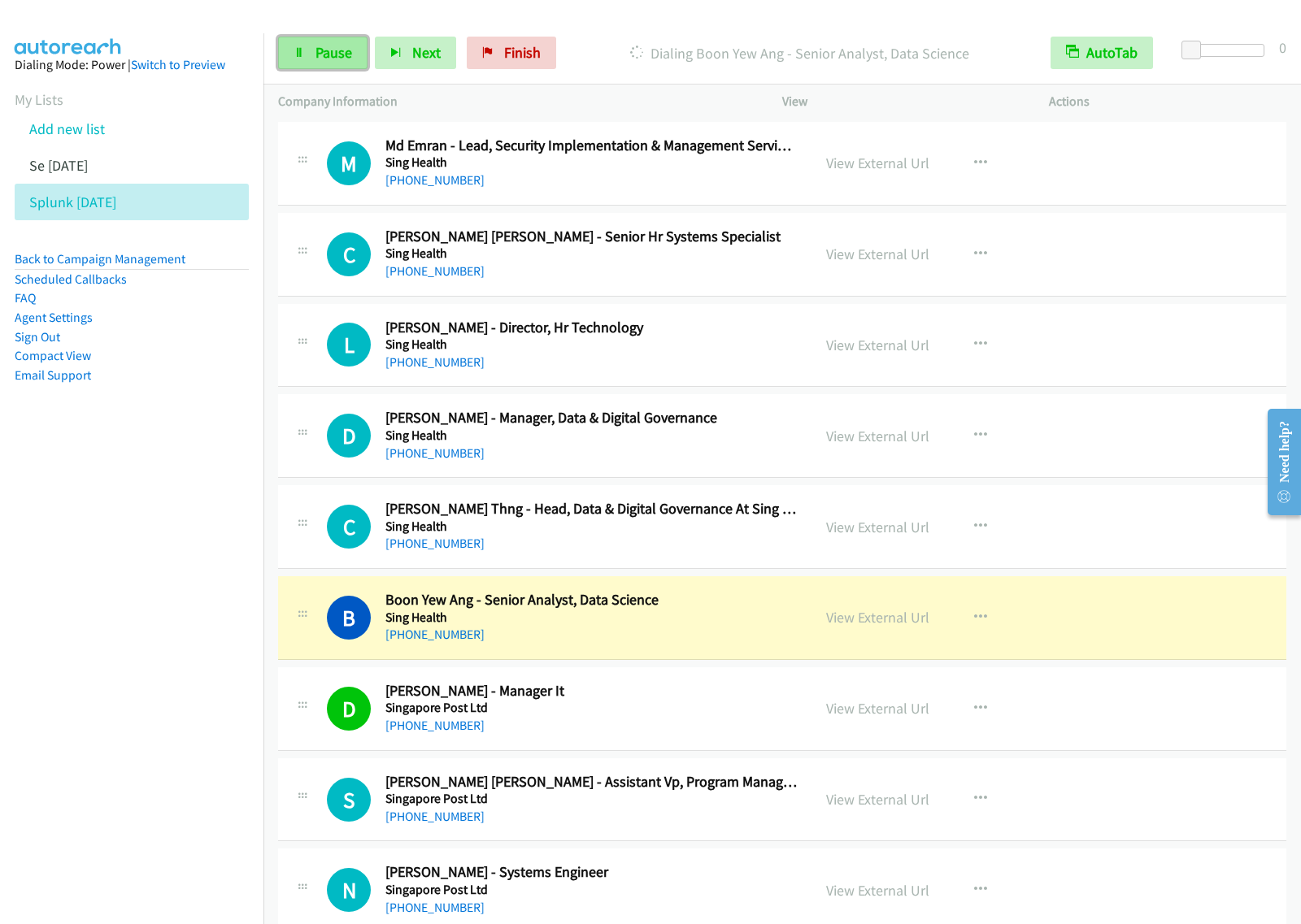
click at [330, 46] on span "Pause" at bounding box center [333, 52] width 37 height 18
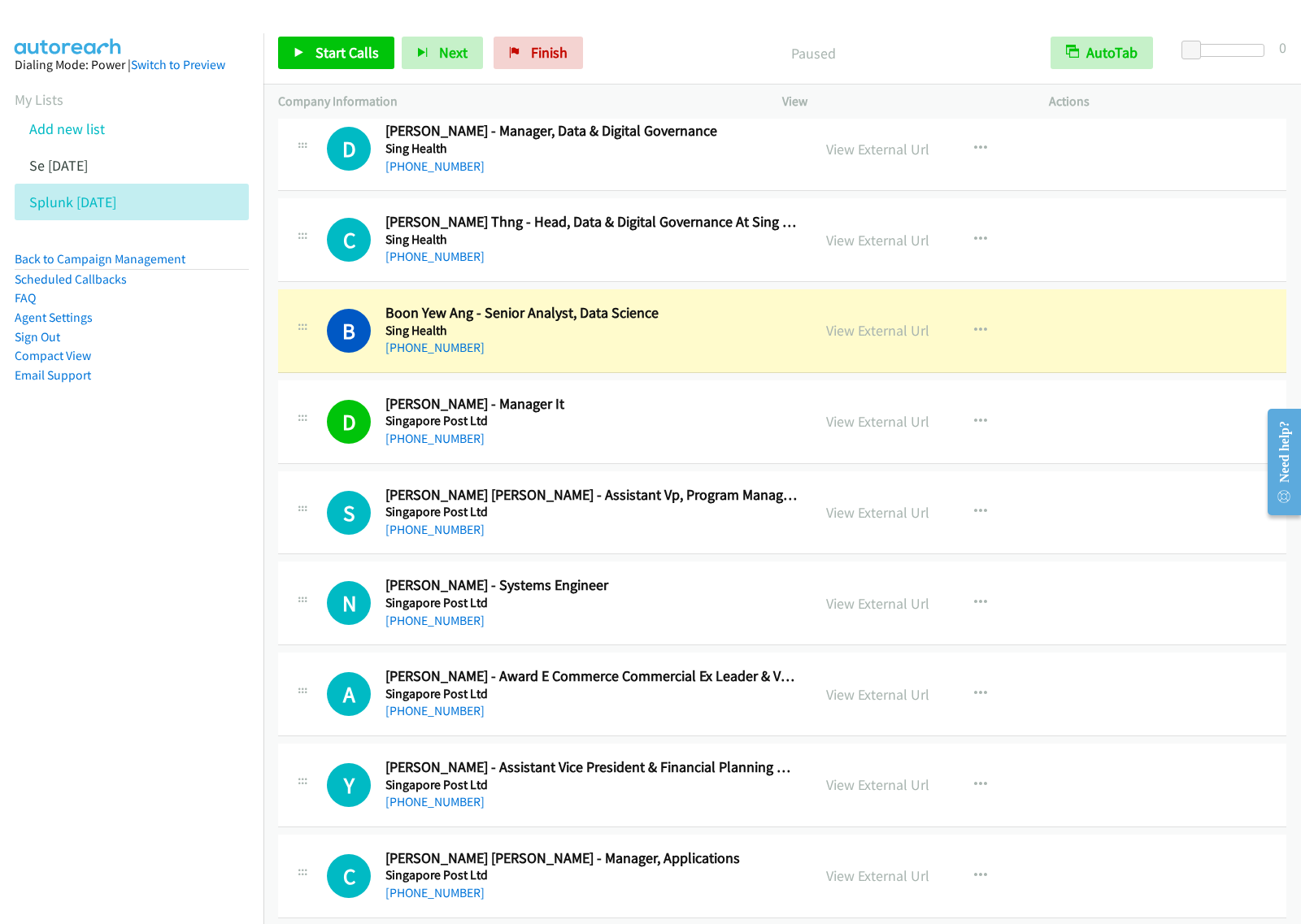
scroll to position [2032, 0]
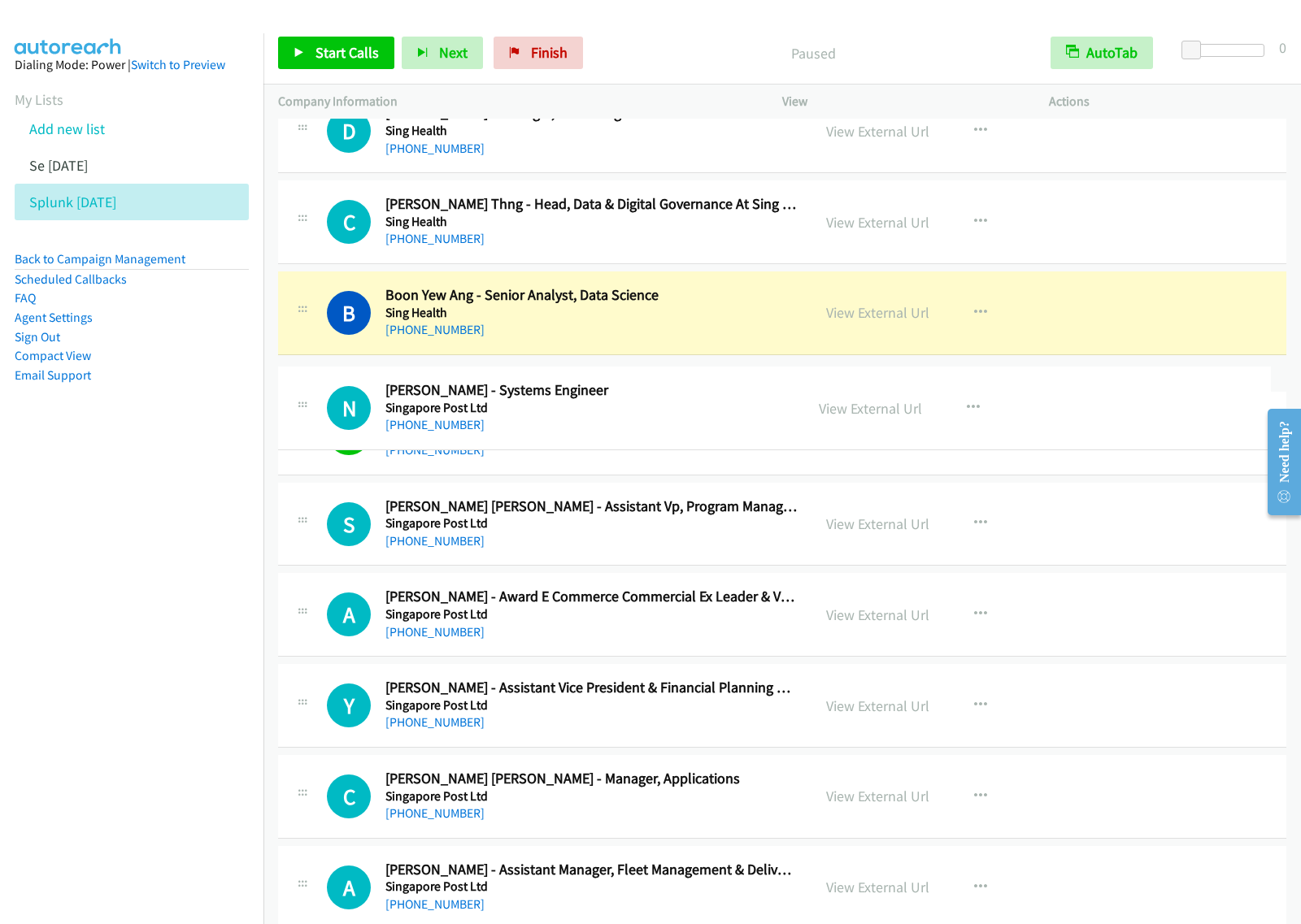
drag, startPoint x: 708, startPoint y: 514, endPoint x: 730, endPoint y: 405, distance: 111.2
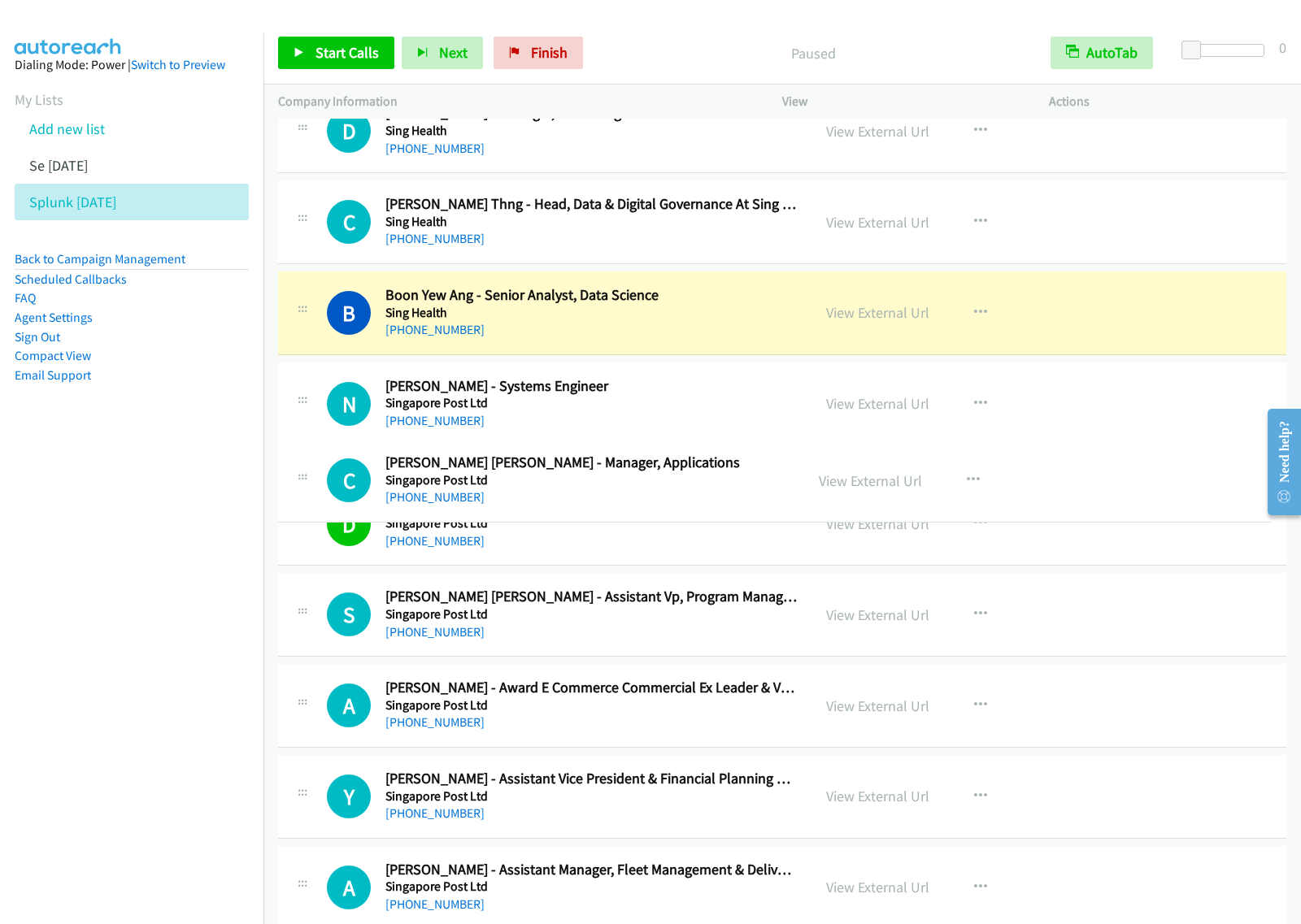
drag, startPoint x: 661, startPoint y: 851, endPoint x: 685, endPoint y: 469, distance: 382.8
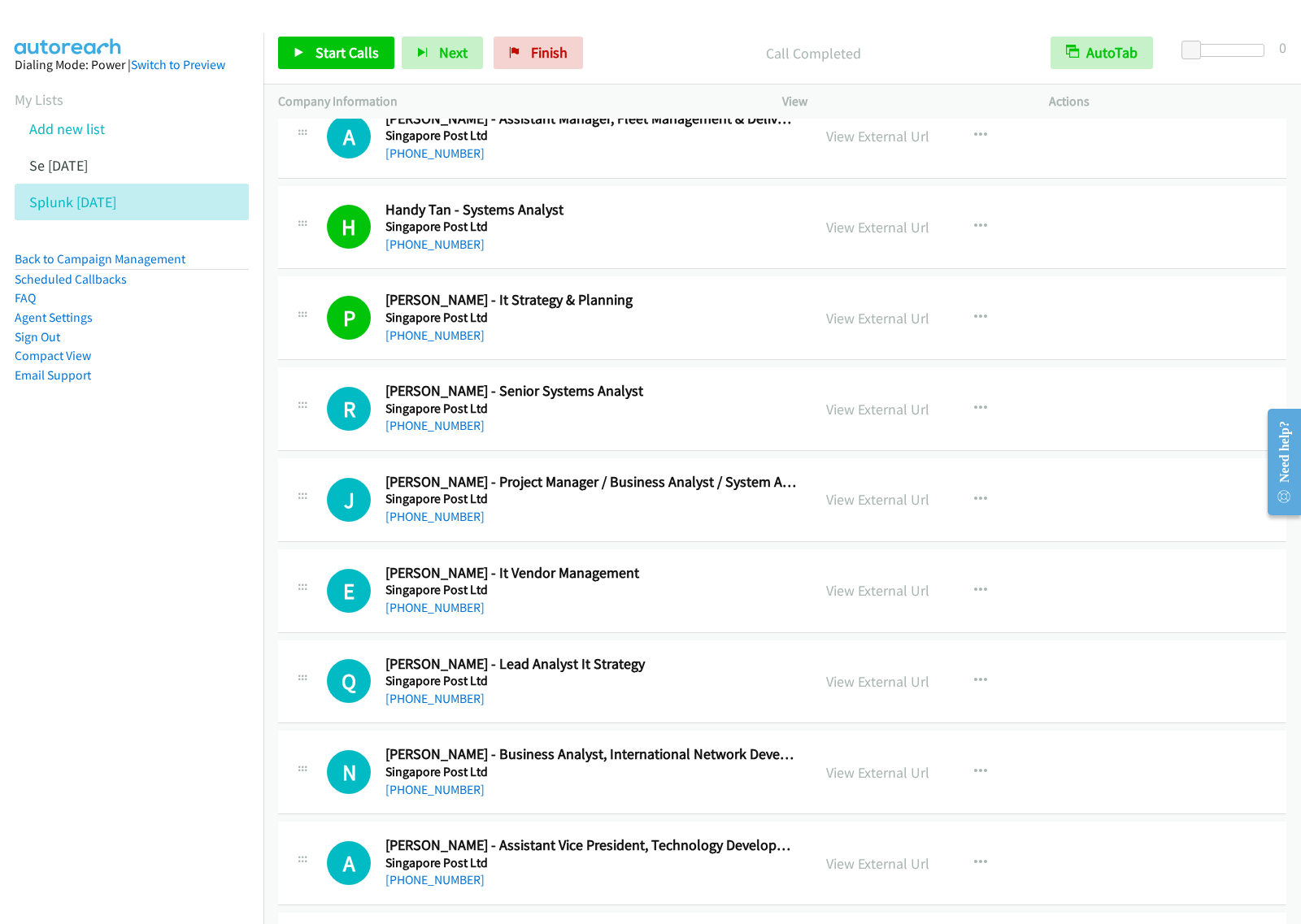
scroll to position [2946, 0]
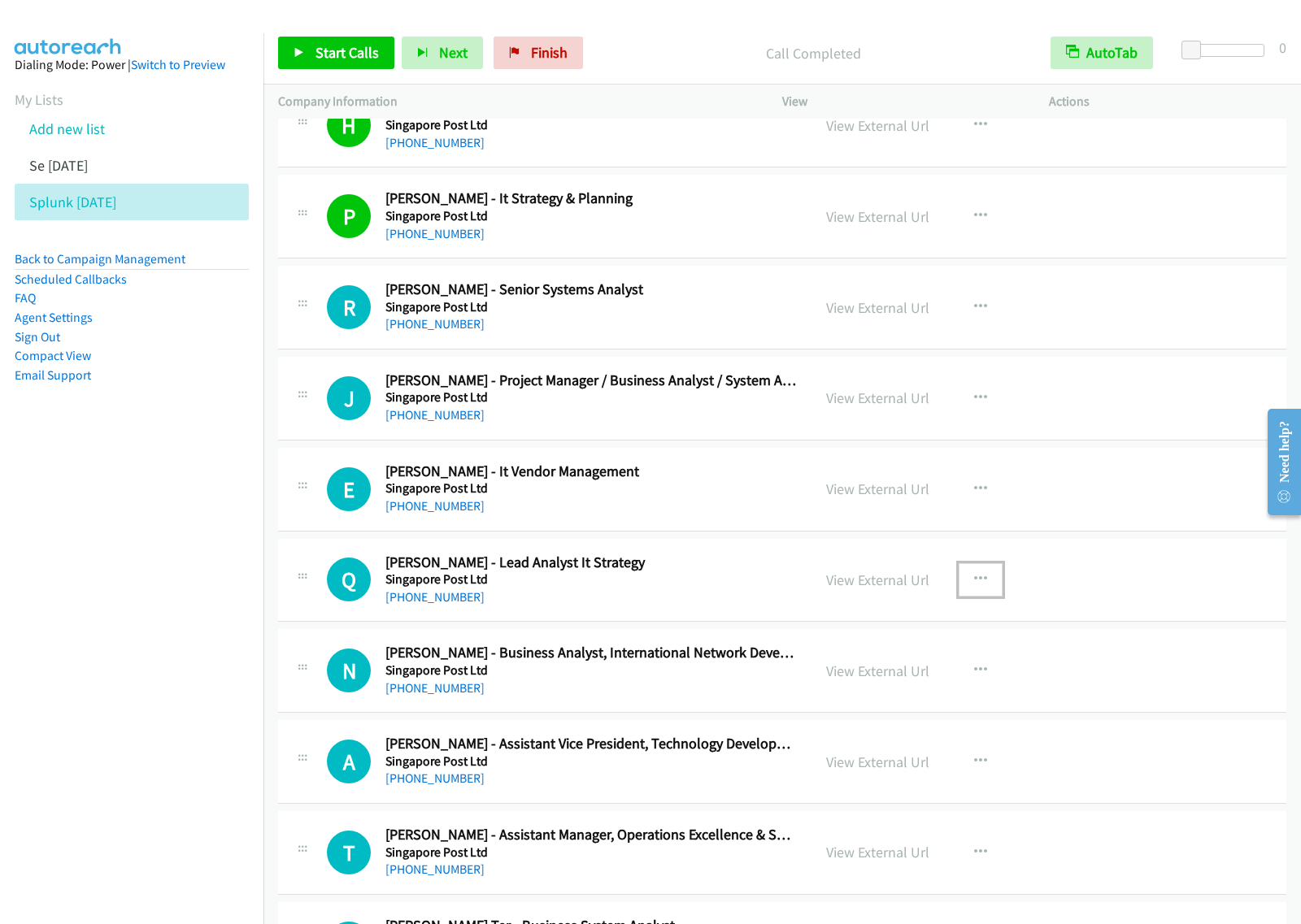
click at [975, 579] on icon "button" at bounding box center [980, 579] width 13 height 13
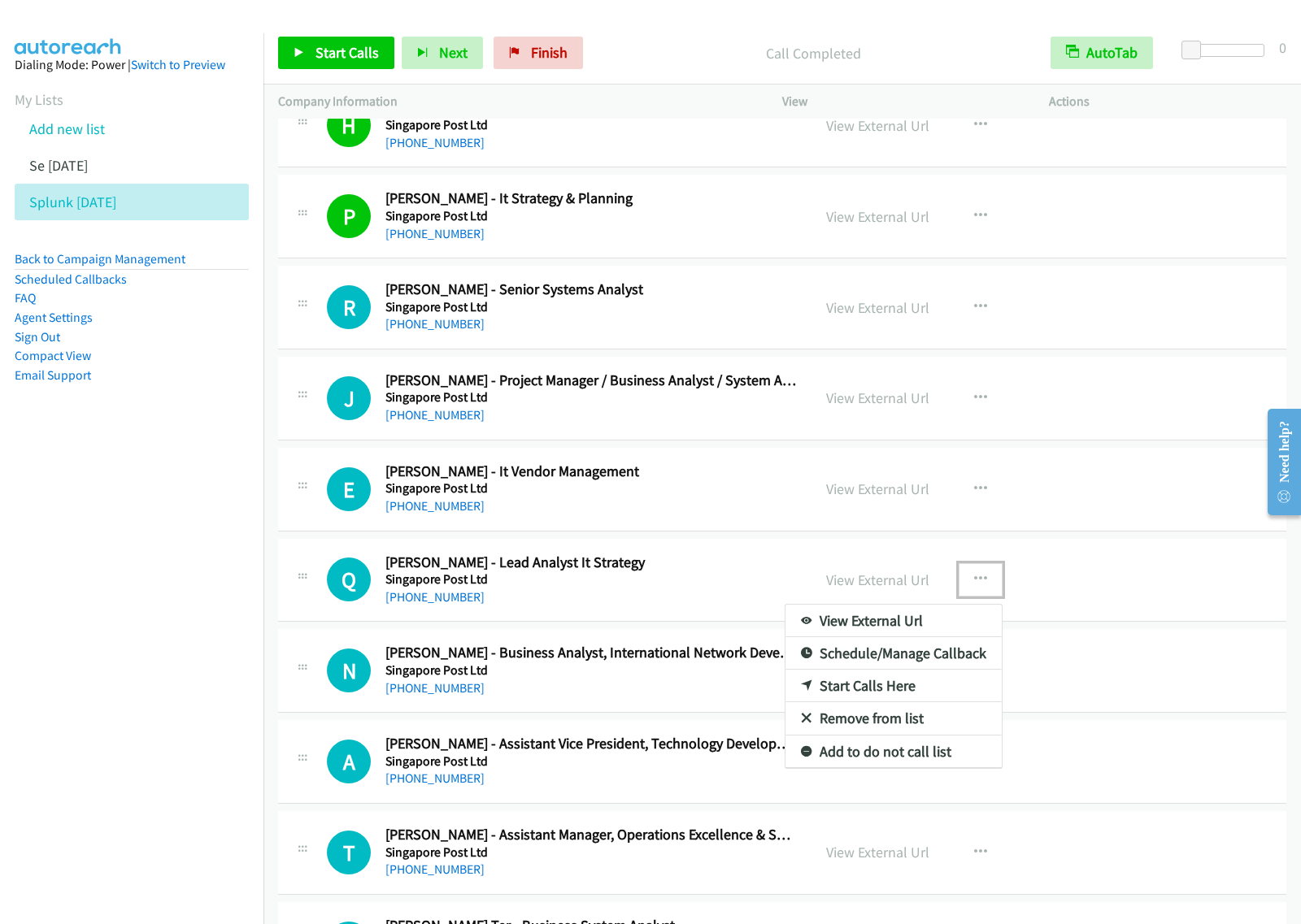
click at [855, 695] on link "Start Calls Here" at bounding box center [893, 686] width 216 height 33
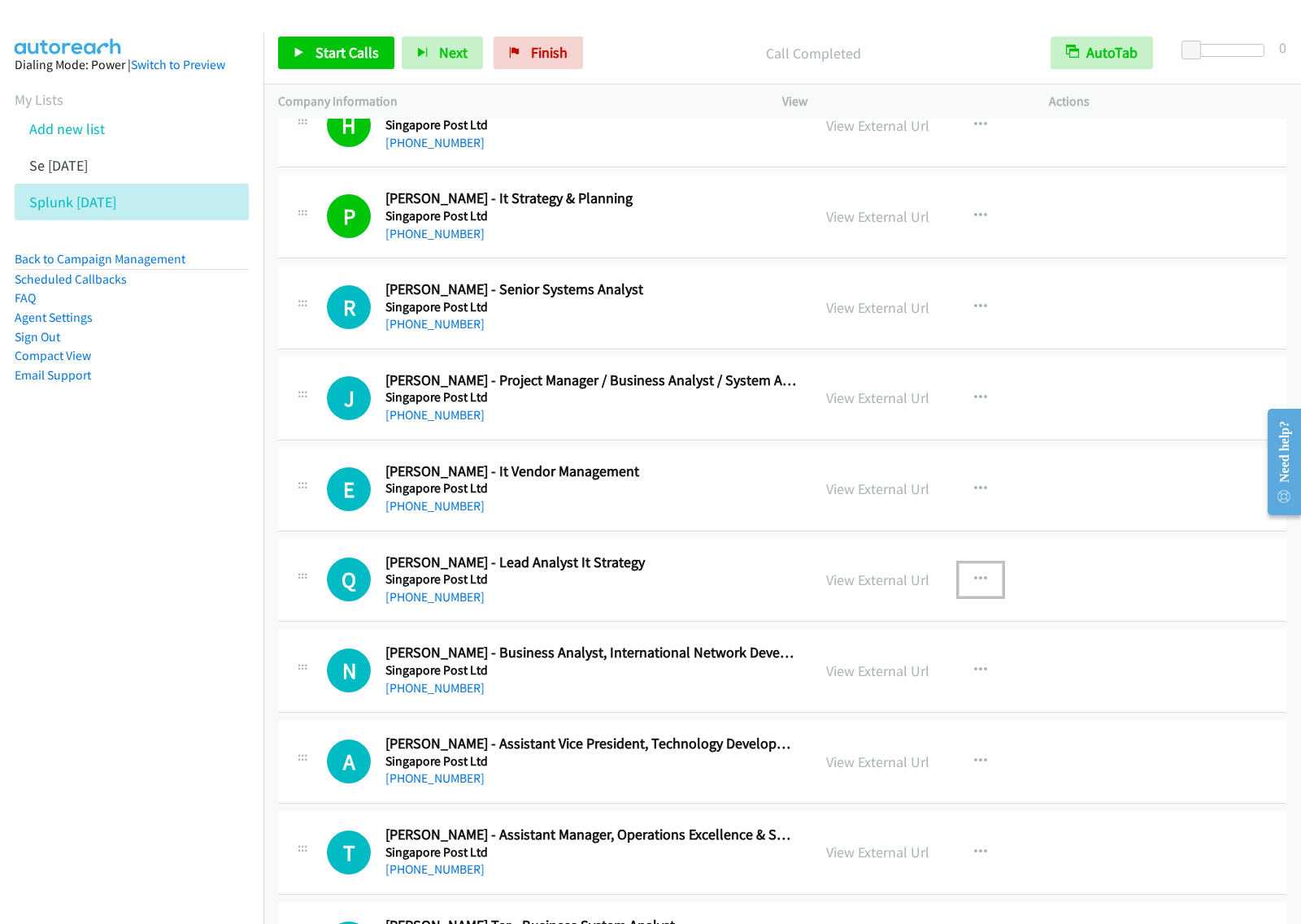
click at [979, 586] on button "button" at bounding box center [980, 580] width 44 height 33
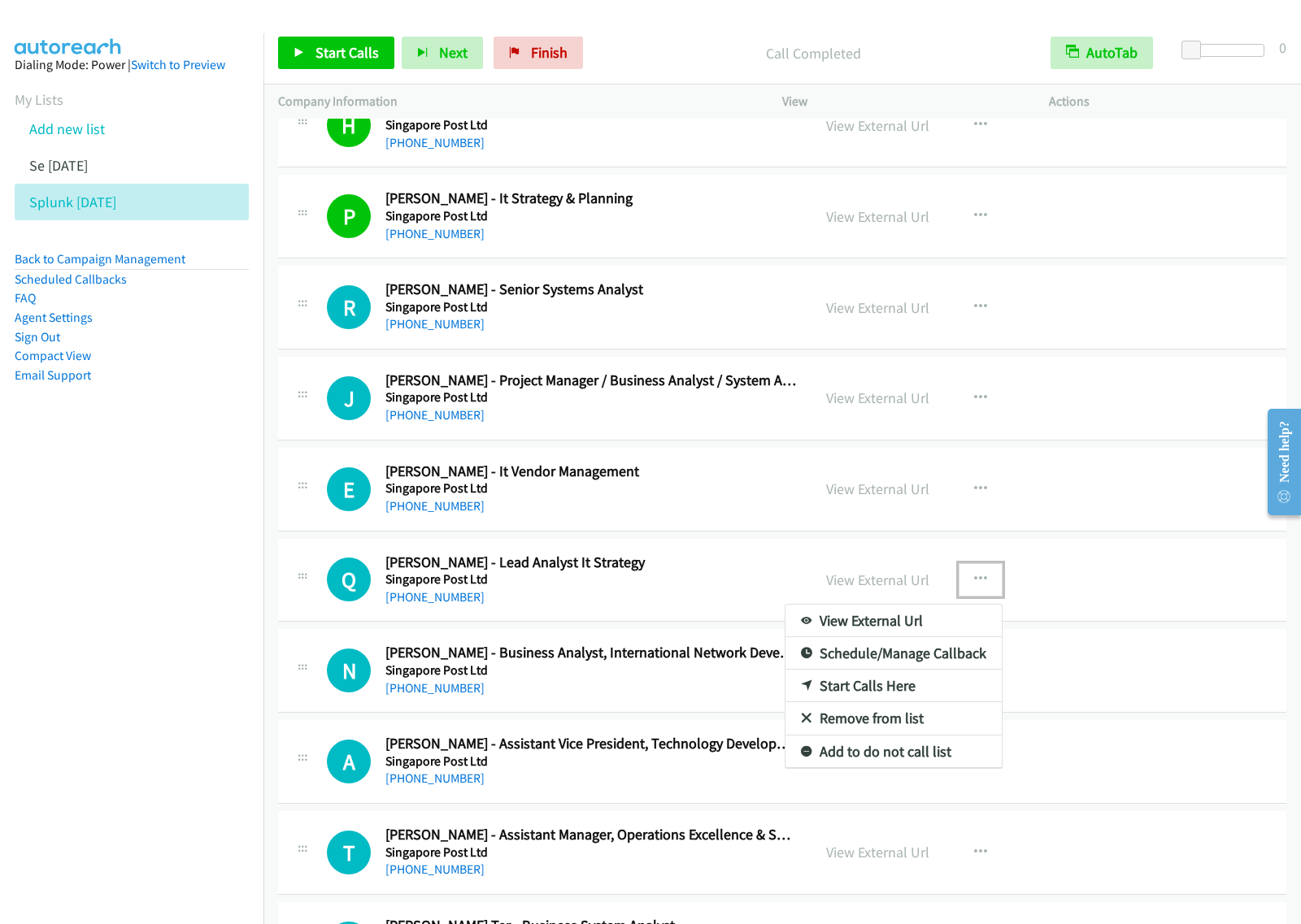
click at [879, 694] on link "Start Calls Here" at bounding box center [893, 686] width 216 height 33
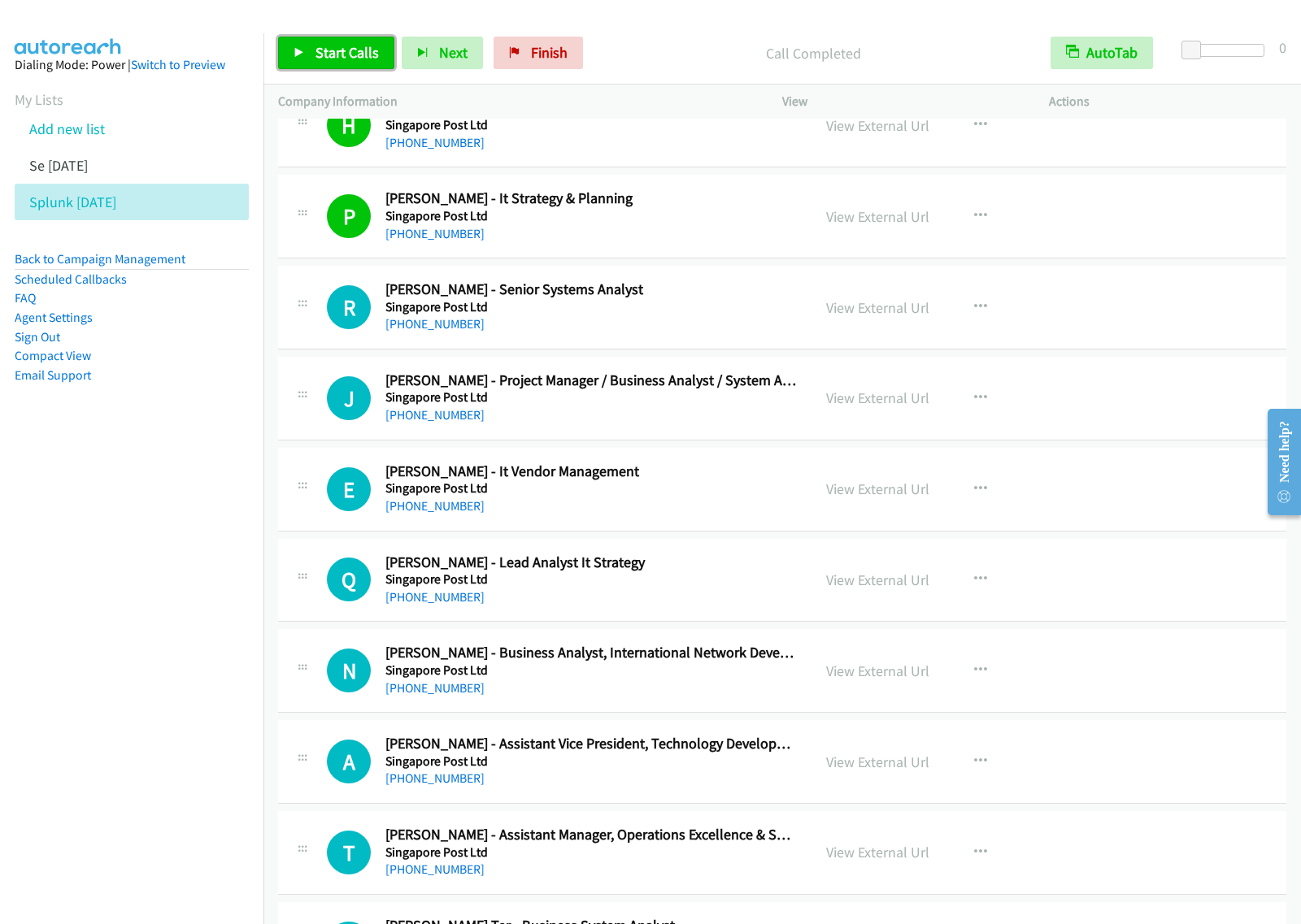
click at [317, 49] on span "Start Calls" at bounding box center [347, 52] width 64 height 18
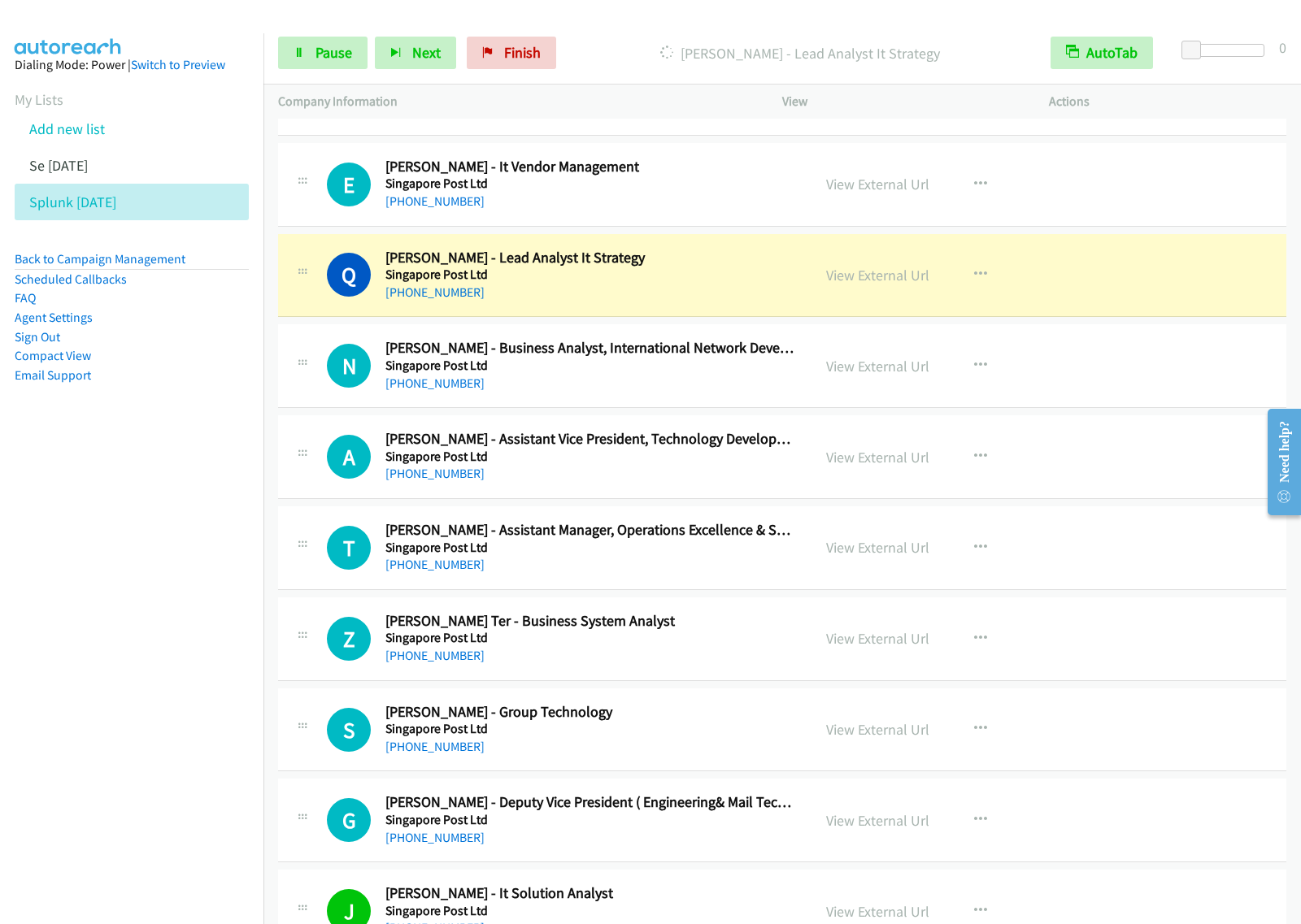
scroll to position [3352, 0]
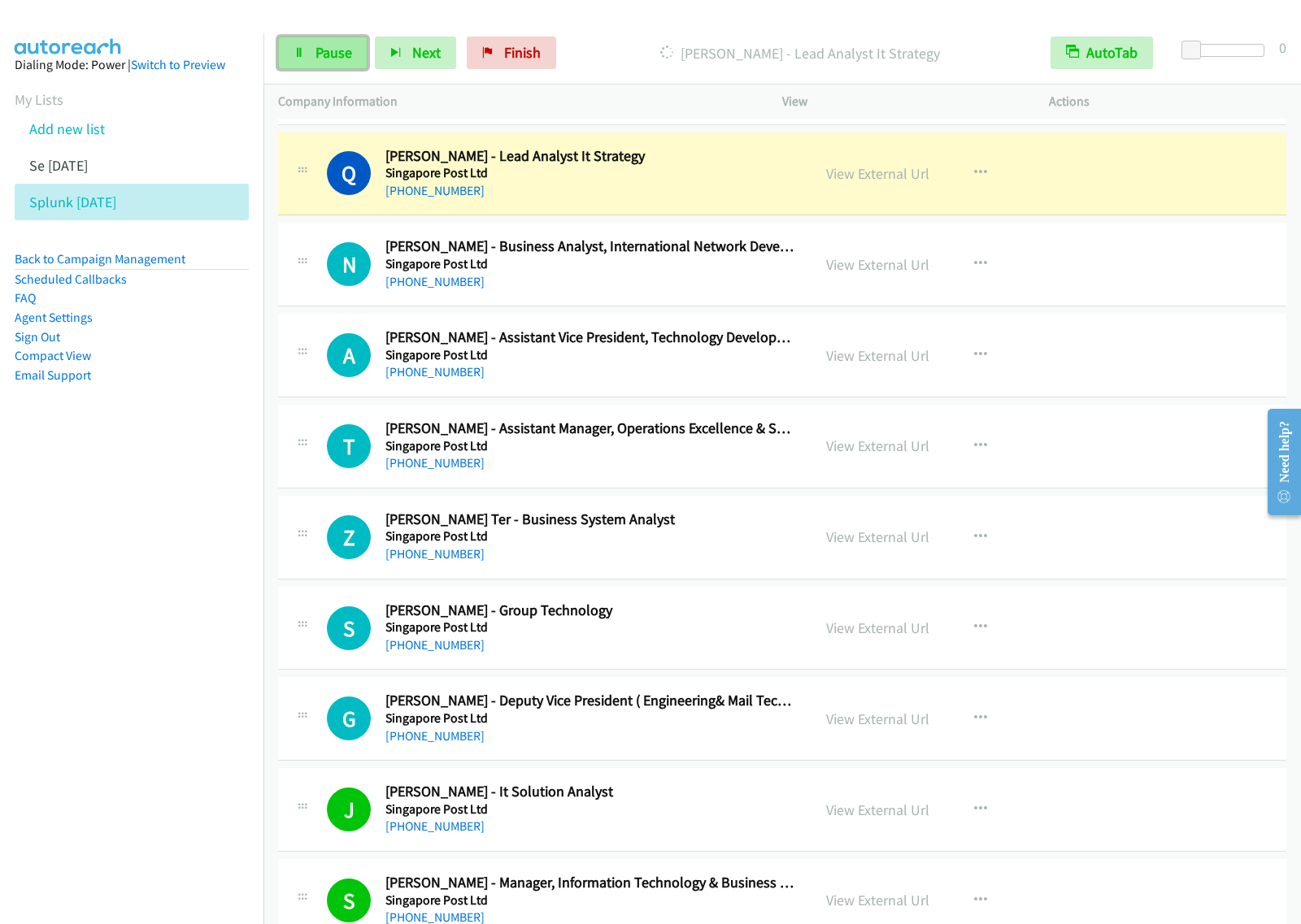
click at [326, 54] on span "Pause" at bounding box center [333, 52] width 37 height 18
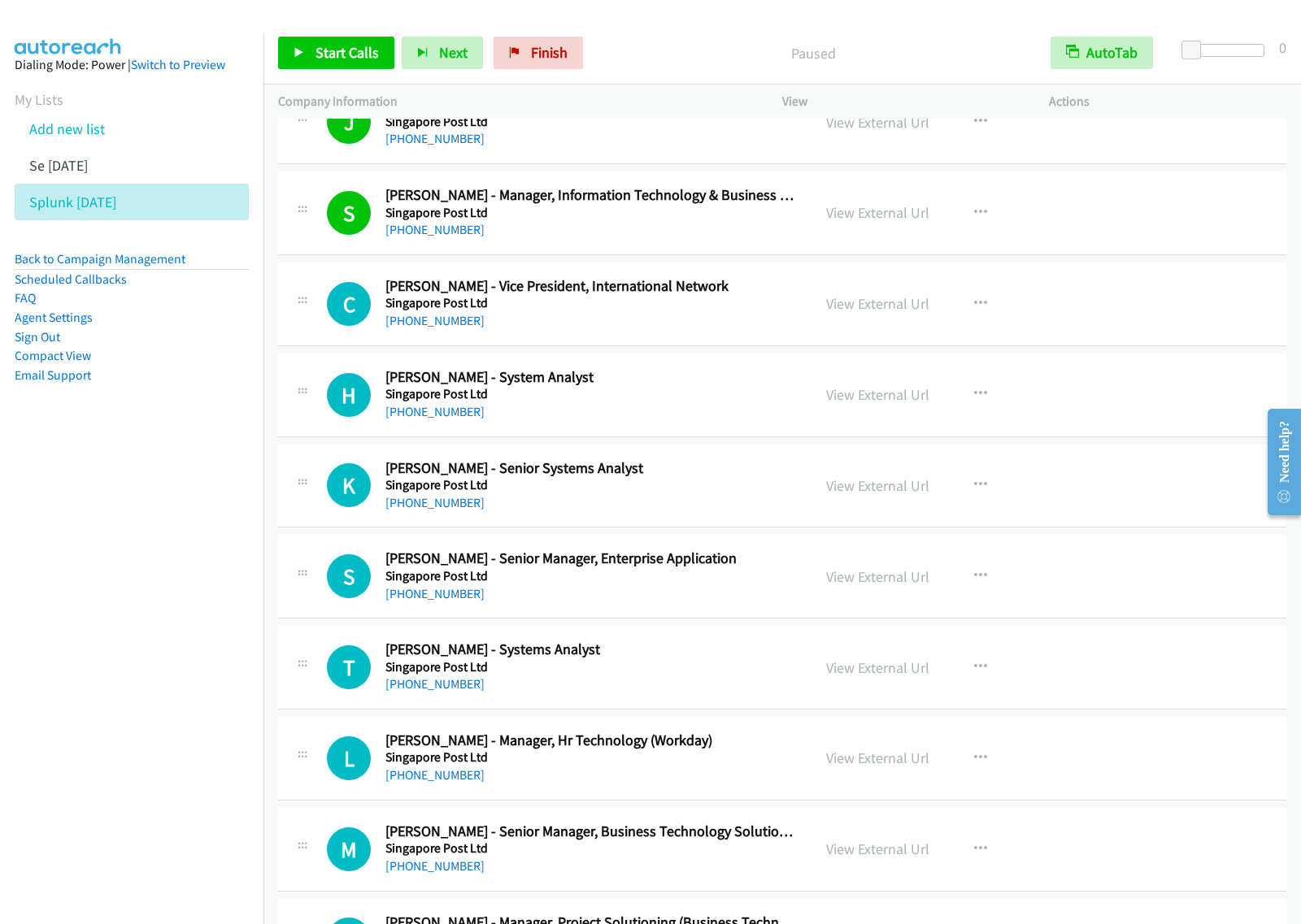
scroll to position [4064, 0]
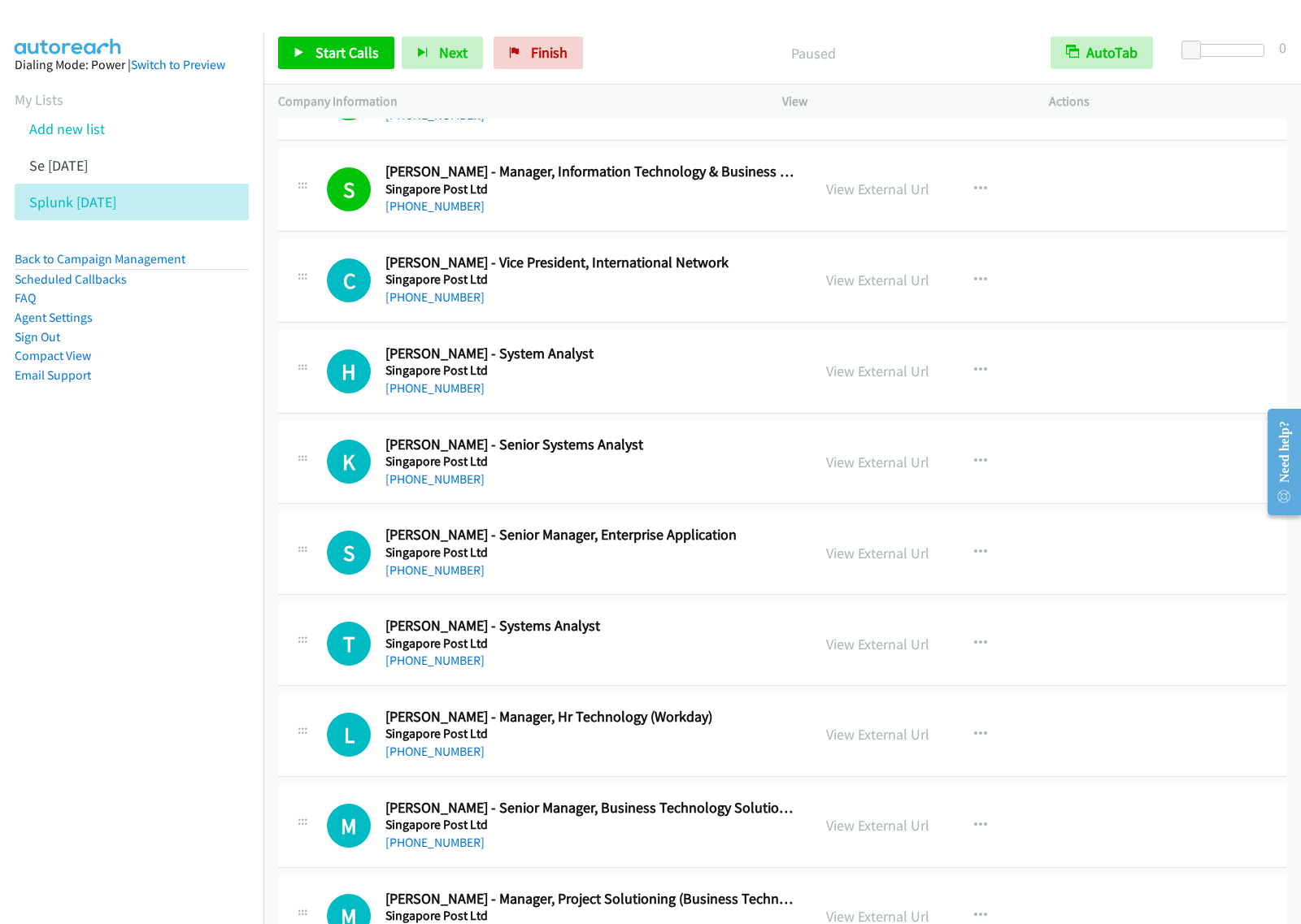
click at [751, 481] on div "[PHONE_NUMBER]" at bounding box center [591, 480] width 412 height 19
click at [974, 463] on icon "button" at bounding box center [980, 461] width 13 height 13
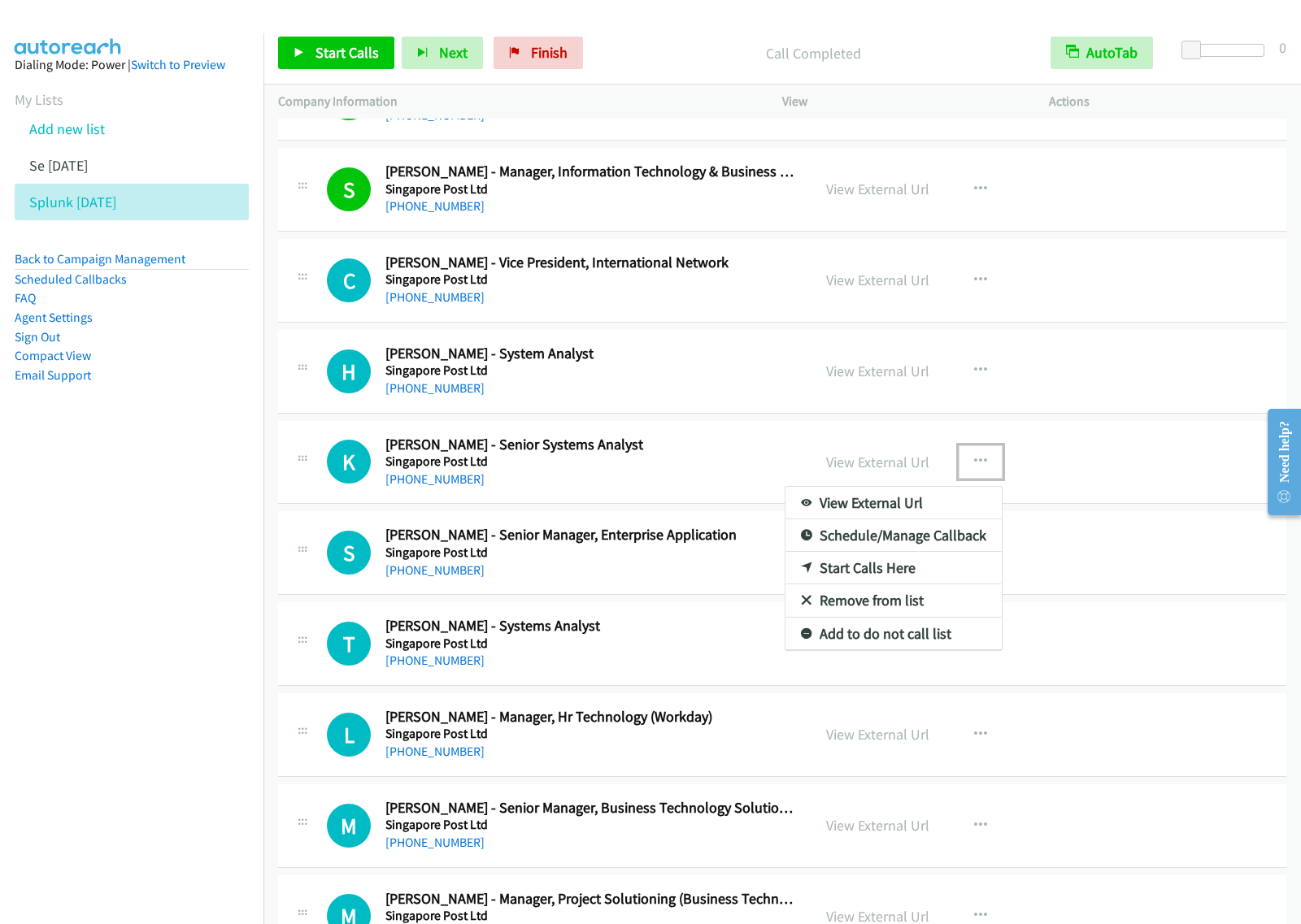
click at [891, 579] on link "Start Calls Here" at bounding box center [893, 568] width 216 height 33
click at [960, 472] on button "button" at bounding box center [980, 462] width 44 height 33
click at [905, 569] on link "Start Calls Here" at bounding box center [893, 568] width 216 height 33
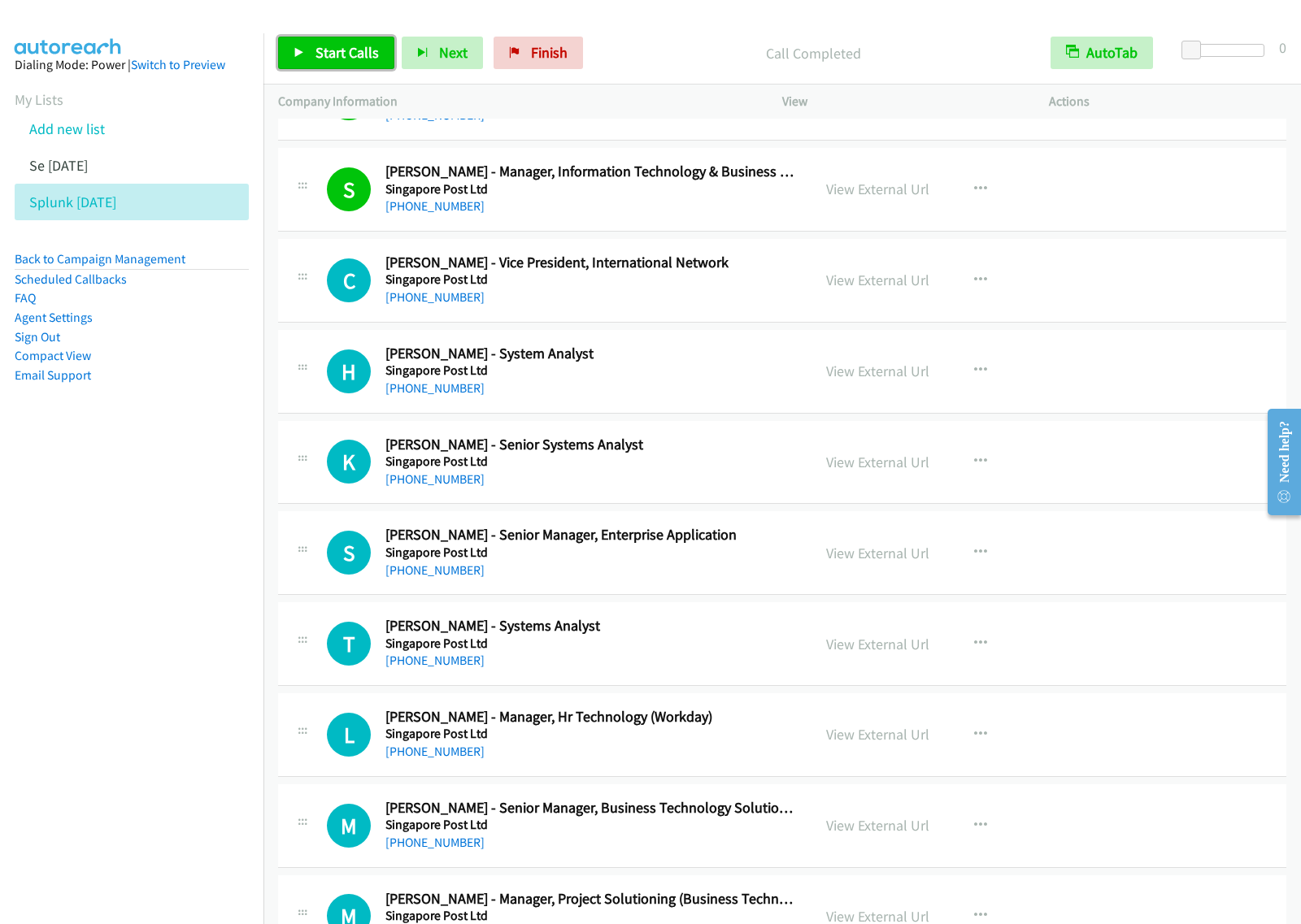
click at [356, 57] on span "Start Calls" at bounding box center [347, 52] width 64 height 18
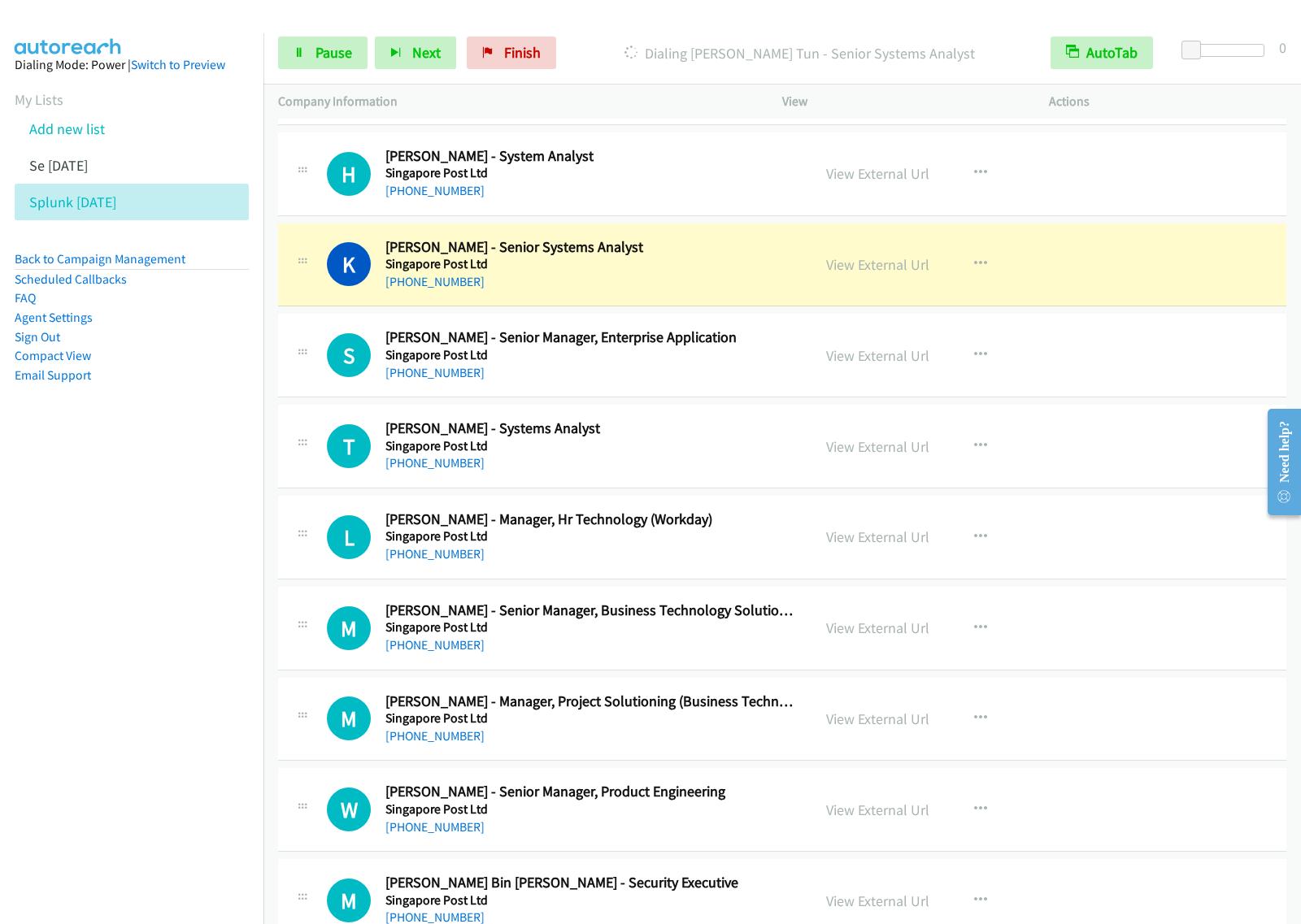
scroll to position [4266, 0]
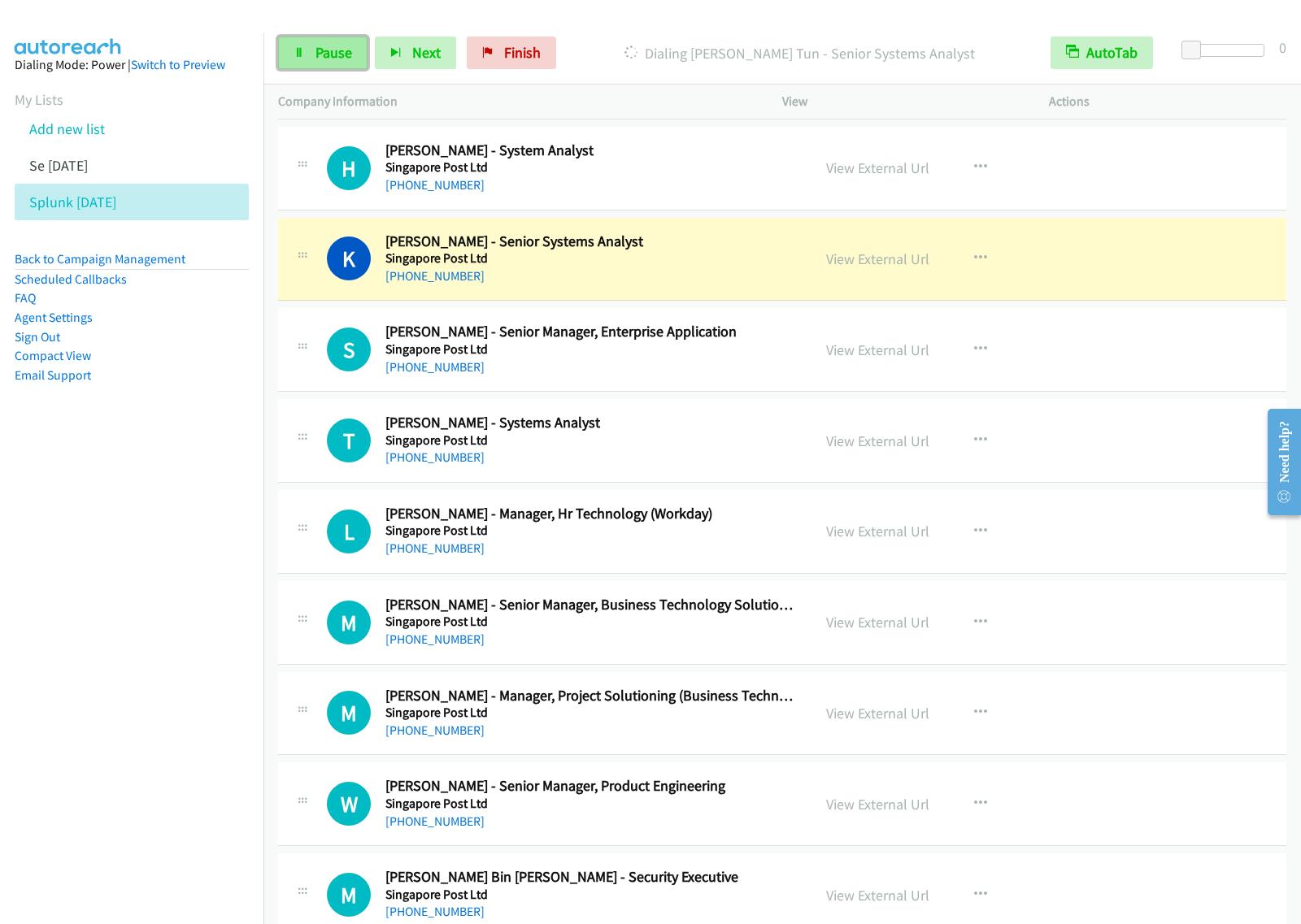
click at [334, 61] on span "Pause" at bounding box center [333, 52] width 37 height 18
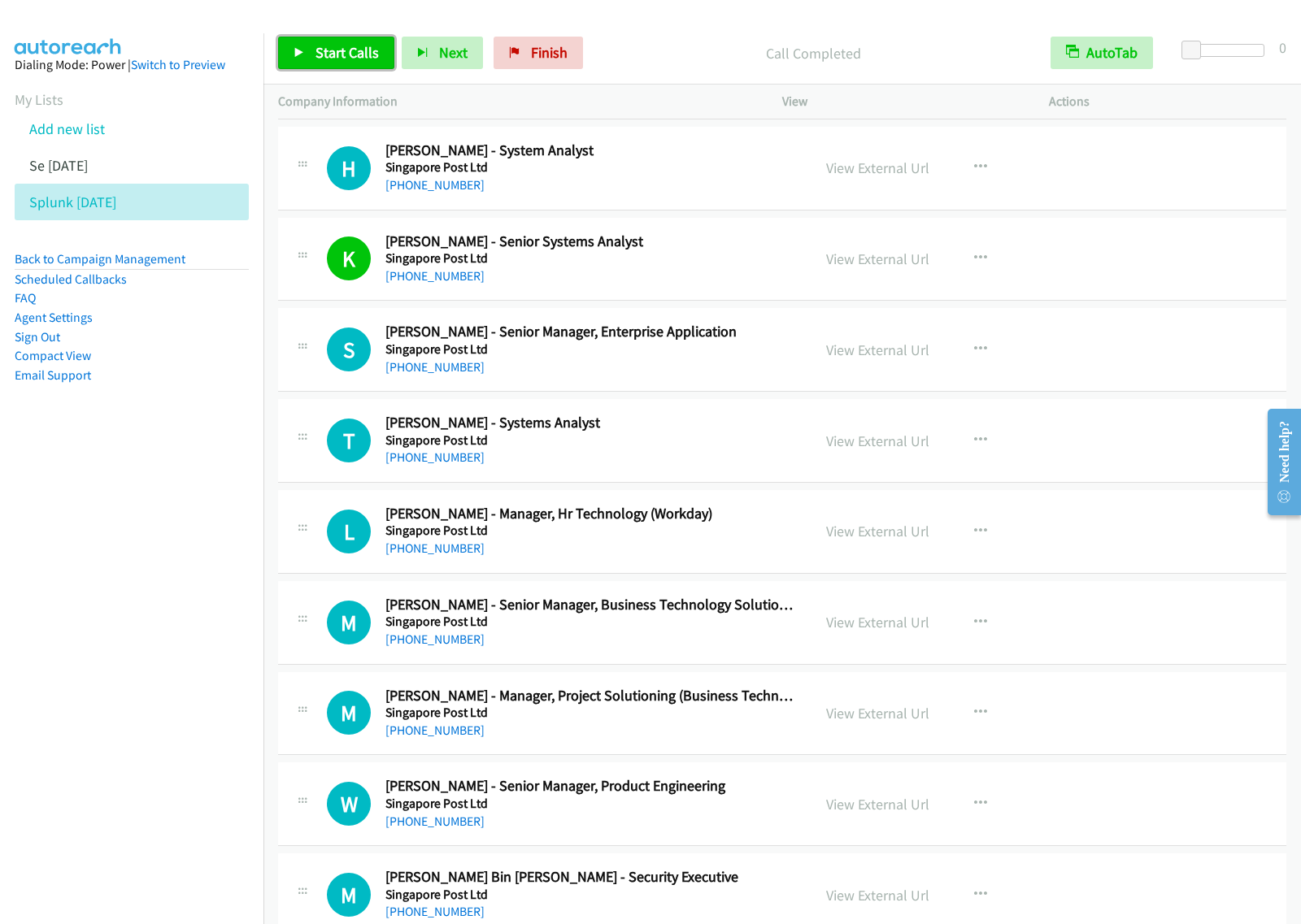
click at [372, 57] on span "Start Calls" at bounding box center [347, 52] width 64 height 18
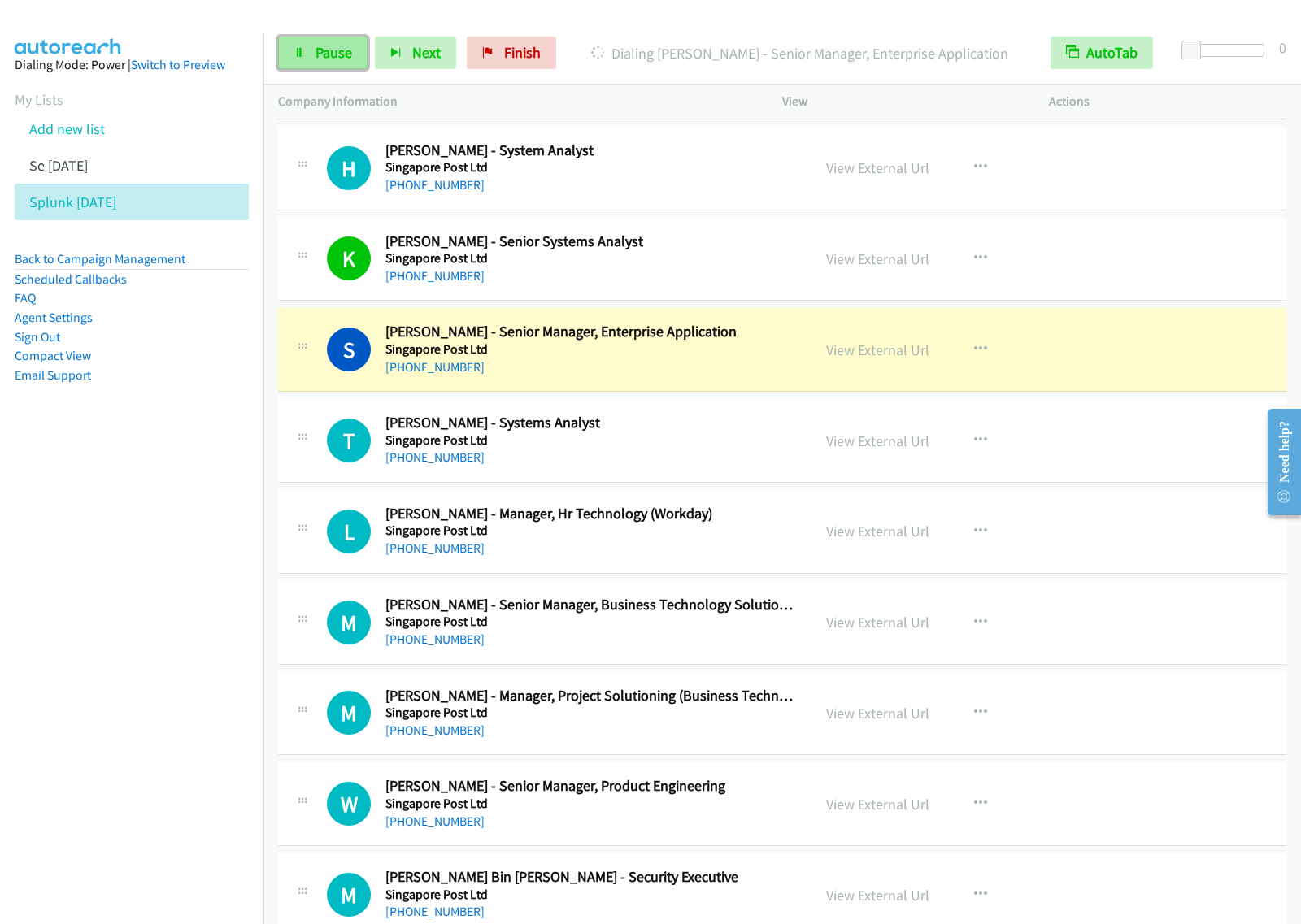
click at [344, 62] on span "Pause" at bounding box center [333, 52] width 37 height 18
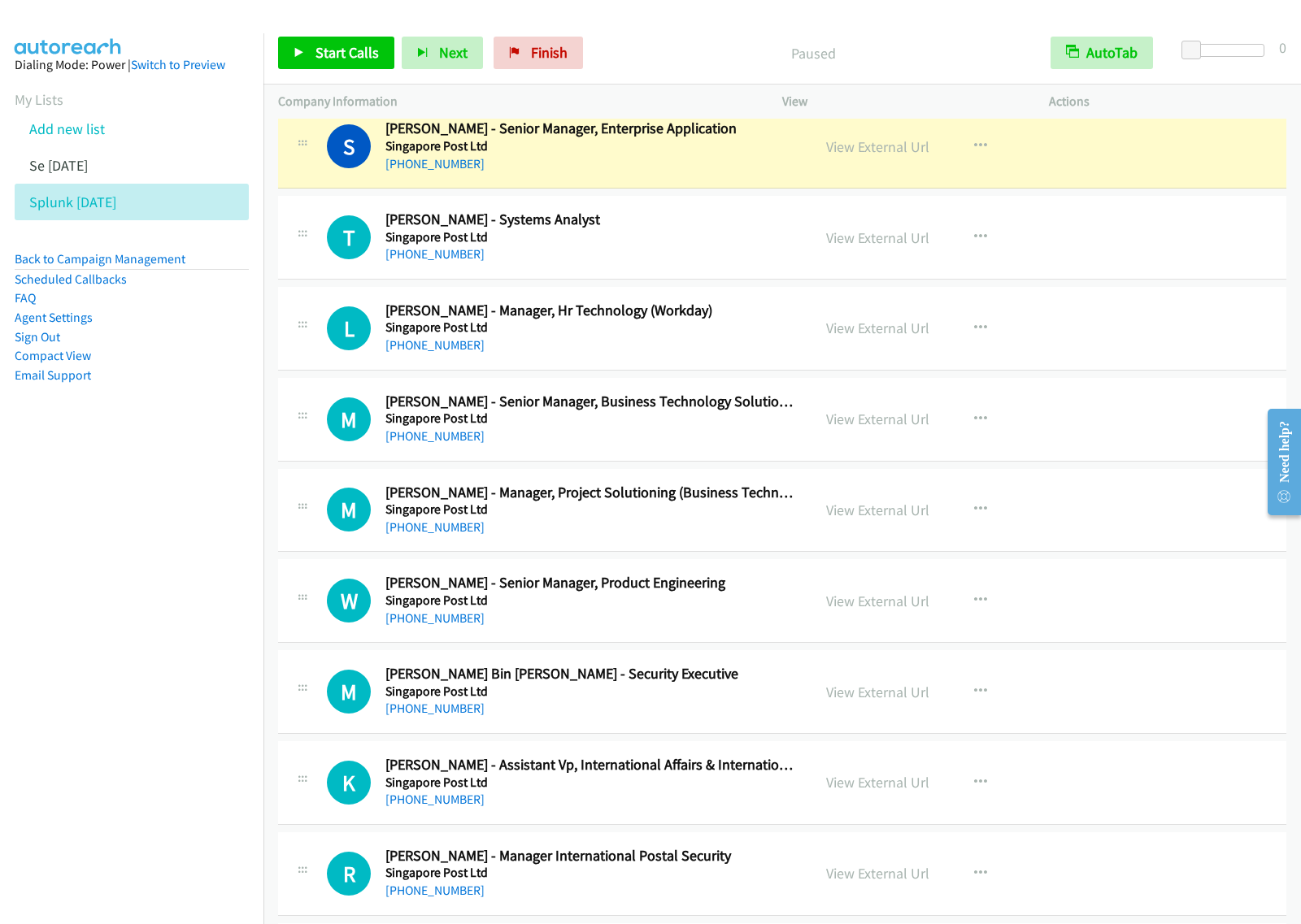
scroll to position [4369, 0]
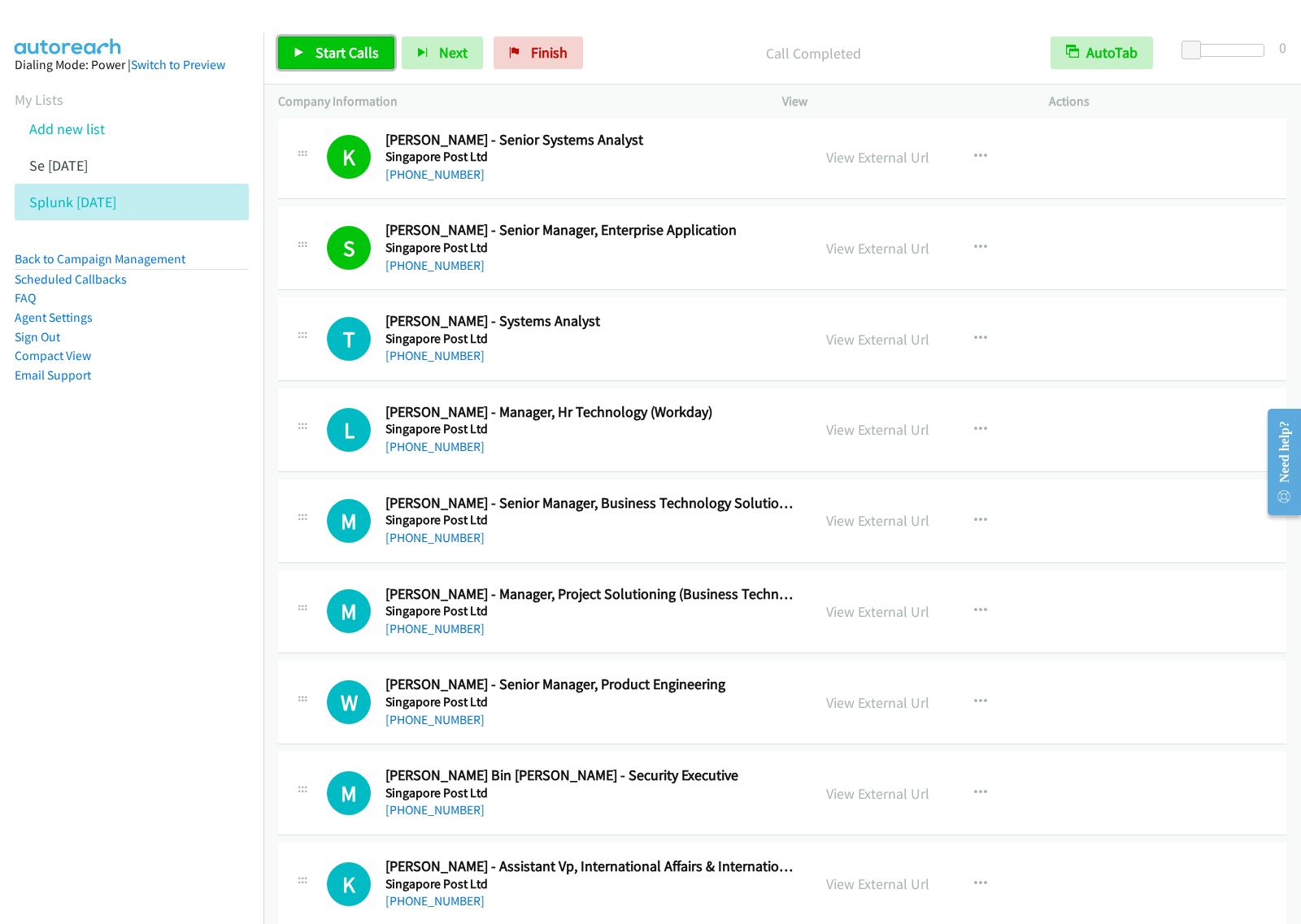
click at [337, 45] on span "Start Calls" at bounding box center [347, 52] width 64 height 18
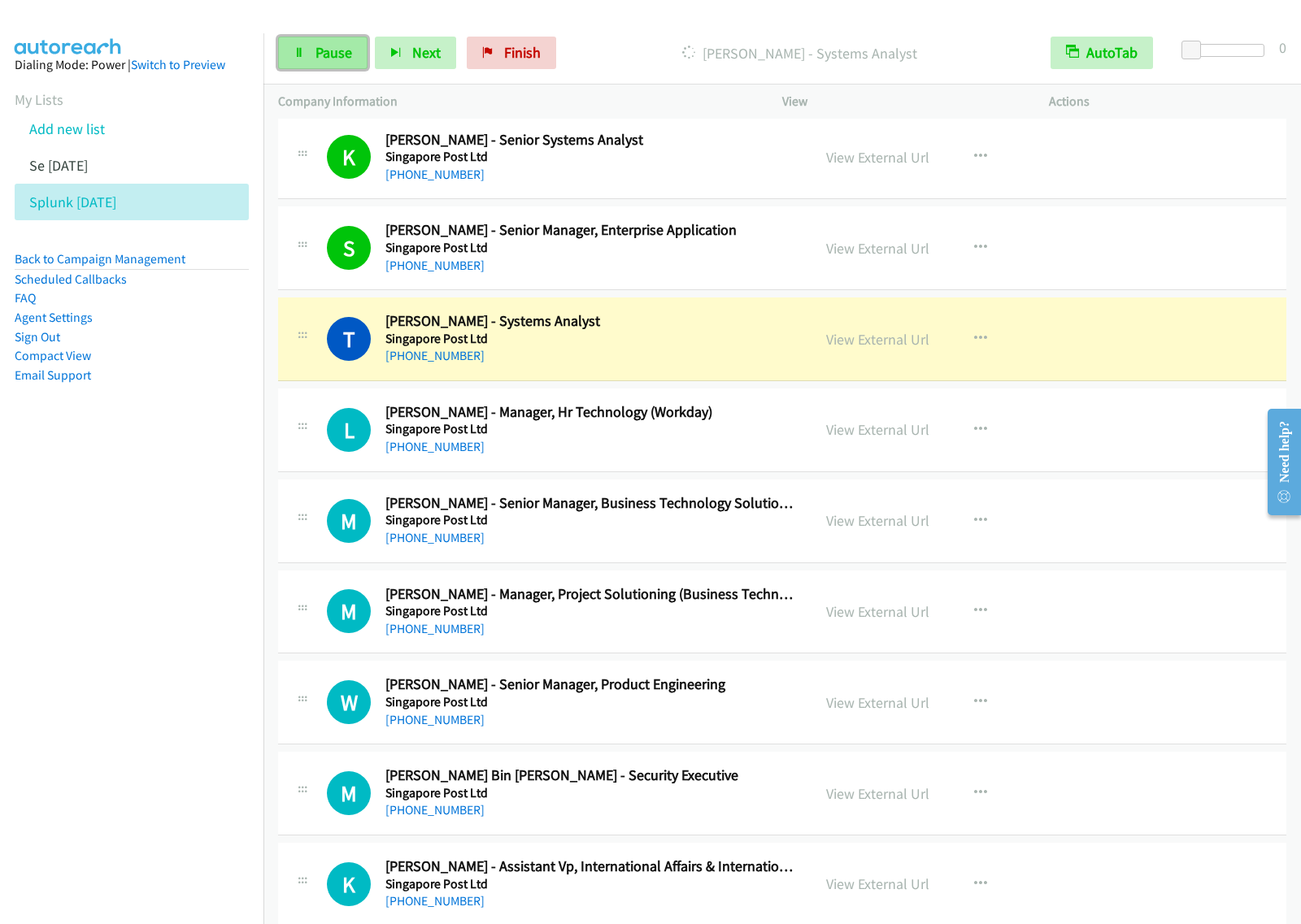
click at [342, 59] on span "Pause" at bounding box center [333, 52] width 37 height 18
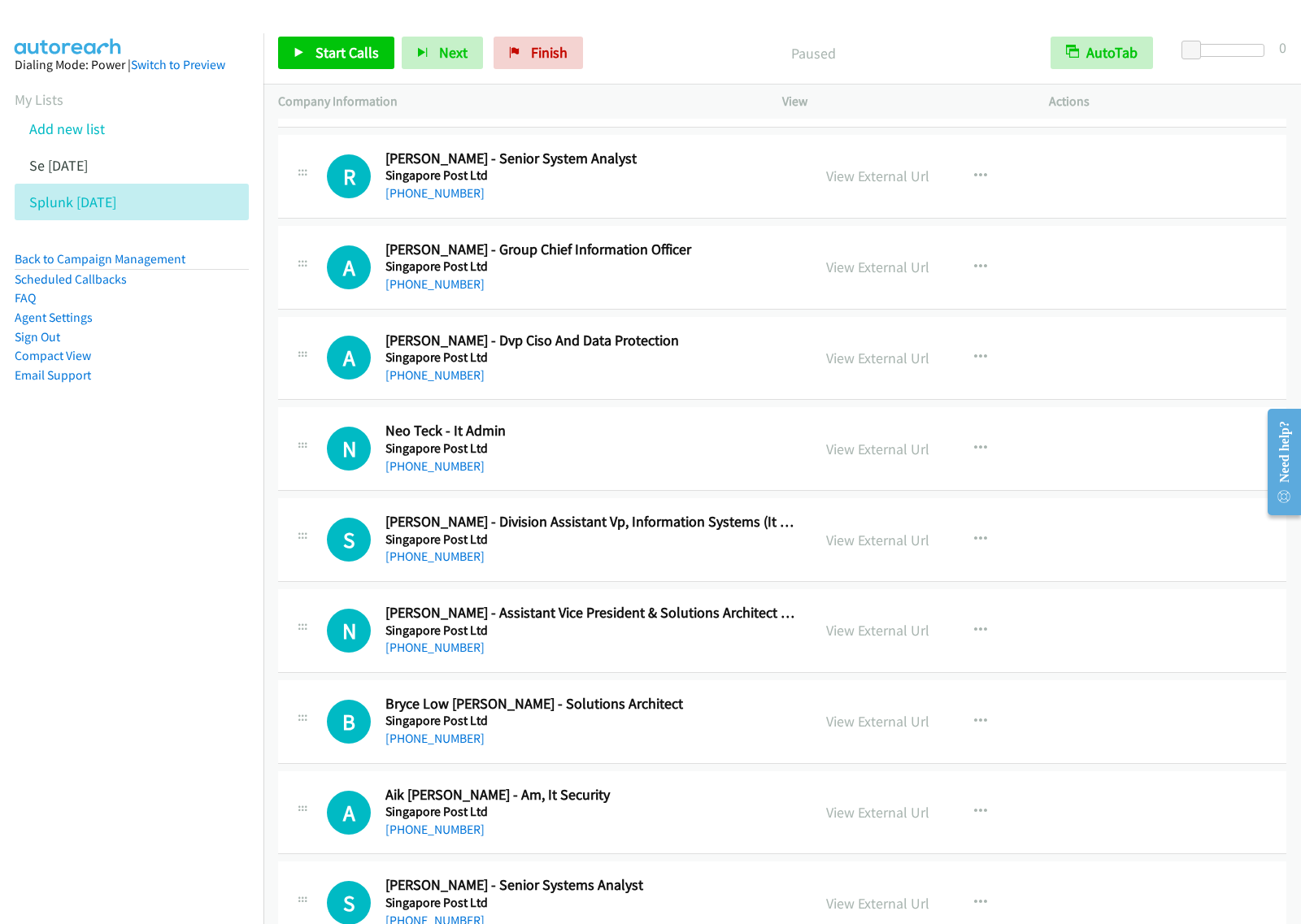
scroll to position [6095, 0]
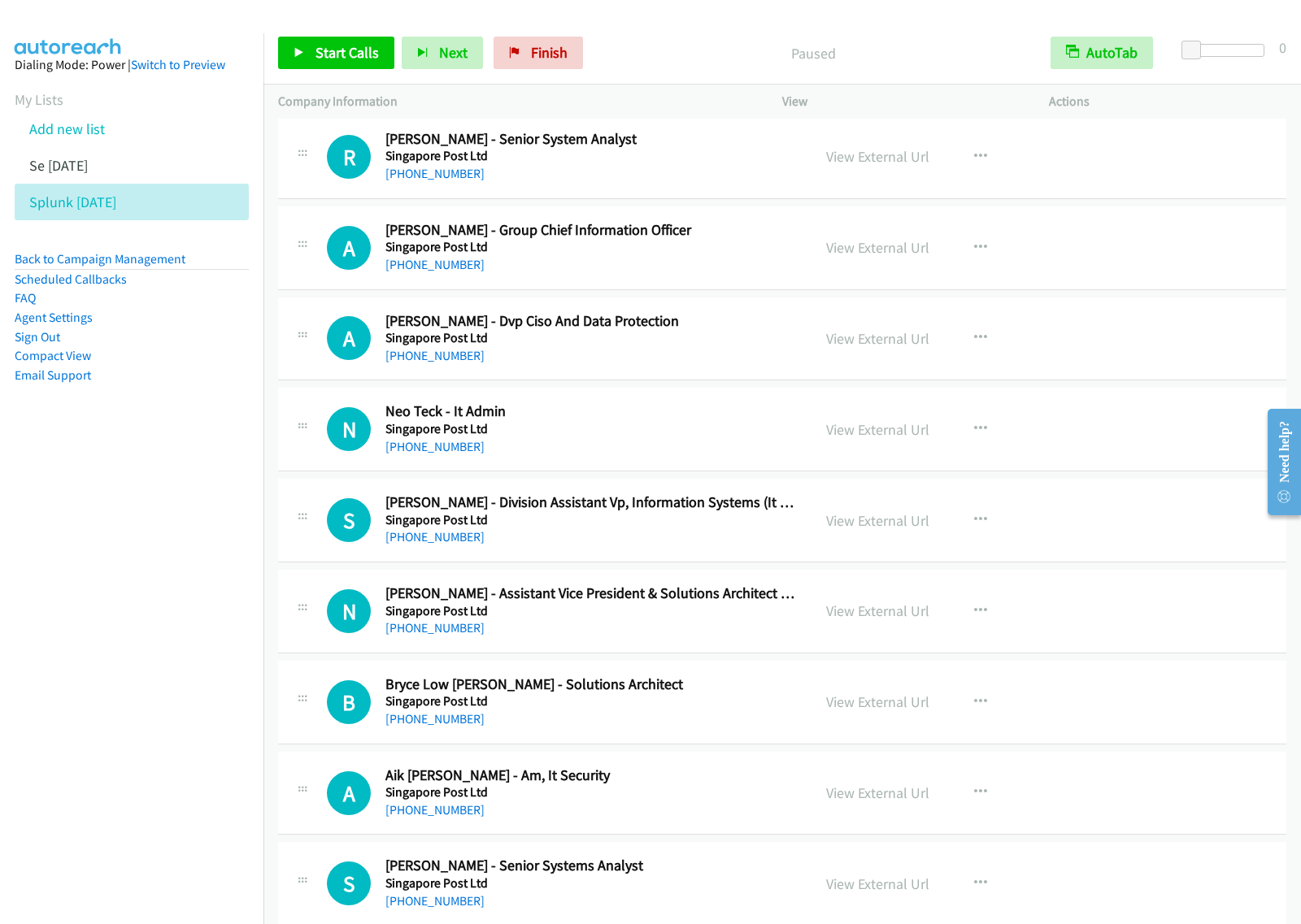
click at [688, 421] on h2 "Neo Teck - It Admin" at bounding box center [591, 411] width 412 height 18
click at [975, 432] on icon "button" at bounding box center [980, 429] width 13 height 13
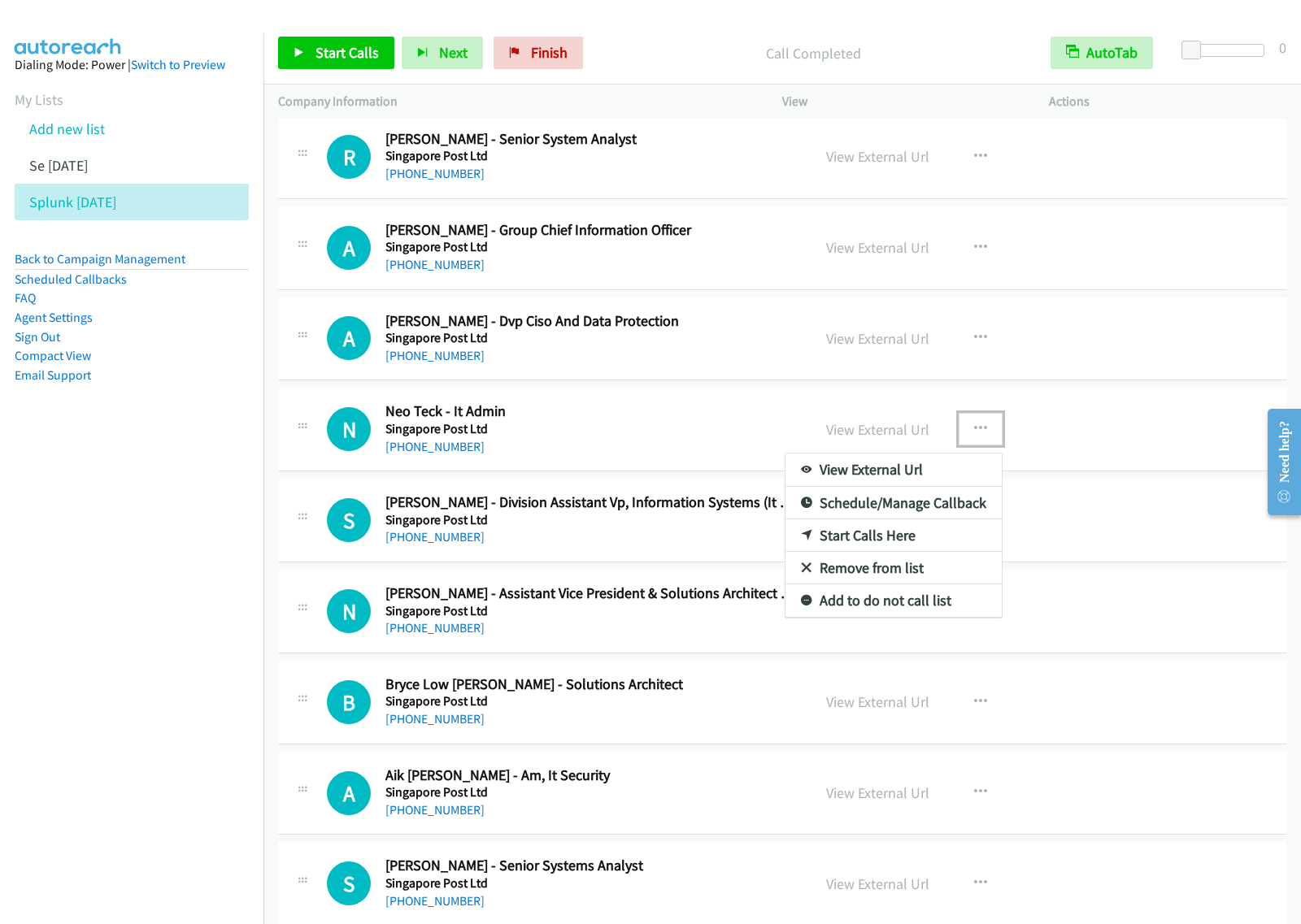
click at [907, 545] on link "Start Calls Here" at bounding box center [893, 536] width 216 height 33
click at [974, 436] on icon "button" at bounding box center [980, 429] width 13 height 13
click at [909, 552] on link "Start Calls Here" at bounding box center [893, 536] width 216 height 33
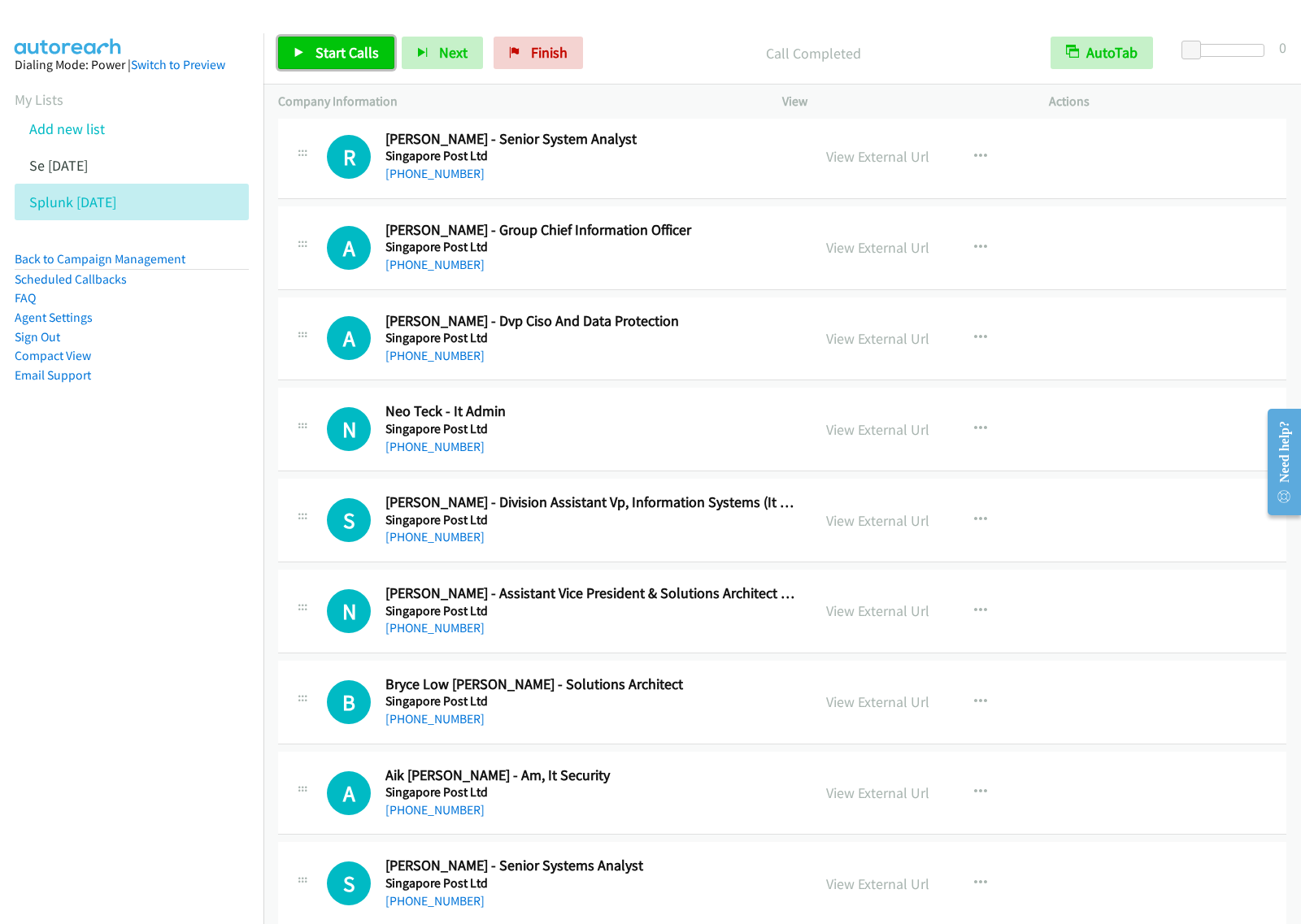
drag, startPoint x: 350, startPoint y: 51, endPoint x: 379, endPoint y: 84, distance: 43.9
click at [348, 51] on span "Start Calls" at bounding box center [347, 52] width 64 height 18
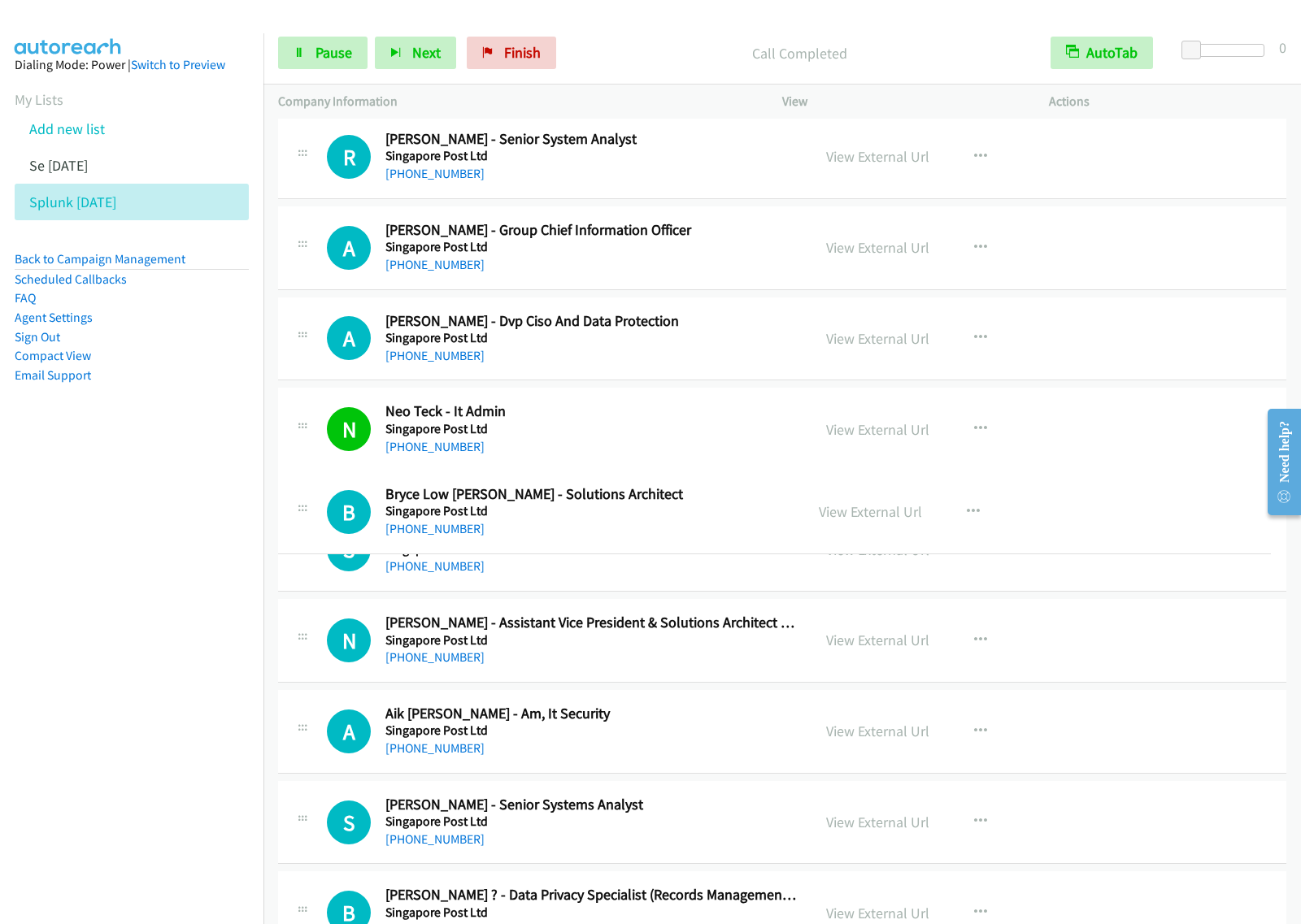
drag, startPoint x: 715, startPoint y: 699, endPoint x: 740, endPoint y: 539, distance: 161.9
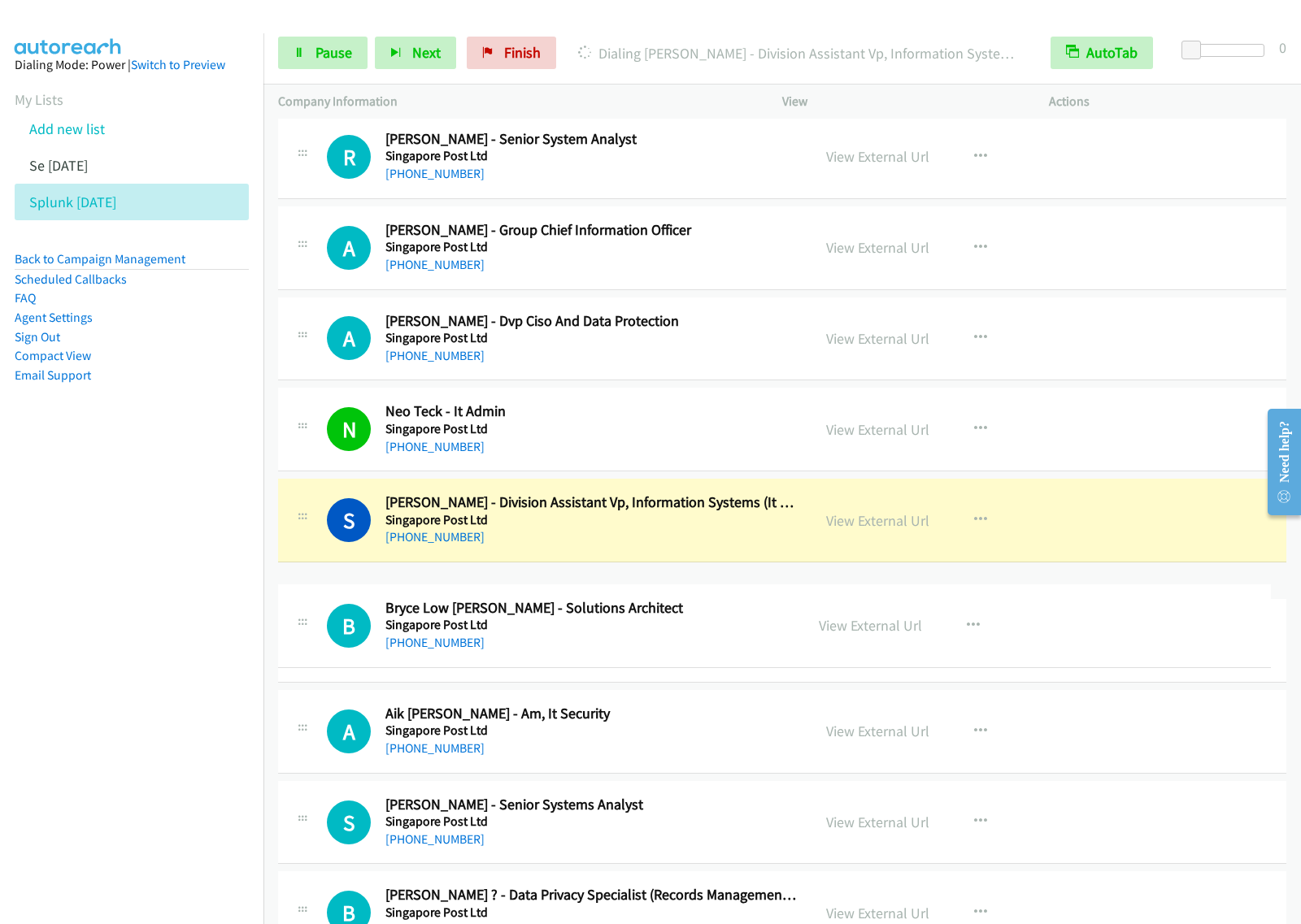
drag, startPoint x: 699, startPoint y: 528, endPoint x: 704, endPoint y: 623, distance: 95.1
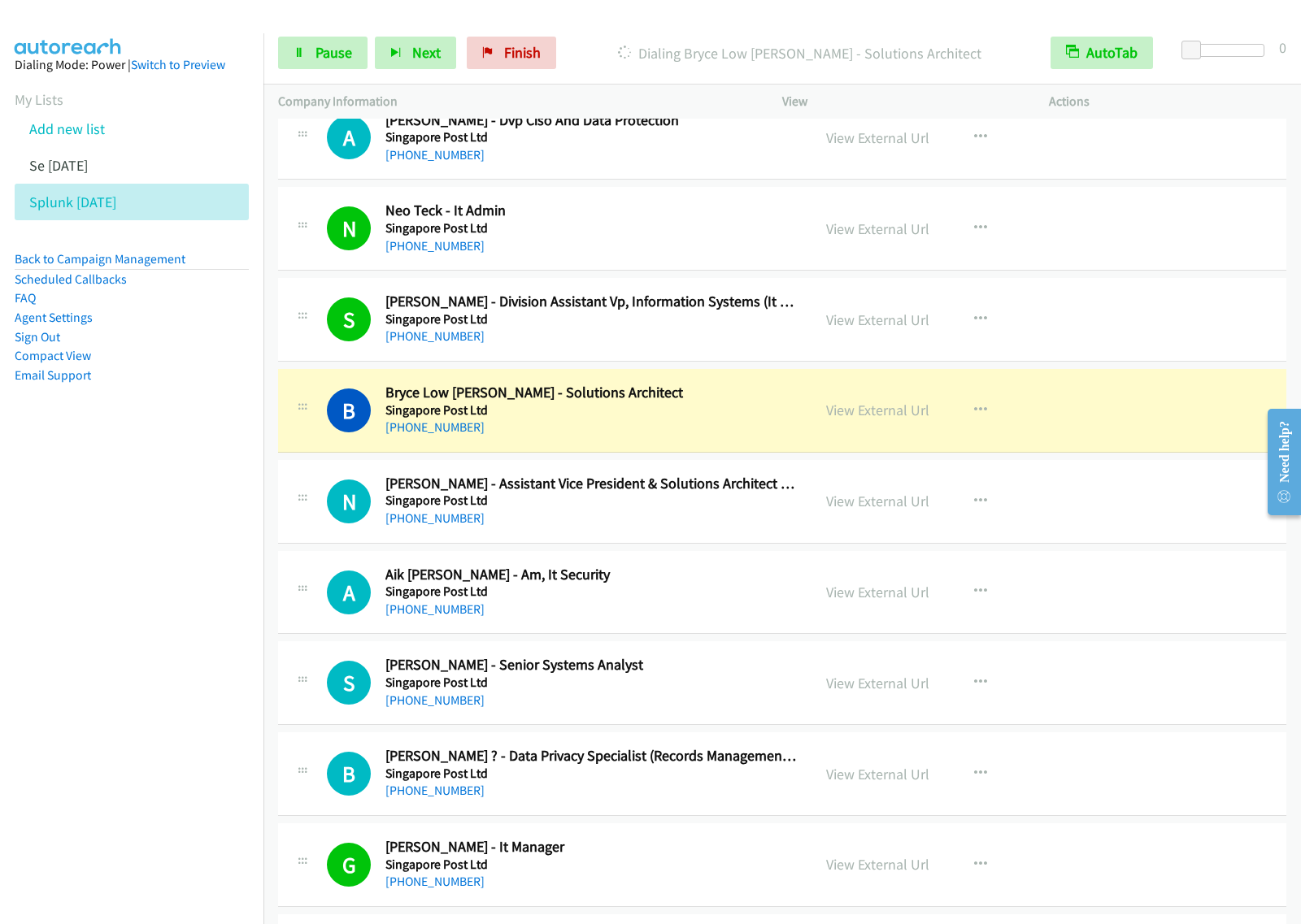
scroll to position [6298, 0]
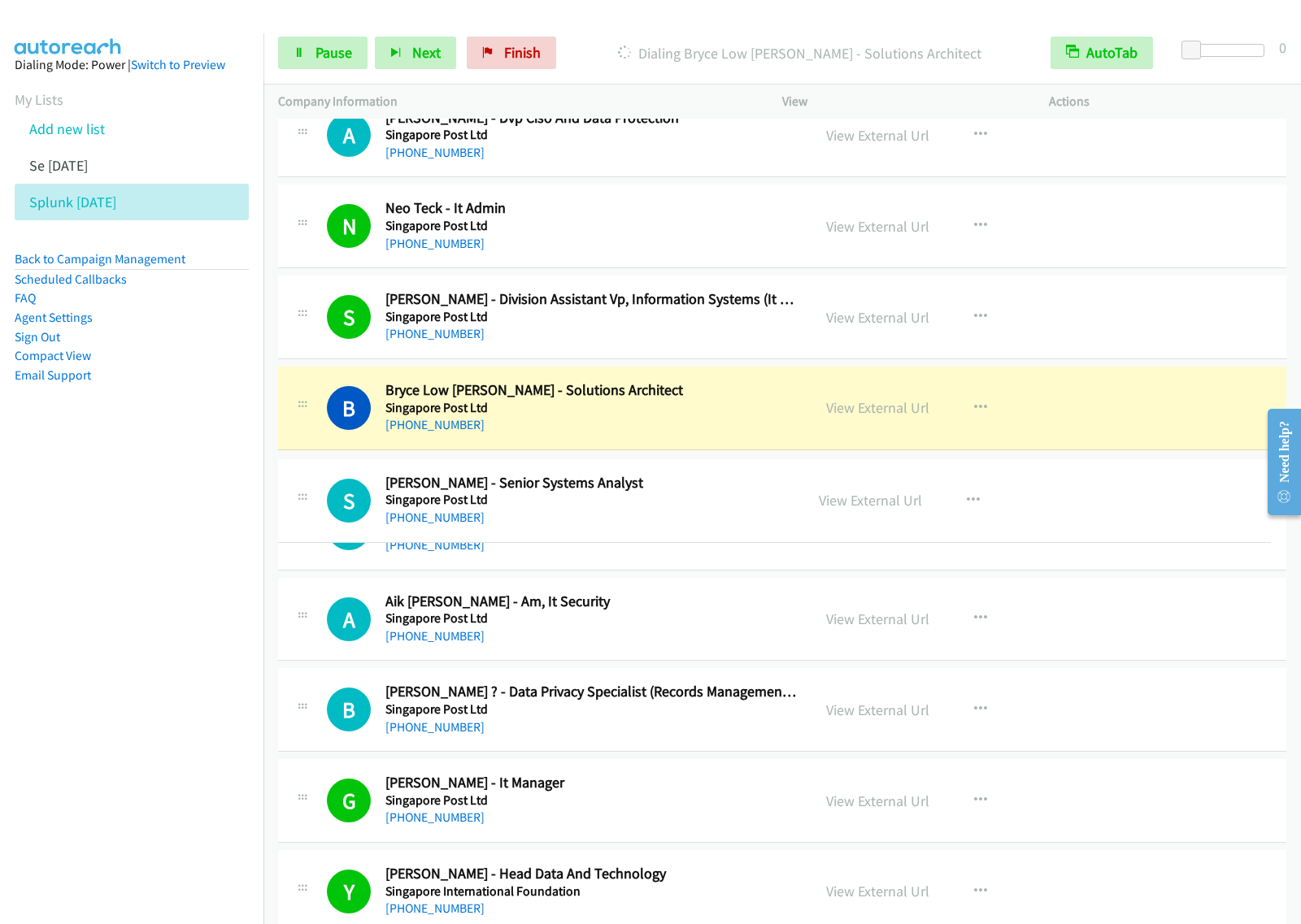
drag, startPoint x: 628, startPoint y: 683, endPoint x: 661, endPoint y: 492, distance: 193.8
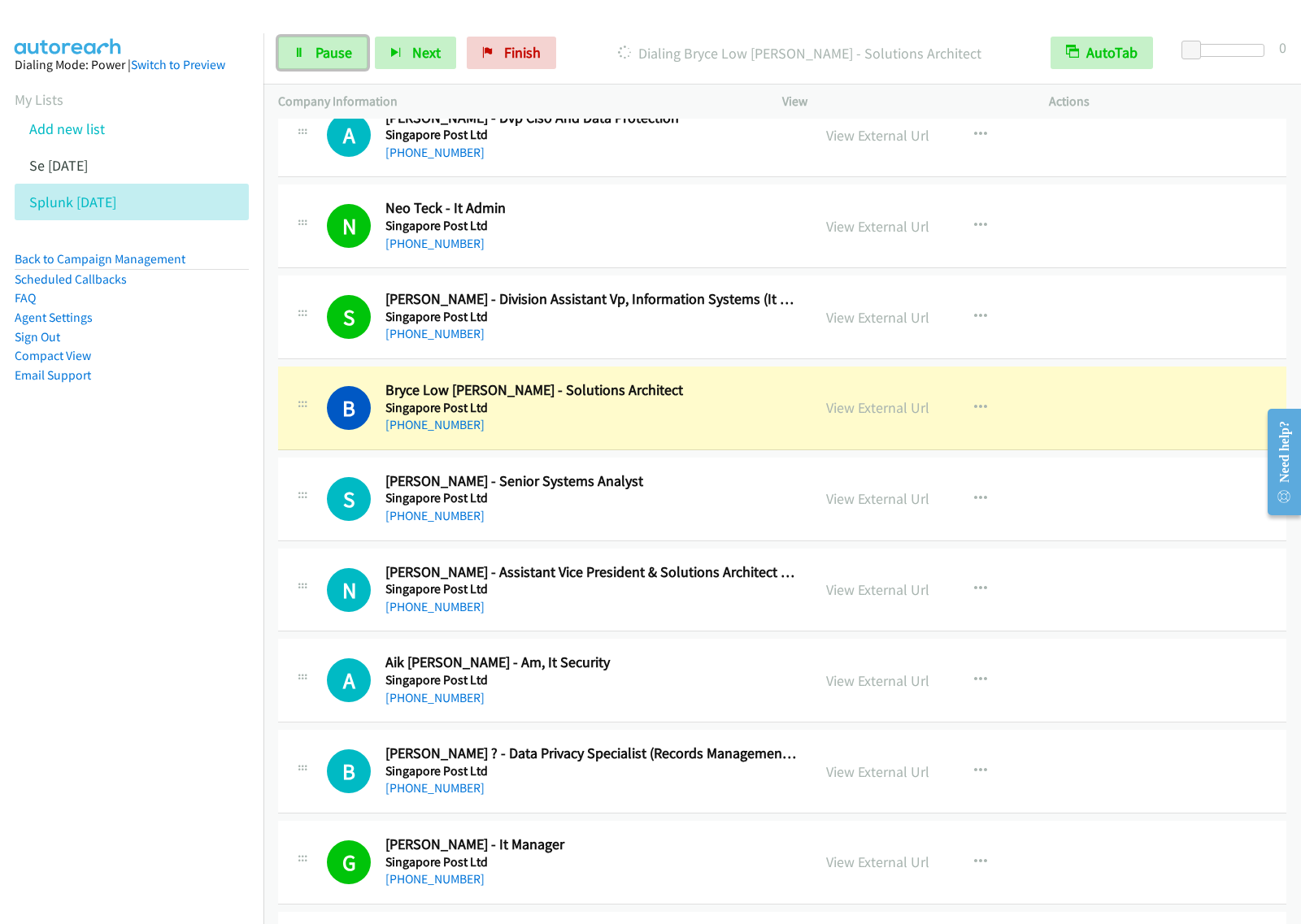
drag, startPoint x: 346, startPoint y: 51, endPoint x: 405, endPoint y: 7, distance: 73.6
click at [345, 53] on span "Pause" at bounding box center [333, 52] width 37 height 18
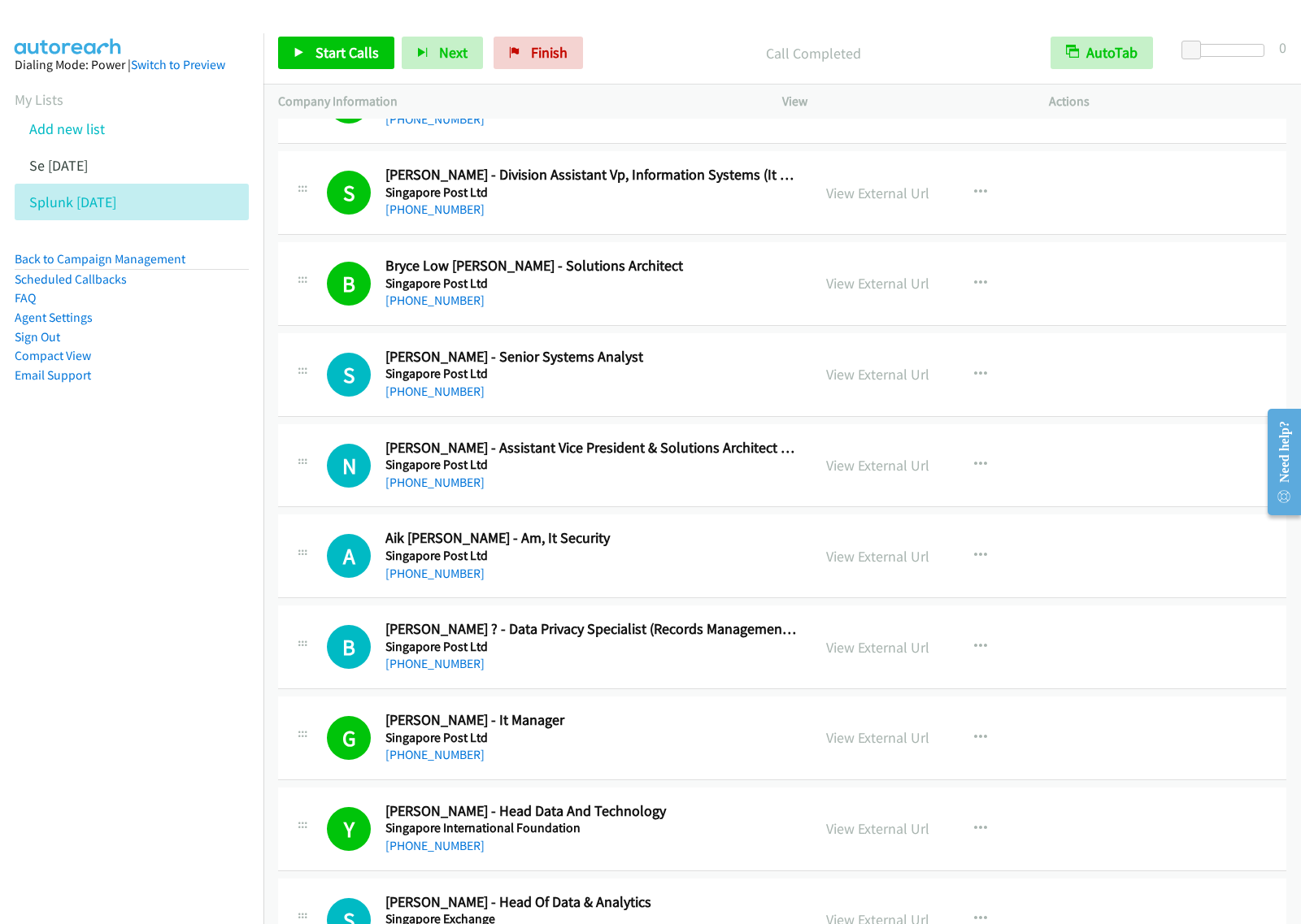
scroll to position [6502, 0]
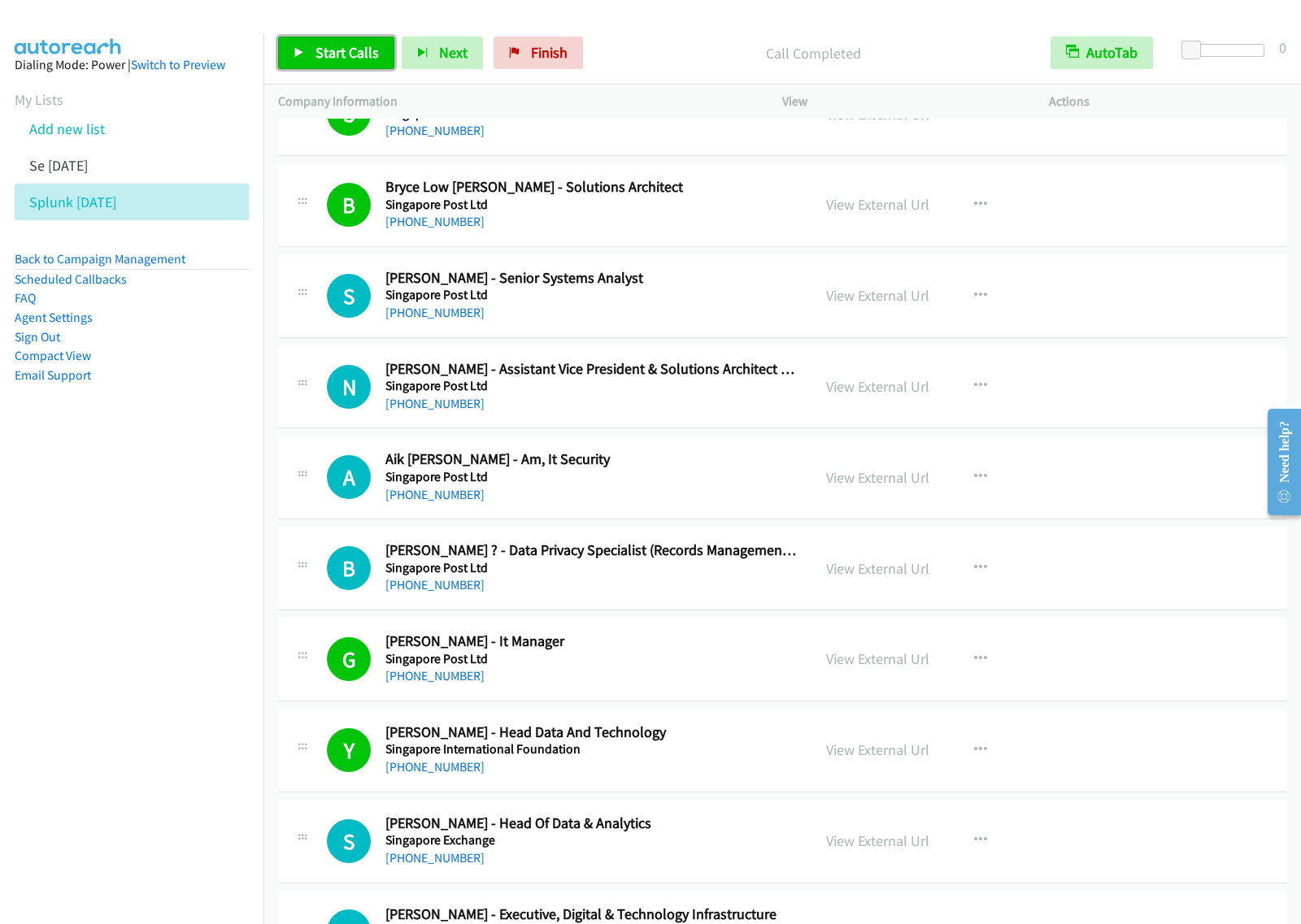
click at [370, 58] on span "Start Calls" at bounding box center [347, 52] width 64 height 18
click at [330, 61] on span "Pause" at bounding box center [333, 52] width 37 height 18
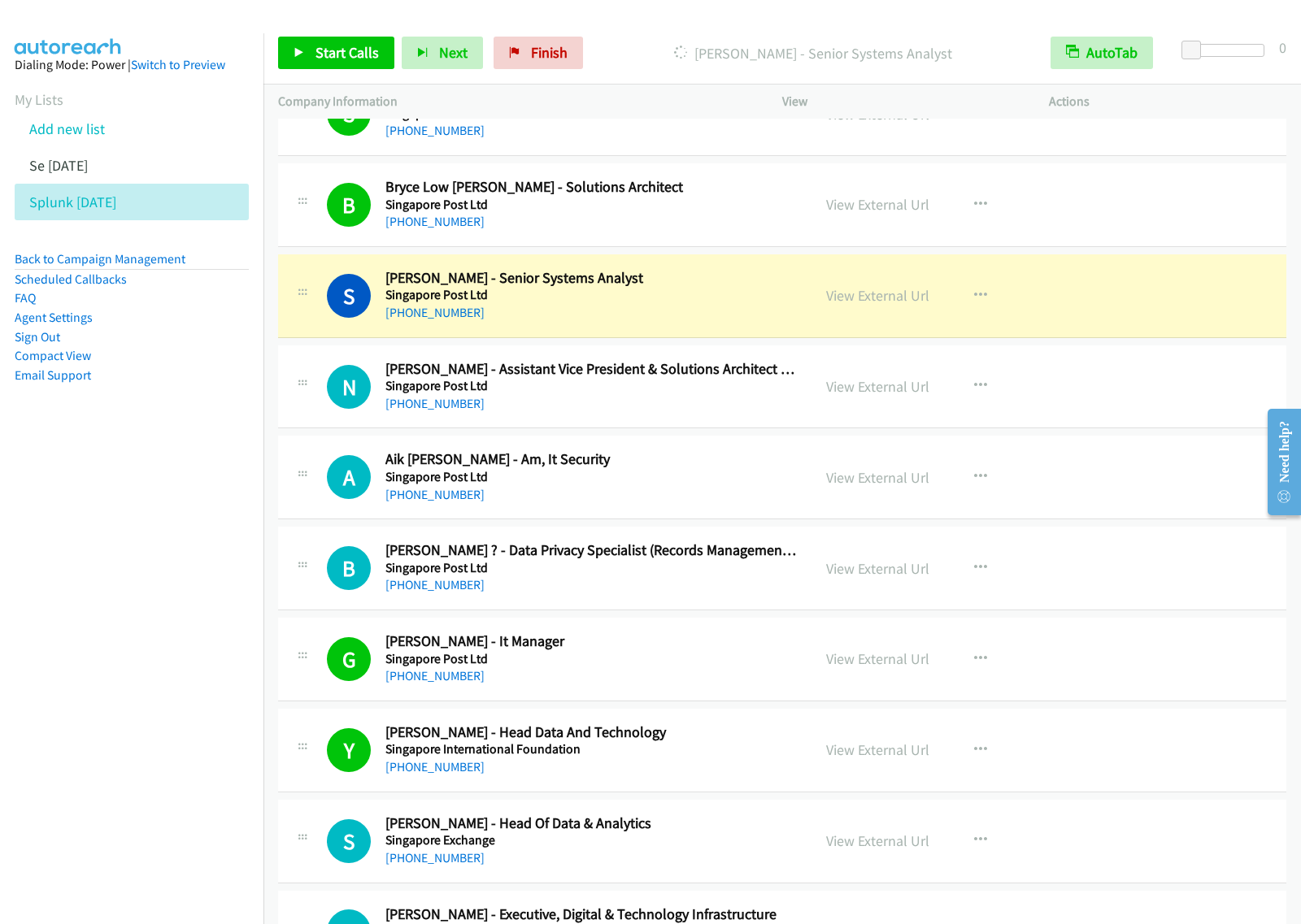
click at [111, 579] on nav "Dialing Mode: Power | Switch to Preview My Lists Add new list Se [DATE] Splunk …" at bounding box center [132, 495] width 264 height 924
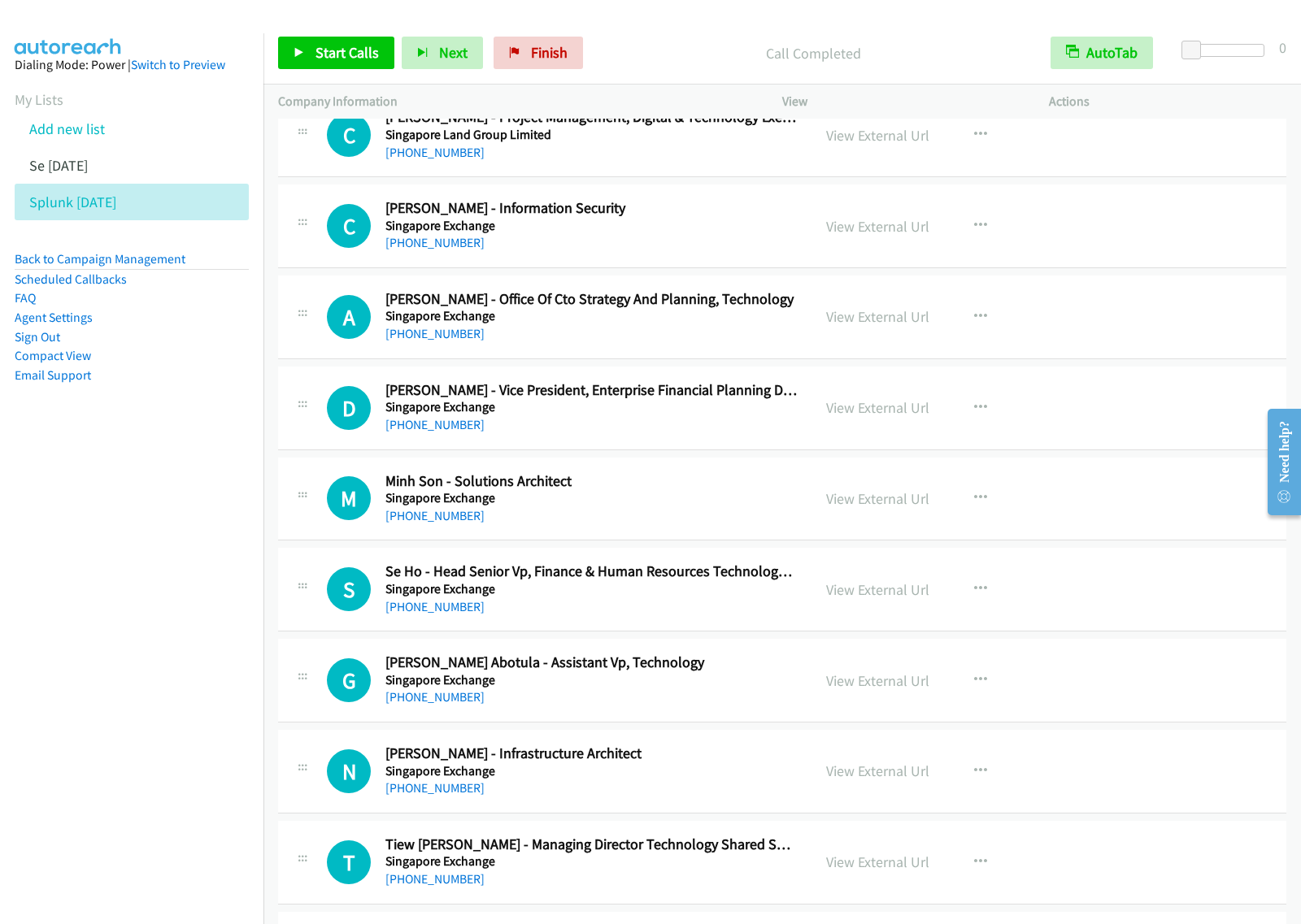
scroll to position [7416, 0]
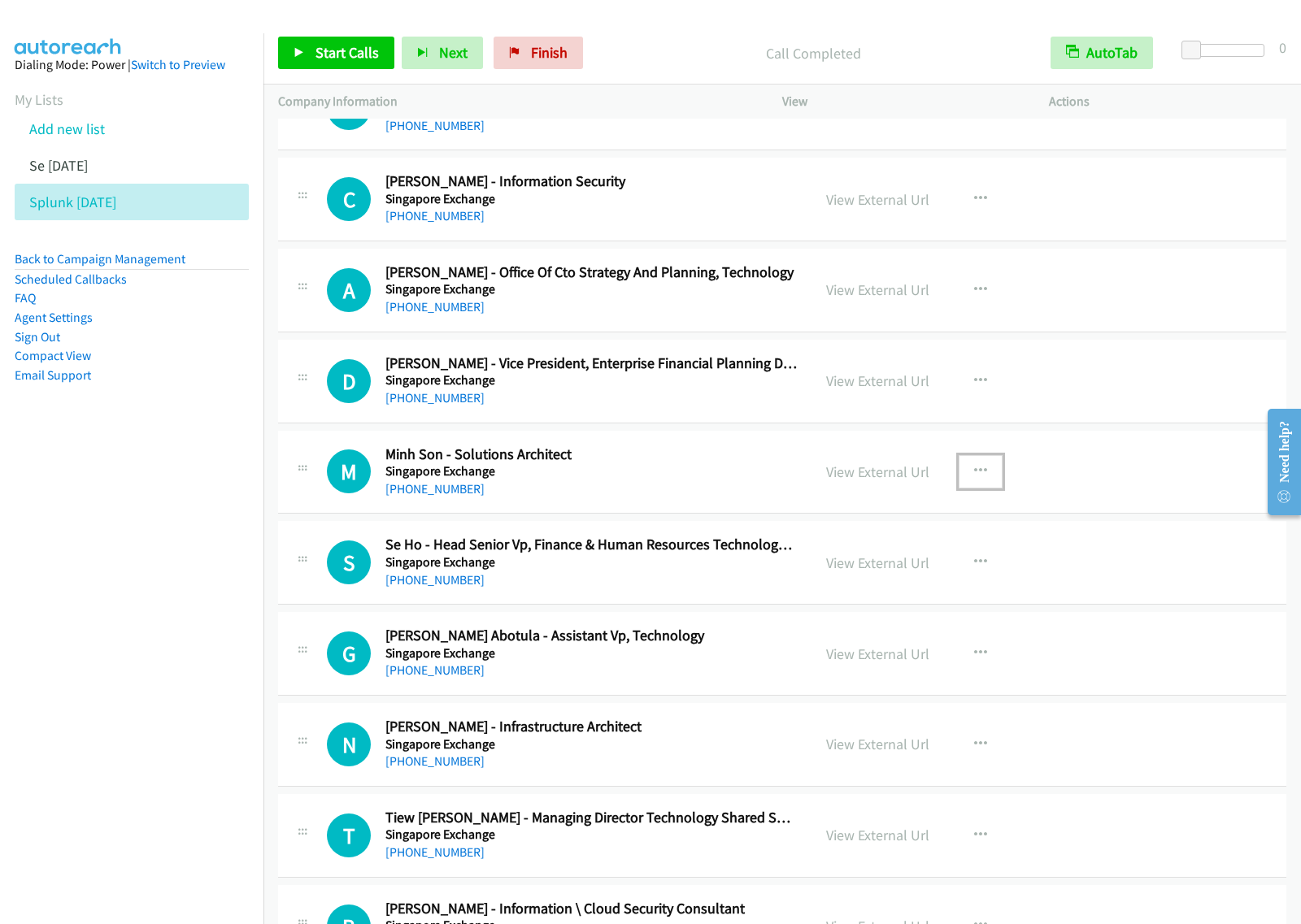
click at [976, 478] on icon "button" at bounding box center [980, 470] width 13 height 13
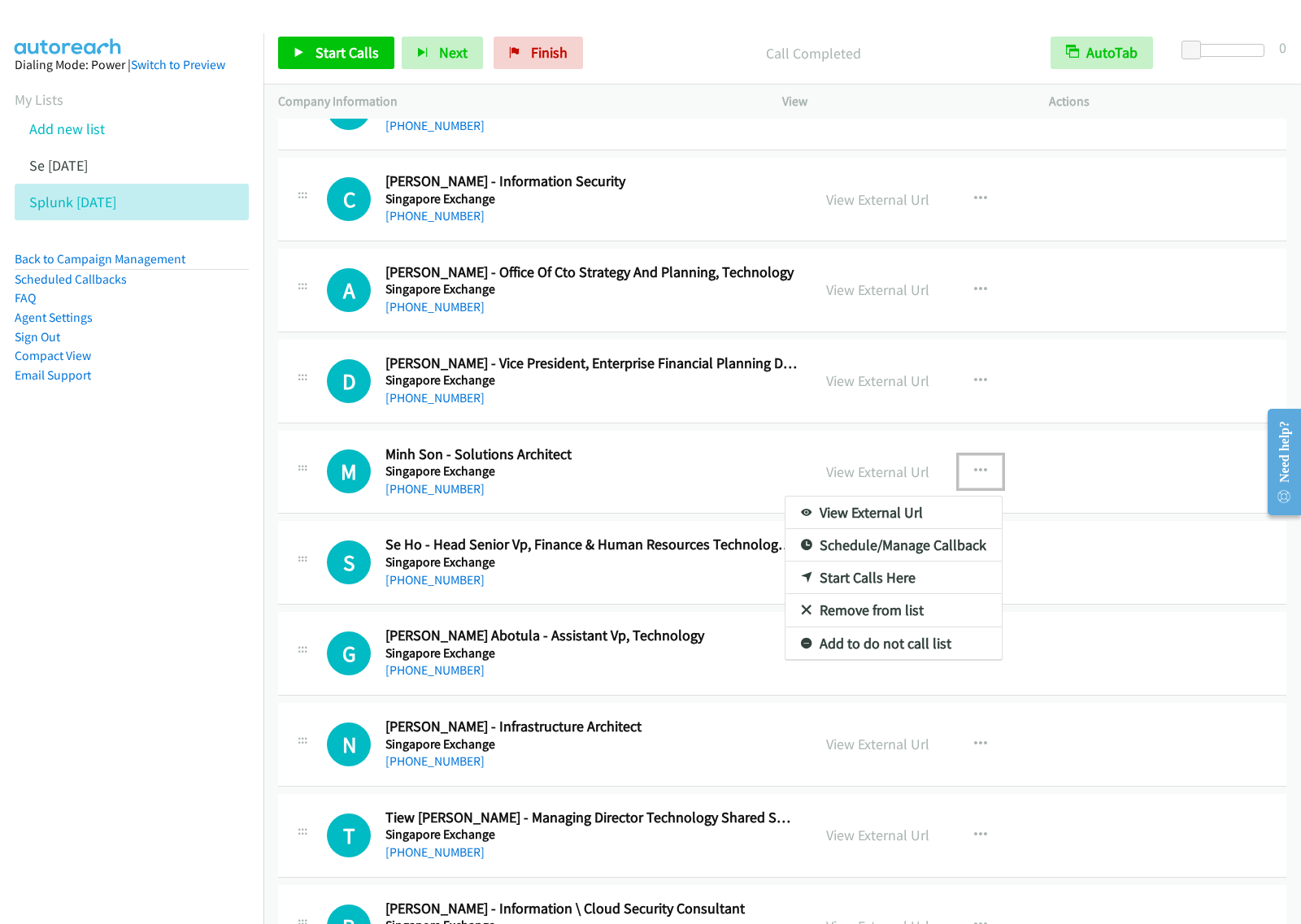
click at [901, 588] on link "Start Calls Here" at bounding box center [893, 578] width 216 height 33
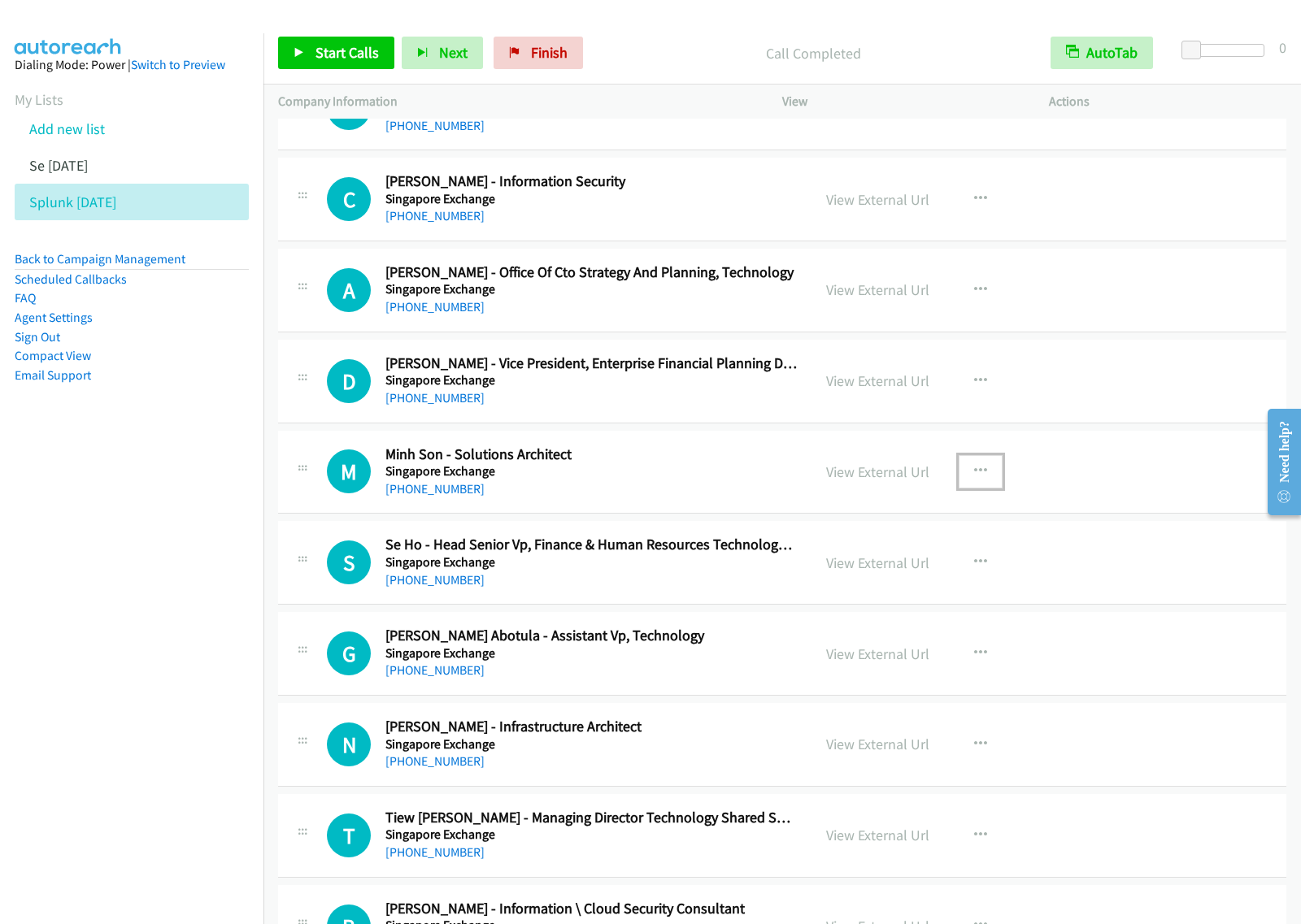
click at [974, 478] on icon "button" at bounding box center [980, 470] width 13 height 13
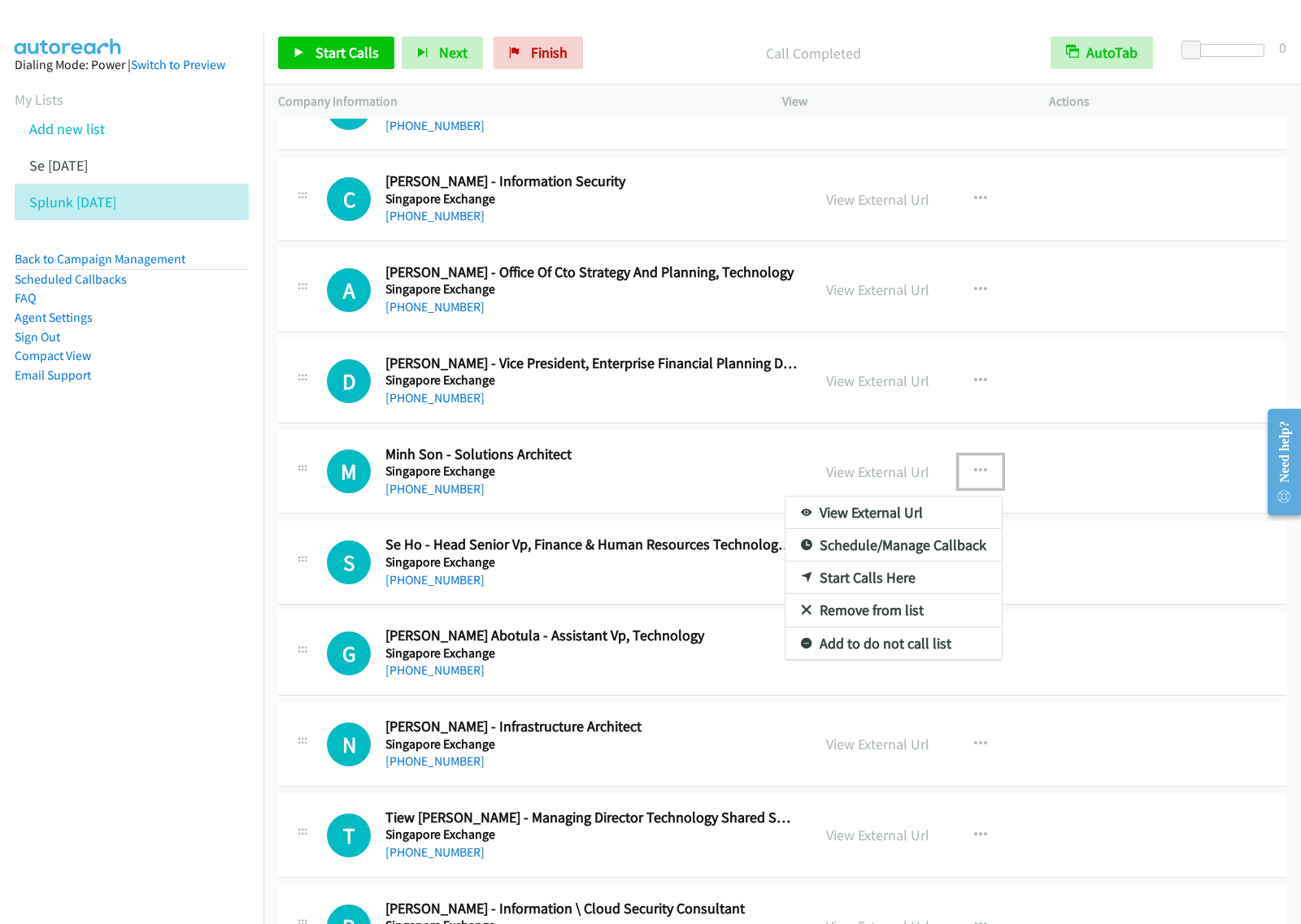
click at [922, 588] on link "Start Calls Here" at bounding box center [893, 578] width 216 height 33
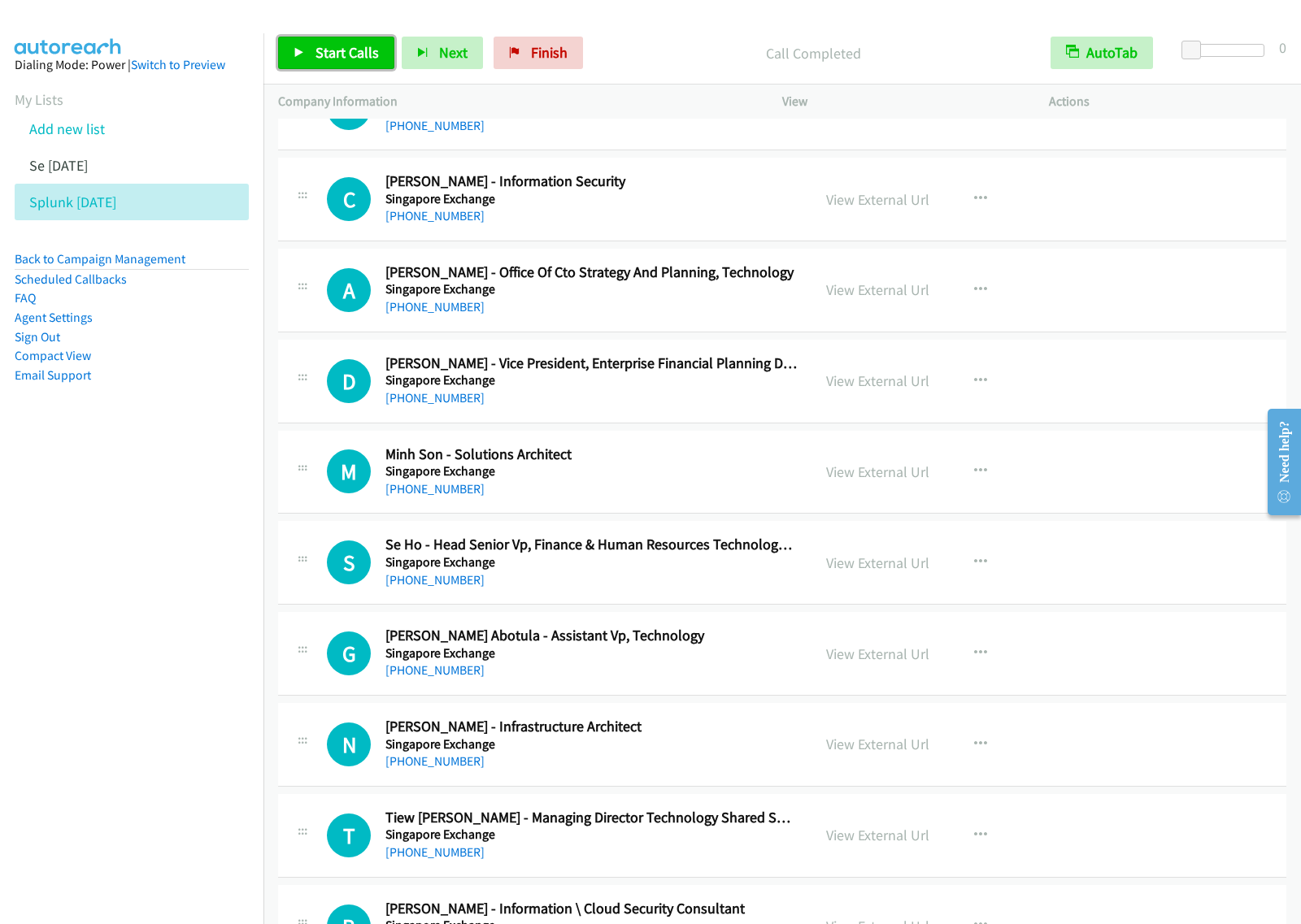
click at [363, 57] on span "Start Calls" at bounding box center [347, 52] width 64 height 18
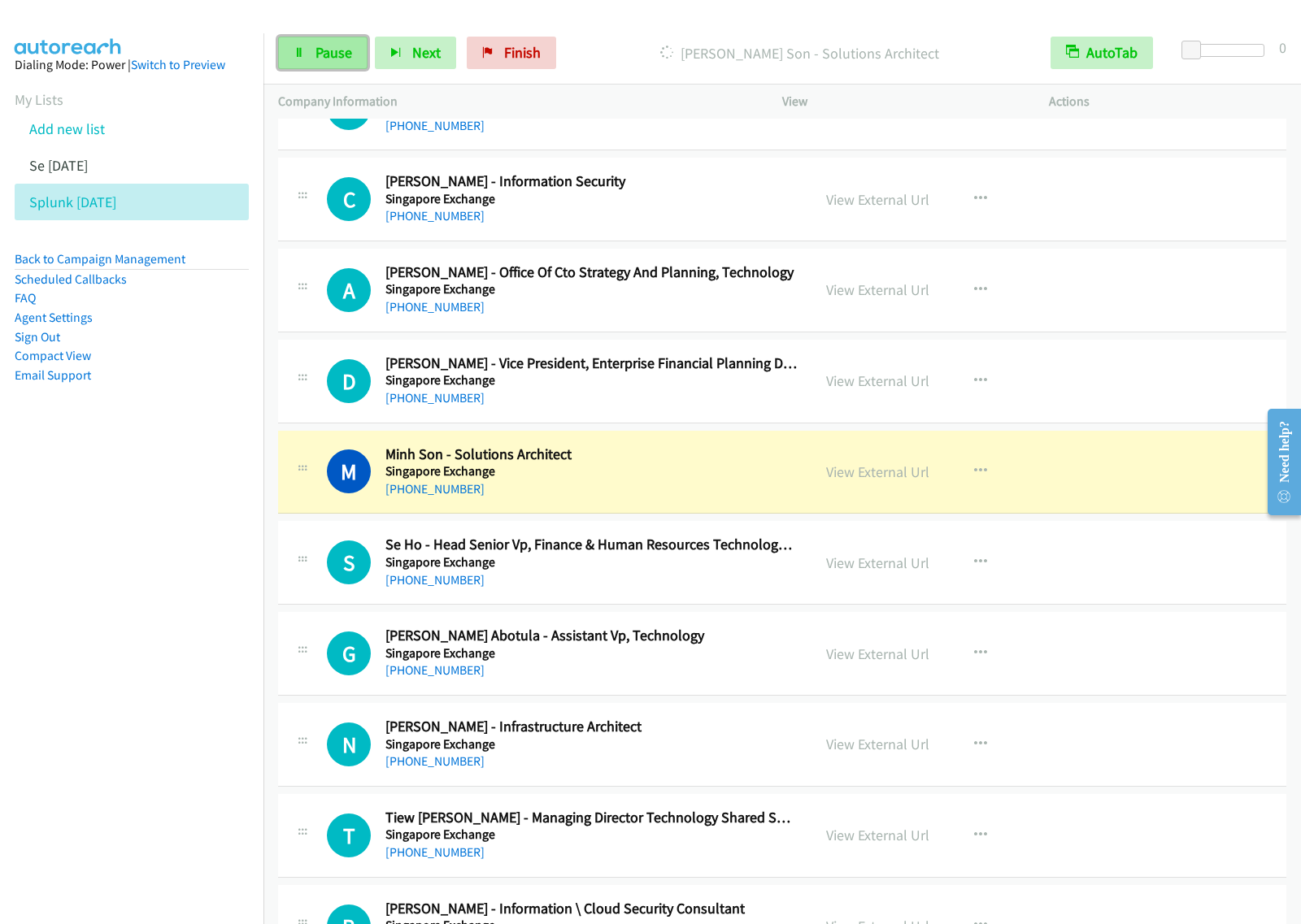
click at [330, 54] on span "Pause" at bounding box center [333, 52] width 37 height 18
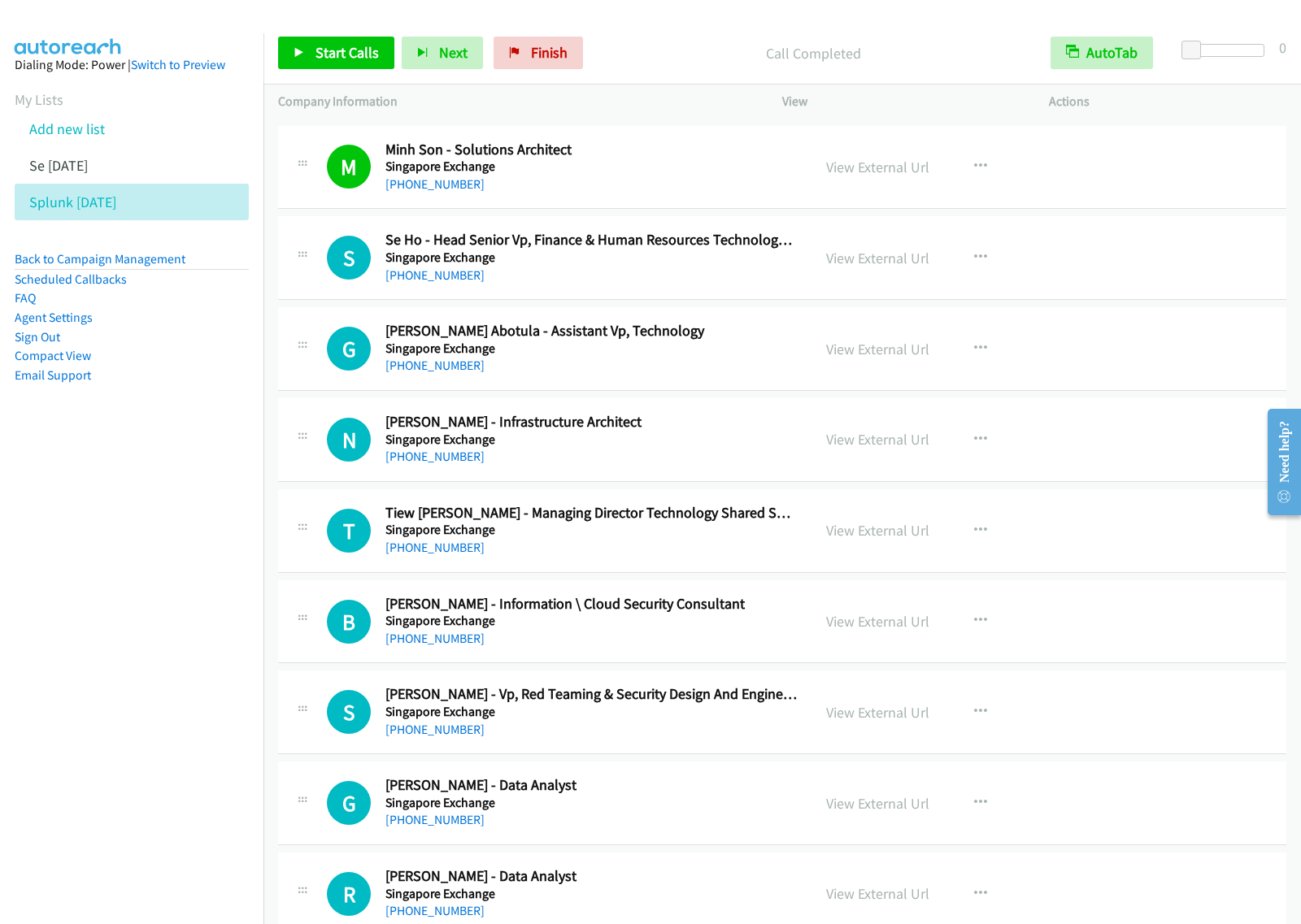
scroll to position [7823, 0]
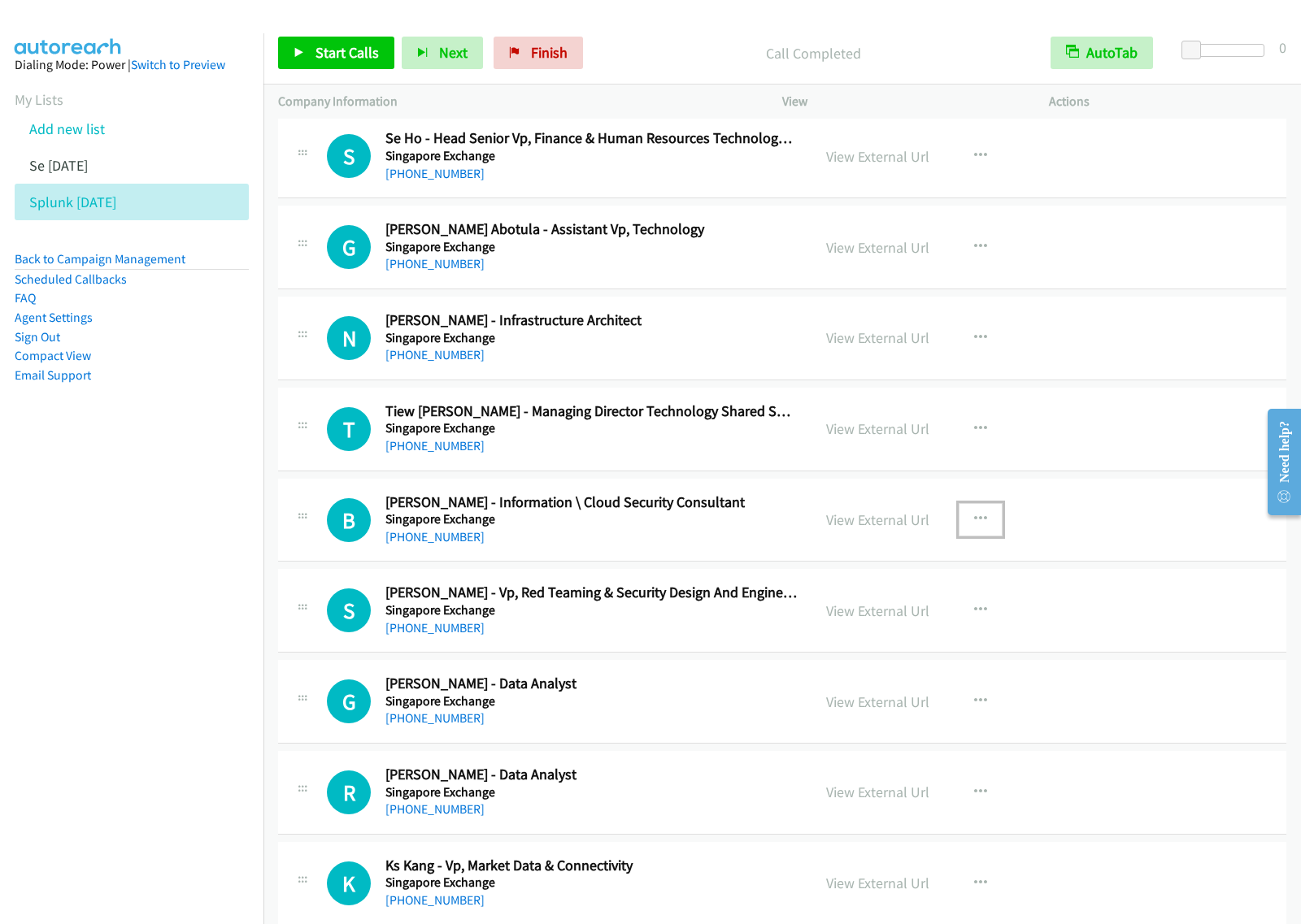
click at [974, 526] on icon "button" at bounding box center [980, 518] width 13 height 13
click at [890, 640] on link "Start Calls Here" at bounding box center [893, 626] width 216 height 33
click at [981, 536] on button "button" at bounding box center [980, 519] width 44 height 33
click at [919, 642] on link "Start Calls Here" at bounding box center [893, 626] width 216 height 33
click at [338, 41] on link "Start Calls" at bounding box center [335, 53] width 117 height 33
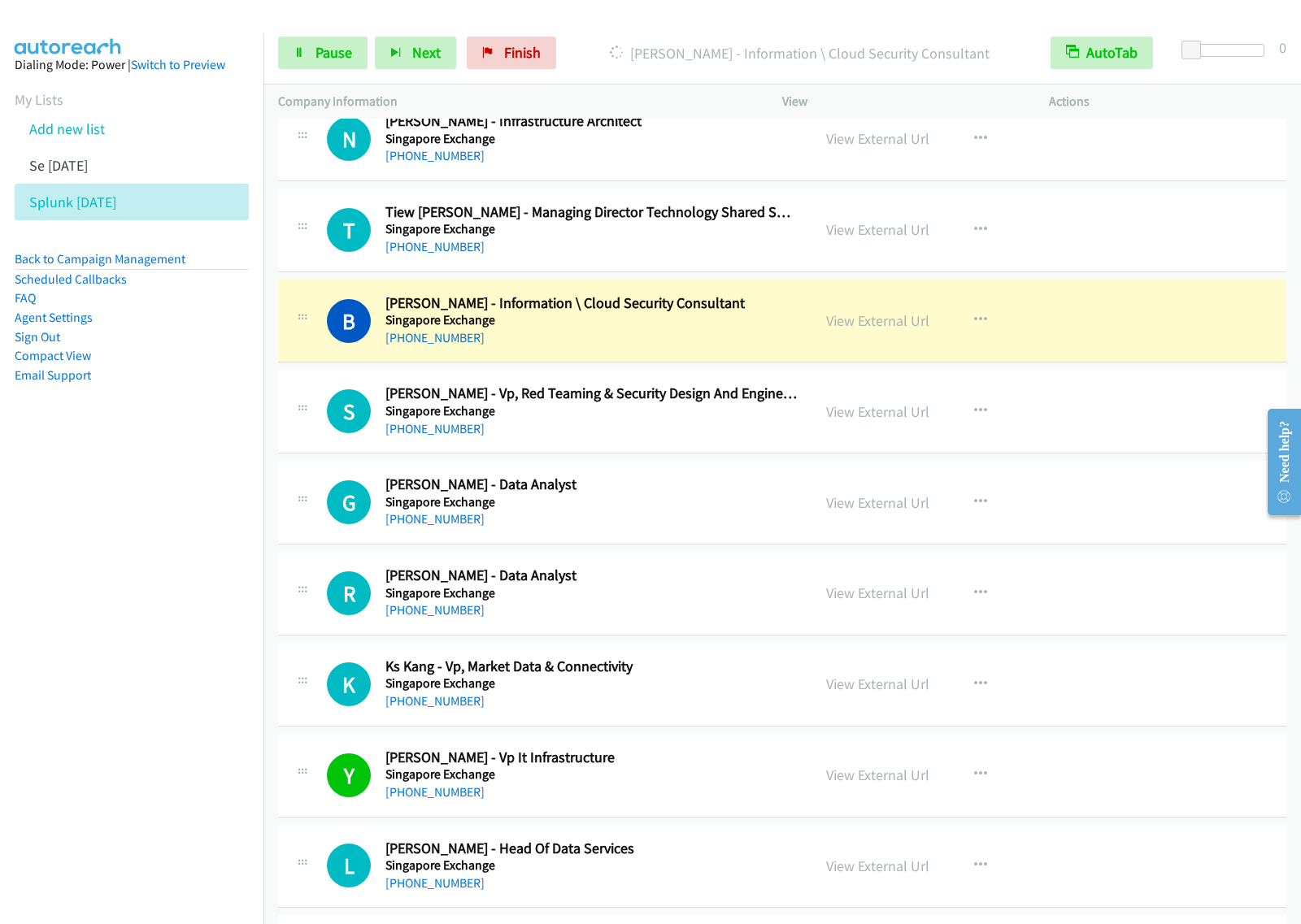
scroll to position [8026, 0]
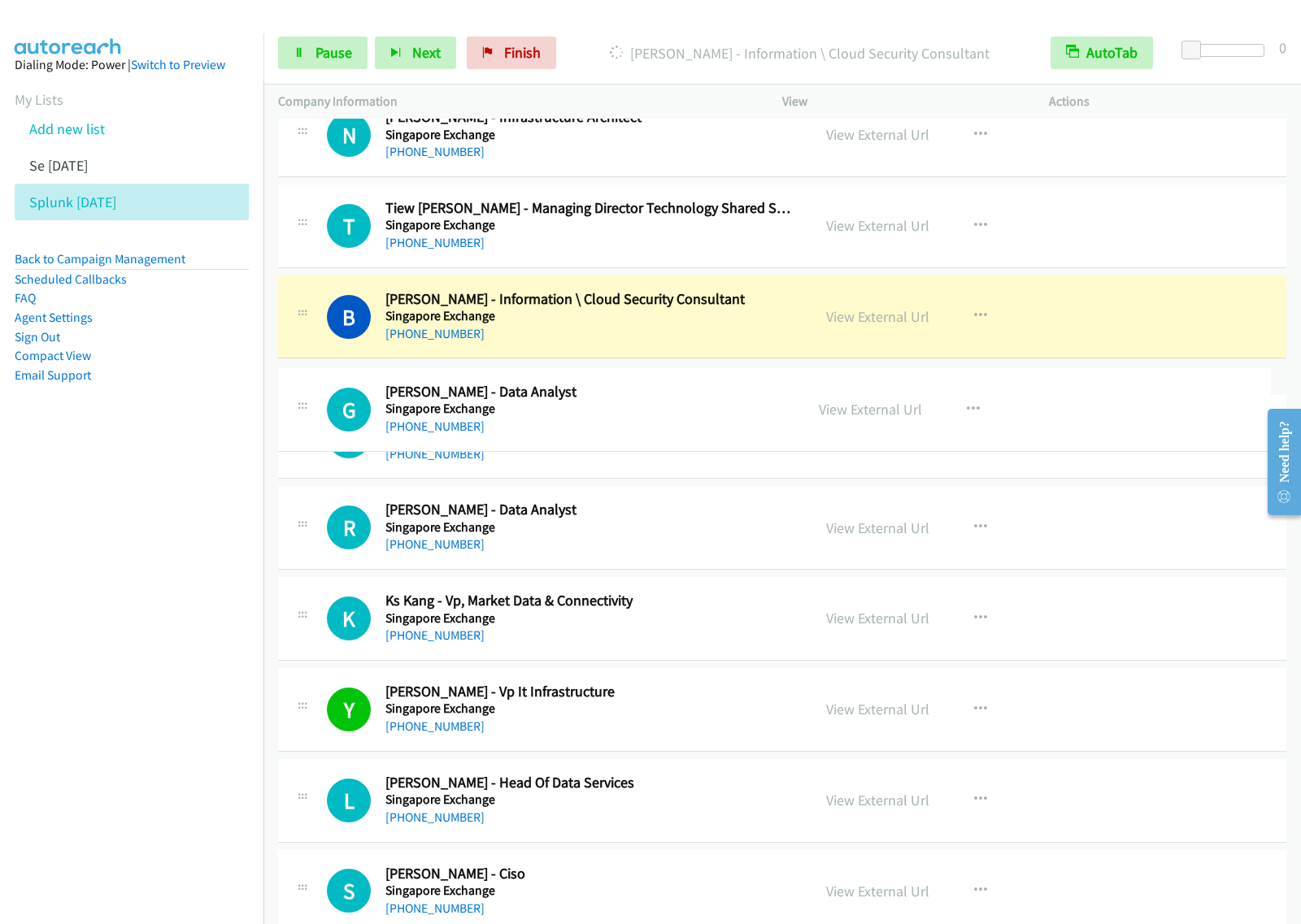
drag, startPoint x: 624, startPoint y: 458, endPoint x: 640, endPoint y: 403, distance: 57.3
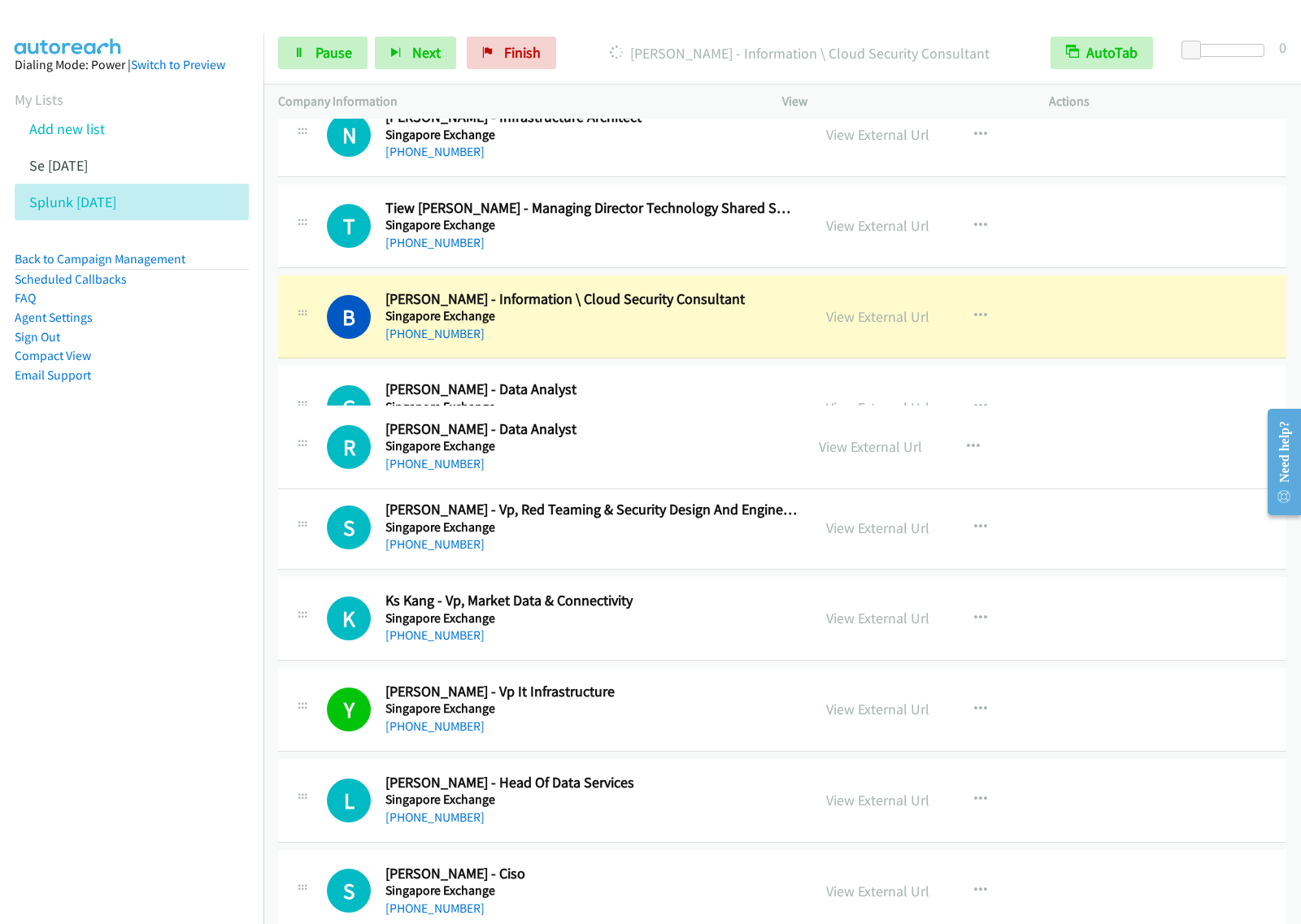
drag, startPoint x: 636, startPoint y: 585, endPoint x: 667, endPoint y: 443, distance: 145.3
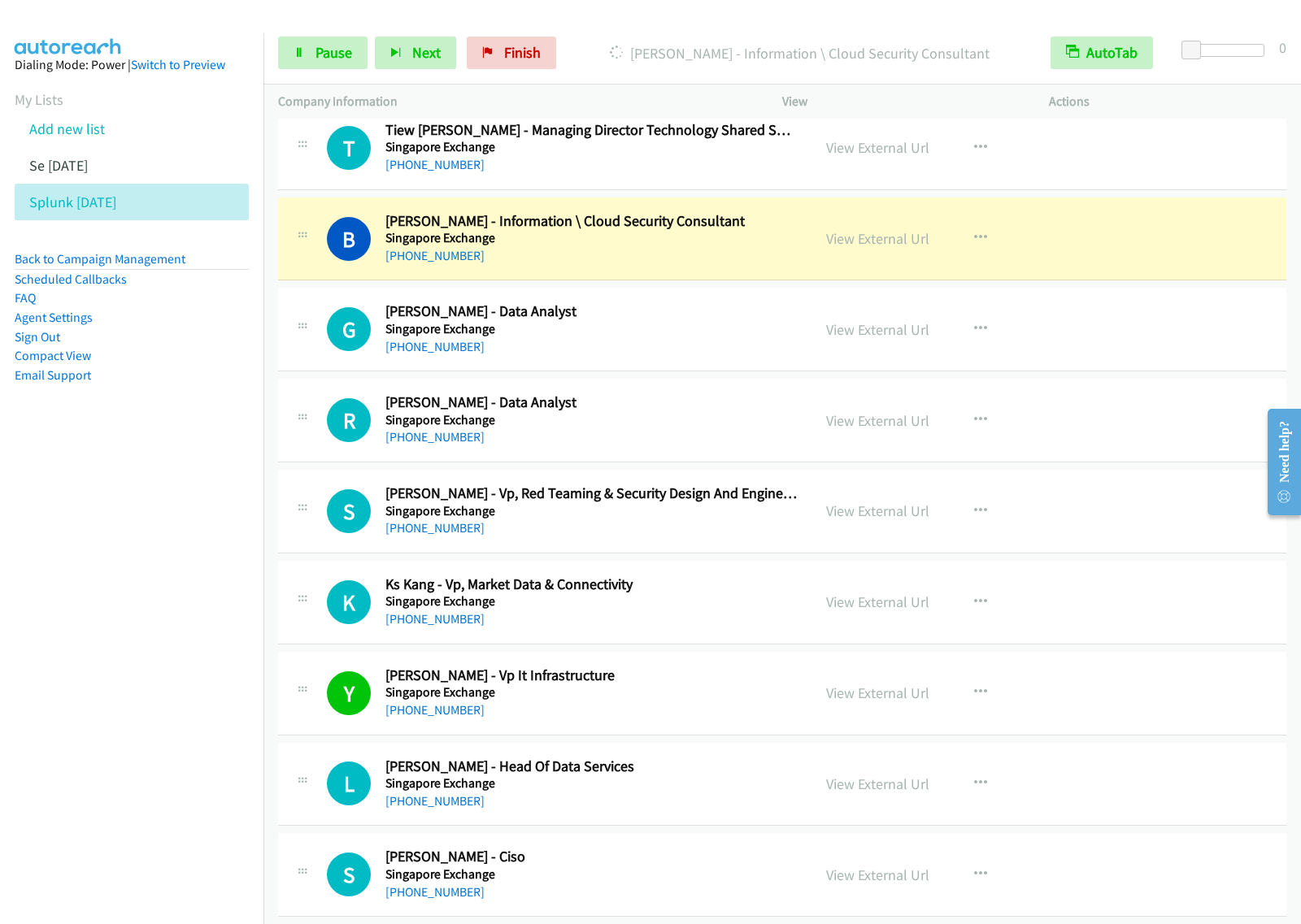
scroll to position [8127, 0]
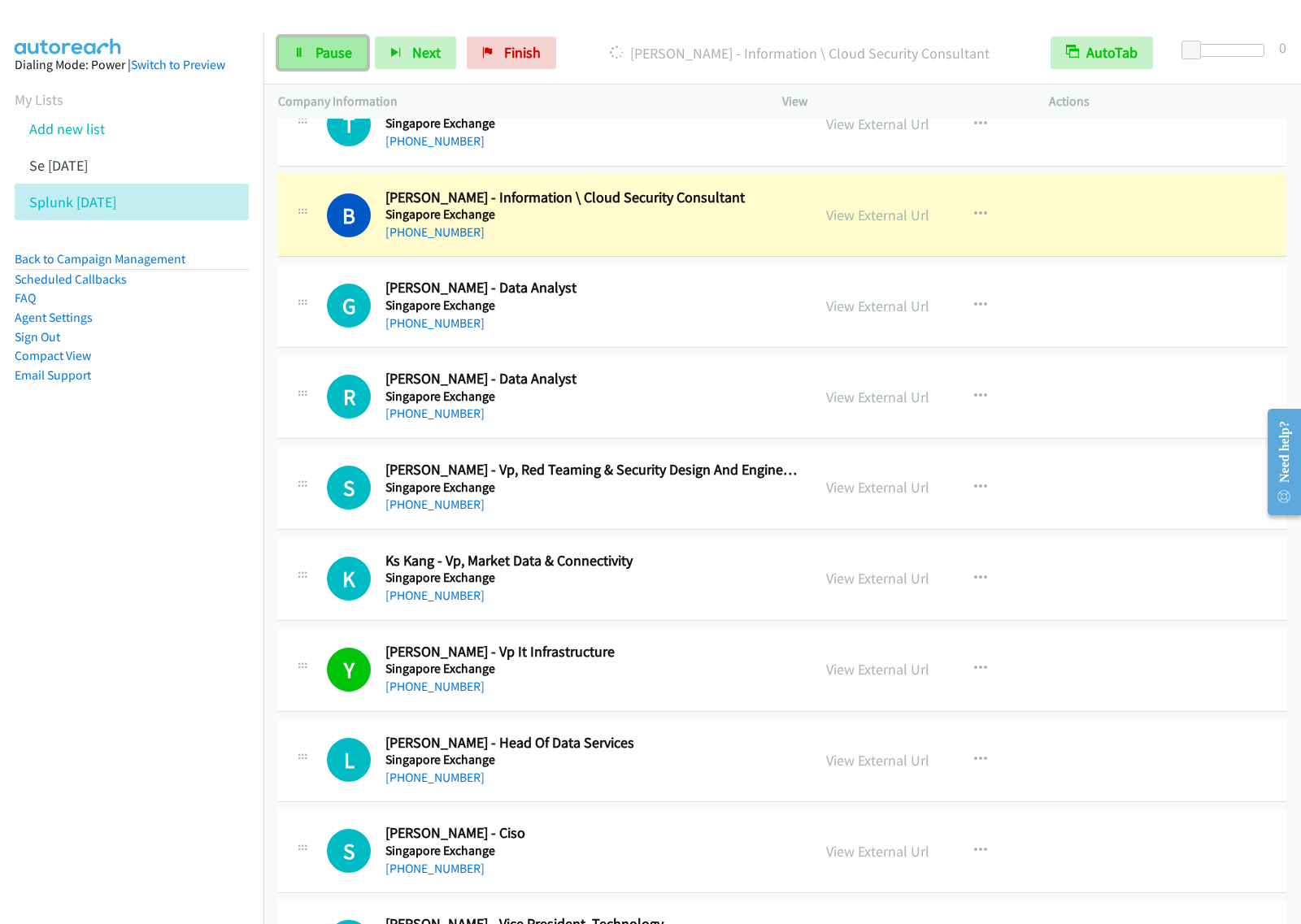
click at [328, 42] on link "Pause" at bounding box center [322, 53] width 90 height 33
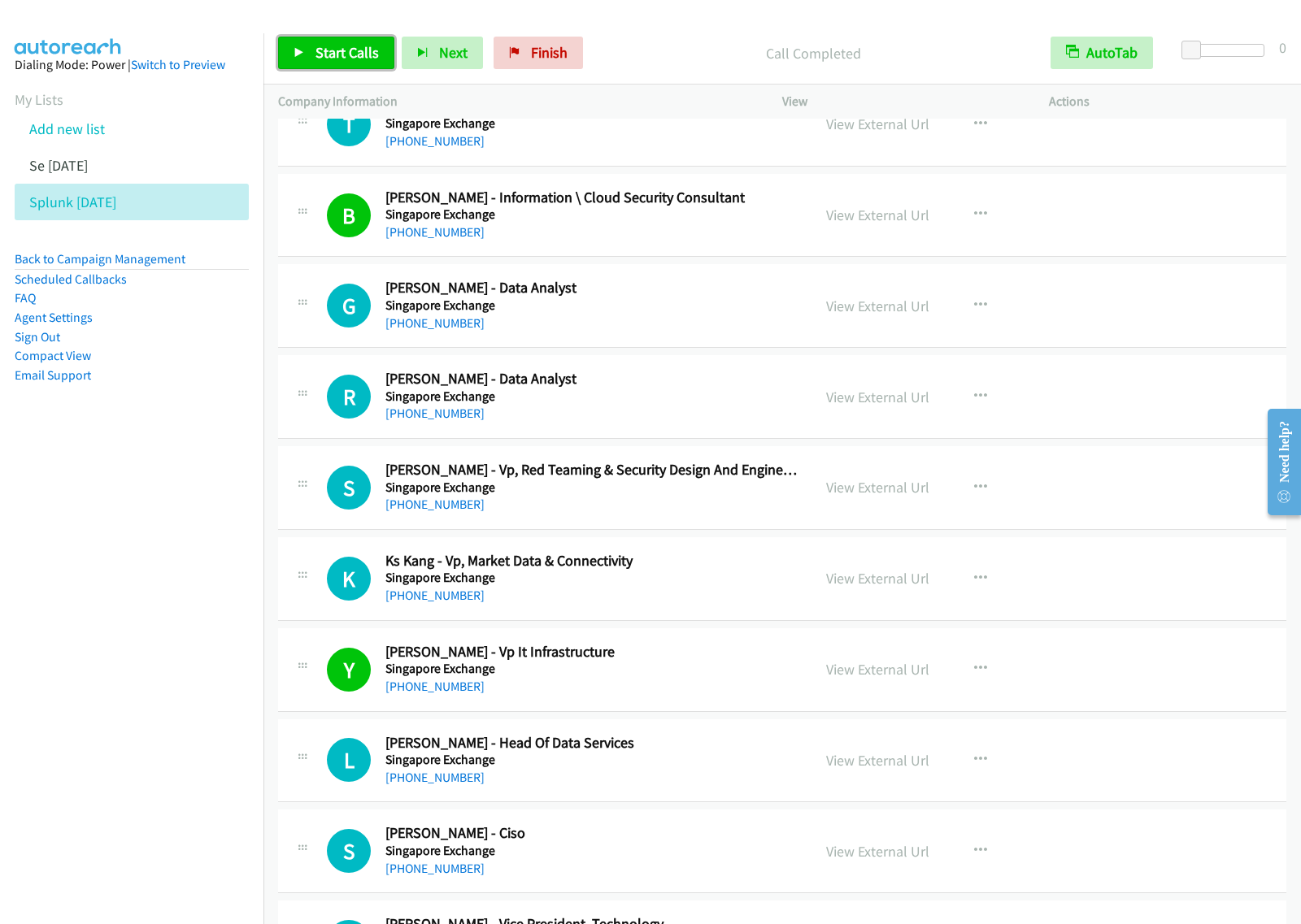
click at [348, 59] on span "Start Calls" at bounding box center [347, 52] width 64 height 18
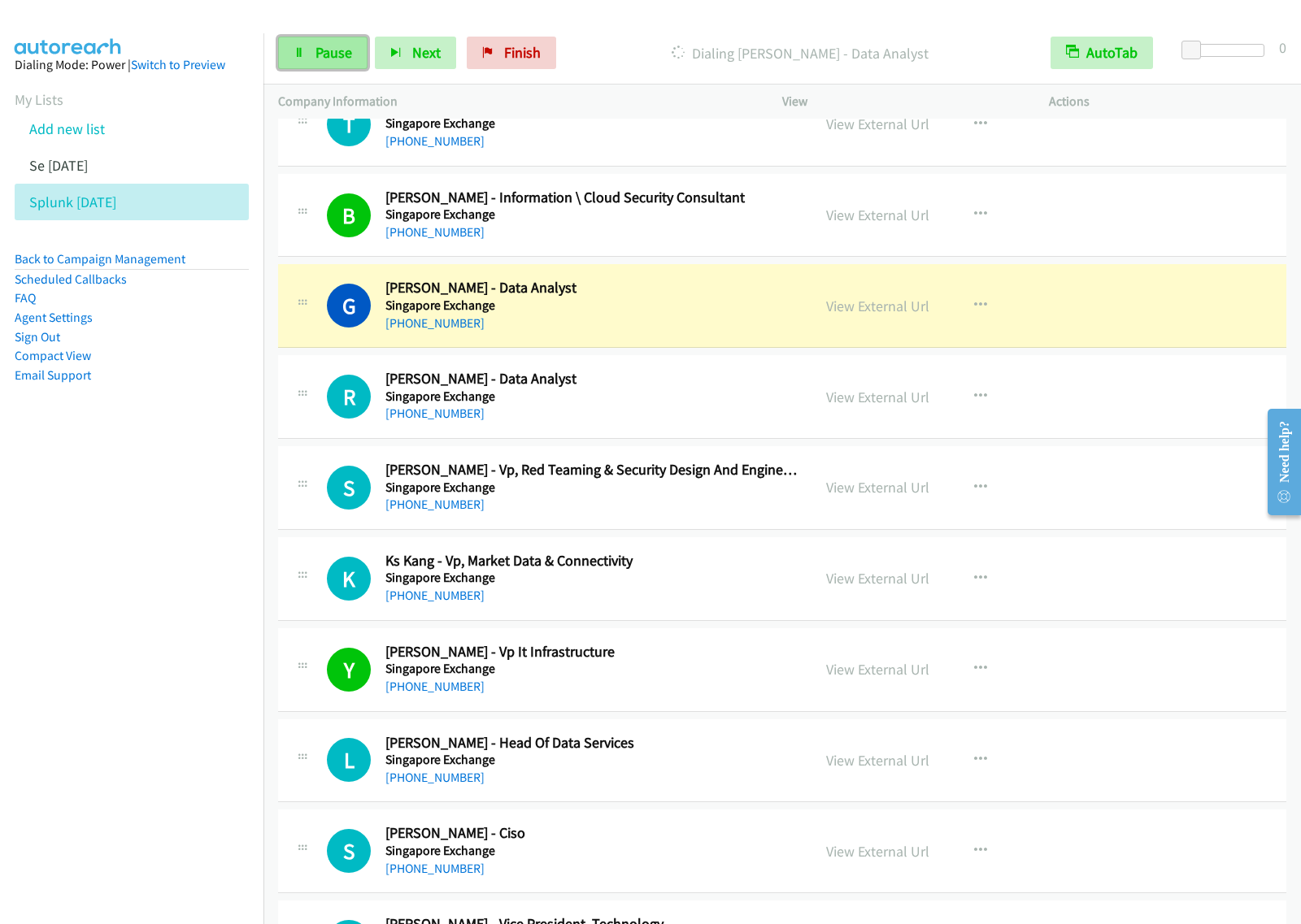
click at [351, 55] on span "Pause" at bounding box center [333, 52] width 37 height 18
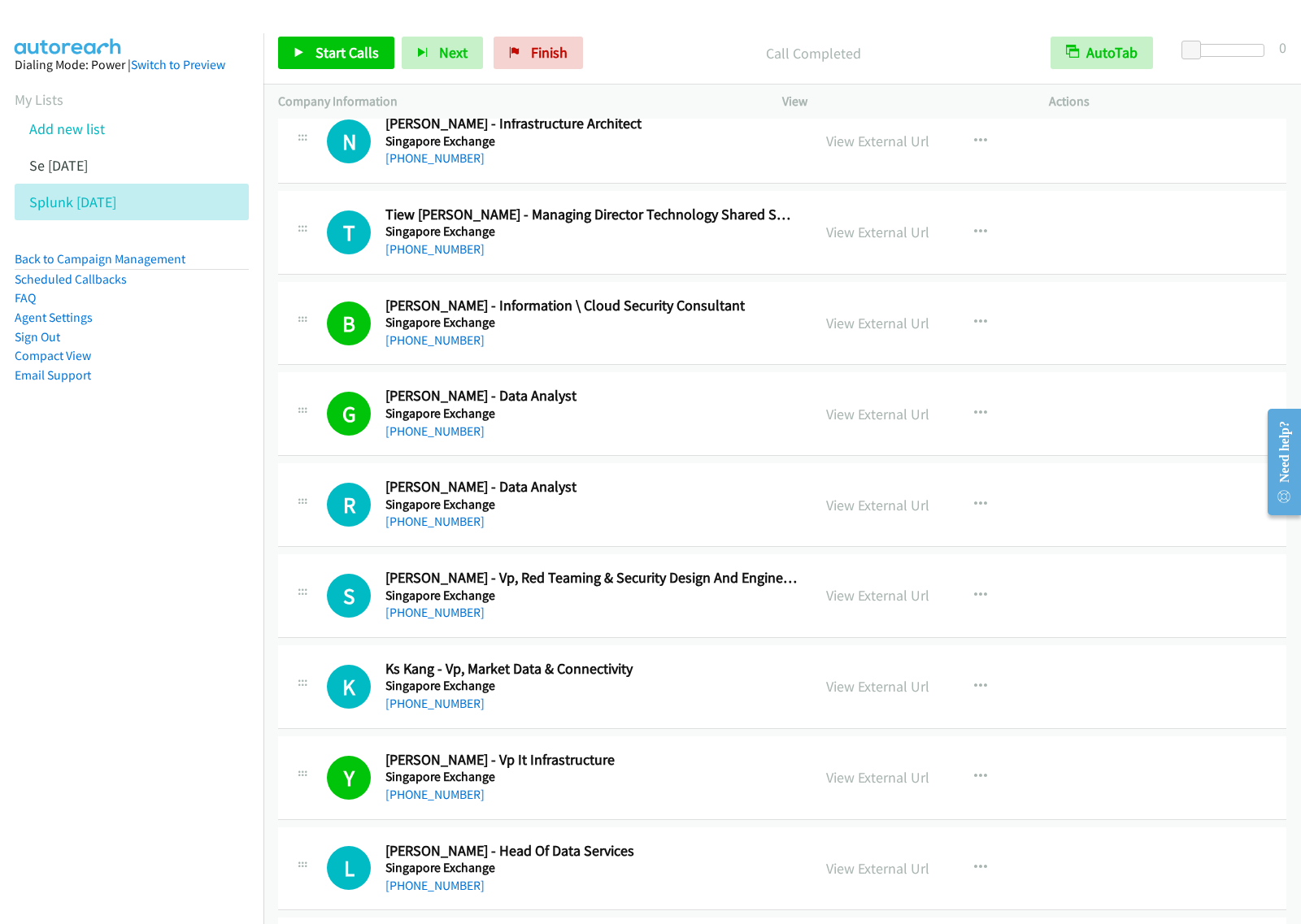
scroll to position [8026, 0]
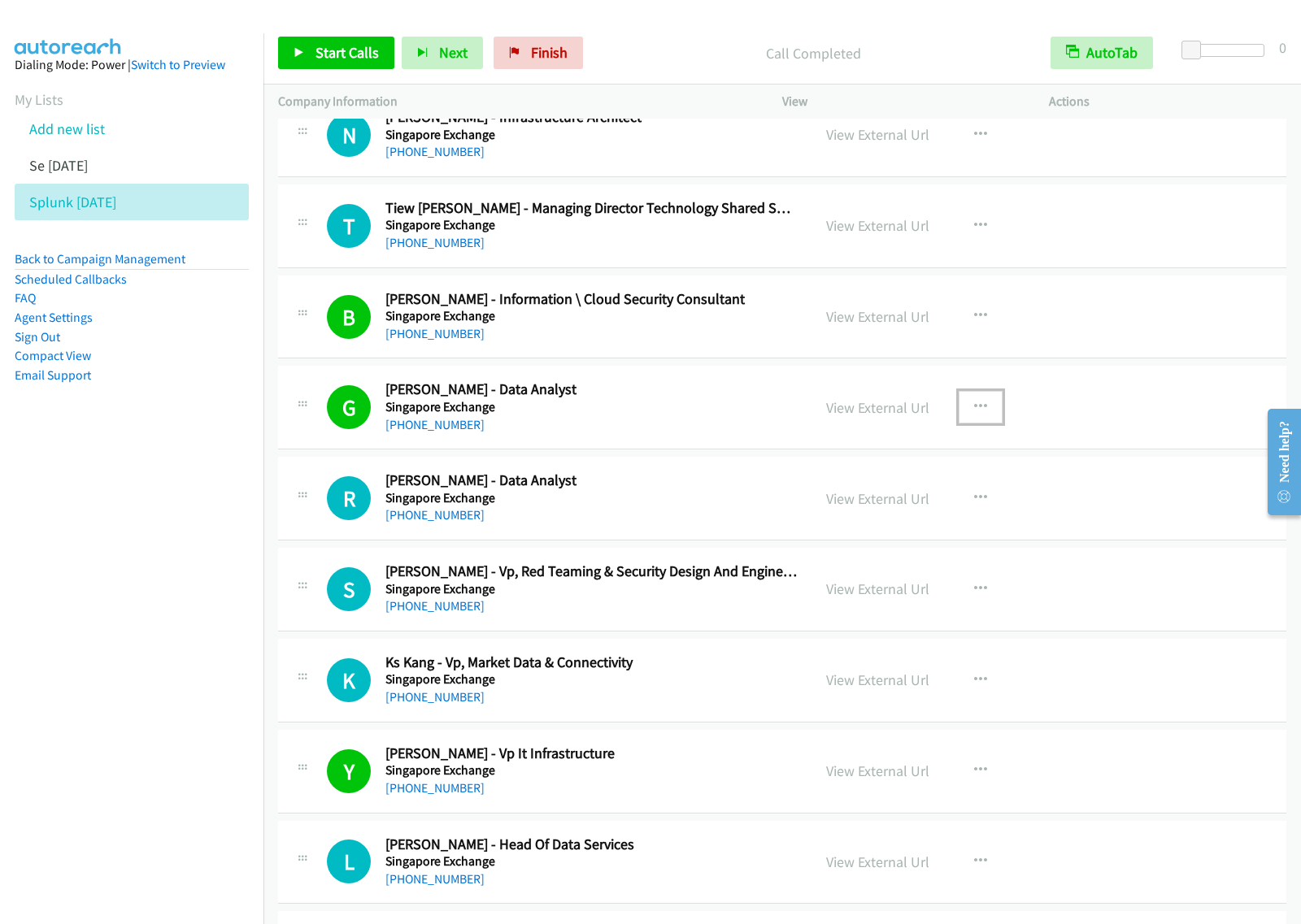
click at [976, 413] on icon "button" at bounding box center [980, 407] width 13 height 13
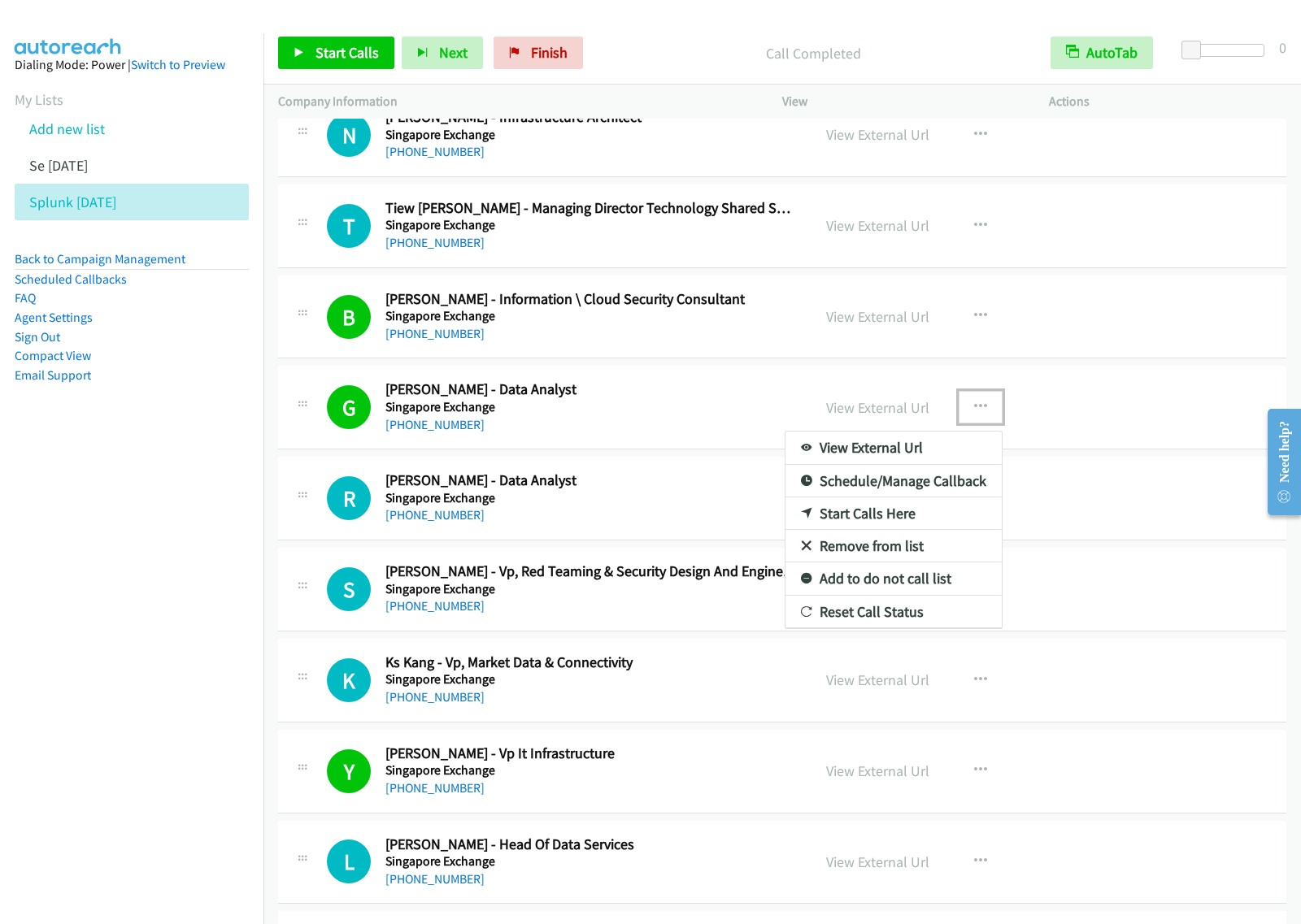
click at [885, 460] on link "View External Url" at bounding box center [893, 448] width 216 height 33
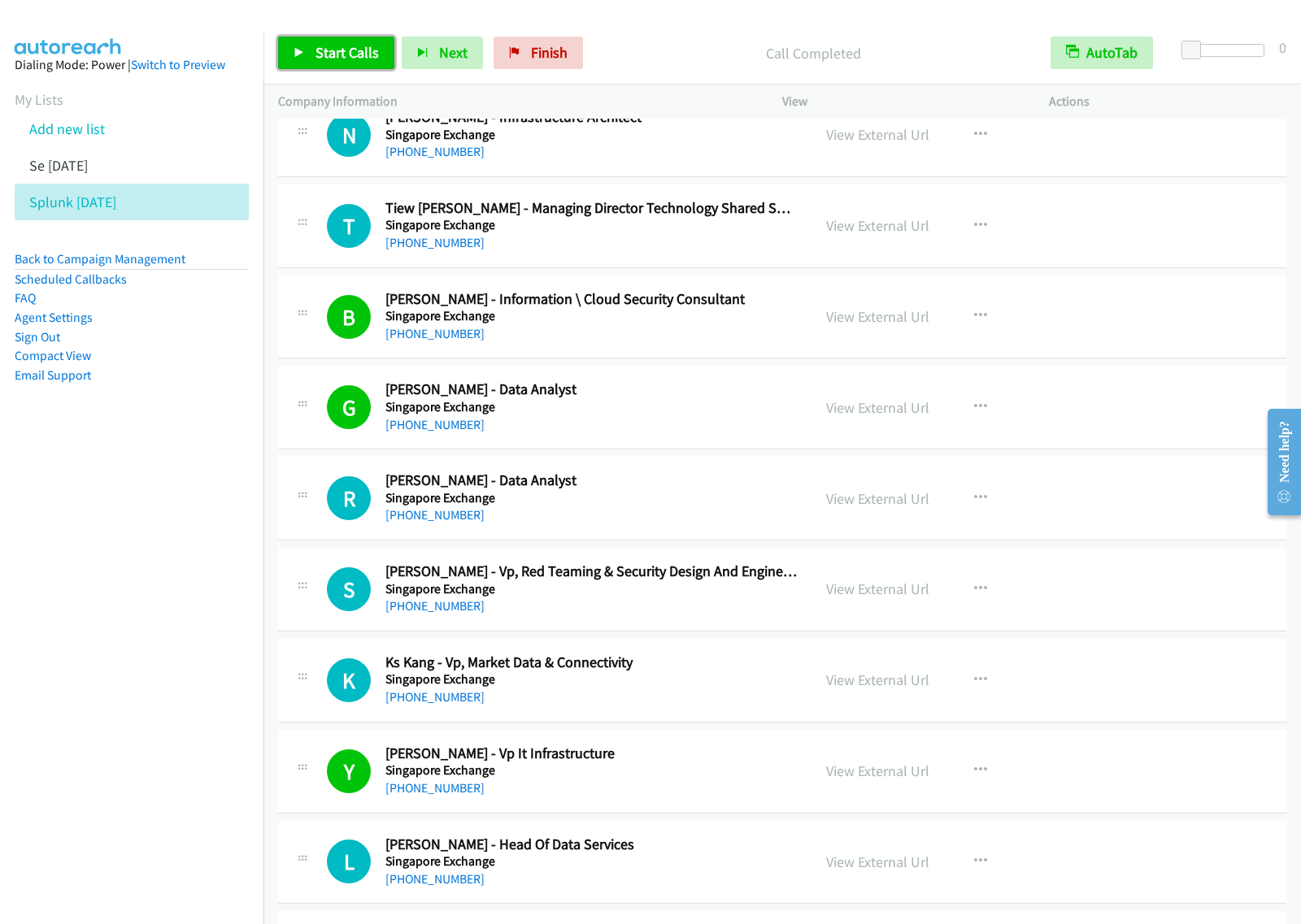
click at [364, 58] on span "Start Calls" at bounding box center [347, 52] width 64 height 18
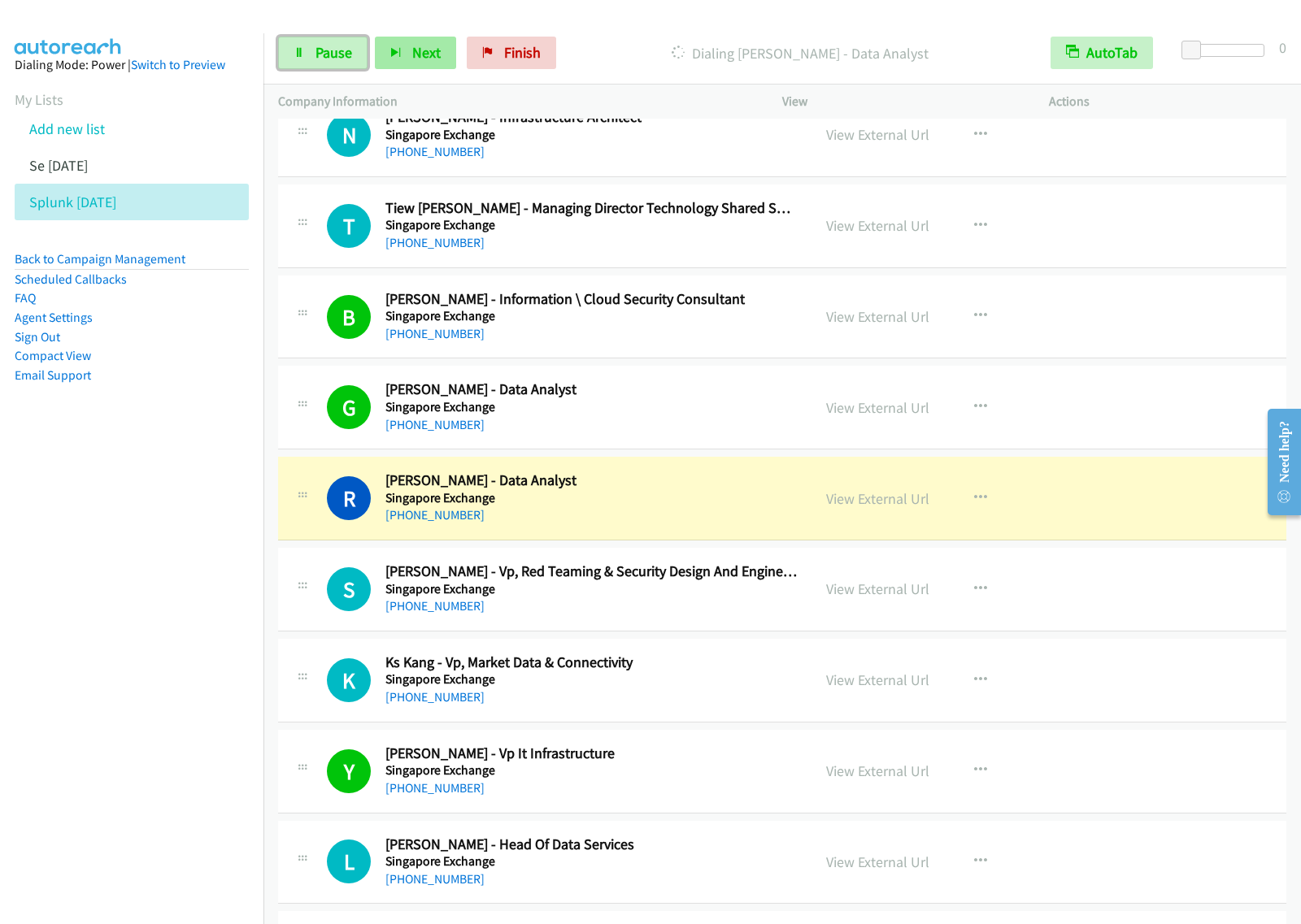
drag, startPoint x: 324, startPoint y: 63, endPoint x: 390, endPoint y: 49, distance: 67.5
click at [324, 63] on link "Pause" at bounding box center [322, 53] width 90 height 33
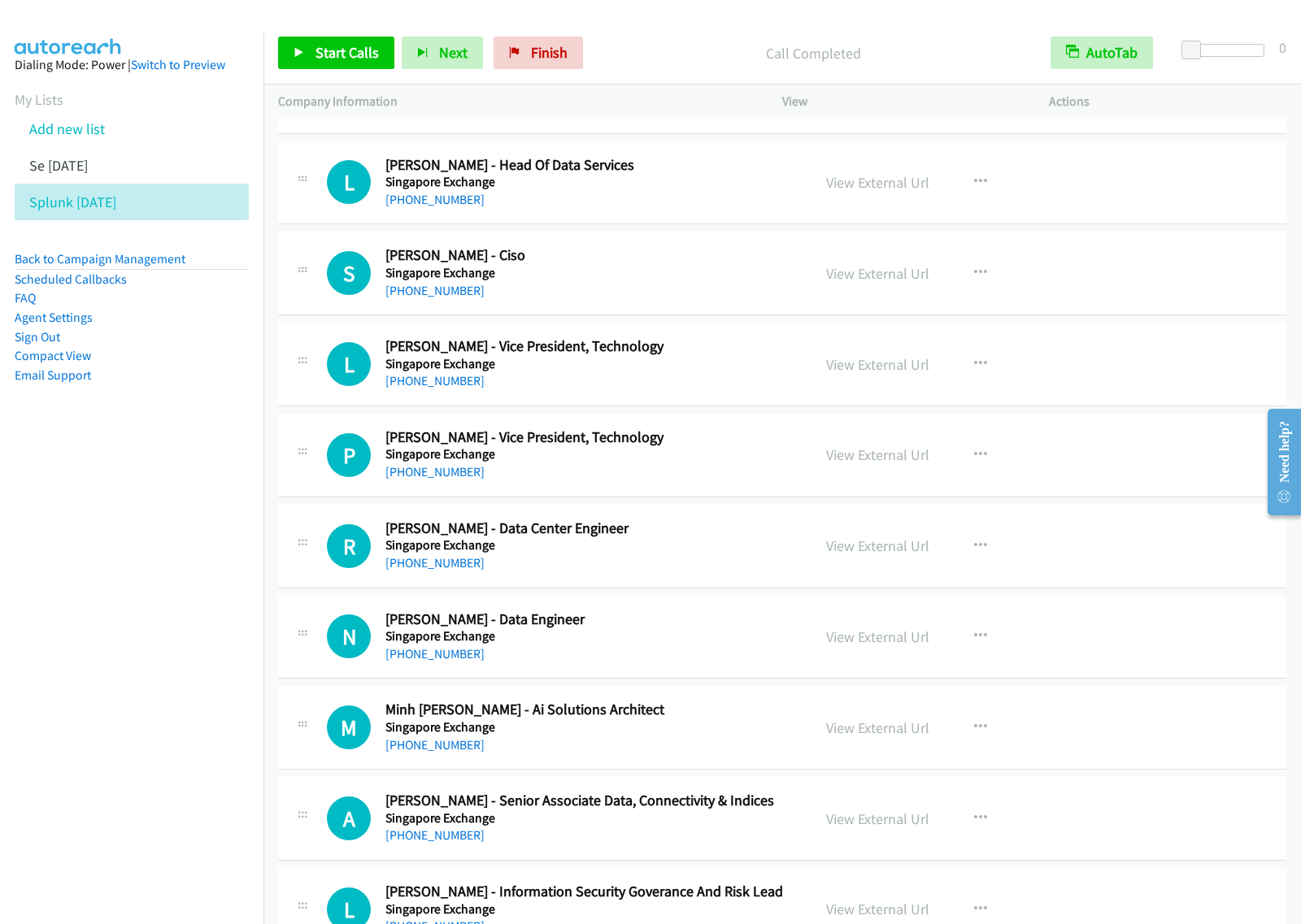
scroll to position [8737, 0]
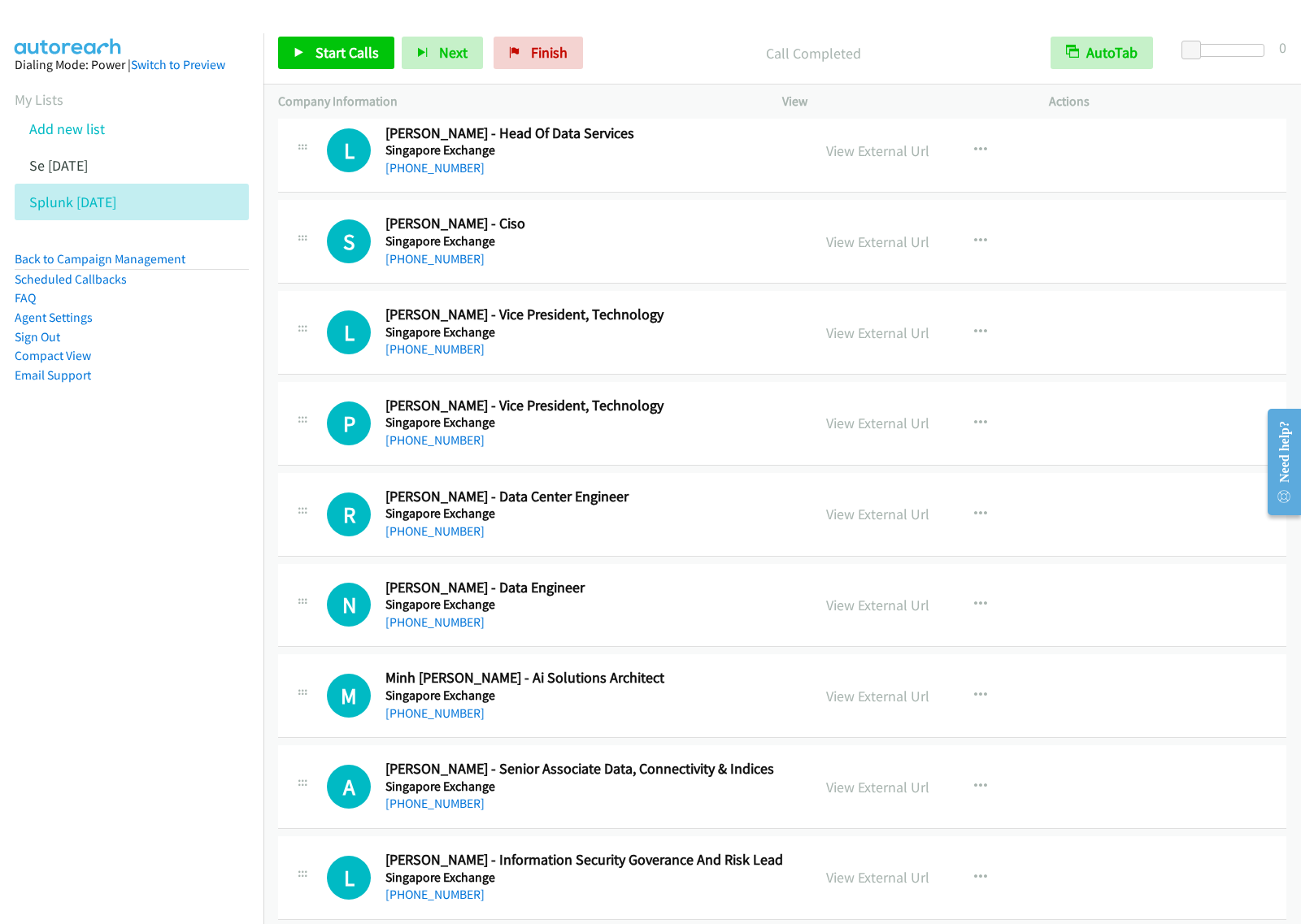
click at [175, 548] on nav "Dialing Mode: Power | Switch to Preview My Lists Add new list Se [DATE] Splunk …" at bounding box center [132, 495] width 264 height 924
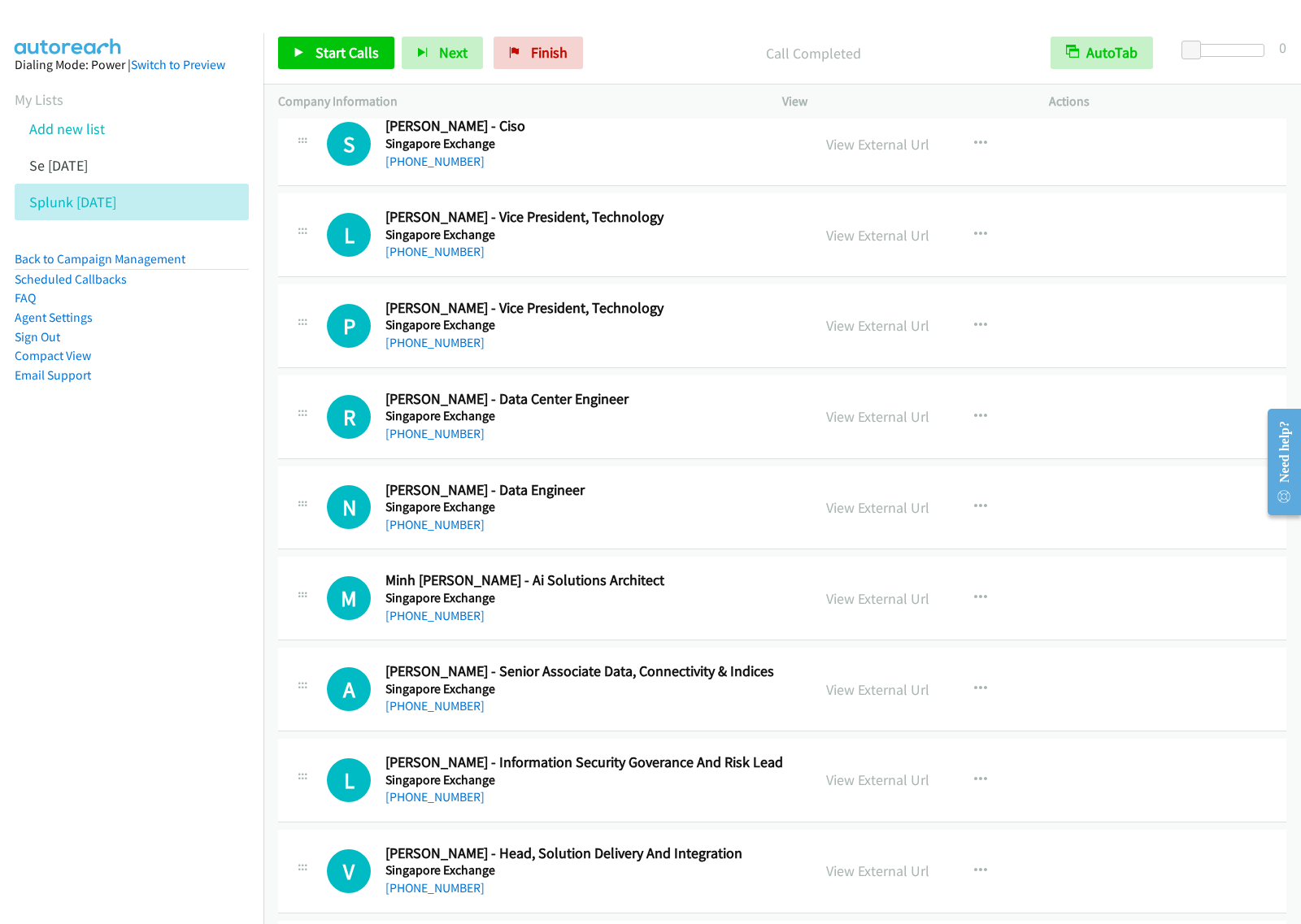
scroll to position [9042, 0]
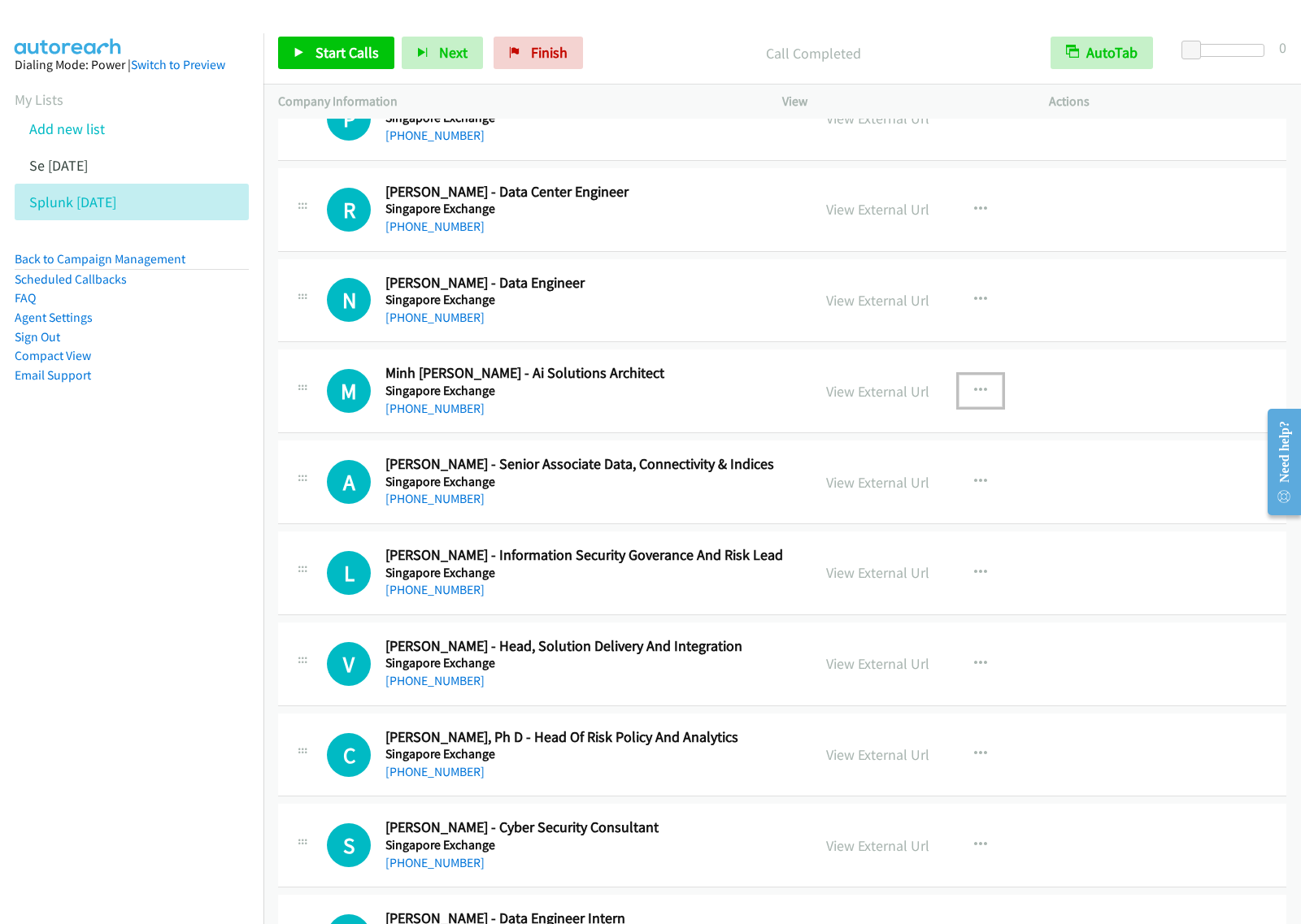
click at [992, 405] on button "button" at bounding box center [980, 391] width 44 height 33
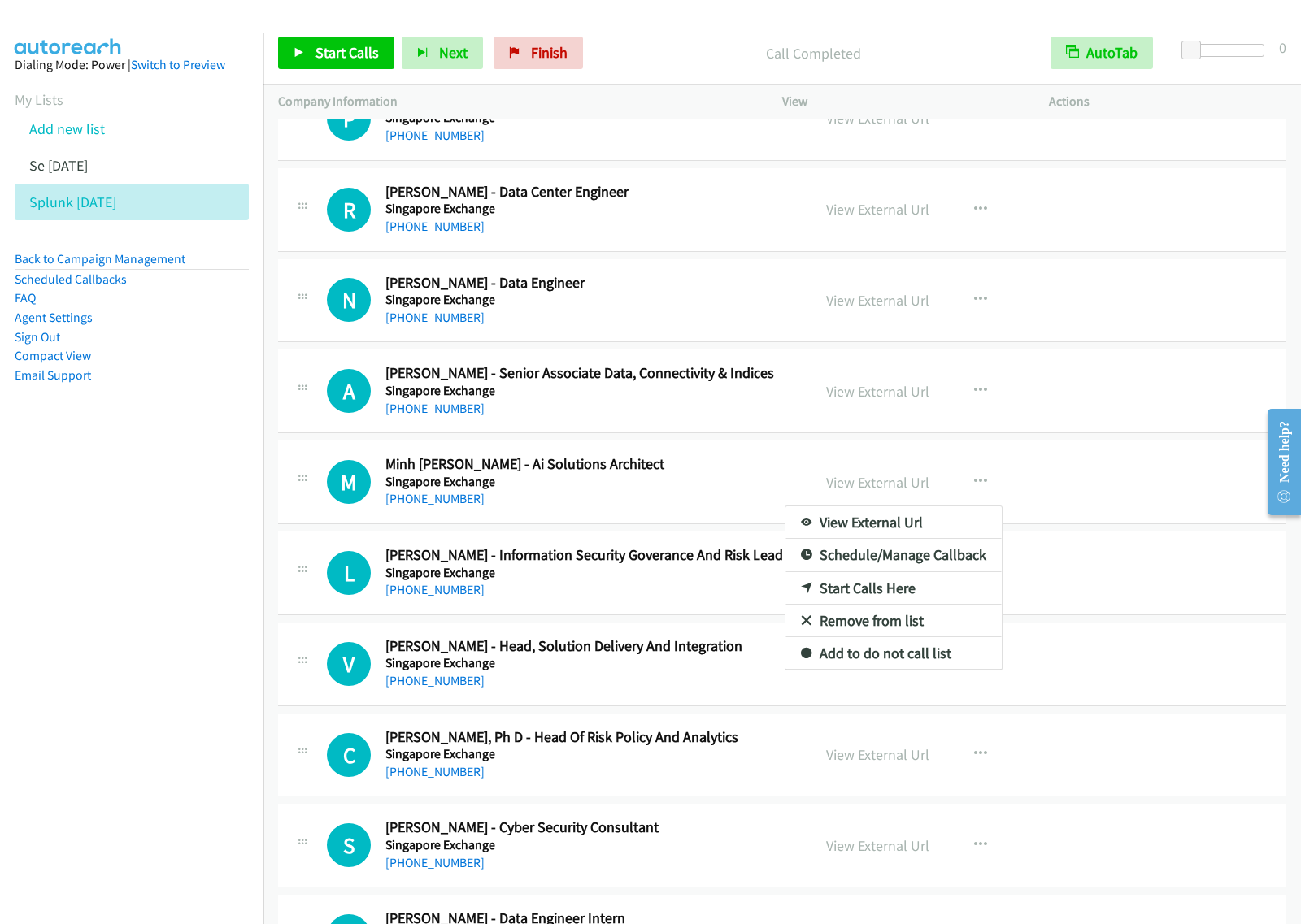
click at [972, 496] on div at bounding box center [650, 462] width 1301 height 924
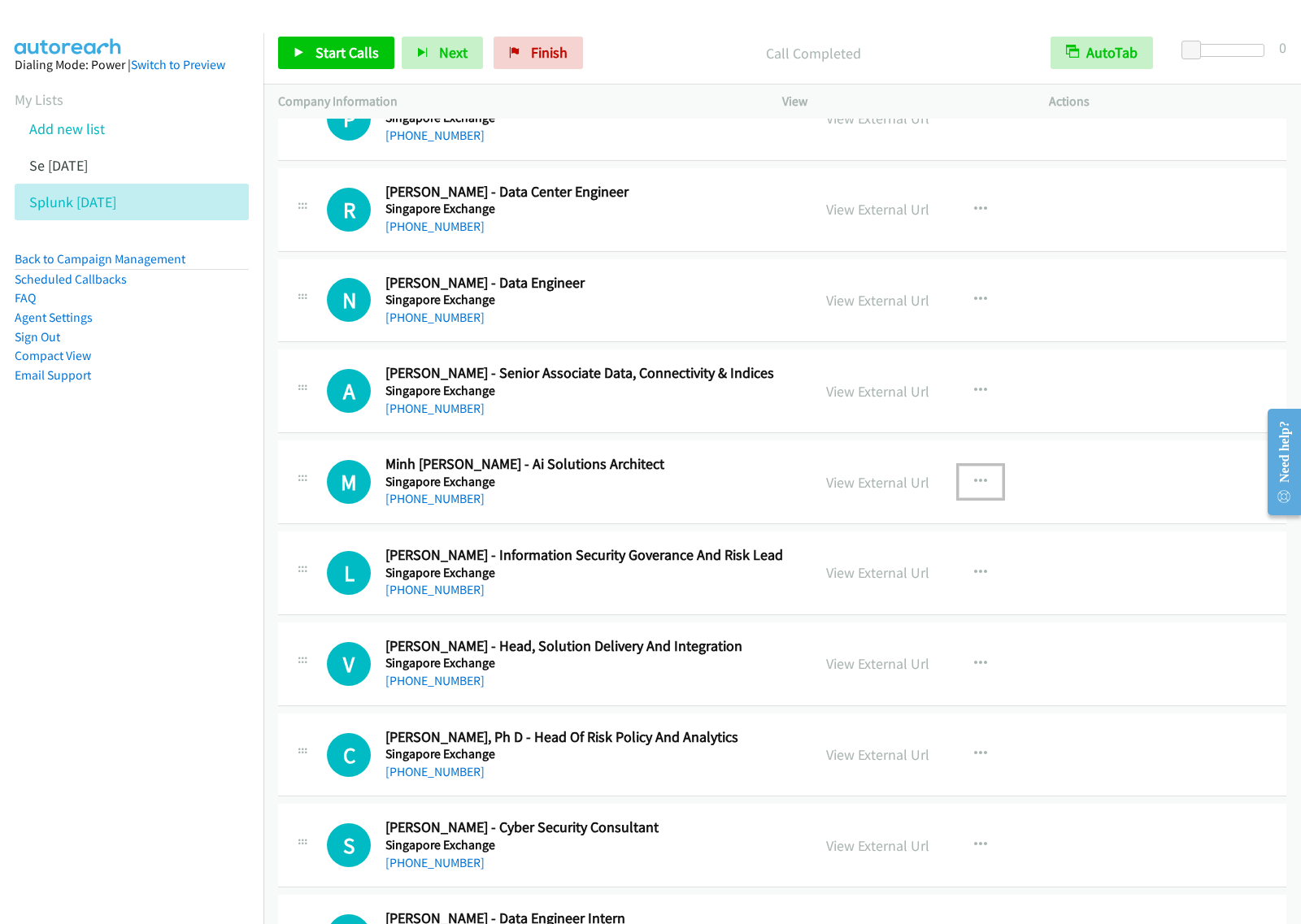
click at [964, 490] on button "button" at bounding box center [980, 482] width 44 height 33
click at [862, 605] on link "Start Calls Here" at bounding box center [893, 589] width 216 height 33
click at [351, 50] on span "Start Calls" at bounding box center [347, 52] width 64 height 18
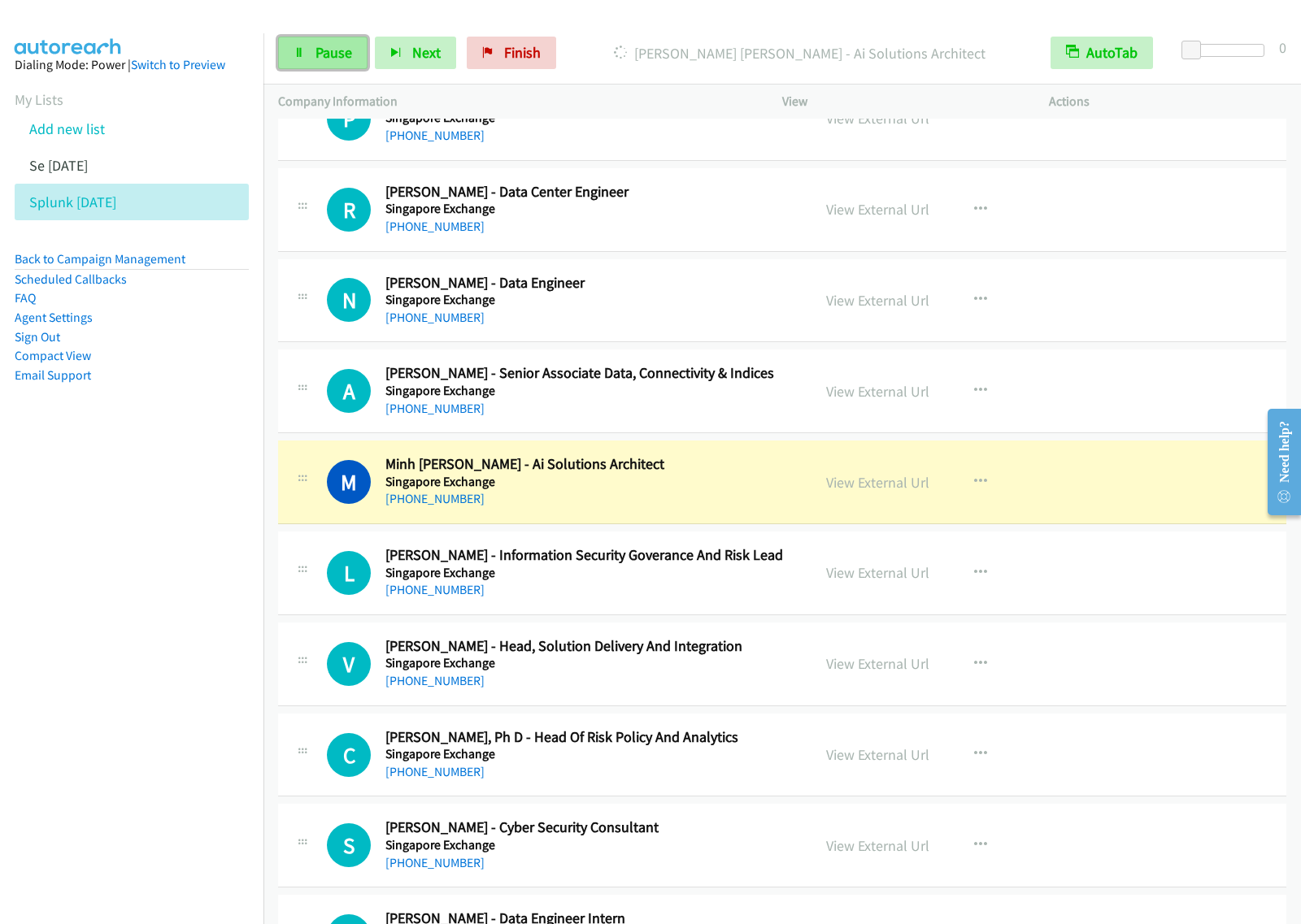
click at [309, 55] on link "Pause" at bounding box center [322, 53] width 90 height 33
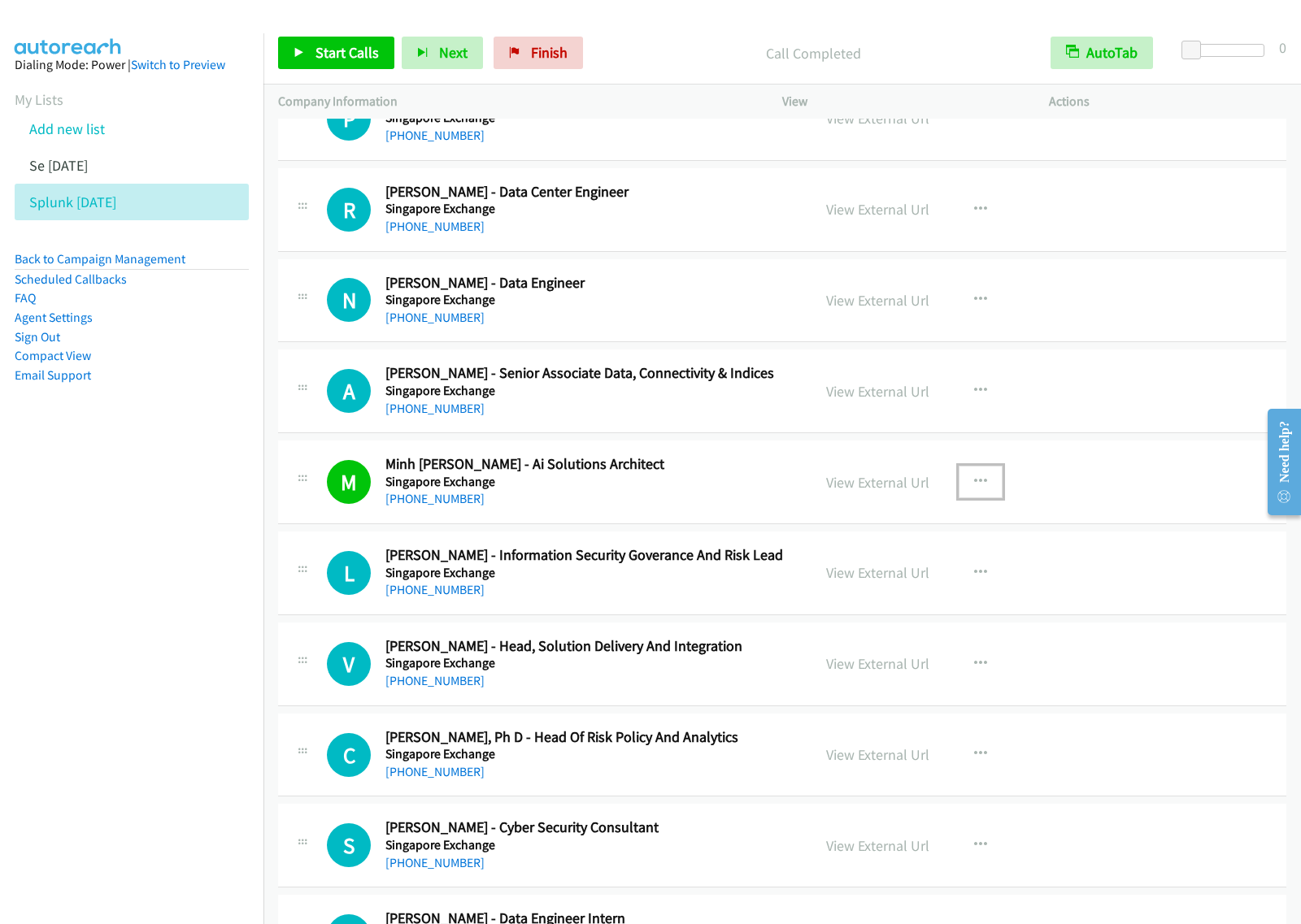
click at [974, 488] on icon "button" at bounding box center [980, 481] width 13 height 13
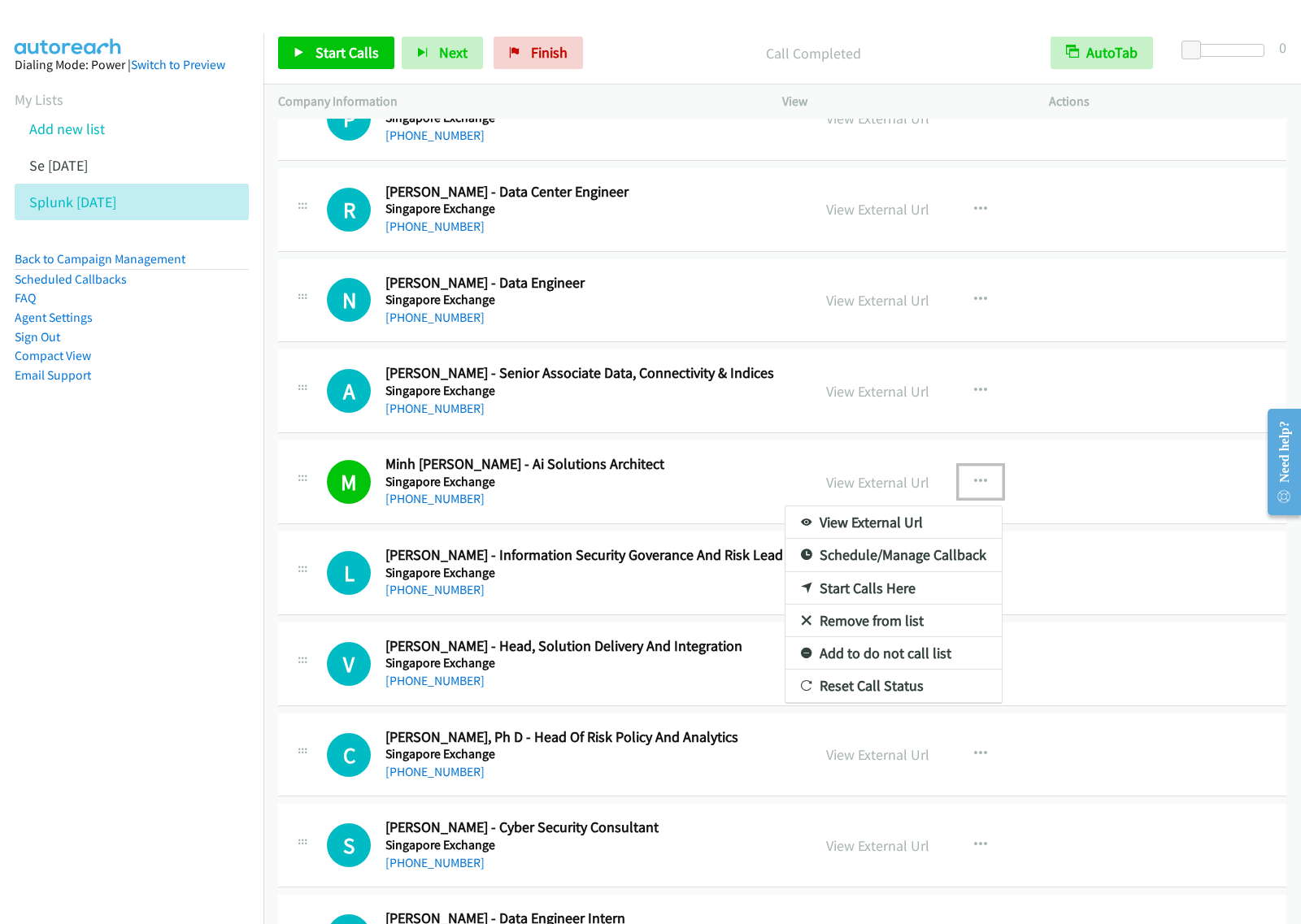
click at [890, 537] on link "View External Url" at bounding box center [893, 523] width 216 height 33
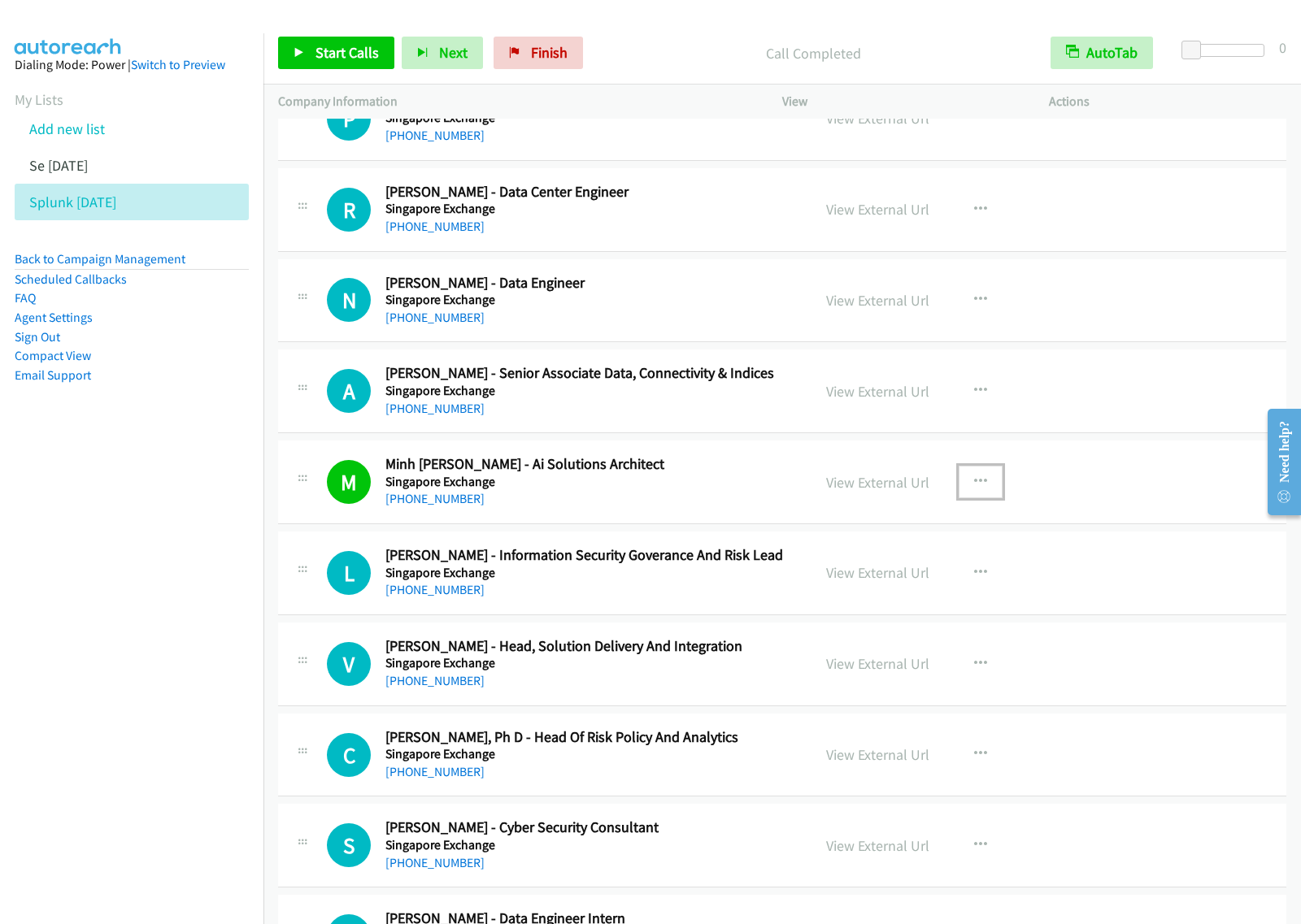
click at [976, 488] on icon "button" at bounding box center [980, 481] width 13 height 13
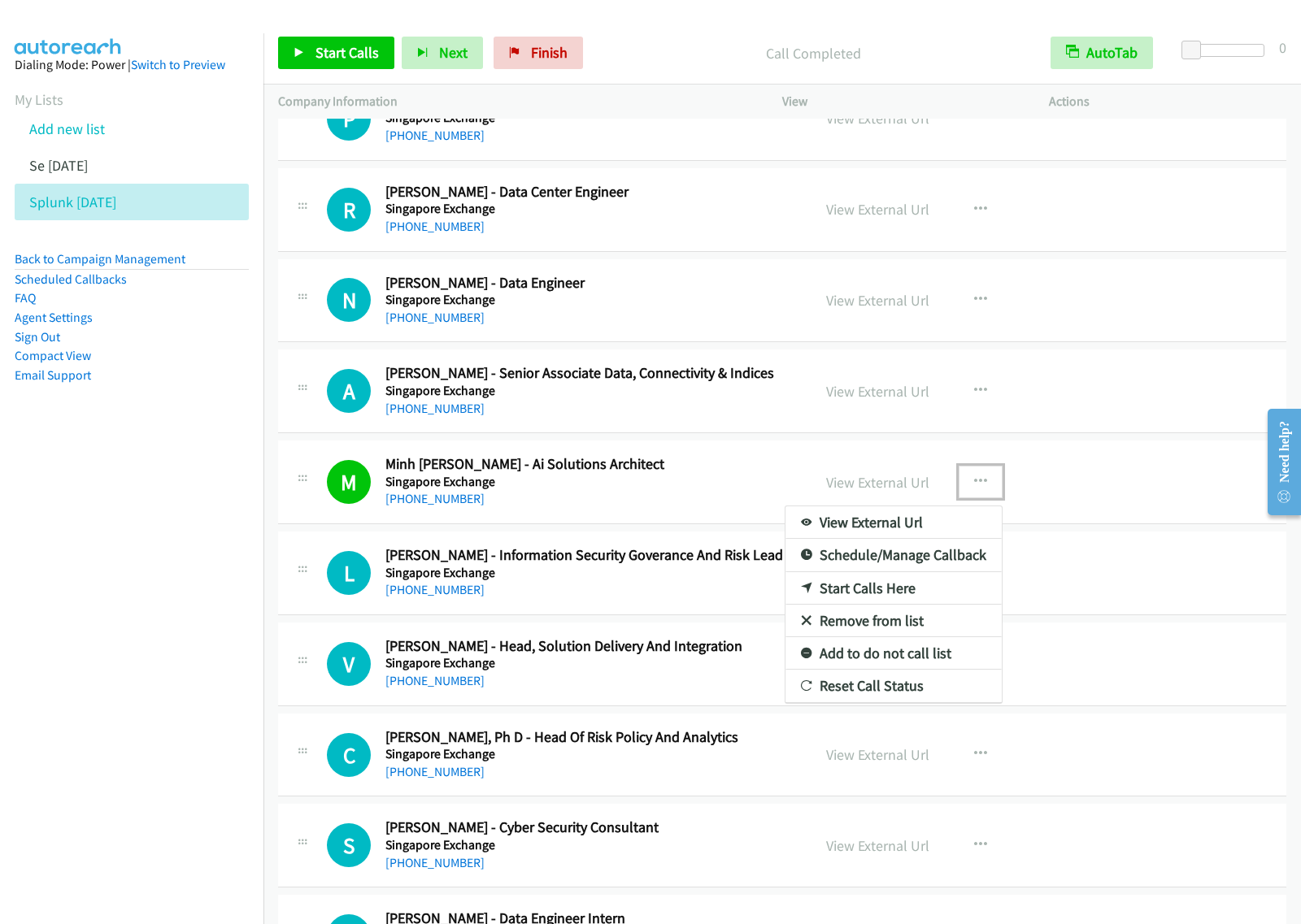
click at [943, 537] on link "View External Url" at bounding box center [893, 523] width 216 height 33
